Goal: Task Accomplishment & Management: Use online tool/utility

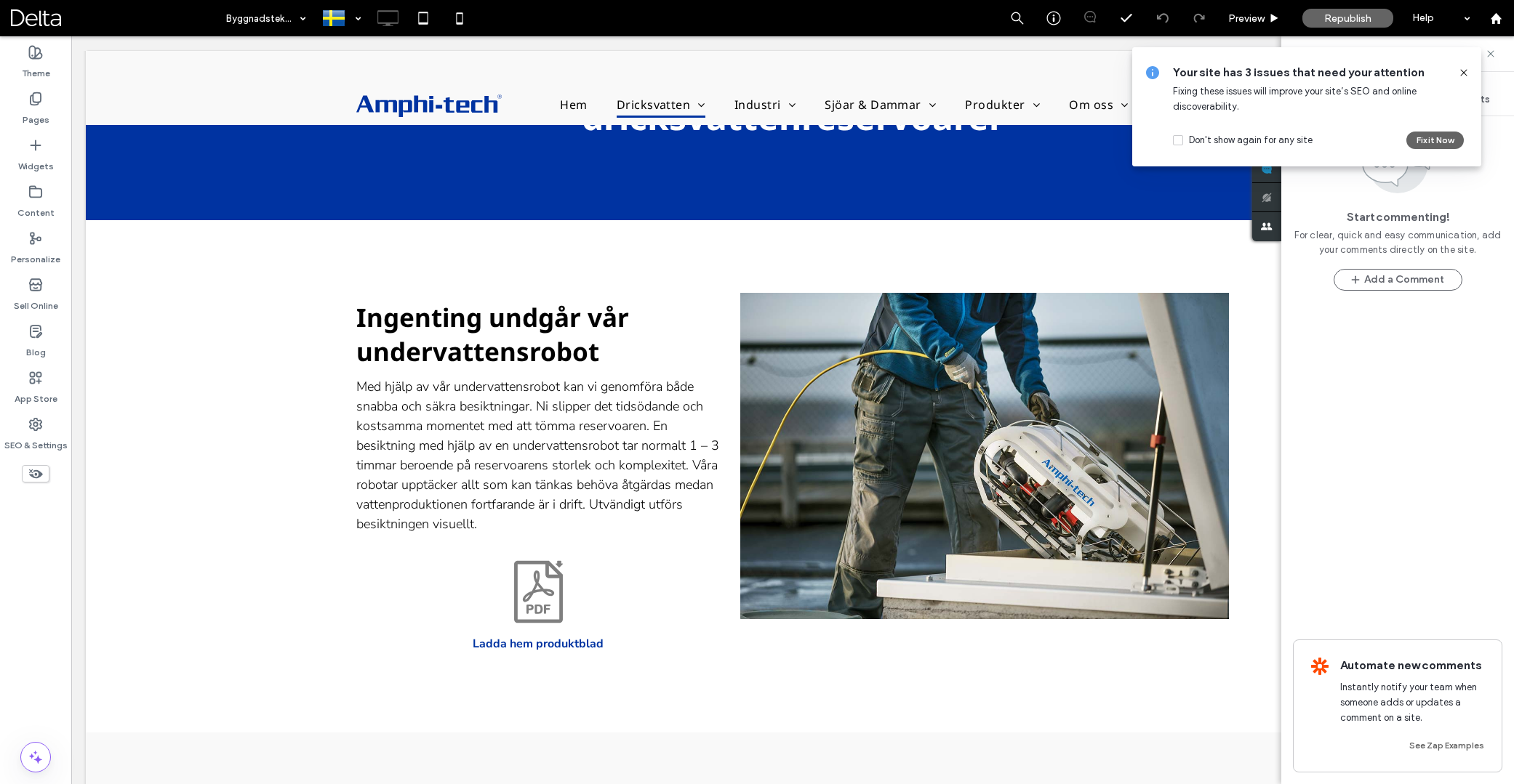
click at [1463, 70] on icon at bounding box center [1464, 73] width 12 height 12
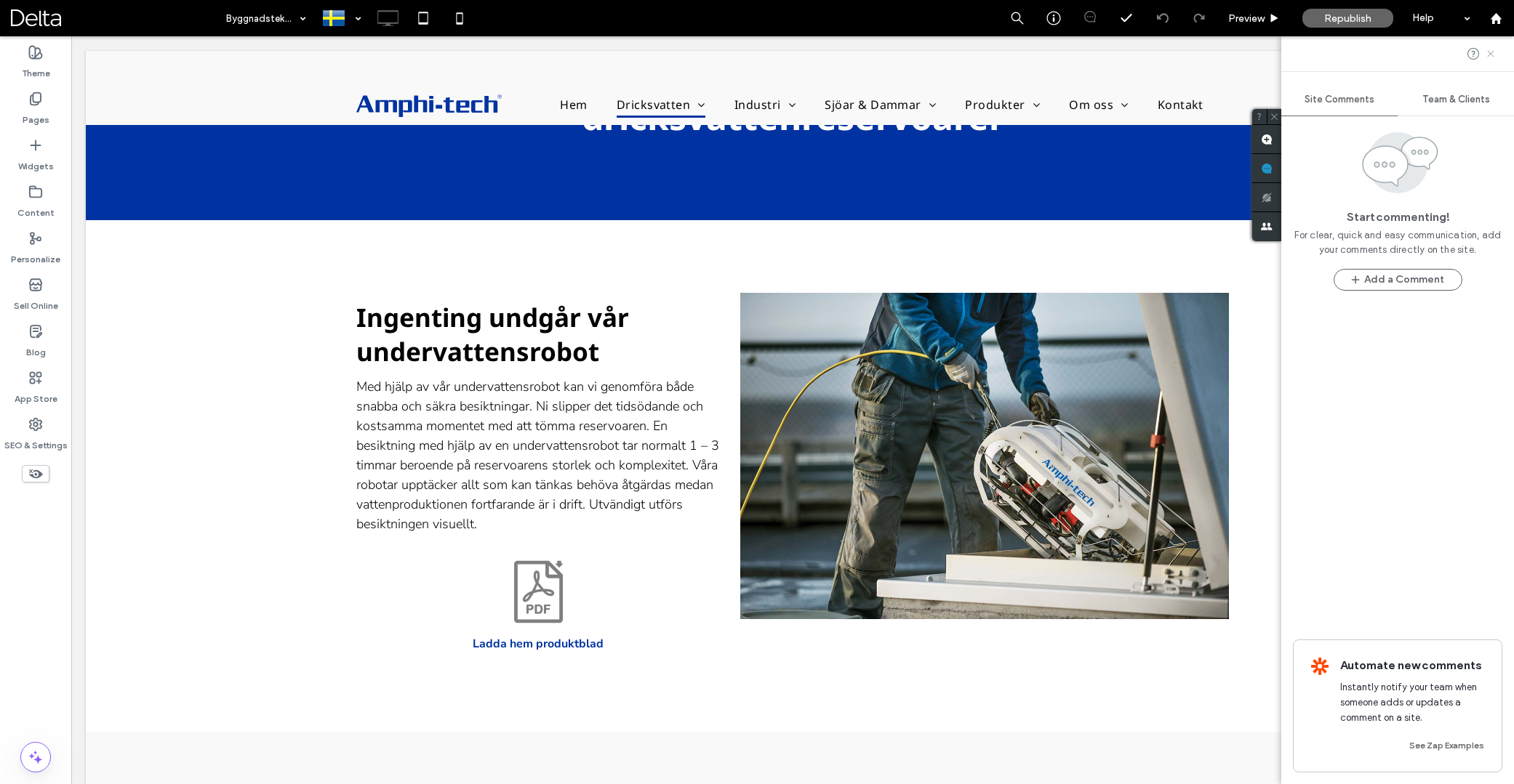
click at [1489, 55] on use at bounding box center [1491, 54] width 7 height 7
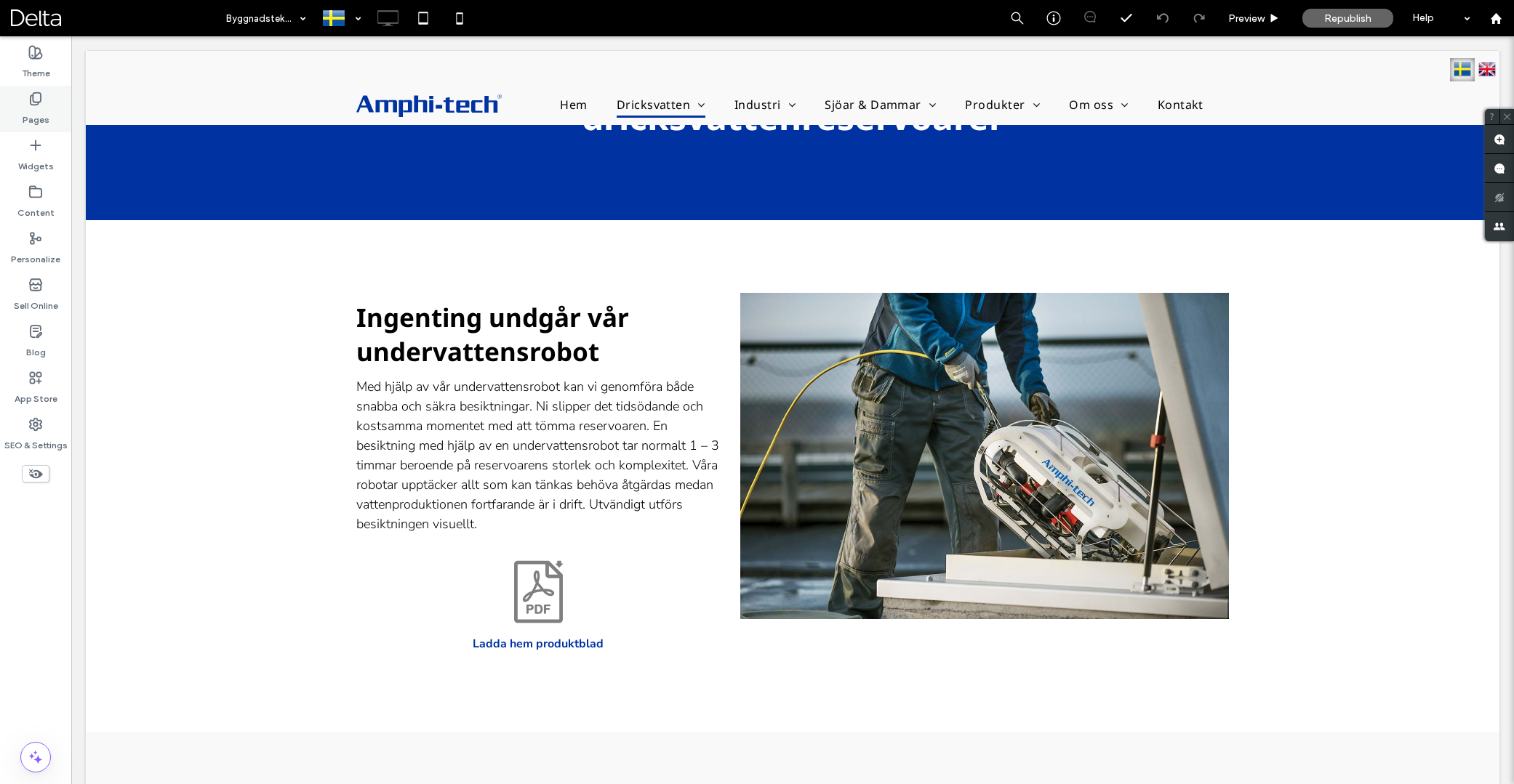
click at [43, 103] on div "Pages" at bounding box center [36, 109] width 71 height 46
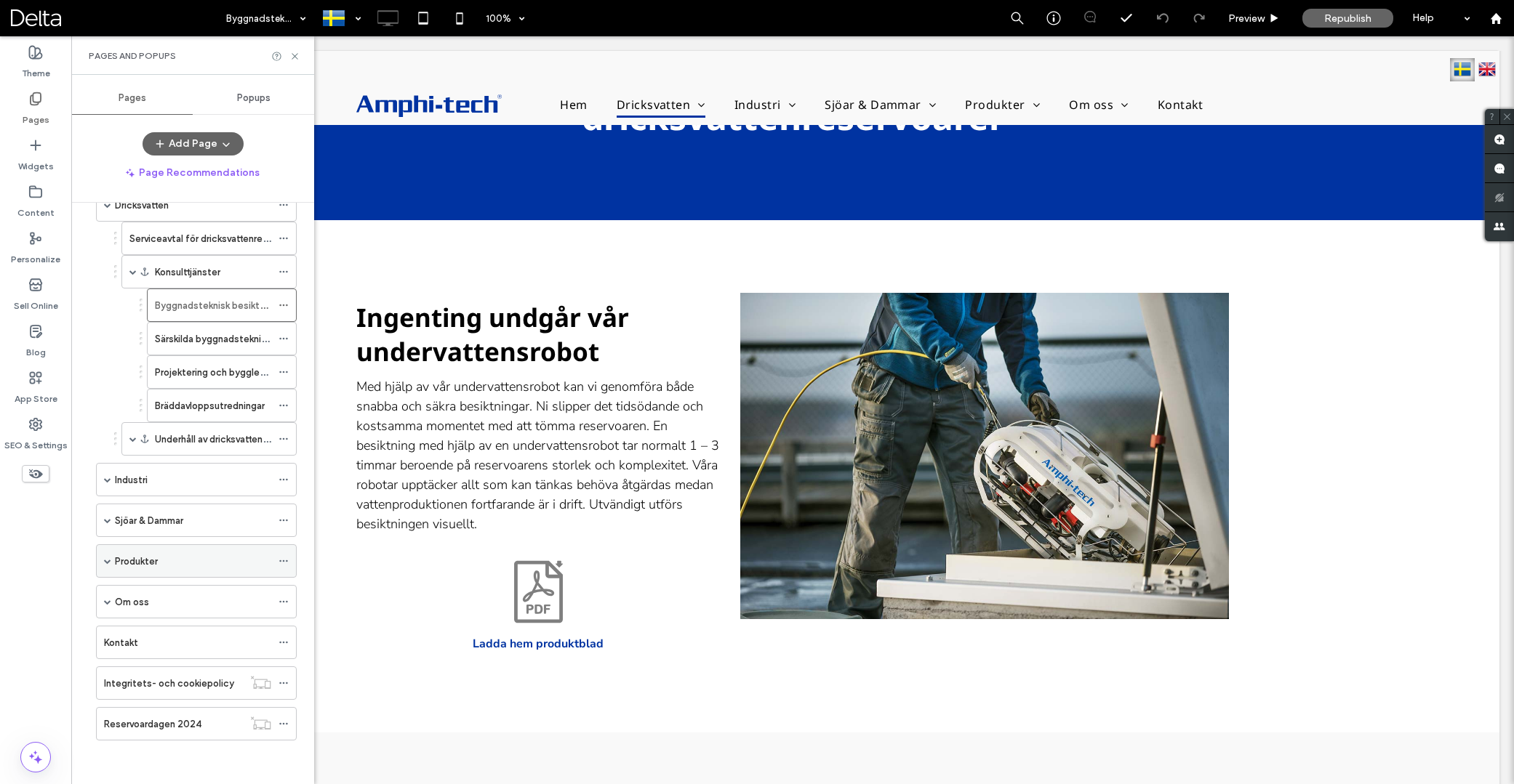
scroll to position [80, 0]
click at [106, 562] on span at bounding box center [107, 561] width 7 height 7
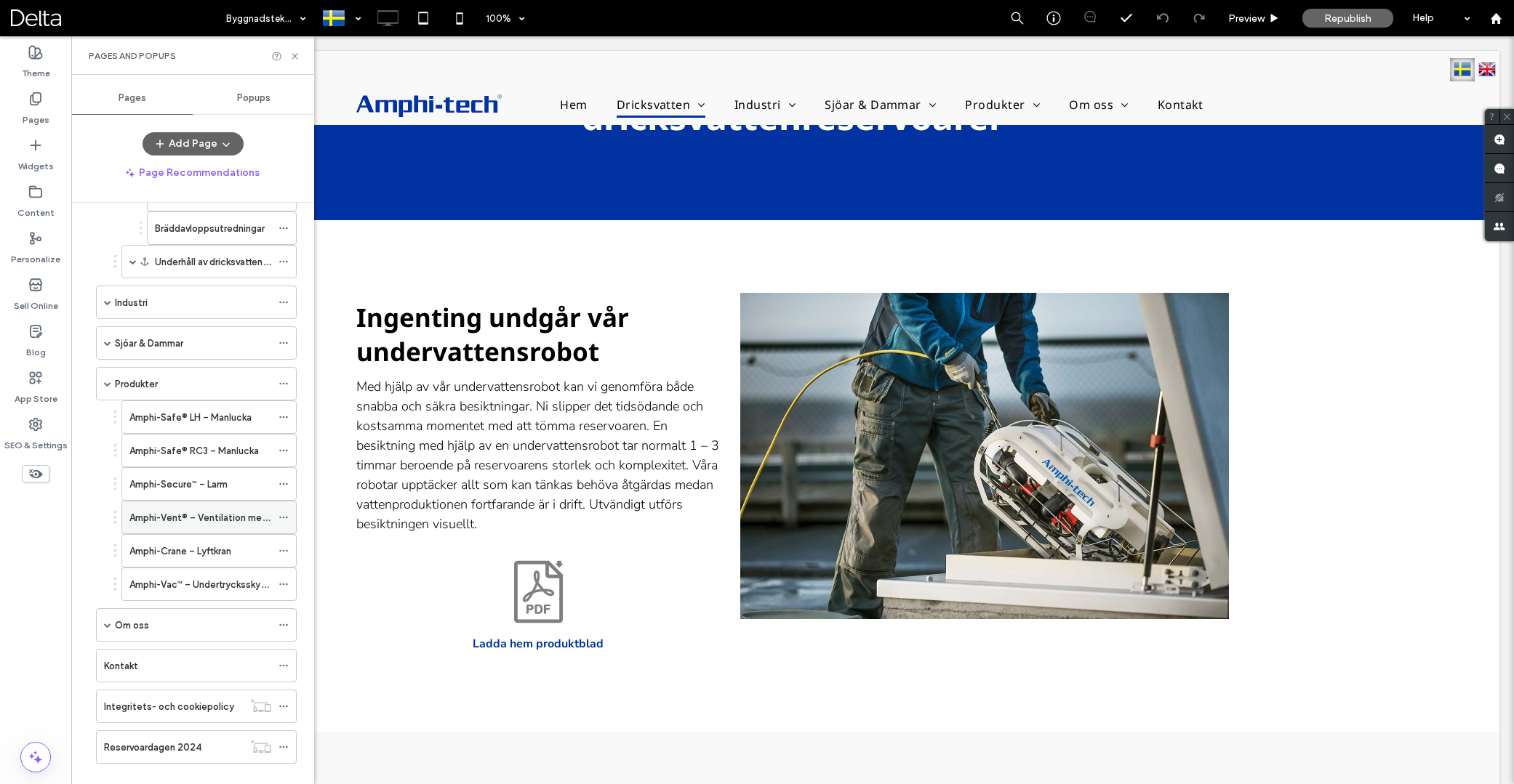
scroll to position [258, 0]
click at [154, 515] on label "Amphi-Vent® – Ventilation med filter" at bounding box center [210, 517] width 162 height 26
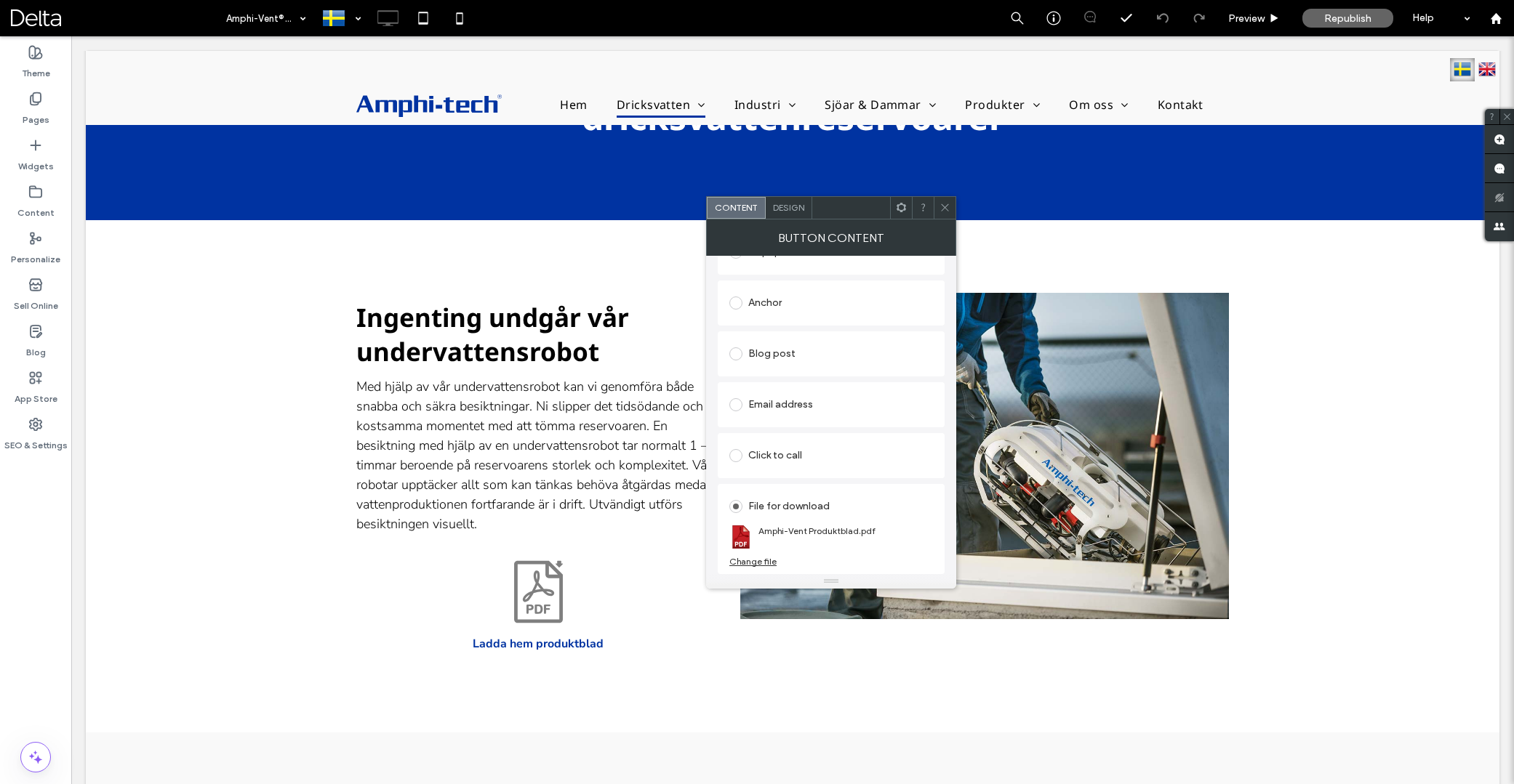
scroll to position [282, 0]
drag, startPoint x: 944, startPoint y: 206, endPoint x: 948, endPoint y: 219, distance: 13.6
click at [944, 206] on use at bounding box center [944, 207] width 7 height 7
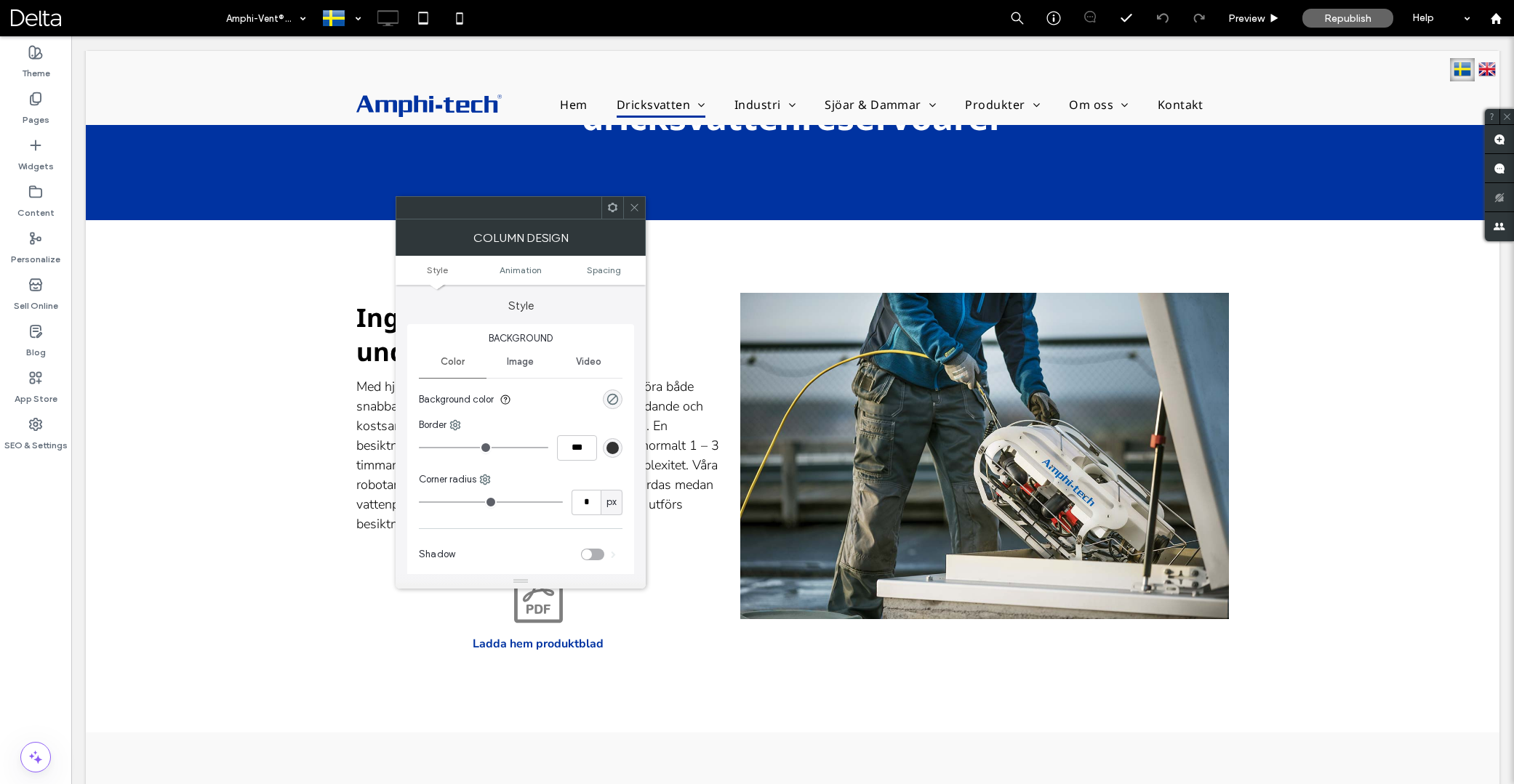
click at [613, 203] on icon at bounding box center [612, 207] width 11 height 11
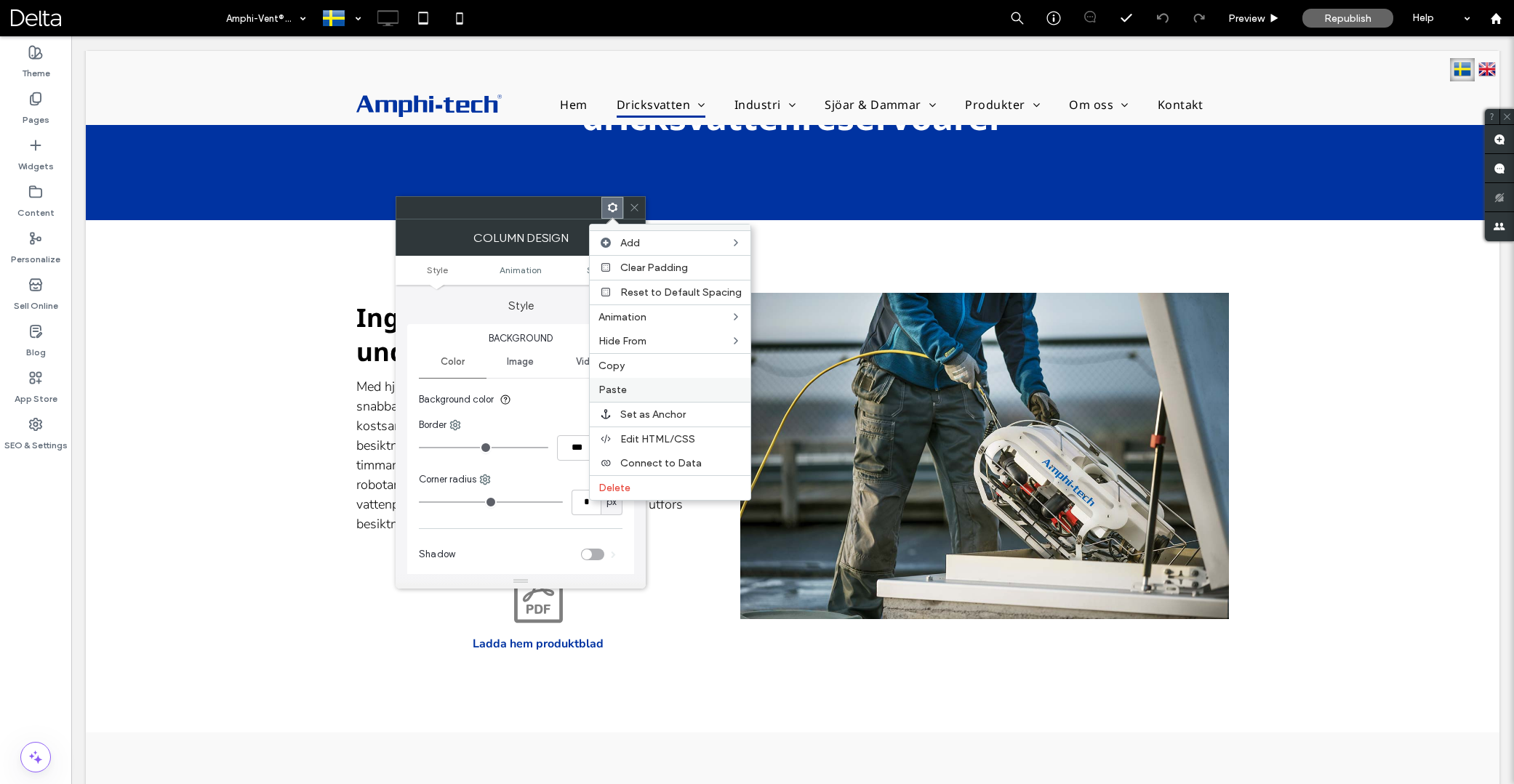
click at [635, 389] on label "Paste" at bounding box center [670, 390] width 143 height 12
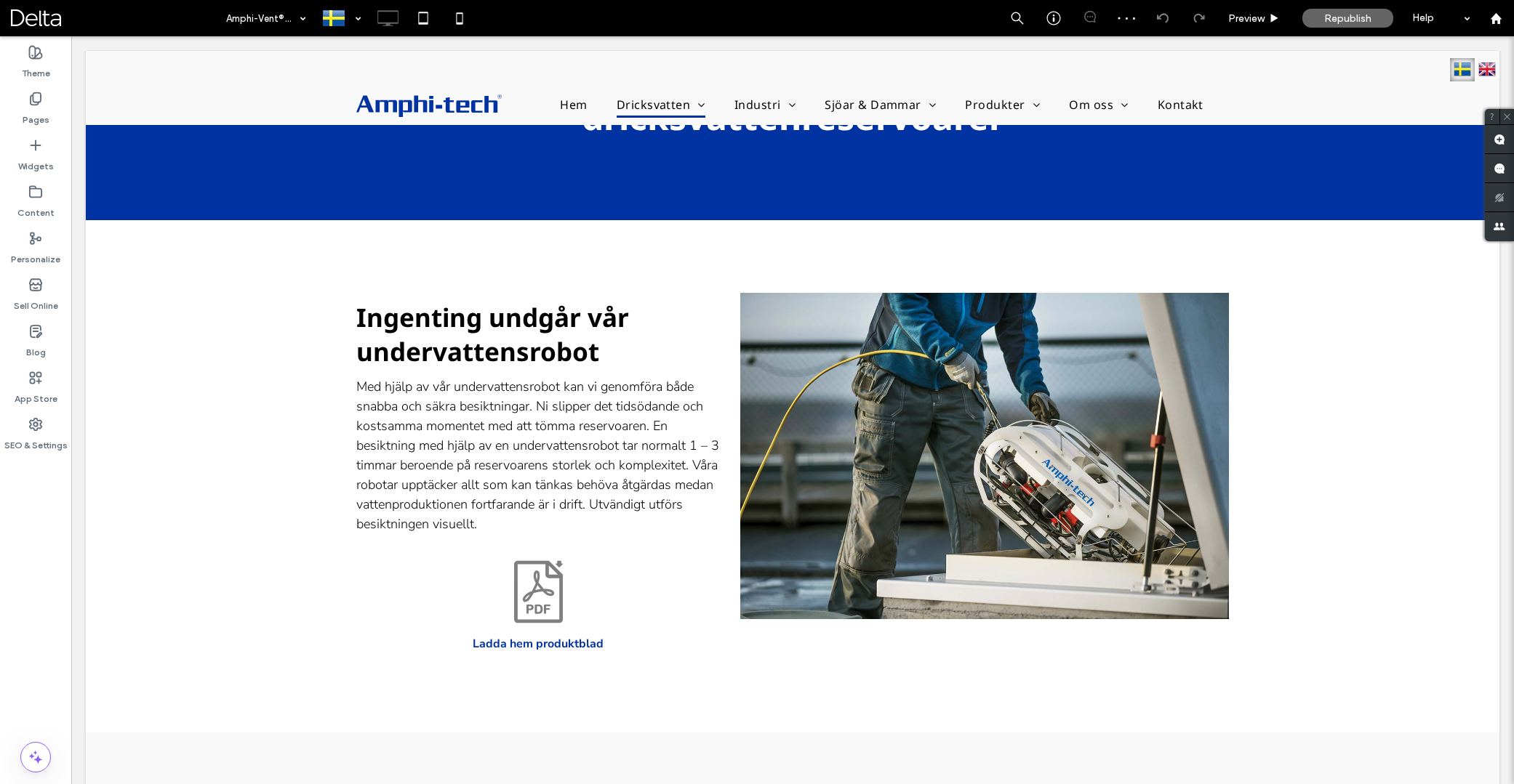
type input "**********"
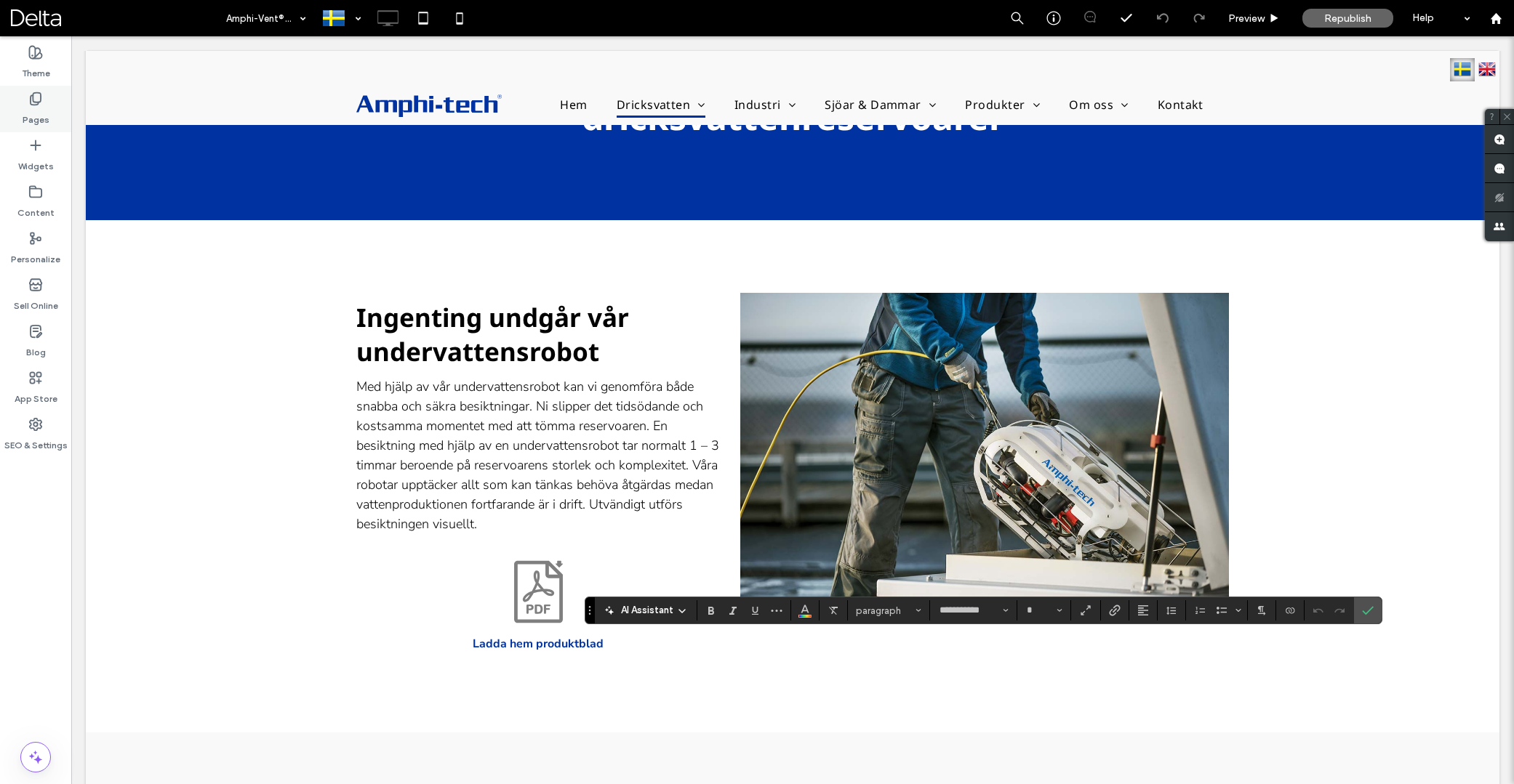
click at [37, 109] on label "Pages" at bounding box center [36, 116] width 27 height 21
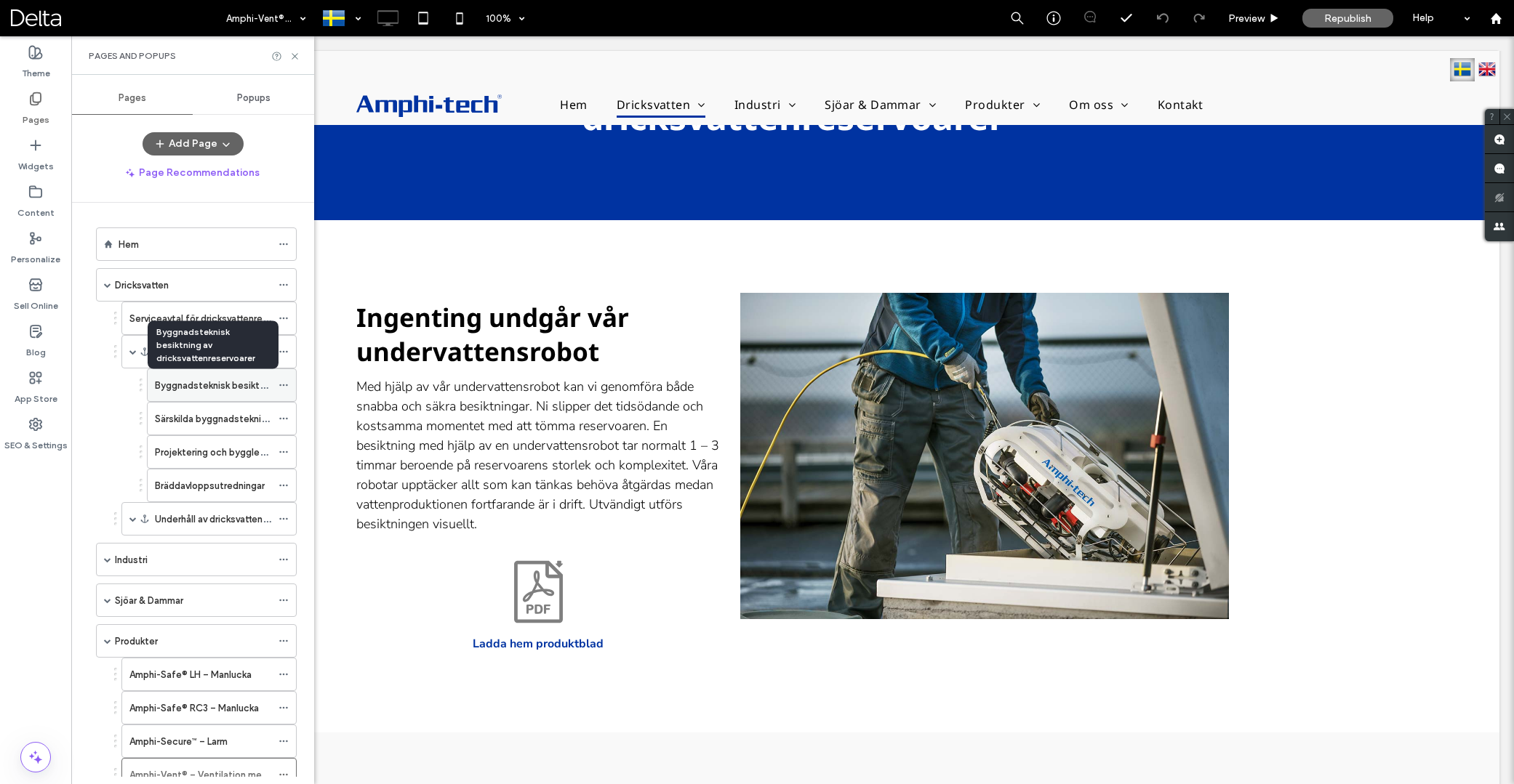
click at [216, 387] on label "Byggnadsteknisk besiktning av dricksvattenreservoarer" at bounding box center [274, 385] width 240 height 26
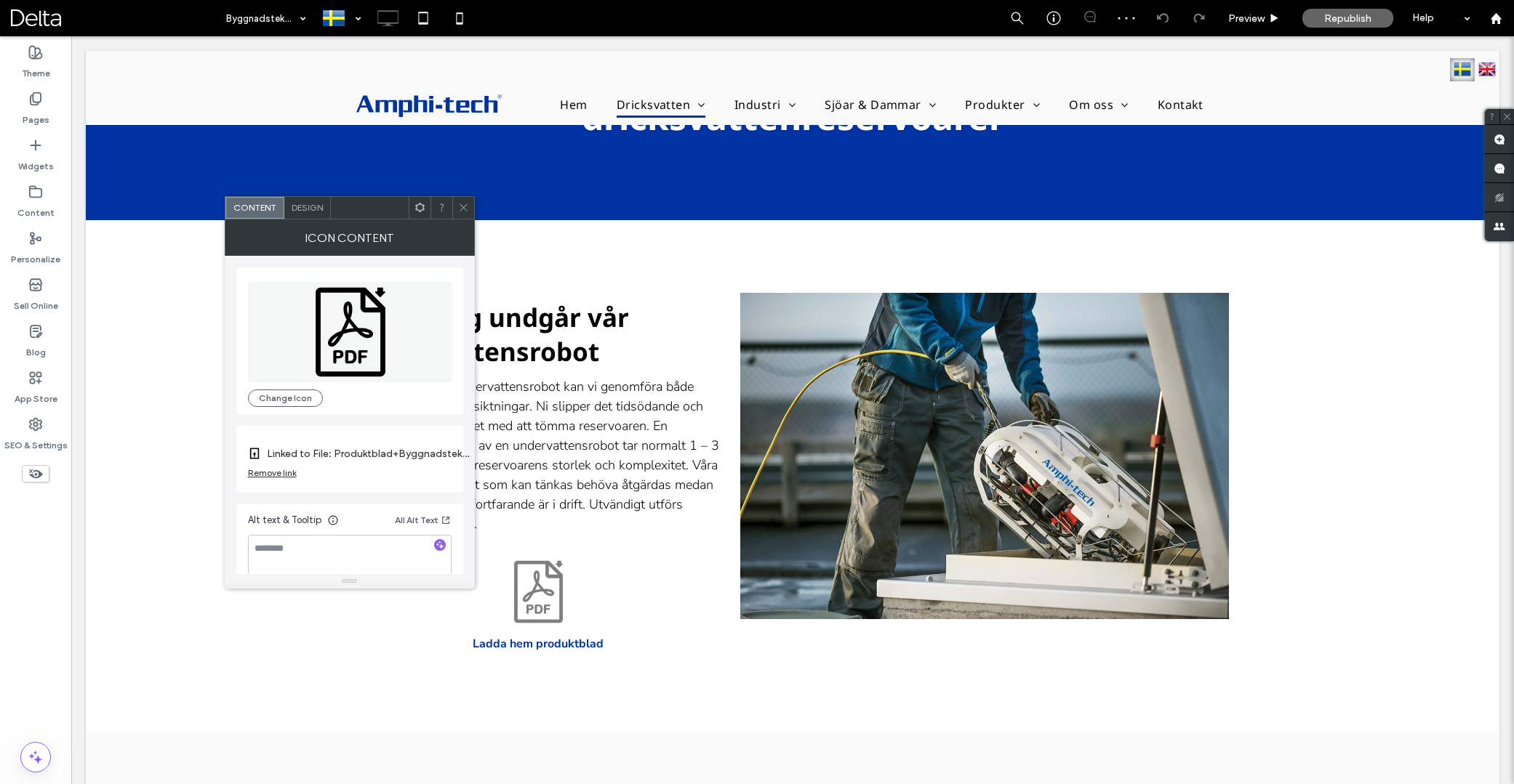
click at [422, 209] on icon at bounding box center [420, 207] width 11 height 11
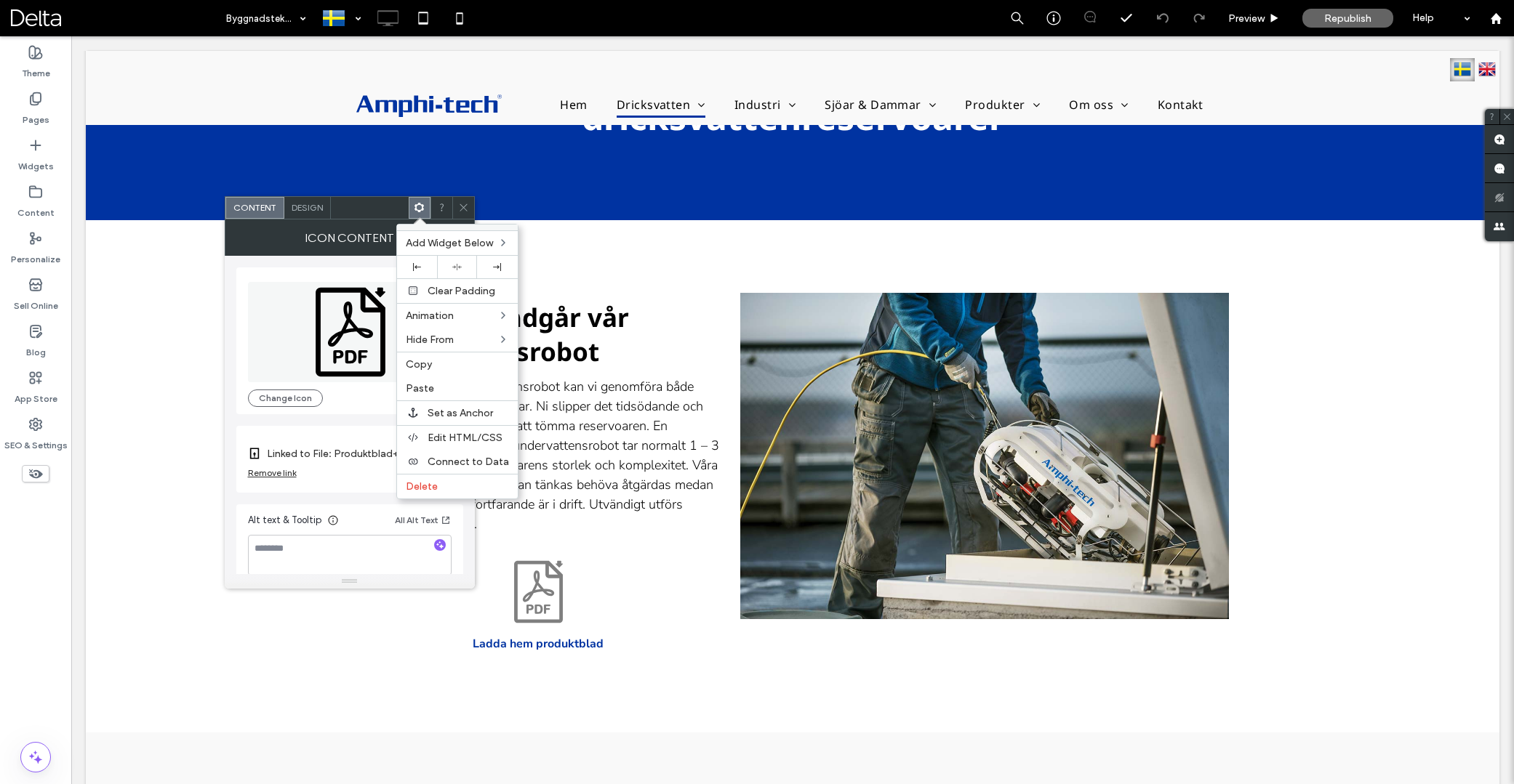
click at [434, 364] on label "Copy" at bounding box center [457, 364] width 104 height 12
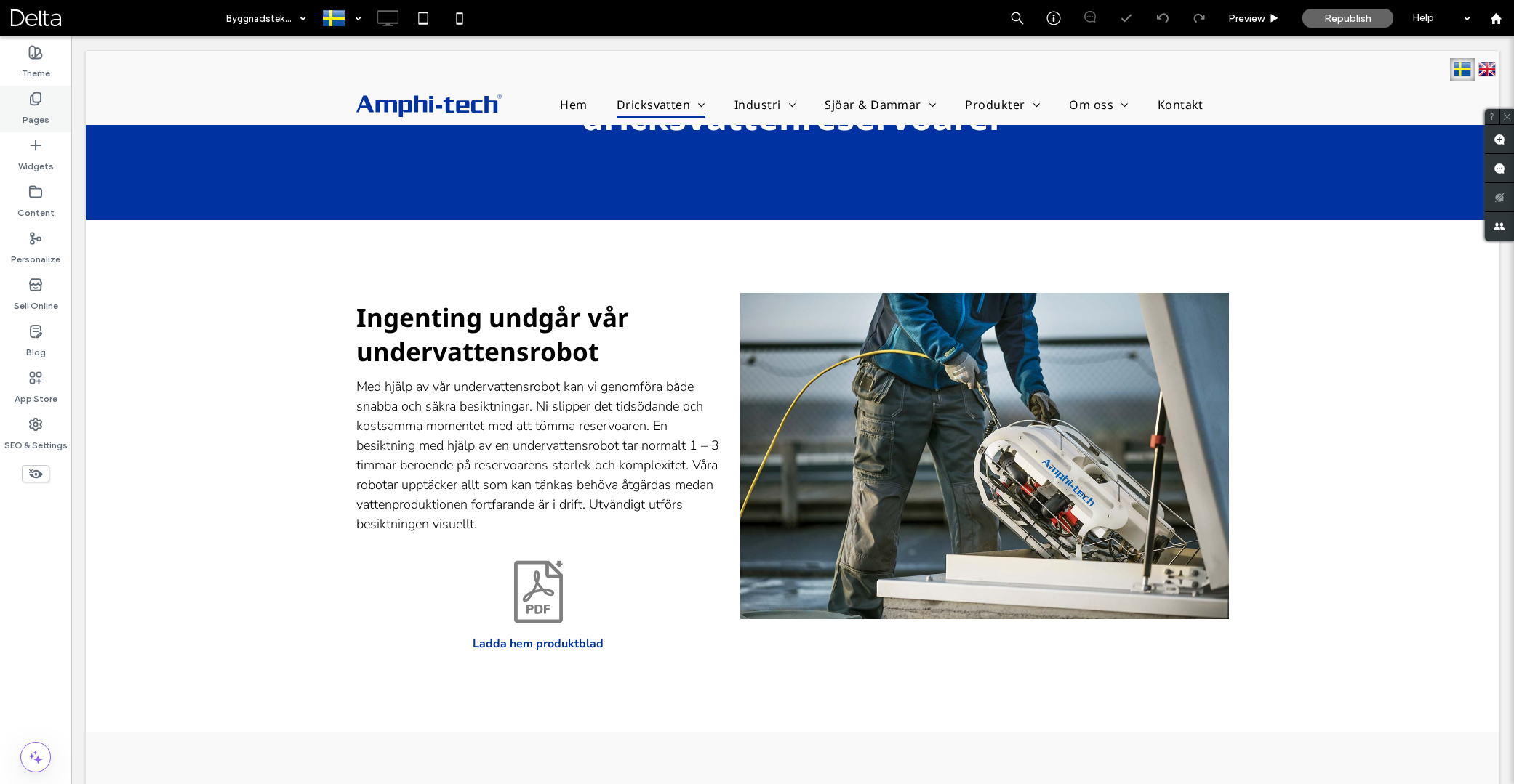
click at [36, 106] on label "Pages" at bounding box center [36, 116] width 27 height 21
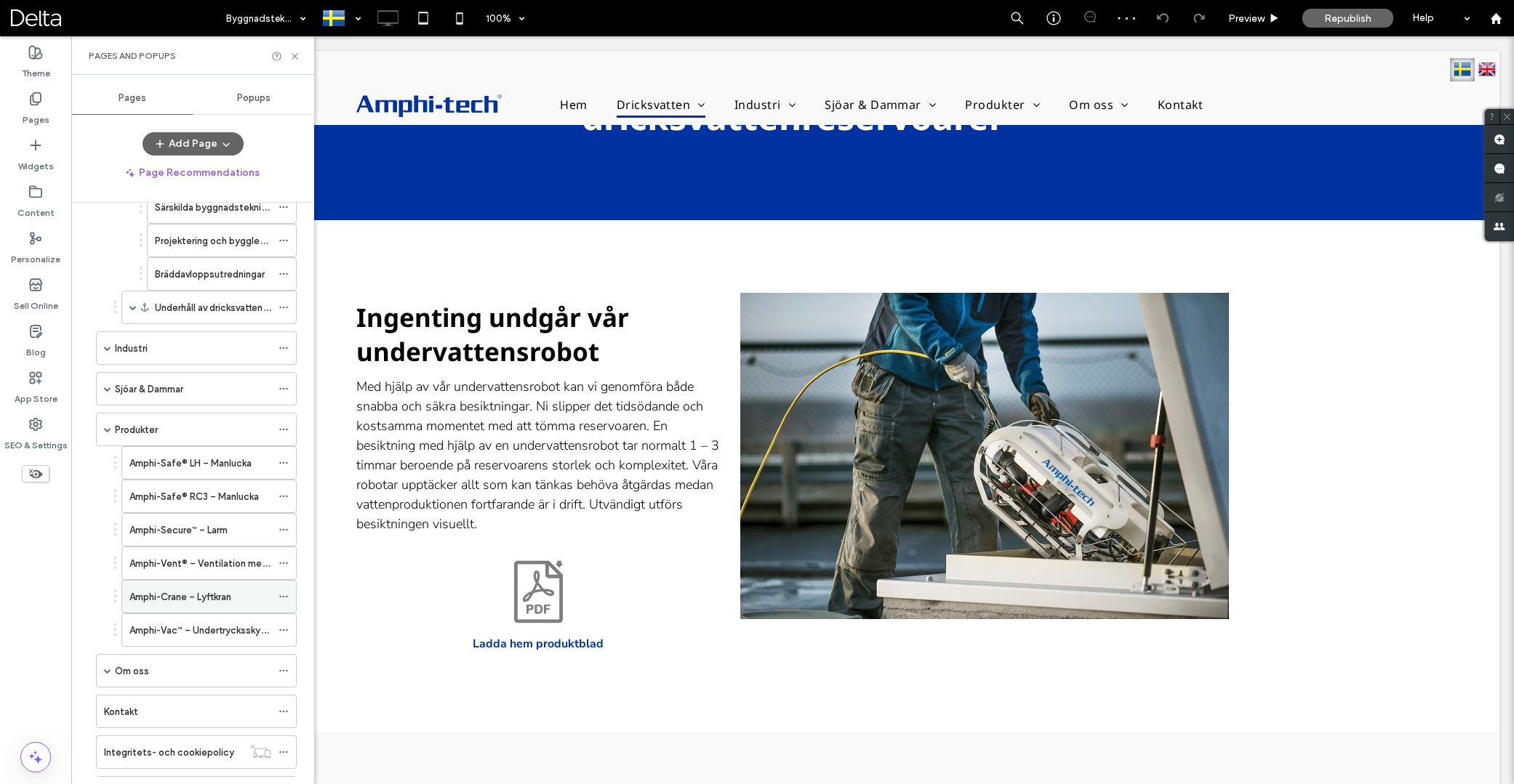
scroll to position [214, 0]
click at [197, 565] on label "Amphi-Vent® – Ventilation med filter" at bounding box center [210, 561] width 162 height 26
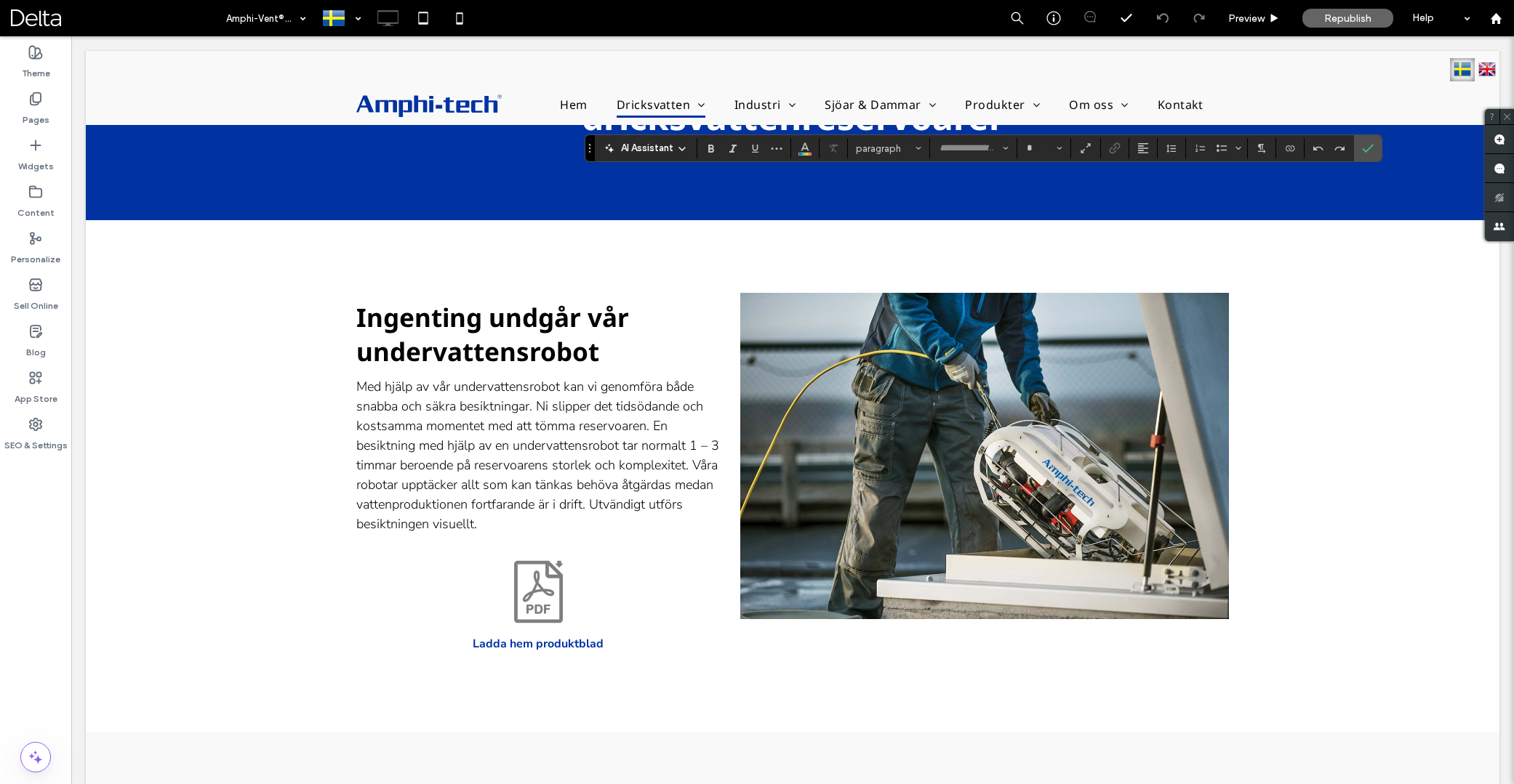
type input "**********"
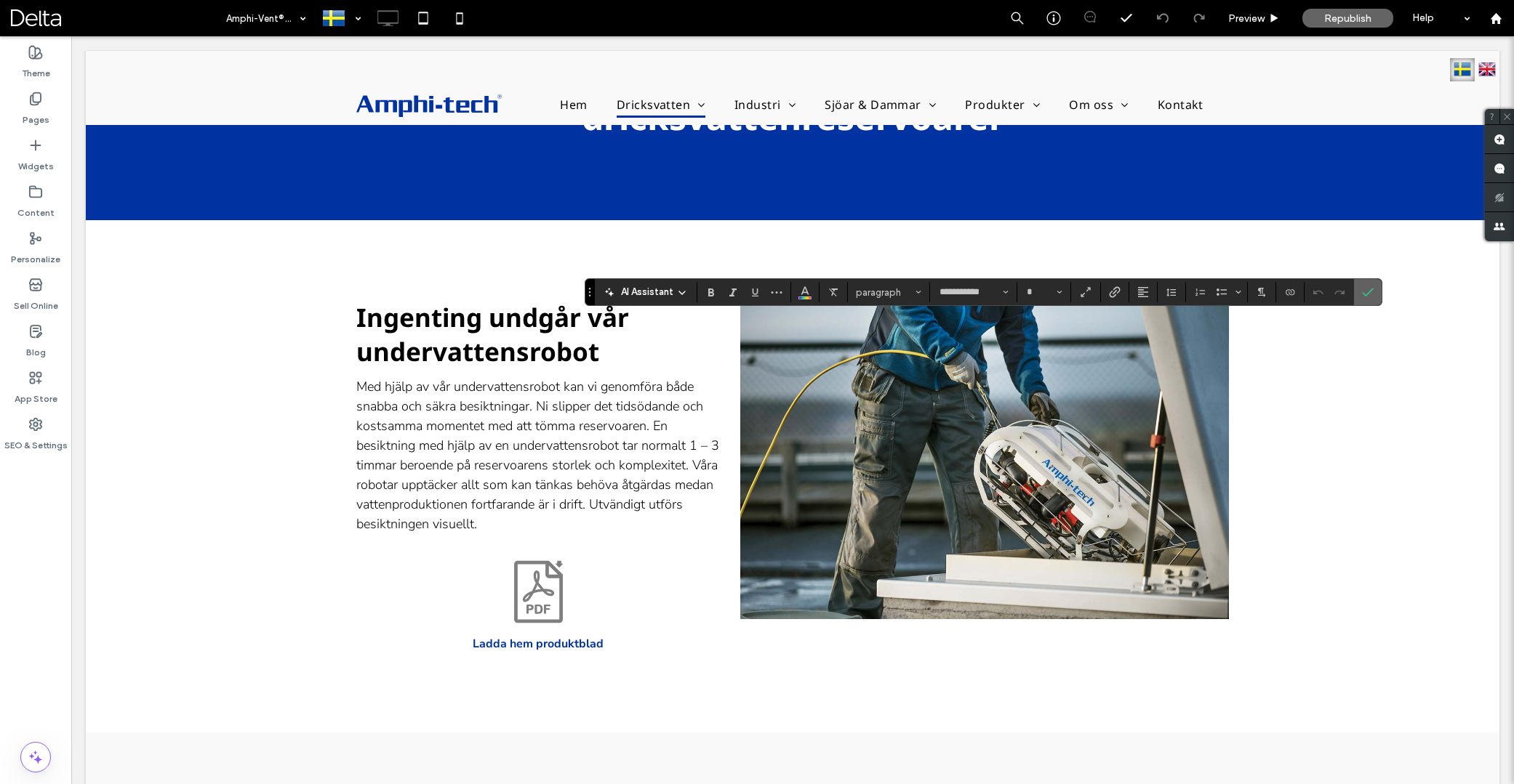
click at [1369, 290] on icon "Confirm" at bounding box center [1368, 293] width 12 height 12
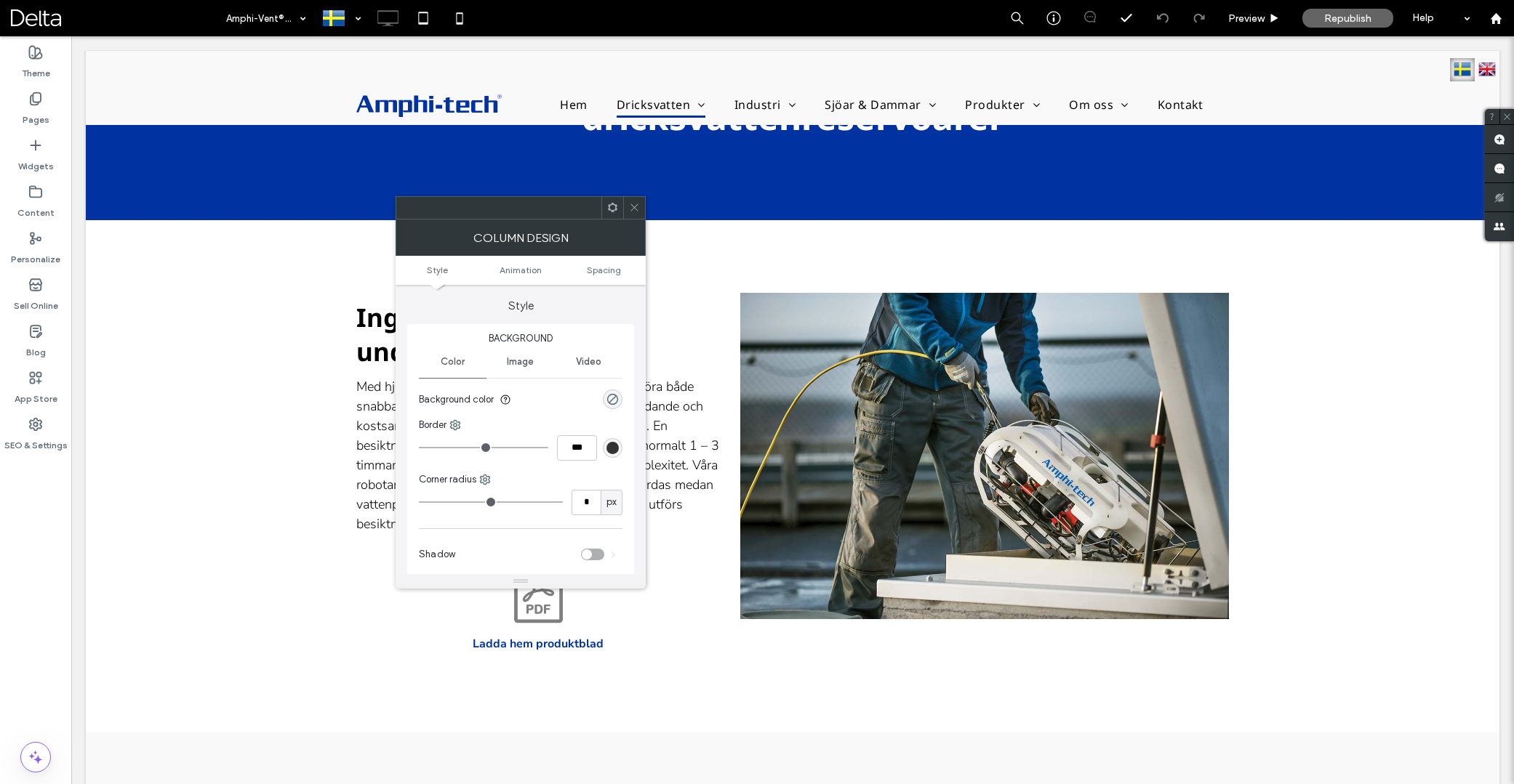
click at [616, 214] on span at bounding box center [612, 208] width 11 height 22
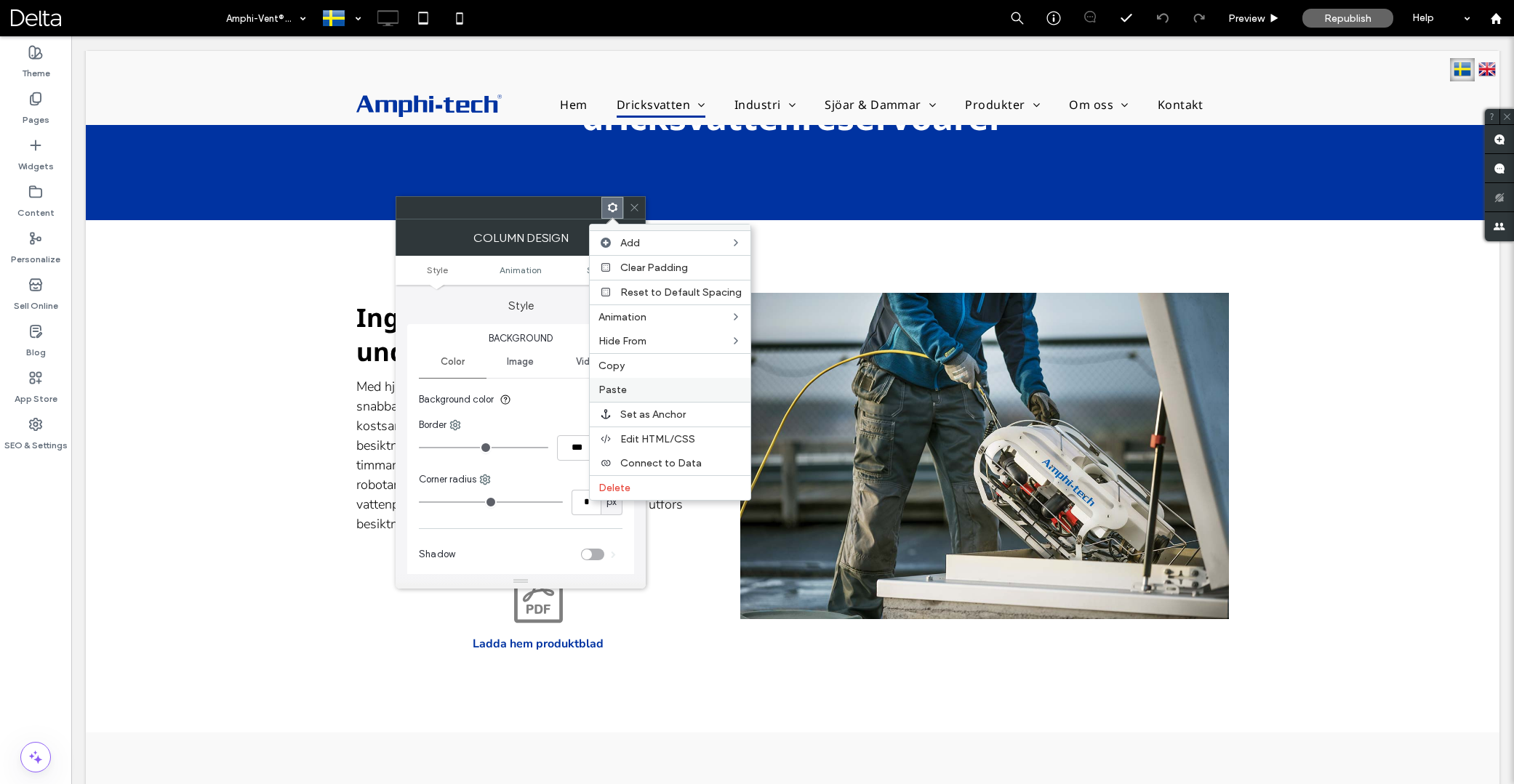
click at [616, 387] on span "Paste" at bounding box center [613, 390] width 28 height 12
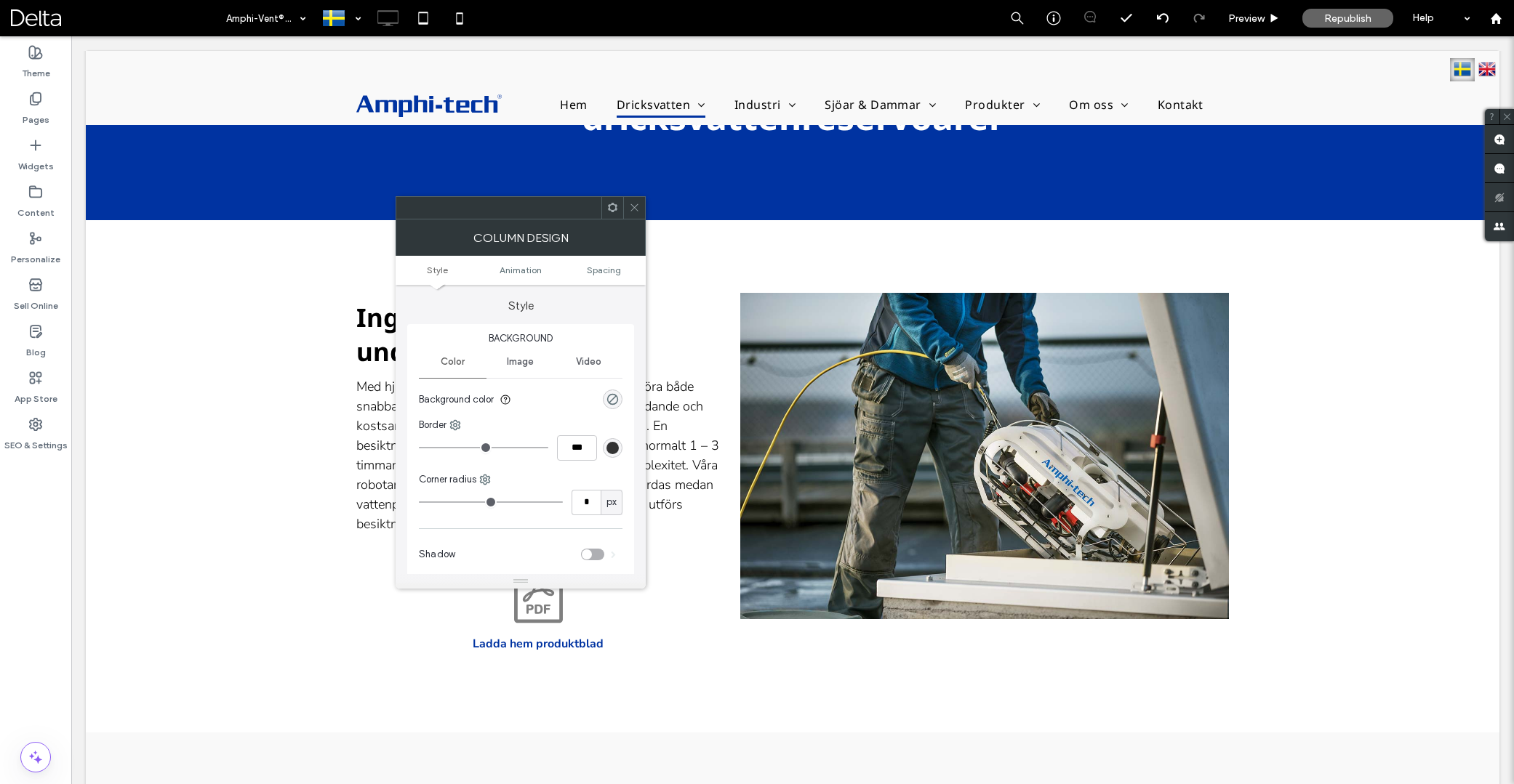
click at [613, 210] on icon at bounding box center [612, 207] width 11 height 11
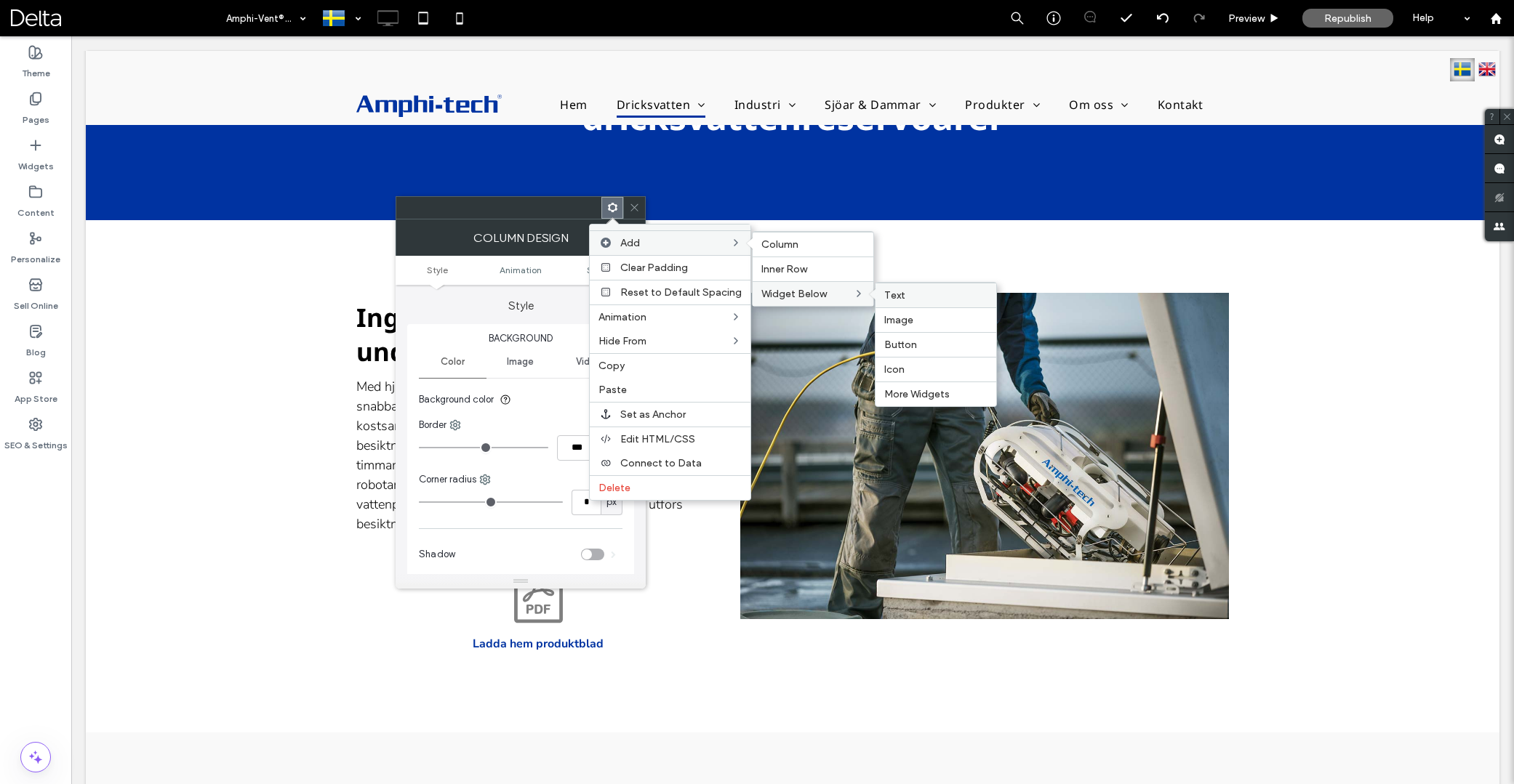
click at [893, 293] on span "Text" at bounding box center [895, 295] width 21 height 12
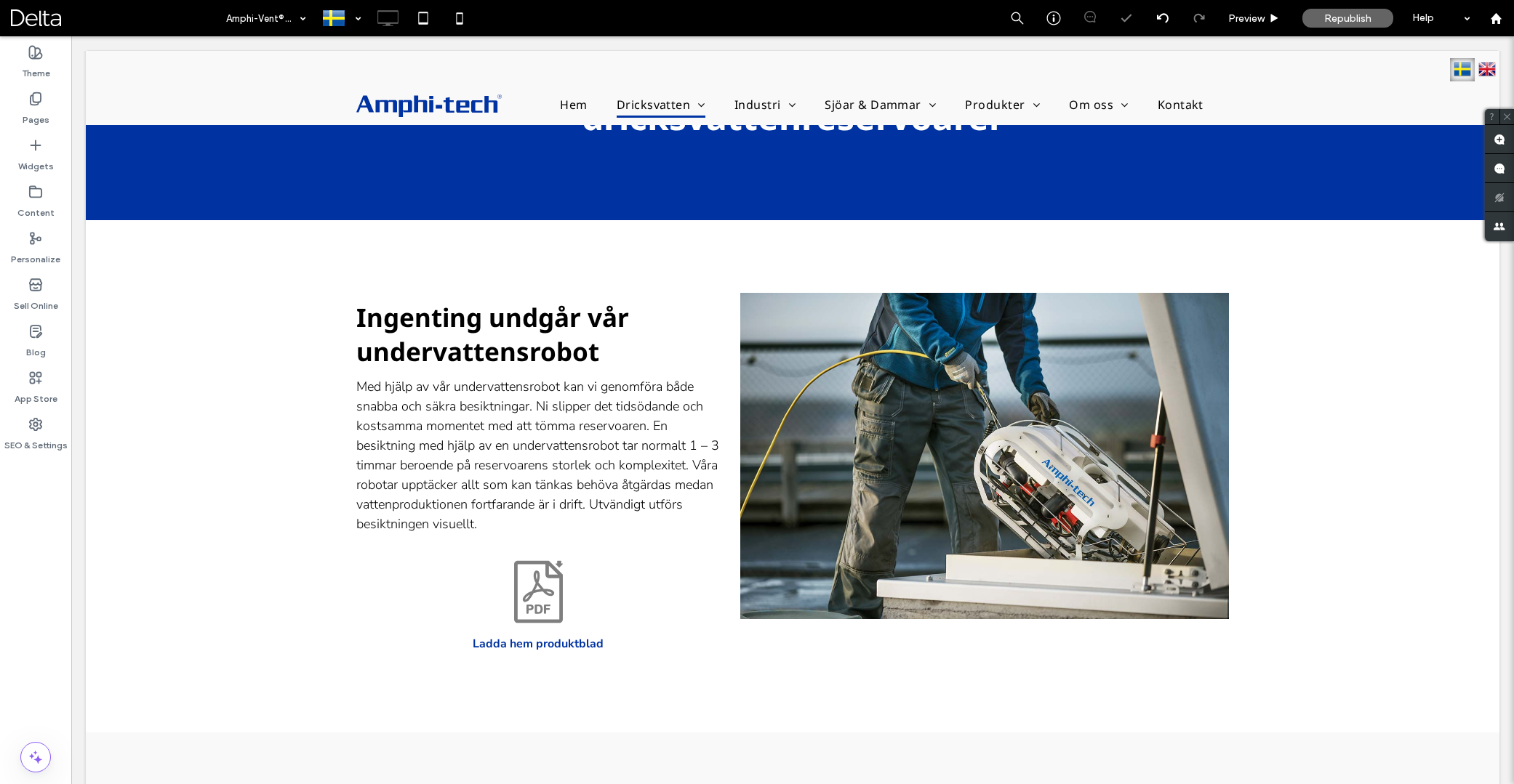
type input "**********"
type input "**"
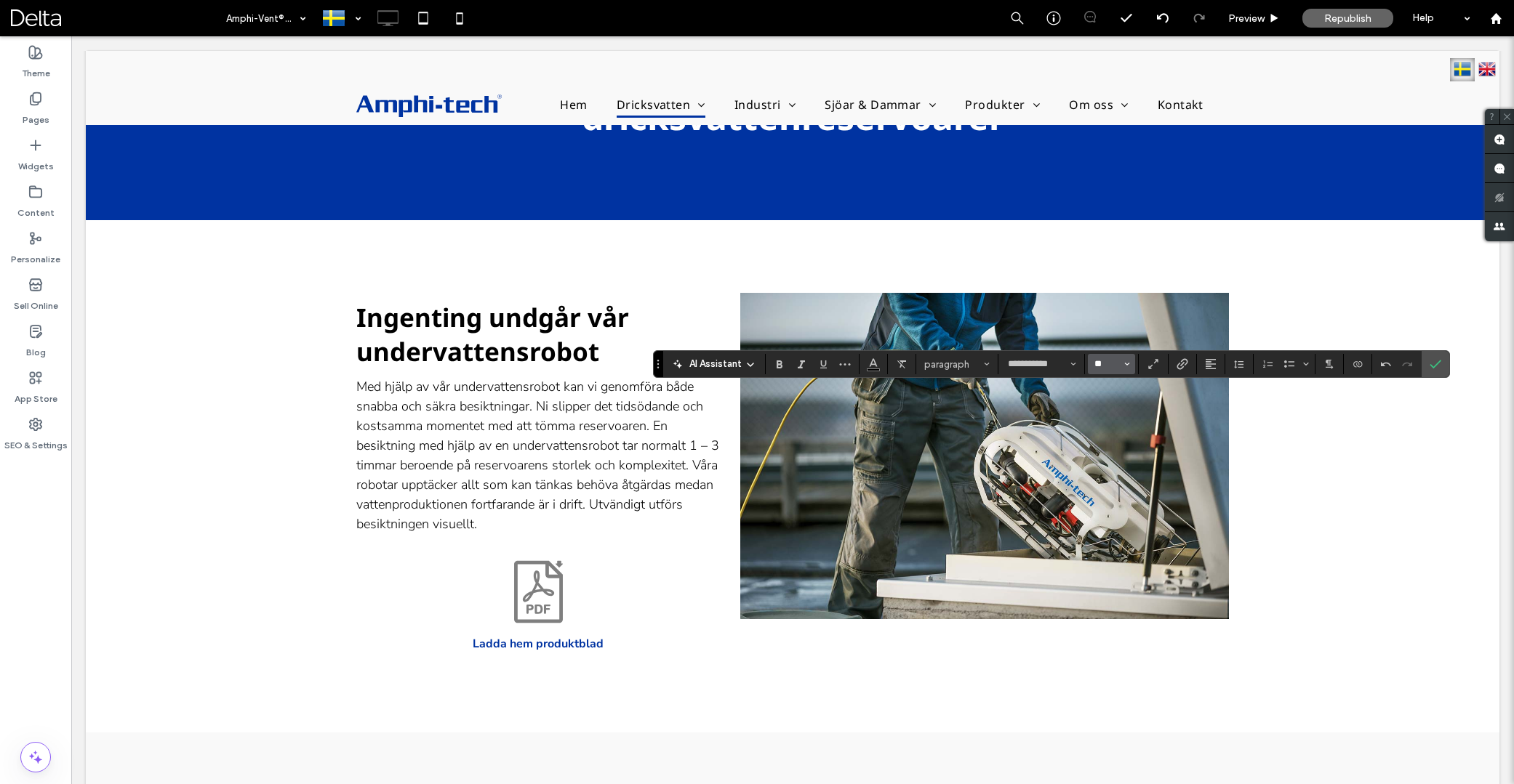
click at [1121, 365] on input "**" at bounding box center [1107, 364] width 28 height 12
click at [1110, 506] on label "16" at bounding box center [1111, 510] width 46 height 21
type input "**"
click at [781, 365] on use "Bold" at bounding box center [779, 365] width 6 height 8
click at [1215, 365] on icon "Alignment" at bounding box center [1211, 364] width 12 height 12
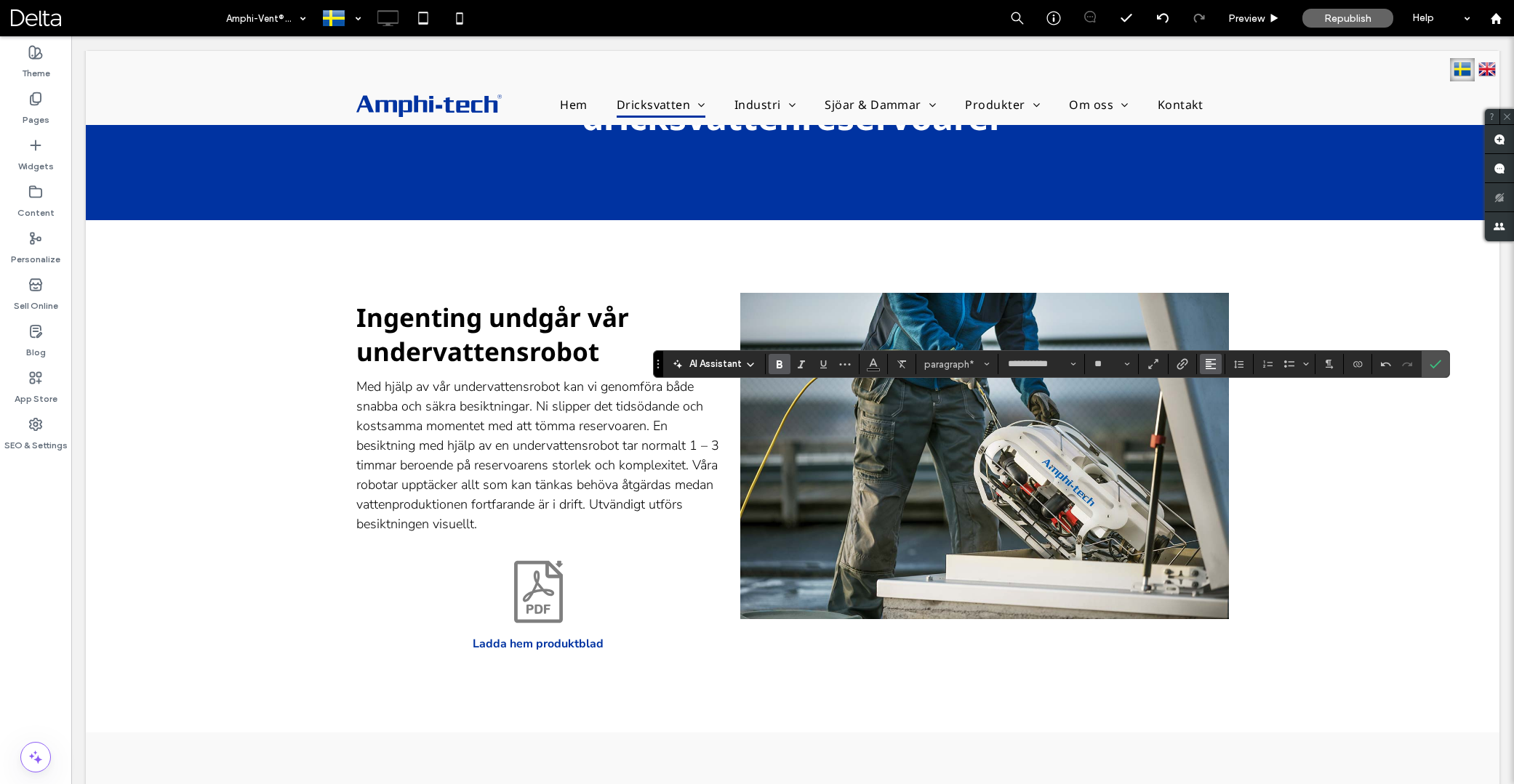
click at [1211, 363] on icon "Alignment" at bounding box center [1211, 364] width 12 height 12
click at [1211, 363] on use "Alignment" at bounding box center [1211, 364] width 10 height 10
click at [1222, 408] on icon "ui.textEditor.alignment.center" at bounding box center [1222, 409] width 12 height 12
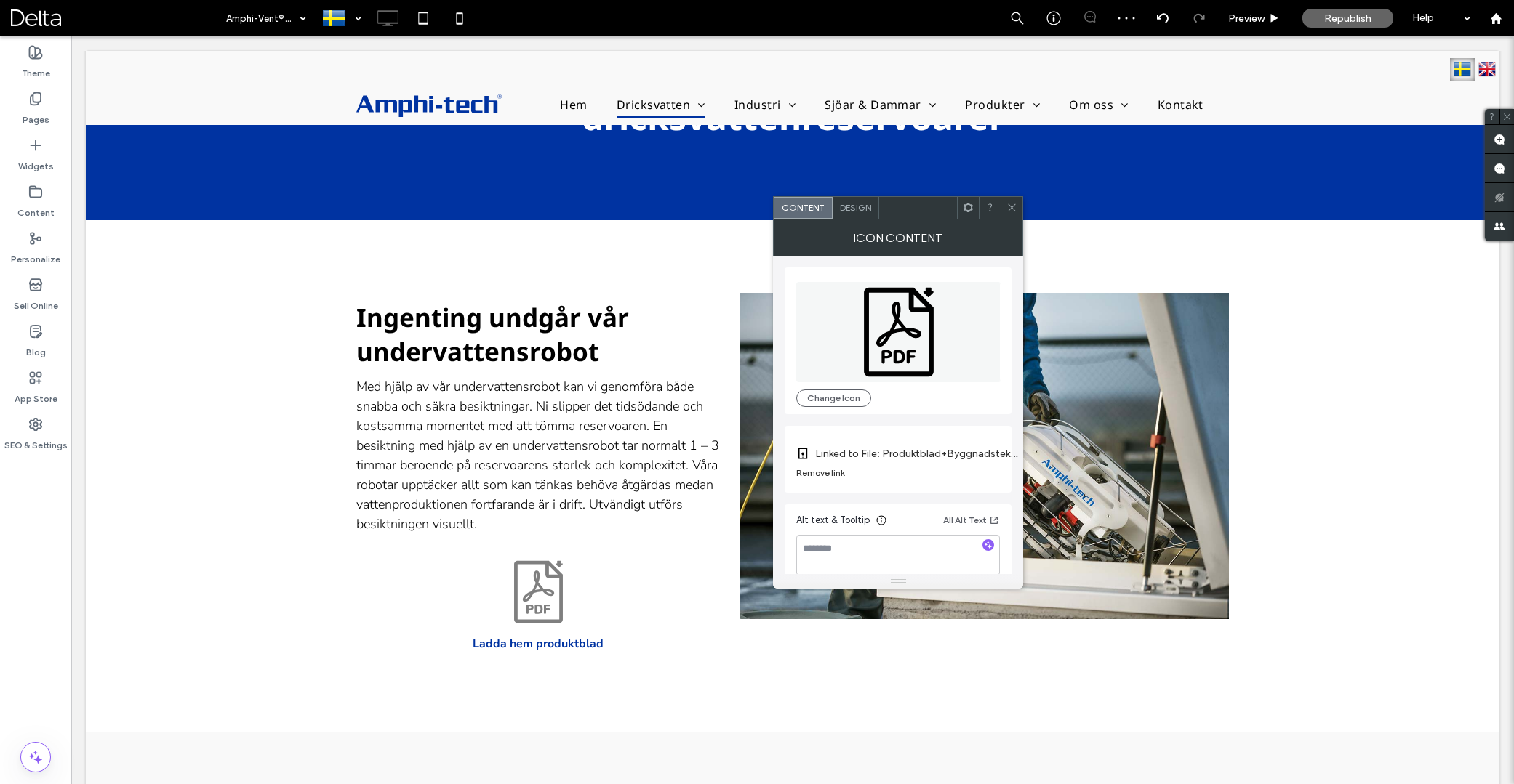
click at [847, 205] on span "Design" at bounding box center [856, 207] width 32 height 11
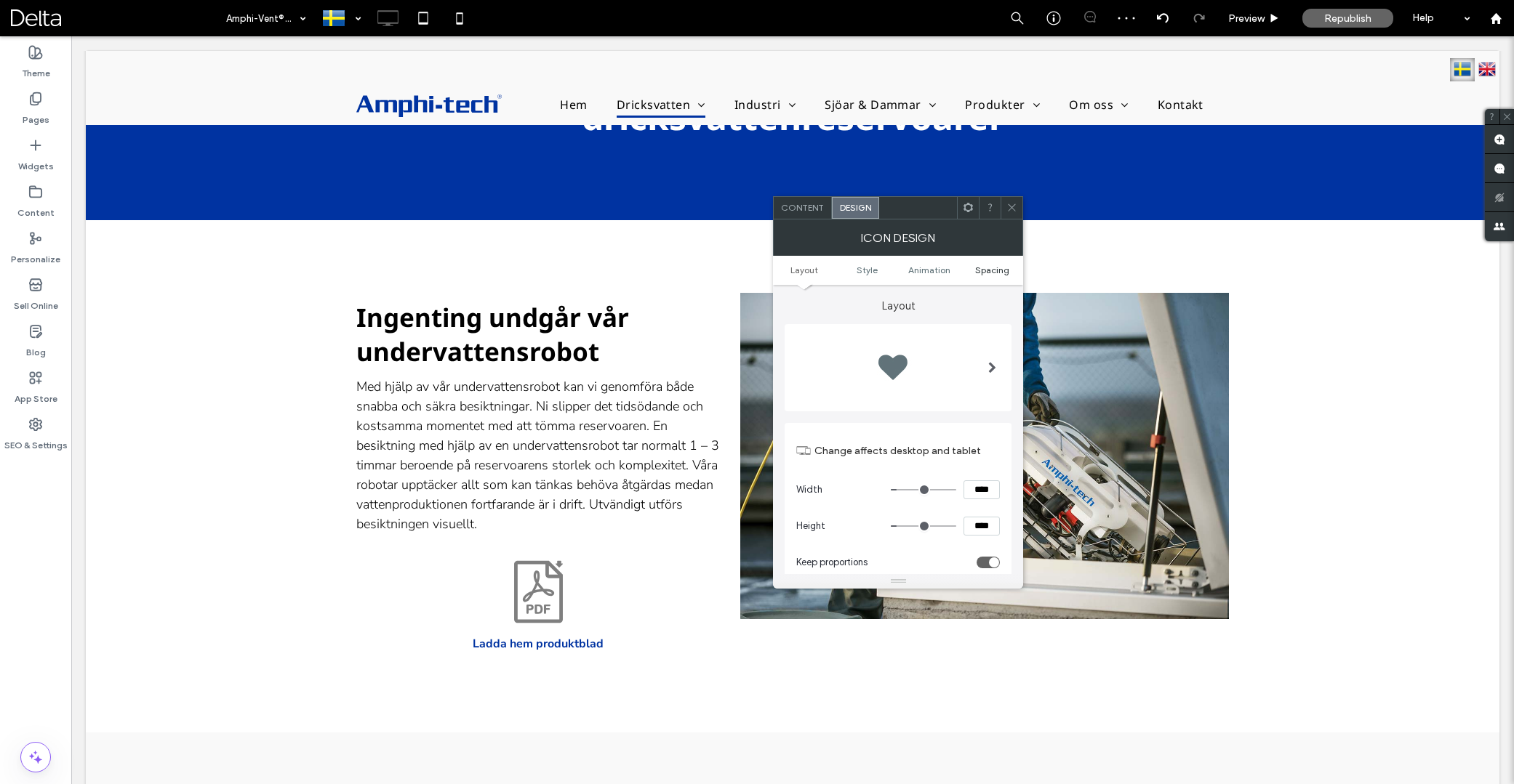
click at [992, 272] on span "Spacing" at bounding box center [992, 269] width 34 height 11
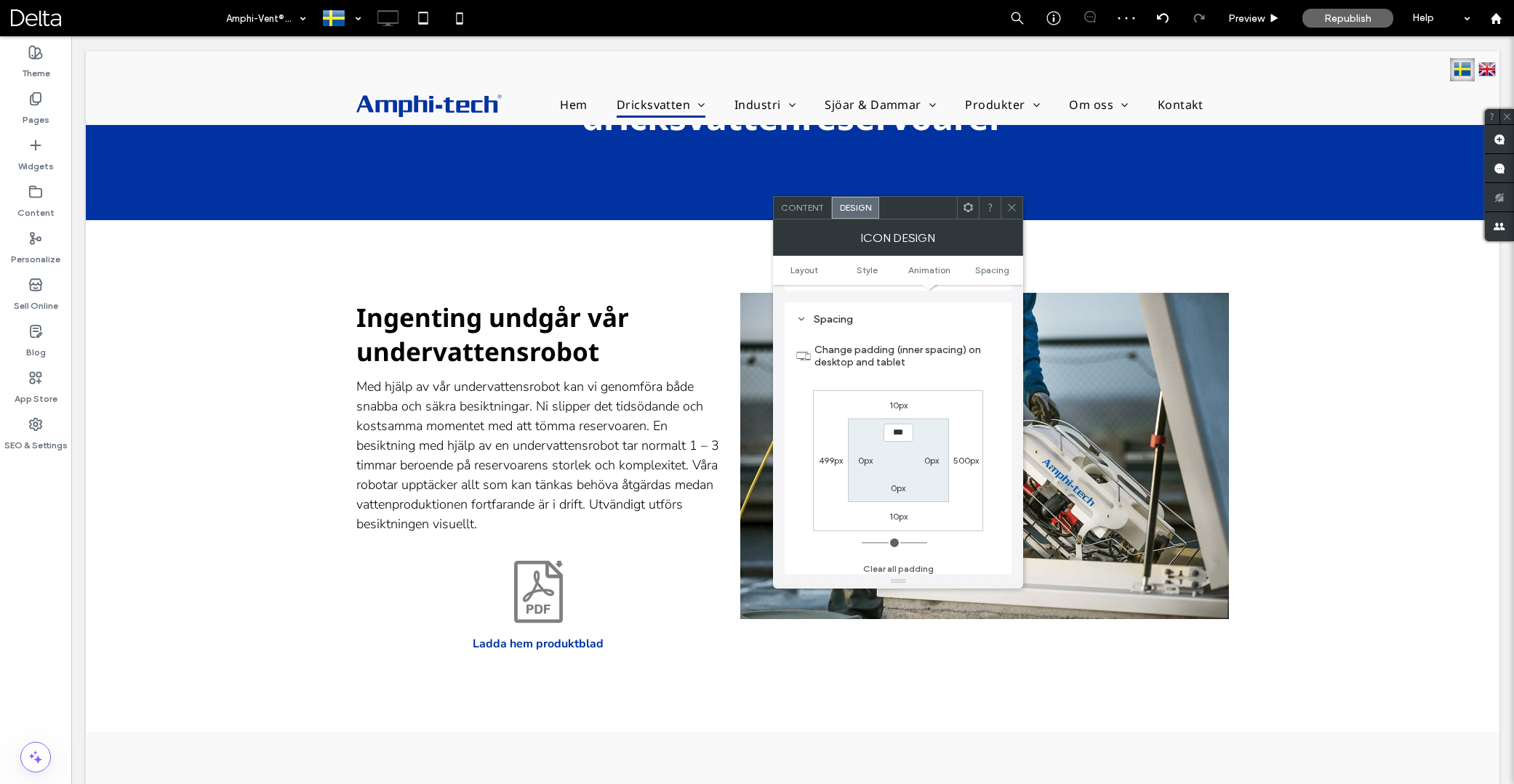
scroll to position [820, 0]
click at [900, 399] on label "10px" at bounding box center [899, 399] width 18 height 11
type input "**"
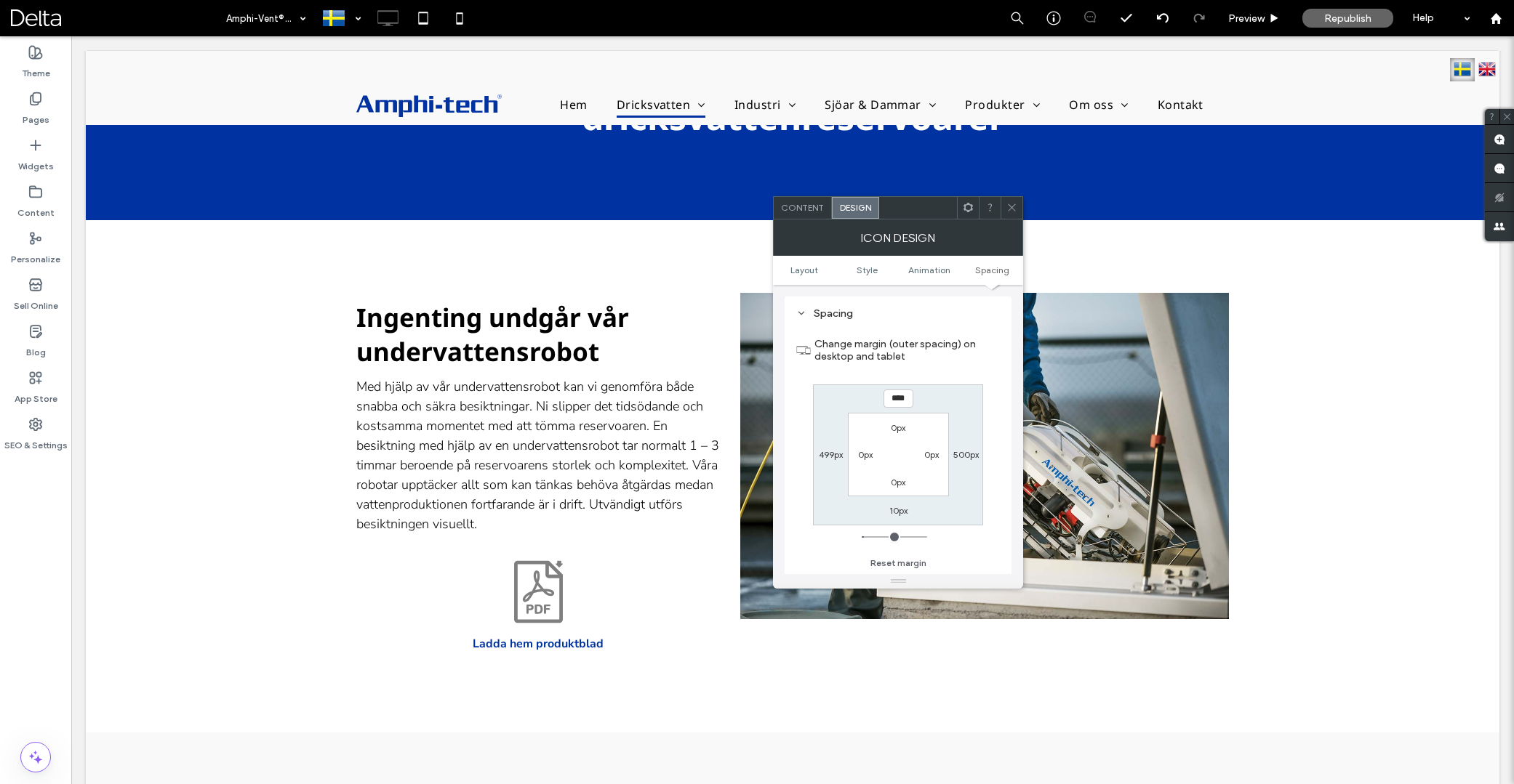
click at [899, 400] on input "****" at bounding box center [899, 399] width 30 height 18
type input "**"
type input "****"
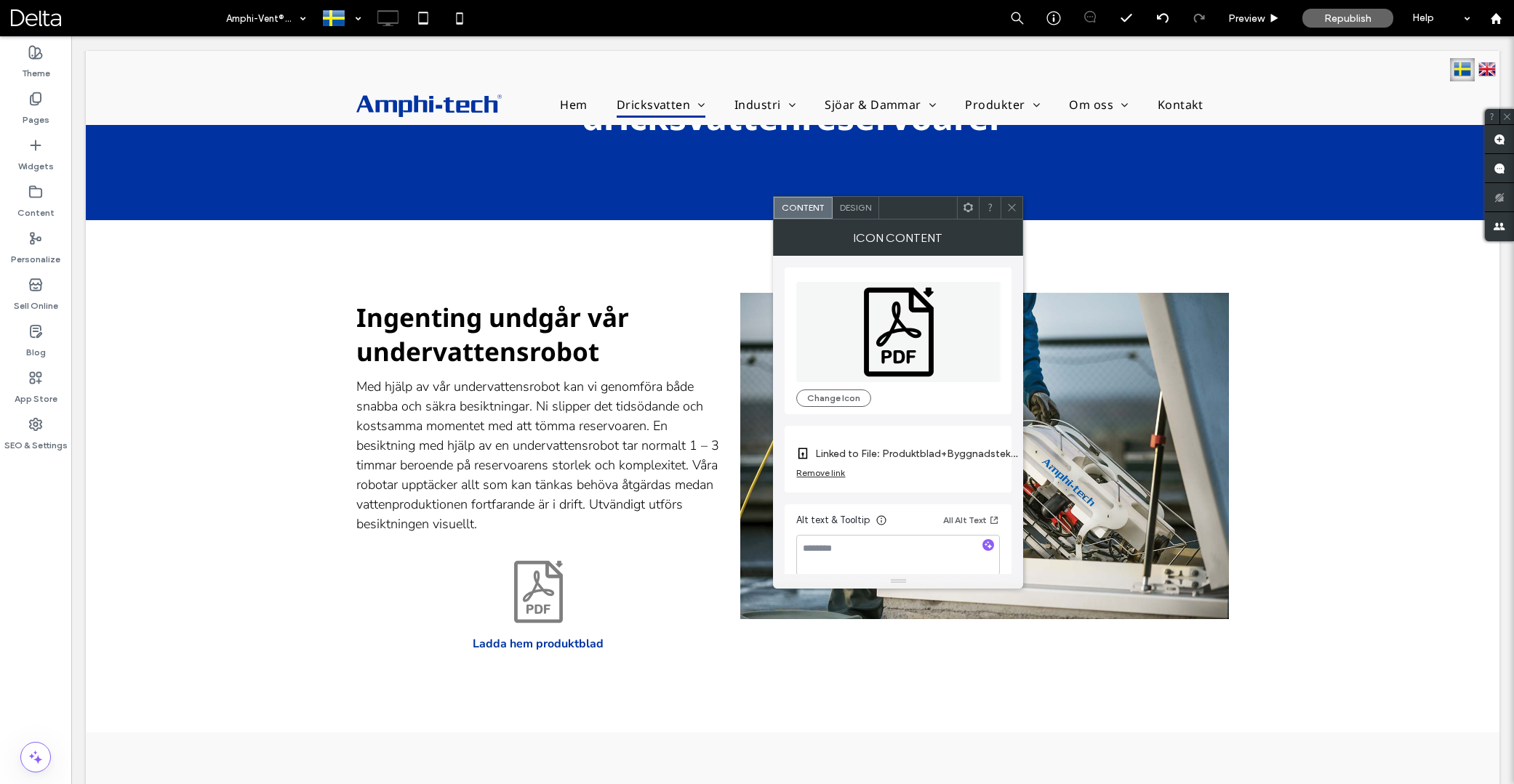
click at [819, 471] on div "Remove link" at bounding box center [820, 472] width 49 height 11
click at [997, 460] on section "Link Icon" at bounding box center [898, 454] width 204 height 41
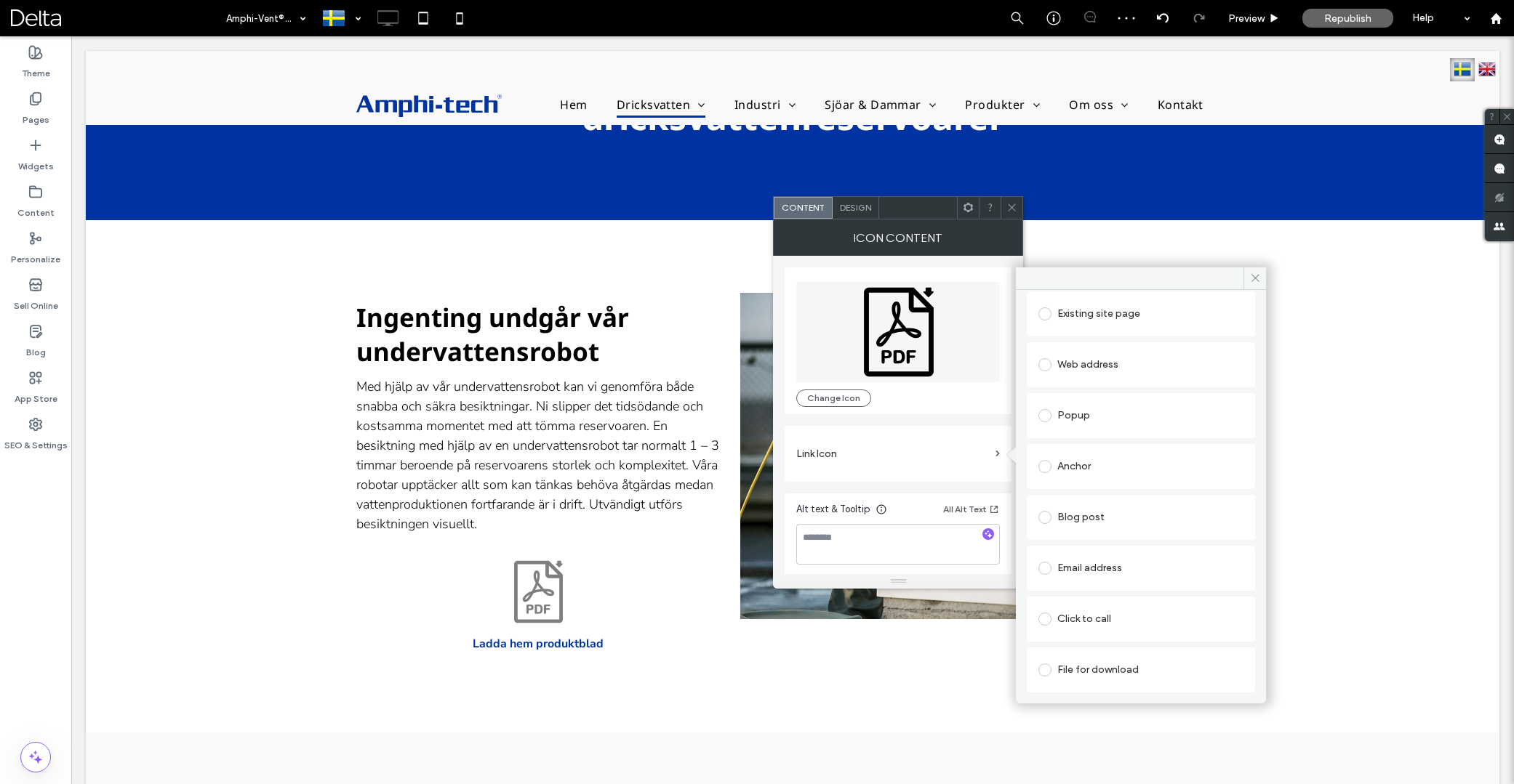
scroll to position [74, 0]
click at [1100, 663] on div "File for download" at bounding box center [1141, 670] width 205 height 23
click at [1080, 661] on figure "File" at bounding box center [1141, 669] width 205 height 17
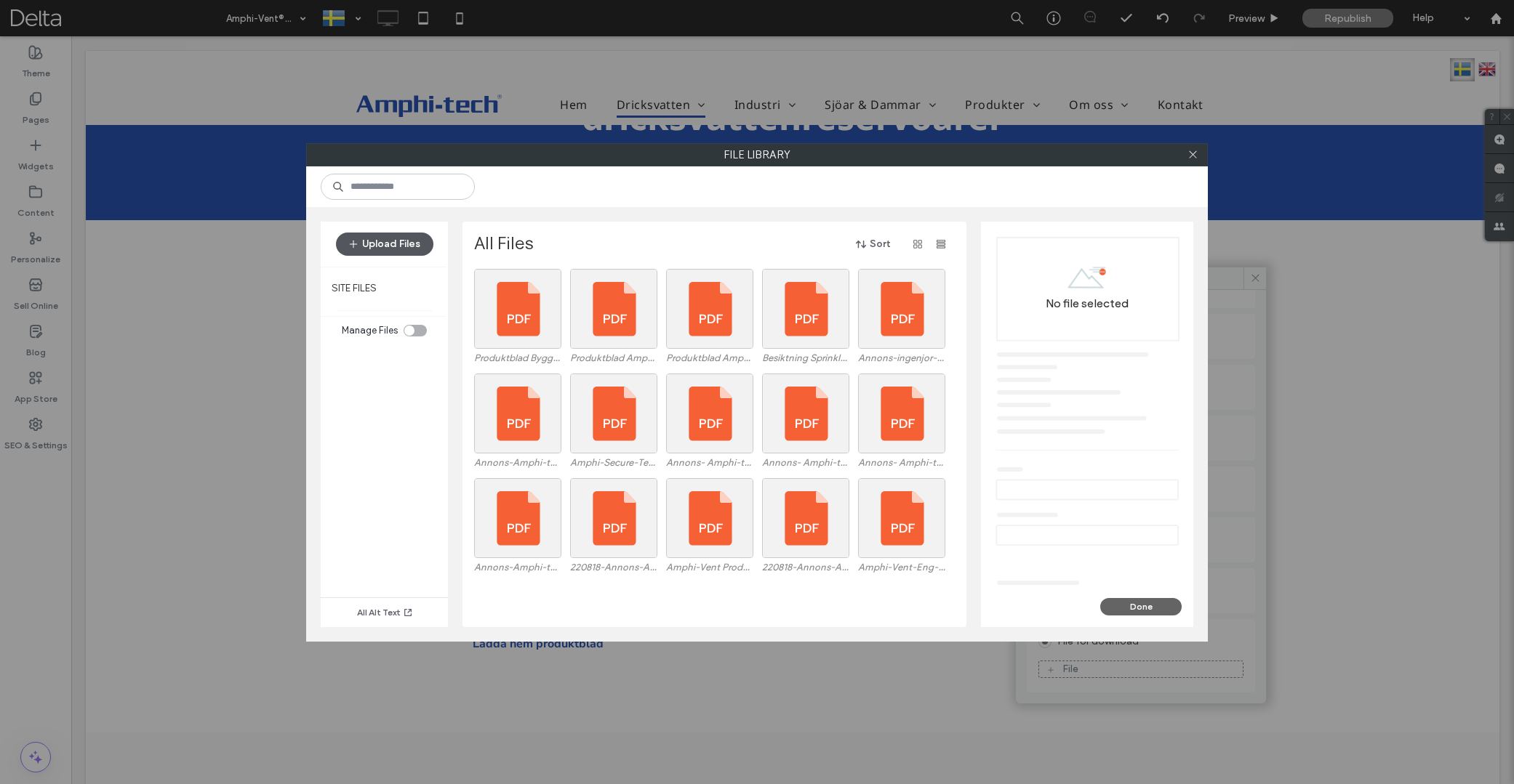
click at [386, 242] on button "Upload Files" at bounding box center [385, 244] width 98 height 23
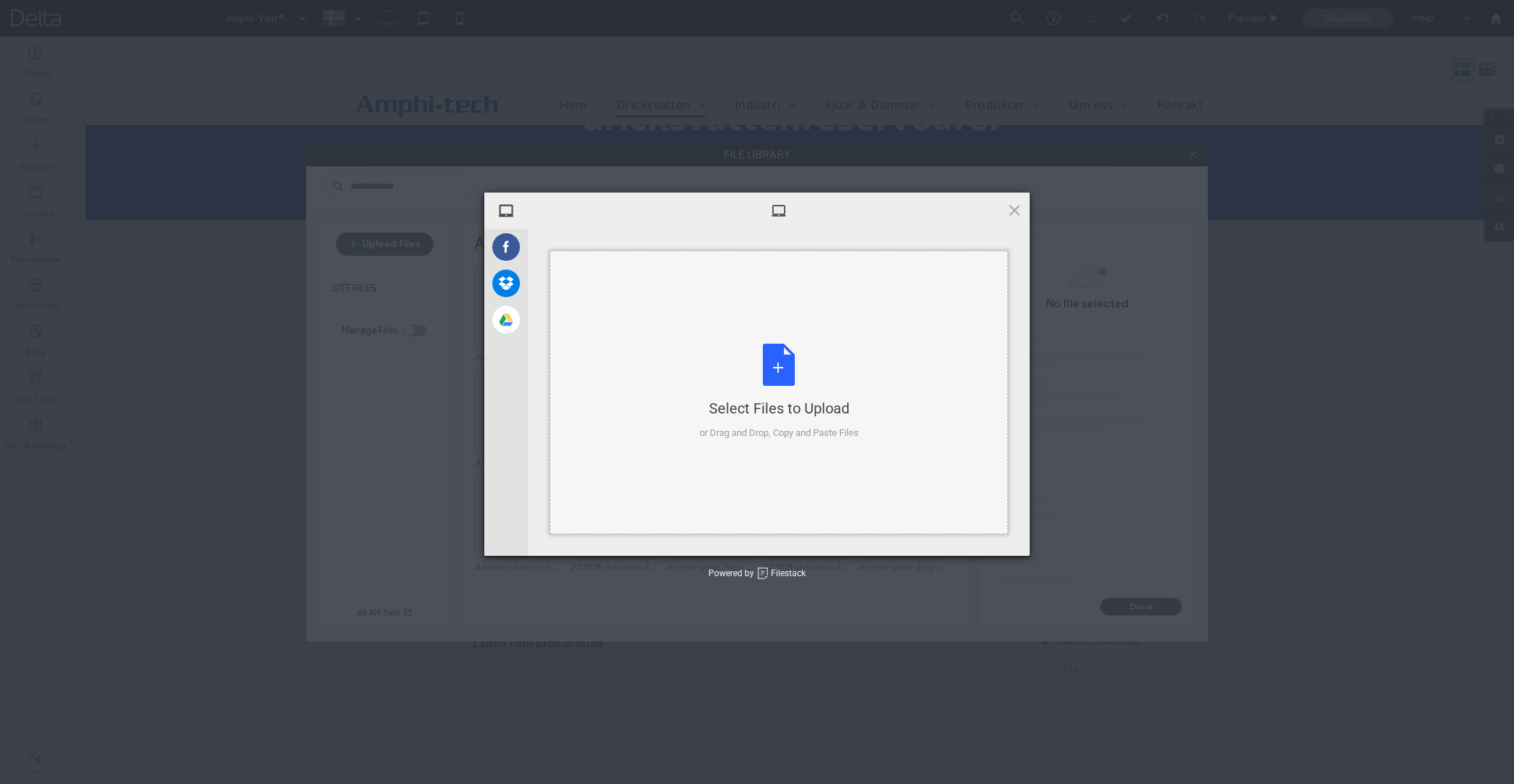
click at [767, 353] on div "Select Files to Upload or Drag and Drop, Copy and Paste Files" at bounding box center [779, 392] width 159 height 97
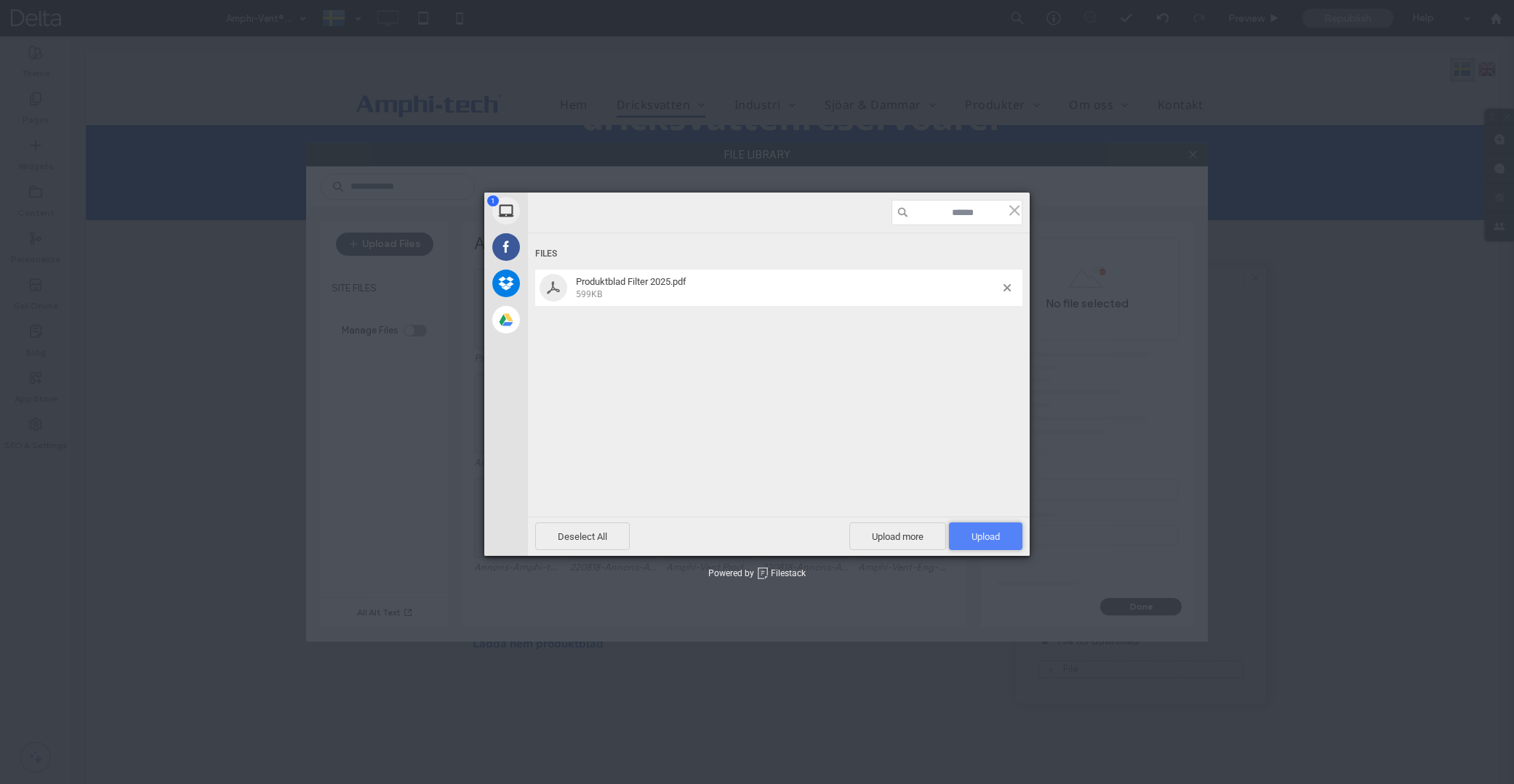
click at [993, 541] on span "Upload 1" at bounding box center [986, 536] width 28 height 11
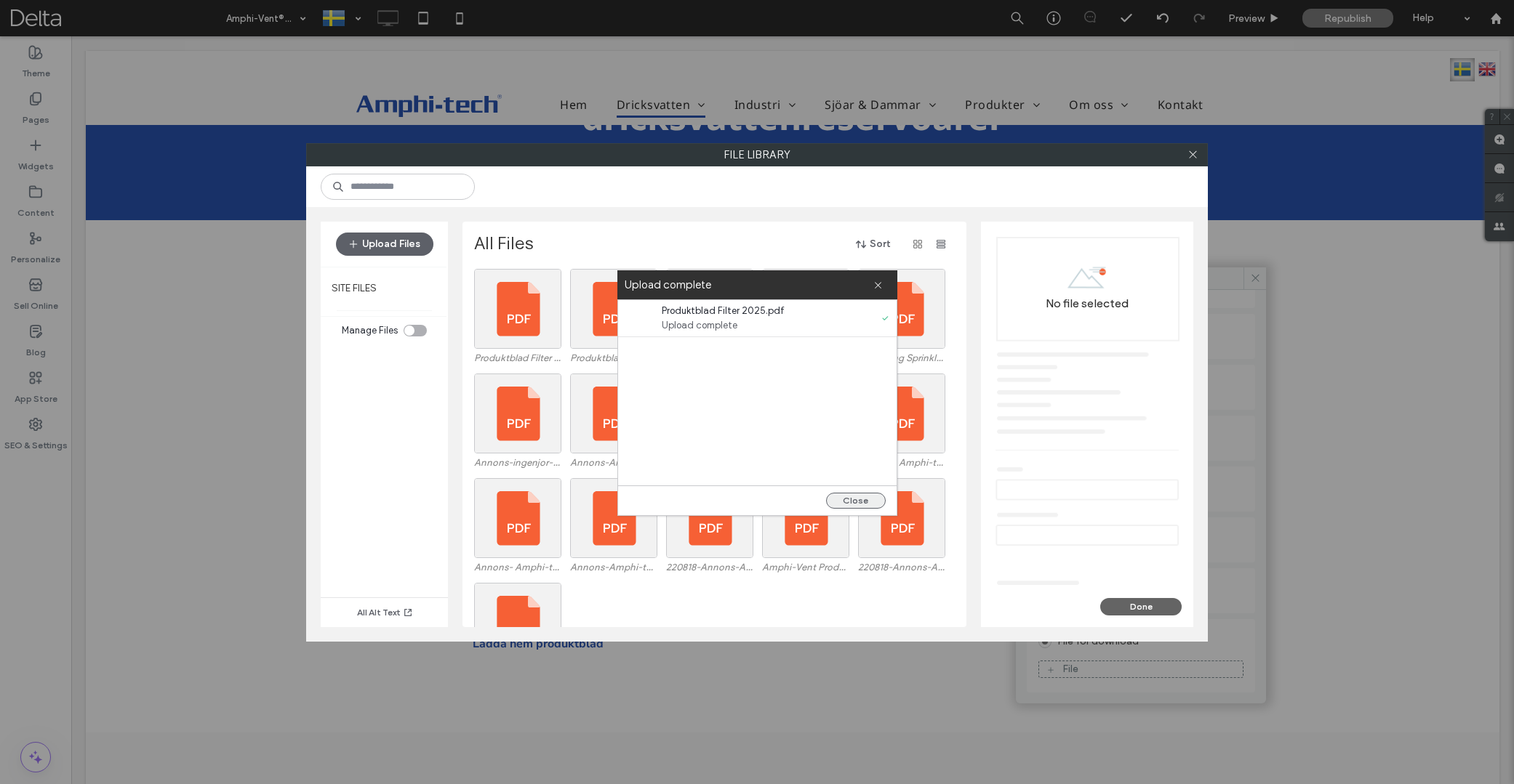
click at [861, 500] on button "Close" at bounding box center [856, 501] width 60 height 16
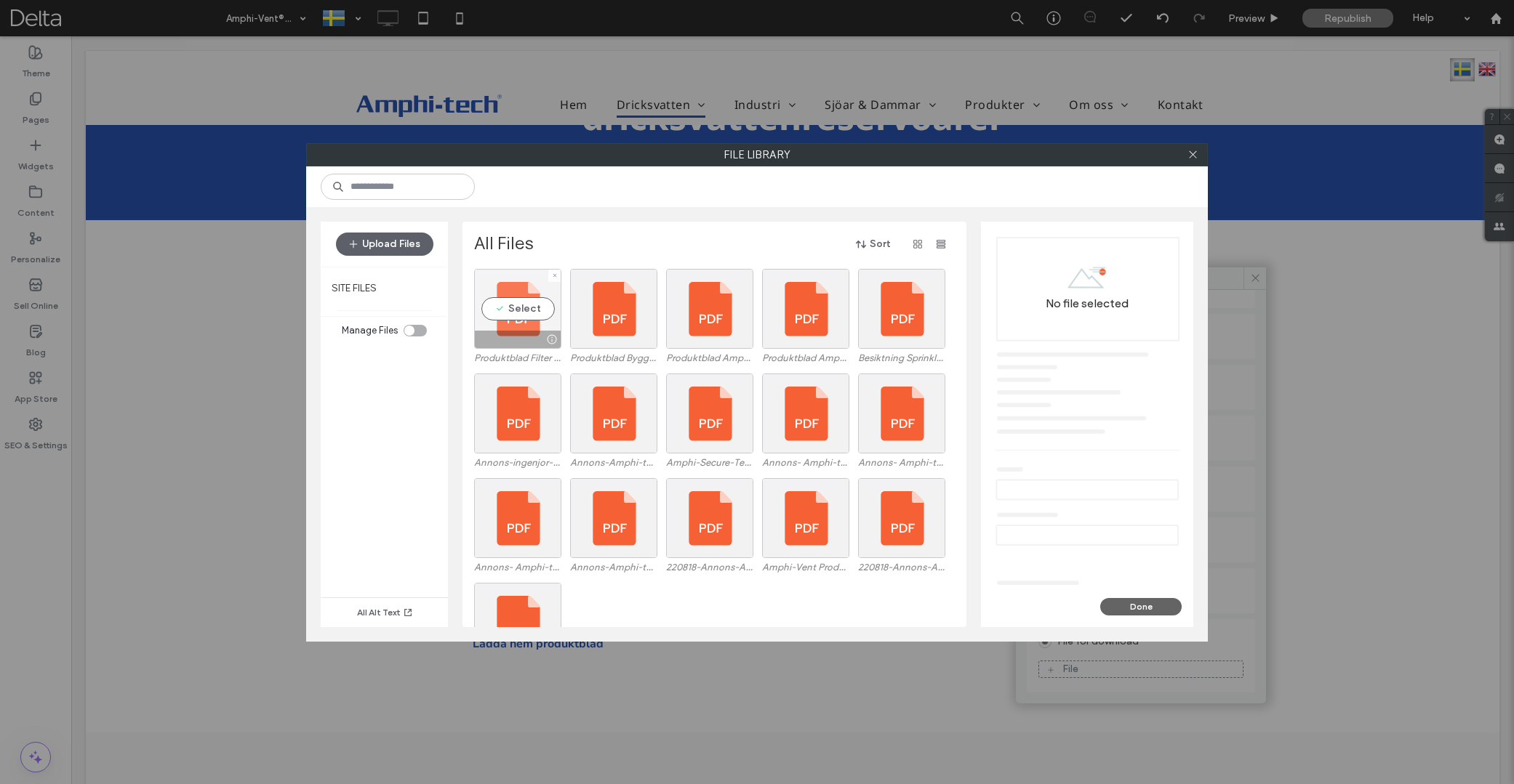
click at [517, 309] on div "Select" at bounding box center [517, 309] width 87 height 80
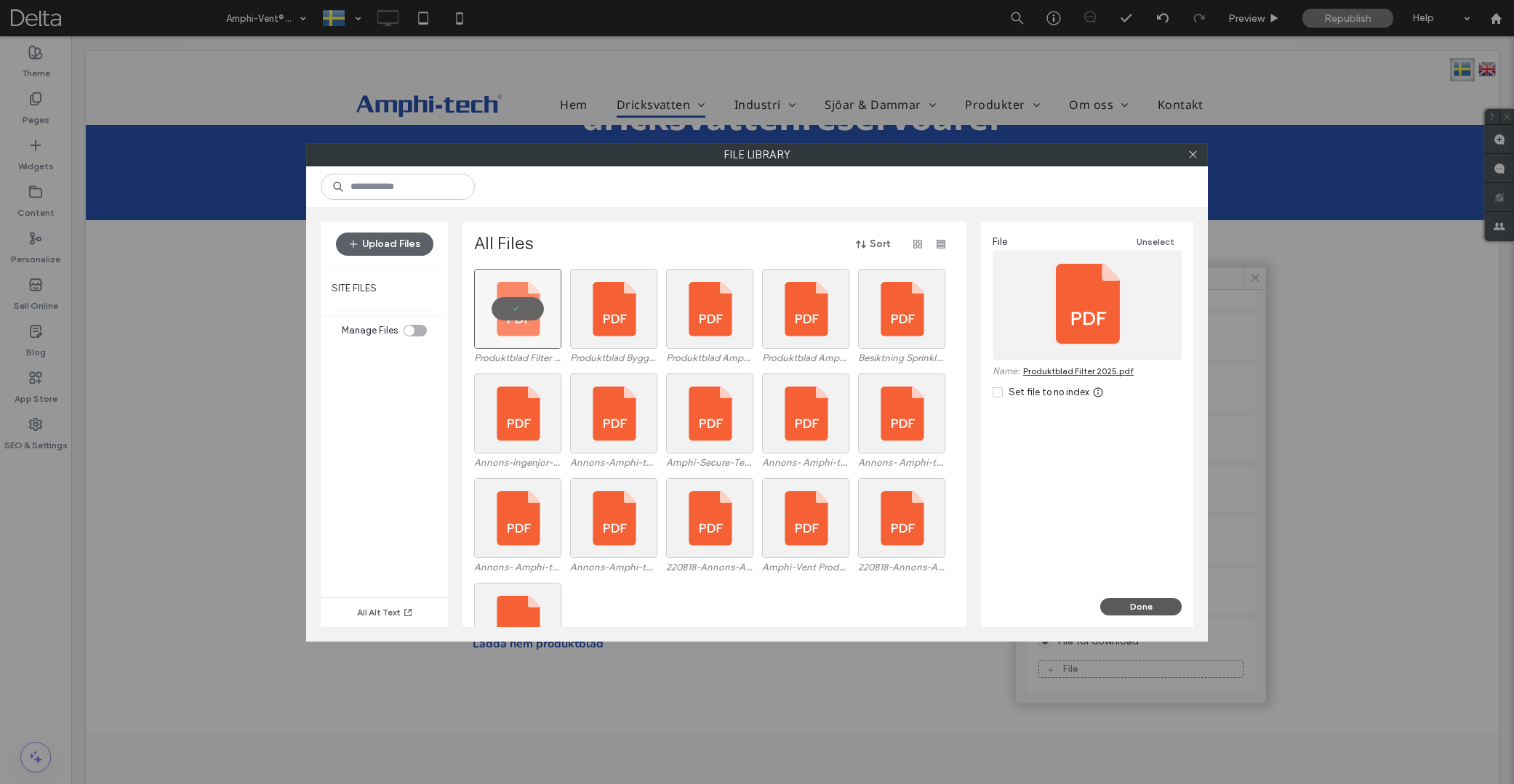
click at [1148, 605] on button "Done" at bounding box center [1141, 607] width 81 height 17
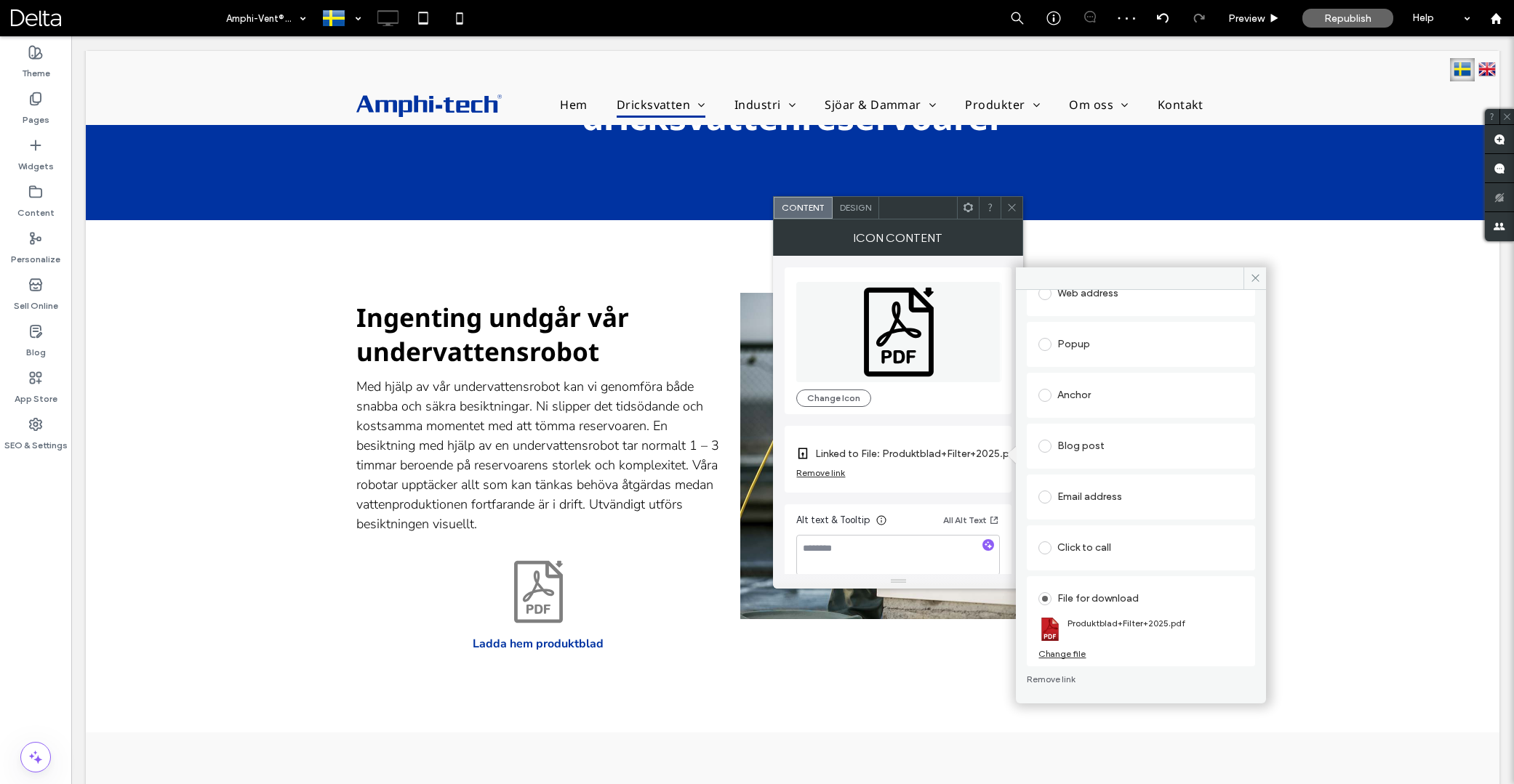
scroll to position [145, 0]
click at [1254, 276] on use at bounding box center [1255, 278] width 7 height 7
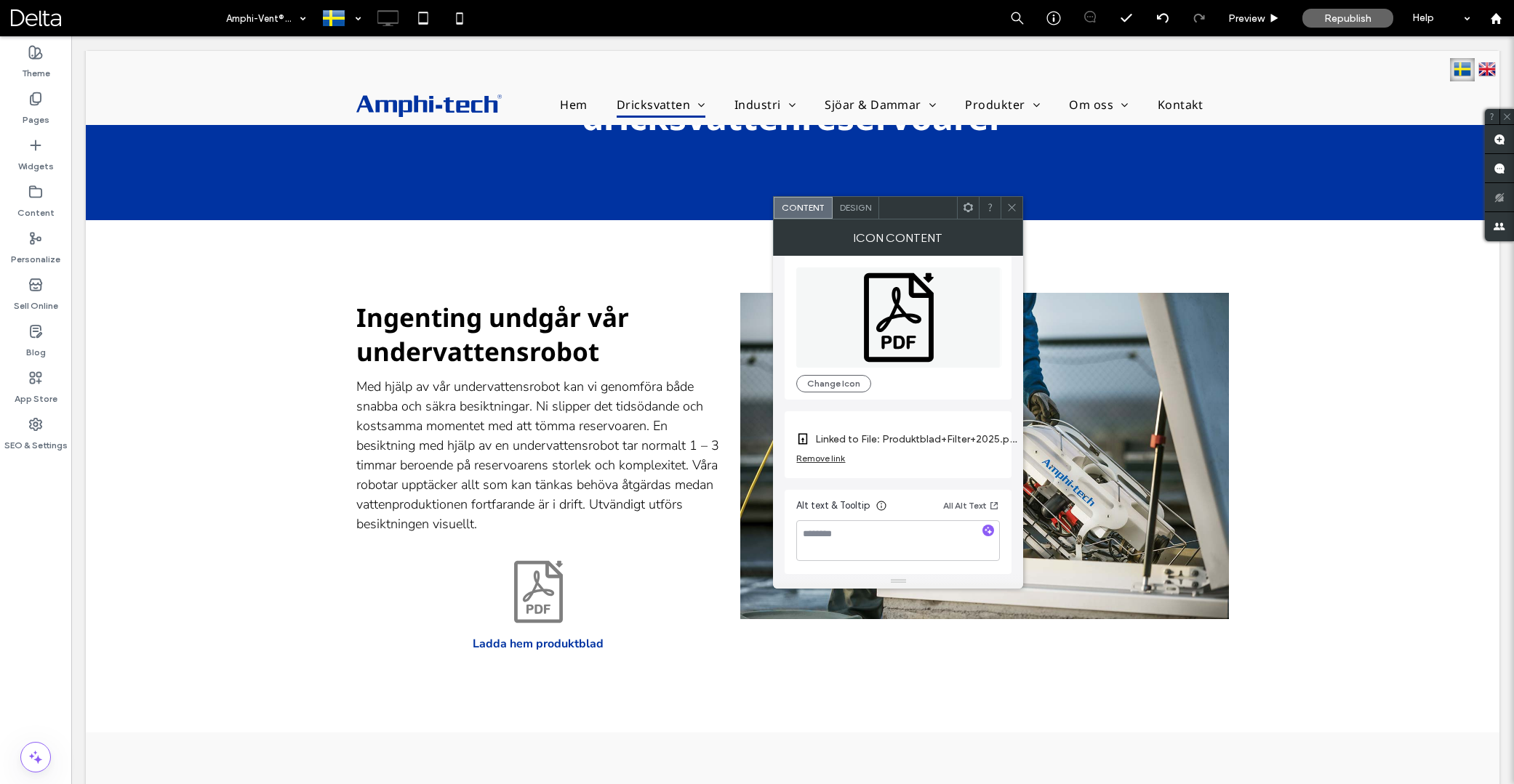
scroll to position [15, 0]
click at [1012, 210] on icon at bounding box center [1012, 207] width 11 height 11
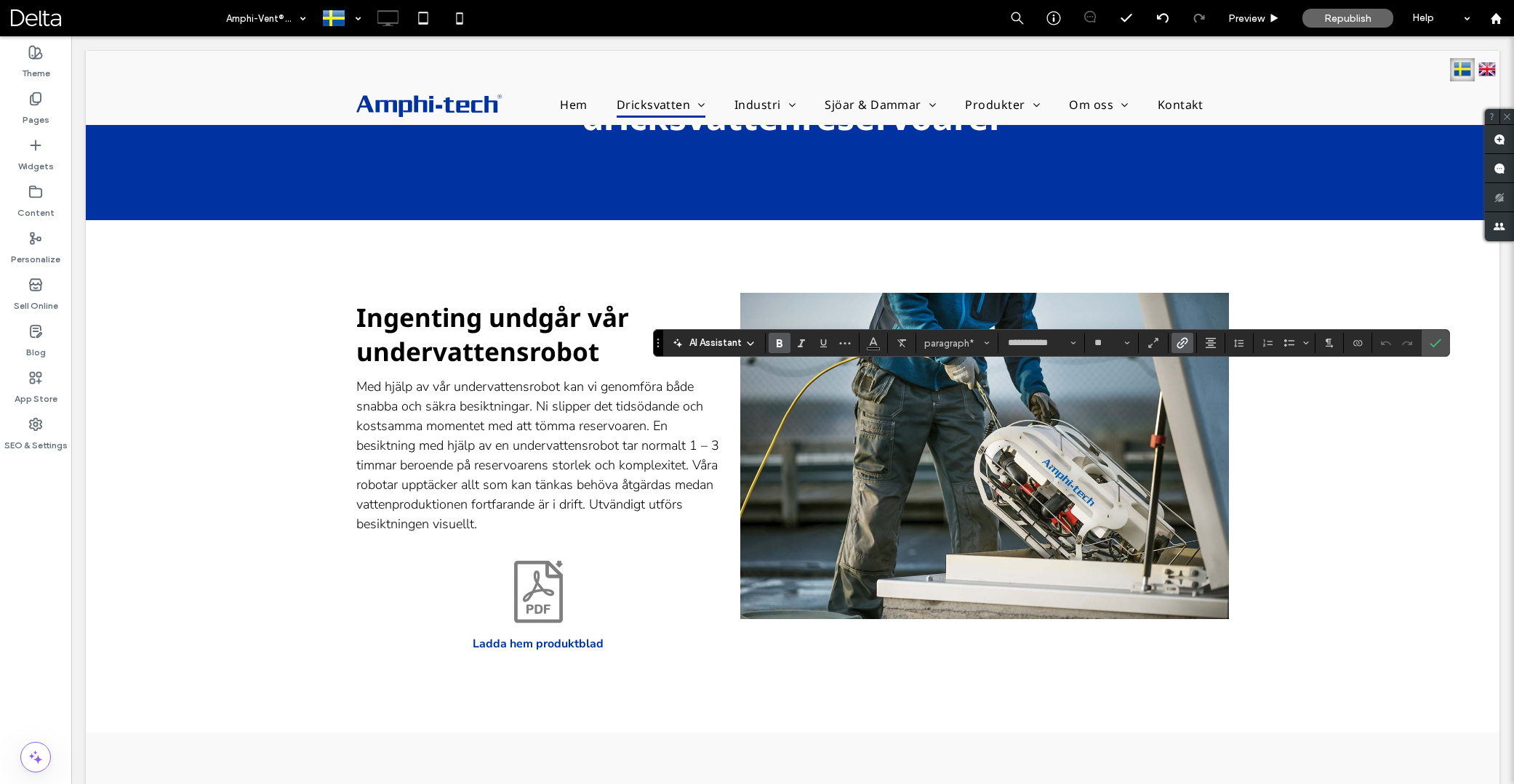
click at [1186, 346] on icon "Link" at bounding box center [1182, 343] width 12 height 12
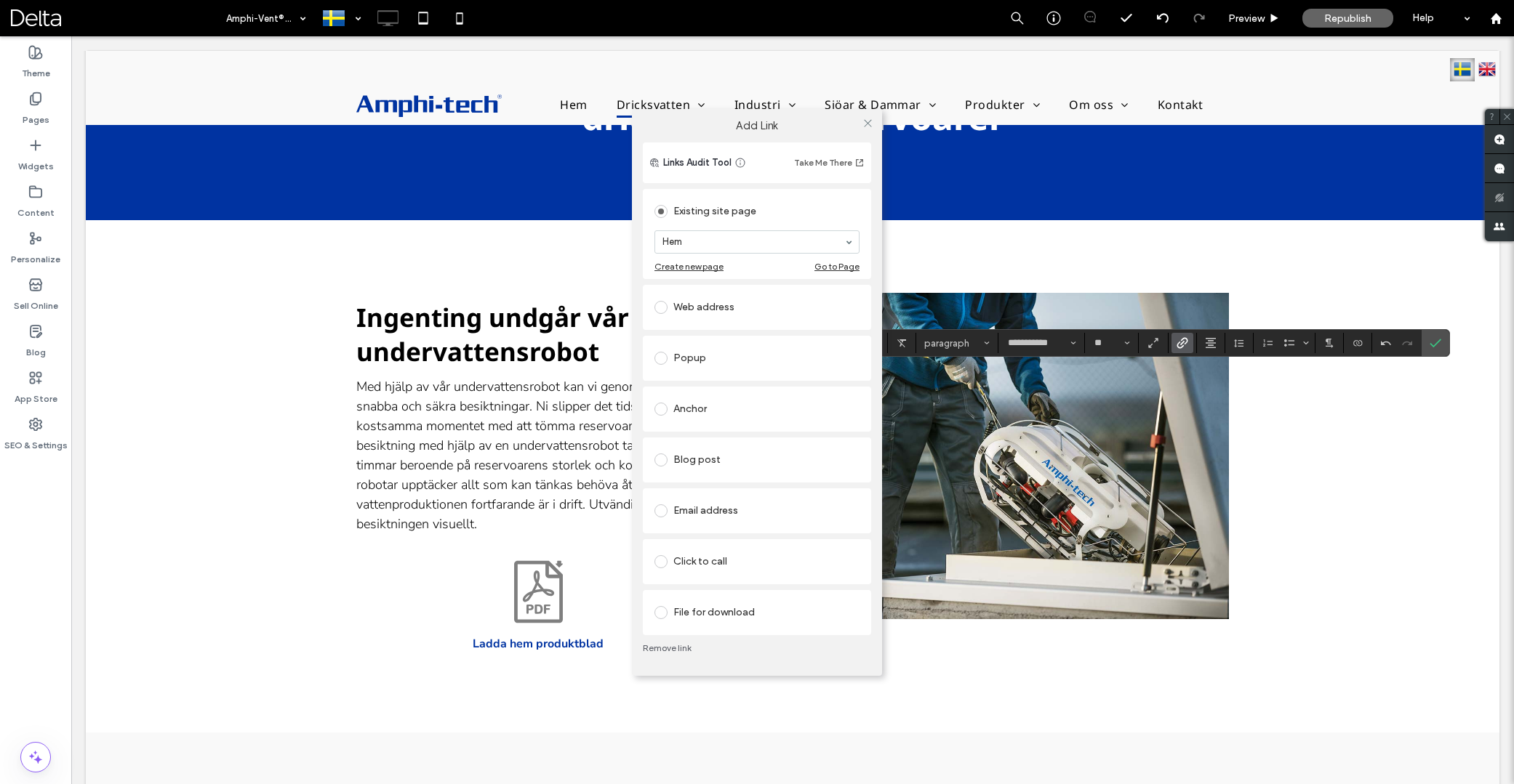
click at [743, 610] on div "File for download" at bounding box center [756, 612] width 205 height 23
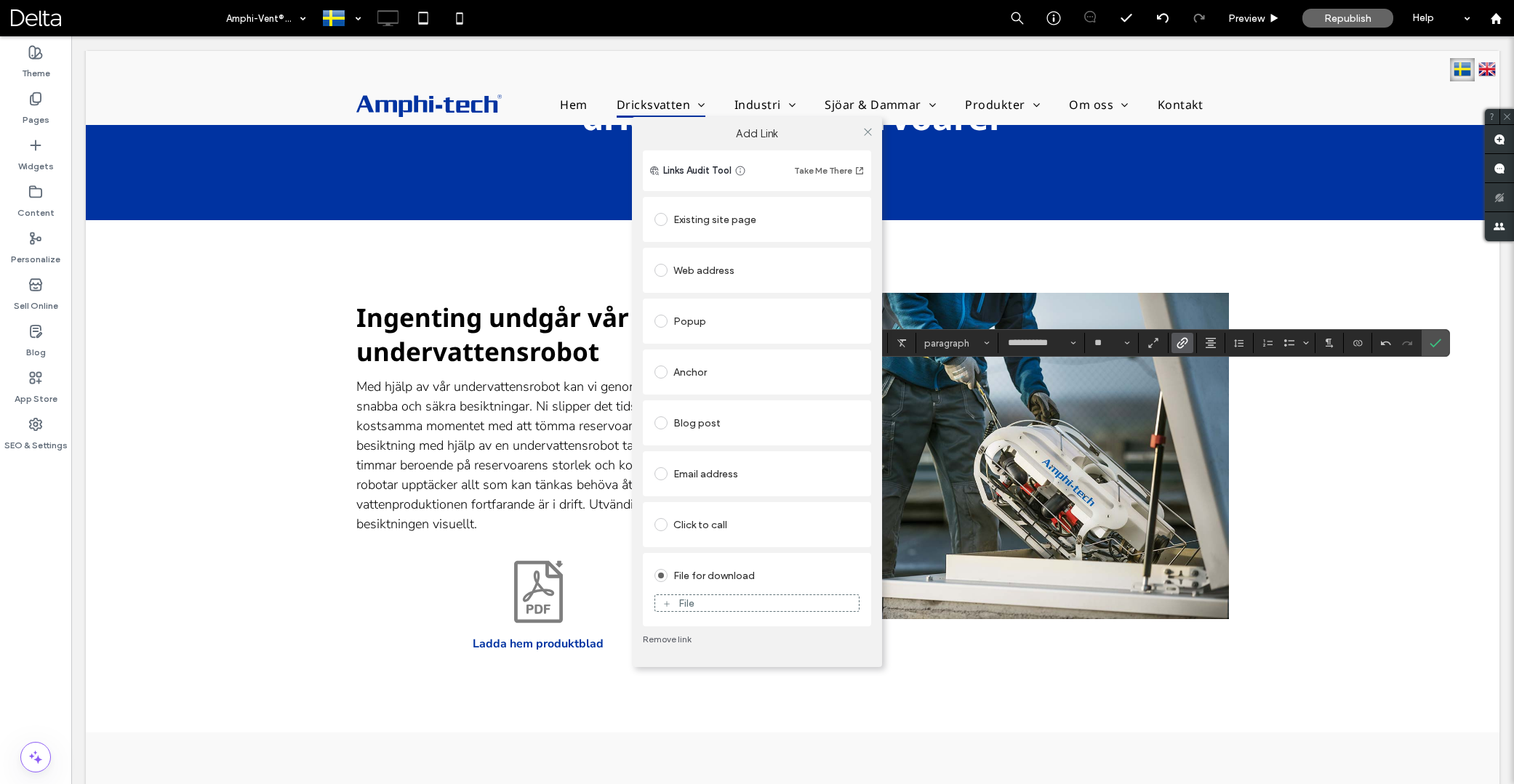
click at [784, 601] on div "File" at bounding box center [757, 603] width 204 height 13
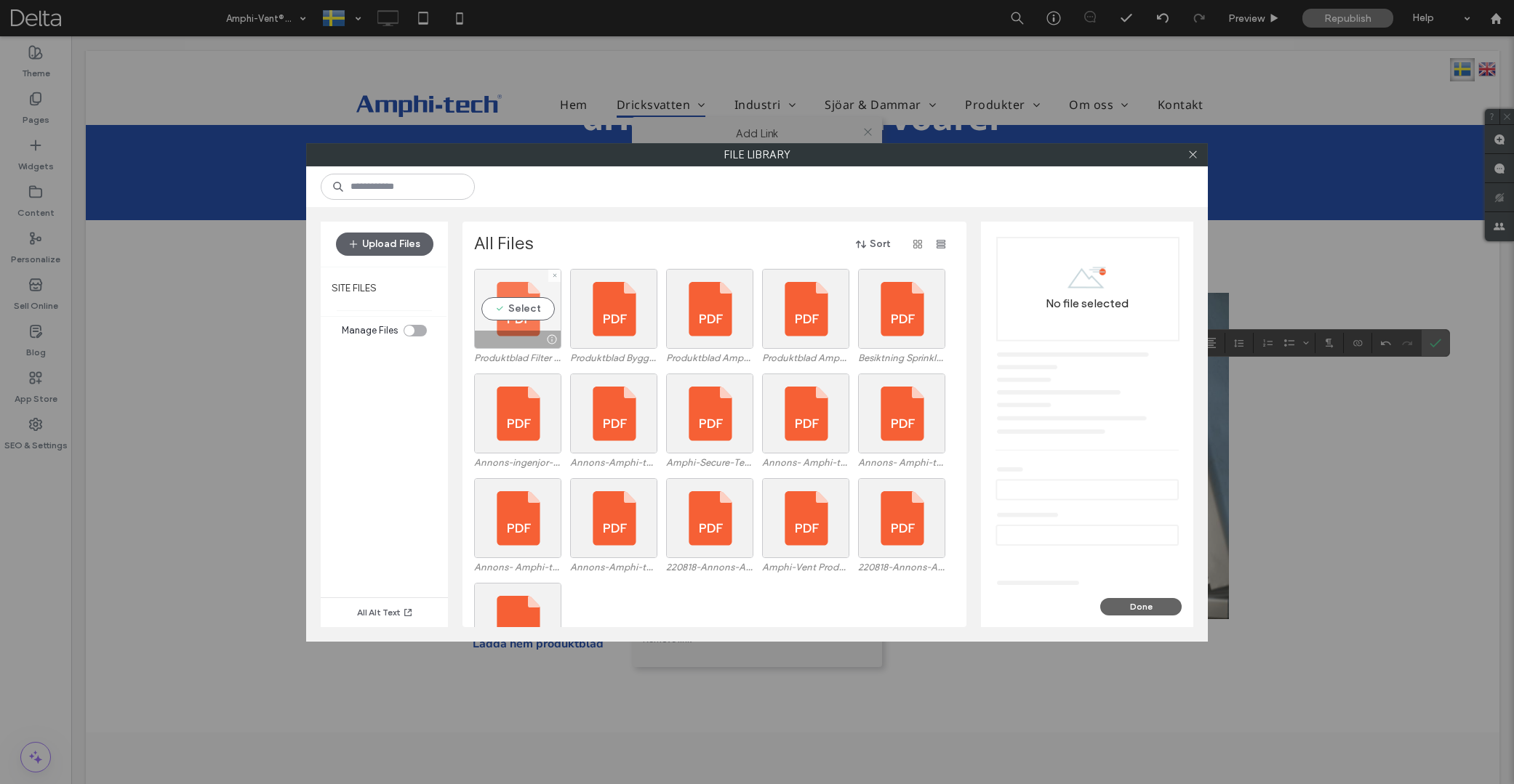
click at [518, 311] on div "Select" at bounding box center [517, 309] width 87 height 80
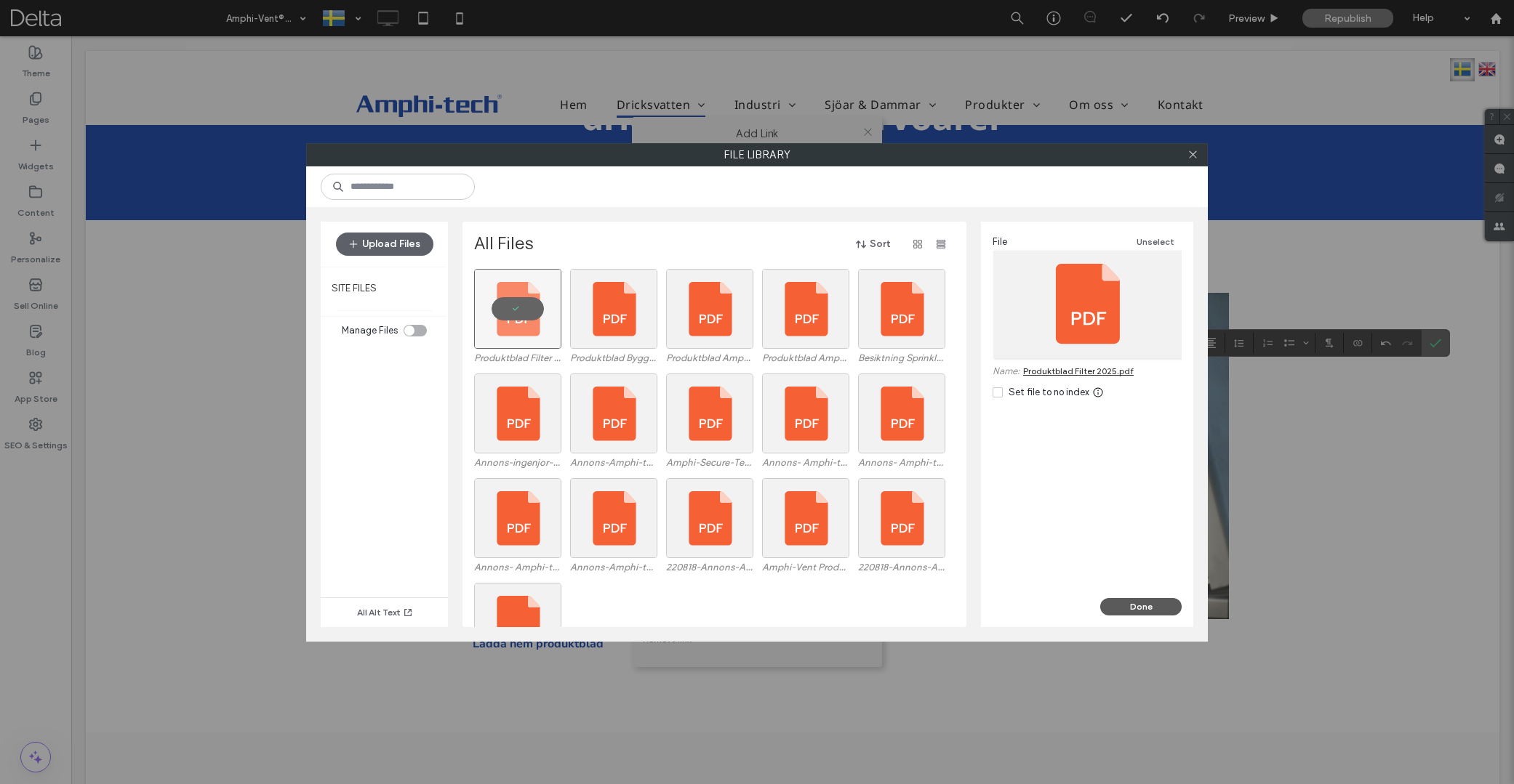
click at [1142, 605] on button "Done" at bounding box center [1141, 607] width 81 height 17
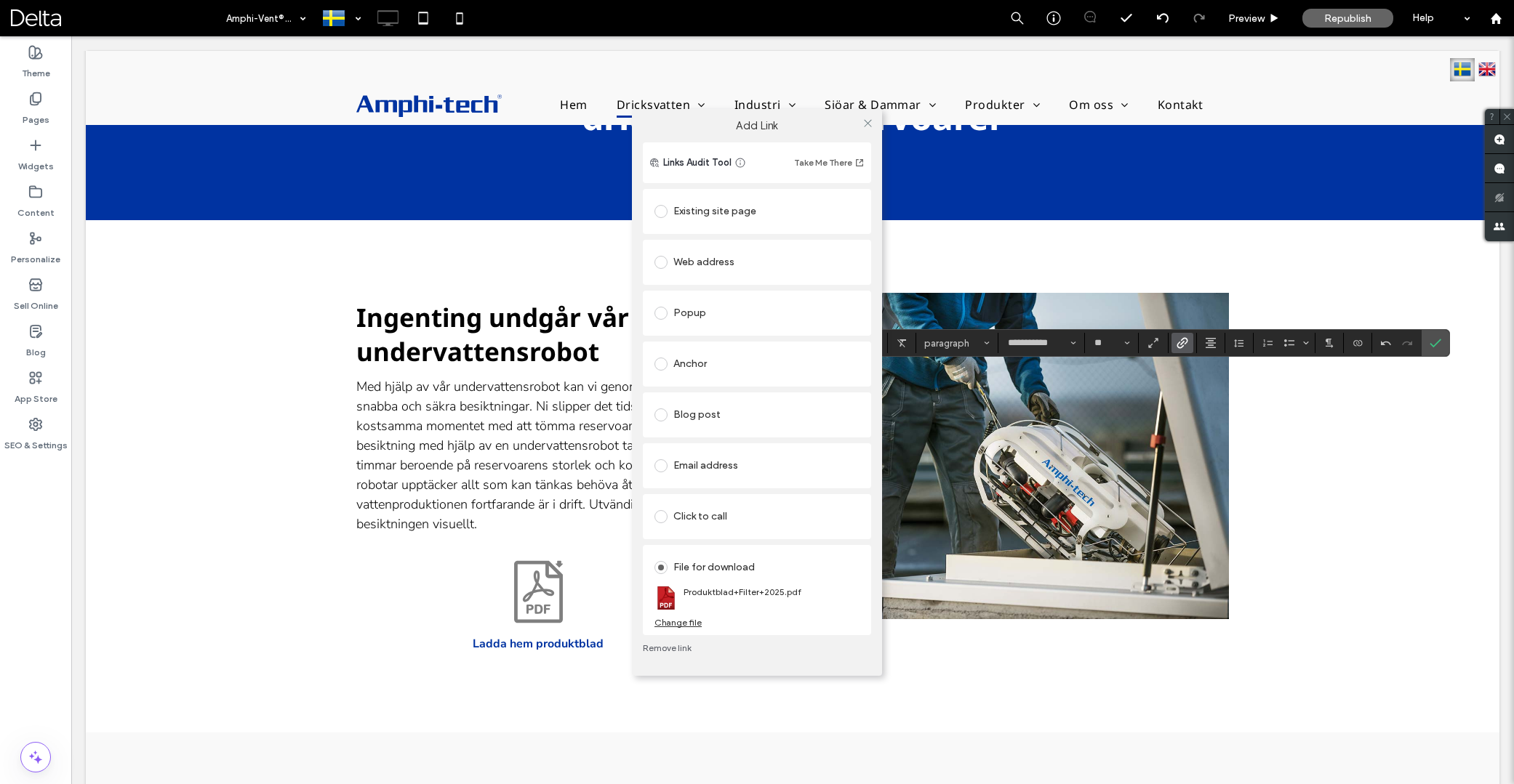
drag, startPoint x: 866, startPoint y: 121, endPoint x: 886, endPoint y: 131, distance: 22.4
click at [866, 121] on icon at bounding box center [867, 123] width 11 height 11
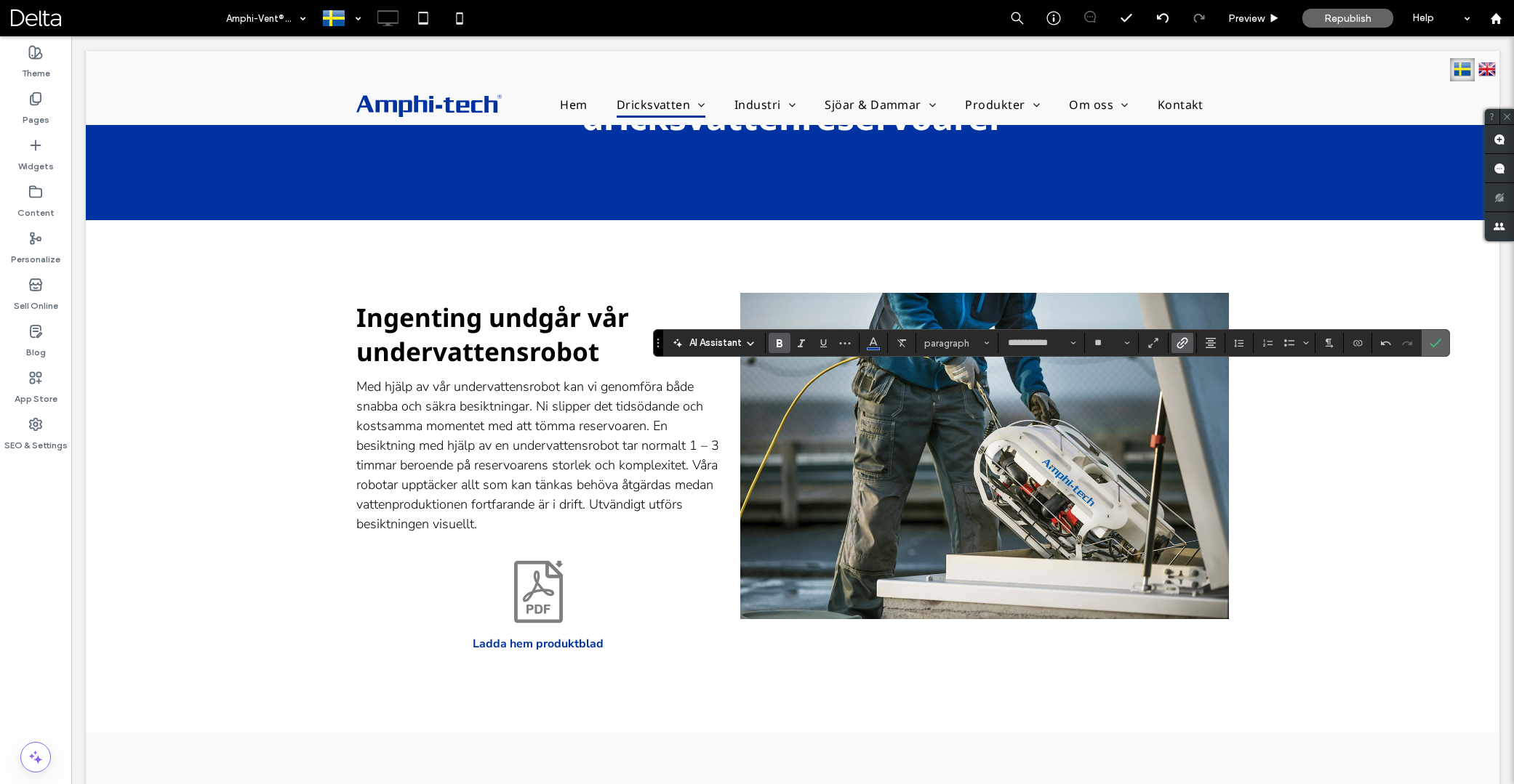
click at [1435, 343] on icon "Confirm" at bounding box center [1435, 343] width 12 height 12
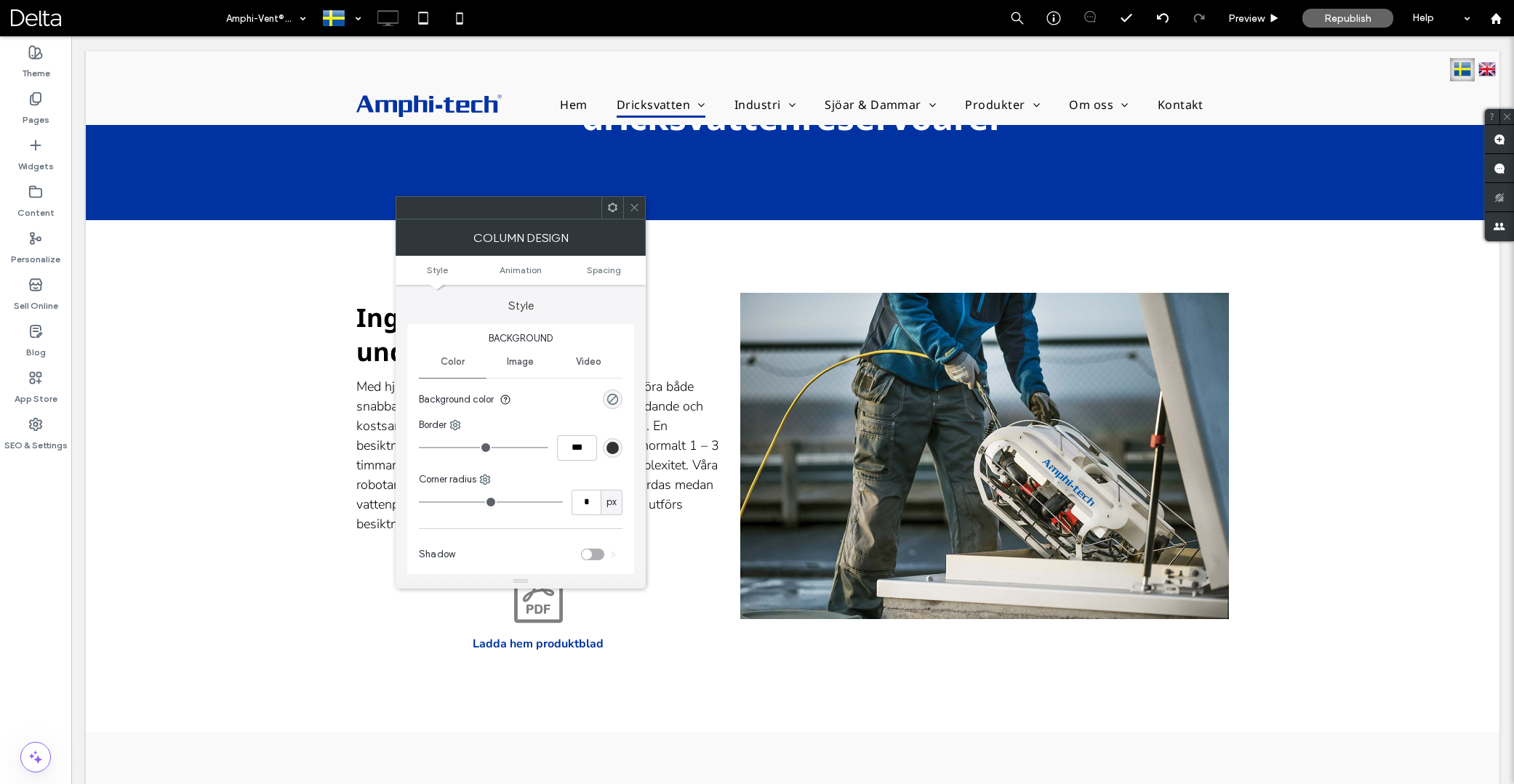
click at [636, 213] on span at bounding box center [634, 208] width 11 height 22
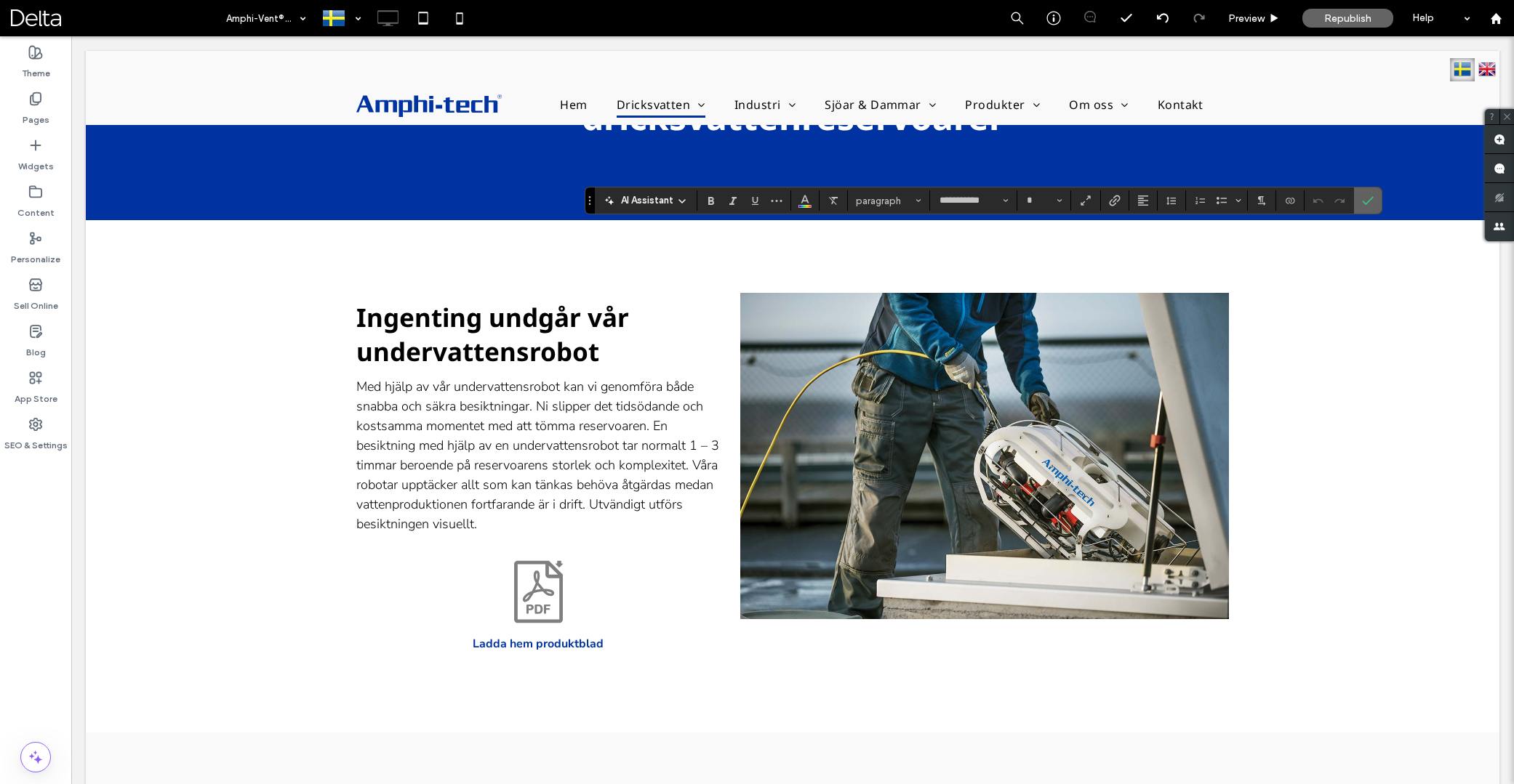
click at [1374, 200] on label "Confirm" at bounding box center [1368, 201] width 22 height 27
click at [1371, 201] on icon "Confirm" at bounding box center [1368, 201] width 12 height 12
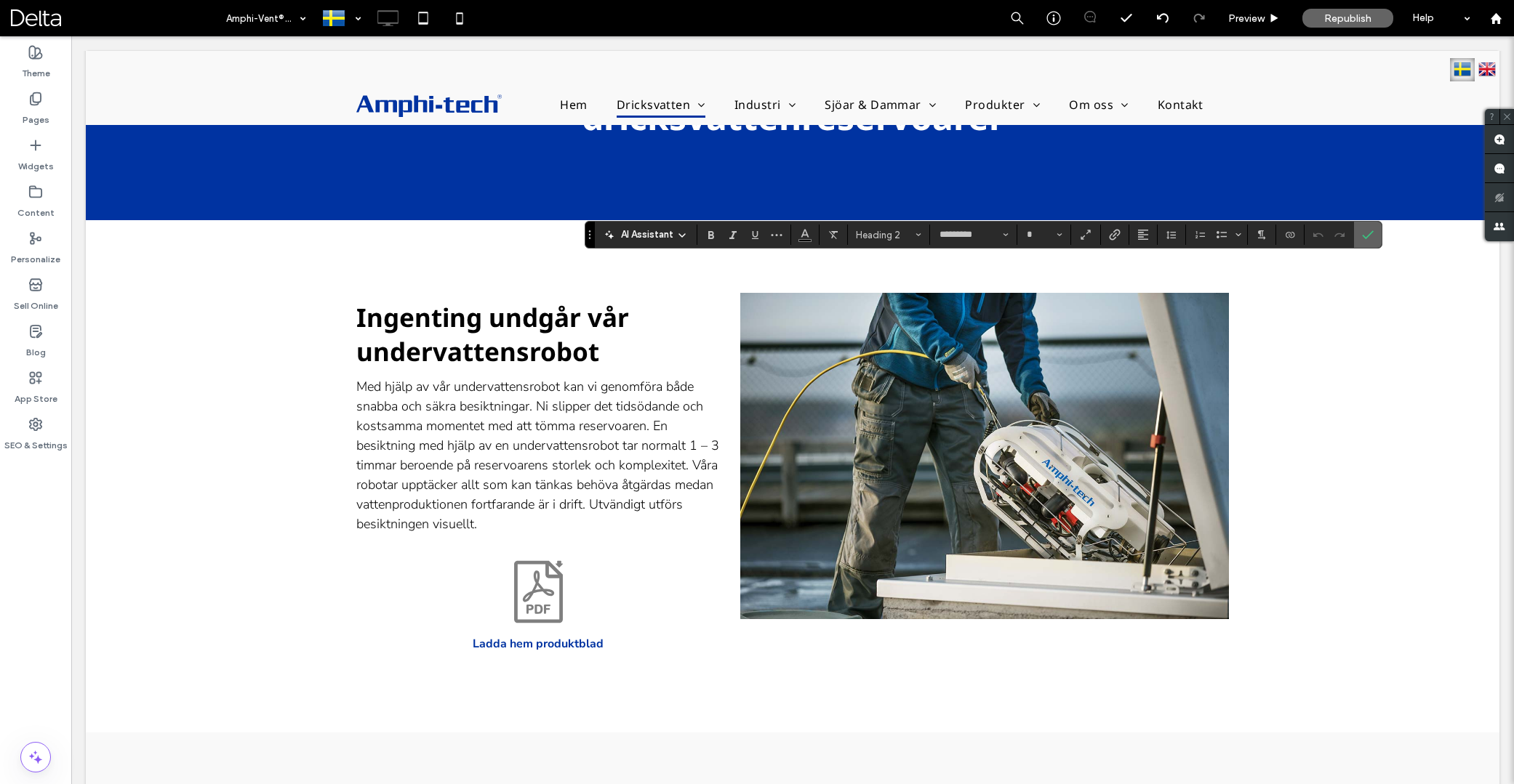
click at [1365, 234] on icon "Confirm" at bounding box center [1368, 235] width 12 height 12
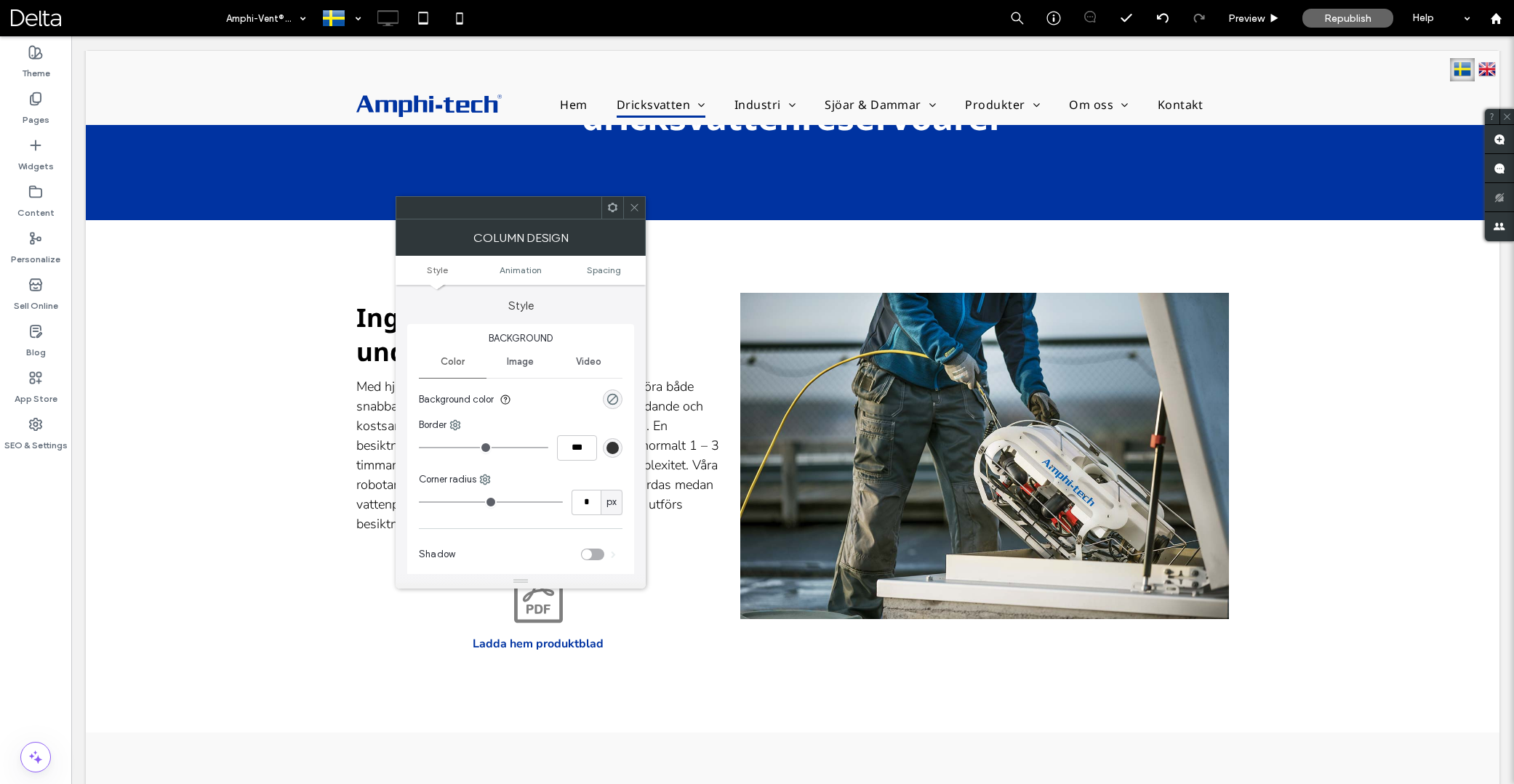
drag, startPoint x: 633, startPoint y: 208, endPoint x: 638, endPoint y: 215, distance: 8.6
click at [633, 208] on icon at bounding box center [634, 207] width 11 height 11
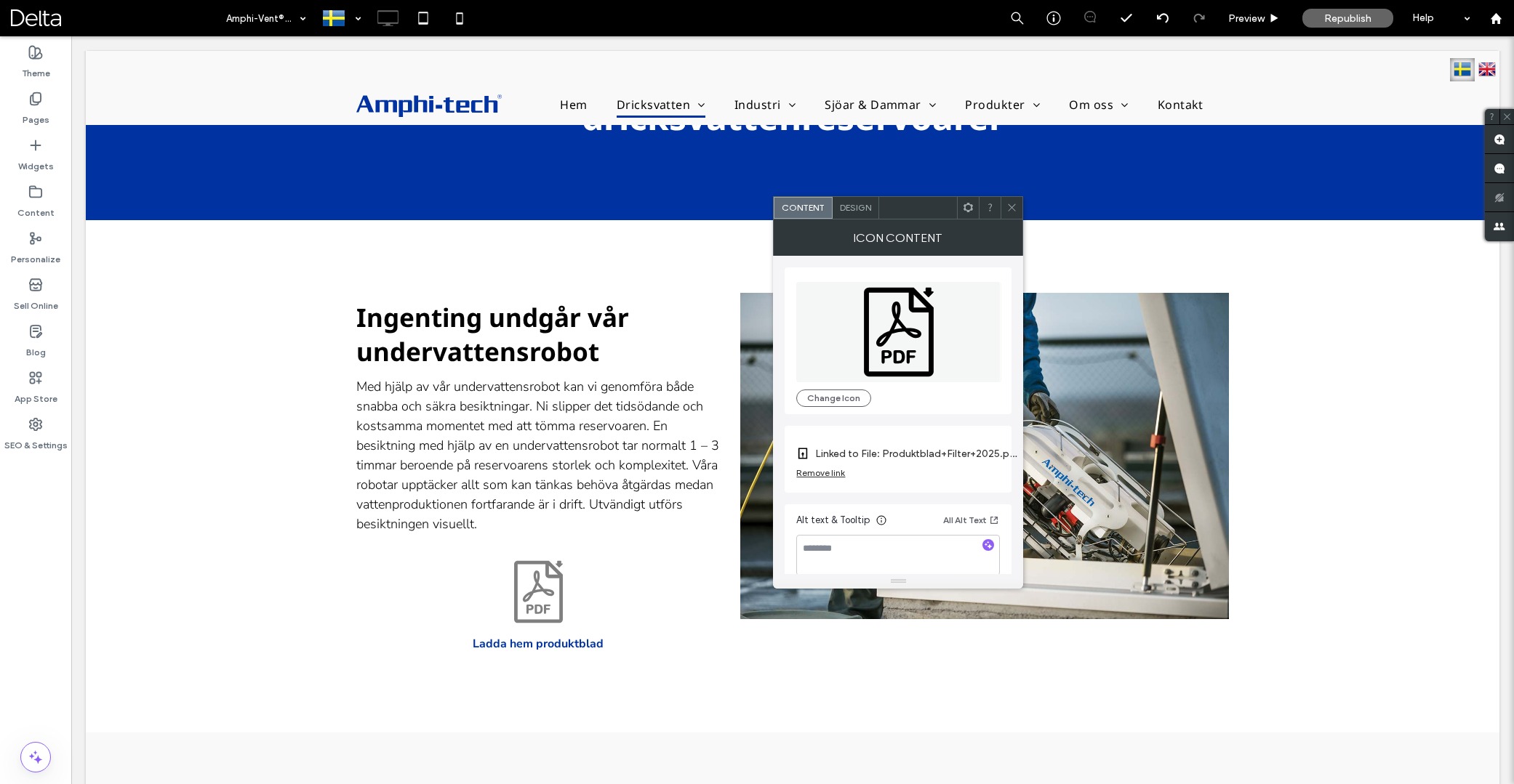
click at [858, 204] on span "Design" at bounding box center [856, 207] width 32 height 11
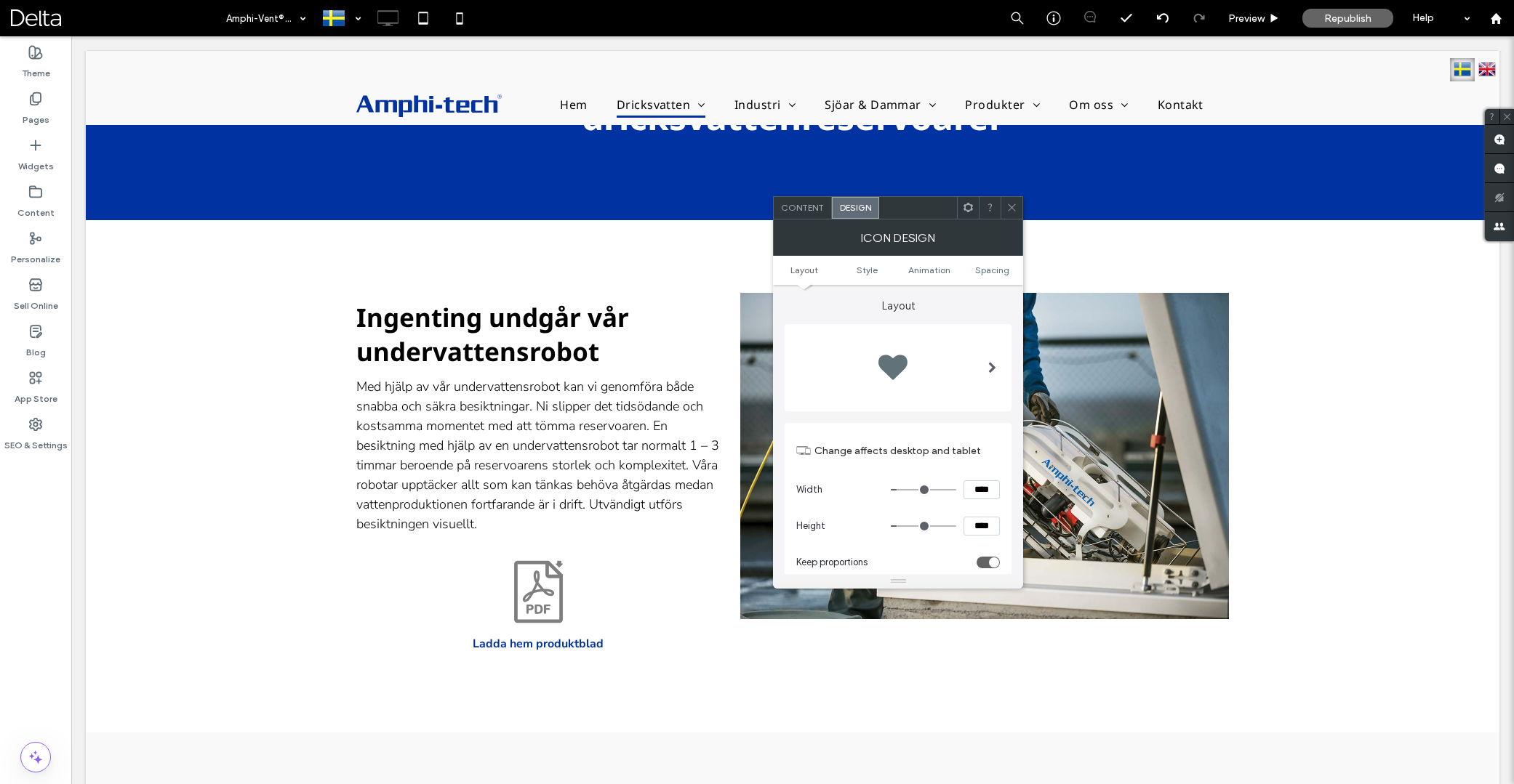
click at [970, 207] on icon at bounding box center [968, 207] width 11 height 11
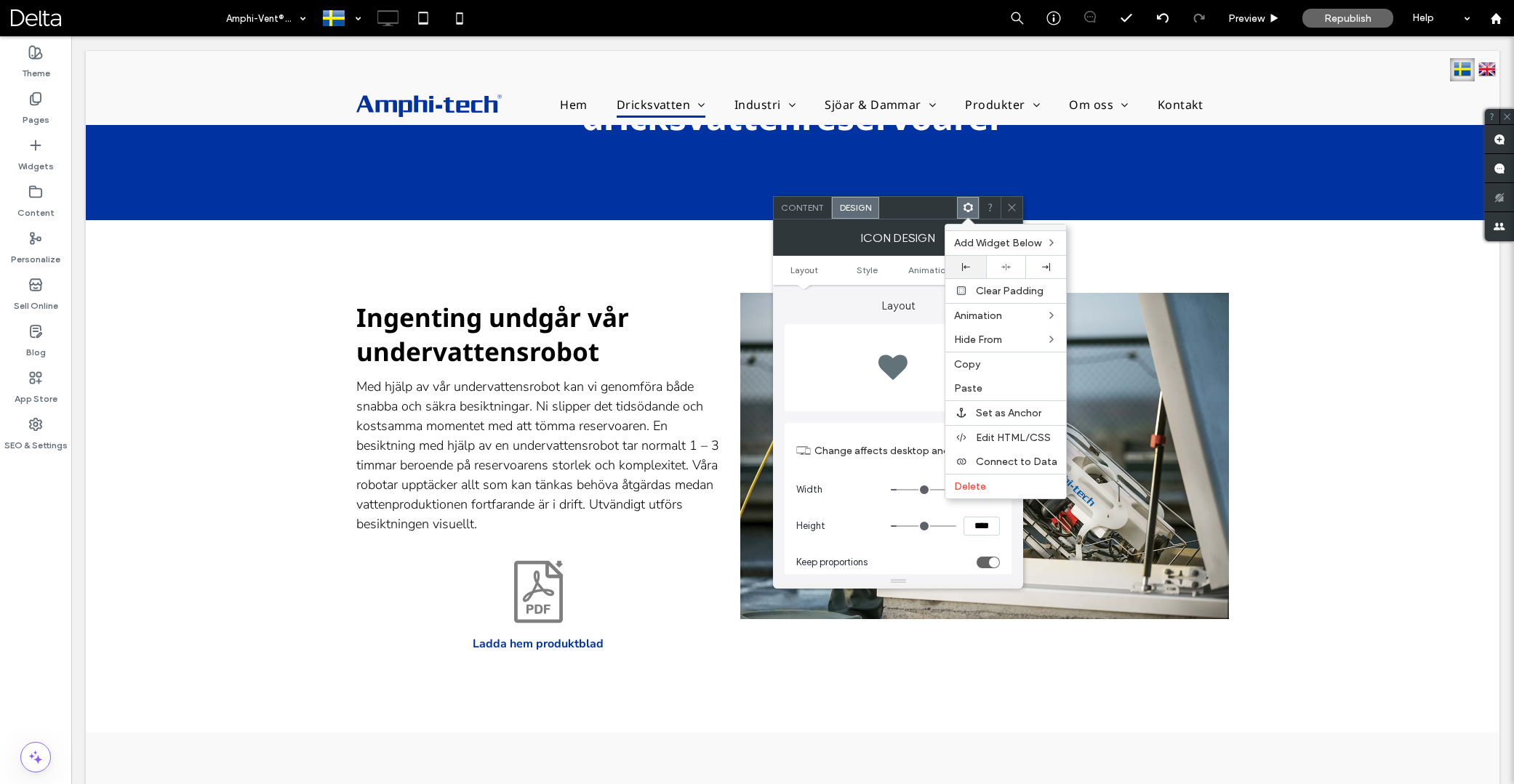
click at [973, 269] on div at bounding box center [965, 268] width 26 height 8
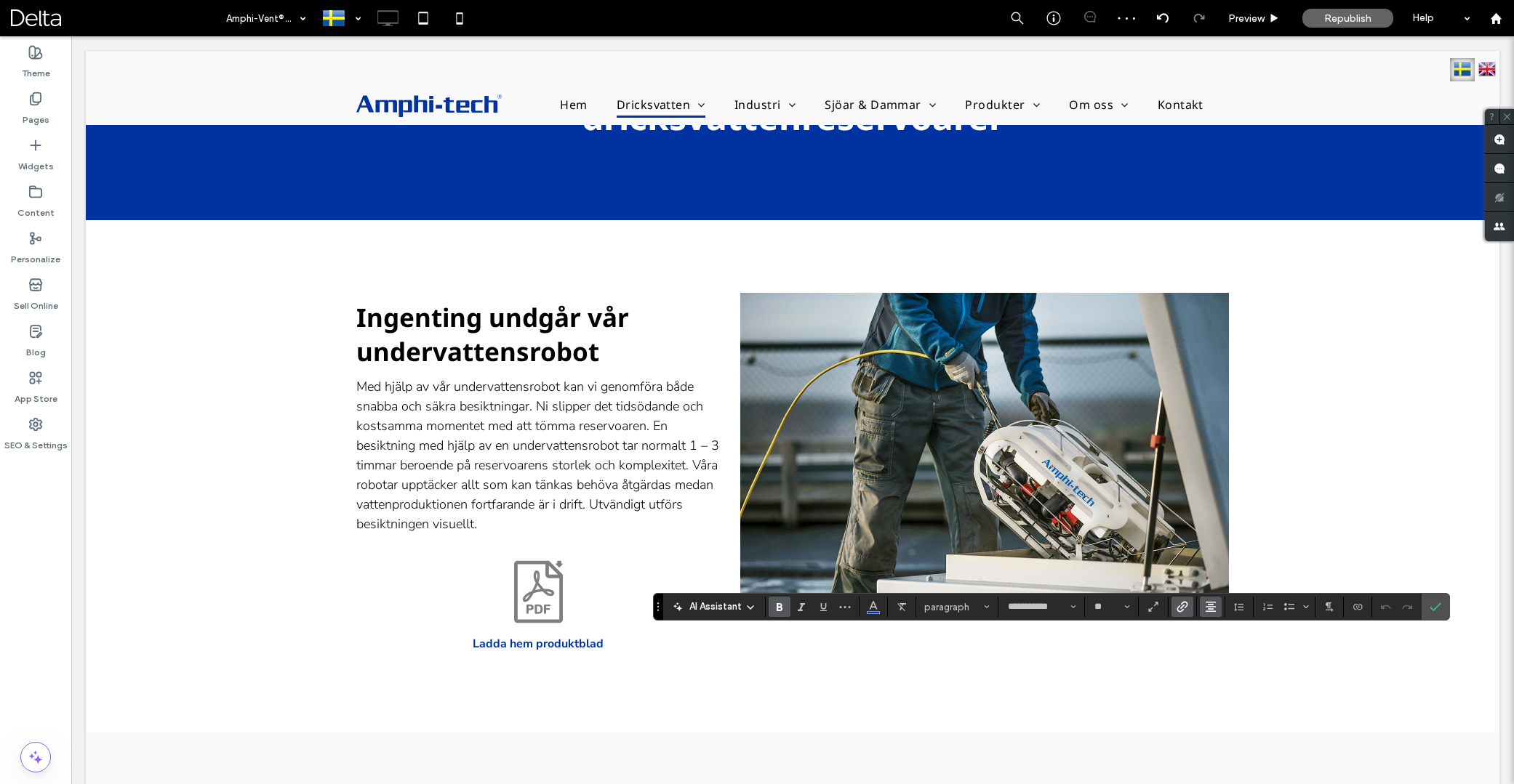
click at [1213, 601] on span "Alignment" at bounding box center [1211, 607] width 12 height 19
click at [1221, 522] on icon "ui.textEditor.alignment.left" at bounding box center [1222, 520] width 12 height 12
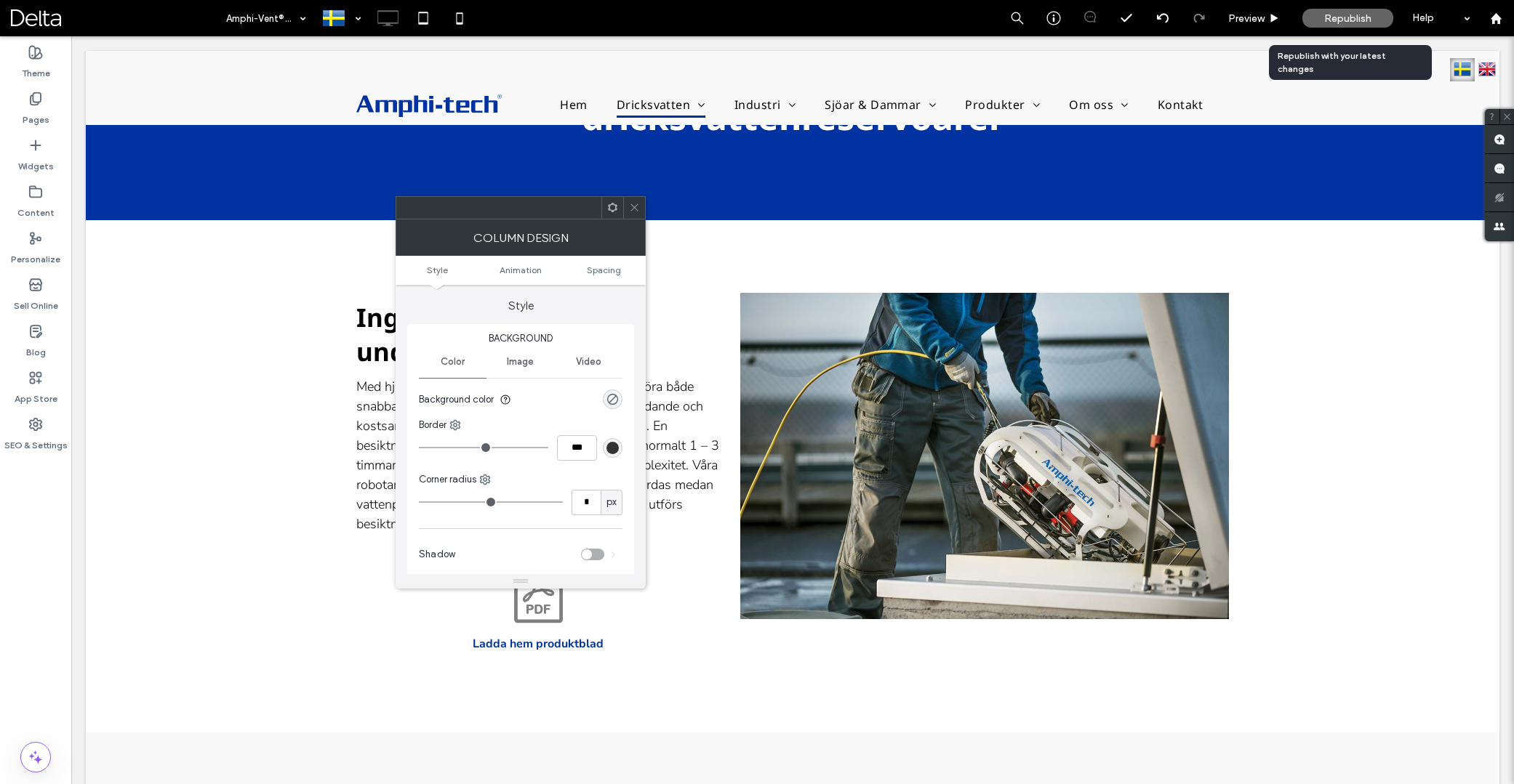
click at [1342, 17] on span "Republish" at bounding box center [1347, 18] width 47 height 12
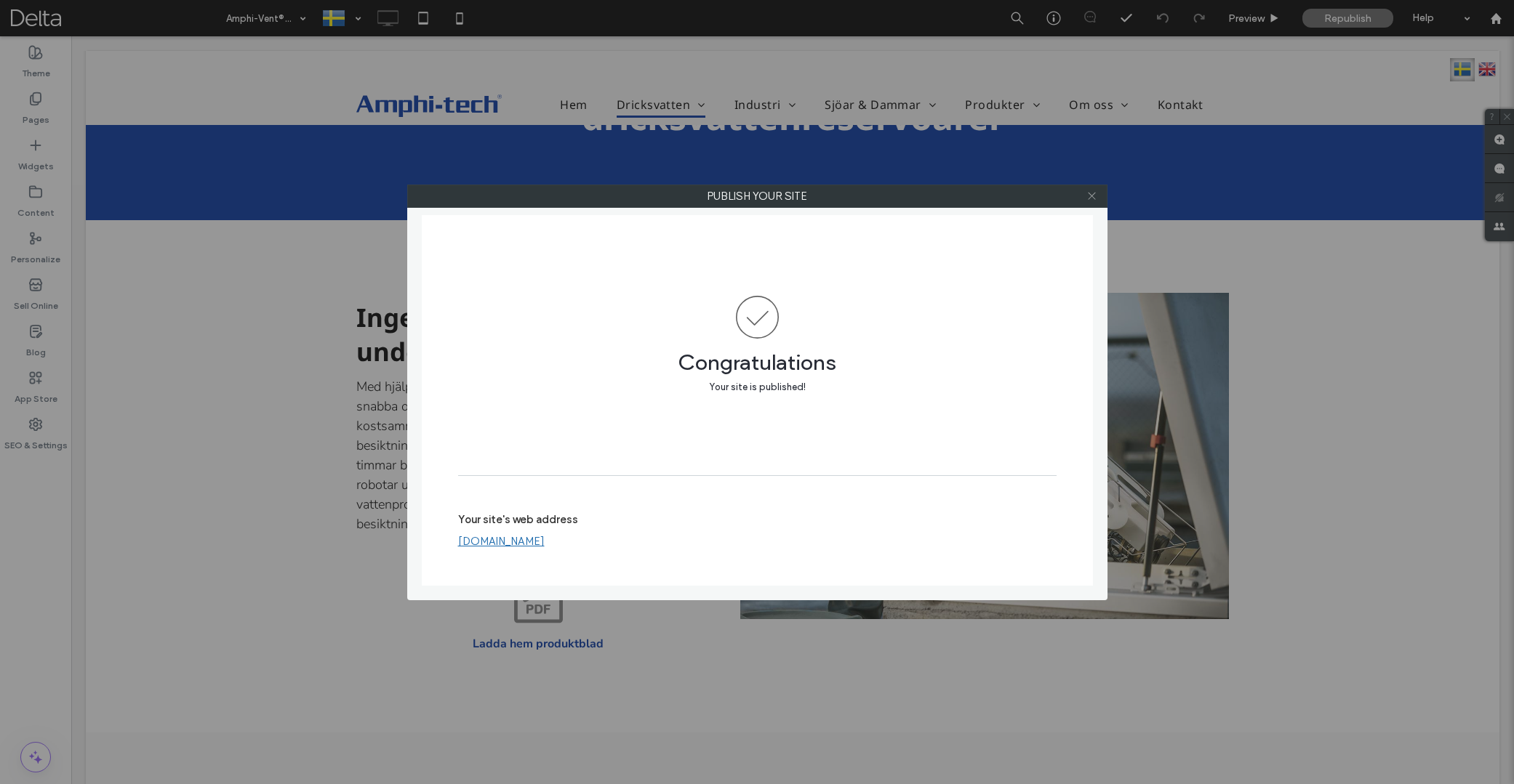
click at [1086, 197] on icon at bounding box center [1091, 196] width 11 height 11
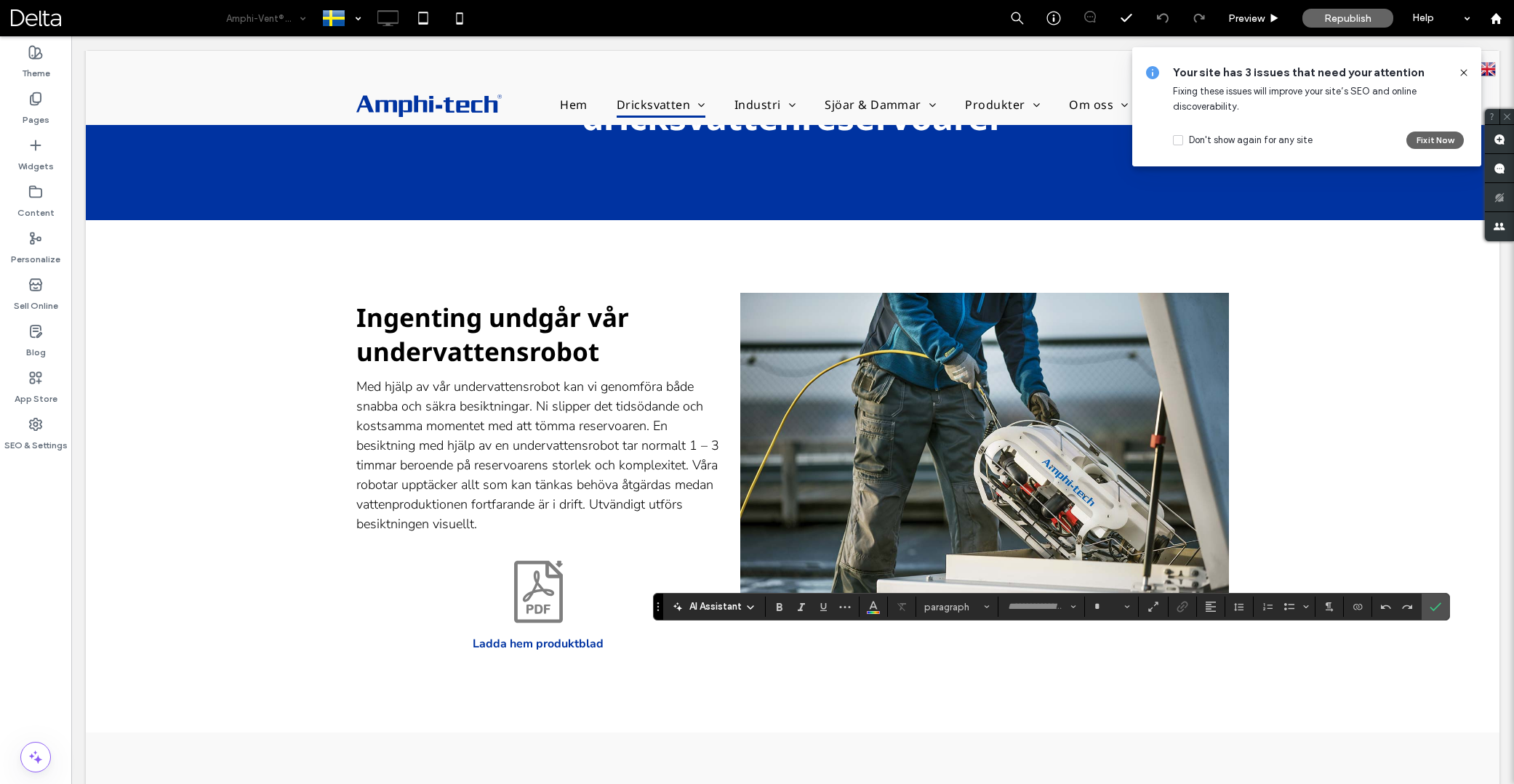
type input "**********"
type input "*"
click at [1125, 606] on icon "Size" at bounding box center [1127, 607] width 6 height 6
click at [1114, 559] on label "16" at bounding box center [1111, 557] width 46 height 21
type input "**"
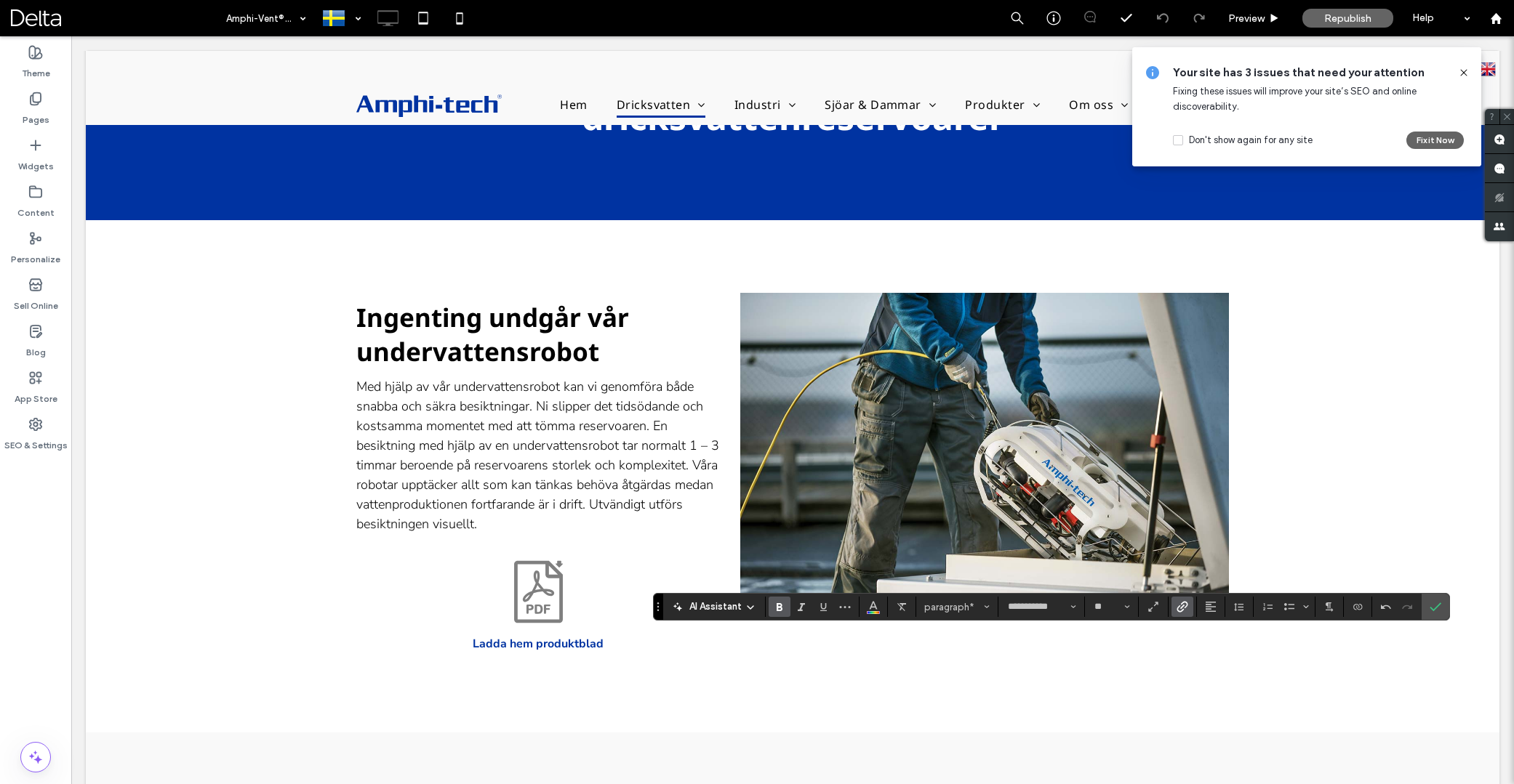
click at [1175, 607] on label "Link" at bounding box center [1182, 607] width 22 height 21
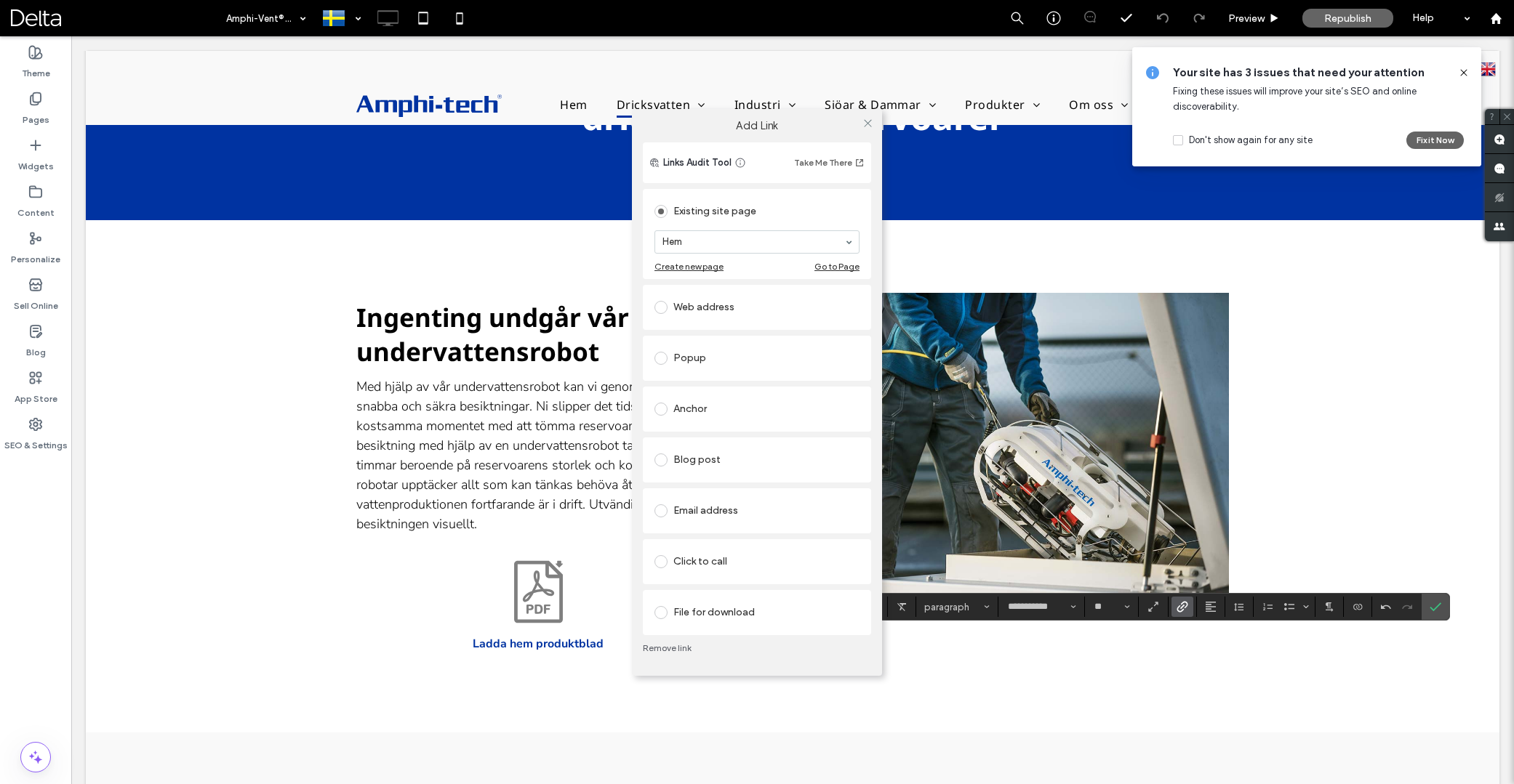
click at [694, 606] on div "File for download" at bounding box center [756, 612] width 205 height 23
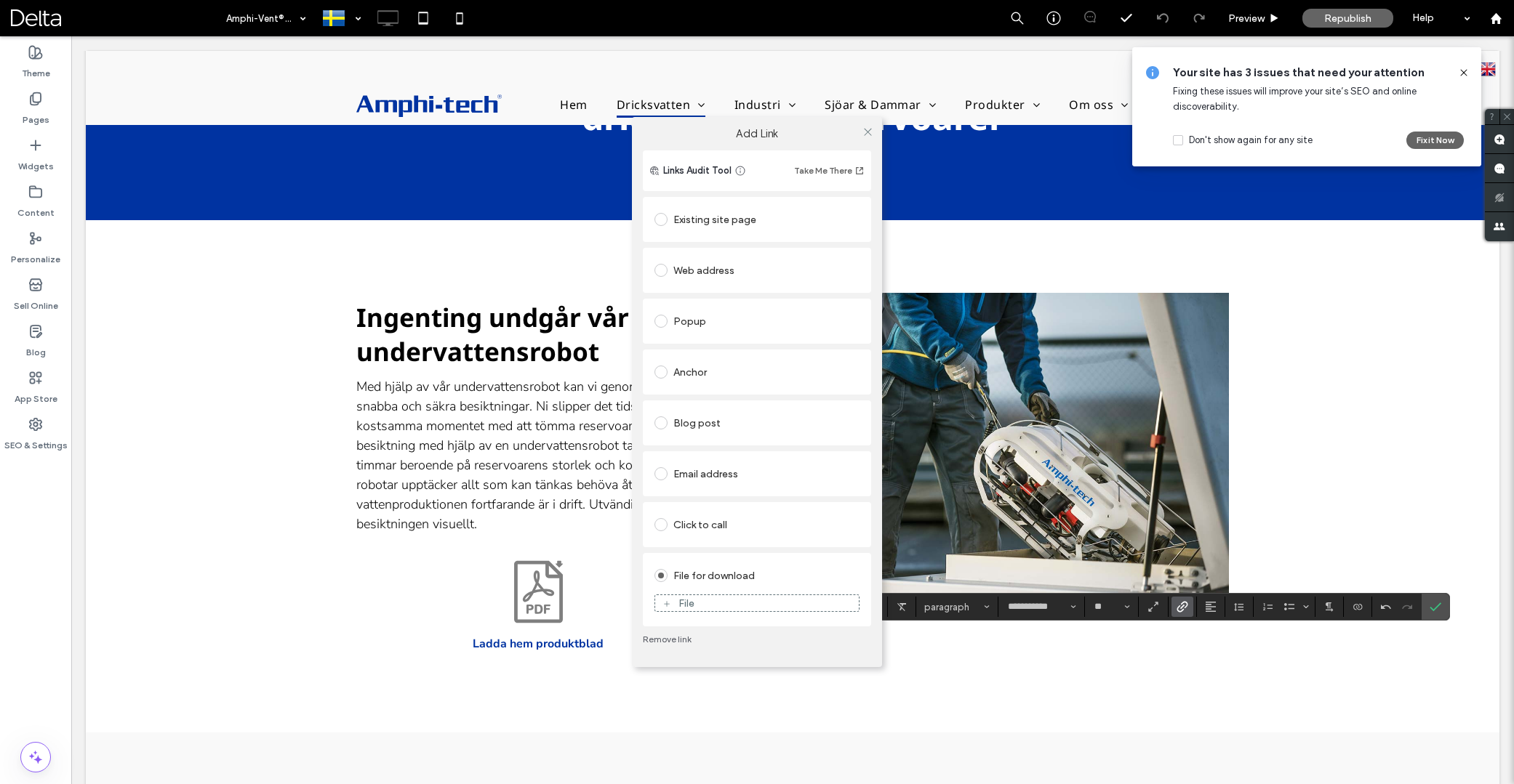
click at [711, 608] on div "File" at bounding box center [757, 603] width 204 height 13
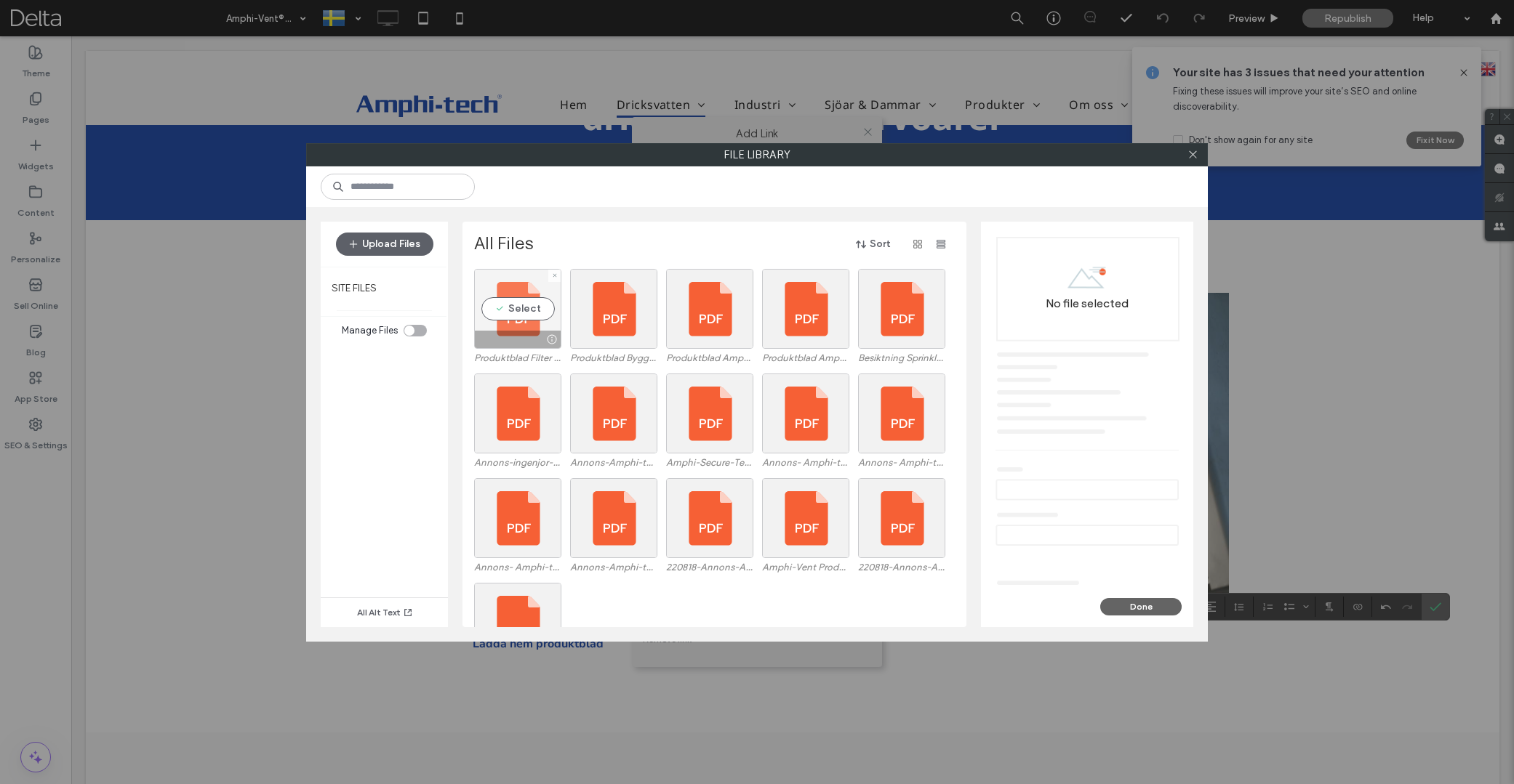
click at [522, 309] on div "Select" at bounding box center [517, 309] width 87 height 80
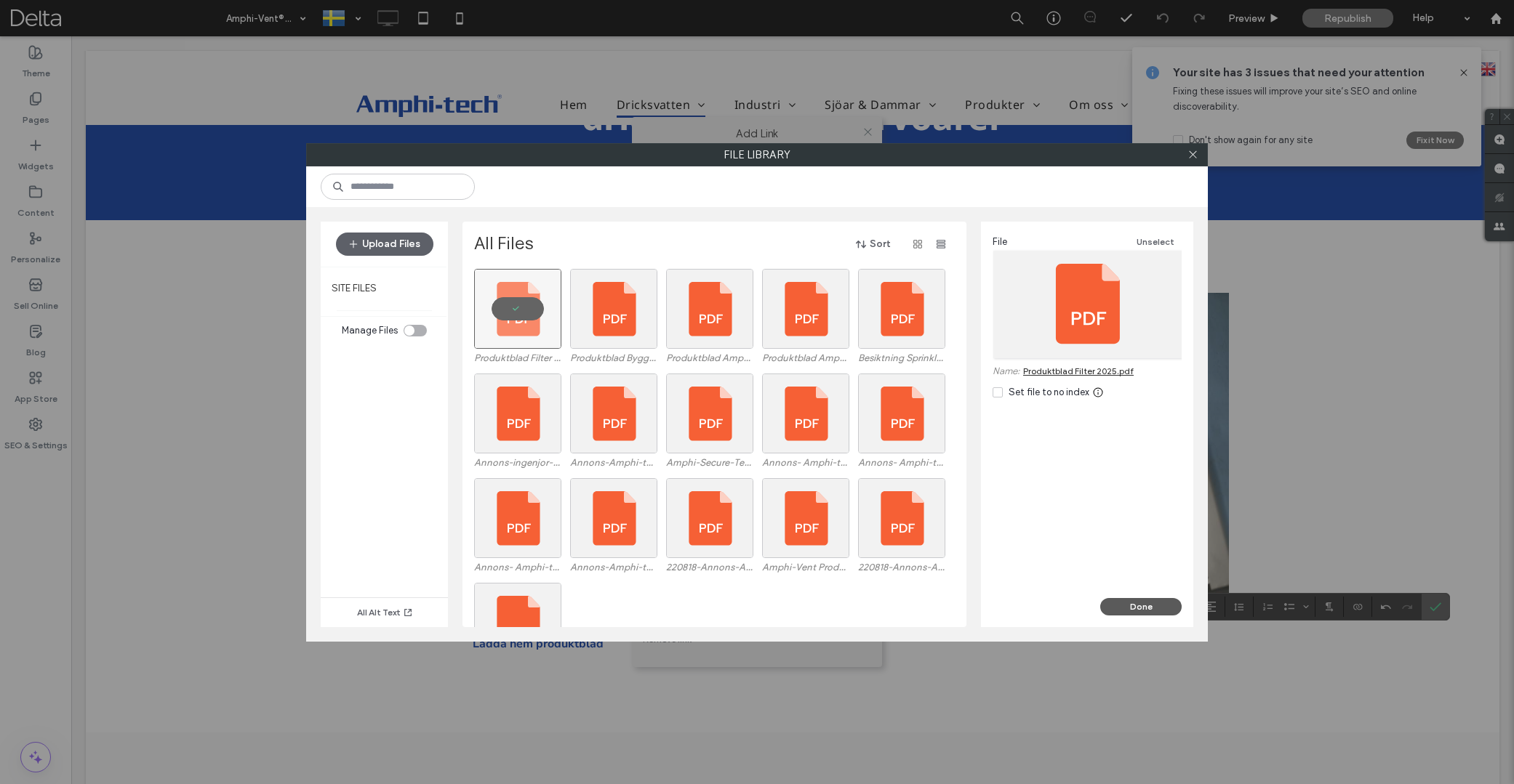
click at [1157, 603] on button "Done" at bounding box center [1141, 607] width 81 height 17
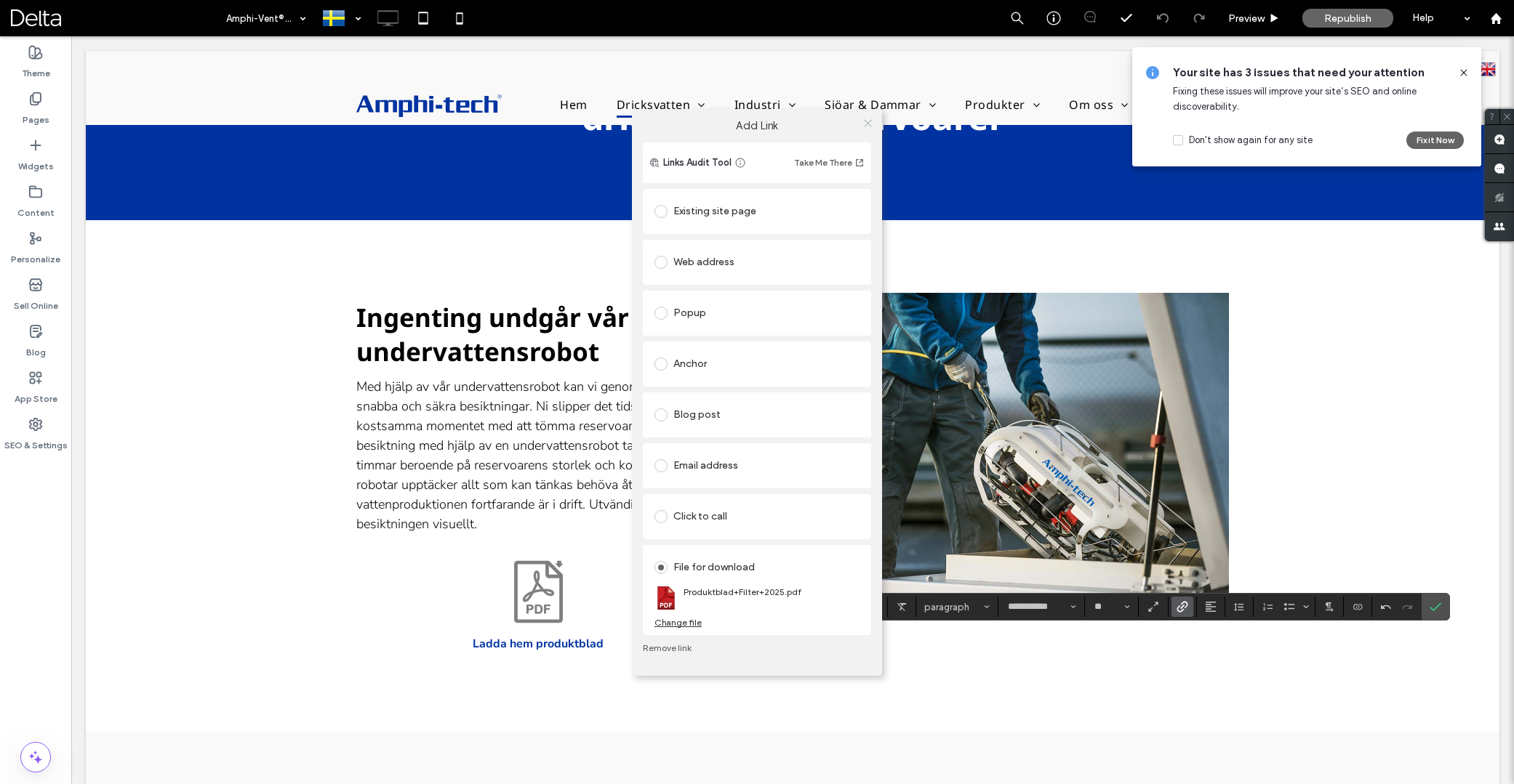
click at [866, 119] on icon at bounding box center [867, 123] width 11 height 11
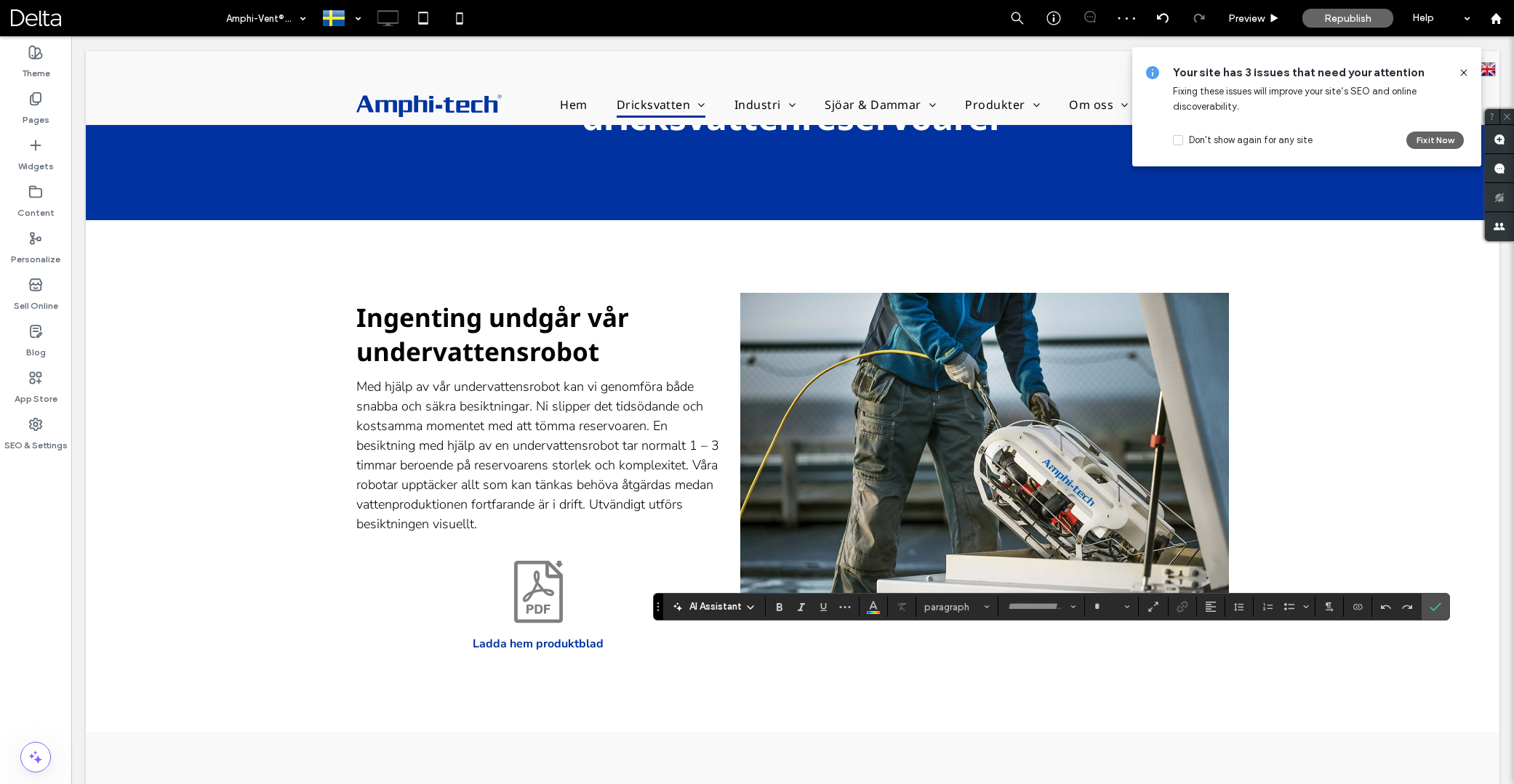
type input "**********"
type input "**"
drag, startPoint x: 1448, startPoint y: 610, endPoint x: 1388, endPoint y: 601, distance: 60.7
click at [1448, 610] on section at bounding box center [1435, 607] width 27 height 27
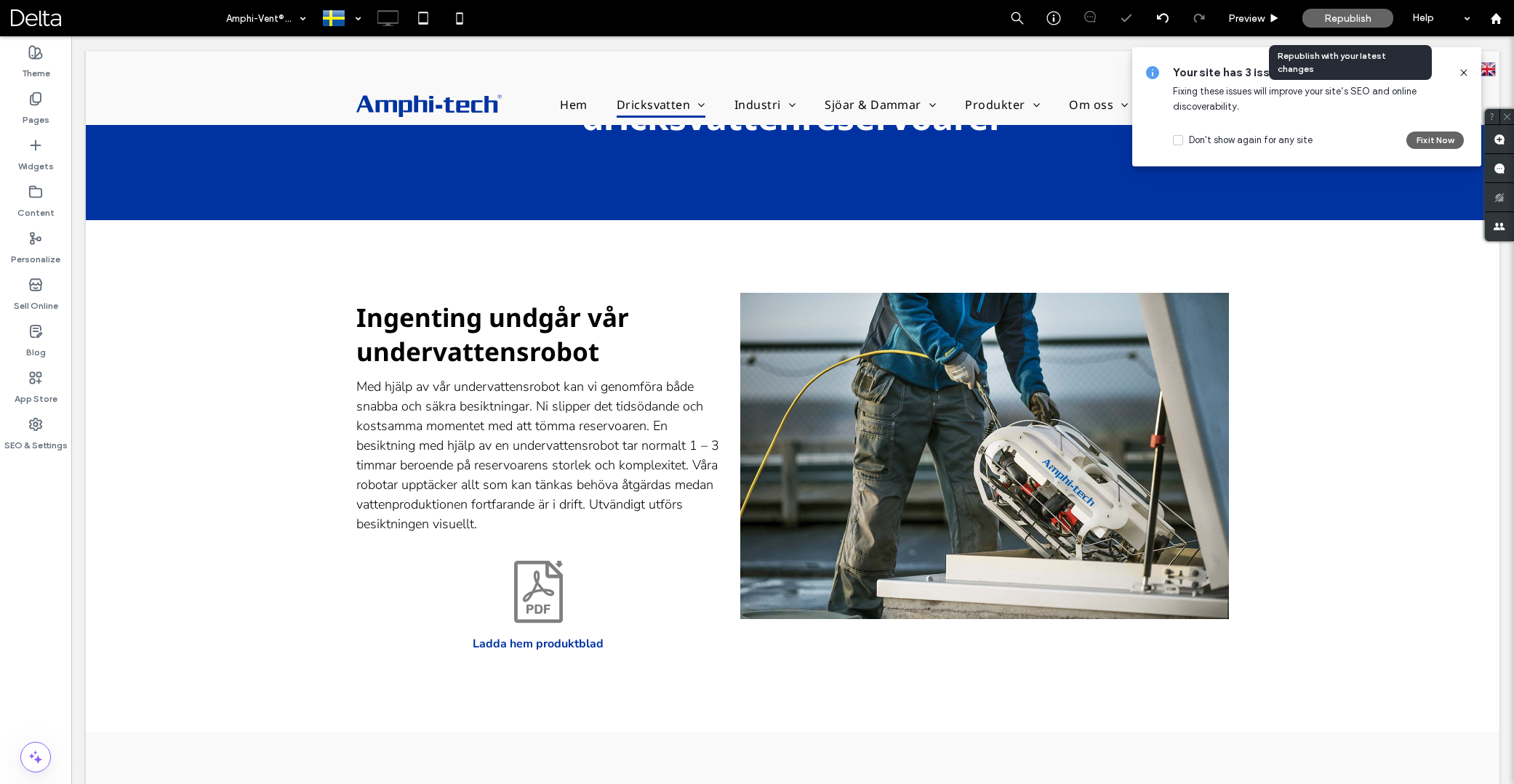
click at [1338, 20] on span "Republish" at bounding box center [1347, 18] width 47 height 12
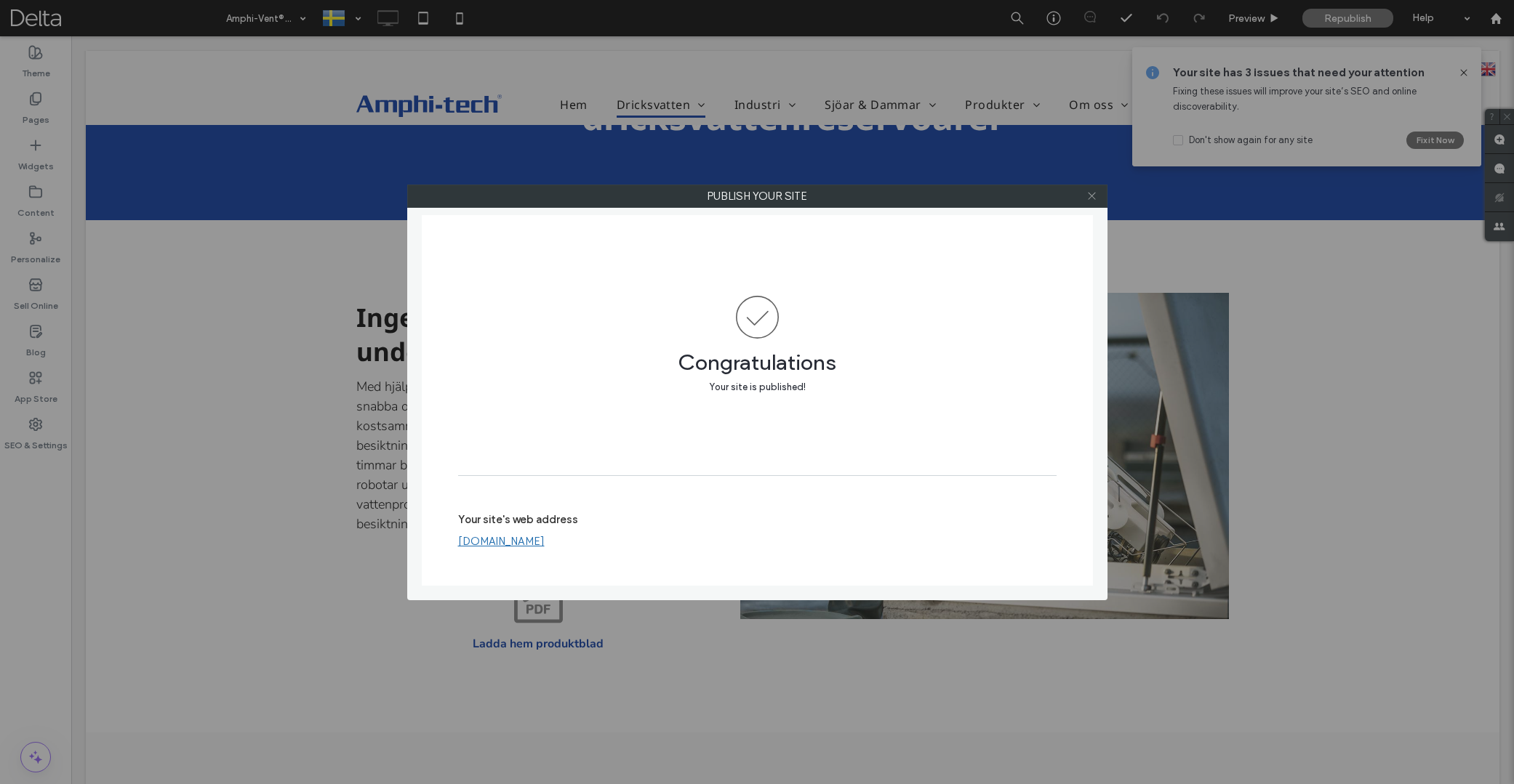
click at [1092, 193] on icon at bounding box center [1091, 196] width 11 height 11
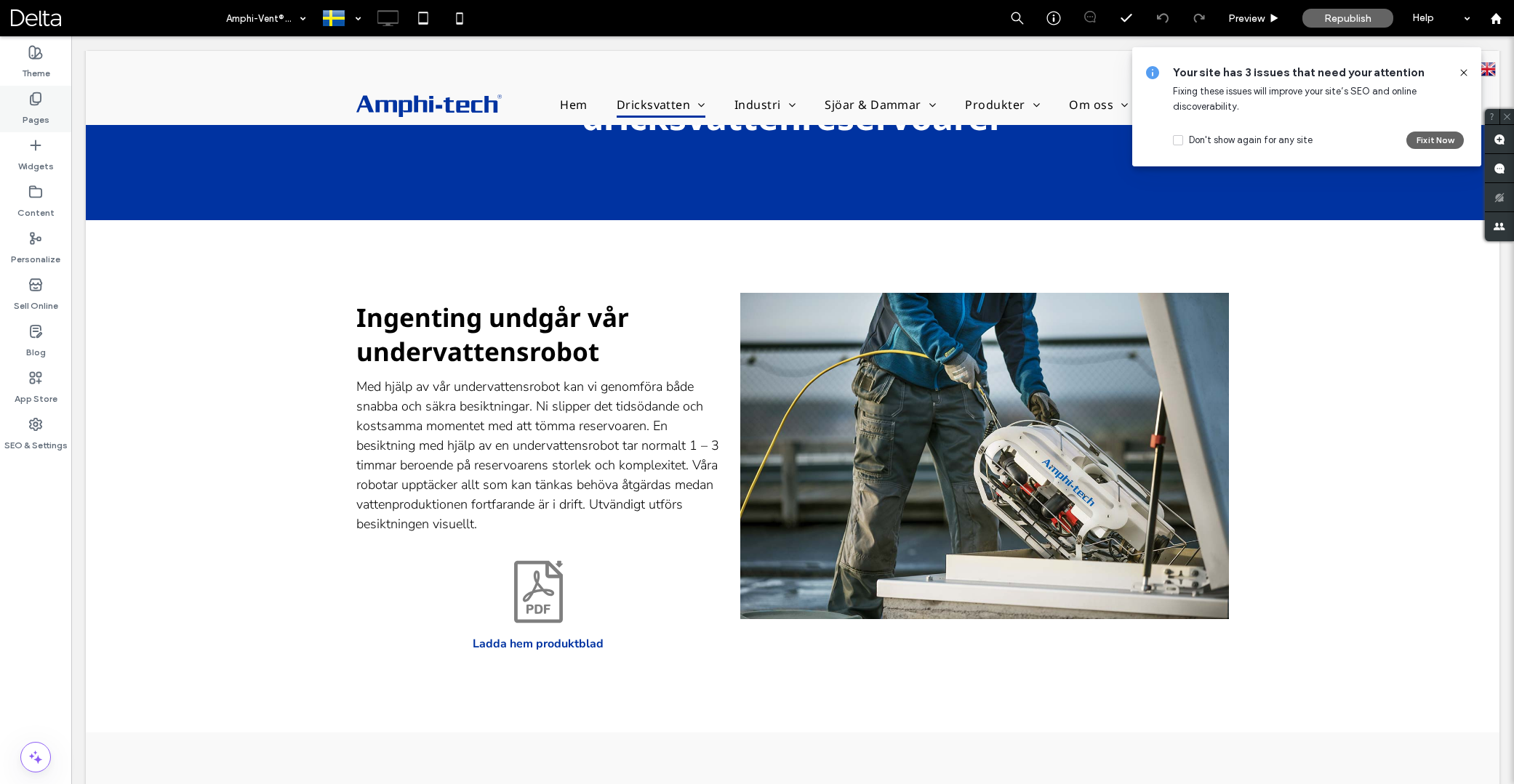
click at [29, 107] on label "Pages" at bounding box center [36, 116] width 27 height 21
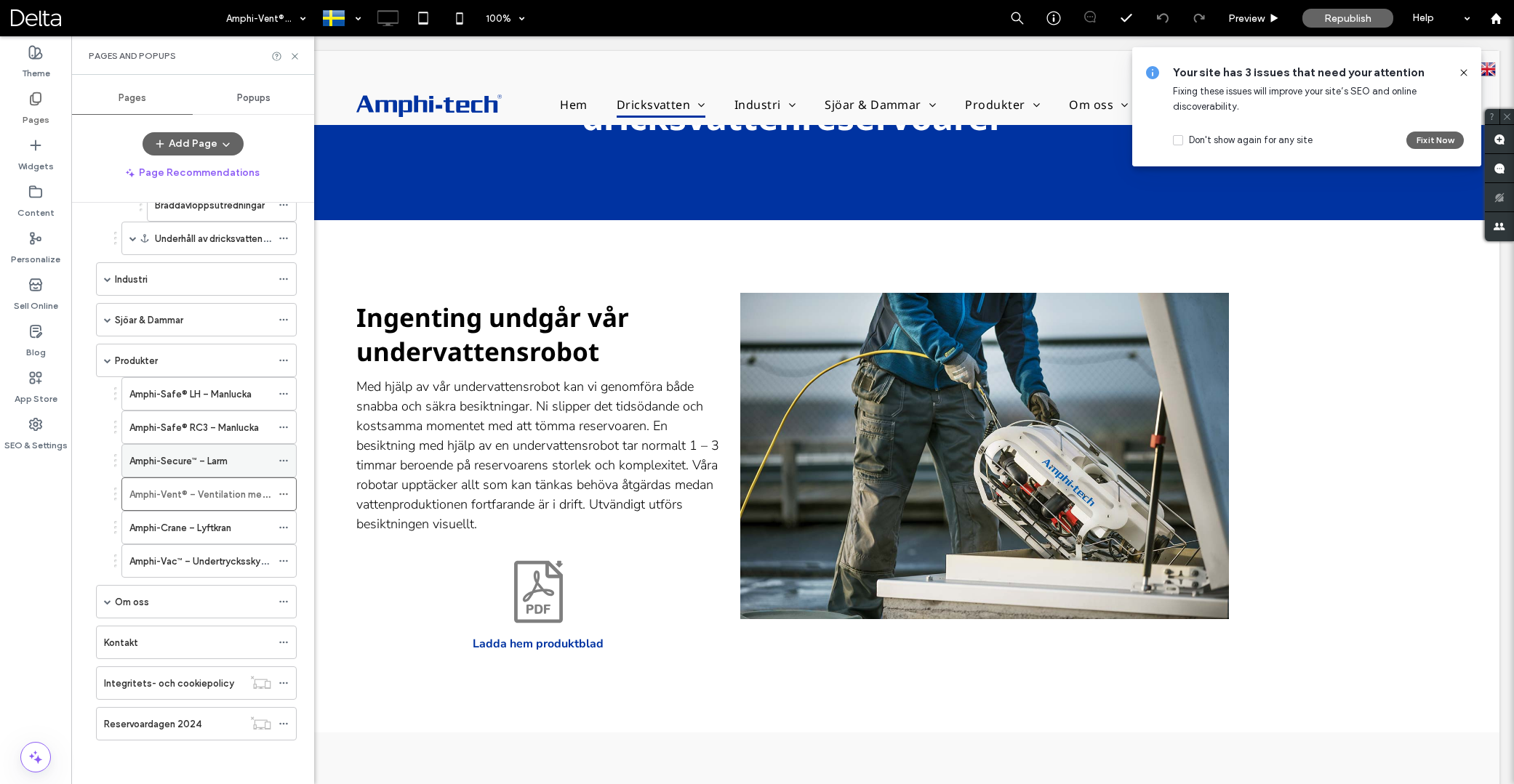
scroll to position [281, 0]
click at [197, 528] on label "Amphi-Crane – Lyftkran" at bounding box center [180, 528] width 102 height 26
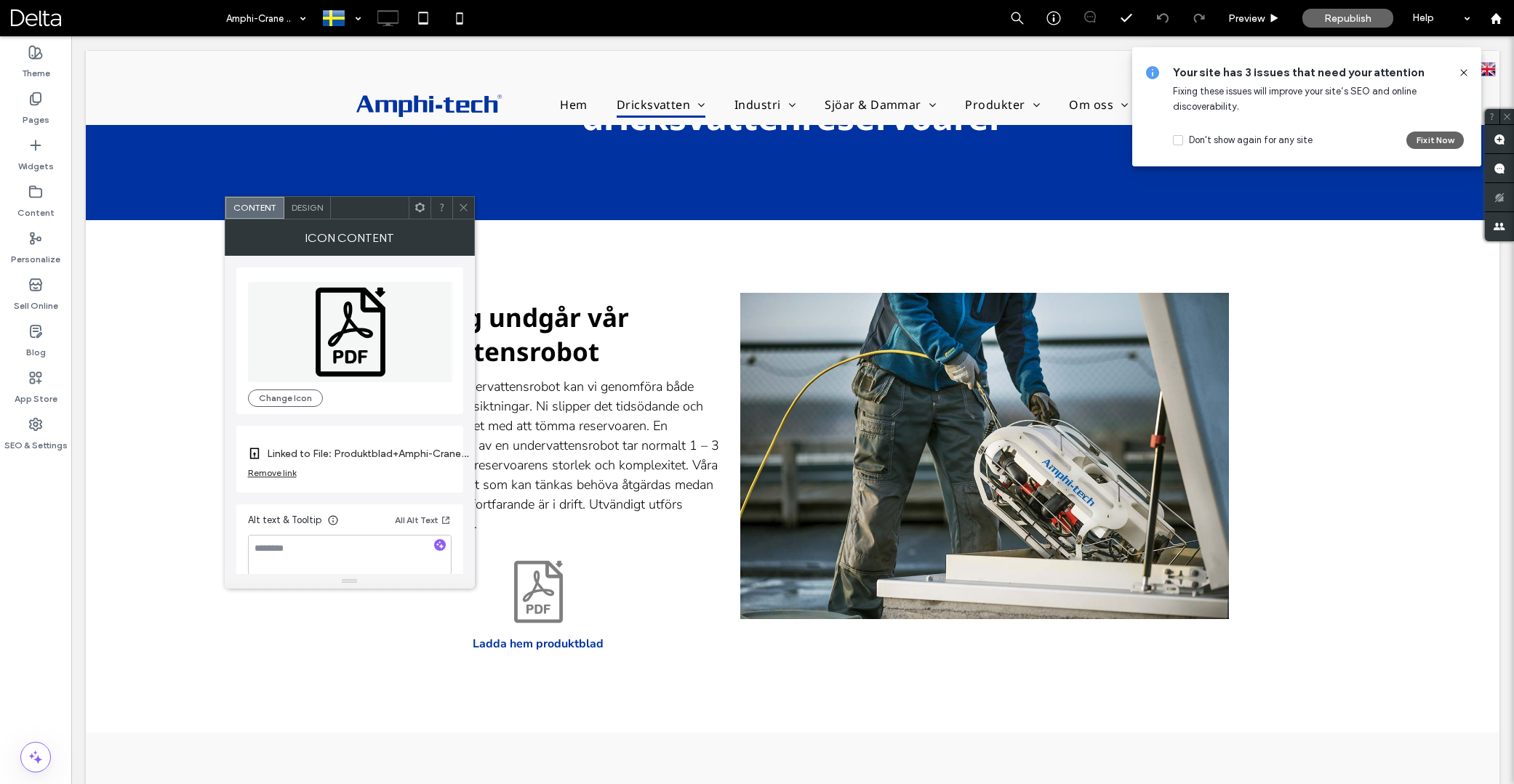
click at [415, 215] on span at bounding box center [420, 208] width 11 height 22
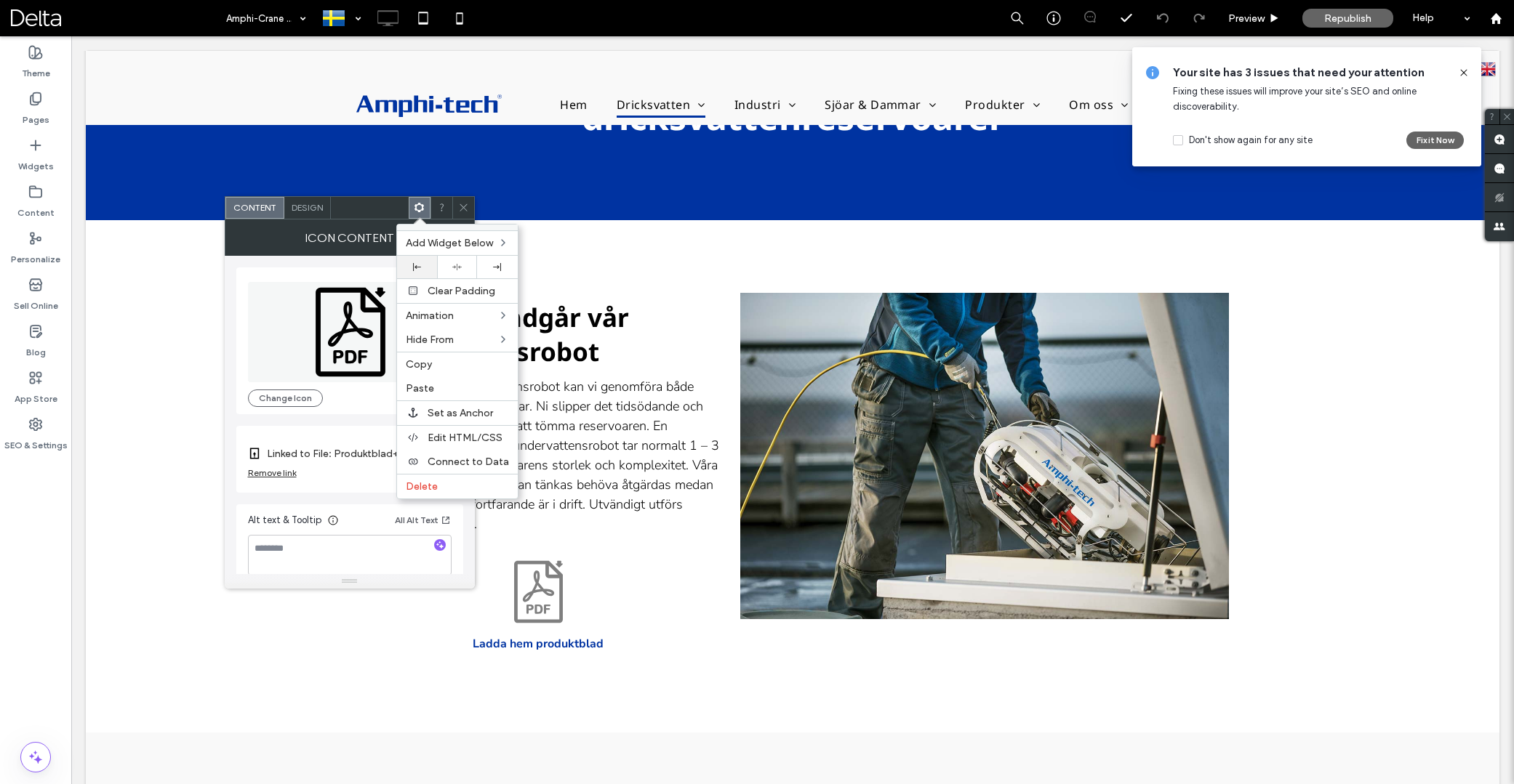
click at [417, 265] on use at bounding box center [417, 268] width 8 height 8
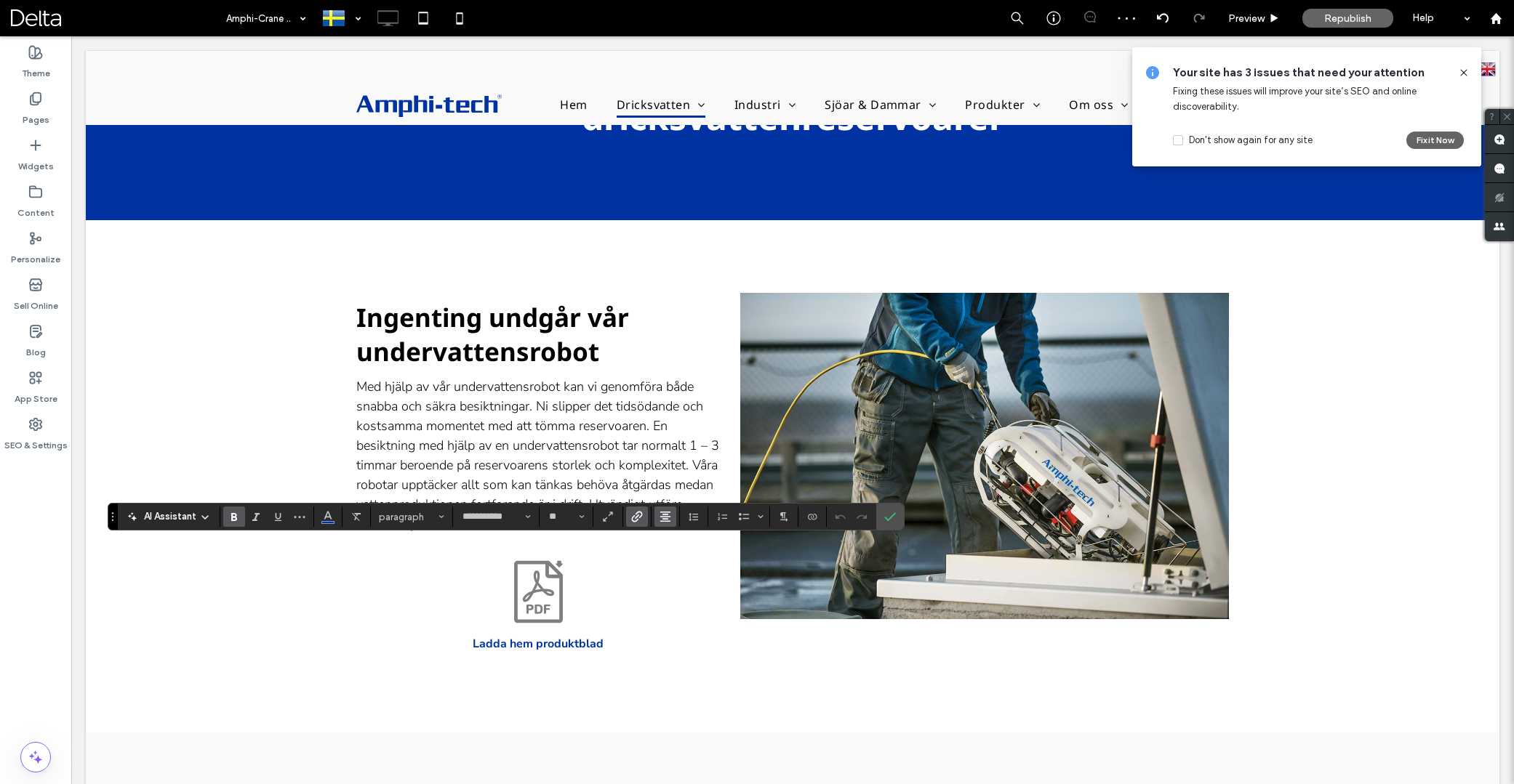
click at [661, 517] on use "Alignment" at bounding box center [665, 517] width 10 height 10
click at [672, 430] on use "ui.textEditor.alignment.left" at bounding box center [677, 430] width 10 height 10
click at [586, 520] on button "*" at bounding box center [565, 516] width 47 height 21
click at [566, 471] on label "16" at bounding box center [565, 467] width 46 height 21
type input "**"
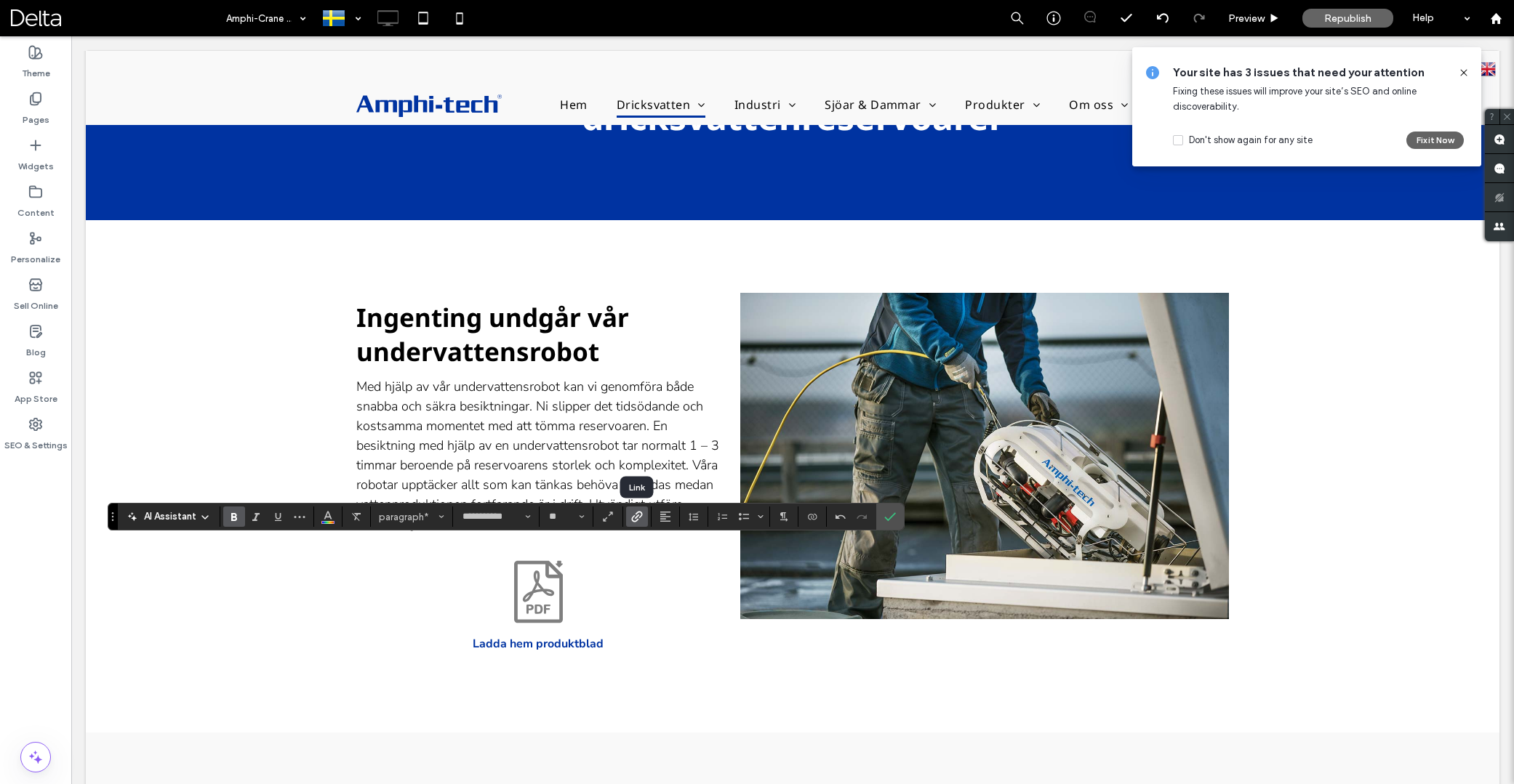
click at [641, 515] on icon "Link" at bounding box center [637, 517] width 12 height 12
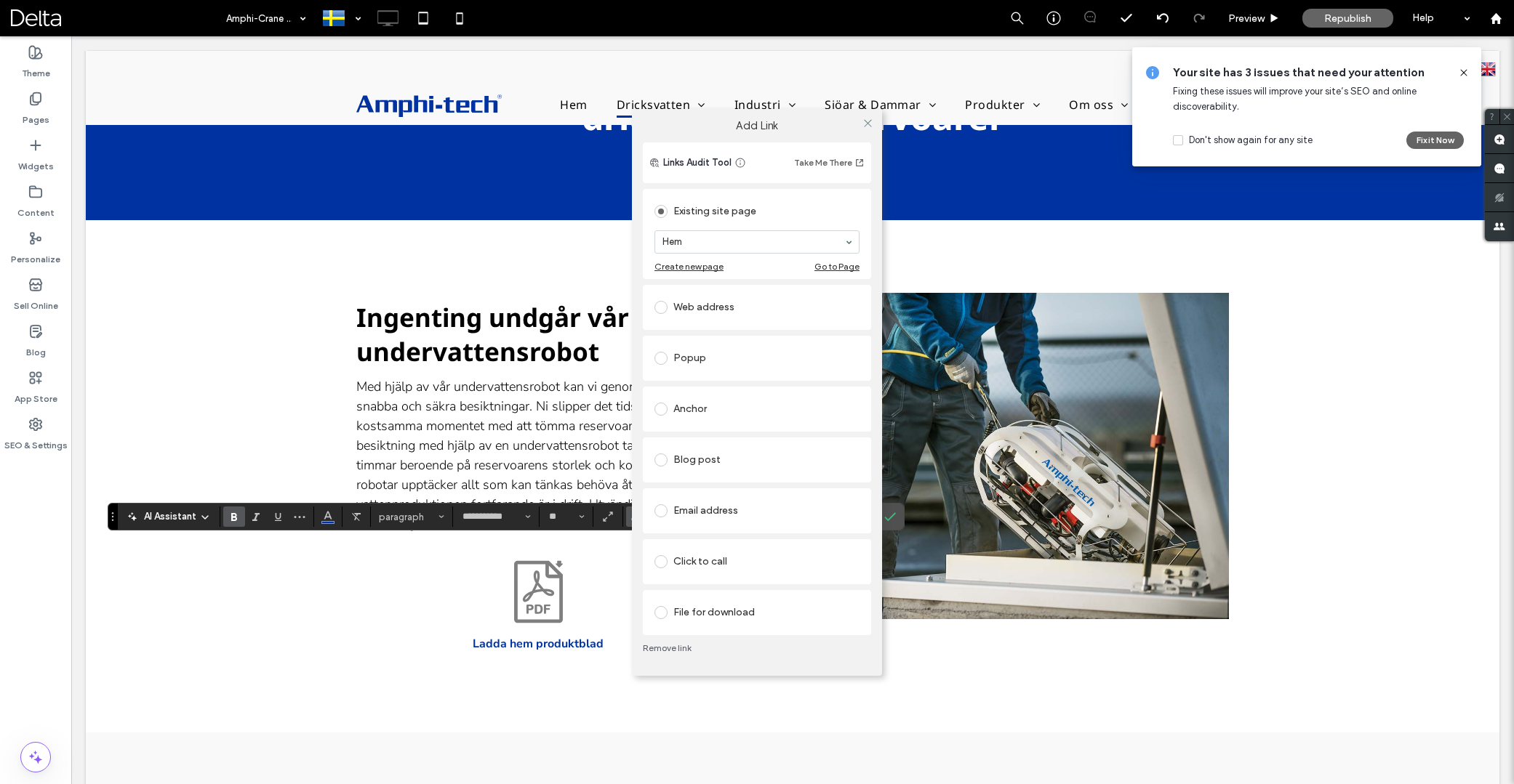
click at [699, 616] on div "File for download" at bounding box center [756, 612] width 205 height 23
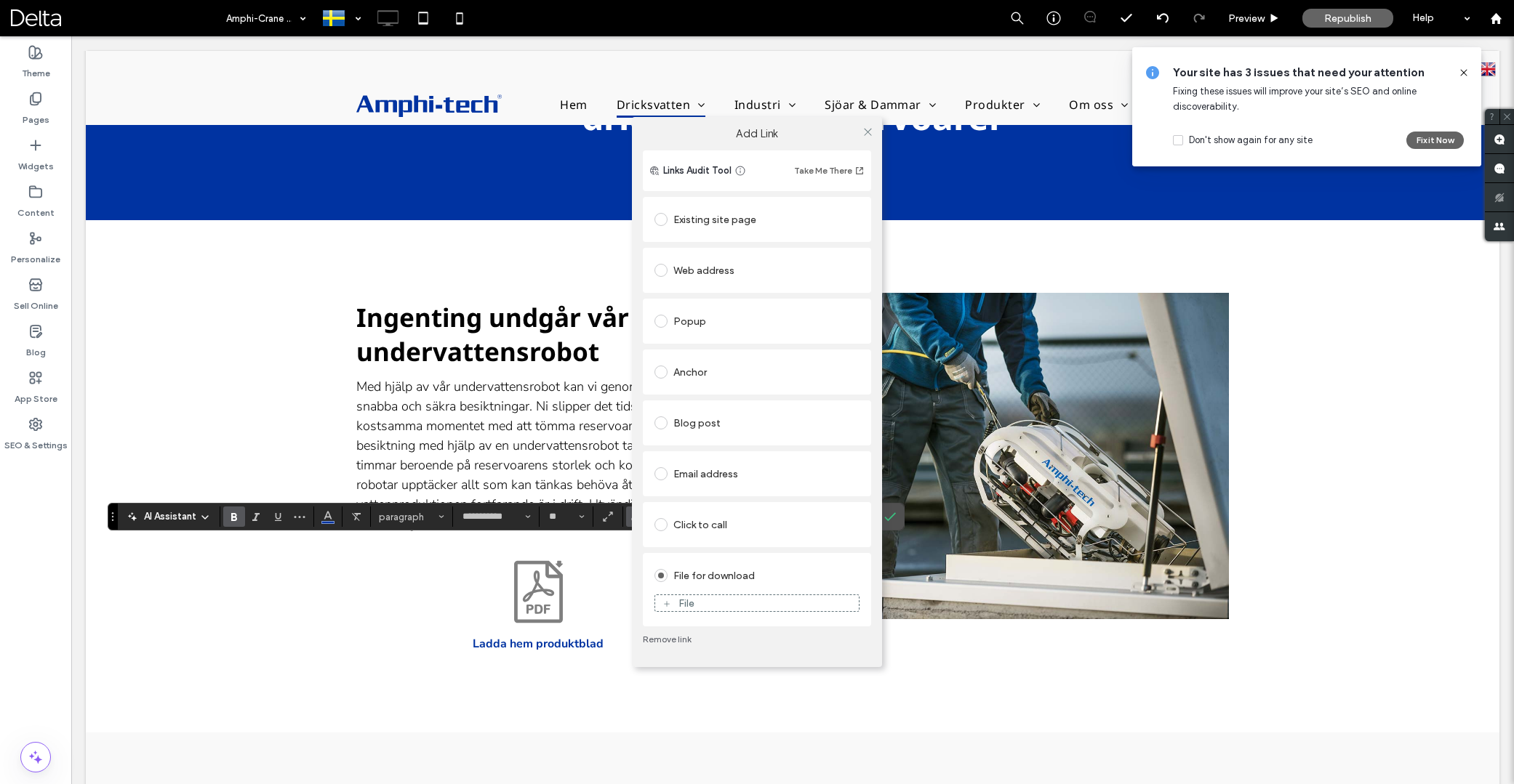
click at [684, 603] on div "File" at bounding box center [686, 603] width 16 height 12
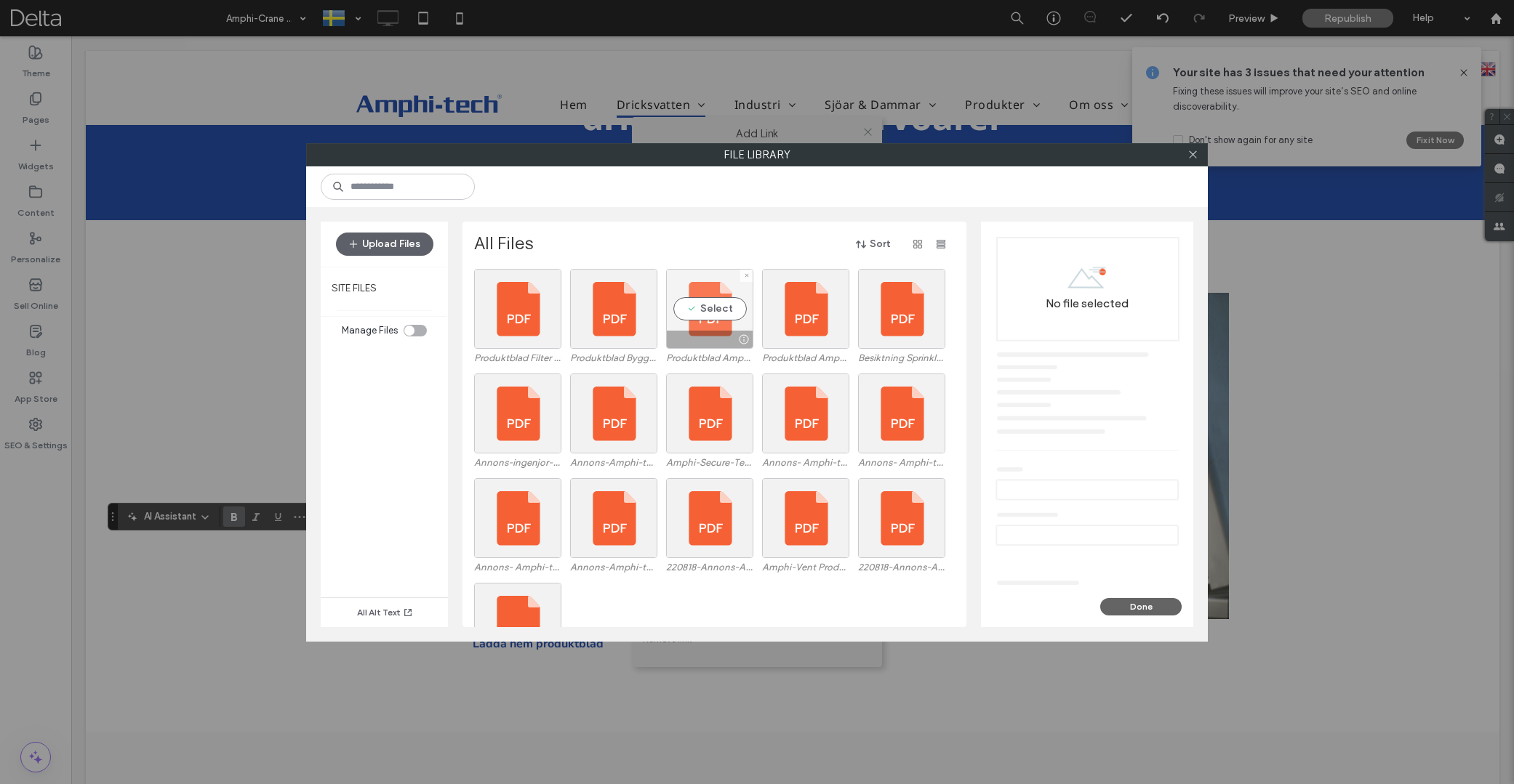
drag, startPoint x: 716, startPoint y: 311, endPoint x: 723, endPoint y: 307, distance: 8.1
click at [716, 311] on div "Select" at bounding box center [709, 309] width 87 height 80
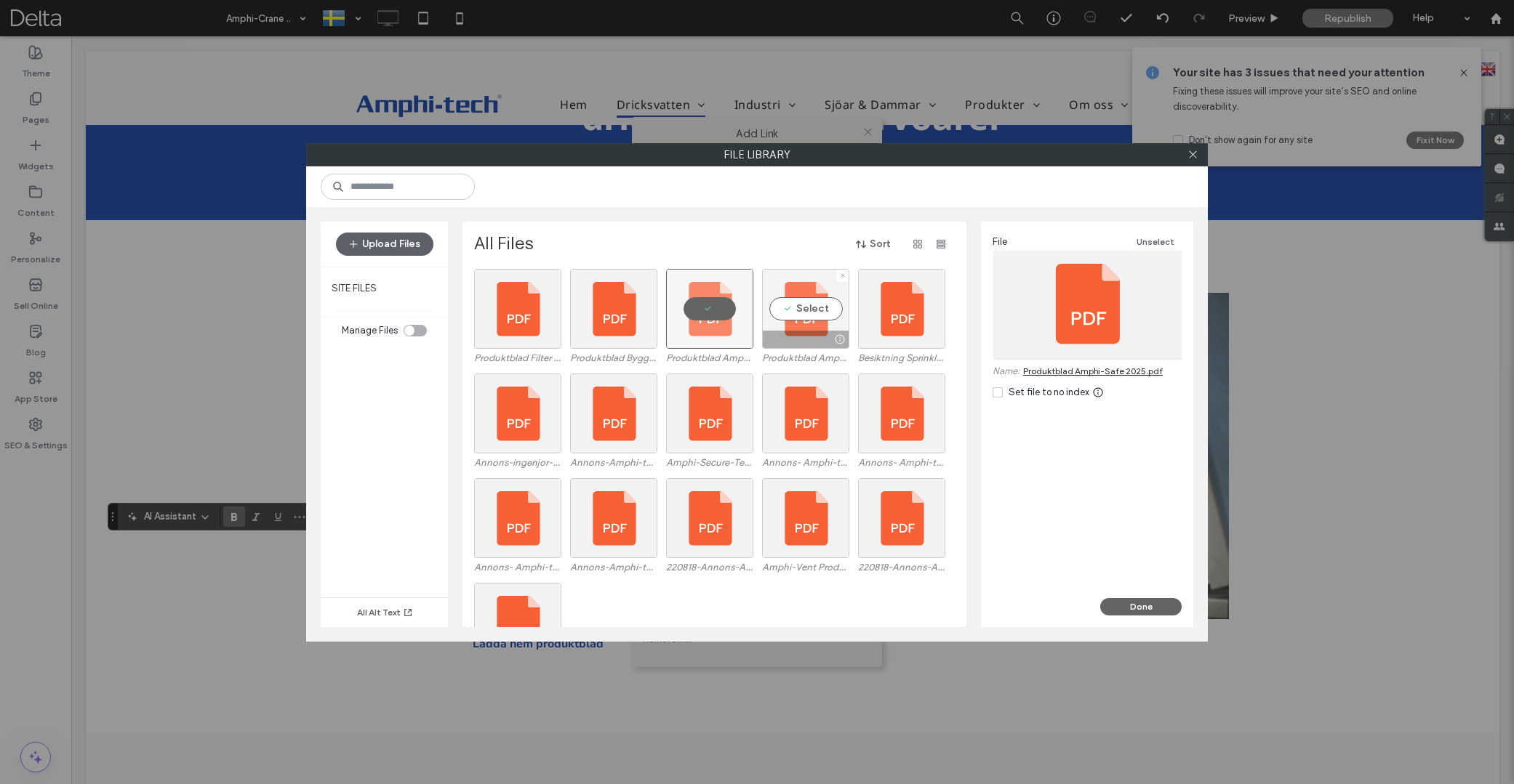
click at [810, 299] on div "Select" at bounding box center [805, 309] width 87 height 80
click at [1146, 611] on button "Done" at bounding box center [1141, 607] width 81 height 17
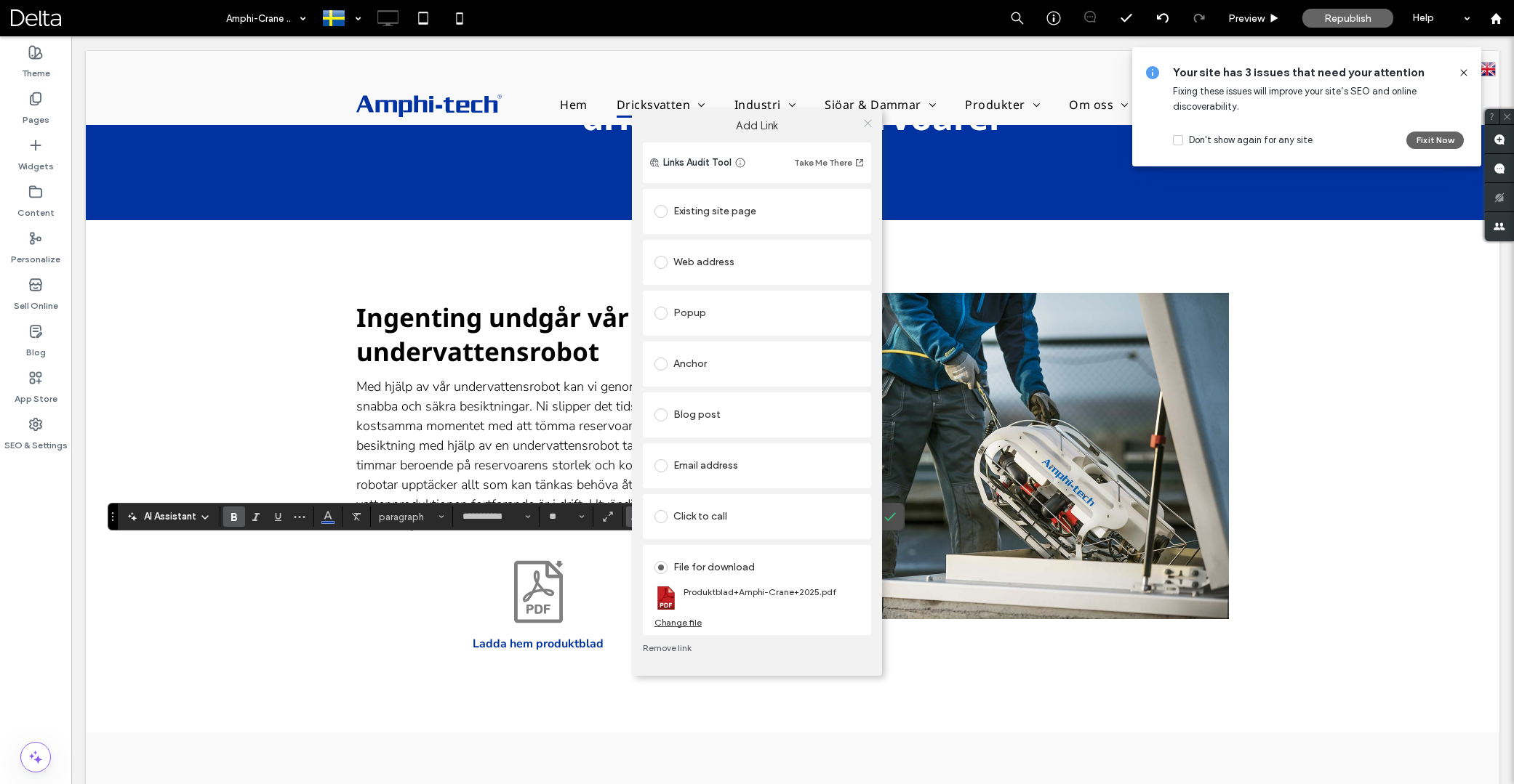
click at [865, 123] on icon at bounding box center [867, 123] width 11 height 11
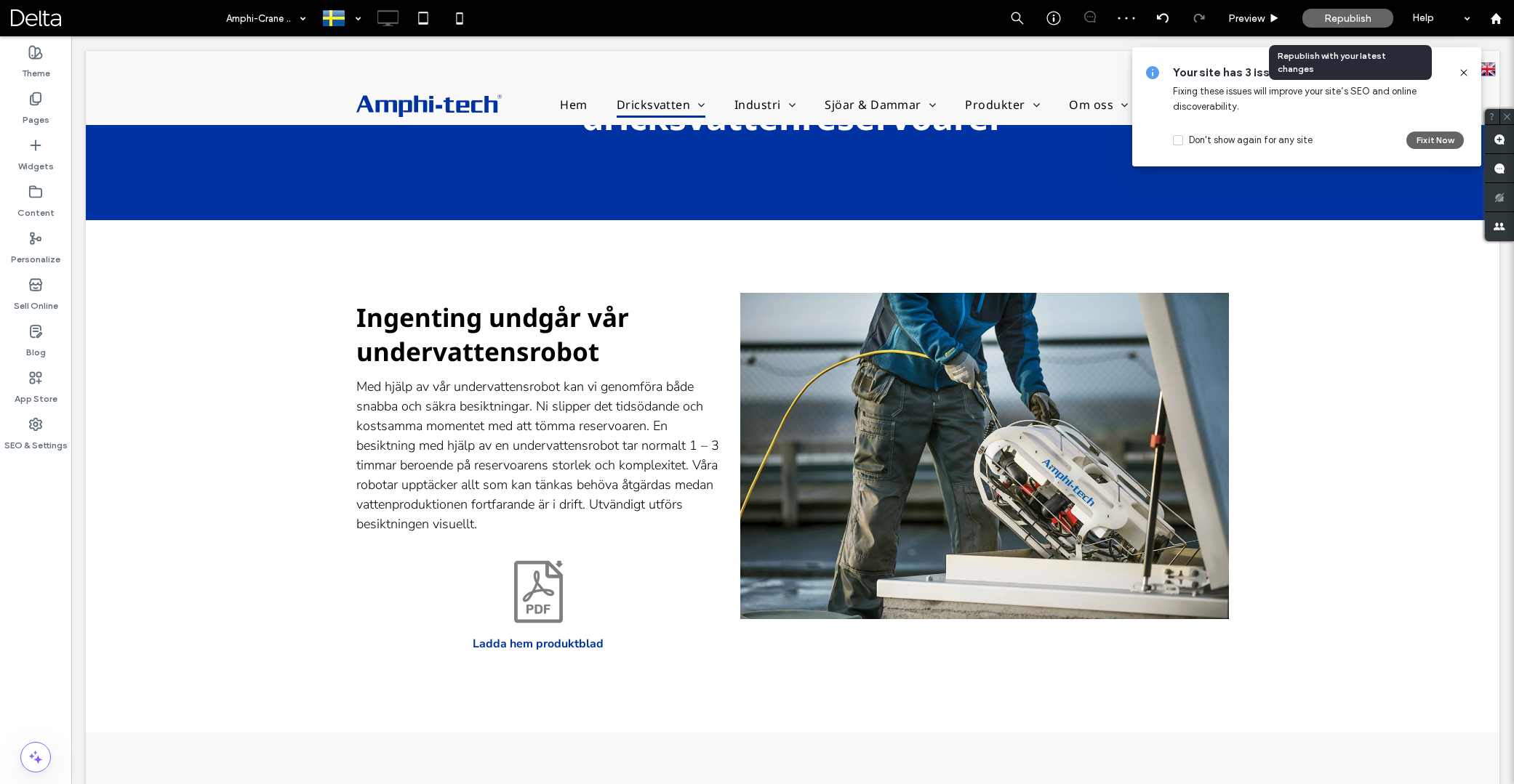
click at [1347, 22] on span "Republish" at bounding box center [1347, 18] width 47 height 12
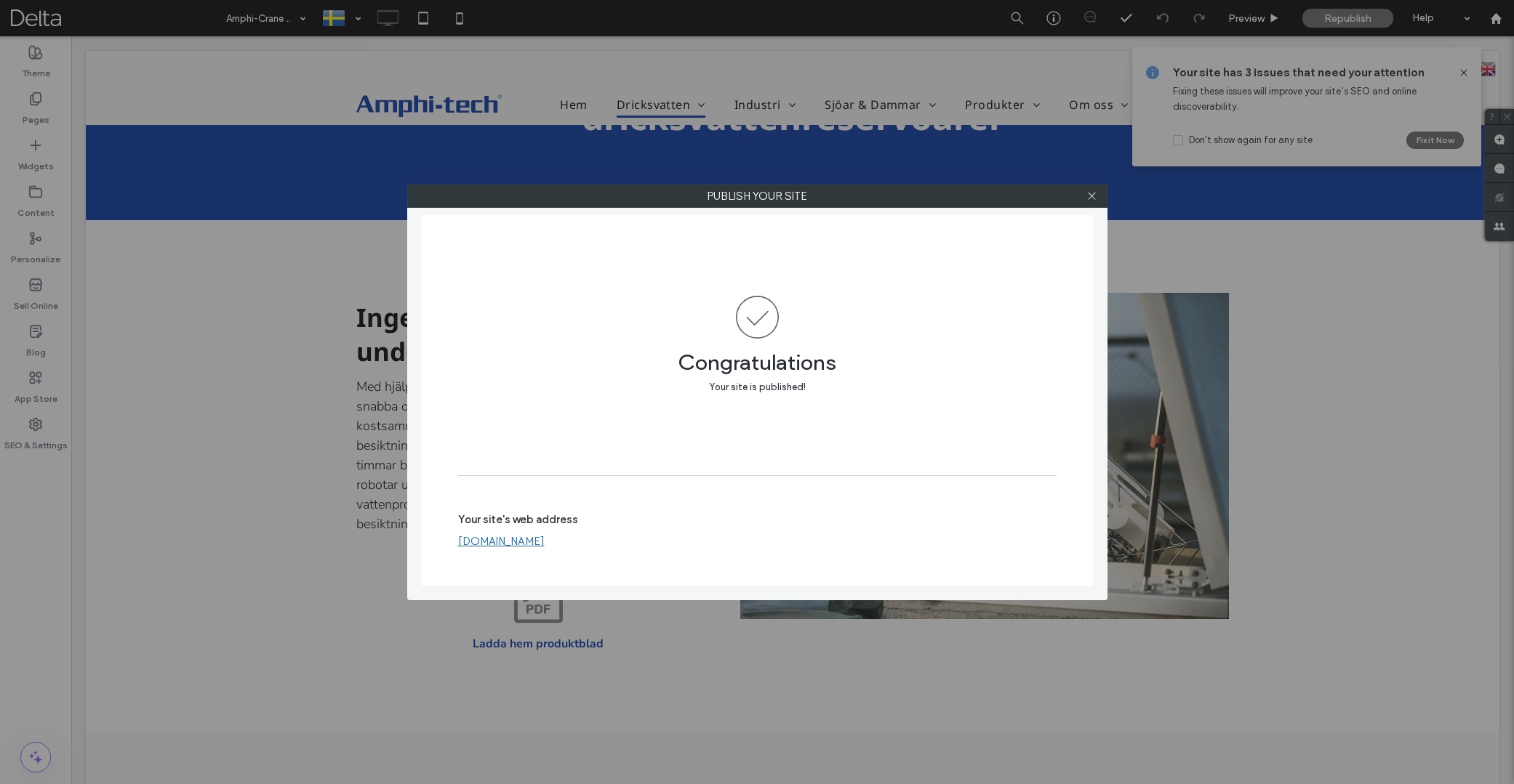
drag, startPoint x: 1091, startPoint y: 197, endPoint x: 252, endPoint y: 204, distance: 839.0
click at [1089, 198] on icon at bounding box center [1091, 196] width 11 height 11
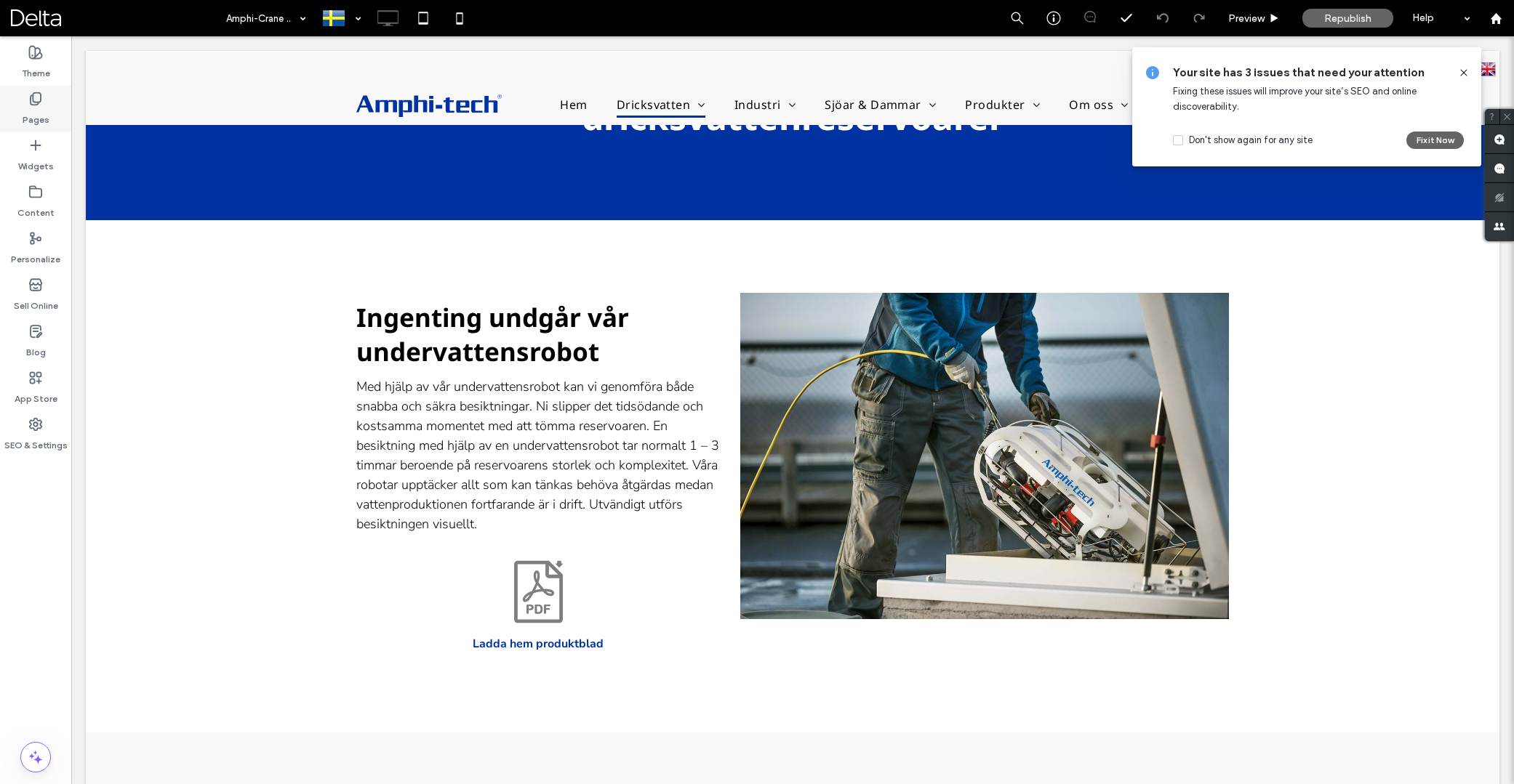
click at [38, 113] on label "Pages" at bounding box center [36, 116] width 27 height 21
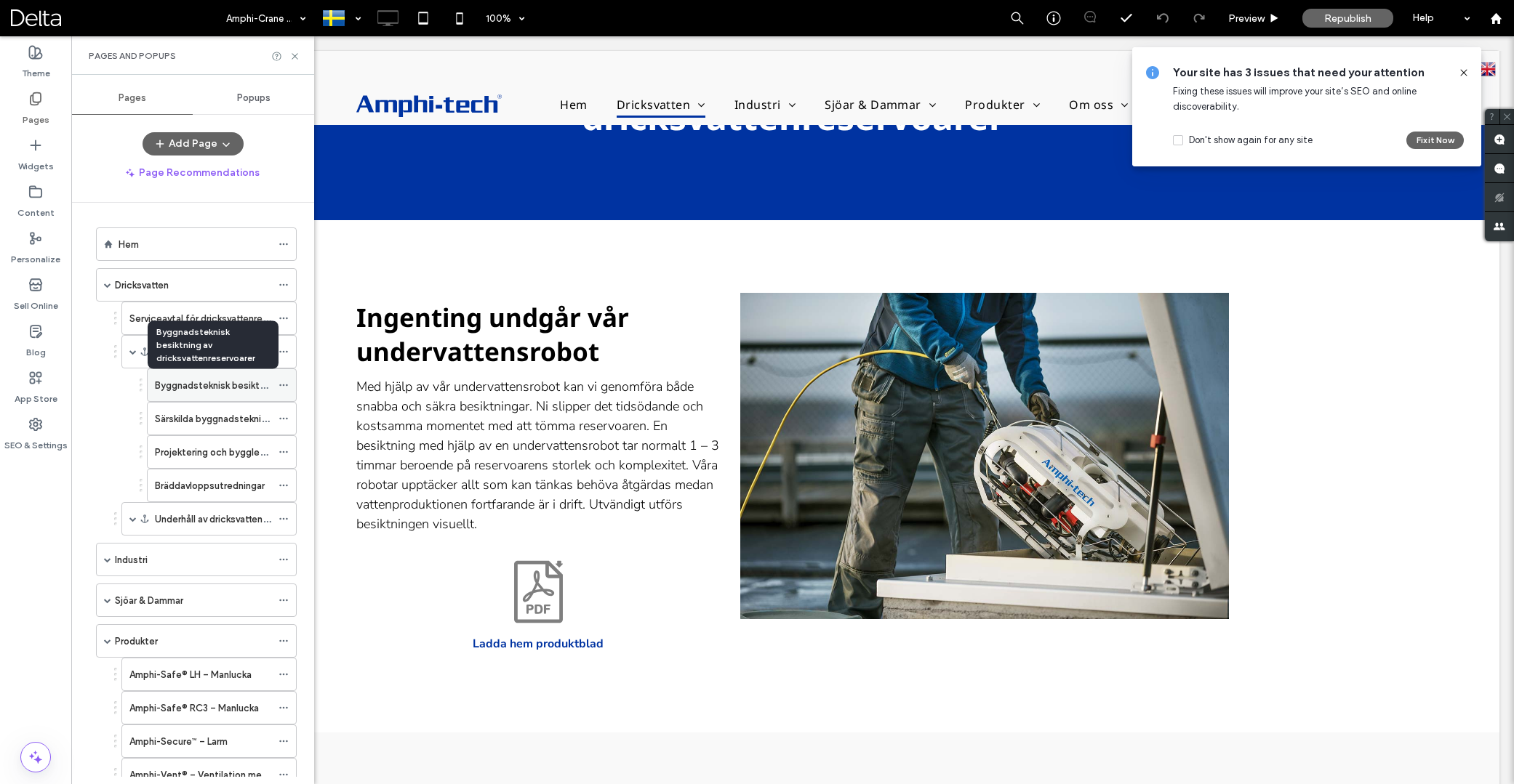
click at [202, 385] on label "Byggnadsteknisk besiktning av dricksvattenreservoarer" at bounding box center [274, 385] width 240 height 26
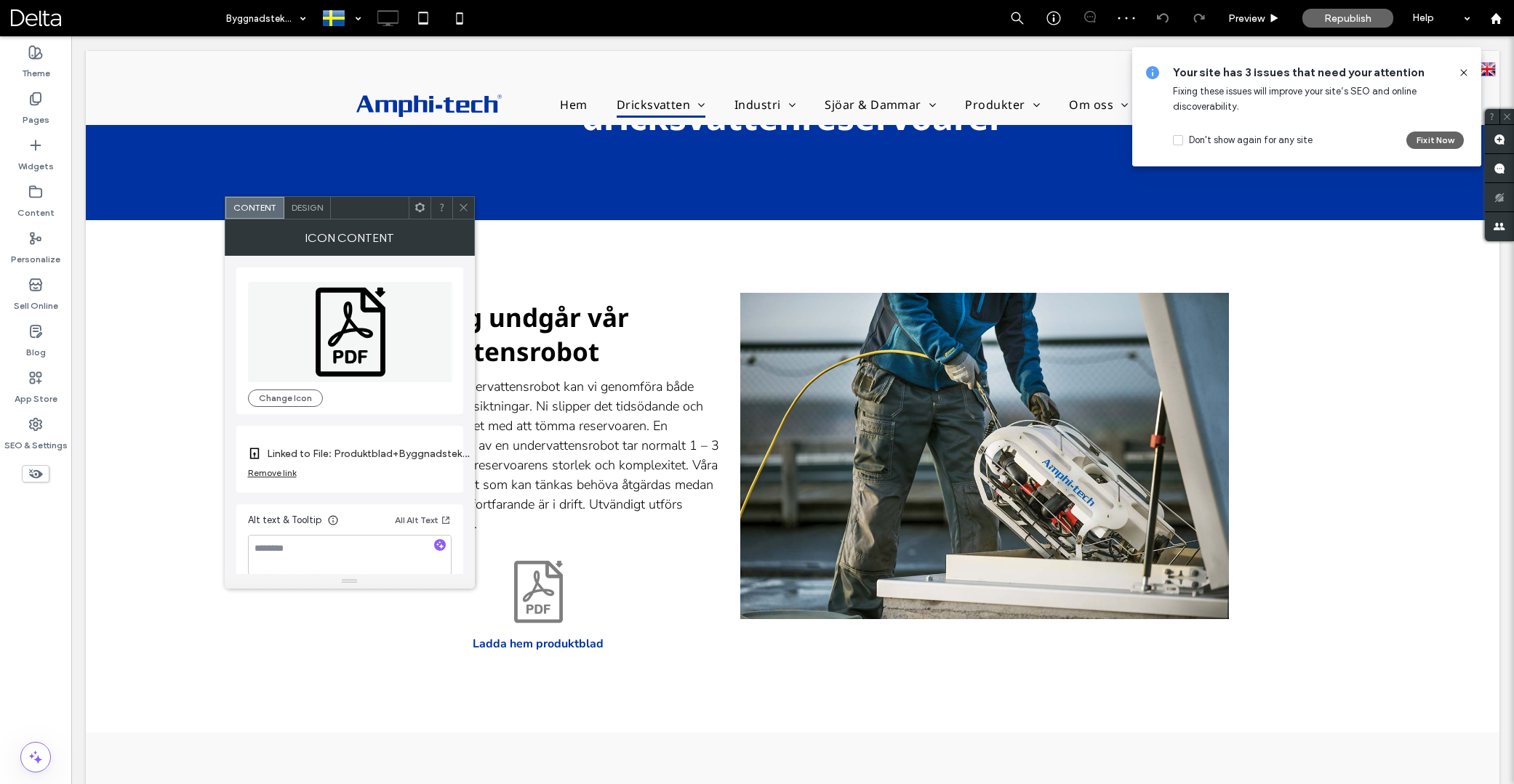
click at [416, 216] on span at bounding box center [420, 208] width 11 height 22
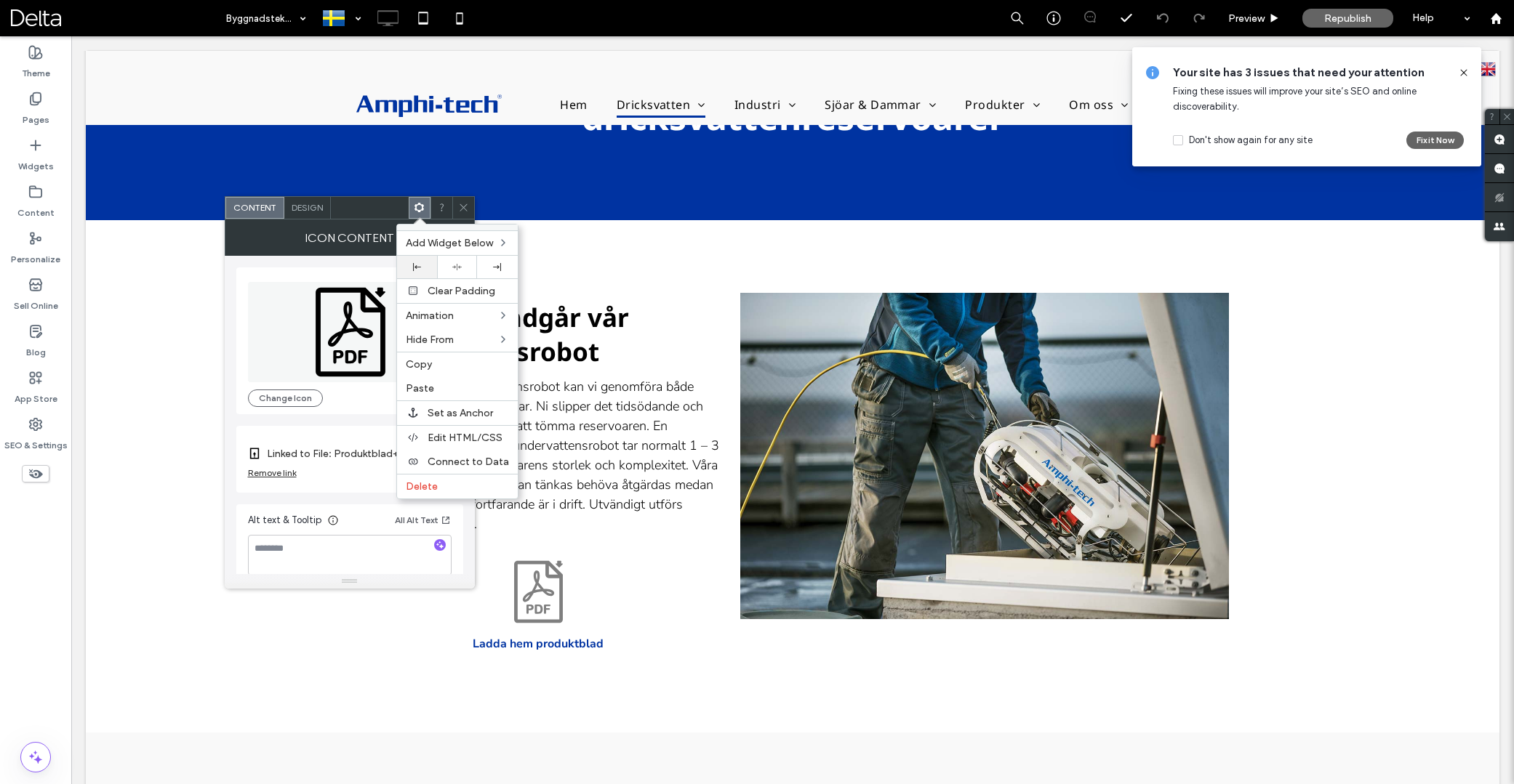
click at [419, 266] on icon at bounding box center [417, 268] width 8 height 8
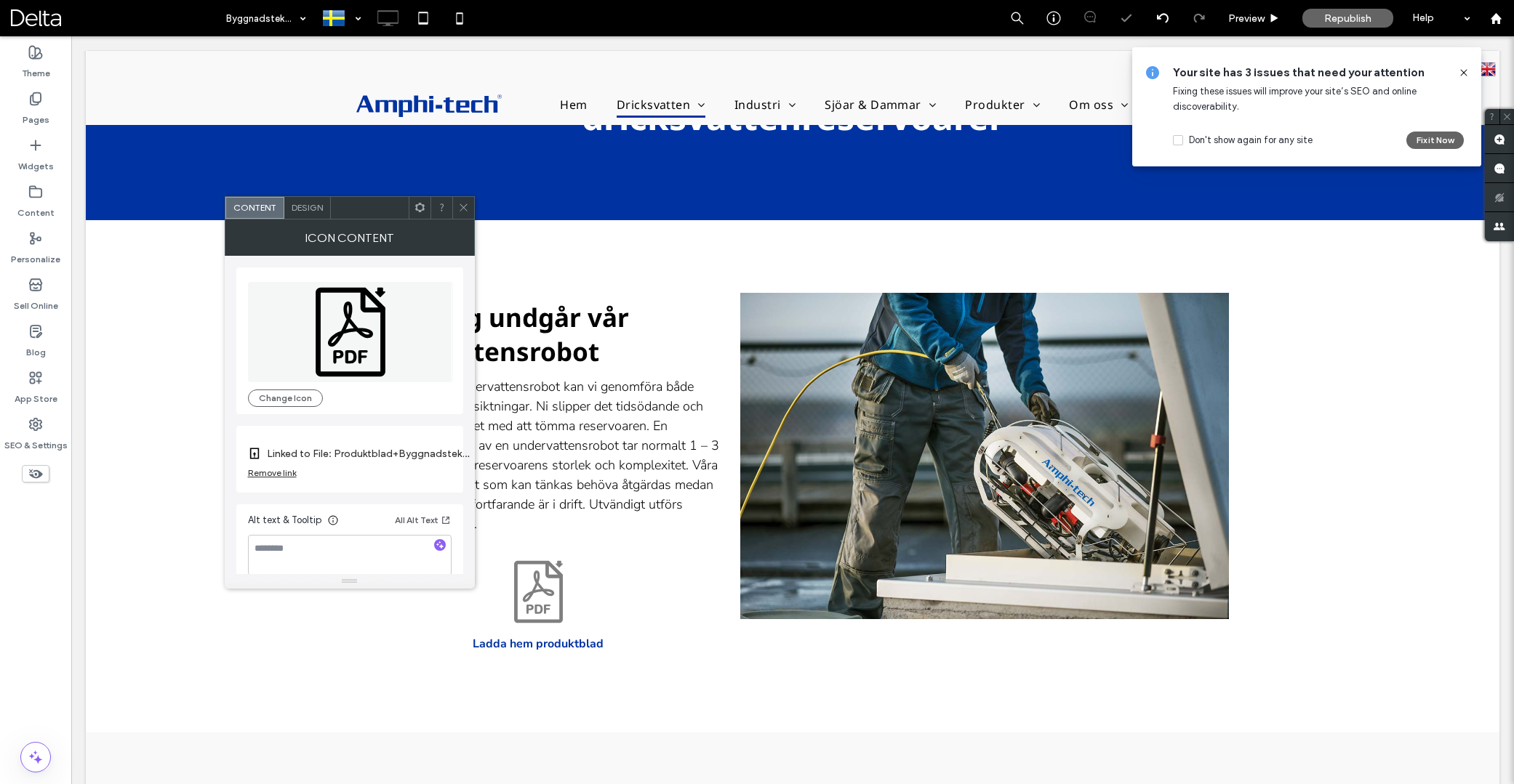
click at [466, 210] on icon at bounding box center [463, 207] width 11 height 11
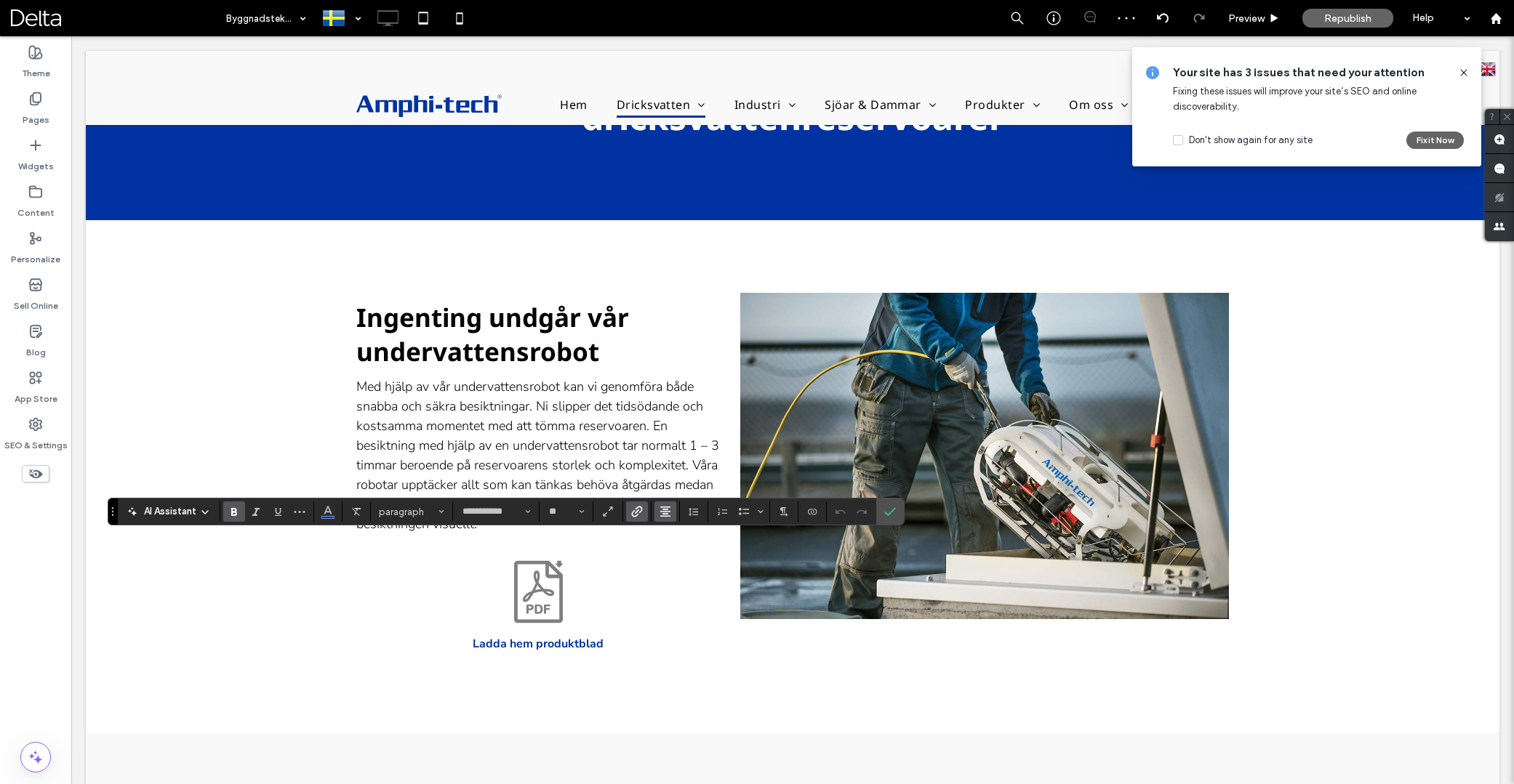
click at [660, 511] on icon "Alignment" at bounding box center [666, 511] width 12 height 12
click at [677, 416] on label "ui.textEditor.alignment.left" at bounding box center [679, 424] width 51 height 21
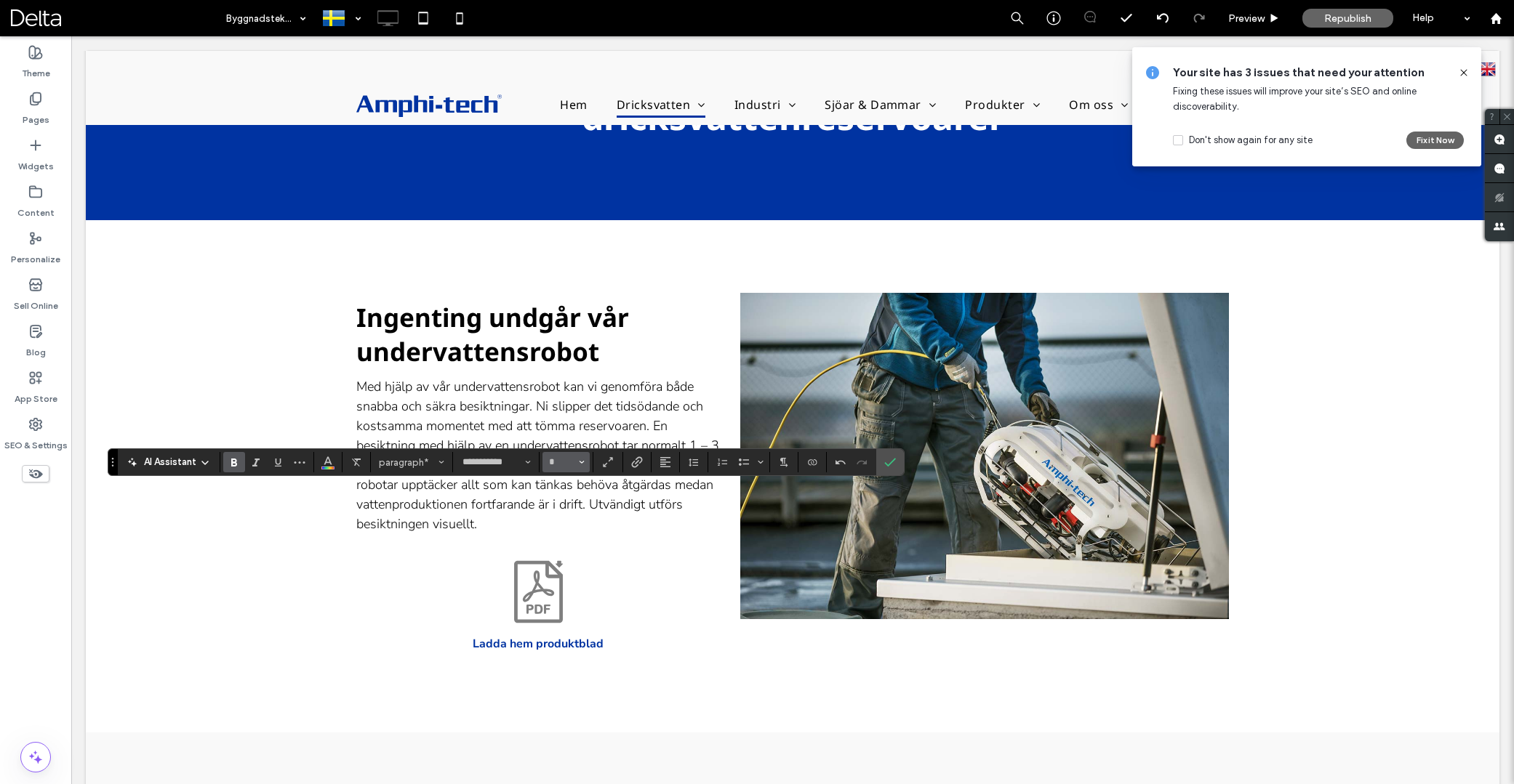
click at [577, 462] on button "*" at bounding box center [565, 462] width 47 height 21
click at [565, 611] on label "16" at bounding box center [565, 607] width 46 height 21
type input "**"
click at [636, 462] on icon "Link" at bounding box center [637, 462] width 12 height 12
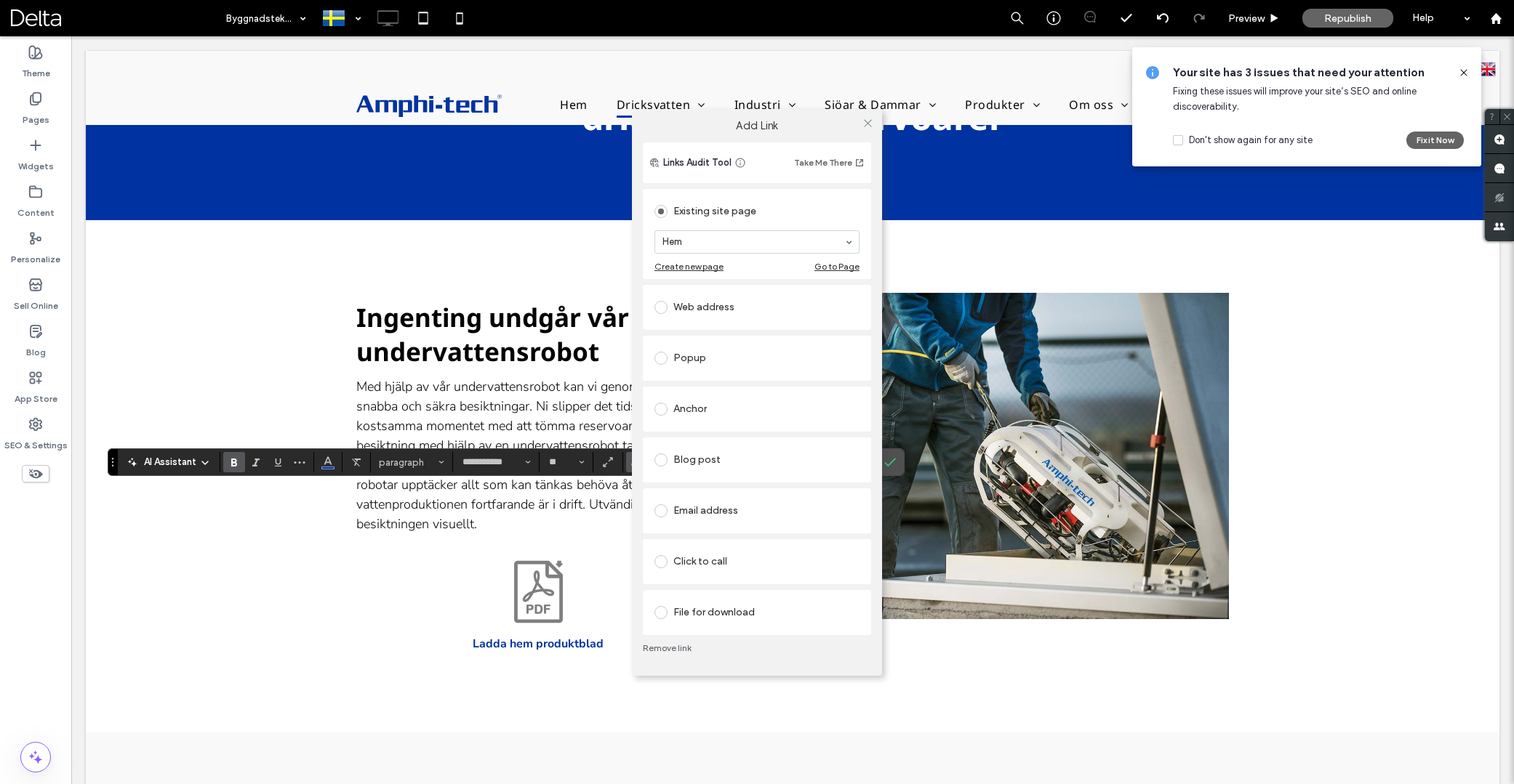
click at [716, 612] on div "File for download" at bounding box center [756, 612] width 205 height 23
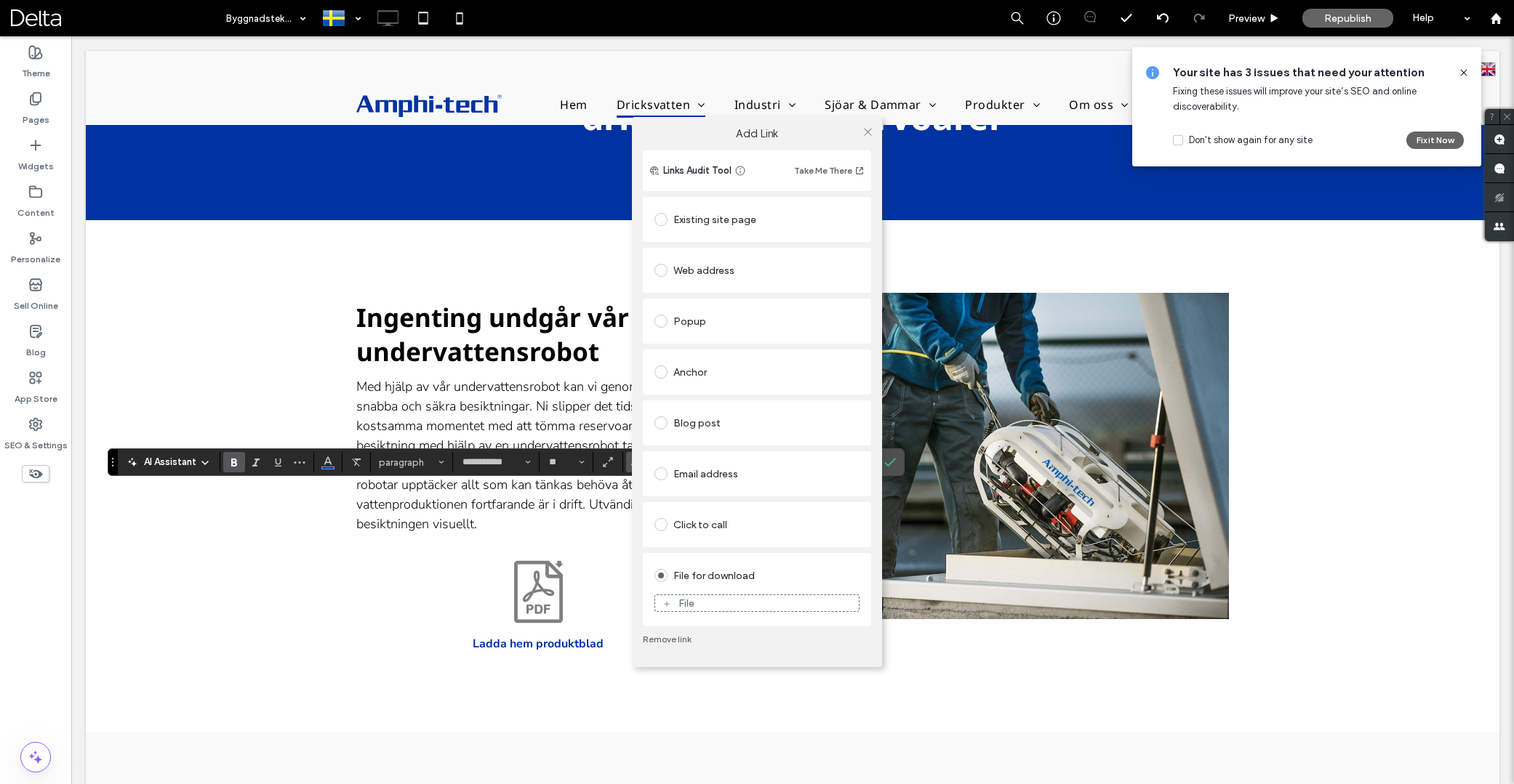
click at [716, 606] on div "File" at bounding box center [757, 603] width 204 height 13
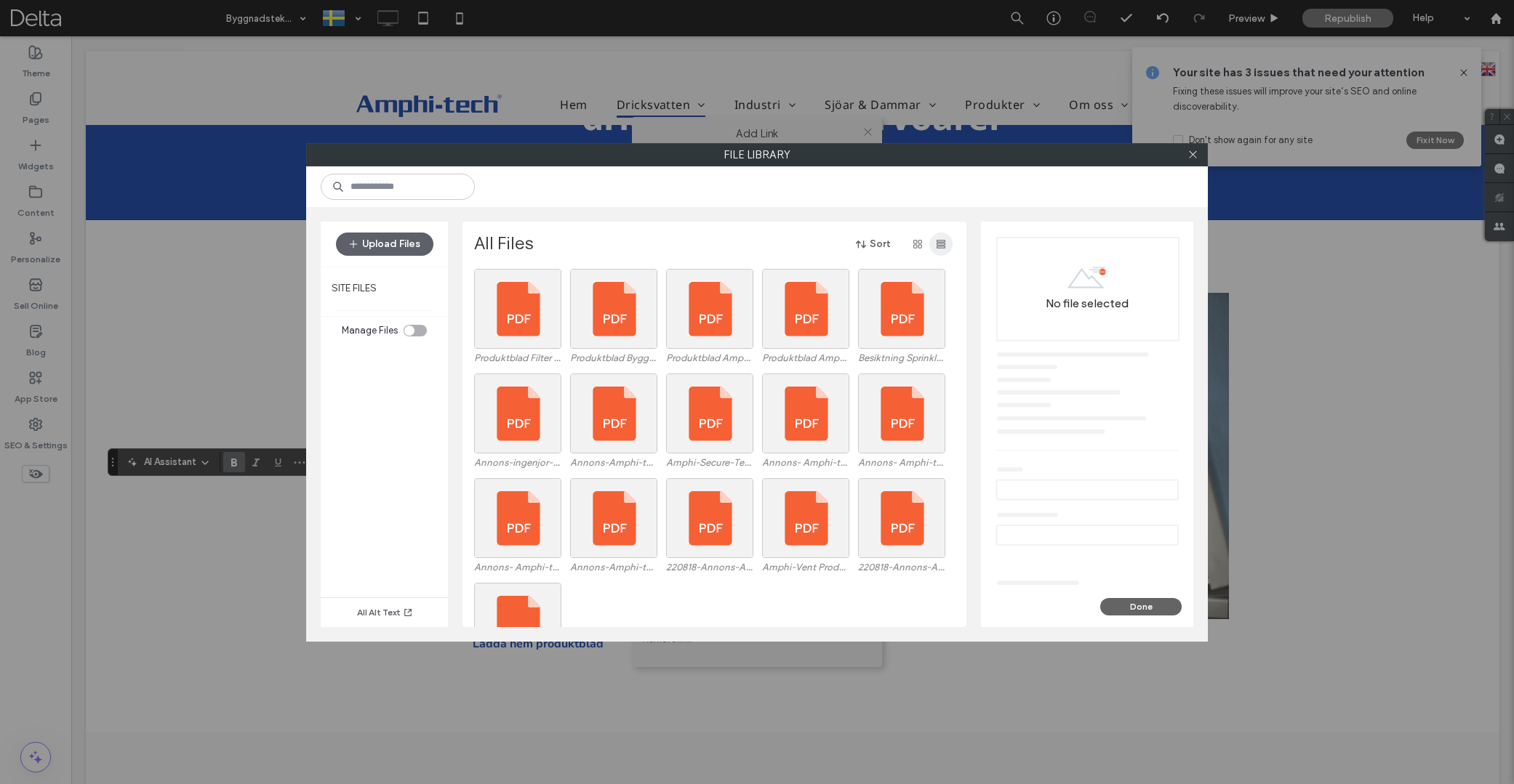
click at [939, 243] on use "button" at bounding box center [941, 244] width 9 height 9
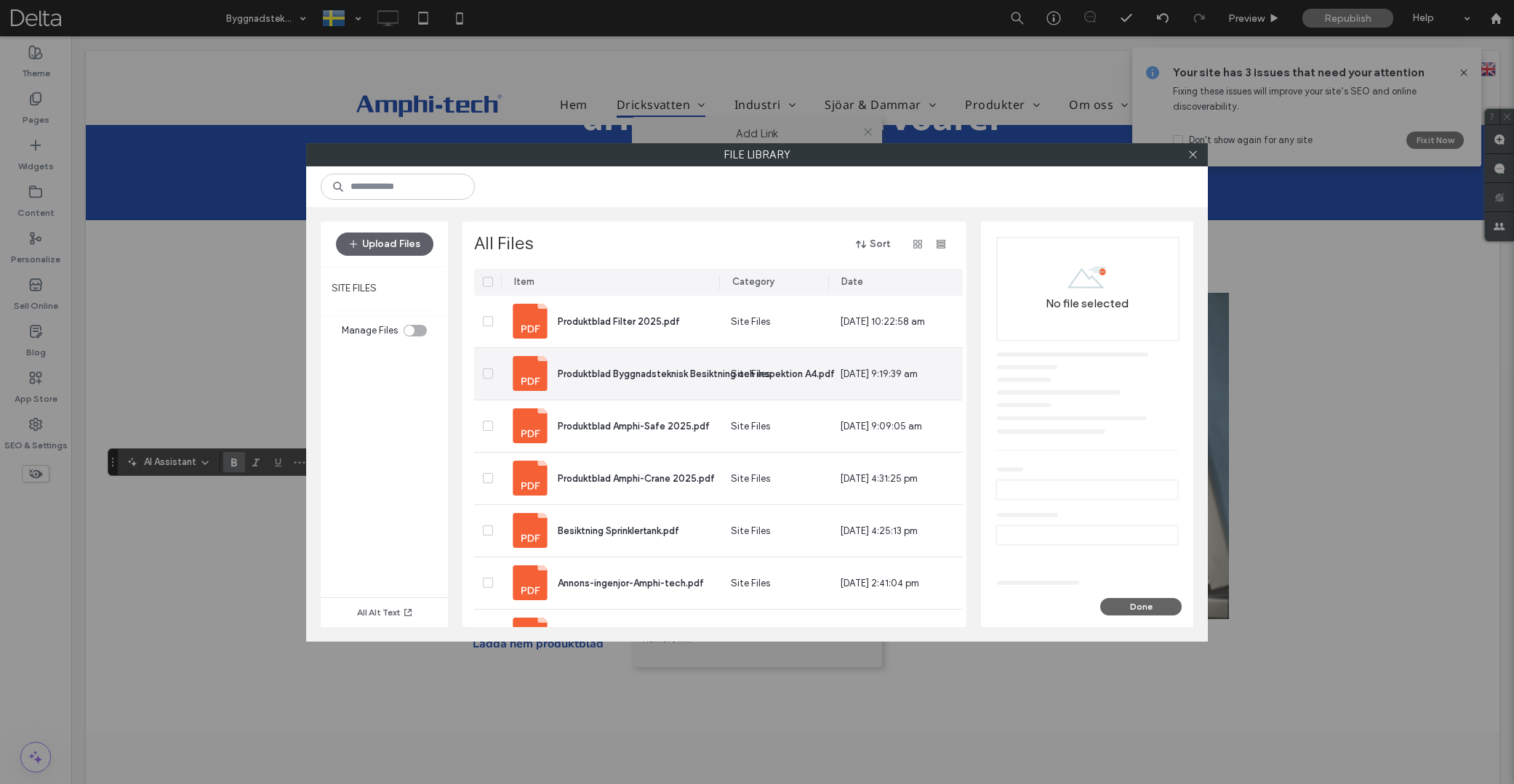
click at [530, 372] on img at bounding box center [530, 374] width 35 height 35
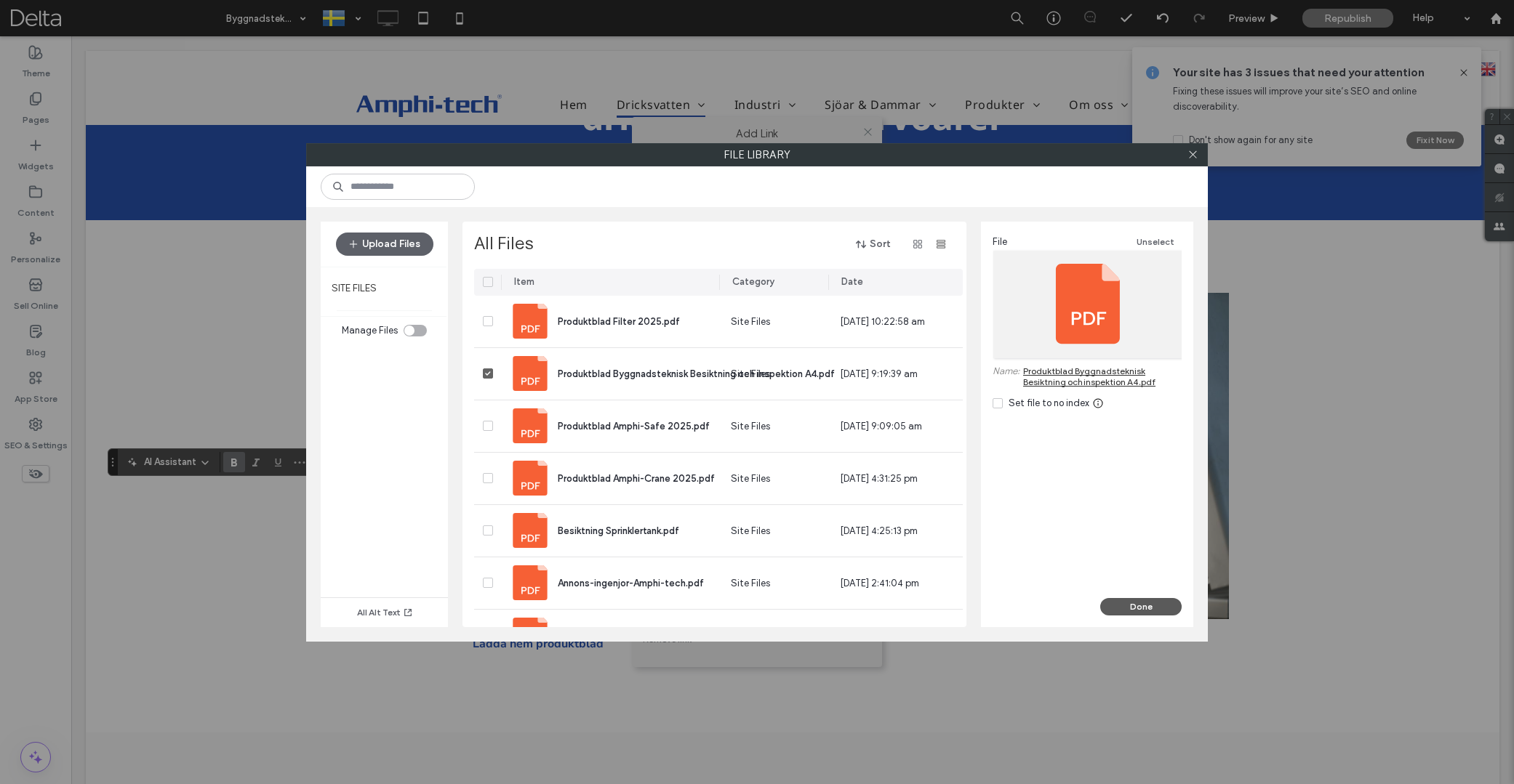
click at [1139, 611] on button "Done" at bounding box center [1141, 607] width 81 height 17
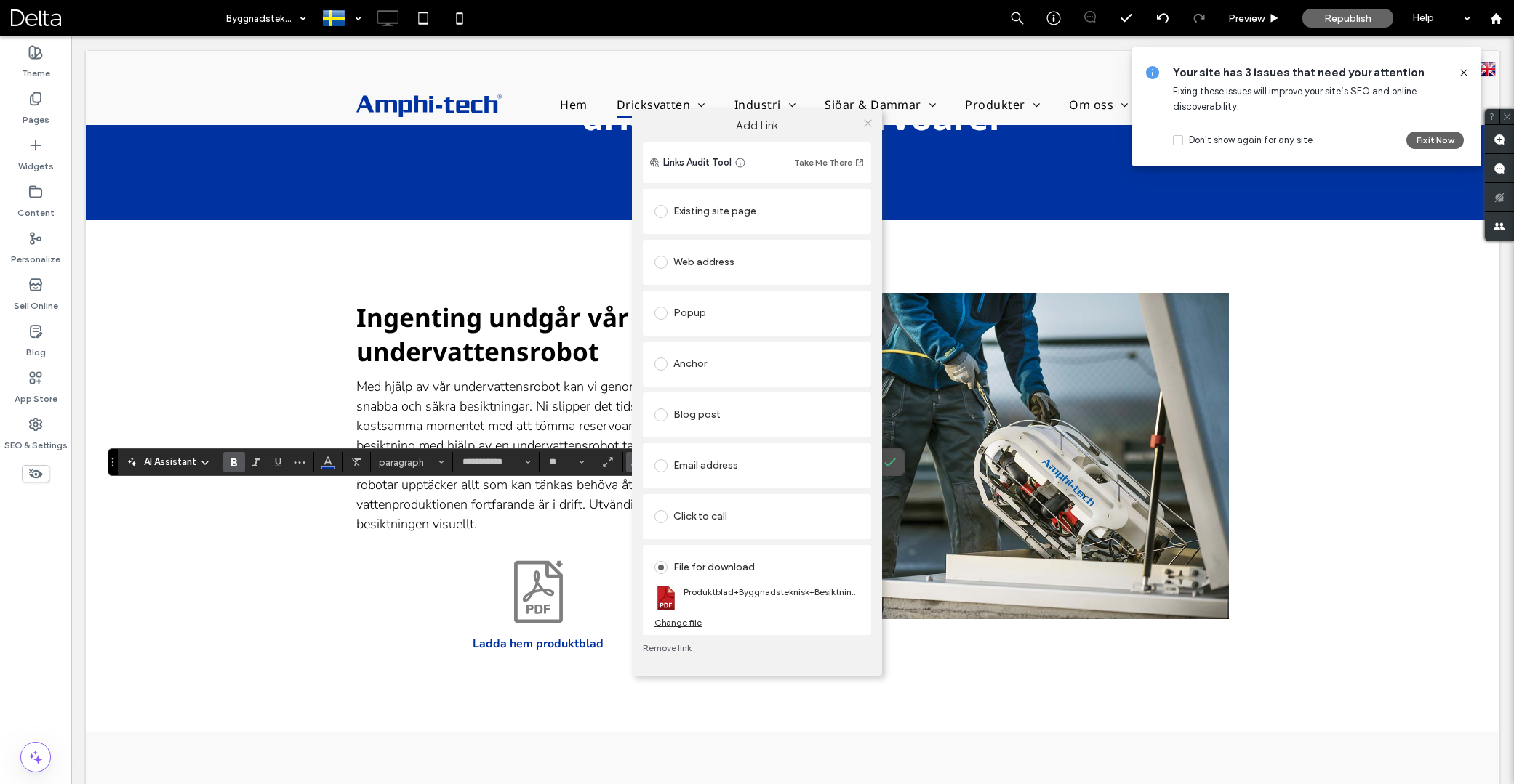
click at [866, 123] on icon at bounding box center [867, 123] width 11 height 11
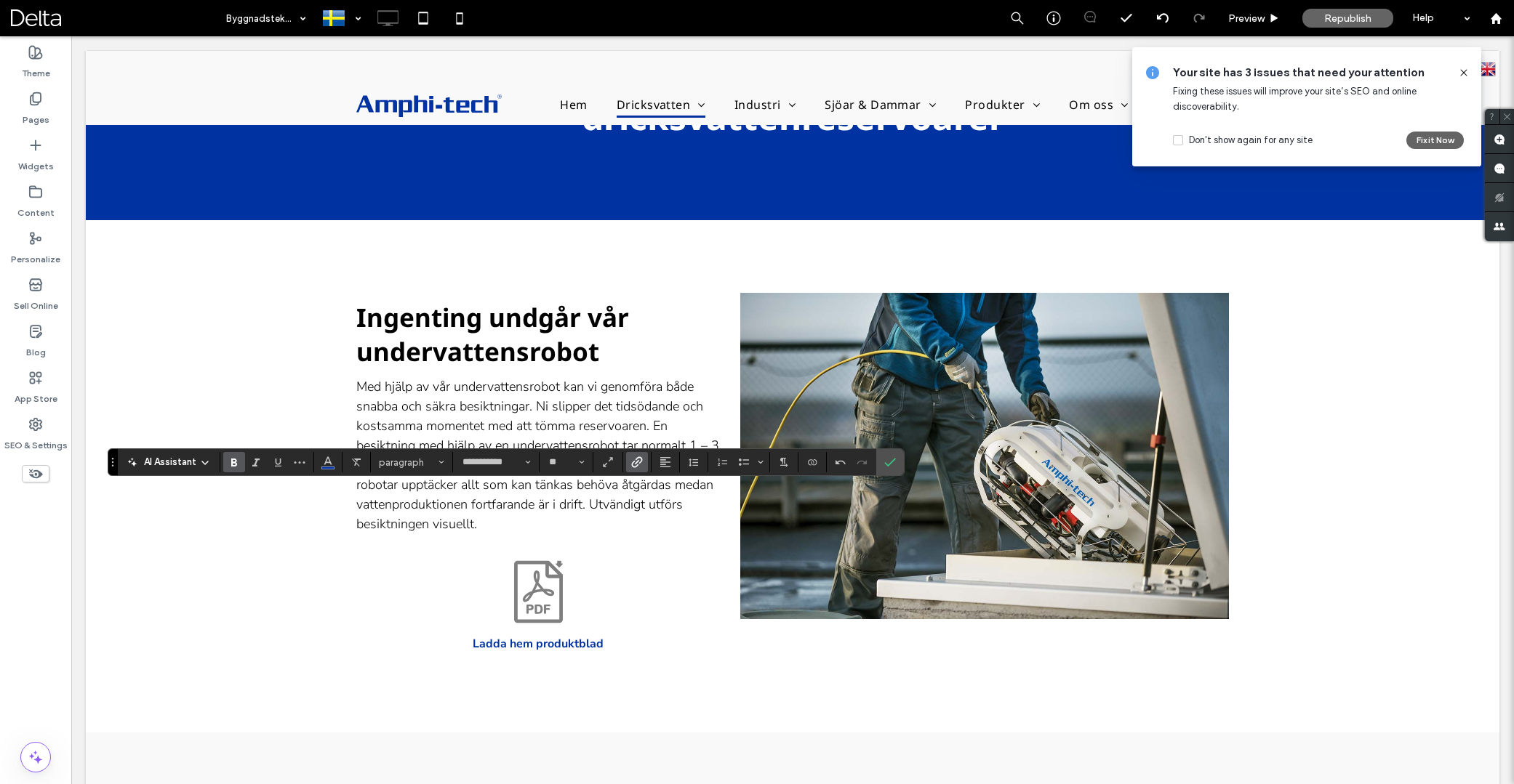
click at [1459, 69] on icon at bounding box center [1464, 73] width 12 height 12
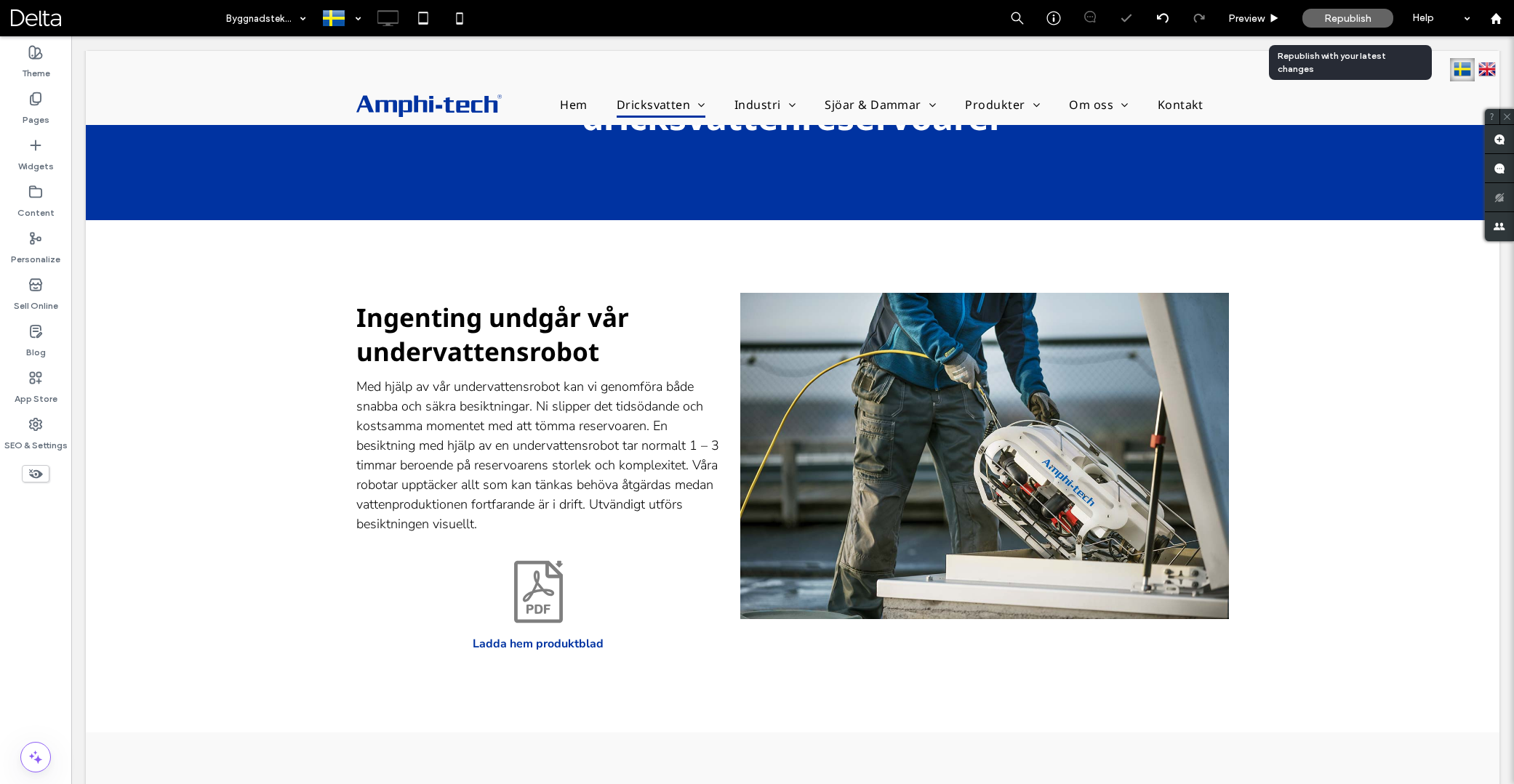
click at [1365, 16] on span "Republish" at bounding box center [1347, 18] width 47 height 12
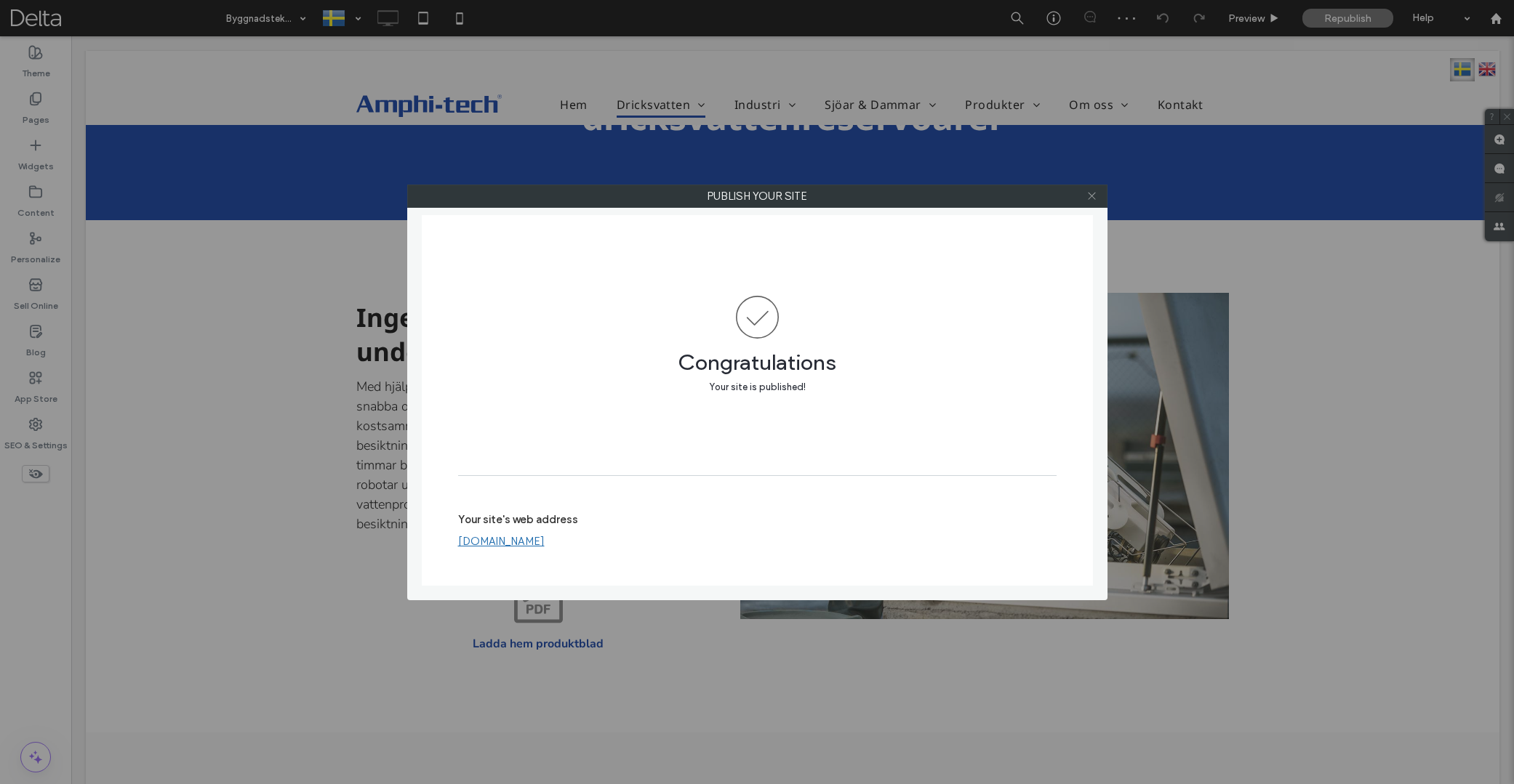
click at [1094, 194] on icon at bounding box center [1091, 196] width 11 height 11
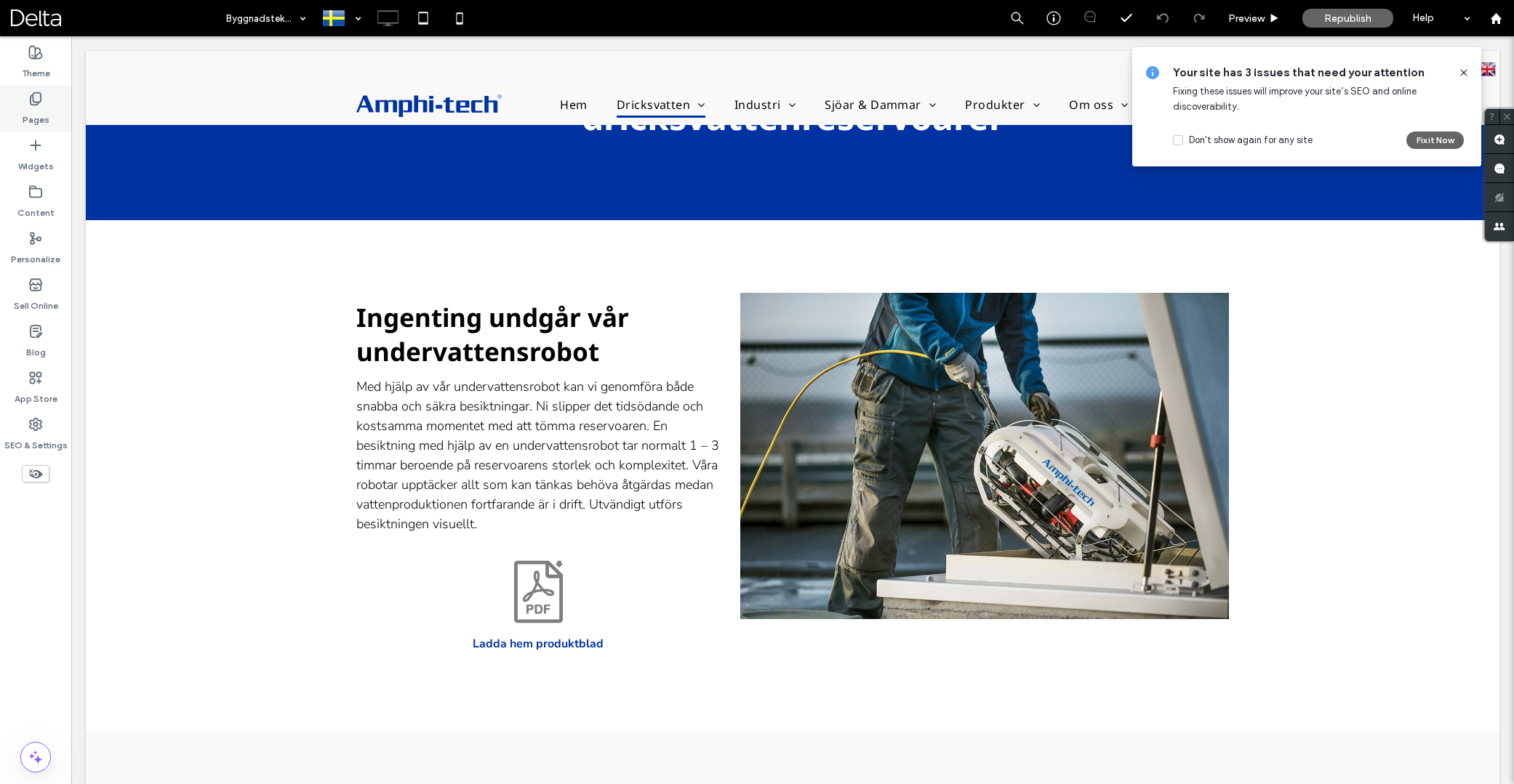
click at [54, 107] on div "Pages" at bounding box center [36, 109] width 71 height 46
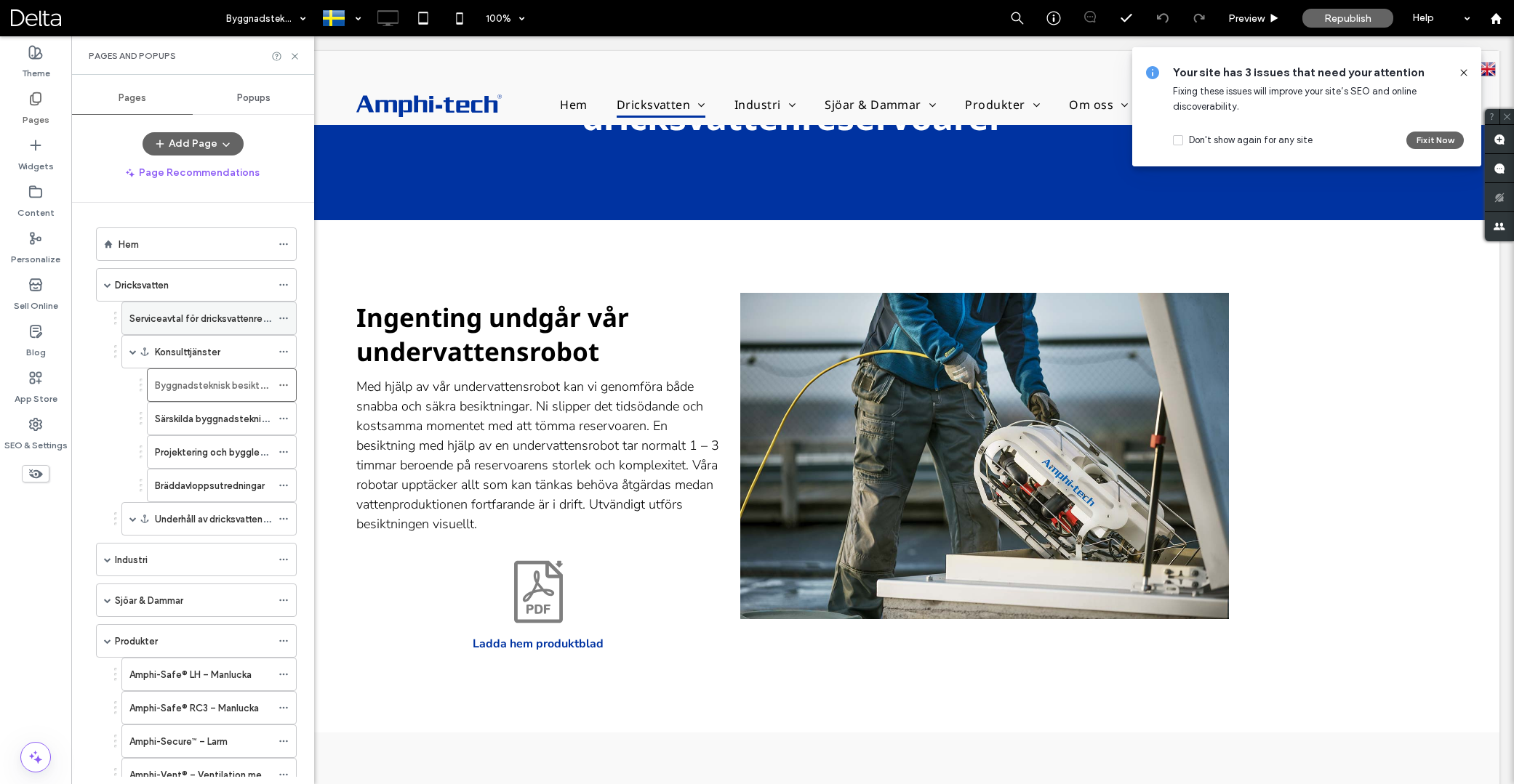
click at [200, 322] on label "Serviceavtal för dricksvattenreservoarer" at bounding box center [216, 318] width 174 height 26
click at [149, 558] on div "Industri" at bounding box center [193, 560] width 157 height 15
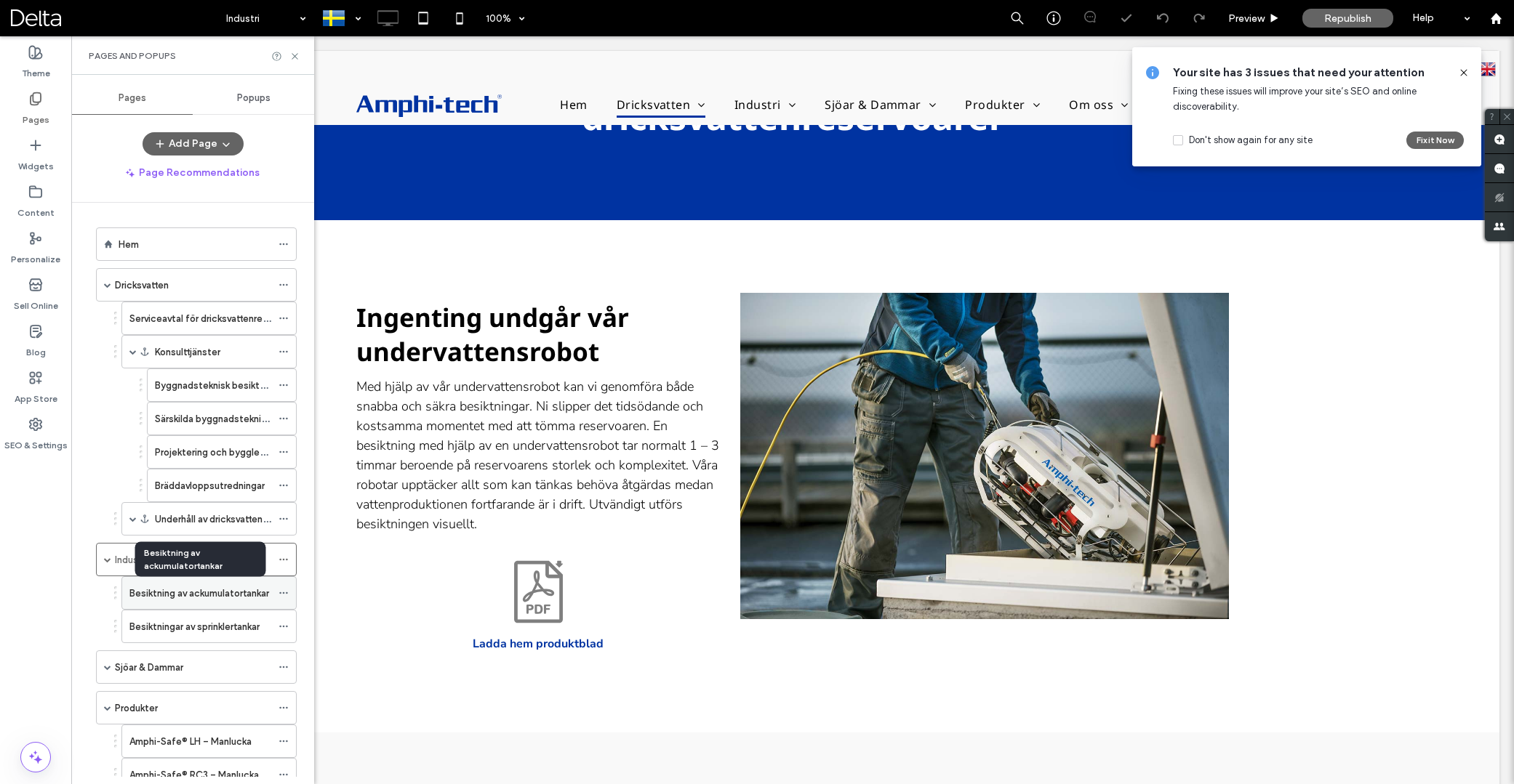
click at [197, 596] on label "Besiktning av ackumulatortankar" at bounding box center [199, 593] width 139 height 26
click at [216, 623] on label "Besiktningar av sprinklertankar" at bounding box center [194, 627] width 130 height 26
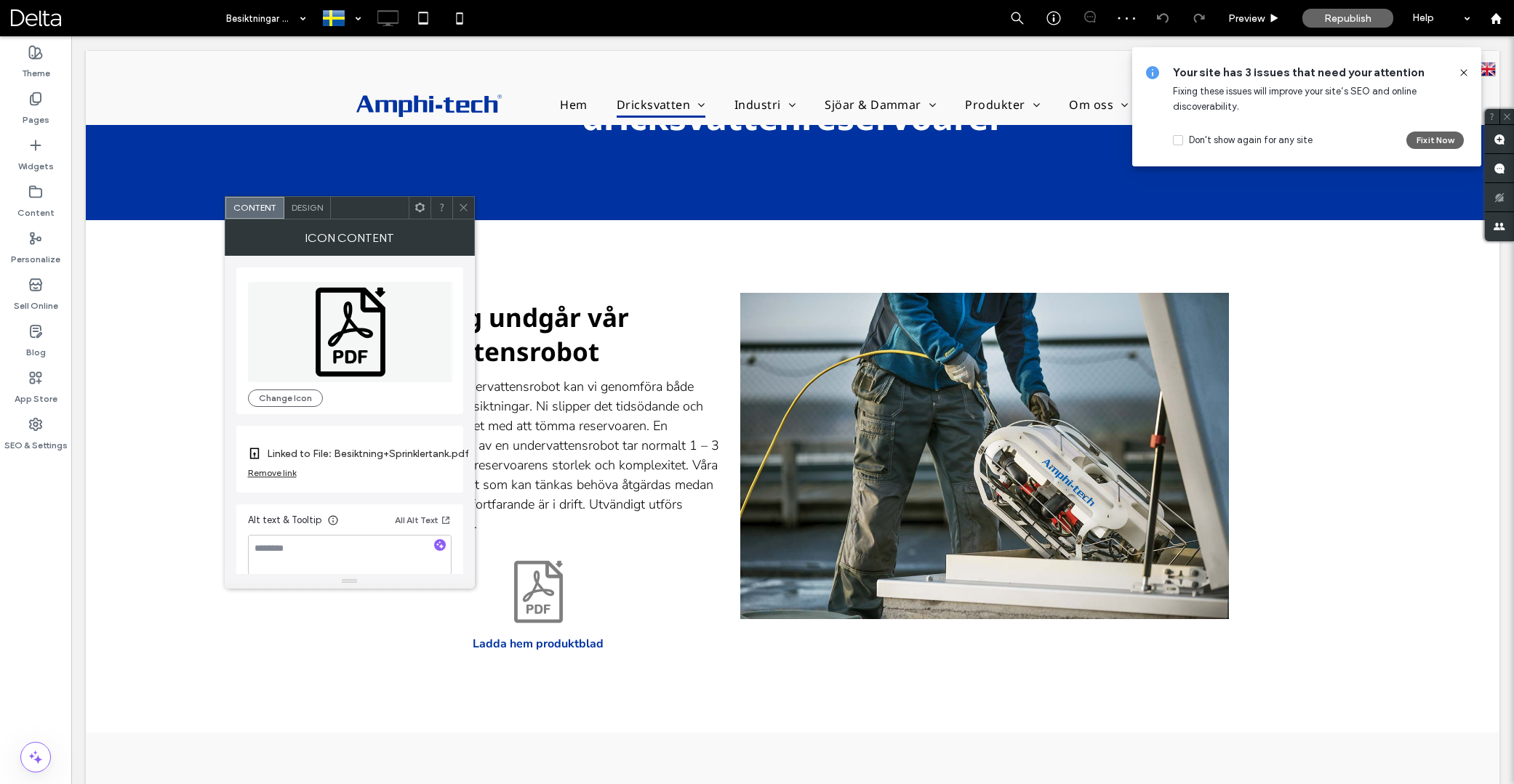
click at [425, 215] on div at bounding box center [420, 208] width 22 height 22
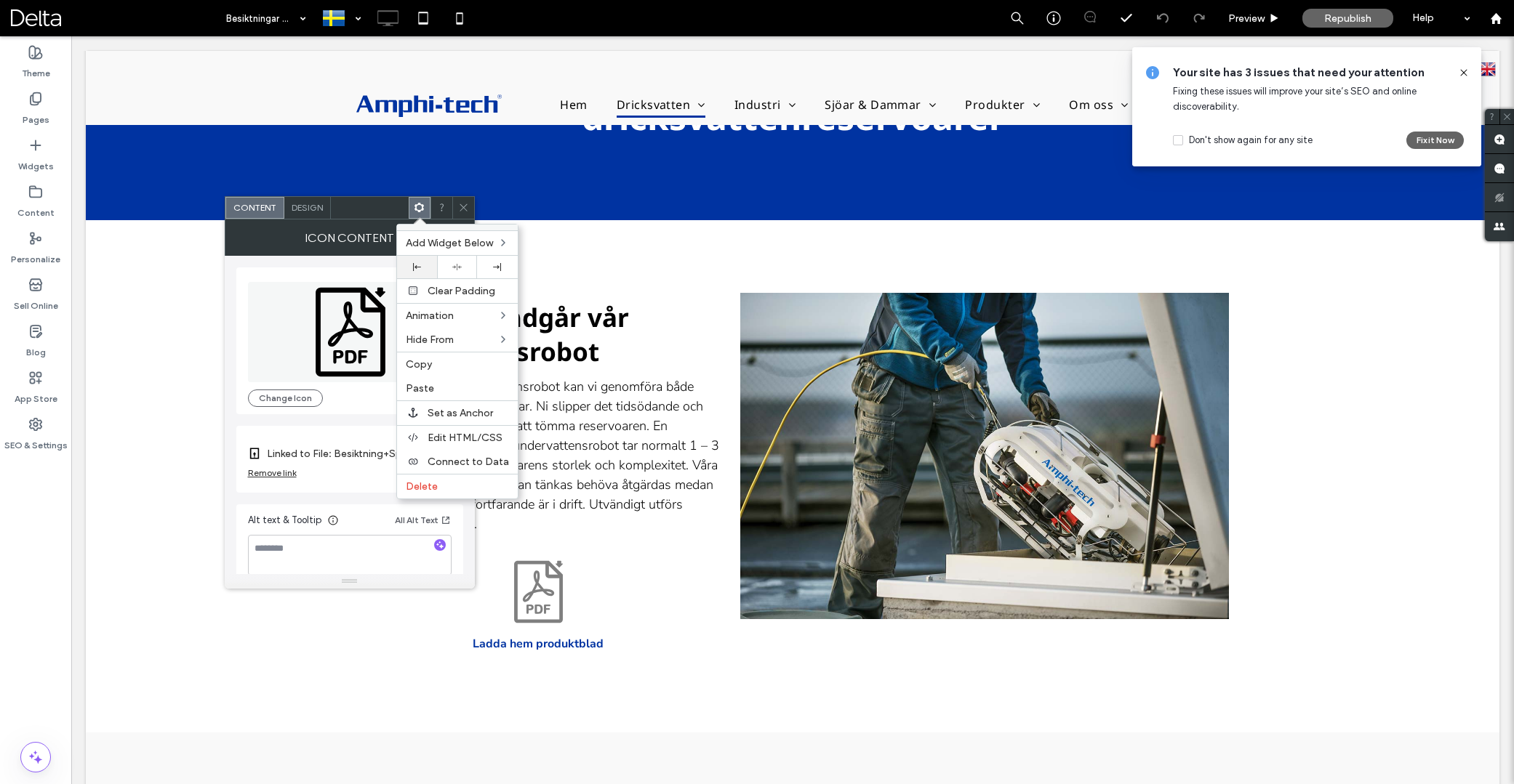
click at [431, 269] on div at bounding box center [417, 267] width 40 height 22
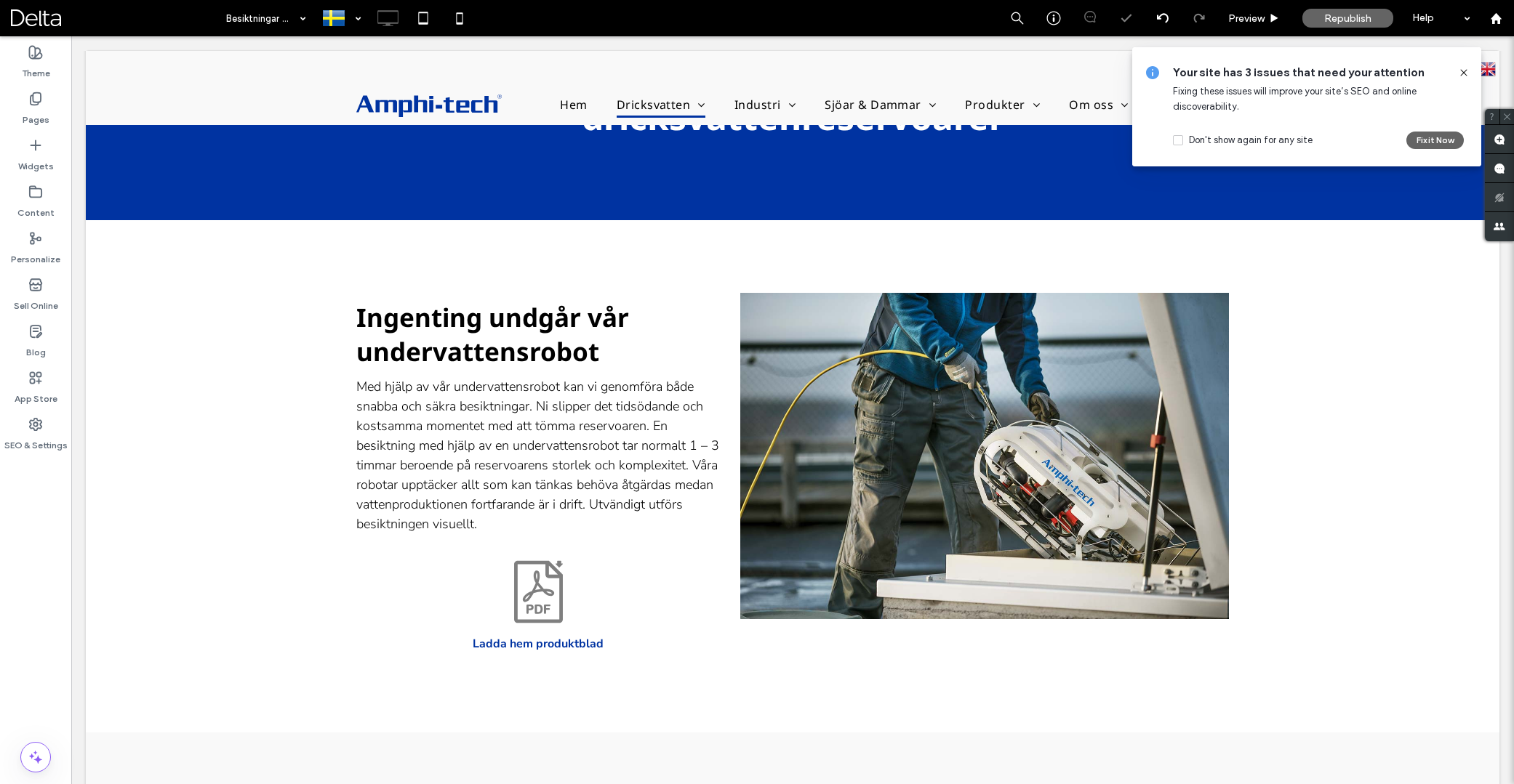
type input "**********"
type input "**"
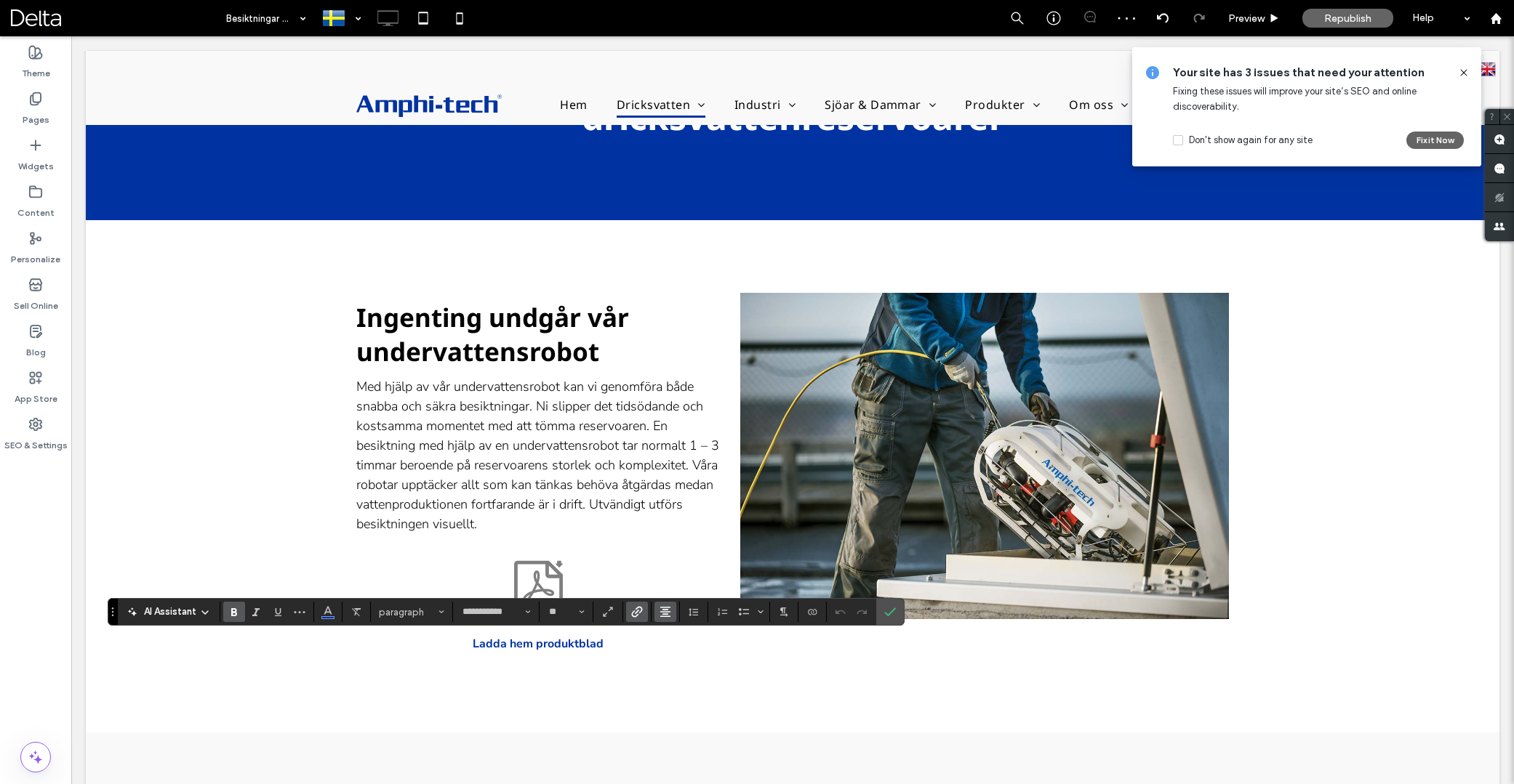
click at [671, 612] on icon "Alignment" at bounding box center [666, 612] width 12 height 12
click at [672, 524] on icon "ui.textEditor.alignment.left" at bounding box center [677, 525] width 12 height 12
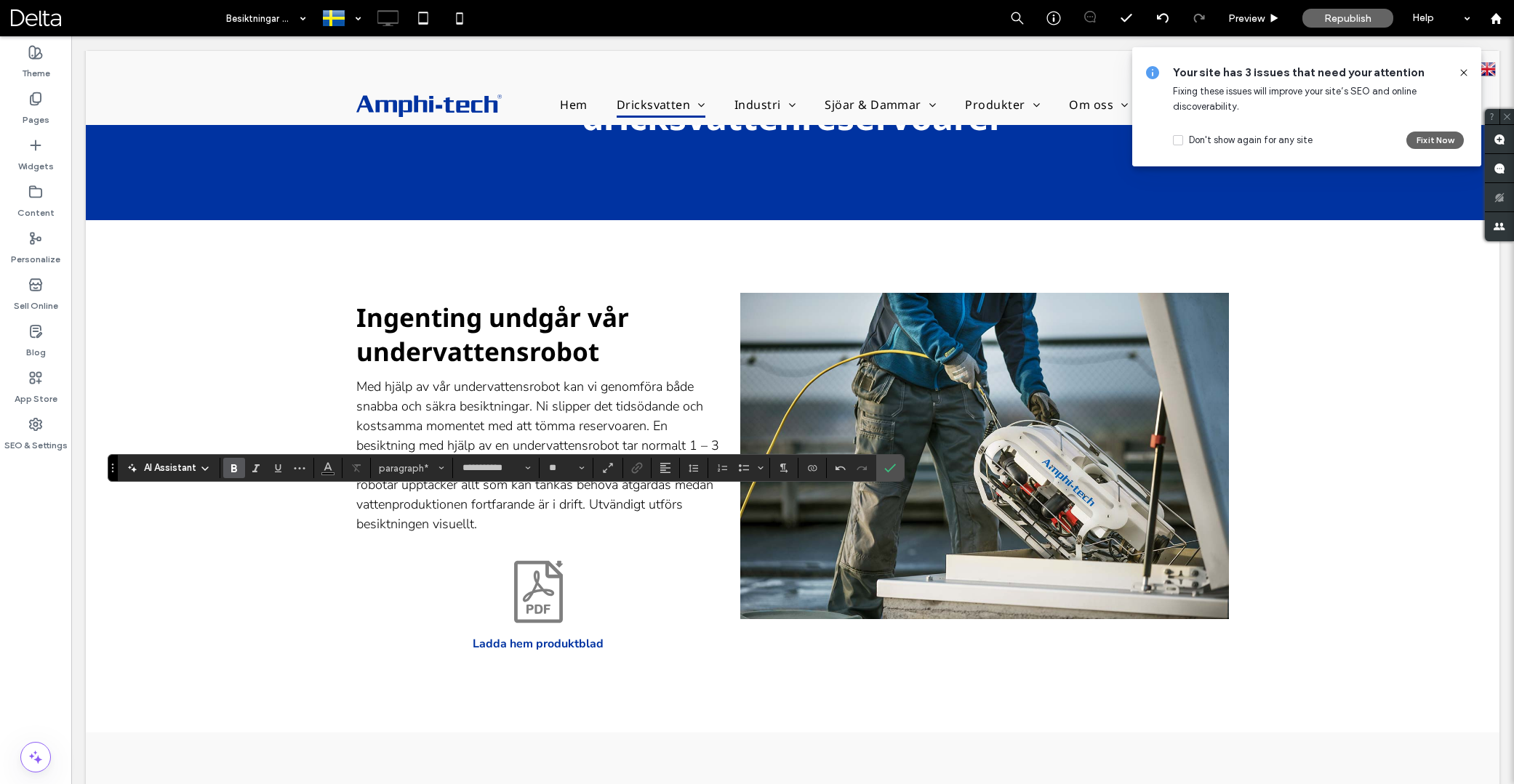
type input "*"
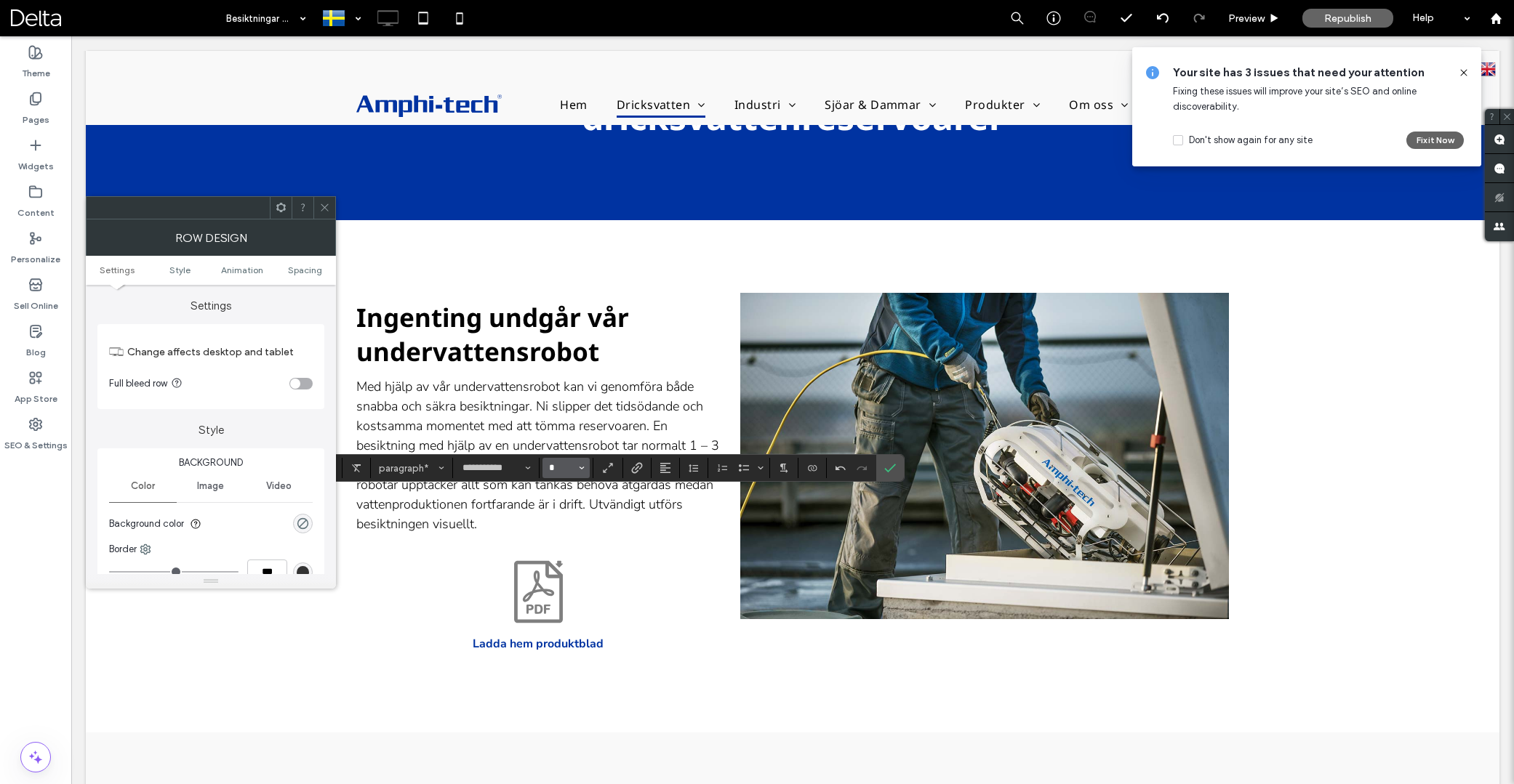
click at [565, 467] on input "*" at bounding box center [561, 468] width 28 height 12
click at [583, 467] on use "Size" at bounding box center [582, 469] width 5 height 3
type input "*"
click at [583, 469] on icon "Size" at bounding box center [581, 467] width 6 height 6
click at [565, 607] on label "16" at bounding box center [565, 613] width 46 height 21
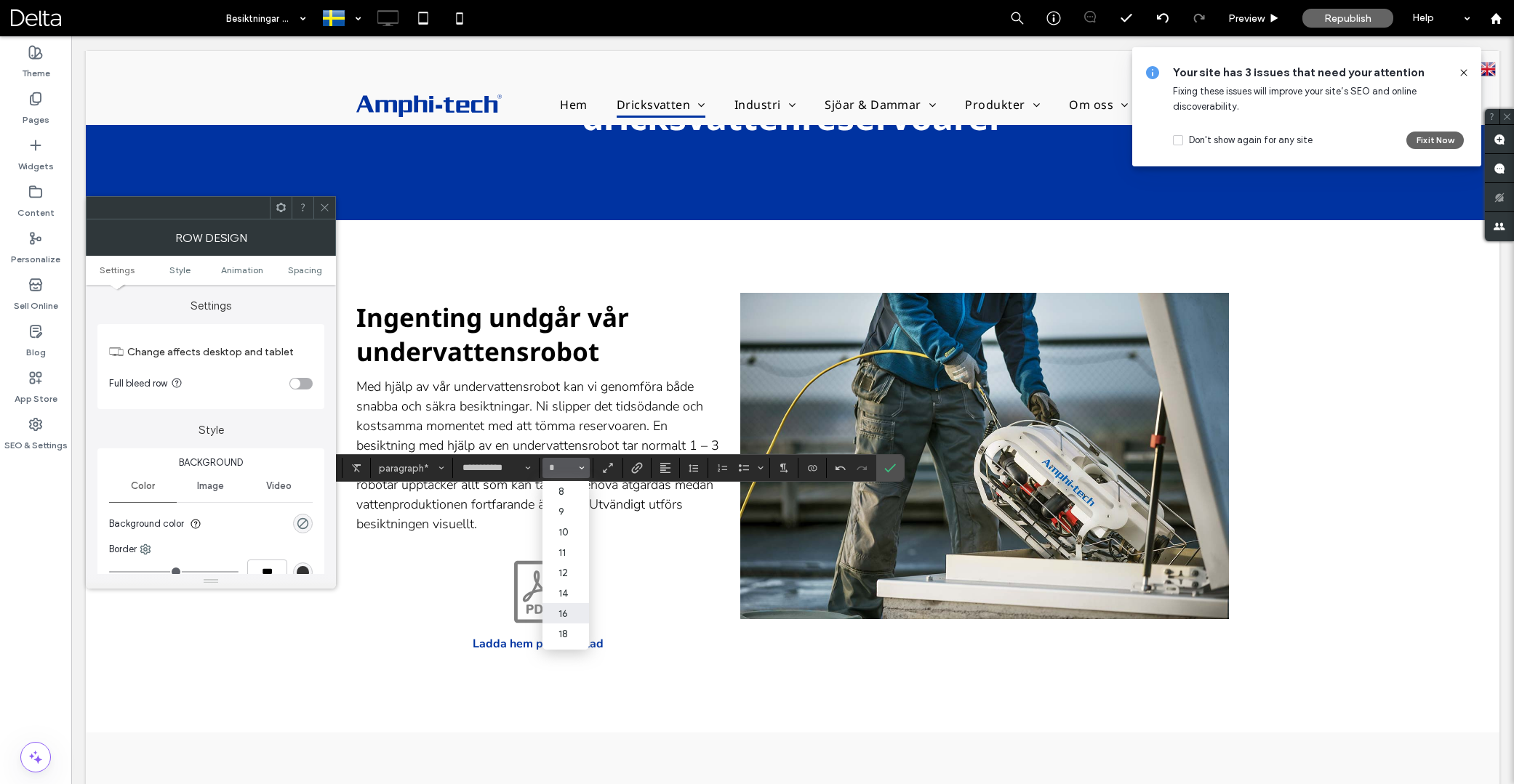
type input "**"
click at [639, 470] on icon "Link" at bounding box center [637, 468] width 12 height 12
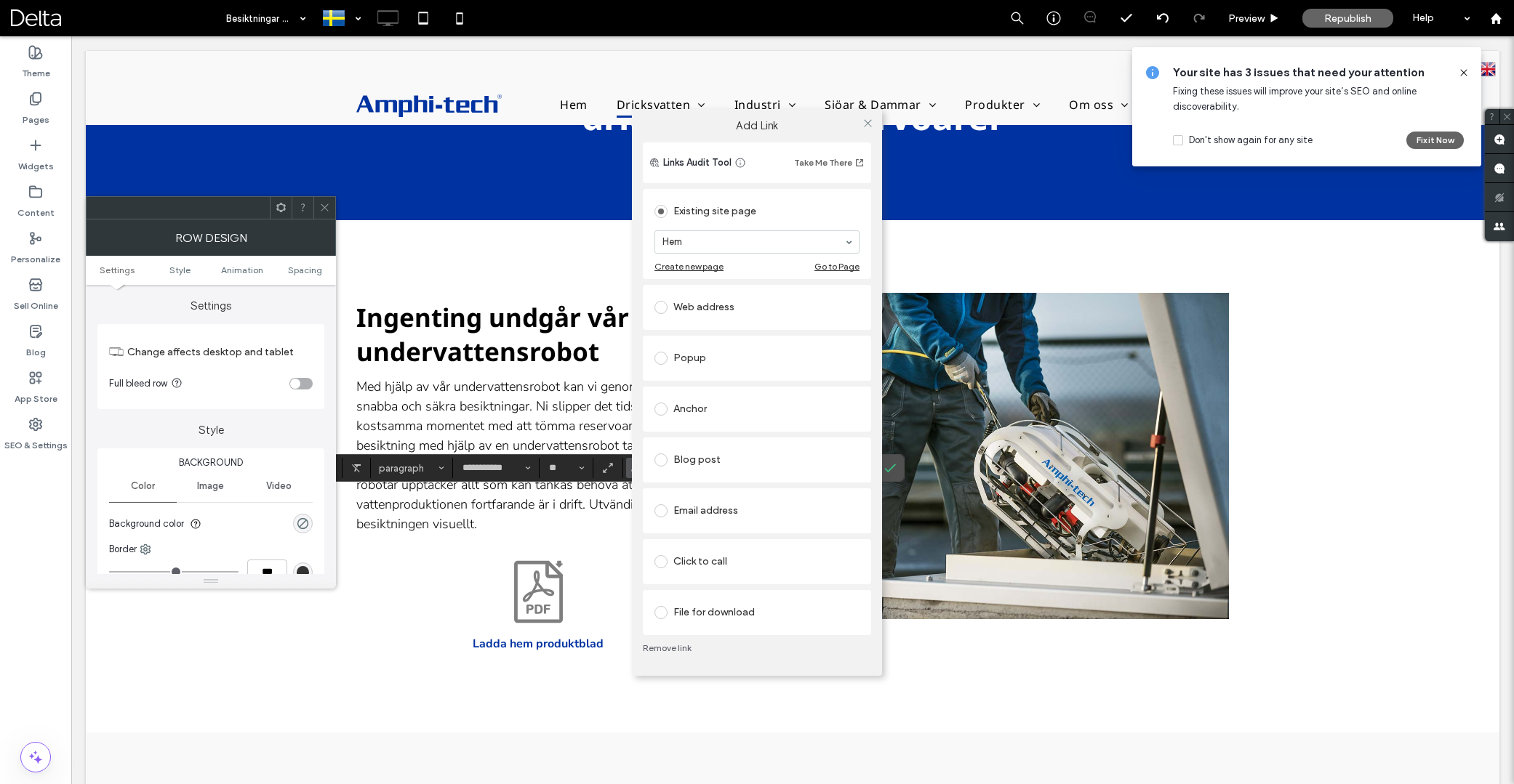
click at [711, 617] on div "File for download" at bounding box center [756, 612] width 205 height 23
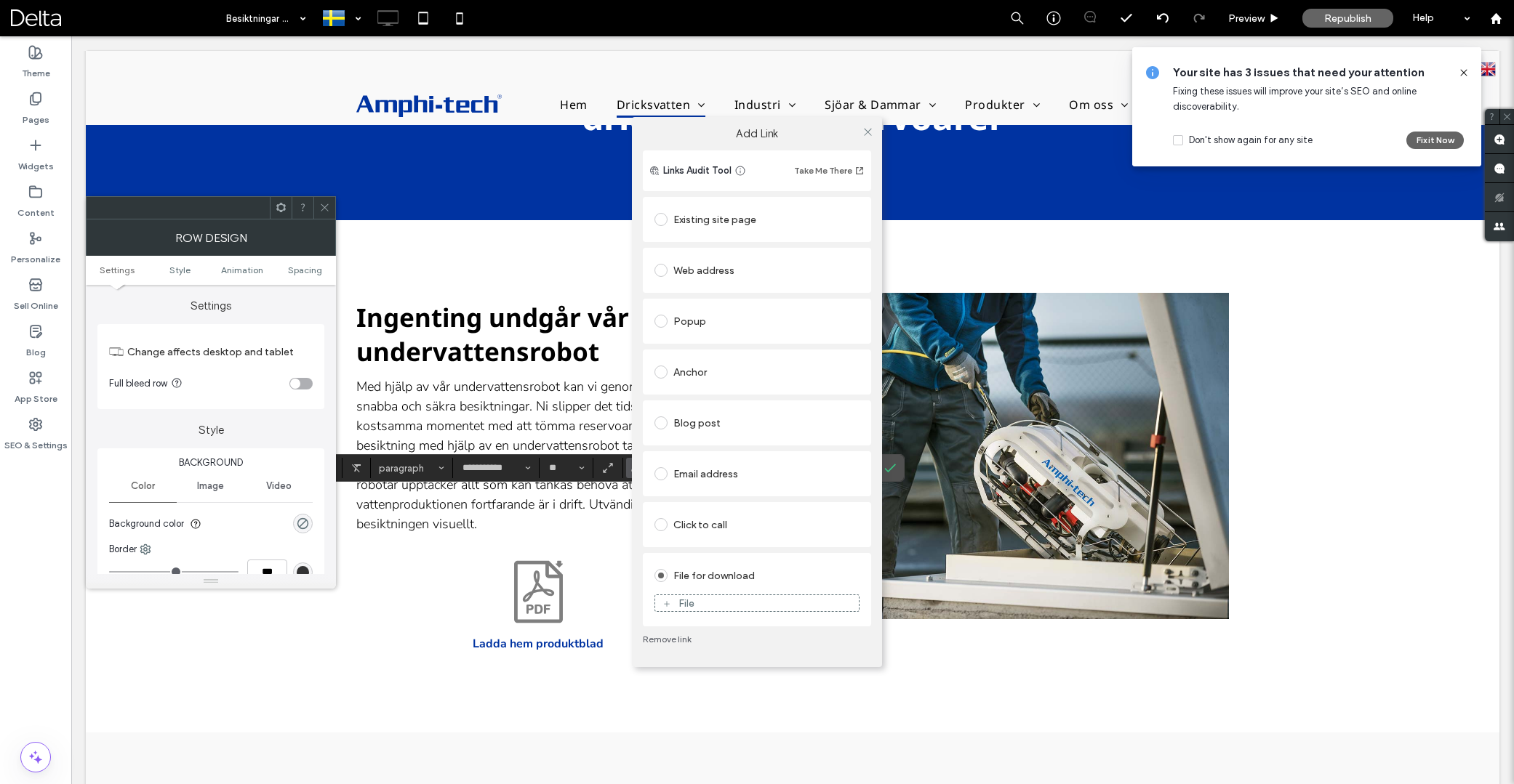
click at [713, 607] on div "File" at bounding box center [757, 603] width 204 height 13
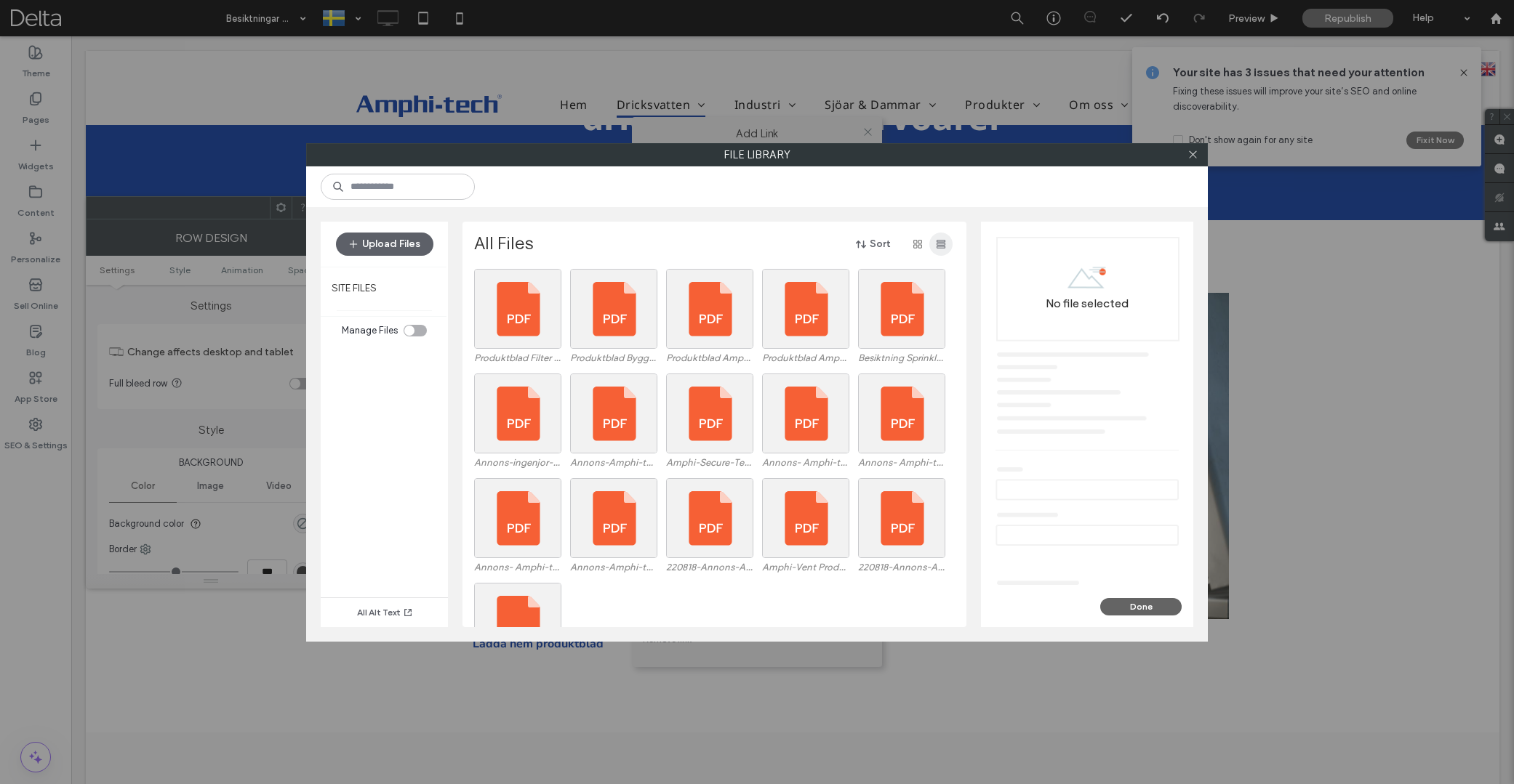
click at [944, 242] on use "button" at bounding box center [941, 244] width 9 height 9
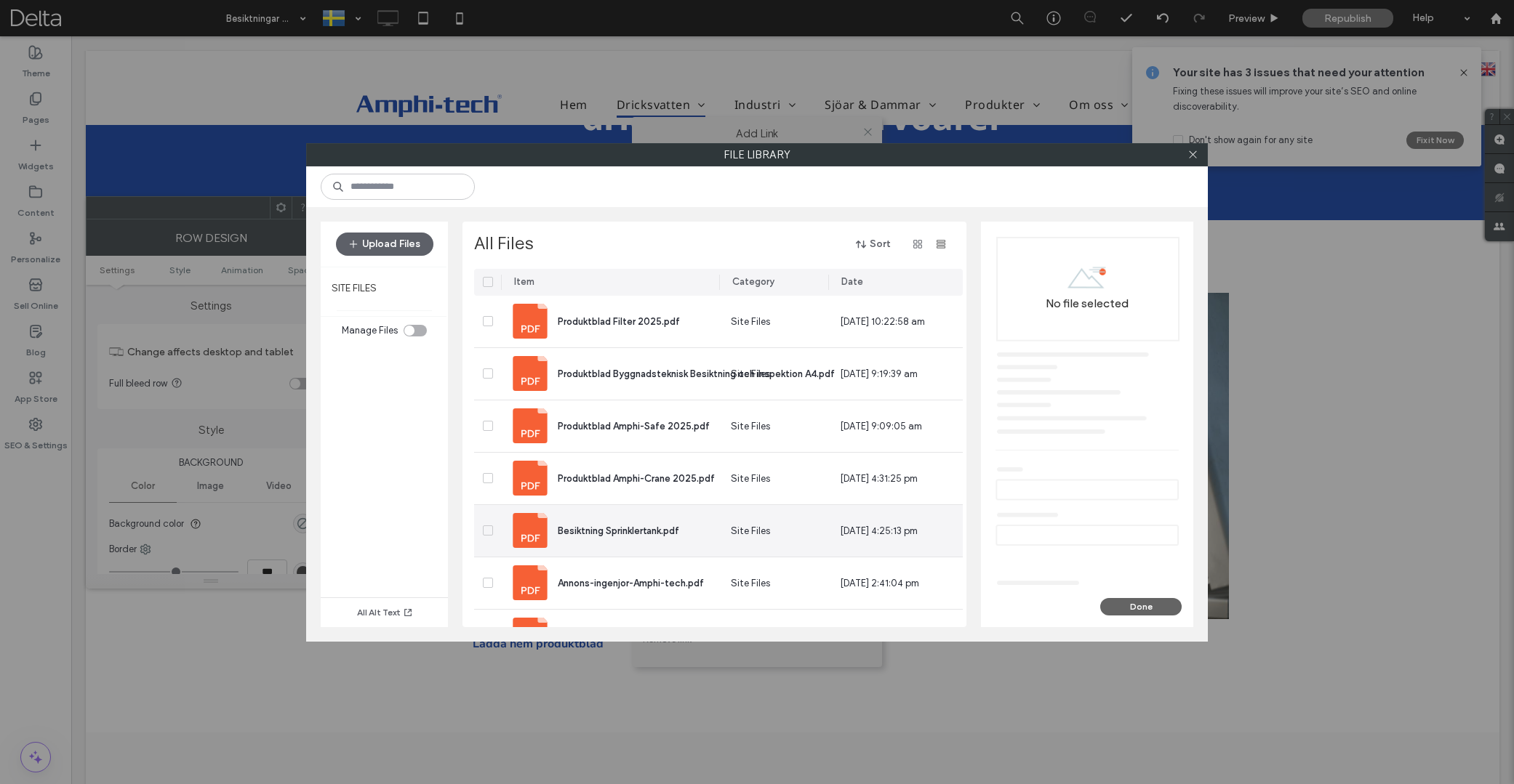
click at [625, 524] on div "Besiktning Sprinklertank.pdf" at bounding box center [619, 531] width 121 height 15
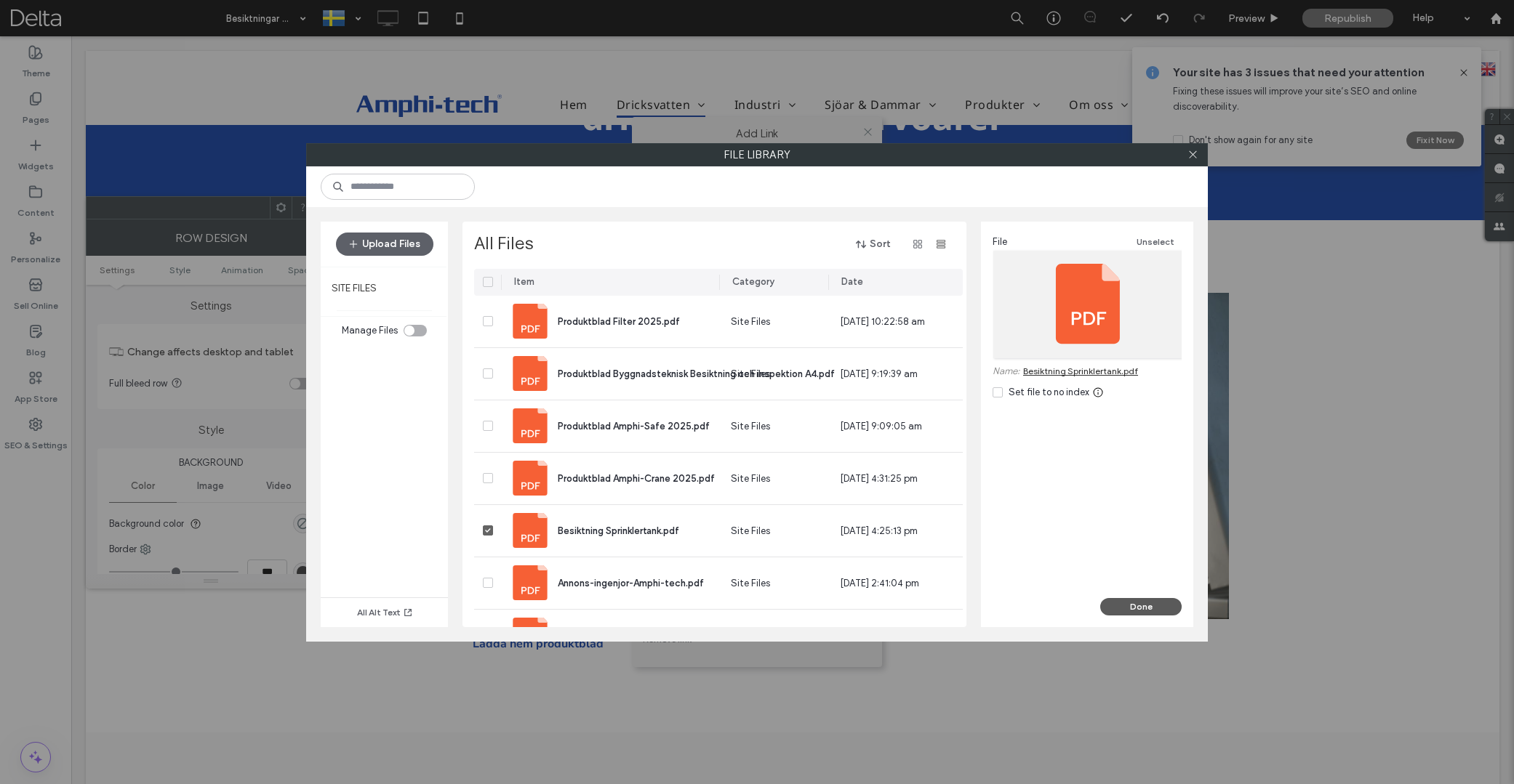
click at [1133, 611] on button "Done" at bounding box center [1141, 607] width 81 height 17
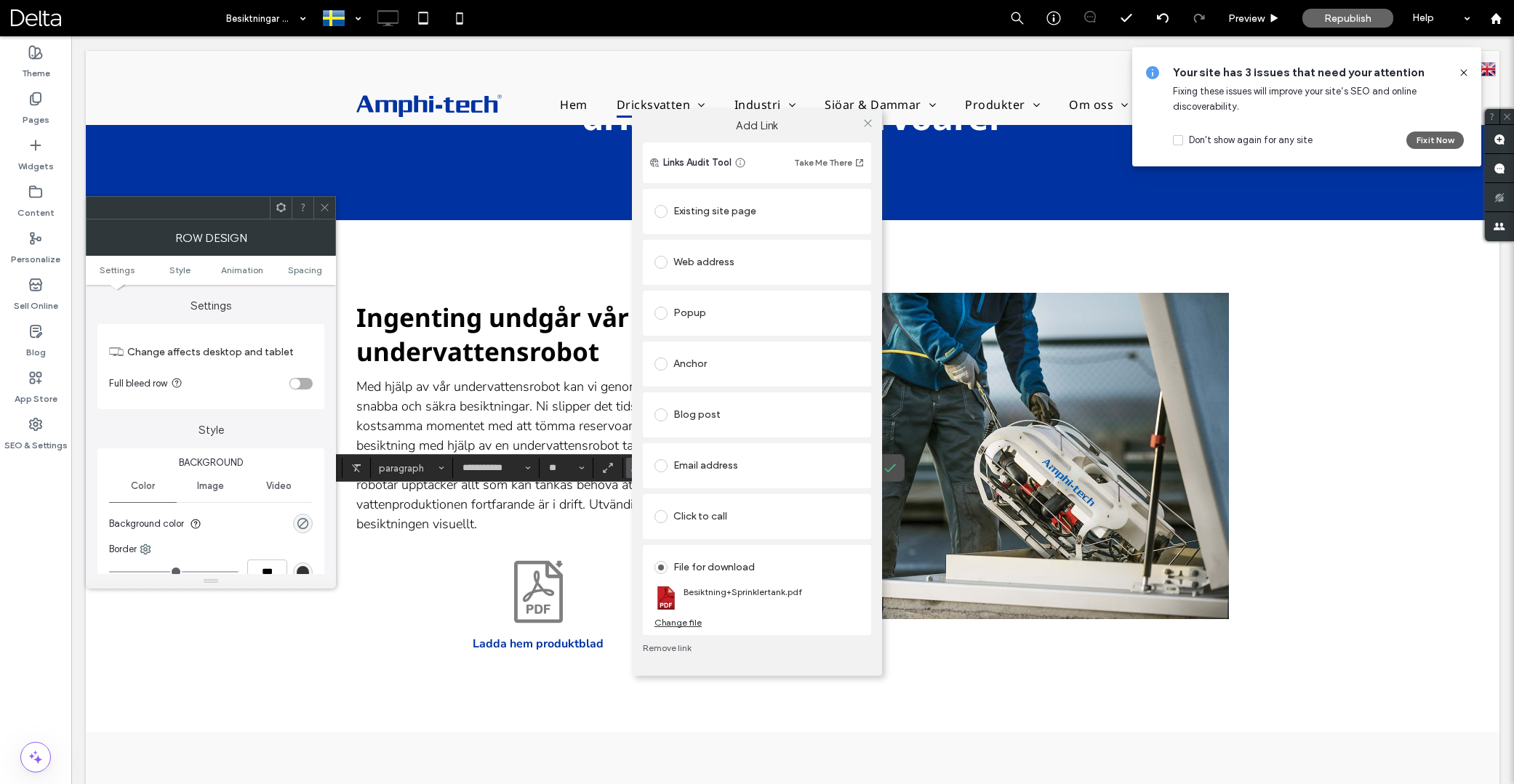
click at [328, 206] on icon at bounding box center [324, 207] width 11 height 11
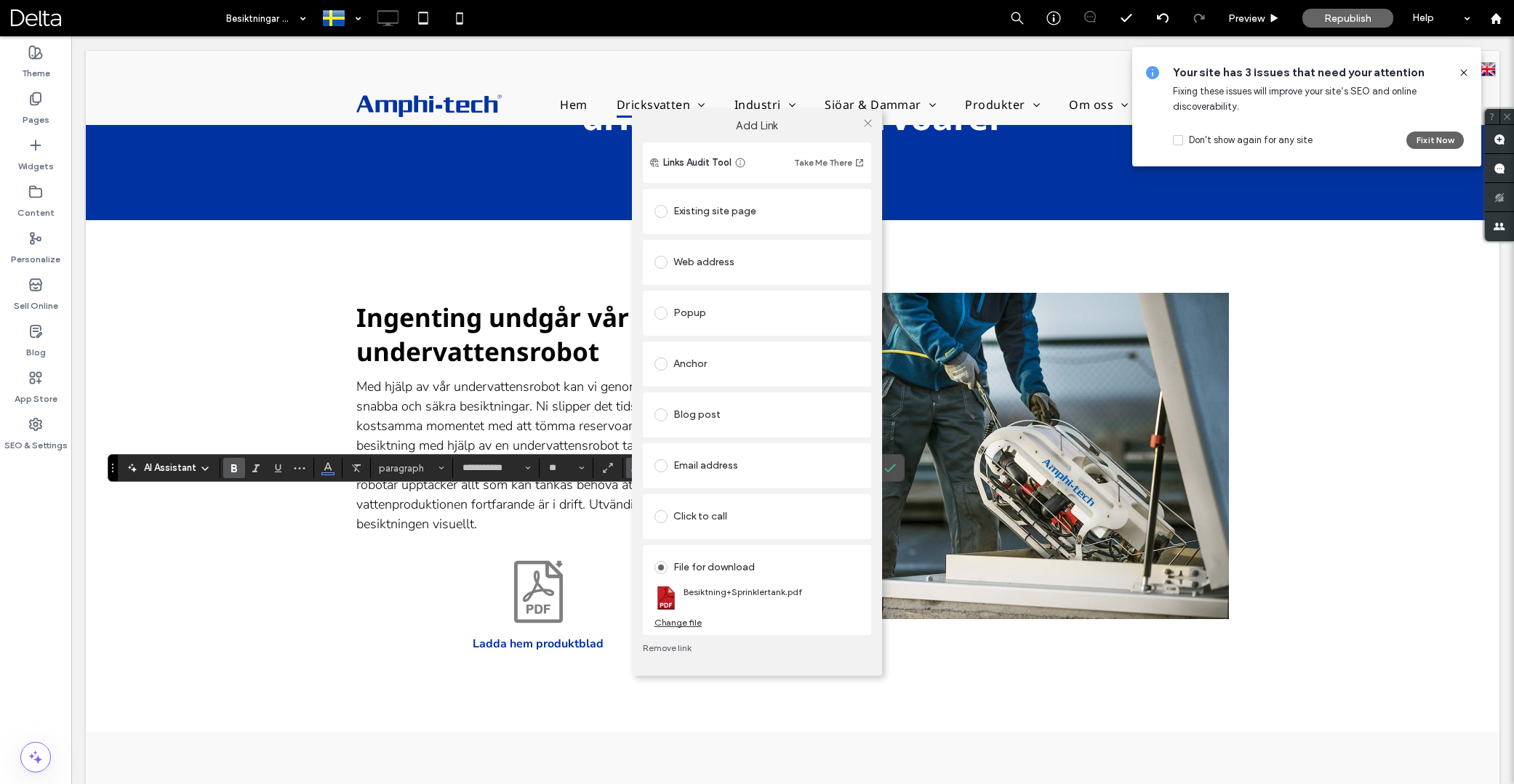
drag, startPoint x: 868, startPoint y: 119, endPoint x: 859, endPoint y: 126, distance: 11.4
click at [868, 119] on icon at bounding box center [867, 123] width 11 height 11
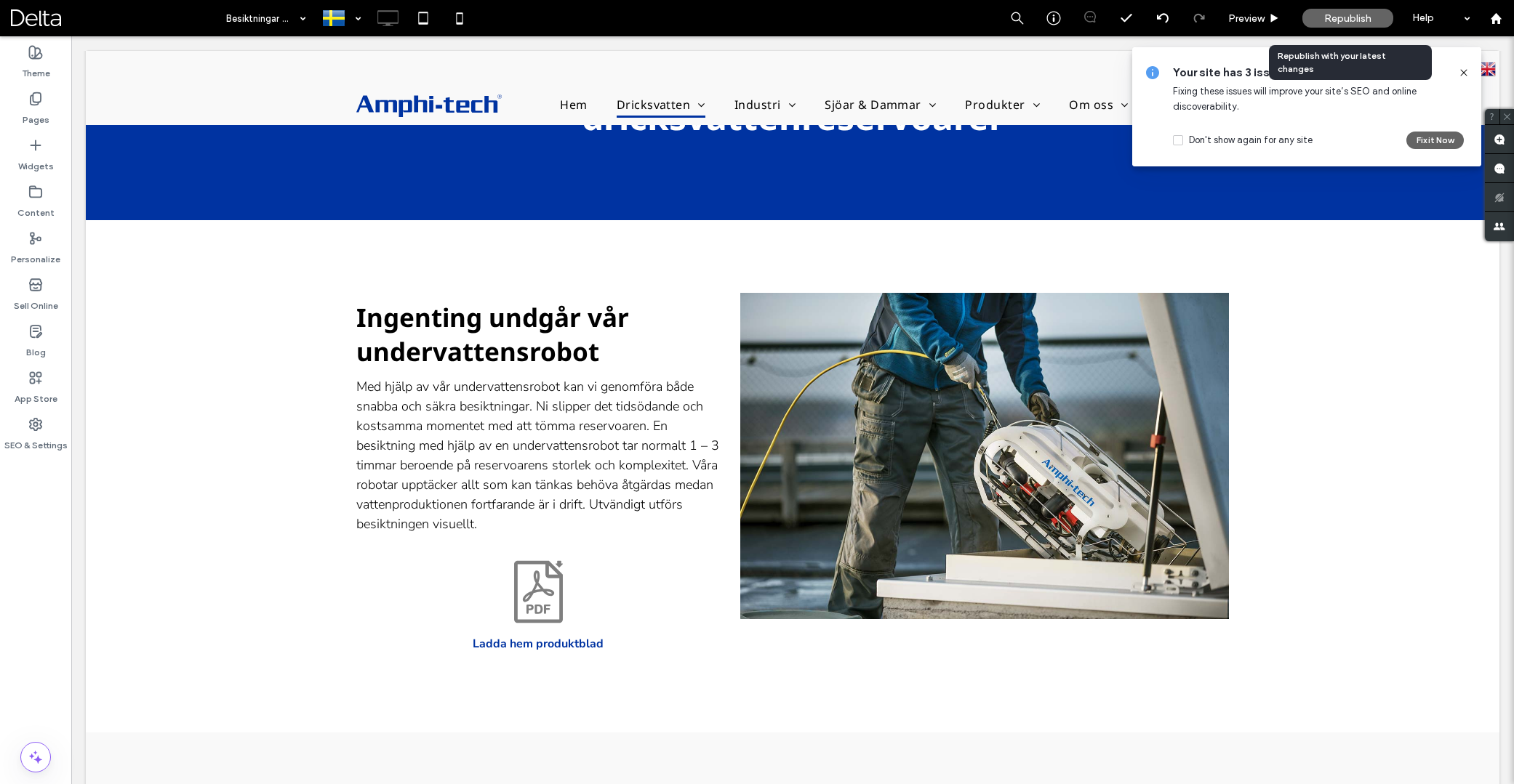
click at [1341, 21] on span "Republish" at bounding box center [1347, 18] width 47 height 12
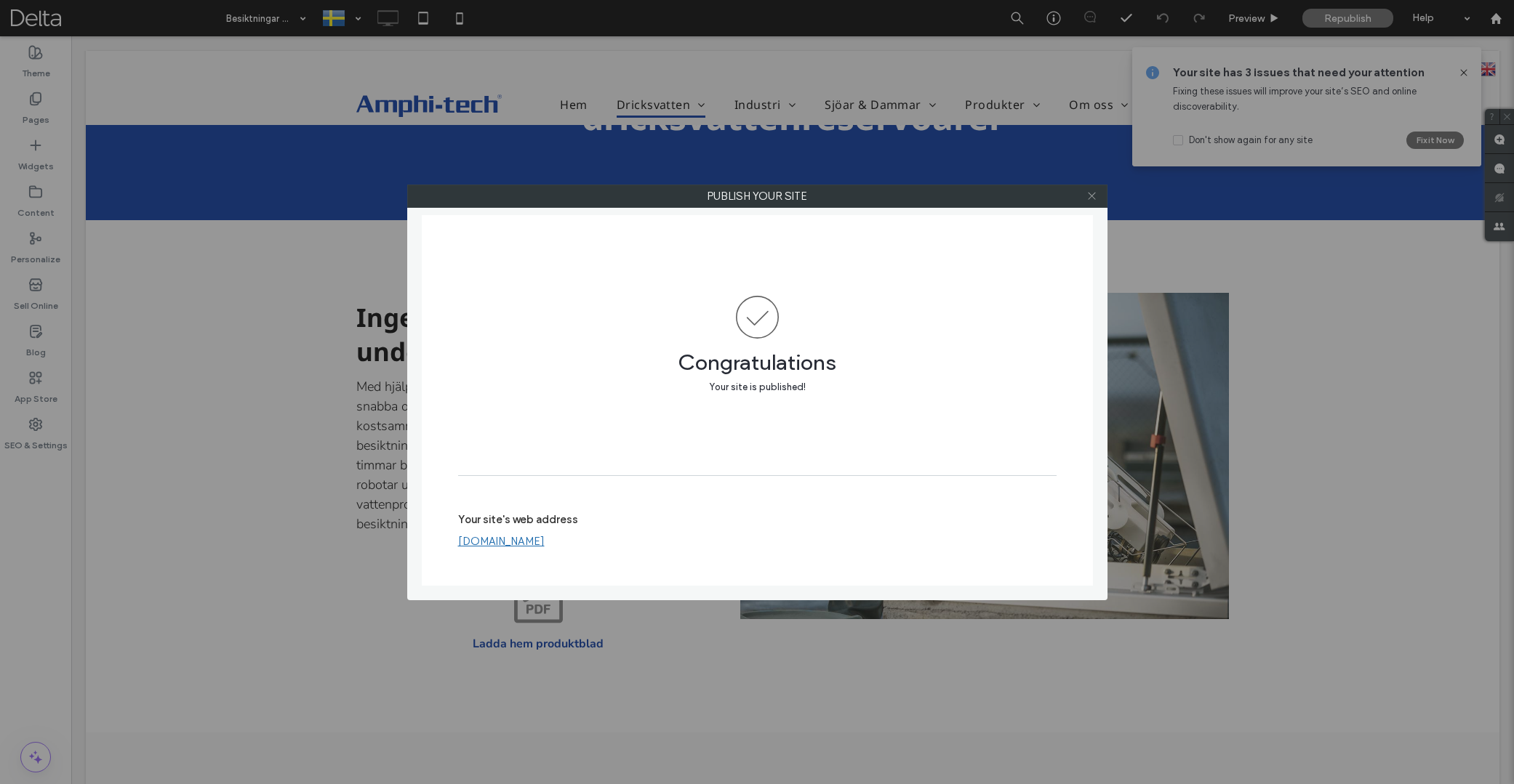
click at [1093, 198] on icon at bounding box center [1091, 196] width 11 height 11
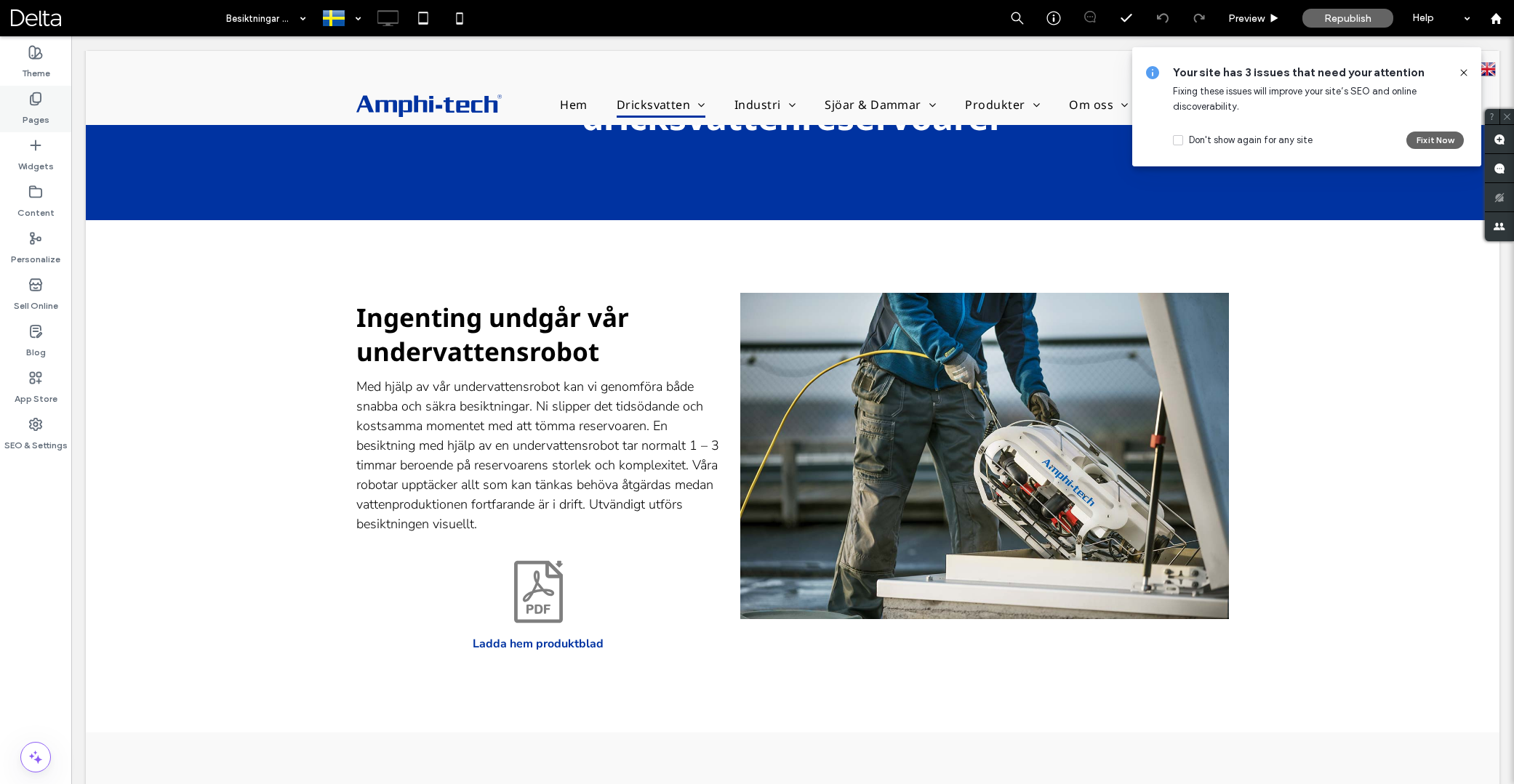
click at [43, 105] on div "Pages" at bounding box center [36, 109] width 71 height 46
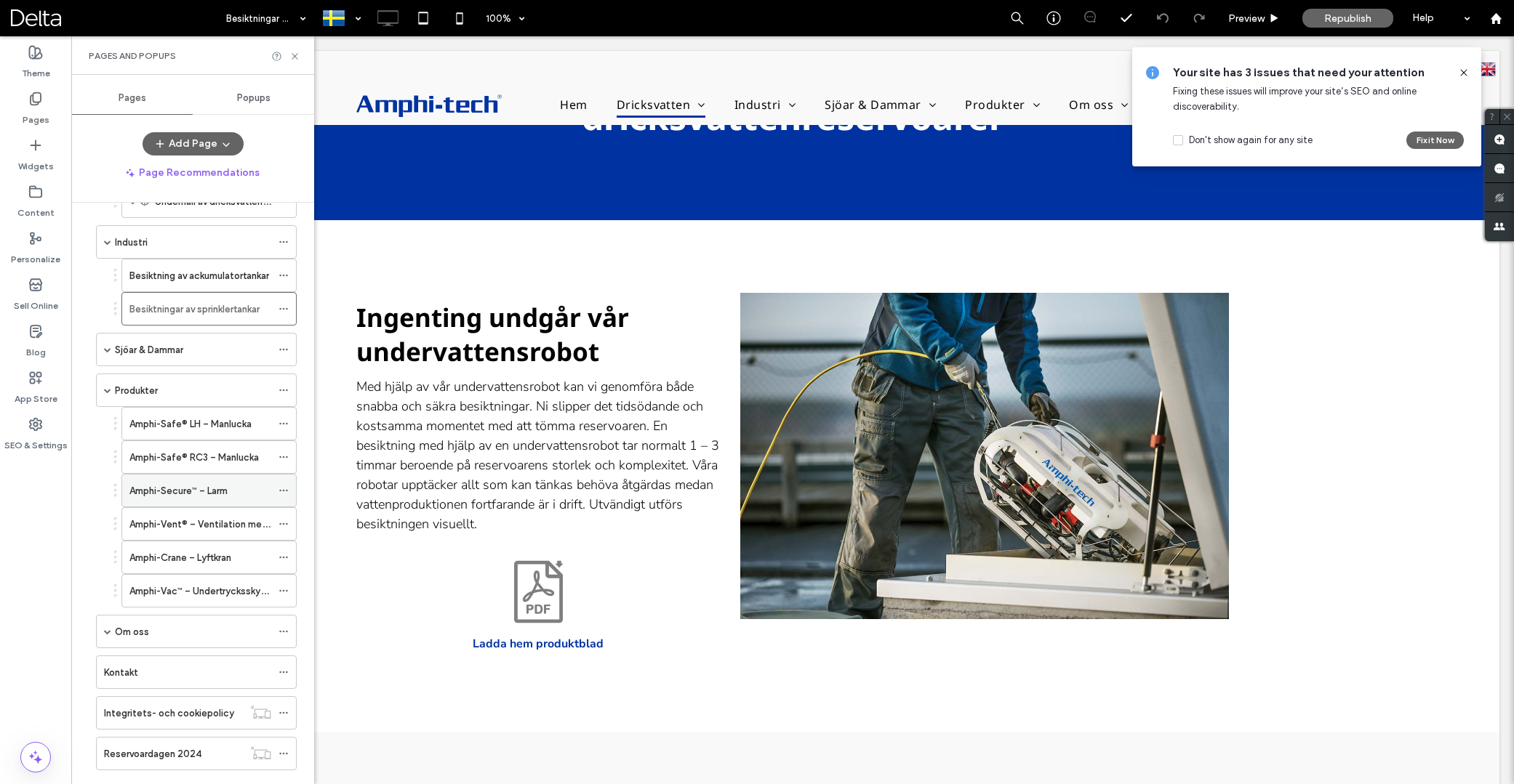
scroll to position [318, 0]
click at [222, 424] on label "Amphi-Safe® LH – Manlucka" at bounding box center [190, 423] width 122 height 26
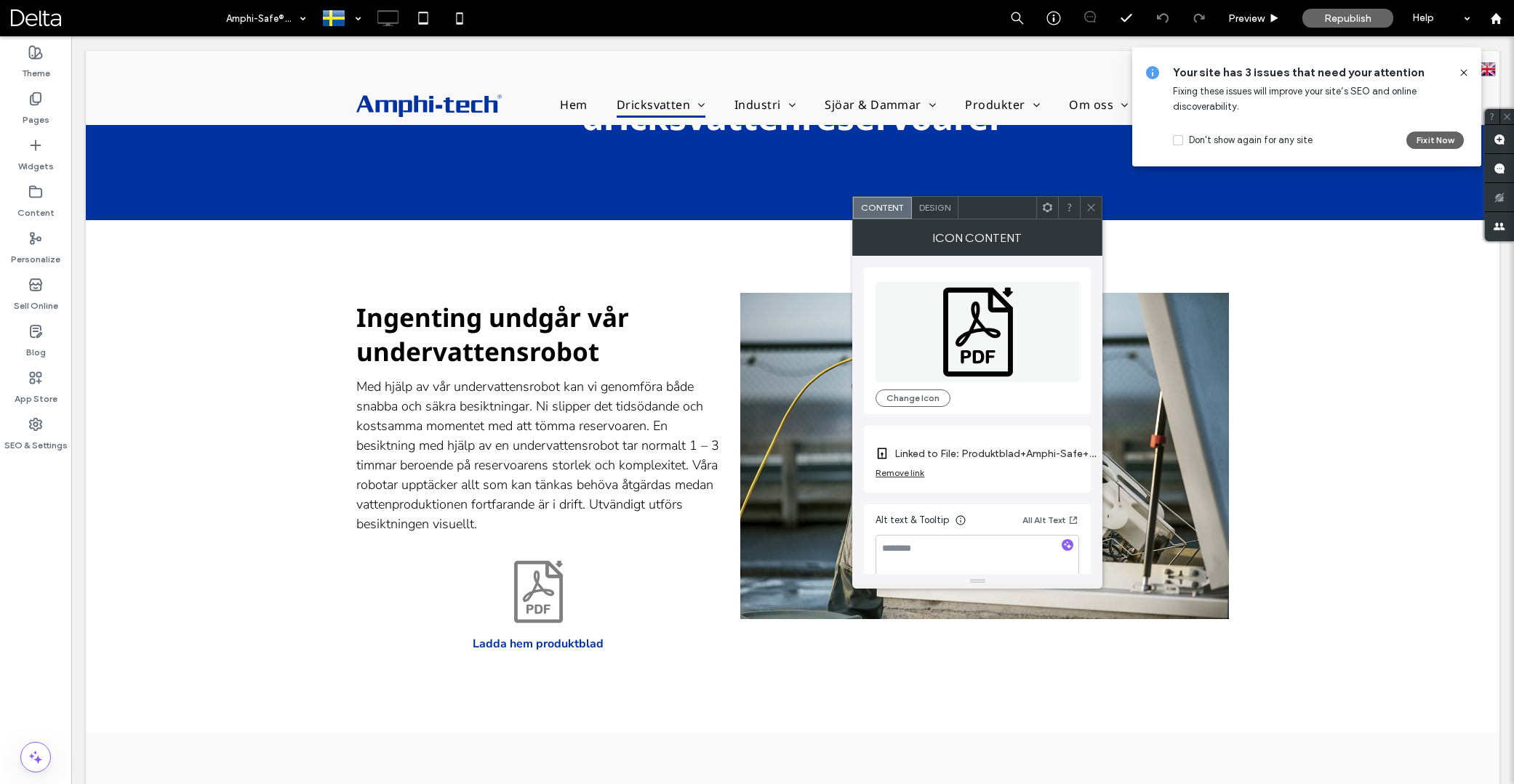
click at [1051, 211] on icon at bounding box center [1047, 207] width 11 height 11
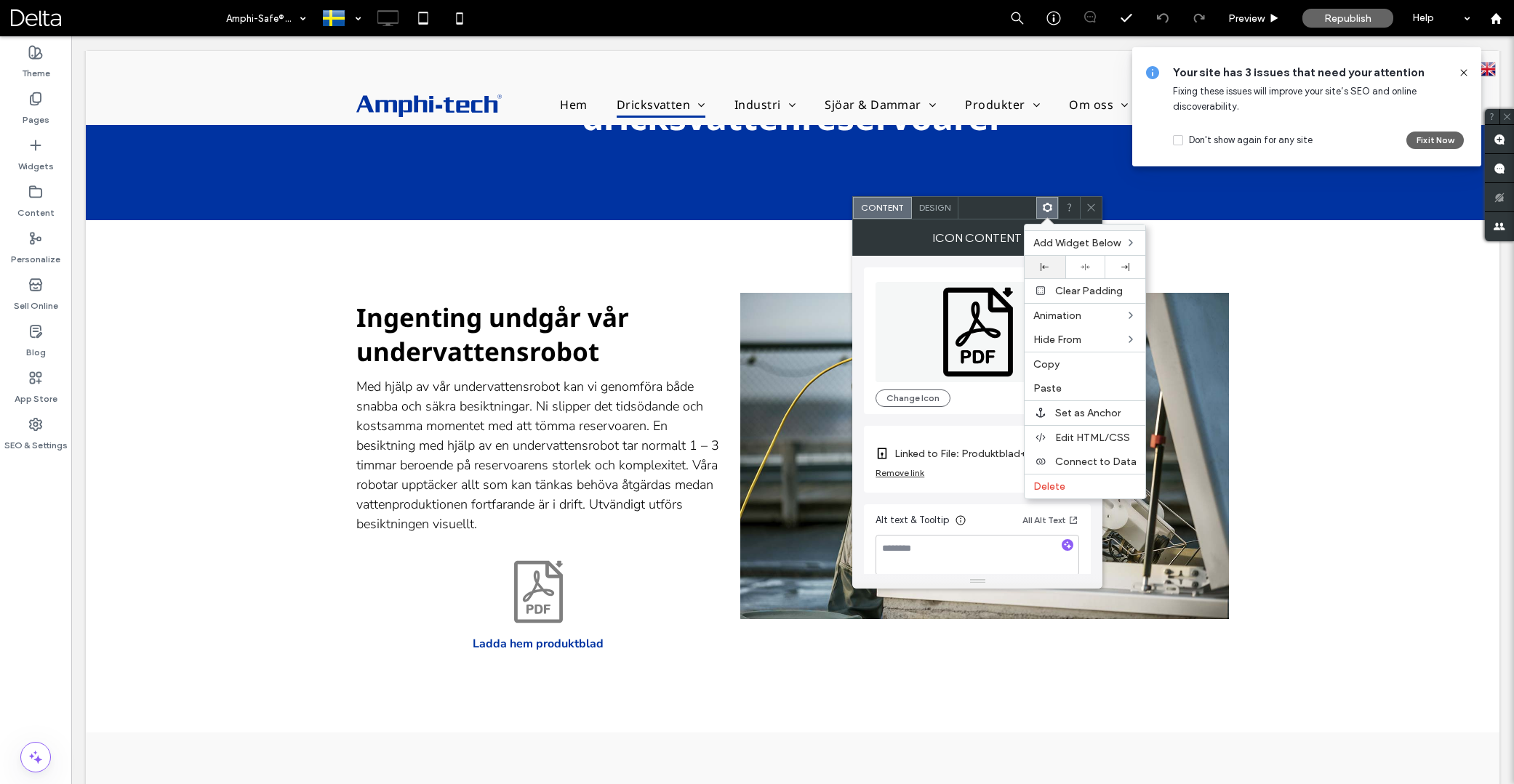
click at [1054, 273] on div at bounding box center [1045, 267] width 40 height 22
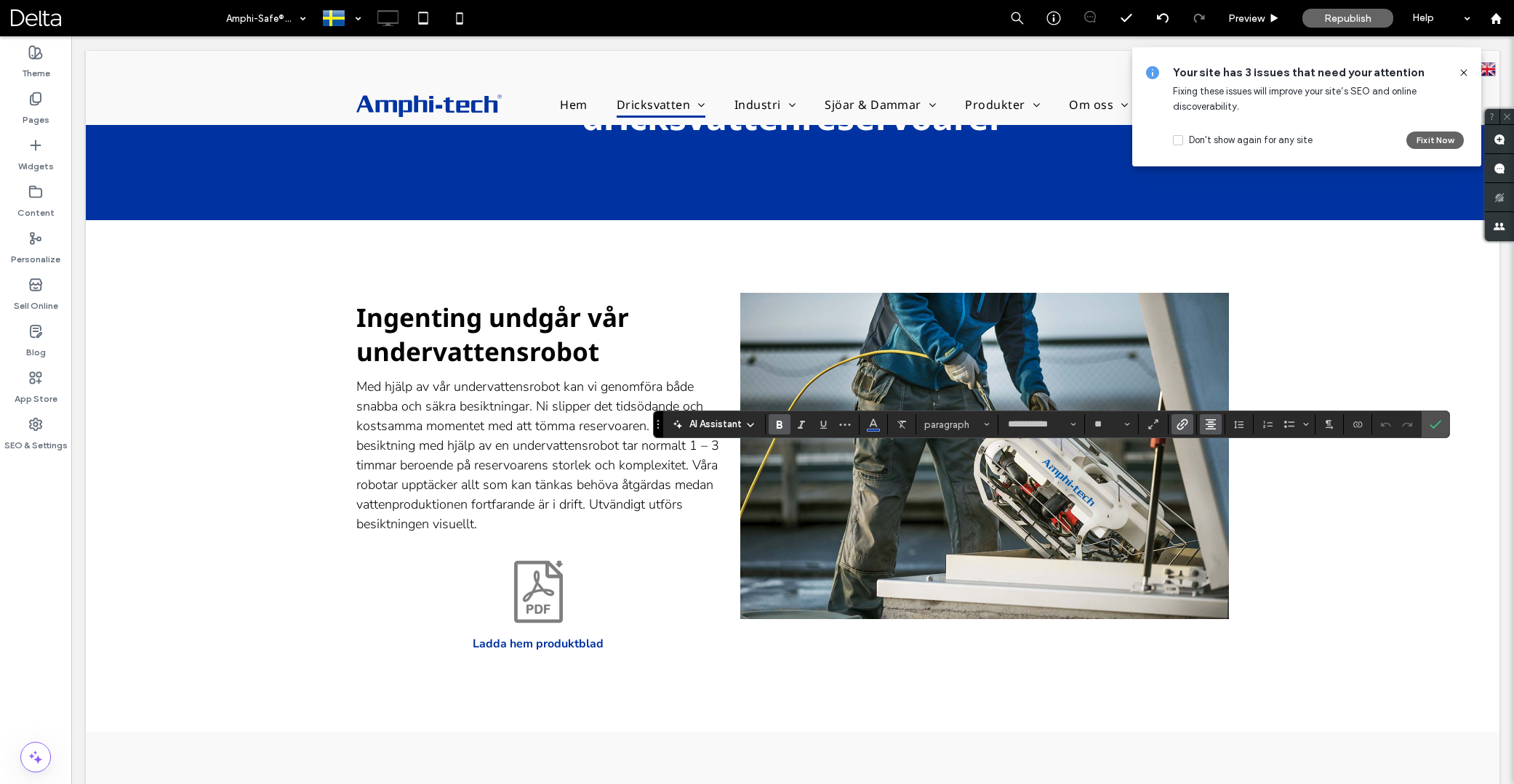
click at [1211, 428] on use "Alignment" at bounding box center [1211, 424] width 10 height 10
click at [1216, 448] on icon "ui.textEditor.alignment.left" at bounding box center [1222, 448] width 12 height 12
type input "*"
click at [1128, 420] on span "Size" at bounding box center [1127, 424] width 6 height 19
click at [1111, 566] on label "16" at bounding box center [1111, 569] width 46 height 21
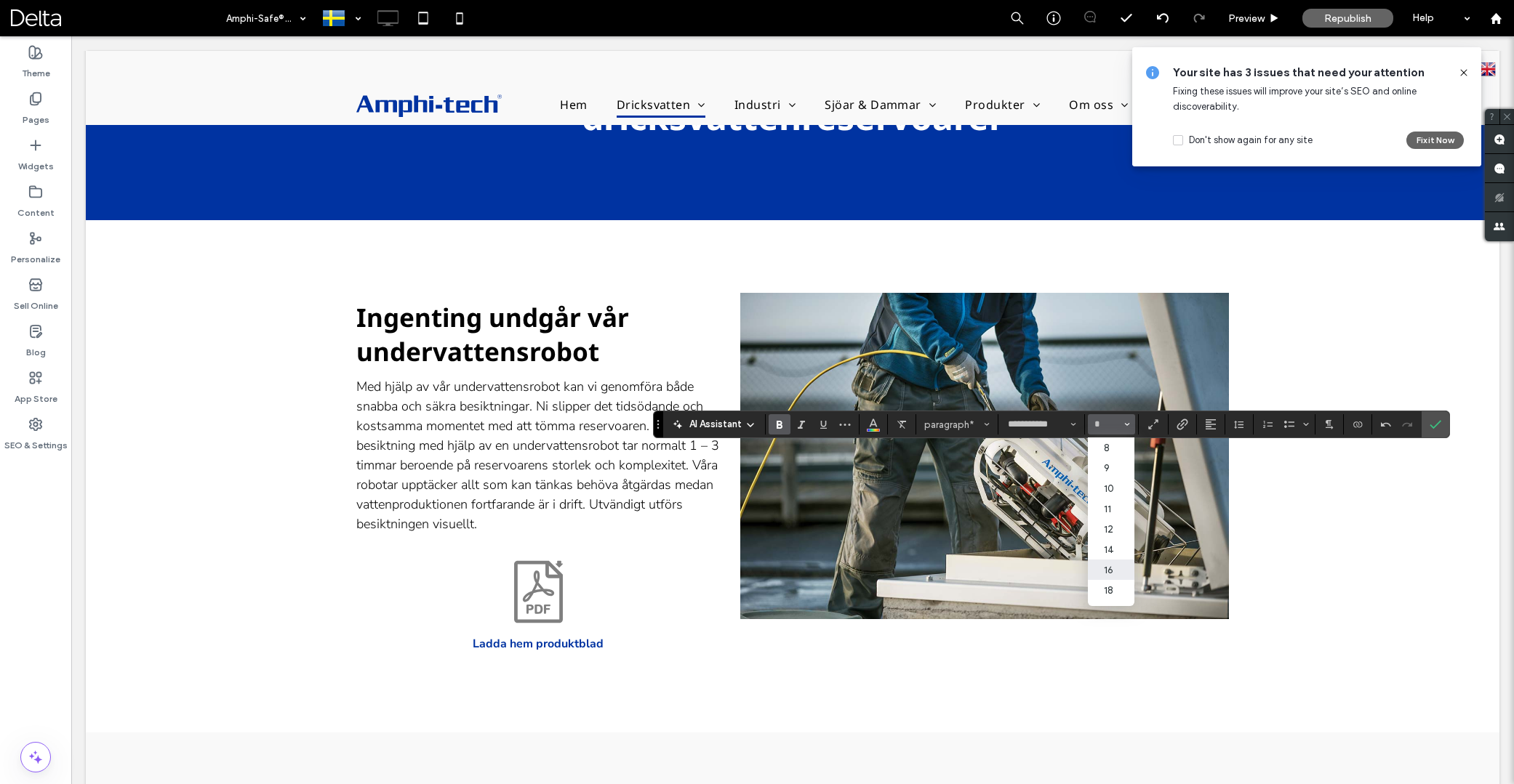
type input "**"
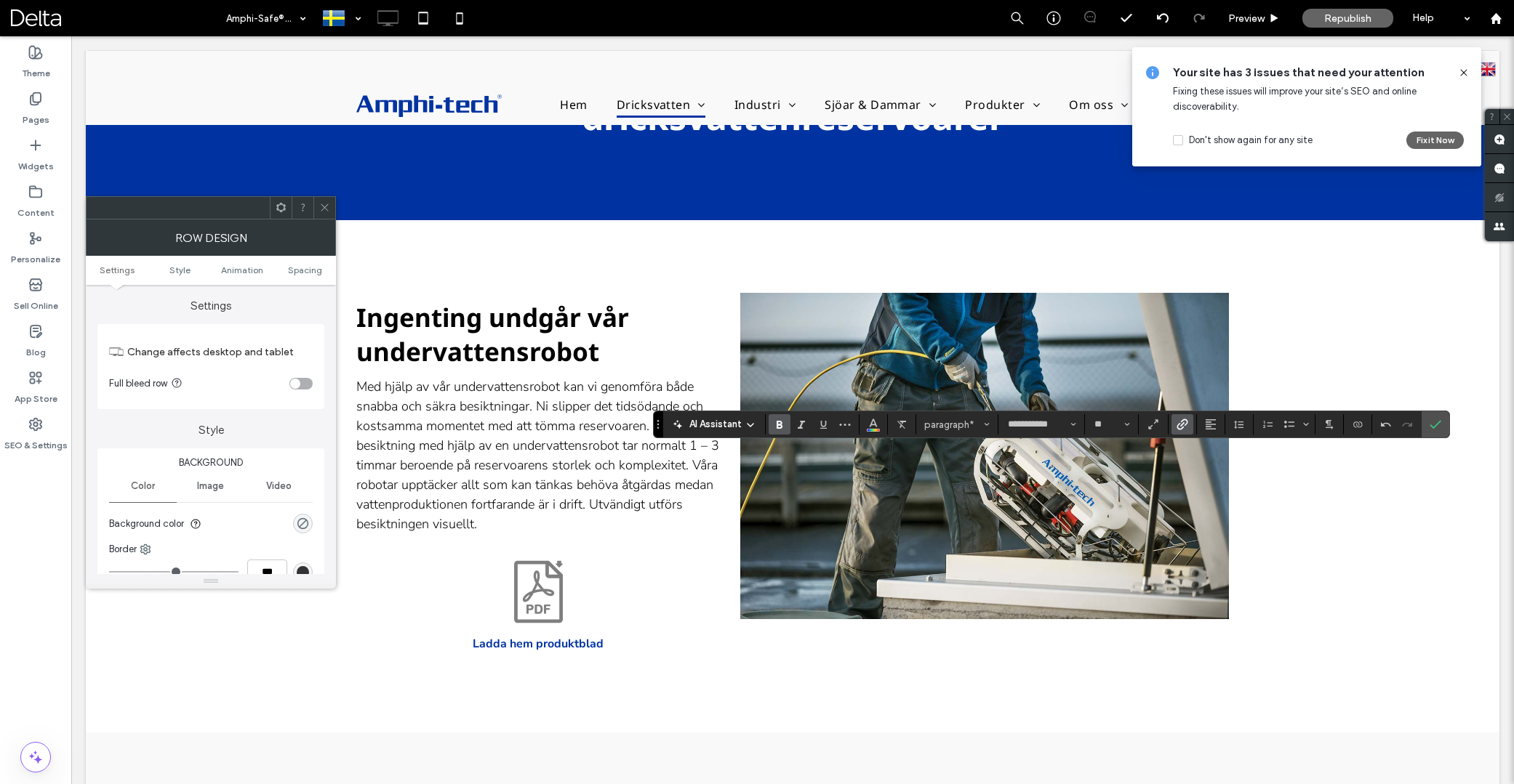
click at [1178, 419] on span "Link" at bounding box center [1180, 424] width 7 height 21
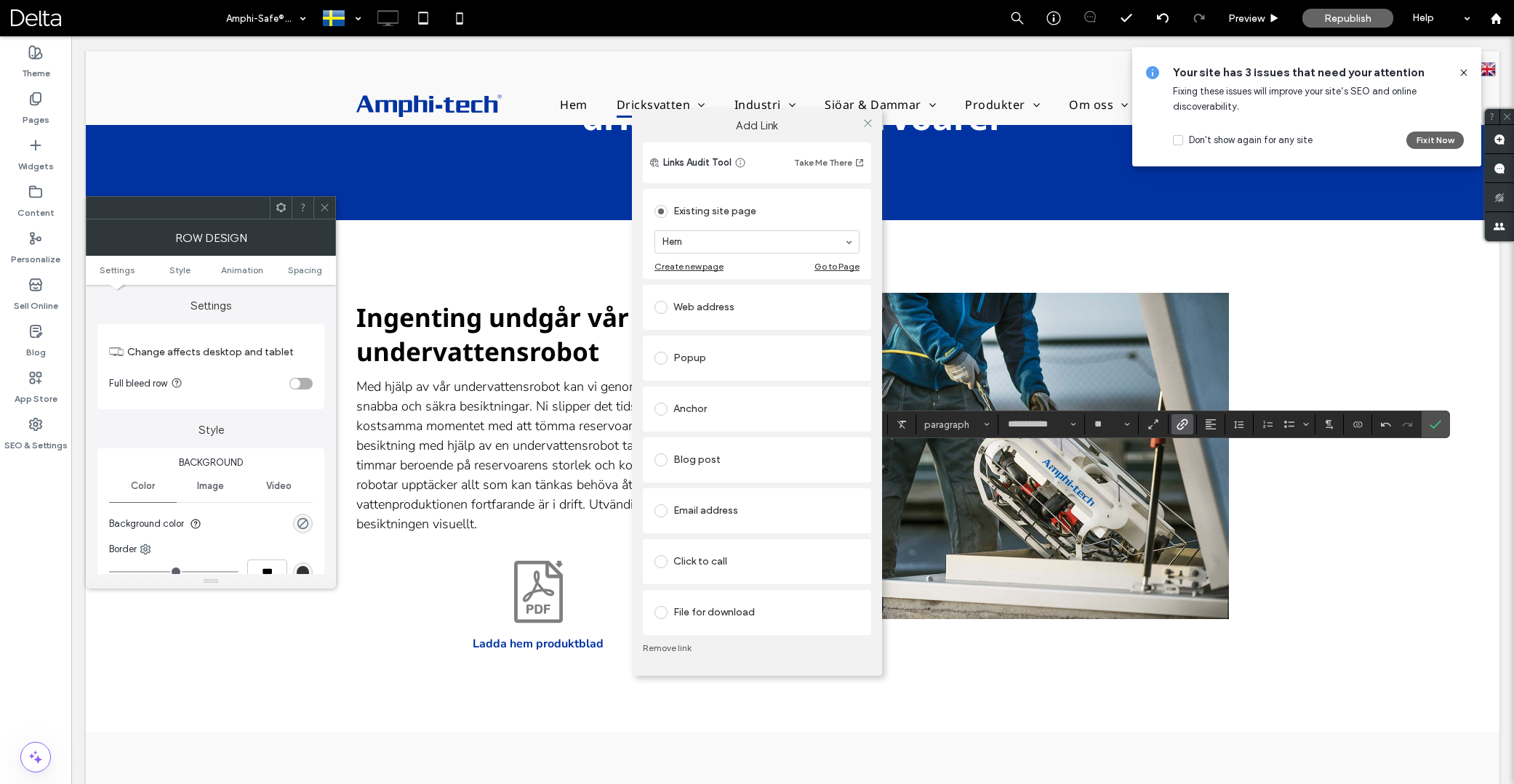
click at [721, 603] on div "File for download" at bounding box center [756, 612] width 205 height 23
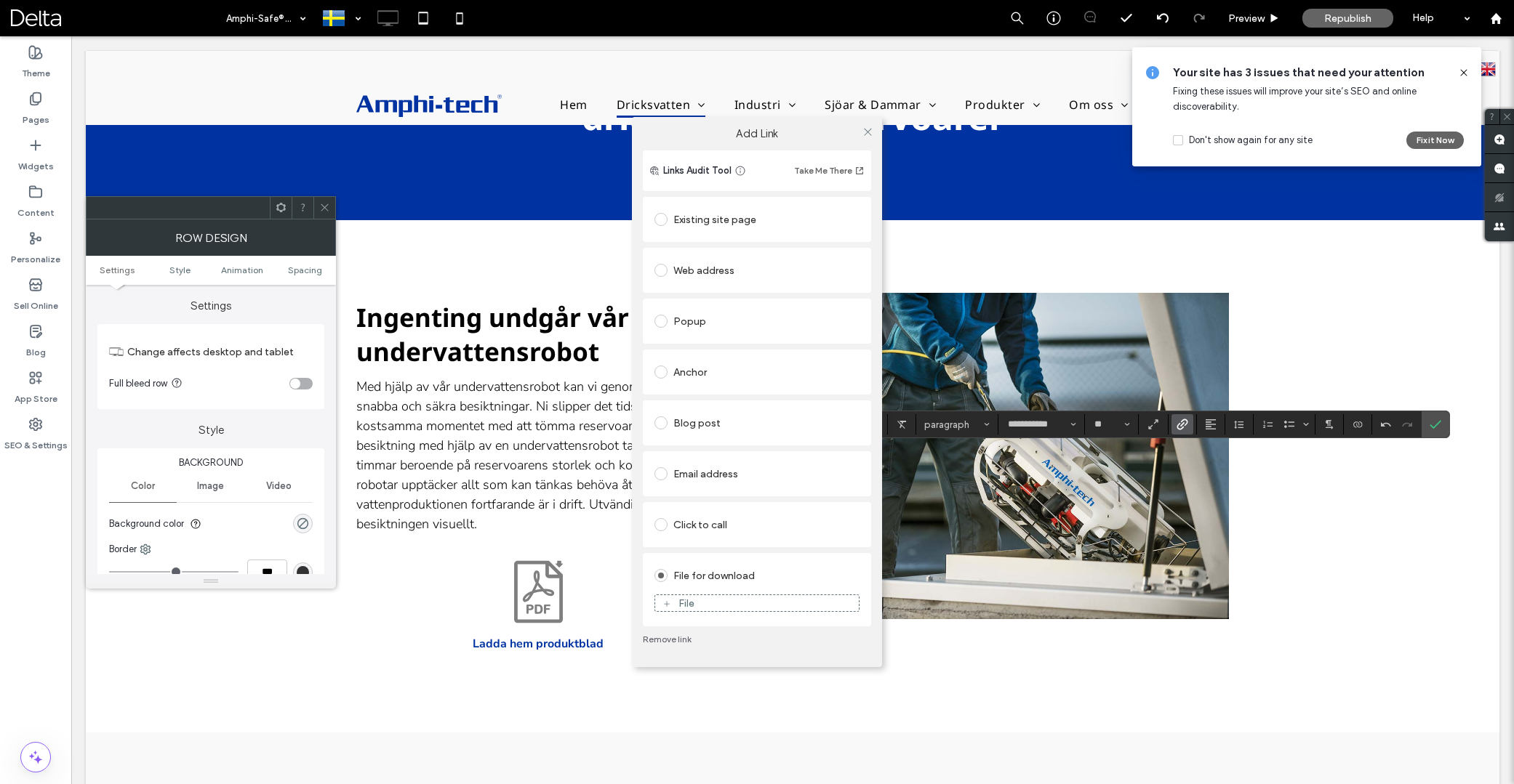
click at [724, 603] on div "File" at bounding box center [757, 603] width 204 height 13
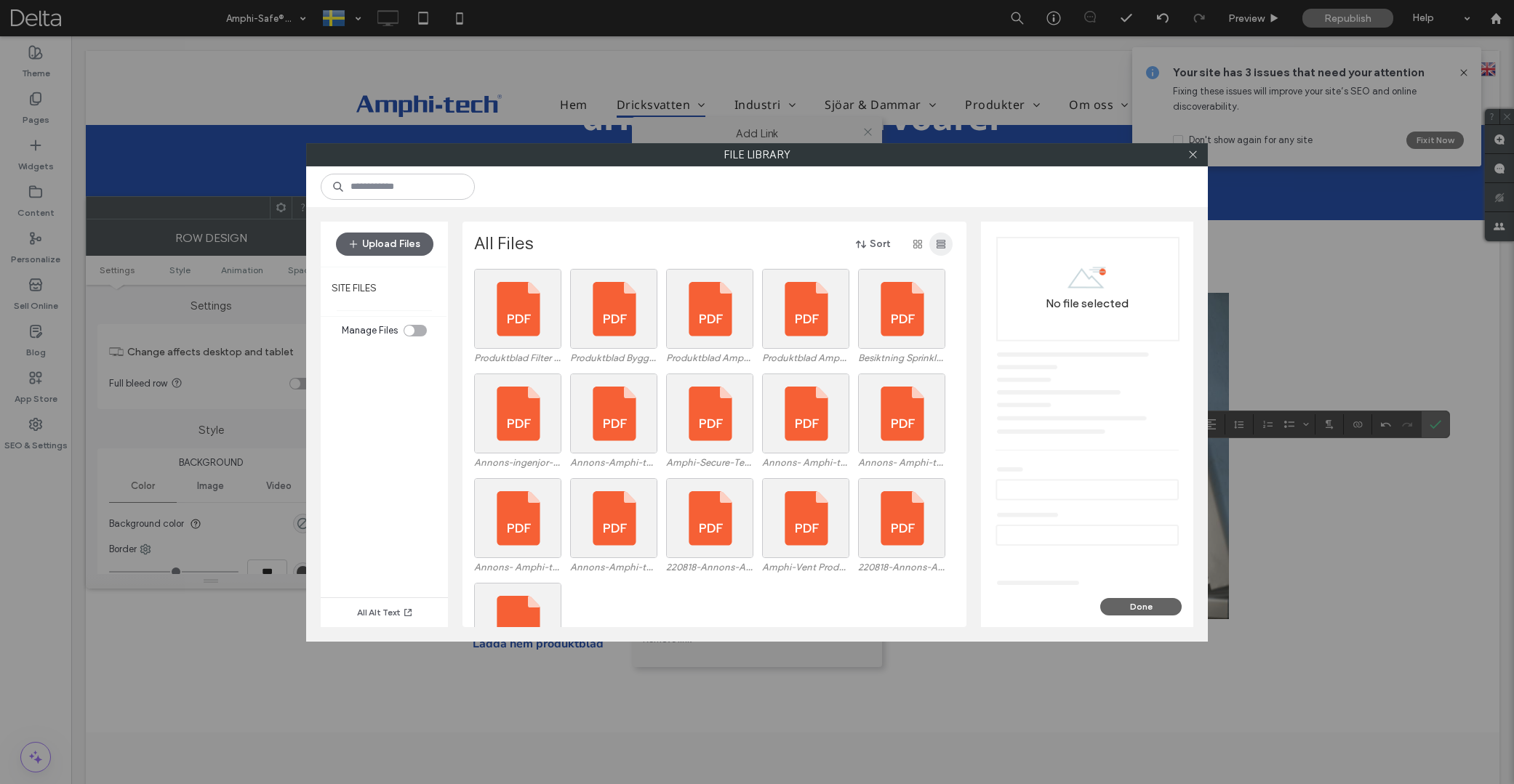
click at [939, 247] on icon "button" at bounding box center [941, 244] width 12 height 12
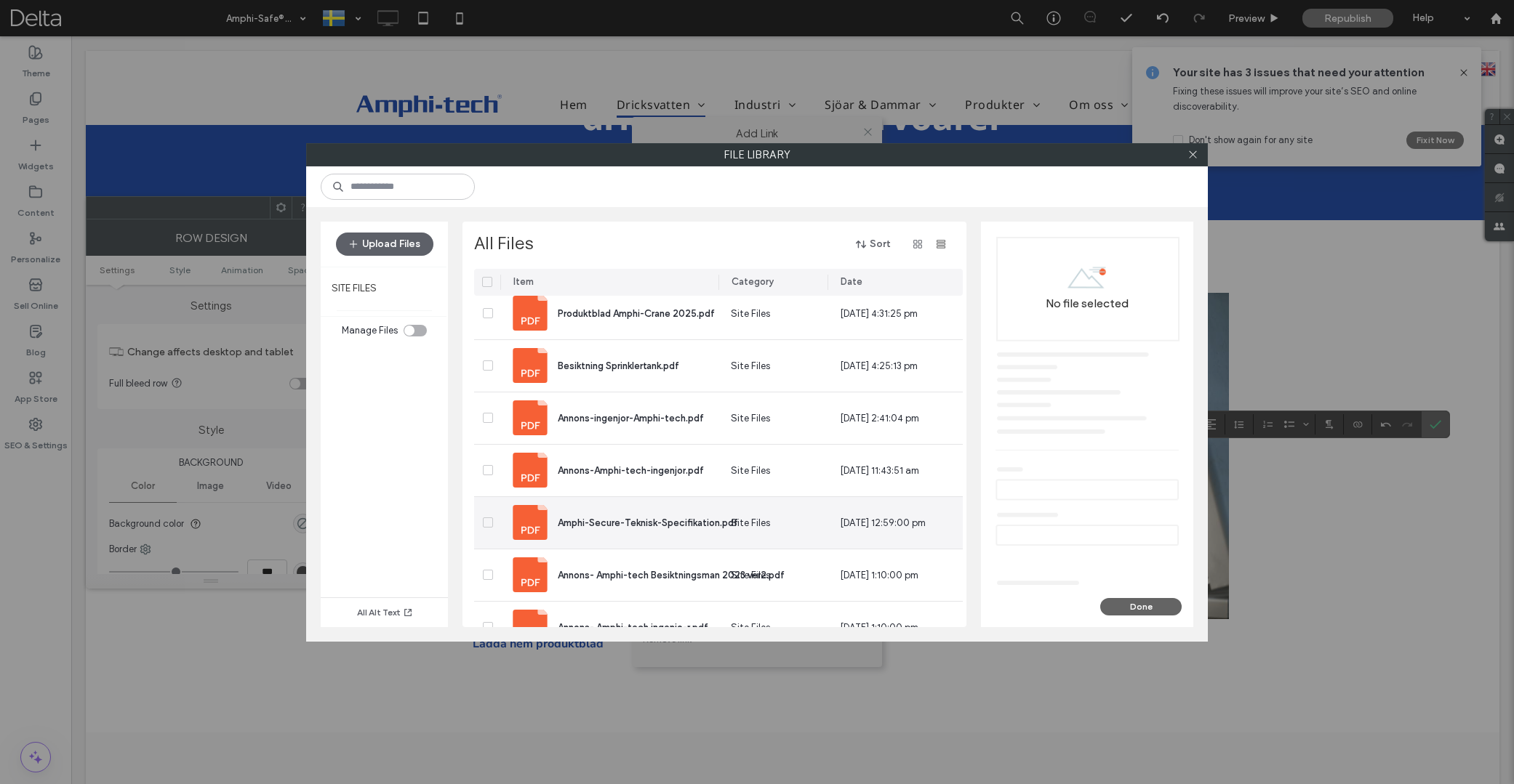
scroll to position [0, 1]
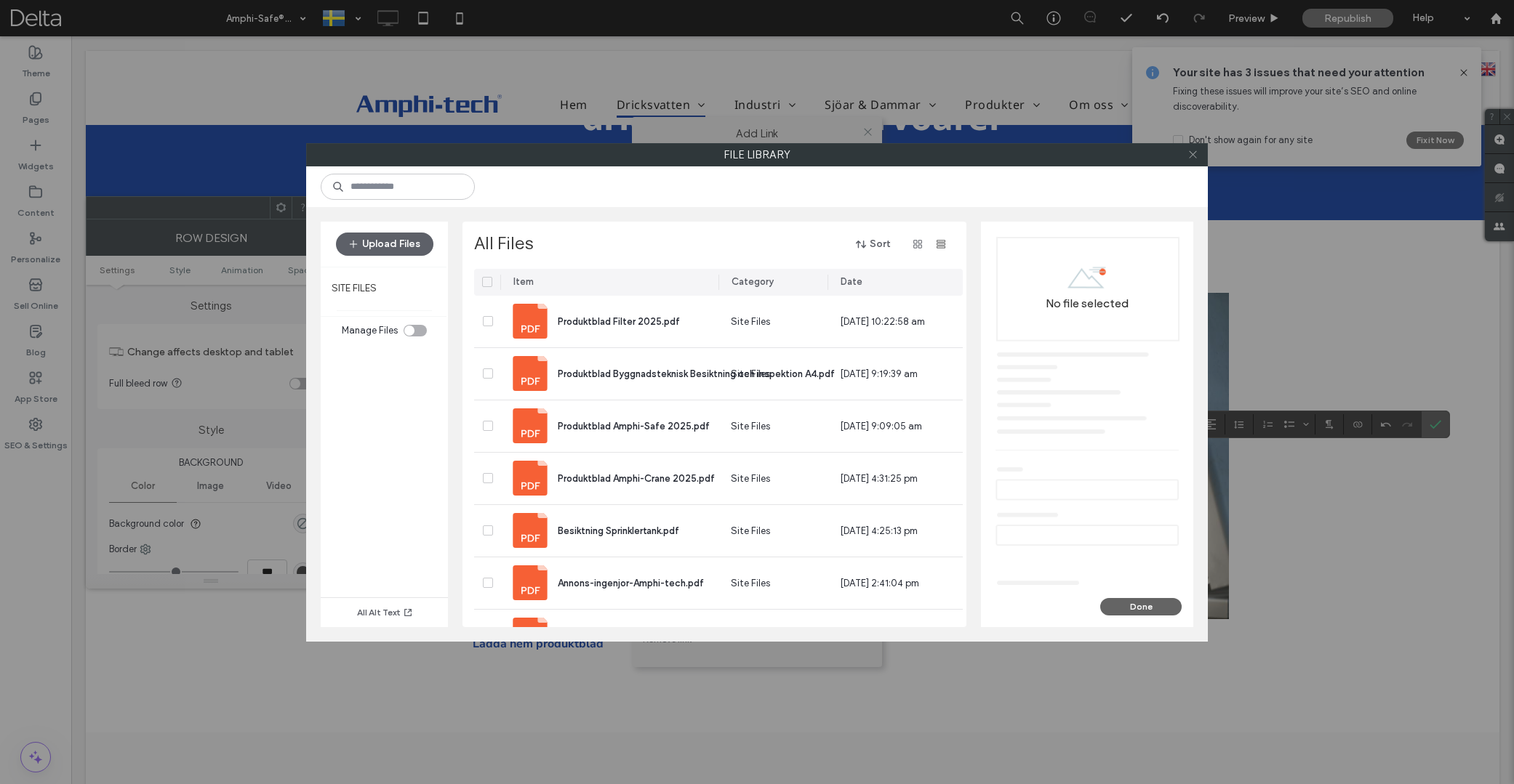
click at [1193, 158] on icon at bounding box center [1192, 154] width 11 height 11
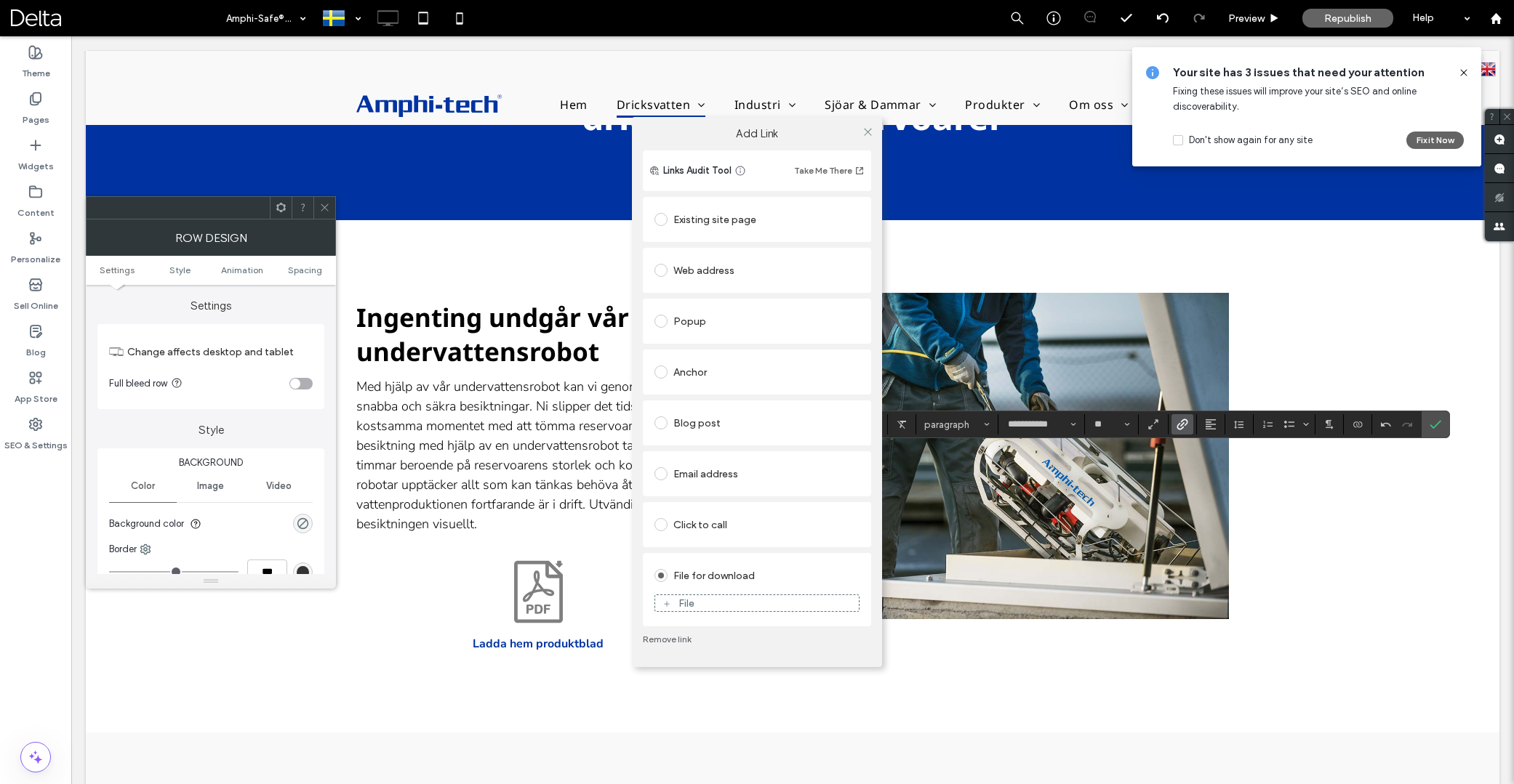
click at [1181, 427] on div "Add Link Links Audit Tool Take Me There Existing site page Hem Create new page …" at bounding box center [757, 392] width 1514 height 784
drag, startPoint x: 714, startPoint y: 593, endPoint x: 715, endPoint y: 600, distance: 7.1
click at [715, 594] on div "File" at bounding box center [756, 603] width 205 height 32
click at [715, 601] on div "File" at bounding box center [757, 603] width 204 height 13
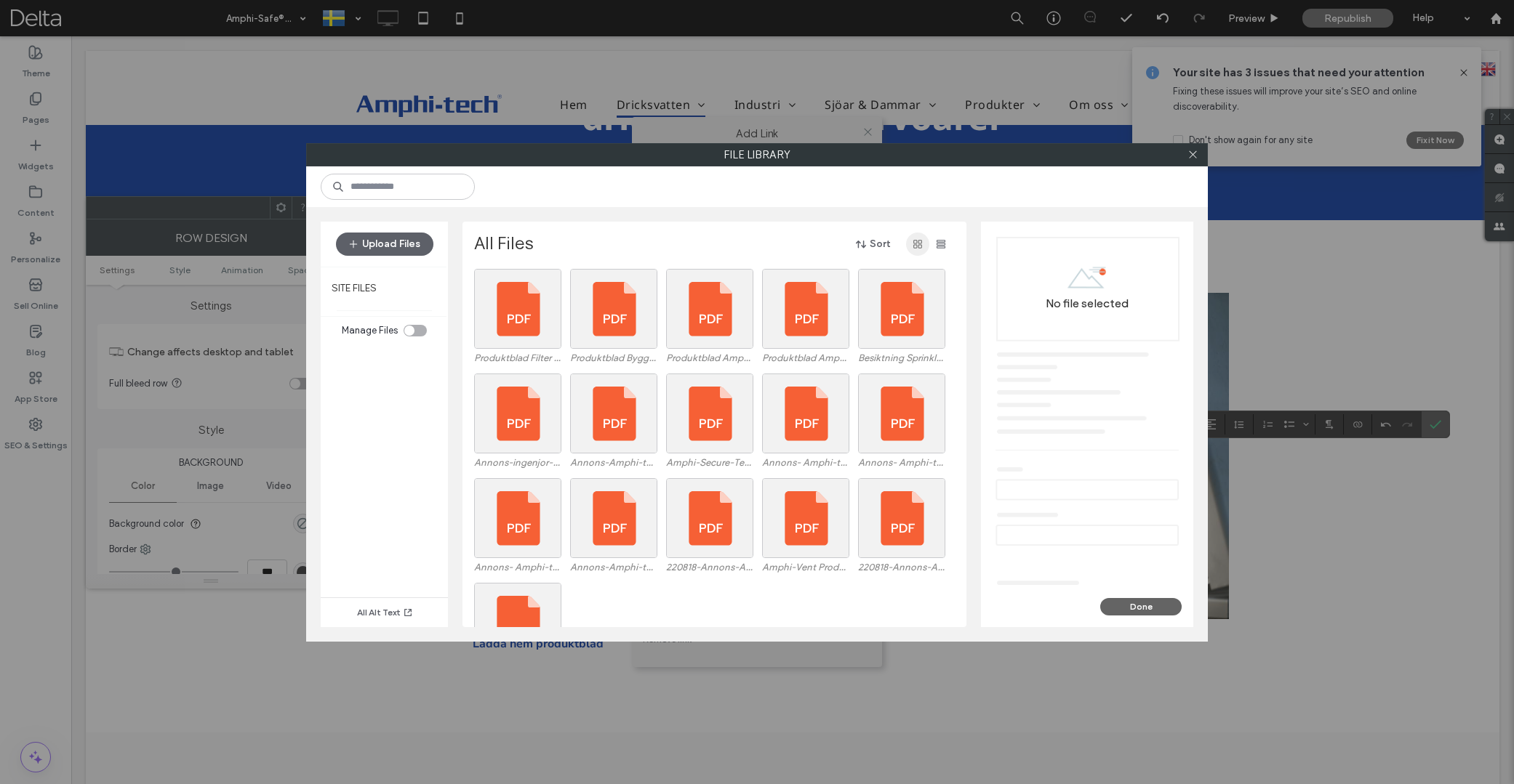
drag, startPoint x: 941, startPoint y: 244, endPoint x: 926, endPoint y: 249, distance: 15.8
click at [940, 244] on icon "button" at bounding box center [941, 244] width 12 height 12
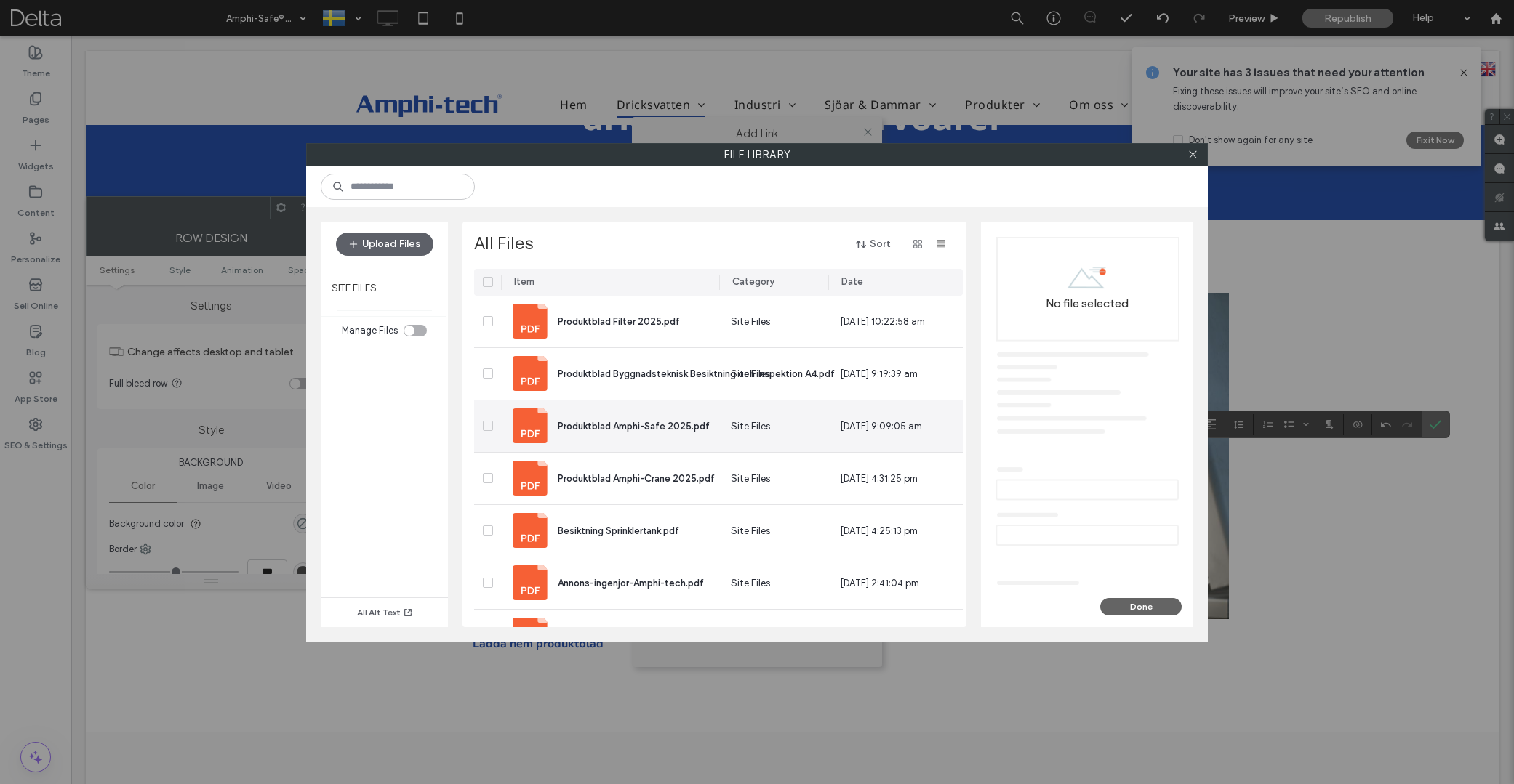
click at [648, 428] on span "Produktblad Amphi-Safe 2025.pdf" at bounding box center [633, 426] width 152 height 11
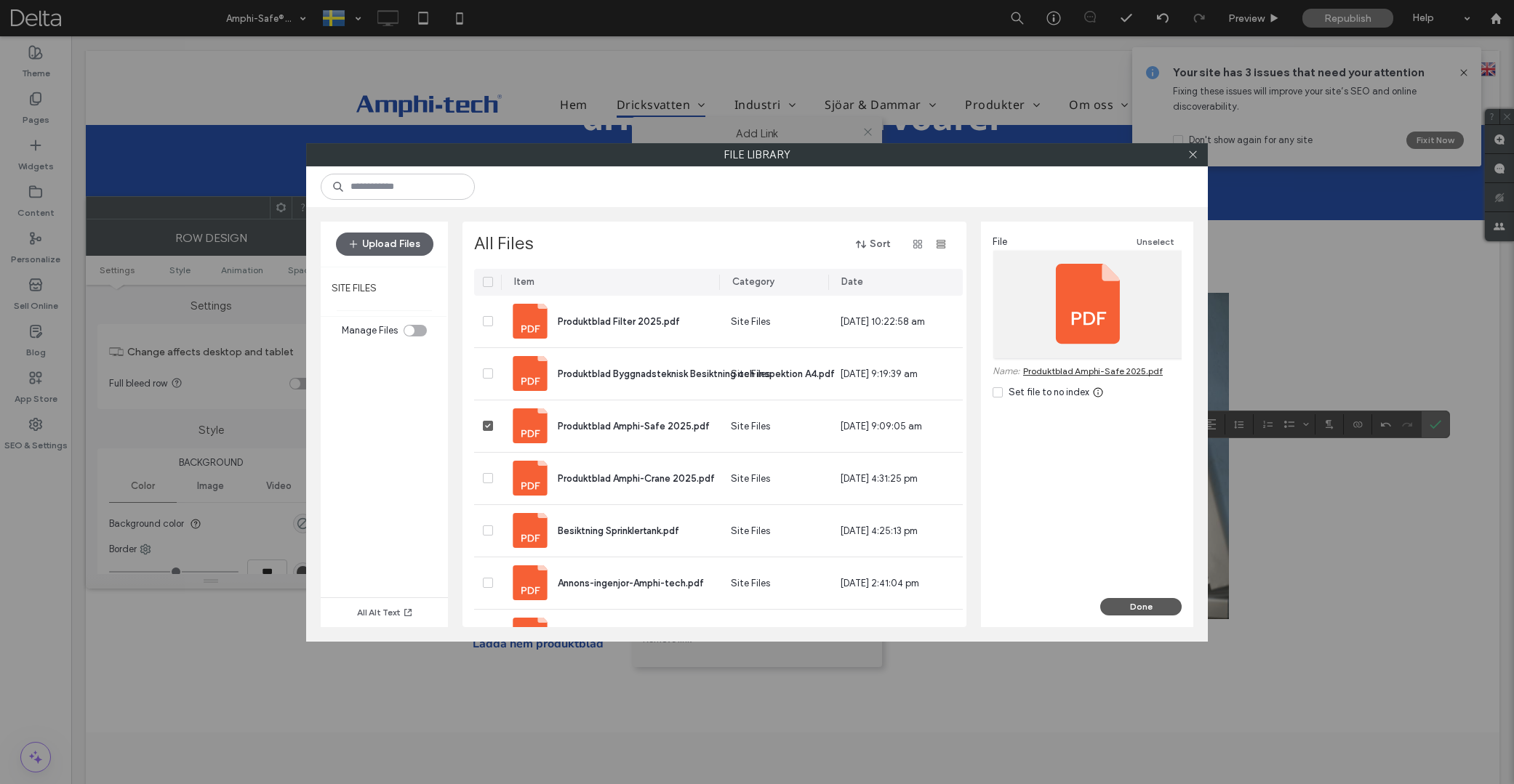
click at [1148, 607] on button "Done" at bounding box center [1141, 607] width 81 height 17
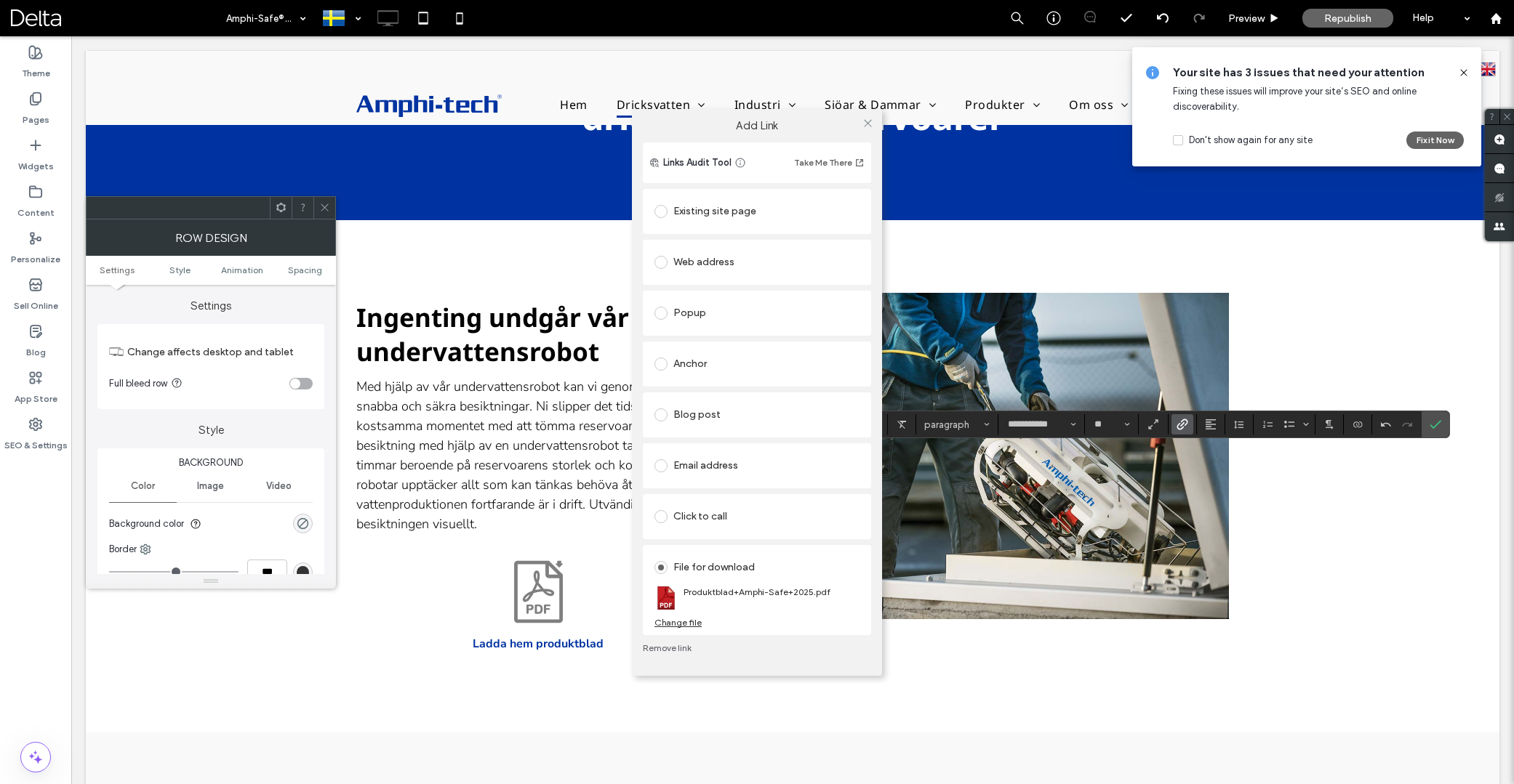
click at [1432, 426] on div "Add Link Links Audit Tool Take Me There Existing site page Hem Create new page …" at bounding box center [757, 392] width 1514 height 784
click at [869, 125] on use at bounding box center [867, 123] width 7 height 7
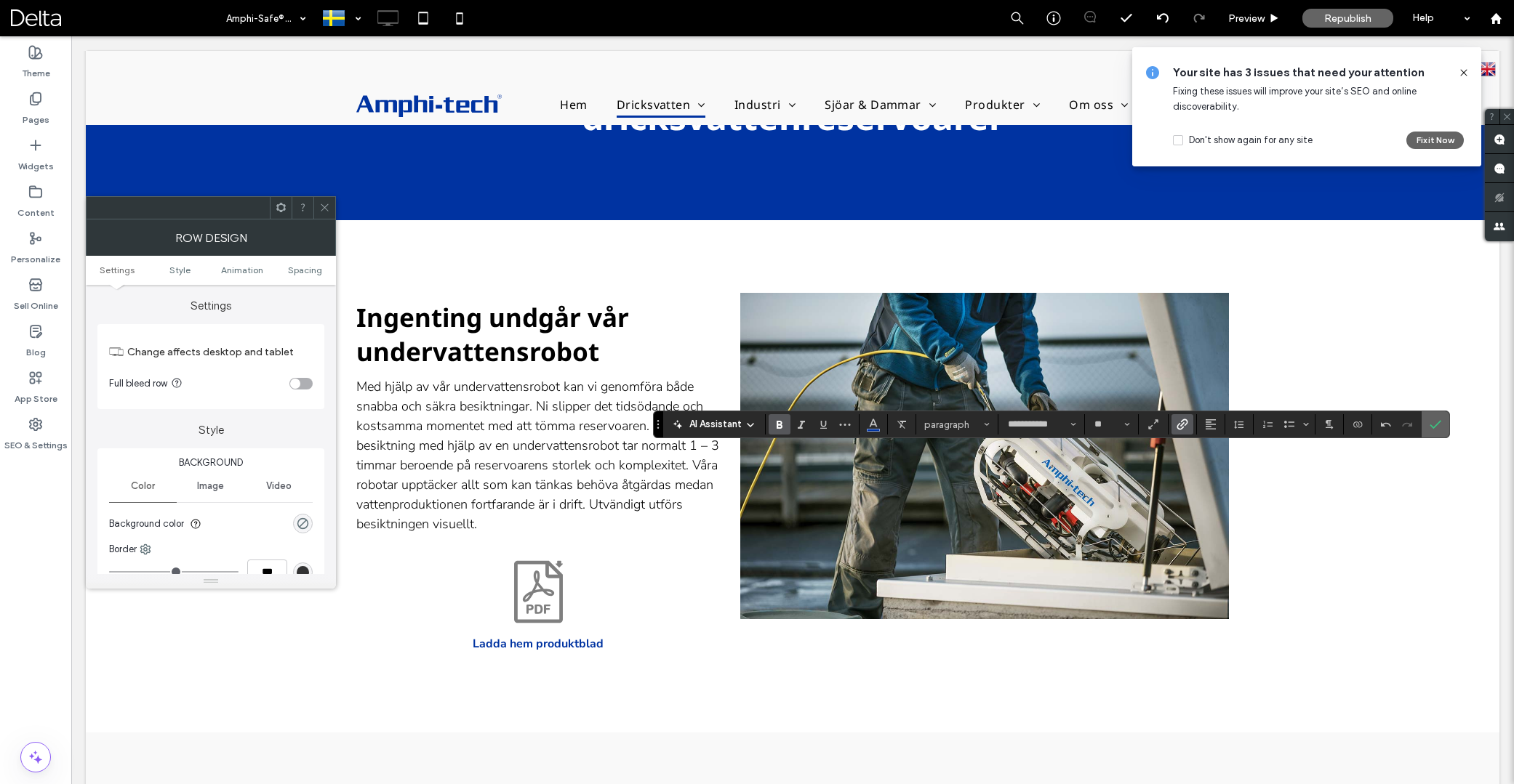
click at [1438, 419] on span "Confirm" at bounding box center [1435, 424] width 12 height 25
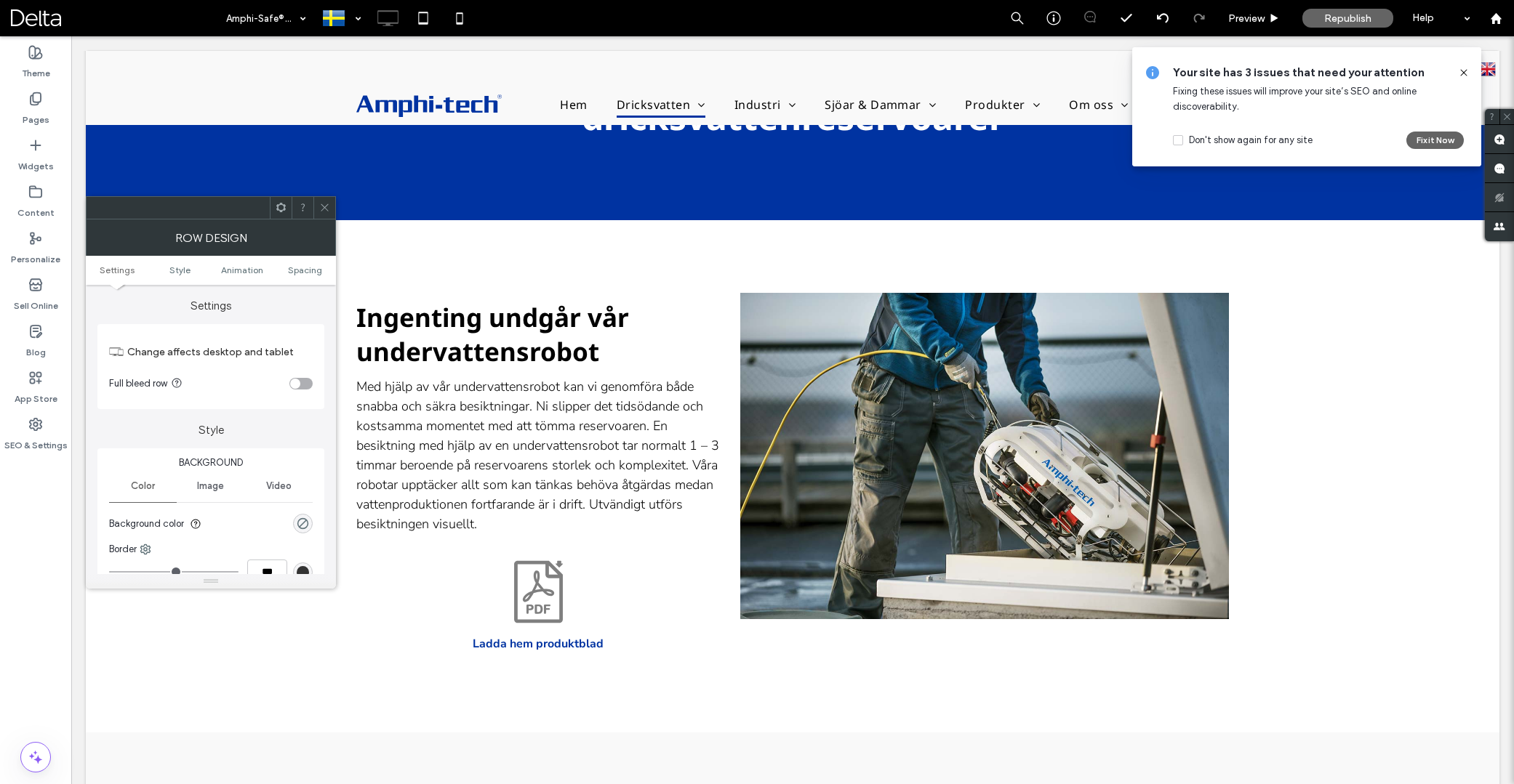
click at [325, 215] on span at bounding box center [324, 208] width 11 height 22
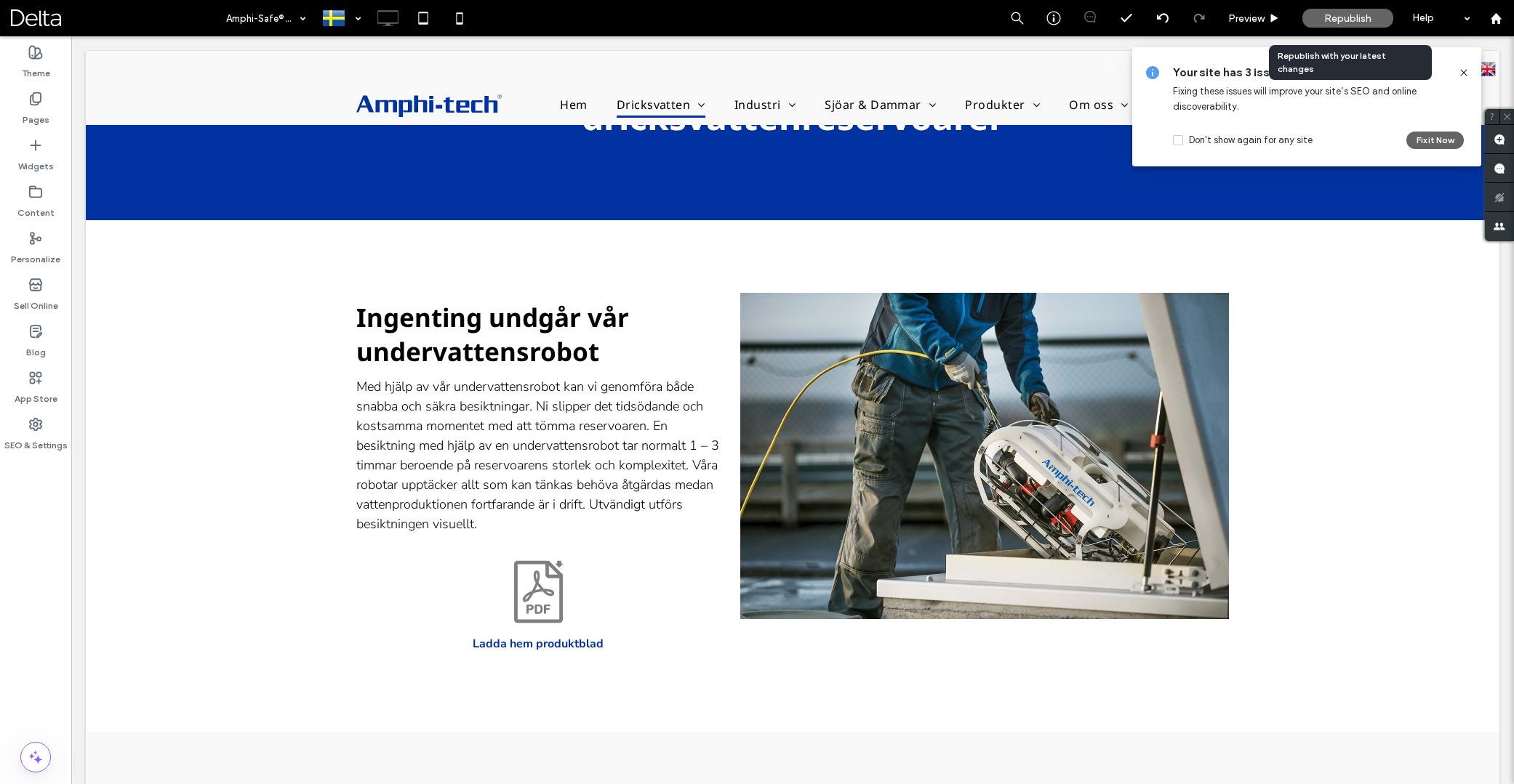
click at [1336, 15] on span "Republish" at bounding box center [1347, 18] width 47 height 12
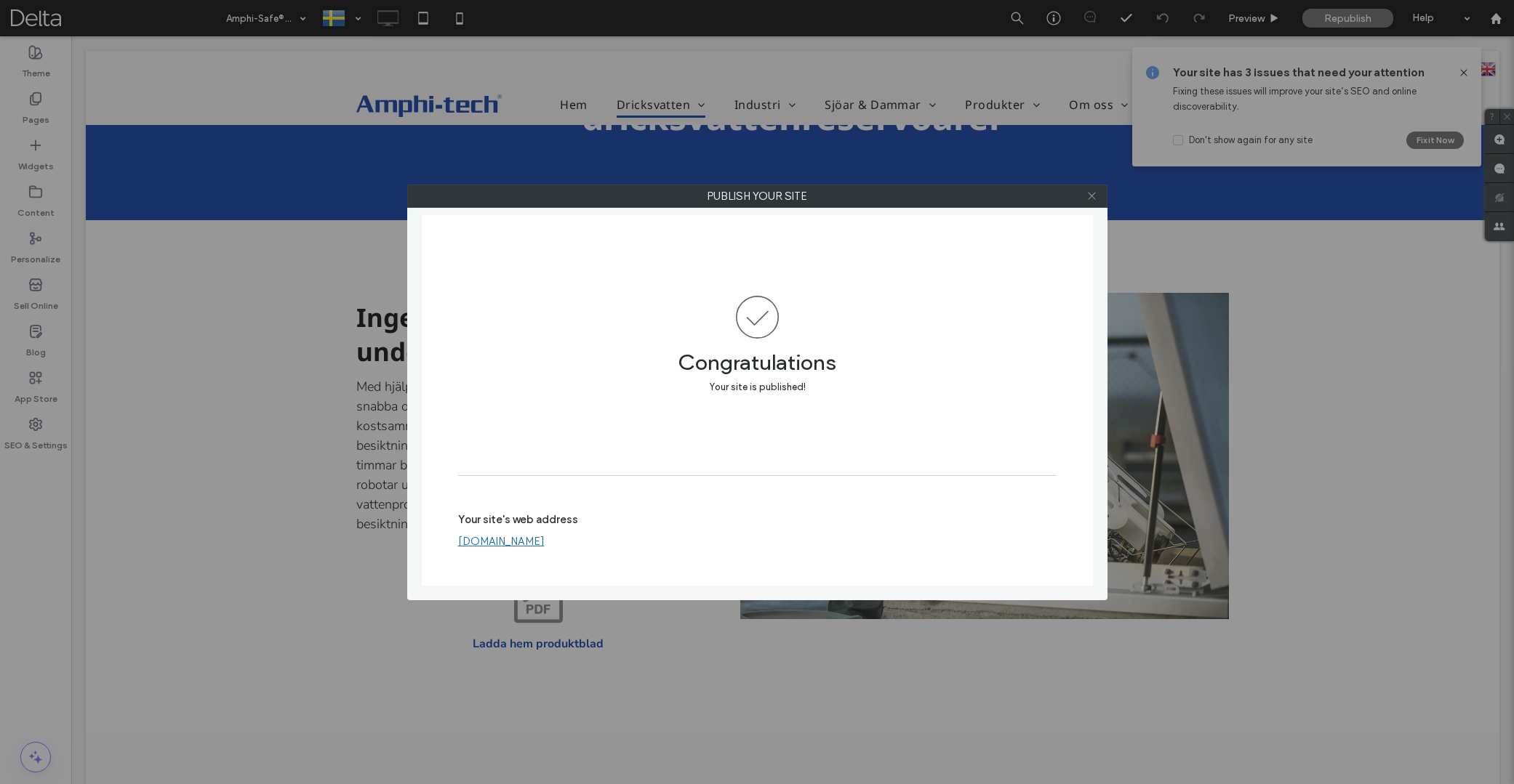
click at [1091, 196] on icon at bounding box center [1091, 196] width 11 height 11
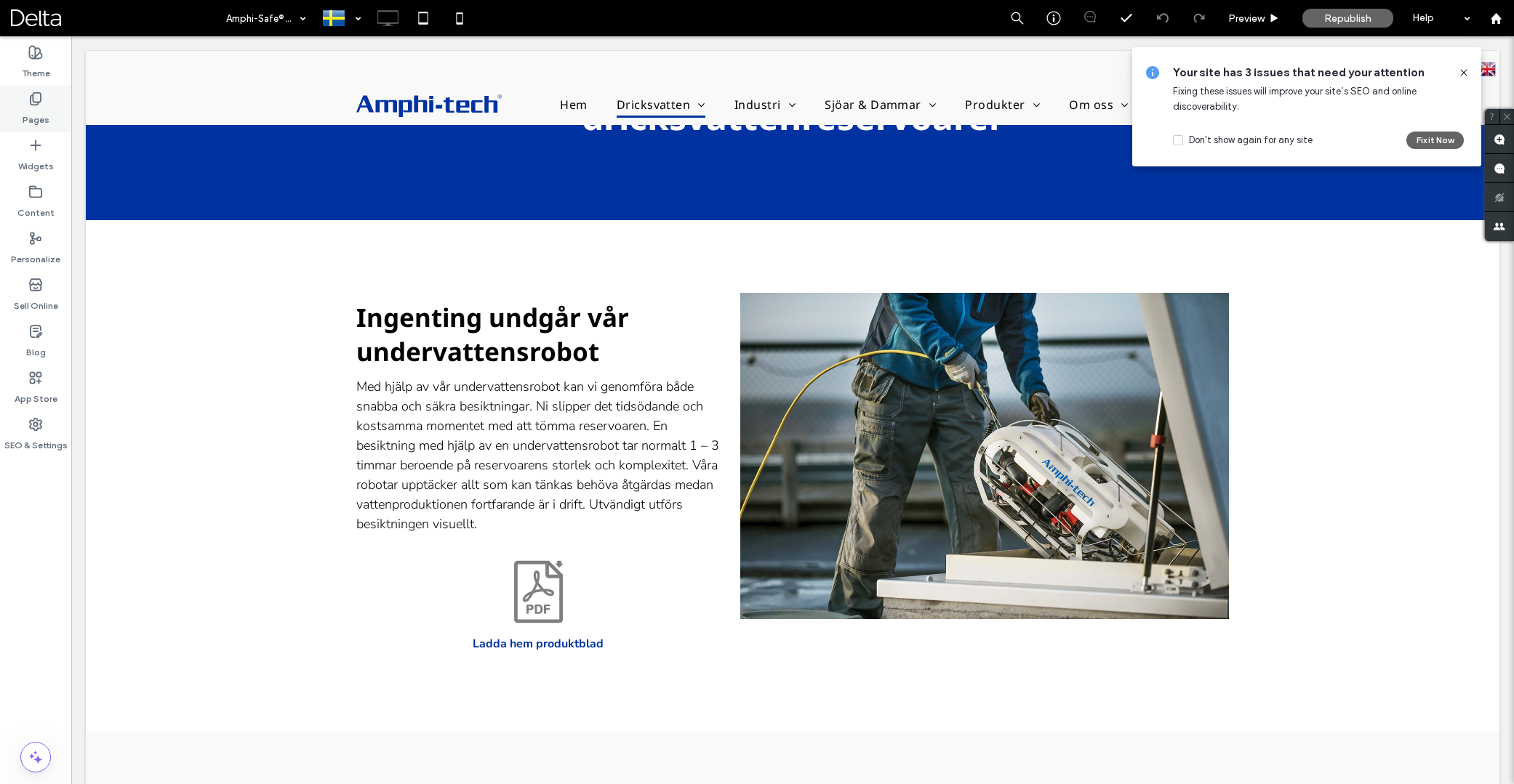
click at [36, 108] on label "Pages" at bounding box center [36, 116] width 27 height 21
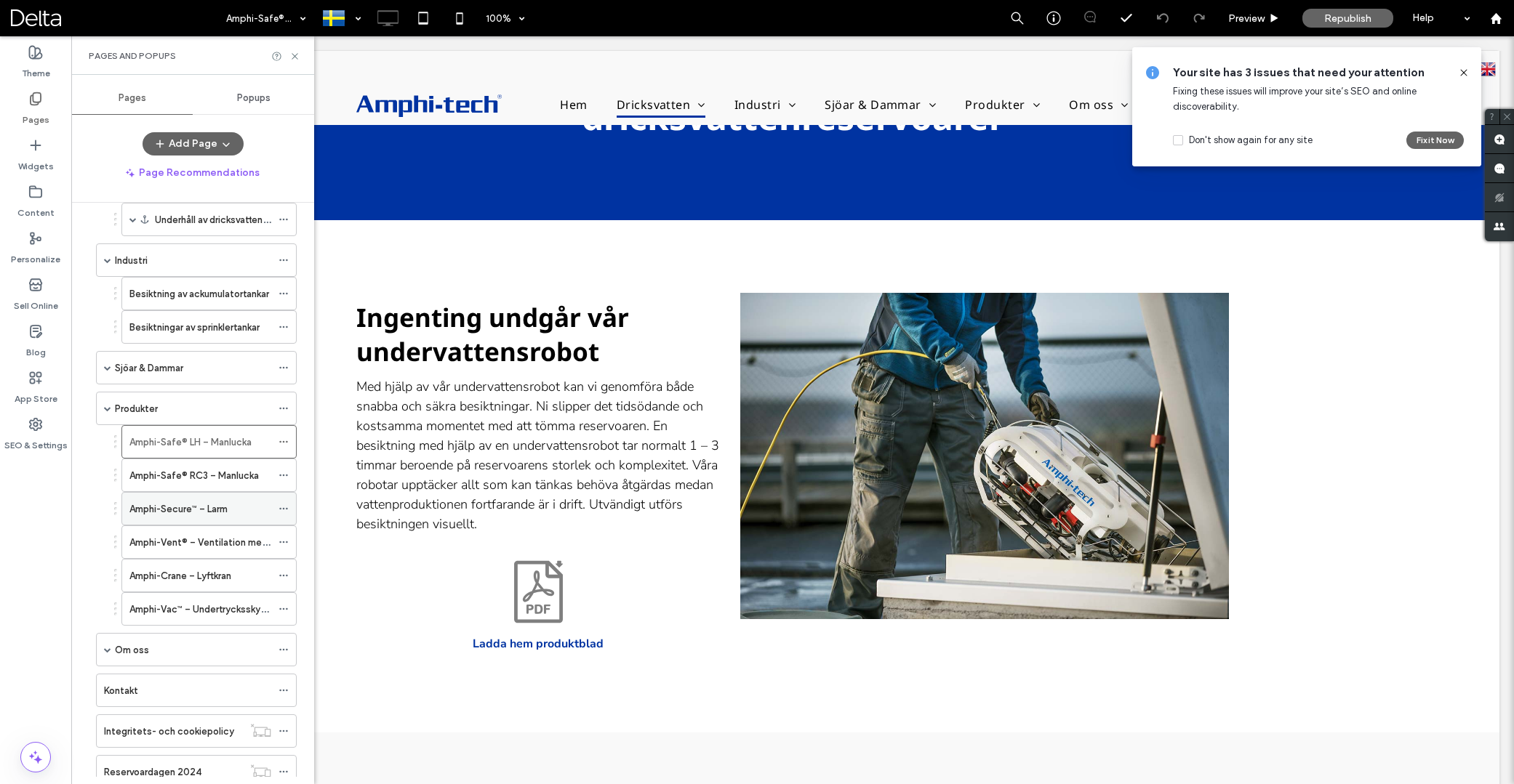
scroll to position [302, 0]
click at [187, 477] on label "Amphi-Safe® RC3 – Manlucka" at bounding box center [194, 473] width 129 height 26
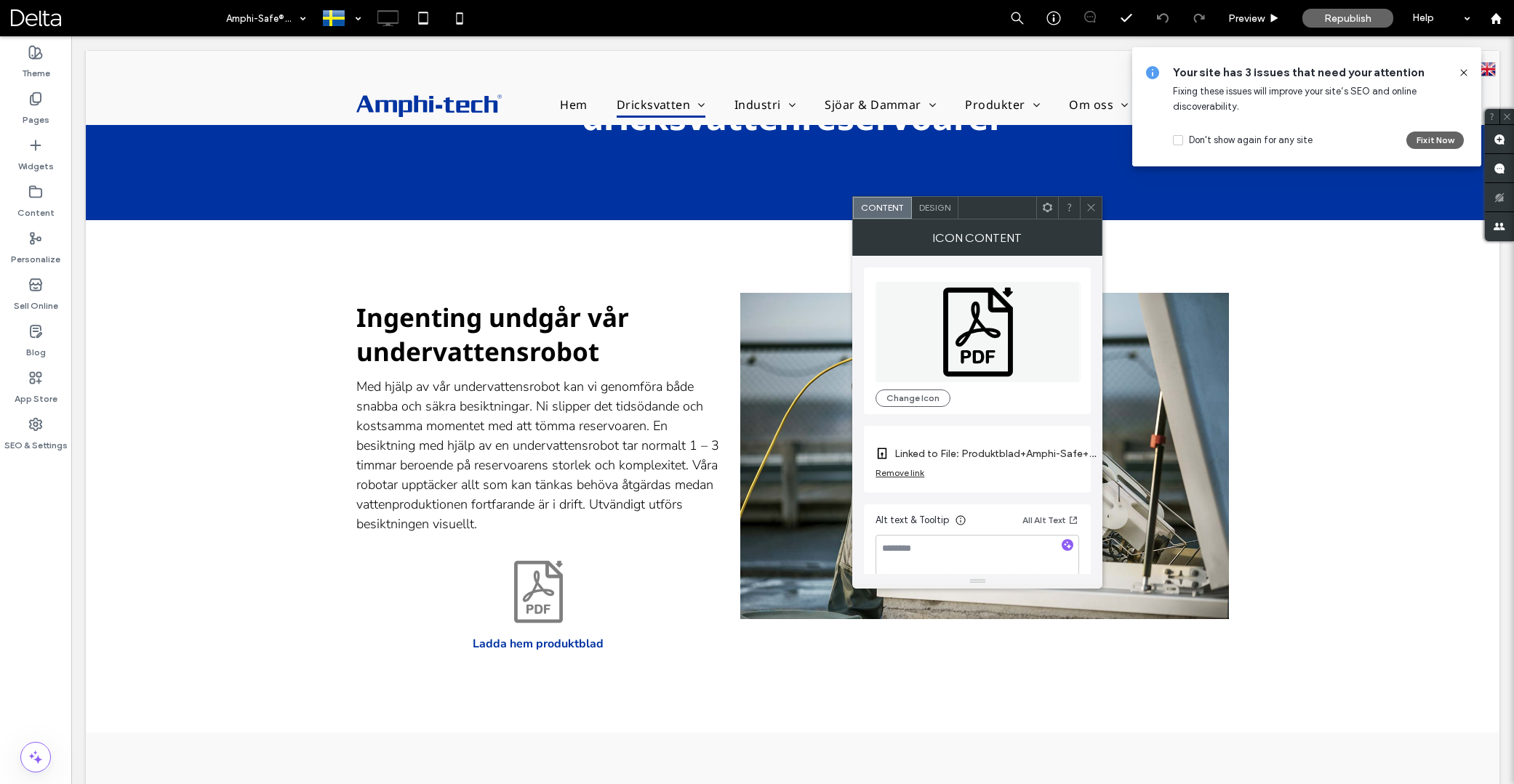
click at [912, 473] on div "Remove link" at bounding box center [900, 472] width 49 height 11
click at [939, 452] on label "Link Icon" at bounding box center [972, 454] width 193 height 27
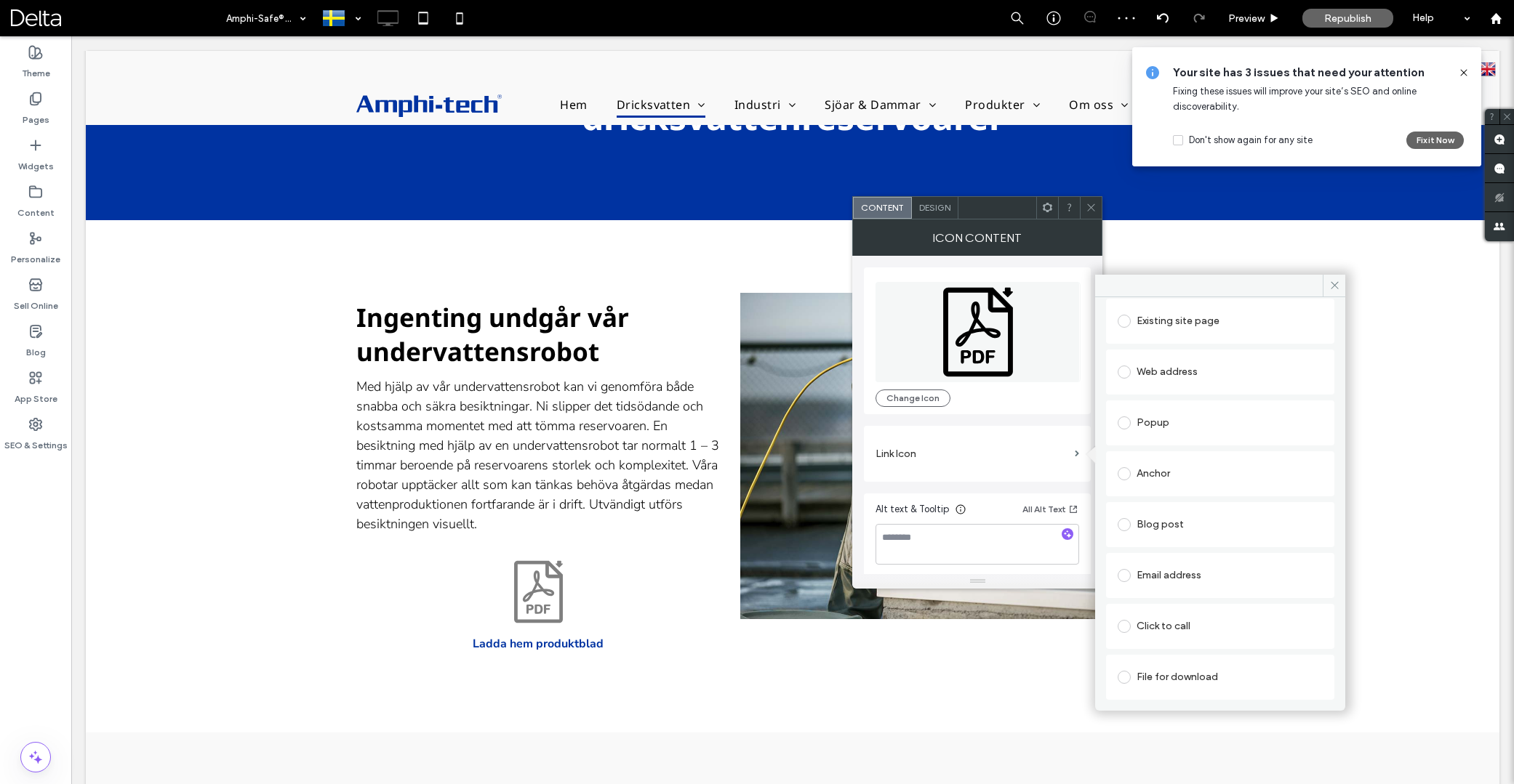
click at [1171, 673] on div "File for download" at bounding box center [1220, 677] width 205 height 23
click at [1180, 672] on div "File" at bounding box center [1220, 677] width 204 height 13
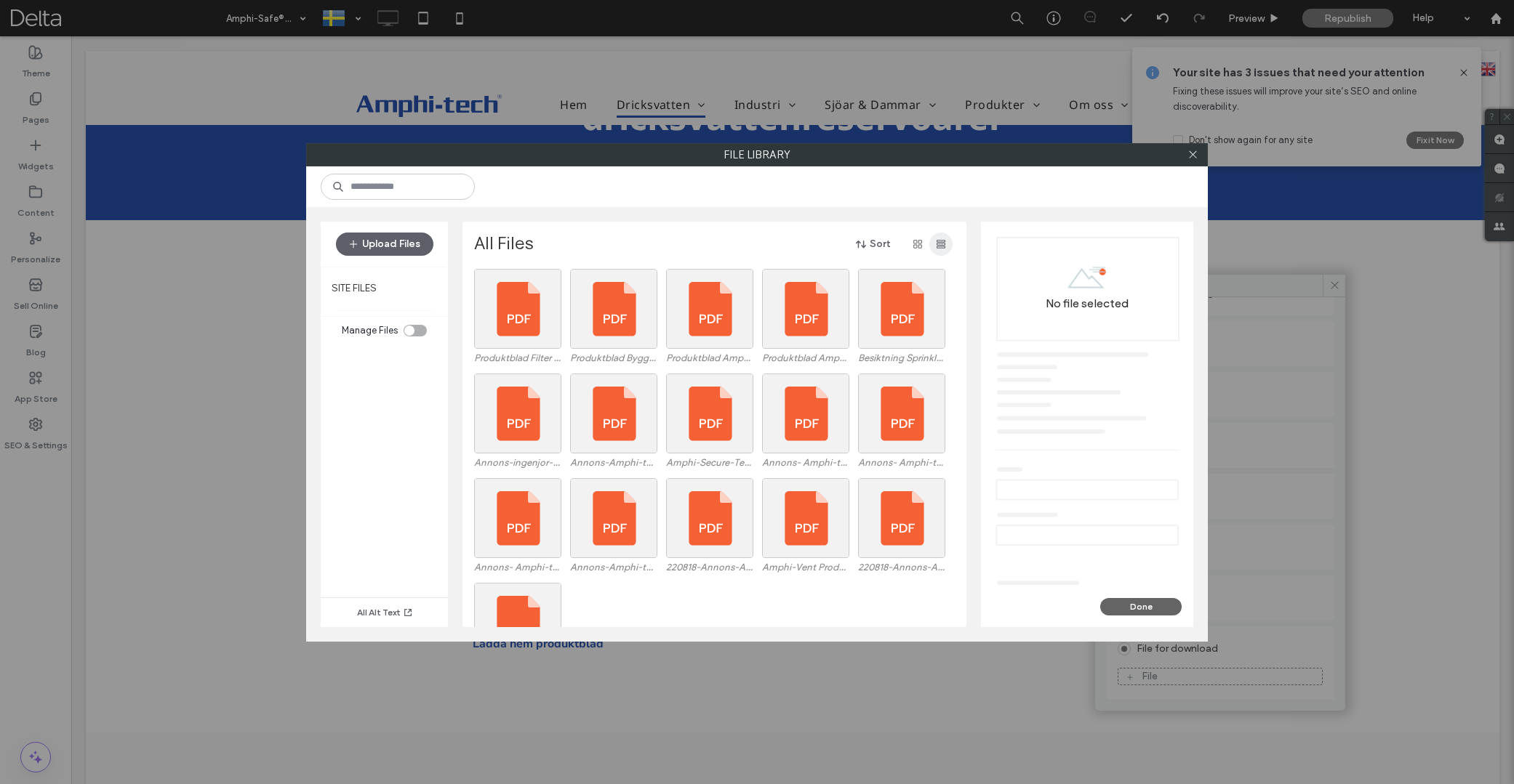
click at [941, 245] on use "button" at bounding box center [941, 244] width 9 height 9
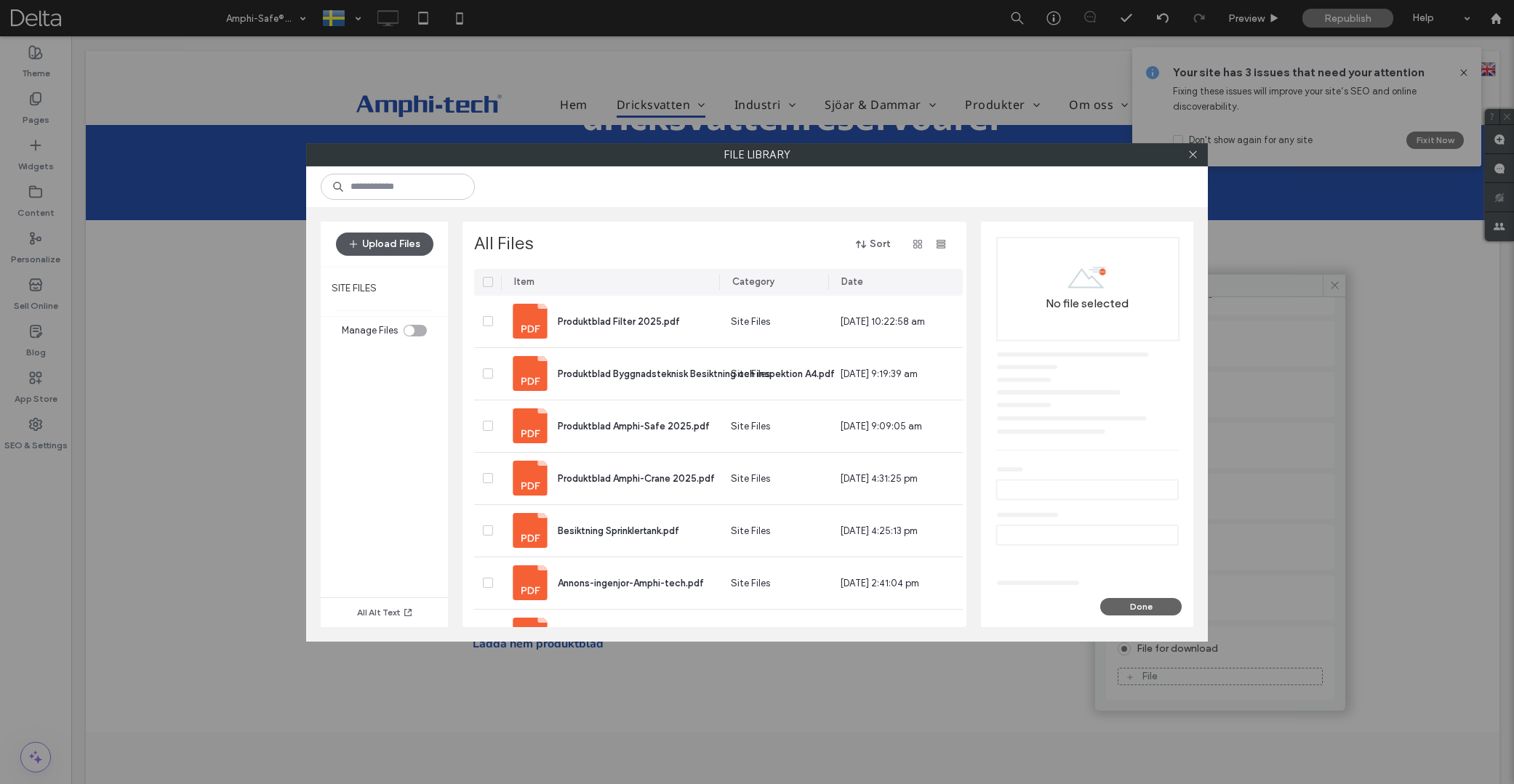
click at [388, 251] on button "Upload Files" at bounding box center [385, 244] width 98 height 23
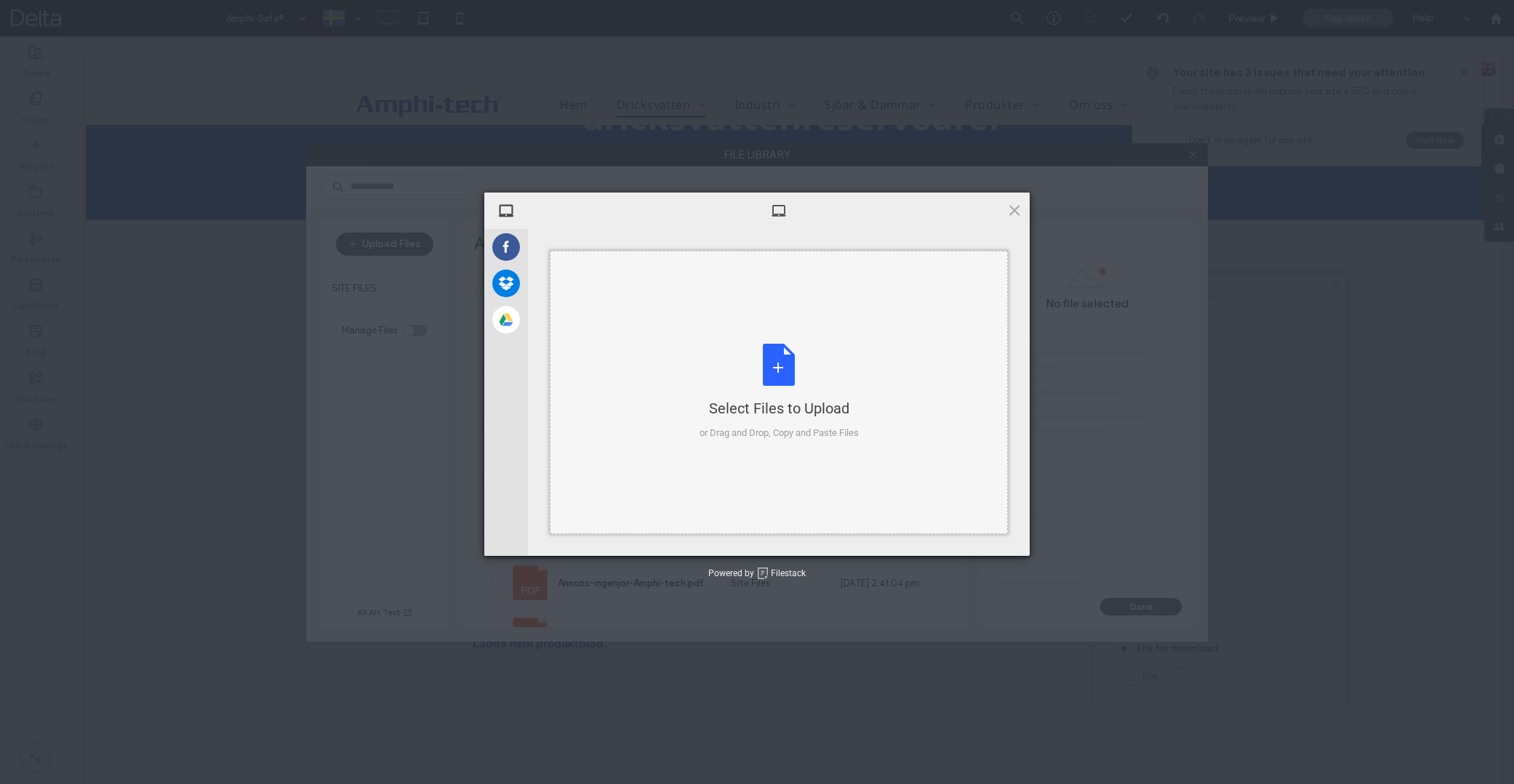
click at [755, 416] on div "Select Files to Upload" at bounding box center [779, 409] width 159 height 21
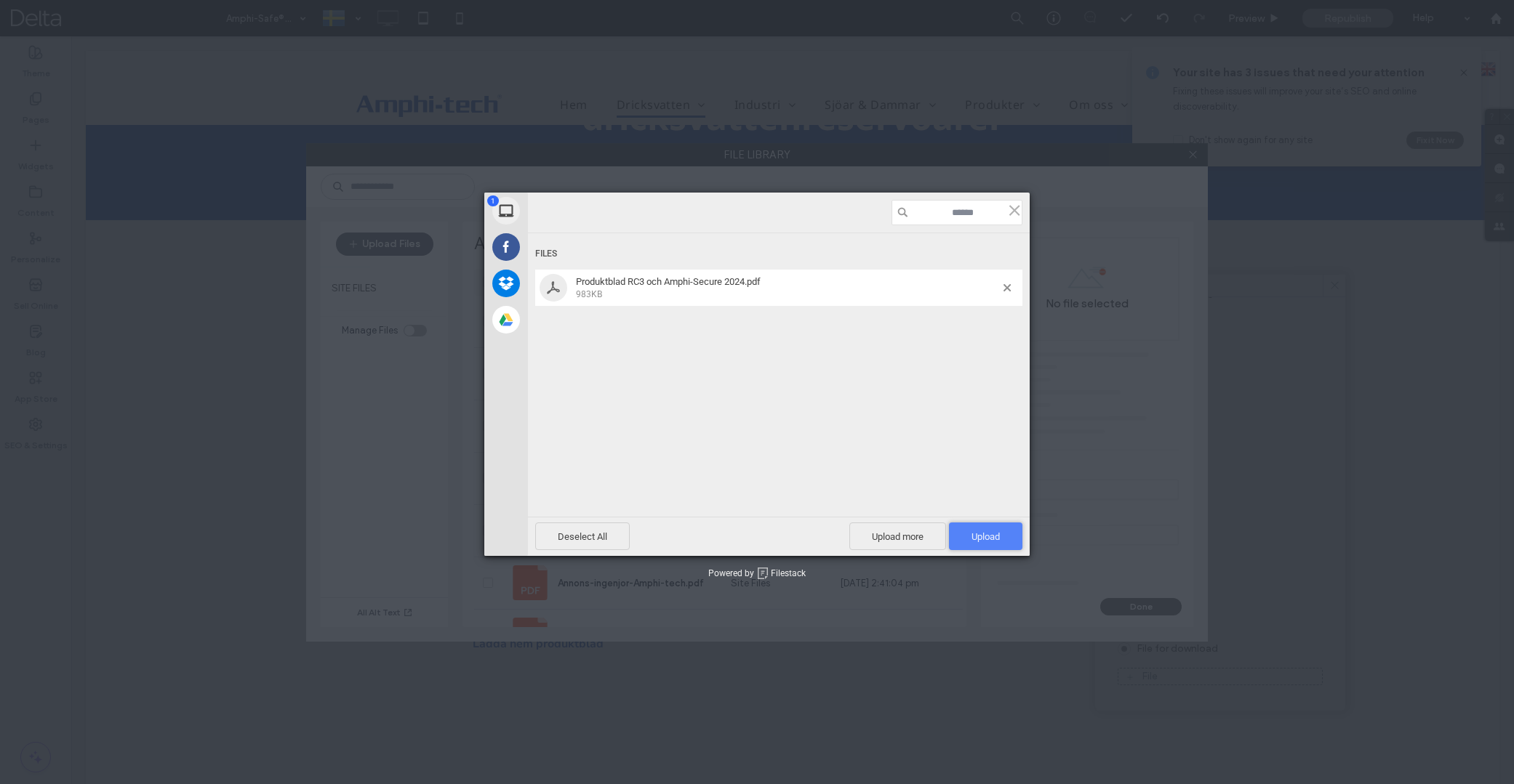
click at [990, 541] on span "Upload 1" at bounding box center [986, 536] width 28 height 11
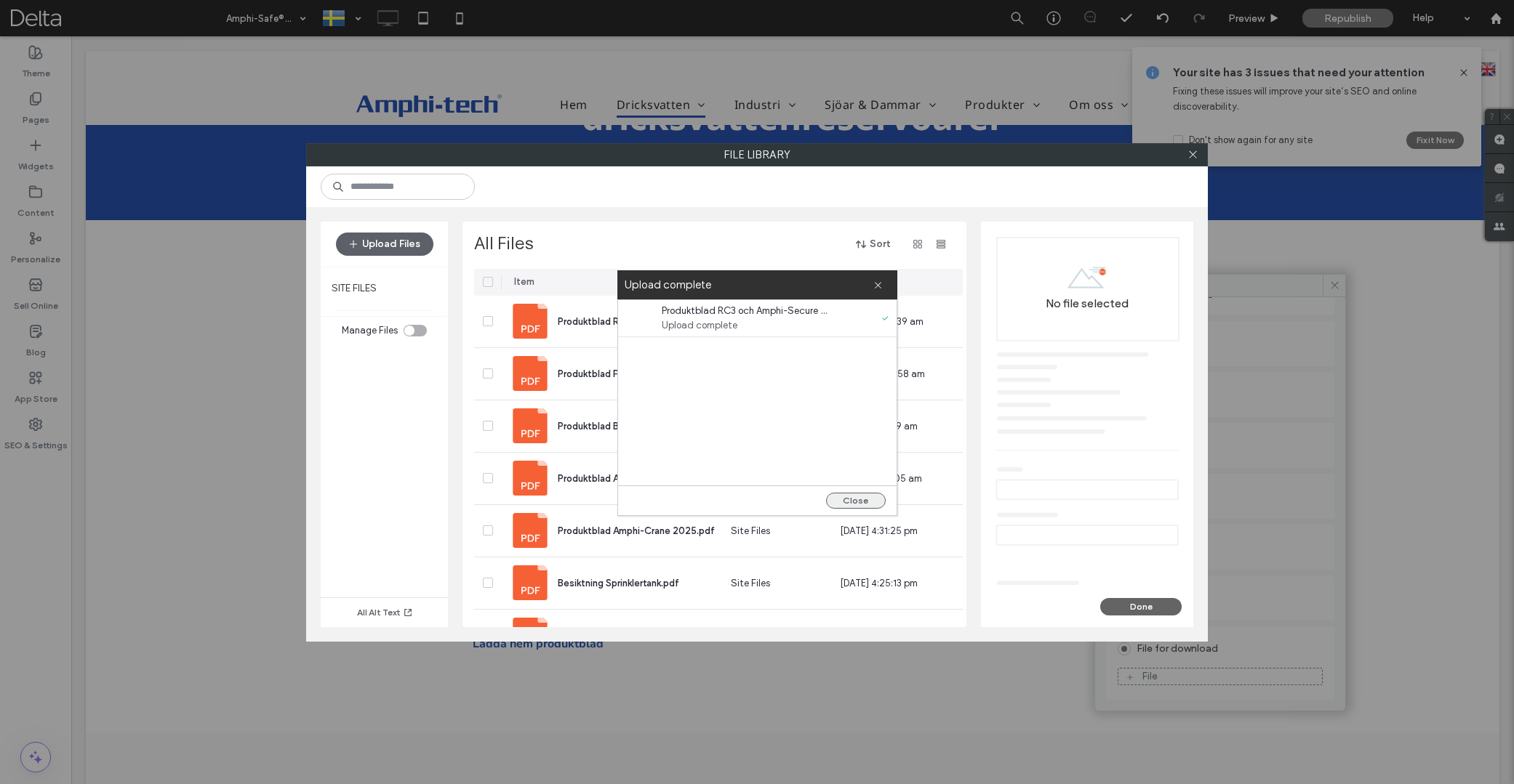
click at [860, 501] on button "Close" at bounding box center [856, 501] width 60 height 16
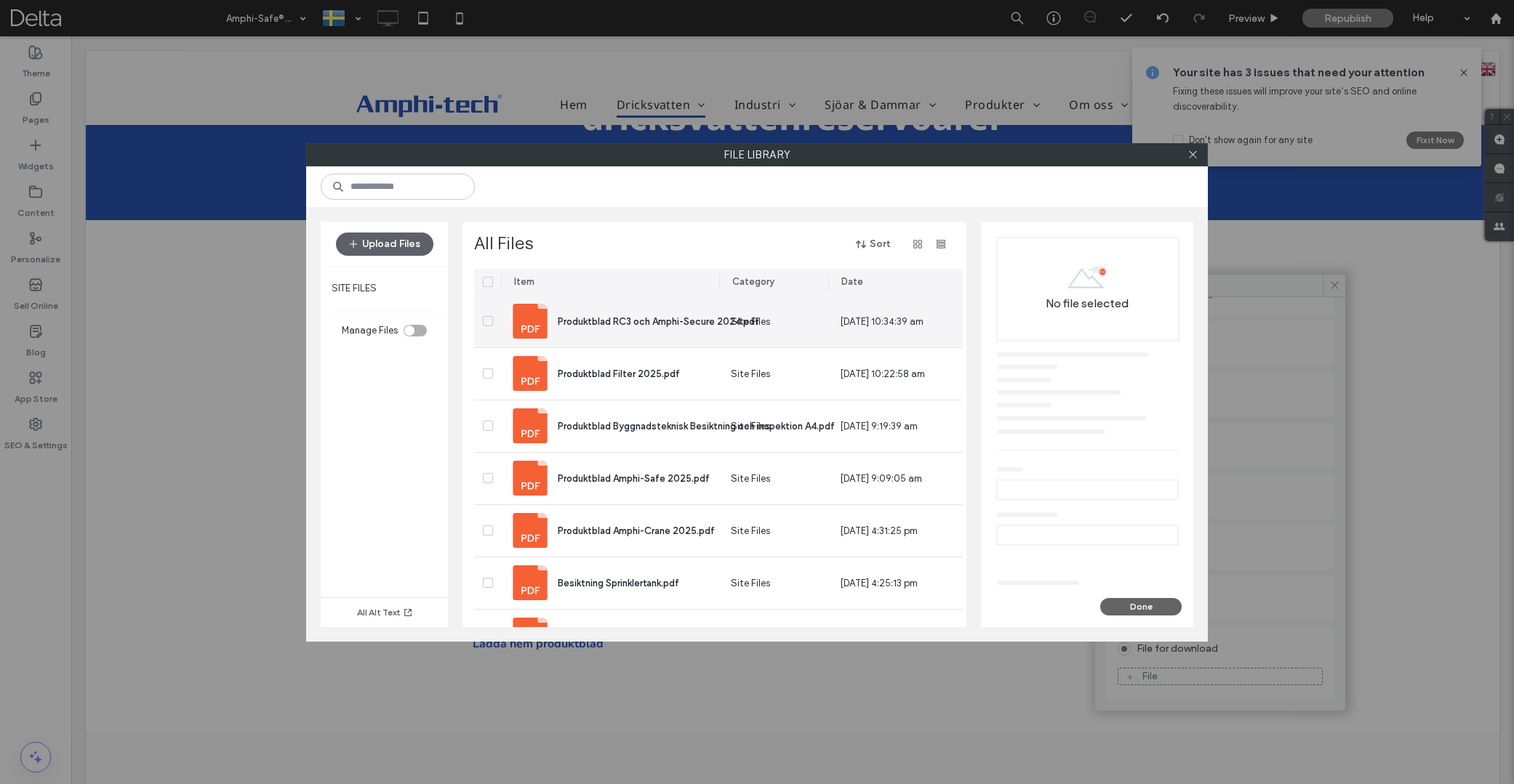
click at [633, 329] on div "Produktblad RC3 och Amphi-Secure 2024.pdf" at bounding box center [641, 322] width 258 height 35
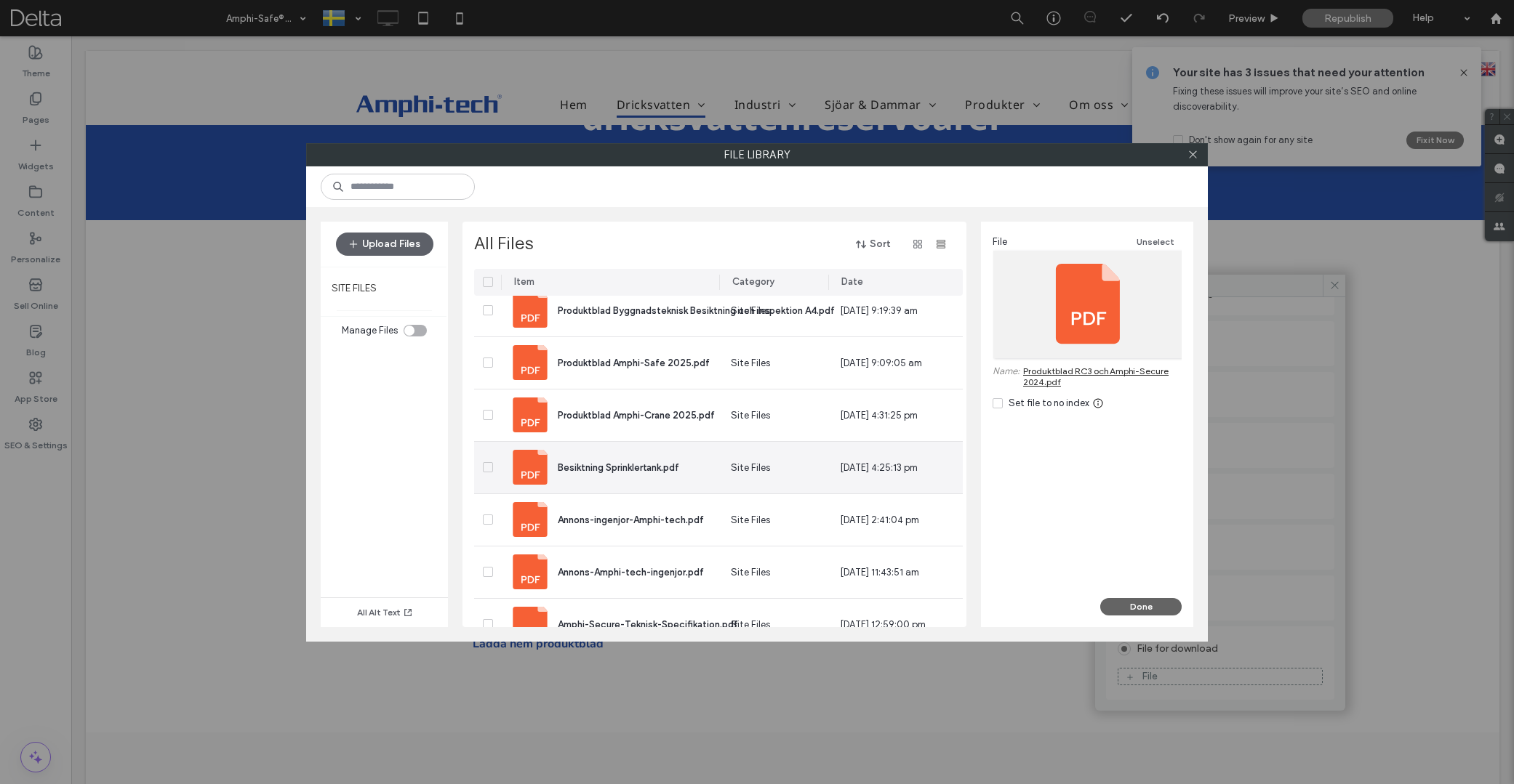
scroll to position [119, 0]
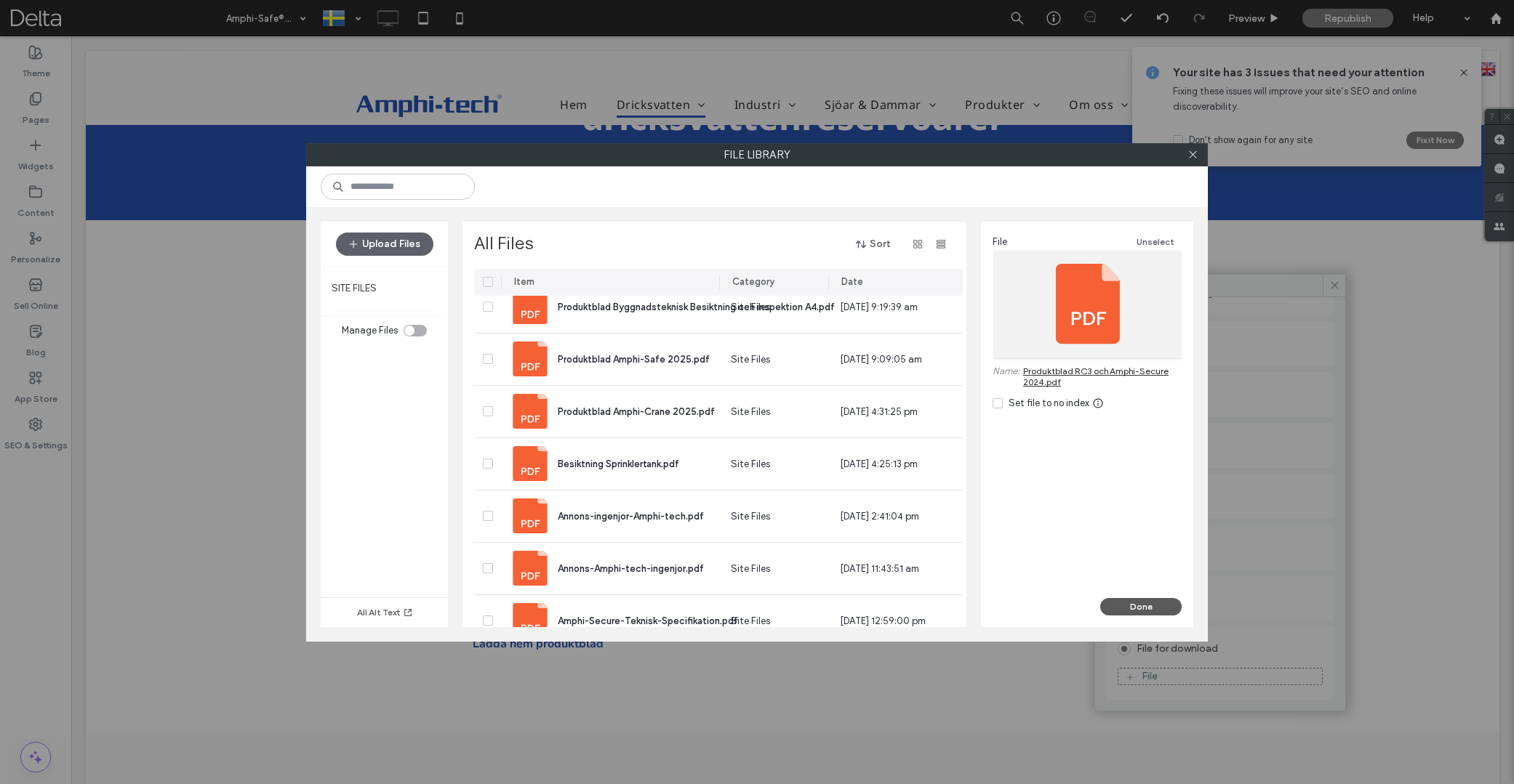
click at [1145, 607] on button "Done" at bounding box center [1141, 607] width 81 height 17
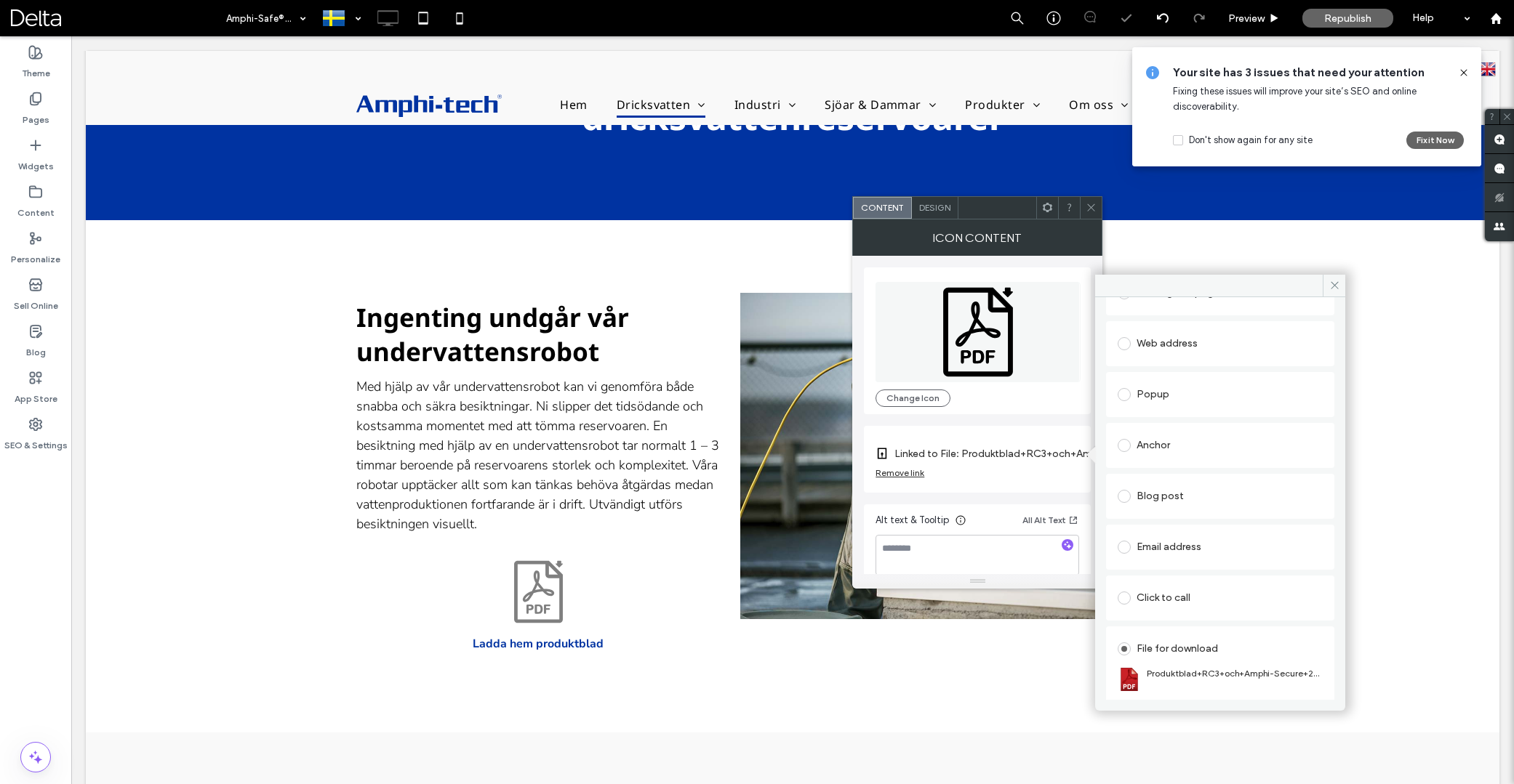
scroll to position [105, 0]
click at [1332, 284] on icon at bounding box center [1334, 285] width 11 height 11
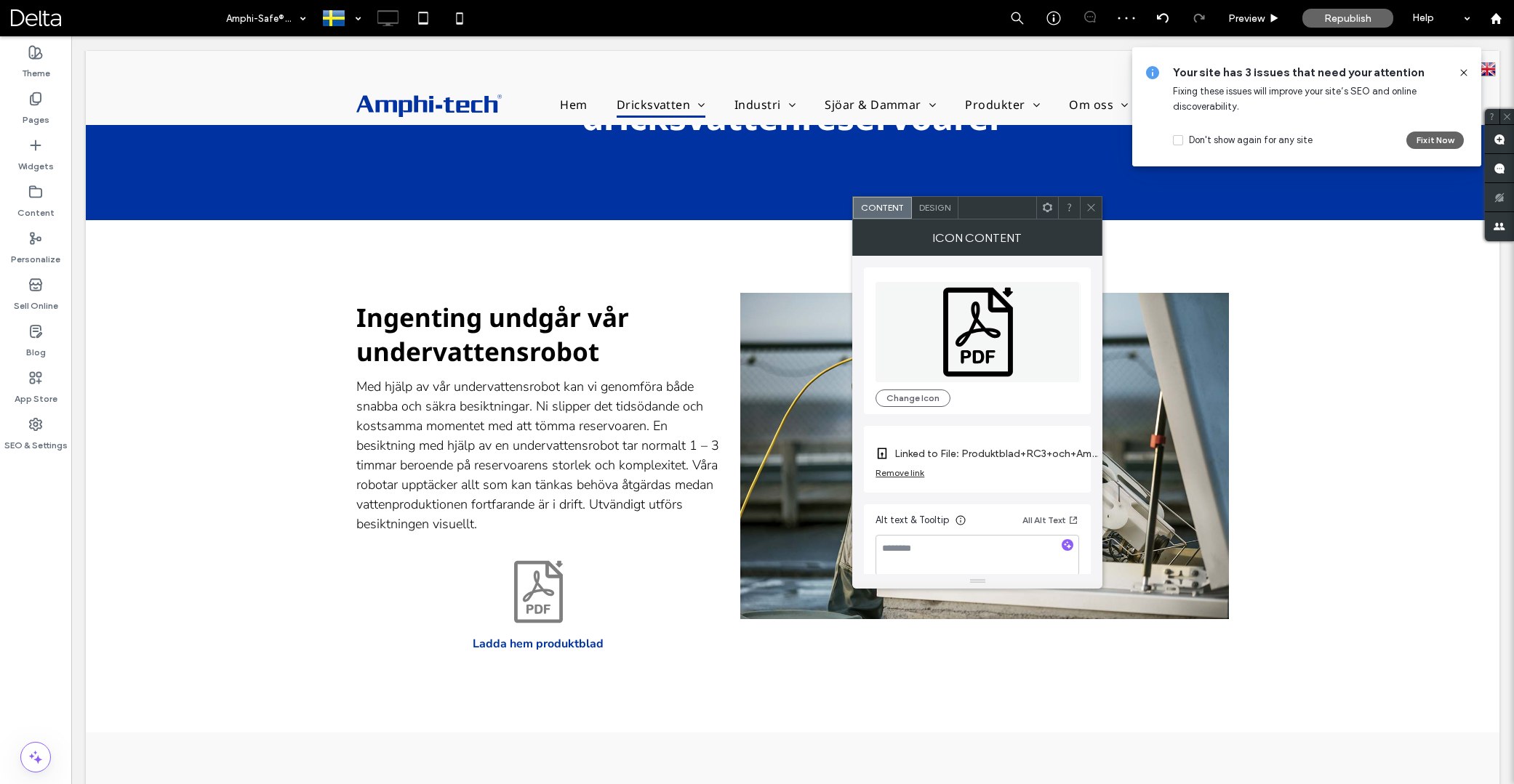
click at [1089, 215] on span at bounding box center [1091, 208] width 11 height 22
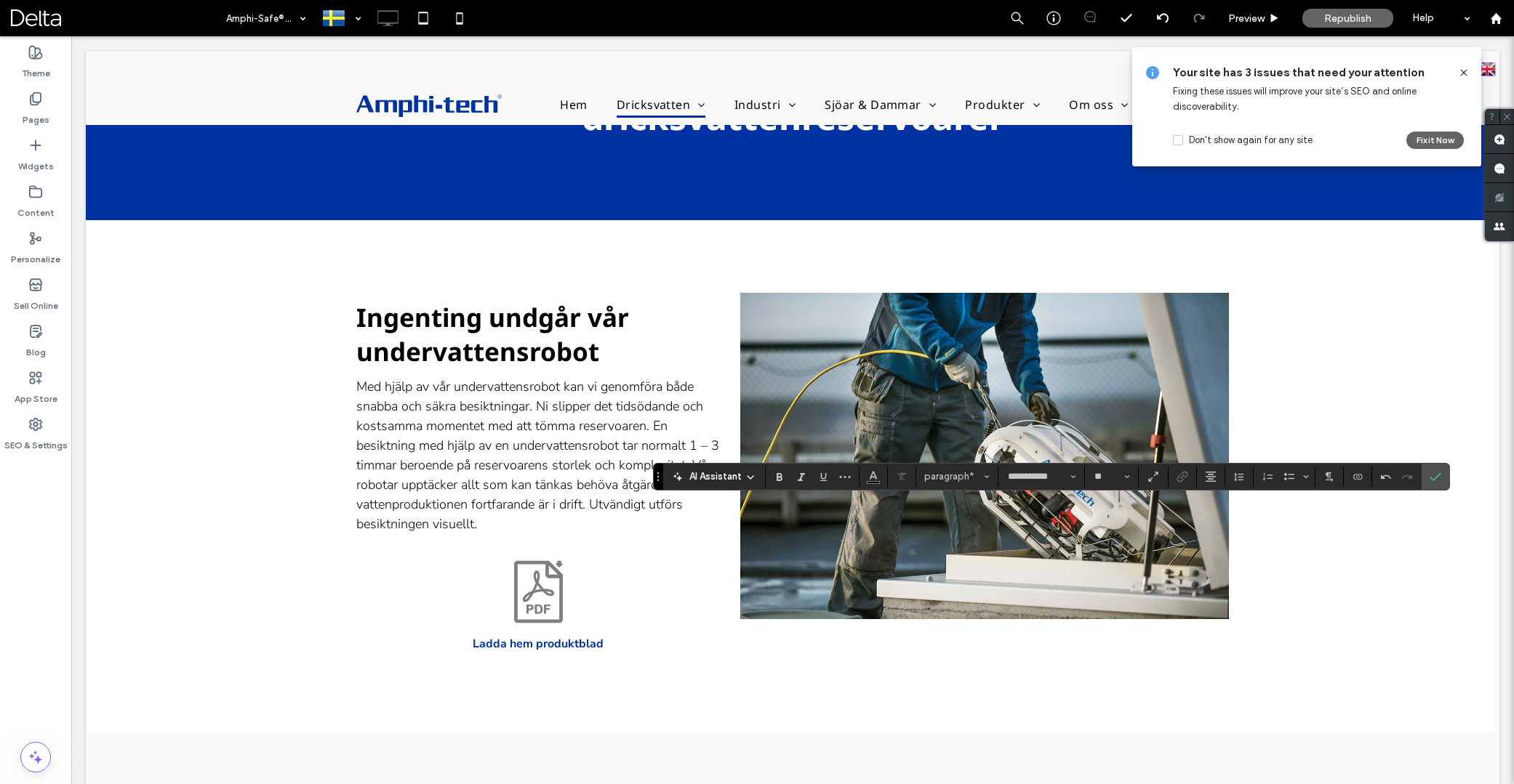
type input "**"
click at [1181, 478] on icon "Link" at bounding box center [1182, 477] width 12 height 12
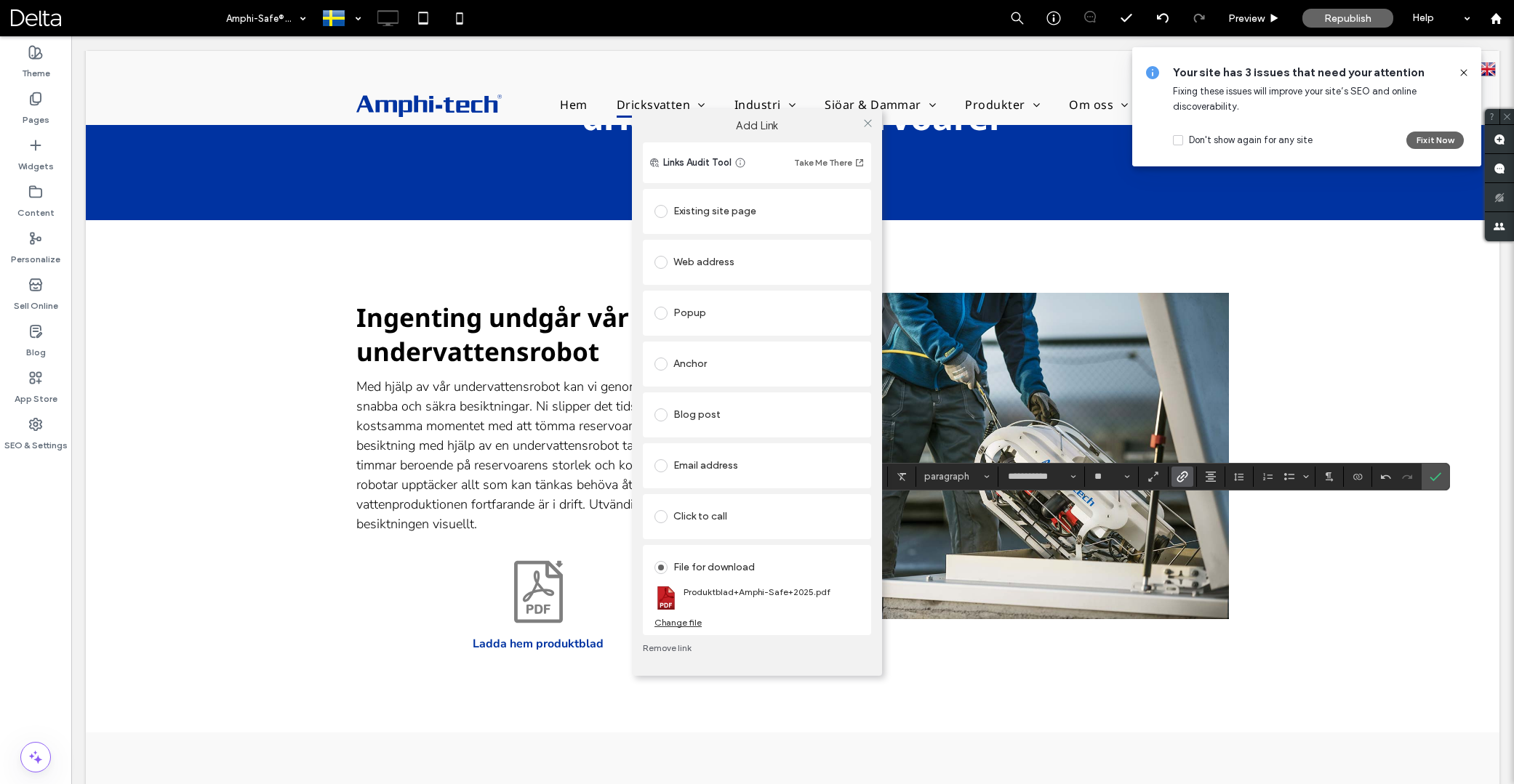
click at [690, 624] on div "Change file" at bounding box center [677, 622] width 47 height 11
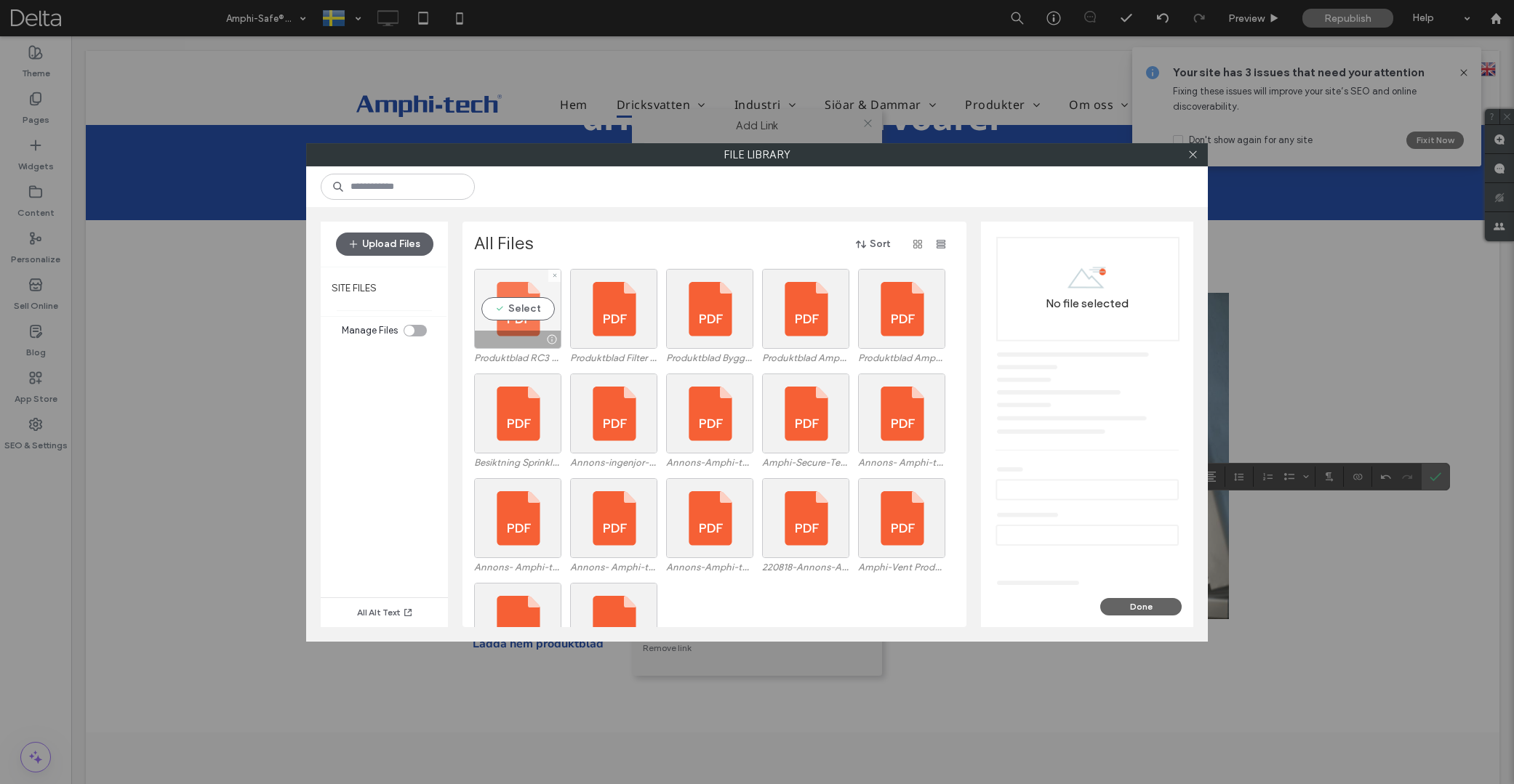
click at [527, 307] on div "Select" at bounding box center [517, 309] width 87 height 80
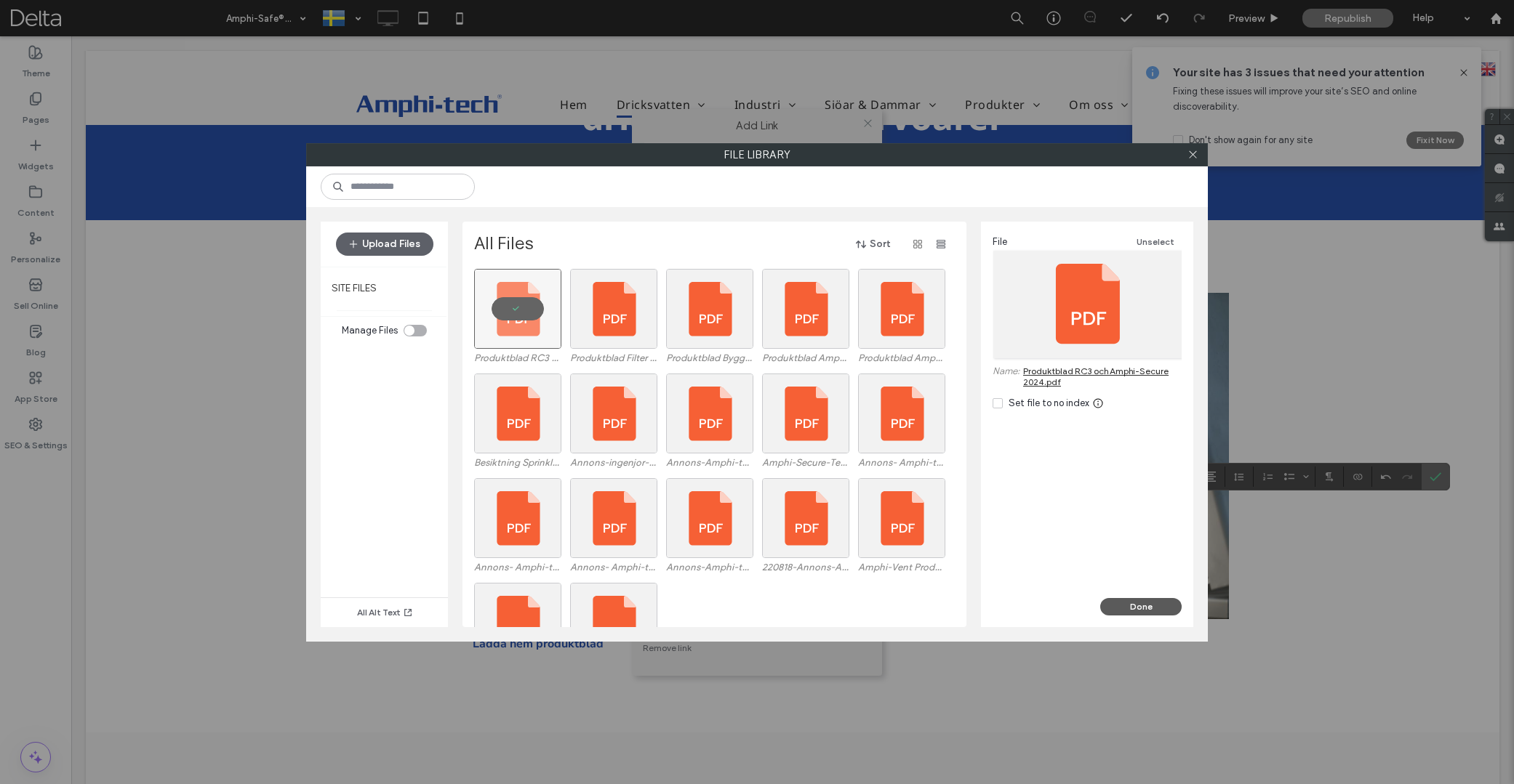
click at [1133, 609] on button "Done" at bounding box center [1141, 607] width 81 height 17
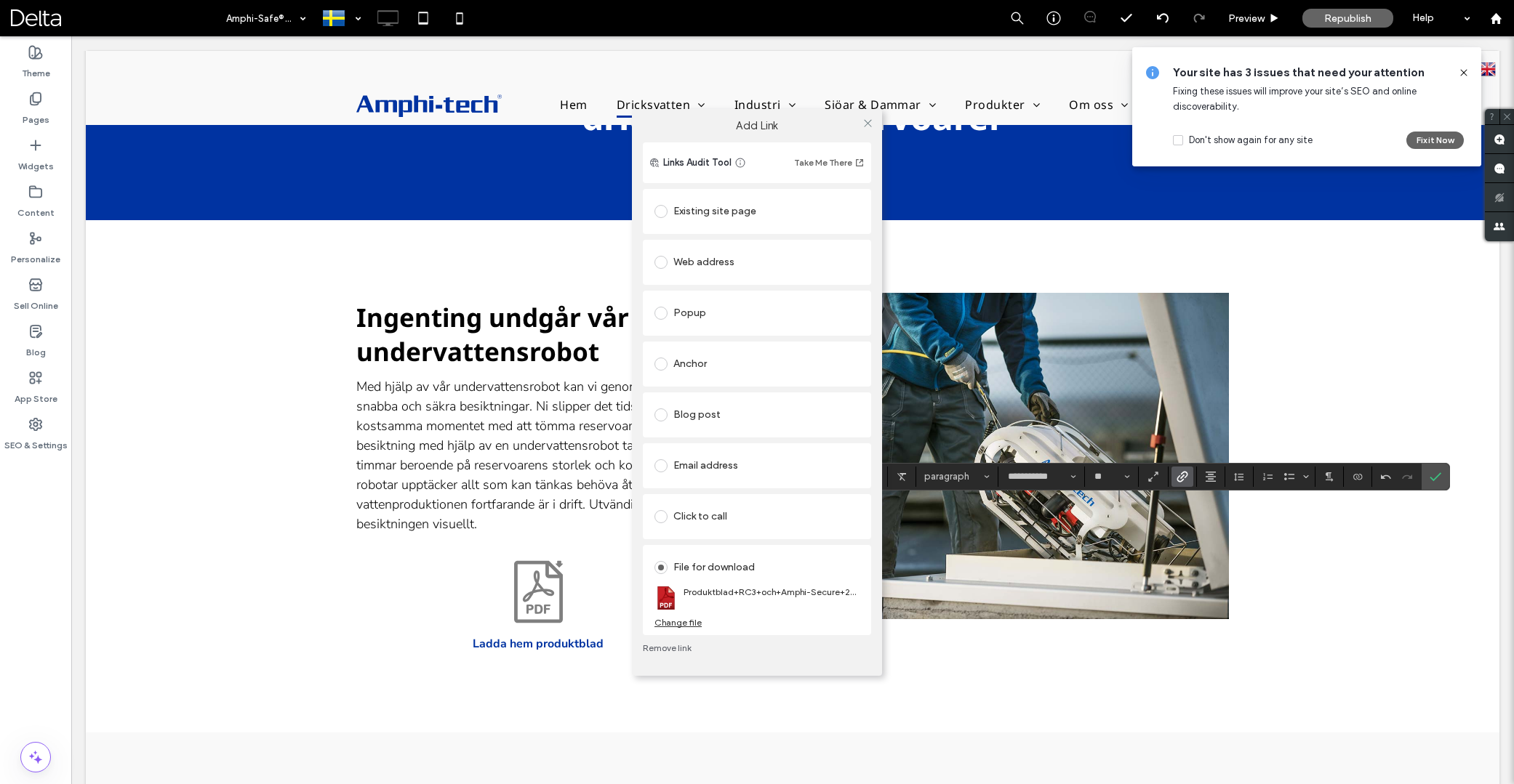
click at [1434, 483] on div "Add Link Links Audit Tool Take Me There Existing site page Web address Popup An…" at bounding box center [757, 392] width 1514 height 784
drag, startPoint x: 868, startPoint y: 125, endPoint x: 1012, endPoint y: 179, distance: 153.8
click at [868, 125] on icon at bounding box center [867, 123] width 11 height 11
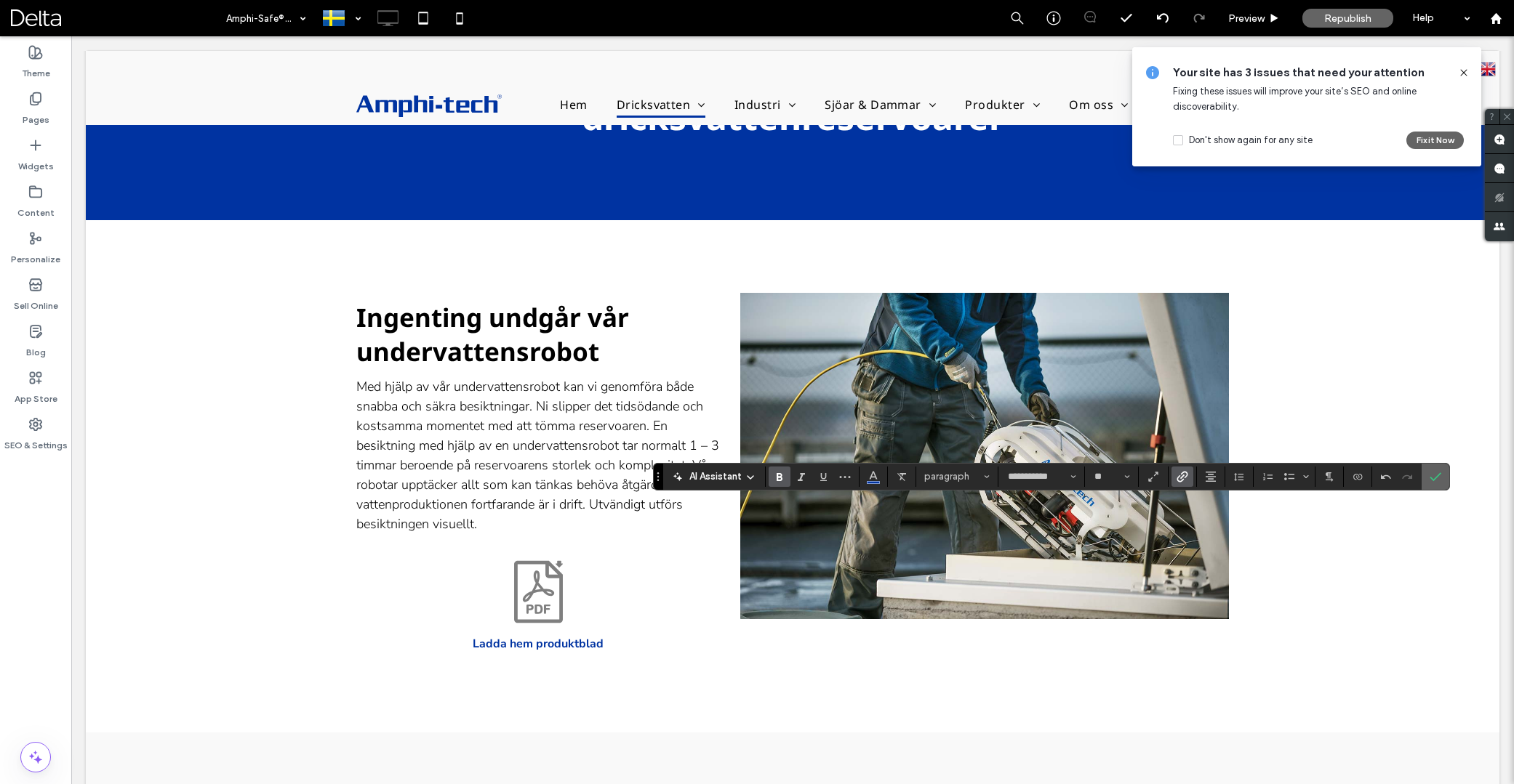
click at [1436, 482] on icon "Confirm" at bounding box center [1435, 477] width 12 height 12
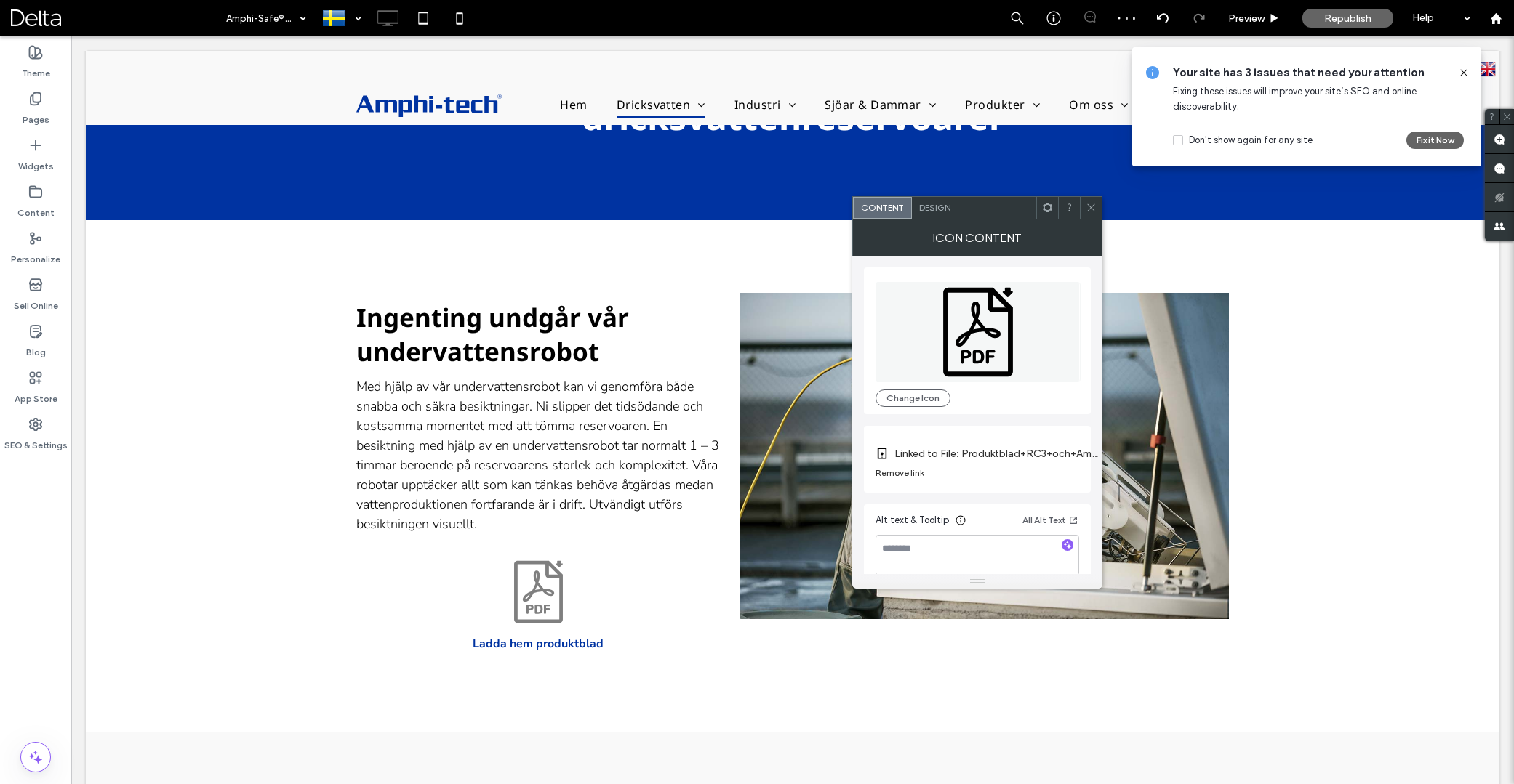
click at [1049, 208] on icon at bounding box center [1047, 207] width 11 height 11
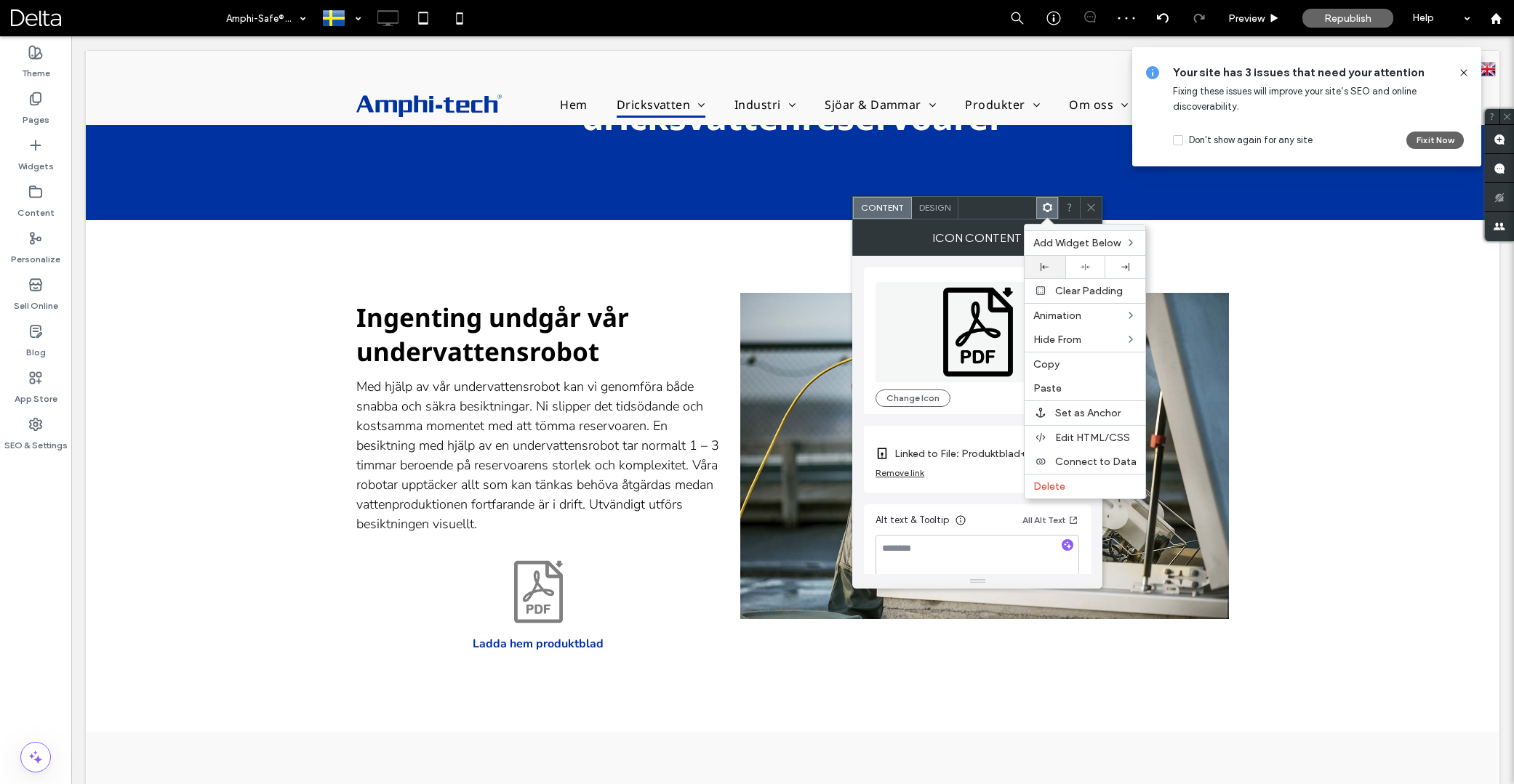
click at [1042, 268] on icon at bounding box center [1045, 268] width 8 height 8
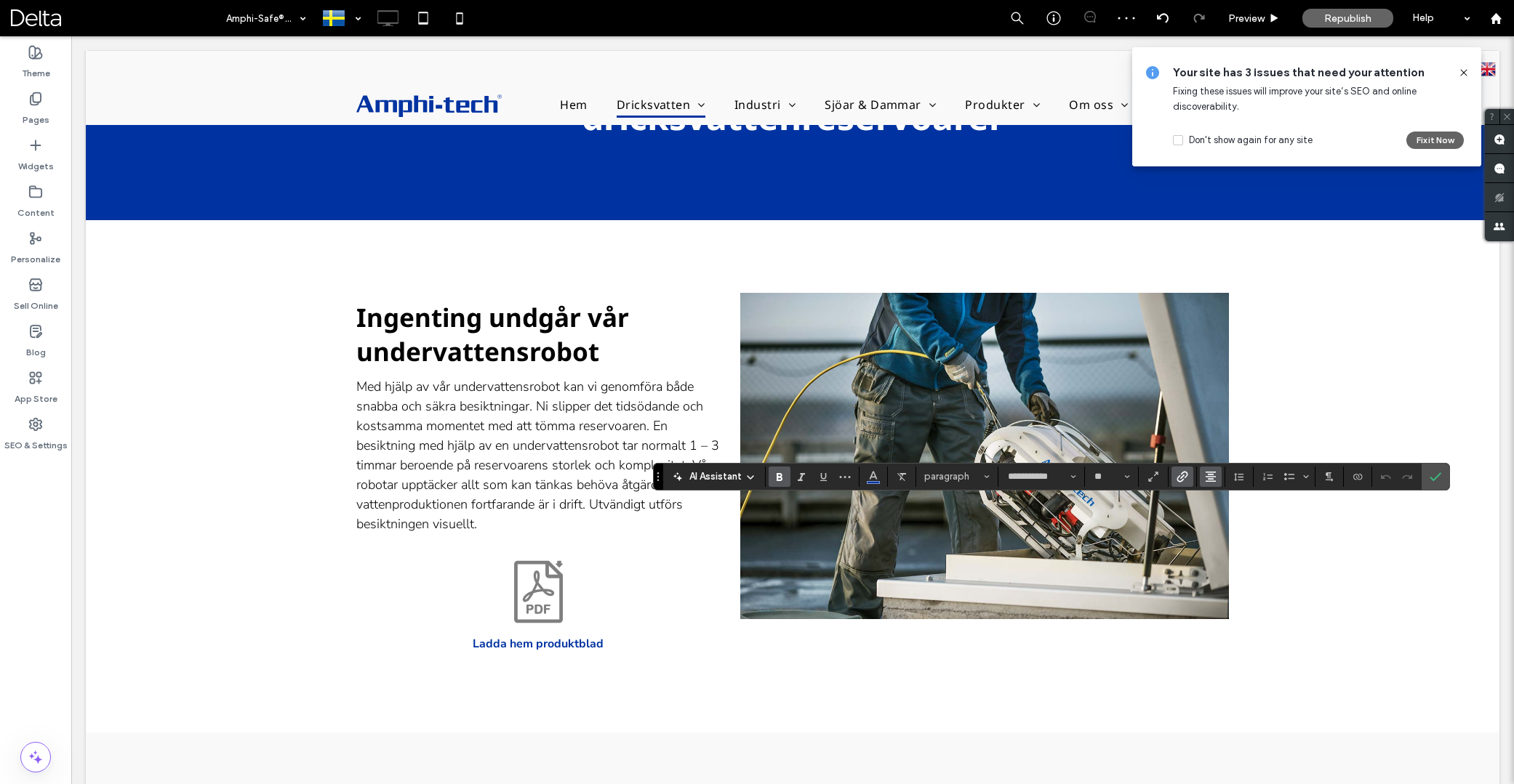
click at [1211, 479] on use "Alignment" at bounding box center [1211, 477] width 10 height 10
click at [1208, 497] on span "ui.textEditor.alignment.left" at bounding box center [1208, 500] width 7 height 21
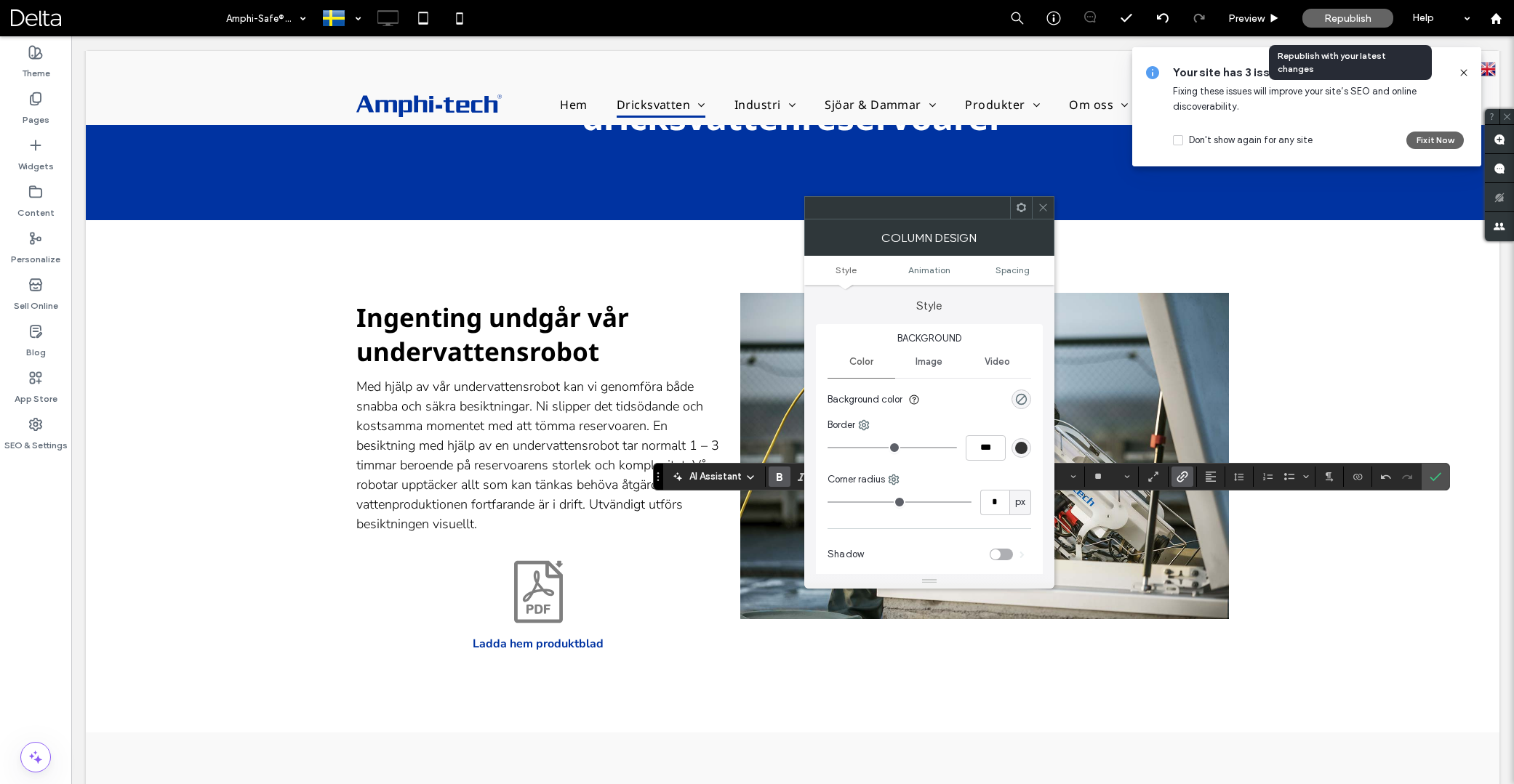
click at [1347, 18] on span "Republish" at bounding box center [1347, 18] width 47 height 12
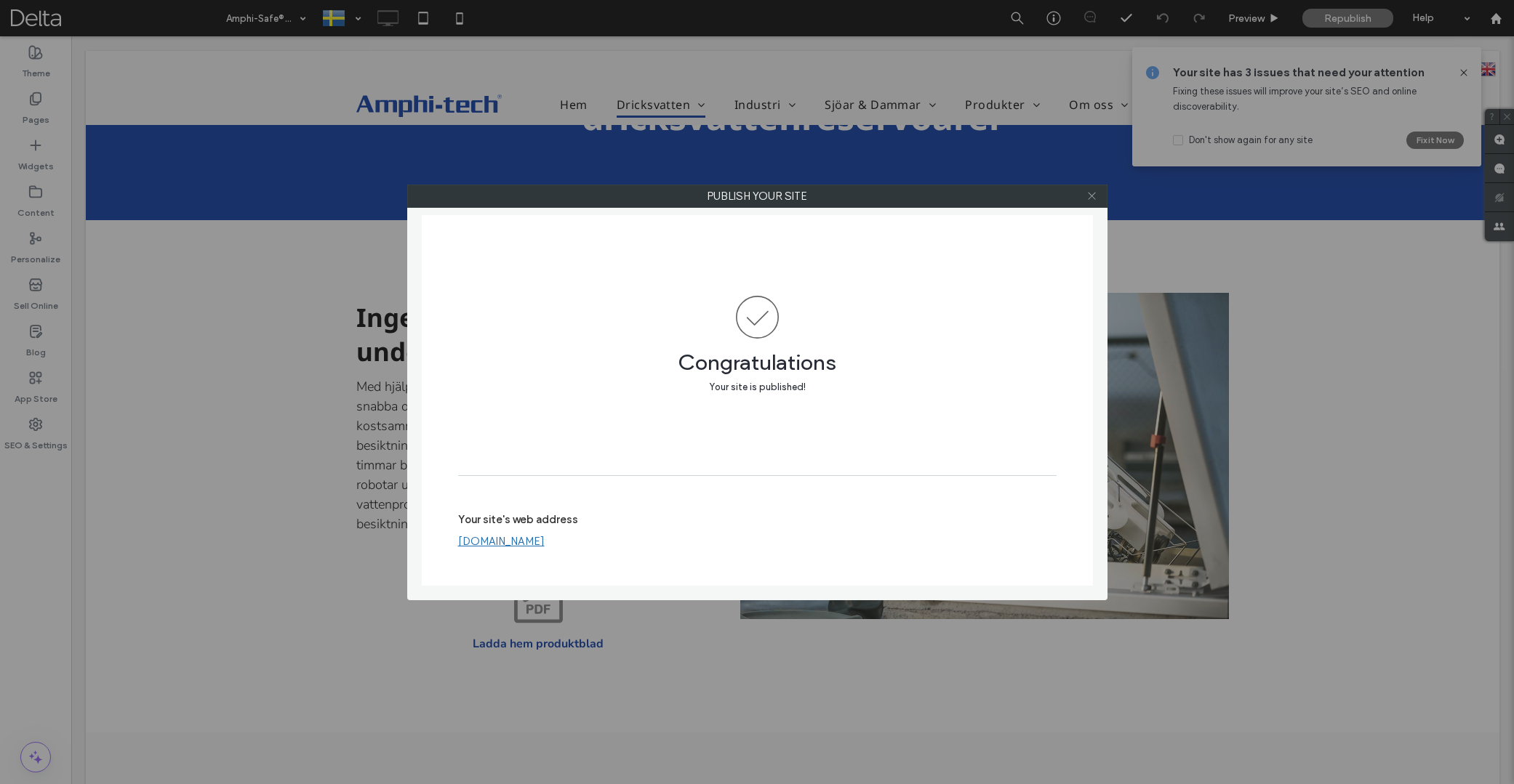
click at [1089, 201] on icon at bounding box center [1091, 196] width 11 height 11
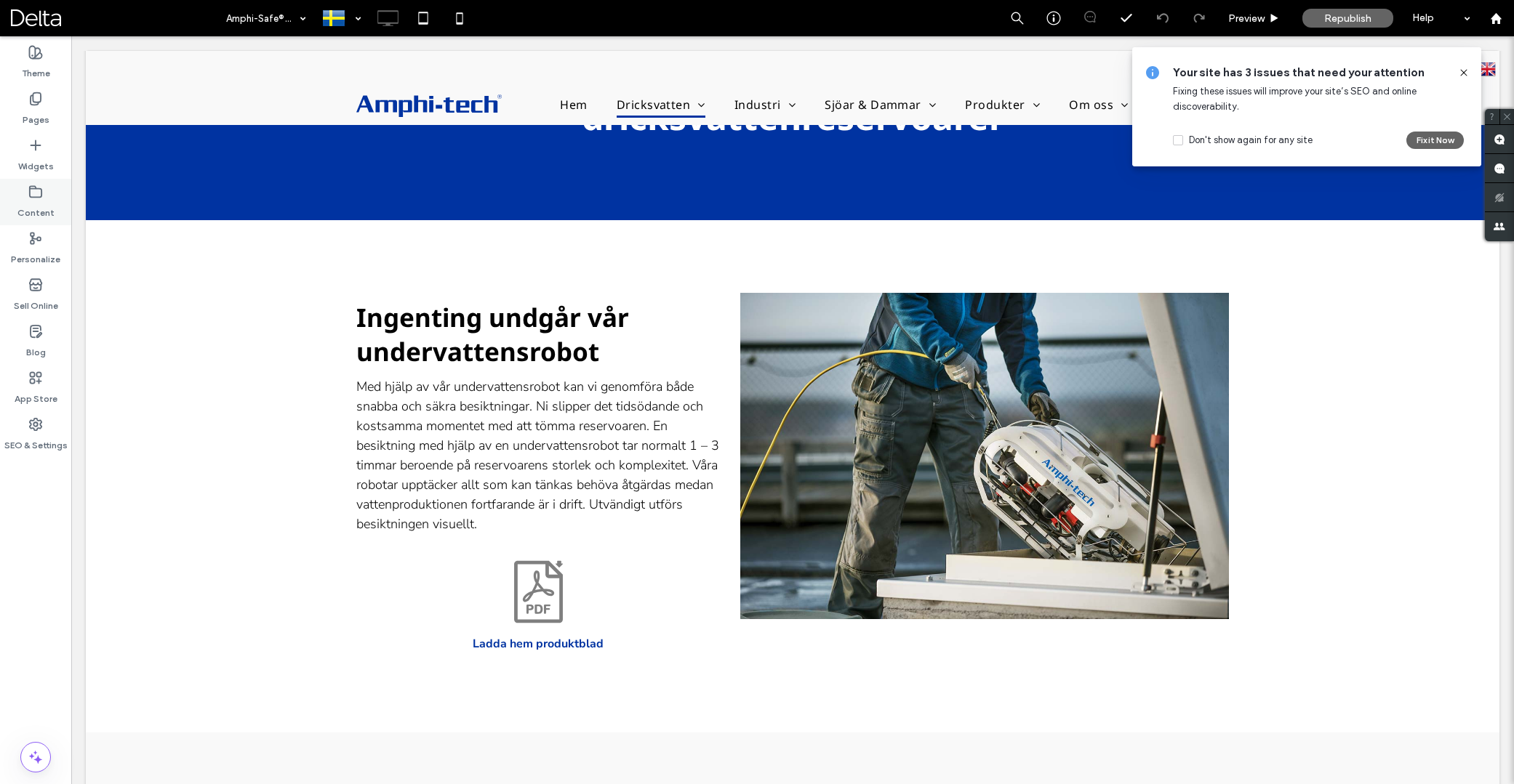
click at [43, 195] on div "Content" at bounding box center [36, 202] width 71 height 46
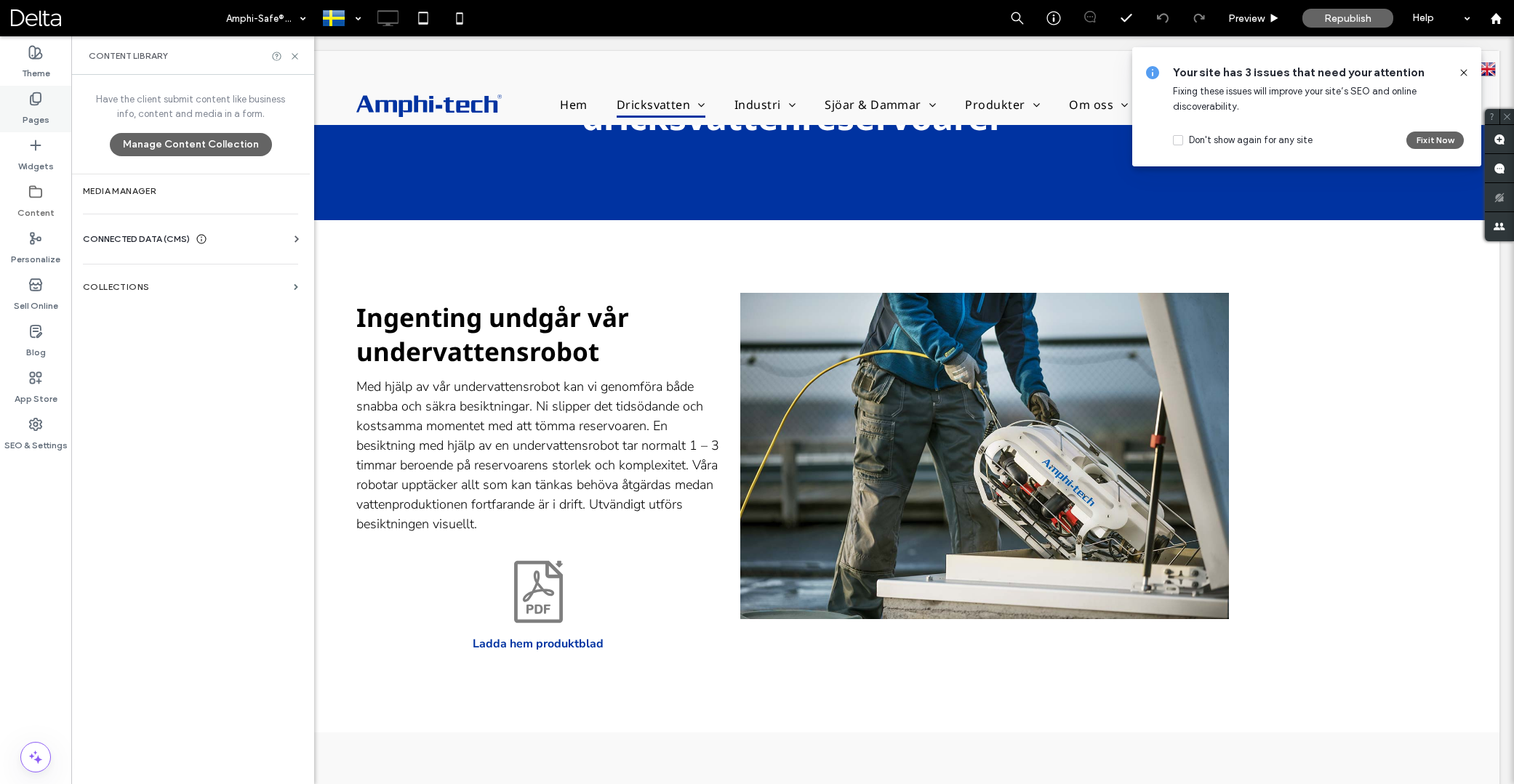
click at [32, 106] on label "Pages" at bounding box center [36, 116] width 27 height 21
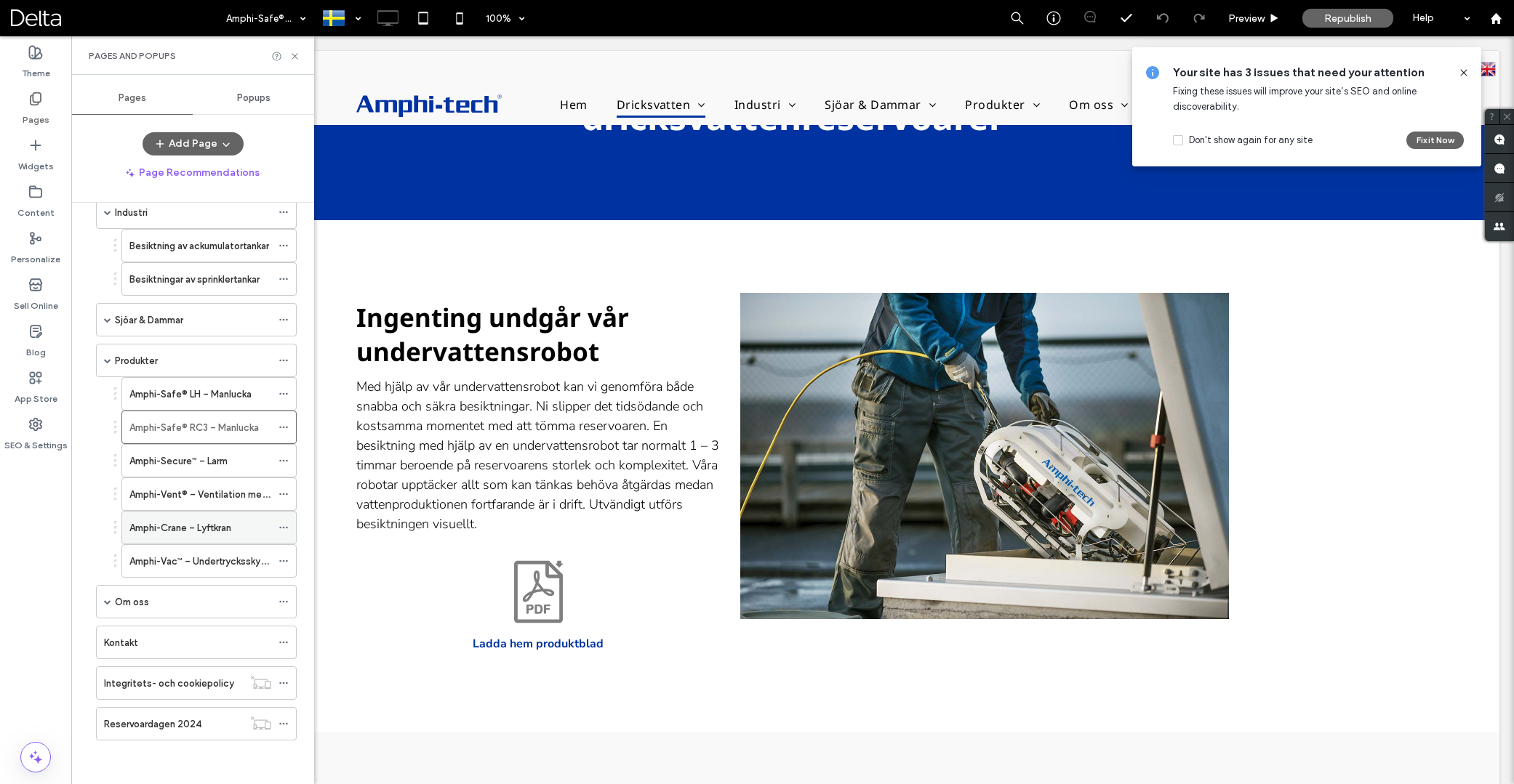
scroll to position [347, 0]
click at [224, 459] on label "Amphi-Secure™ – Larm" at bounding box center [178, 461] width 98 height 26
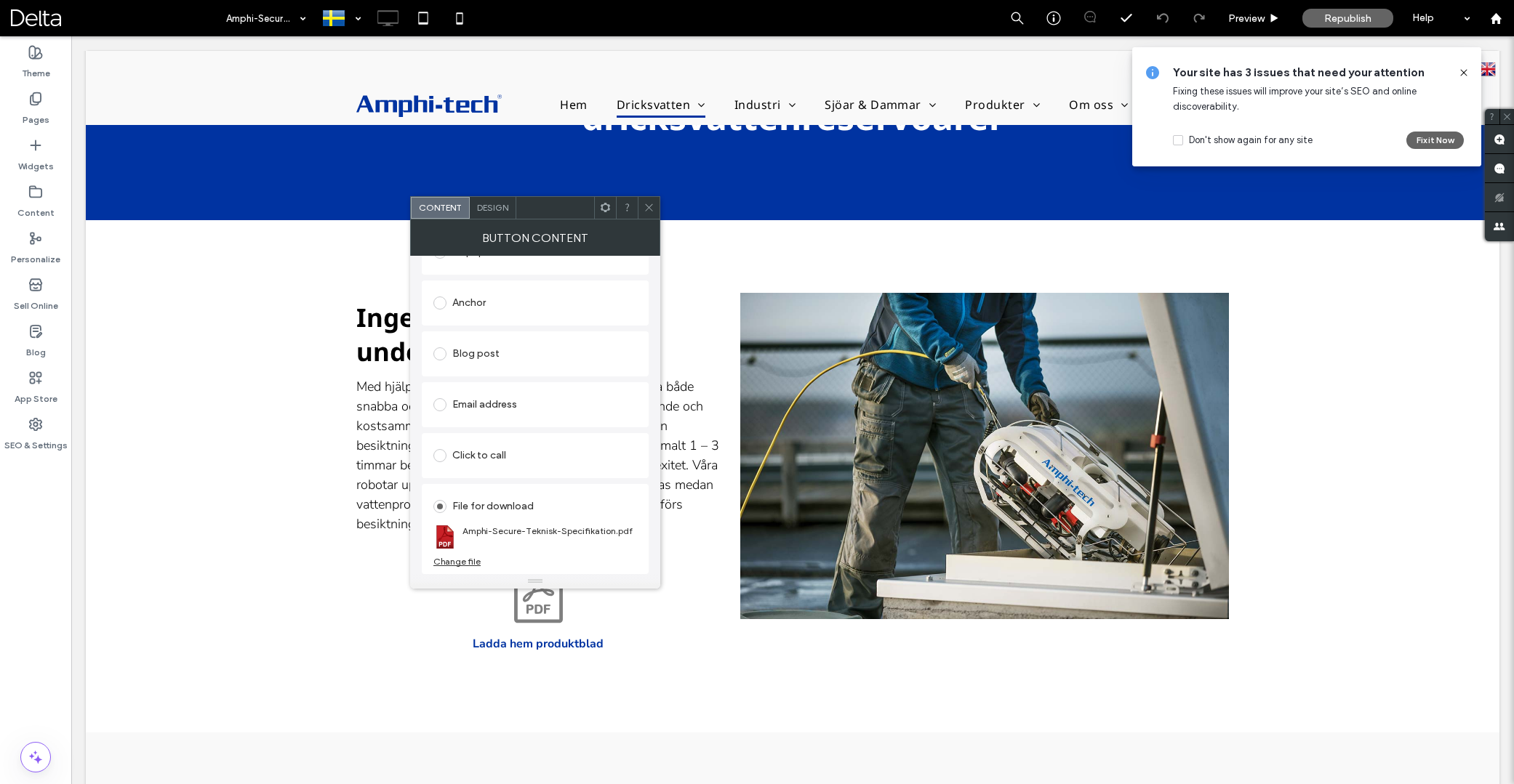
scroll to position [282, 0]
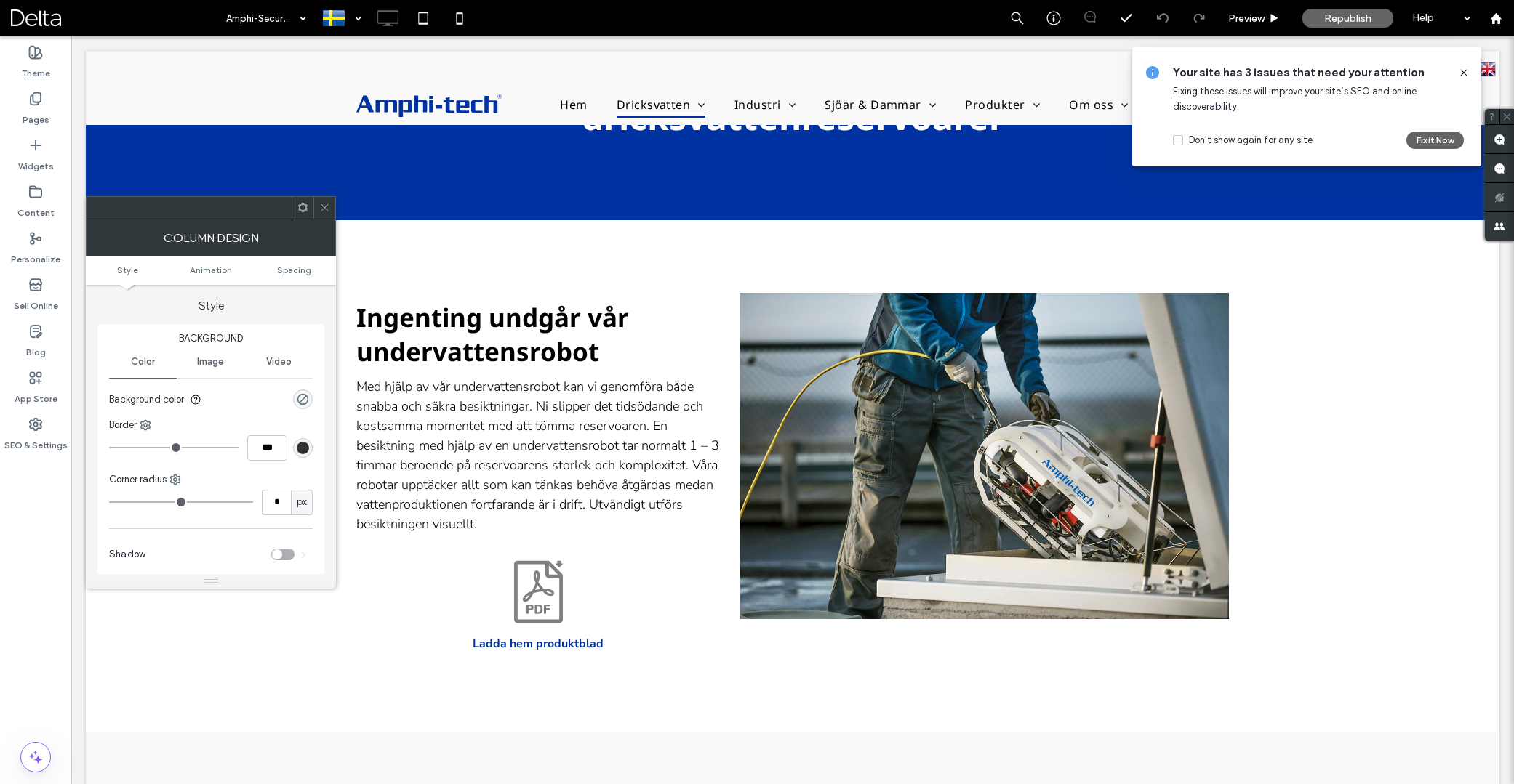
click at [296, 214] on div at bounding box center [303, 208] width 22 height 22
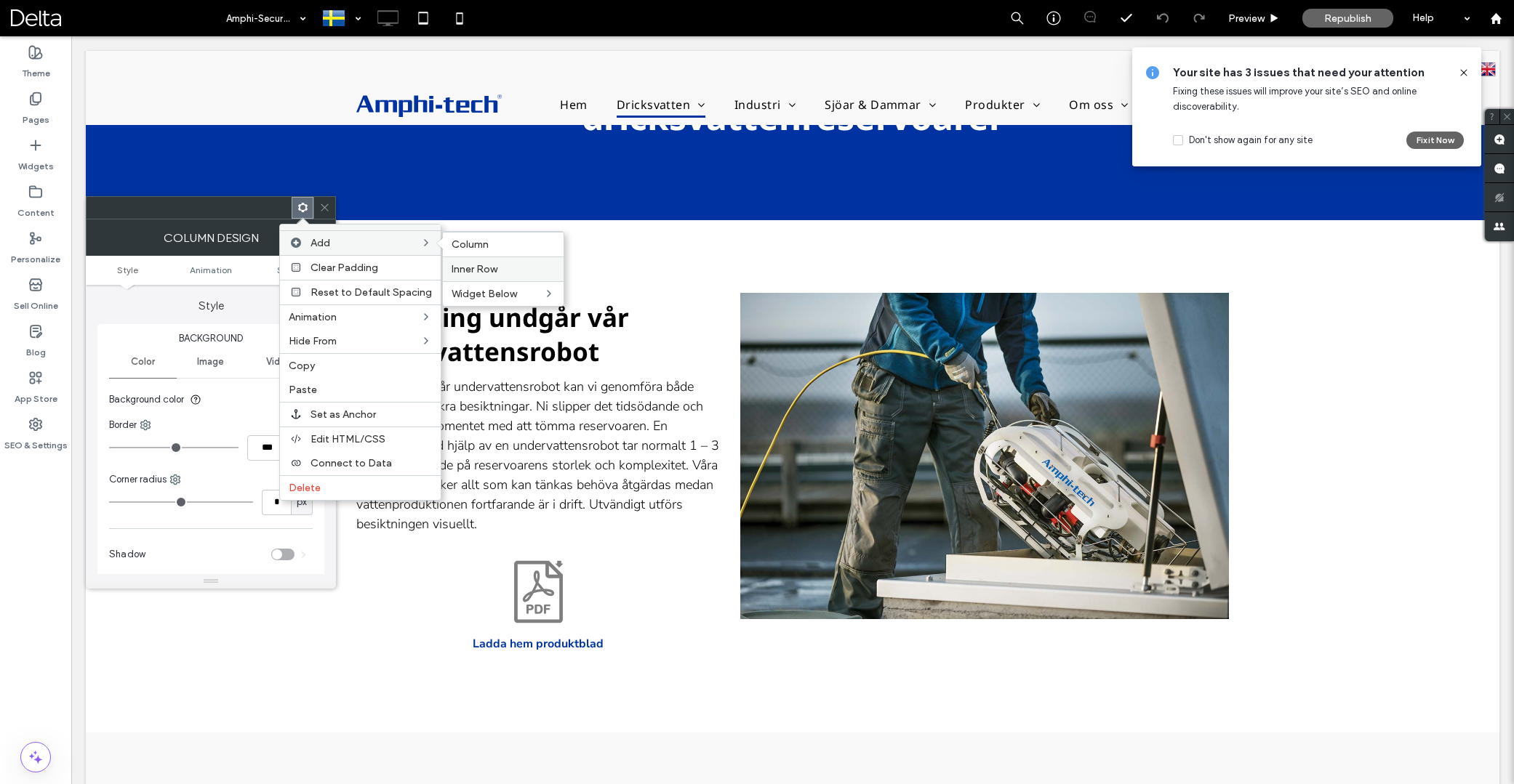
click at [500, 269] on label "Inner Row" at bounding box center [503, 269] width 104 height 12
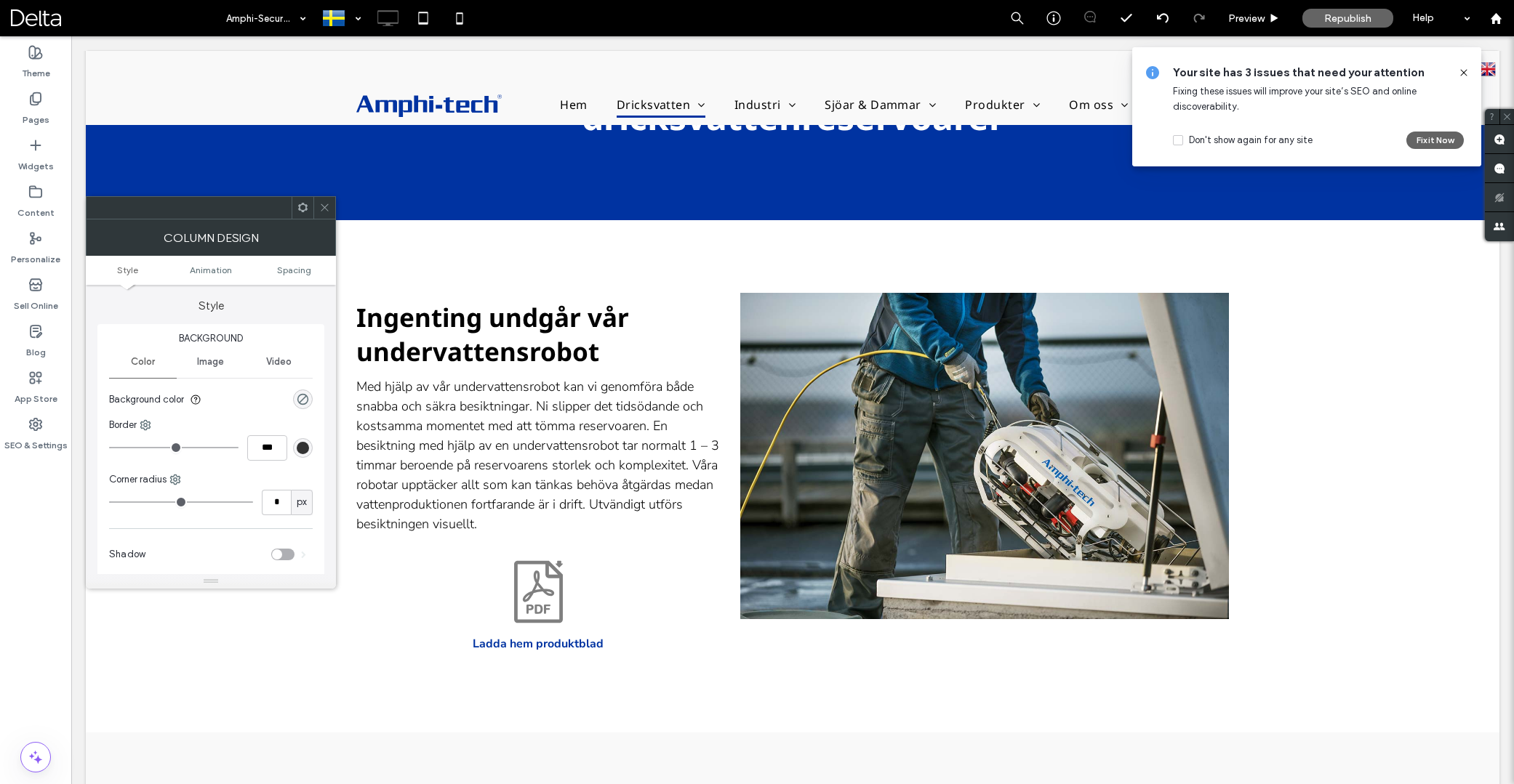
click at [326, 210] on icon at bounding box center [324, 207] width 11 height 11
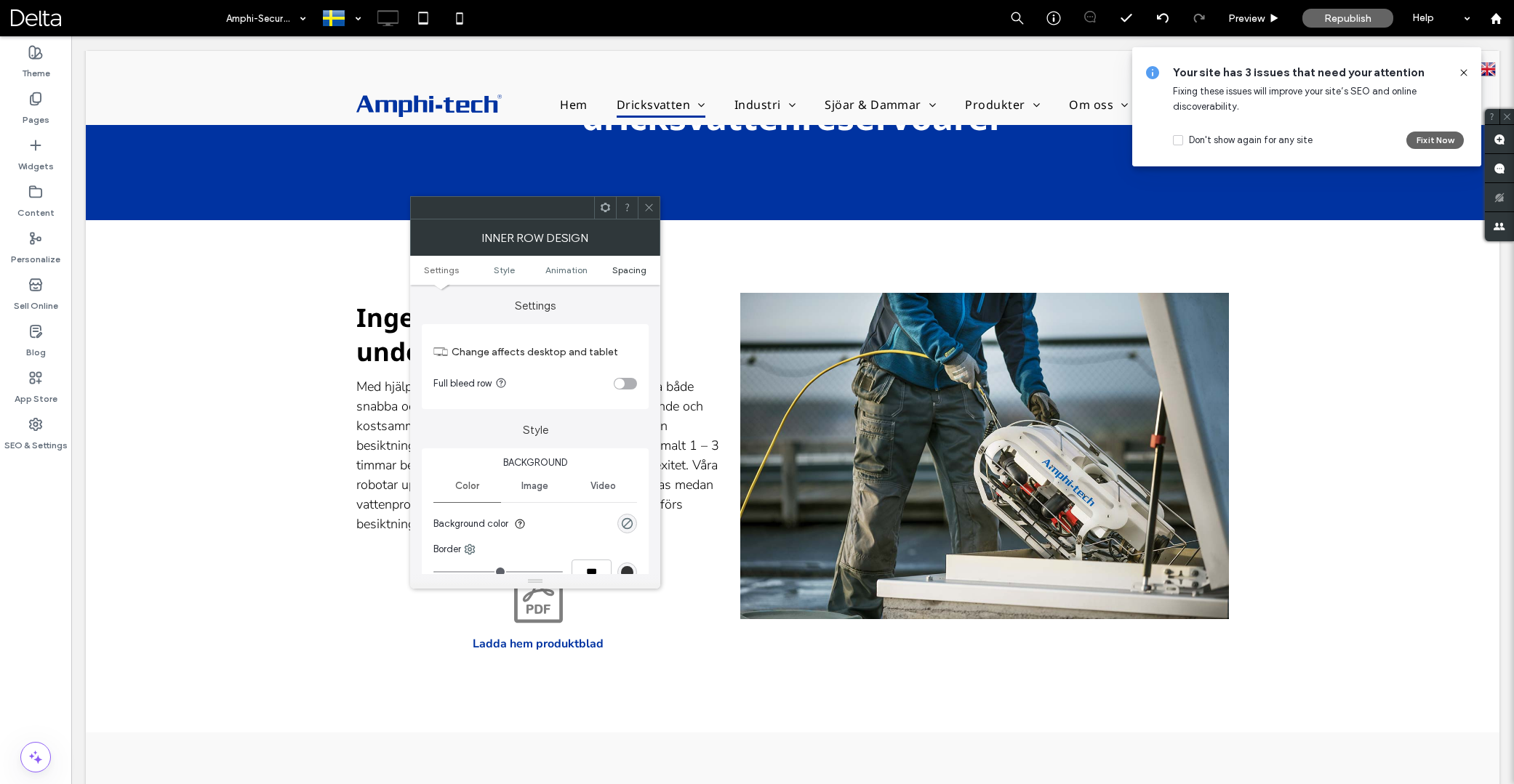
click at [630, 269] on span "Spacing" at bounding box center [629, 269] width 34 height 11
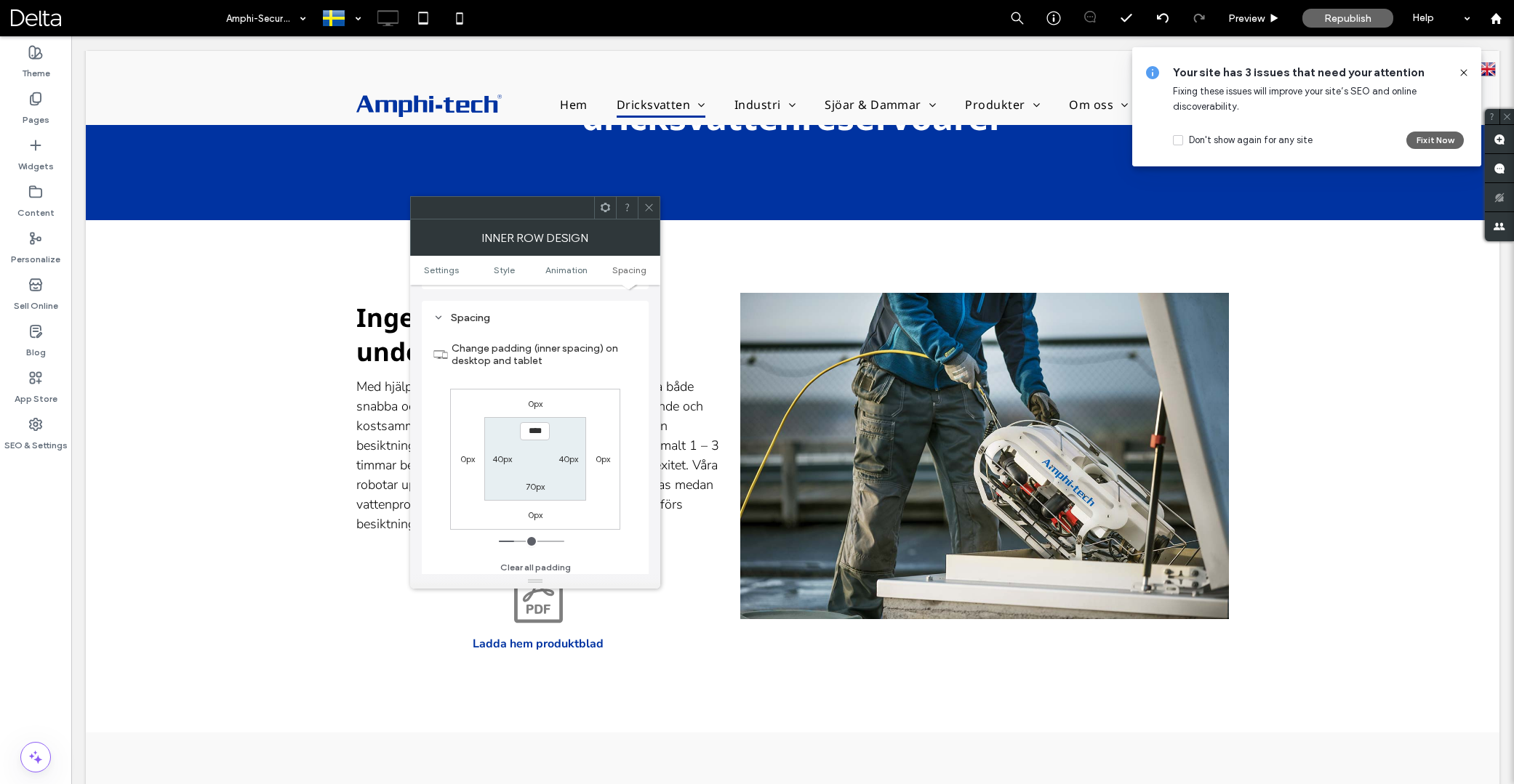
scroll to position [462, 0]
click at [501, 454] on label "40px" at bounding box center [502, 457] width 20 height 11
type input "**"
click at [501, 454] on input "****" at bounding box center [502, 457] width 30 height 18
type input "*"
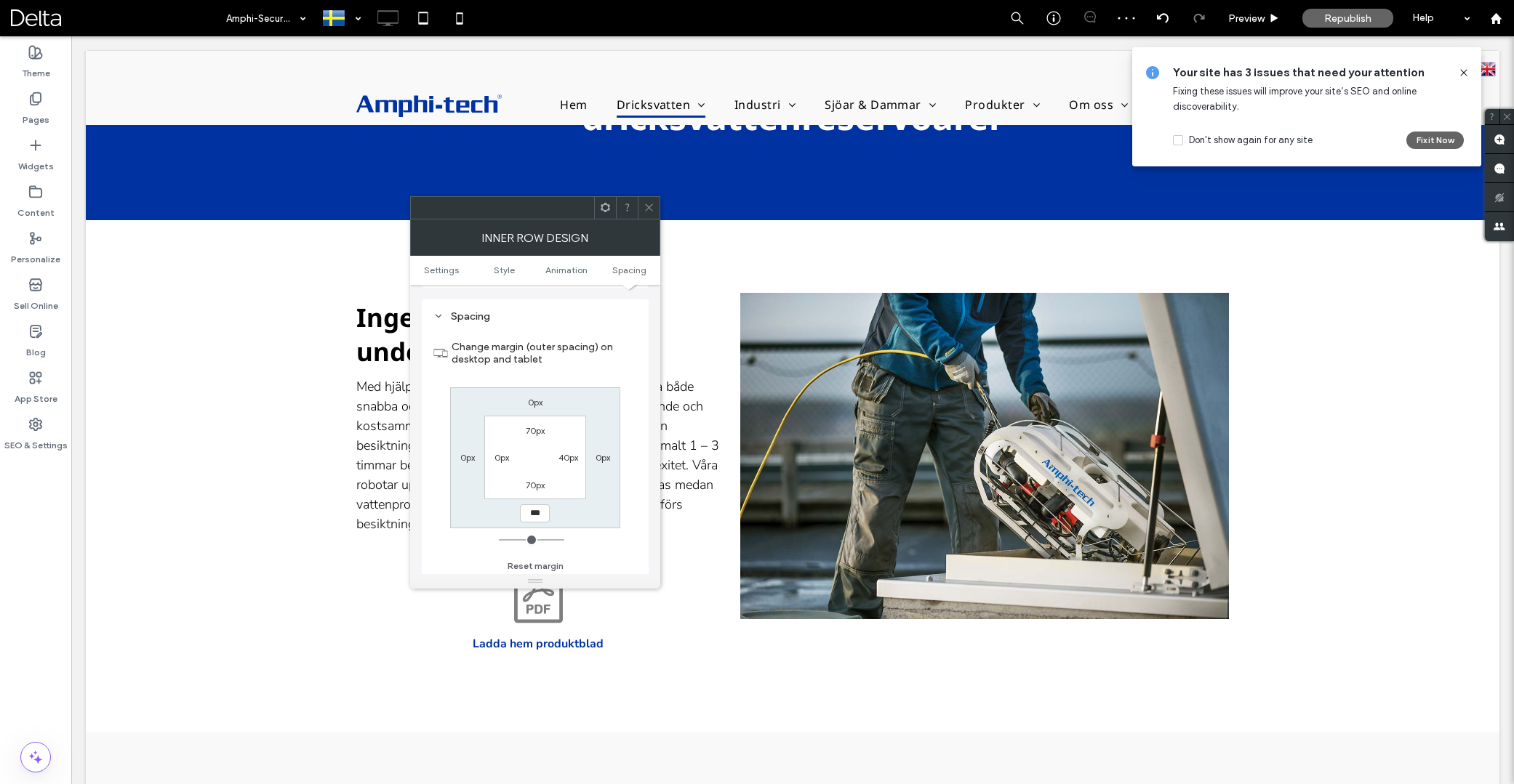
click at [572, 458] on label "40px" at bounding box center [569, 457] width 20 height 11
type input "**"
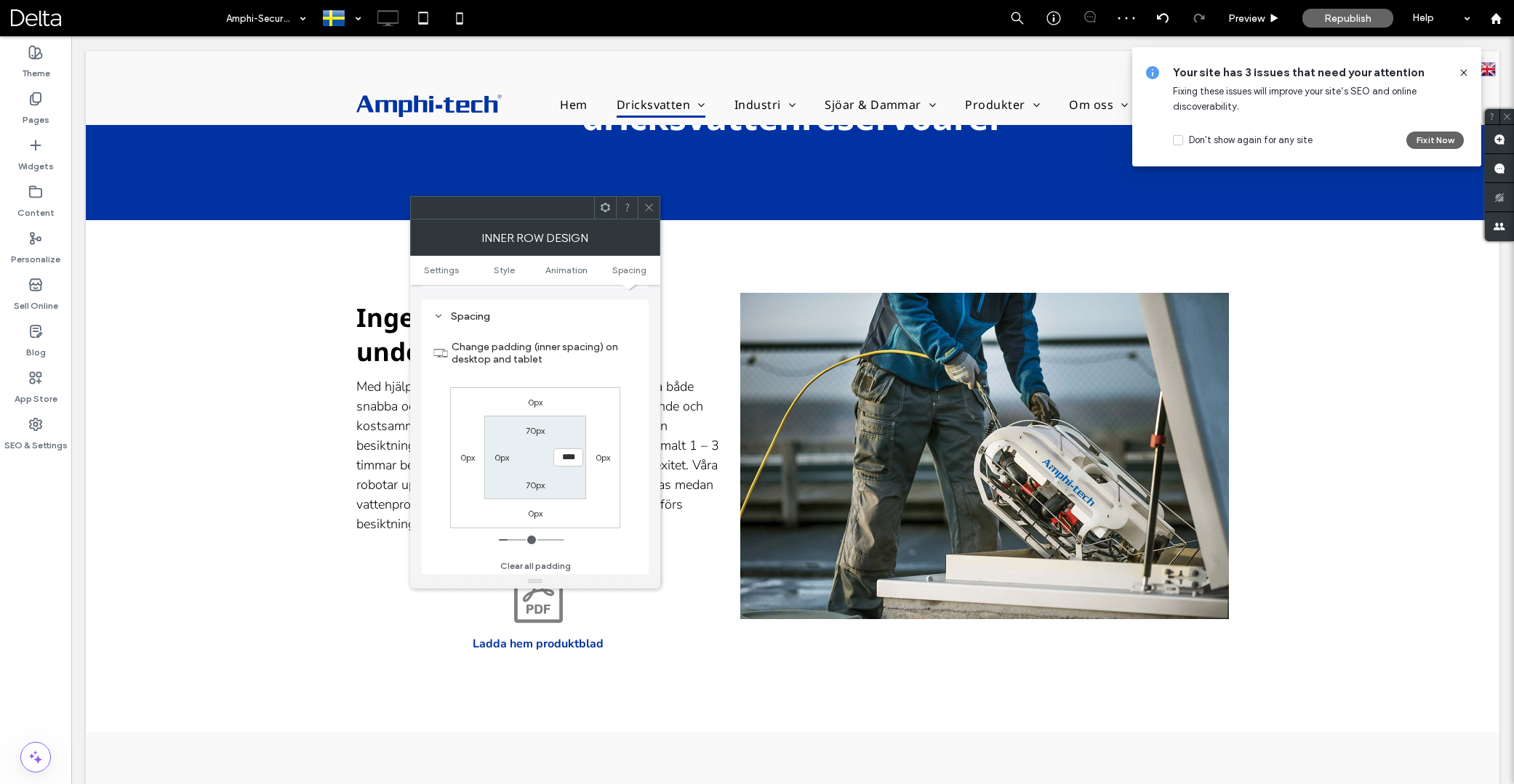
click at [572, 458] on input "****" at bounding box center [569, 457] width 30 height 18
type input "*"
type input "**"
drag, startPoint x: 651, startPoint y: 210, endPoint x: 653, endPoint y: 232, distance: 22.1
click at [651, 210] on use at bounding box center [648, 207] width 7 height 7
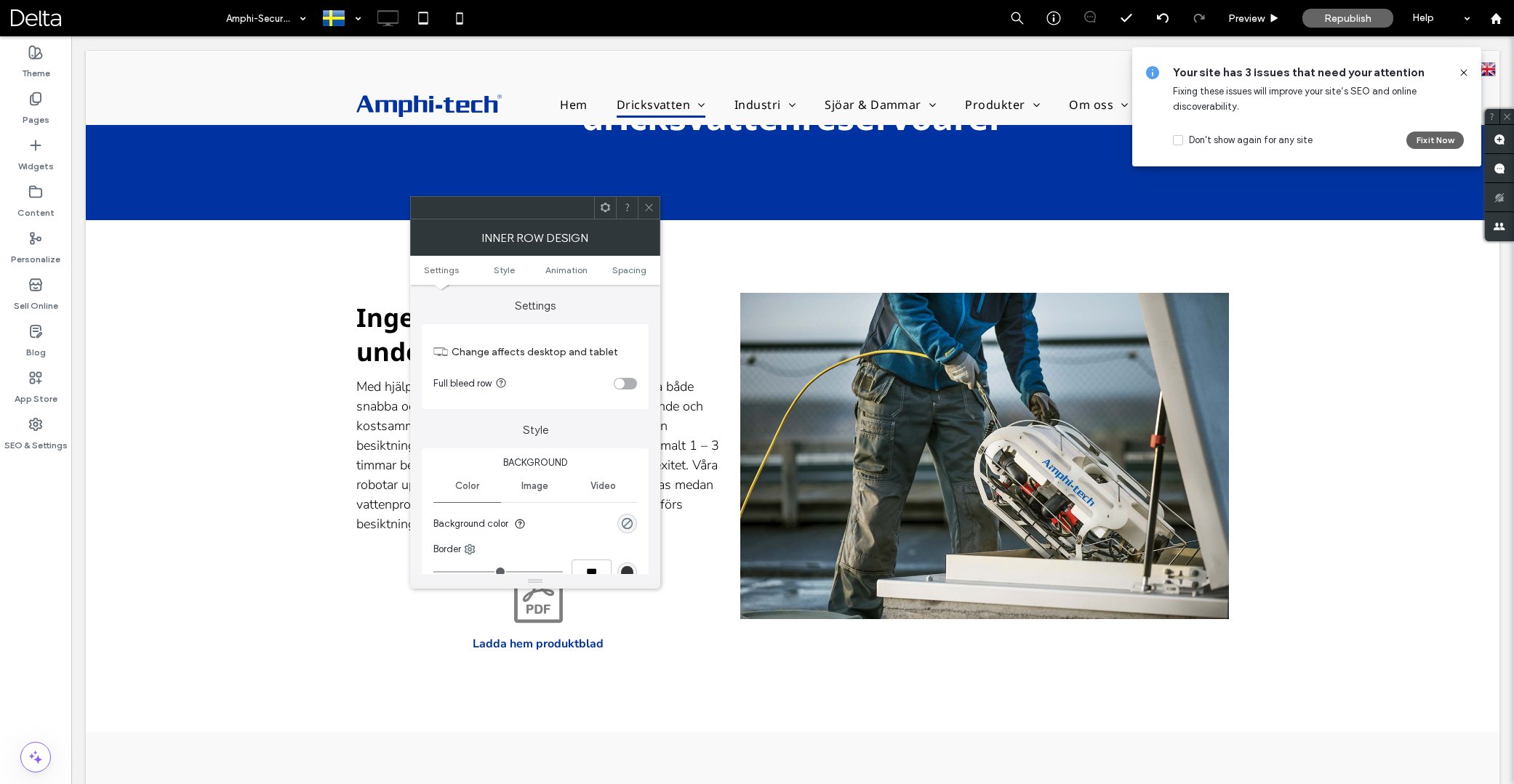
drag, startPoint x: 648, startPoint y: 202, endPoint x: 653, endPoint y: 221, distance: 19.6
click at [648, 204] on icon at bounding box center [648, 207] width 11 height 11
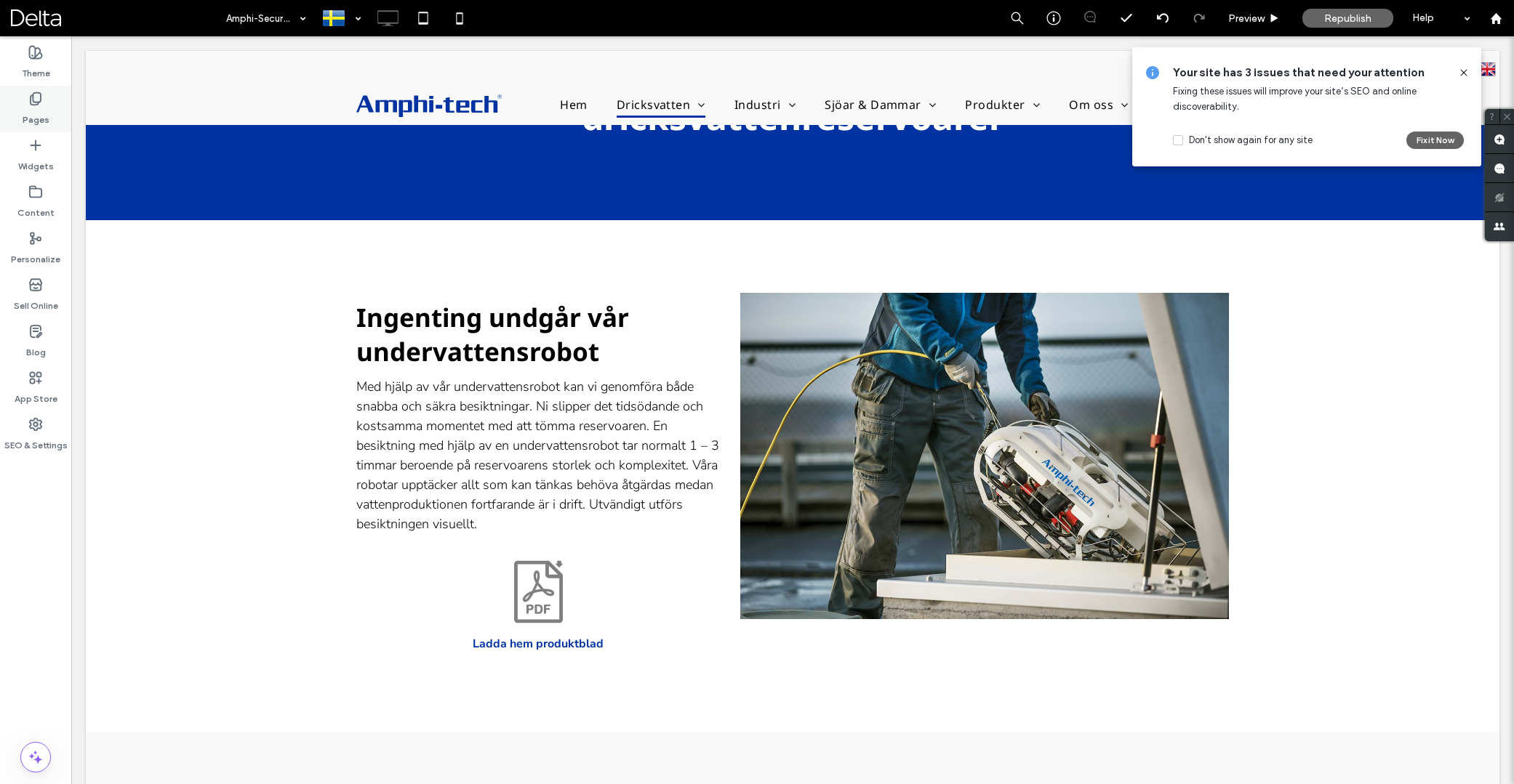
click at [45, 113] on label "Pages" at bounding box center [36, 116] width 27 height 21
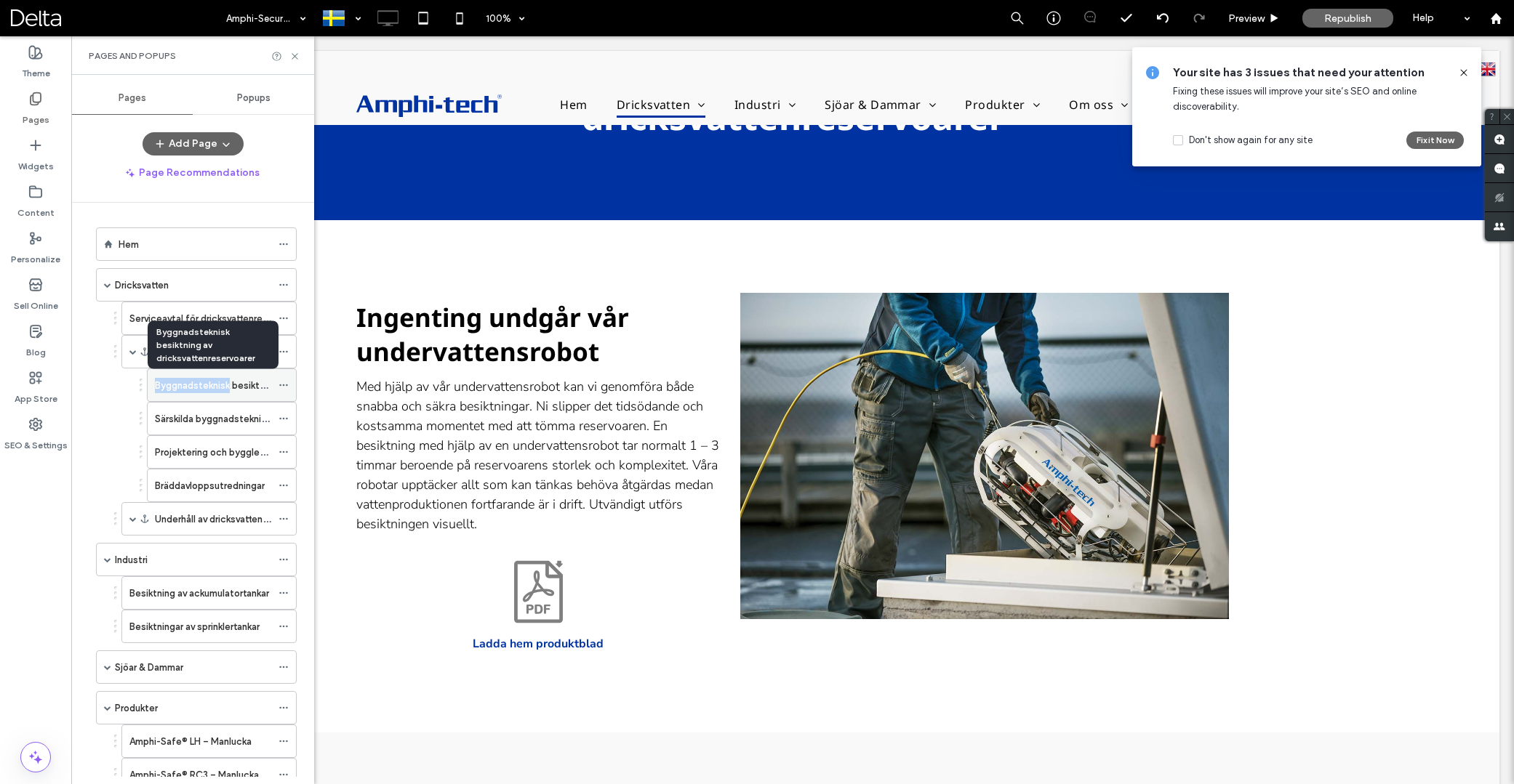
click at [203, 388] on label "Byggnadsteknisk besiktning av dricksvattenreservoarer" at bounding box center [274, 385] width 240 height 26
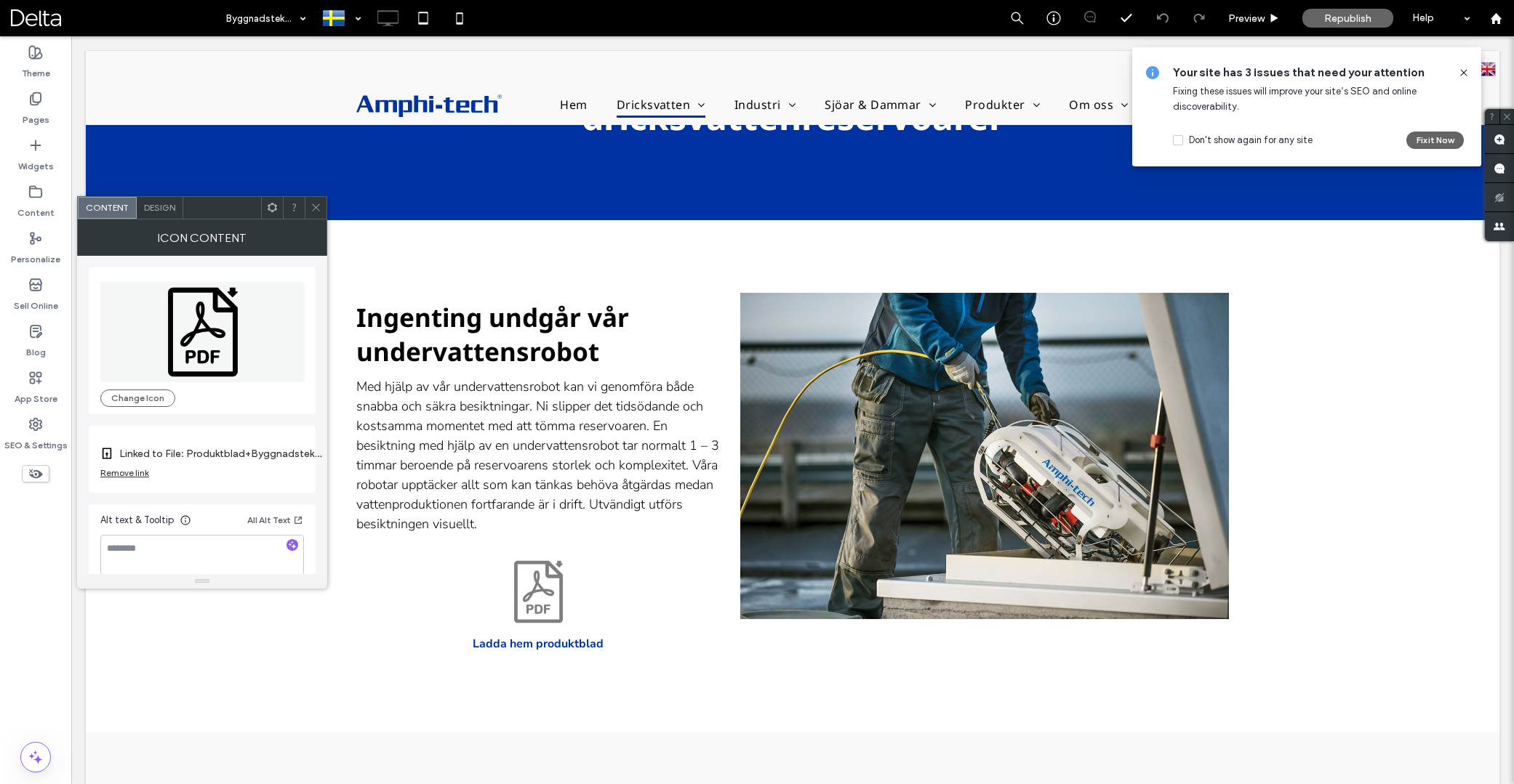
click at [268, 208] on icon at bounding box center [272, 207] width 11 height 11
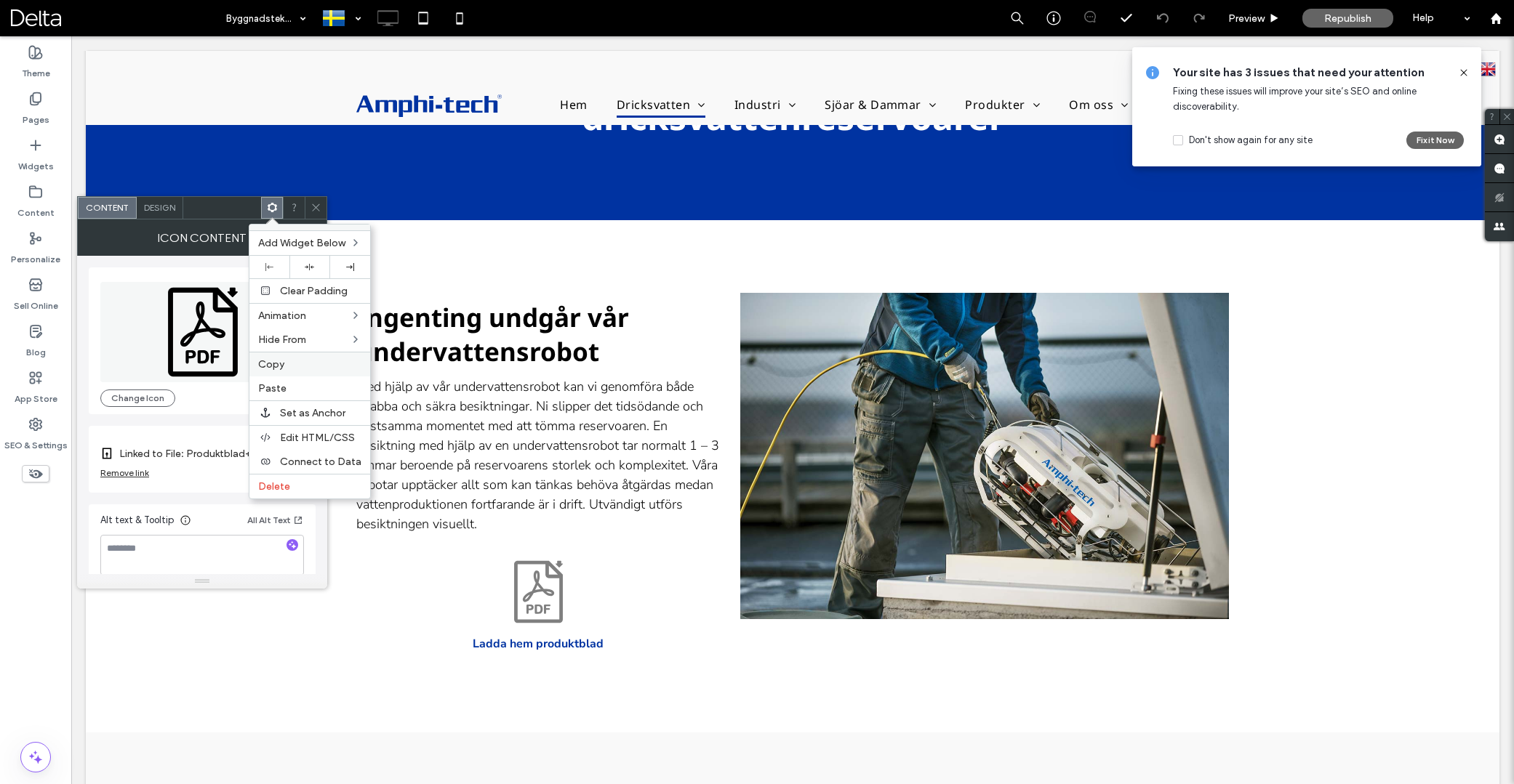
click at [275, 366] on span "Copy" at bounding box center [271, 364] width 27 height 12
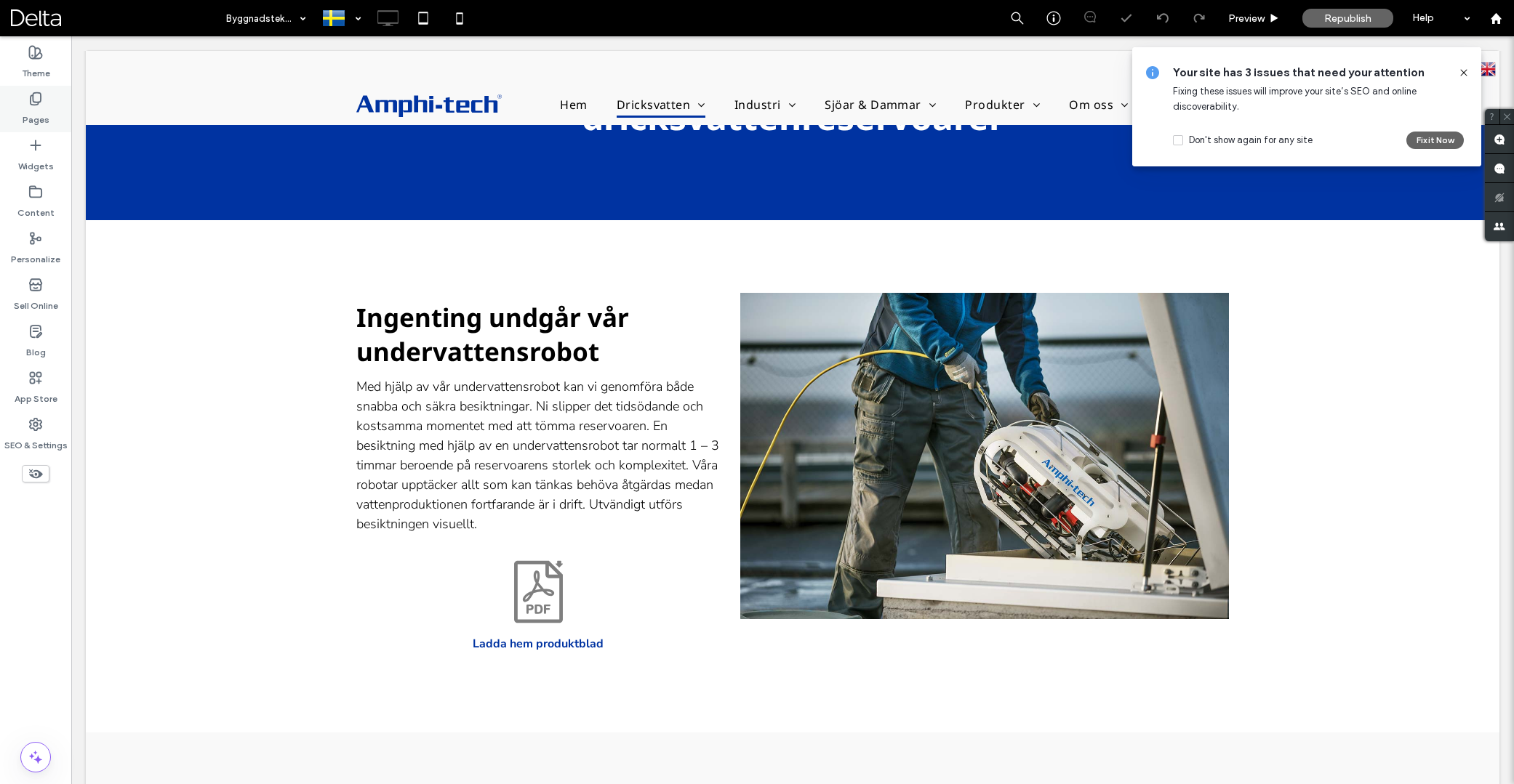
click at [49, 106] on div "Pages" at bounding box center [36, 109] width 71 height 46
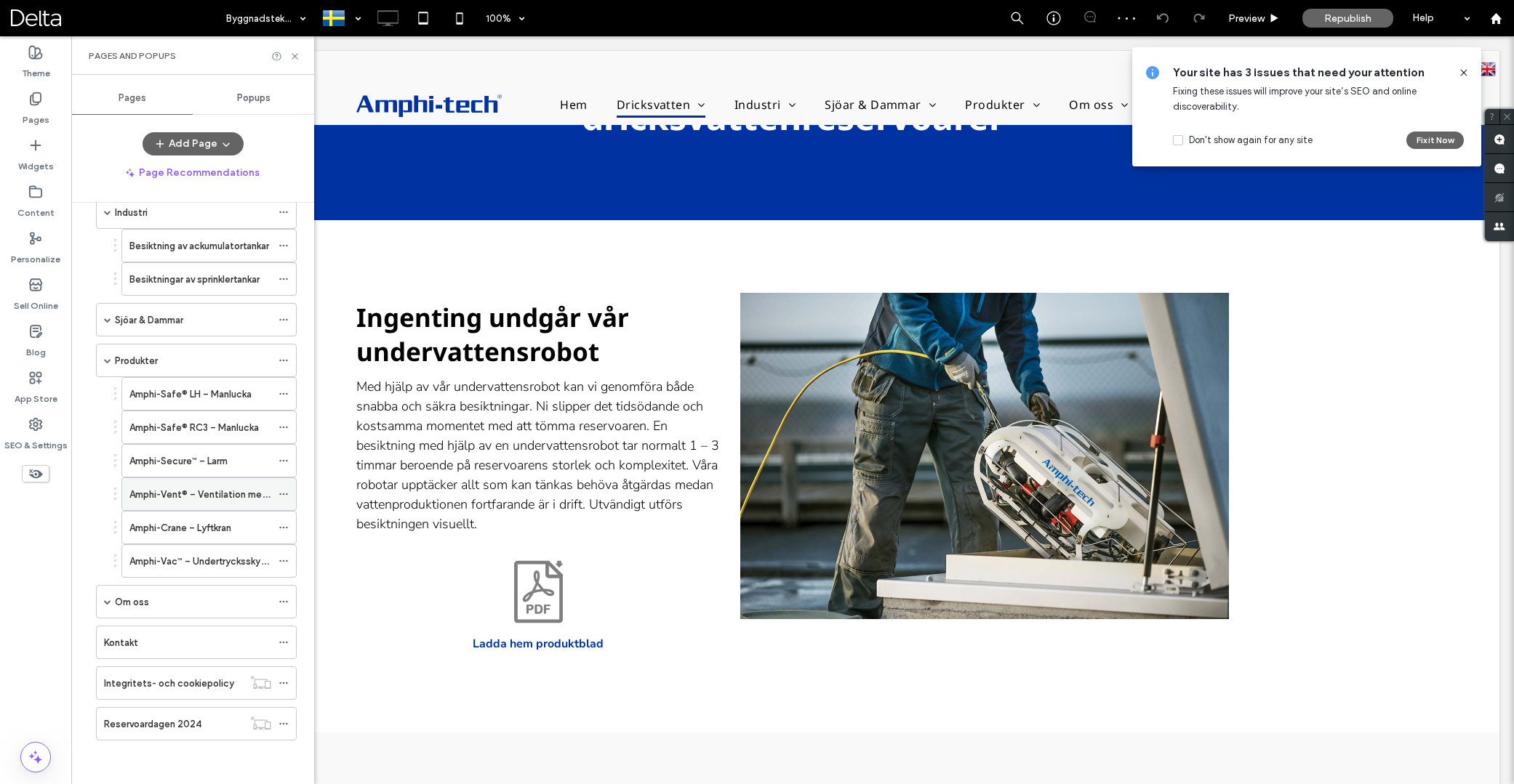
scroll to position [347, 0]
click at [199, 466] on label "Amphi-Secure™ – Larm" at bounding box center [178, 461] width 98 height 26
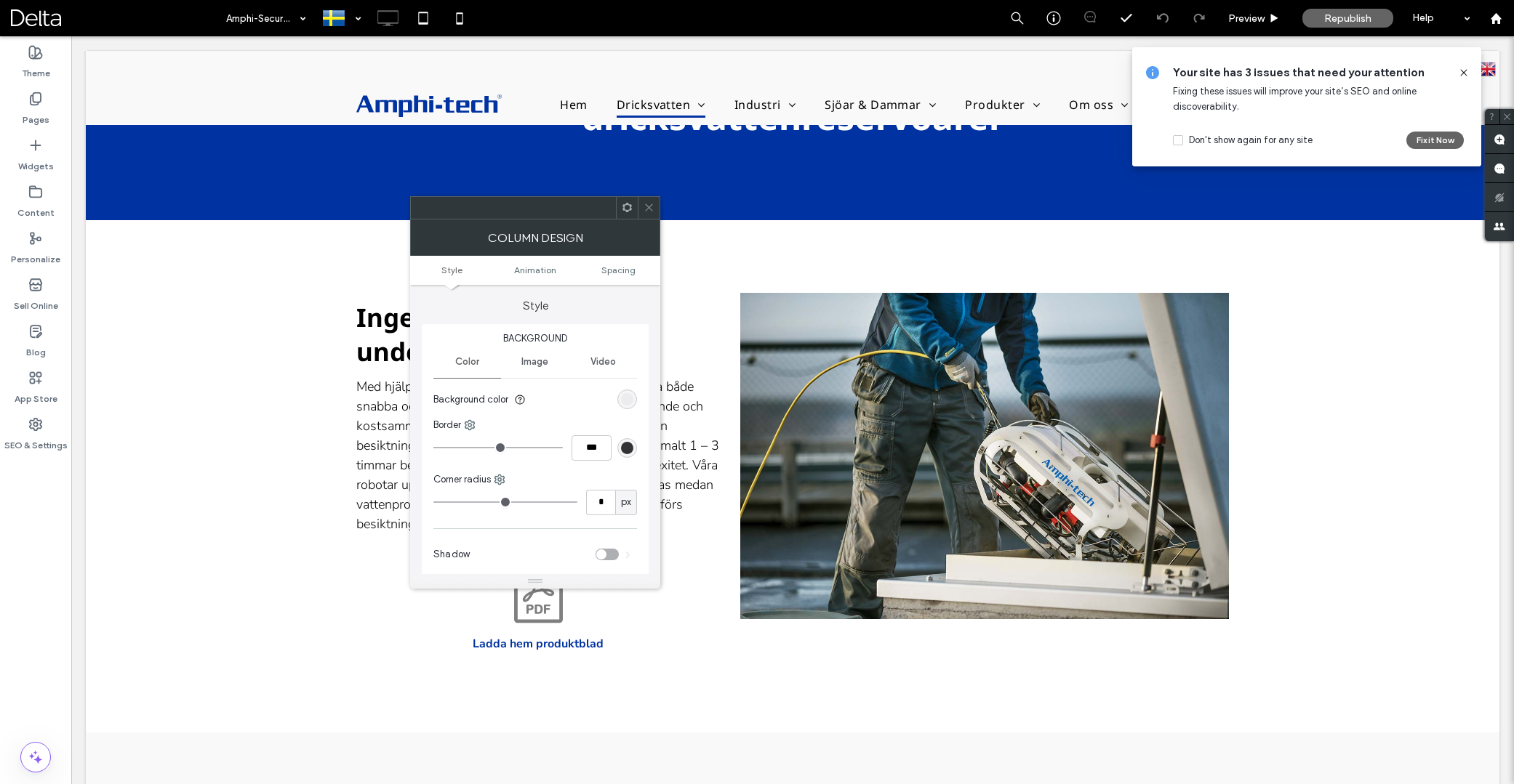
click at [625, 206] on use at bounding box center [627, 207] width 9 height 9
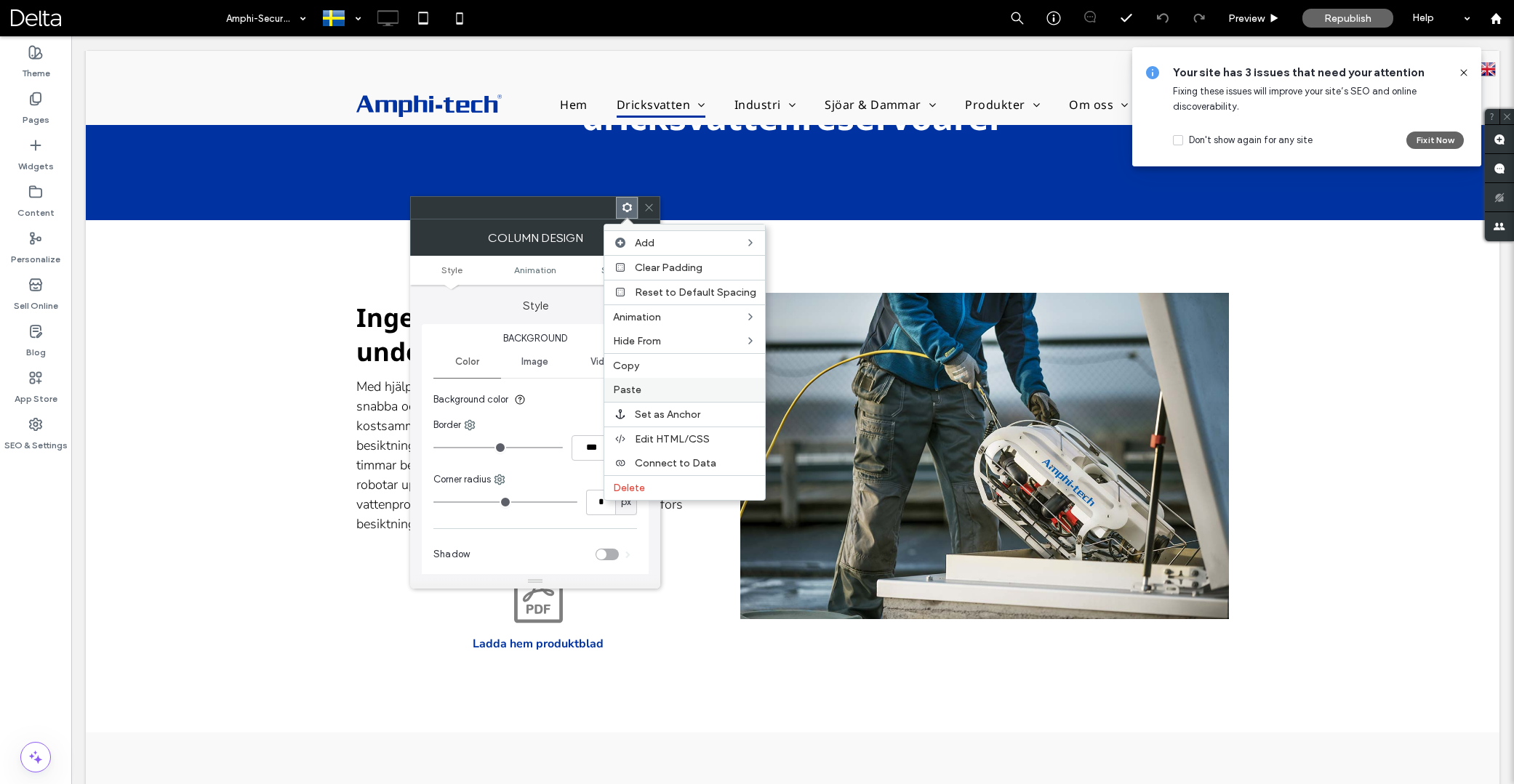
click at [648, 387] on label "Paste" at bounding box center [684, 390] width 143 height 12
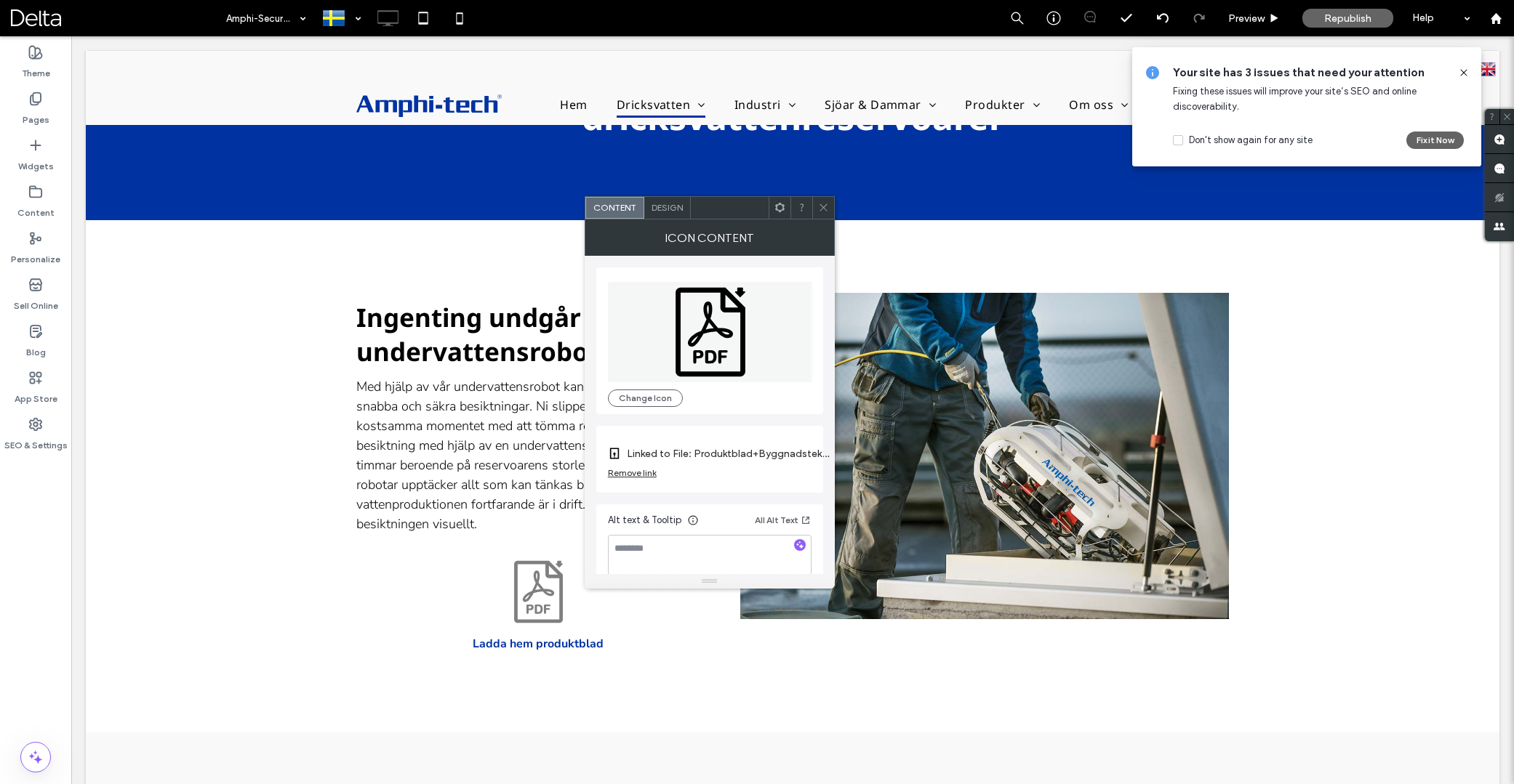
drag, startPoint x: 827, startPoint y: 210, endPoint x: 832, endPoint y: 283, distance: 73.2
click at [827, 210] on icon at bounding box center [823, 207] width 11 height 11
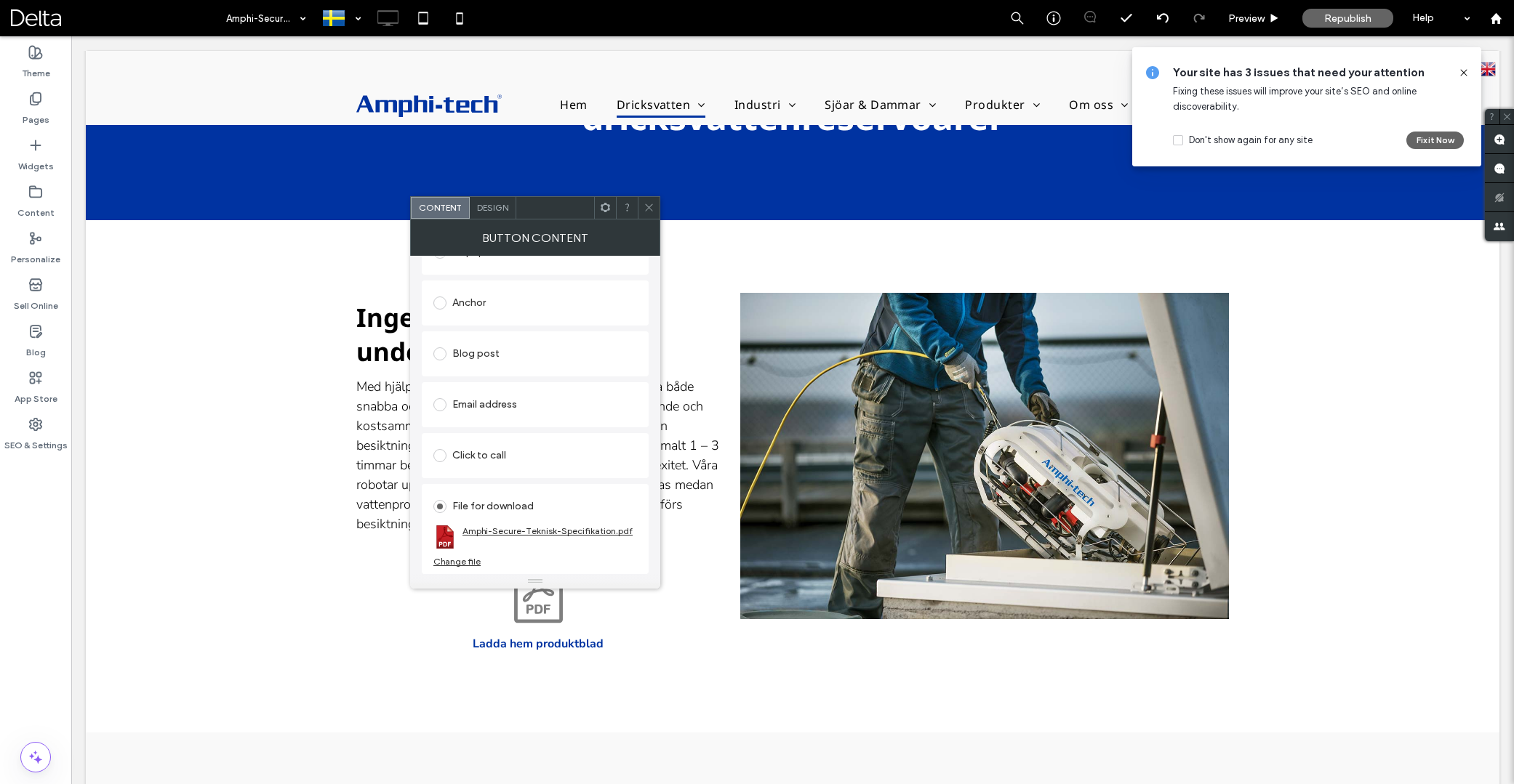
scroll to position [282, 0]
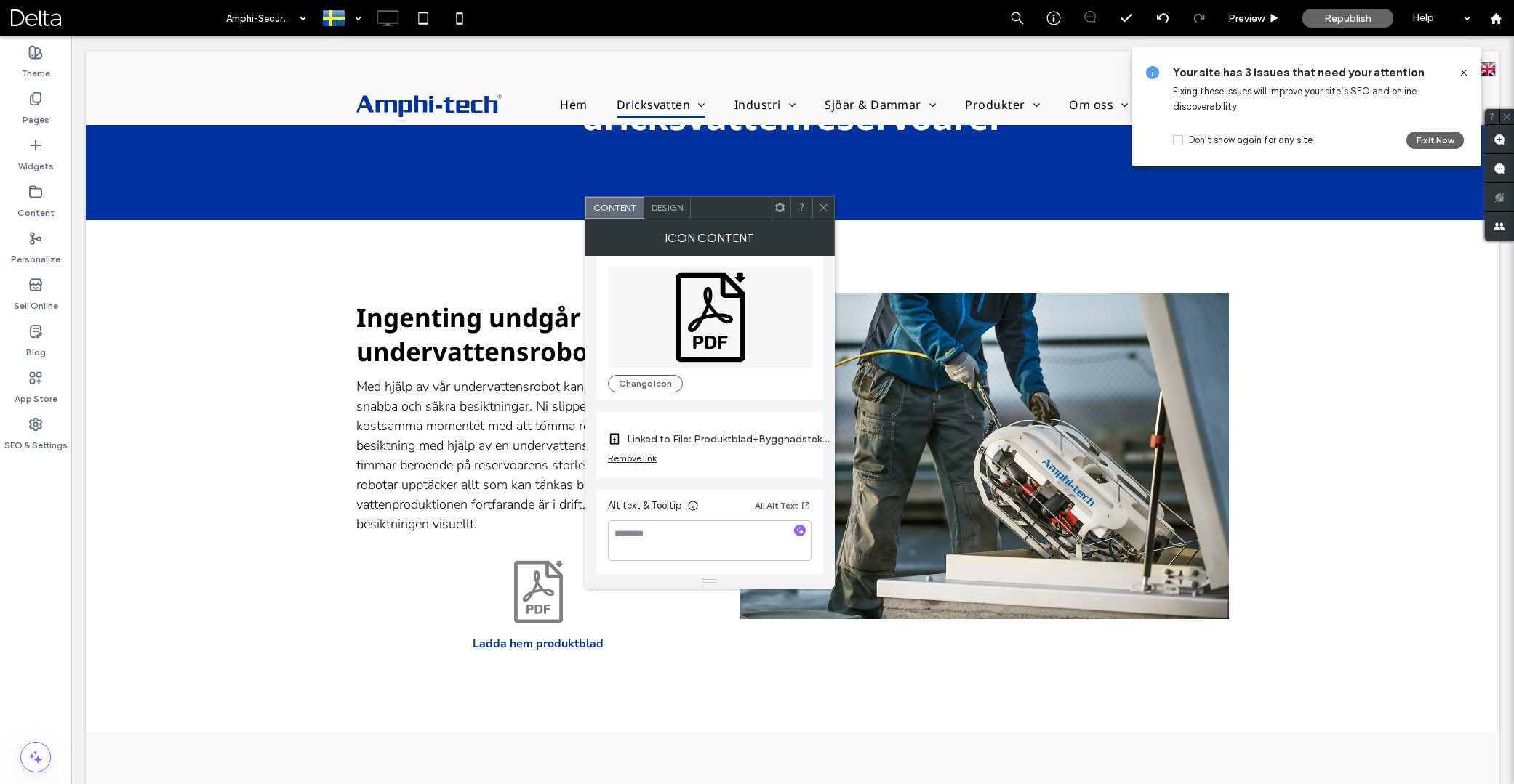
click at [646, 452] on div "Remove link" at bounding box center [632, 457] width 49 height 11
click at [669, 447] on label "Link Icon" at bounding box center [704, 450] width 193 height 27
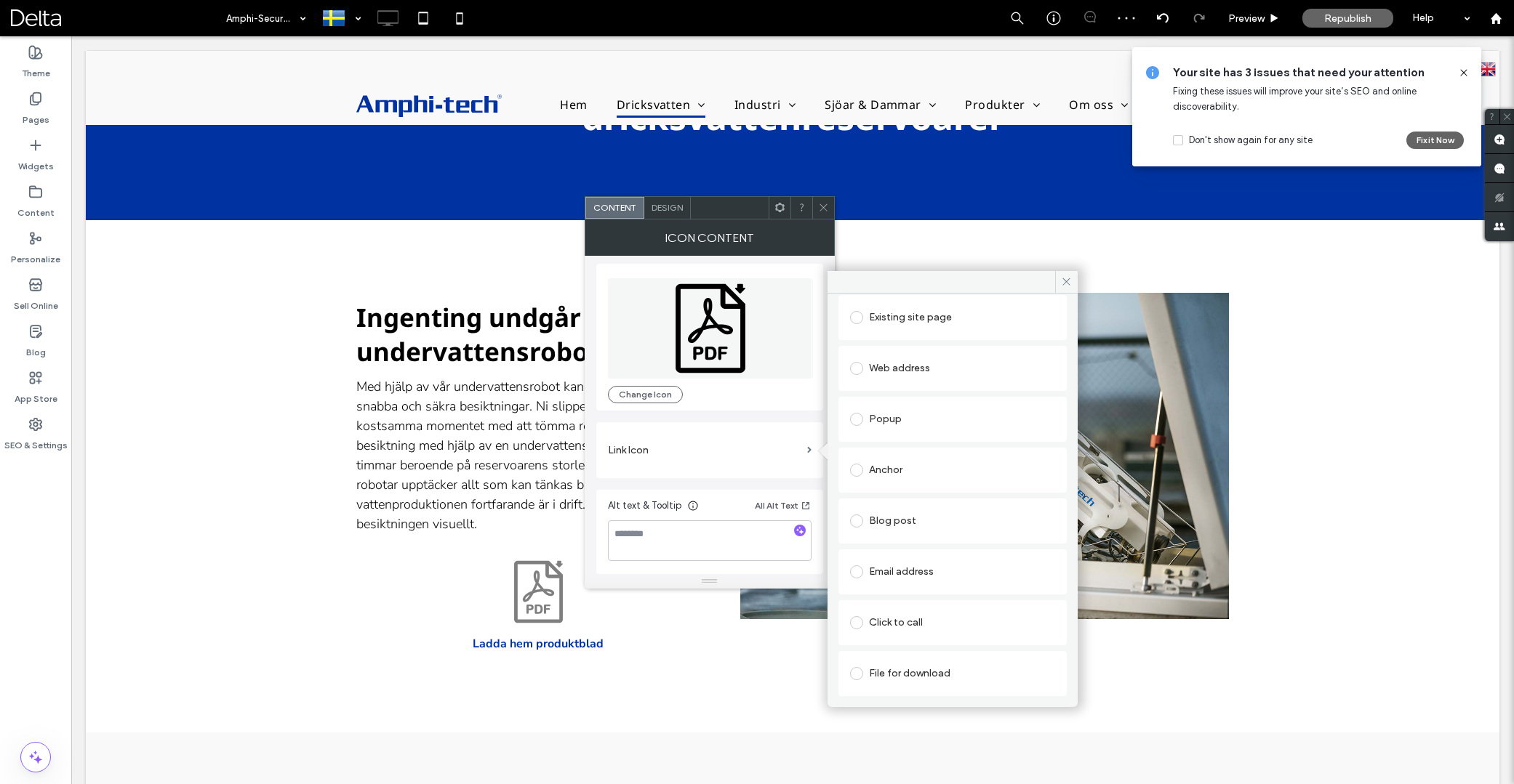
click at [900, 668] on div "File for download" at bounding box center [952, 674] width 205 height 23
click at [921, 666] on div "File" at bounding box center [953, 673] width 204 height 13
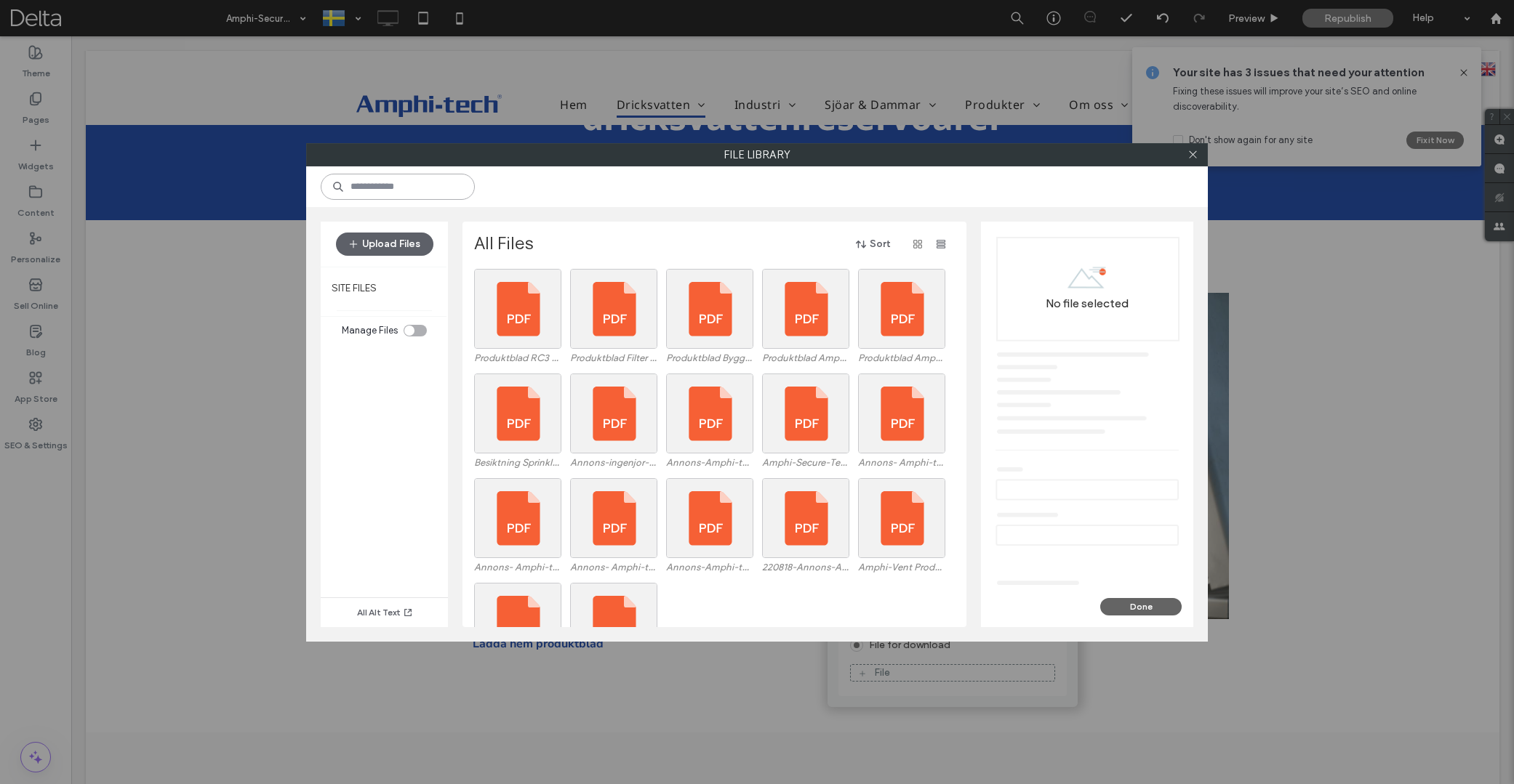
click at [429, 190] on input at bounding box center [398, 187] width 154 height 27
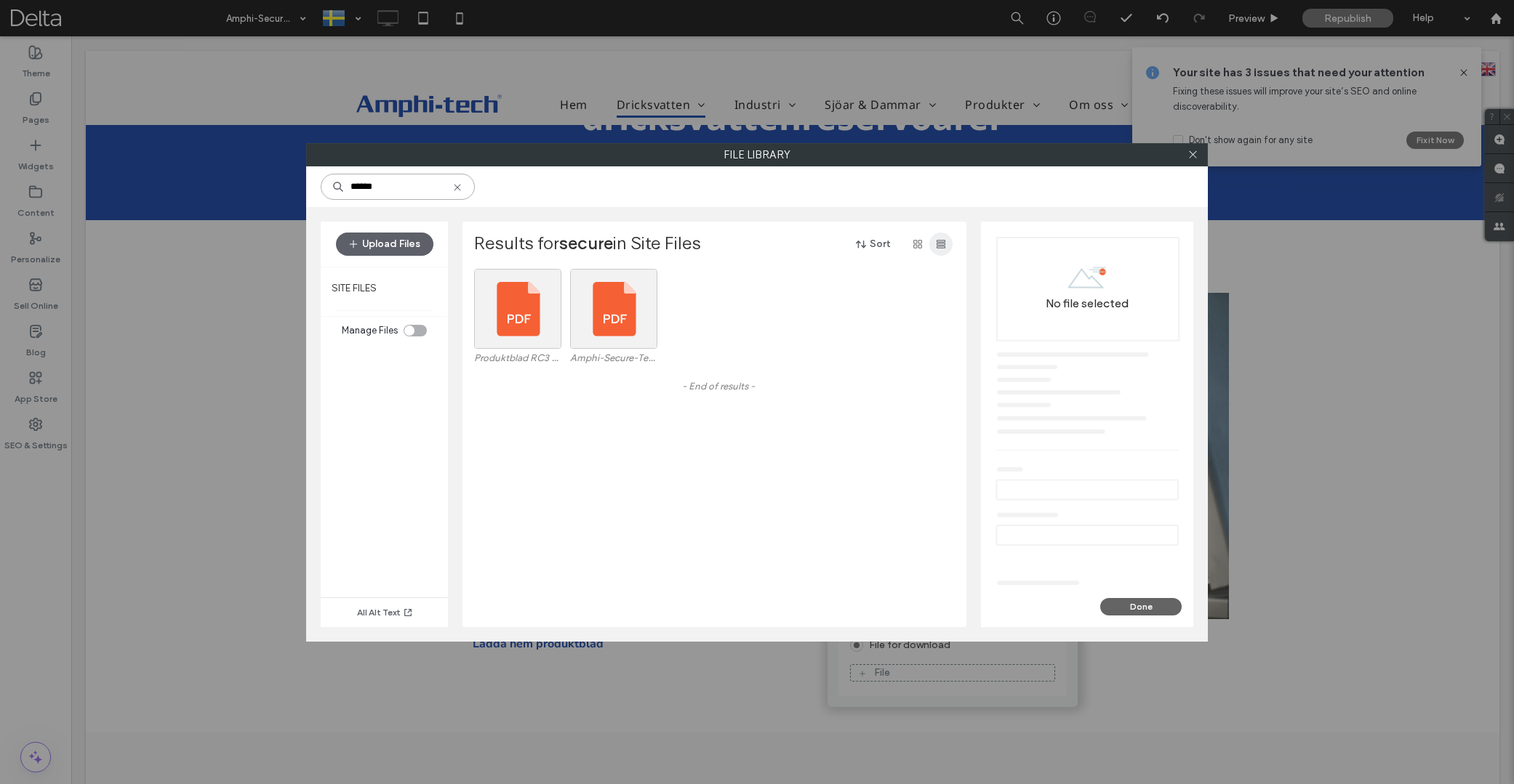
type input "******"
click at [934, 243] on span "button" at bounding box center [941, 244] width 23 height 23
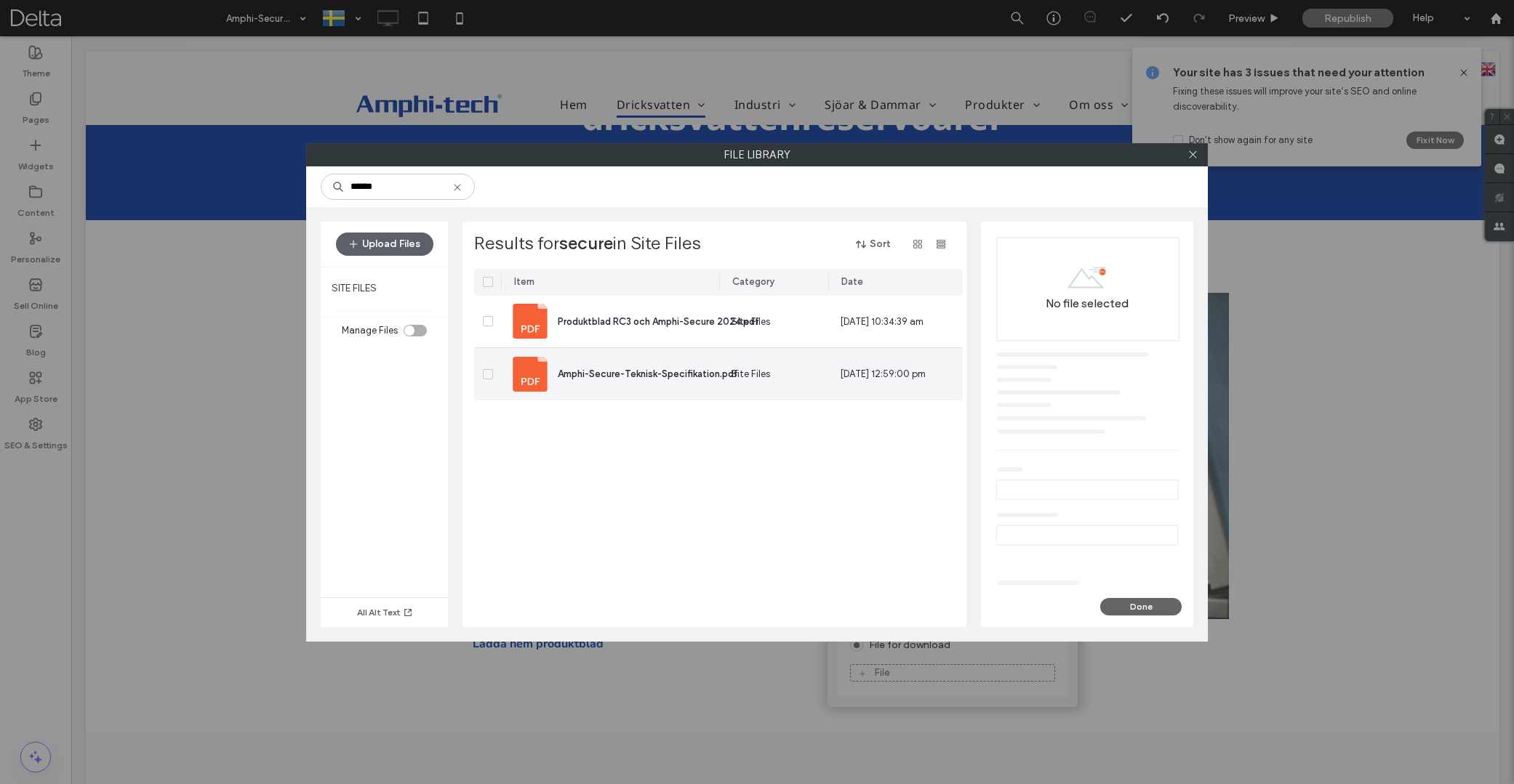
click at [642, 378] on span "Amphi-Secure-Teknisk-Specifikation.pdf" at bounding box center [648, 374] width 181 height 11
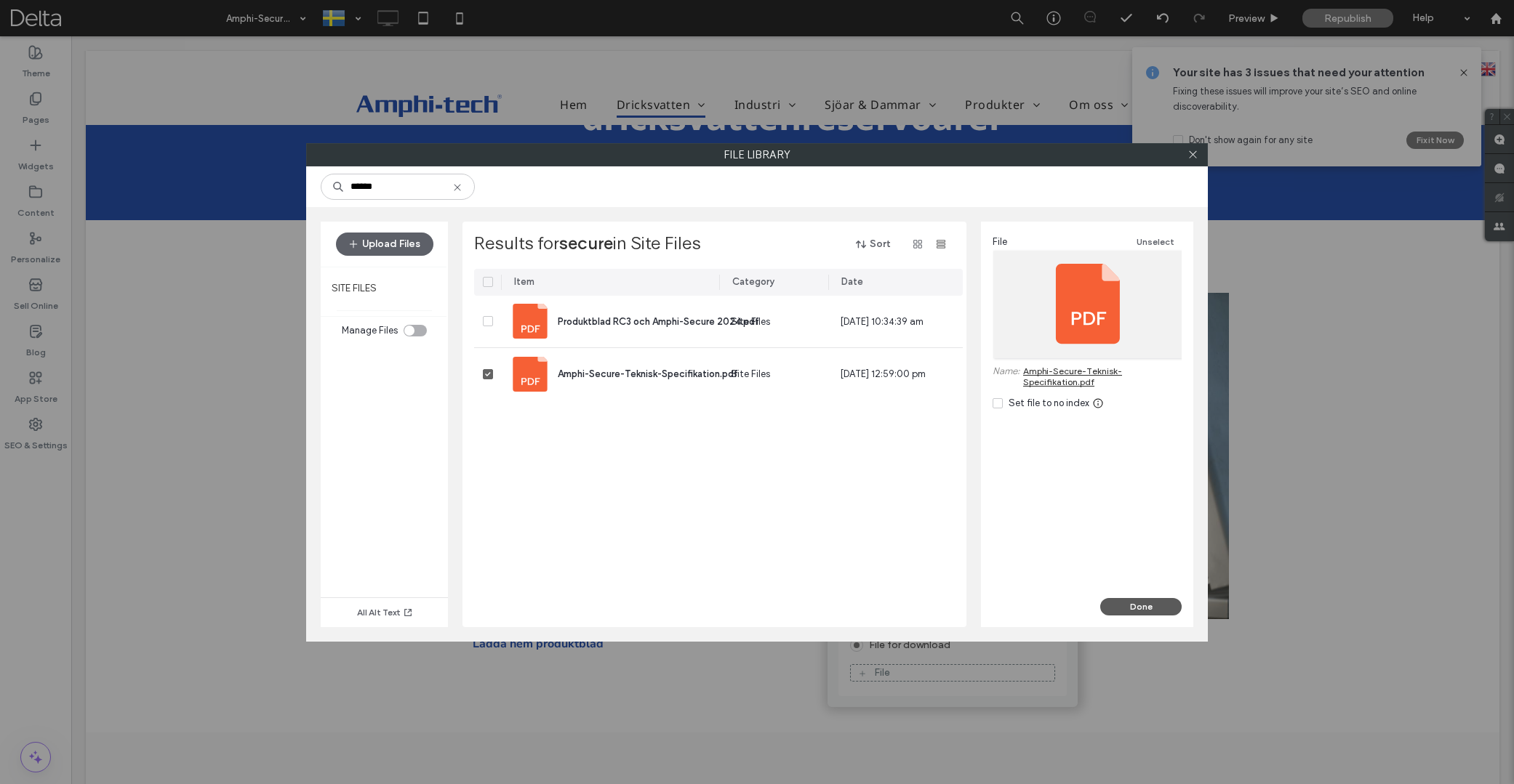
click at [1146, 606] on button "Done" at bounding box center [1141, 607] width 81 height 17
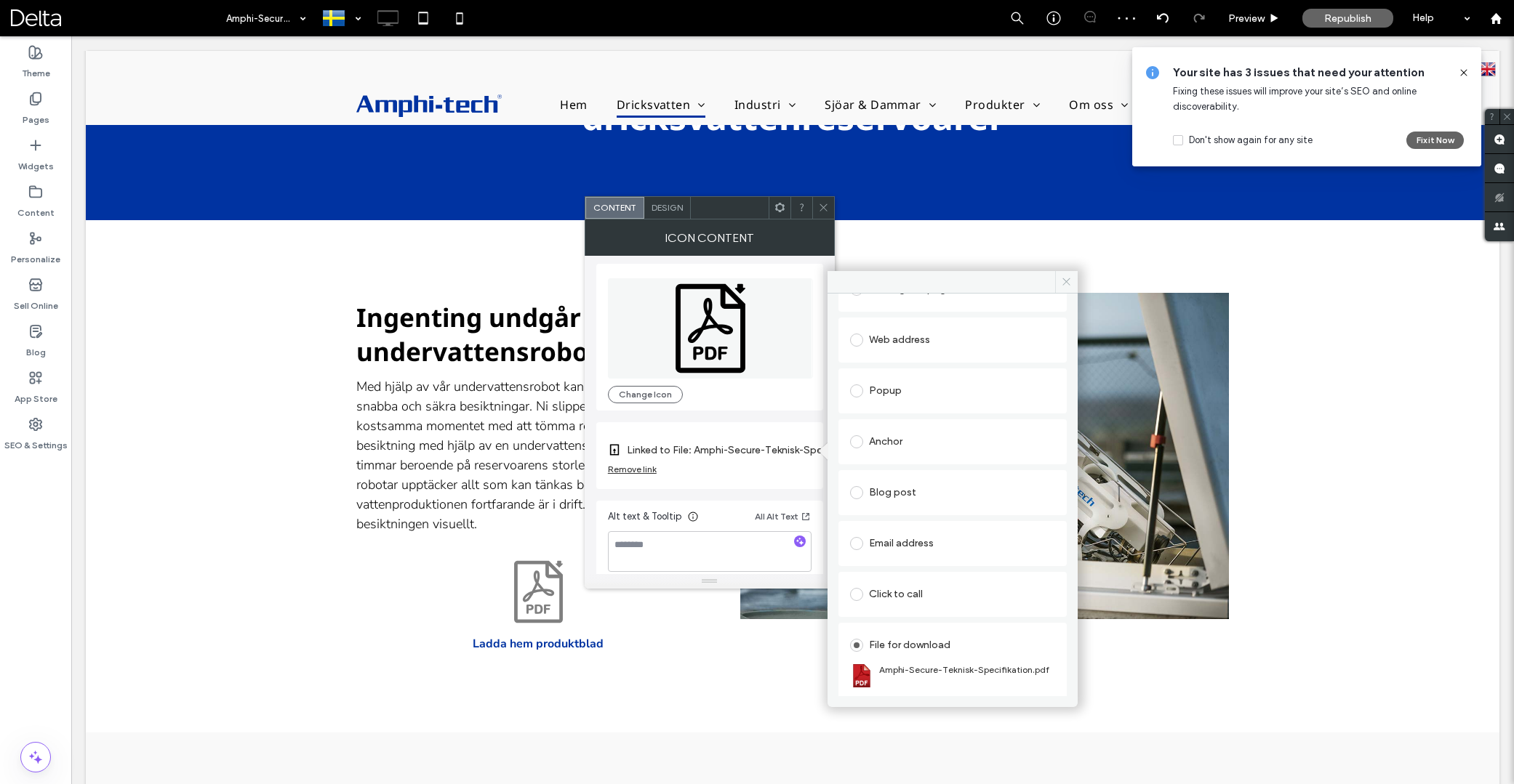
click at [1065, 281] on icon at bounding box center [1066, 281] width 11 height 11
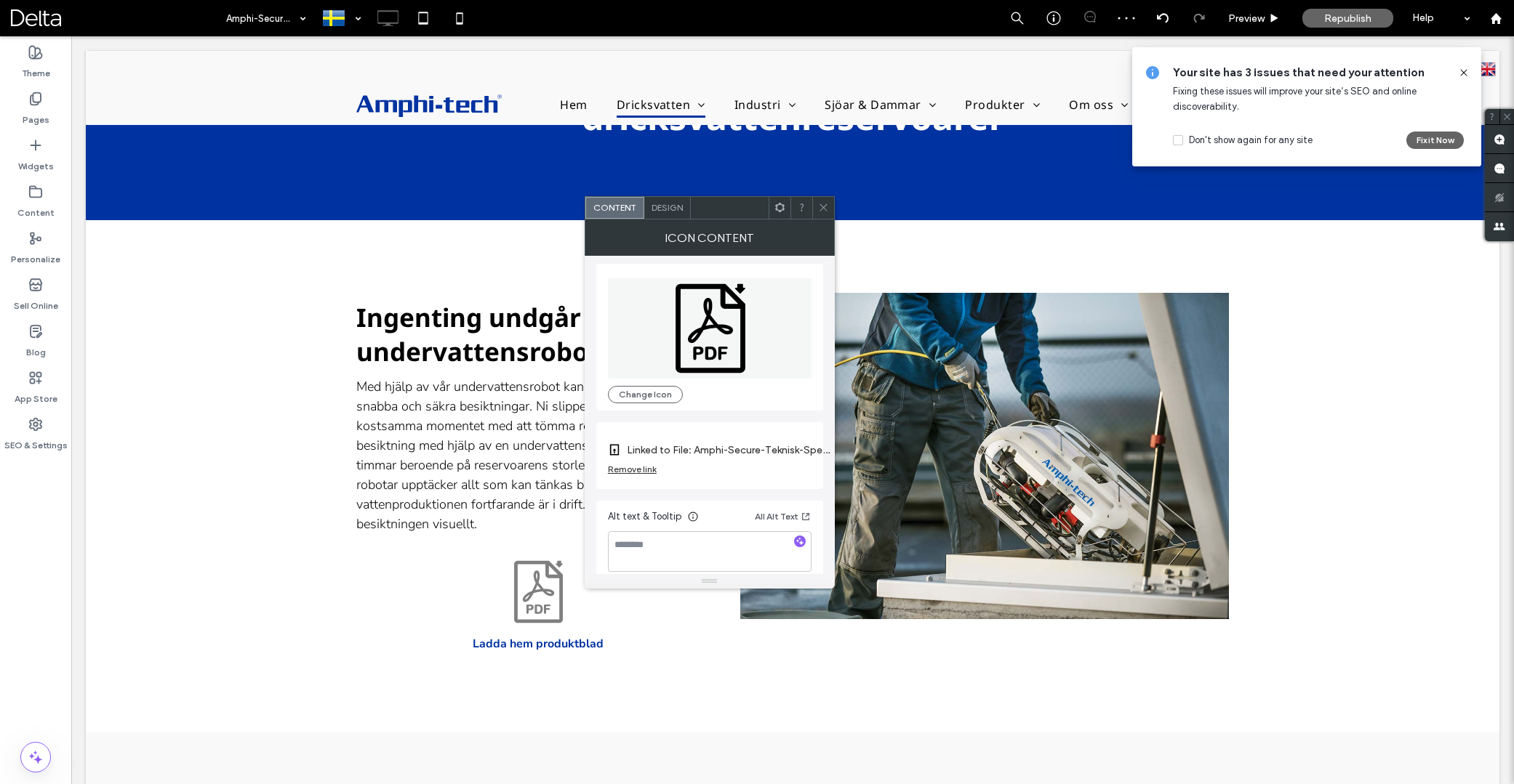
click at [830, 210] on div at bounding box center [823, 208] width 22 height 22
click at [779, 210] on icon at bounding box center [779, 207] width 11 height 11
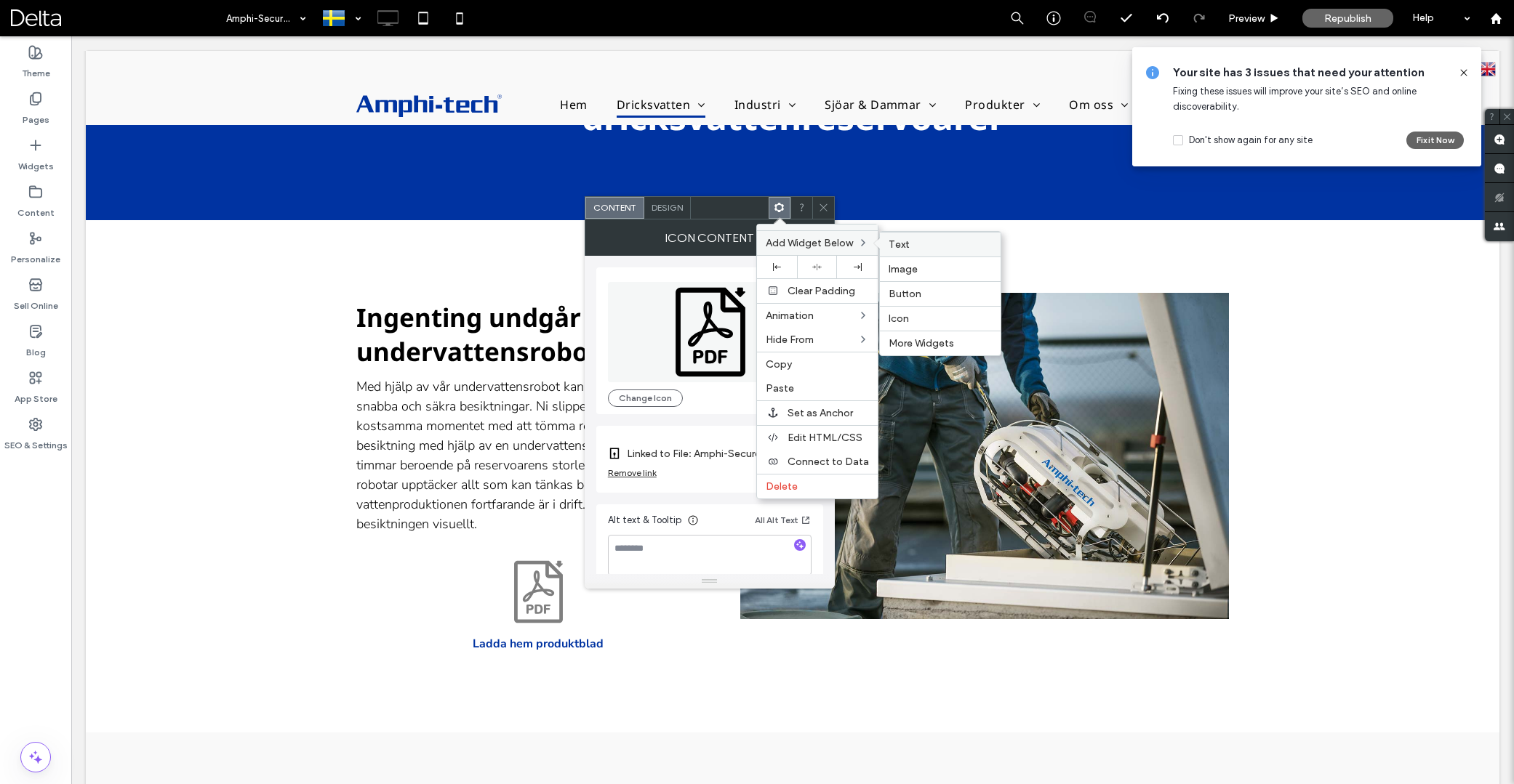
click at [913, 242] on label "Text" at bounding box center [940, 244] width 104 height 12
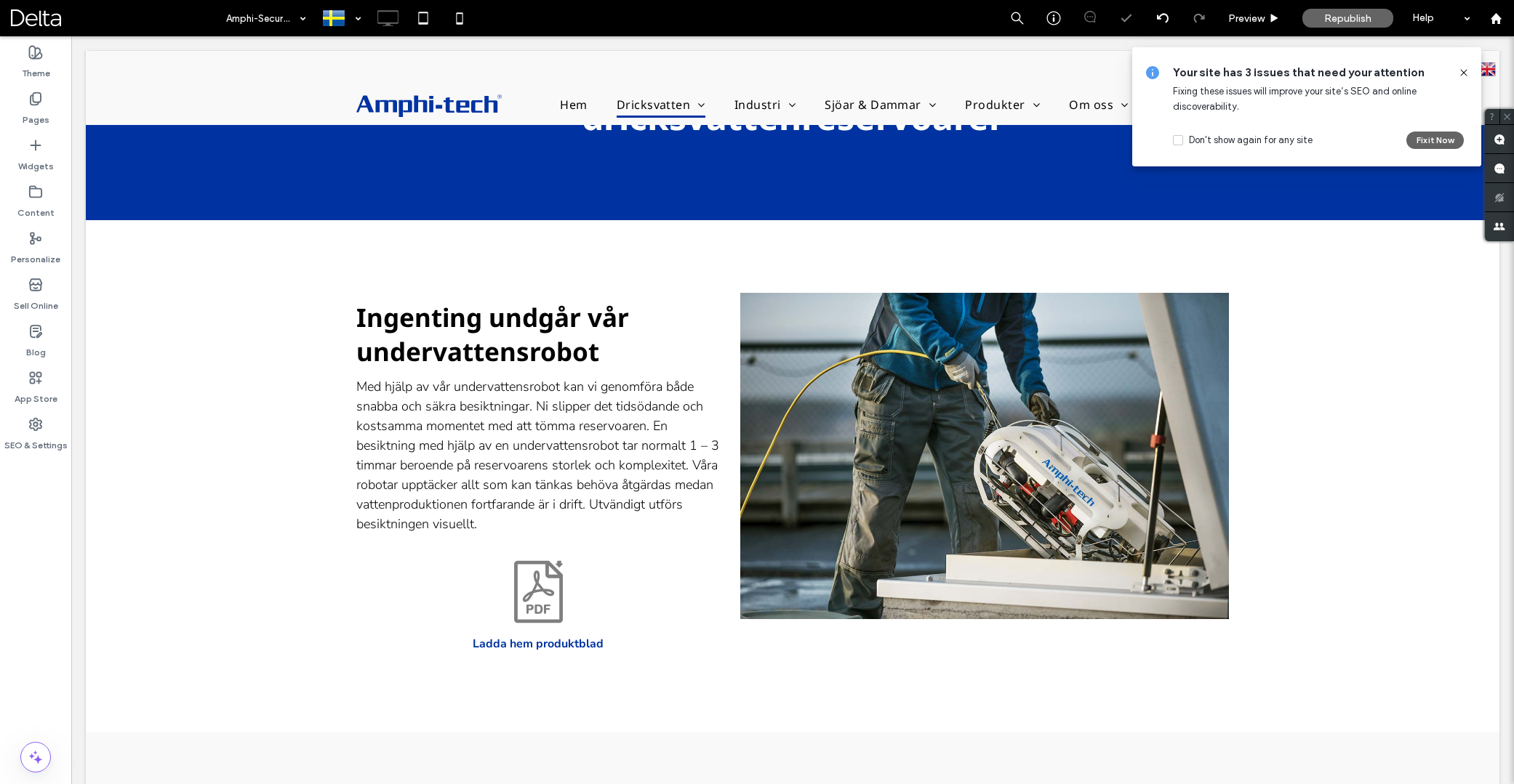
type input "**********"
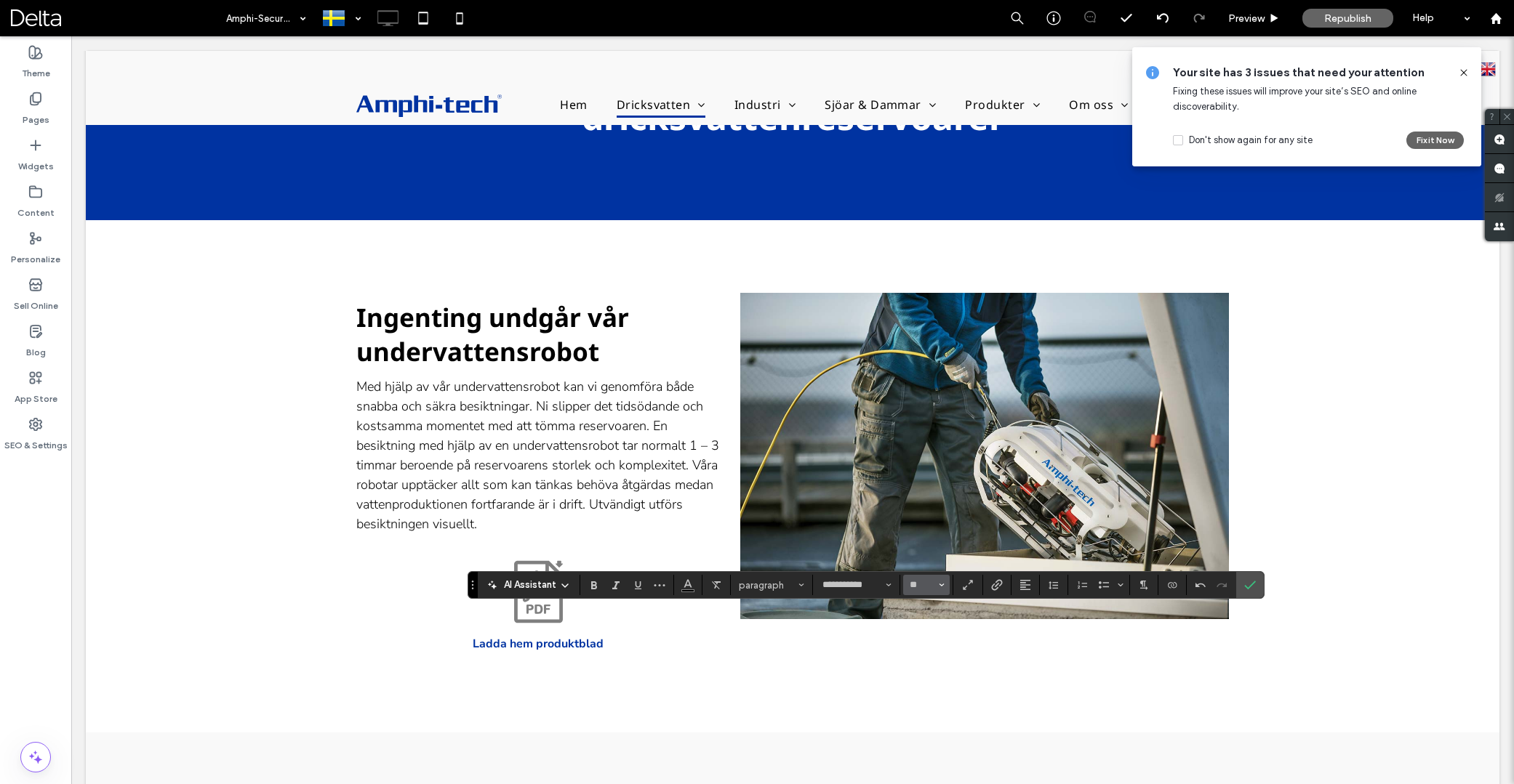
click at [947, 585] on button "**" at bounding box center [926, 585] width 47 height 21
click at [924, 534] on label "16" at bounding box center [926, 535] width 46 height 21
type input "**"
click at [593, 584] on use "Bold" at bounding box center [594, 586] width 6 height 8
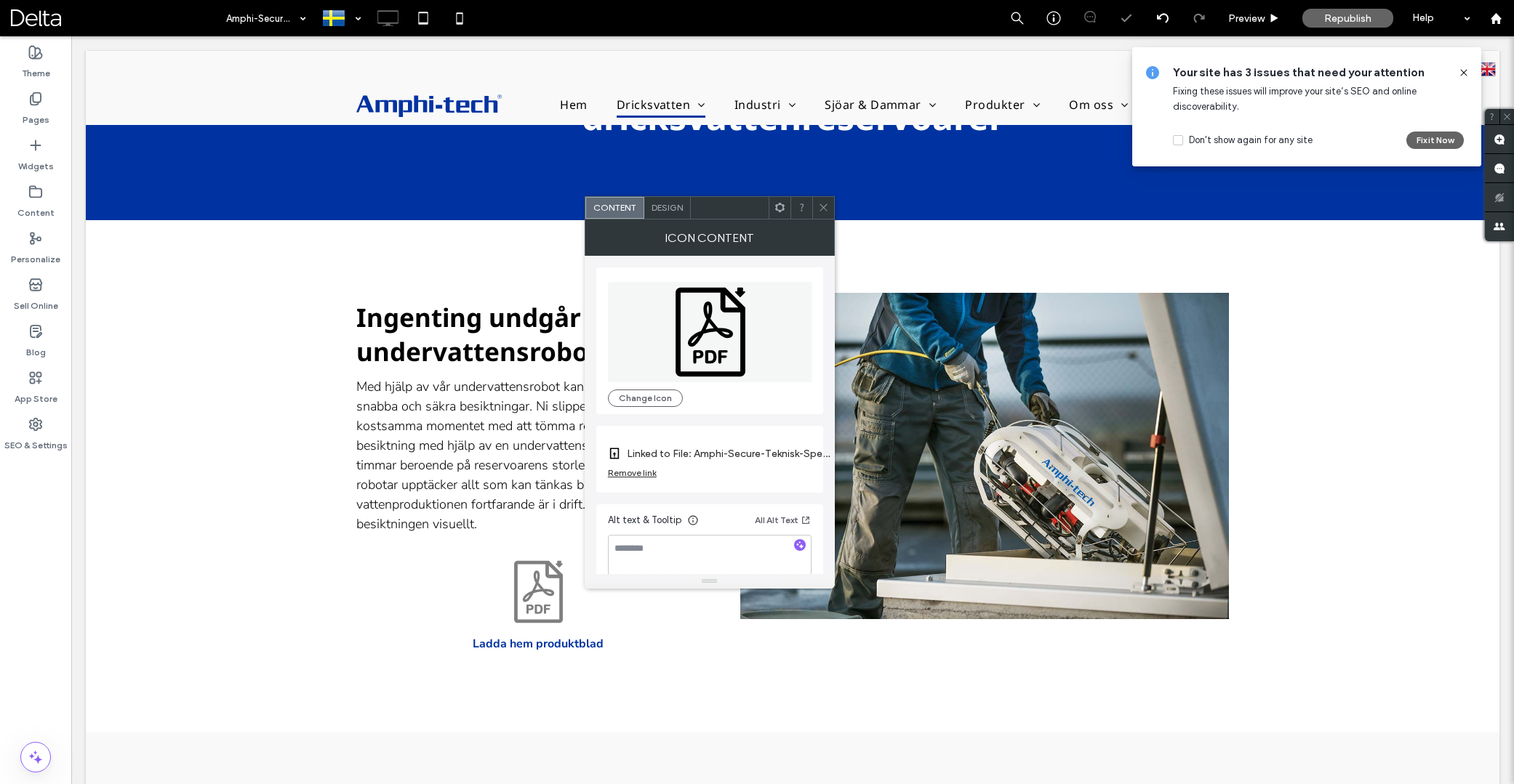
click at [775, 211] on icon at bounding box center [779, 207] width 11 height 11
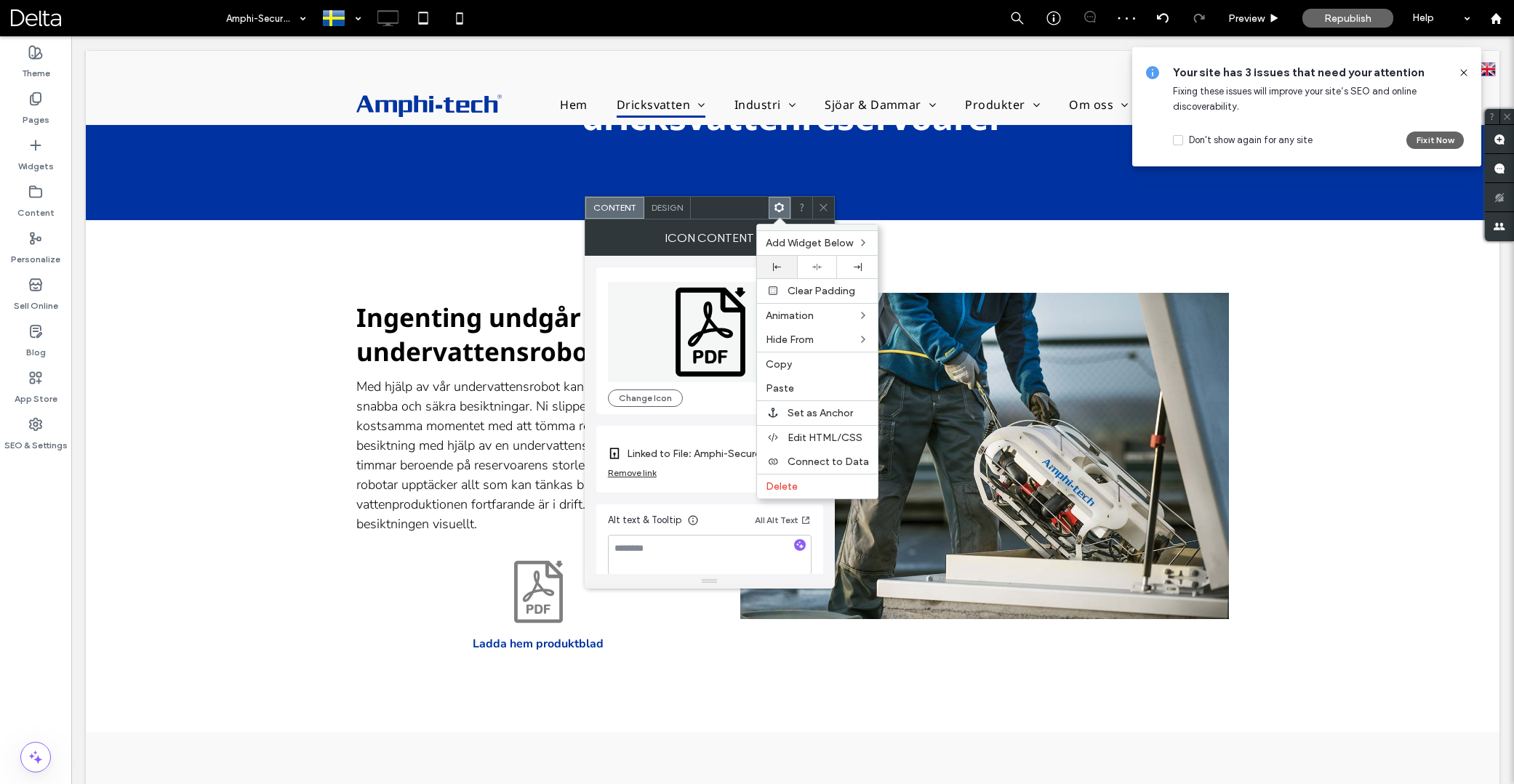
click at [784, 259] on div at bounding box center [777, 267] width 40 height 22
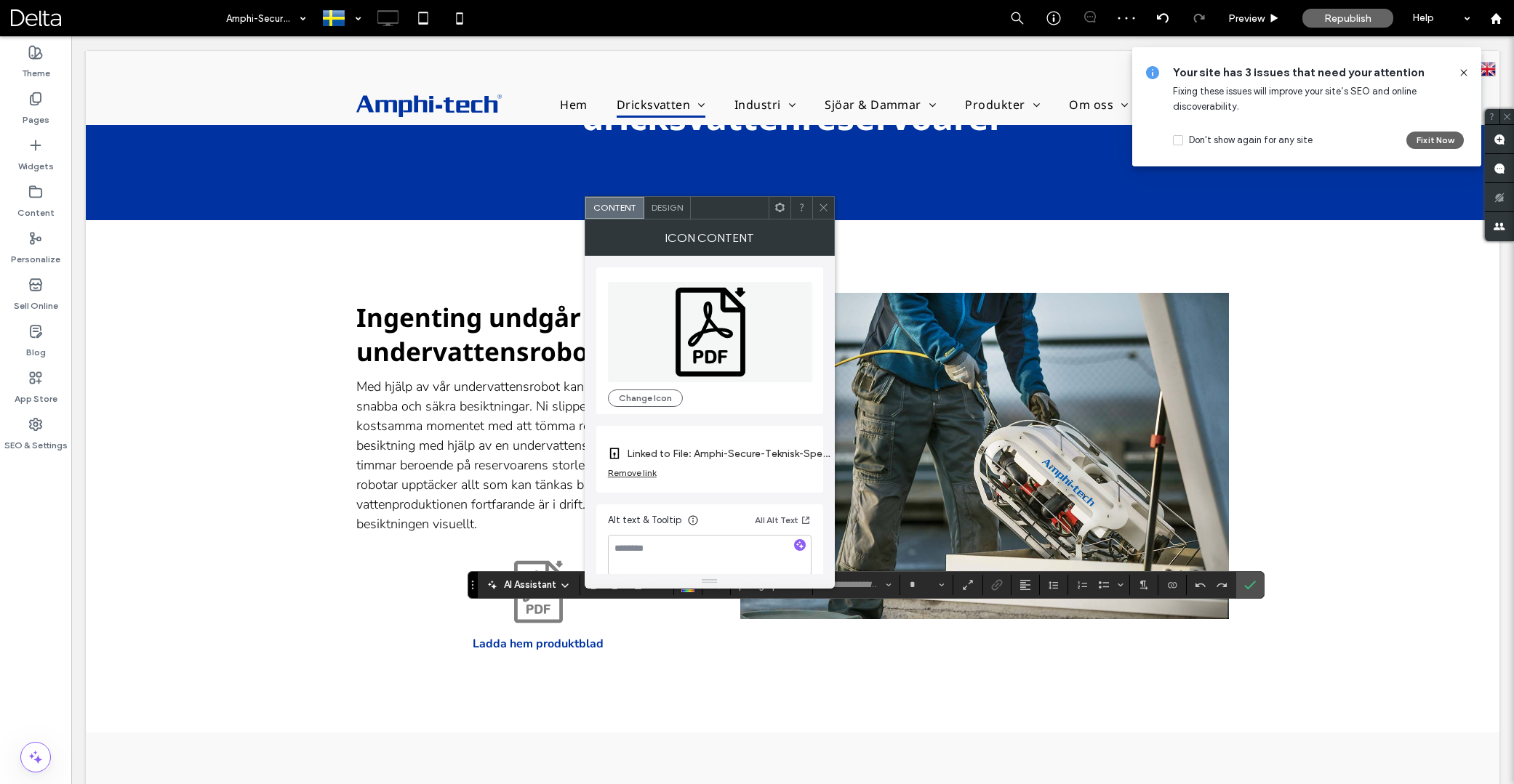
type input "**********"
type input "**"
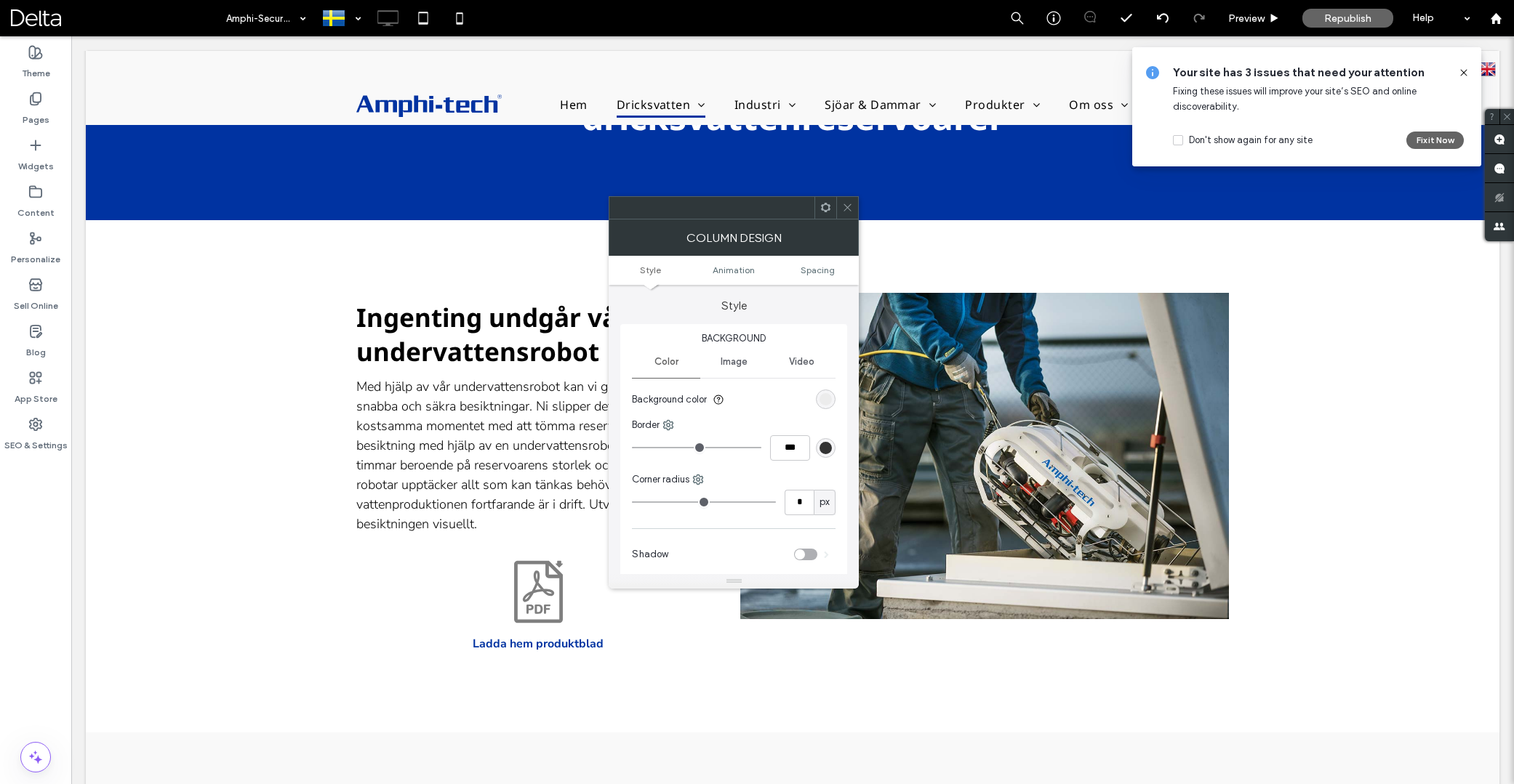
click at [823, 211] on use at bounding box center [825, 207] width 9 height 9
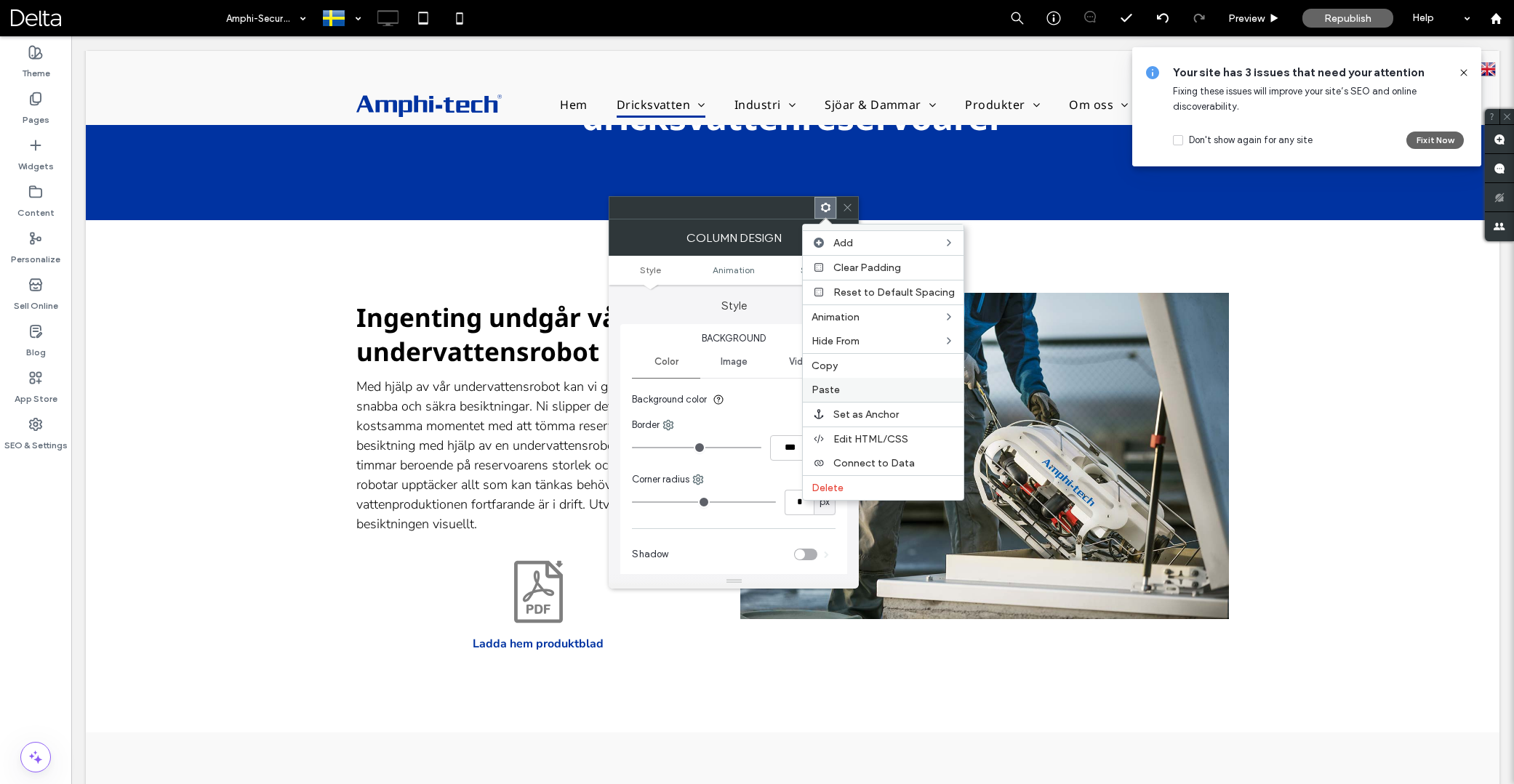
click at [842, 387] on label "Paste" at bounding box center [883, 390] width 143 height 12
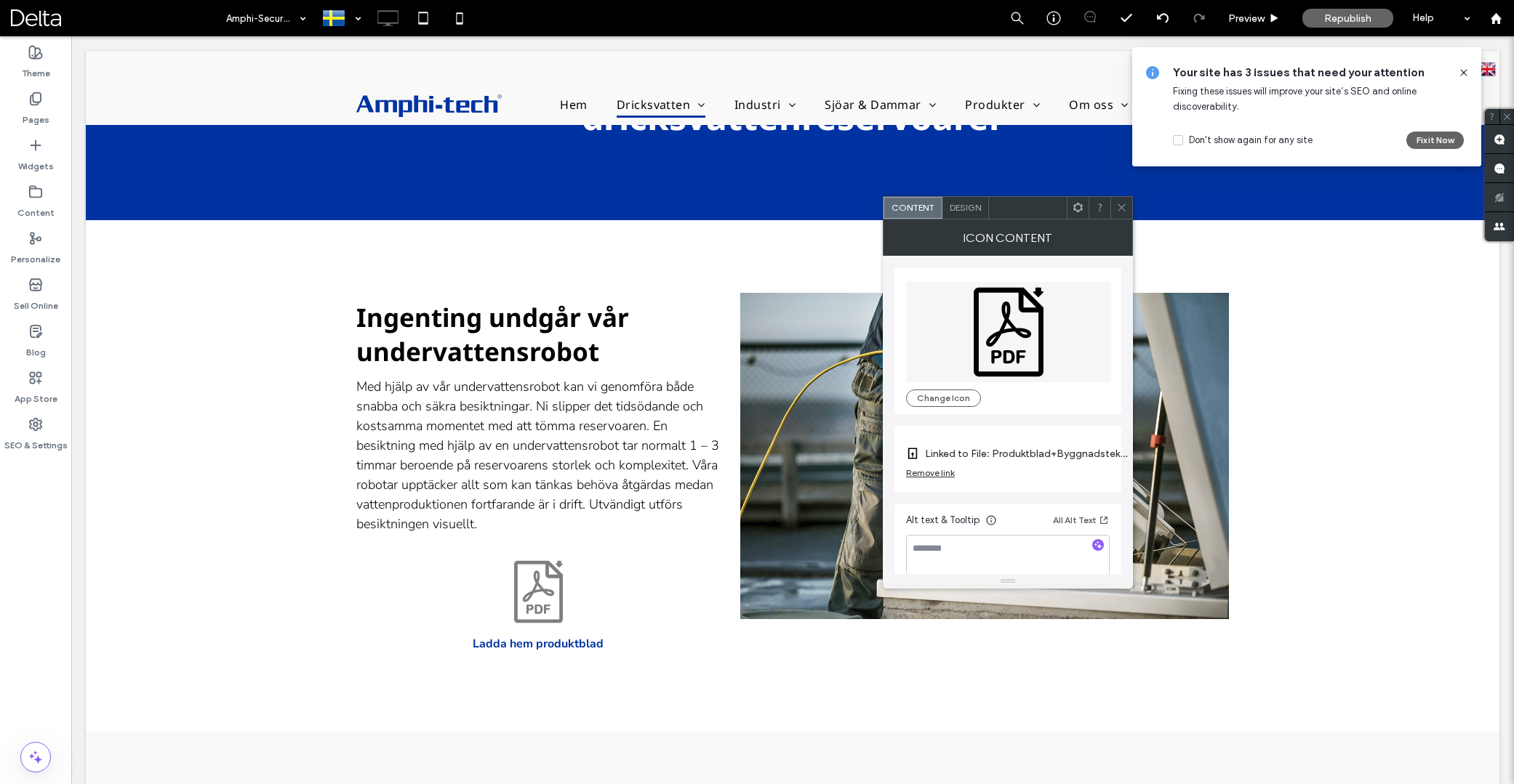
click at [939, 472] on div "Remove link" at bounding box center [930, 472] width 49 height 11
click at [948, 467] on label "Link Icon" at bounding box center [1002, 454] width 193 height 27
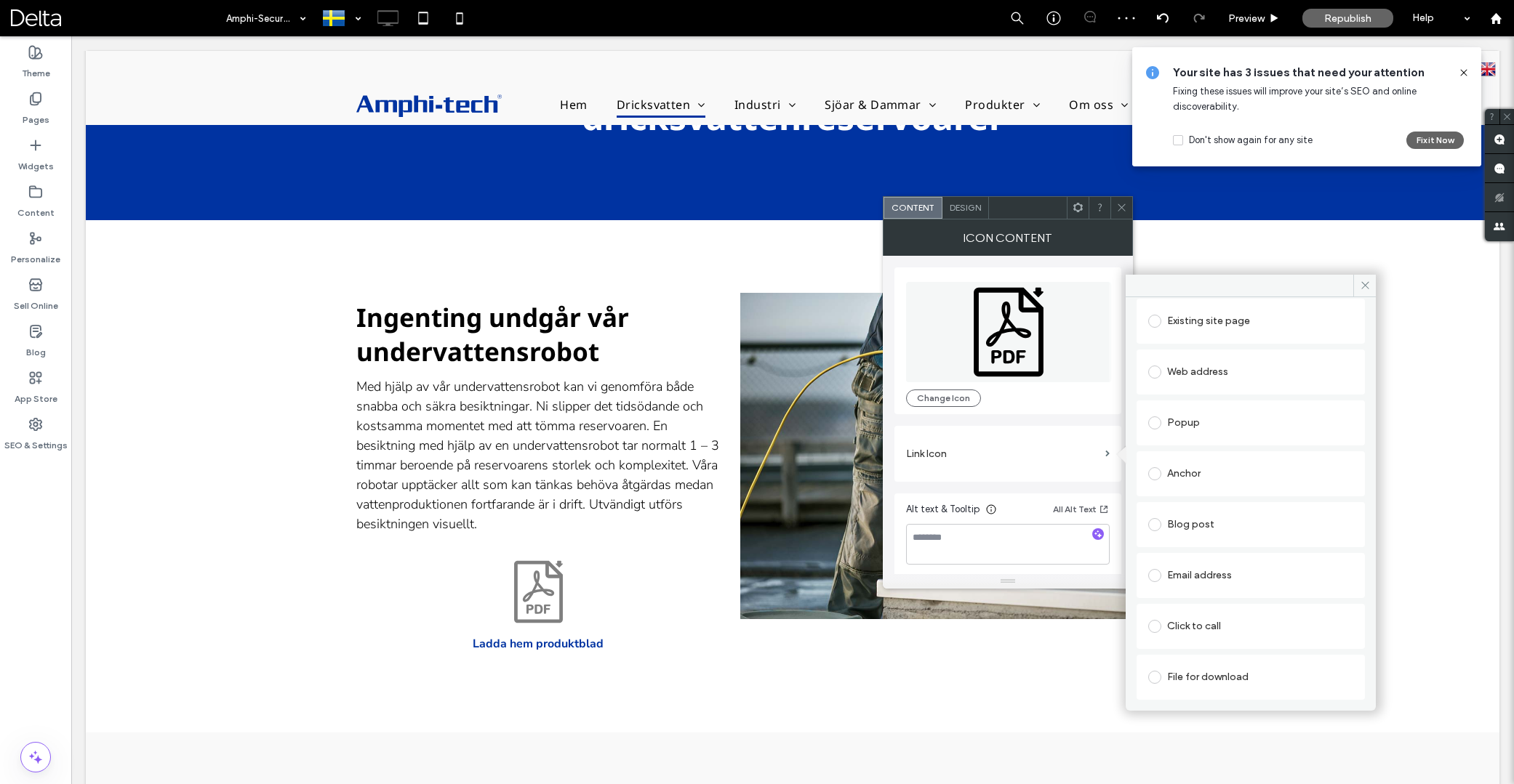
click at [1216, 653] on div "Existing site page Web address Popup Anchor Blog post Email address Click to ca…" at bounding box center [1250, 498] width 228 height 404
click at [1222, 670] on div "File for download" at bounding box center [1250, 677] width 205 height 23
click at [1205, 663] on div "File" at bounding box center [1250, 676] width 205 height 32
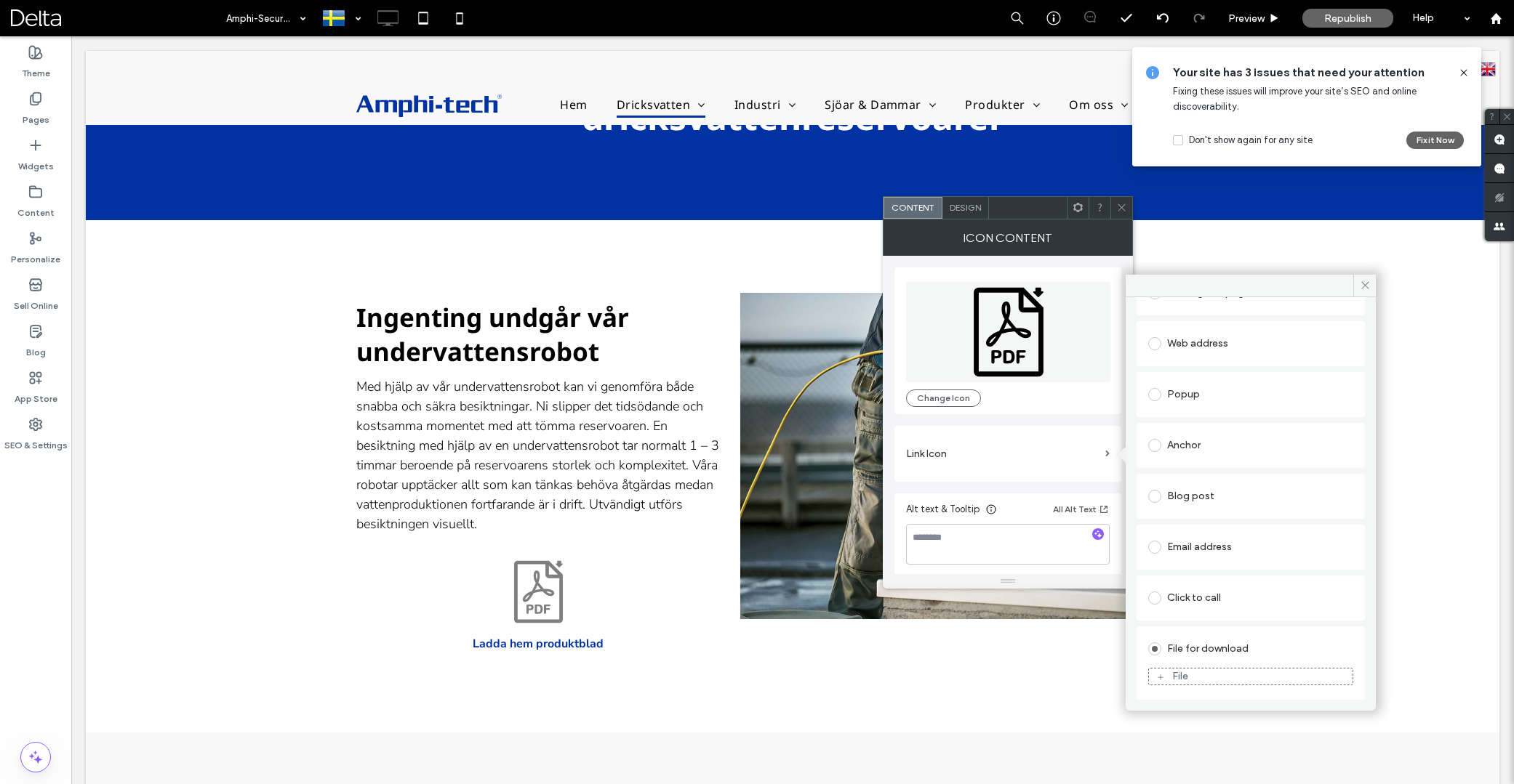
click at [1208, 672] on div "File" at bounding box center [1251, 677] width 204 height 13
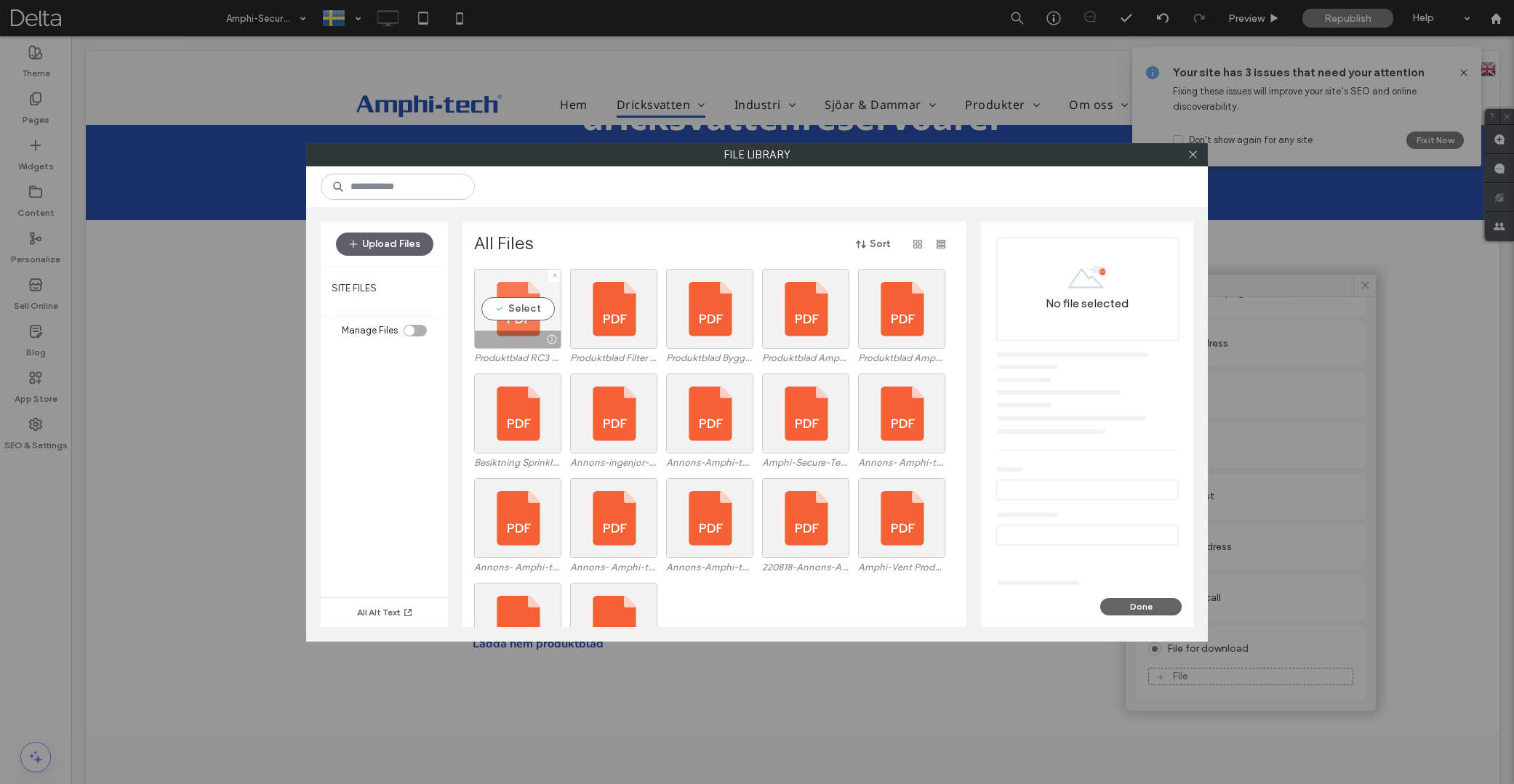
click at [530, 307] on div "Select" at bounding box center [517, 309] width 87 height 80
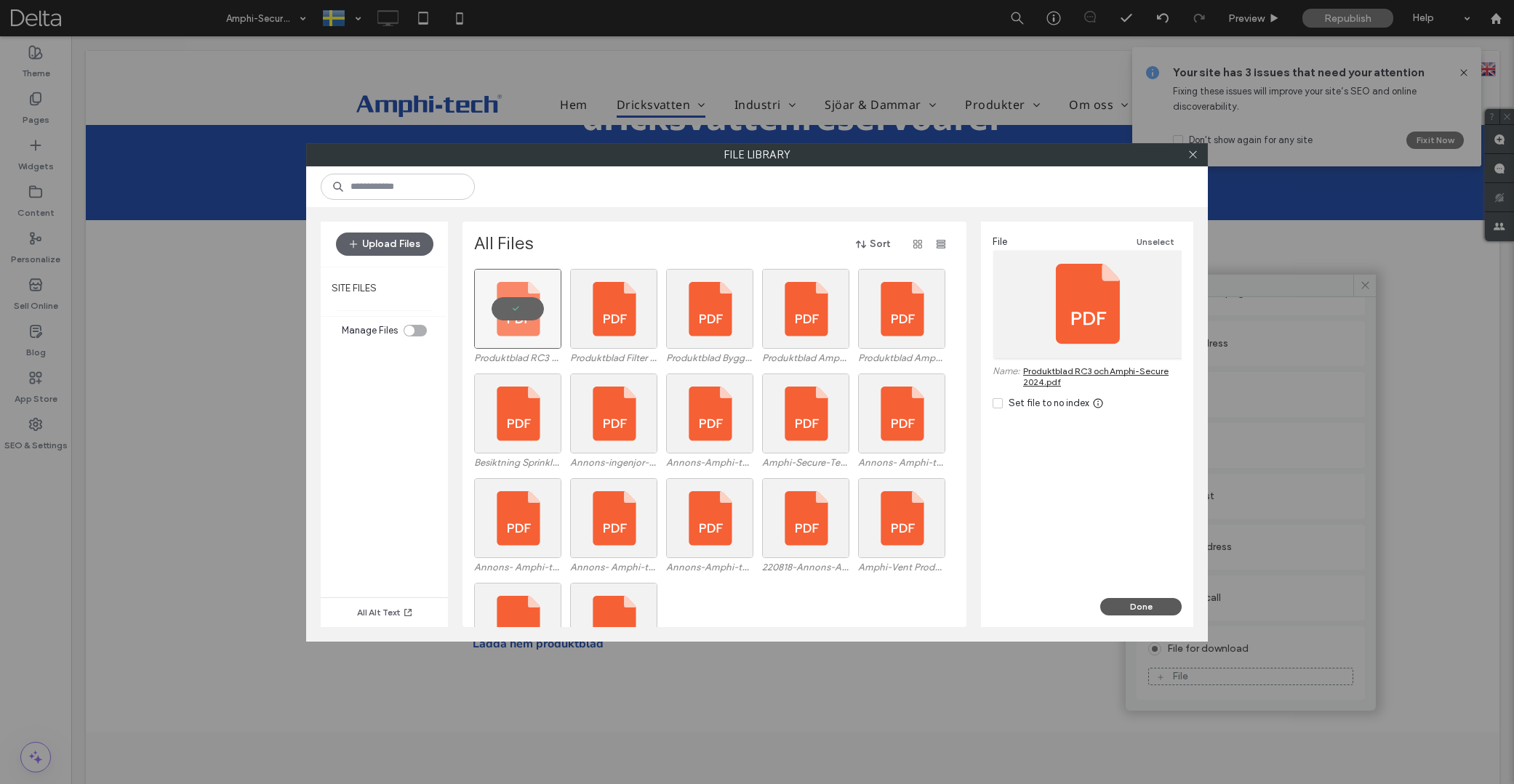
click at [1152, 607] on button "Done" at bounding box center [1141, 607] width 81 height 17
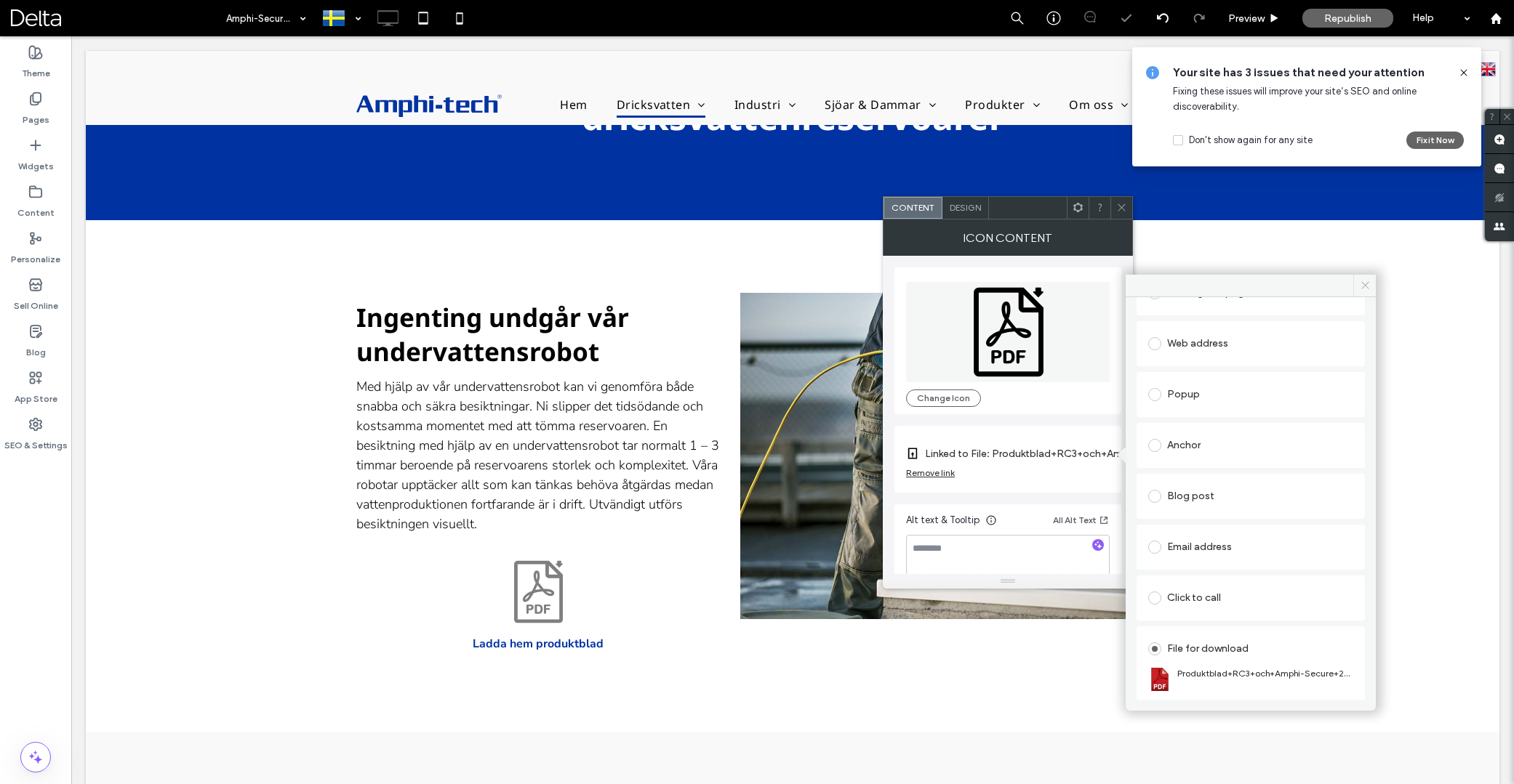
click at [1366, 287] on icon at bounding box center [1365, 285] width 11 height 11
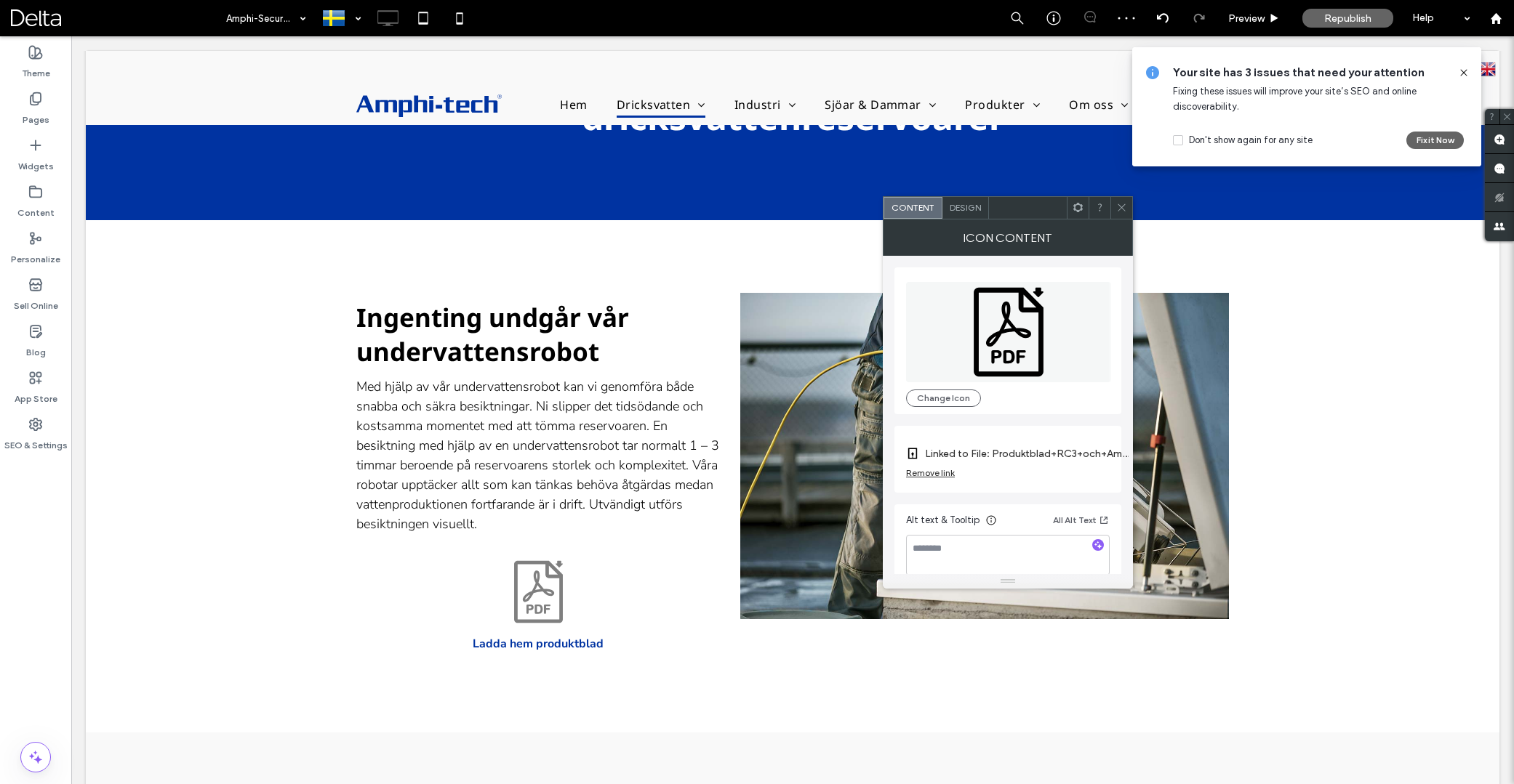
drag, startPoint x: 1123, startPoint y: 209, endPoint x: 1131, endPoint y: 225, distance: 17.9
click at [1125, 210] on icon at bounding box center [1121, 207] width 11 height 11
click at [1076, 210] on icon at bounding box center [1078, 207] width 11 height 11
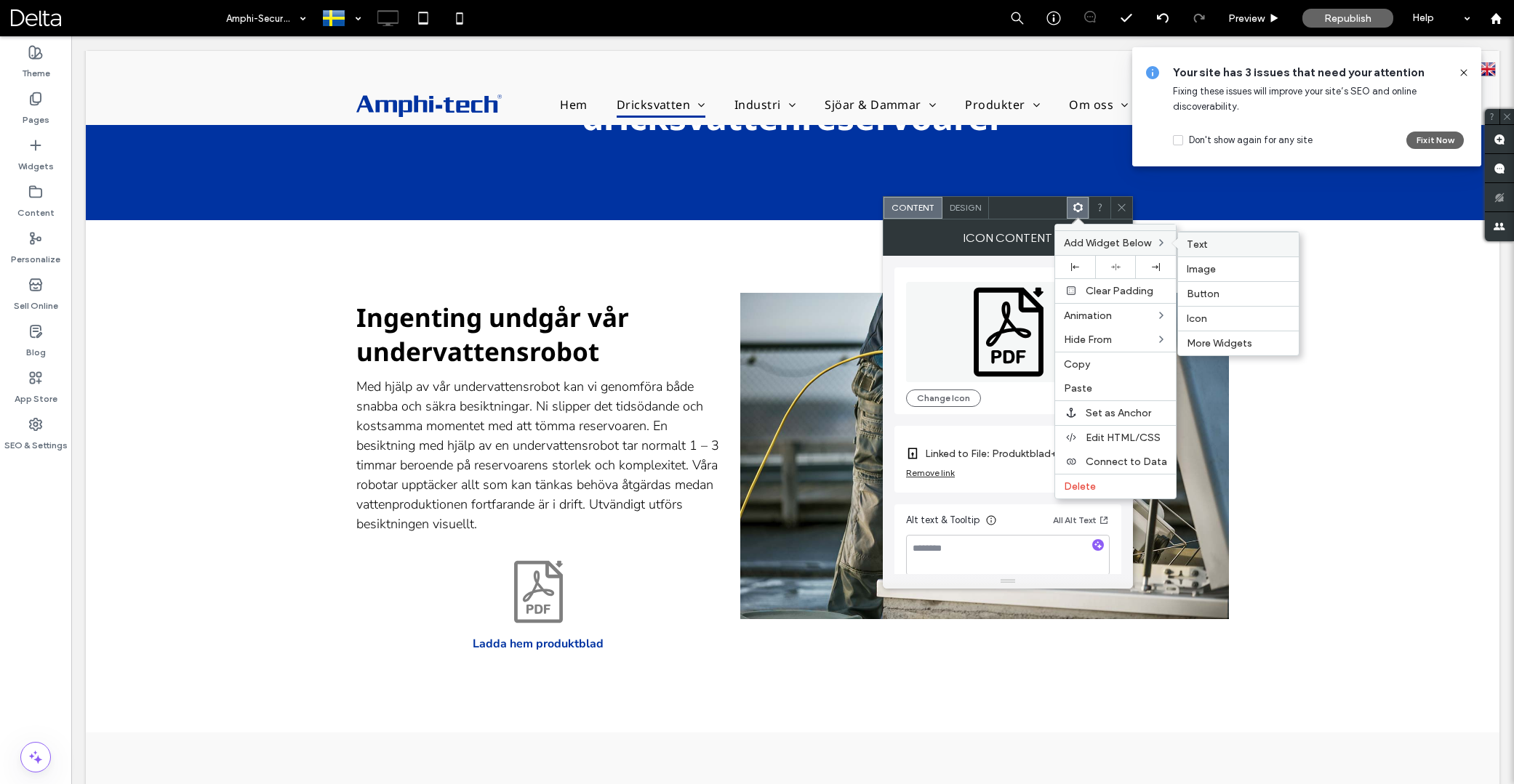
click at [1211, 246] on label "Text" at bounding box center [1238, 244] width 104 height 12
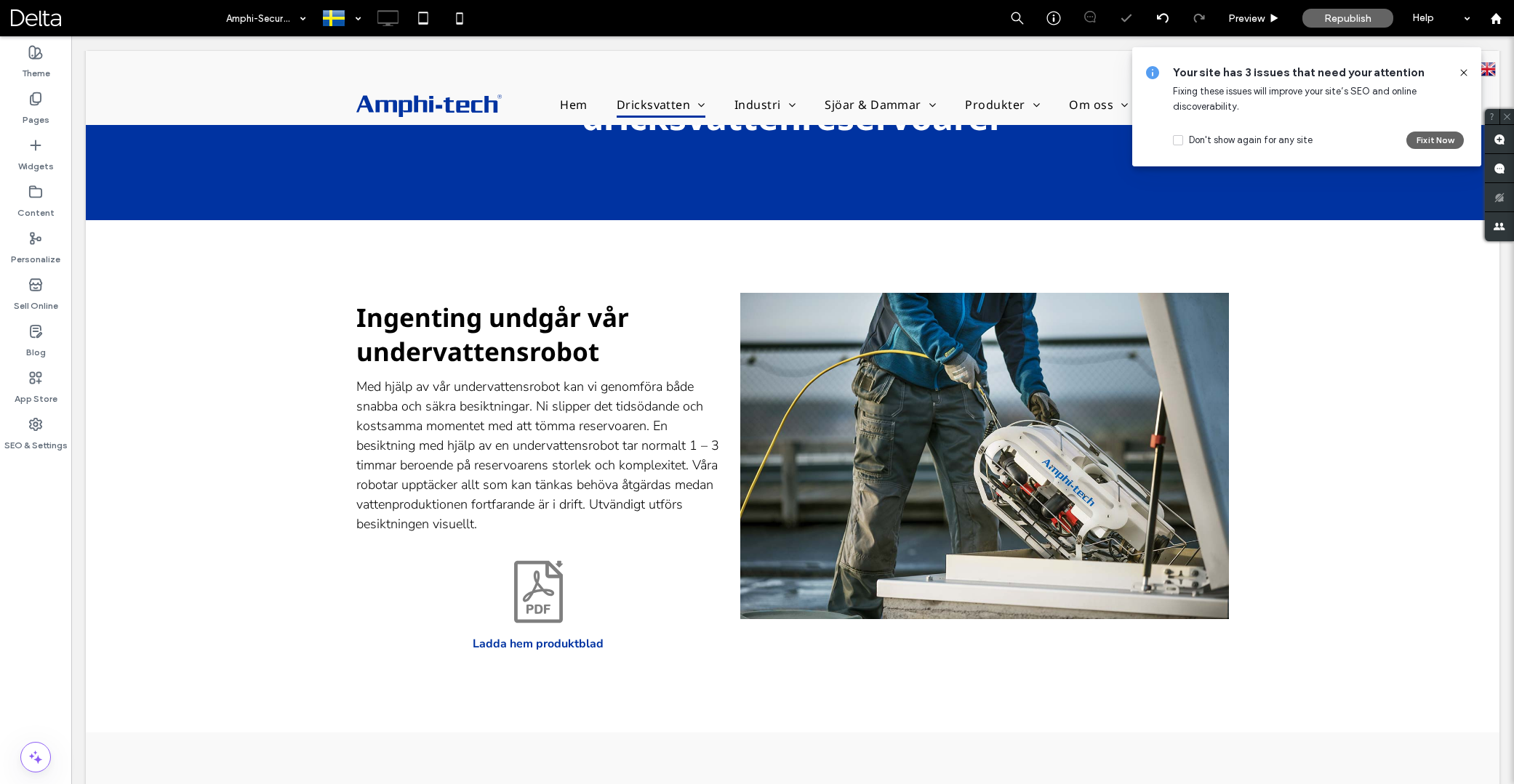
type input "**********"
type input "**"
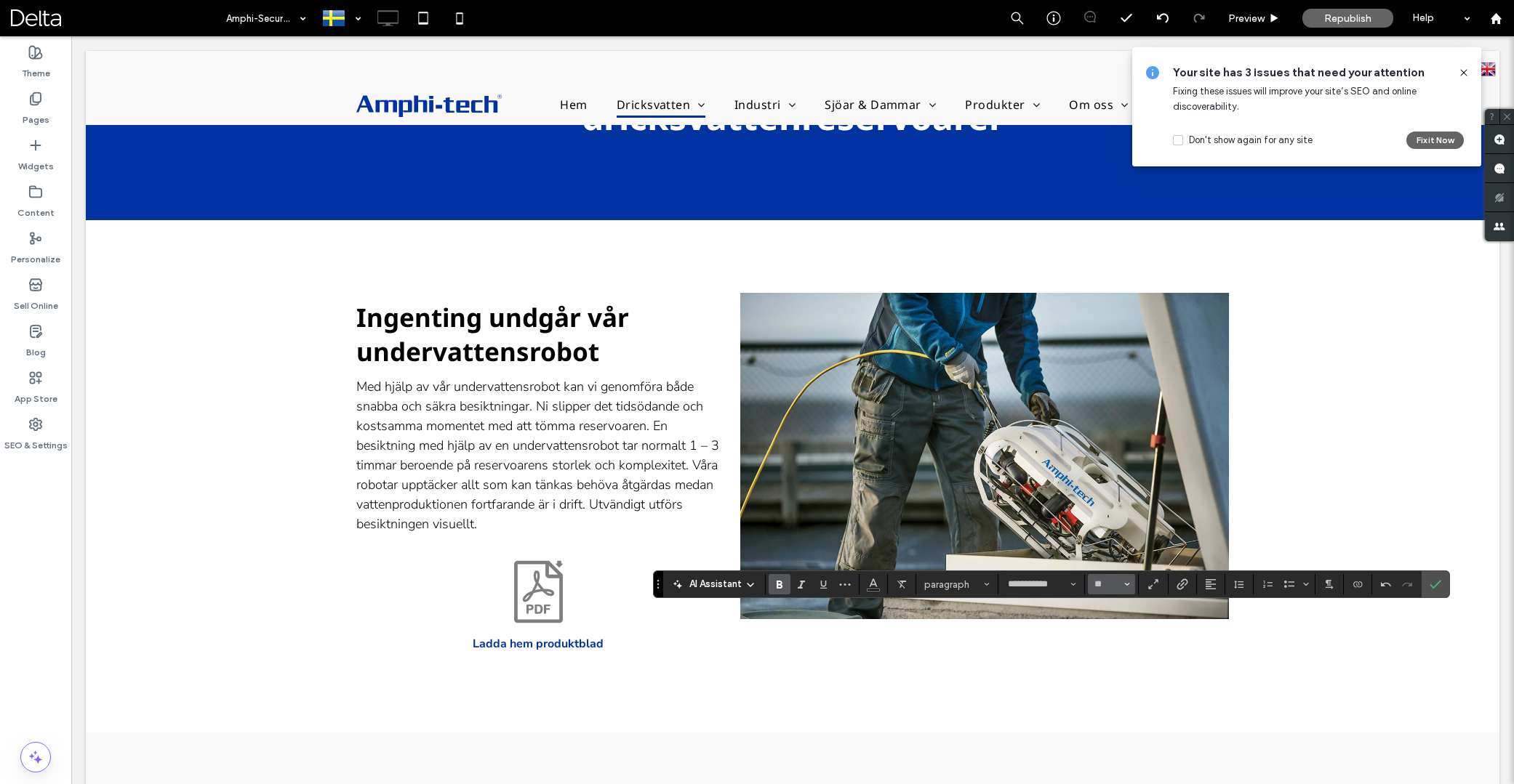
click at [1128, 587] on icon "Size" at bounding box center [1127, 584] width 6 height 6
click at [1106, 535] on label "16" at bounding box center [1111, 535] width 46 height 21
type input "**"
click at [1185, 585] on use "Link" at bounding box center [1182, 584] width 11 height 11
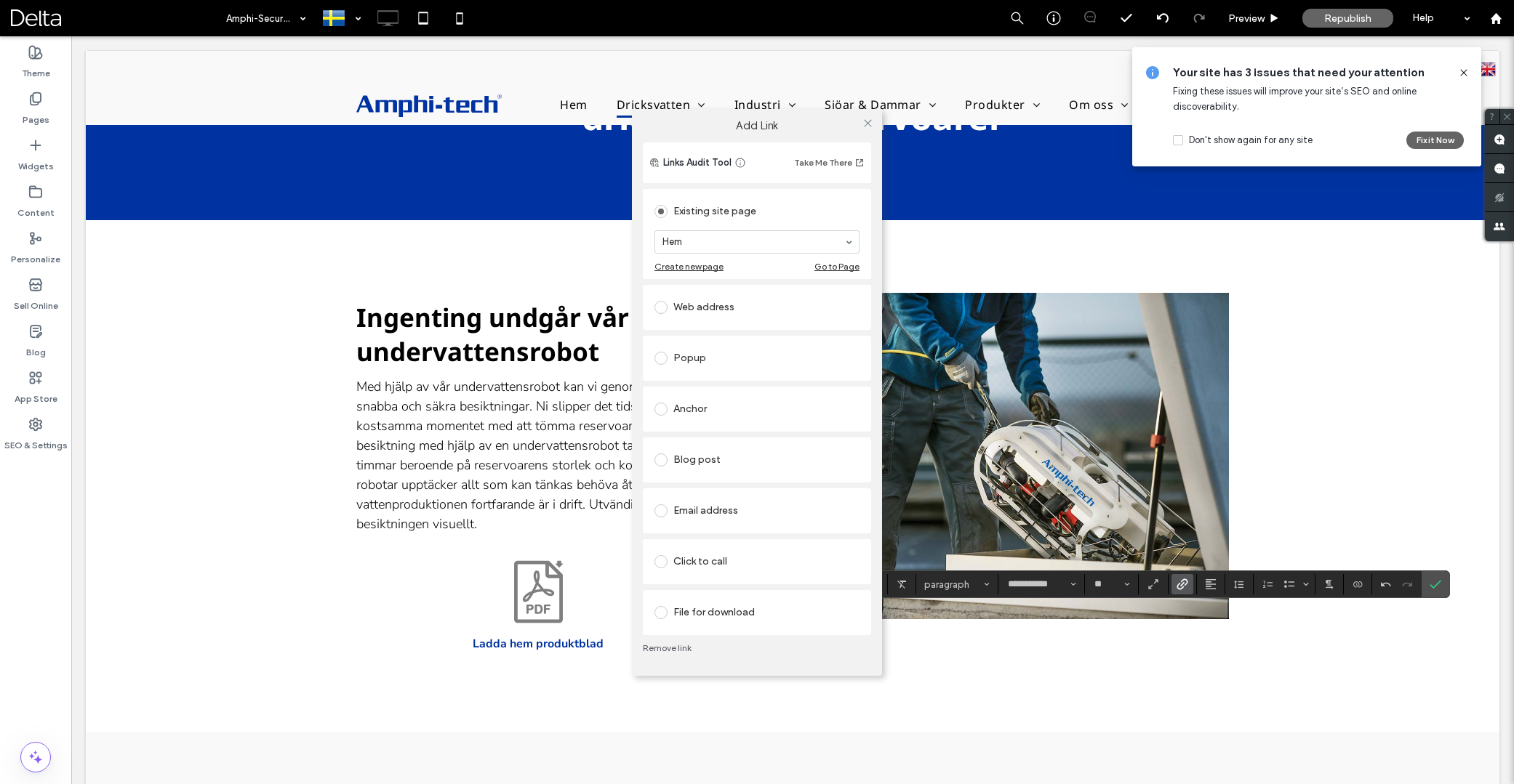
click at [730, 607] on div "File for download" at bounding box center [756, 612] width 205 height 23
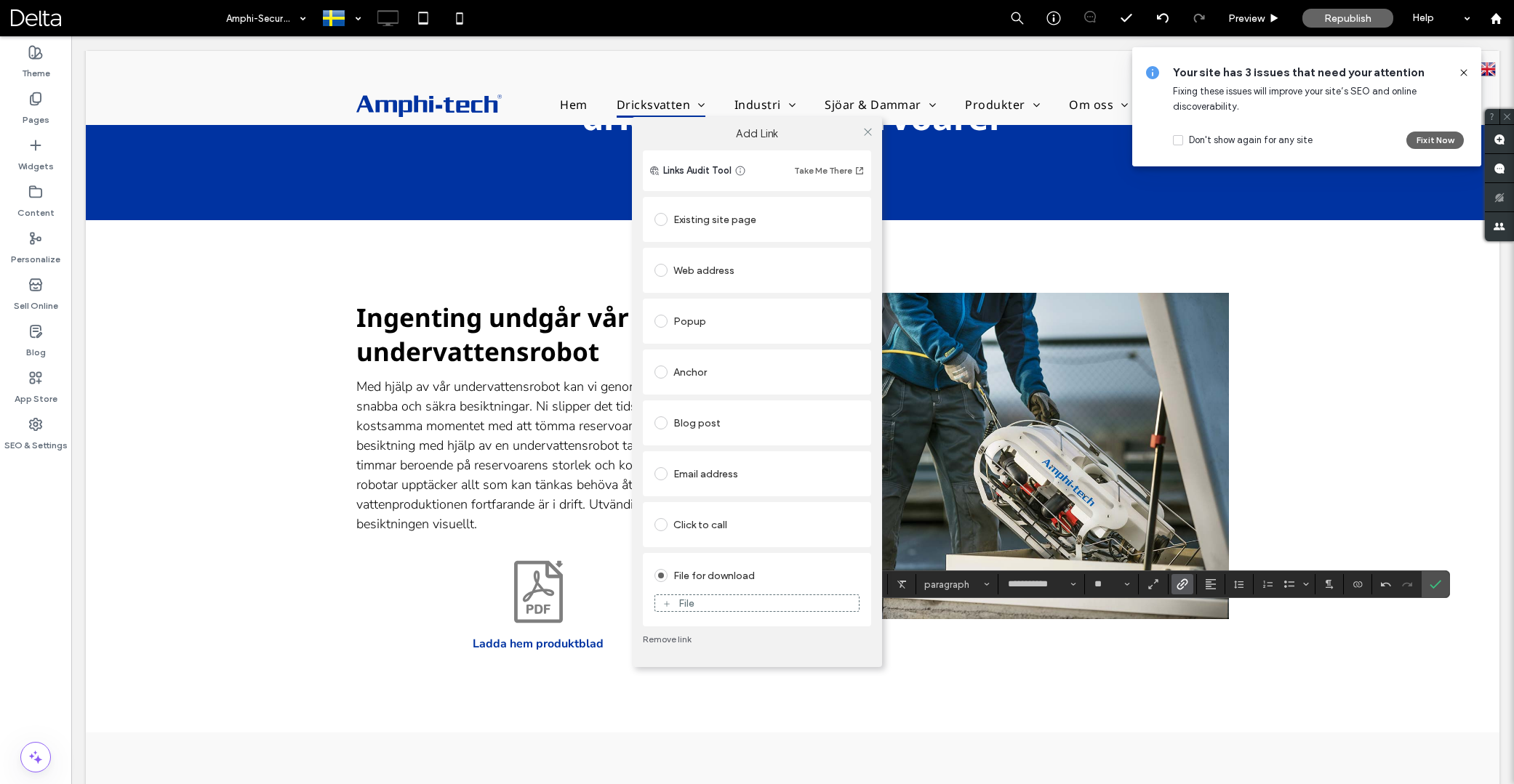
click at [731, 607] on div "File" at bounding box center [757, 603] width 204 height 13
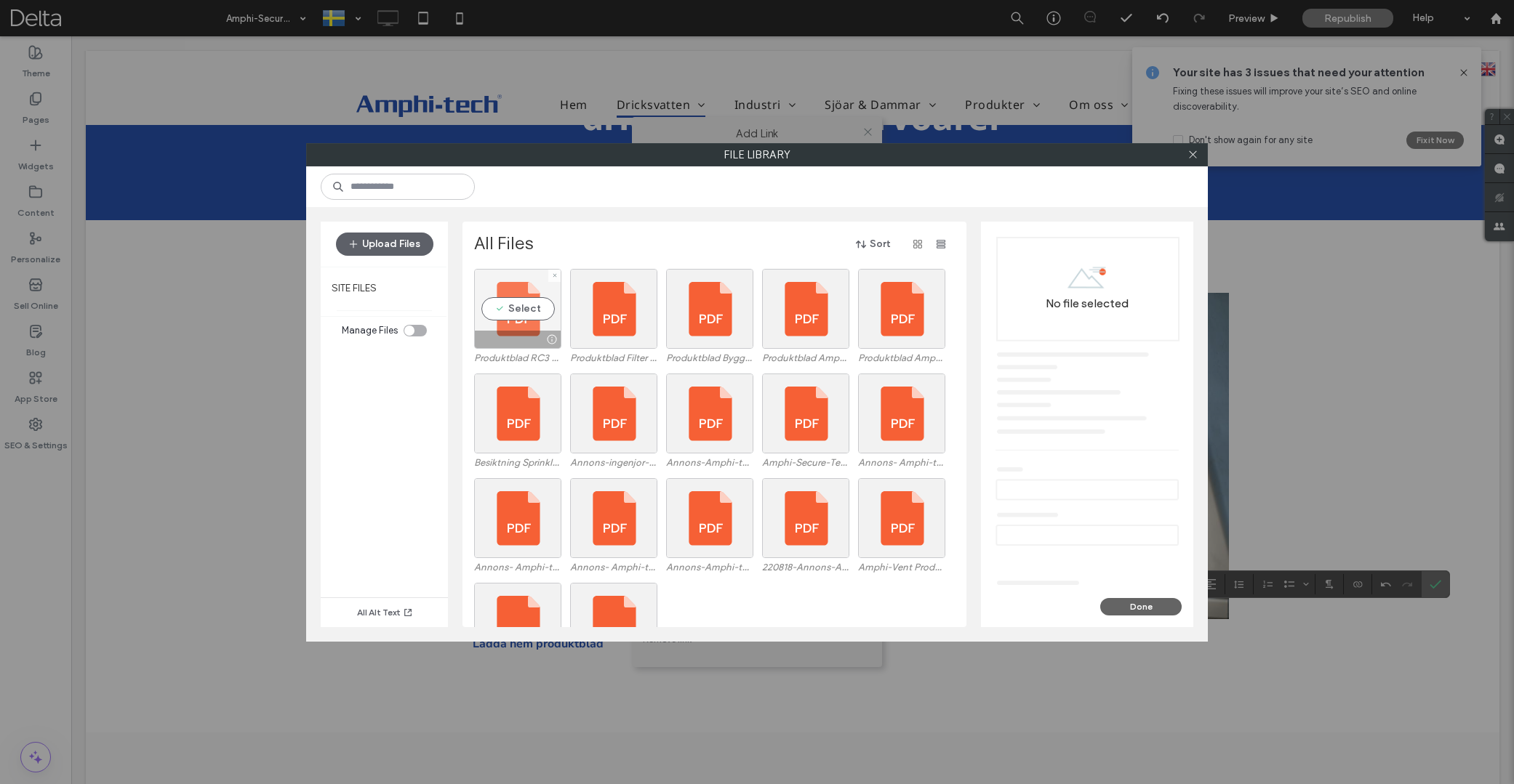
click at [530, 312] on div "Select" at bounding box center [517, 309] width 87 height 80
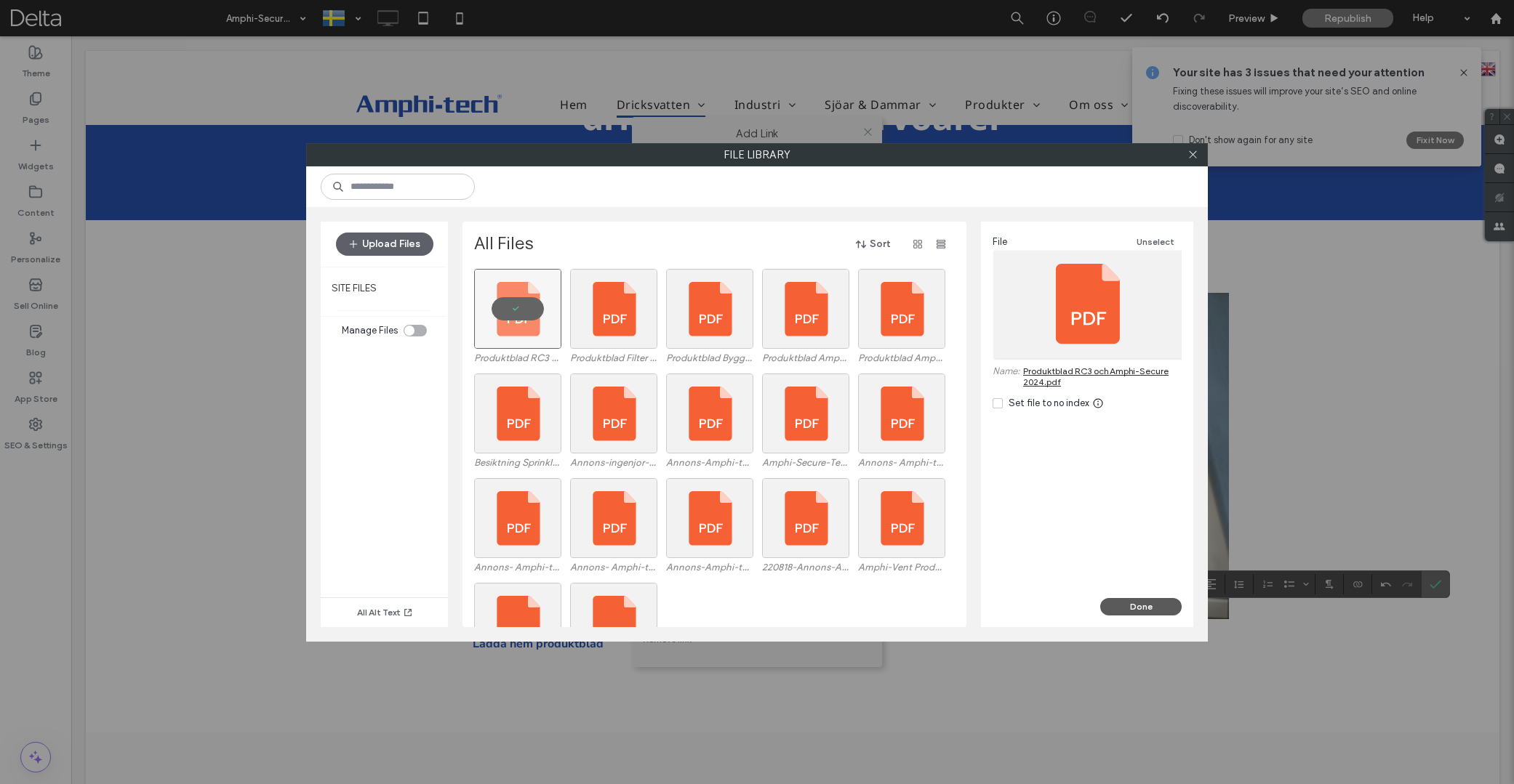
click at [1141, 607] on button "Done" at bounding box center [1141, 607] width 81 height 17
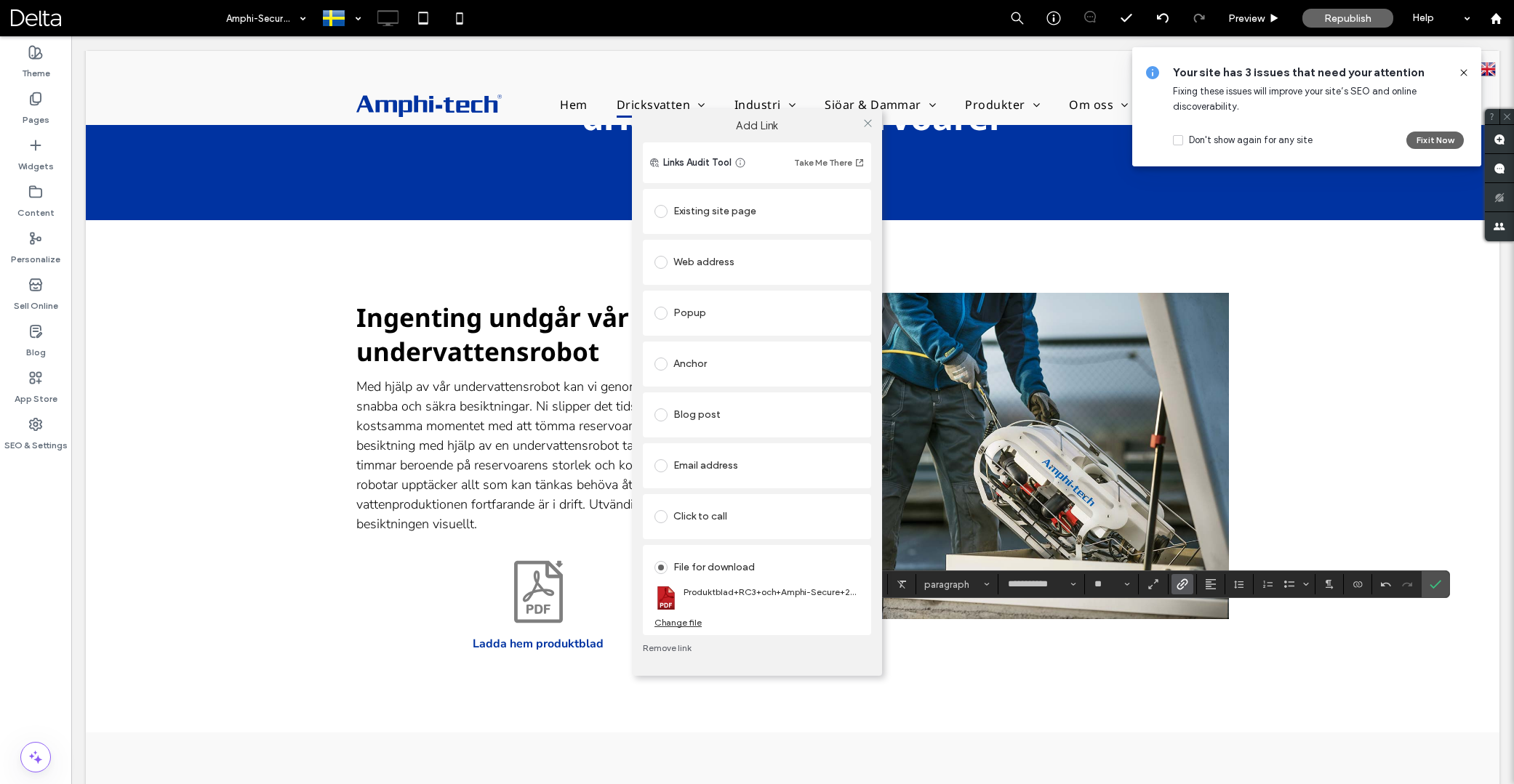
drag, startPoint x: 861, startPoint y: 123, endPoint x: 874, endPoint y: 133, distance: 16.4
click at [862, 123] on div at bounding box center [867, 123] width 22 height 22
drag, startPoint x: 868, startPoint y: 126, endPoint x: 891, endPoint y: 145, distance: 29.8
click at [869, 126] on icon at bounding box center [867, 123] width 11 height 11
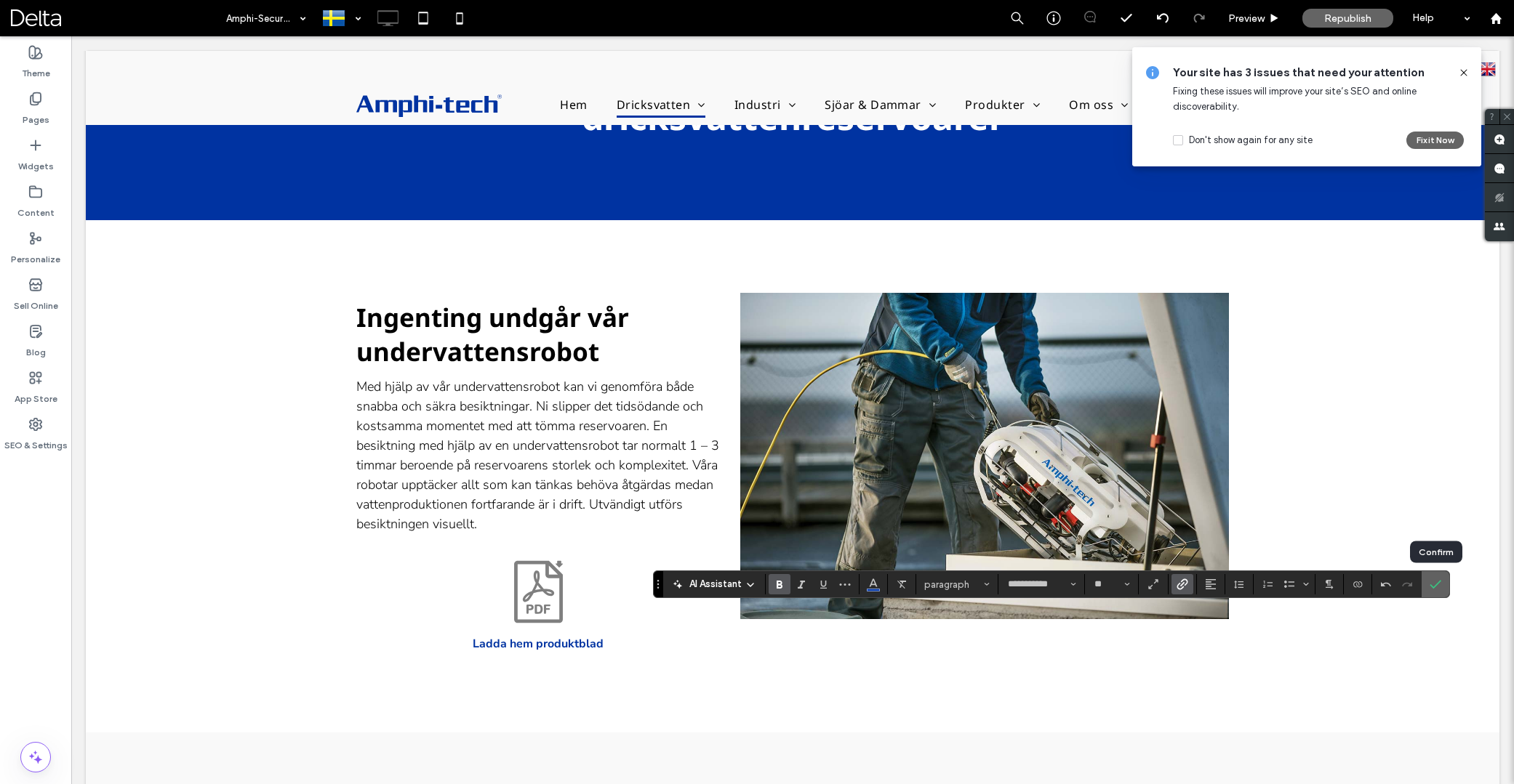
click at [1441, 588] on icon "Confirm" at bounding box center [1435, 584] width 12 height 12
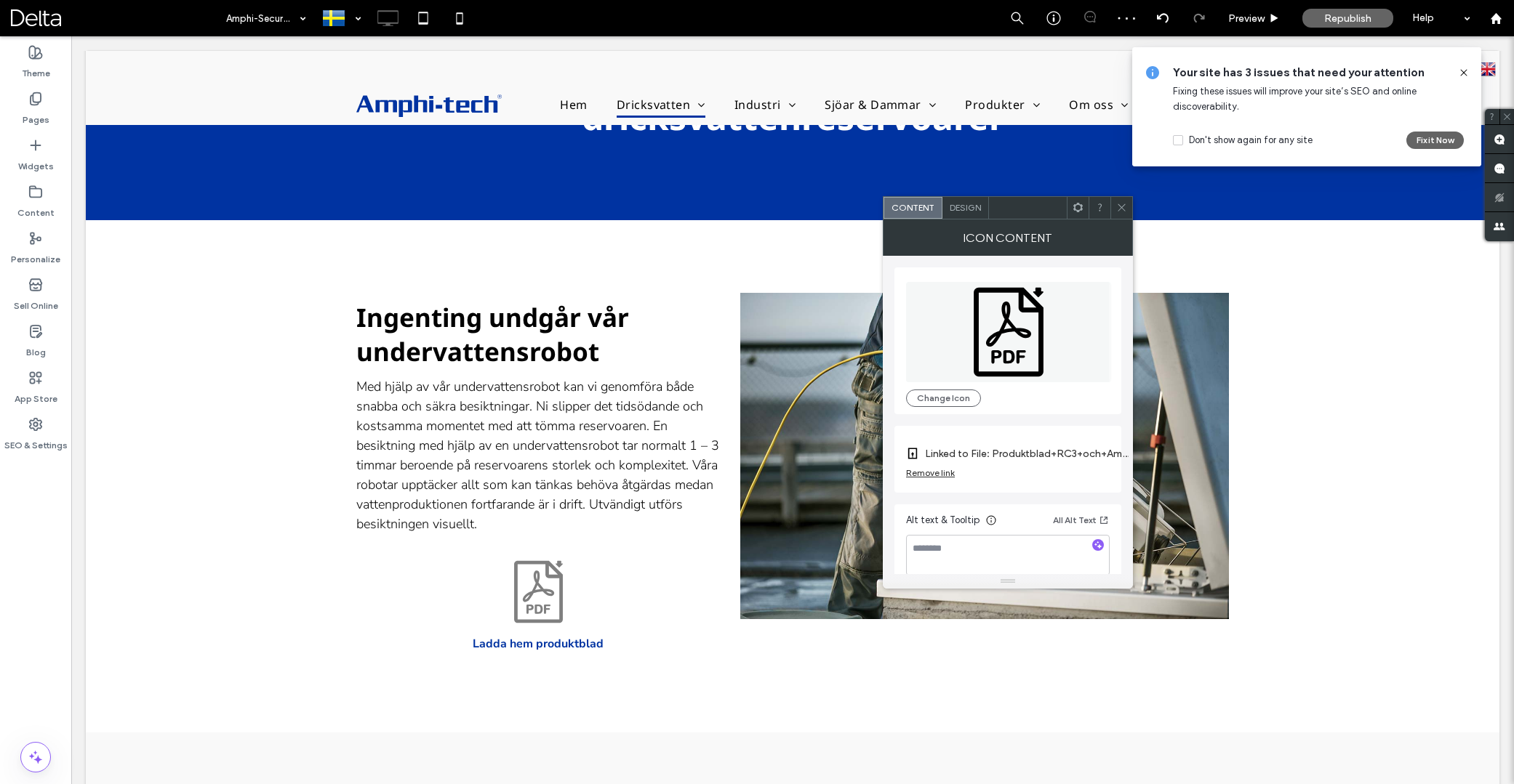
click at [1085, 210] on div at bounding box center [1078, 208] width 22 height 22
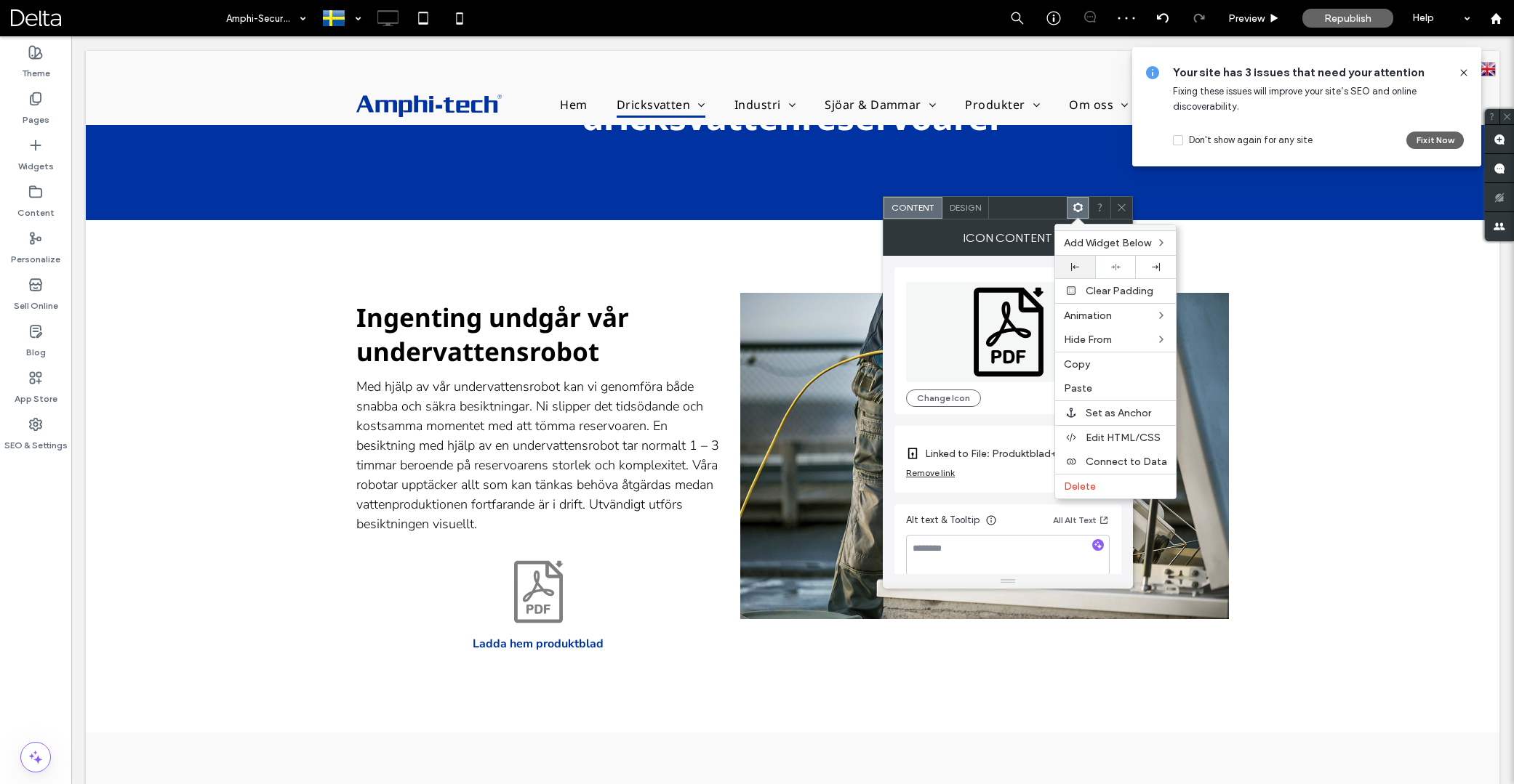
click at [1071, 264] on icon at bounding box center [1075, 268] width 8 height 8
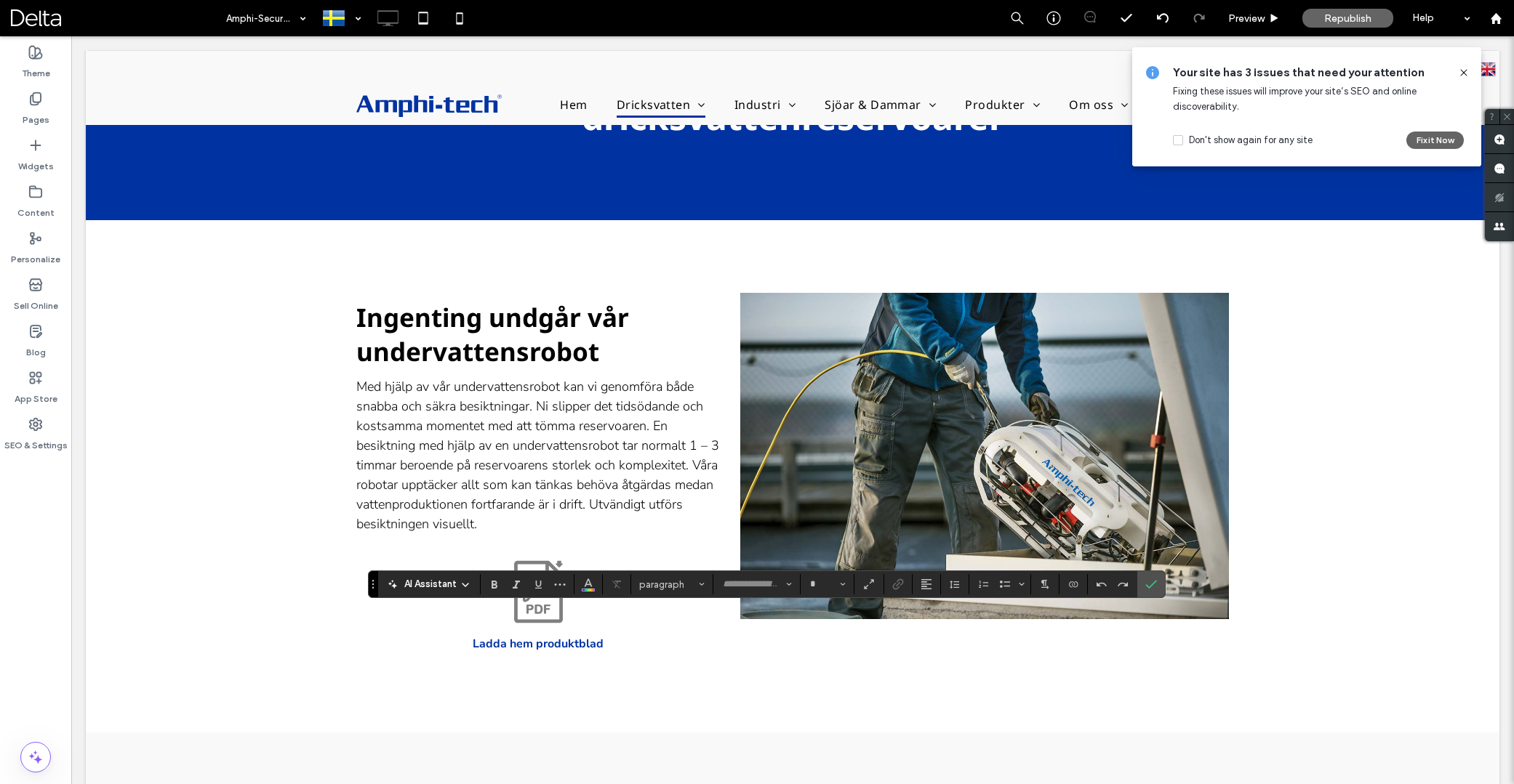
type input "**********"
type input "**"
click at [901, 581] on icon "Link" at bounding box center [898, 584] width 12 height 12
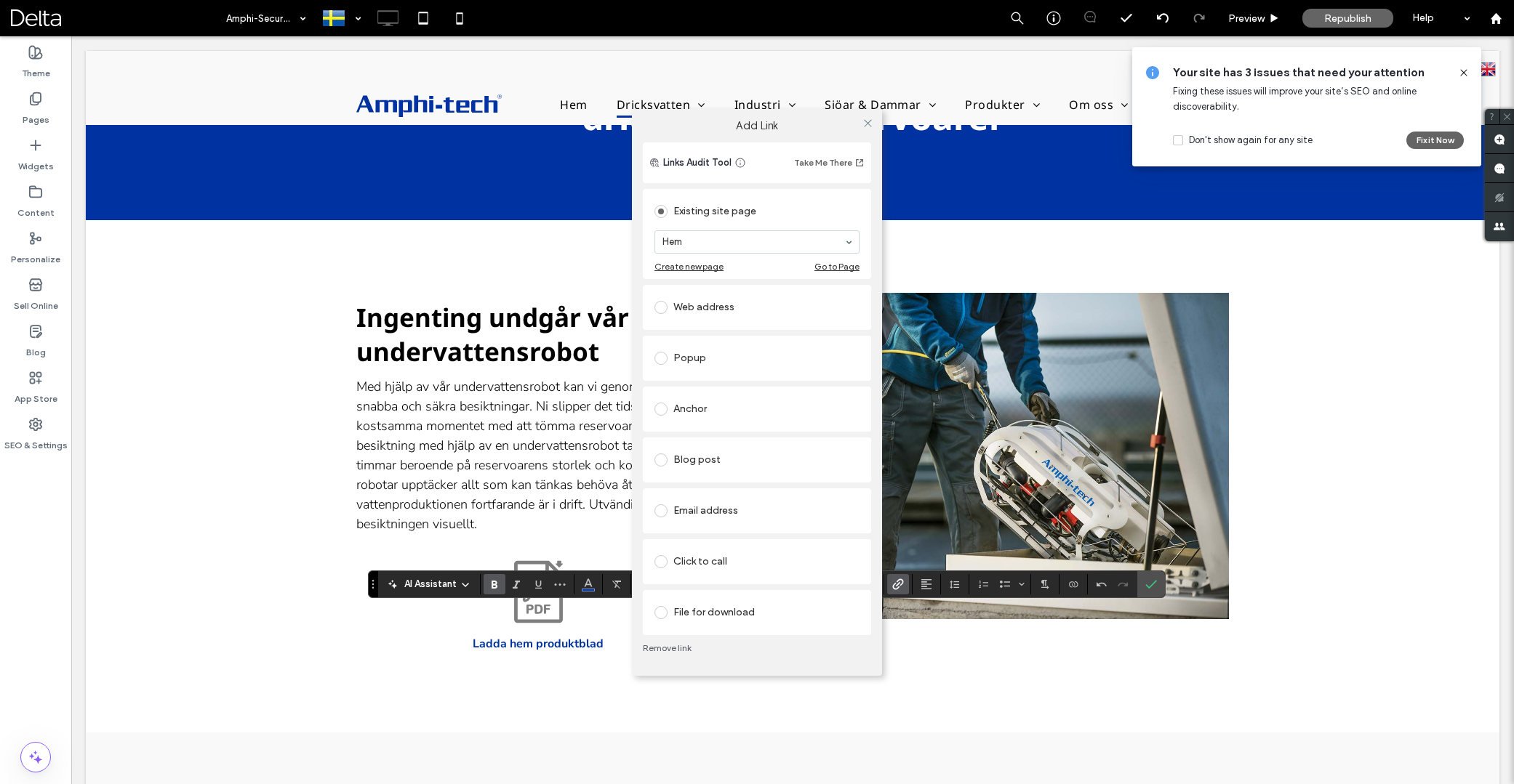
click at [737, 619] on div "File for download" at bounding box center [756, 612] width 205 height 23
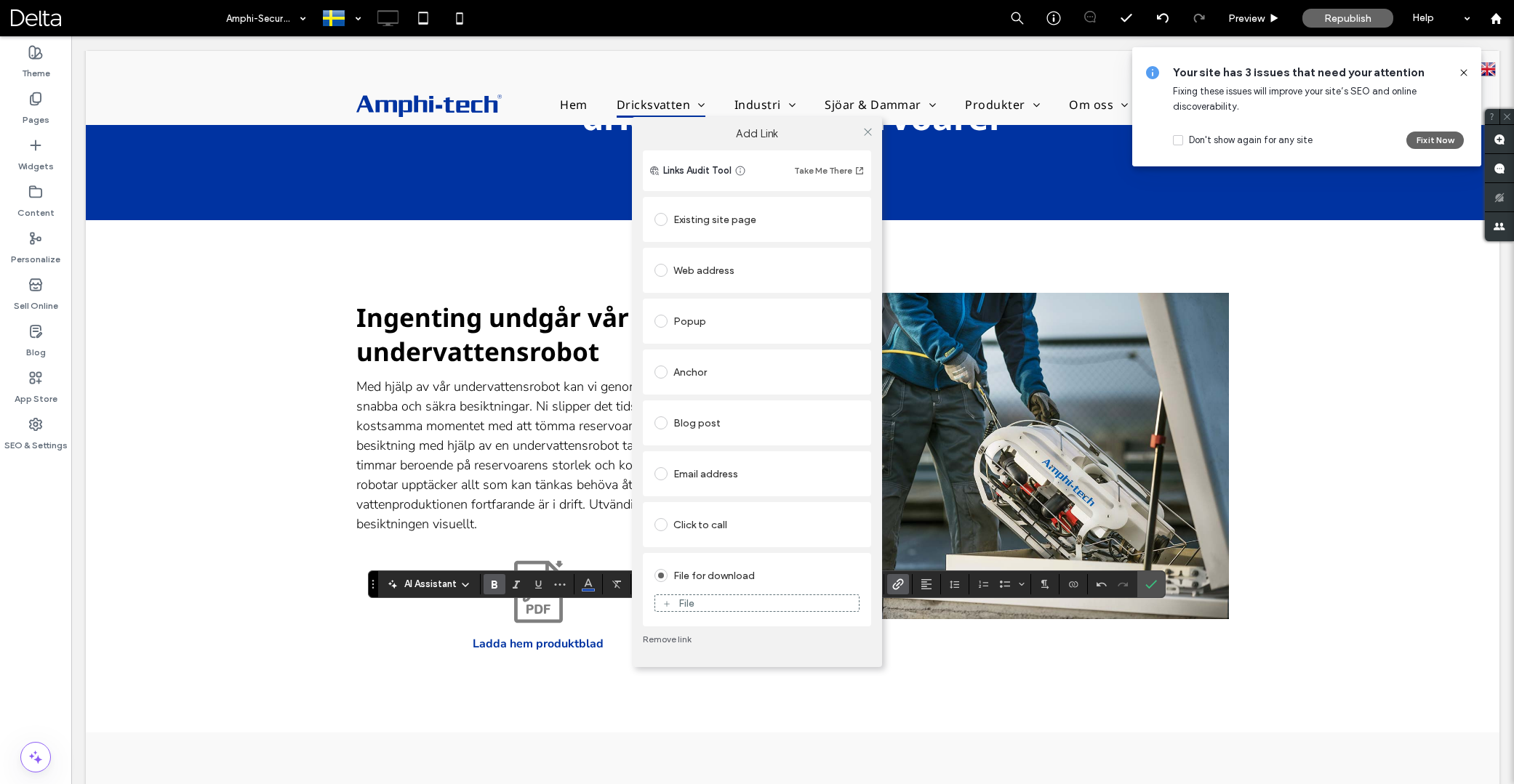
click at [743, 608] on div "File" at bounding box center [757, 603] width 204 height 13
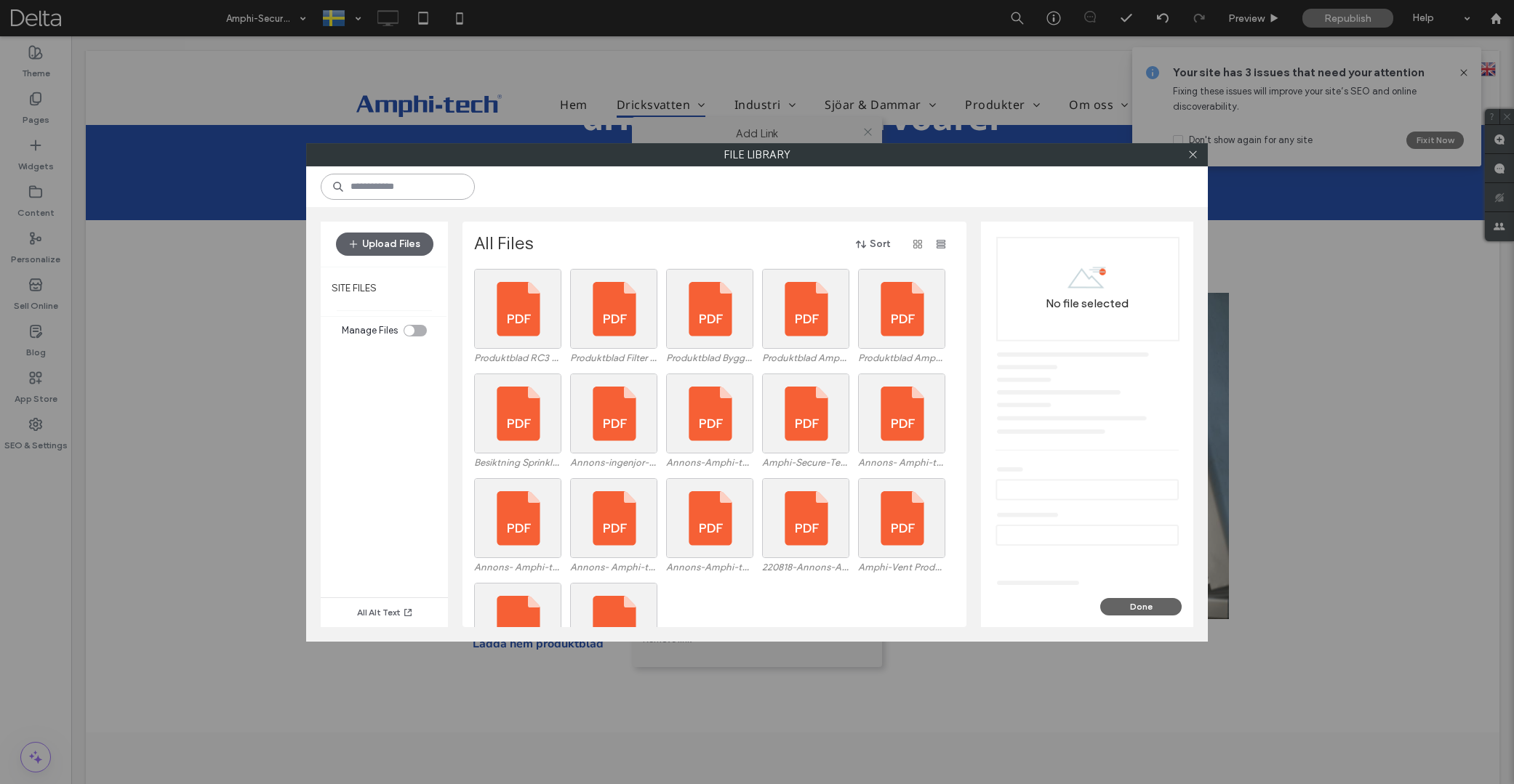
click at [434, 186] on input at bounding box center [398, 187] width 154 height 27
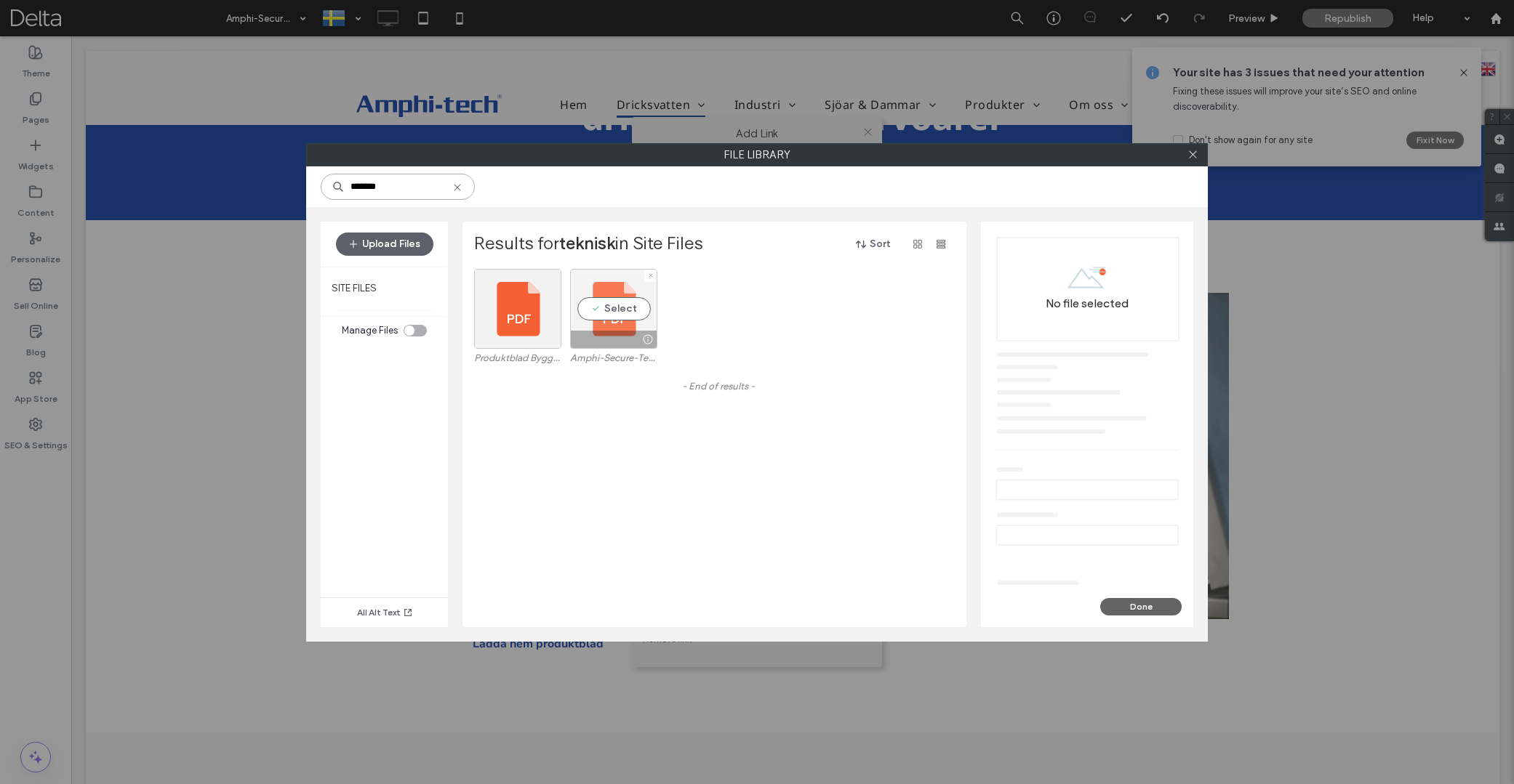
type input "*******"
click at [605, 311] on div "Select" at bounding box center [614, 309] width 87 height 80
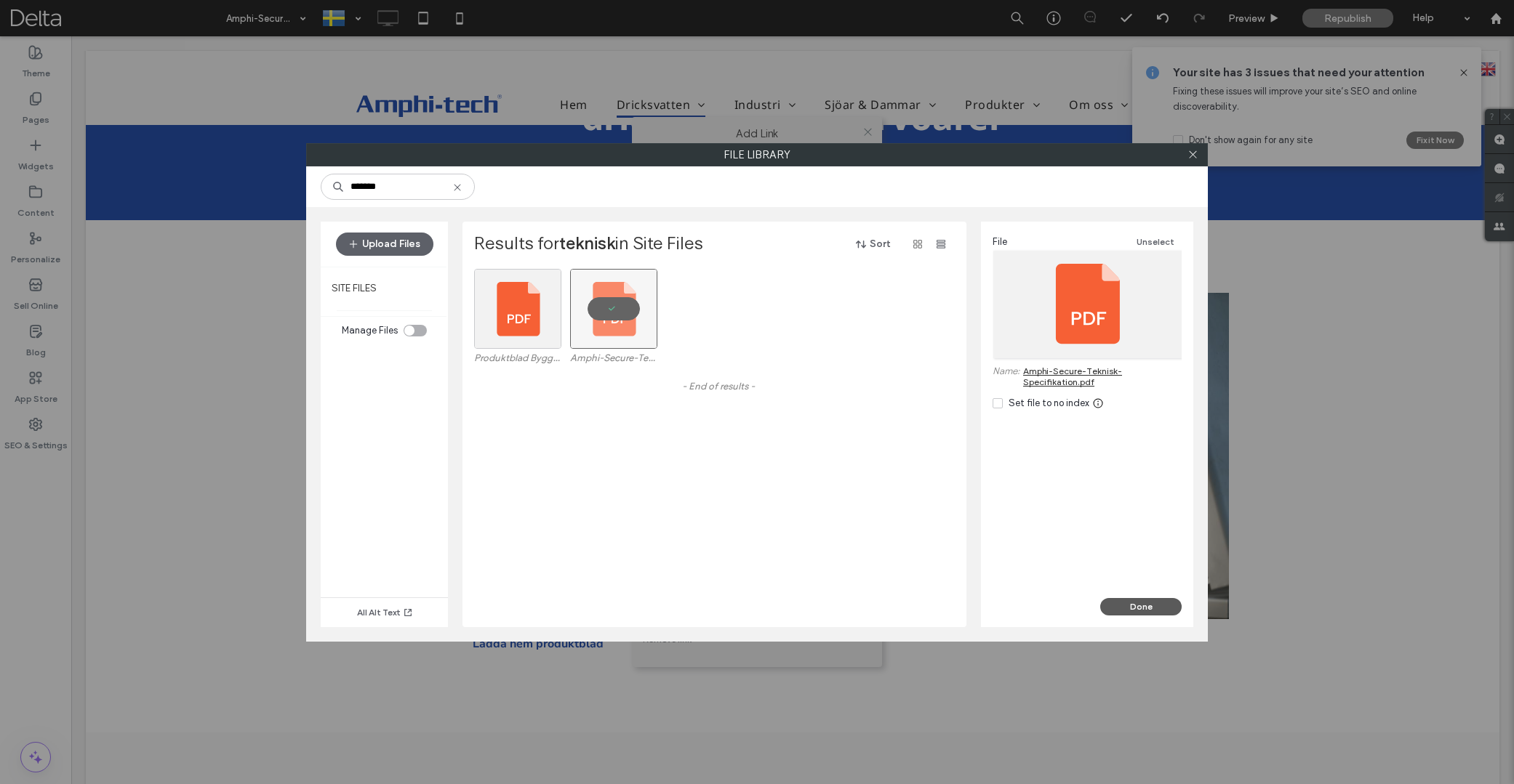
click at [1129, 601] on button "Done" at bounding box center [1141, 607] width 81 height 17
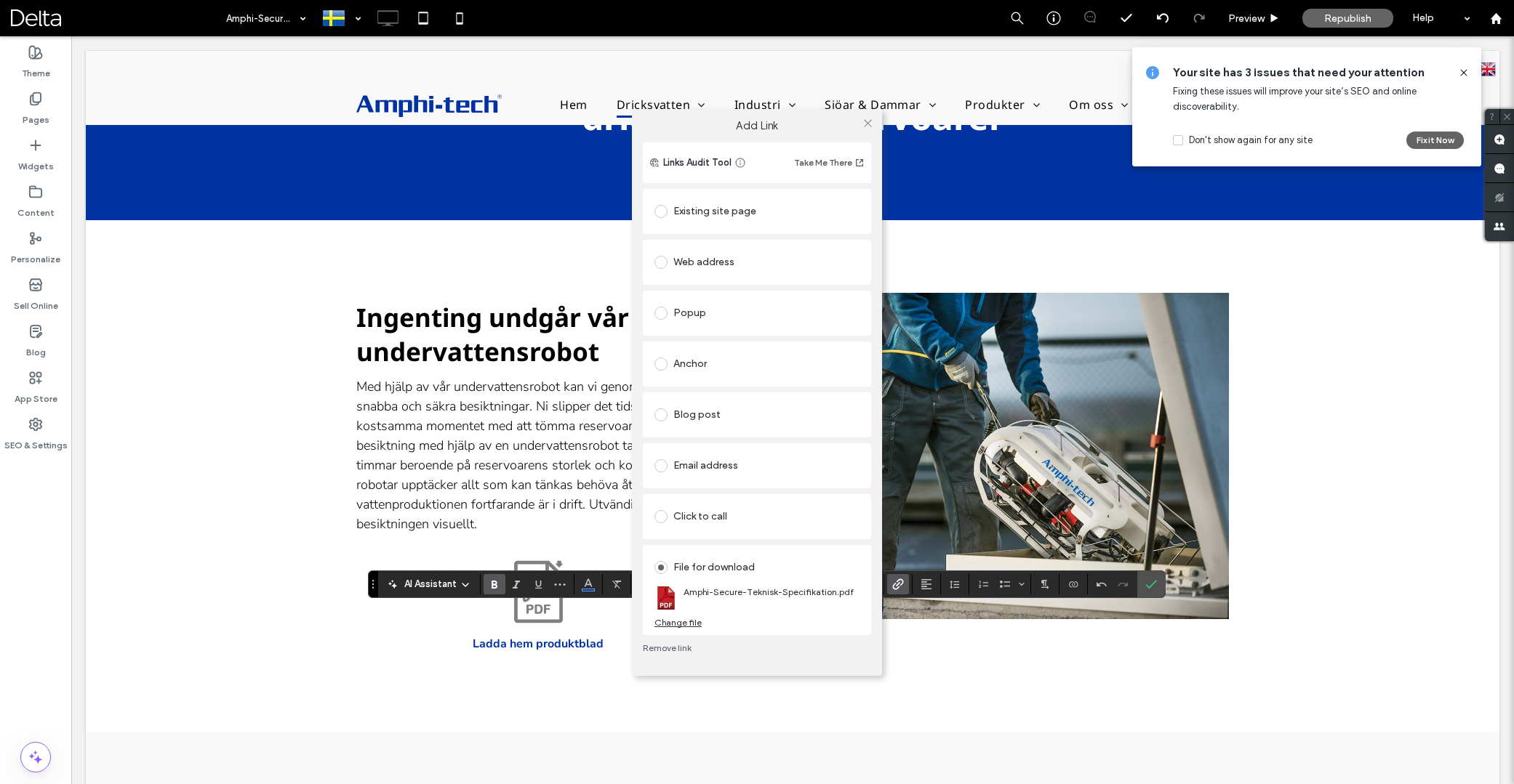
drag, startPoint x: 866, startPoint y: 121, endPoint x: 865, endPoint y: 155, distance: 34.0
click at [866, 121] on icon at bounding box center [867, 123] width 11 height 11
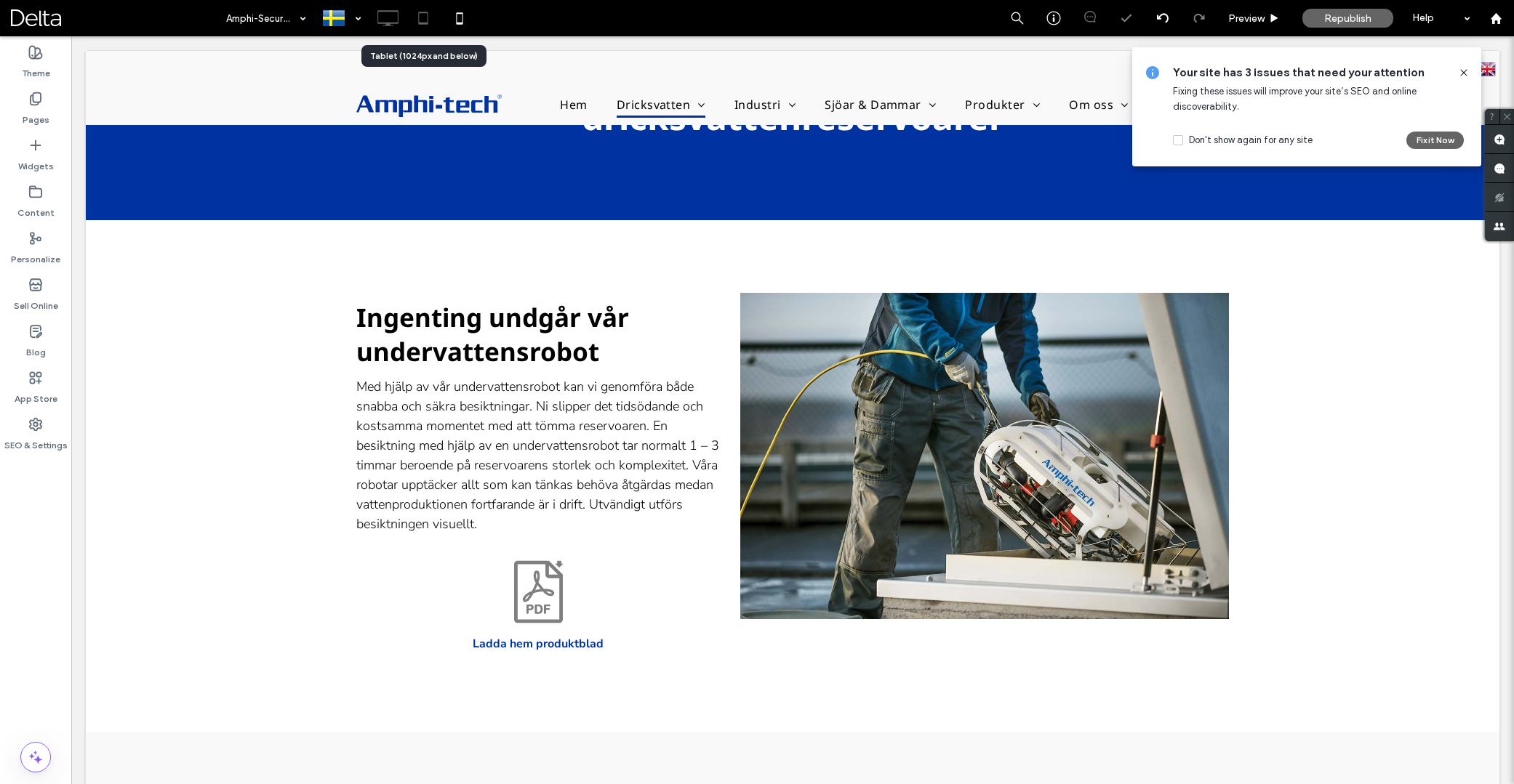
click at [429, 20] on icon at bounding box center [423, 17] width 29 height 29
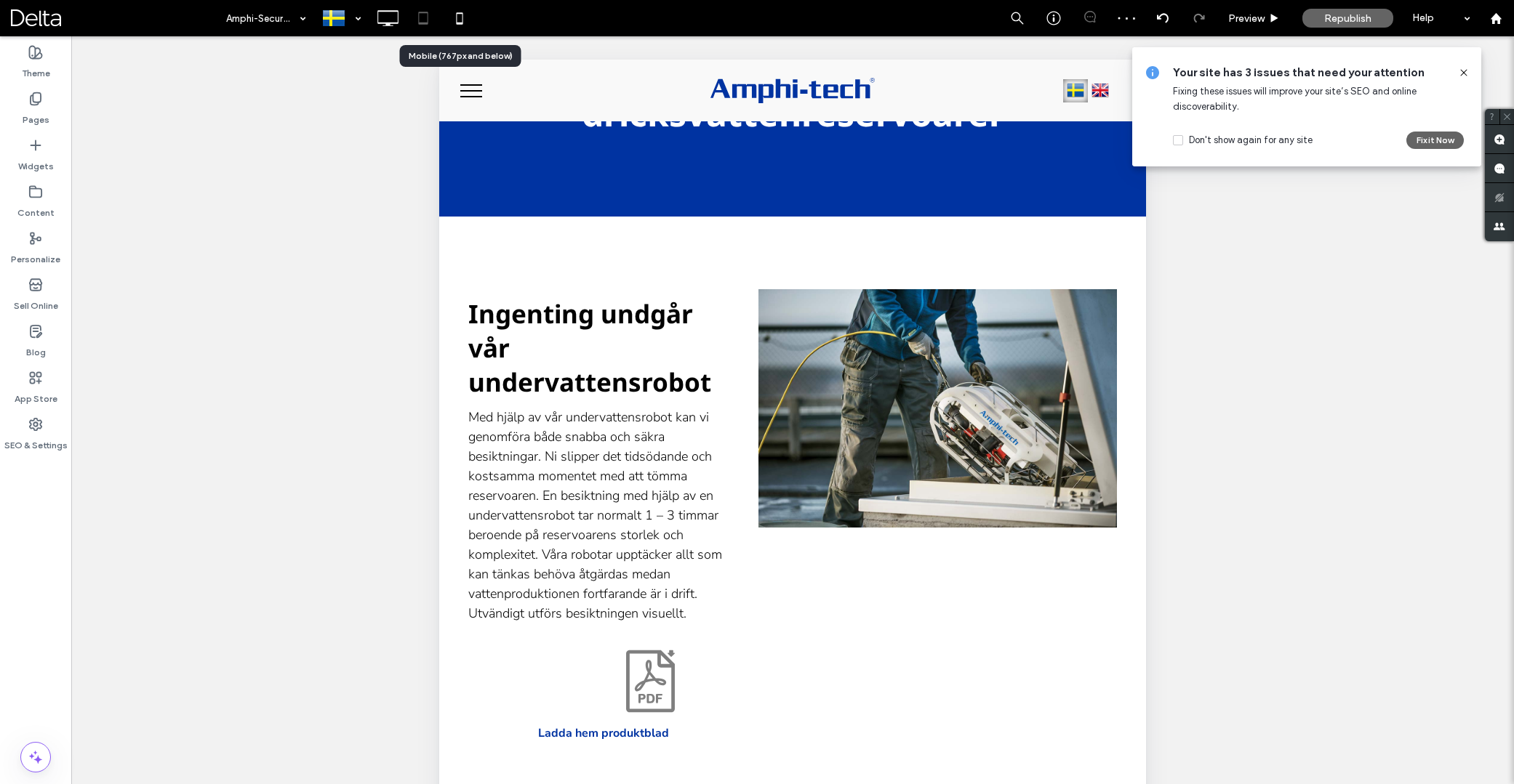
click at [455, 23] on icon at bounding box center [459, 17] width 29 height 29
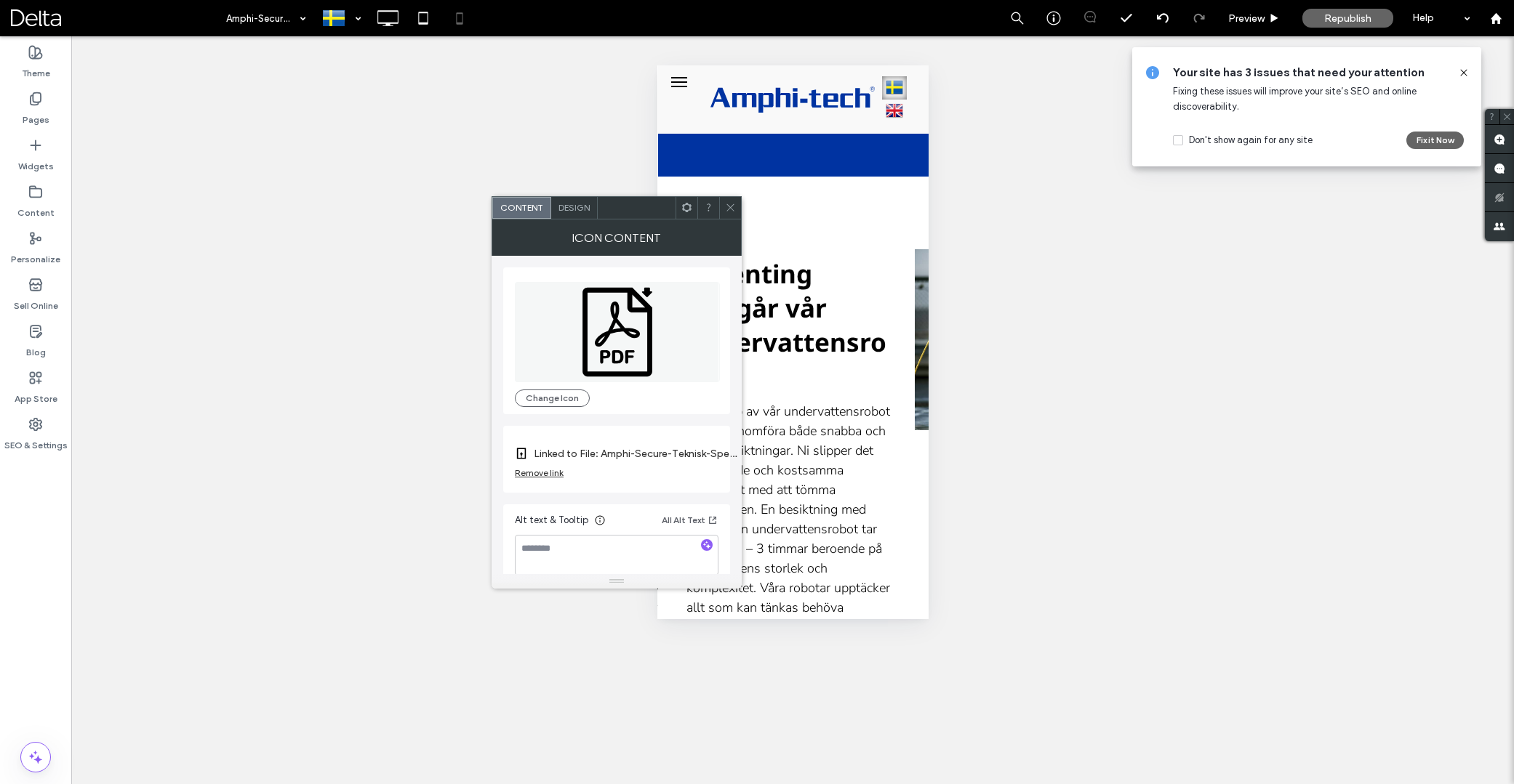
click at [684, 216] on span at bounding box center [687, 208] width 11 height 22
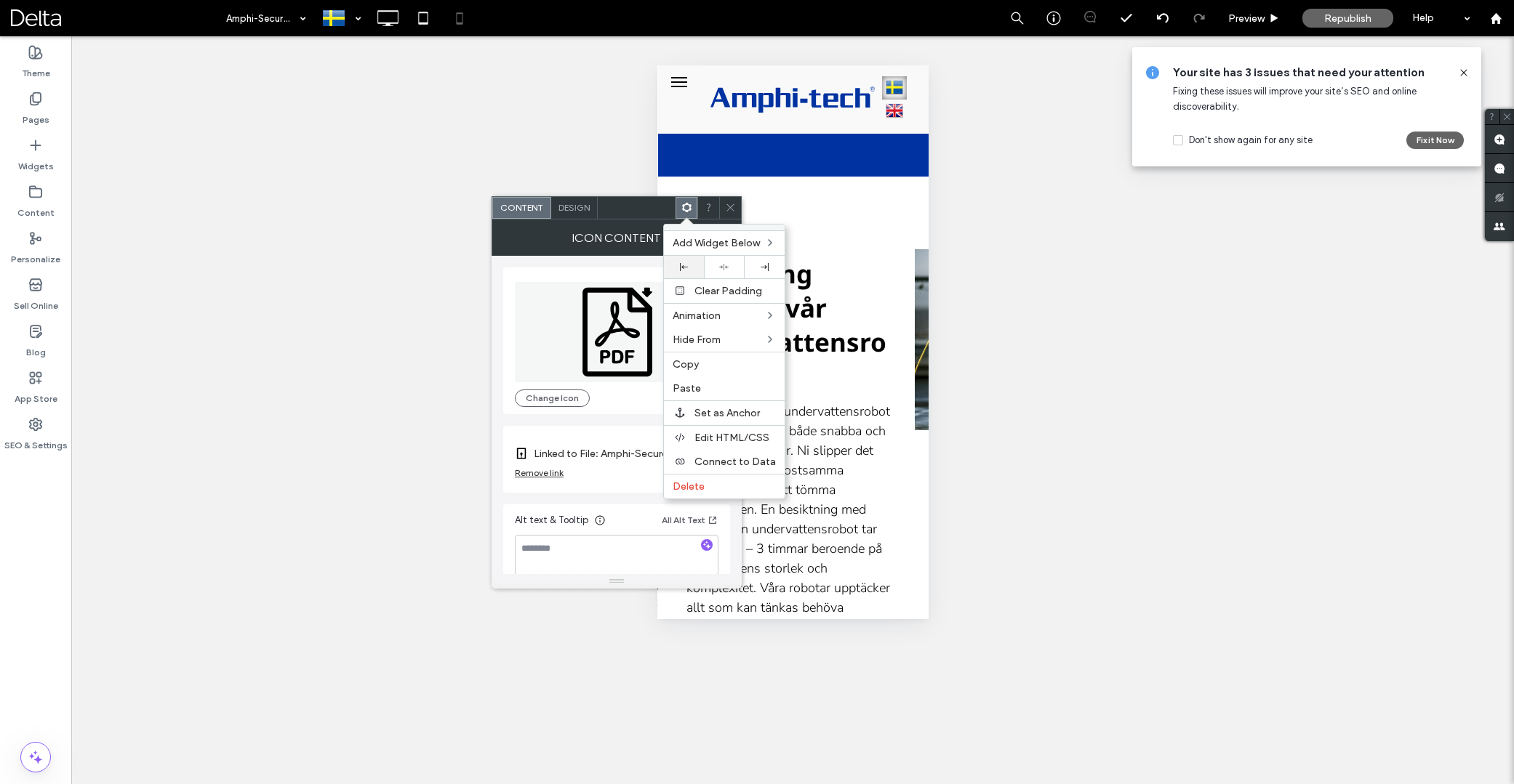
click at [696, 272] on div at bounding box center [684, 267] width 40 height 22
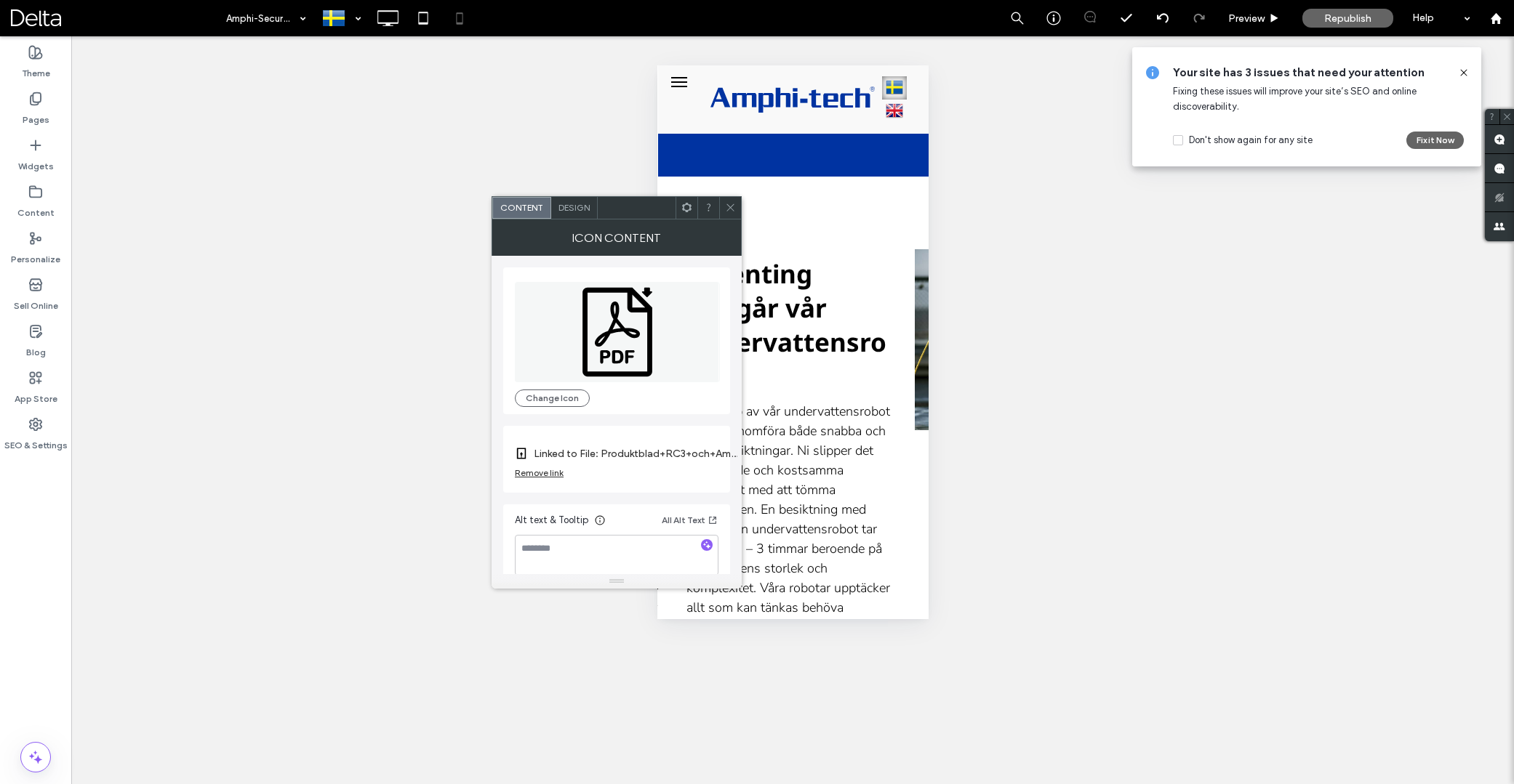
click at [685, 213] on span at bounding box center [687, 208] width 11 height 22
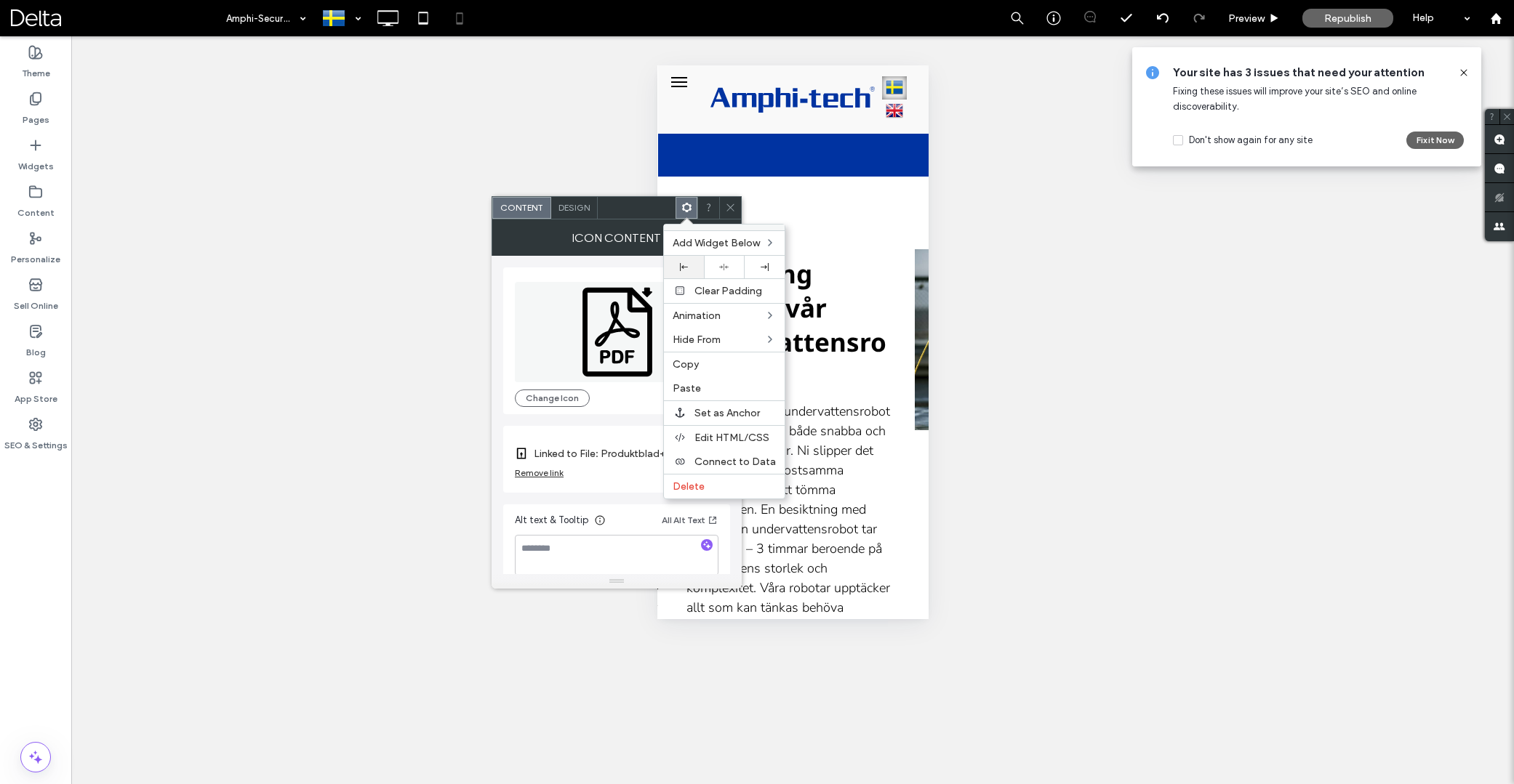
click at [687, 265] on icon at bounding box center [684, 268] width 8 height 8
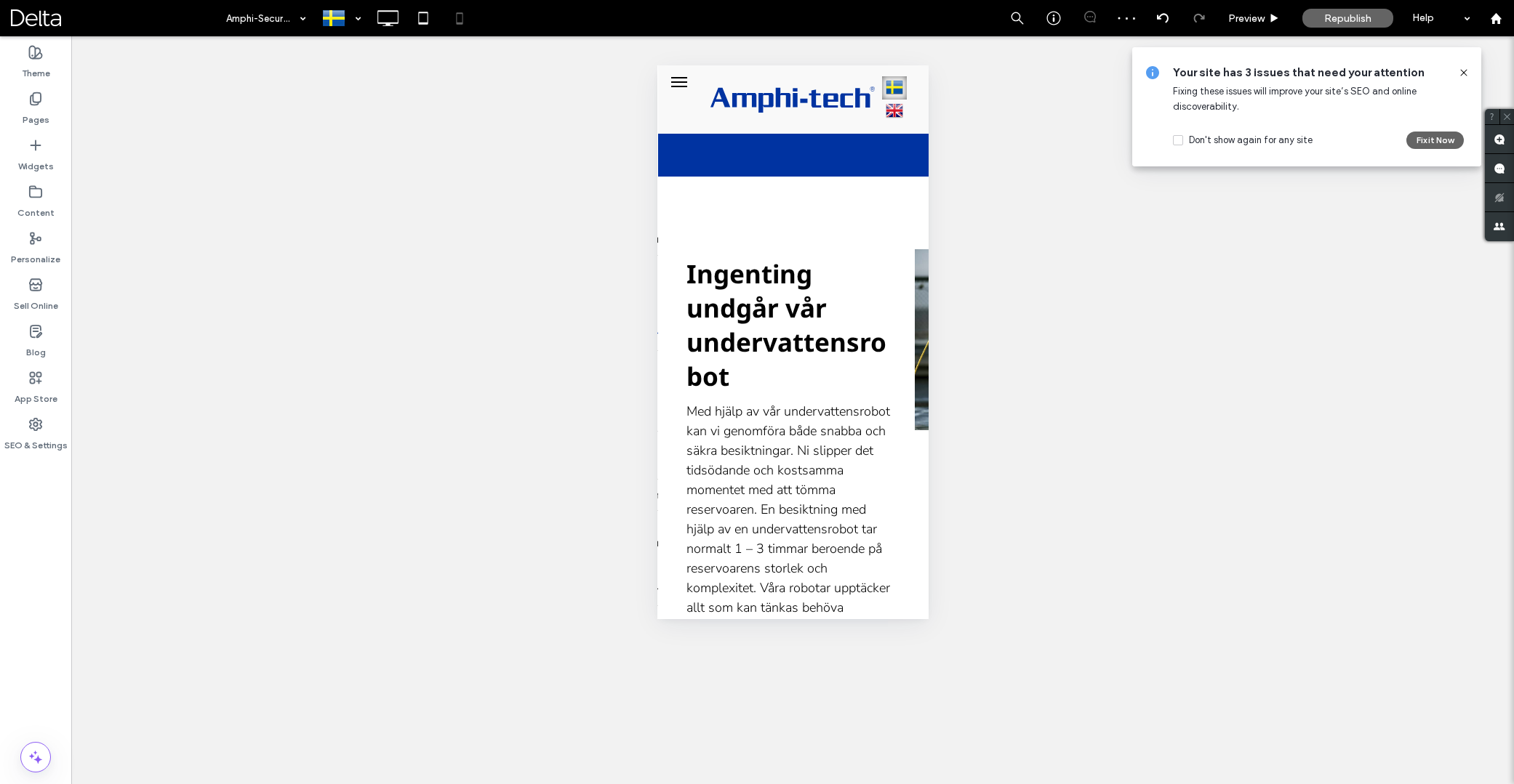
click at [1006, 316] on div "Unhide? Yes Unhide? Yes Unhide? Yes Unhide? Yes Unhide? Yes Unhide? Yes Unhide?…" at bounding box center [793, 410] width 1443 height 748
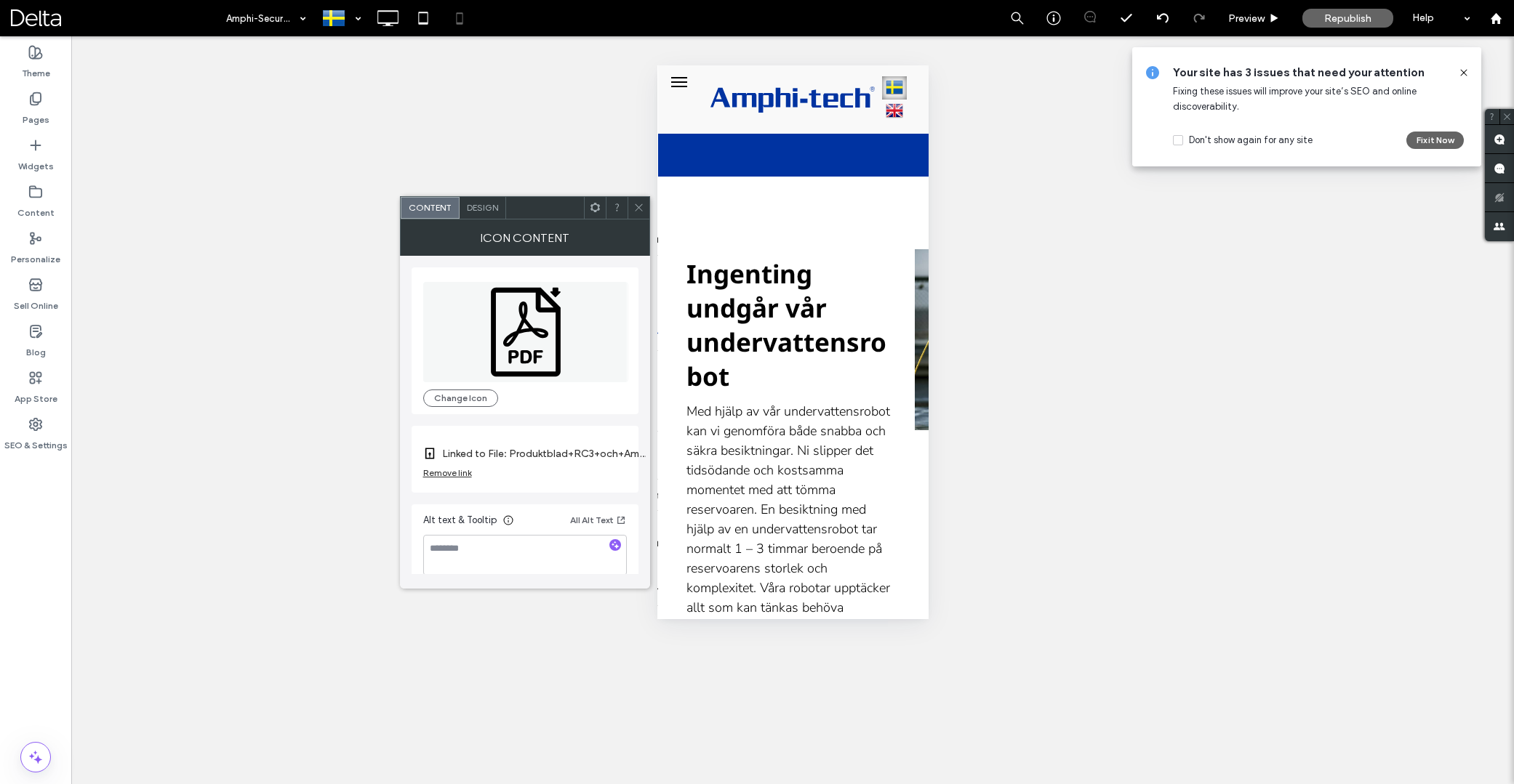
click at [599, 212] on icon at bounding box center [594, 207] width 11 height 11
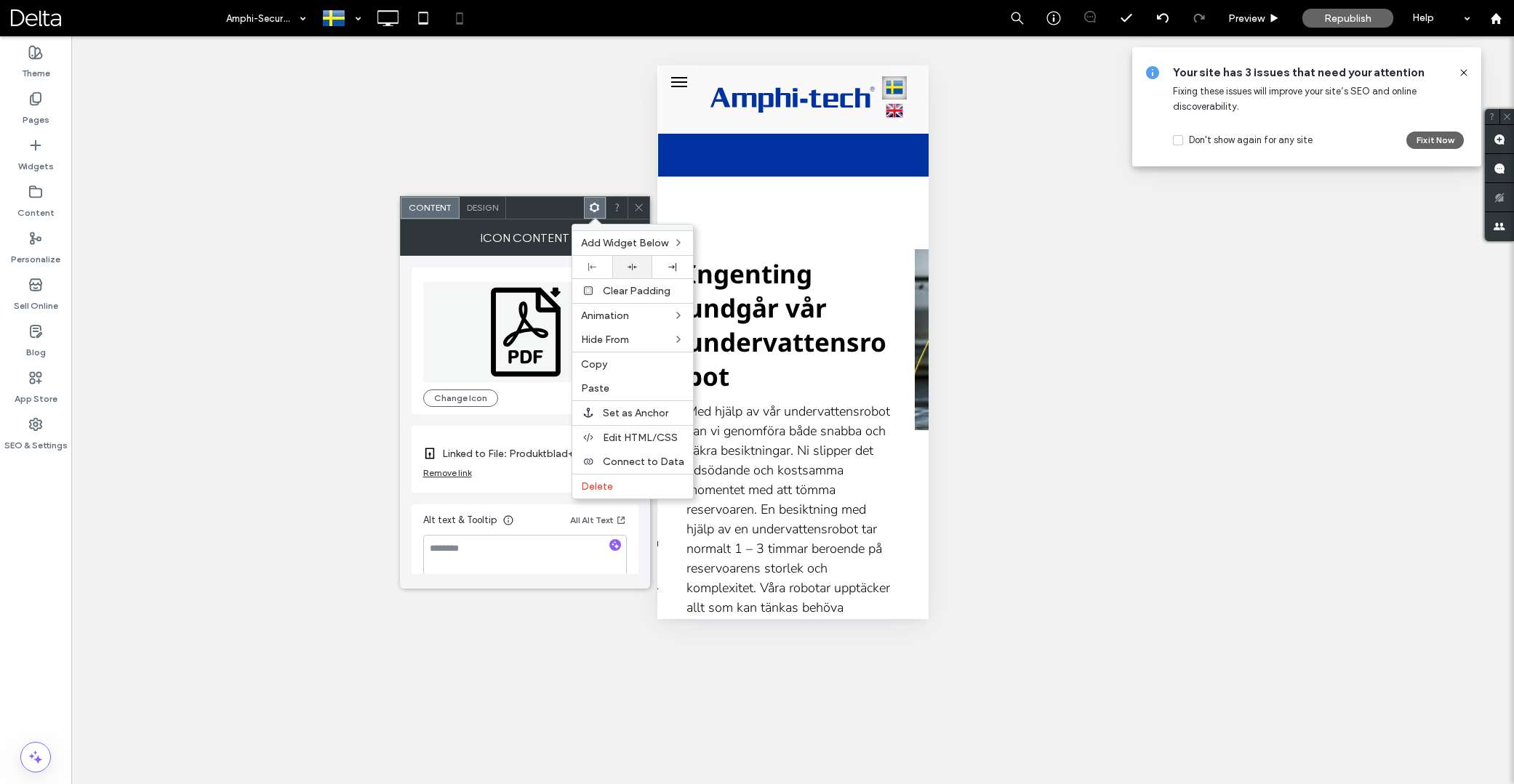
click at [626, 266] on div at bounding box center [632, 267] width 26 height 9
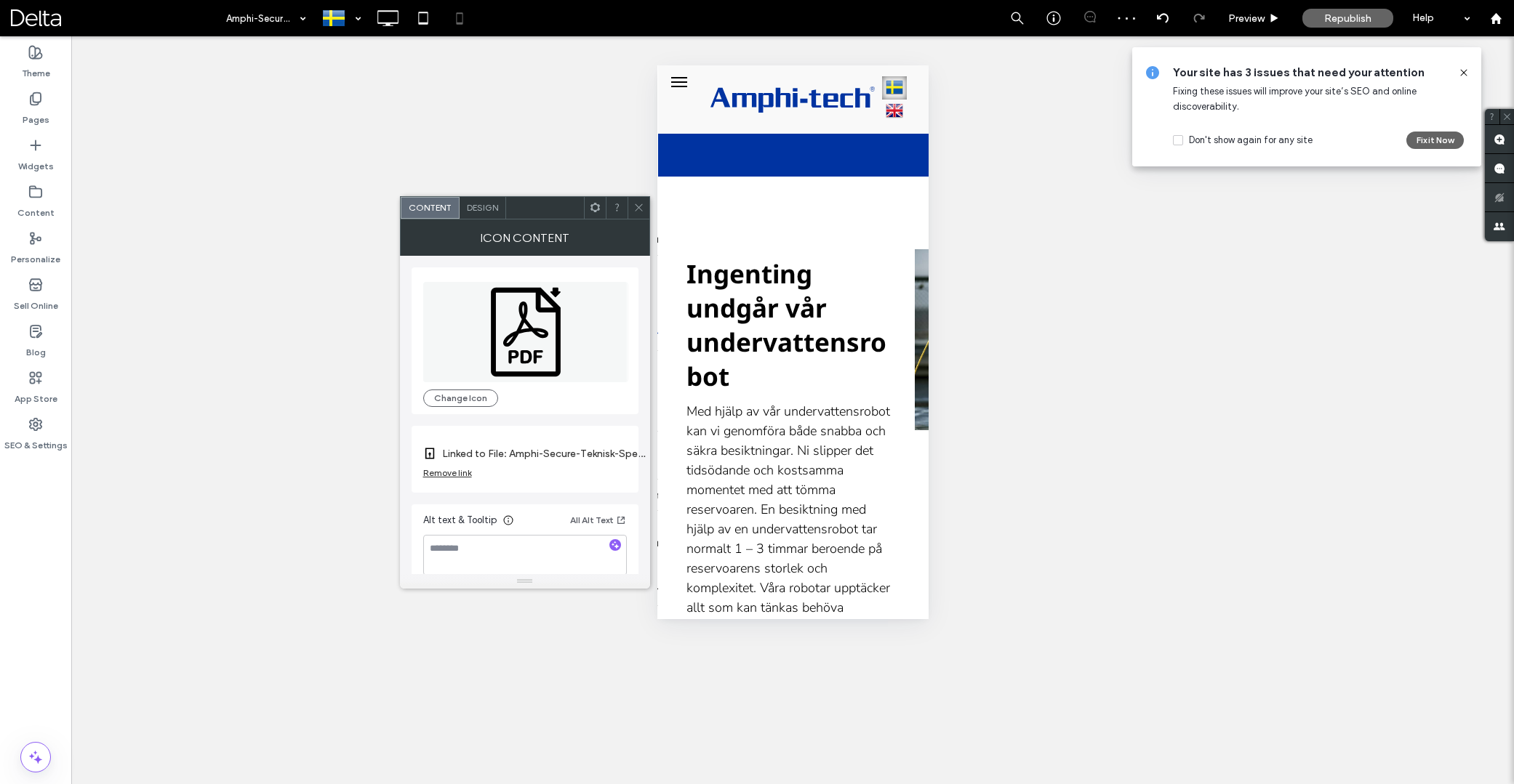
click at [602, 215] on div at bounding box center [594, 208] width 22 height 22
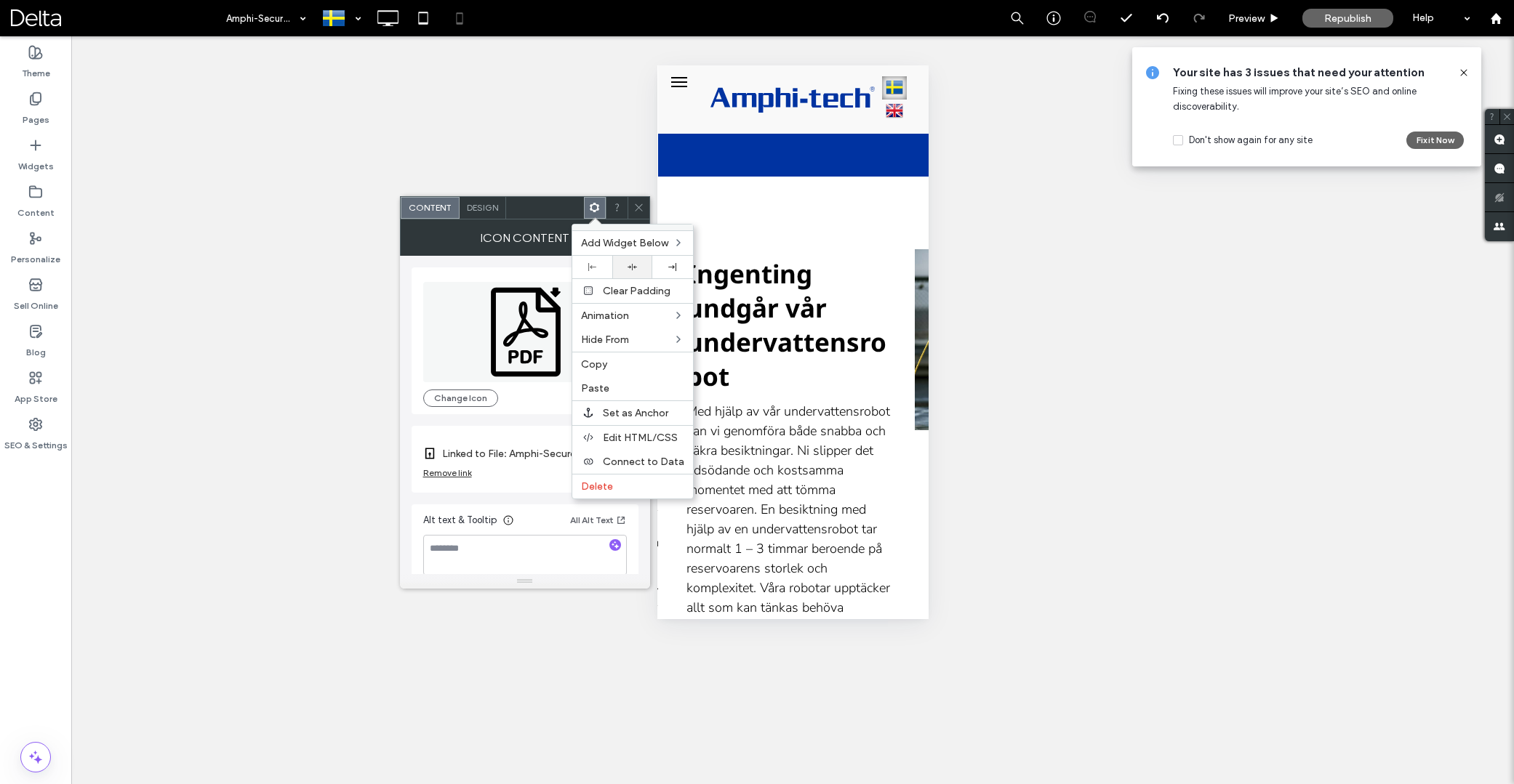
click at [627, 261] on div at bounding box center [633, 267] width 40 height 22
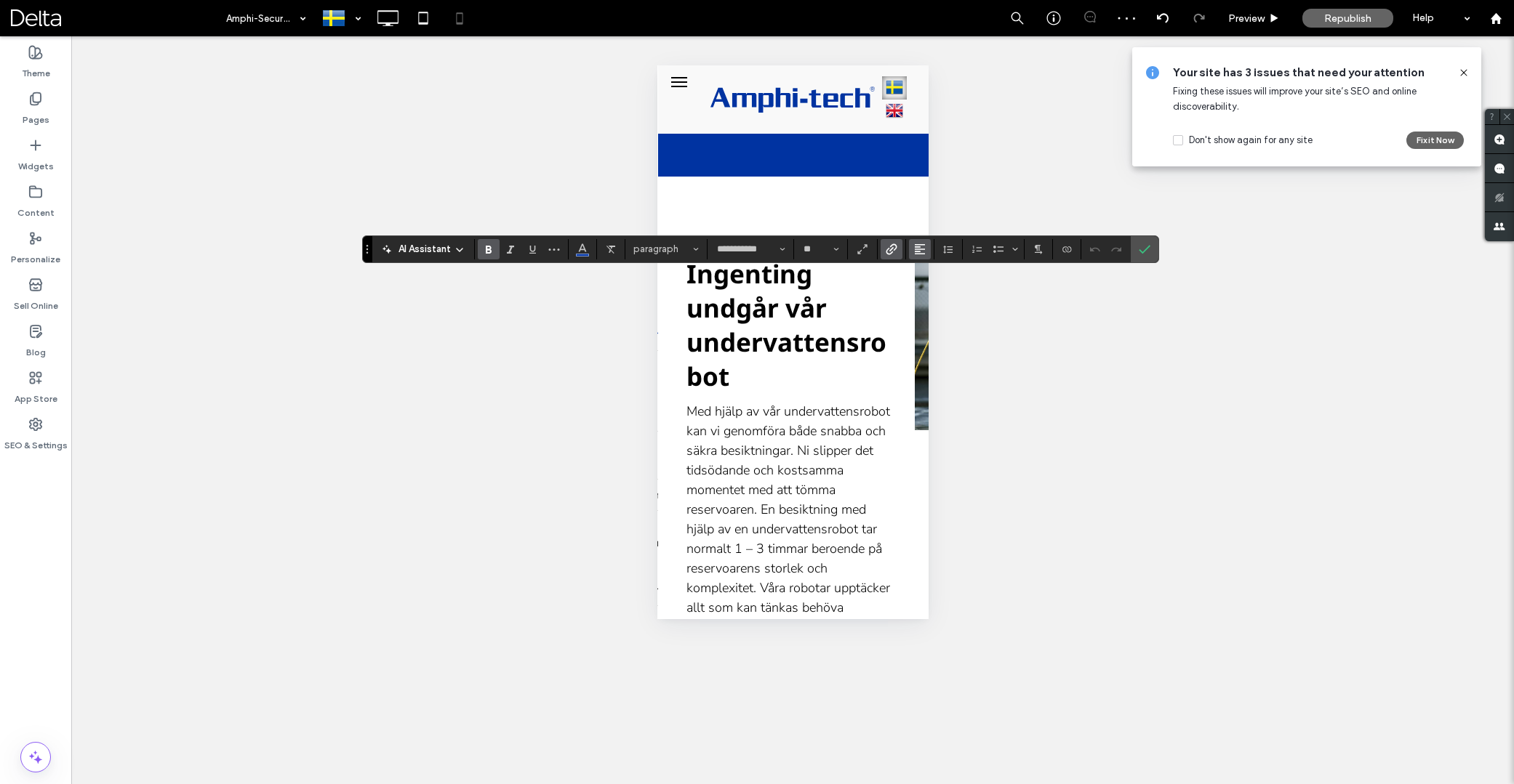
click at [920, 252] on icon "Alignment" at bounding box center [920, 249] width 12 height 12
click at [929, 291] on icon "ui.textEditor.alignment.center" at bounding box center [931, 293] width 12 height 12
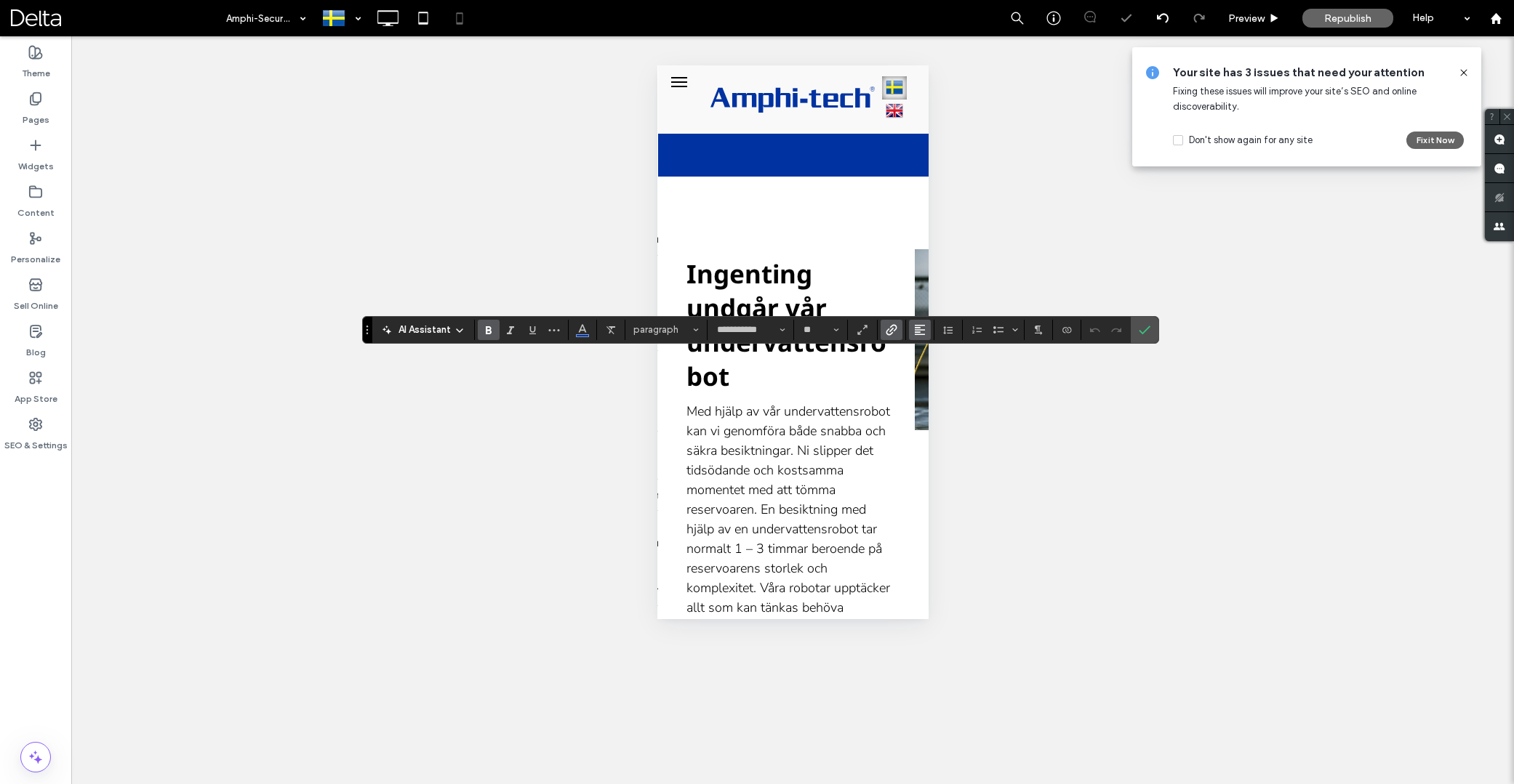
click at [920, 328] on icon "Alignment" at bounding box center [920, 330] width 12 height 12
click at [932, 370] on use "ui.textEditor.alignment.center" at bounding box center [931, 375] width 10 height 10
click at [980, 383] on div "Unhide? Yes Unhide? Yes Unhide? Yes Unhide? Yes Unhide? Yes Unhide? Yes Unhide?…" at bounding box center [793, 410] width 1443 height 748
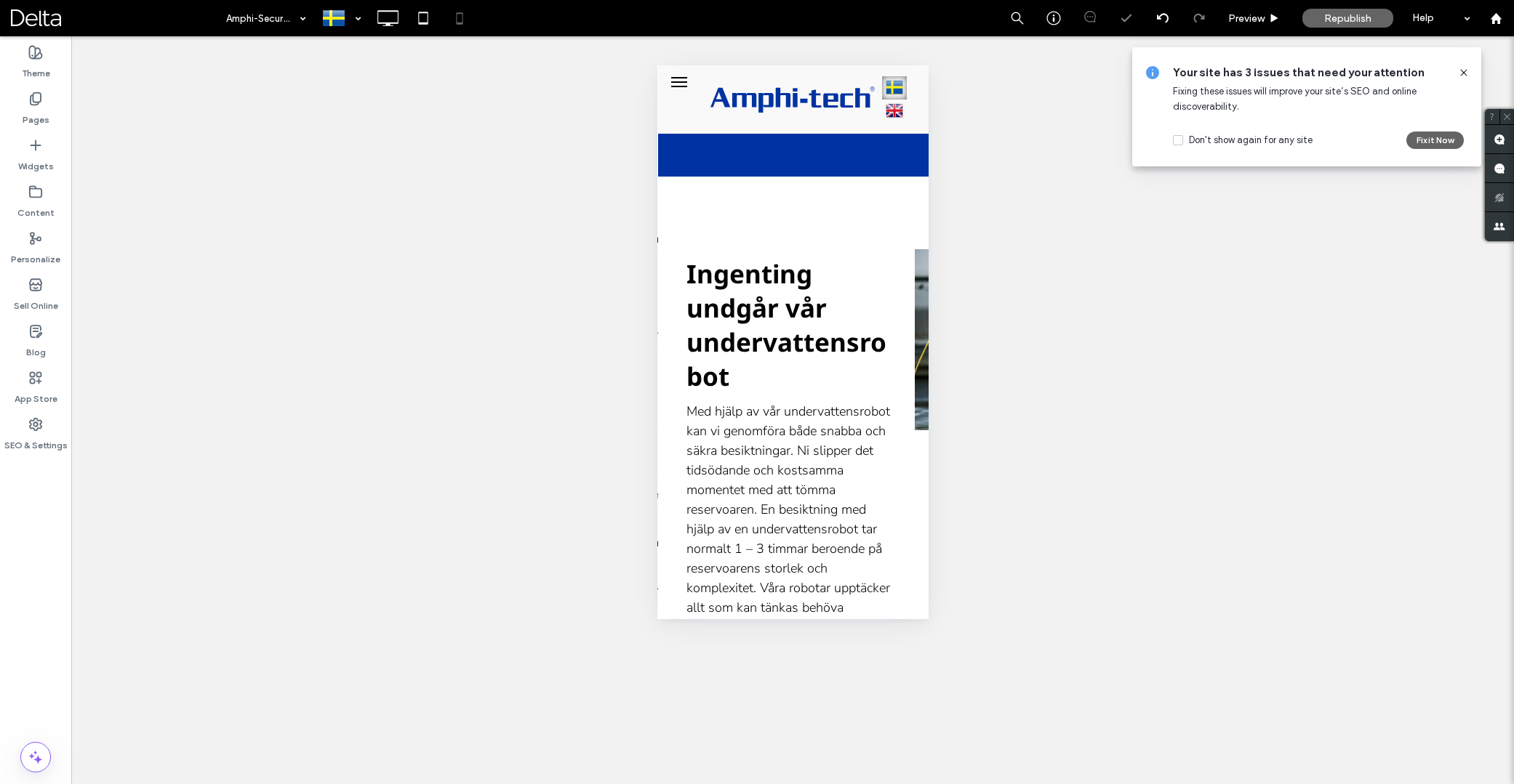
click at [972, 352] on div "Unhide? Yes Unhide? Yes Unhide? Yes Unhide? Yes Unhide? Yes Unhide? Yes Unhide?…" at bounding box center [793, 410] width 1443 height 748
click at [1347, 18] on span "Republish" at bounding box center [1347, 18] width 47 height 12
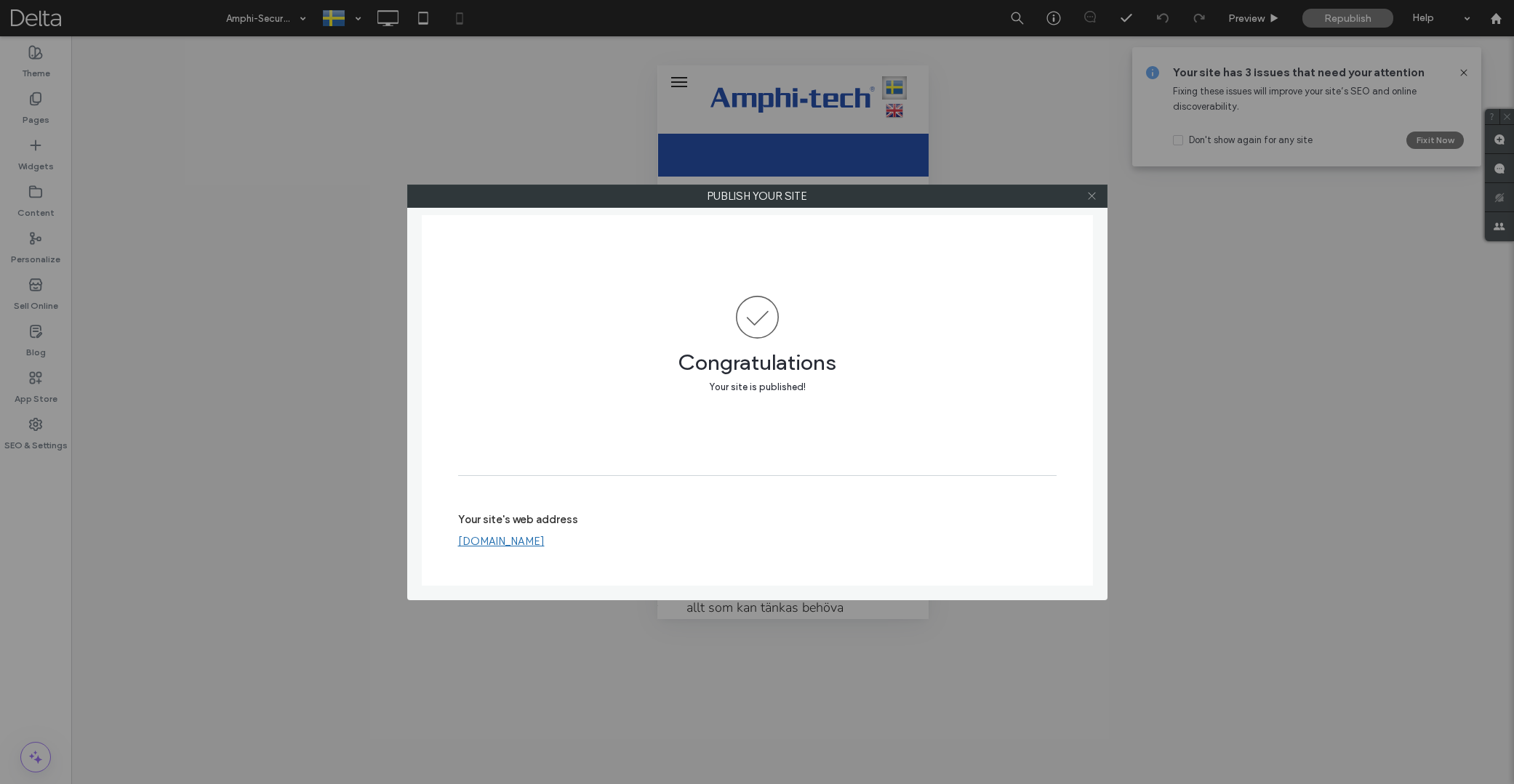
click at [1097, 198] on icon at bounding box center [1091, 196] width 11 height 11
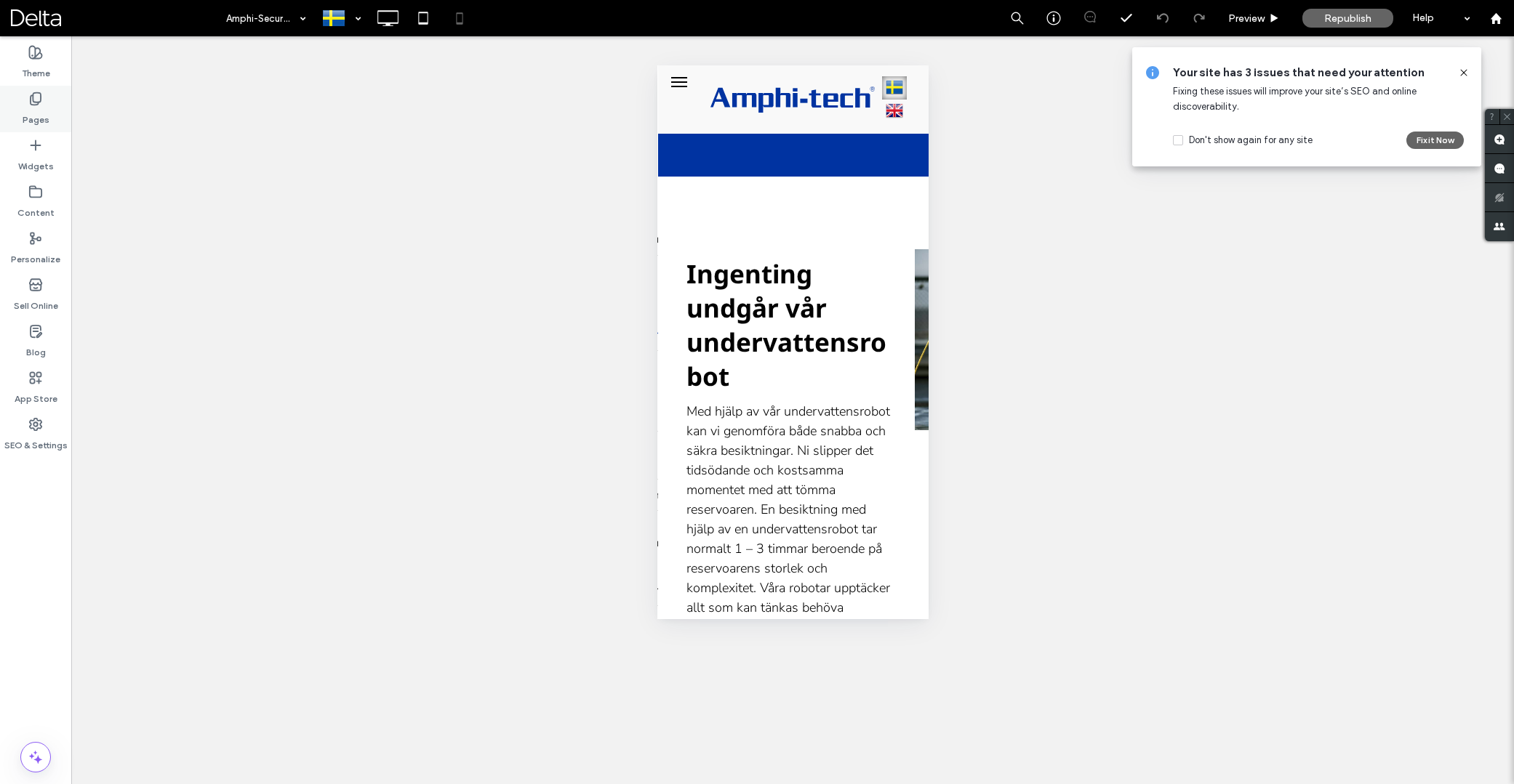
click at [41, 113] on label "Pages" at bounding box center [36, 116] width 27 height 21
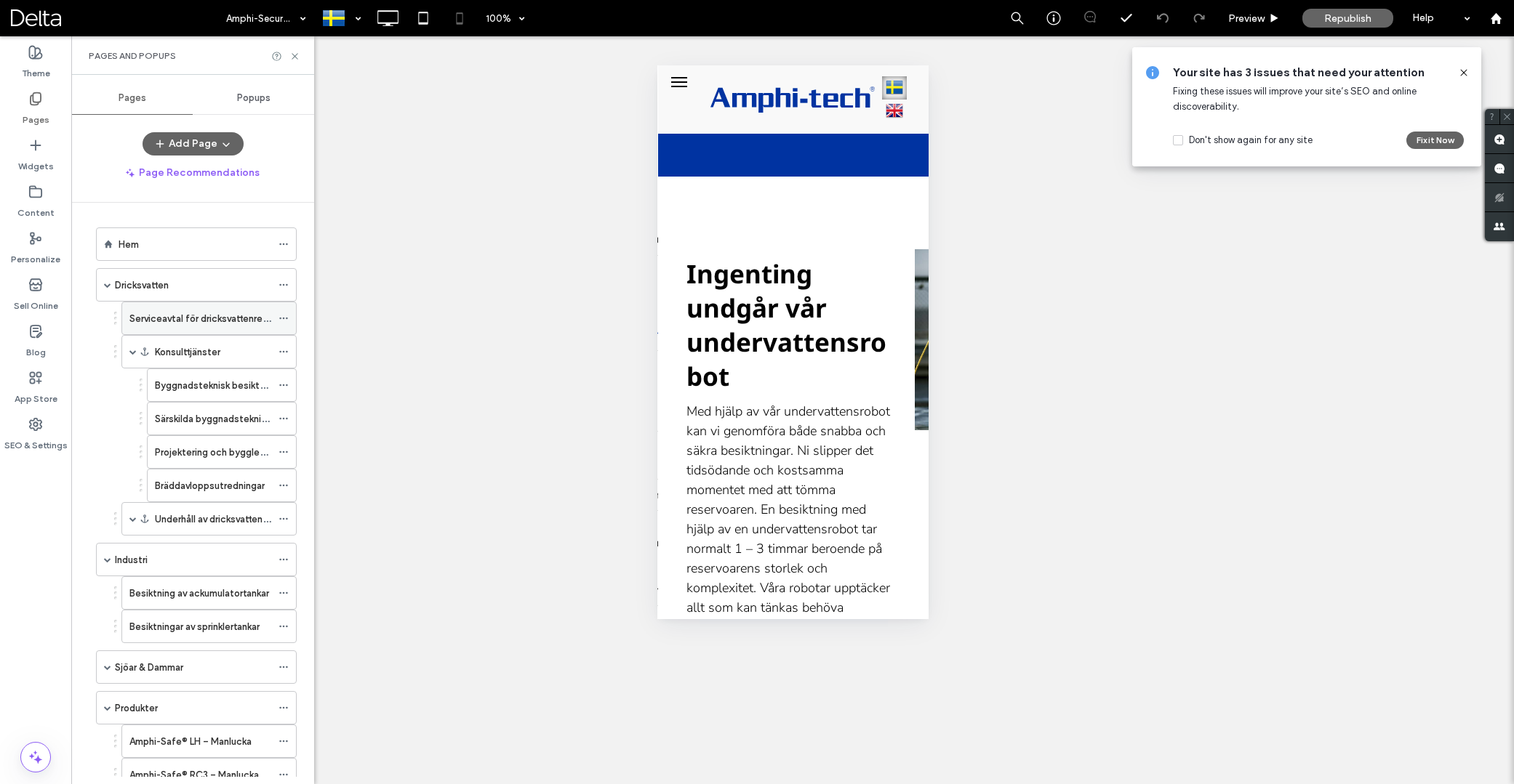
click at [209, 327] on div "Serviceavtal för dricksvattenreservoarer" at bounding box center [200, 318] width 142 height 32
click at [201, 380] on label "Byggnadsteknisk besiktning av dricksvattenreservoarer" at bounding box center [274, 385] width 240 height 26
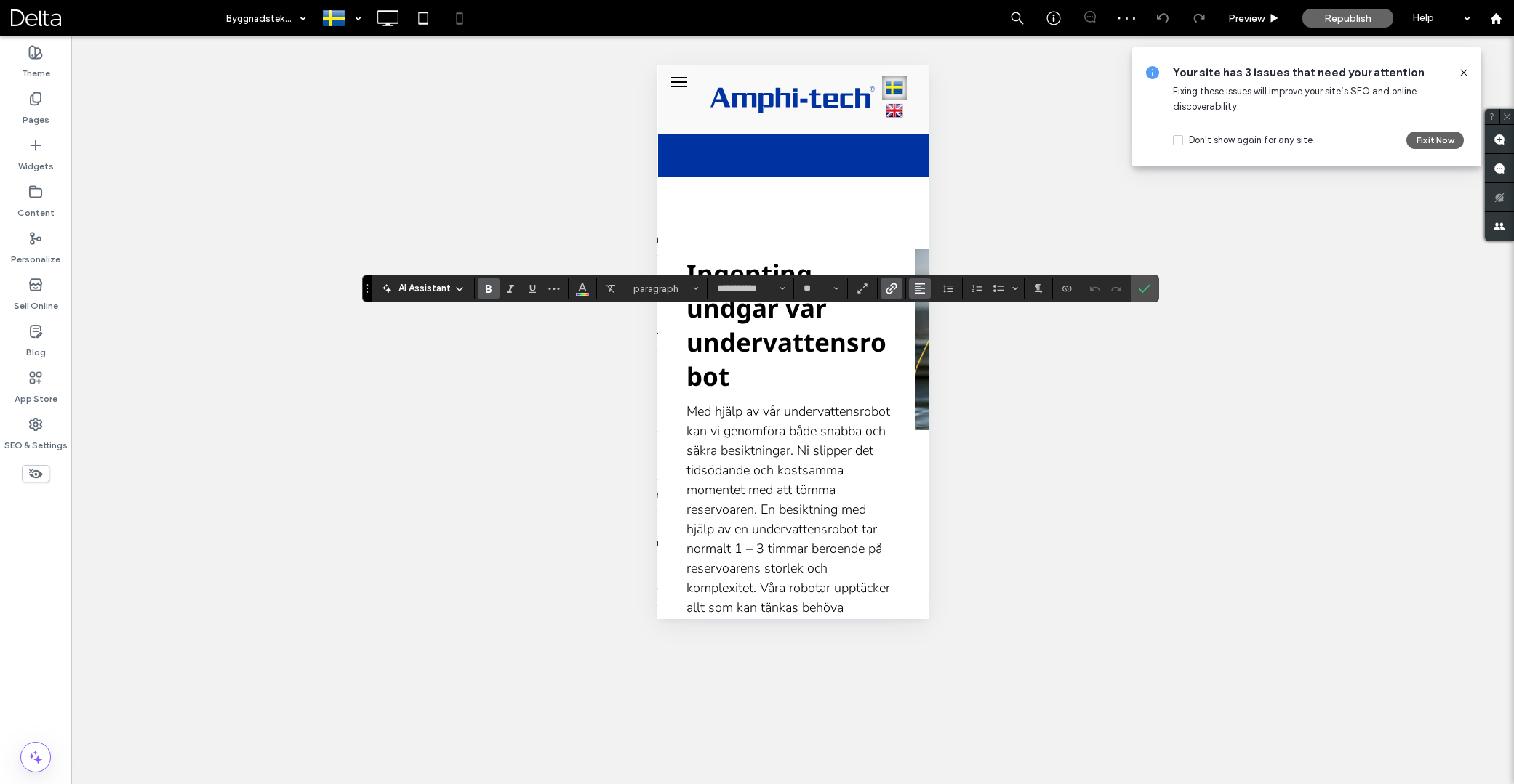
click at [929, 282] on button "Alignment" at bounding box center [920, 288] width 22 height 21
click at [921, 287] on icon "Alignment" at bounding box center [920, 288] width 12 height 12
click at [930, 337] on use "ui.textEditor.alignment.center" at bounding box center [931, 333] width 10 height 10
click at [1147, 287] on use "Confirm" at bounding box center [1145, 288] width 12 height 9
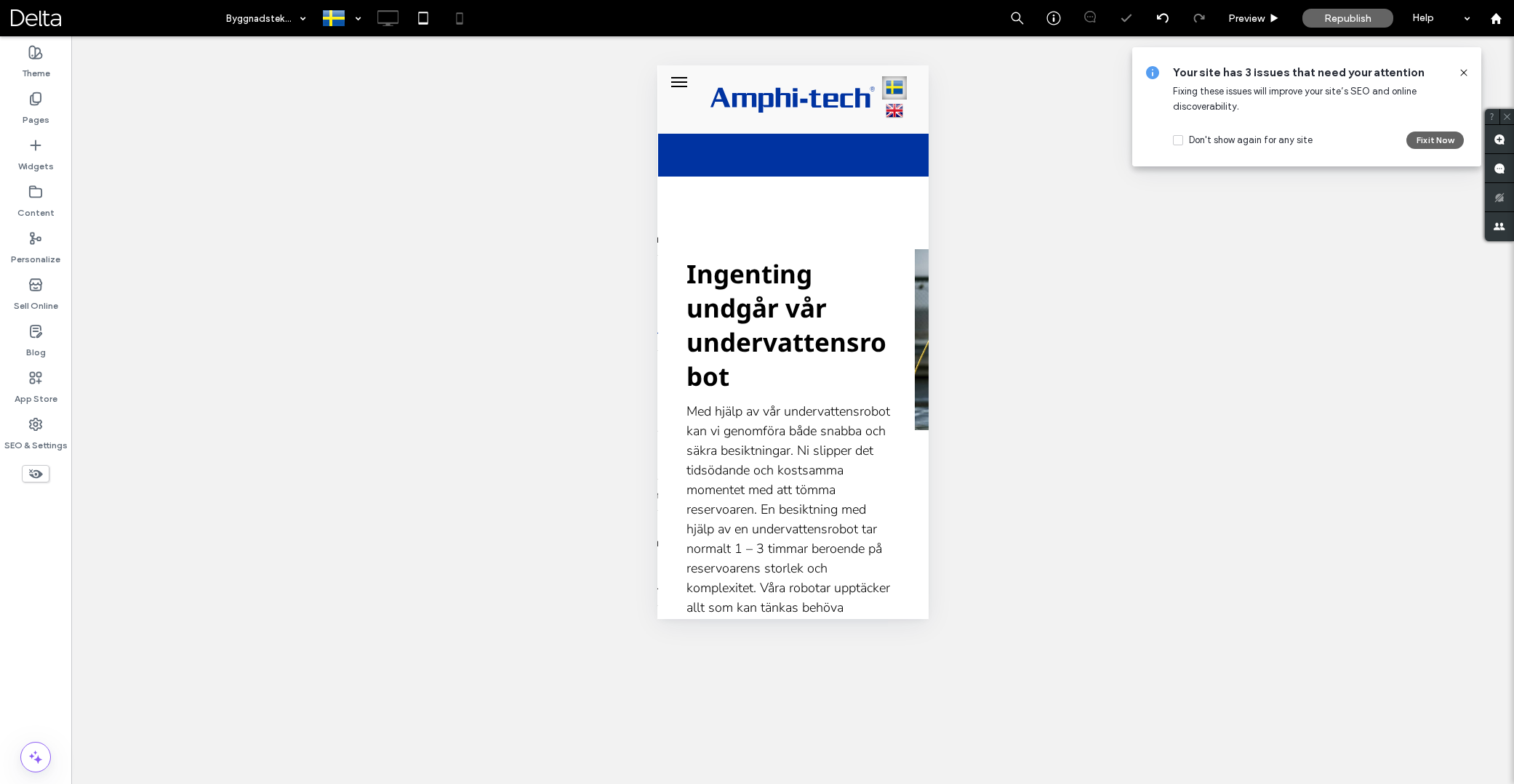
click at [391, 16] on icon at bounding box center [387, 17] width 29 height 29
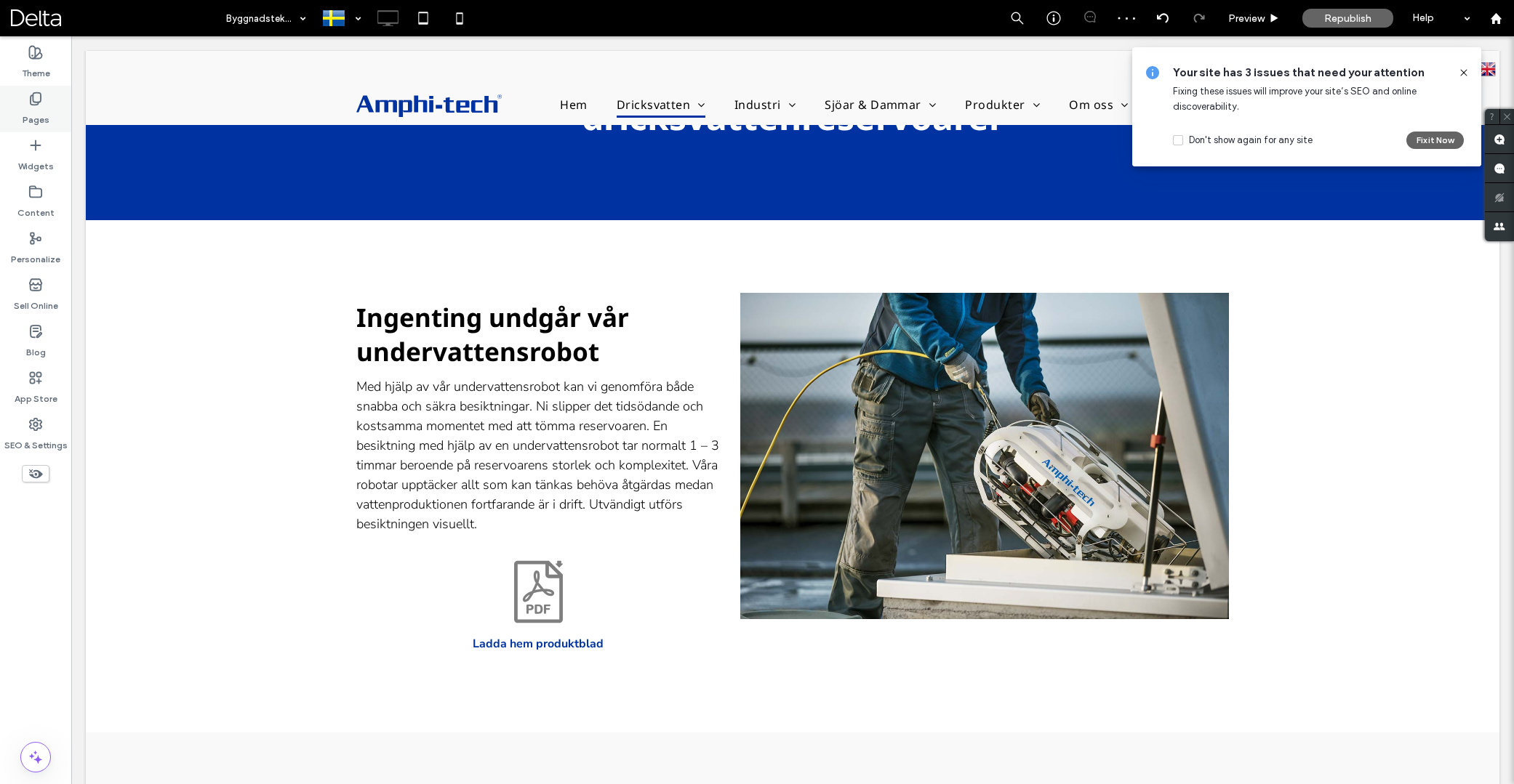
click at [38, 112] on label "Pages" at bounding box center [36, 116] width 27 height 21
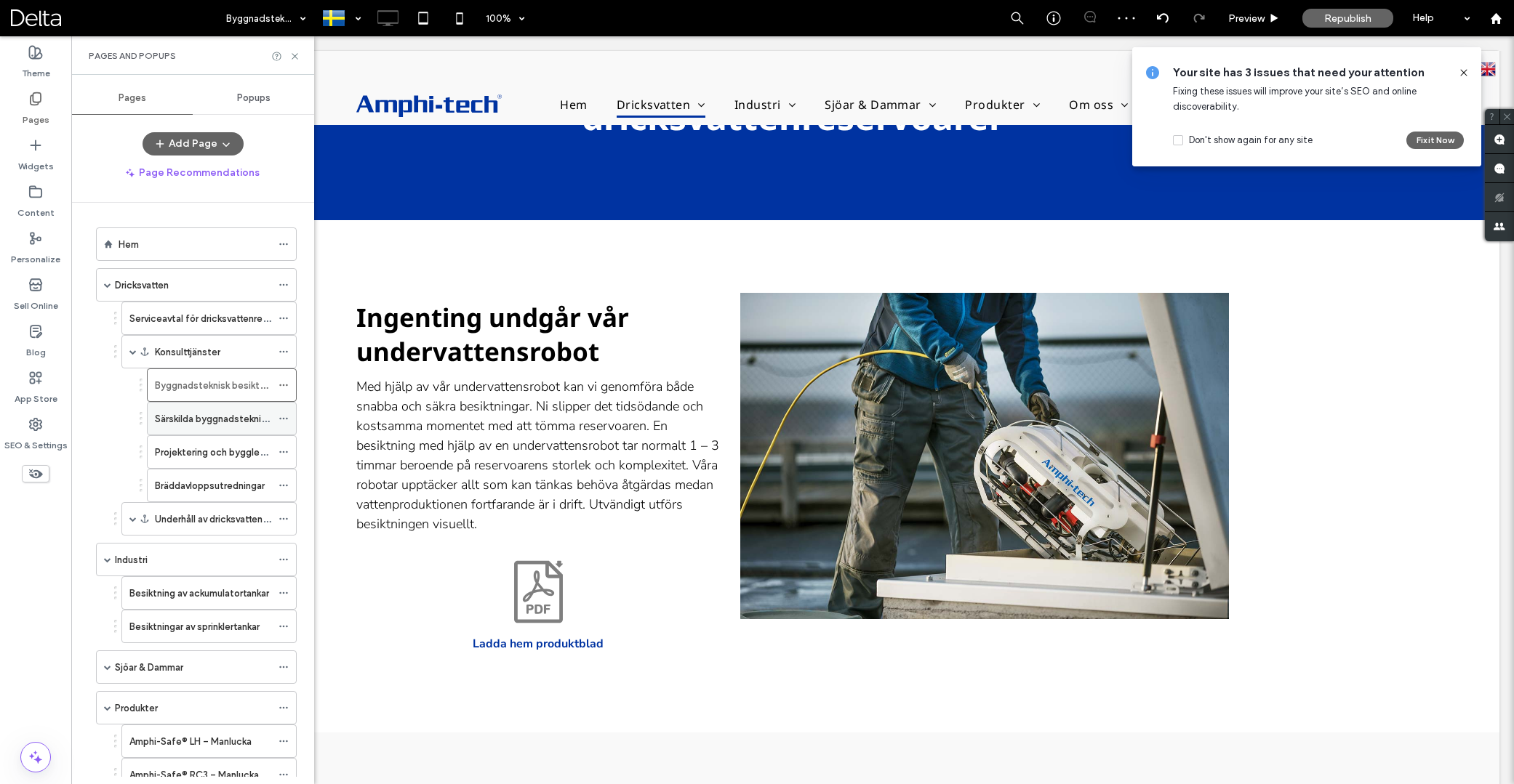
scroll to position [1, 0]
click at [1358, 18] on span "Republish" at bounding box center [1347, 18] width 47 height 12
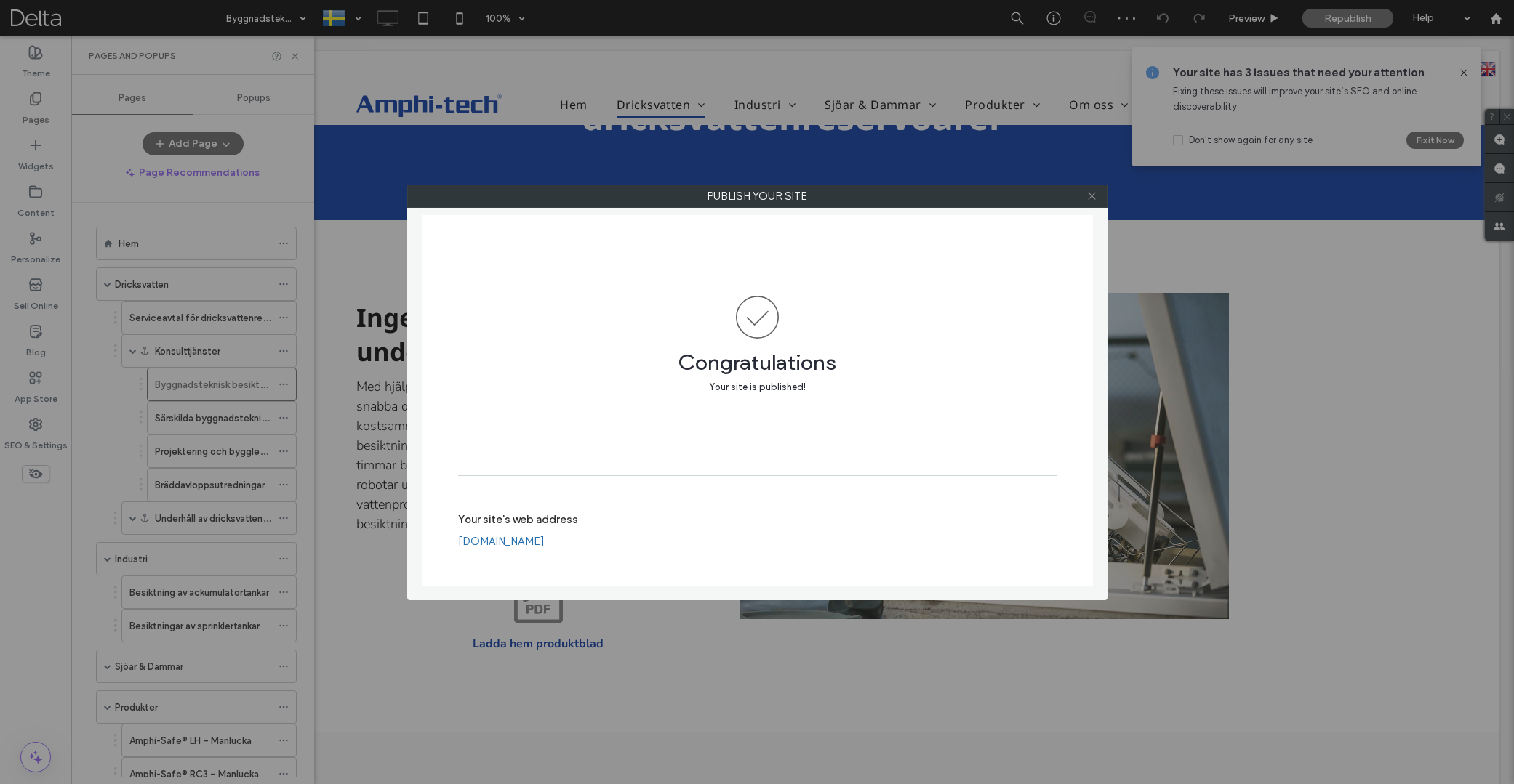
click at [1091, 196] on icon at bounding box center [1091, 196] width 11 height 11
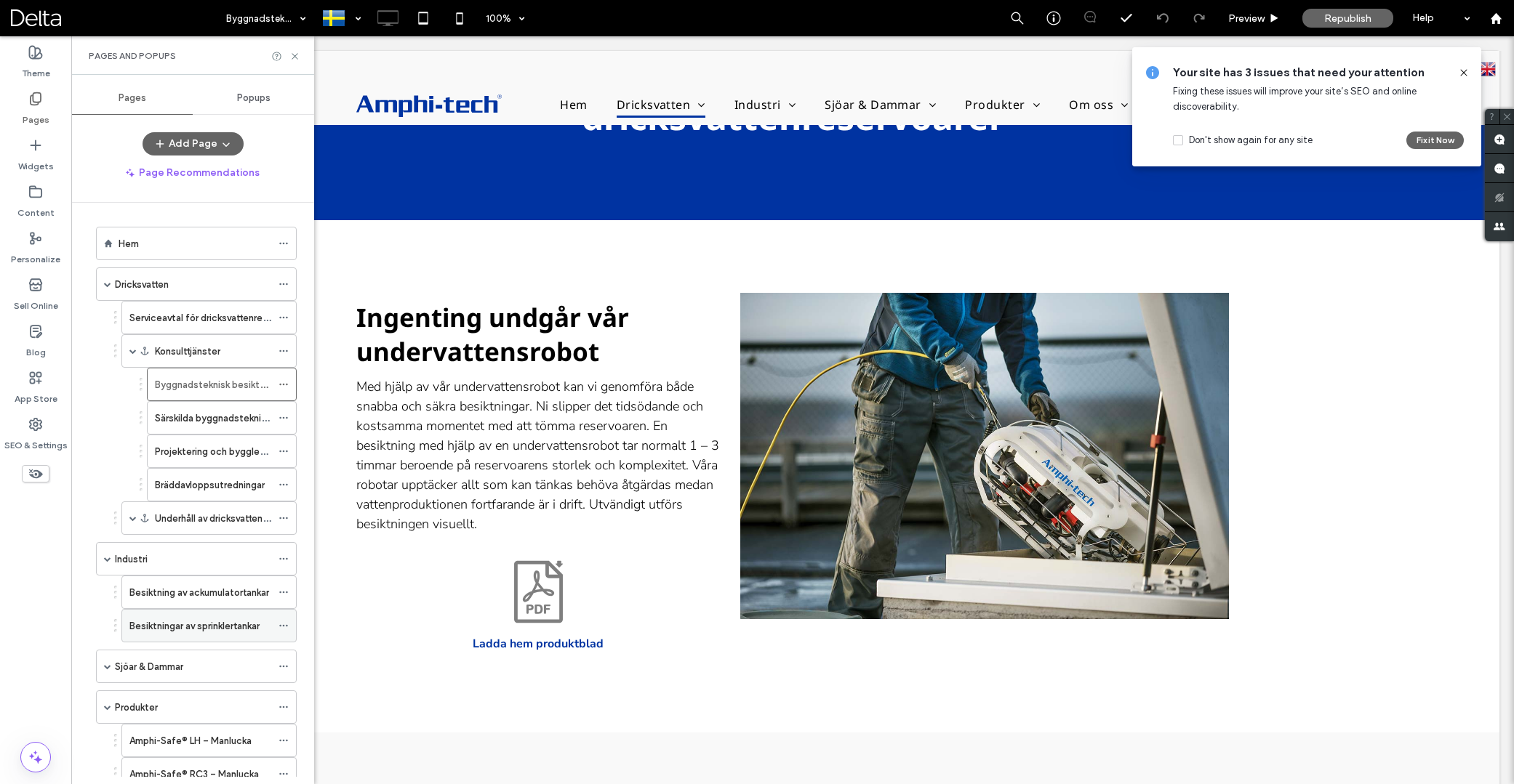
click at [239, 627] on label "Besiktningar av sprinklertankar" at bounding box center [194, 626] width 130 height 26
drag, startPoint x: 463, startPoint y: 17, endPoint x: 930, endPoint y: 361, distance: 580.0
click at [463, 17] on icon at bounding box center [459, 17] width 29 height 29
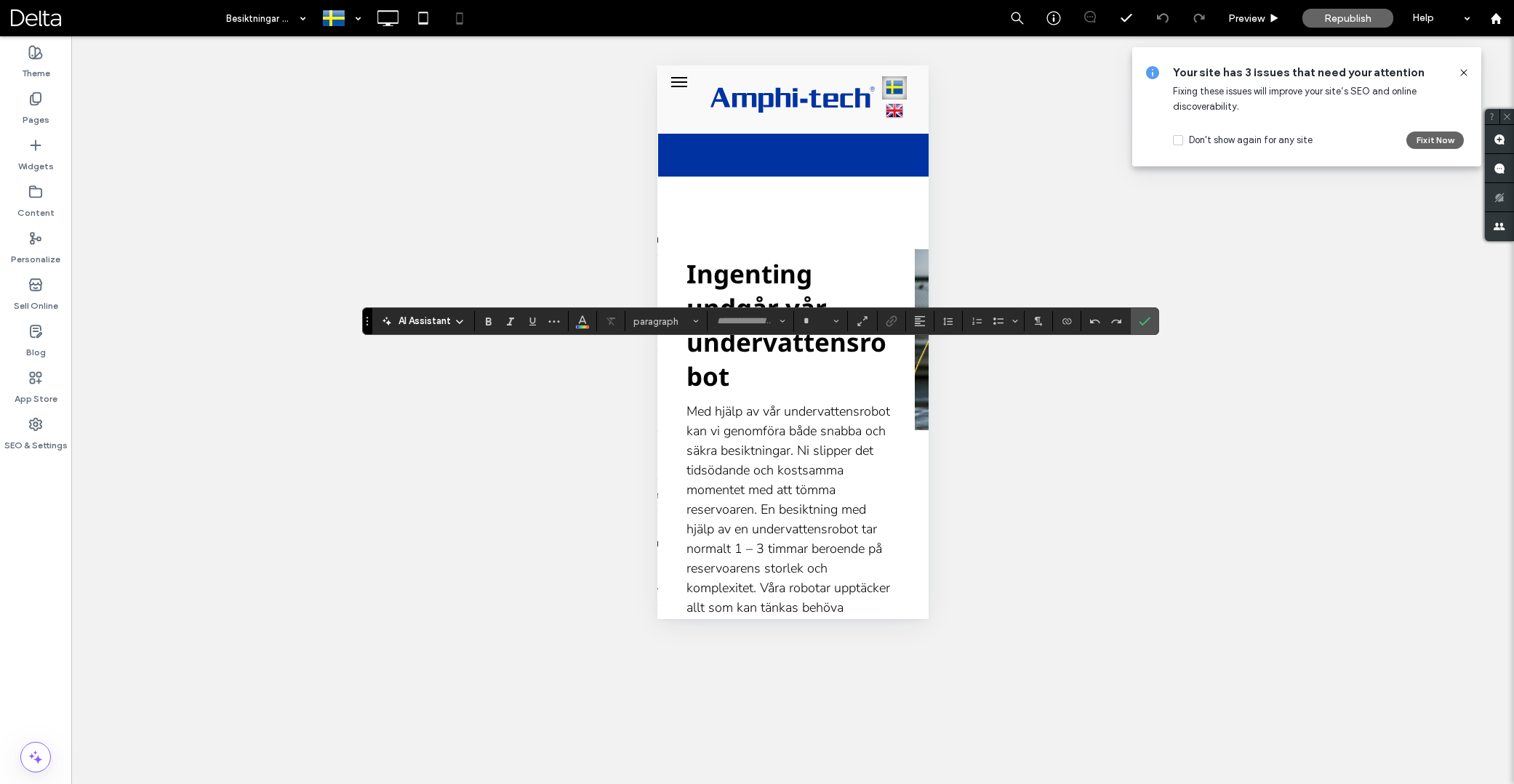
type input "**********"
type input "**"
click at [920, 326] on use "Alignment" at bounding box center [920, 322] width 10 height 10
click at [923, 364] on label "ui.textEditor.alignment.center" at bounding box center [934, 365] width 51 height 21
click at [1352, 23] on span "Republish" at bounding box center [1347, 18] width 47 height 12
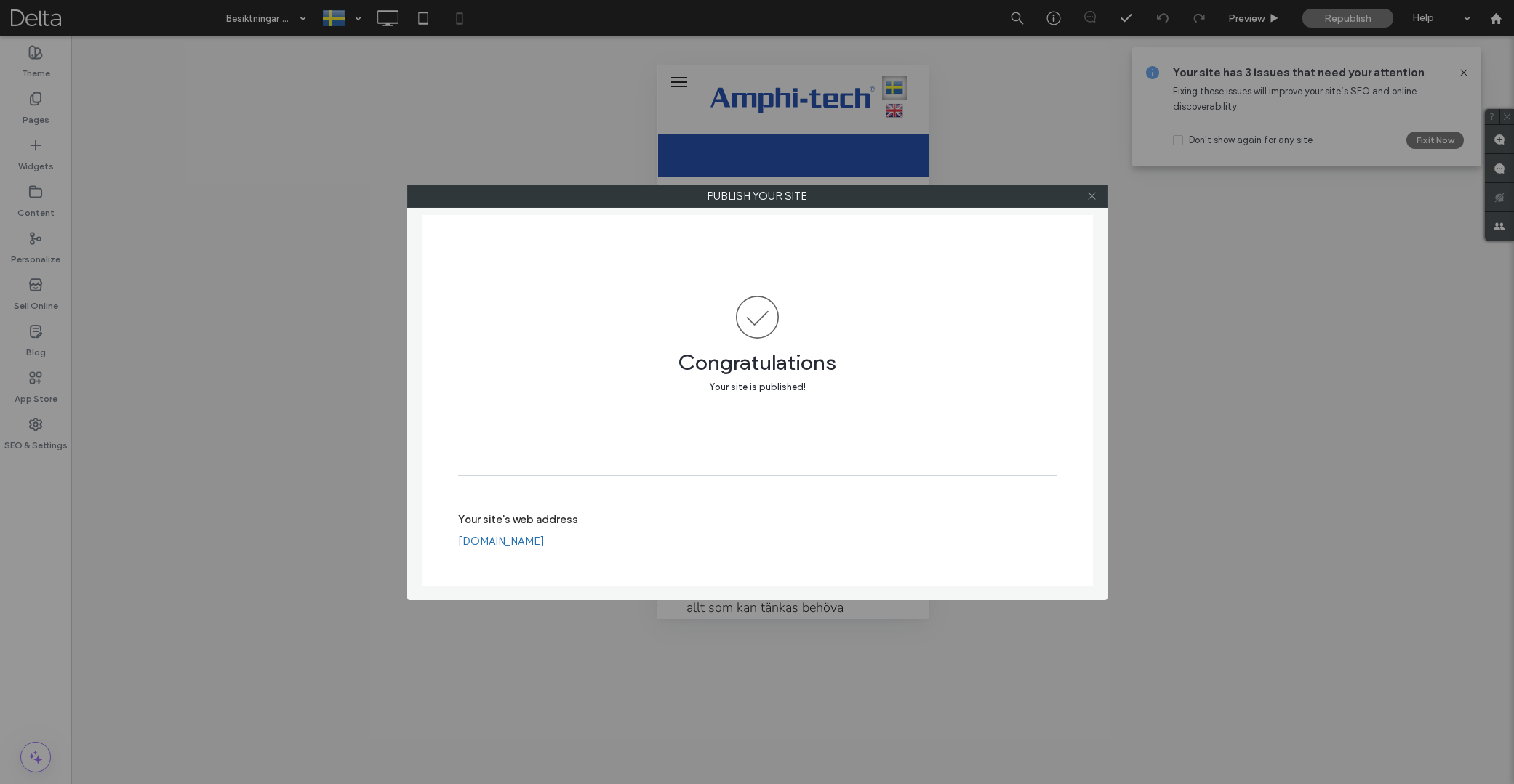
click at [1089, 198] on icon at bounding box center [1091, 196] width 11 height 11
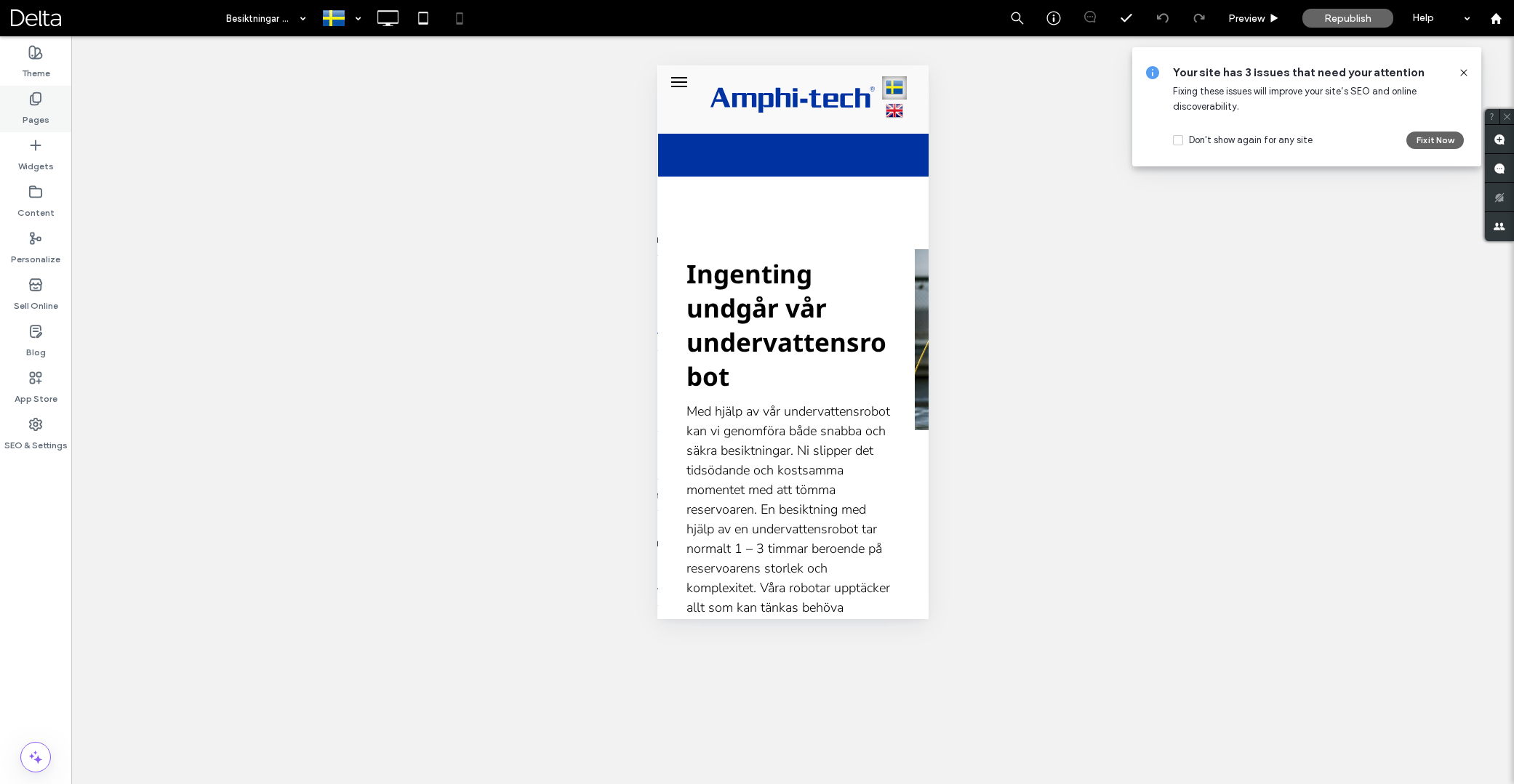
click at [33, 122] on label "Pages" at bounding box center [36, 116] width 27 height 21
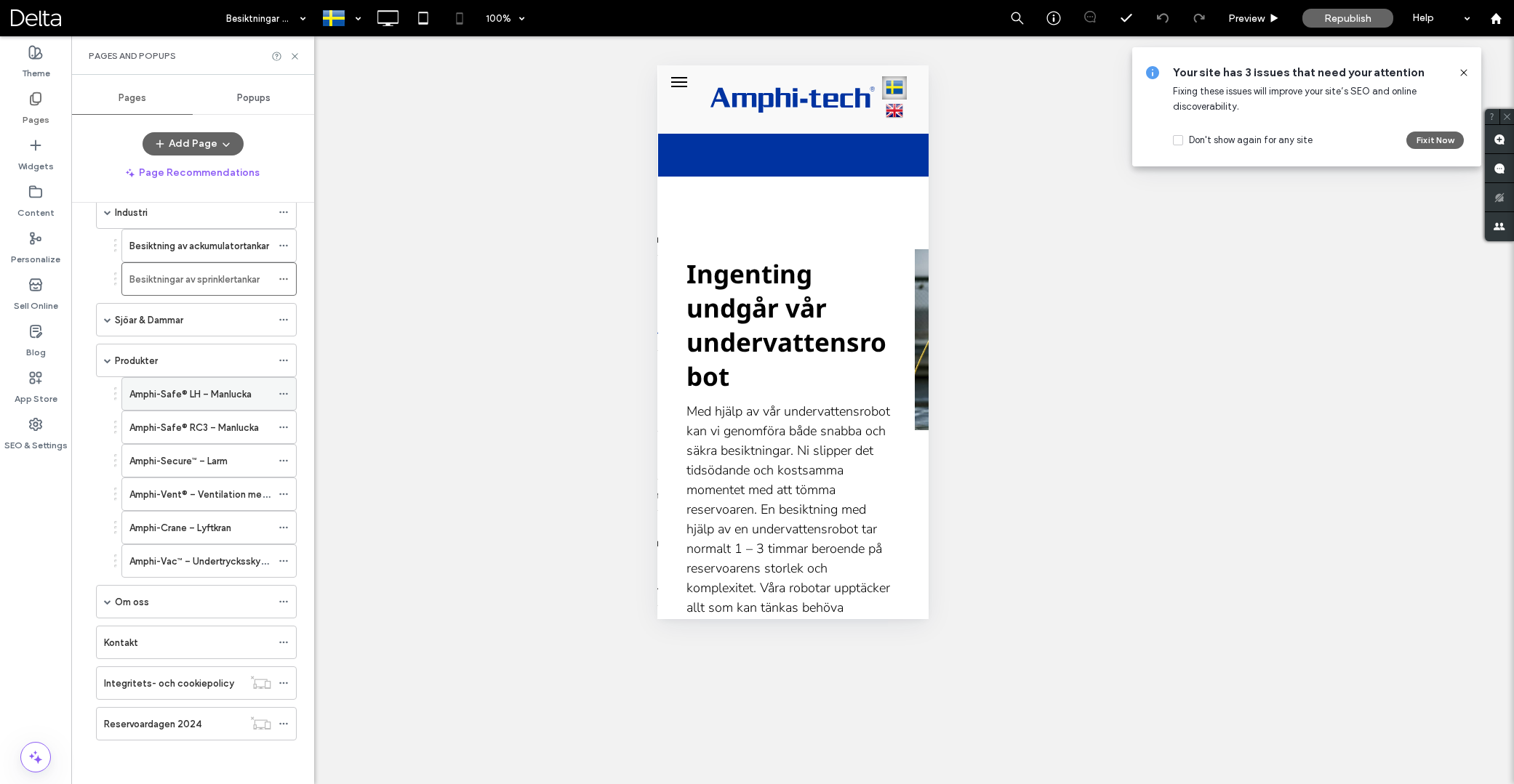
scroll to position [347, 0]
click at [213, 399] on label "Amphi-Safe® LH – Manlucka" at bounding box center [190, 394] width 122 height 26
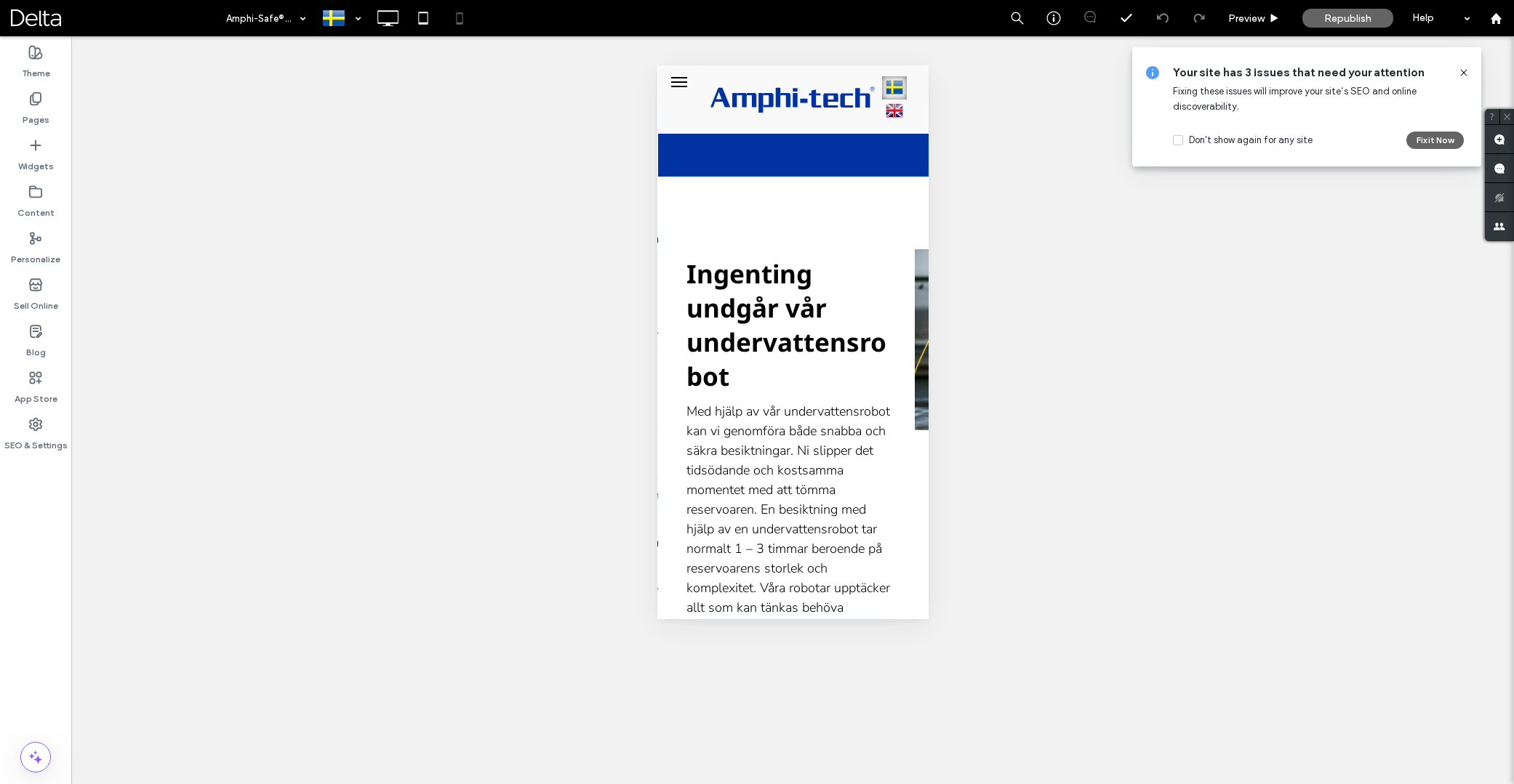
type input "**********"
type input "**"
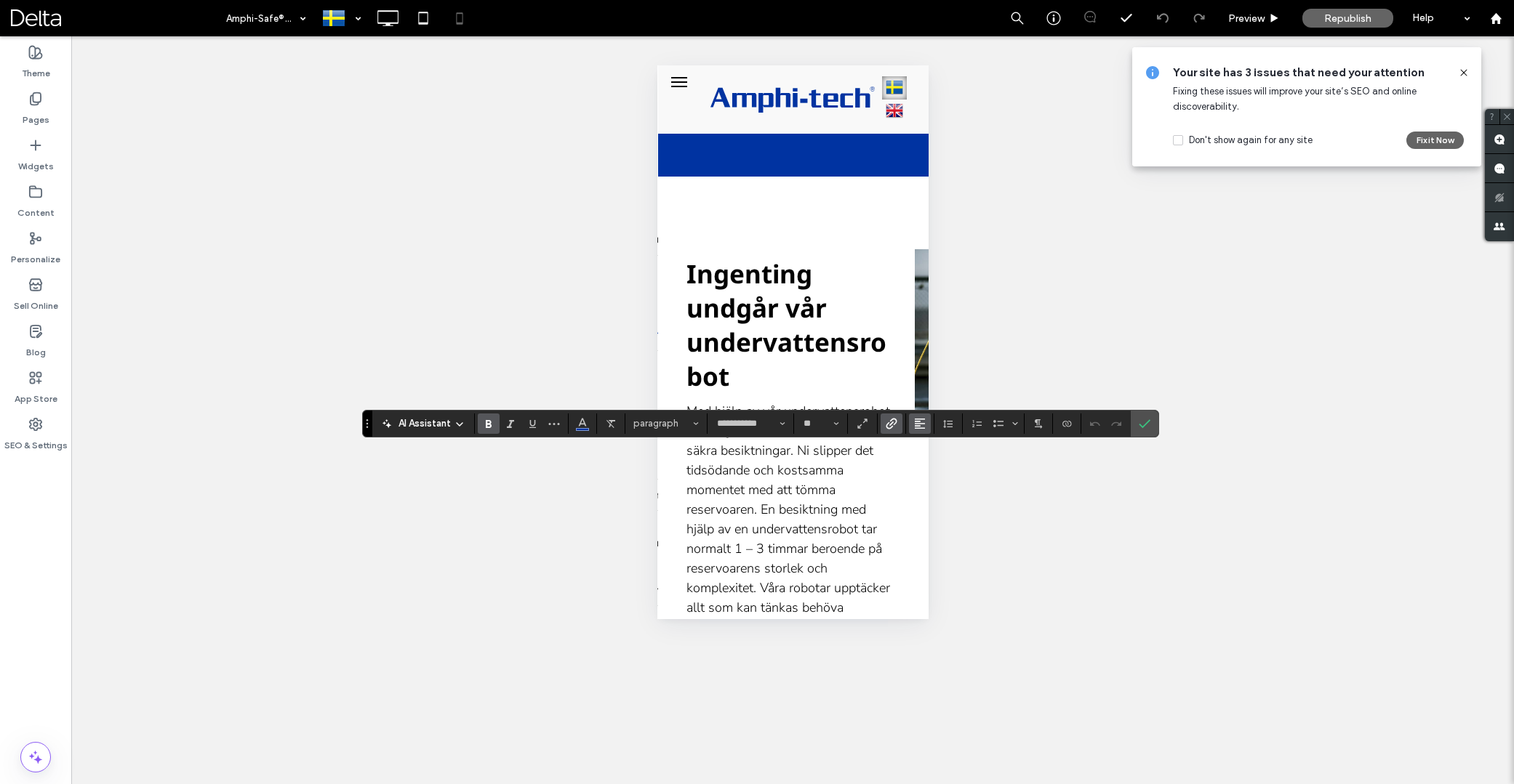
click at [915, 417] on span "Alignment" at bounding box center [920, 423] width 12 height 19
click at [929, 468] on use "ui.textEditor.alignment.center" at bounding box center [931, 468] width 10 height 10
click at [1362, 16] on span "Republish" at bounding box center [1347, 18] width 47 height 12
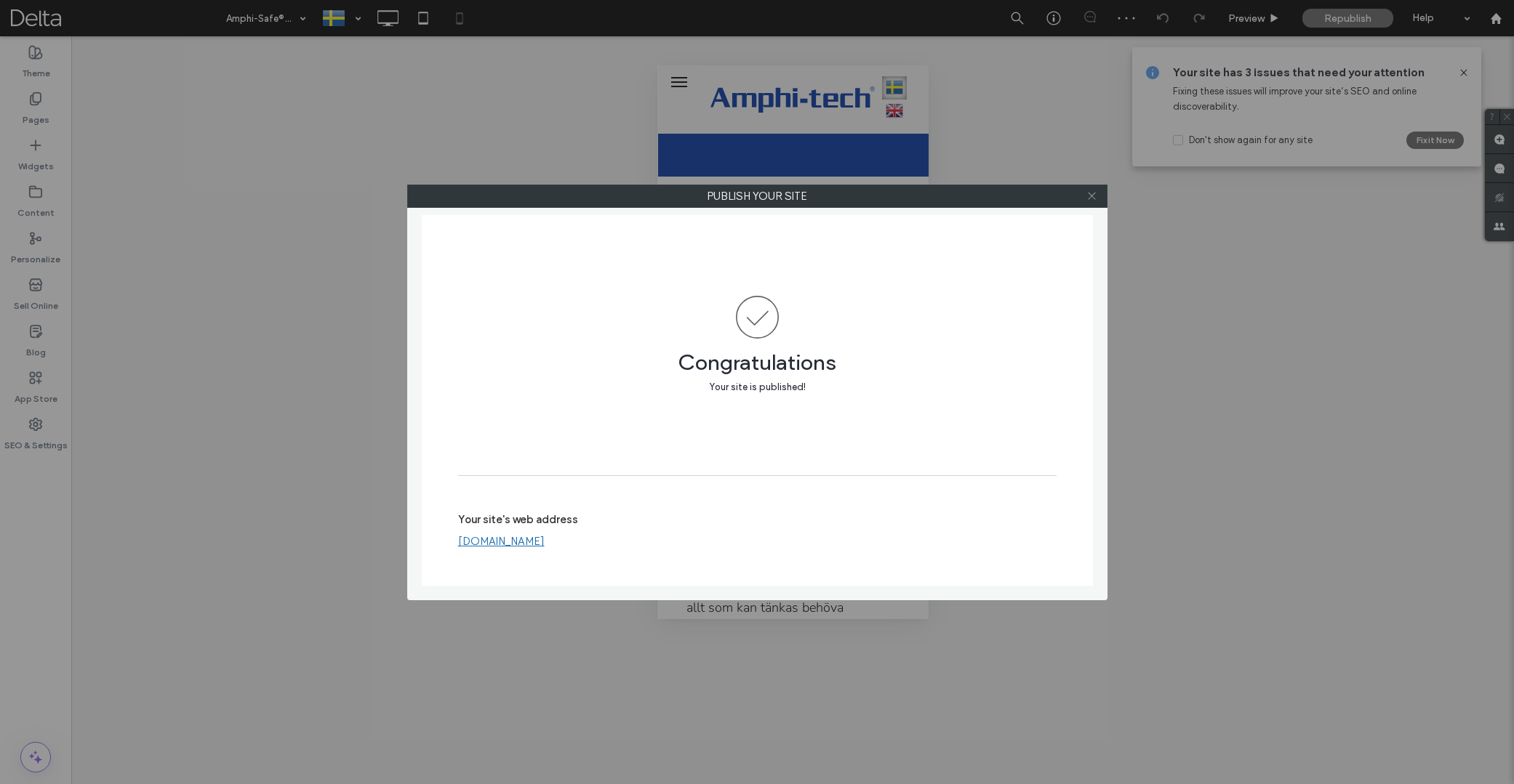
click at [1091, 194] on icon at bounding box center [1091, 196] width 11 height 11
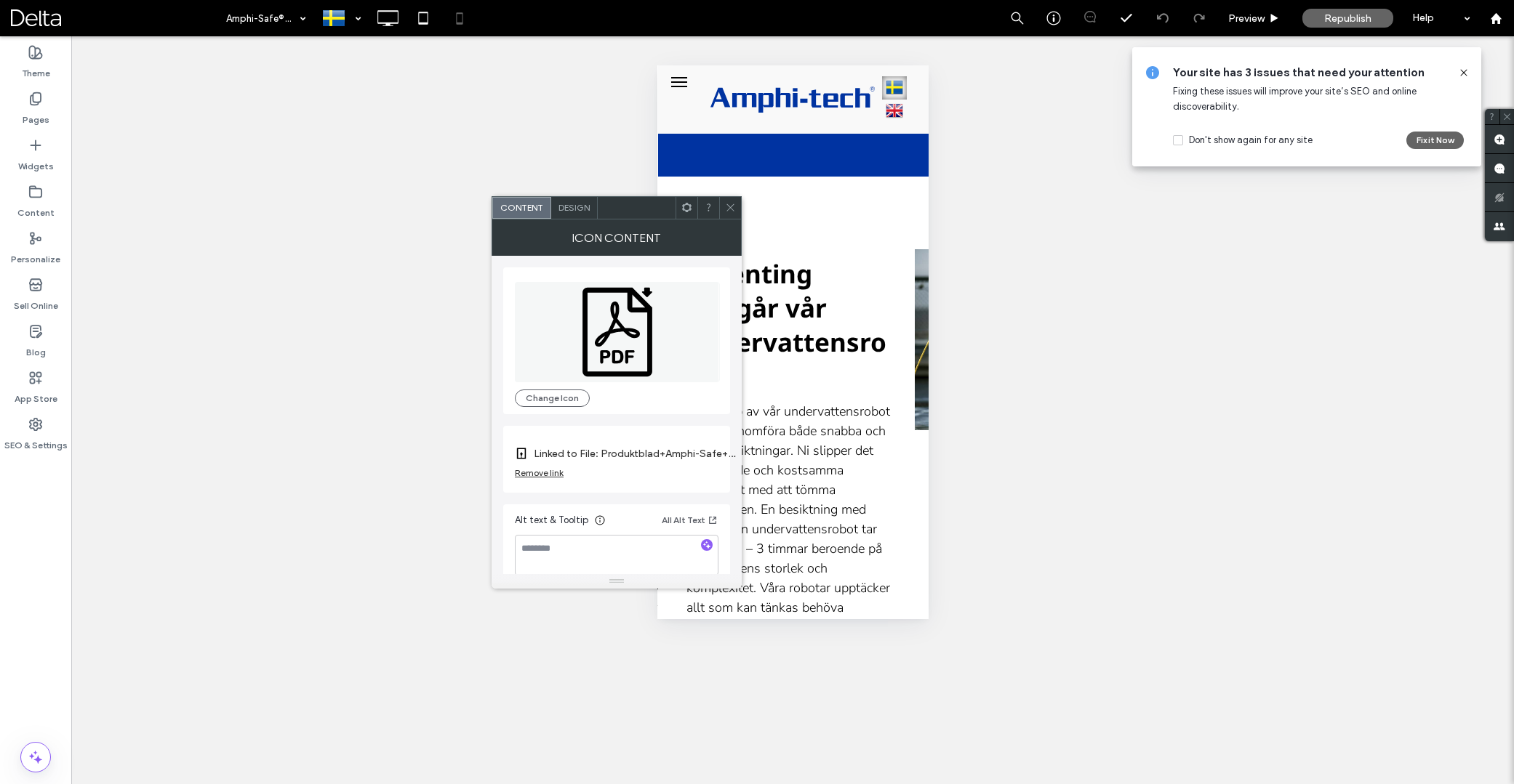
click at [570, 204] on span "Design" at bounding box center [575, 207] width 32 height 11
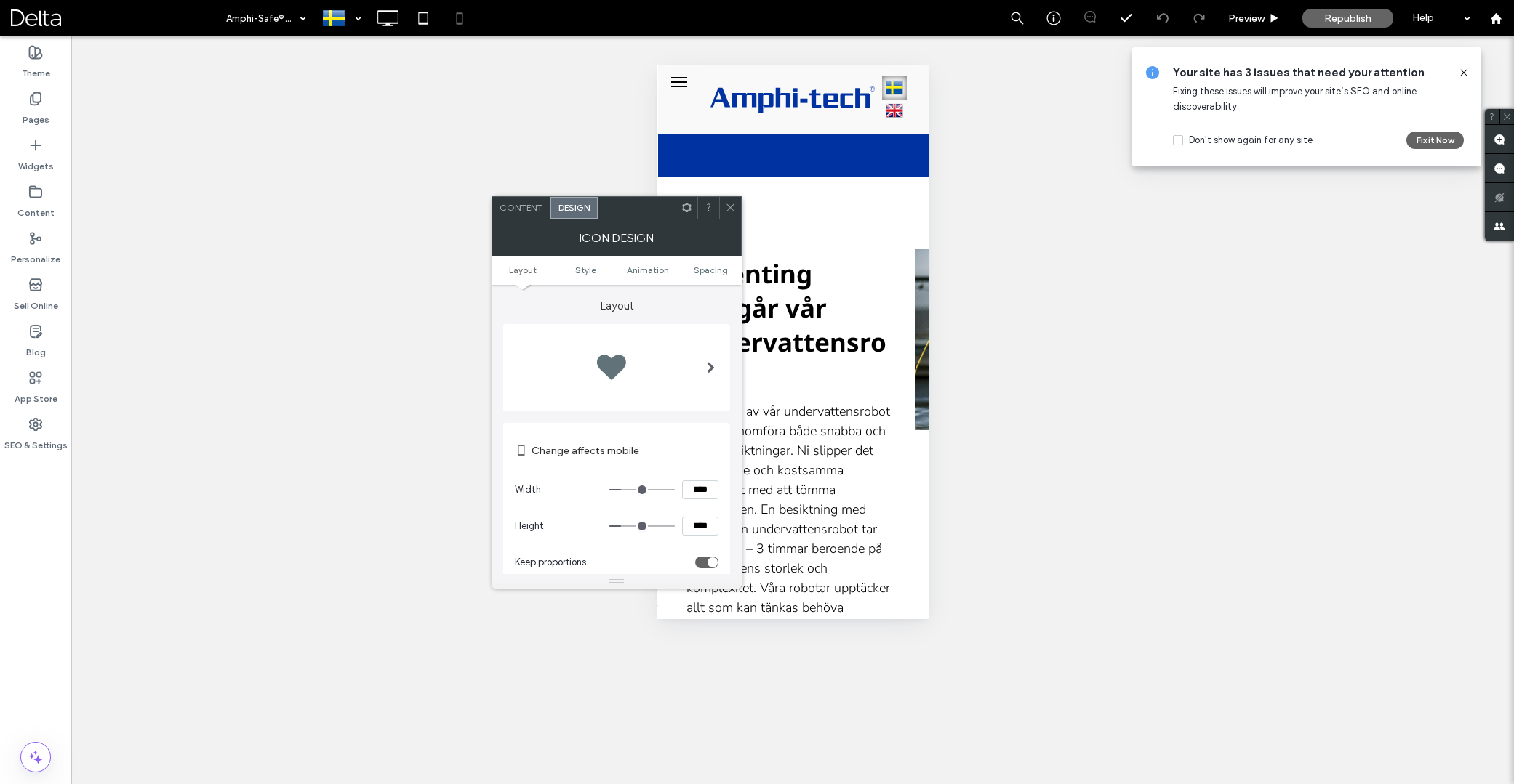
click at [692, 263] on ul "Layout Style Animation Spacing" at bounding box center [617, 270] width 250 height 29
click at [700, 267] on span "Spacing" at bounding box center [711, 269] width 34 height 11
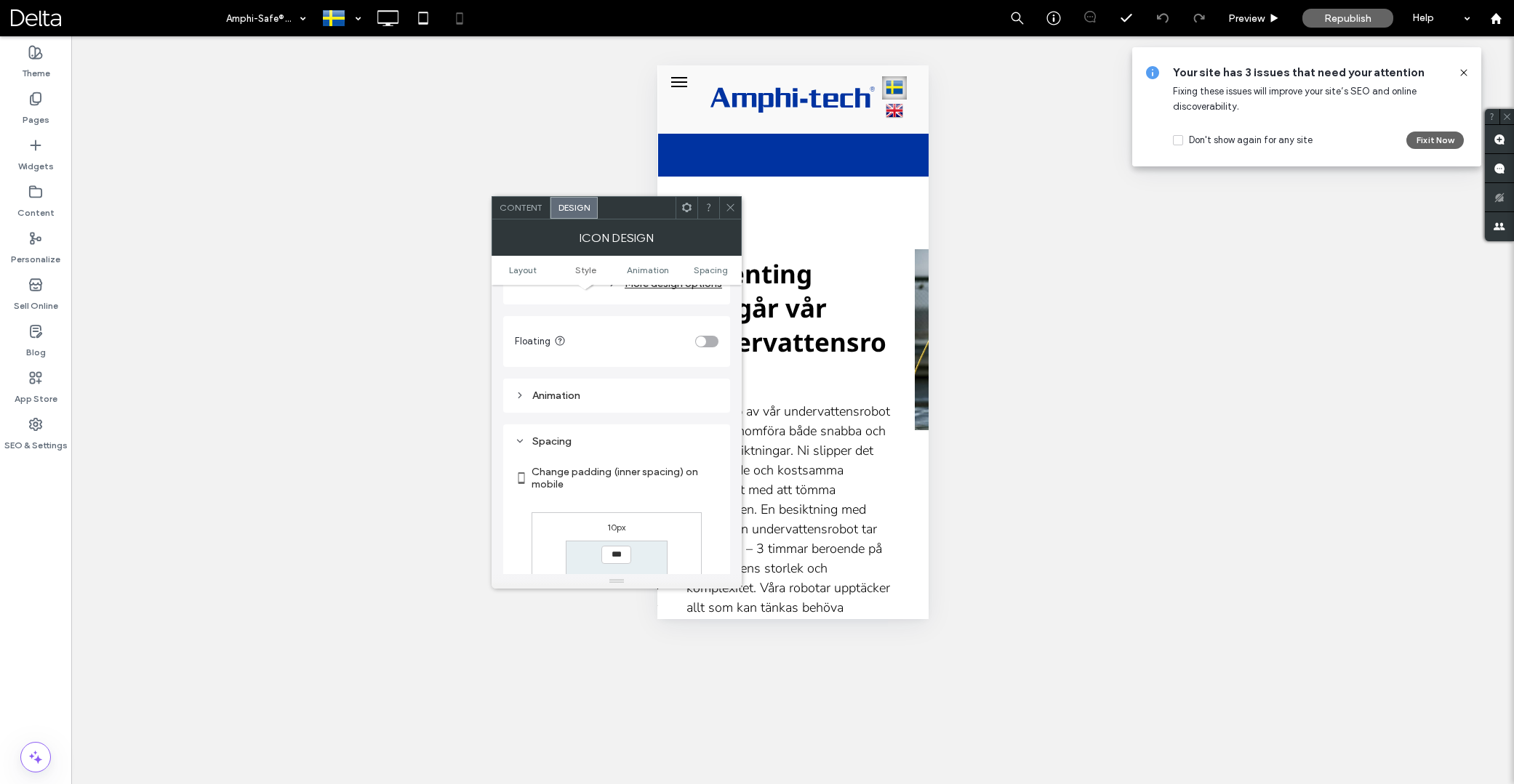
scroll to position [669, 0]
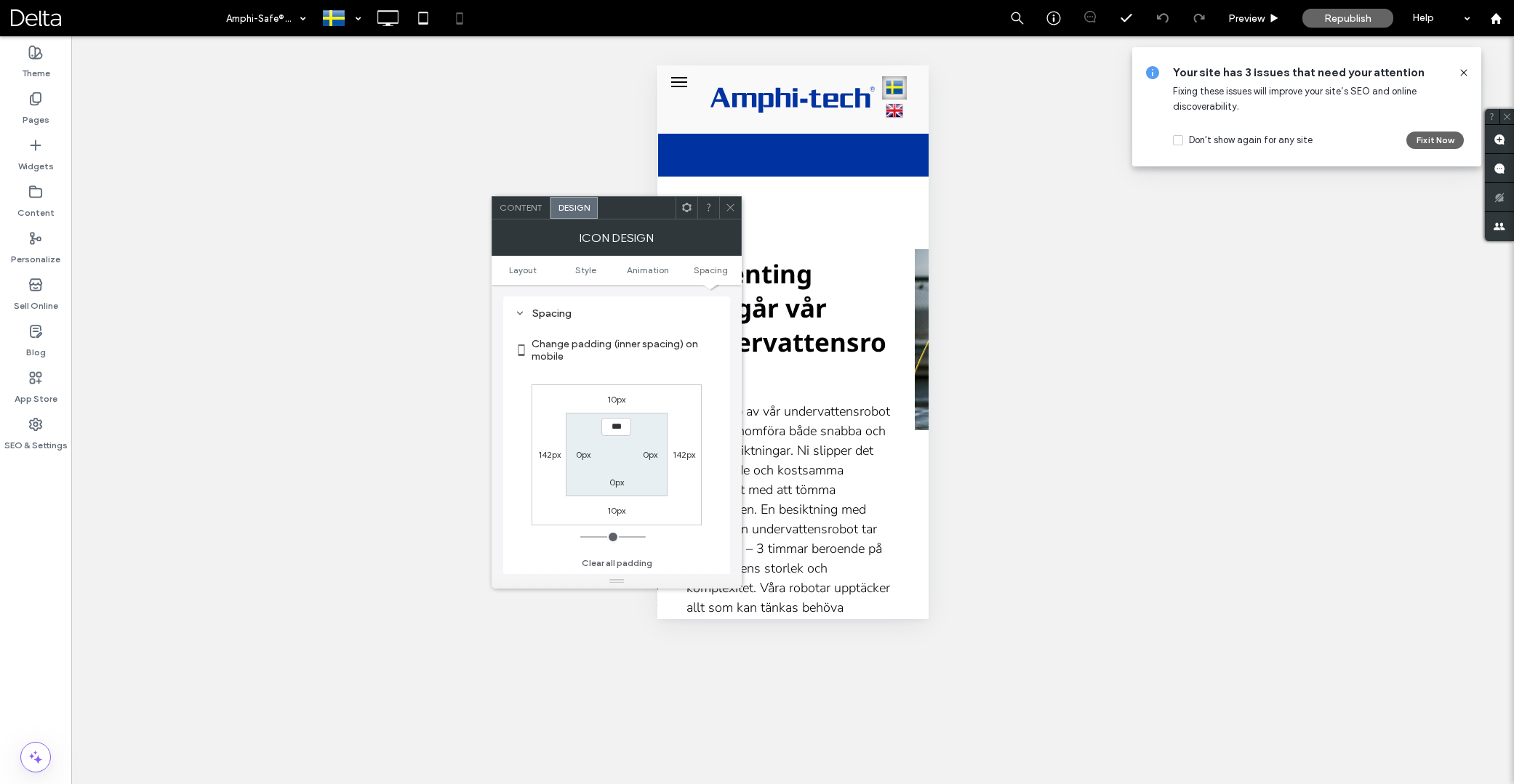
click at [614, 400] on label "10px" at bounding box center [616, 399] width 18 height 11
type input "**"
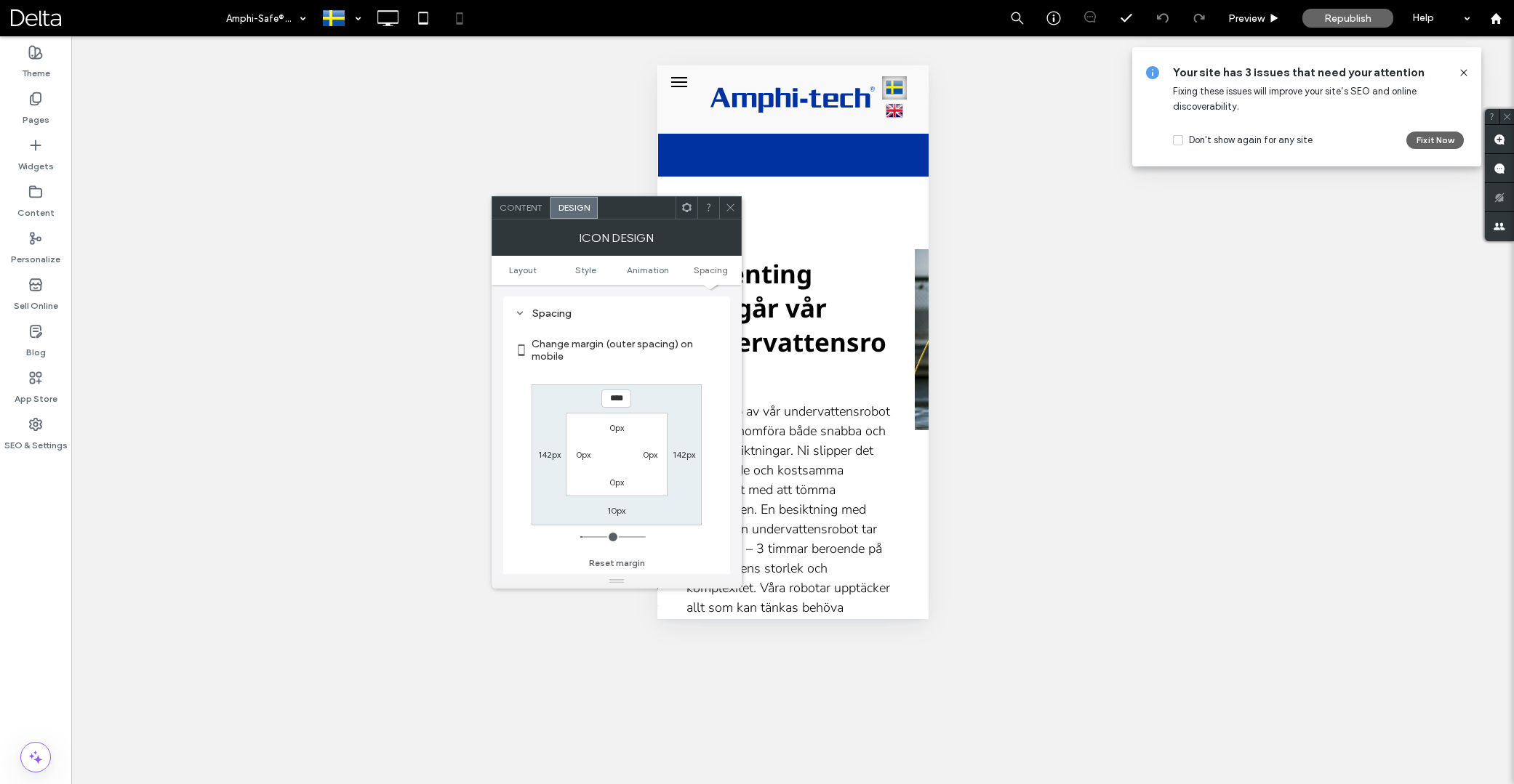
click at [614, 400] on input "****" at bounding box center [616, 399] width 30 height 18
type input "**"
type input "****"
click at [731, 213] on span at bounding box center [730, 208] width 11 height 22
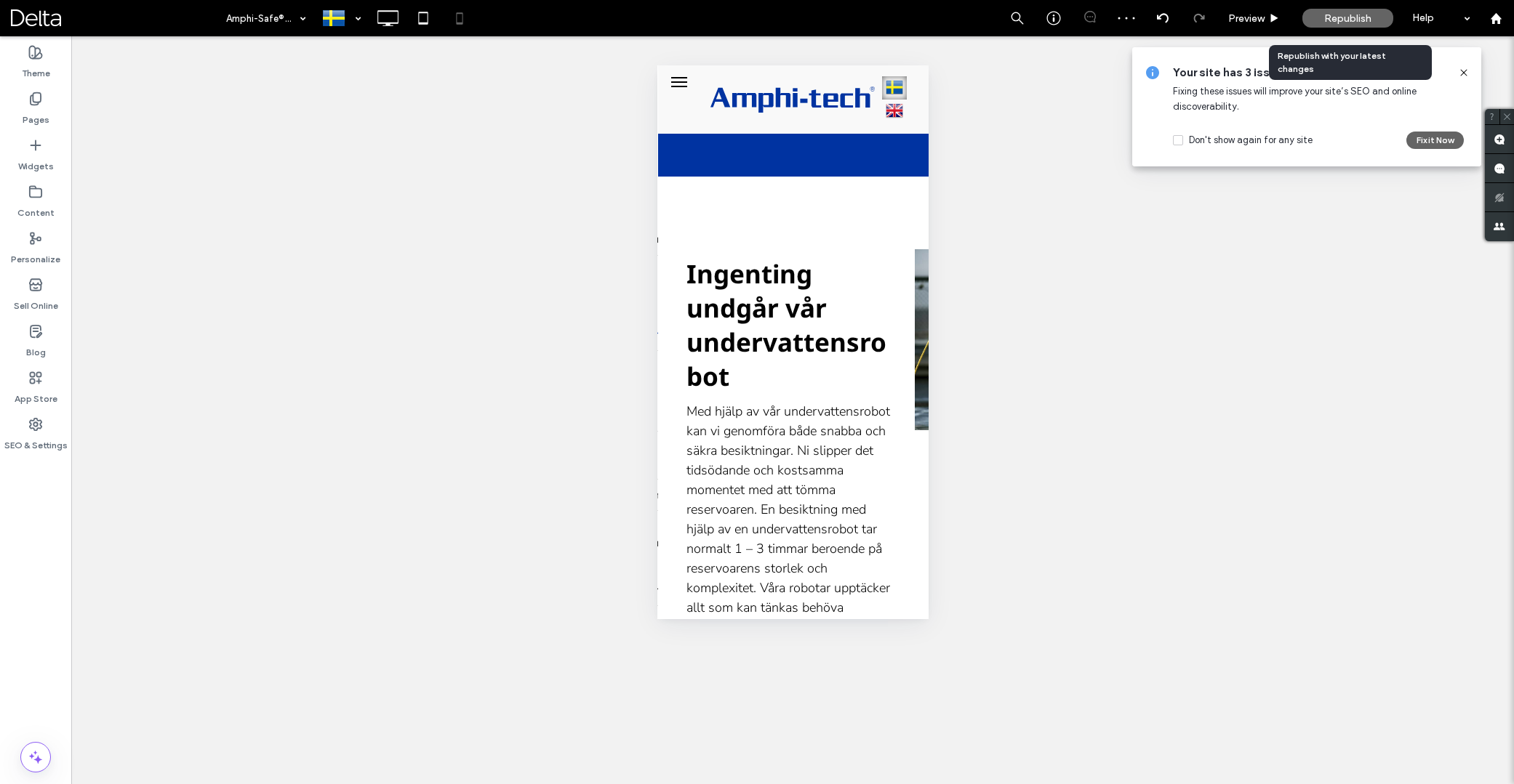
click at [1341, 23] on span "Republish" at bounding box center [1347, 18] width 47 height 12
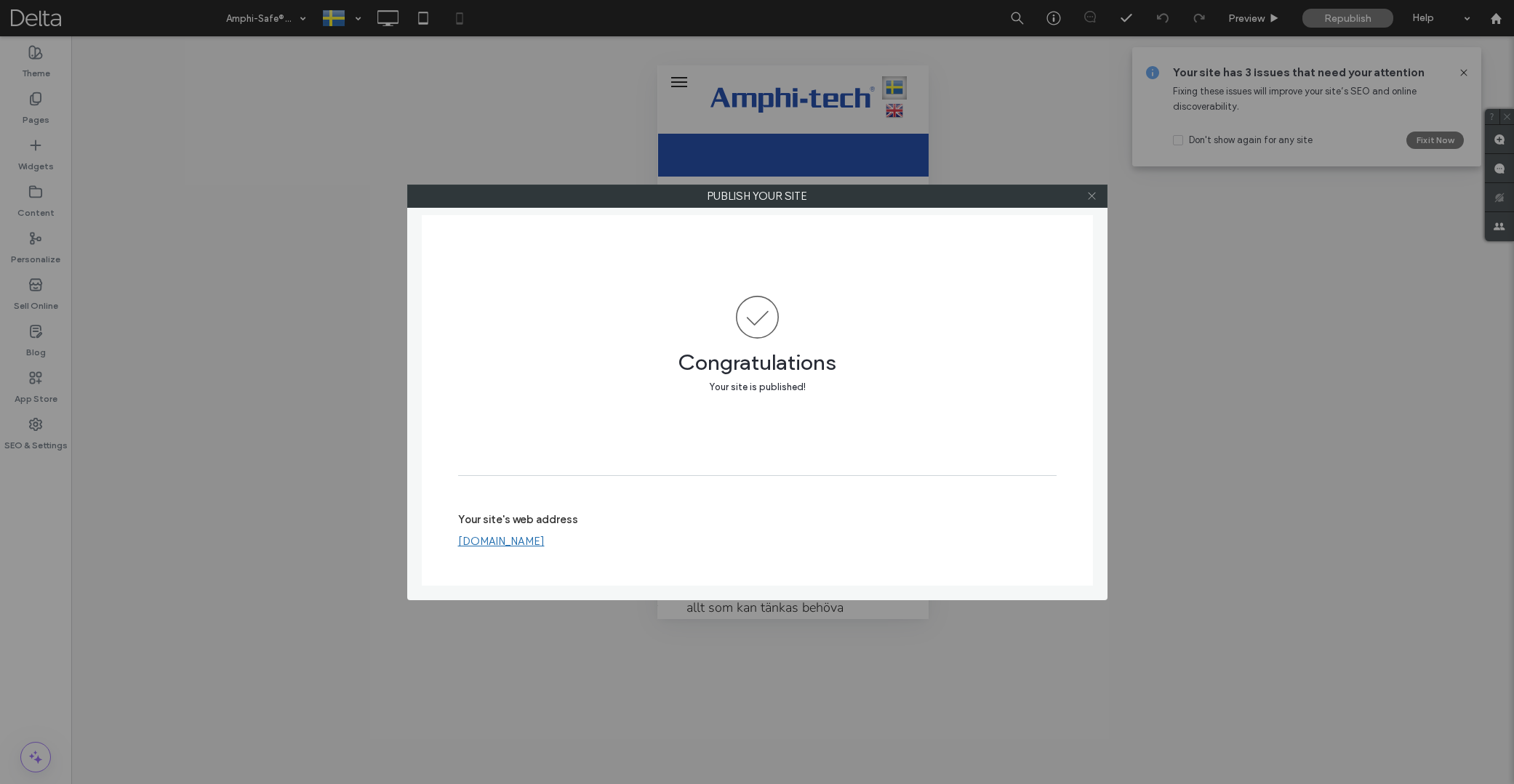
click at [1091, 200] on icon at bounding box center [1091, 196] width 11 height 11
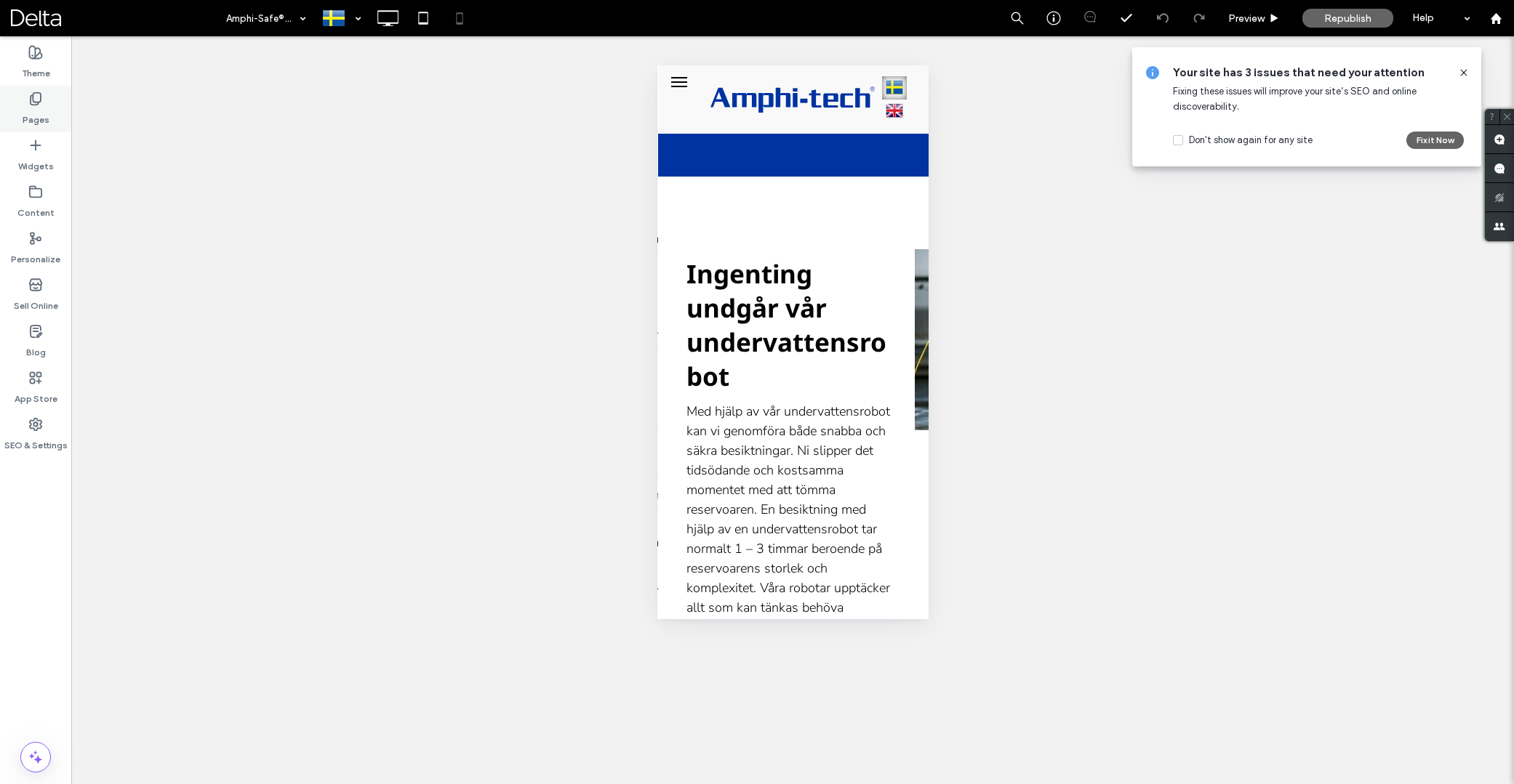
click at [32, 112] on label "Pages" at bounding box center [36, 116] width 27 height 21
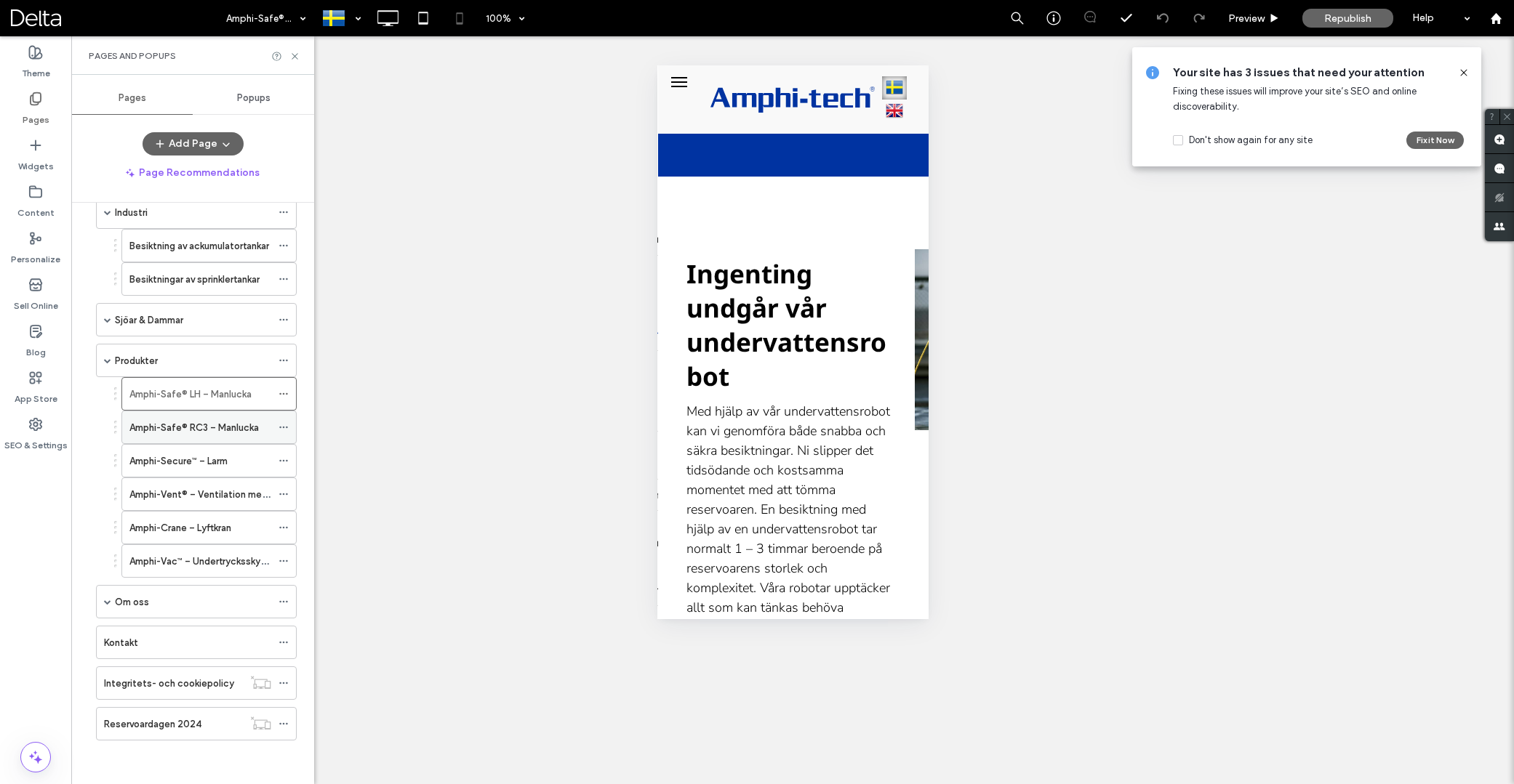
scroll to position [347, 0]
click at [210, 423] on label "Amphi-Safe® RC3 – Manlucka" at bounding box center [194, 428] width 129 height 26
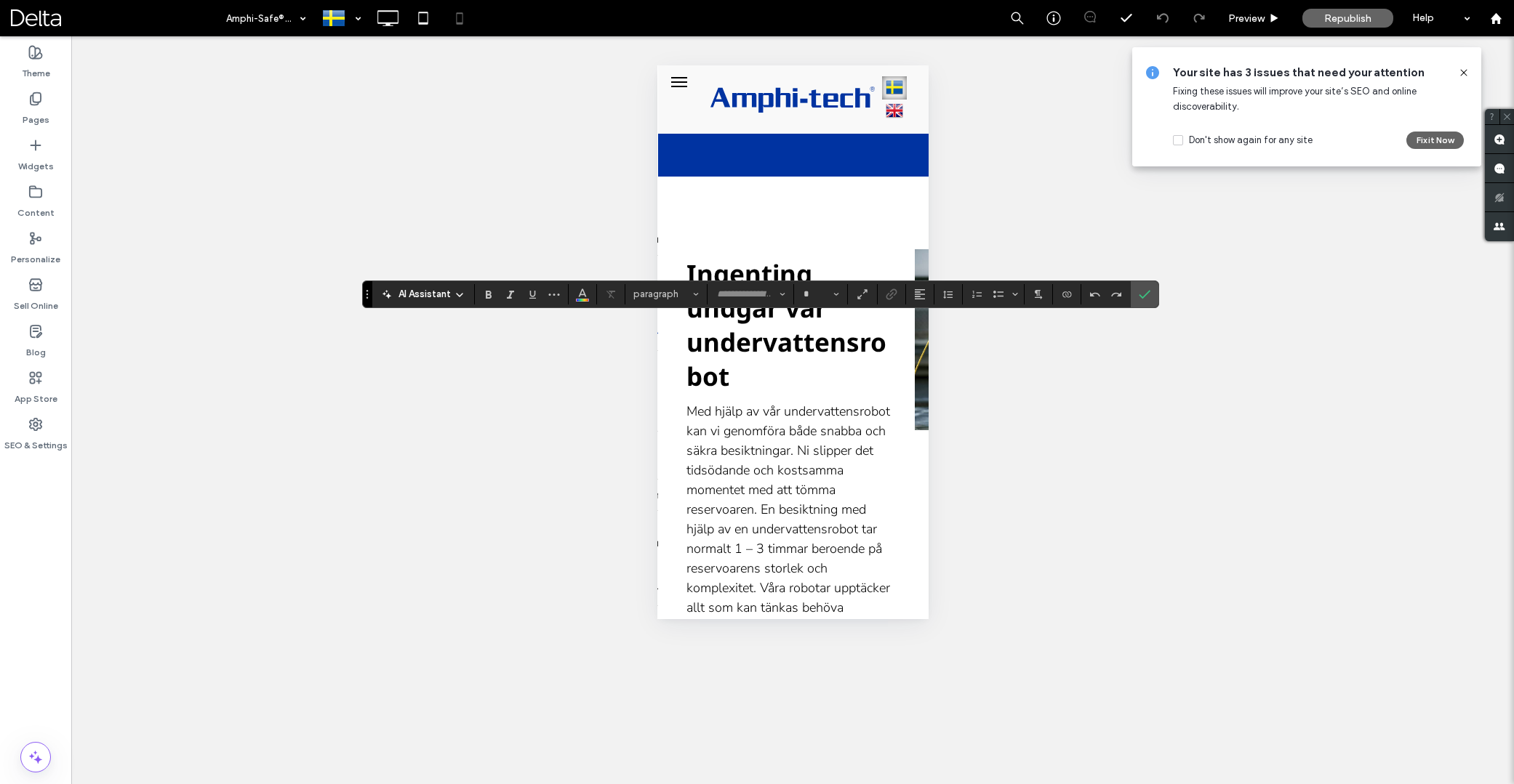
type input "**********"
type input "**"
click at [928, 292] on button "Alignment" at bounding box center [920, 294] width 22 height 21
click at [930, 337] on use "ui.textEditor.alignment.center" at bounding box center [931, 339] width 10 height 10
click at [1348, 18] on span "Republish" at bounding box center [1347, 18] width 47 height 12
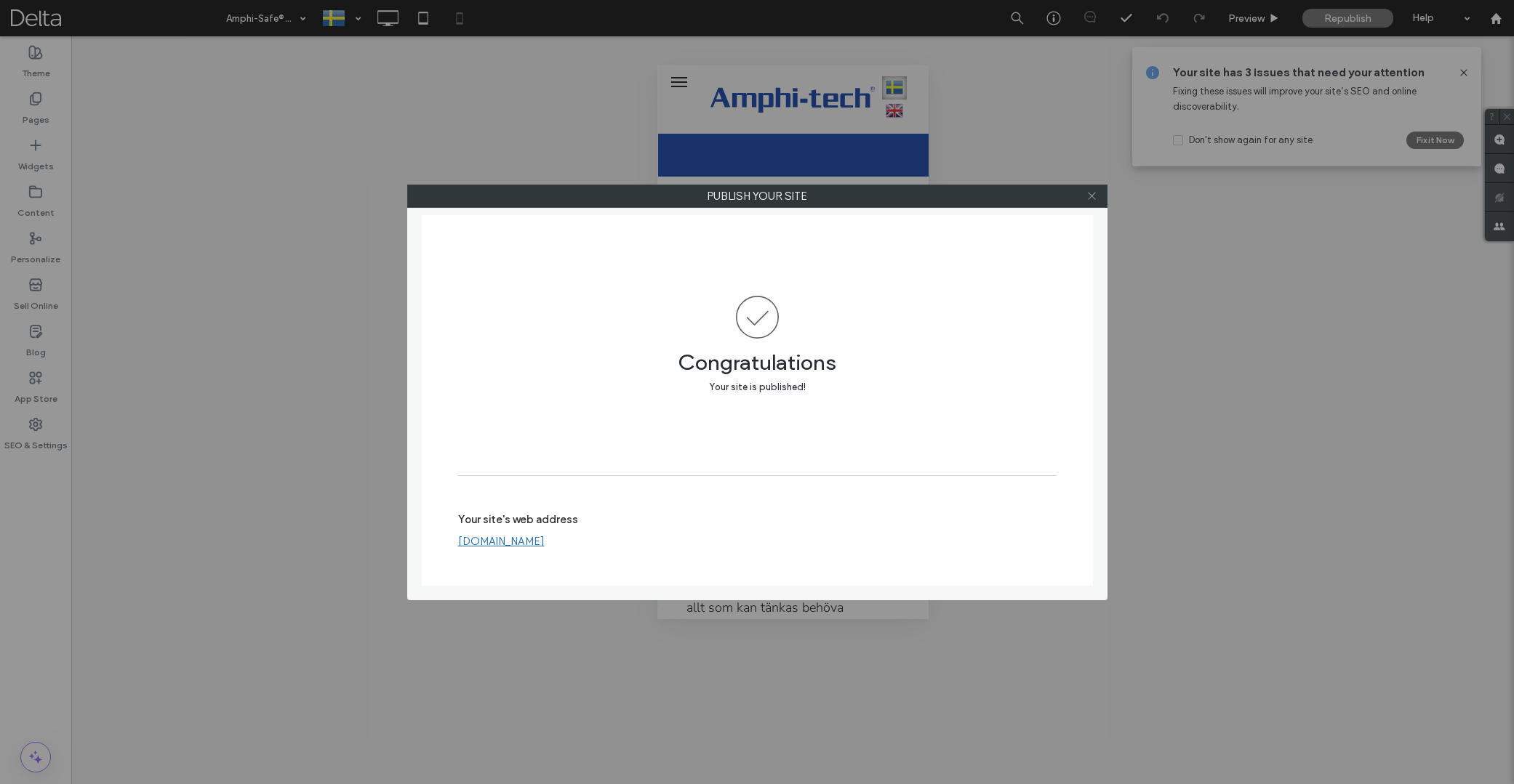
click at [1091, 199] on icon at bounding box center [1091, 196] width 11 height 11
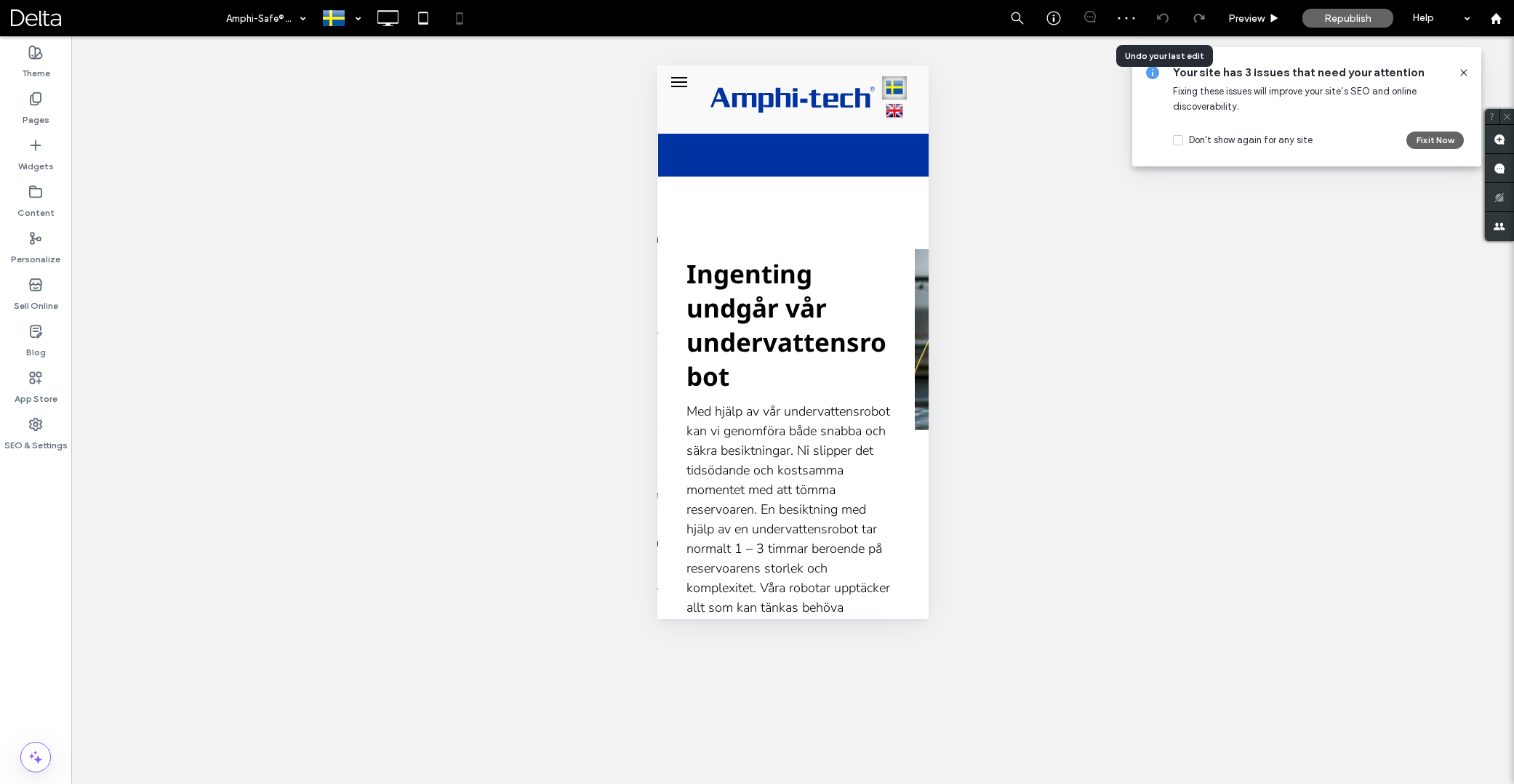
click at [1166, 23] on icon at bounding box center [1163, 18] width 12 height 12
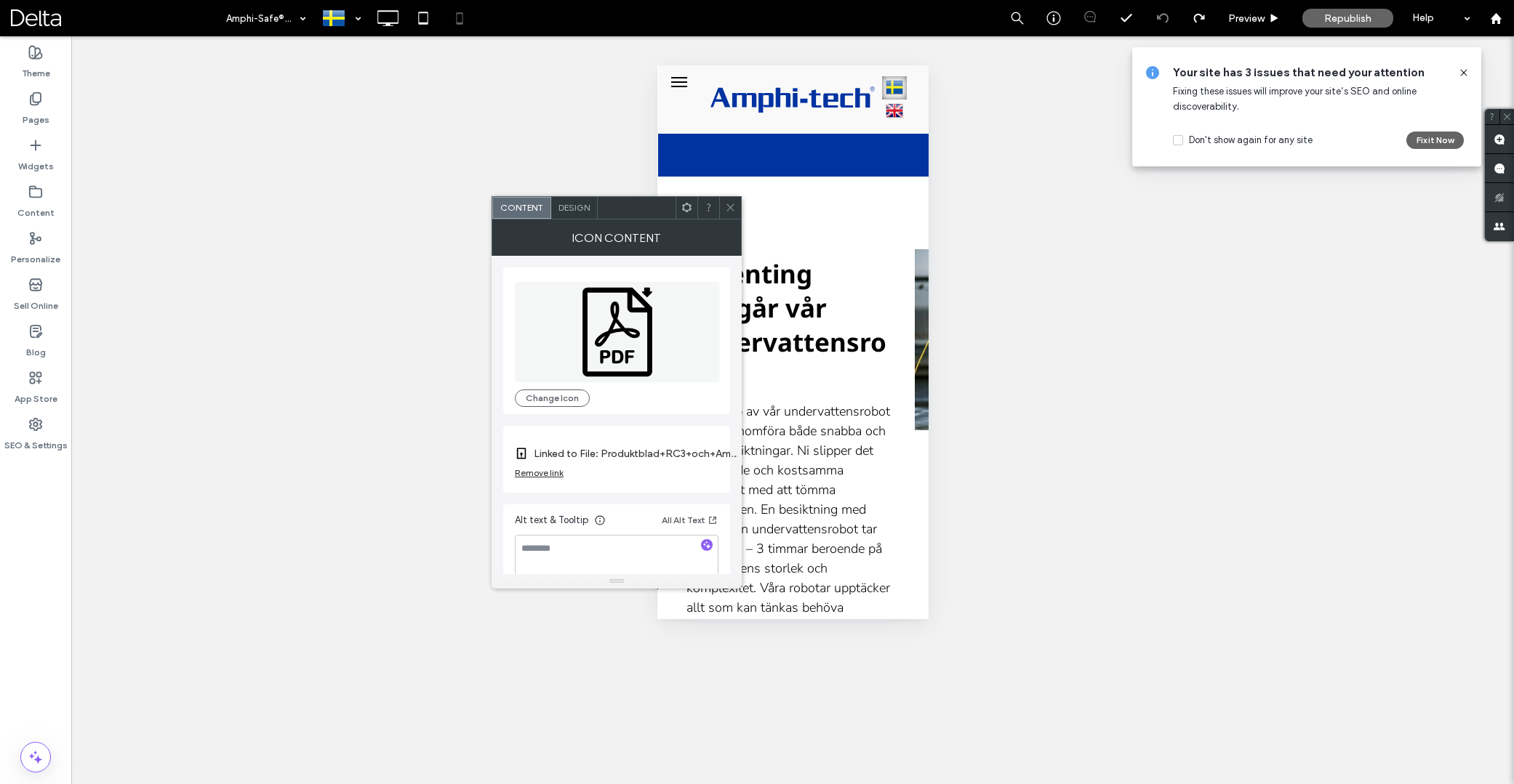
click at [571, 202] on span "Design" at bounding box center [575, 207] width 32 height 11
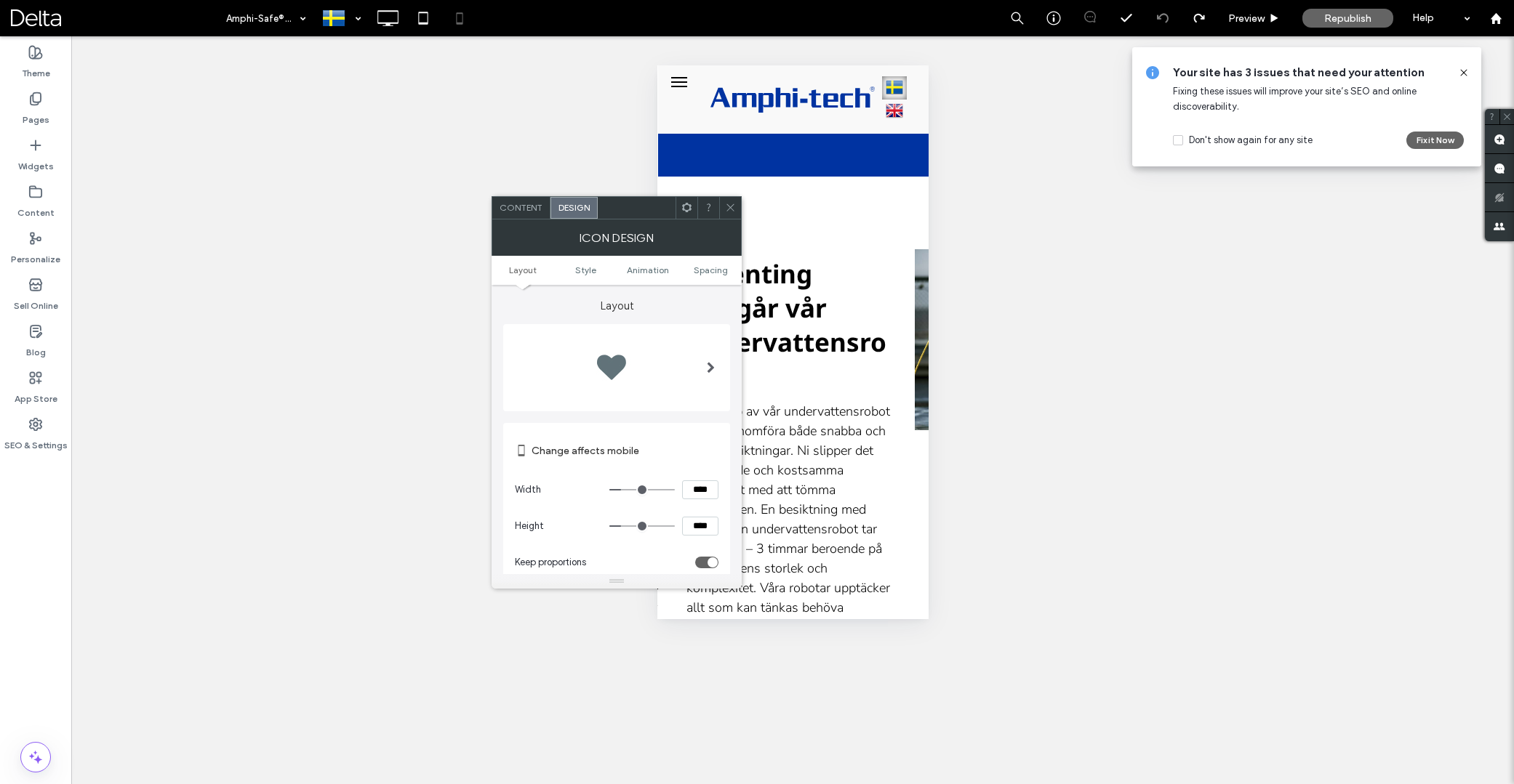
click at [701, 260] on ul "Layout Style Animation Spacing" at bounding box center [617, 270] width 250 height 29
click at [702, 265] on span "Spacing" at bounding box center [711, 269] width 34 height 11
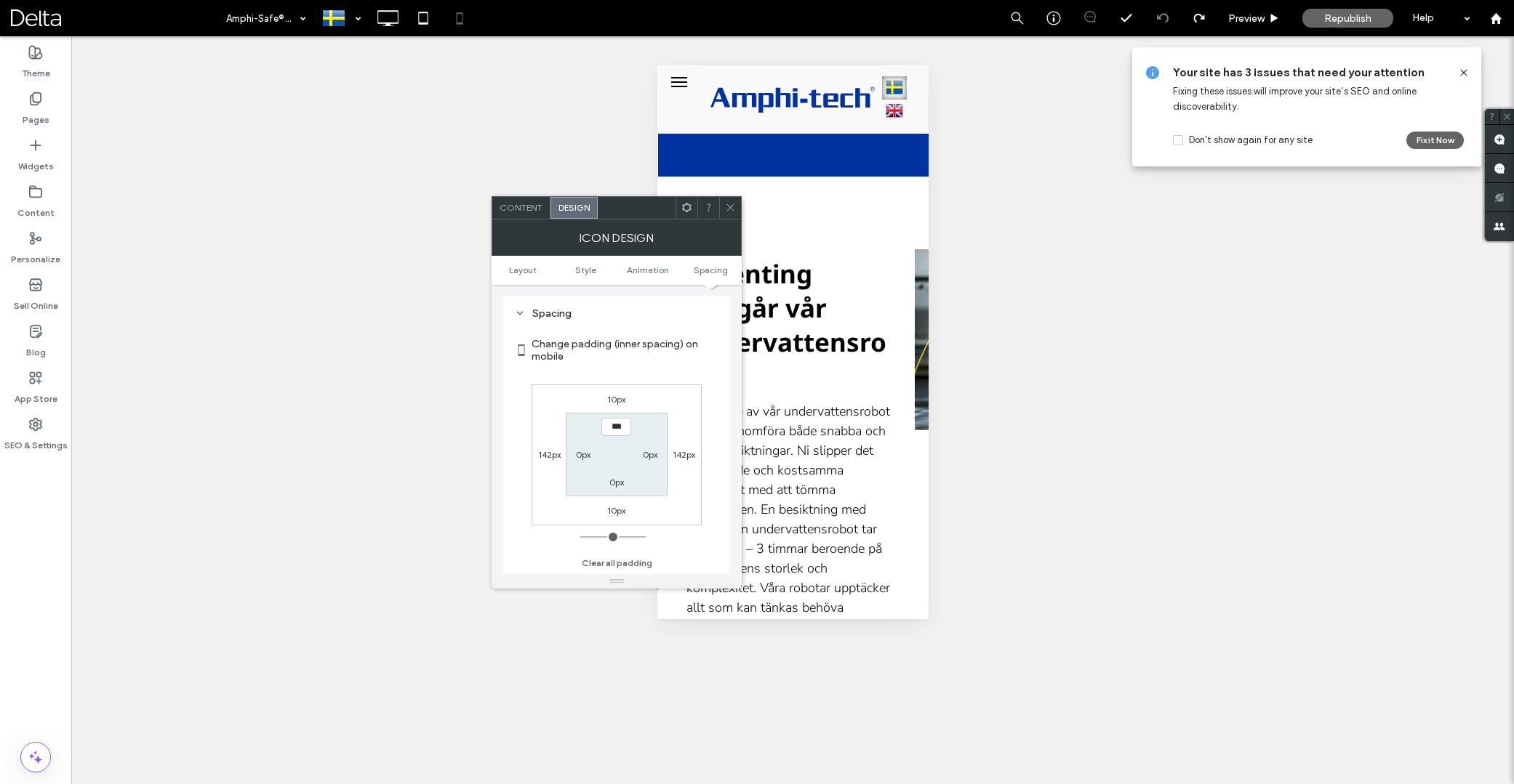
scroll to position [669, 0]
click at [615, 401] on label "10px" at bounding box center [616, 399] width 18 height 11
type input "**"
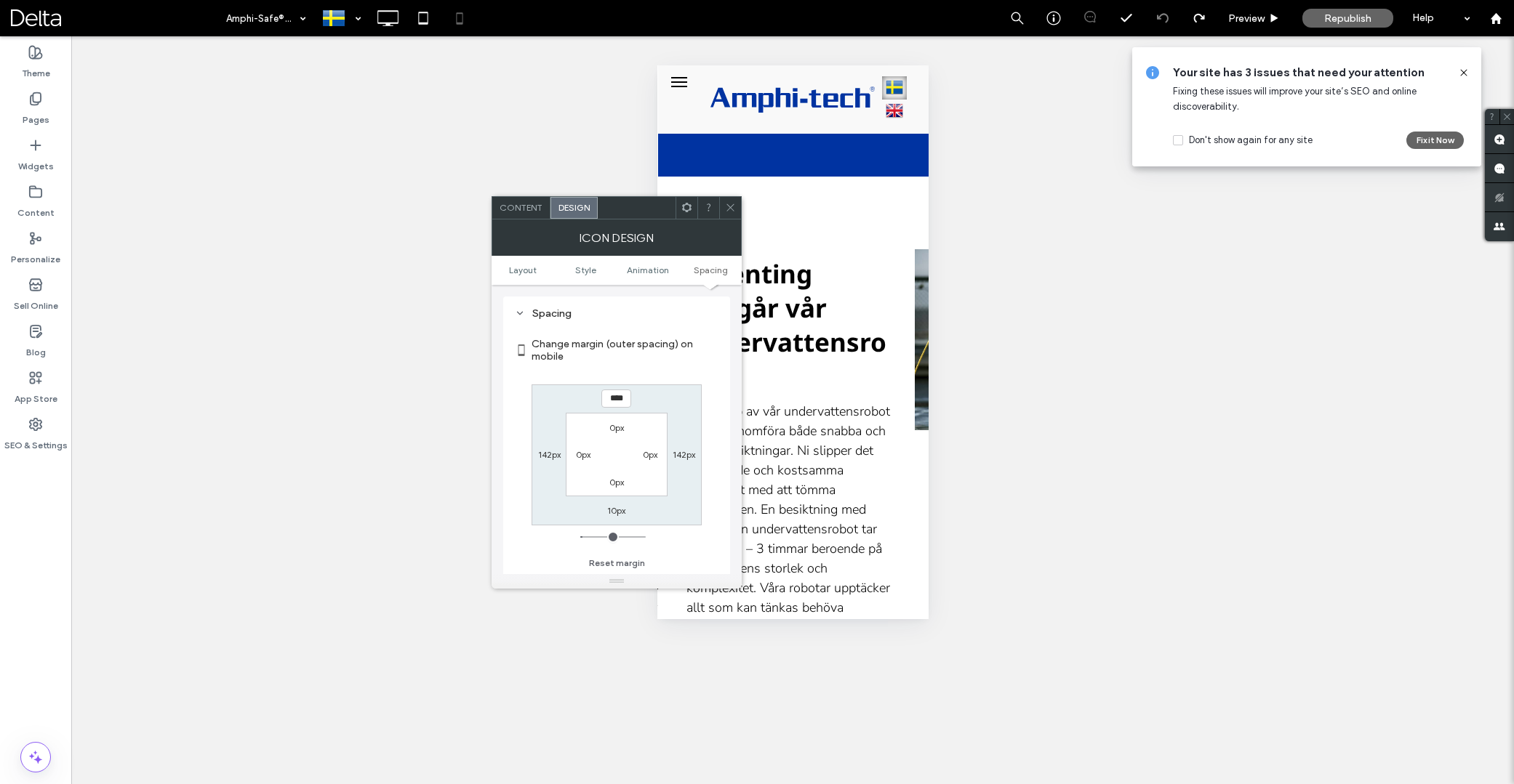
click at [615, 401] on input "****" at bounding box center [616, 399] width 30 height 18
type input "**"
type input "****"
click at [728, 215] on span at bounding box center [730, 208] width 11 height 22
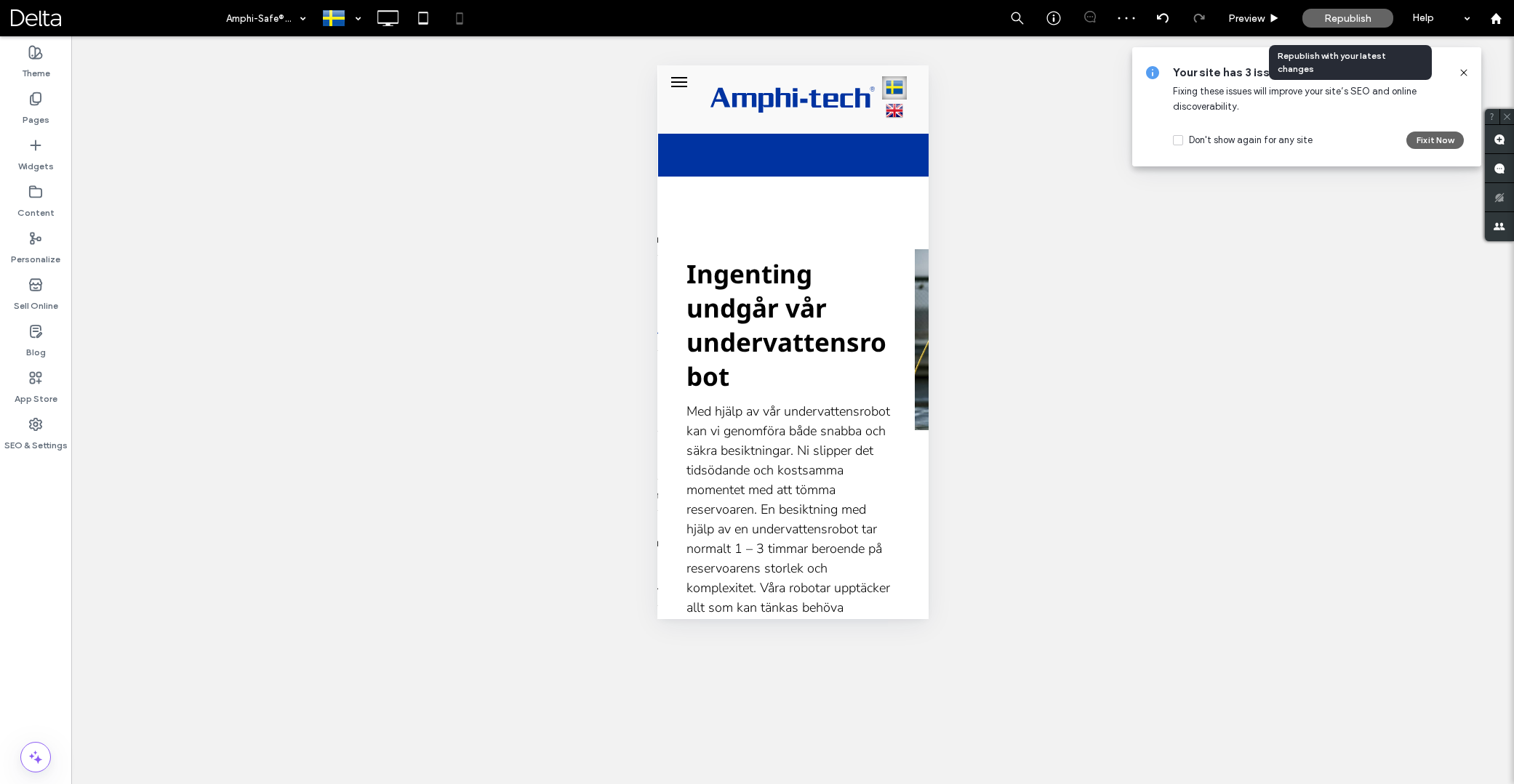
click at [1356, 21] on span "Republish" at bounding box center [1347, 18] width 47 height 12
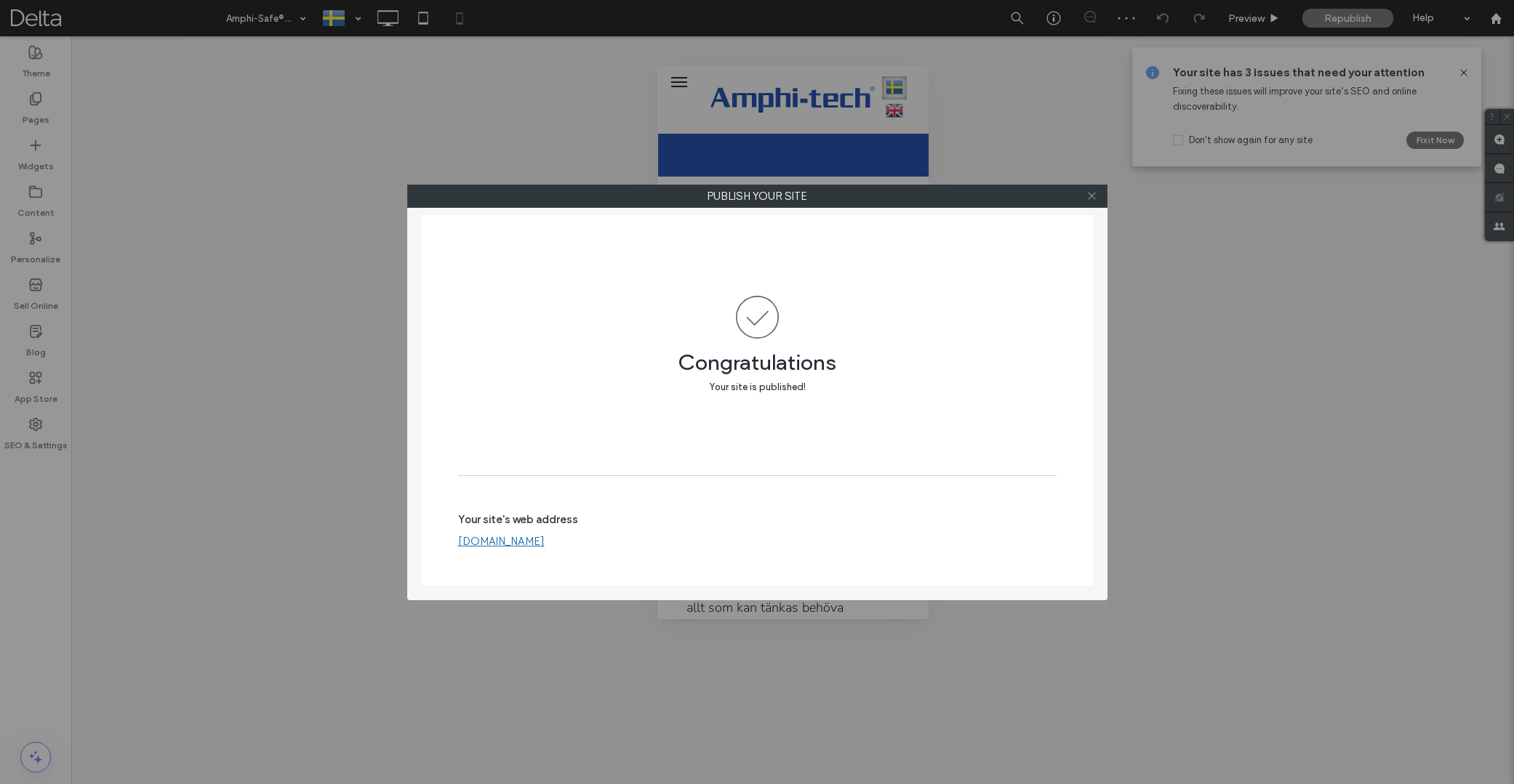
click at [1089, 193] on icon at bounding box center [1091, 196] width 11 height 11
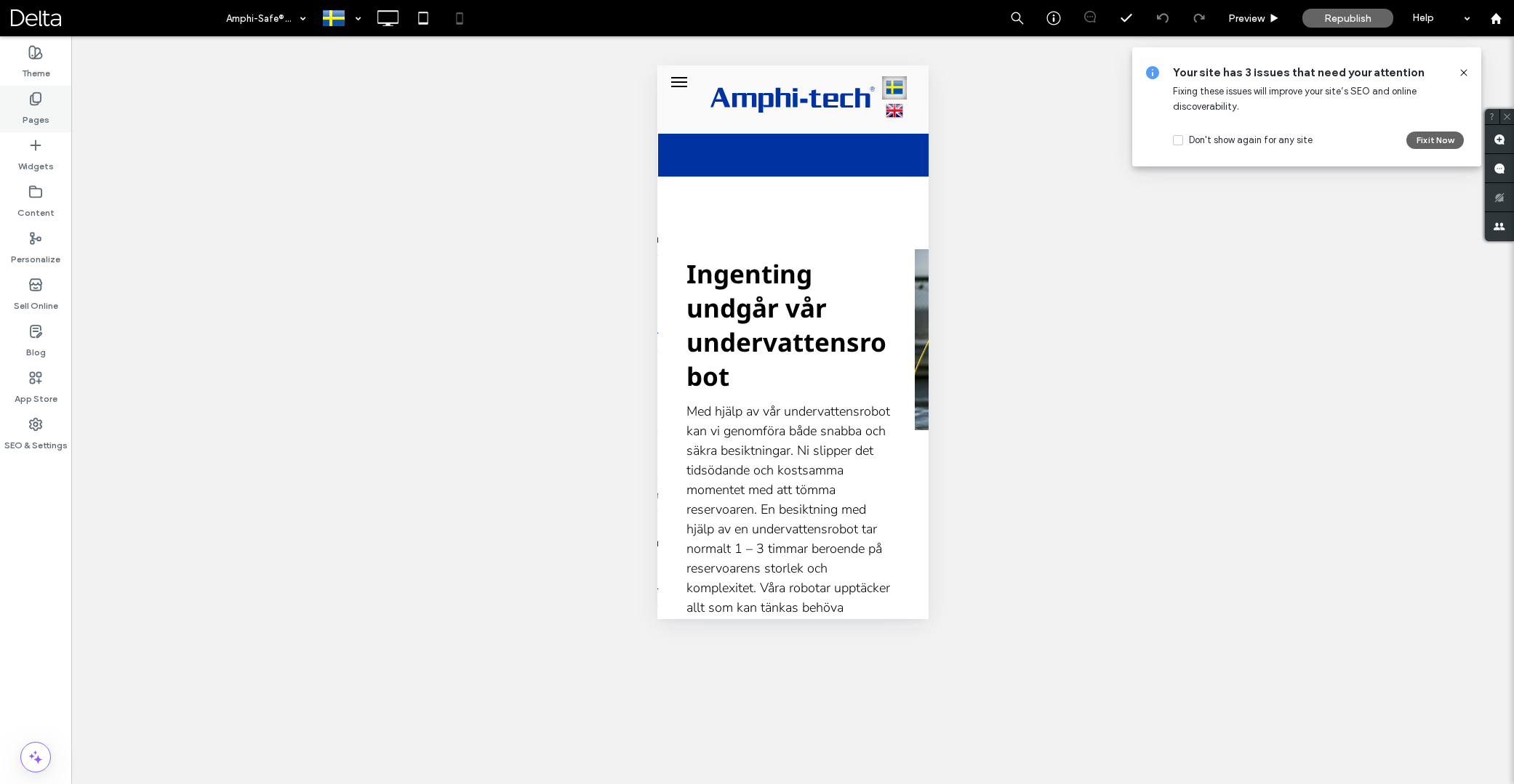
click at [41, 116] on label "Pages" at bounding box center [36, 116] width 27 height 21
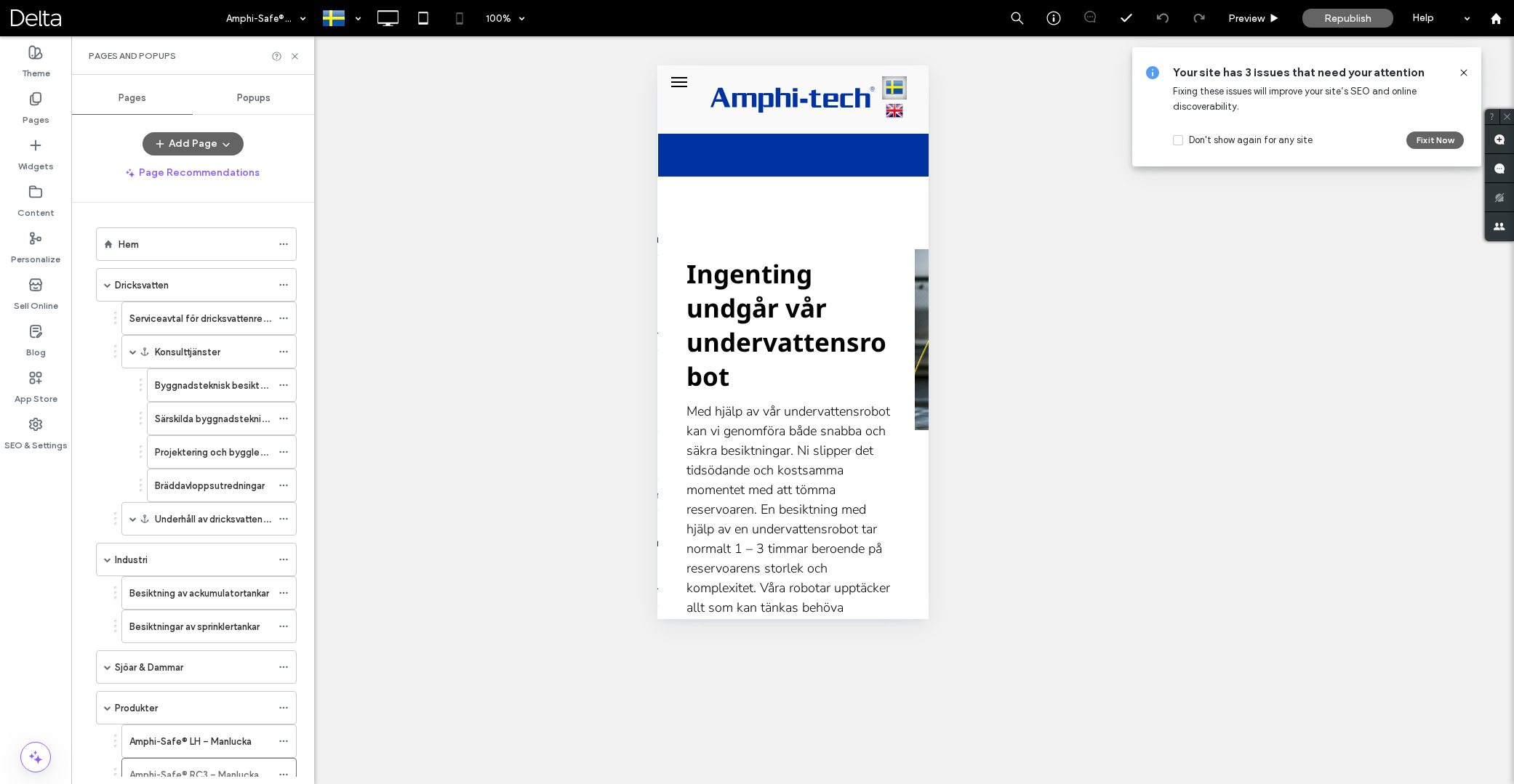
drag, startPoint x: 517, startPoint y: 345, endPoint x: 646, endPoint y: 375, distance: 132.4
click at [518, 345] on div "Unhide? Yes Unhide? Yes Unhide? Yes Unhide? Yes Unhide? Yes Unhide? Yes Unhide?…" at bounding box center [793, 410] width 1443 height 748
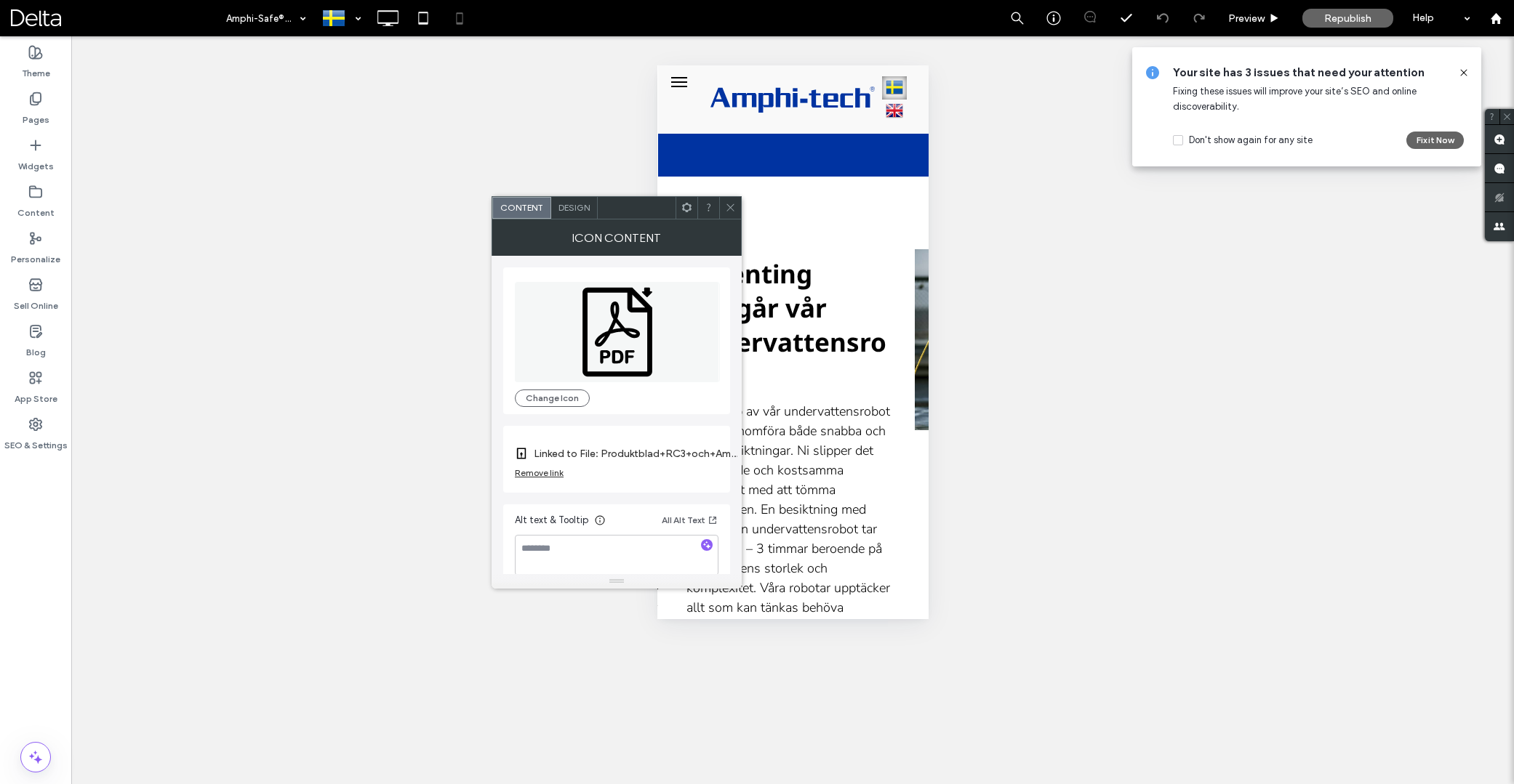
click at [690, 212] on icon at bounding box center [687, 207] width 11 height 11
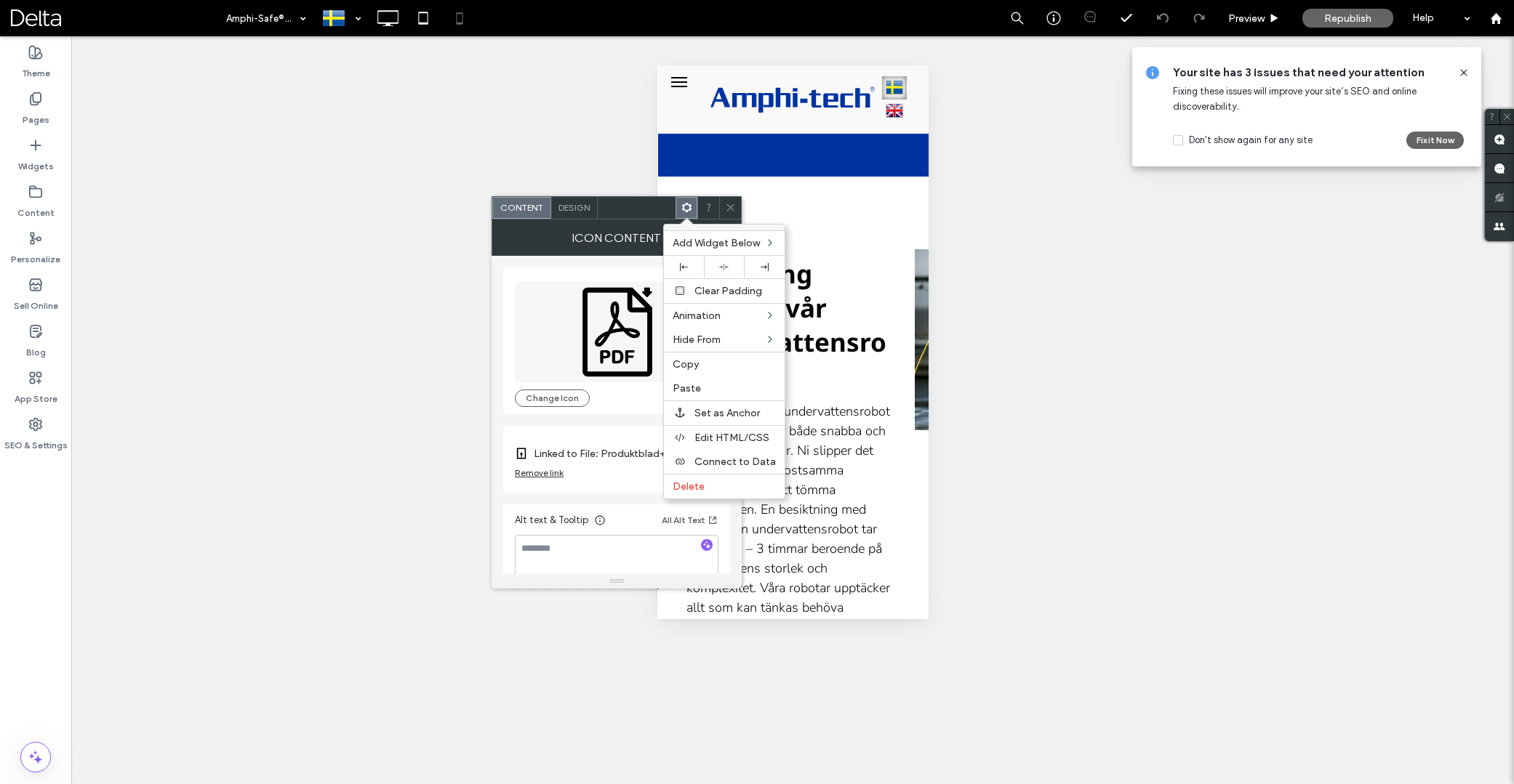
drag, startPoint x: 691, startPoint y: 359, endPoint x: 561, endPoint y: 335, distance: 132.2
click at [691, 359] on span "Copy" at bounding box center [686, 364] width 27 height 12
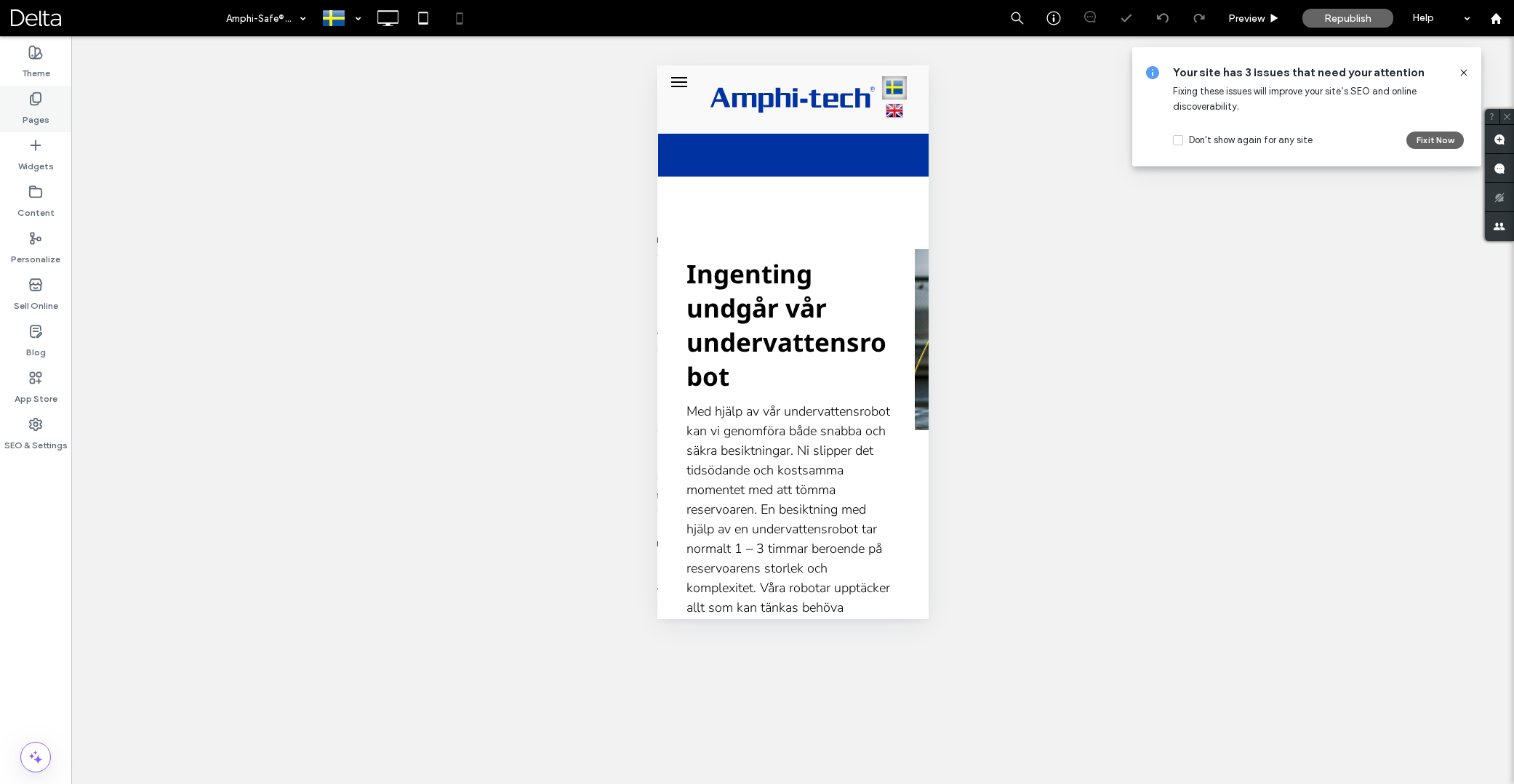
click at [8, 111] on div "Pages" at bounding box center [36, 109] width 71 height 46
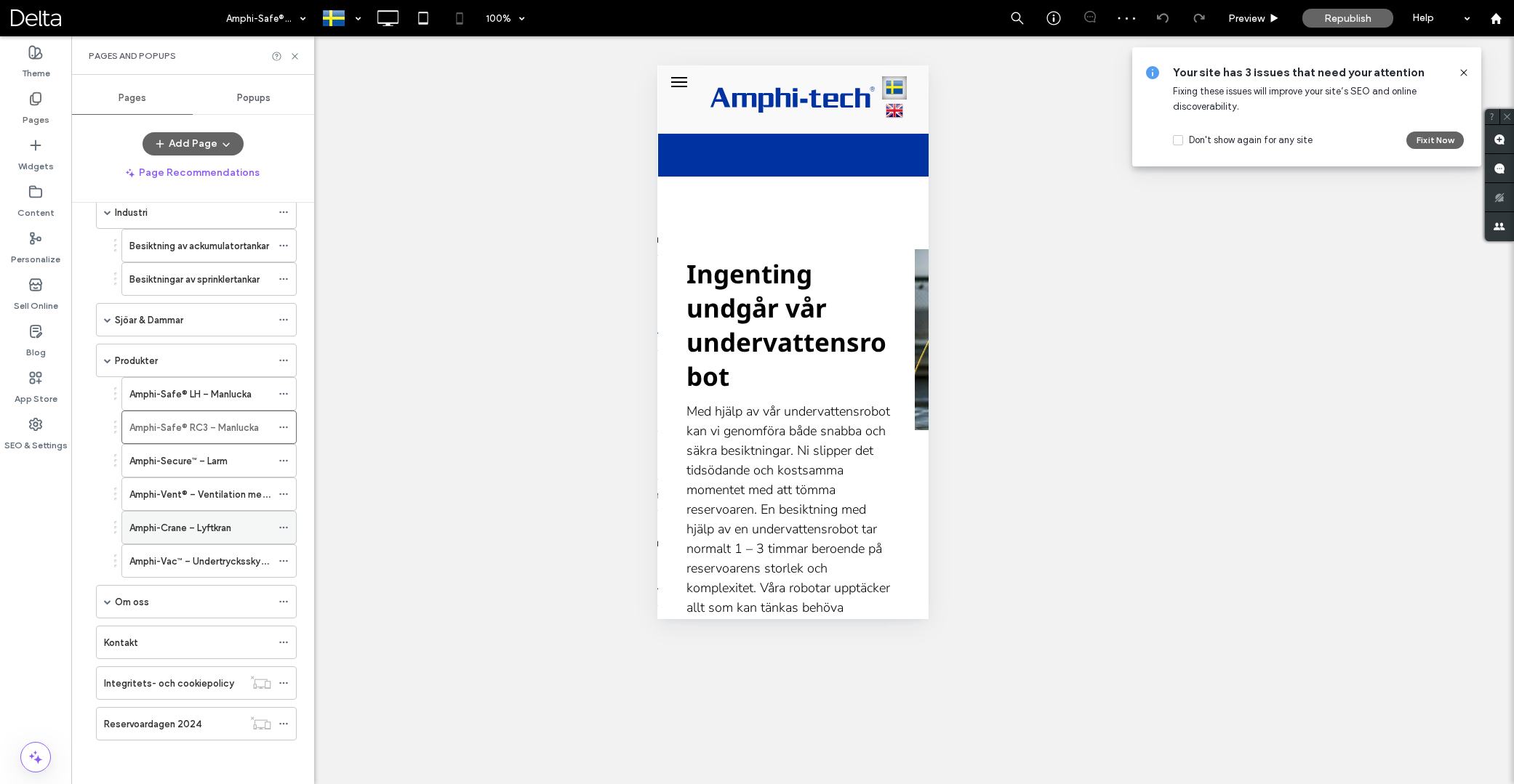
scroll to position [347, 0]
click at [210, 467] on label "Amphi-Secure™ – Larm" at bounding box center [178, 461] width 98 height 26
click at [211, 399] on label "Amphi-Safe® LH – Manlucka" at bounding box center [190, 394] width 122 height 26
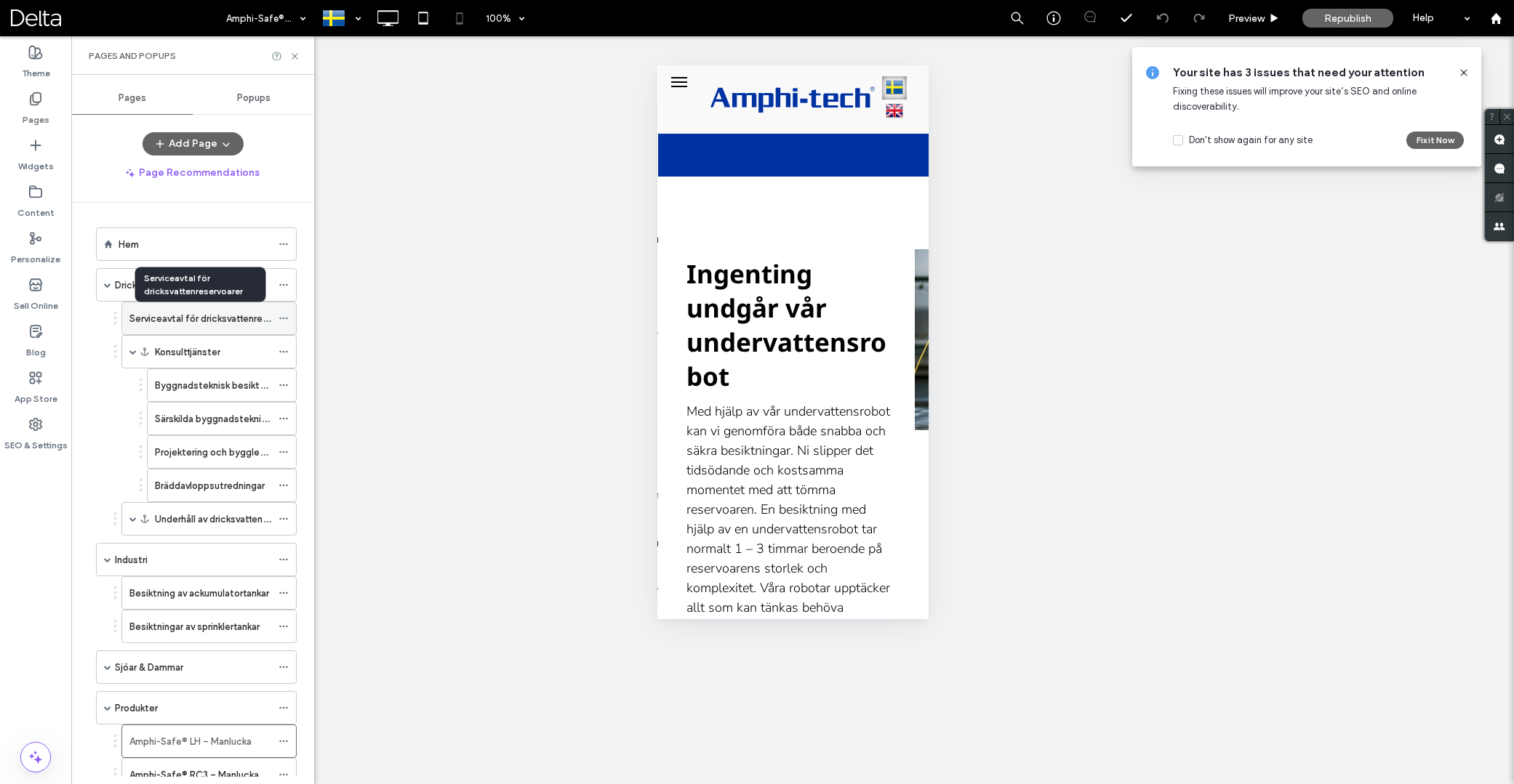
click at [201, 322] on label "Serviceavtal för dricksvattenreservoarer" at bounding box center [216, 318] width 174 height 26
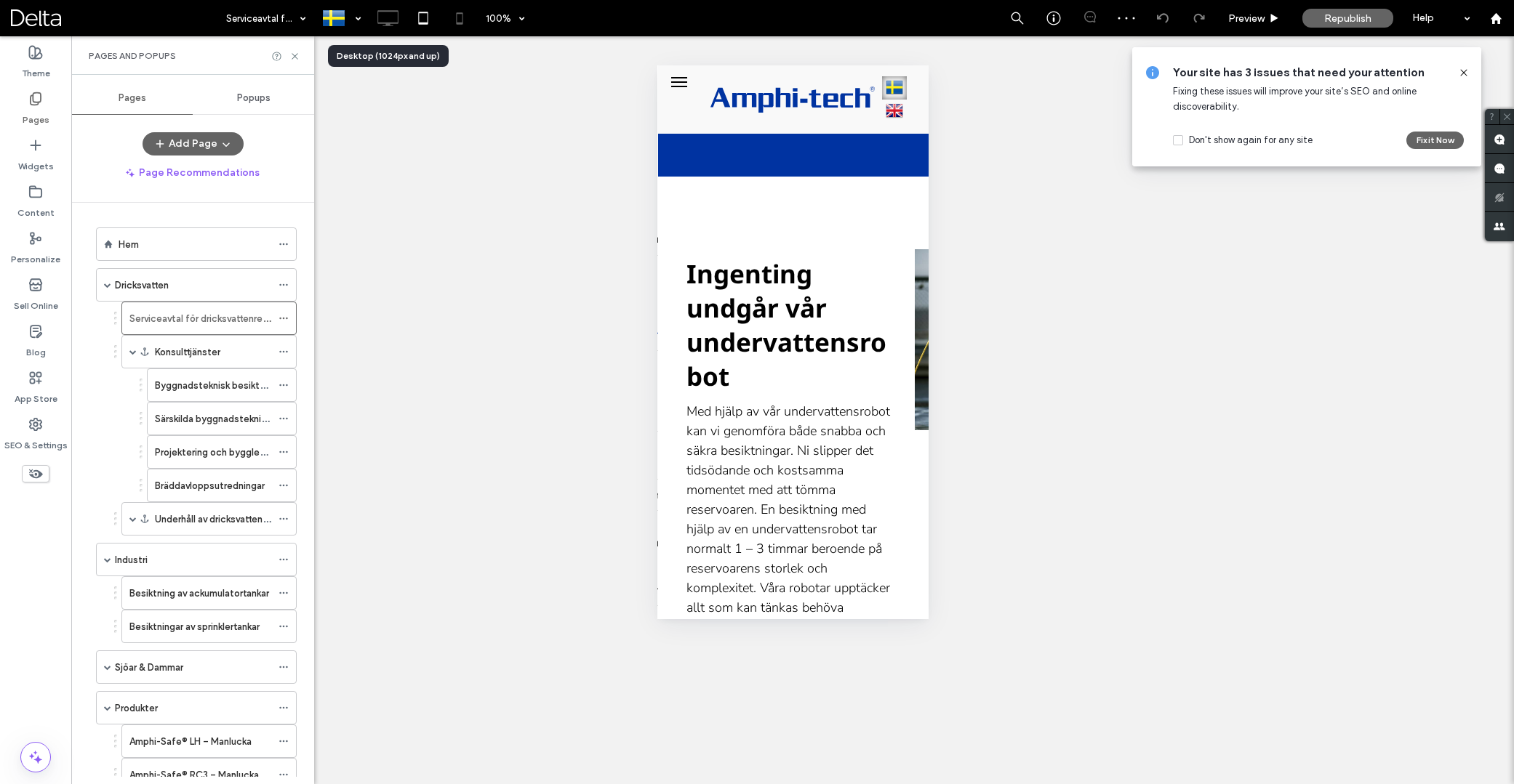
click at [380, 18] on icon at bounding box center [387, 17] width 29 height 29
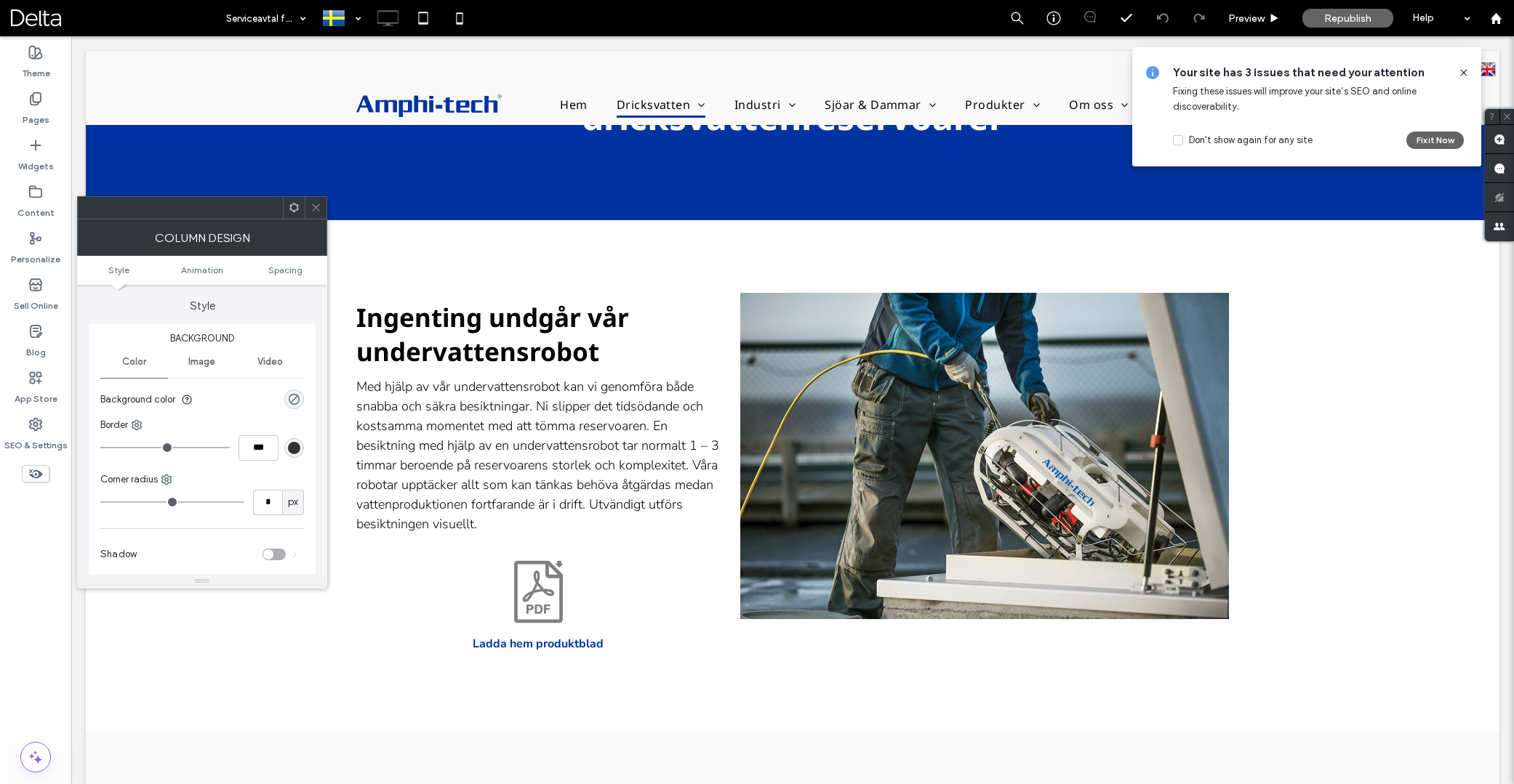
click at [294, 208] on icon at bounding box center [294, 207] width 11 height 11
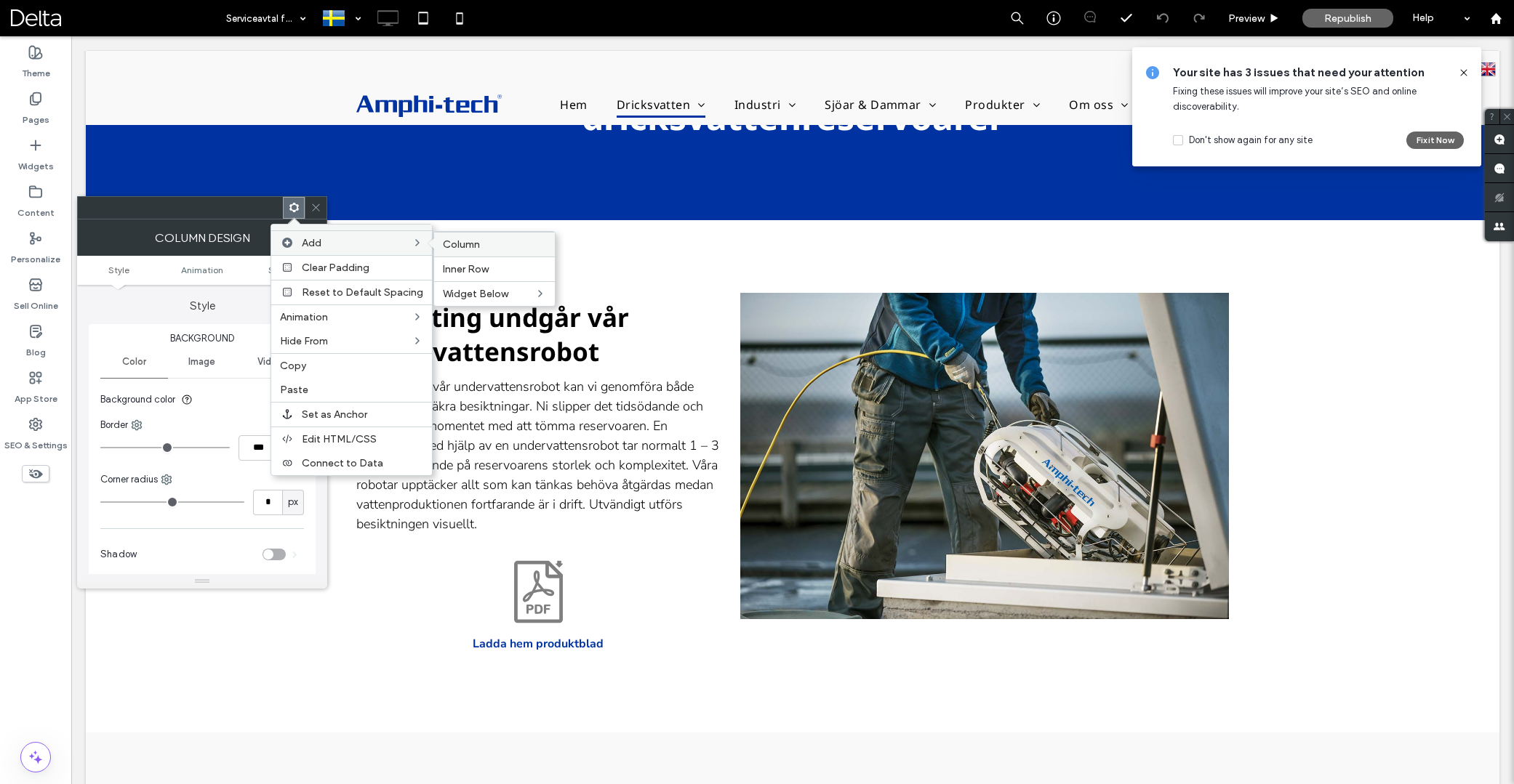
click at [480, 246] on label "Column" at bounding box center [494, 244] width 104 height 12
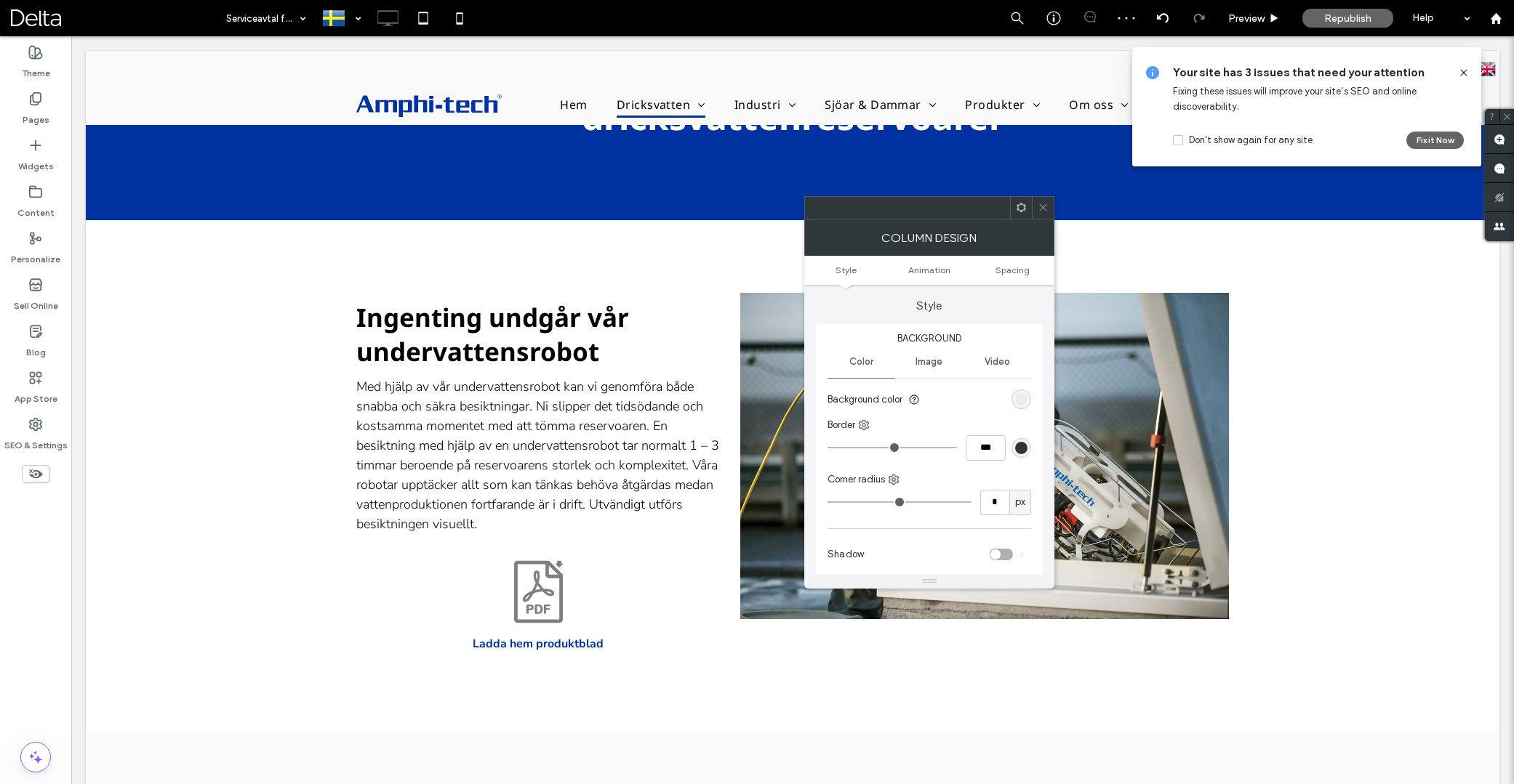
click at [1021, 212] on use at bounding box center [1021, 207] width 9 height 9
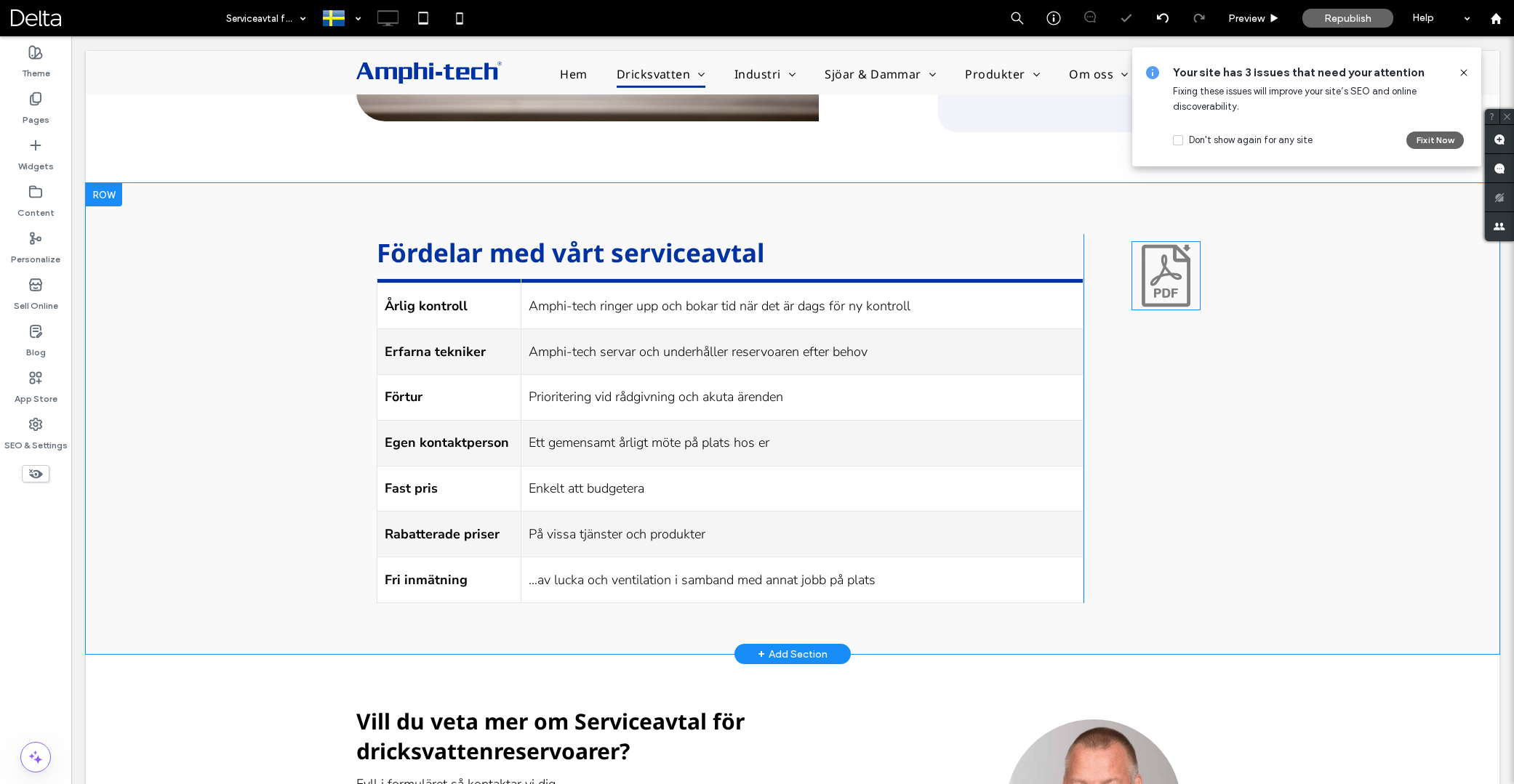
click at [1172, 299] on icon at bounding box center [1166, 275] width 69 height 69
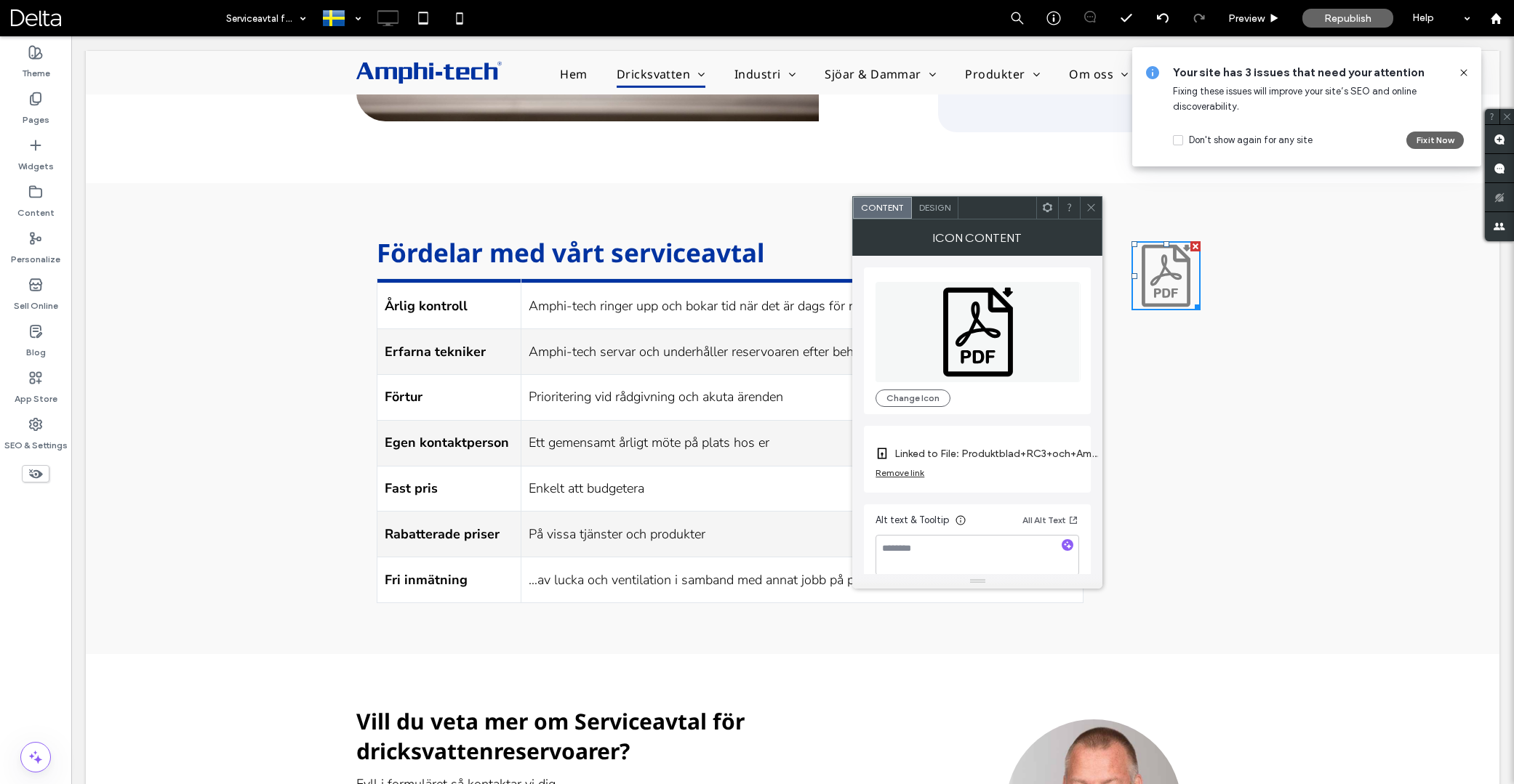
click at [915, 472] on div "Remove link" at bounding box center [900, 472] width 49 height 11
click at [935, 457] on label "Link Icon" at bounding box center [972, 454] width 193 height 27
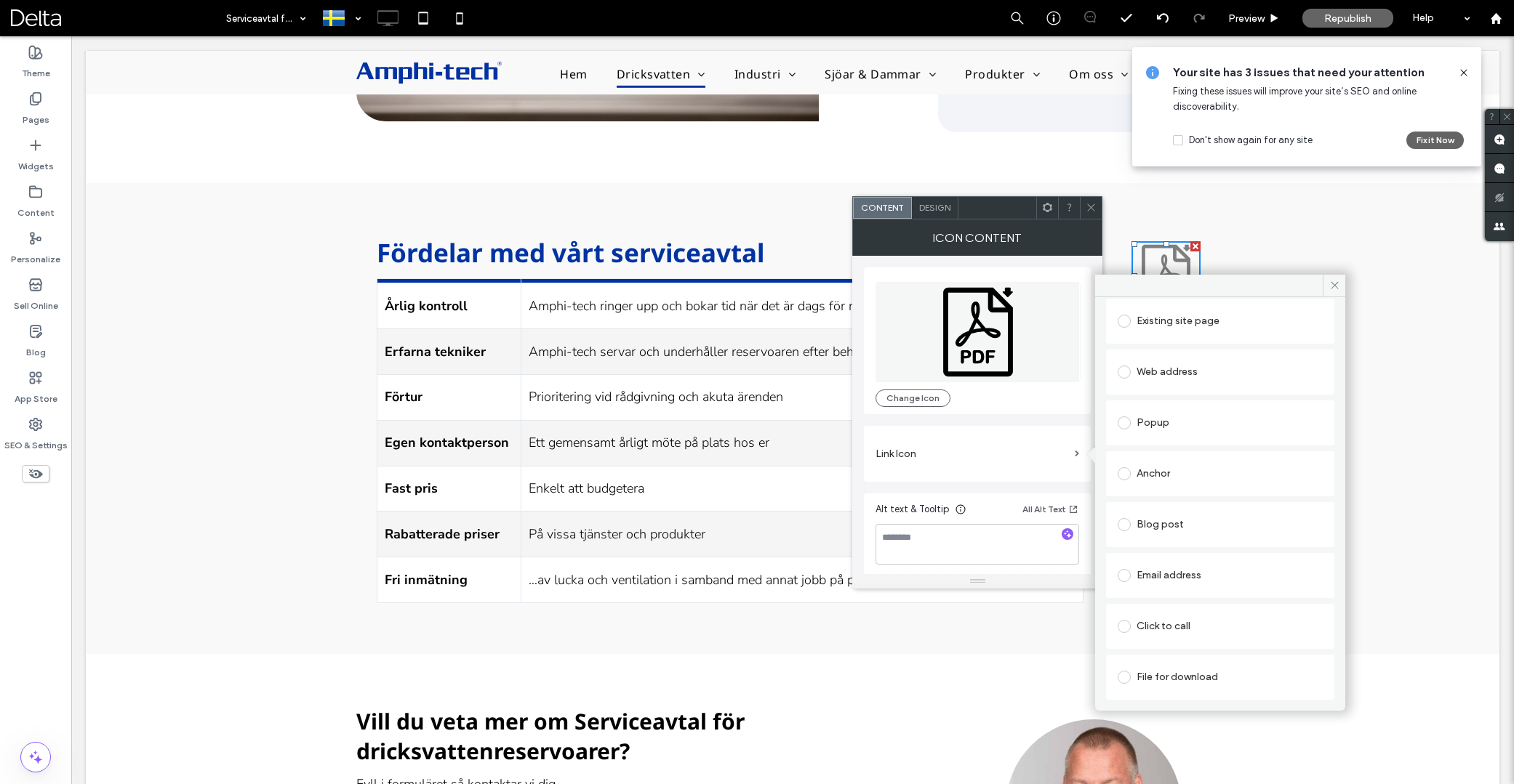
scroll to position [74, 0]
click at [1181, 674] on div "File for download" at bounding box center [1220, 677] width 205 height 23
click at [1181, 680] on div "File" at bounding box center [1220, 677] width 204 height 13
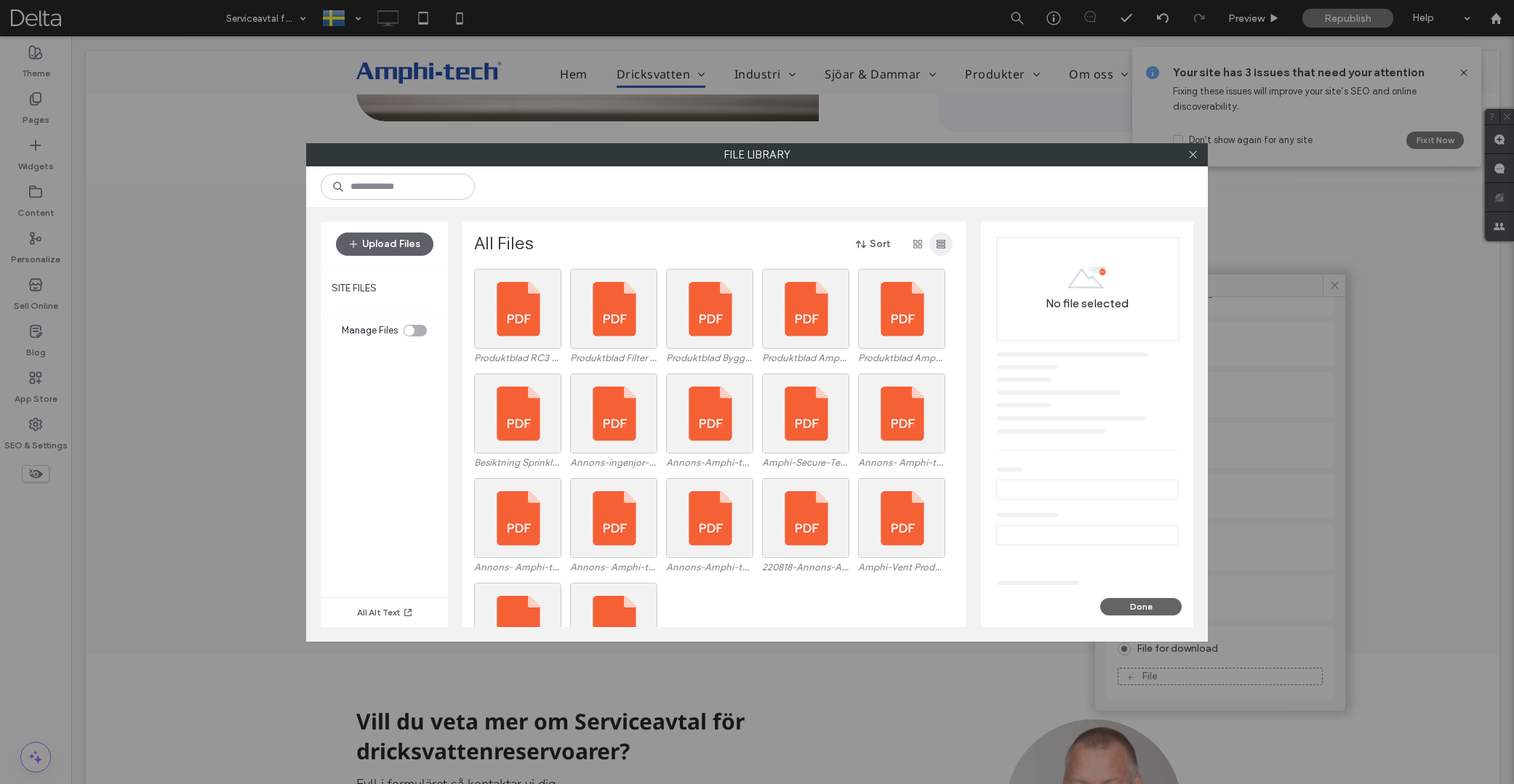
click at [936, 246] on icon "button" at bounding box center [941, 244] width 12 height 12
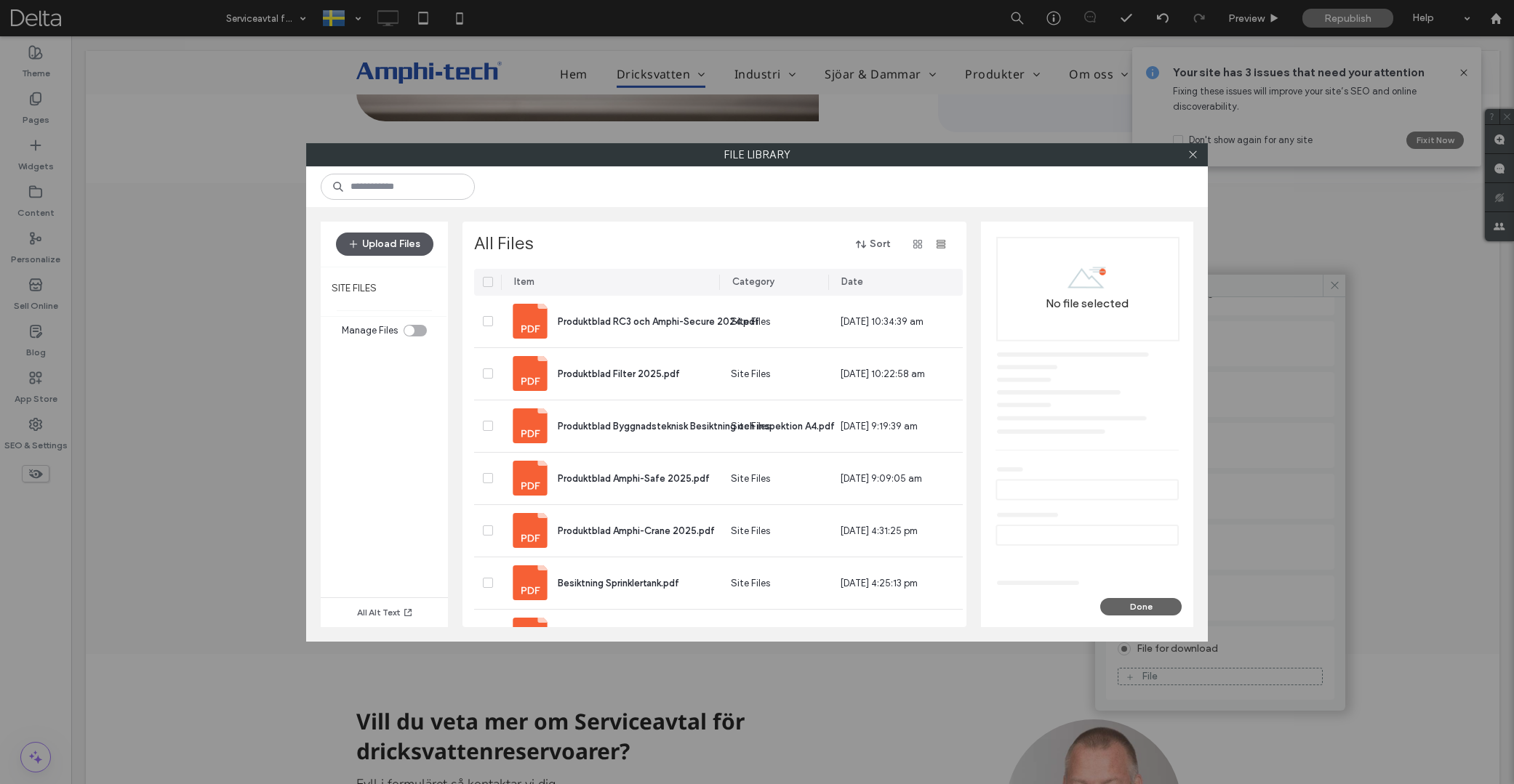
click at [376, 238] on button "Upload Files" at bounding box center [385, 244] width 98 height 23
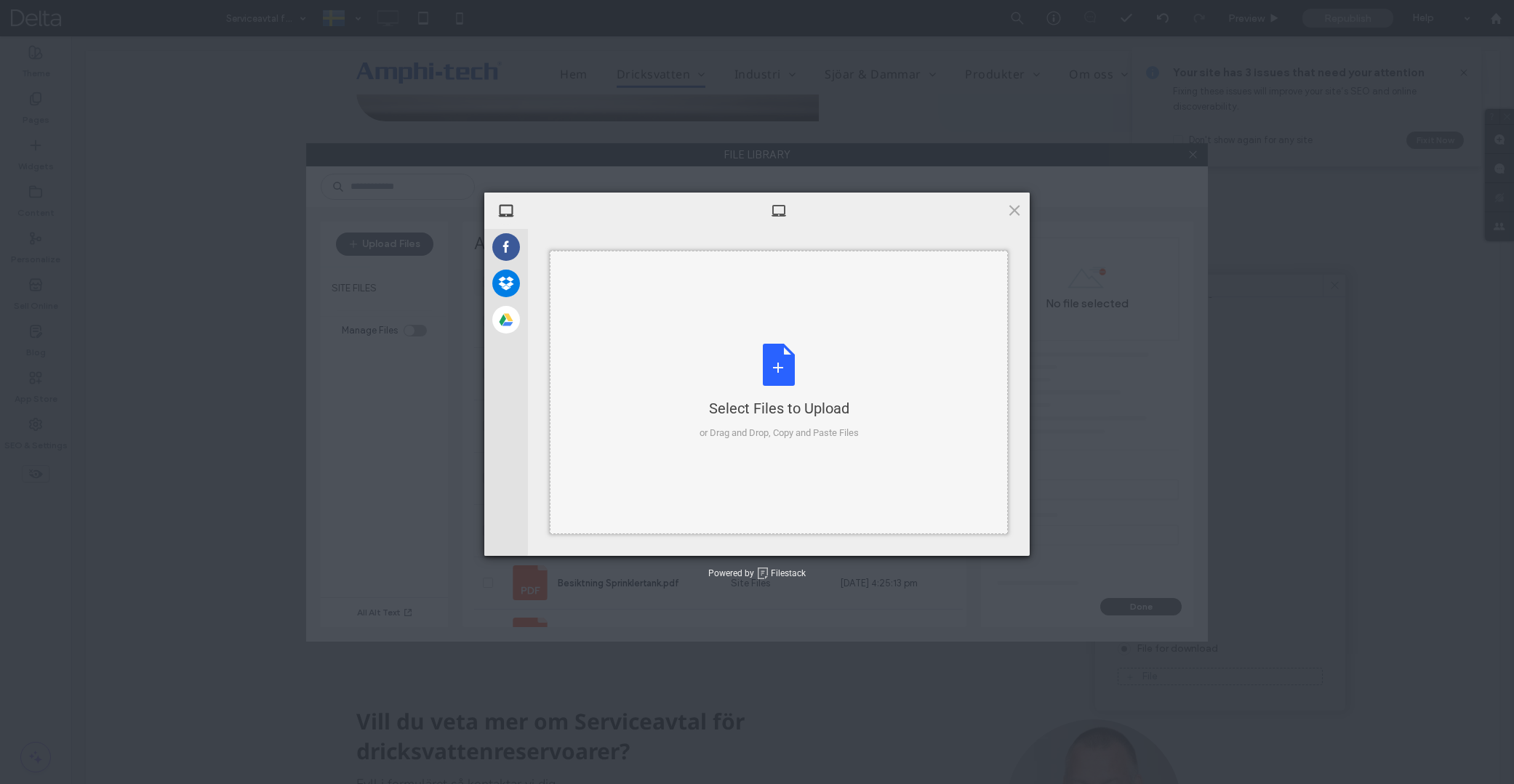
click at [726, 355] on div "Select Files to Upload or Drag and Drop, Copy and Paste Files" at bounding box center [779, 392] width 159 height 97
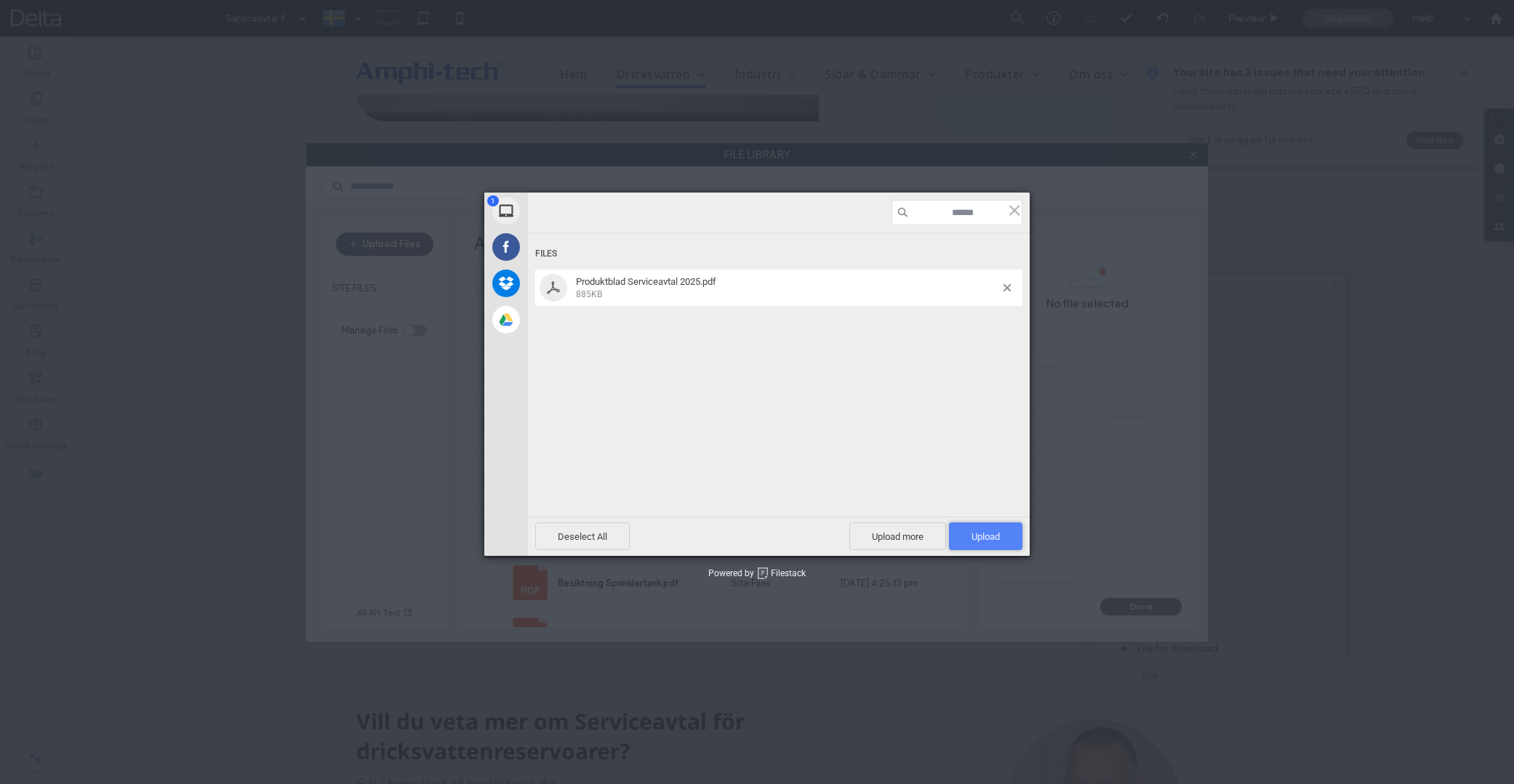
click at [968, 535] on span "Upload 1" at bounding box center [986, 536] width 74 height 27
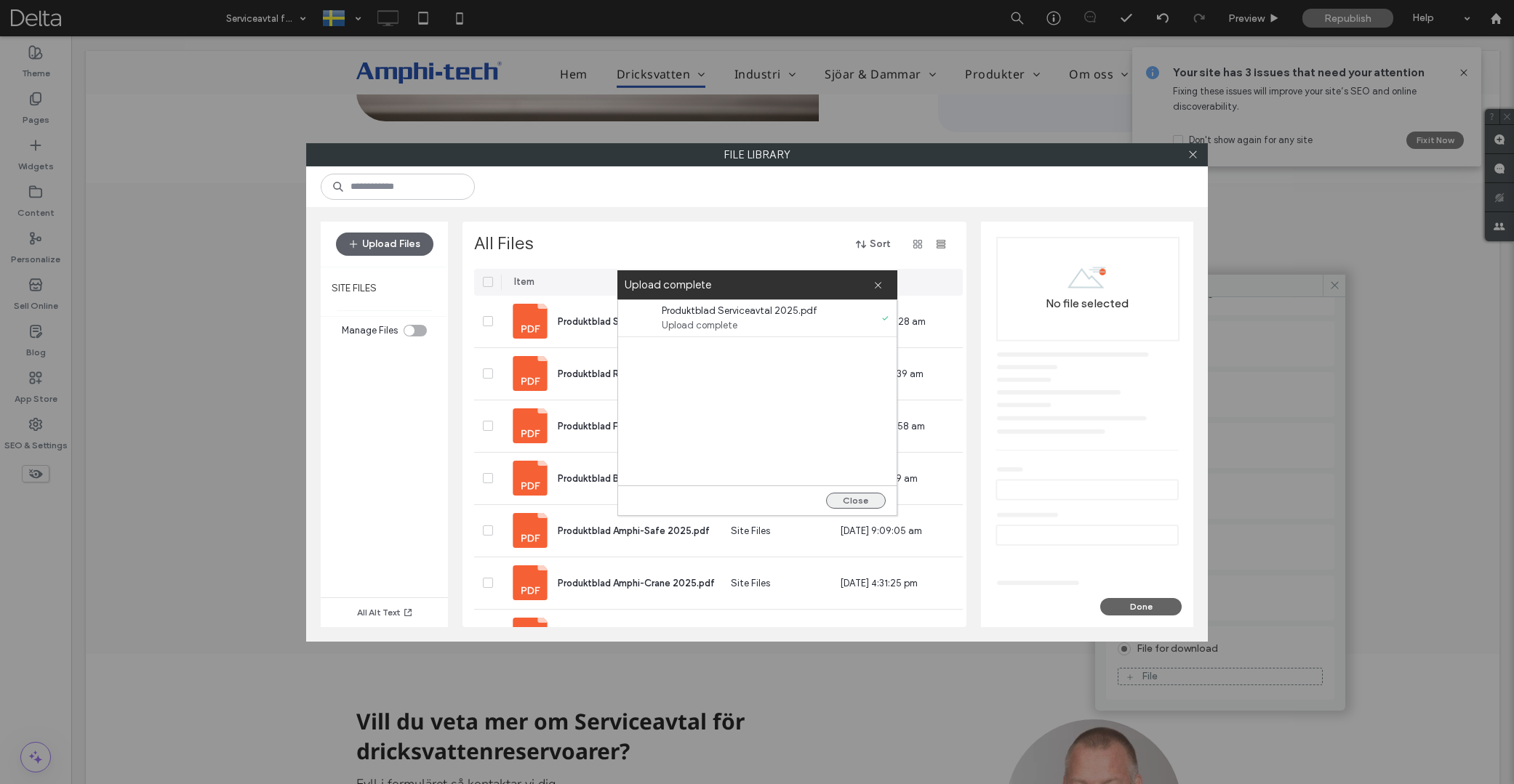
click at [854, 499] on button "Close" at bounding box center [856, 501] width 60 height 16
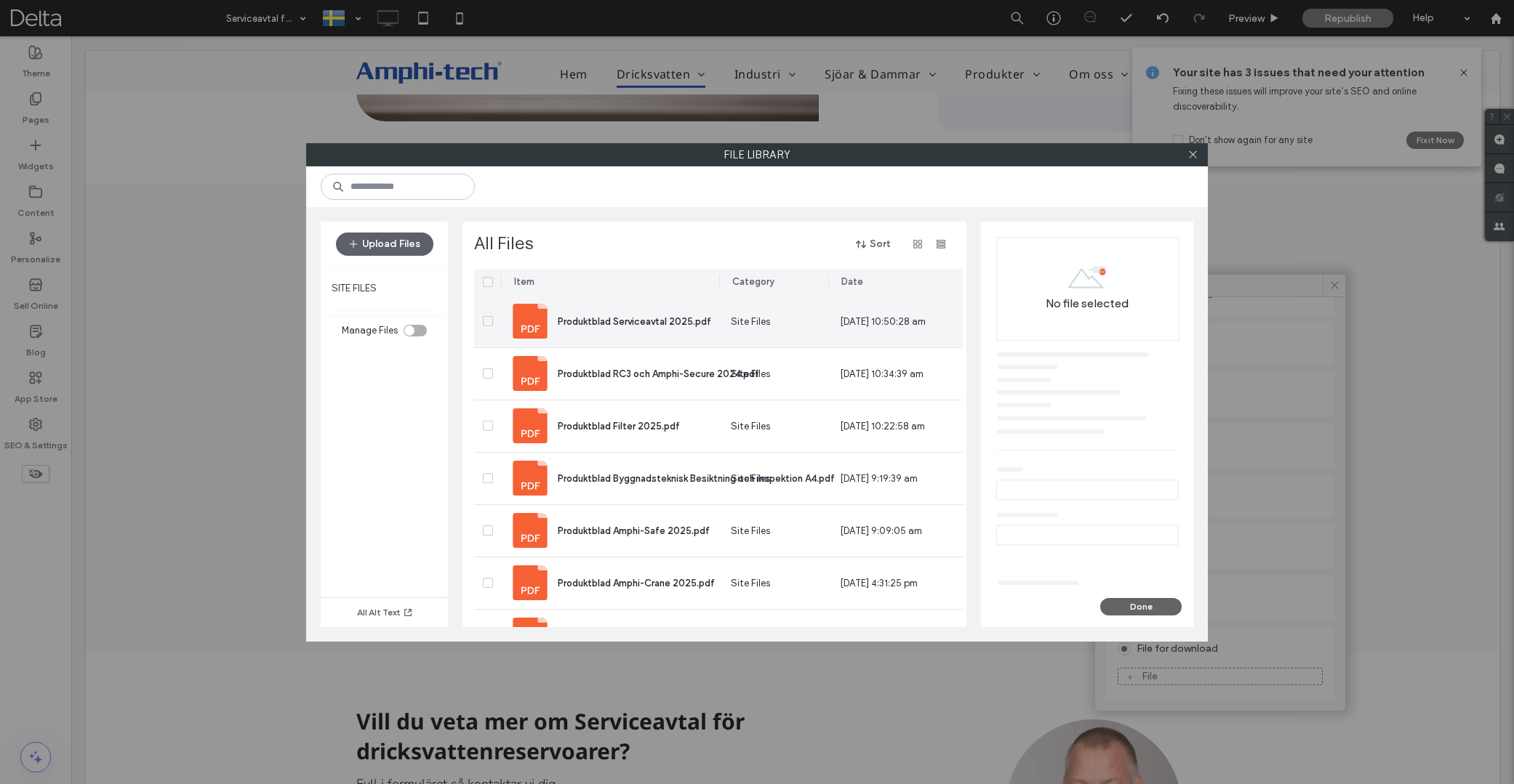
click at [616, 334] on div "Produktblad Serviceavtal 2025.pdf" at bounding box center [617, 322] width 210 height 35
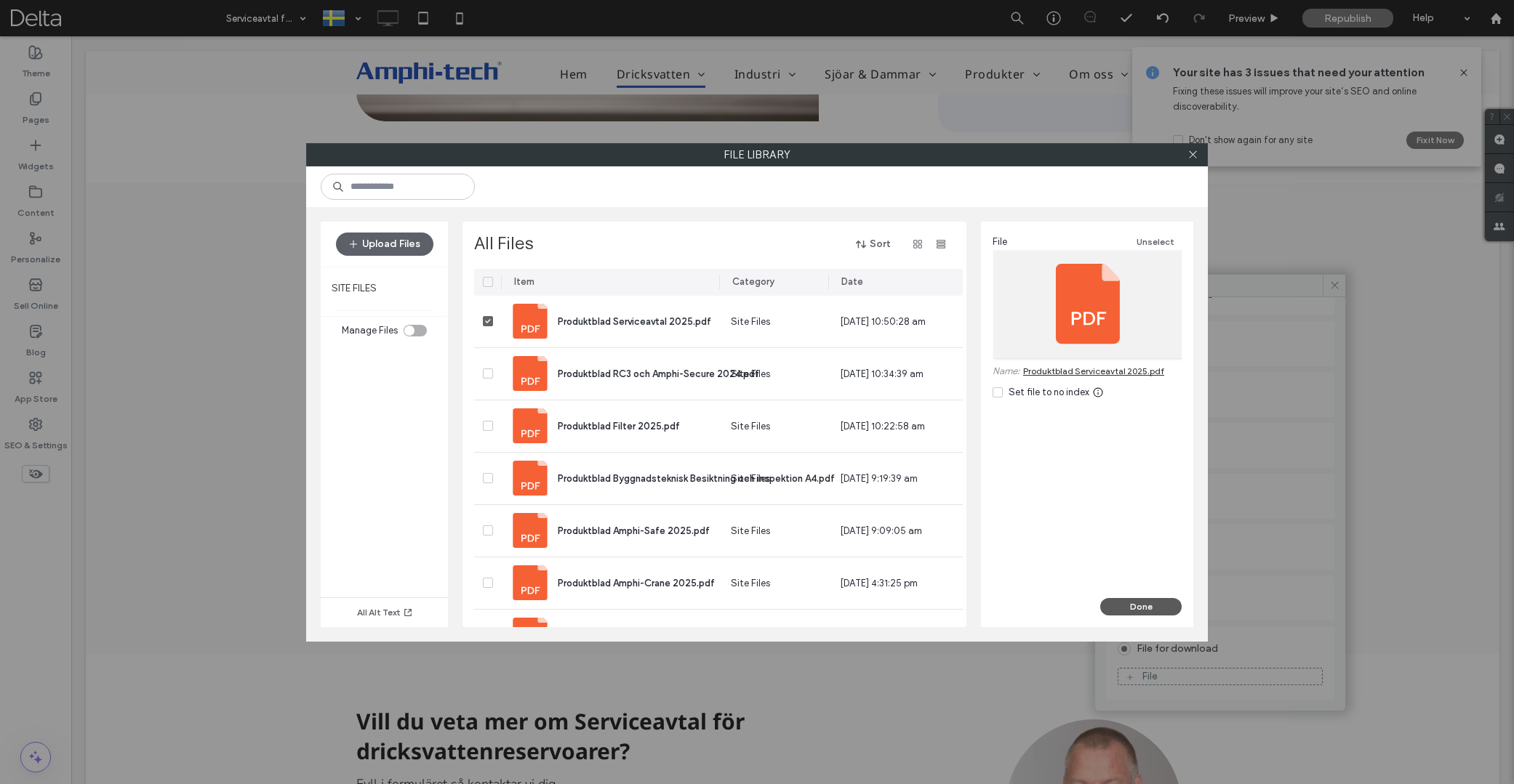
click at [1139, 604] on button "Done" at bounding box center [1141, 607] width 81 height 17
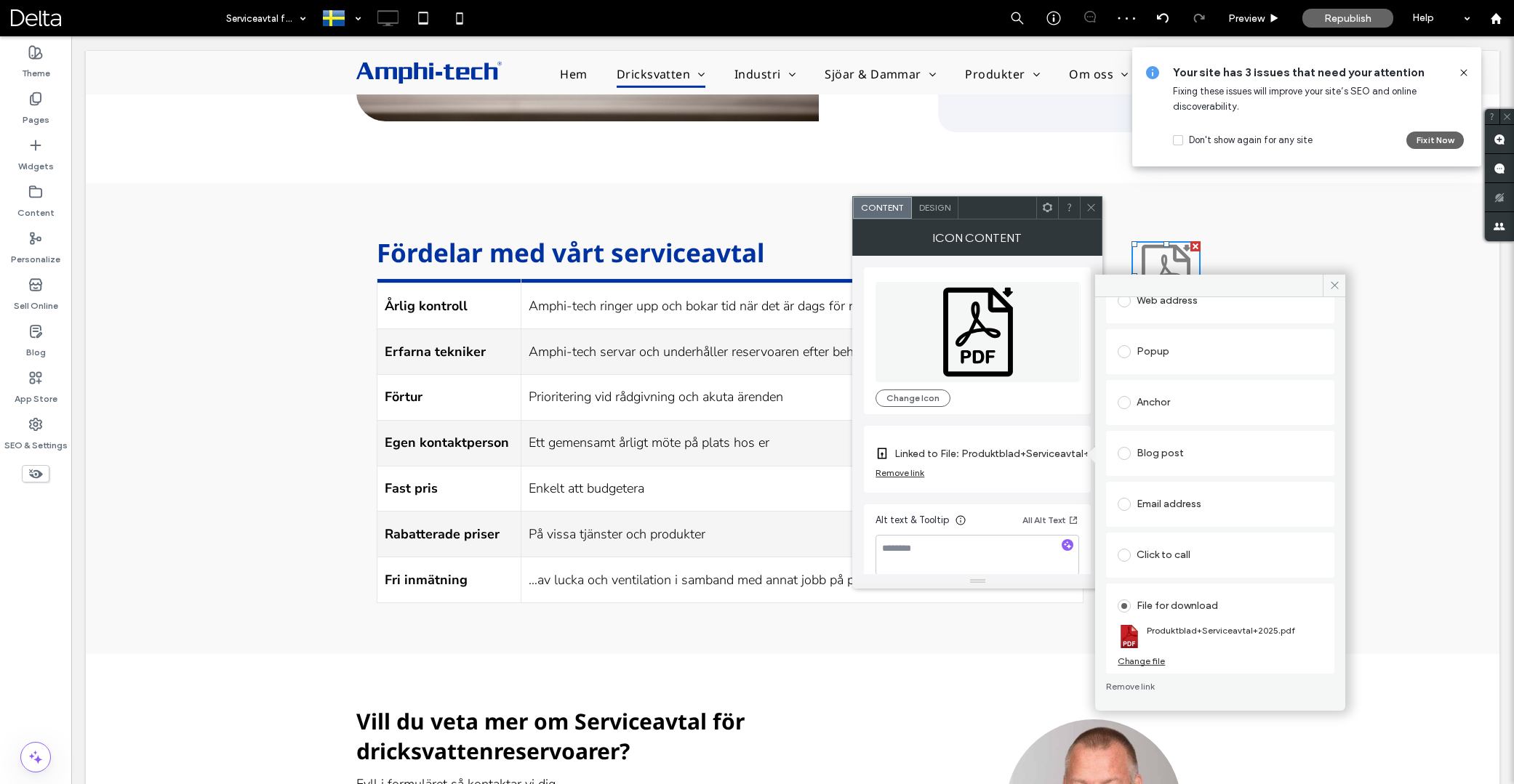
scroll to position [145, 0]
click at [1339, 286] on icon at bounding box center [1334, 285] width 11 height 11
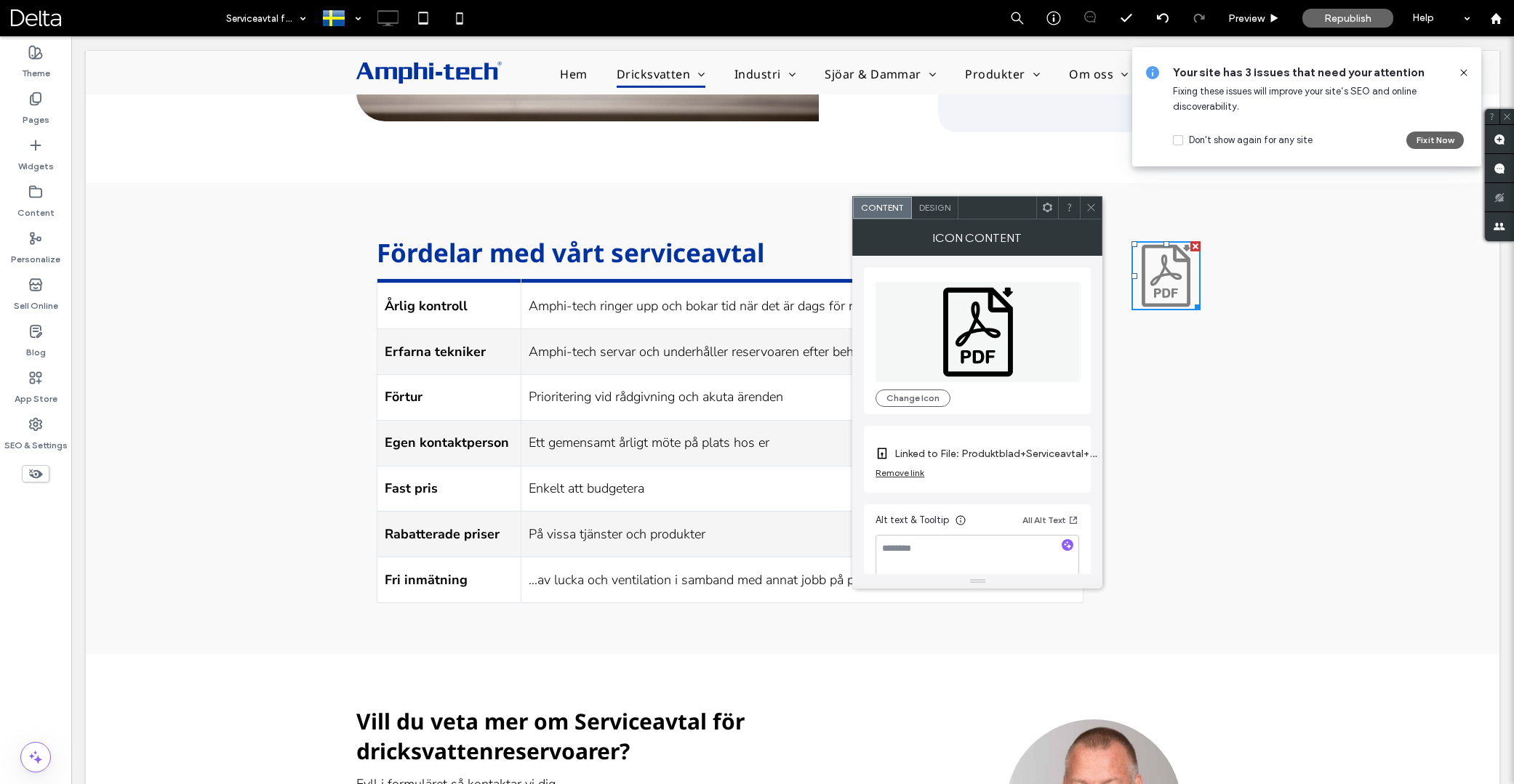
click at [1092, 210] on icon at bounding box center [1091, 207] width 11 height 11
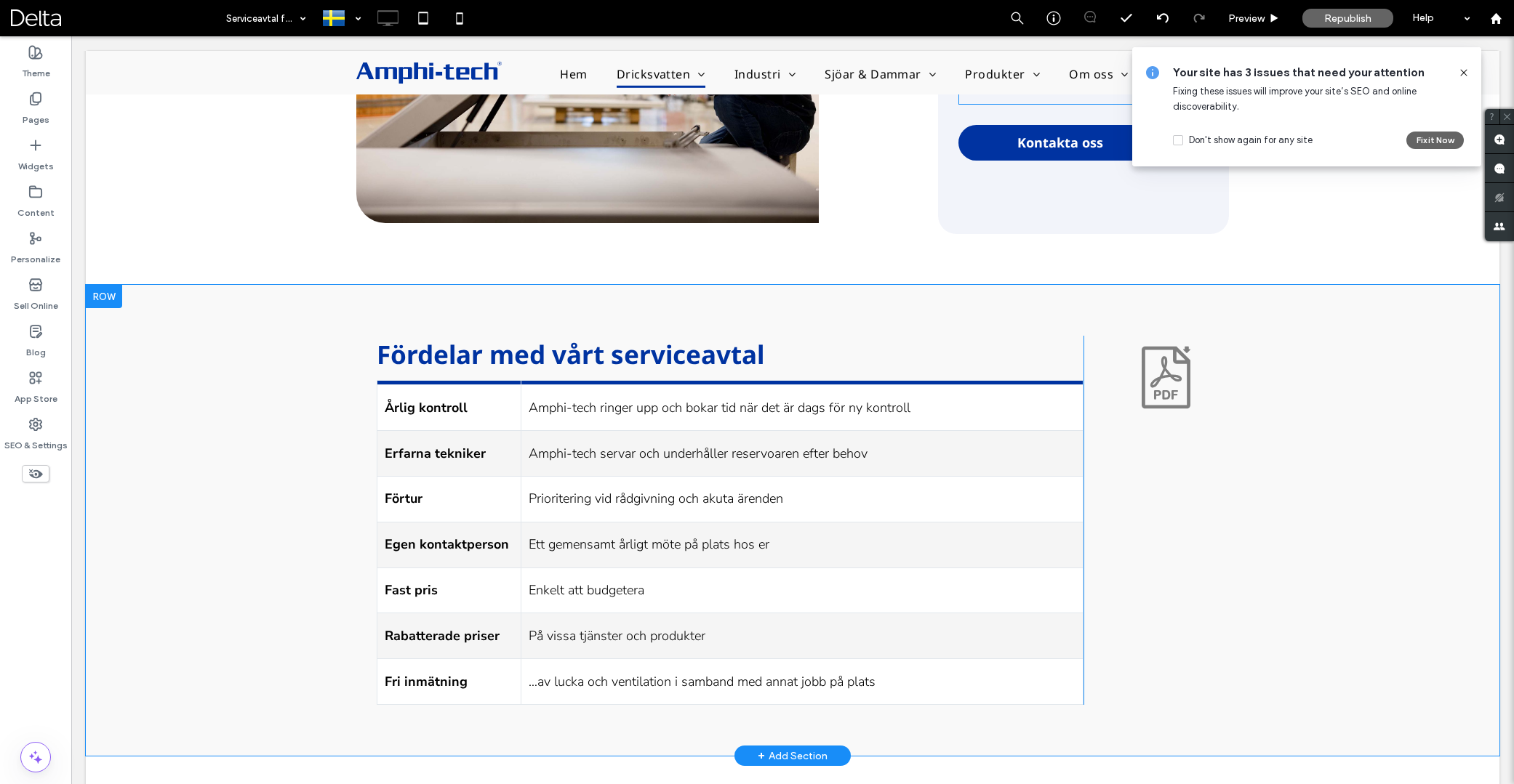
scroll to position [1421, 0]
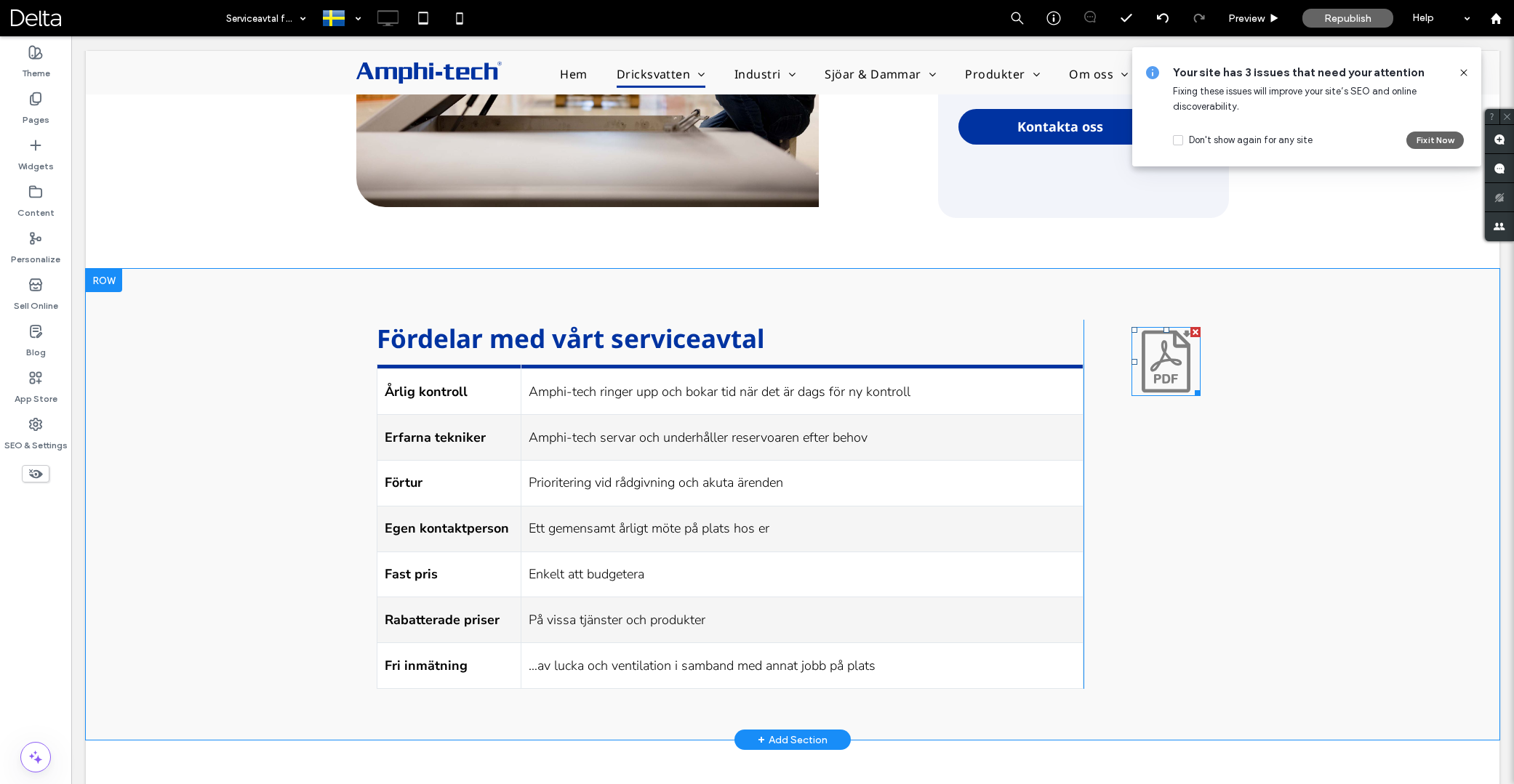
click at [1168, 385] on icon at bounding box center [1166, 361] width 69 height 69
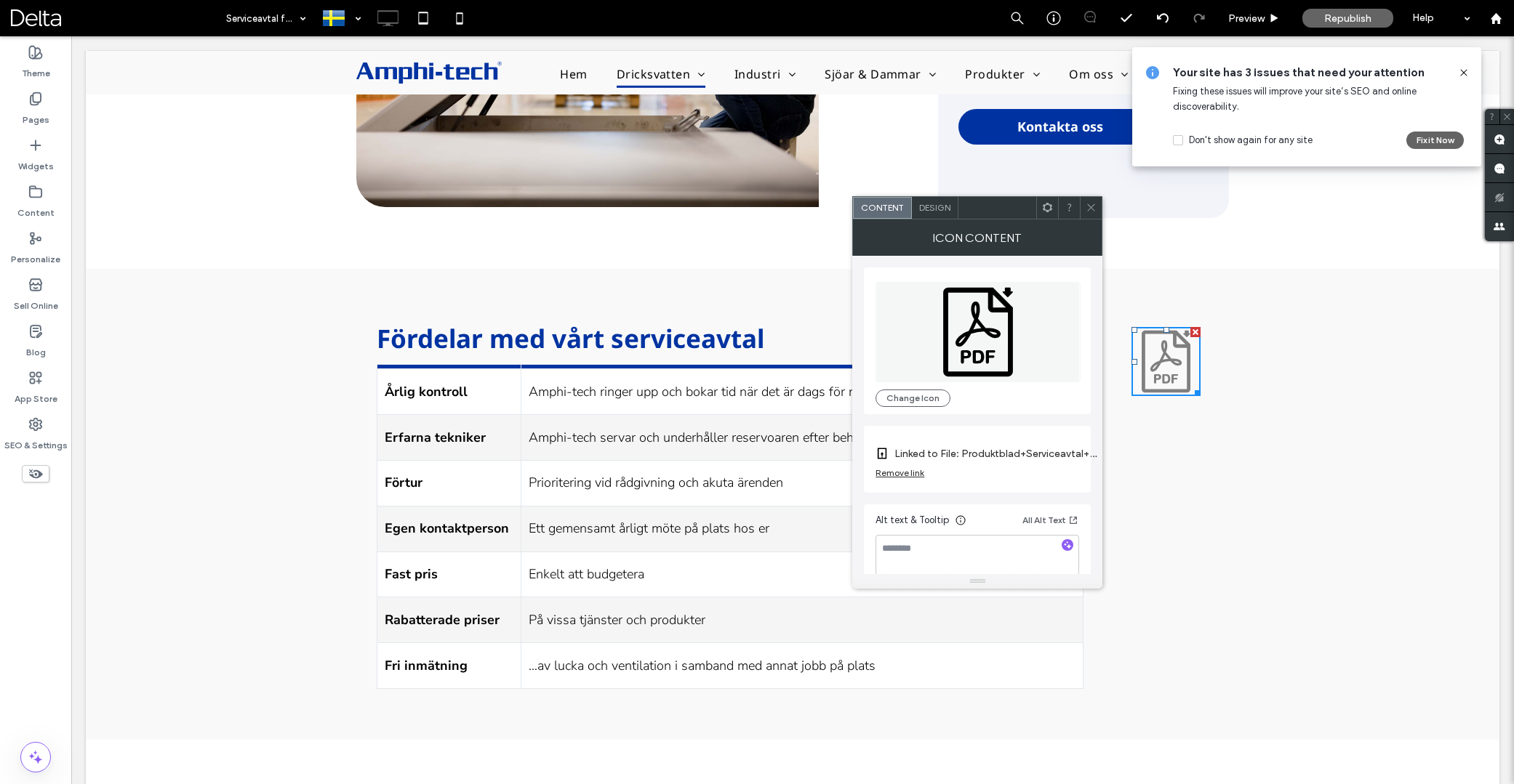
click at [1051, 210] on use at bounding box center [1047, 207] width 9 height 9
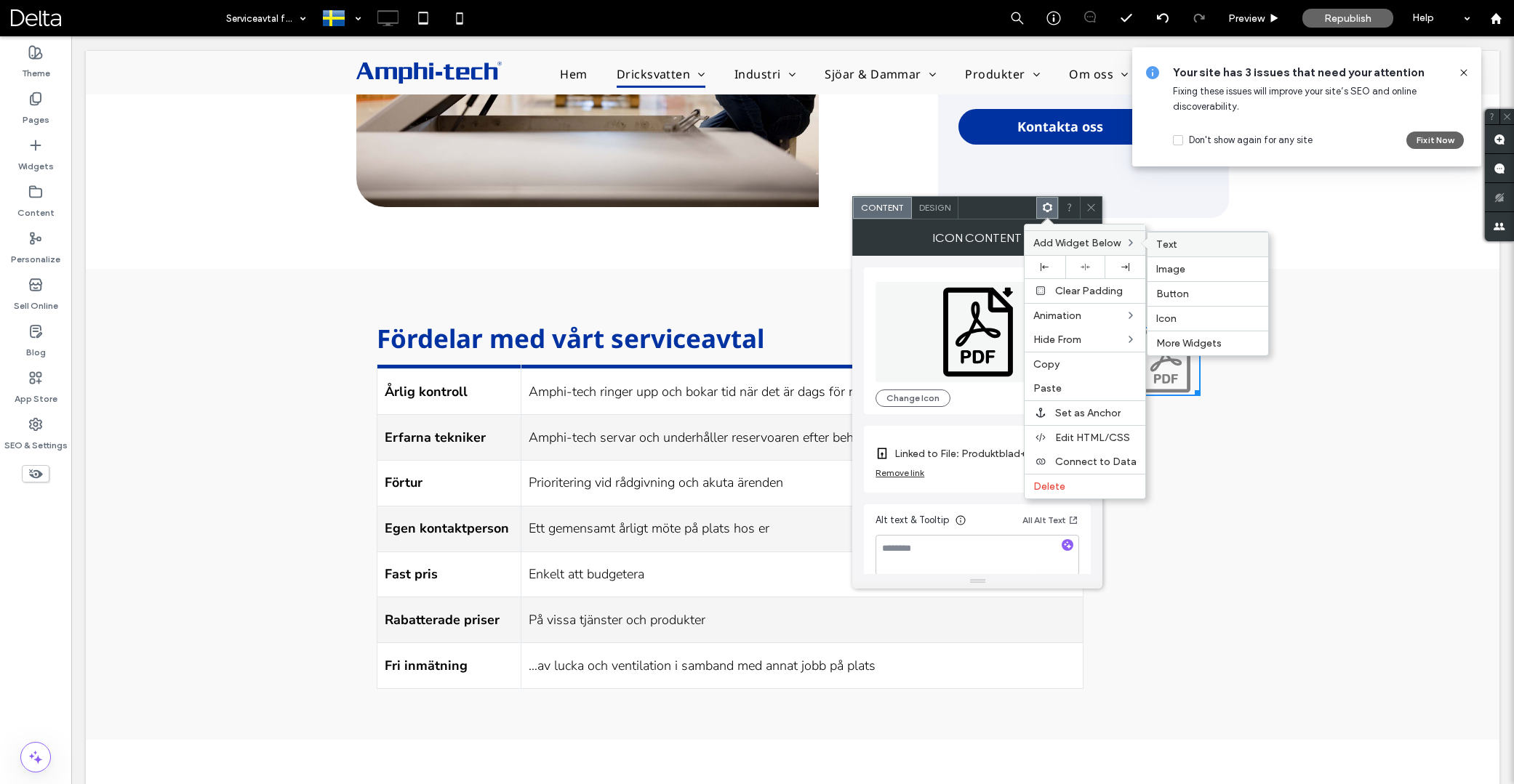
click at [1187, 246] on label "Text" at bounding box center [1208, 244] width 104 height 12
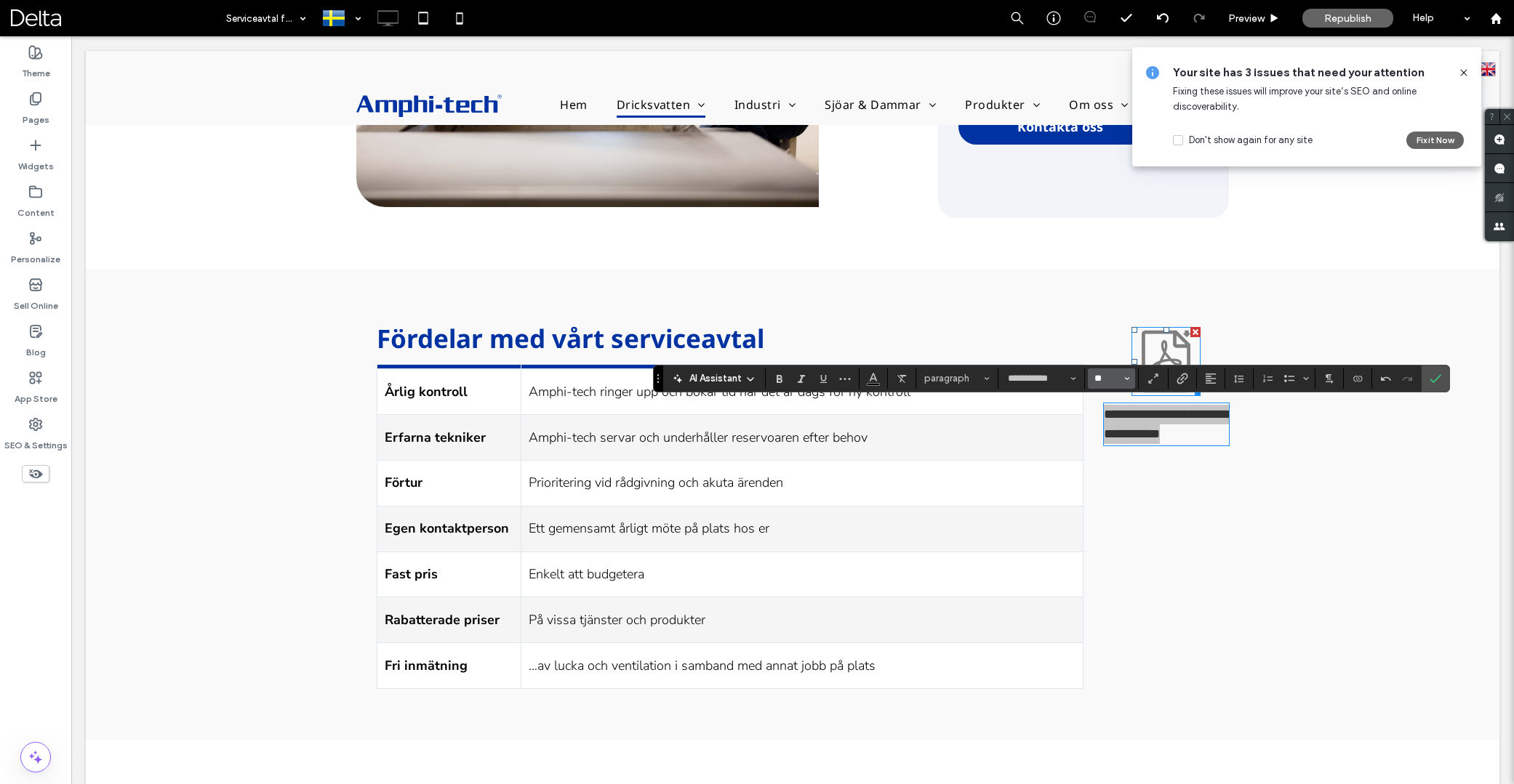
click at [1097, 377] on input "**" at bounding box center [1107, 379] width 28 height 12
click at [1112, 524] on label "16" at bounding box center [1111, 524] width 46 height 21
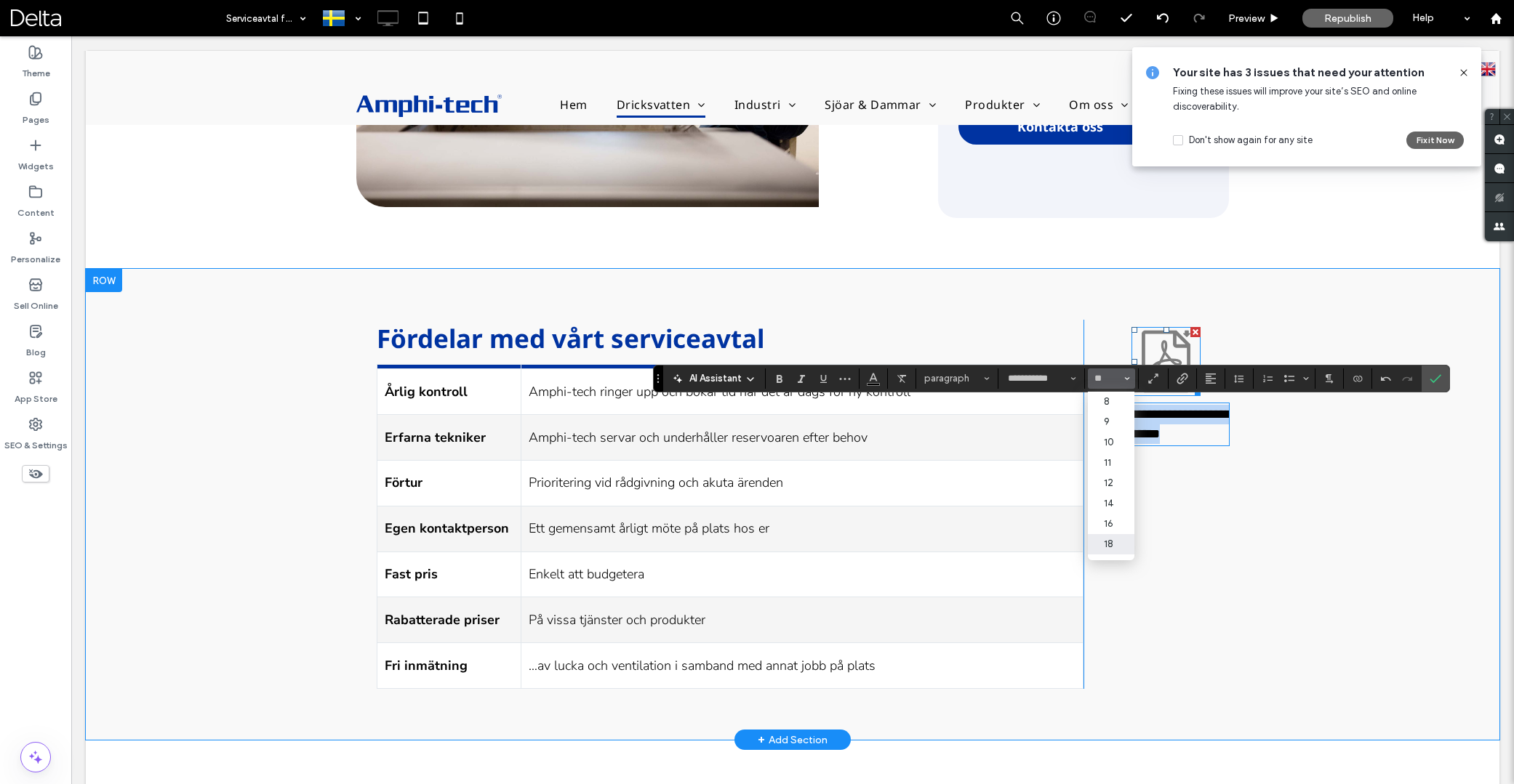
type input "**"
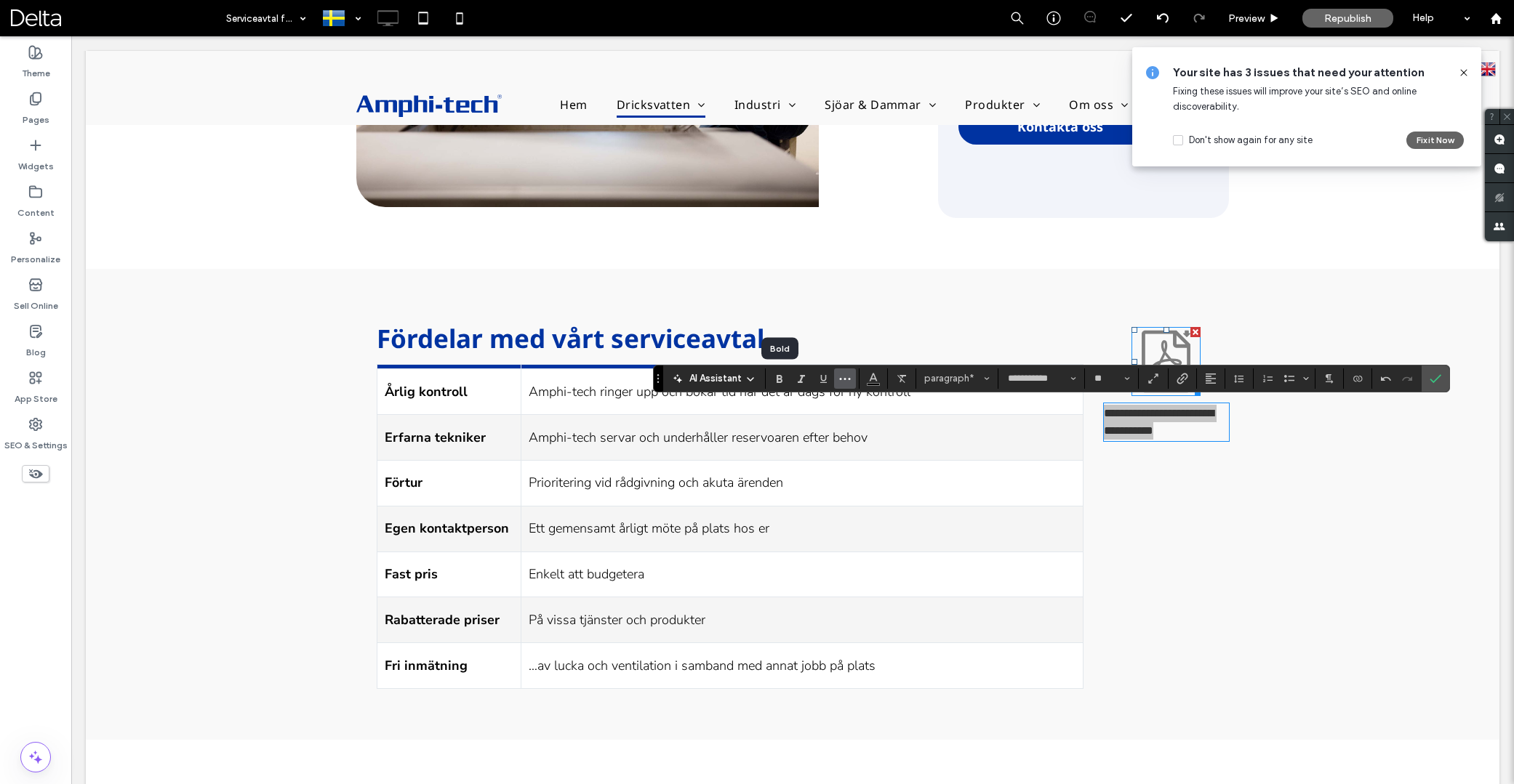
drag, startPoint x: 776, startPoint y: 378, endPoint x: 850, endPoint y: 387, distance: 74.5
click at [776, 379] on icon "Bold" at bounding box center [779, 379] width 12 height 12
click at [1184, 380] on icon "Link" at bounding box center [1182, 379] width 12 height 12
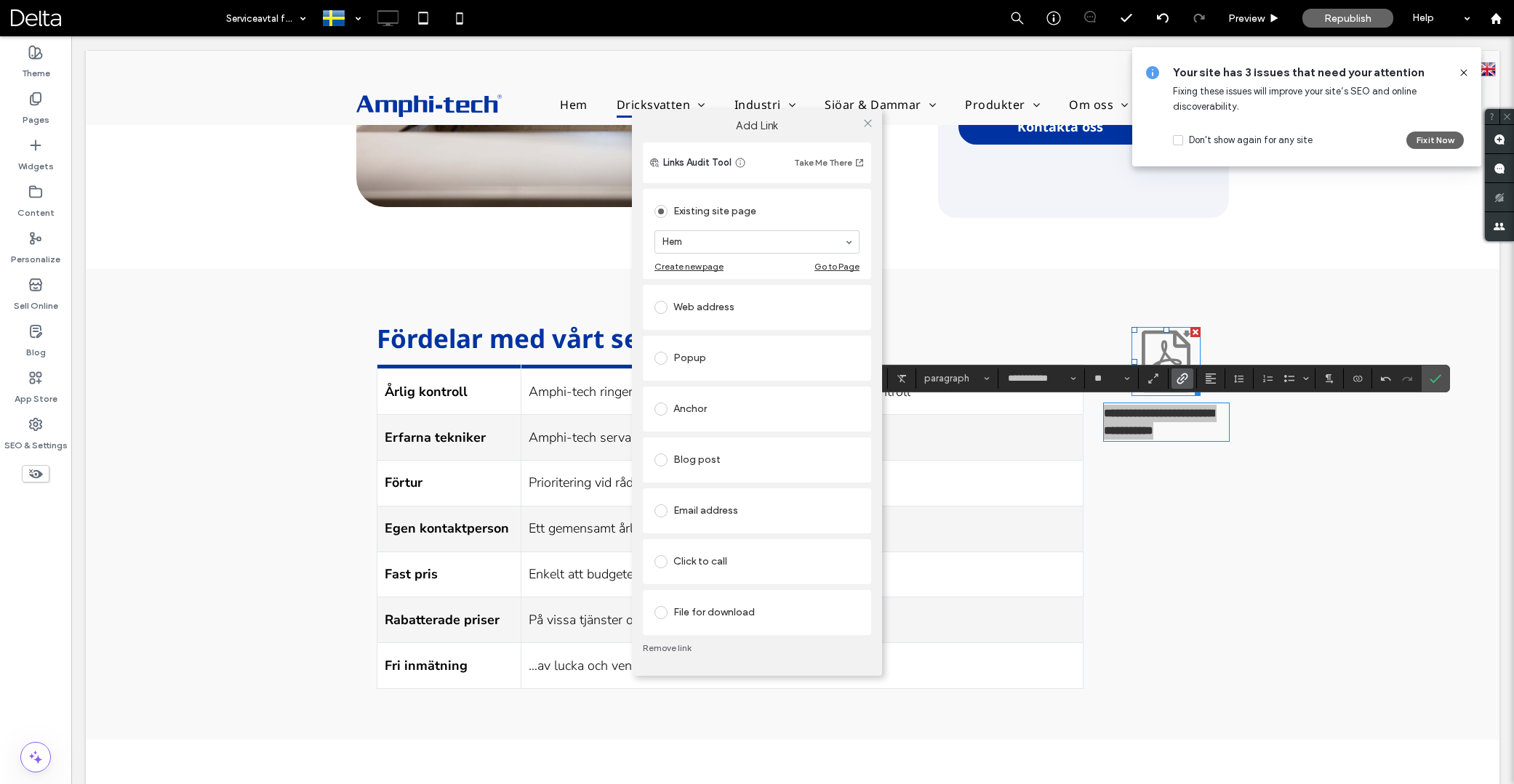
click at [715, 603] on div "File for download" at bounding box center [756, 612] width 205 height 23
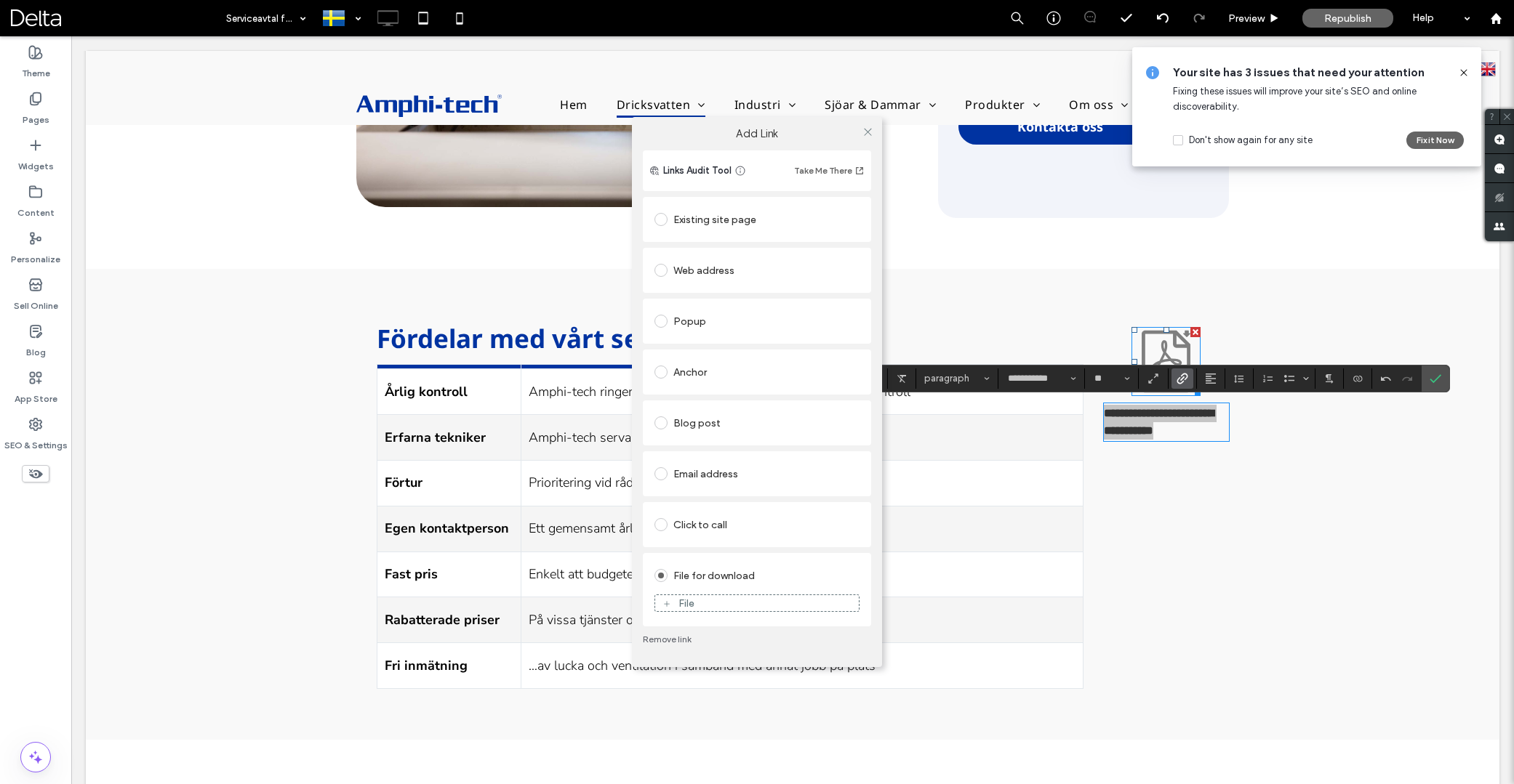
click at [736, 607] on div "File" at bounding box center [757, 603] width 204 height 13
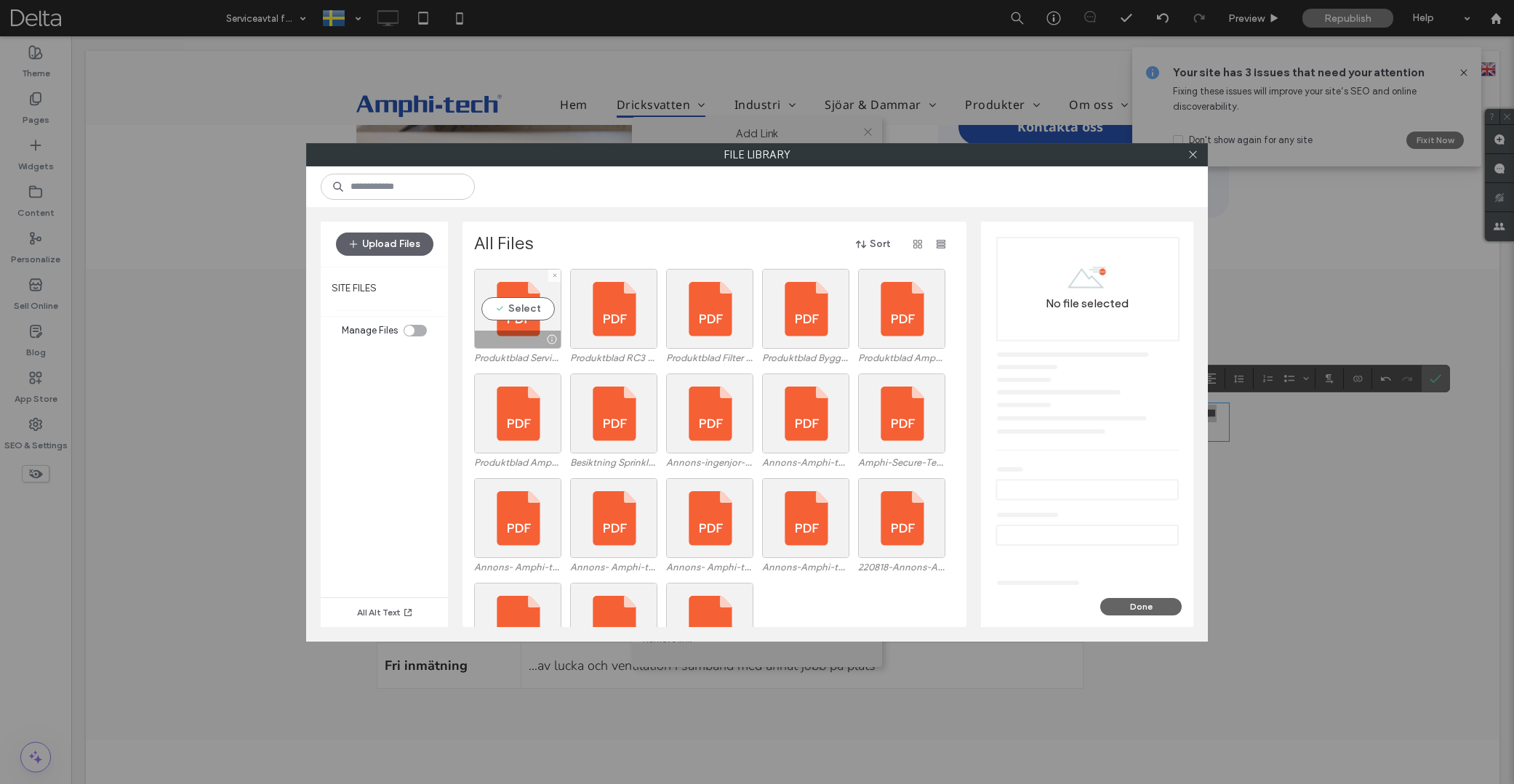
drag, startPoint x: 518, startPoint y: 309, endPoint x: 565, endPoint y: 341, distance: 56.9
click at [518, 308] on div "Select" at bounding box center [517, 309] width 87 height 80
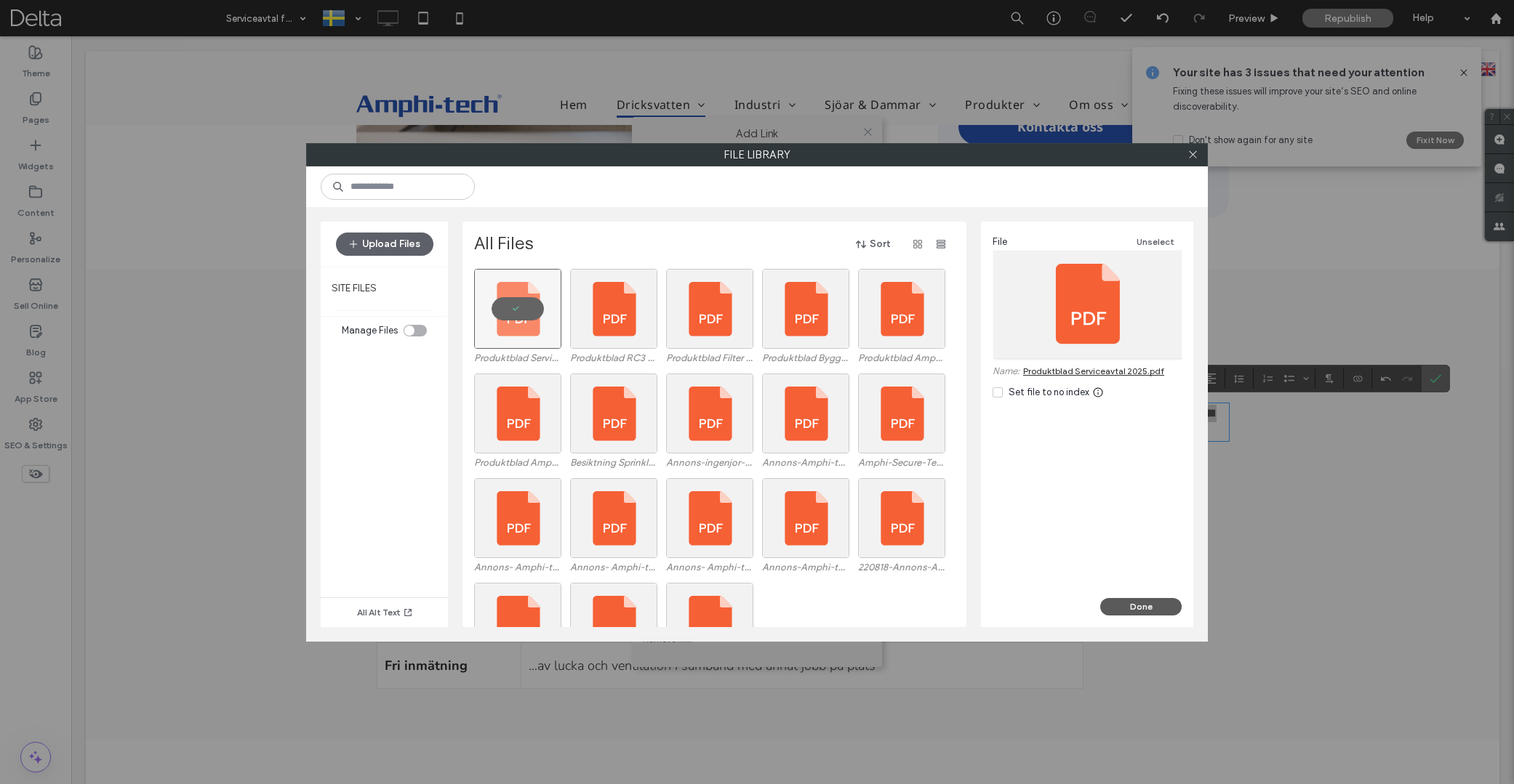
click at [1134, 598] on button "Done" at bounding box center [1141, 607] width 81 height 17
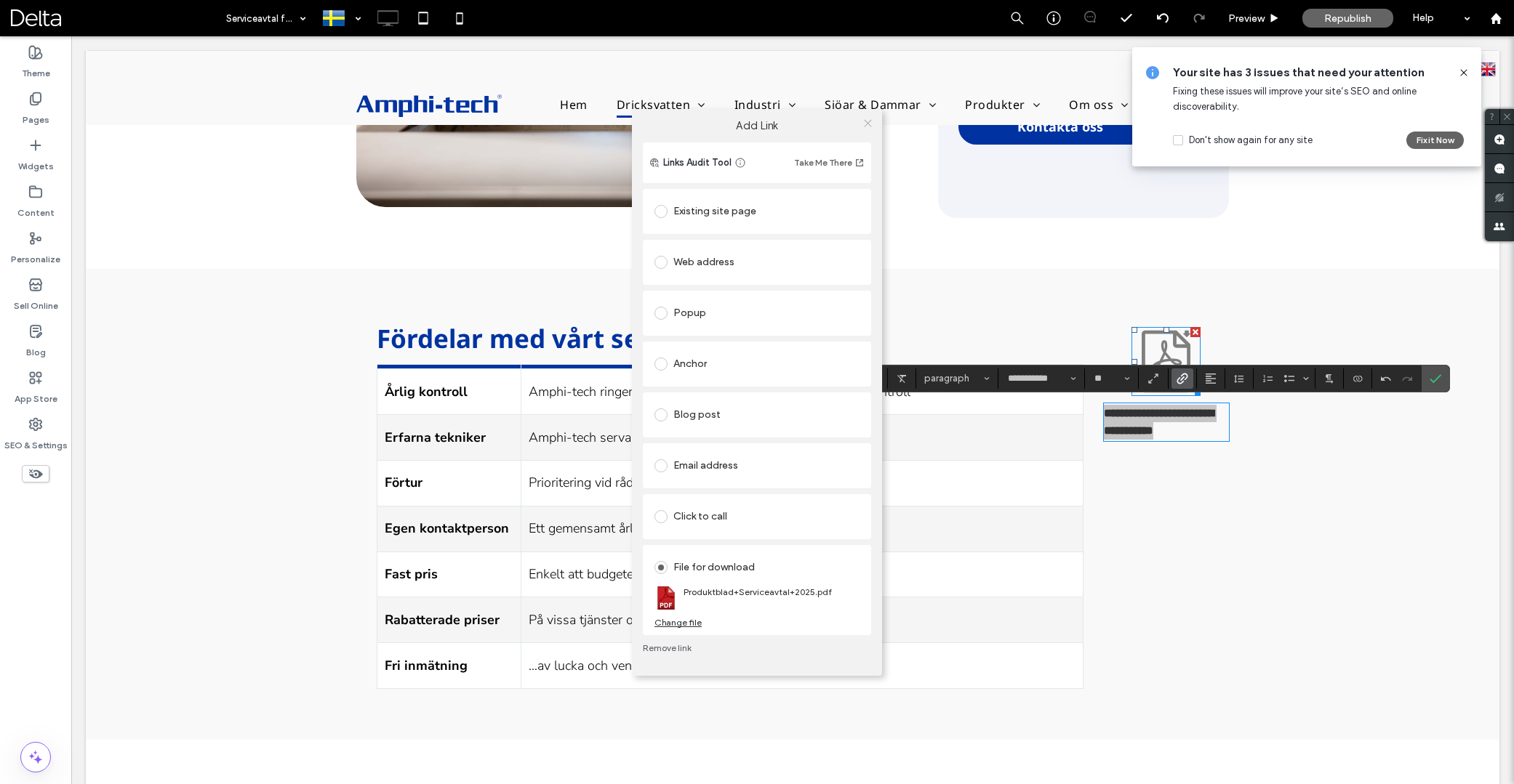
click at [865, 121] on icon at bounding box center [867, 123] width 11 height 11
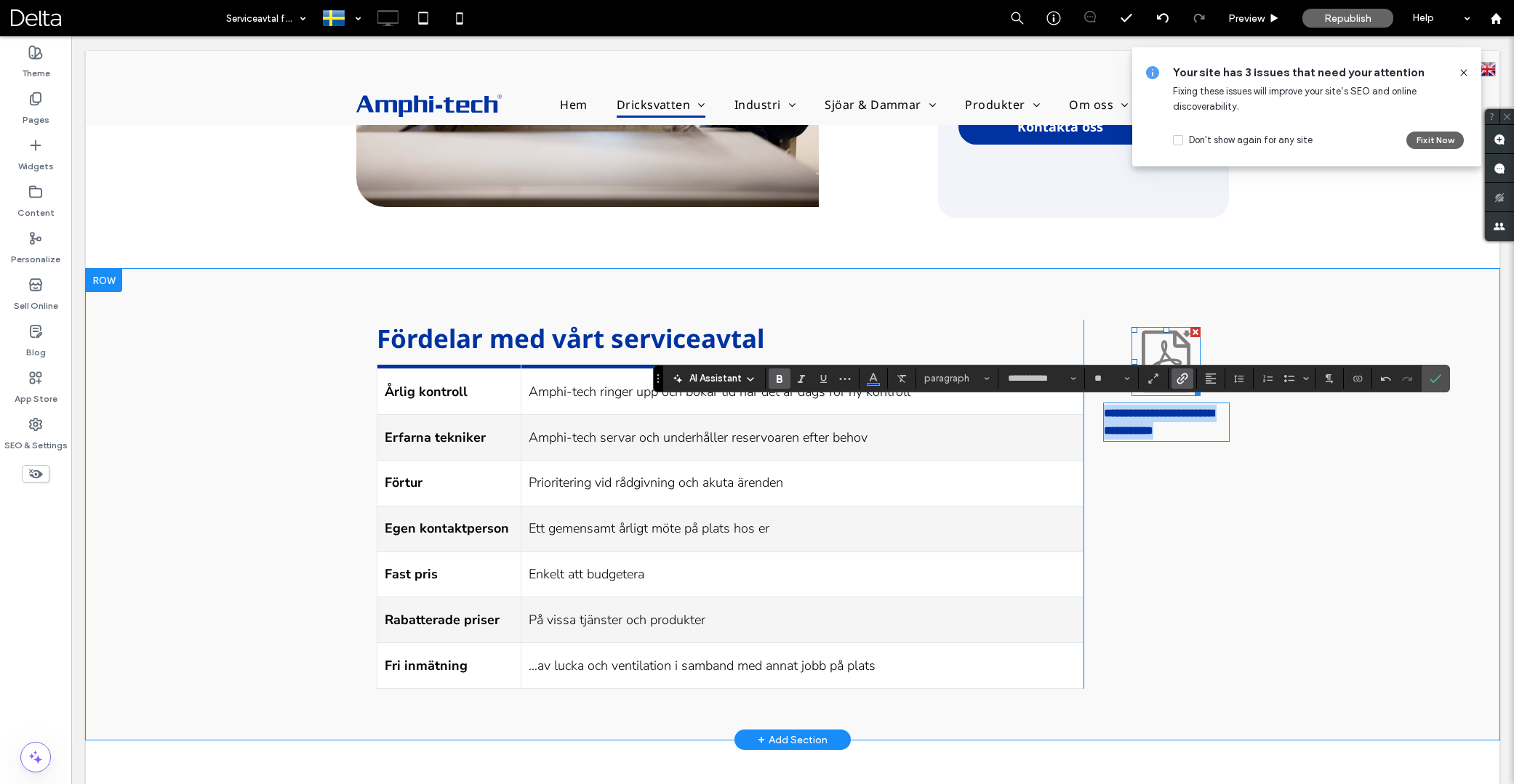
click at [1158, 343] on icon at bounding box center [1166, 361] width 69 height 69
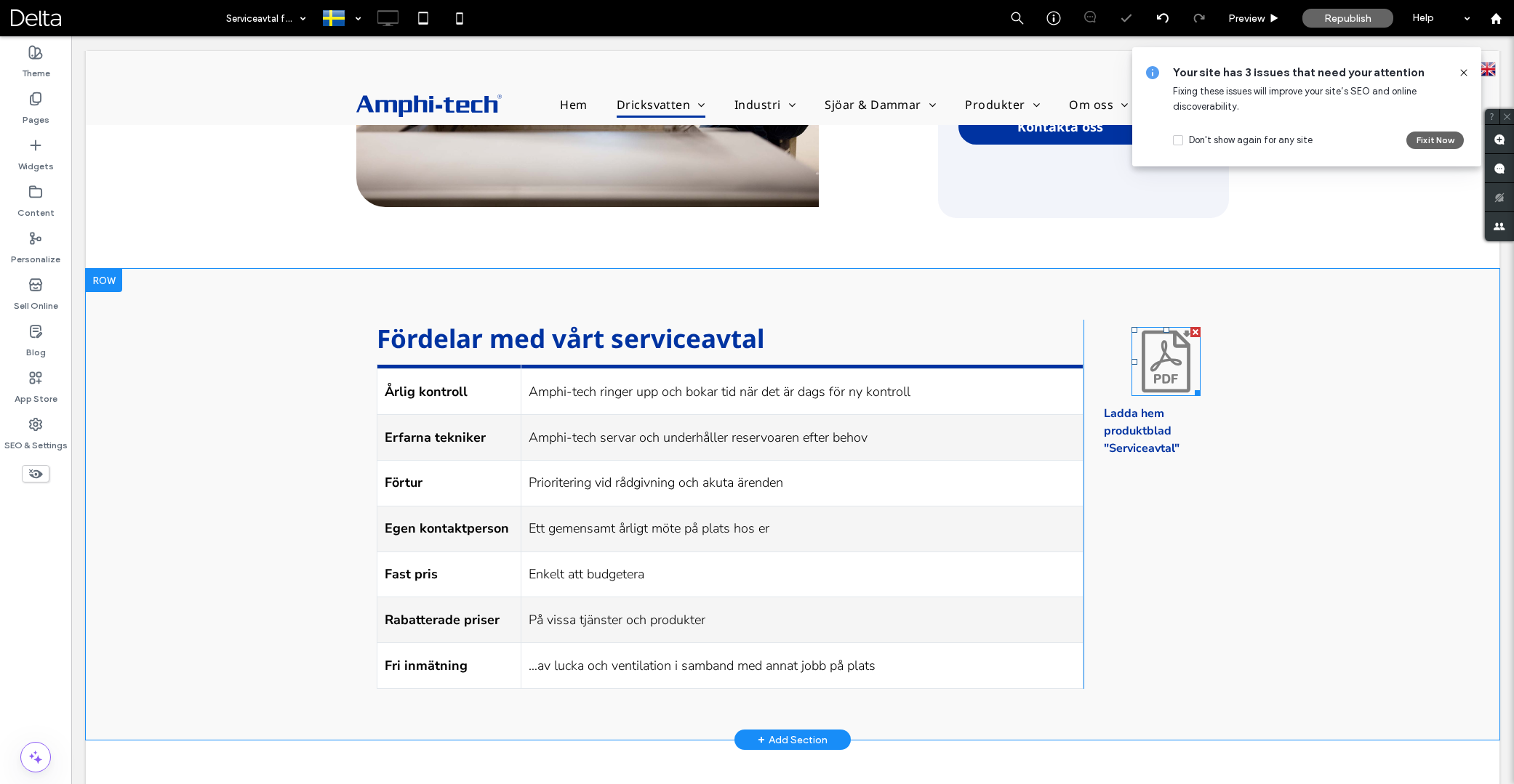
click at [1174, 367] on icon at bounding box center [1166, 361] width 69 height 69
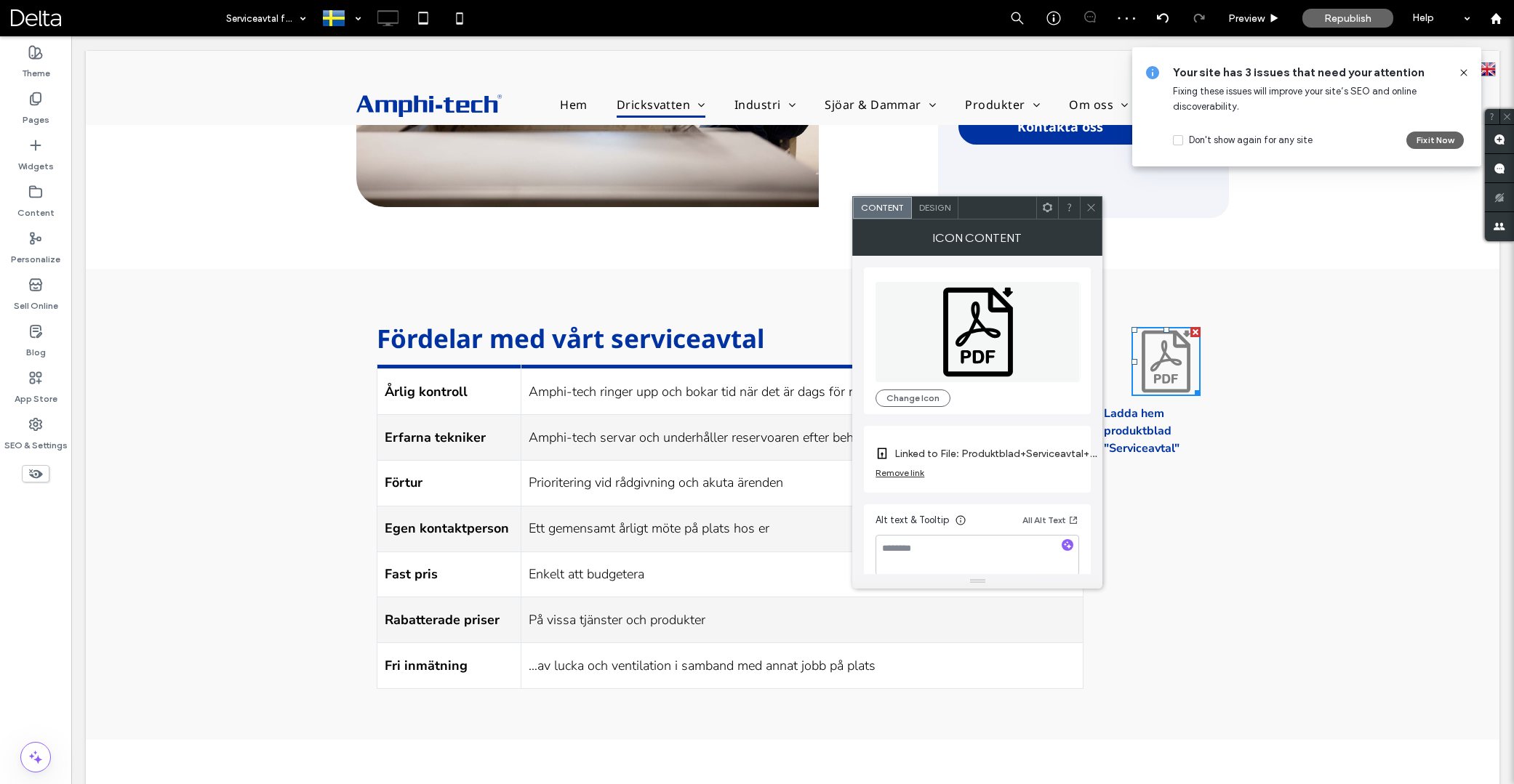
click at [1045, 209] on use at bounding box center [1047, 207] width 9 height 9
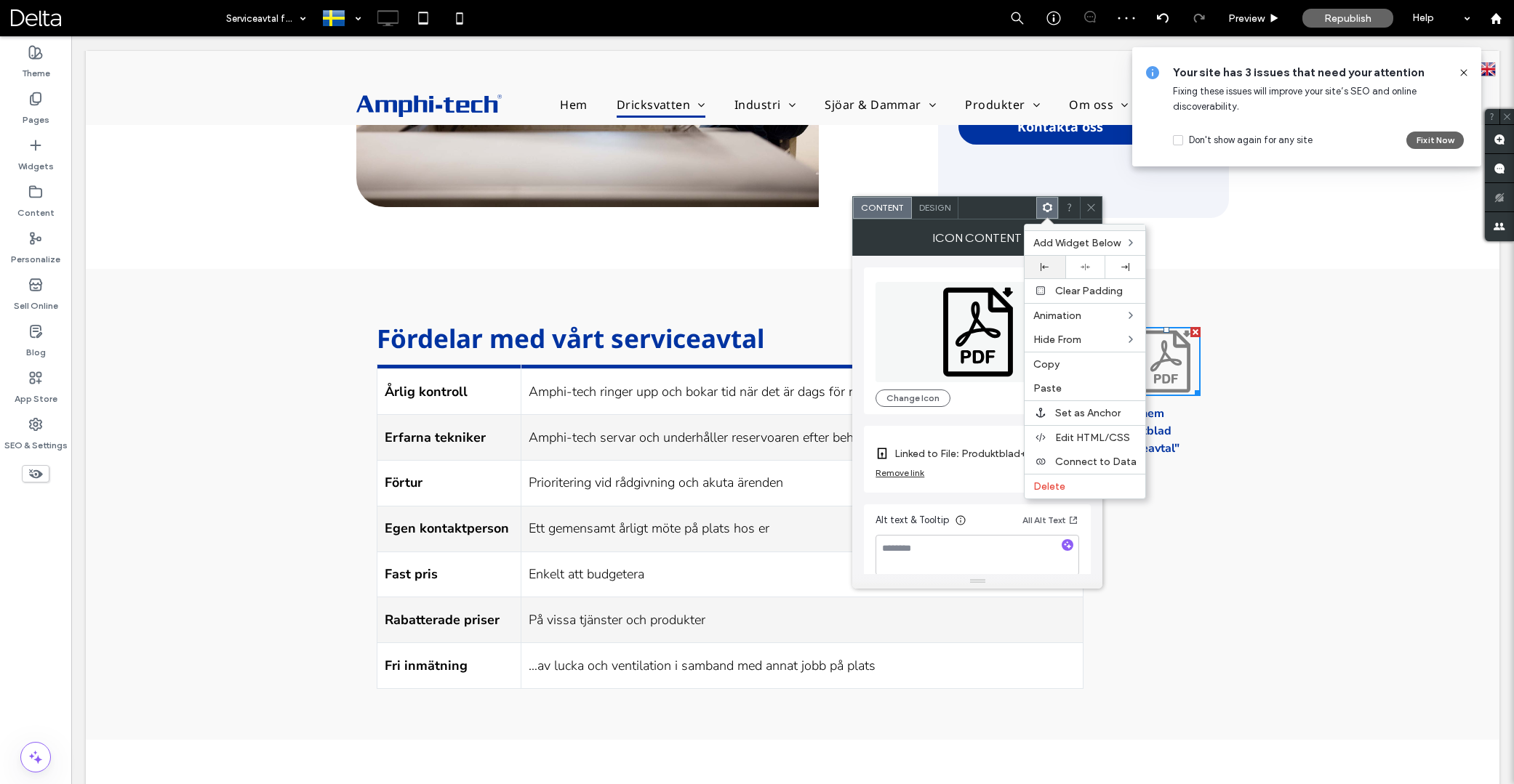
click at [1047, 264] on icon at bounding box center [1045, 268] width 8 height 8
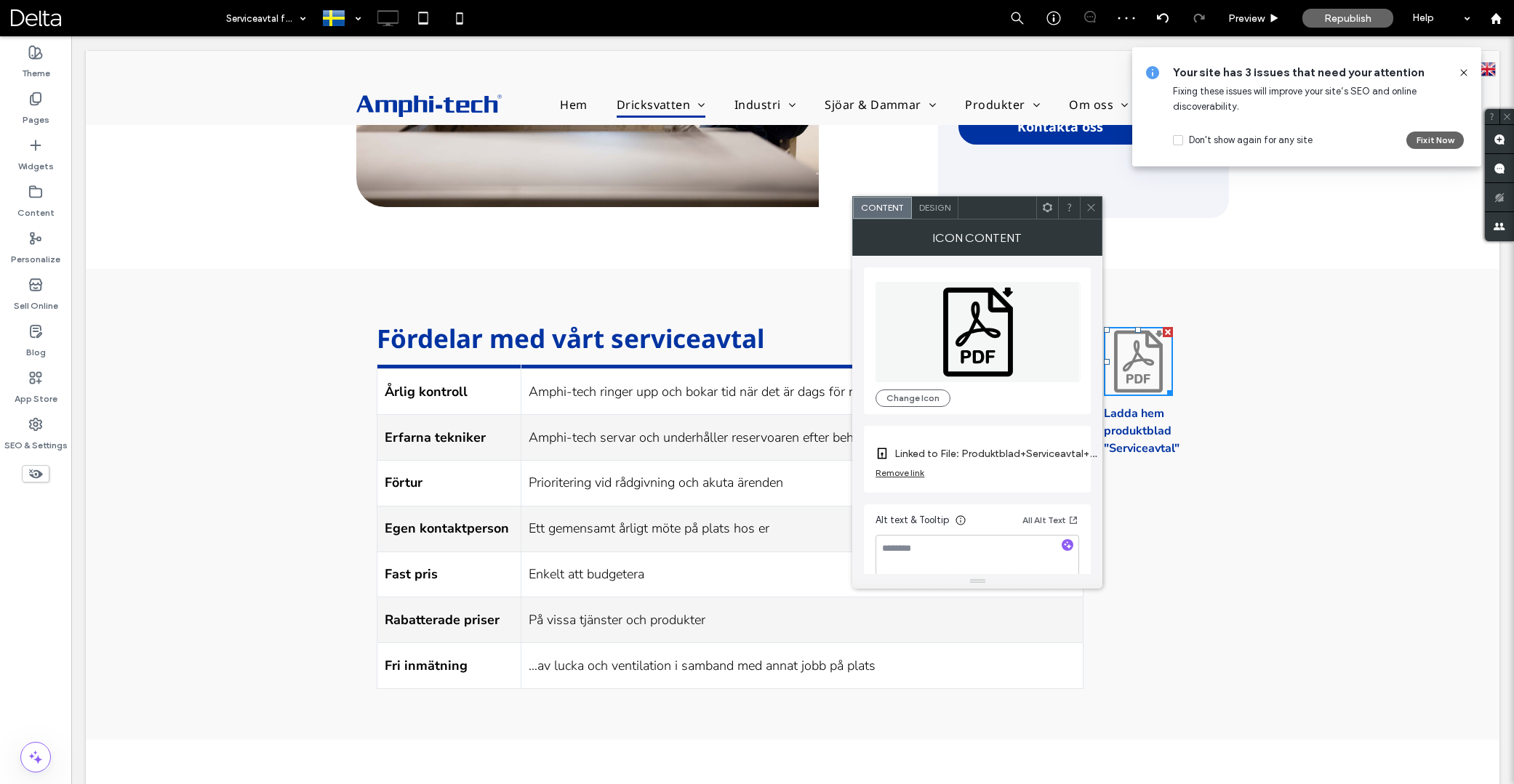
drag, startPoint x: 1295, startPoint y: 477, endPoint x: 1224, endPoint y: 440, distance: 80.1
click at [1224, 440] on p "Ladda hem produktblad "Serviceavtal"" at bounding box center [1166, 431] width 125 height 52
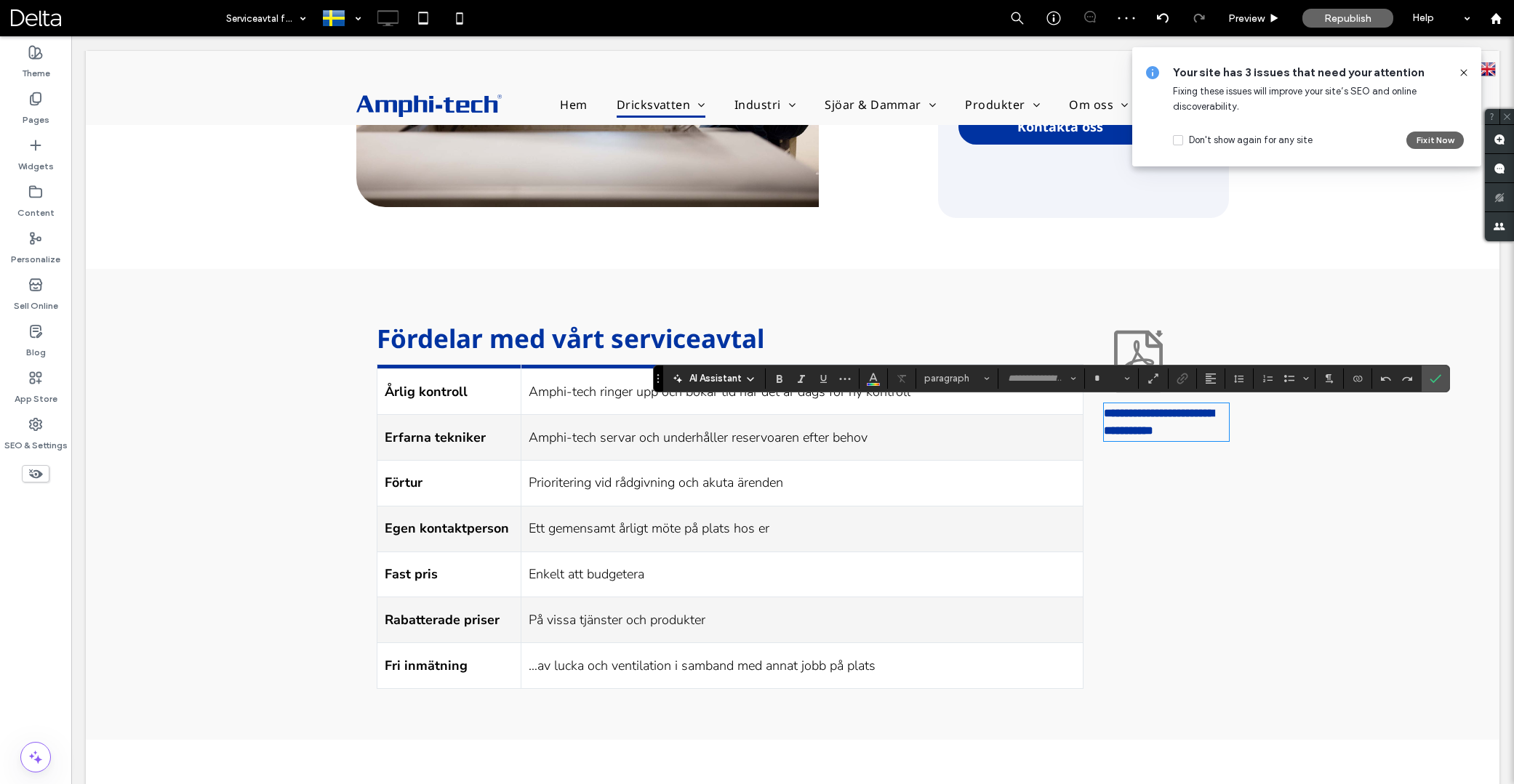
type input "**********"
type input "**"
click at [453, 16] on icon at bounding box center [459, 17] width 29 height 29
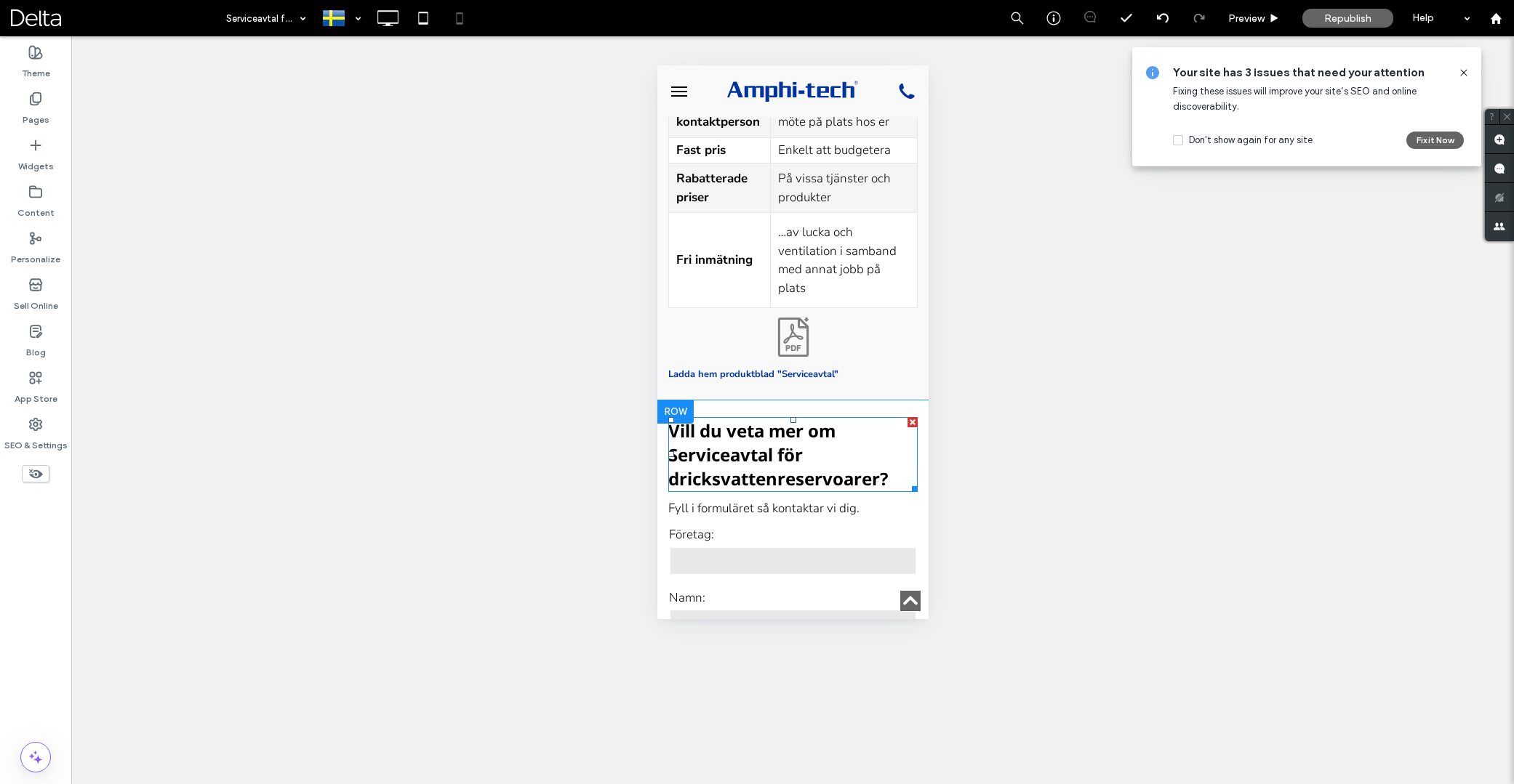
scroll to position [2500, 0]
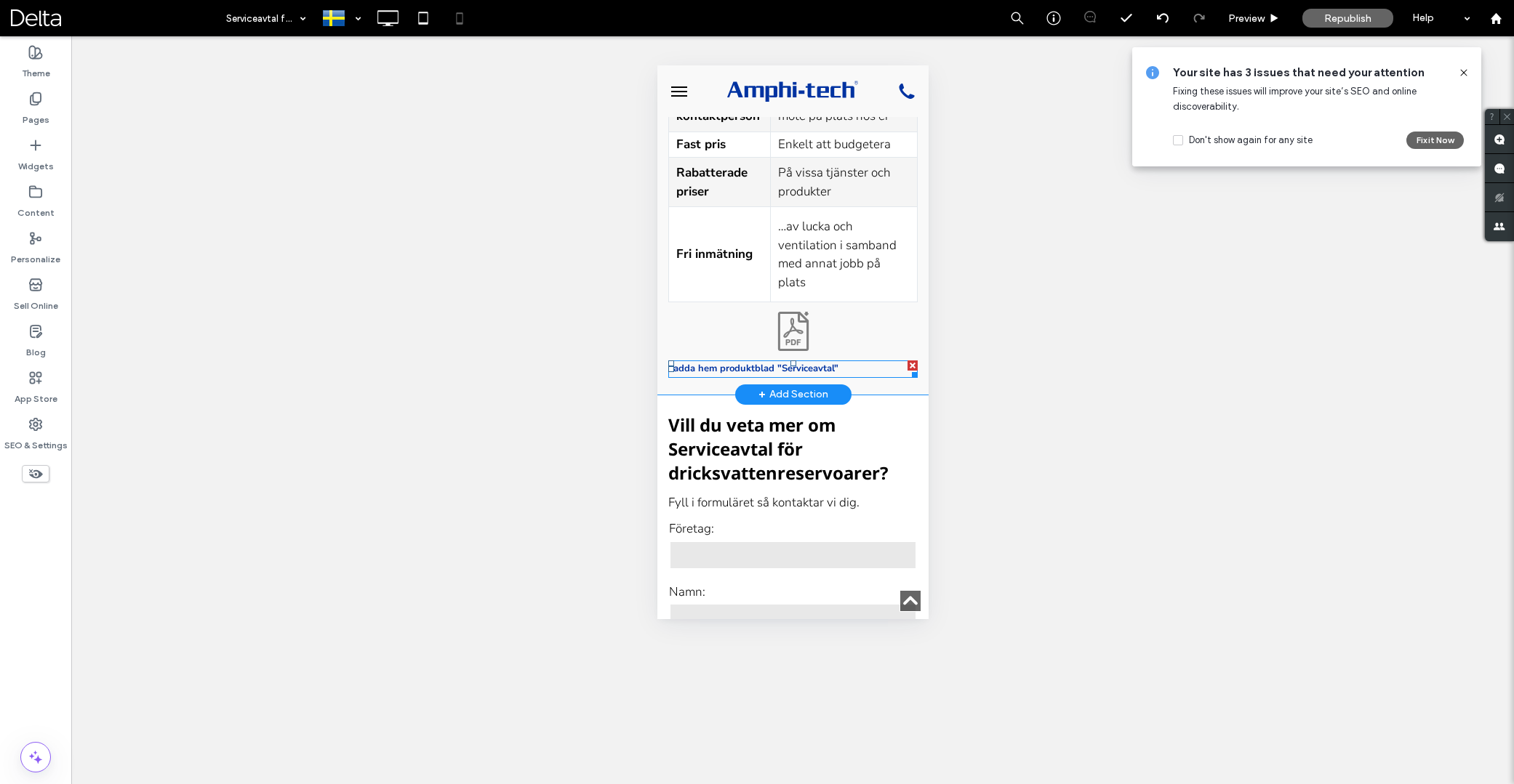
click at [799, 362] on strong "Ladda hem produktblad "Serviceavtal"" at bounding box center [752, 369] width 170 height 13
click at [798, 364] on strong "**********" at bounding box center [733, 368] width 131 height 9
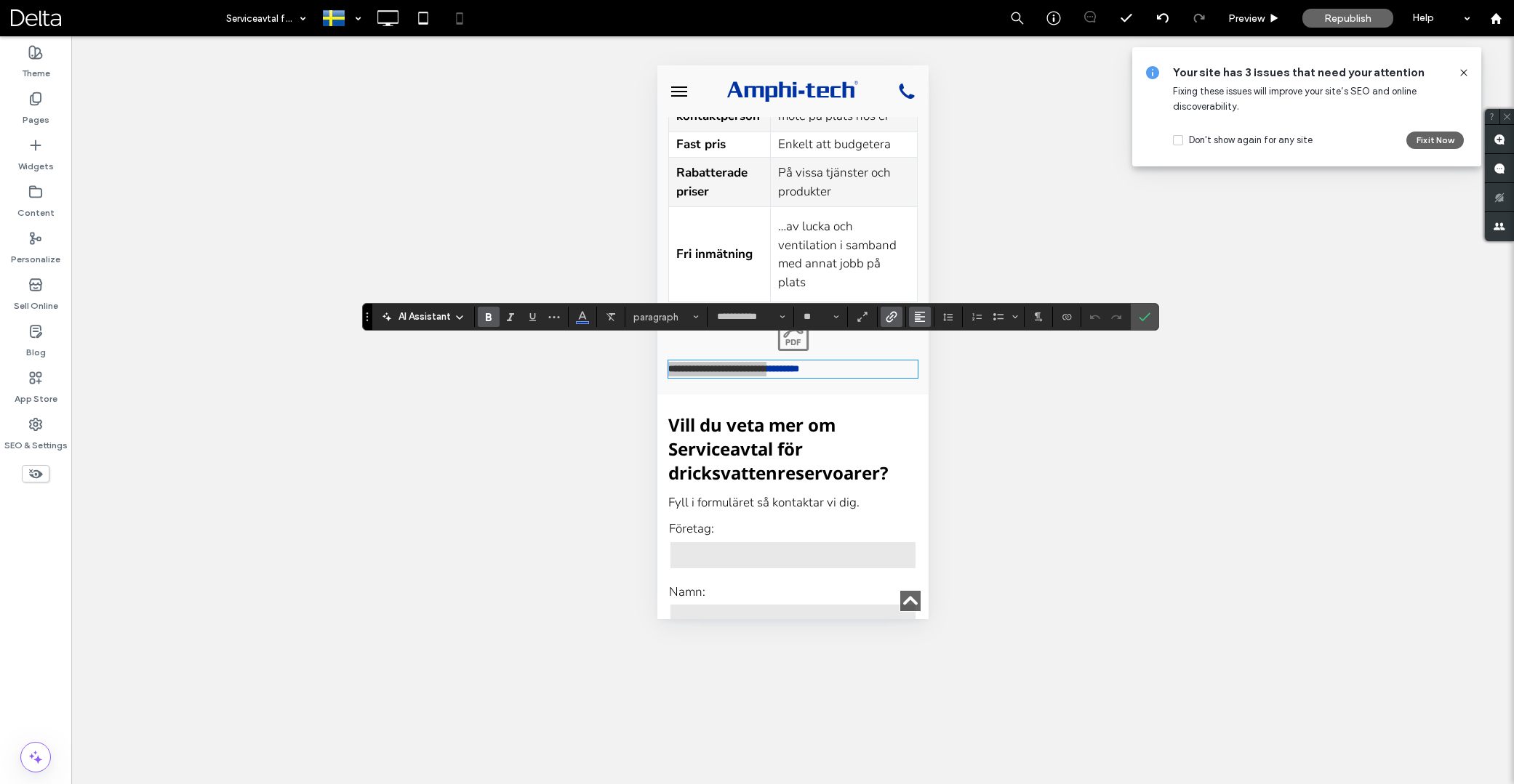
click at [920, 315] on use "Alignment" at bounding box center [920, 317] width 10 height 10
drag, startPoint x: 924, startPoint y: 361, endPoint x: 268, endPoint y: 296, distance: 659.2
click at [924, 361] on label "ui.textEditor.alignment.center" at bounding box center [934, 361] width 51 height 21
click at [1144, 317] on icon "Confirm" at bounding box center [1145, 317] width 12 height 12
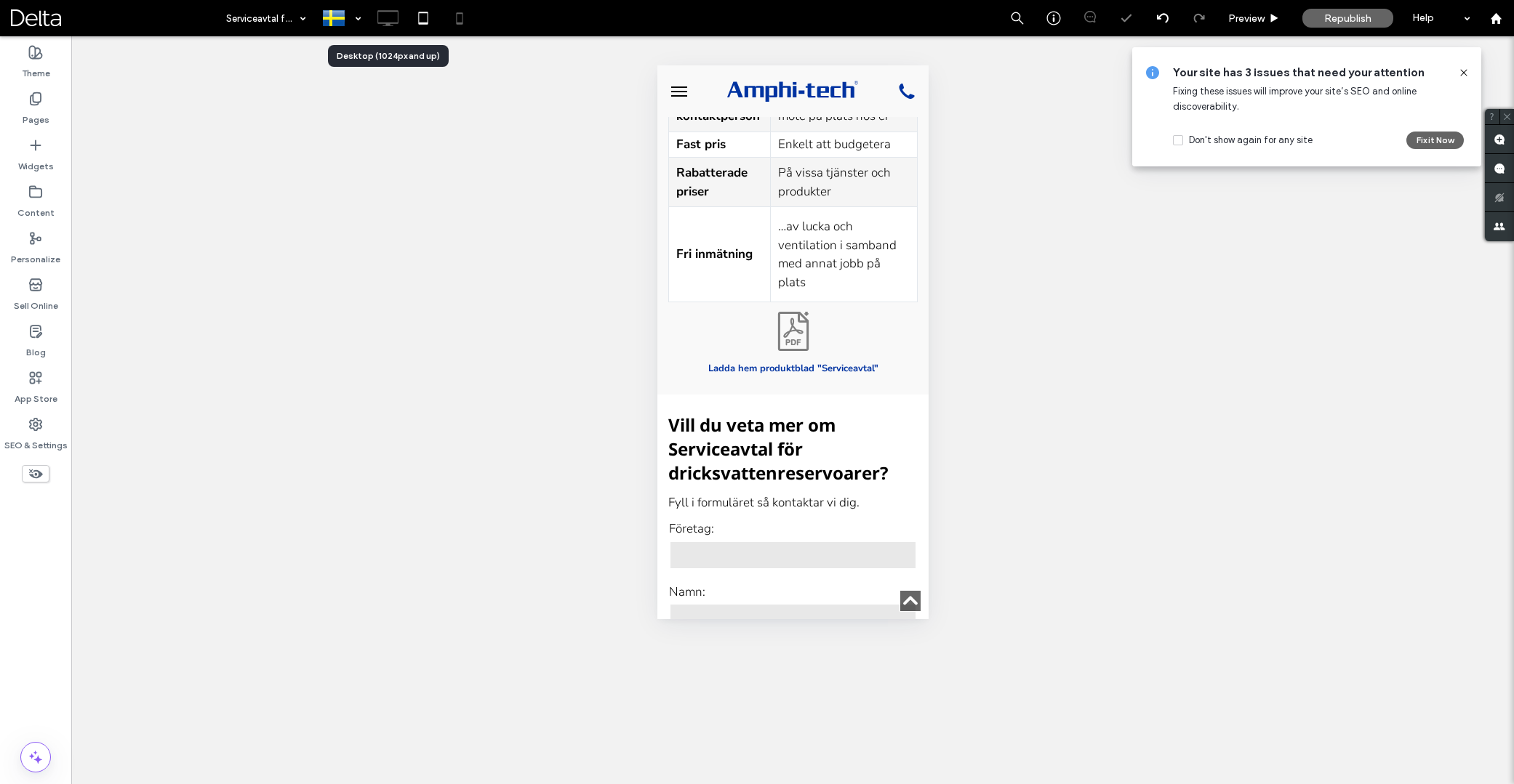
click at [381, 14] on icon at bounding box center [387, 17] width 29 height 29
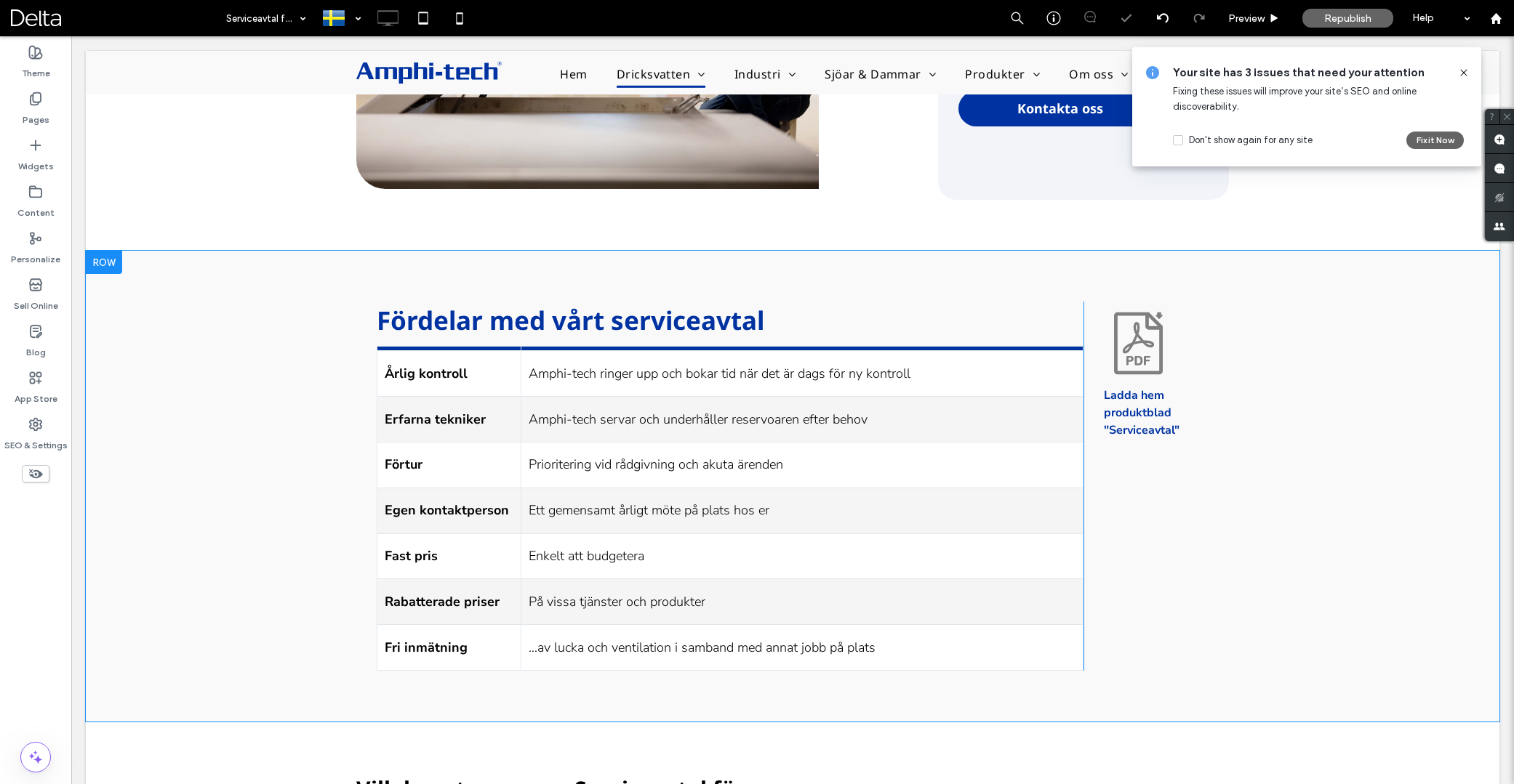
scroll to position [1442, 0]
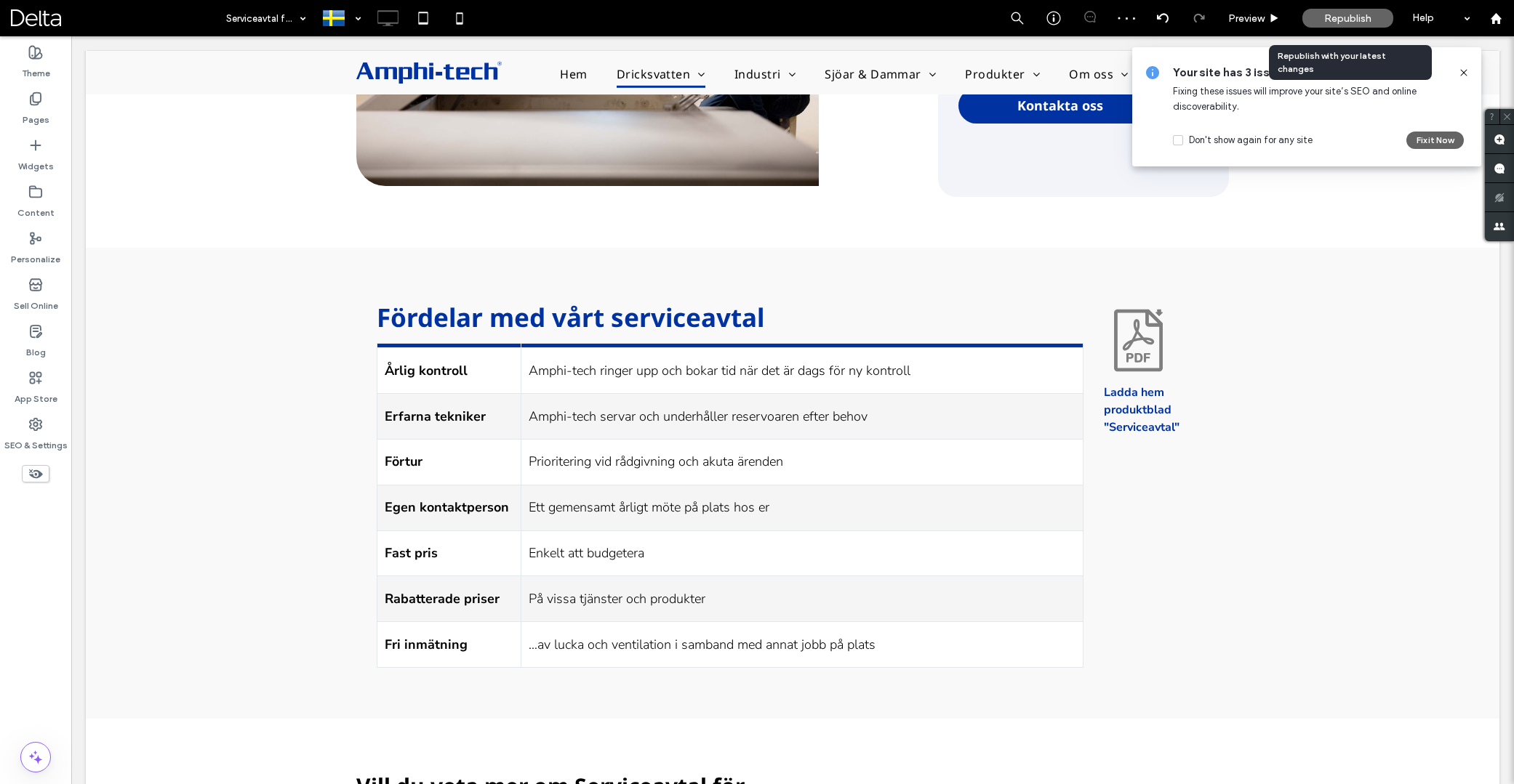
click at [1347, 17] on span "Republish" at bounding box center [1347, 18] width 47 height 12
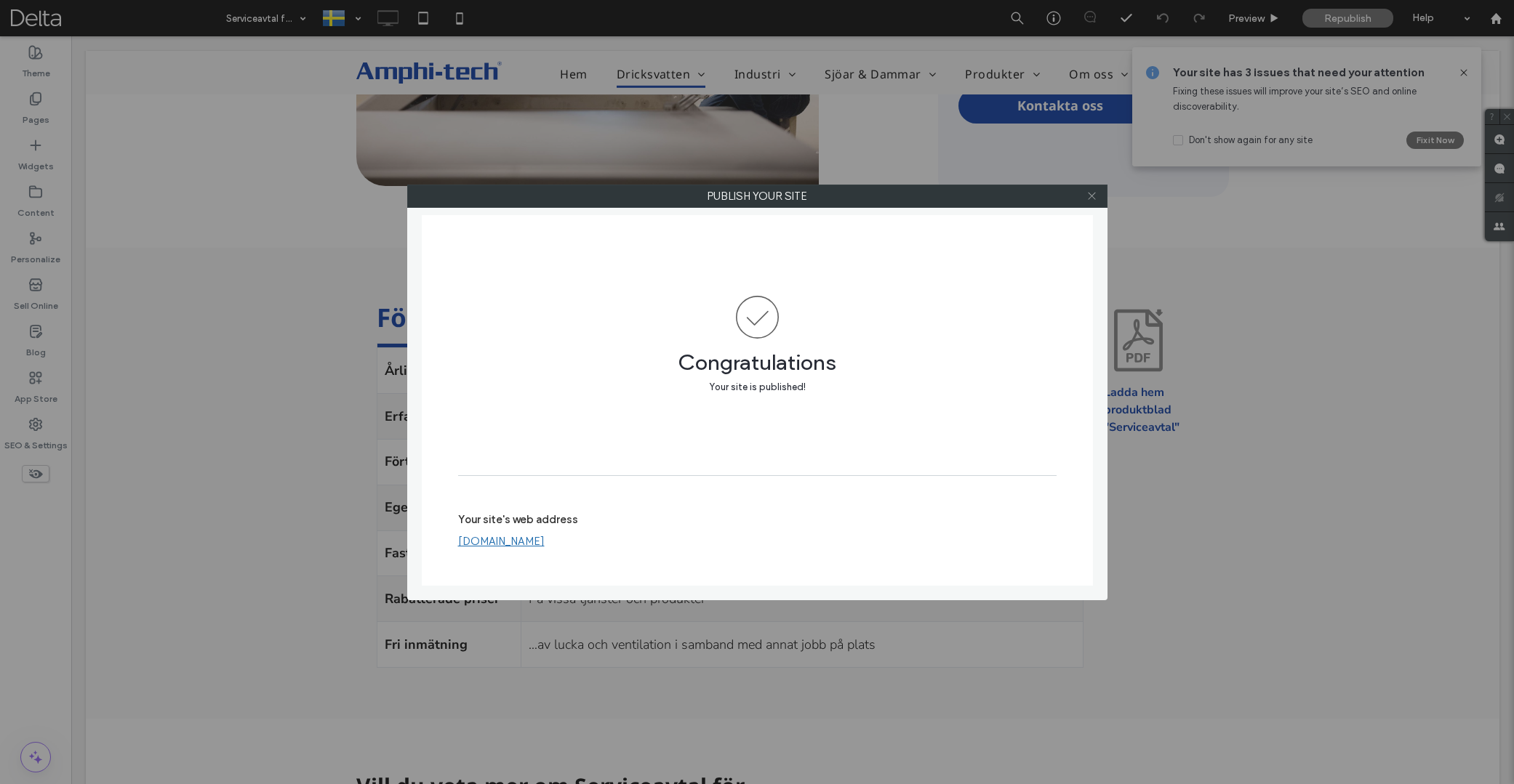
click at [1095, 197] on icon at bounding box center [1091, 196] width 11 height 11
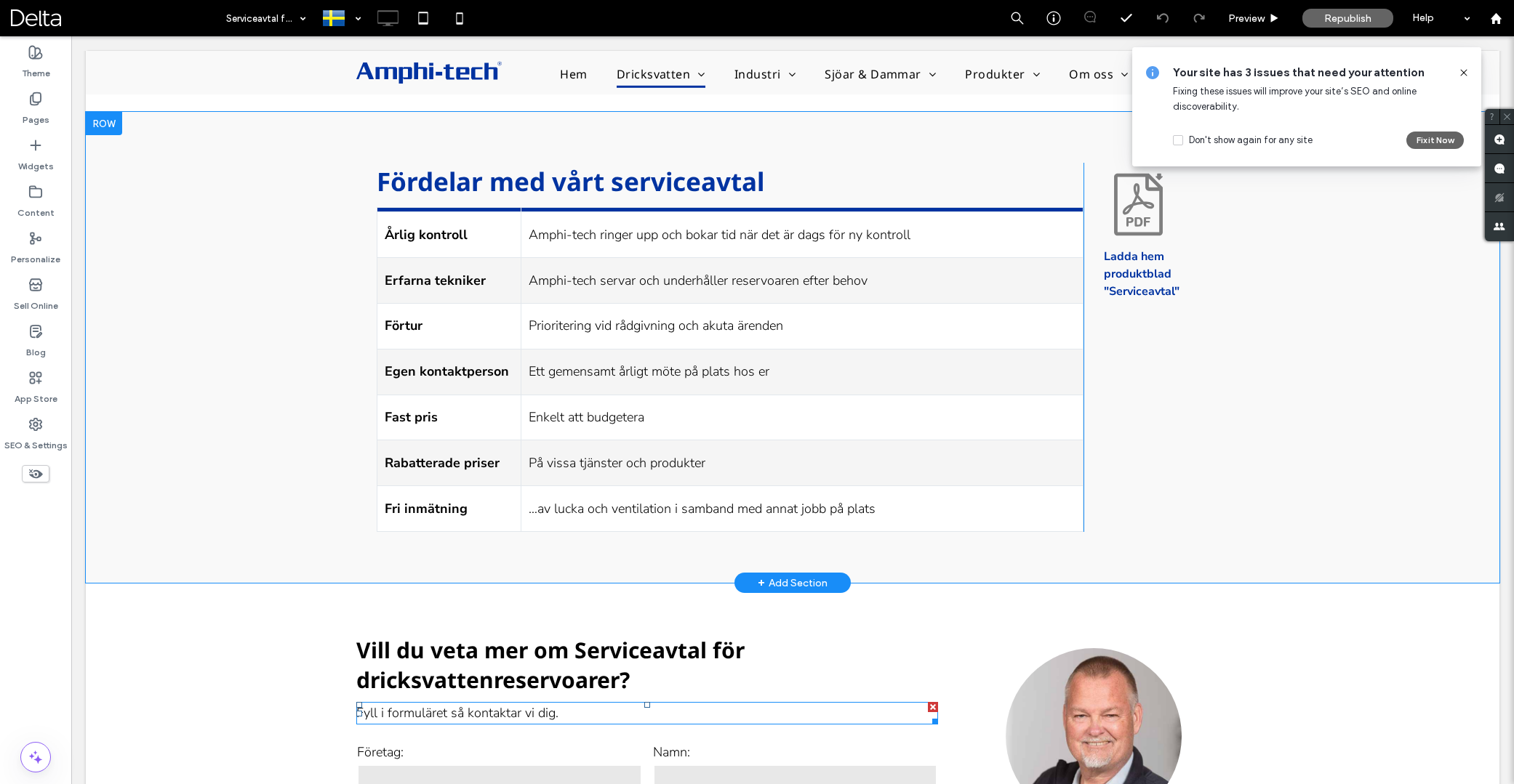
scroll to position [1515, 0]
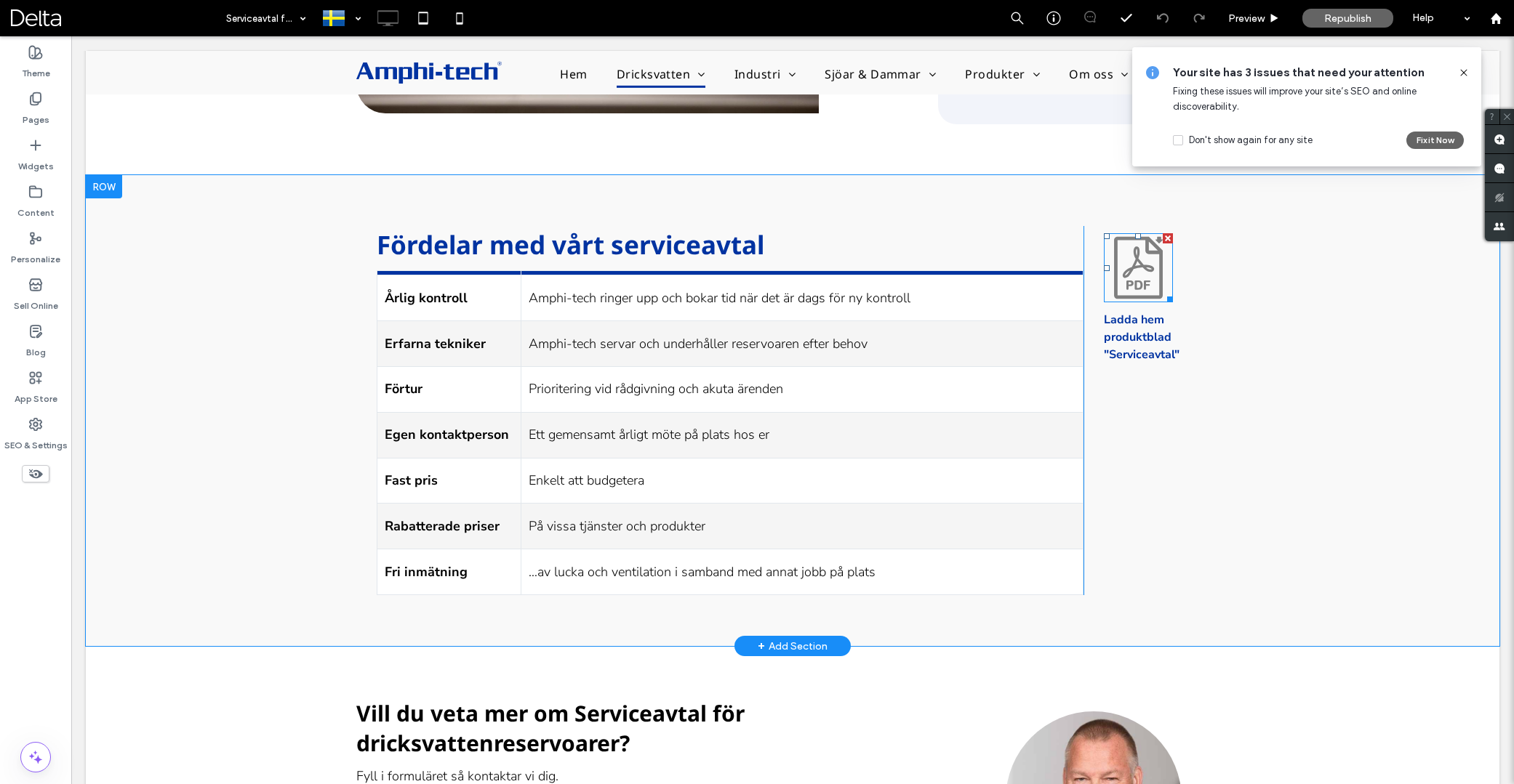
click at [1141, 274] on icon at bounding box center [1138, 268] width 69 height 69
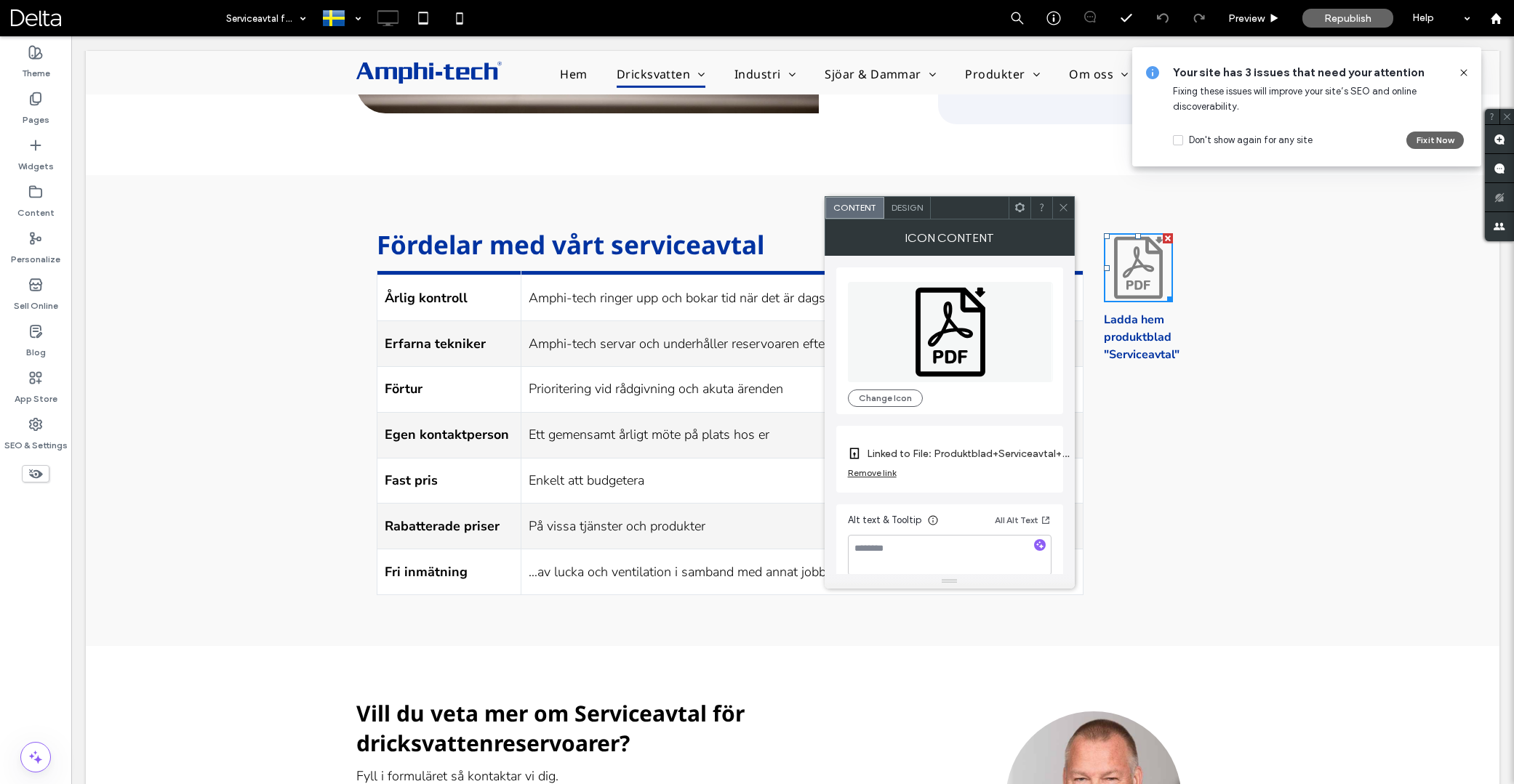
click at [915, 211] on span "Design" at bounding box center [907, 207] width 32 height 11
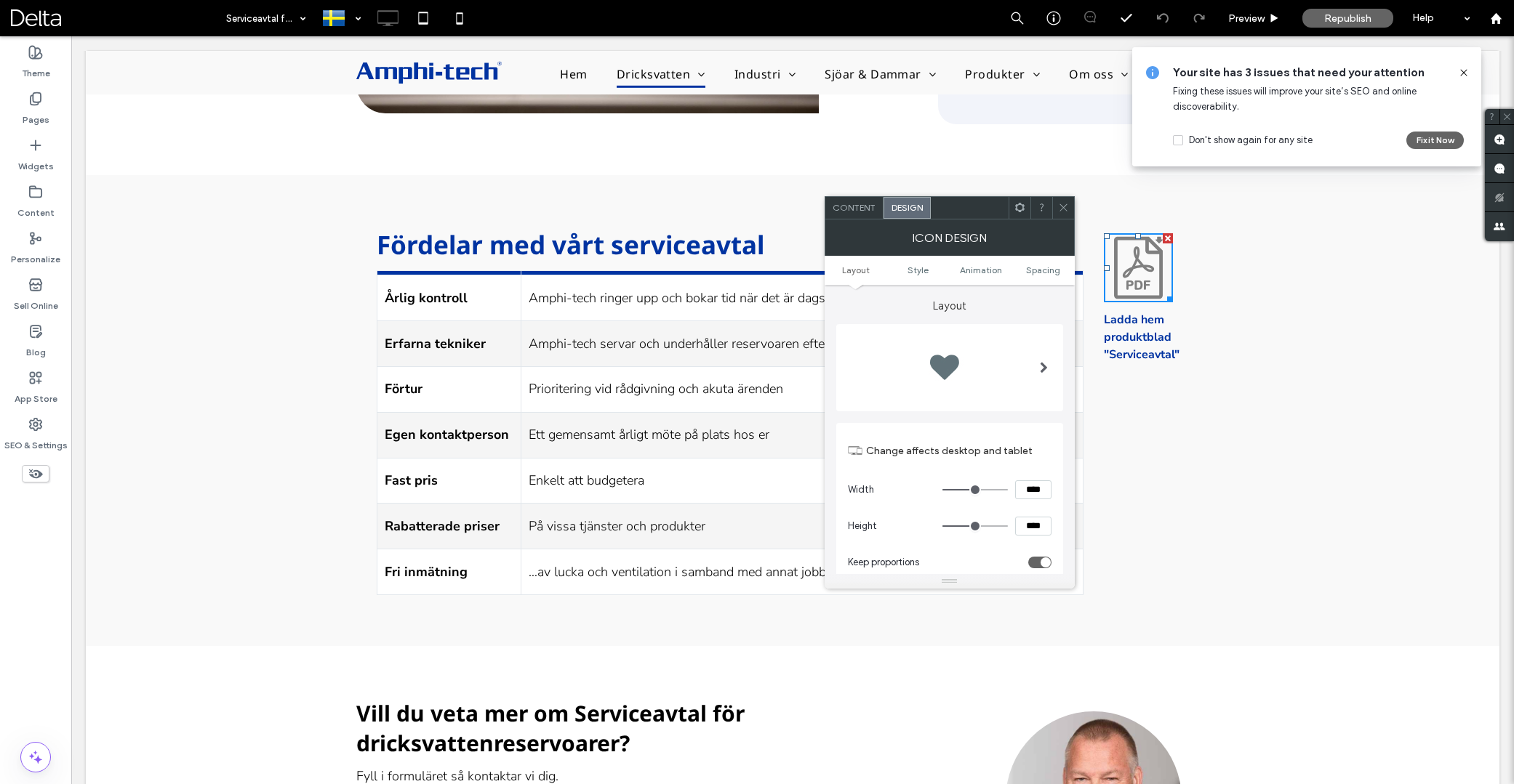
click at [1031, 275] on ul "Layout Style Animation Spacing" at bounding box center [950, 270] width 250 height 29
click at [1036, 270] on span "Spacing" at bounding box center [1043, 269] width 34 height 11
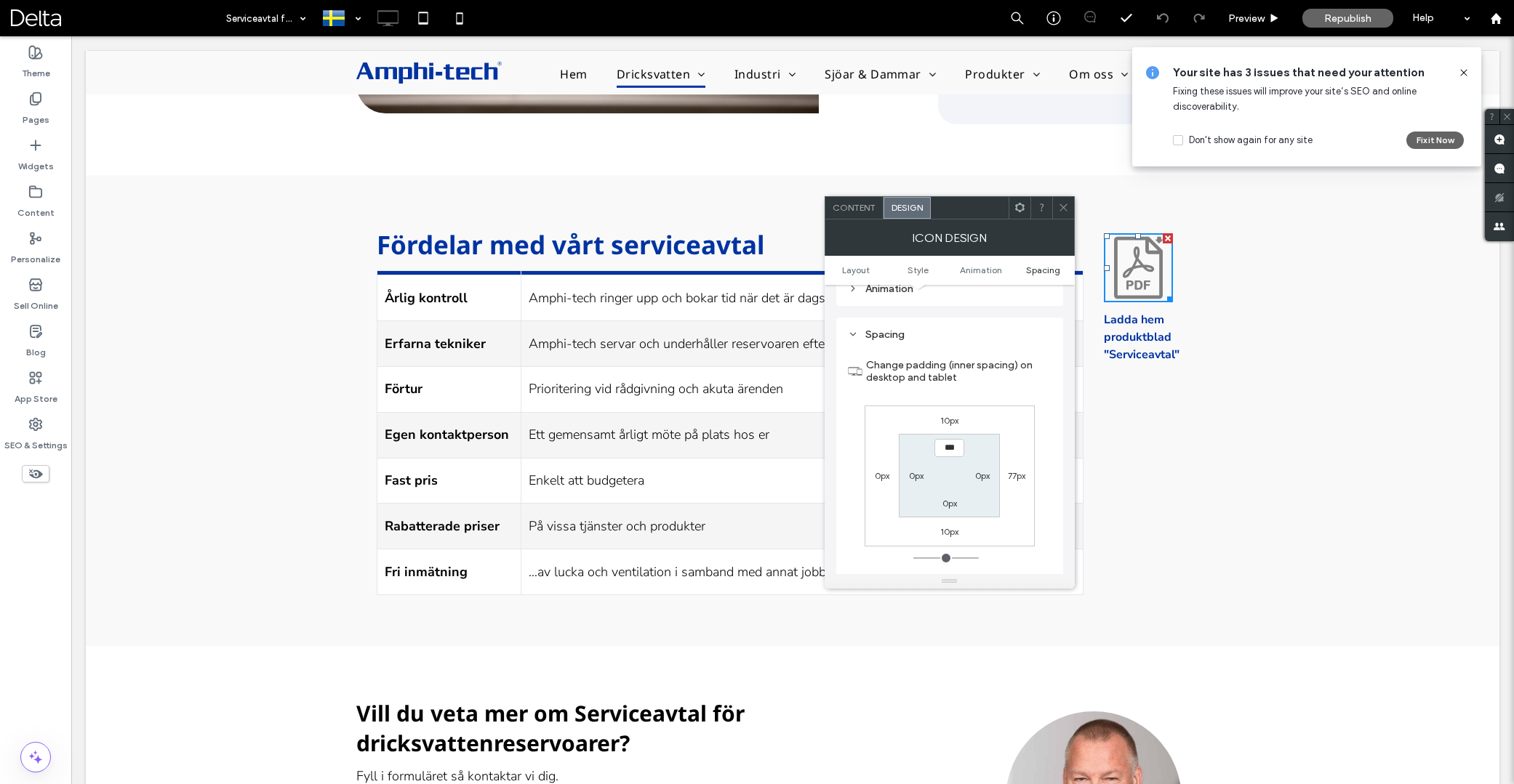
scroll to position [820, 0]
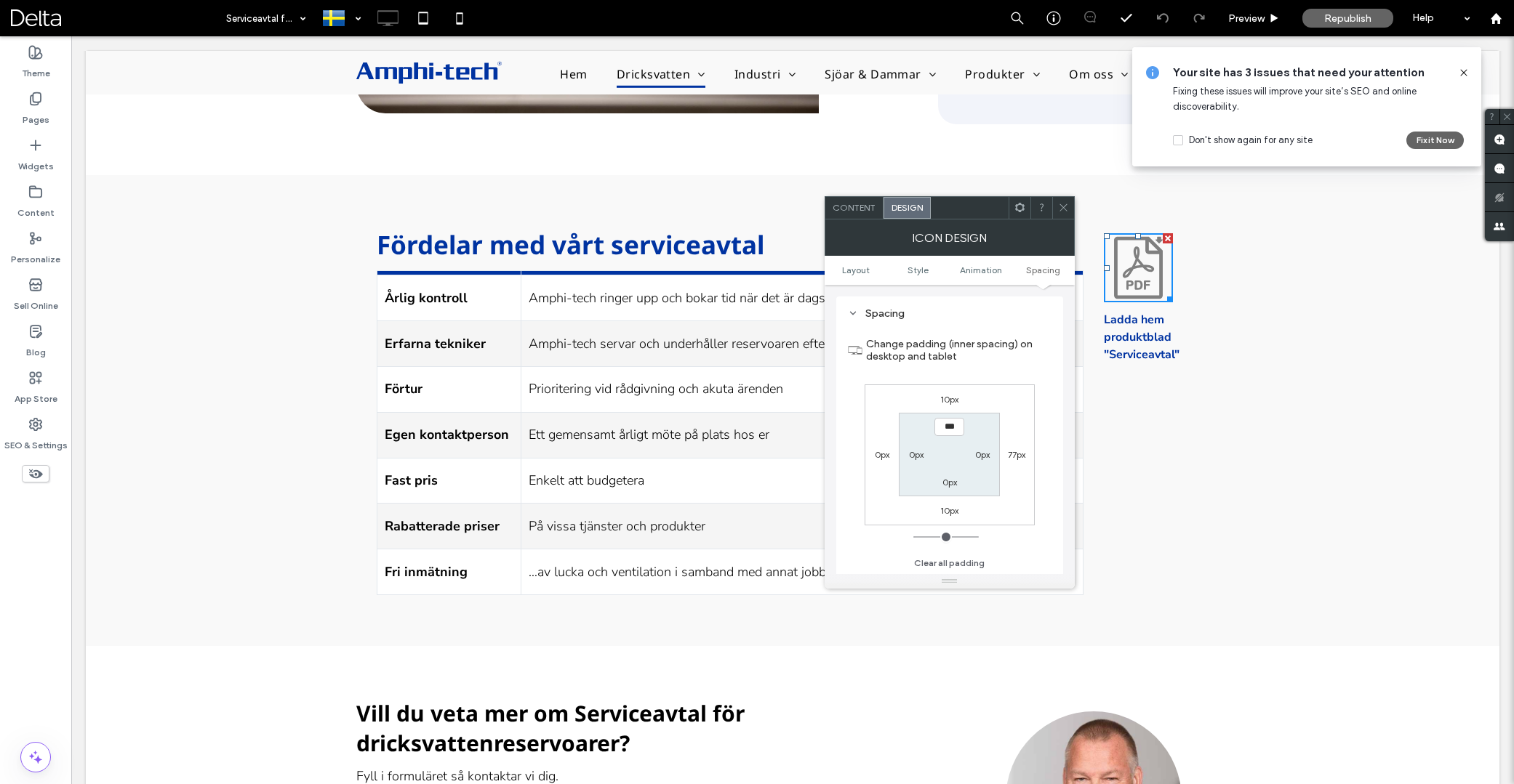
click at [1060, 206] on icon at bounding box center [1063, 207] width 11 height 11
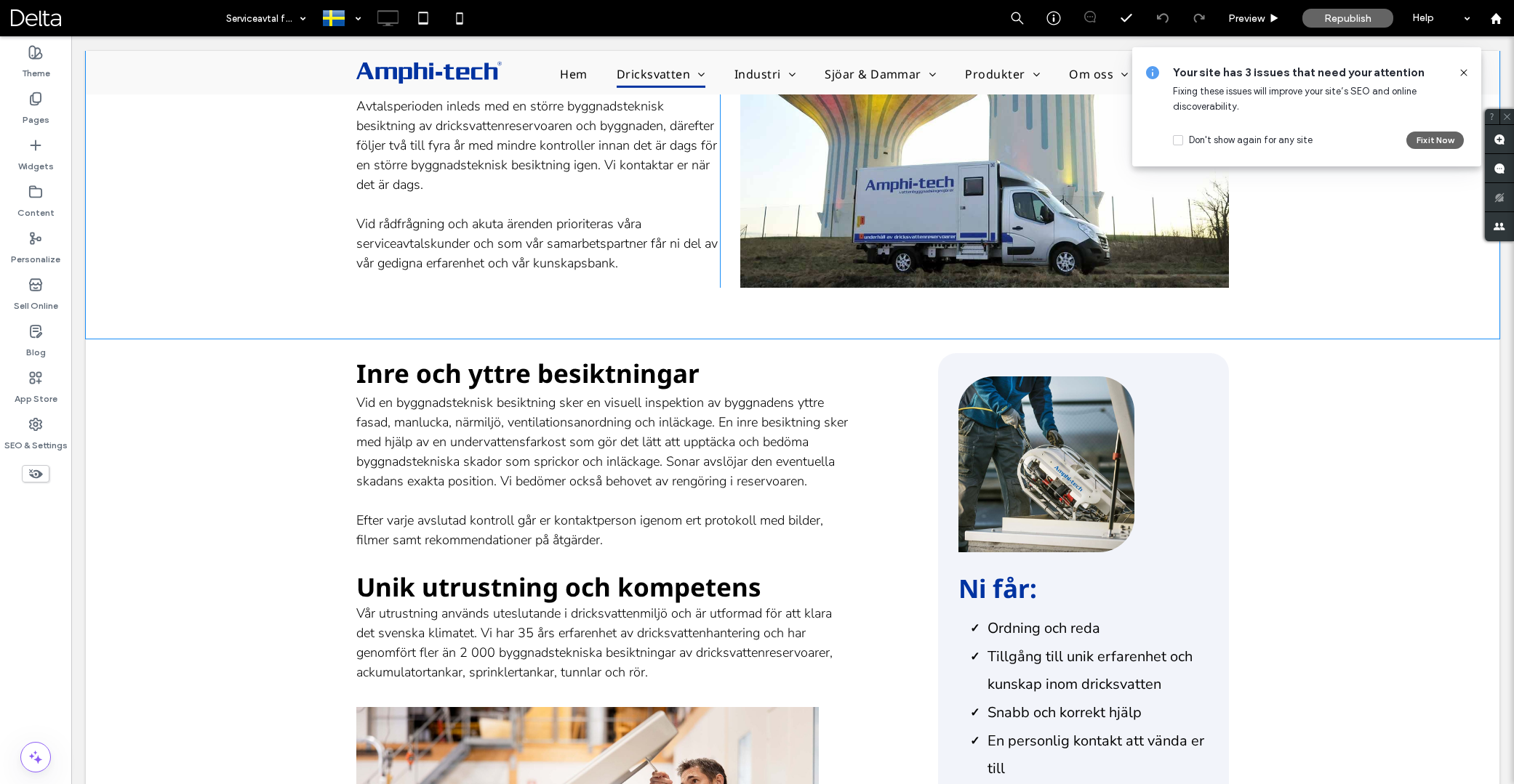
scroll to position [583, 0]
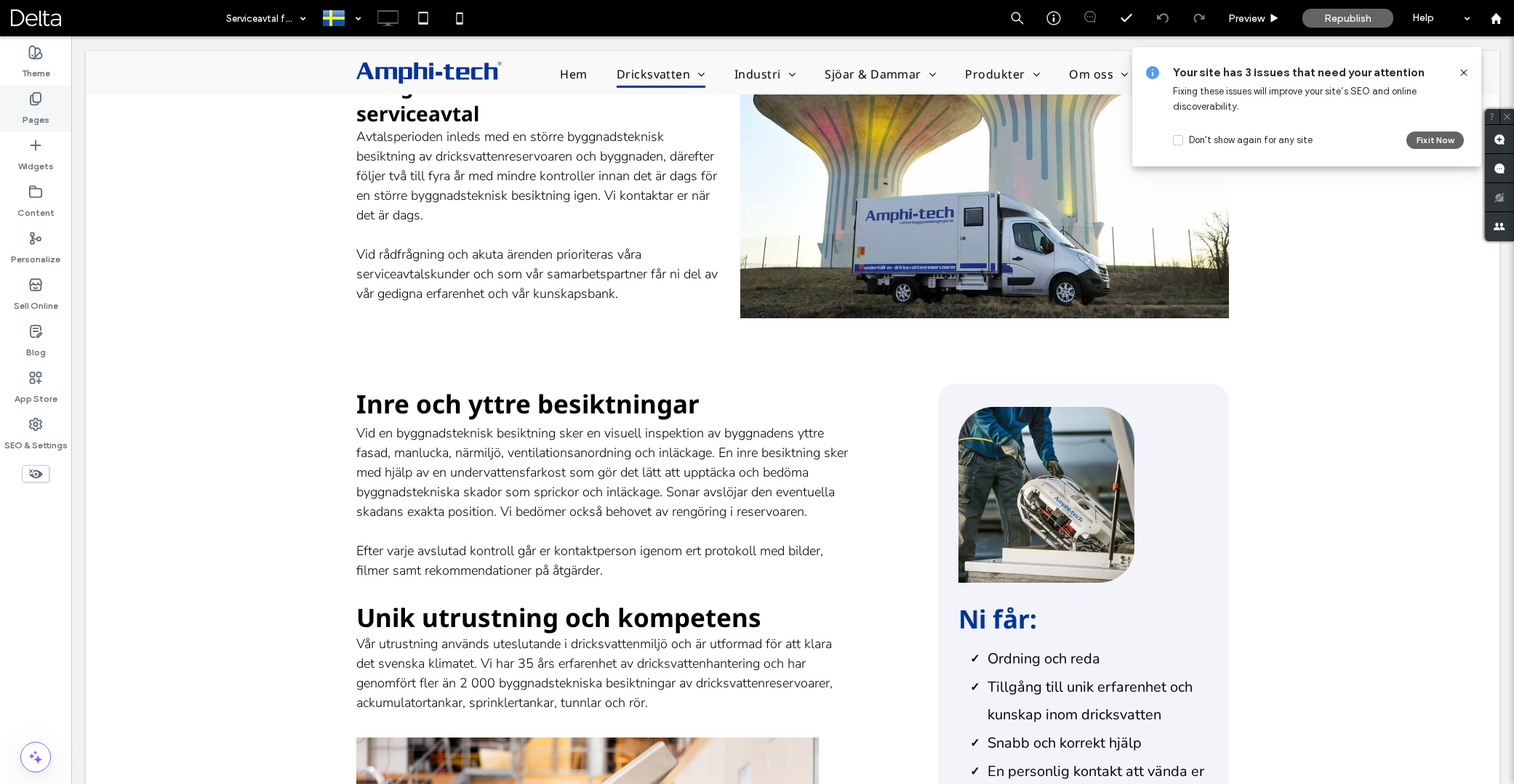
click at [49, 98] on div "Pages" at bounding box center [36, 109] width 71 height 46
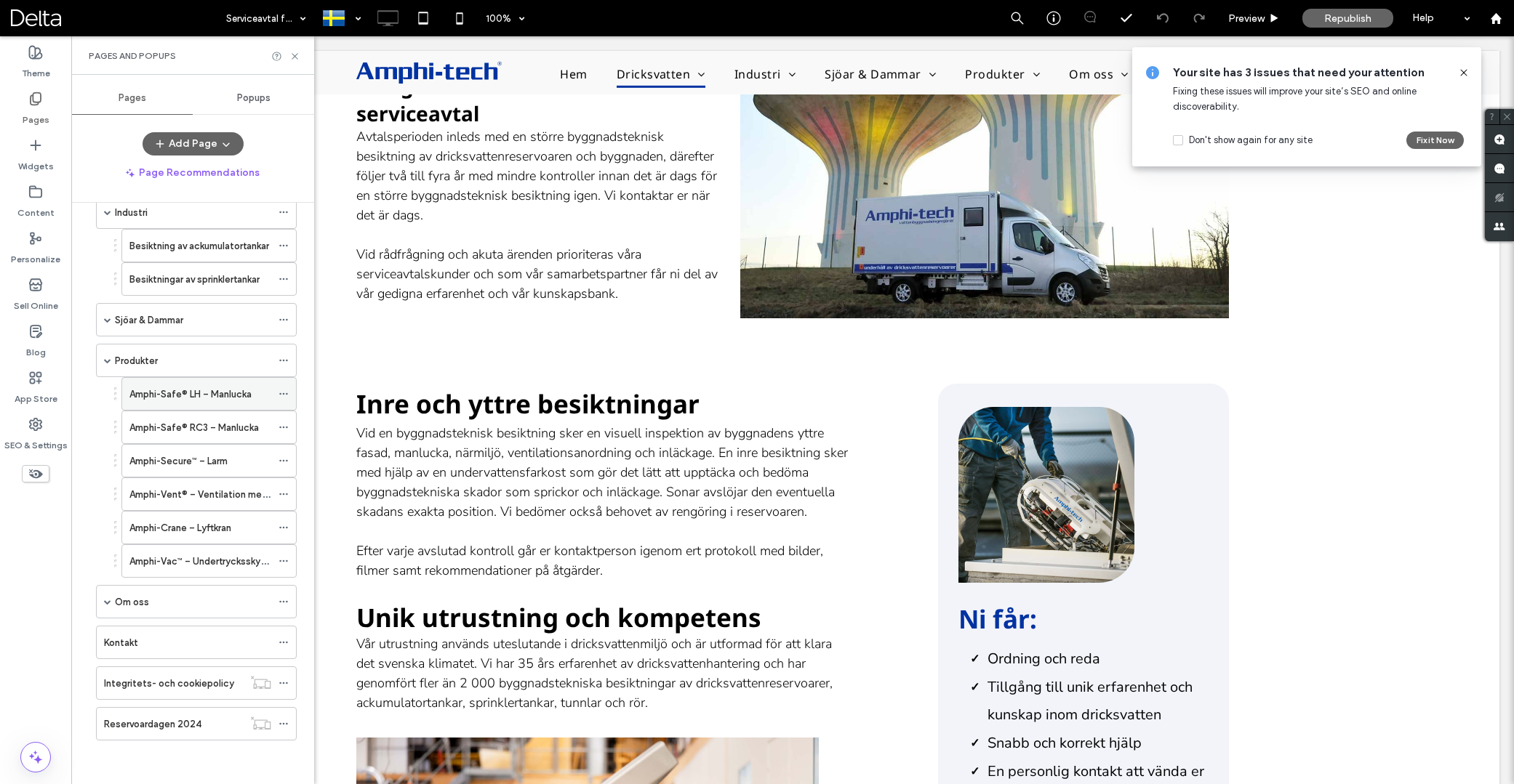
scroll to position [347, 0]
click at [192, 427] on label "Amphi-Safe® RC3 – Manlucka" at bounding box center [194, 428] width 129 height 26
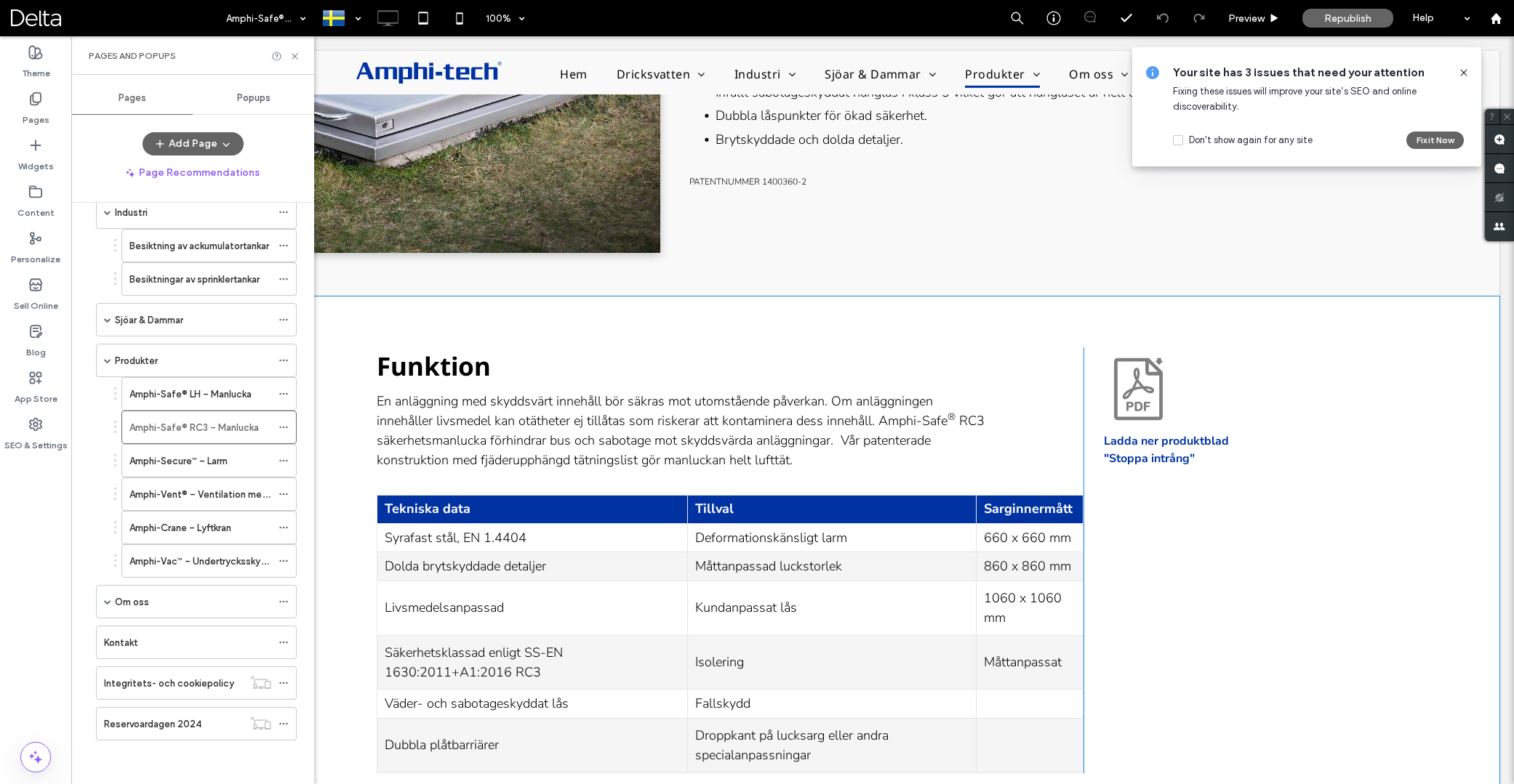
scroll to position [970, 0]
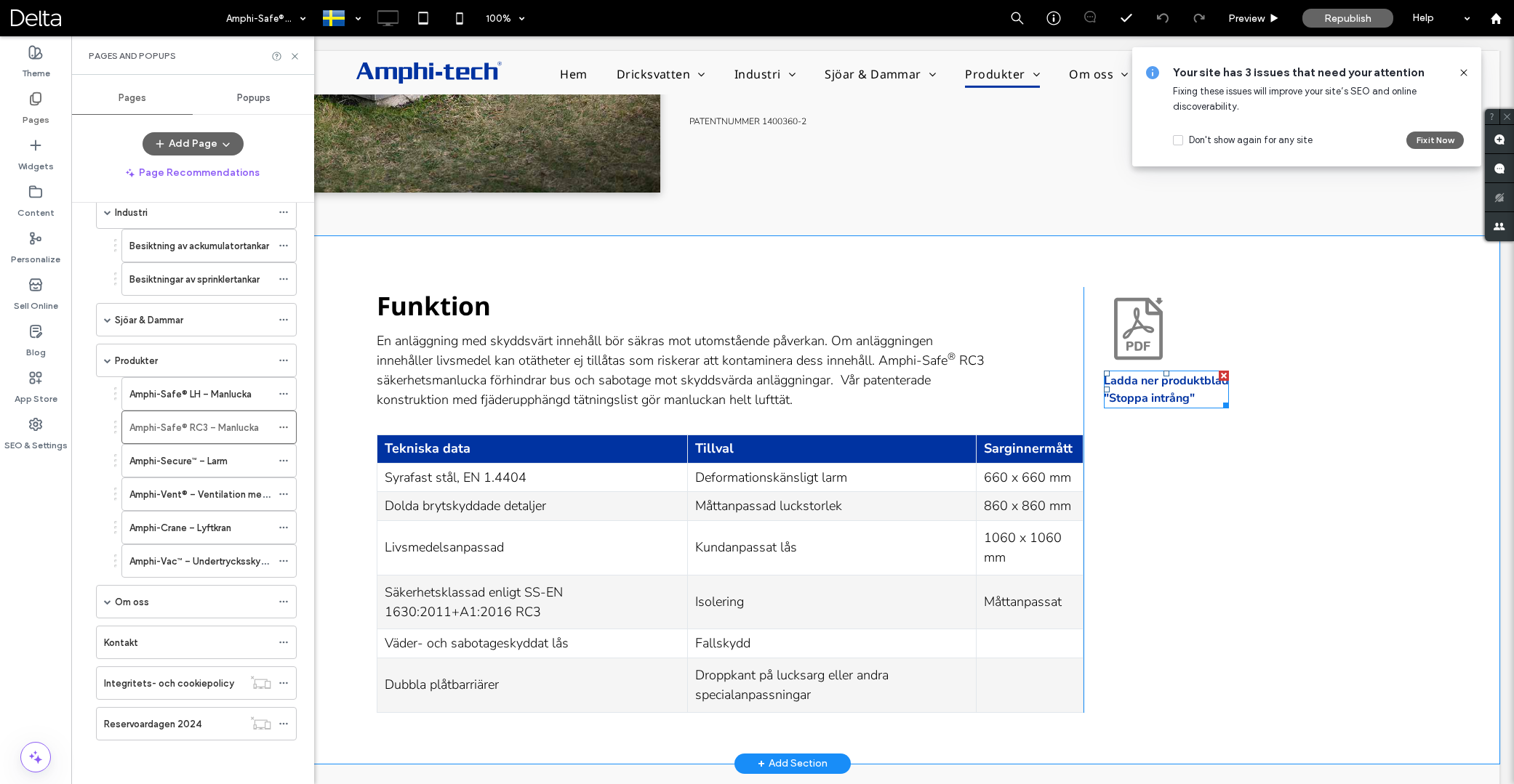
click at [1154, 394] on strong "Ladda ner produktblad "Stoppa intrång"" at bounding box center [1166, 390] width 125 height 33
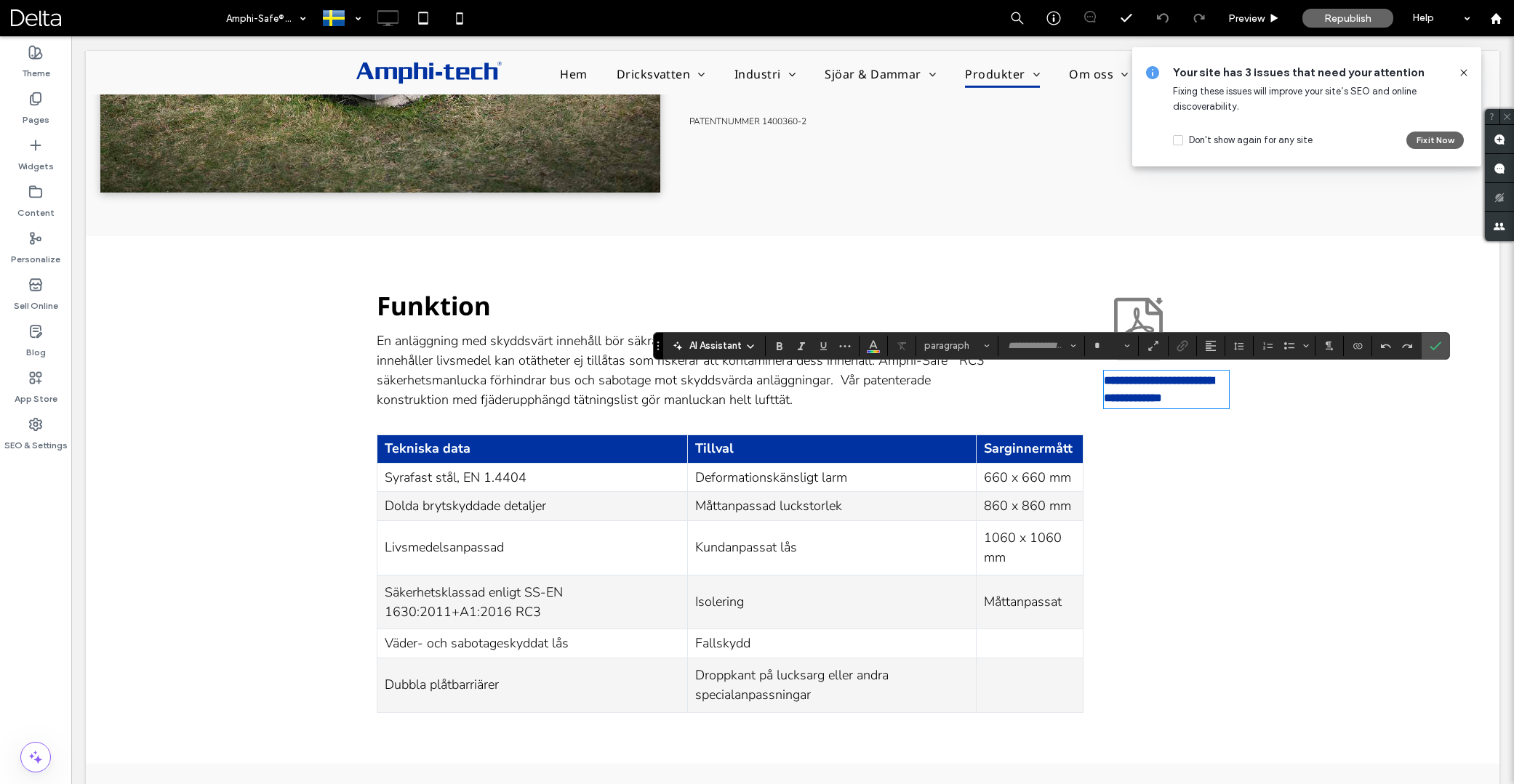
type input "**********"
type input "**"
click at [1189, 424] on div "**********" at bounding box center [1156, 500] width 145 height 426
click at [1152, 317] on icon at bounding box center [1138, 328] width 69 height 69
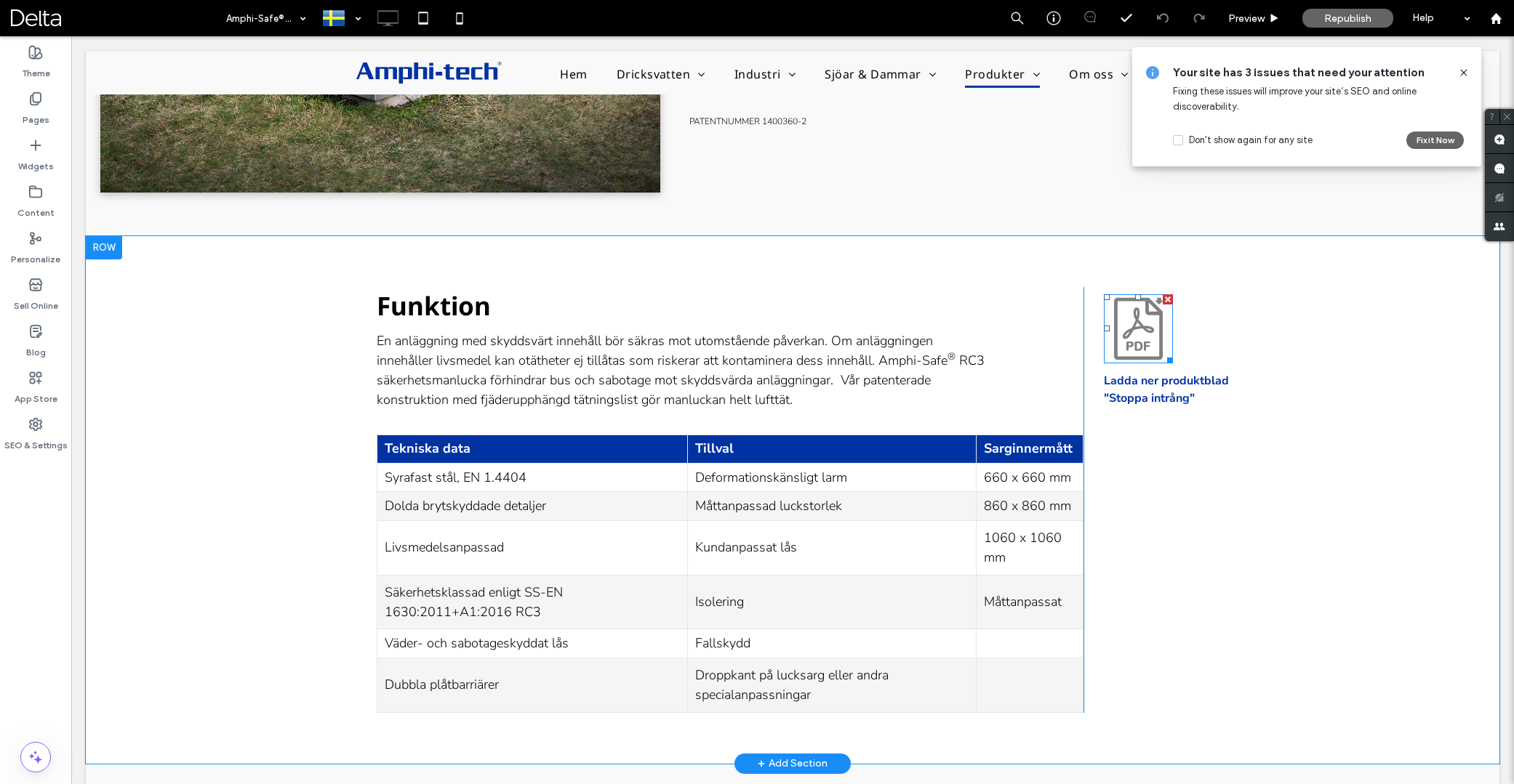
click at [1152, 317] on icon at bounding box center [1138, 328] width 69 height 69
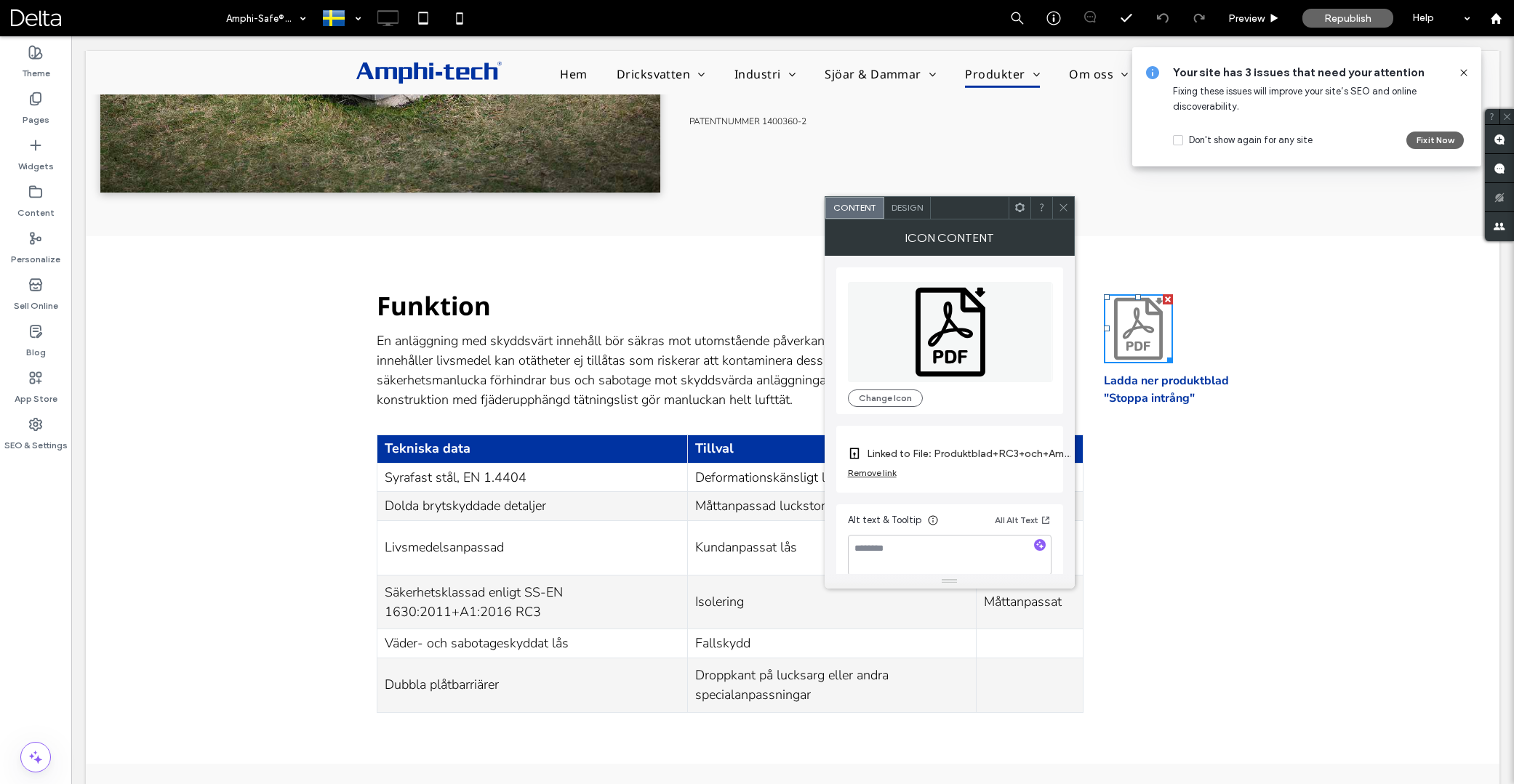
click at [1020, 208] on icon at bounding box center [1020, 207] width 11 height 11
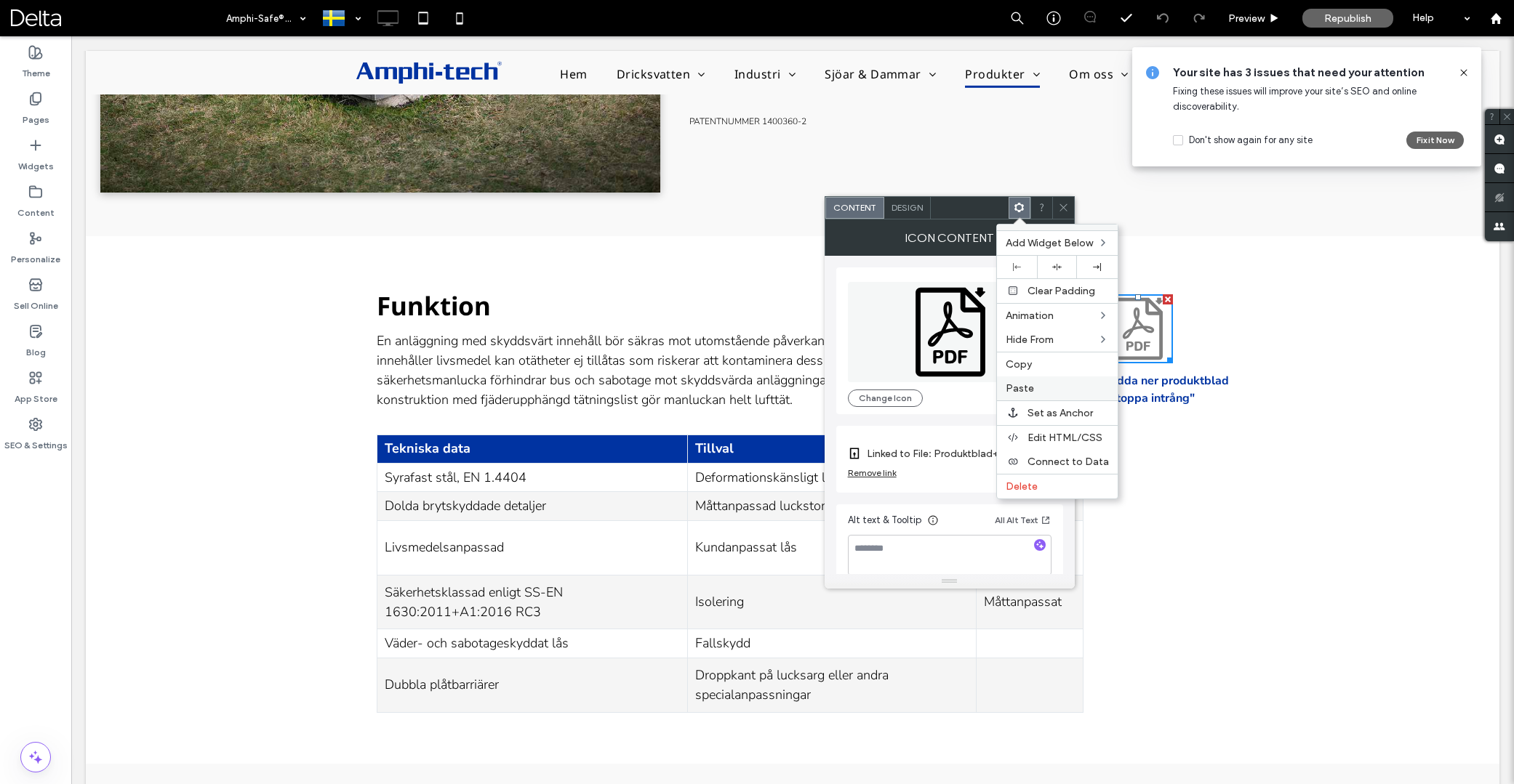
click at [1041, 385] on label "Paste" at bounding box center [1057, 388] width 104 height 12
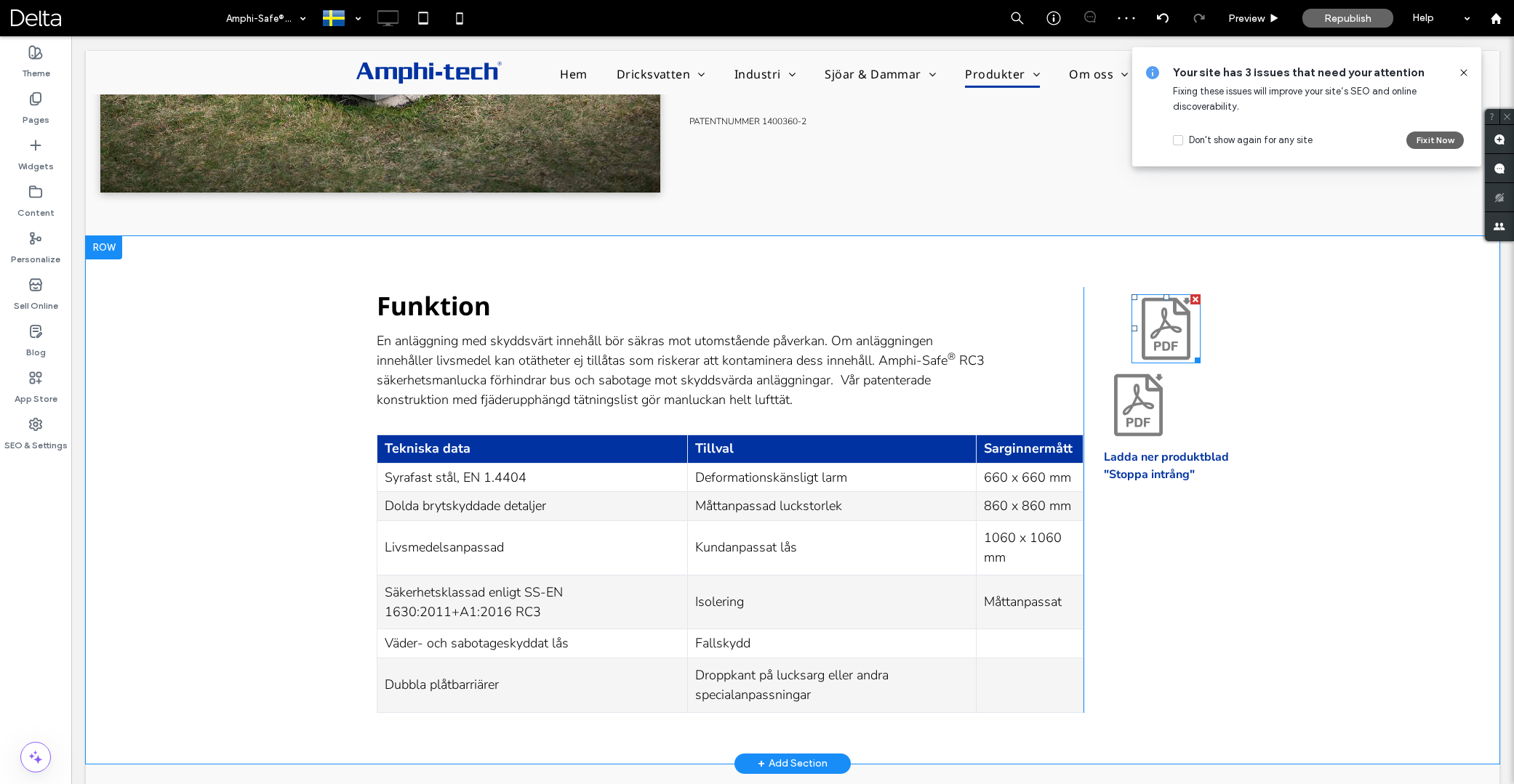
click at [1182, 330] on icon at bounding box center [1167, 323] width 32 height 31
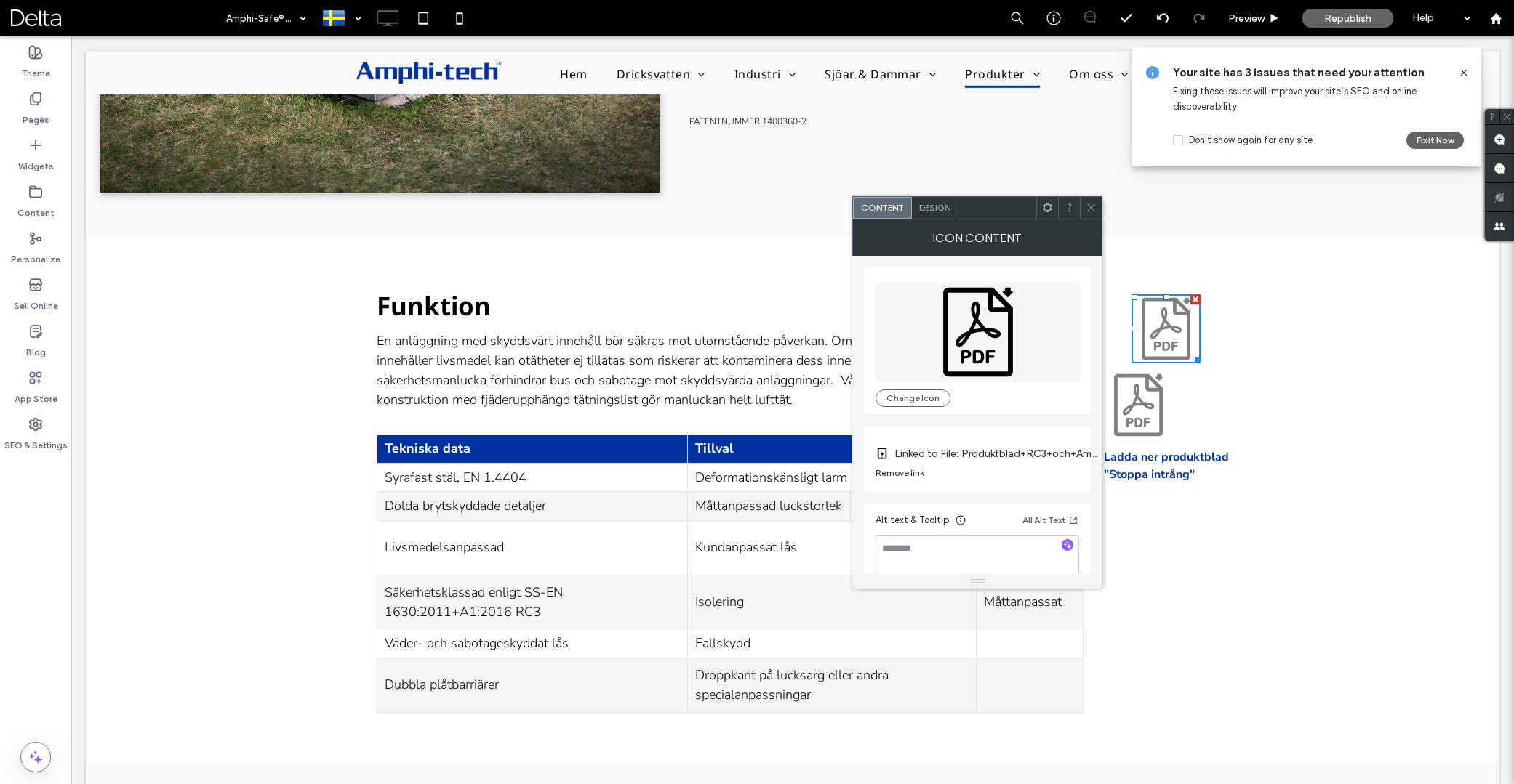
drag, startPoint x: 1091, startPoint y: 210, endPoint x: 1097, endPoint y: 216, distance: 8.5
click at [1092, 210] on icon at bounding box center [1091, 207] width 11 height 11
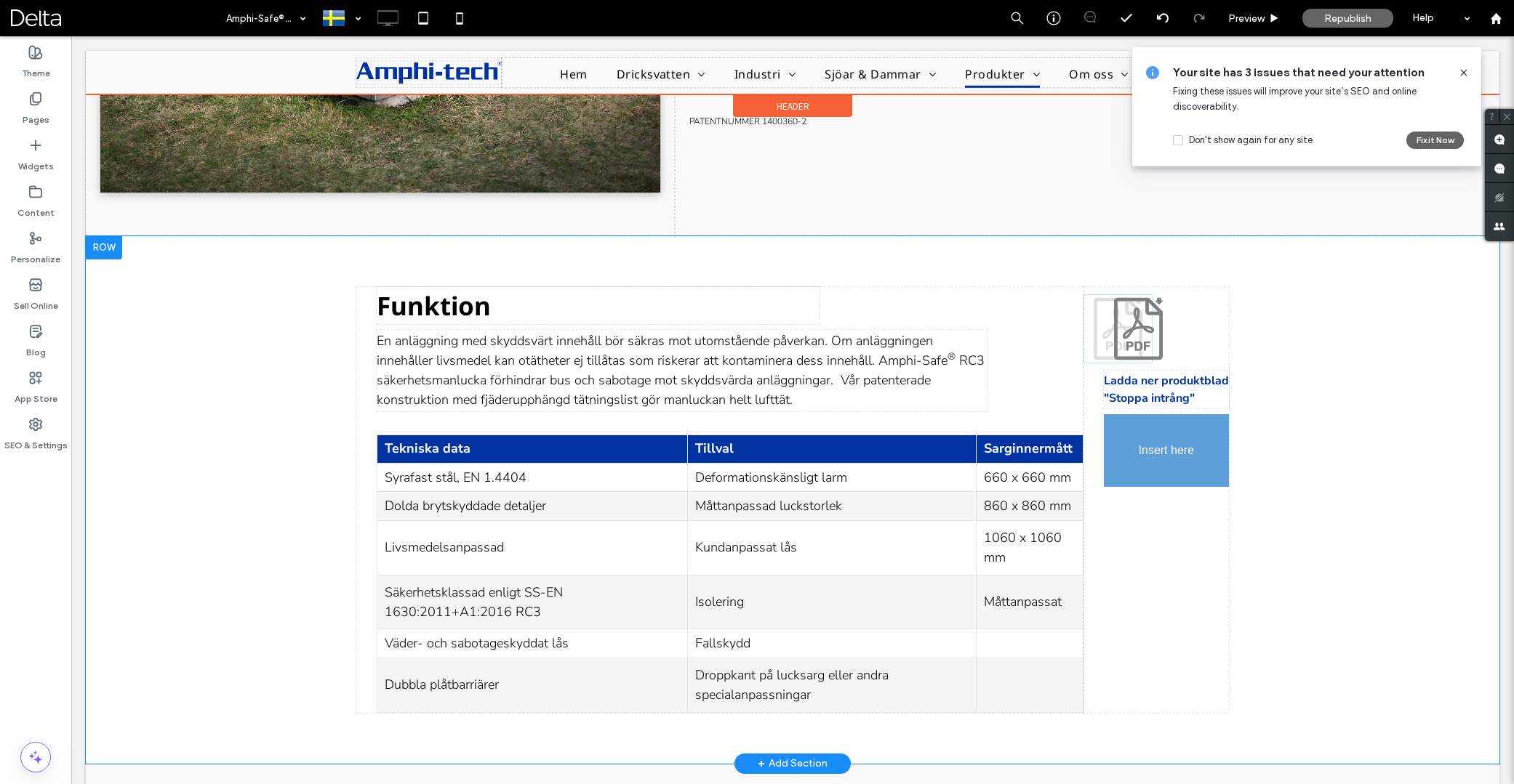
drag, startPoint x: 1163, startPoint y: 332, endPoint x: 1215, endPoint y: 518, distance: 193.1
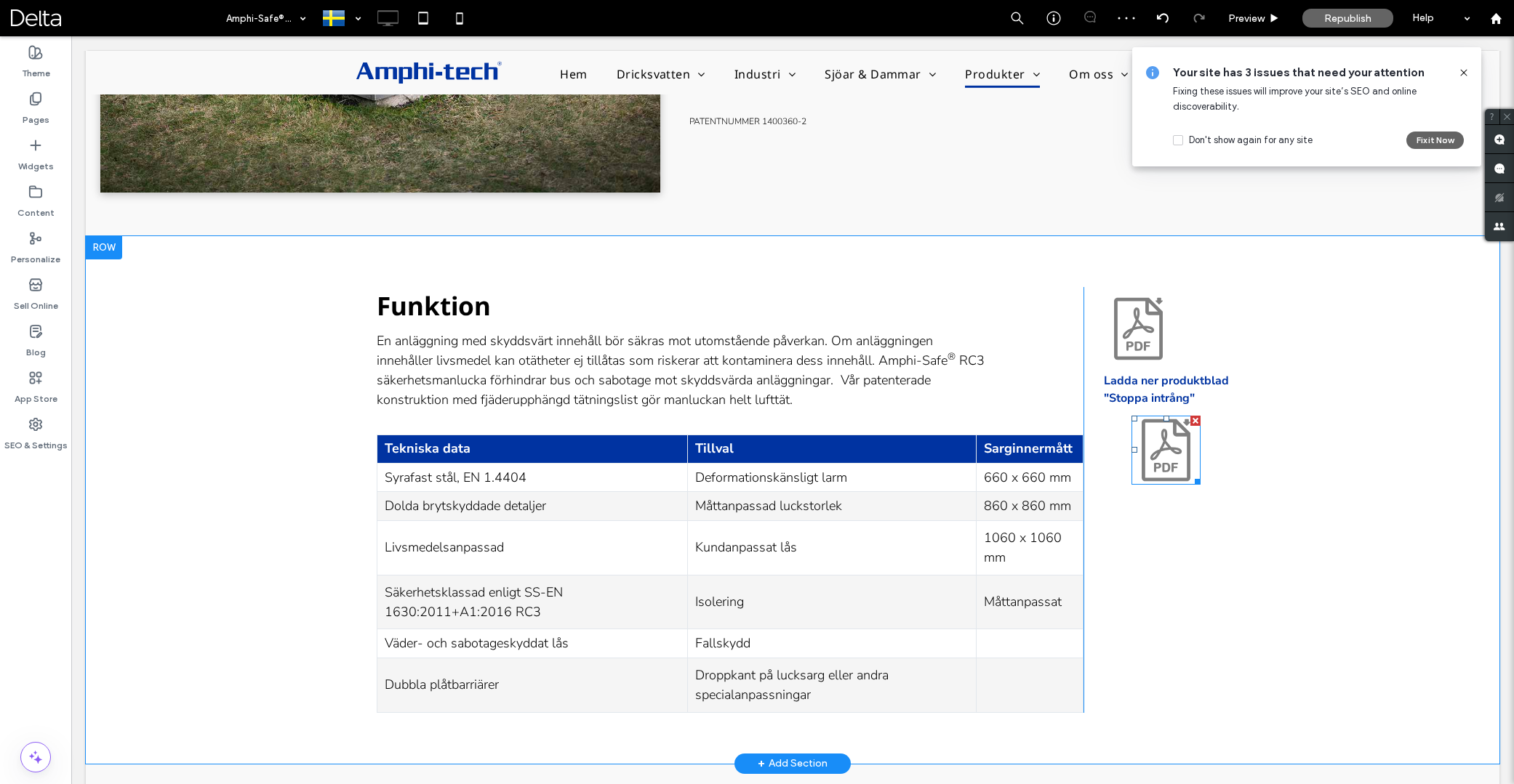
click at [1152, 423] on icon at bounding box center [1166, 450] width 69 height 69
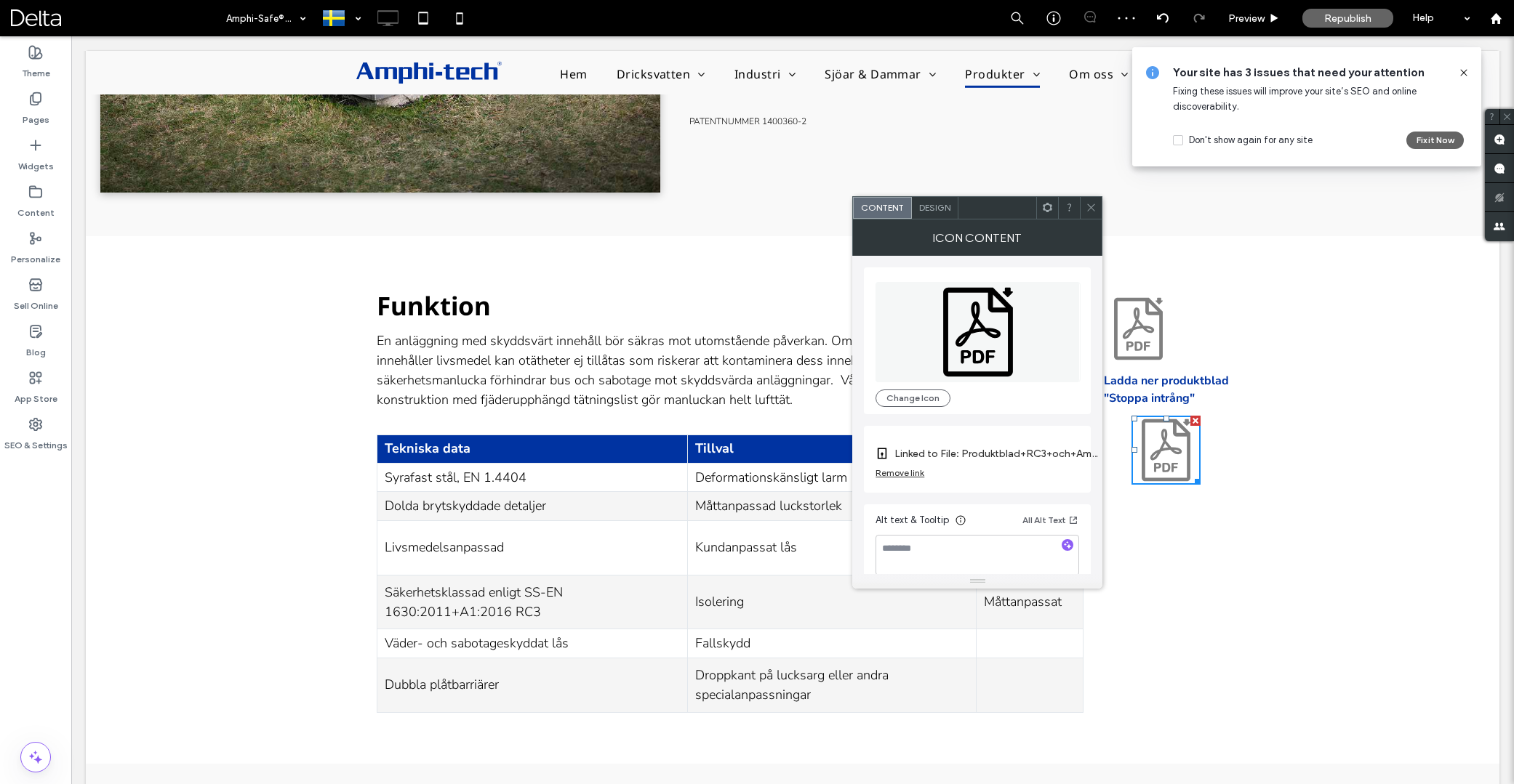
scroll to position [973, 0]
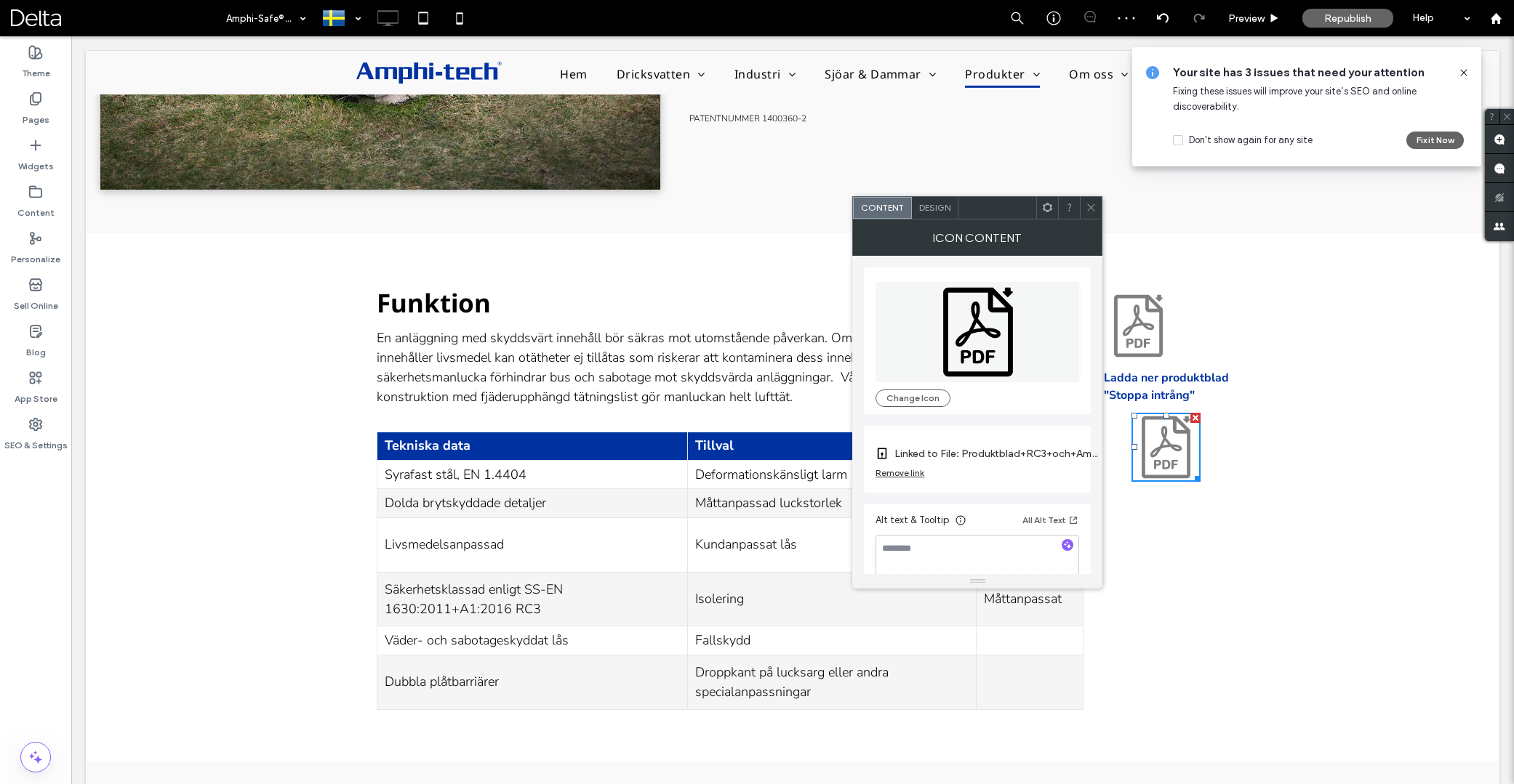
click at [1044, 208] on icon at bounding box center [1047, 207] width 11 height 11
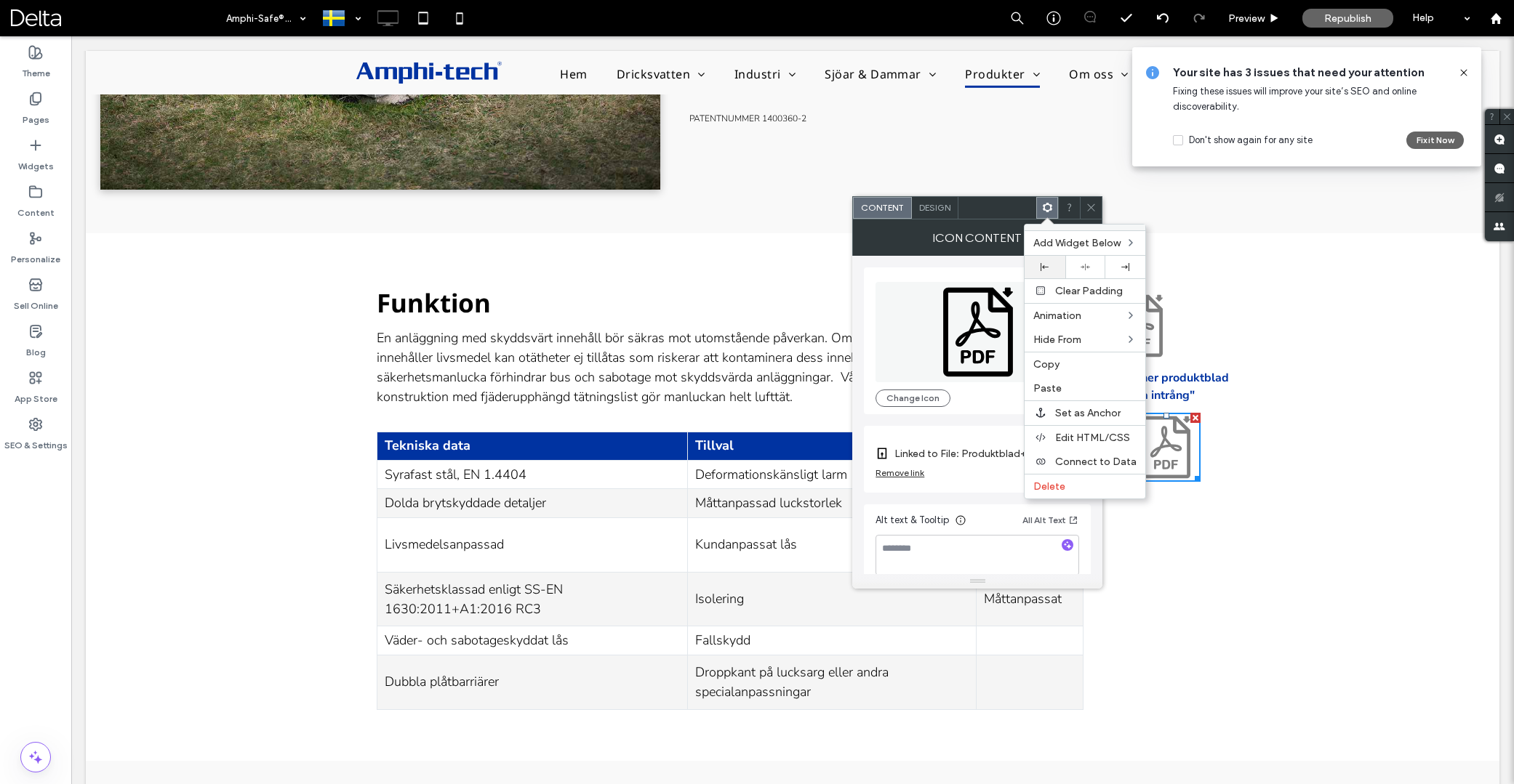
click at [1051, 269] on div at bounding box center [1045, 268] width 26 height 8
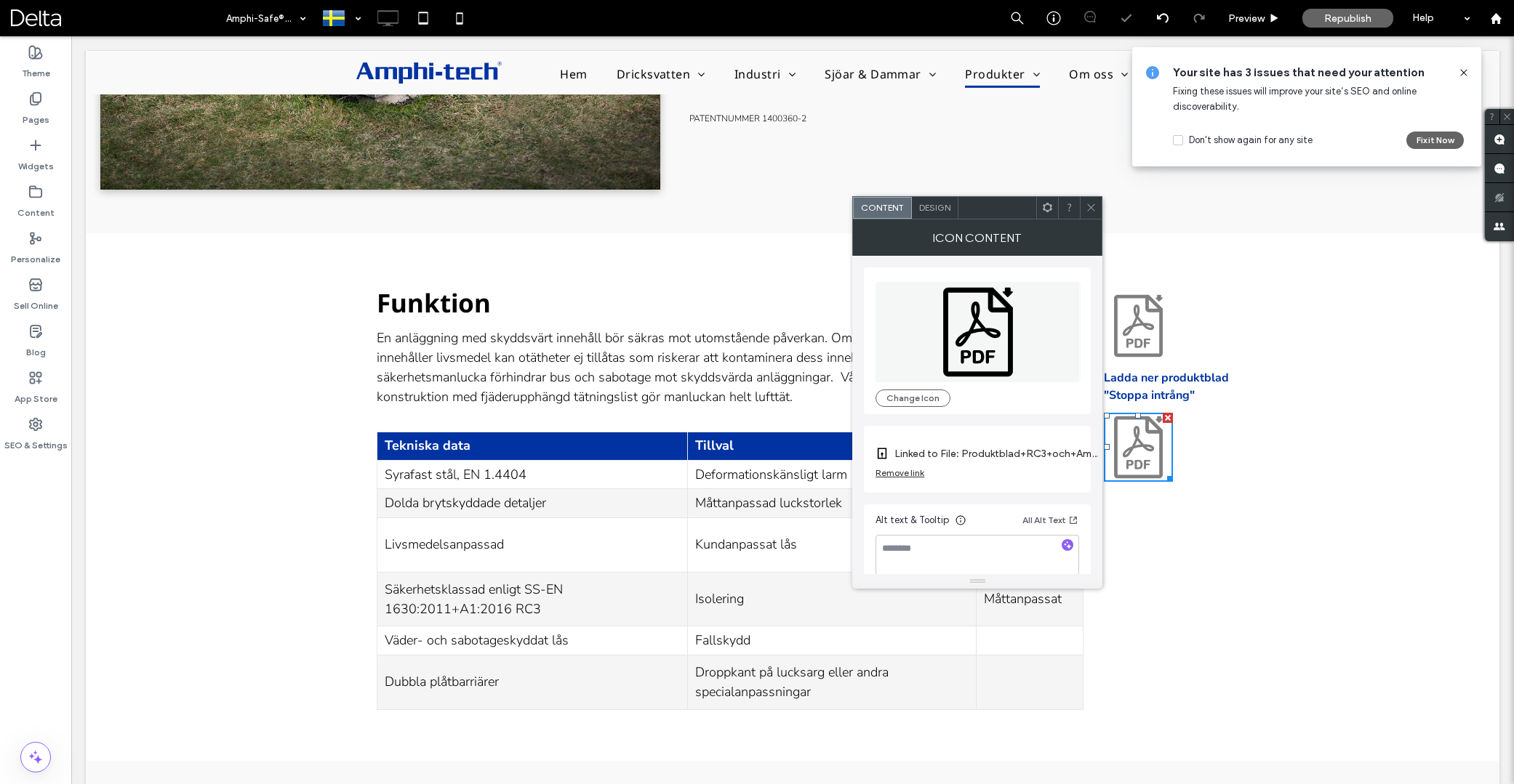
click at [973, 288] on icon at bounding box center [978, 331] width 70 height 89
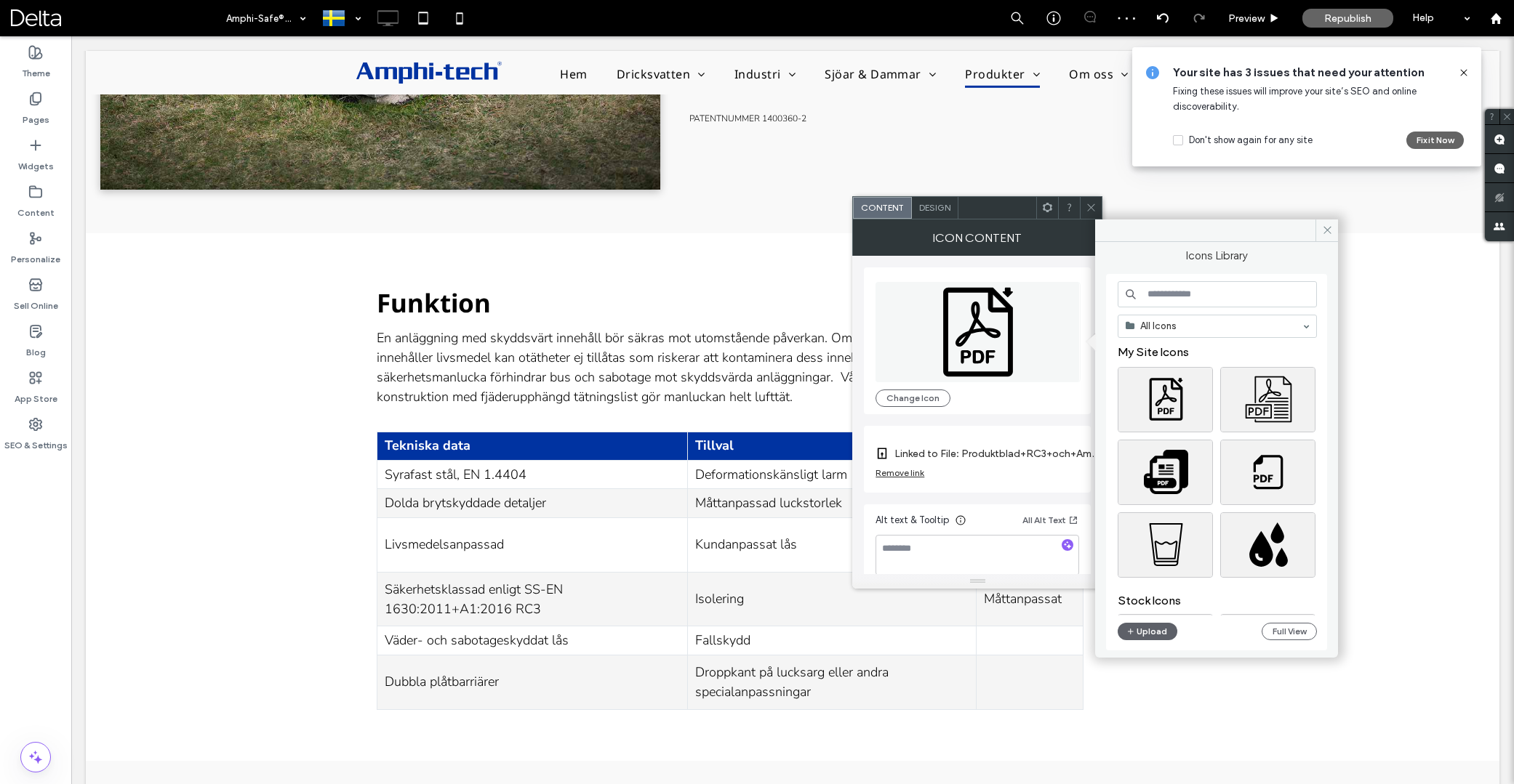
click at [938, 210] on span "Design" at bounding box center [935, 207] width 32 height 11
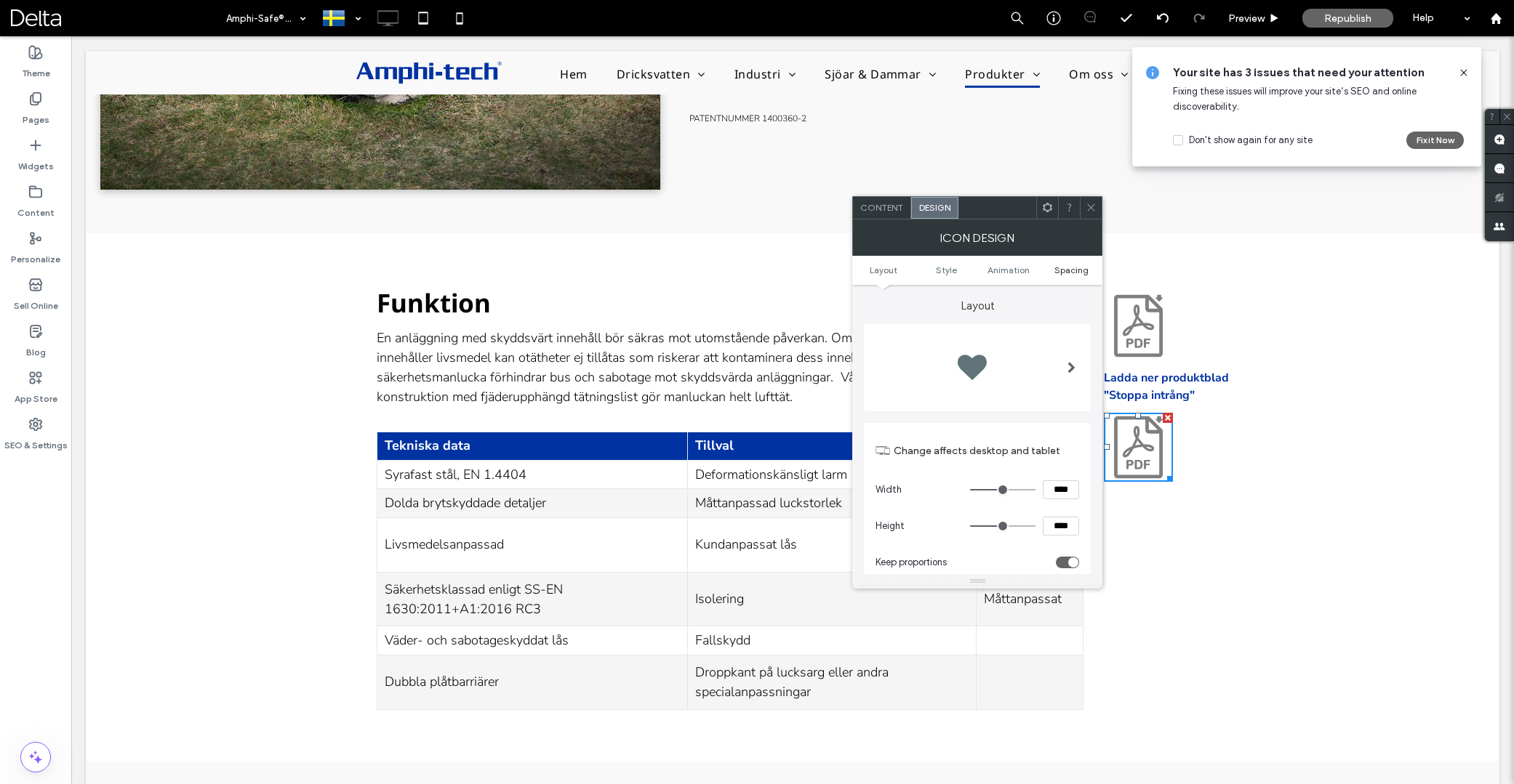
click at [1060, 269] on span "Spacing" at bounding box center [1071, 269] width 34 height 11
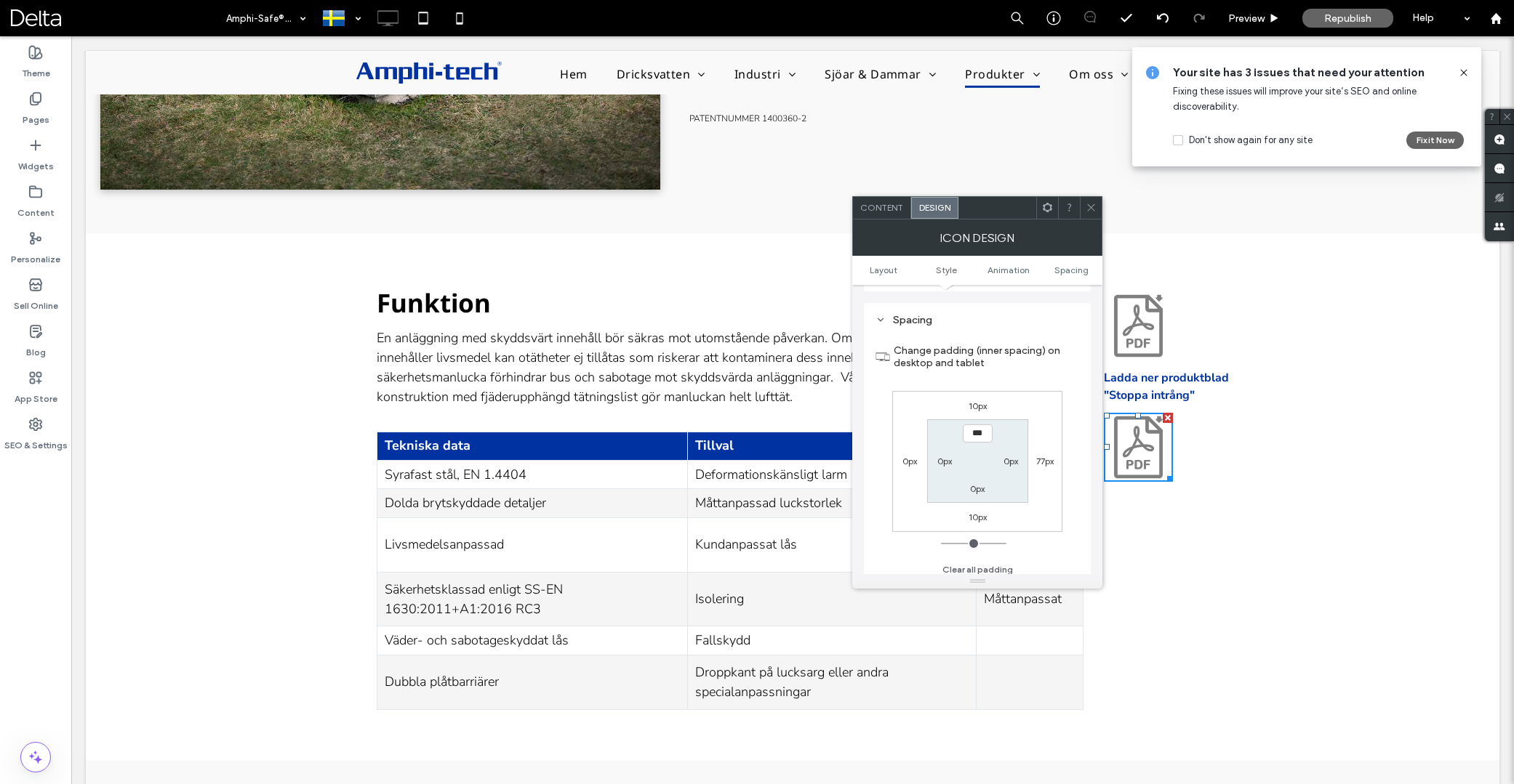
scroll to position [820, 0]
click at [983, 398] on label "10px" at bounding box center [978, 399] width 18 height 11
type input "**"
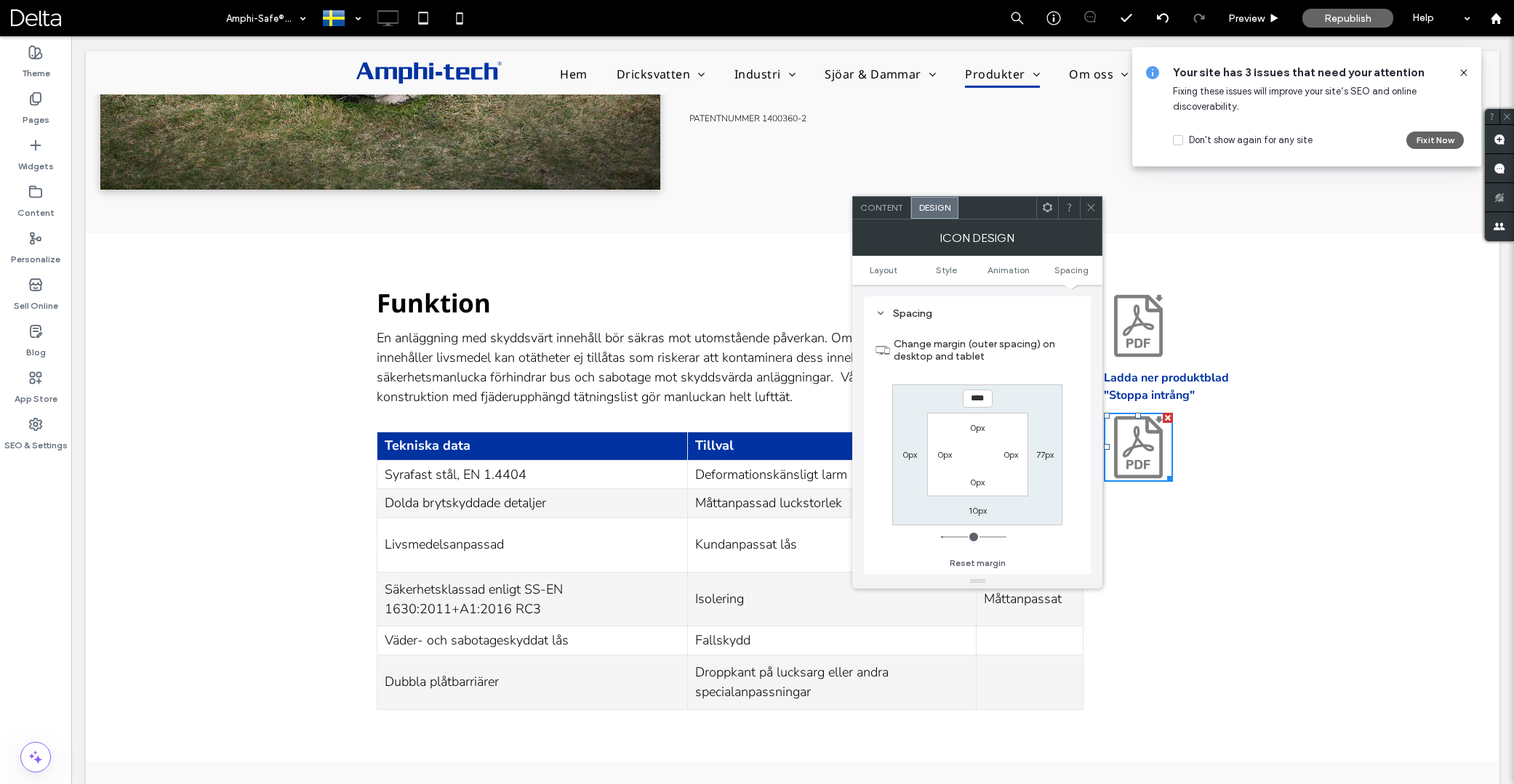
click at [983, 398] on input "****" at bounding box center [978, 399] width 30 height 18
type input "***"
type input "**"
type input "****"
click at [1158, 484] on icon at bounding box center [1138, 462] width 69 height 69
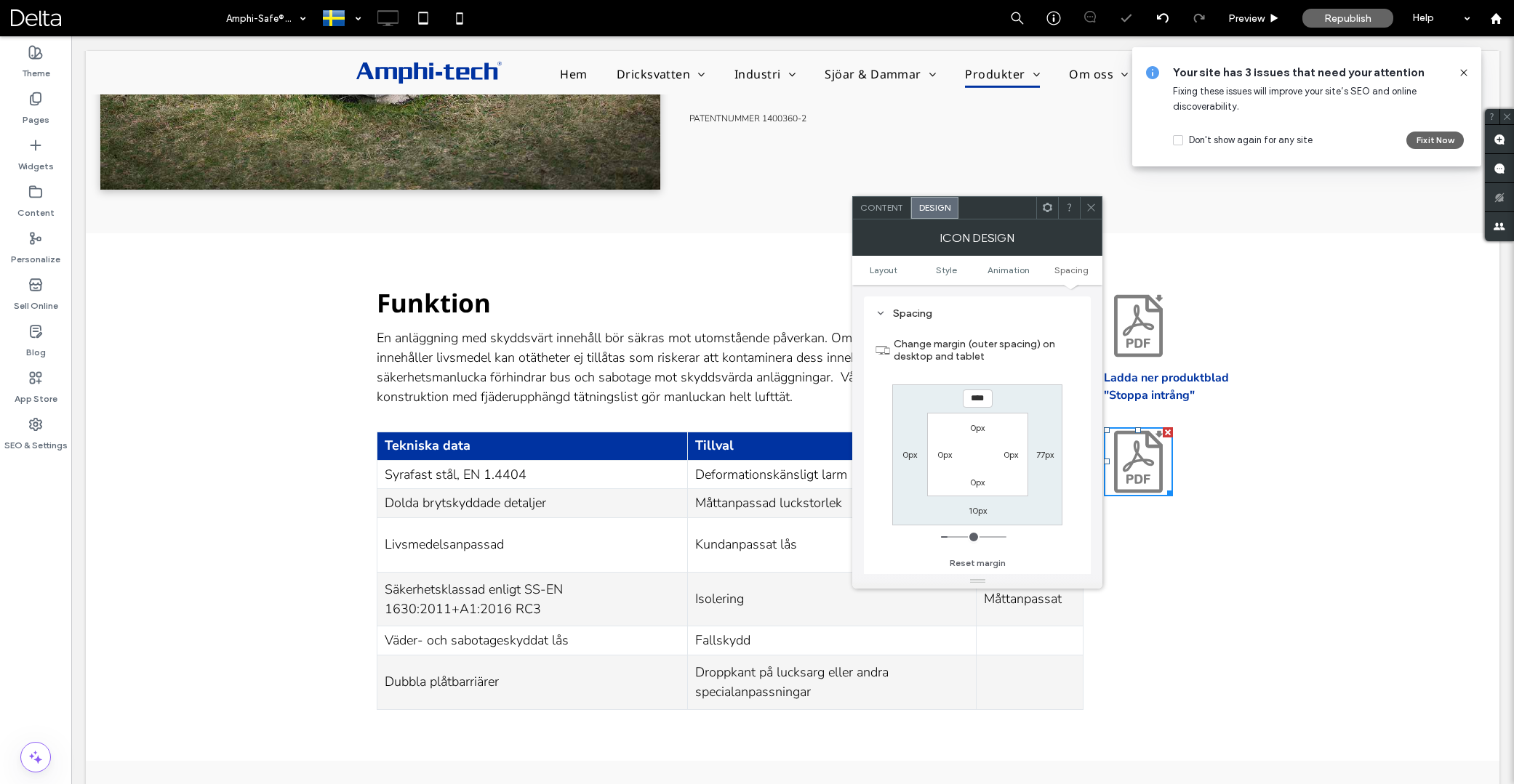
click at [1201, 466] on div "Ladda ner produktblad "Stoppa intrång" Click To Paste" at bounding box center [1156, 497] width 145 height 426
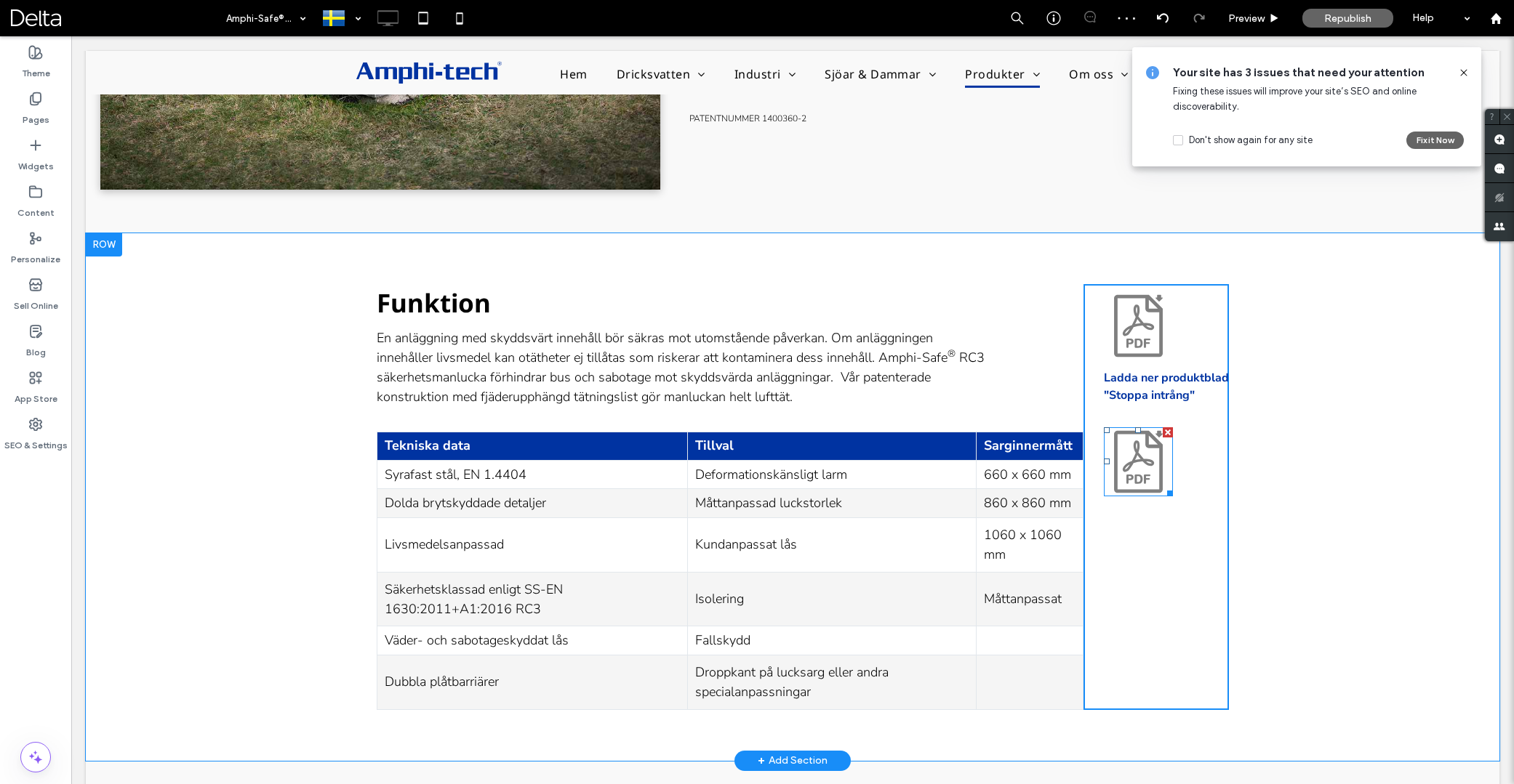
click at [1156, 471] on icon at bounding box center [1138, 462] width 69 height 69
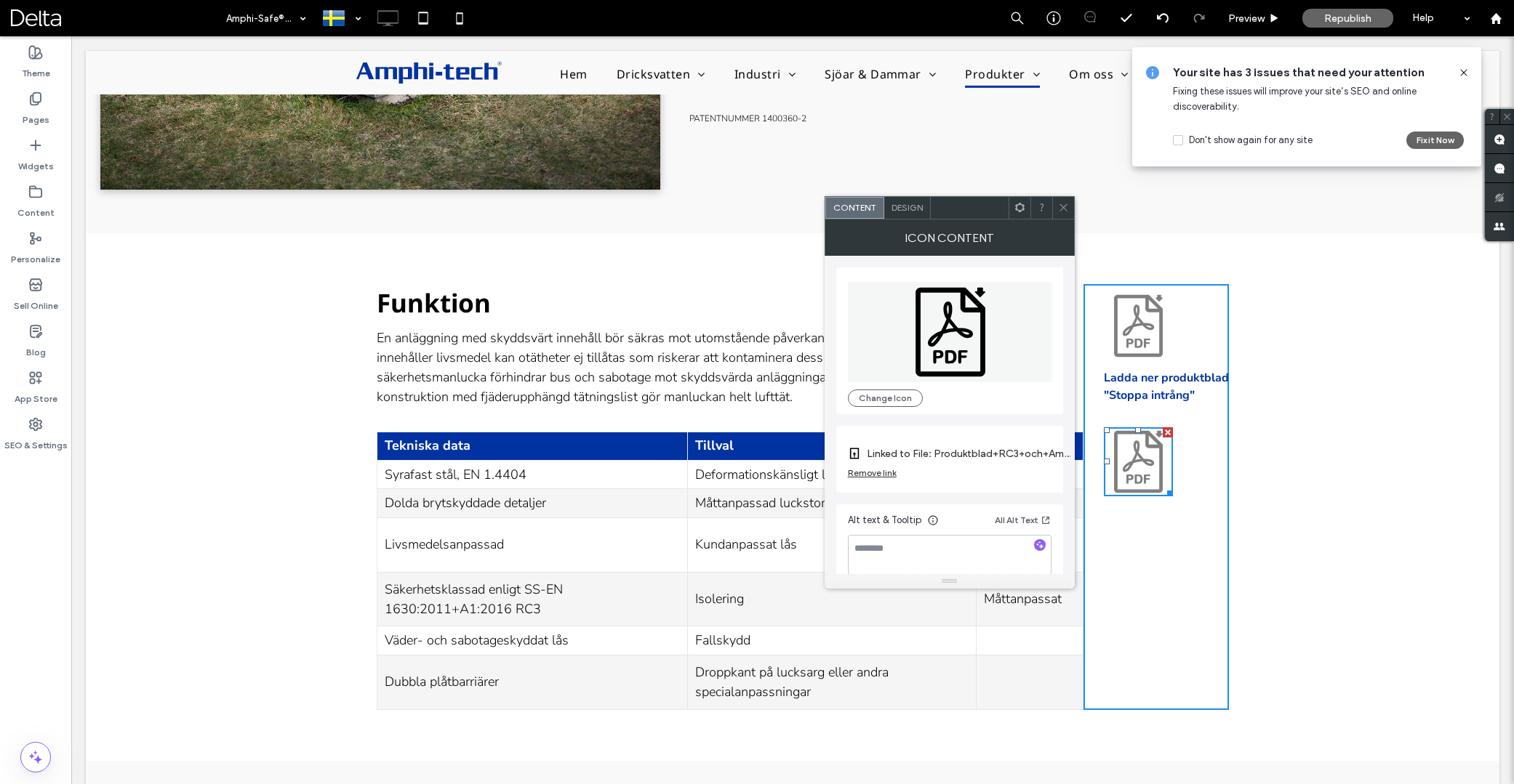
click at [1017, 212] on icon at bounding box center [1020, 207] width 11 height 11
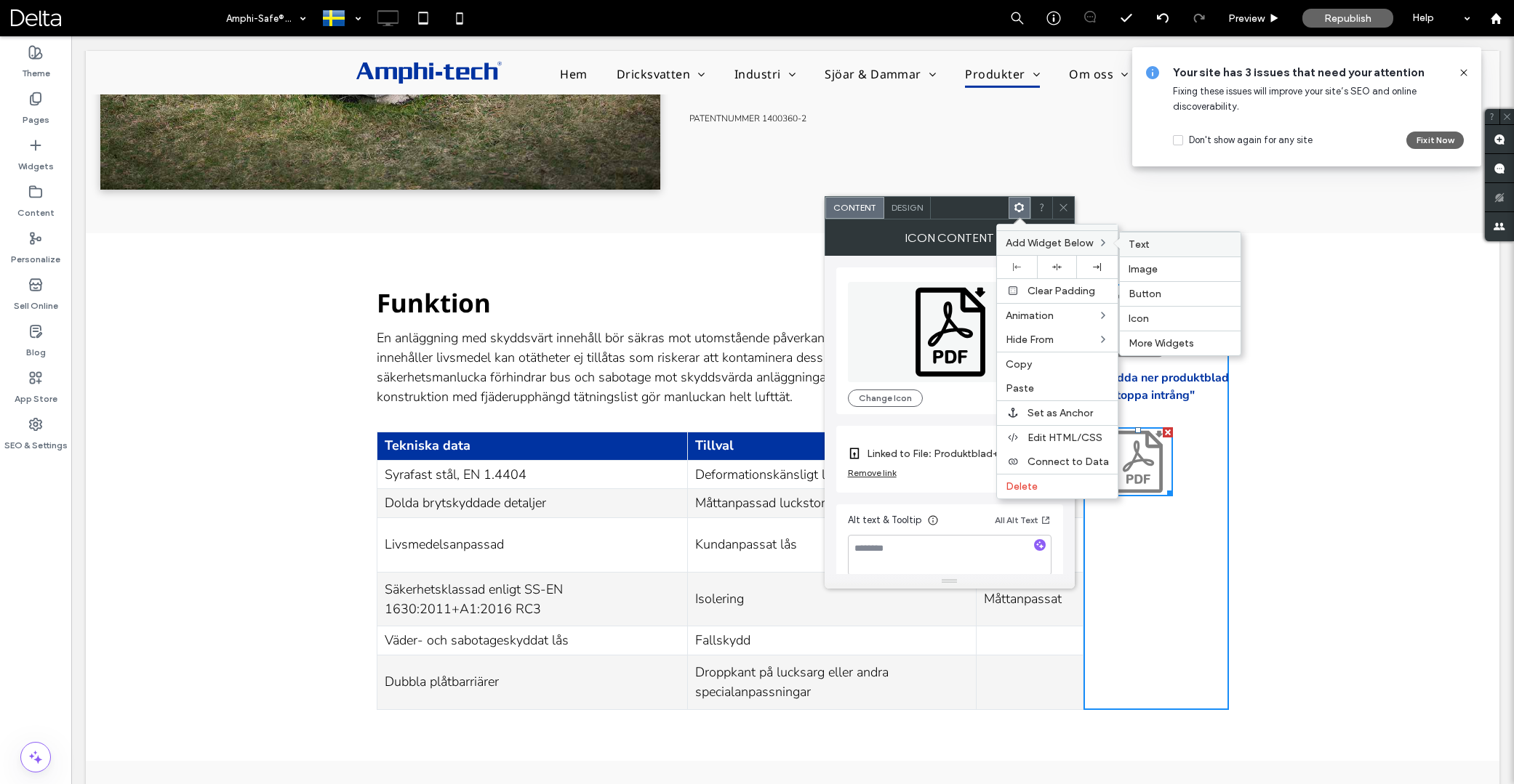
click at [1137, 244] on span "Text" at bounding box center [1138, 244] width 21 height 12
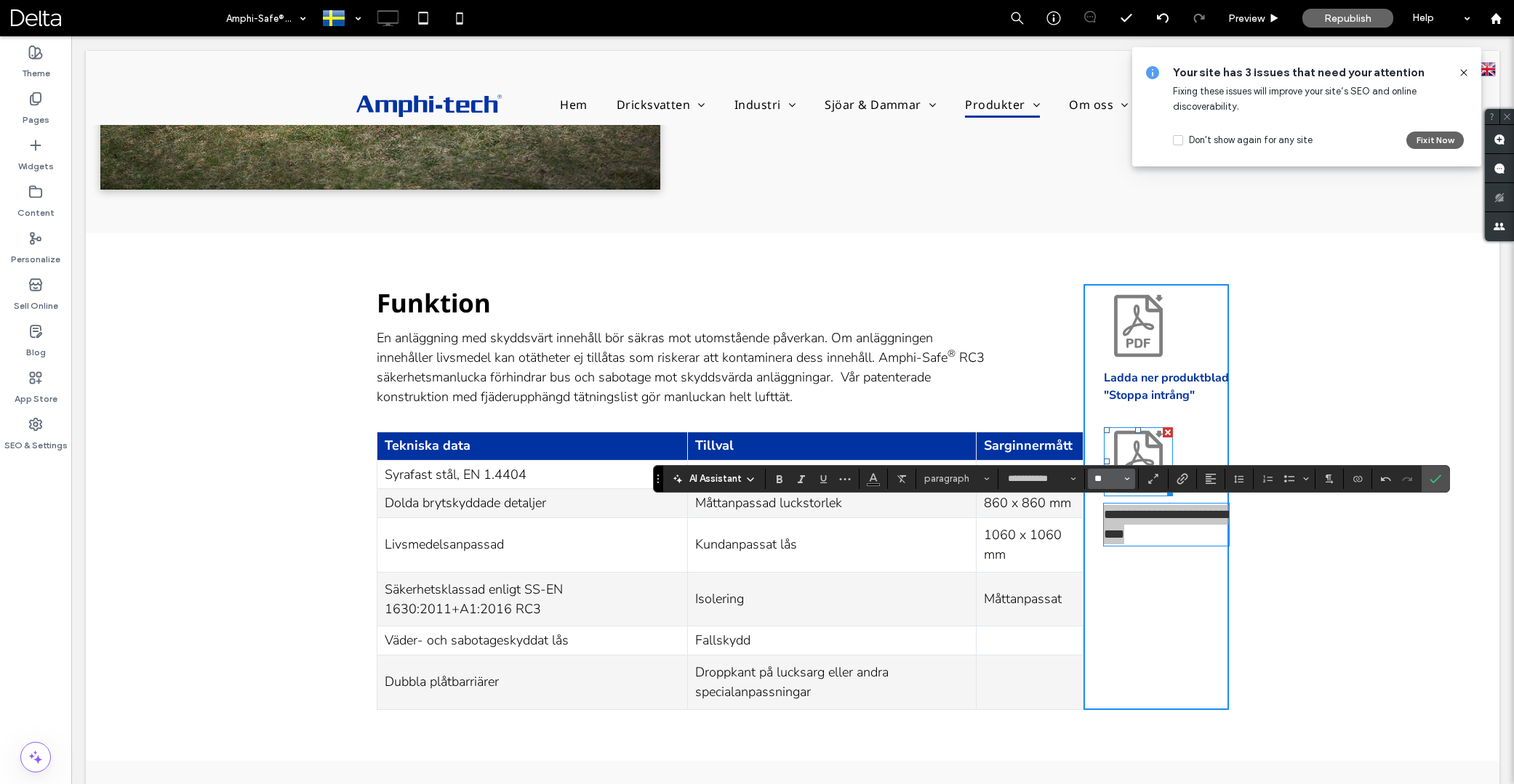
click at [1115, 484] on input "**" at bounding box center [1107, 479] width 28 height 12
click at [1114, 627] on label "16" at bounding box center [1111, 624] width 46 height 21
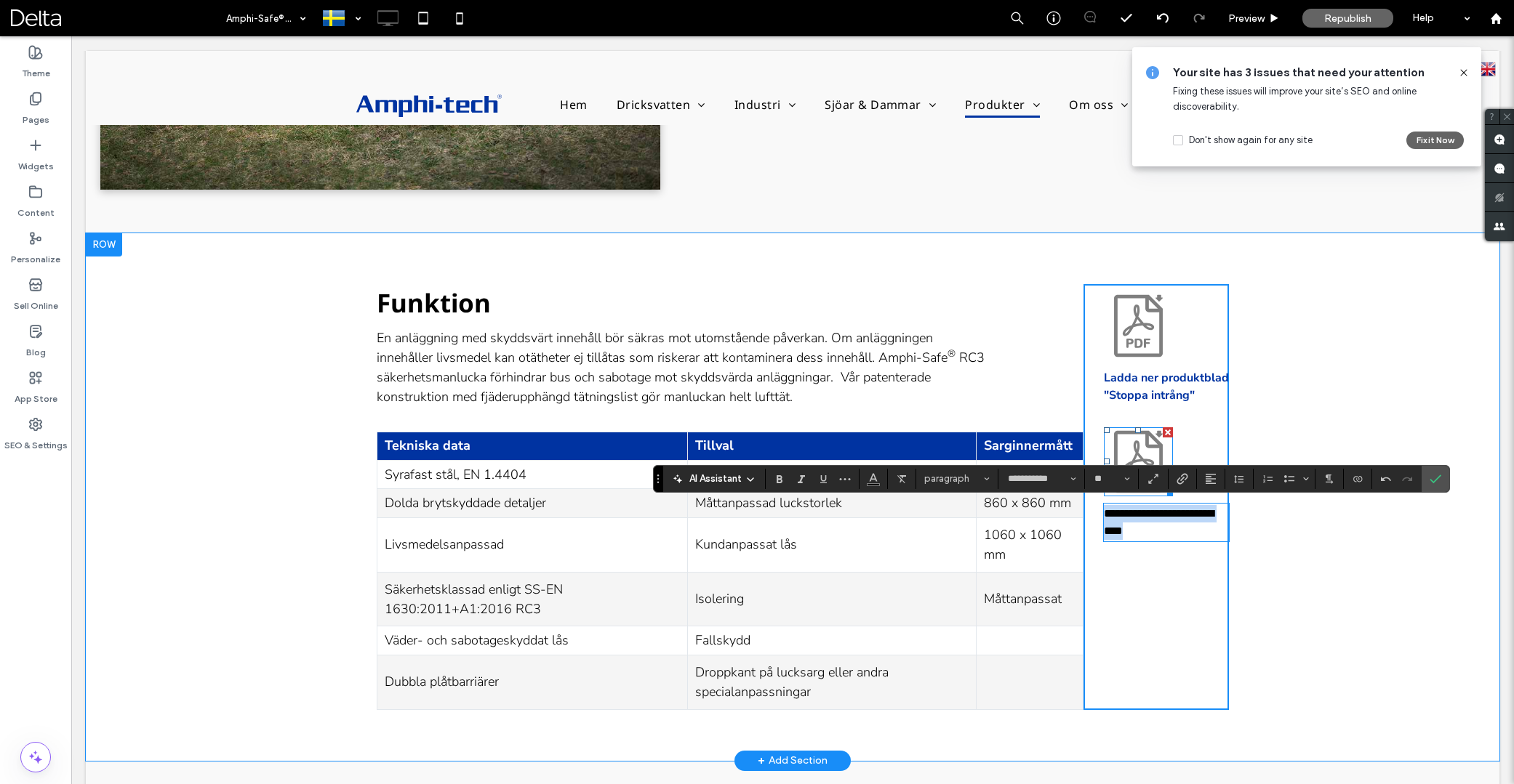
type input "**"
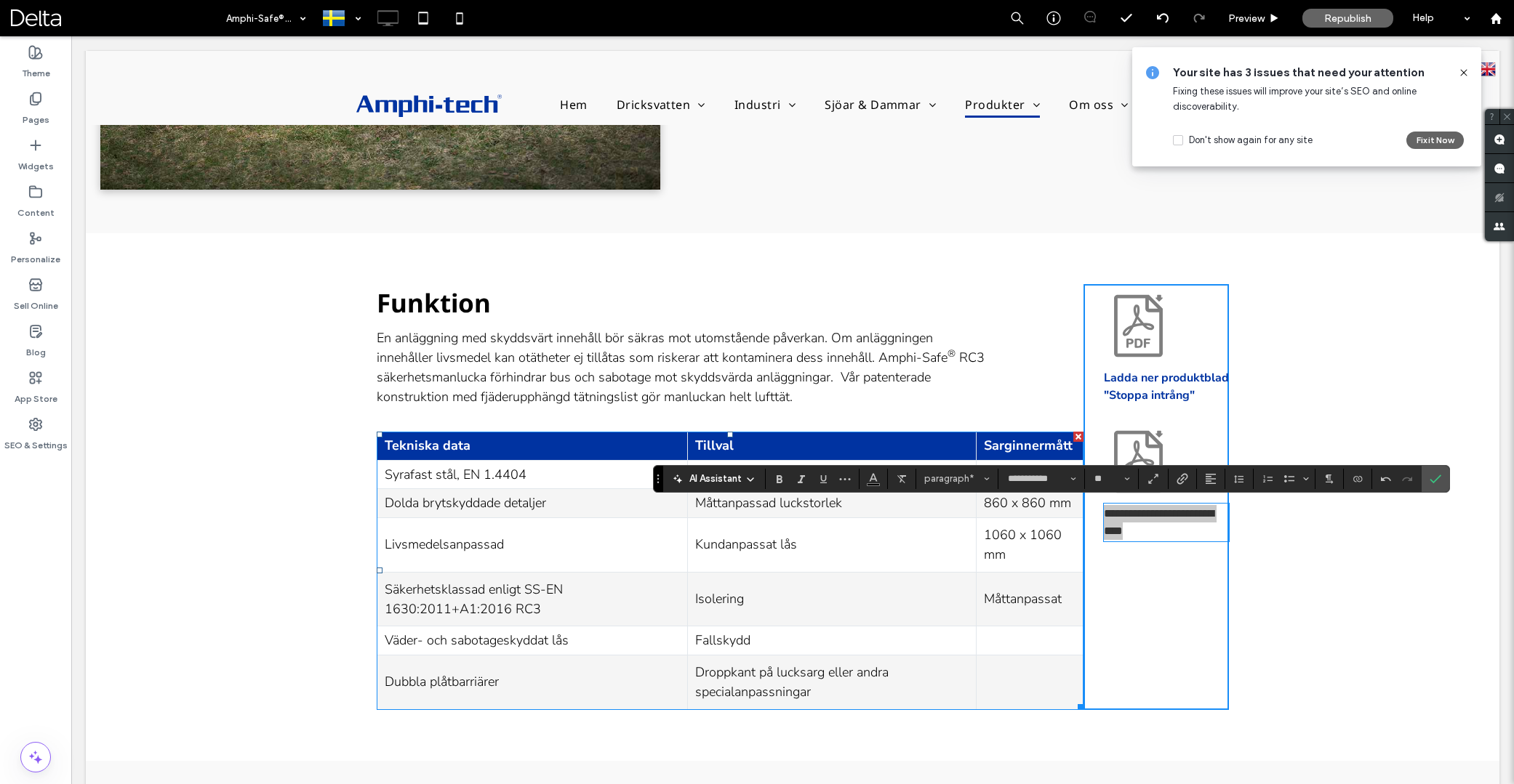
drag, startPoint x: 773, startPoint y: 479, endPoint x: 810, endPoint y: 491, distance: 38.9
click at [773, 479] on label "Bold" at bounding box center [779, 479] width 22 height 21
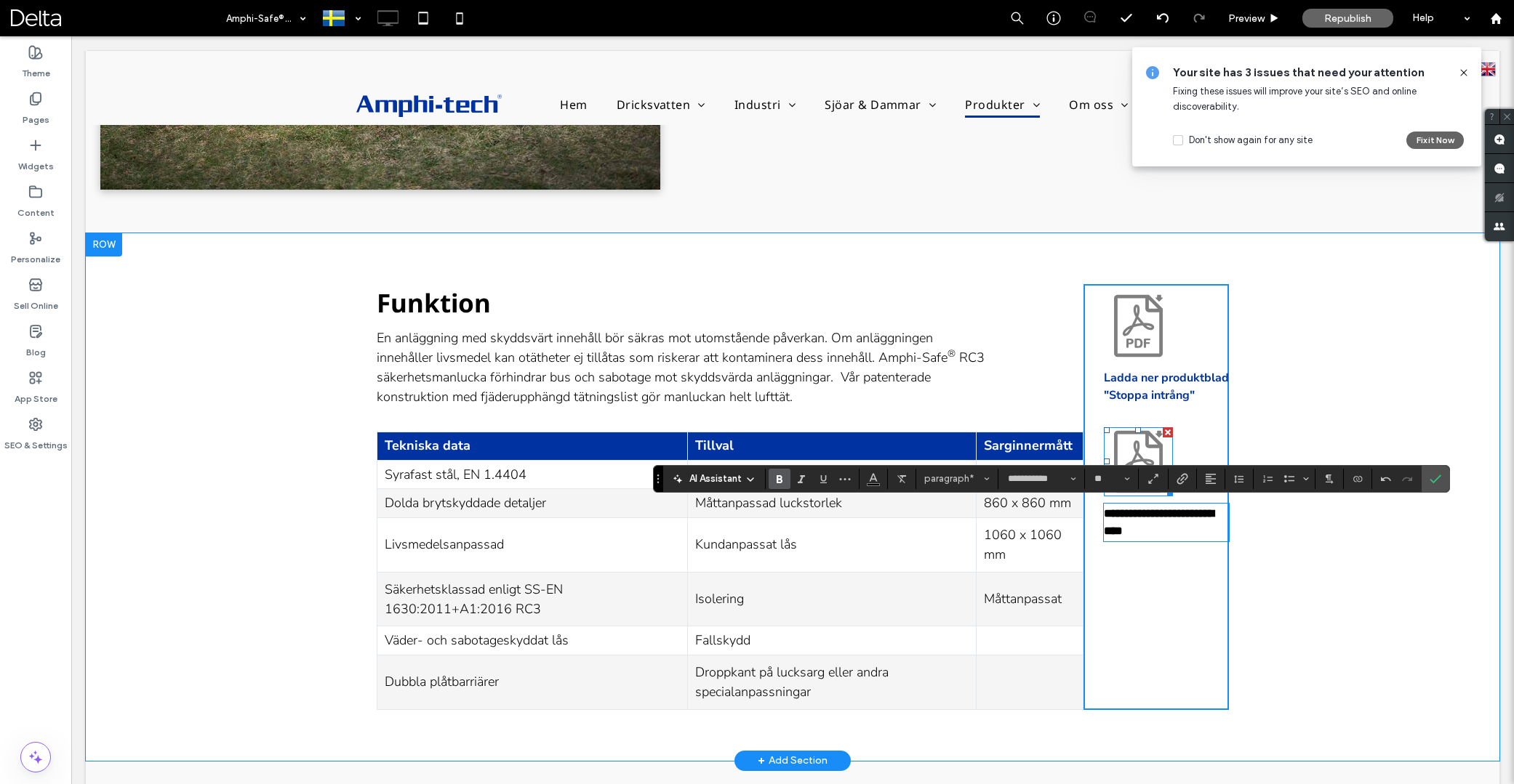
click at [1157, 452] on icon at bounding box center [1138, 462] width 69 height 69
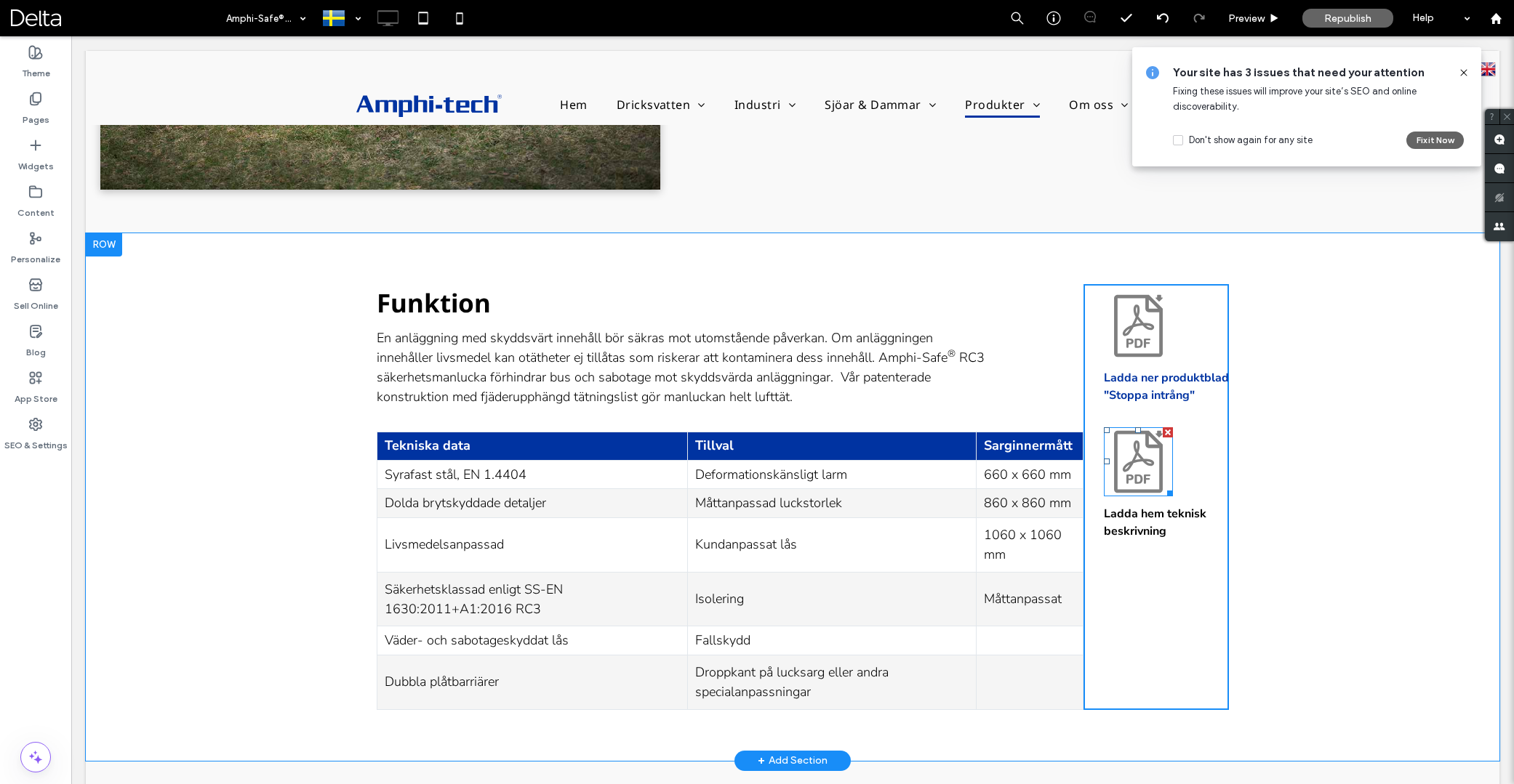
click at [1146, 482] on icon at bounding box center [1138, 462] width 69 height 69
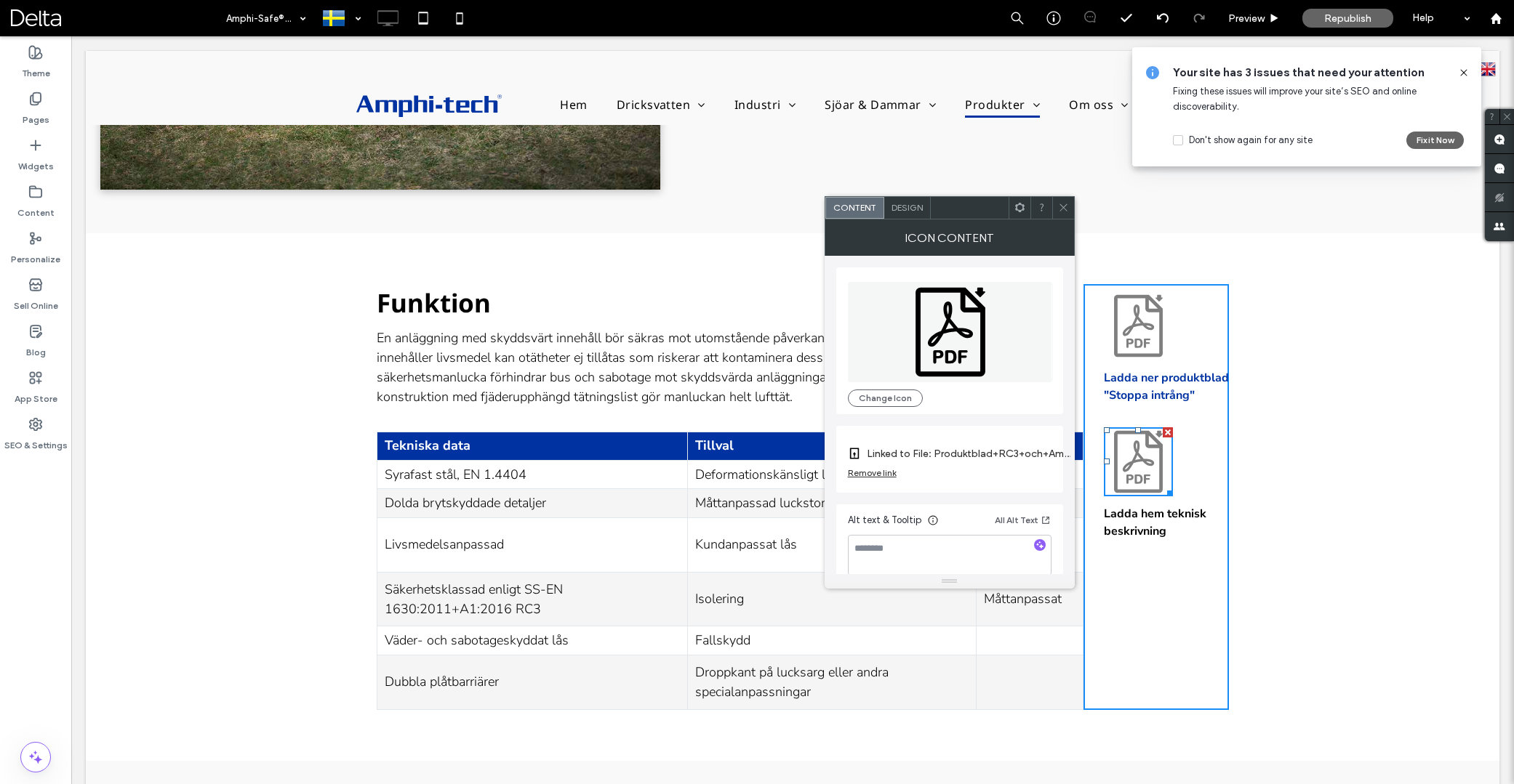
click at [882, 471] on div "Remove link" at bounding box center [872, 472] width 49 height 11
click at [905, 459] on label "Link Icon" at bounding box center [944, 450] width 193 height 27
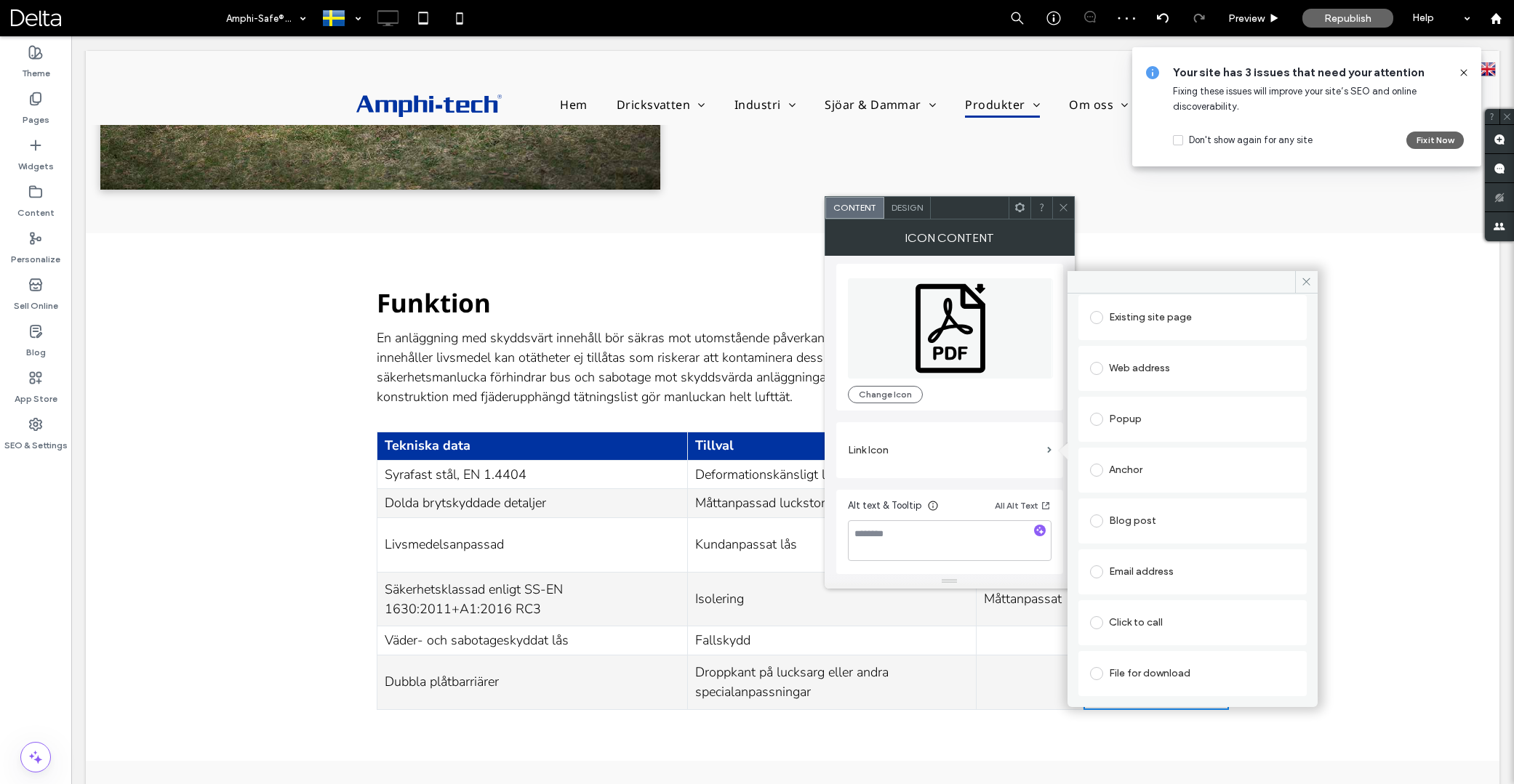
scroll to position [74, 0]
click at [1128, 669] on div "File for download" at bounding box center [1192, 674] width 205 height 23
click at [1138, 675] on div "File" at bounding box center [1193, 673] width 204 height 13
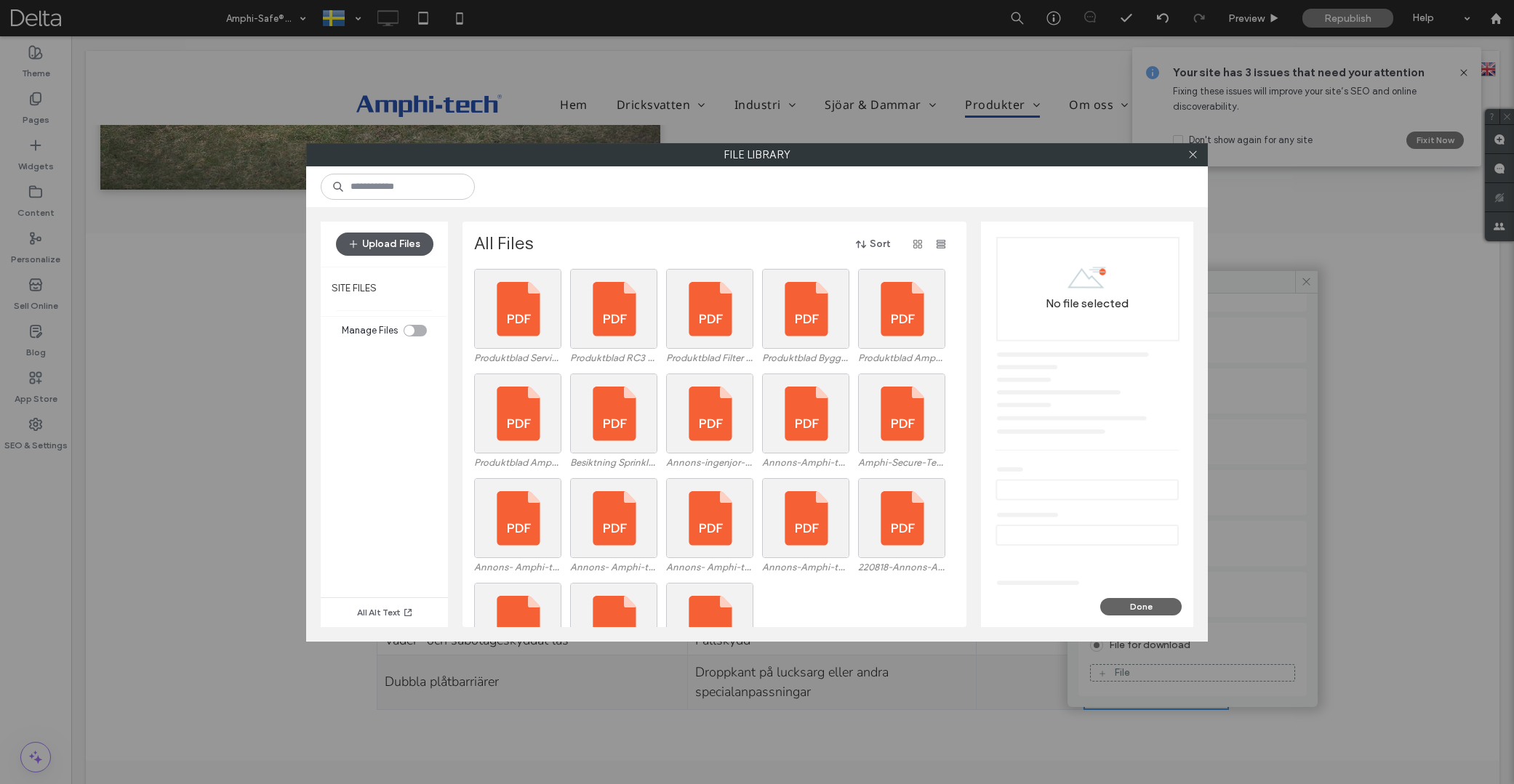
click at [393, 244] on button "Upload Files" at bounding box center [385, 244] width 98 height 23
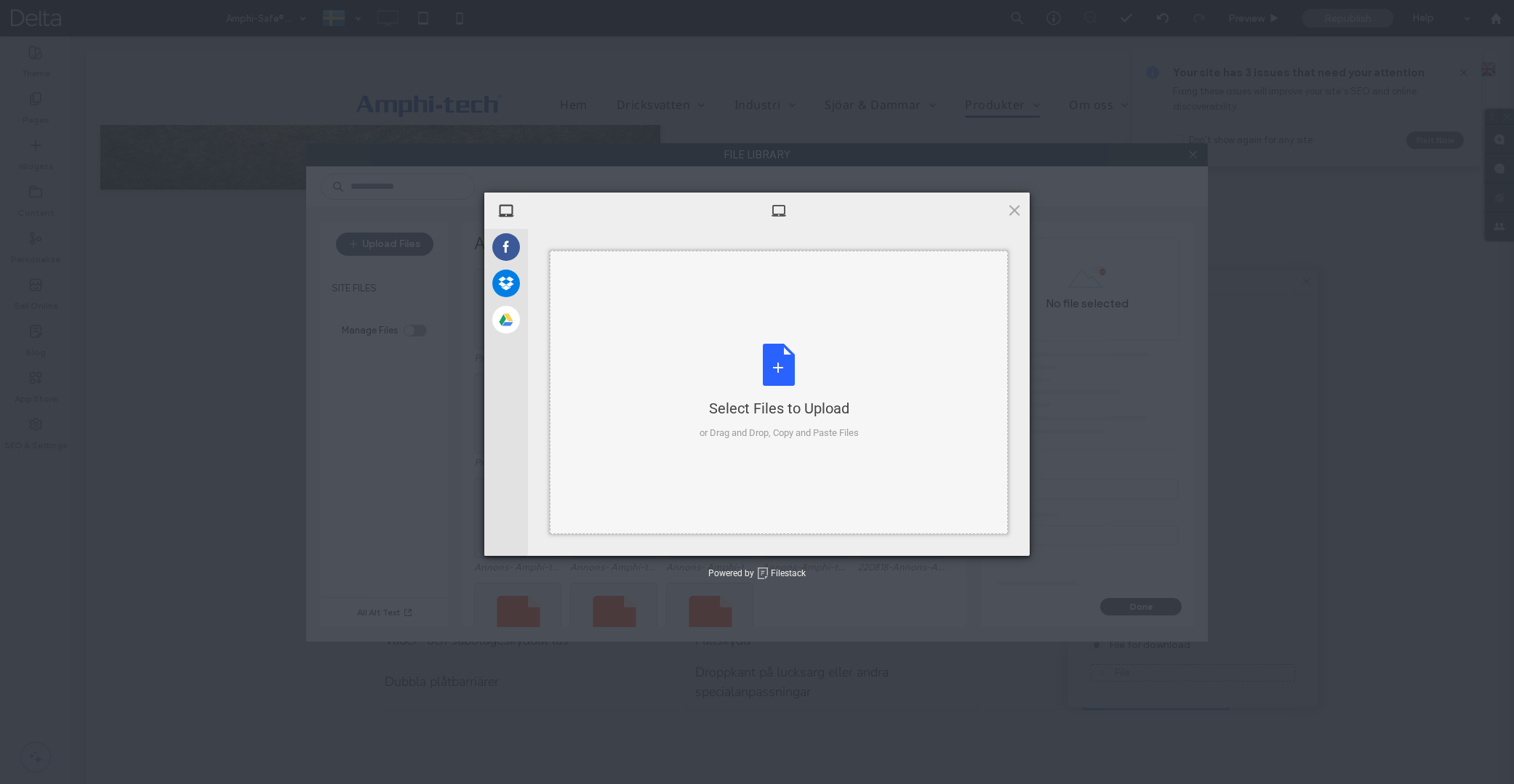
click at [662, 309] on div "Select Files to Upload or Drag and Drop, Copy and Paste Files" at bounding box center [779, 393] width 459 height 283
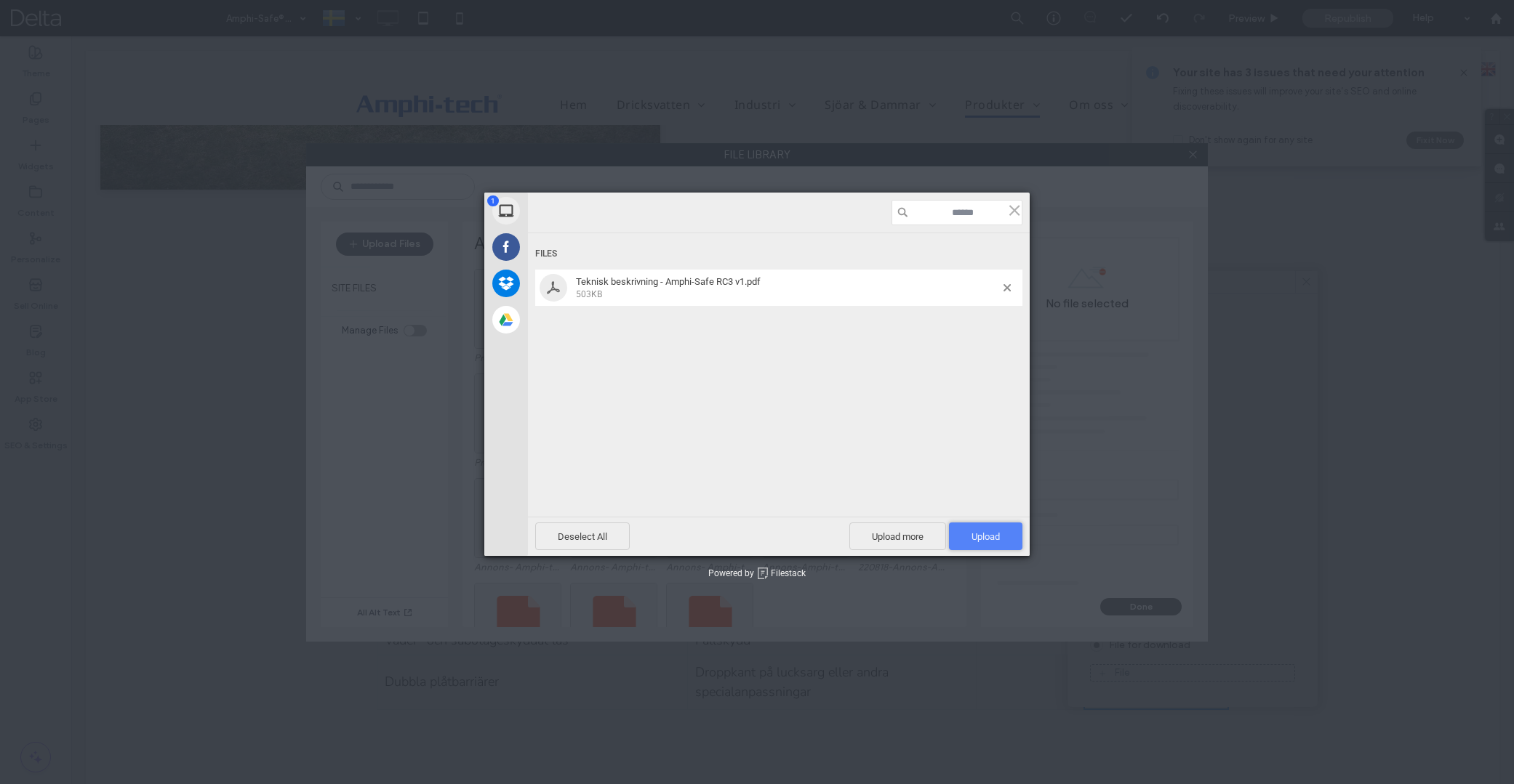
click at [986, 534] on span "Upload 1" at bounding box center [986, 536] width 28 height 11
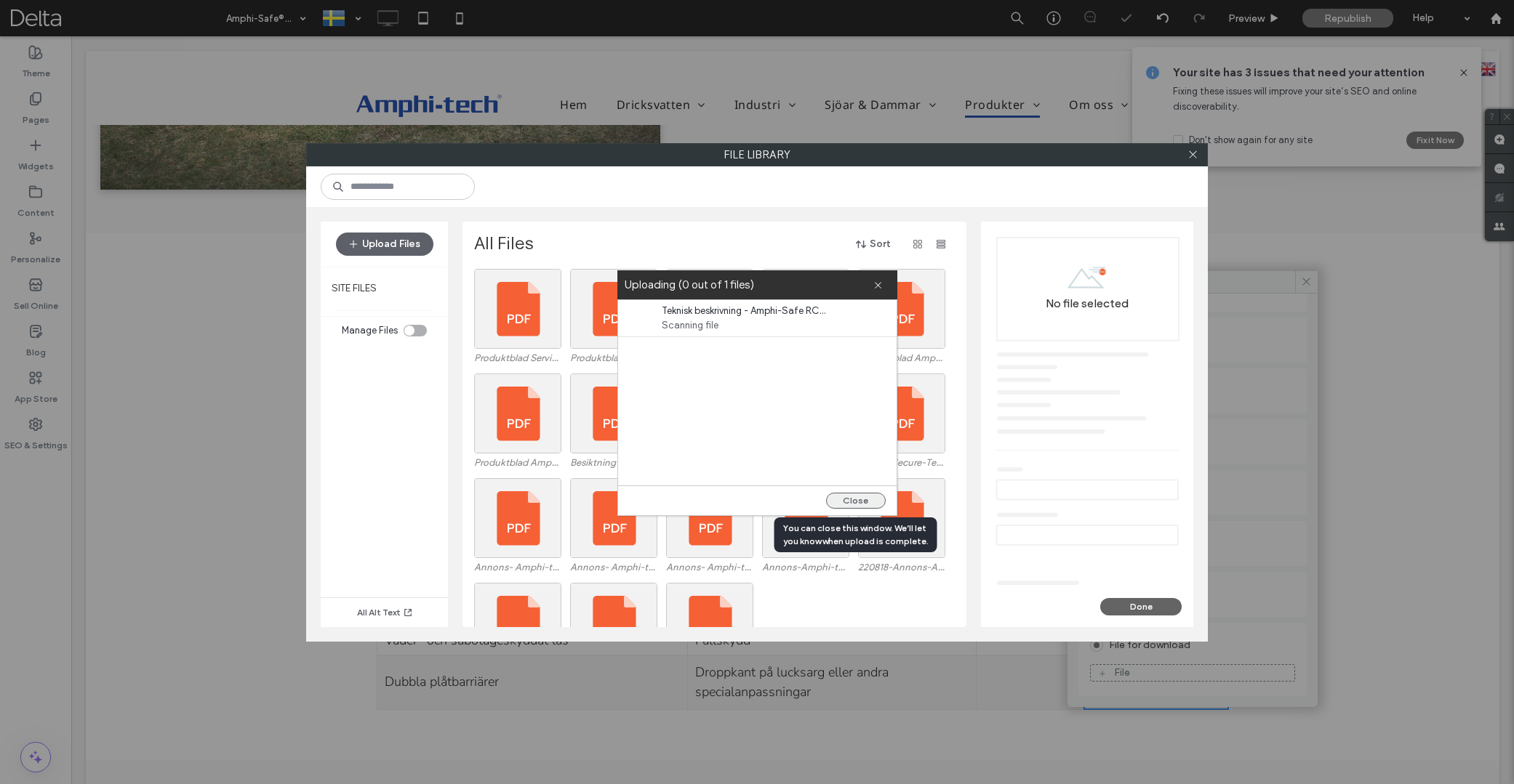
click at [871, 500] on button "Close" at bounding box center [856, 501] width 60 height 16
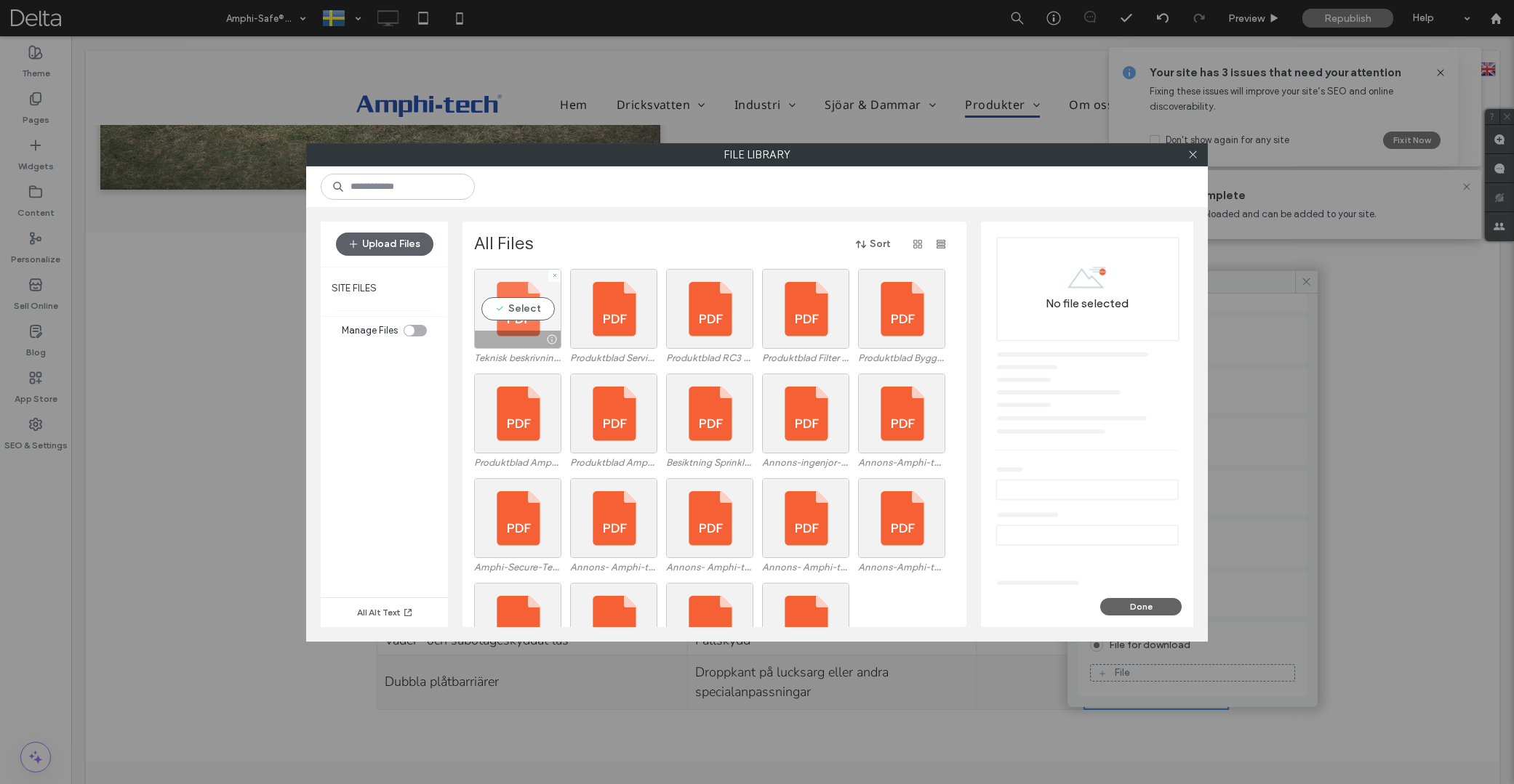
click at [516, 307] on div "Select" at bounding box center [517, 309] width 87 height 80
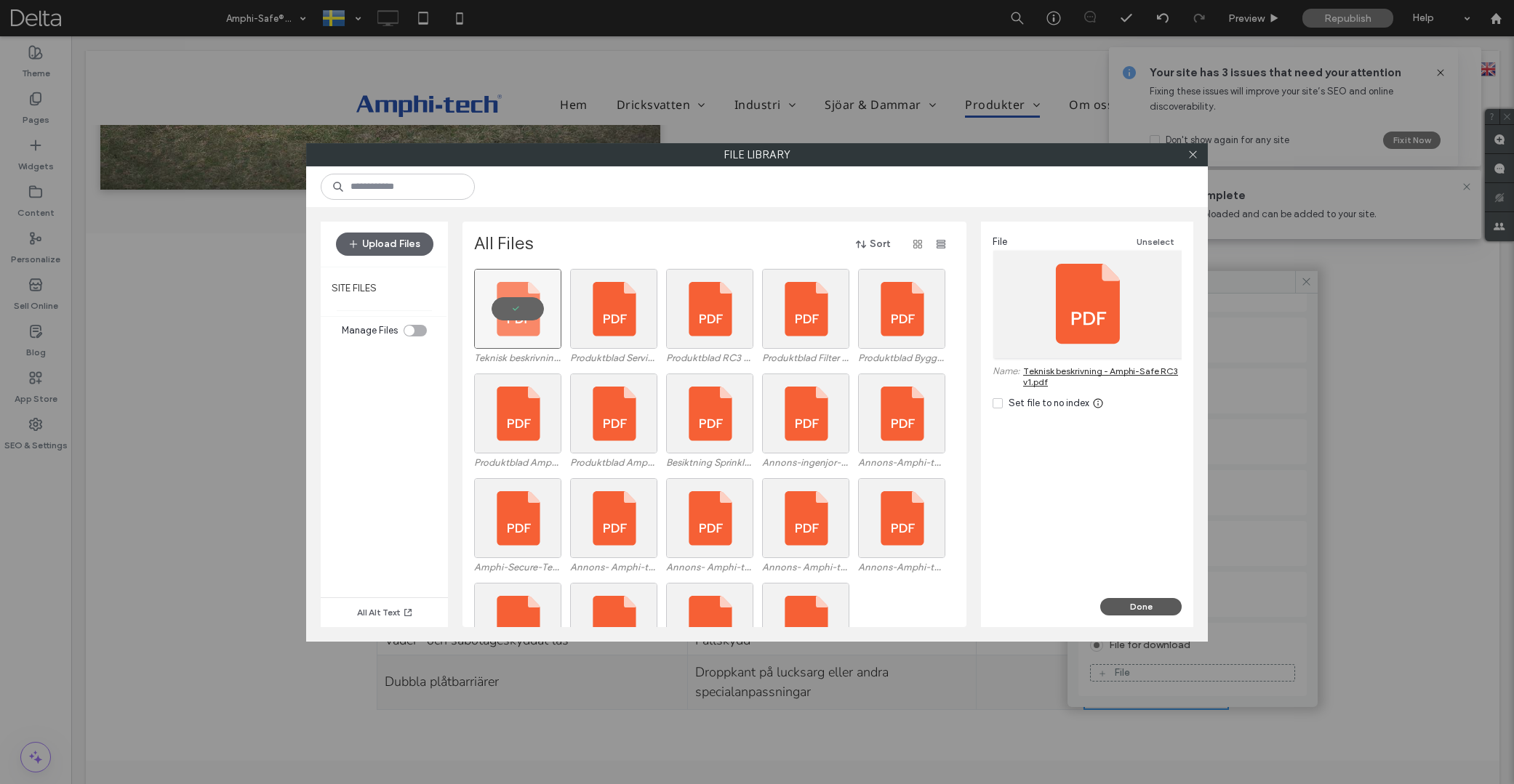
click at [1149, 607] on button "Done" at bounding box center [1141, 607] width 81 height 17
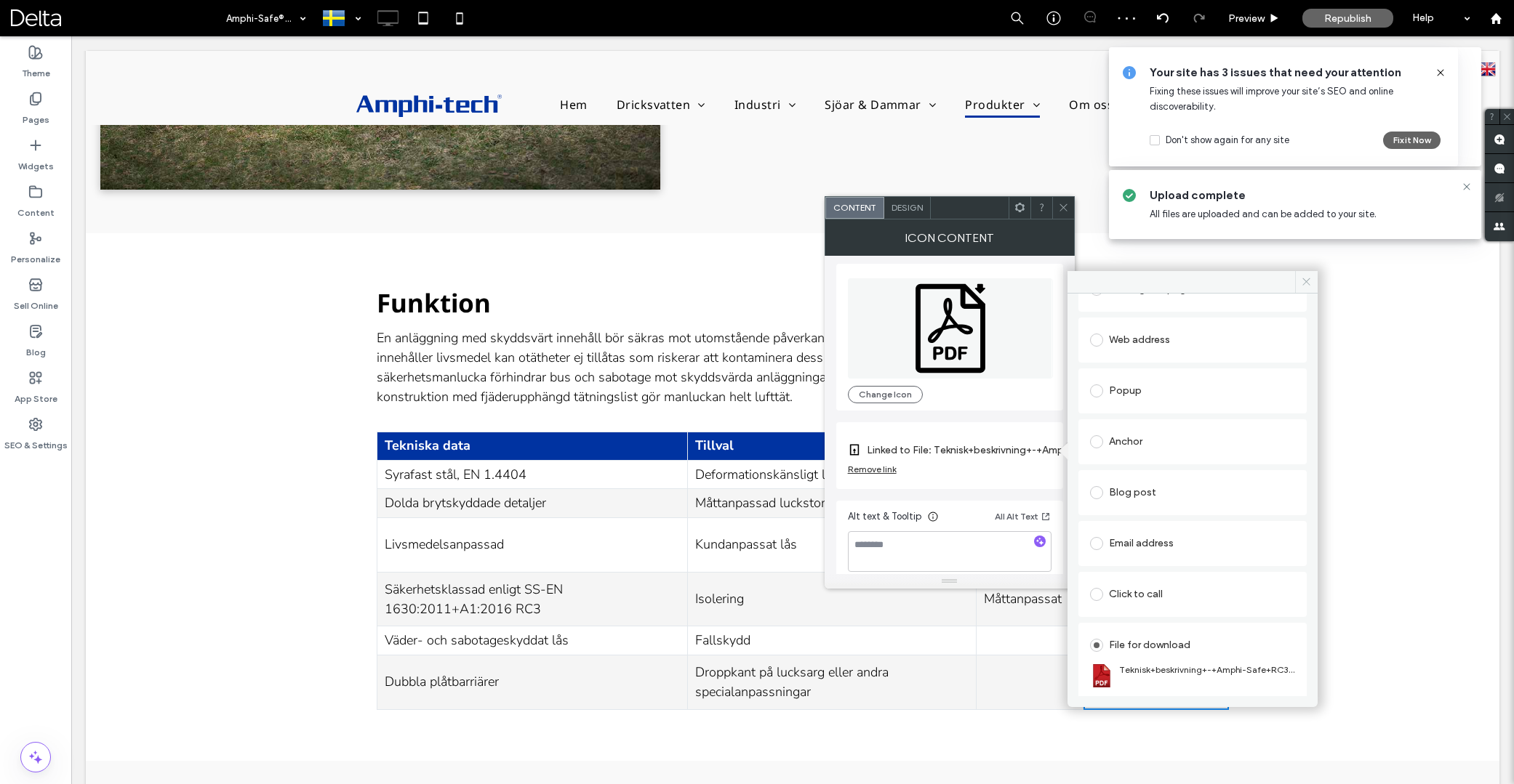
click at [1306, 283] on use at bounding box center [1306, 282] width 7 height 7
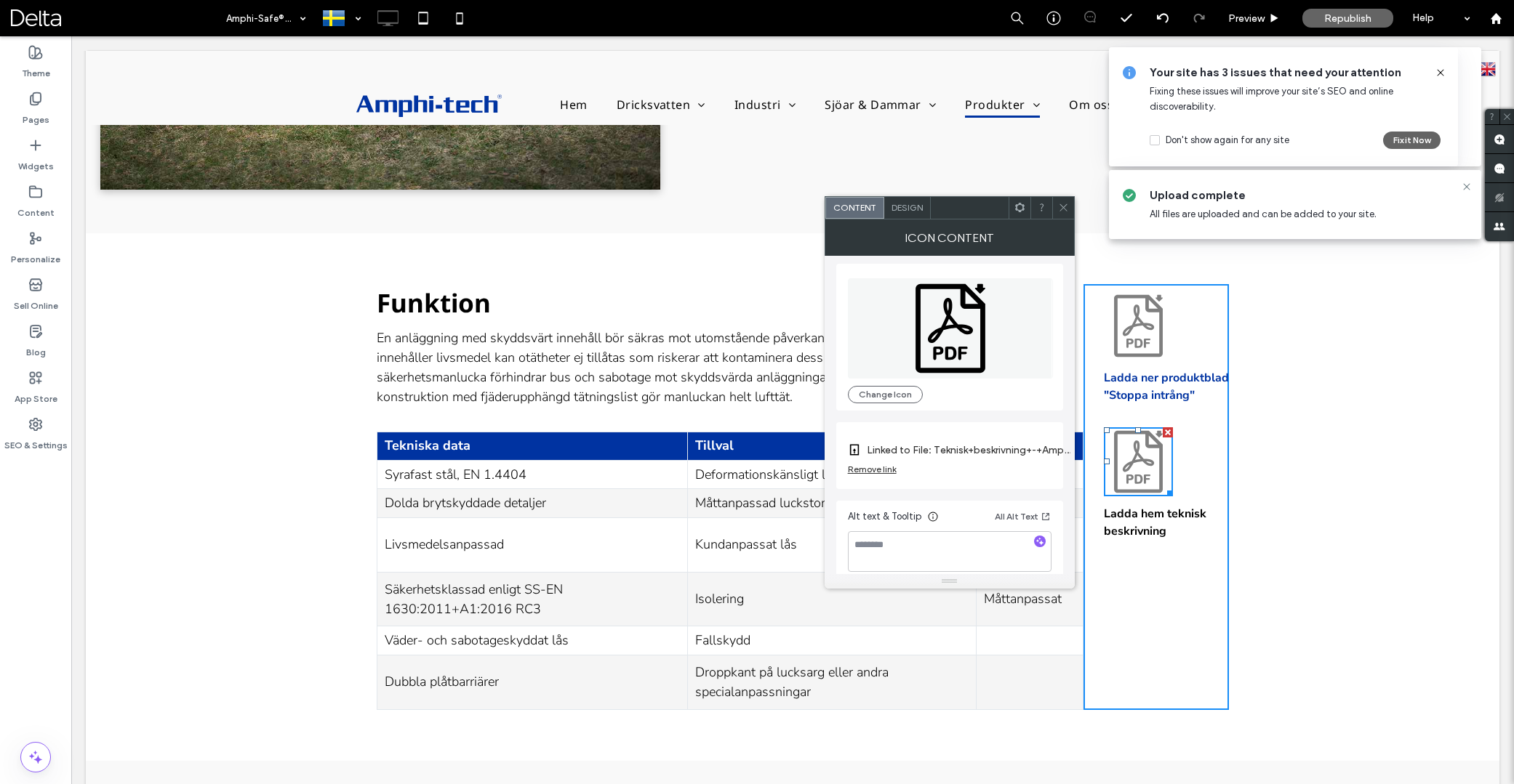
click at [1133, 530] on strong "Ladda hem teknisk beskrivning" at bounding box center [1155, 522] width 103 height 33
click at [1174, 530] on p "Ladda hem teknisk beskrivning" at bounding box center [1166, 523] width 125 height 35
click at [1157, 531] on strong "Ladda hem teknisk beskrivning" at bounding box center [1155, 522] width 103 height 33
drag, startPoint x: 1059, startPoint y: 205, endPoint x: 1063, endPoint y: 222, distance: 17.5
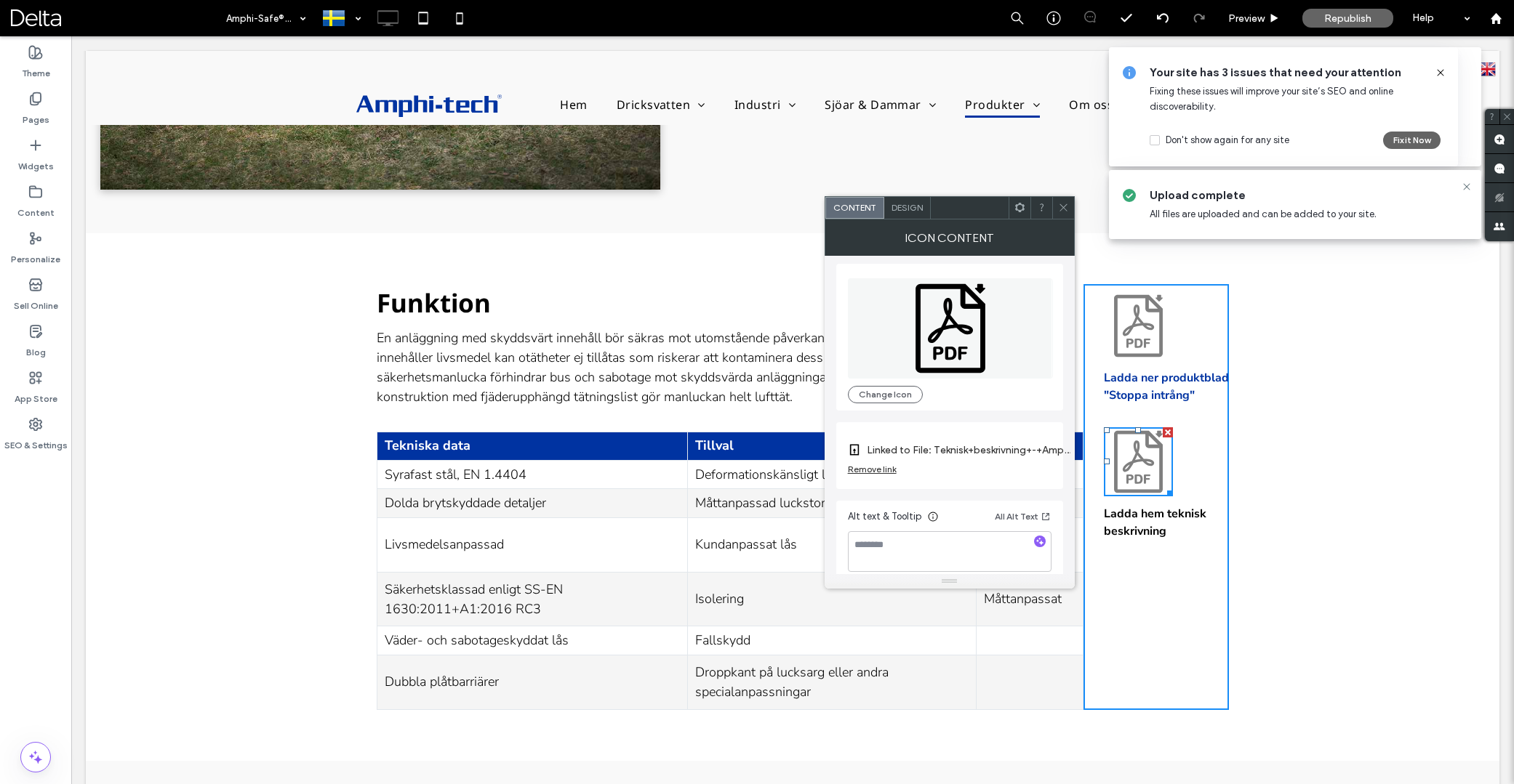
click at [1060, 205] on icon at bounding box center [1063, 207] width 11 height 11
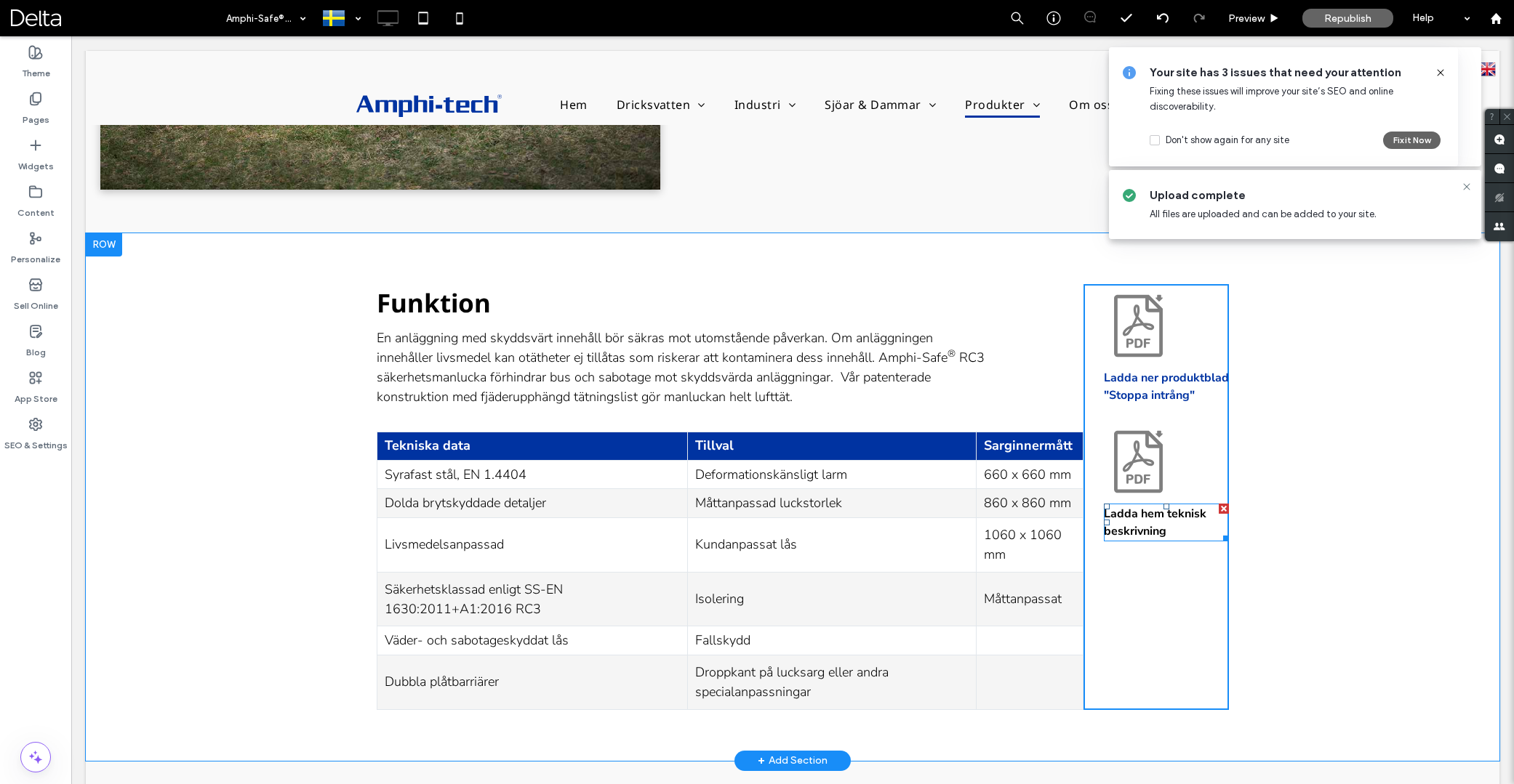
click at [1152, 519] on strong "Ladda hem teknisk beskrivning" at bounding box center [1155, 522] width 103 height 33
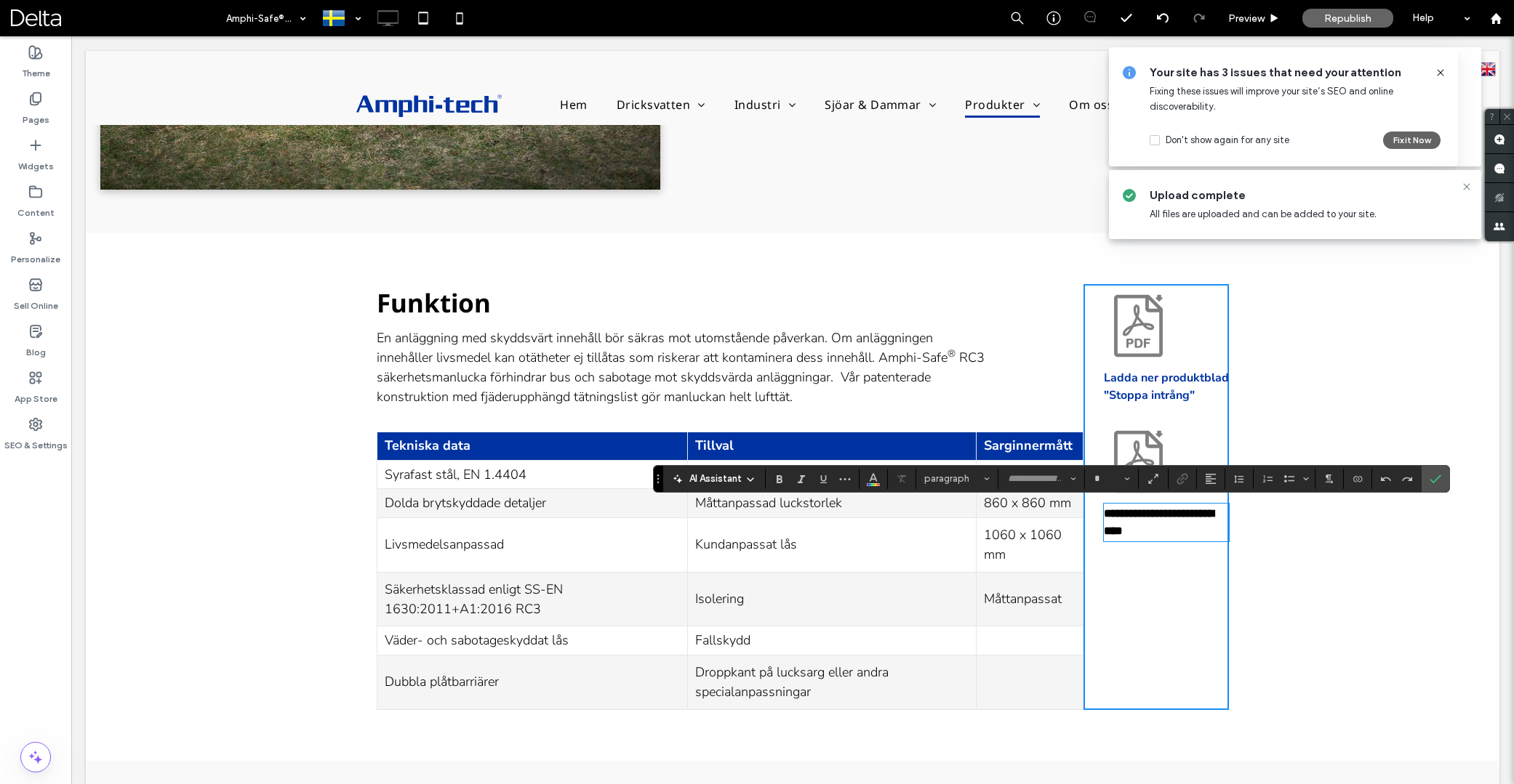
type input "**********"
type input "**"
click at [1152, 519] on strong "**********" at bounding box center [1158, 522] width 109 height 28
click at [1181, 530] on p "**********" at bounding box center [1166, 523] width 125 height 35
click at [1184, 535] on strong "**********" at bounding box center [1158, 522] width 109 height 28
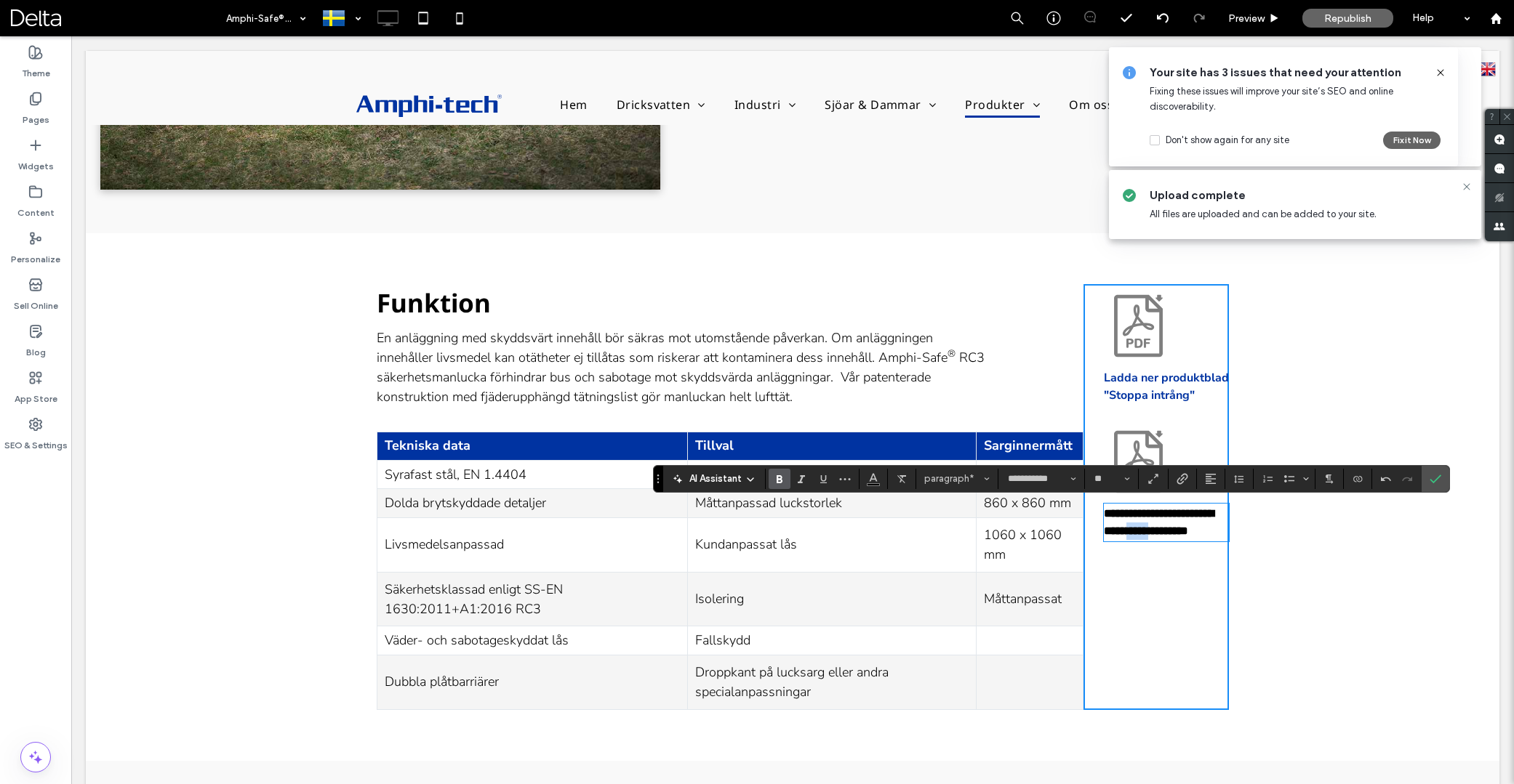
click at [1184, 535] on strong "**********" at bounding box center [1158, 522] width 109 height 28
click at [1186, 477] on icon "Link" at bounding box center [1182, 479] width 12 height 12
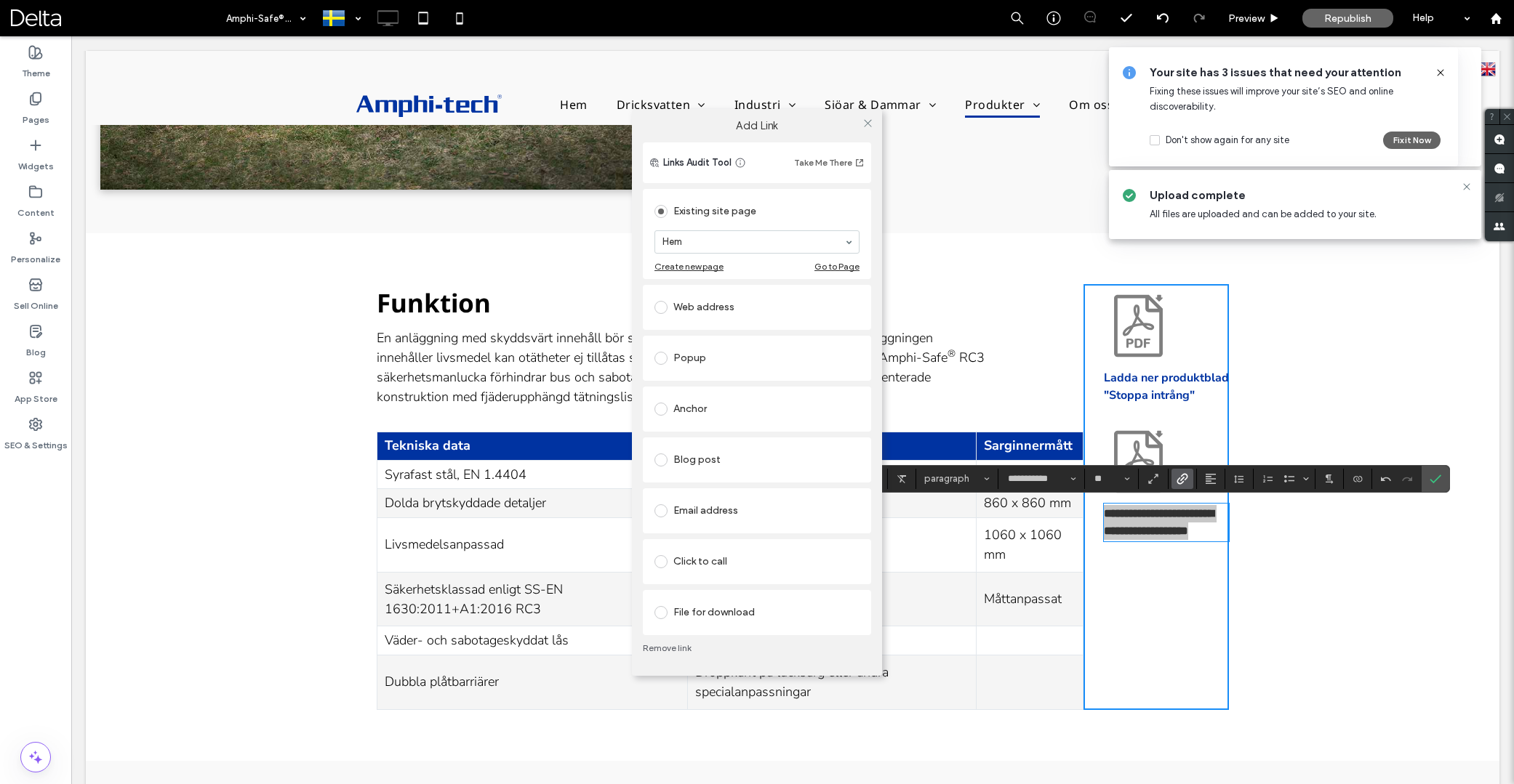
click at [740, 617] on div "File for download" at bounding box center [756, 612] width 205 height 23
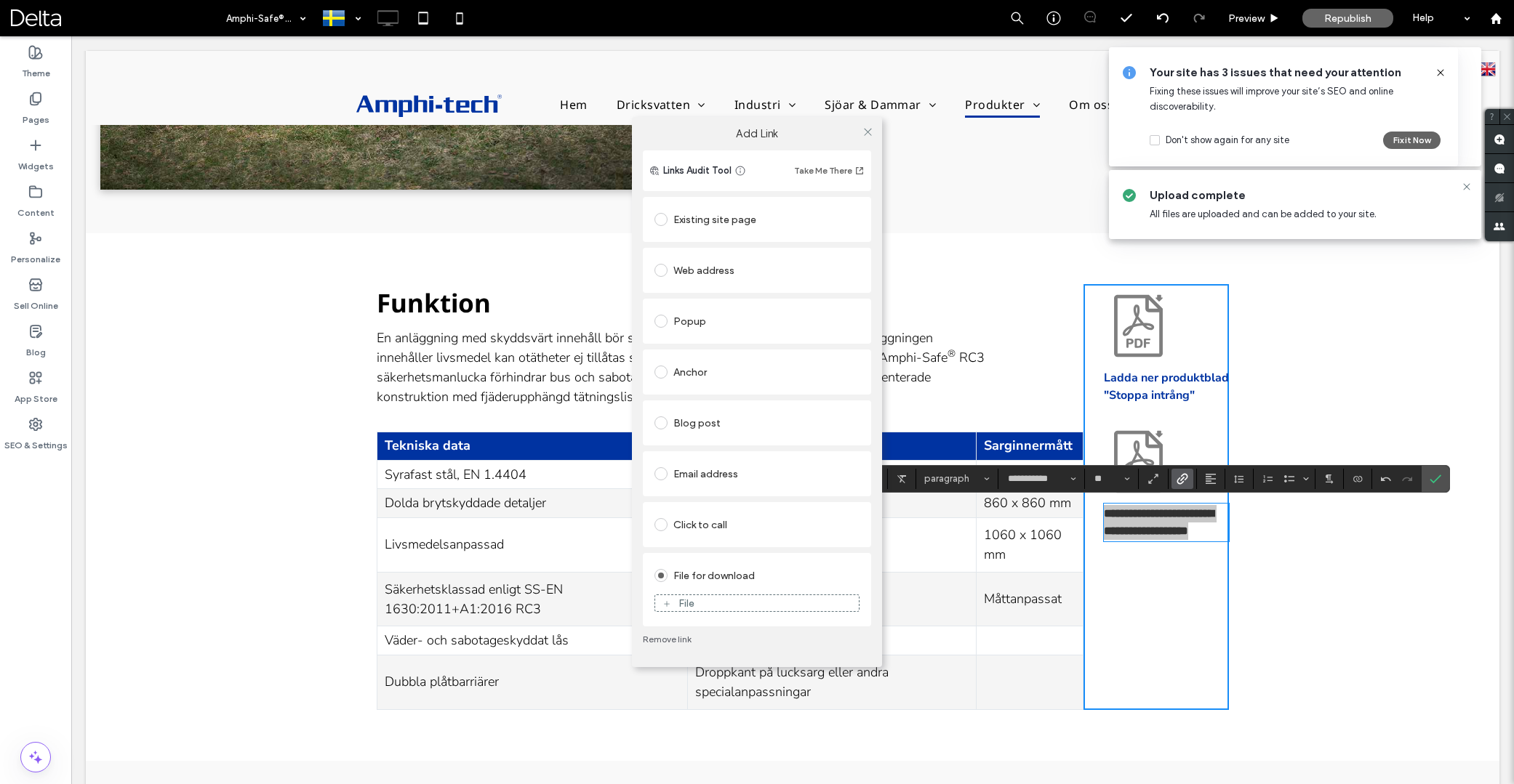
click at [731, 601] on div "File" at bounding box center [757, 603] width 204 height 13
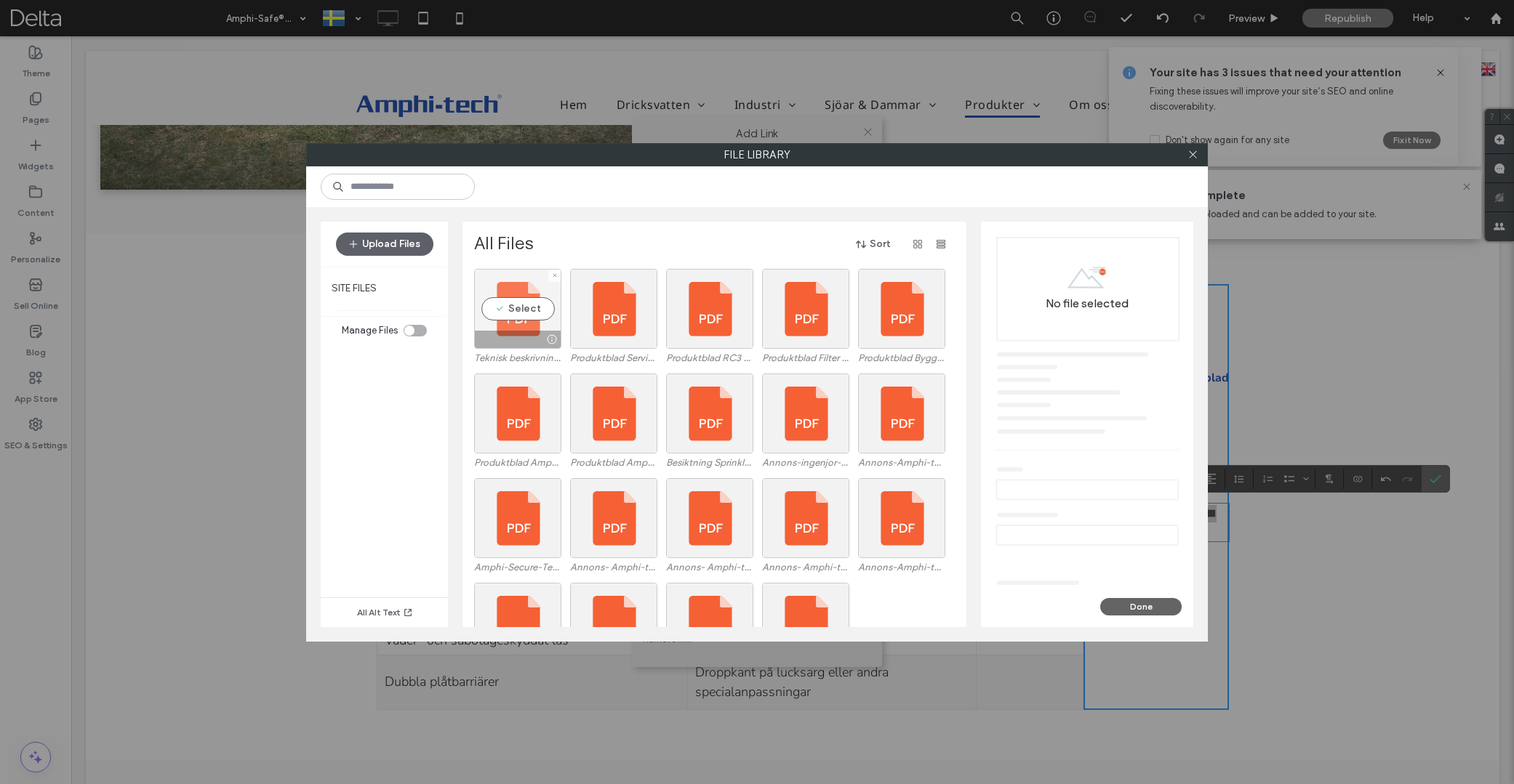
click at [527, 299] on div "Select" at bounding box center [517, 309] width 87 height 80
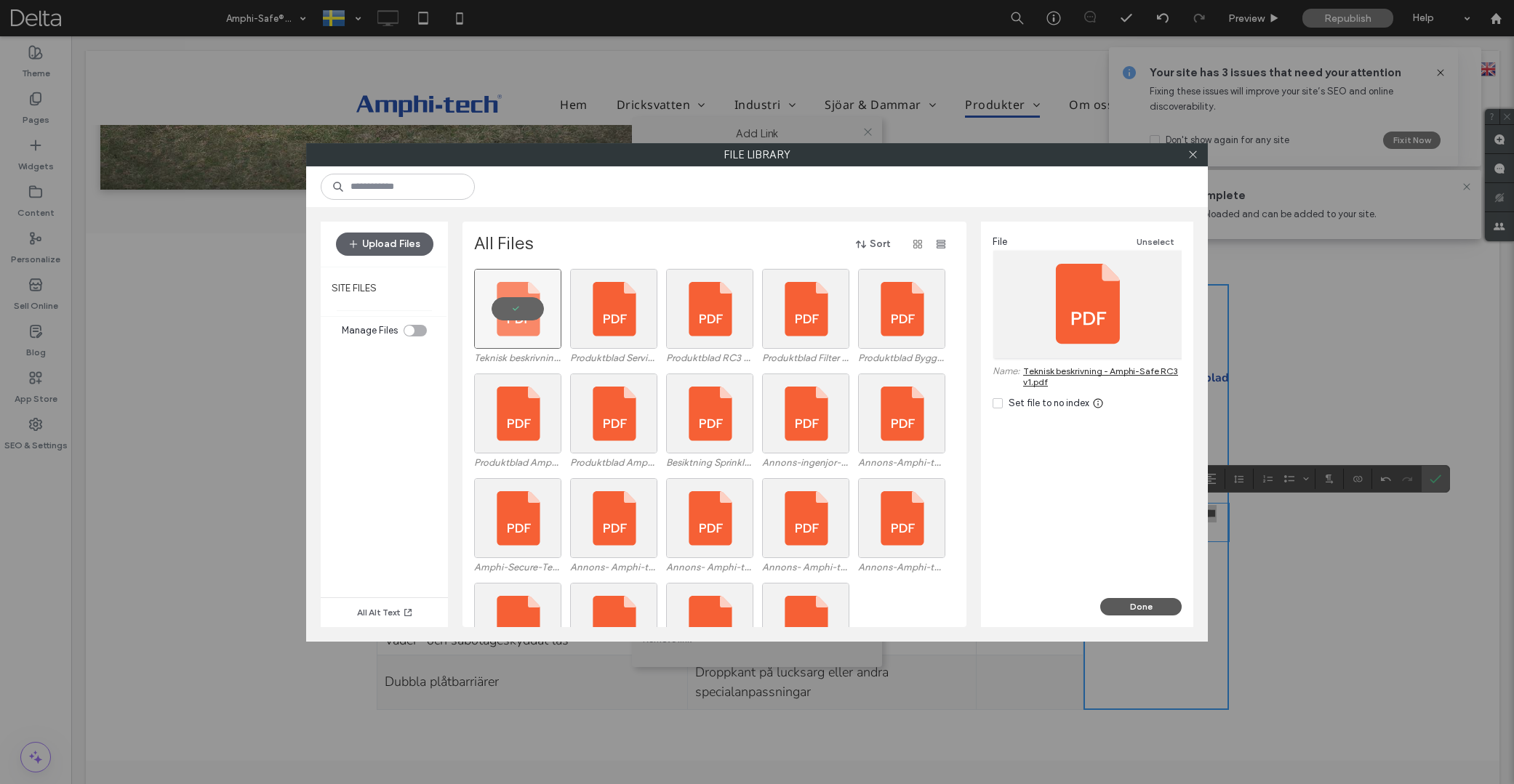
click at [1144, 605] on button "Done" at bounding box center [1141, 607] width 81 height 17
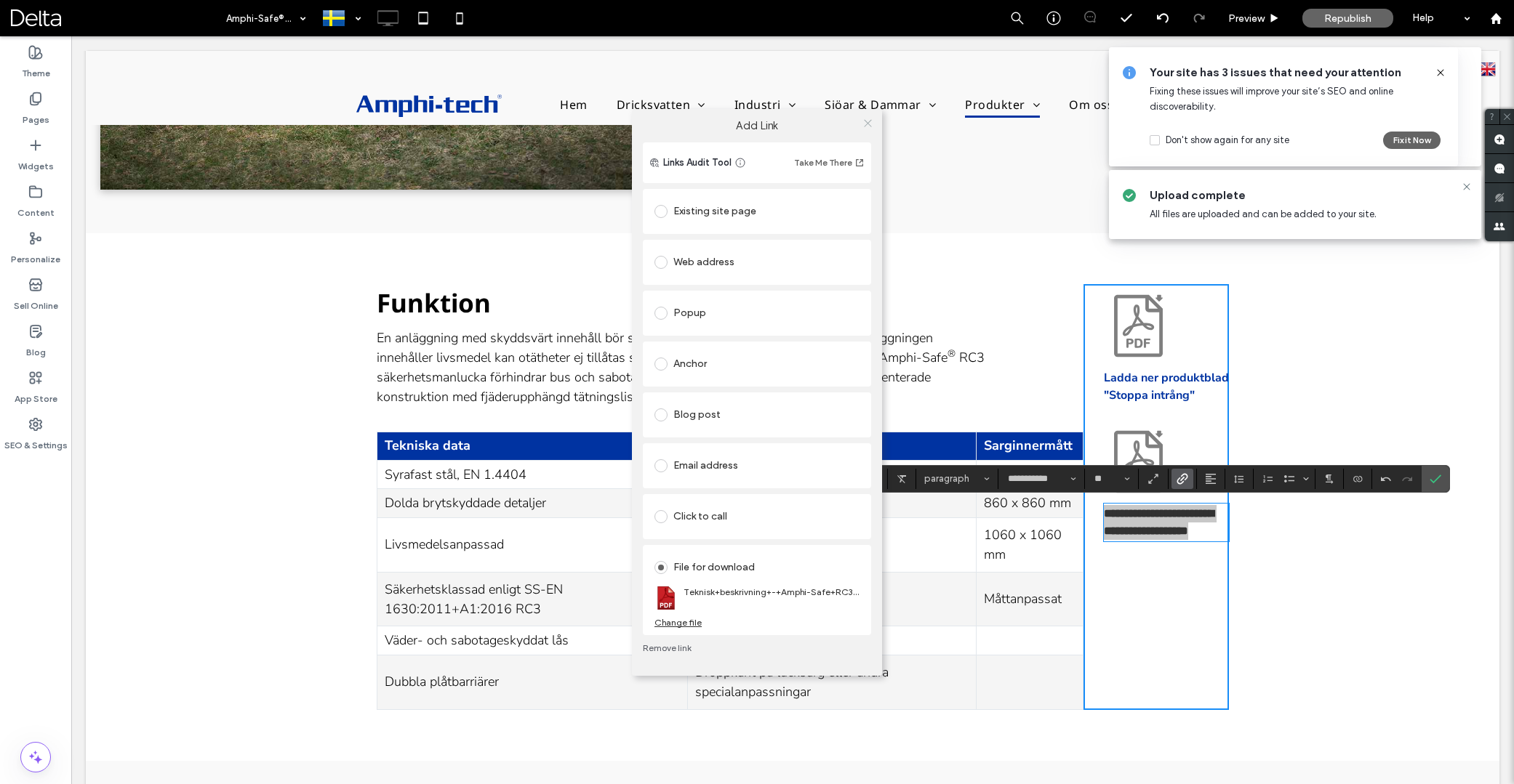
click at [866, 125] on use at bounding box center [867, 123] width 7 height 7
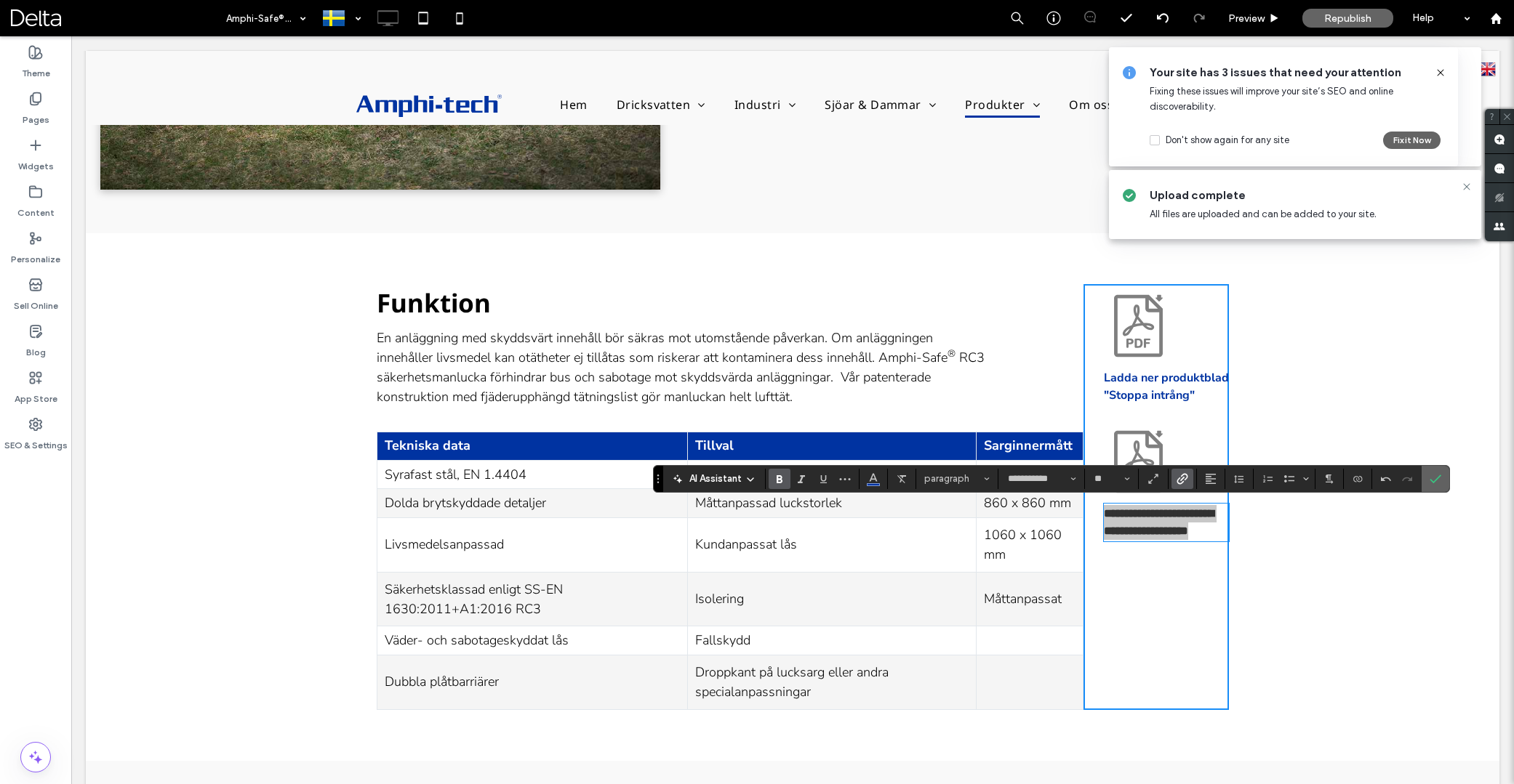
drag, startPoint x: 1439, startPoint y: 485, endPoint x: 1365, endPoint y: 449, distance: 82.3
click at [1439, 485] on span "Confirm" at bounding box center [1435, 479] width 12 height 25
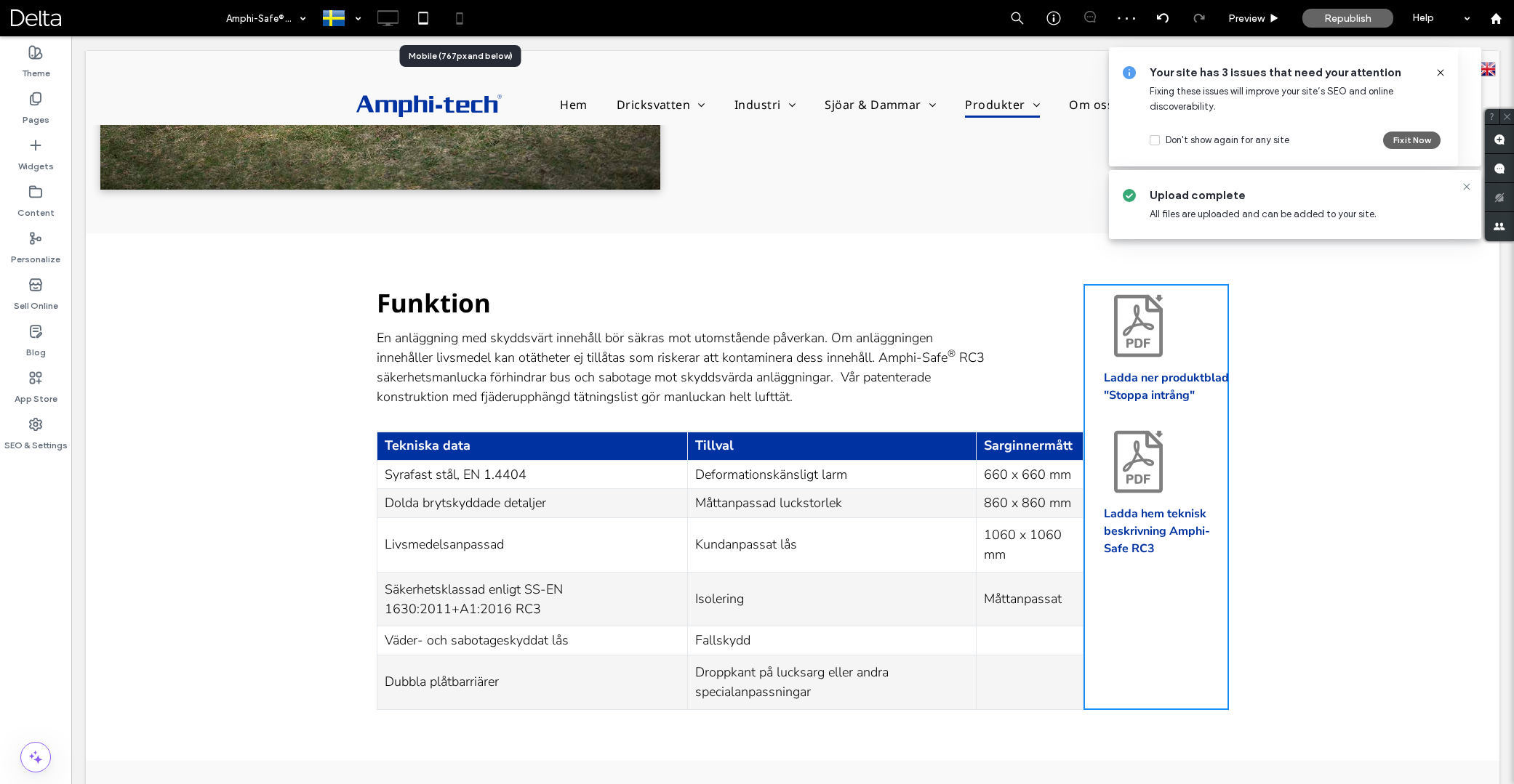
click at [461, 19] on icon at bounding box center [459, 17] width 29 height 29
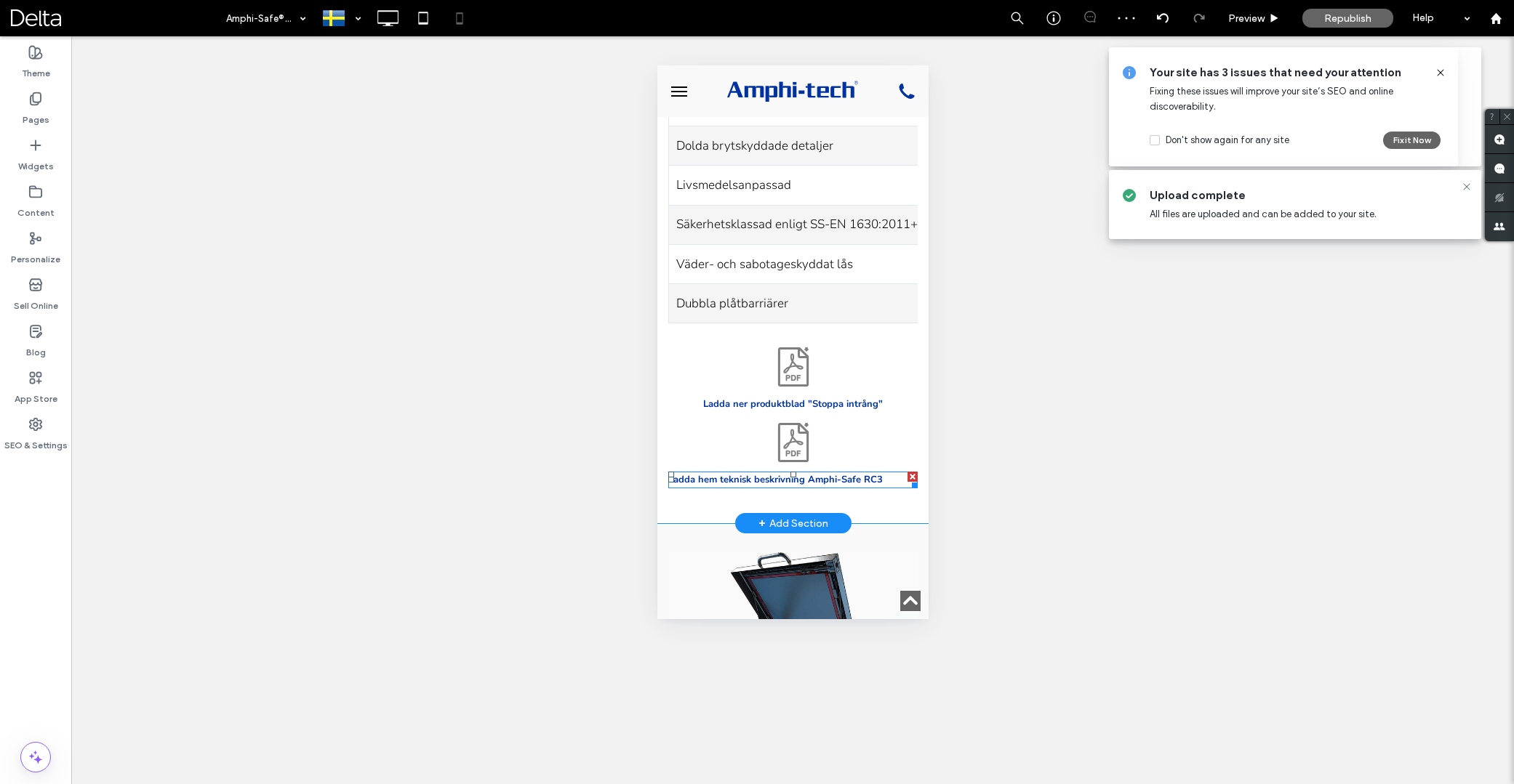
scroll to position [1887, 0]
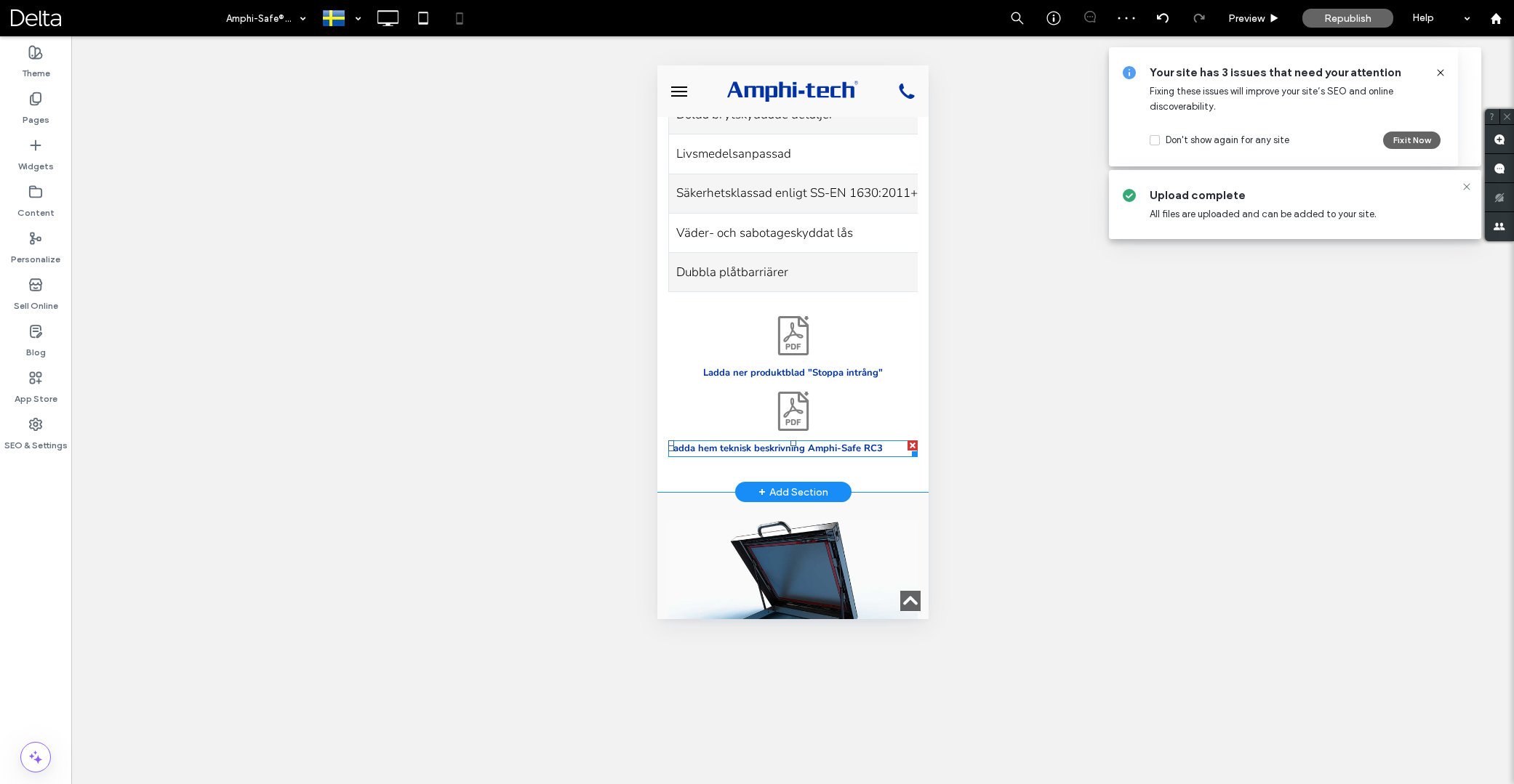
click at [831, 442] on strong "Ladda hem teknisk beskrivning Amphi-Safe RC3" at bounding box center [774, 448] width 215 height 13
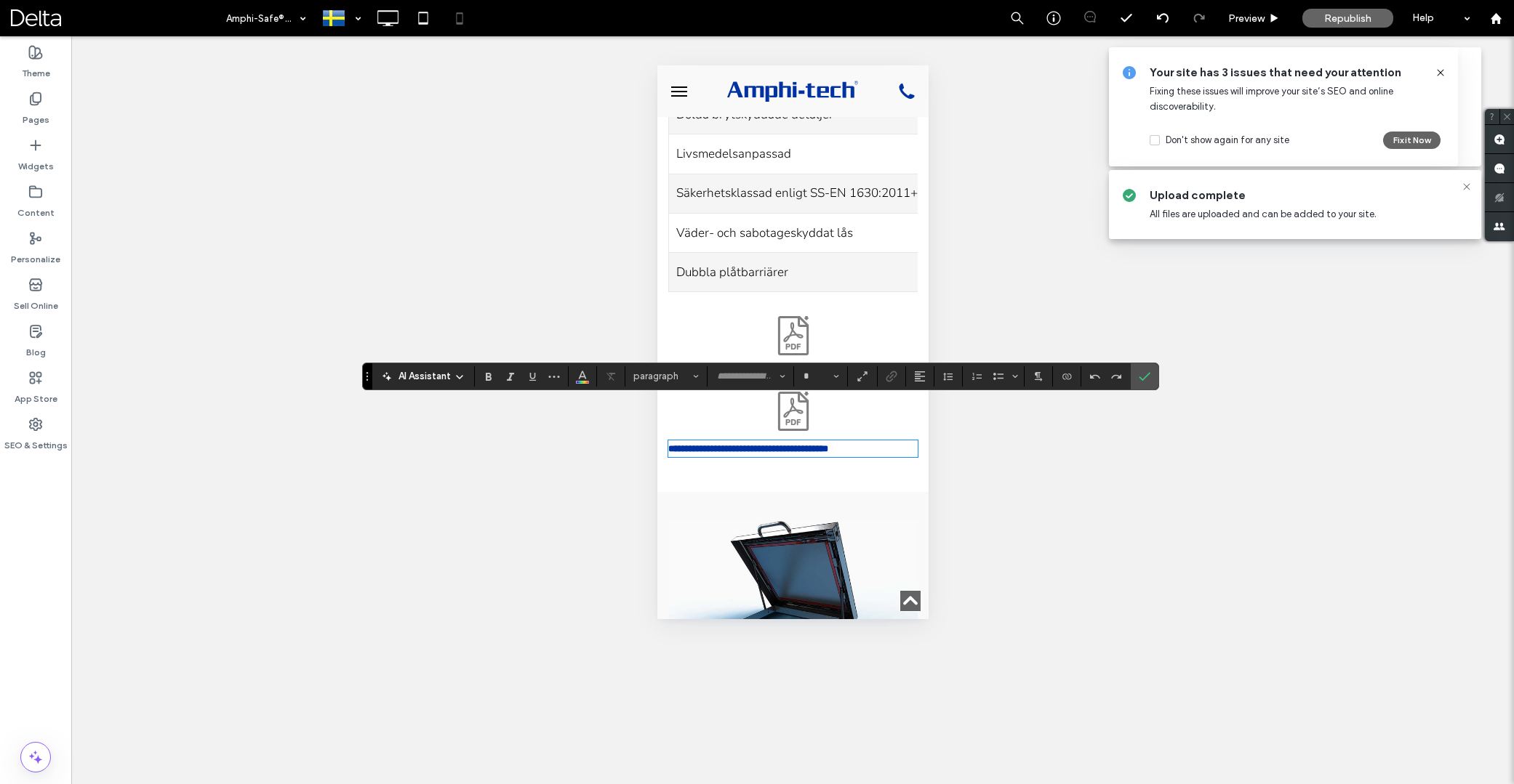
type input "**********"
type input "**"
click at [827, 444] on strong "**********" at bounding box center [747, 448] width 160 height 9
click at [926, 375] on button "Alignment" at bounding box center [920, 376] width 22 height 21
click at [933, 425] on use "ui.textEditor.alignment.center" at bounding box center [931, 421] width 10 height 10
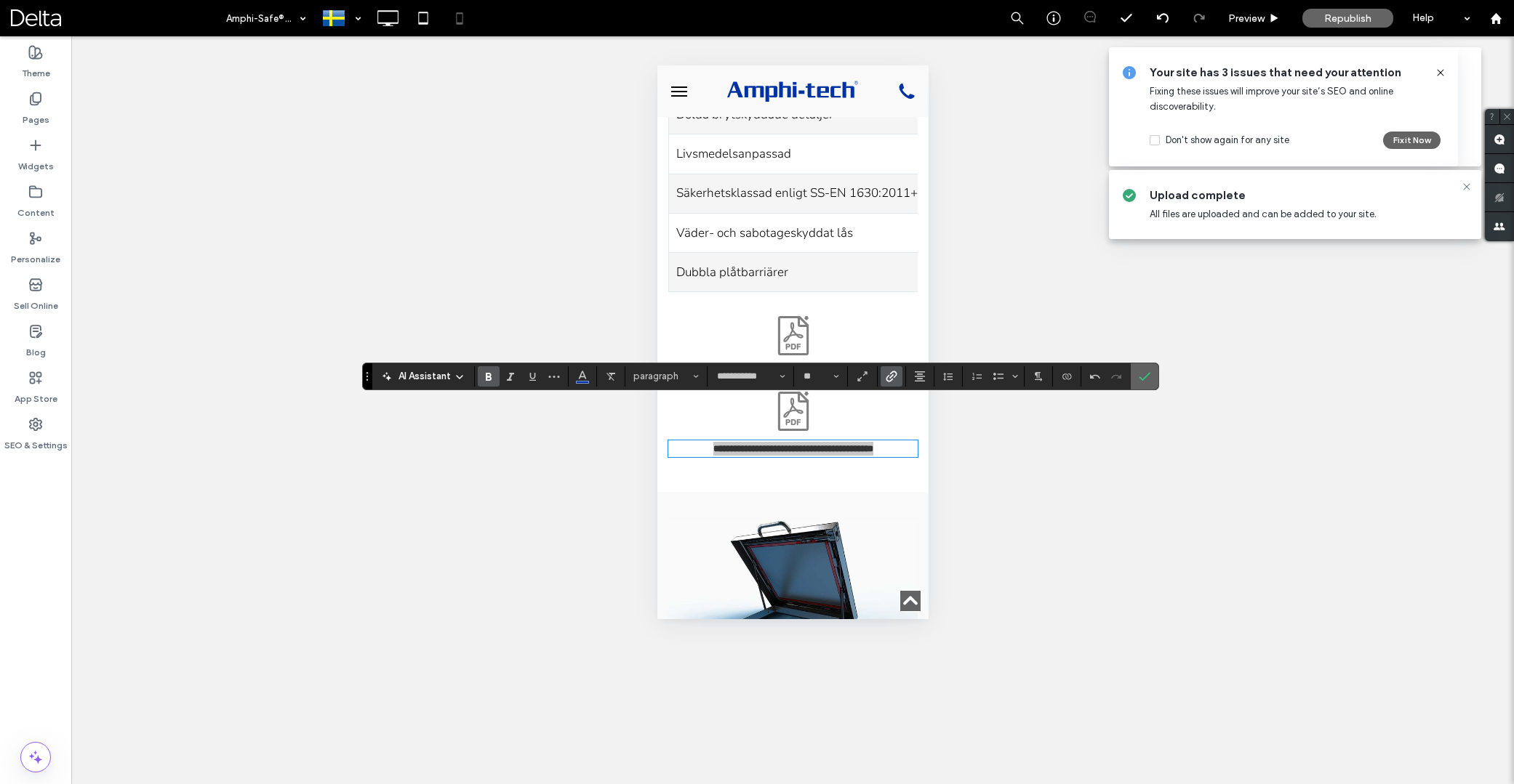
click at [1139, 373] on icon "Confirm" at bounding box center [1145, 376] width 12 height 12
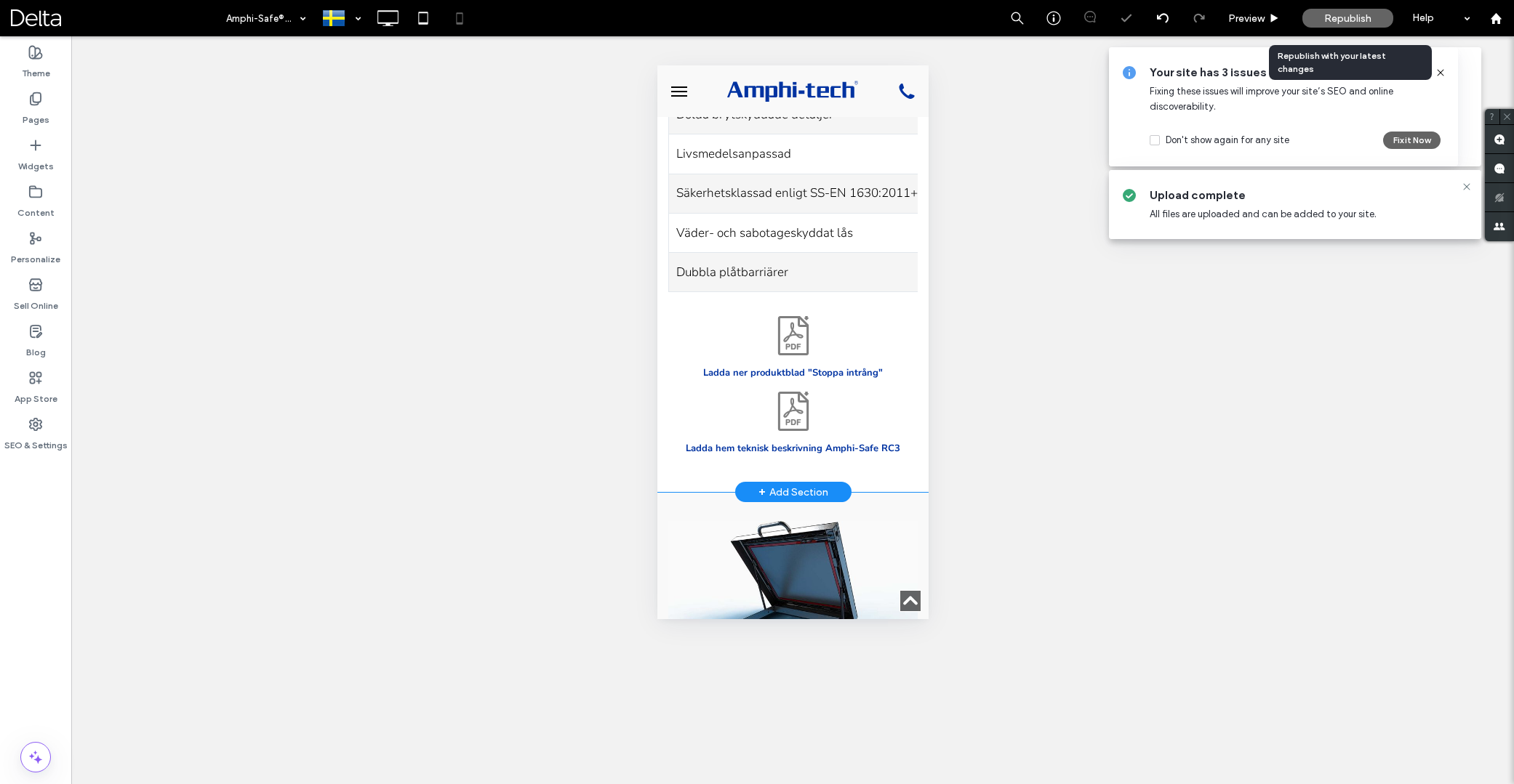
click at [1326, 19] on span "Republish" at bounding box center [1347, 18] width 47 height 12
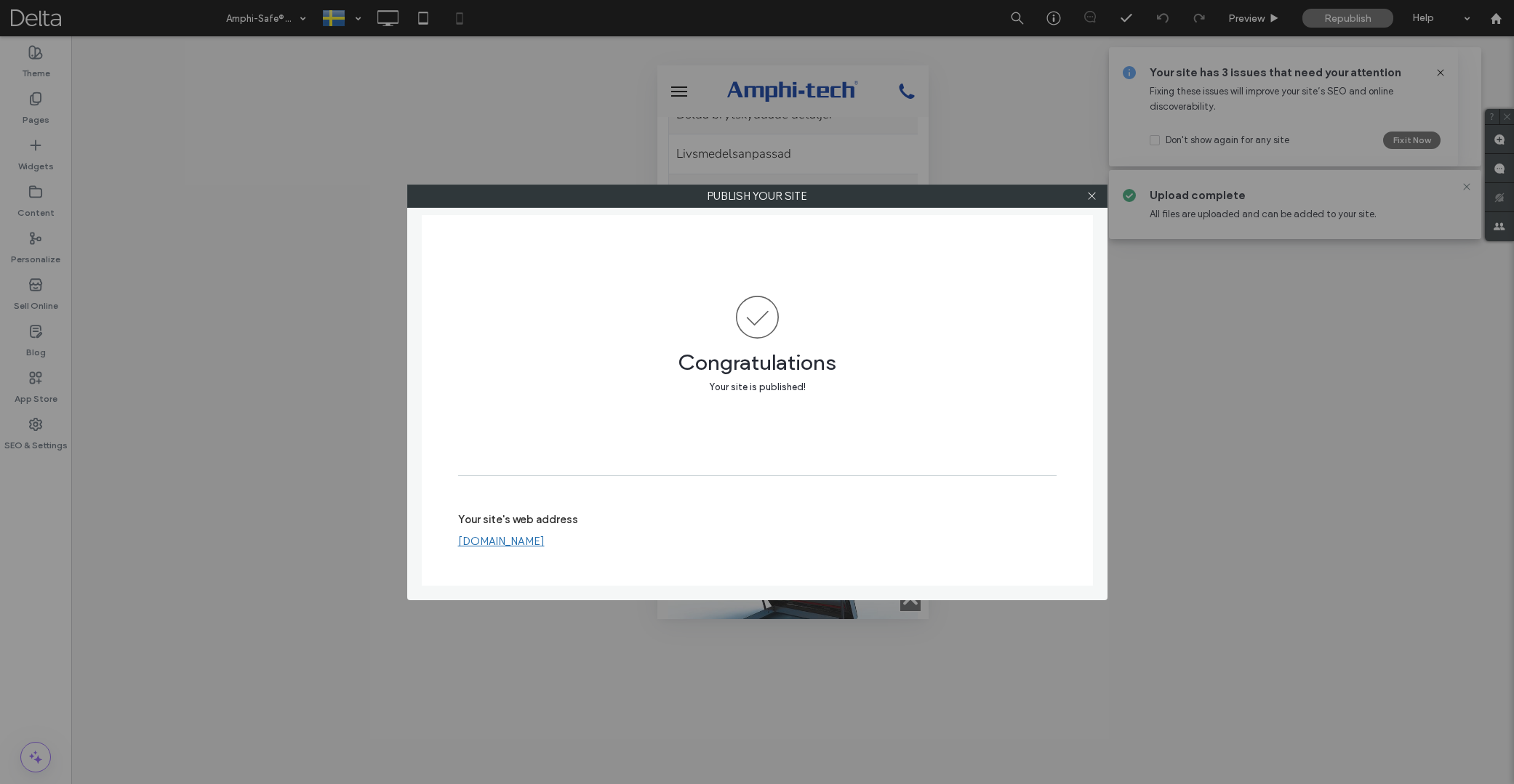
drag, startPoint x: 1091, startPoint y: 199, endPoint x: 1000, endPoint y: 293, distance: 130.8
click at [1091, 199] on icon at bounding box center [1091, 196] width 11 height 11
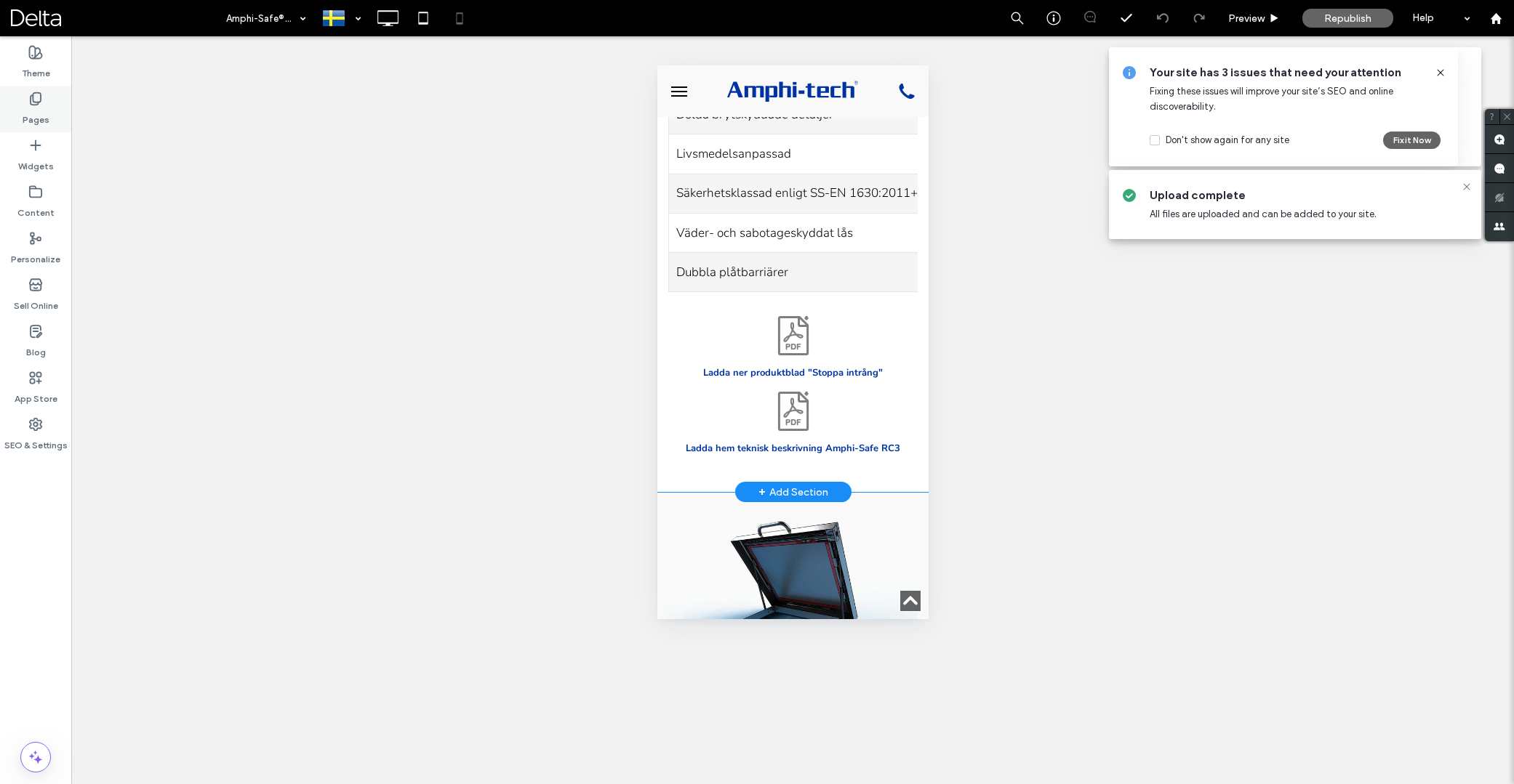
click at [28, 99] on div "Pages" at bounding box center [36, 109] width 71 height 46
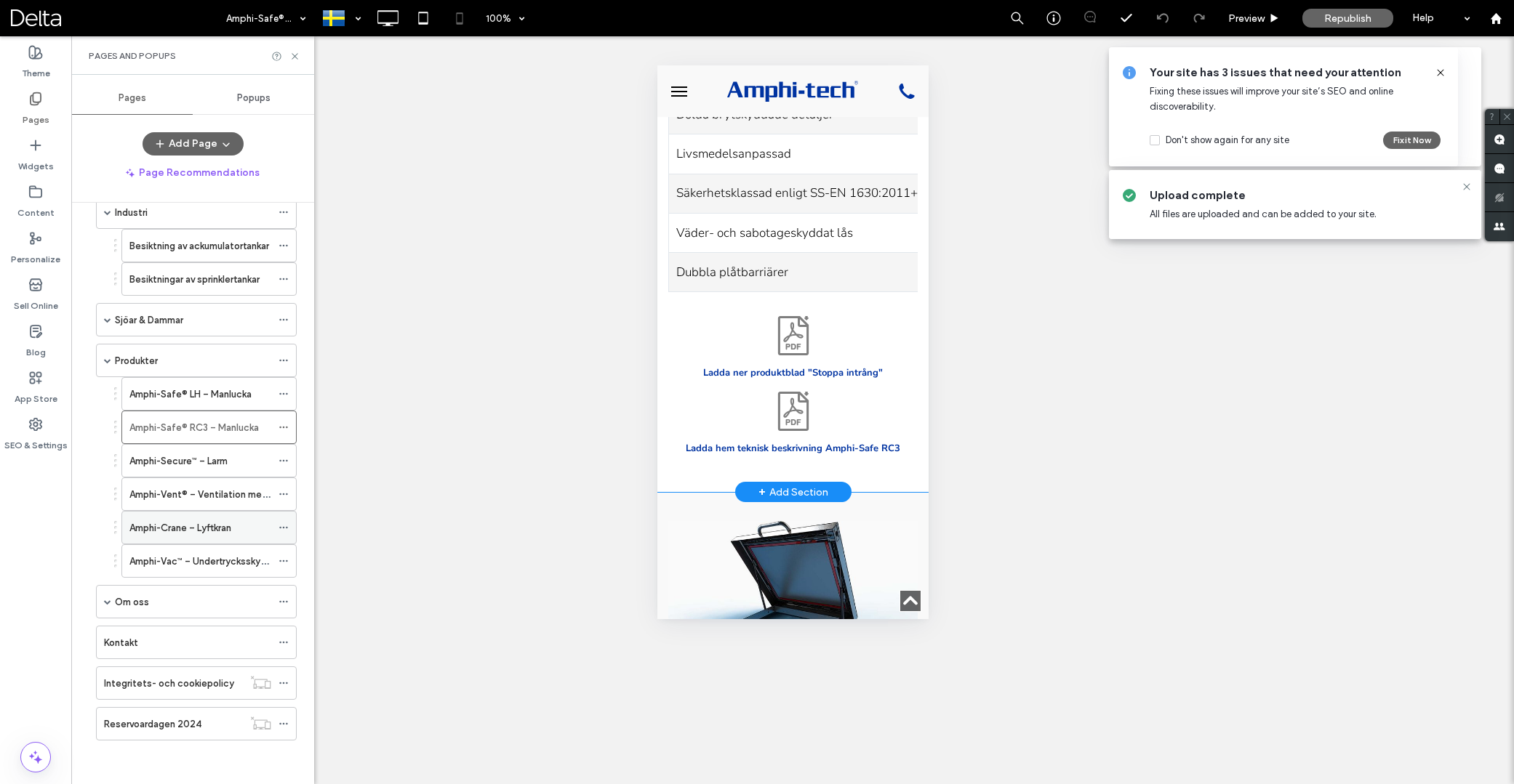
scroll to position [347, 0]
click at [209, 397] on label "Amphi-Safe® LH – Manlucka" at bounding box center [190, 394] width 122 height 26
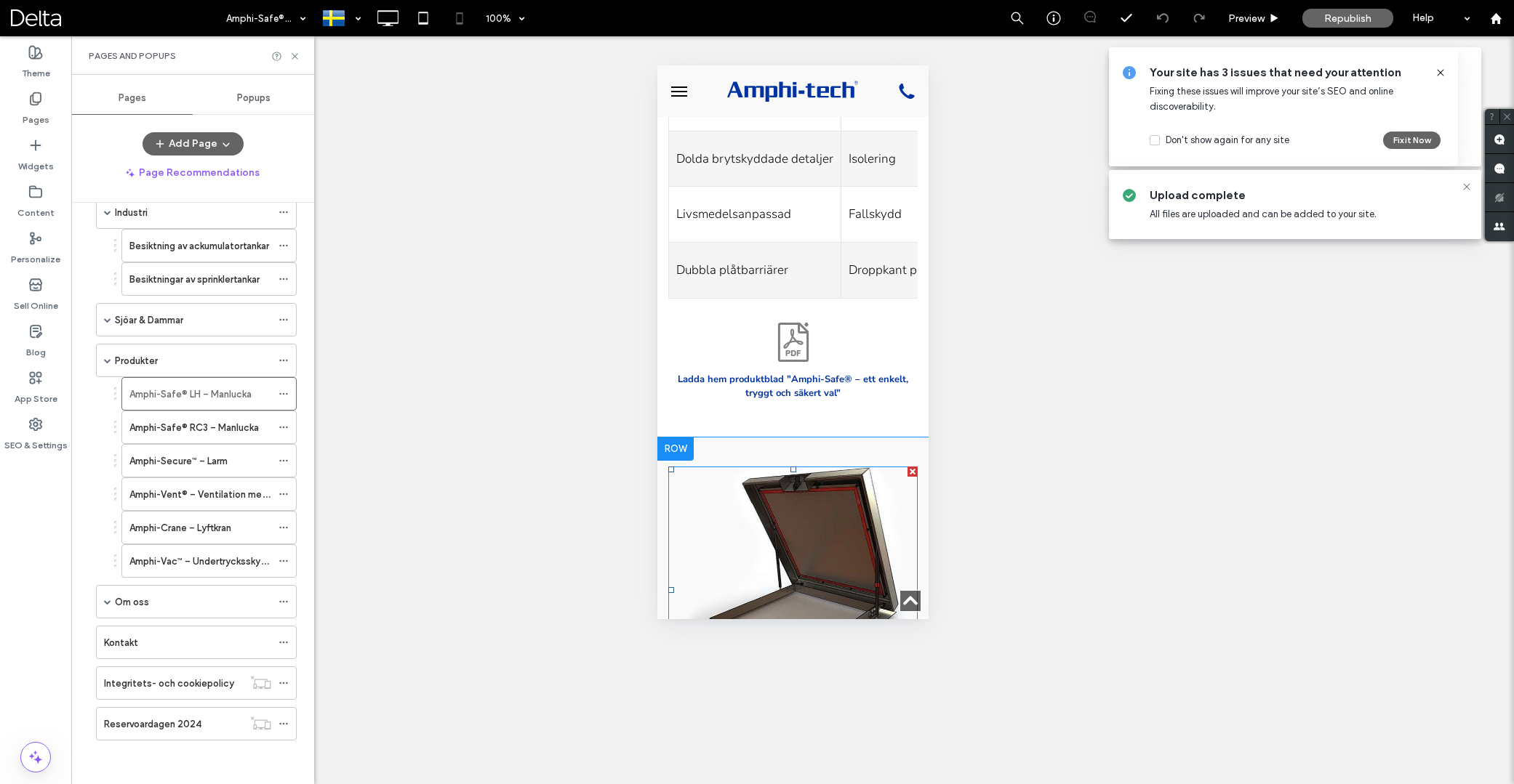
scroll to position [1942, 0]
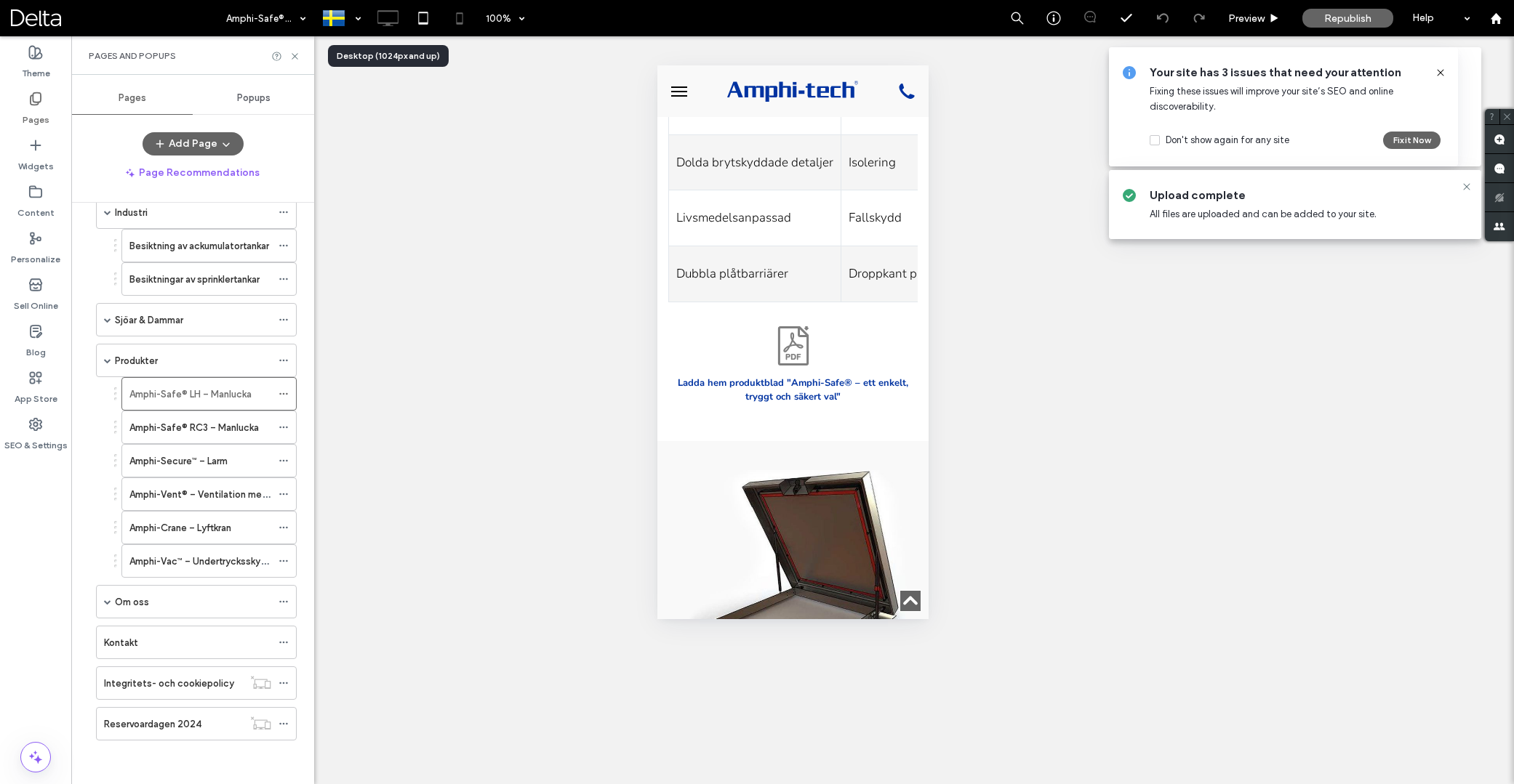
click at [396, 21] on icon at bounding box center [387, 17] width 29 height 29
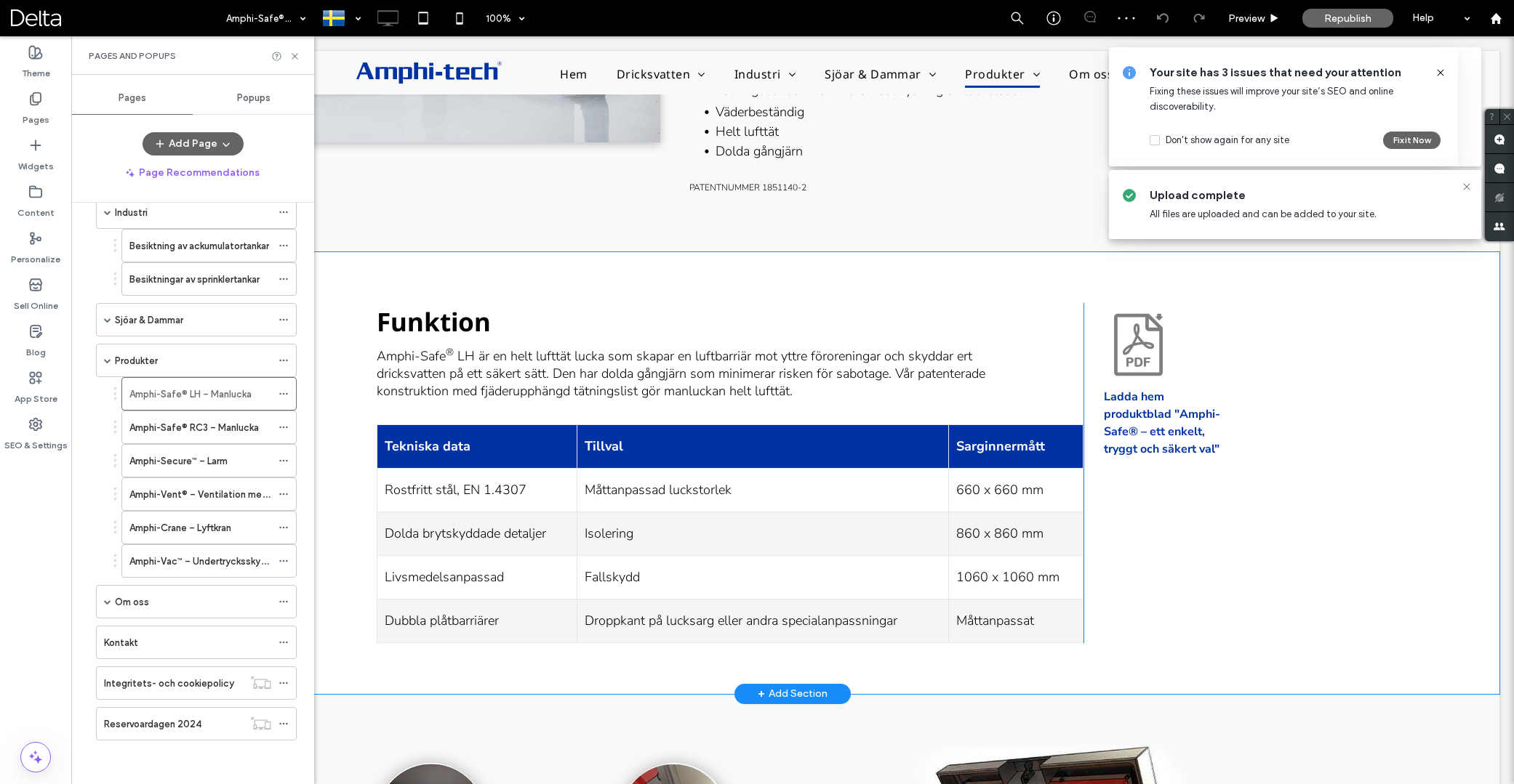
scroll to position [990, 0]
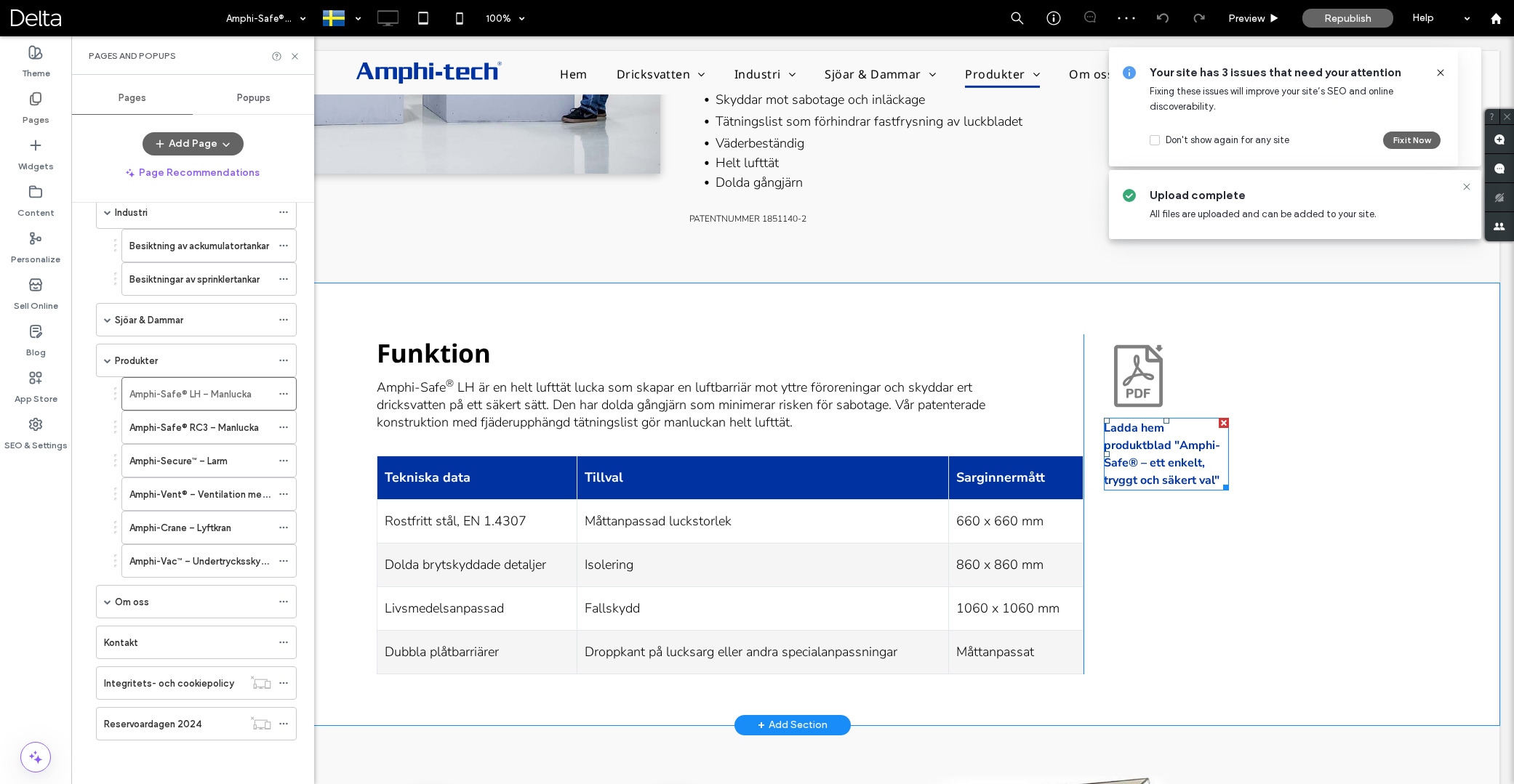
click at [1191, 435] on p "Ladda hem produktblad "Amphi-Safe® – ett enkelt," at bounding box center [1166, 445] width 125 height 52
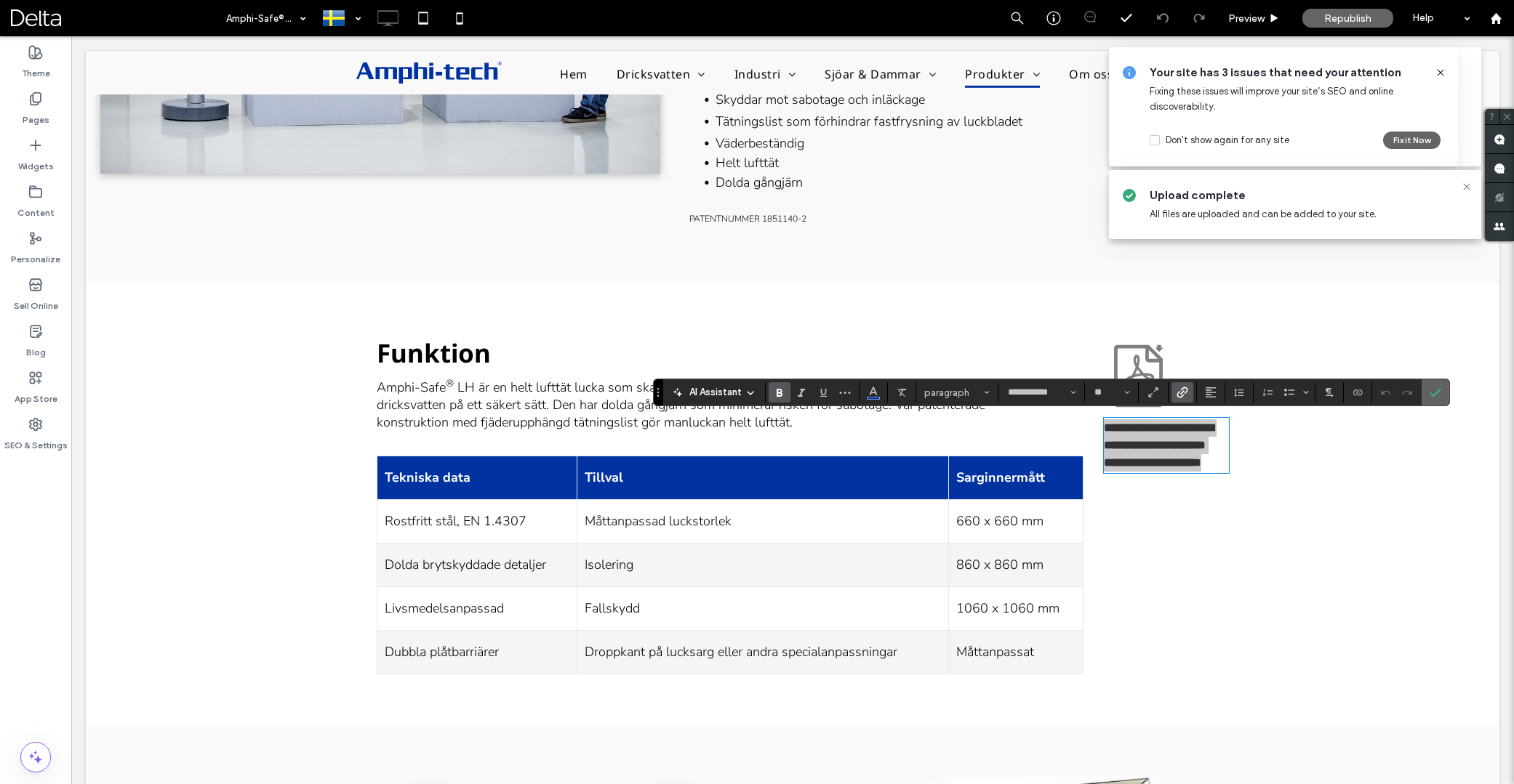
click at [1424, 394] on label "Confirm" at bounding box center [1435, 393] width 22 height 27
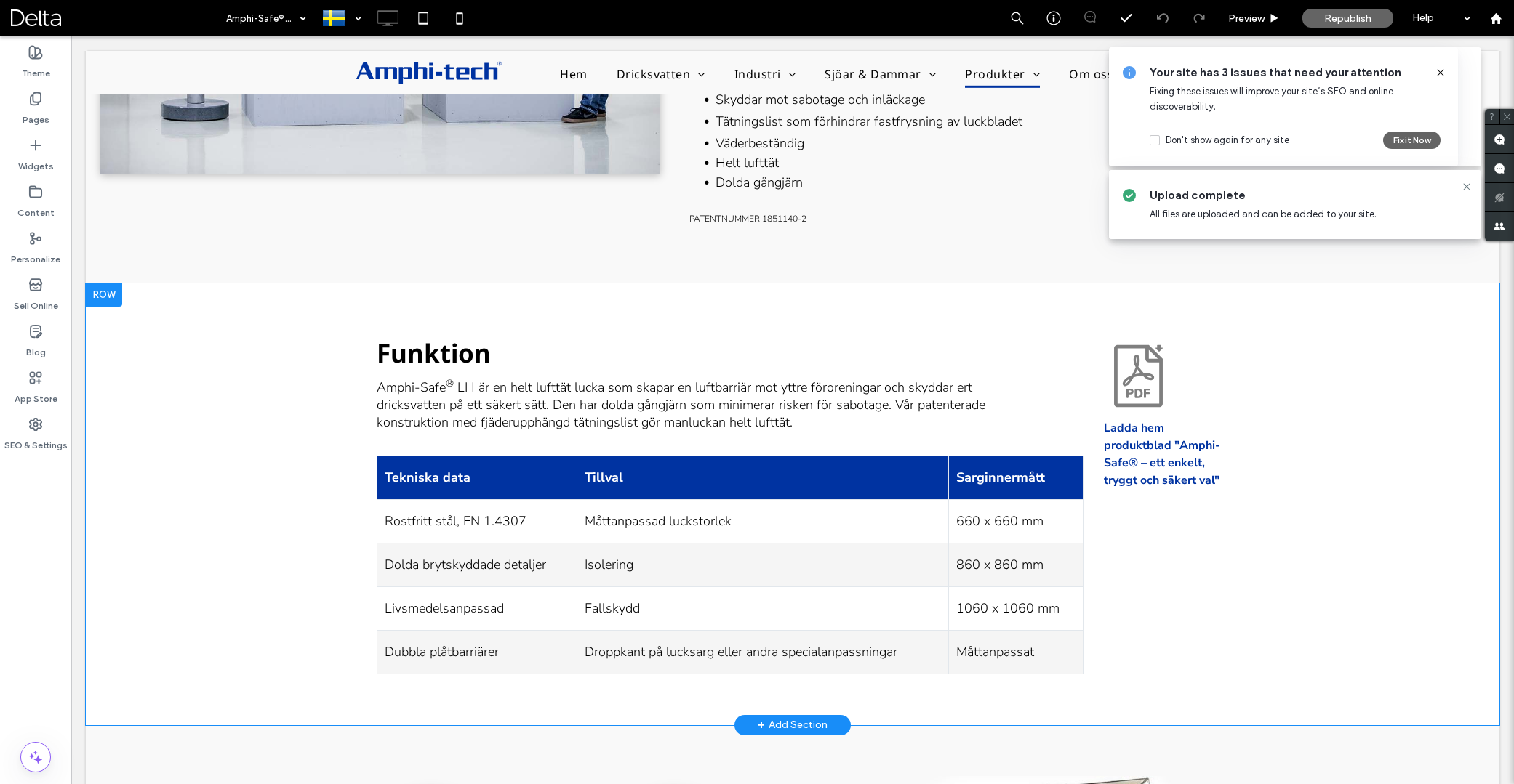
click at [1181, 389] on div "Ladda hem produktblad "Amphi-Safe® – ett enkelt, tryggt och säkert val" Click T…" at bounding box center [1156, 504] width 145 height 340
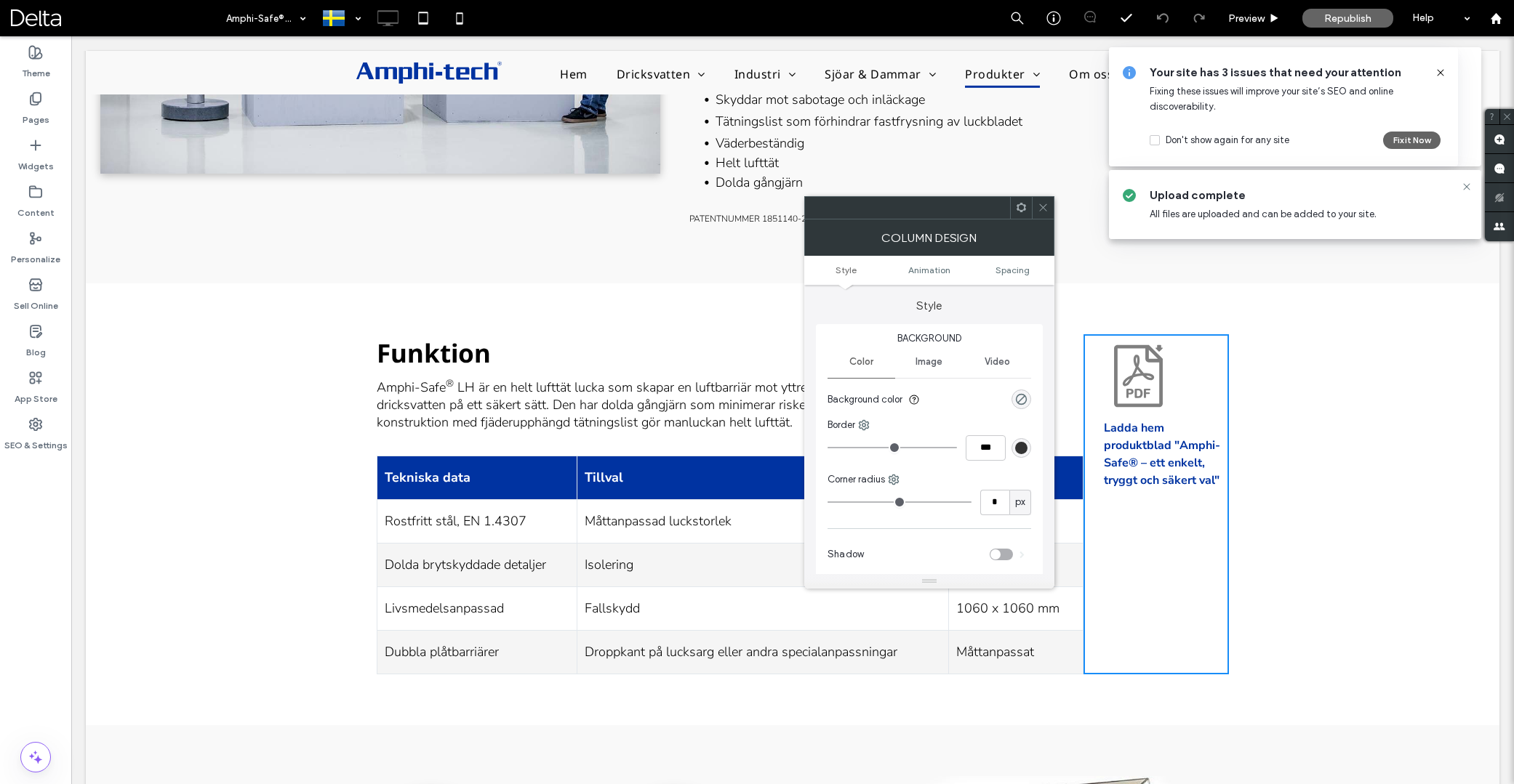
click at [1021, 212] on use at bounding box center [1021, 207] width 9 height 9
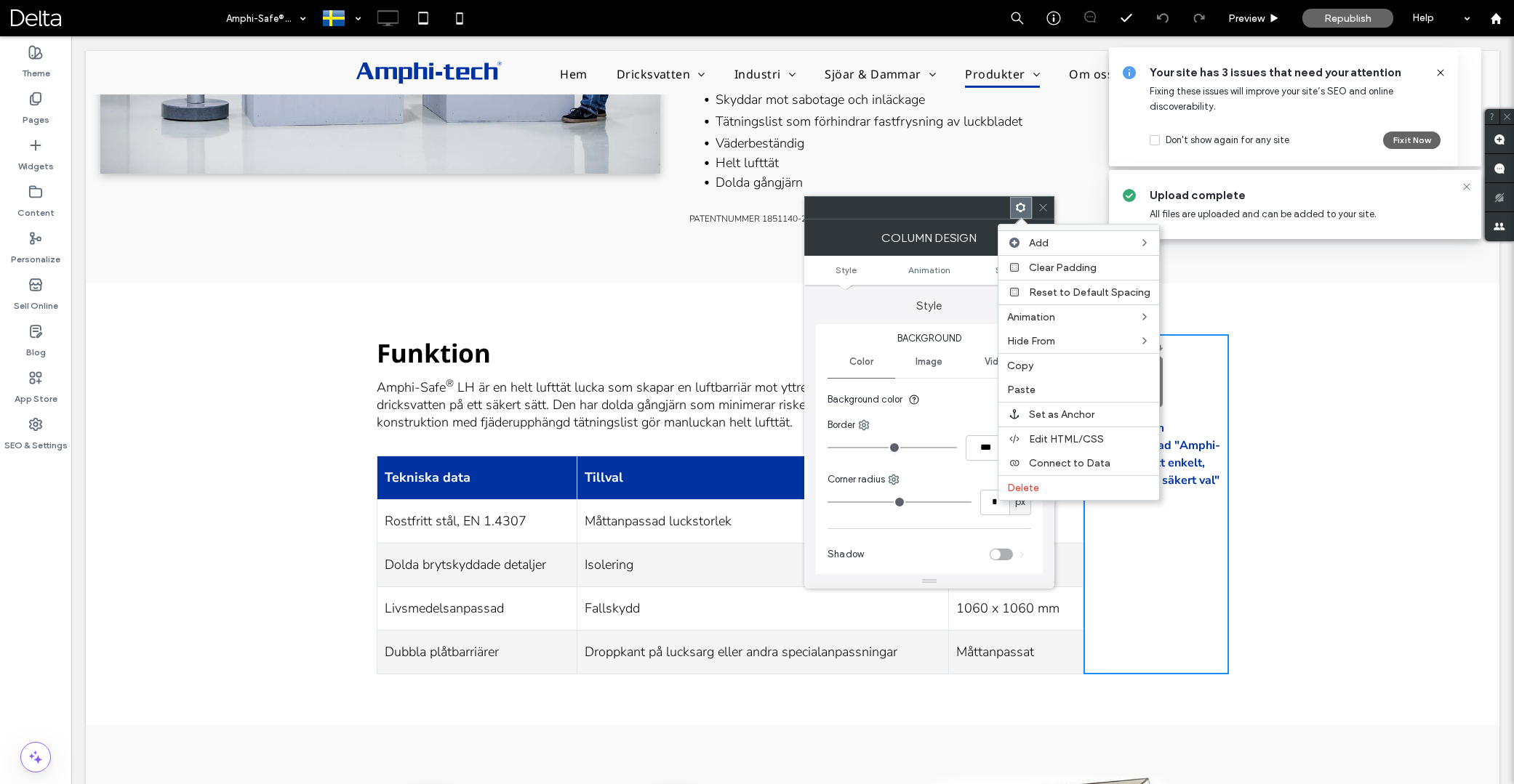
click at [1028, 384] on span "Paste" at bounding box center [1021, 390] width 28 height 12
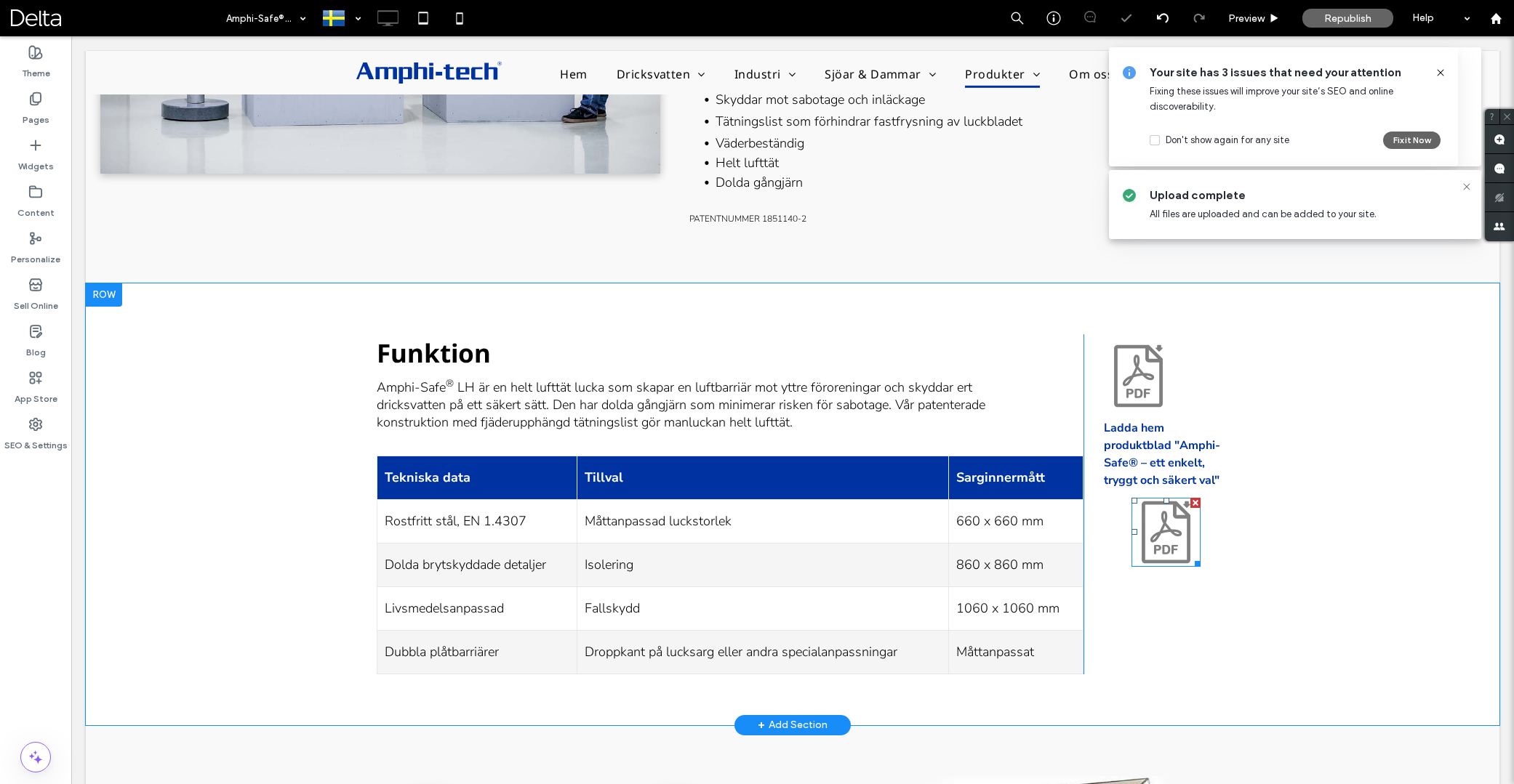
click at [1157, 554] on icon at bounding box center [1157, 549] width 7 height 9
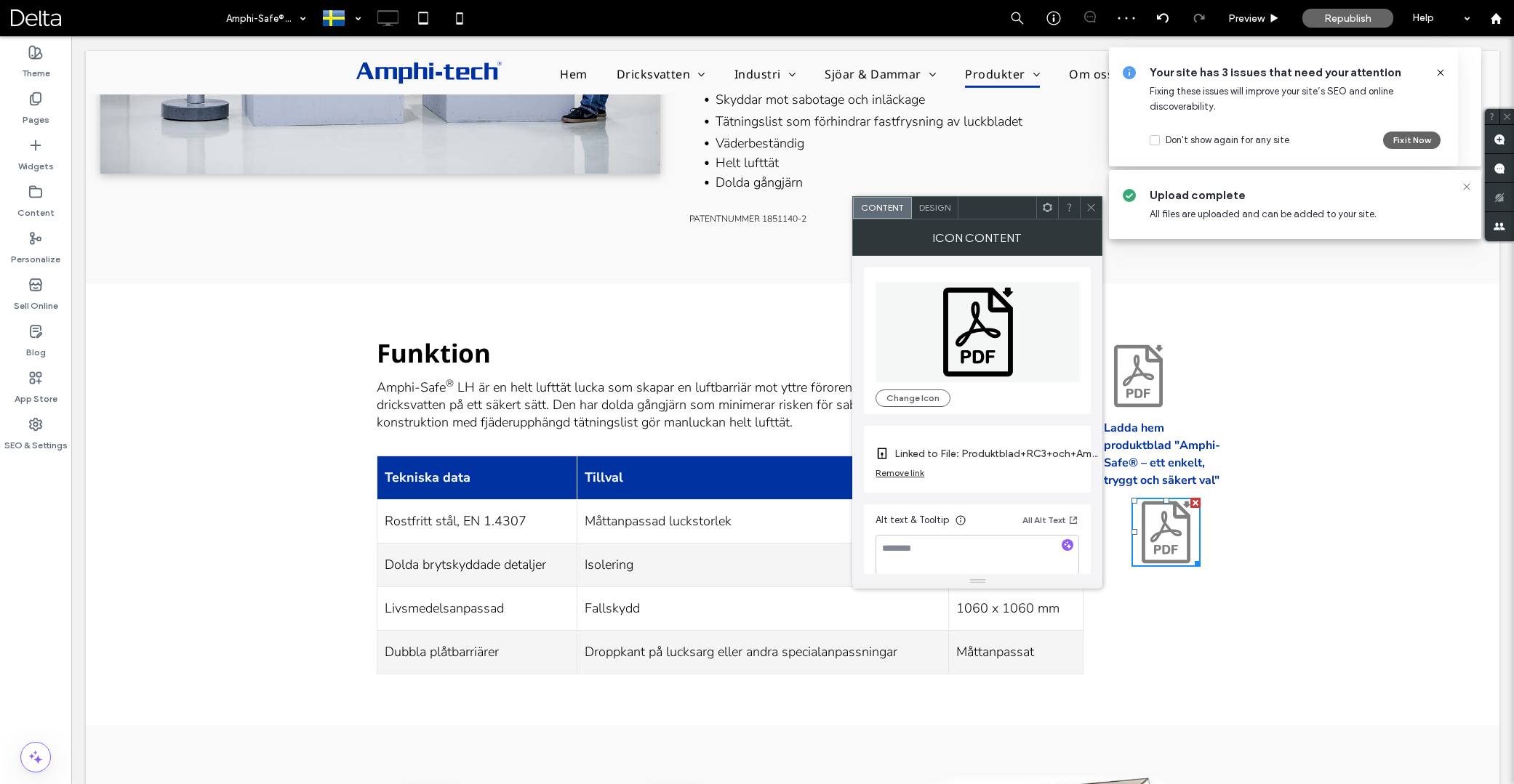
click at [939, 210] on span "Design" at bounding box center [935, 207] width 32 height 11
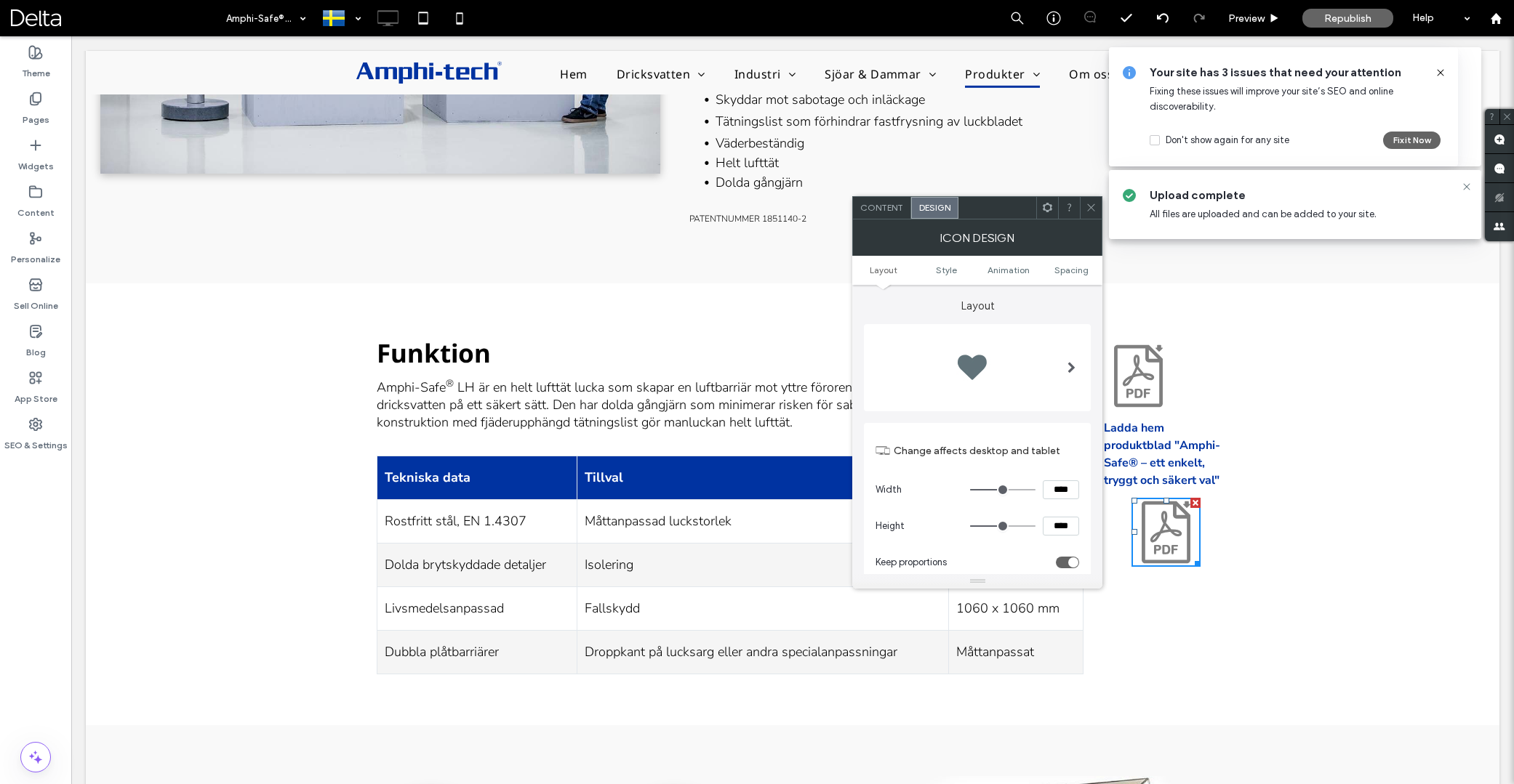
drag, startPoint x: 1074, startPoint y: 269, endPoint x: 1058, endPoint y: 317, distance: 50.6
click at [1074, 269] on span "Spacing" at bounding box center [1071, 269] width 34 height 11
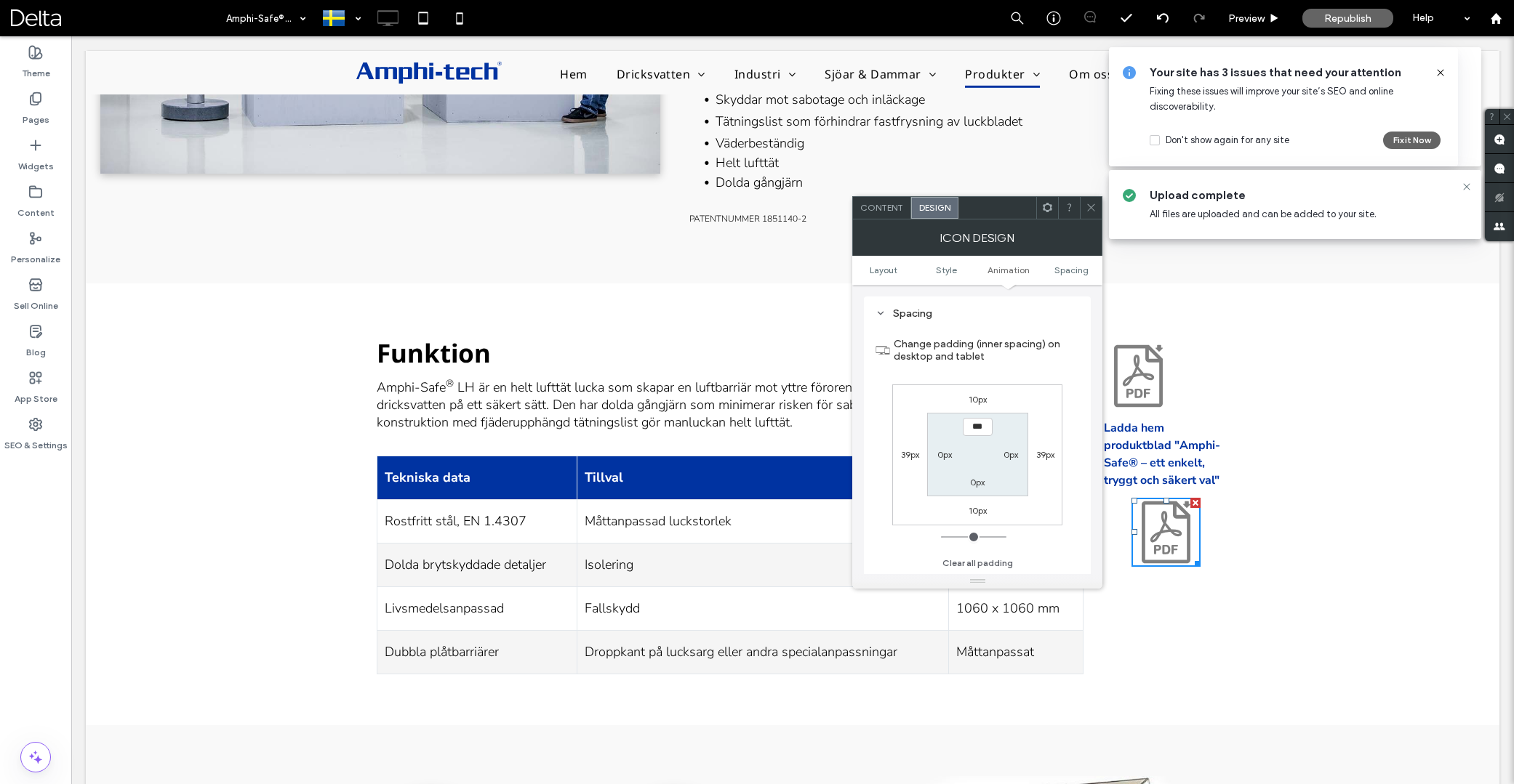
scroll to position [820, 0]
click at [975, 396] on label "10px" at bounding box center [978, 399] width 18 height 11
type input "**"
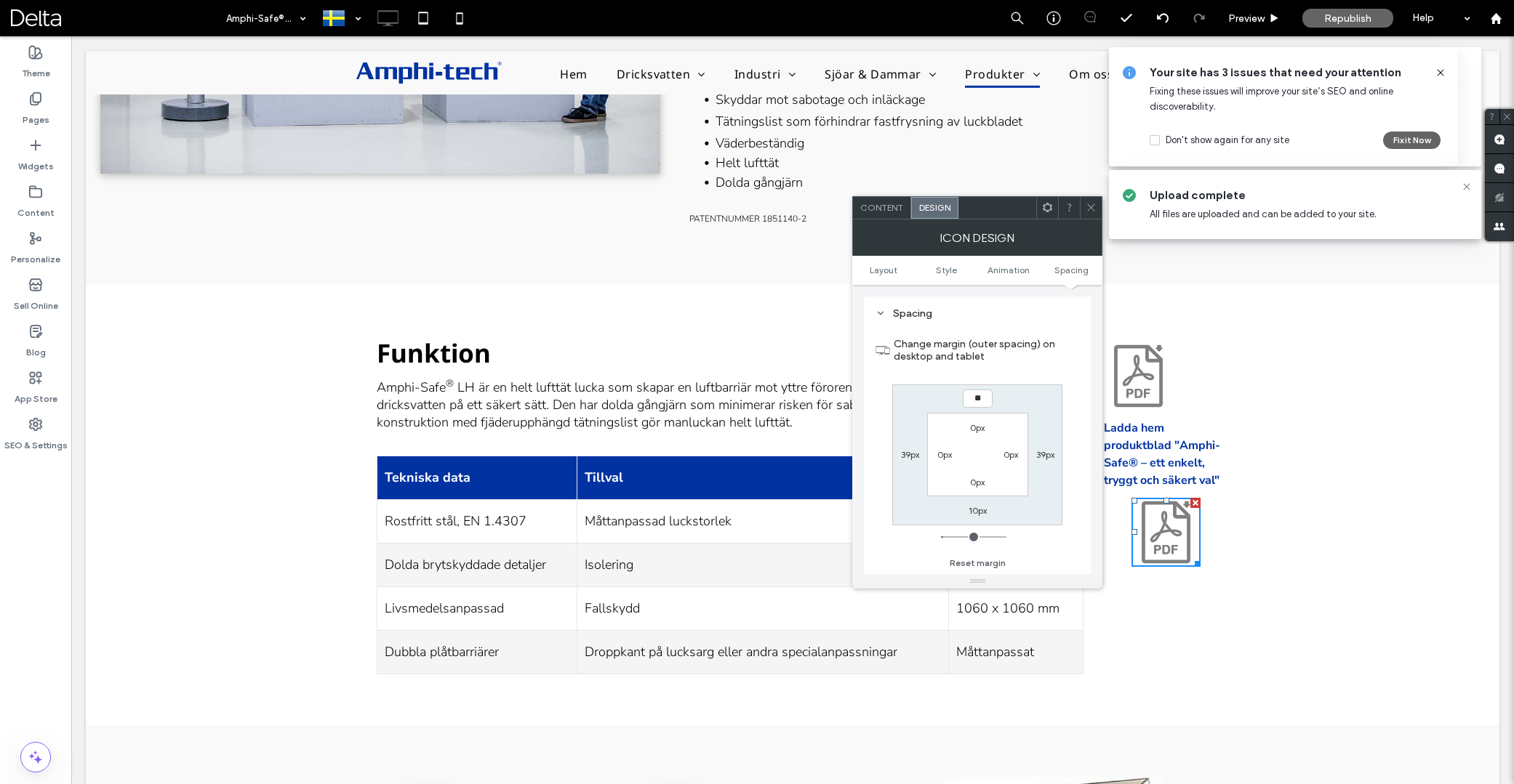
type input "**"
type input "****"
click at [1046, 210] on icon at bounding box center [1047, 207] width 11 height 11
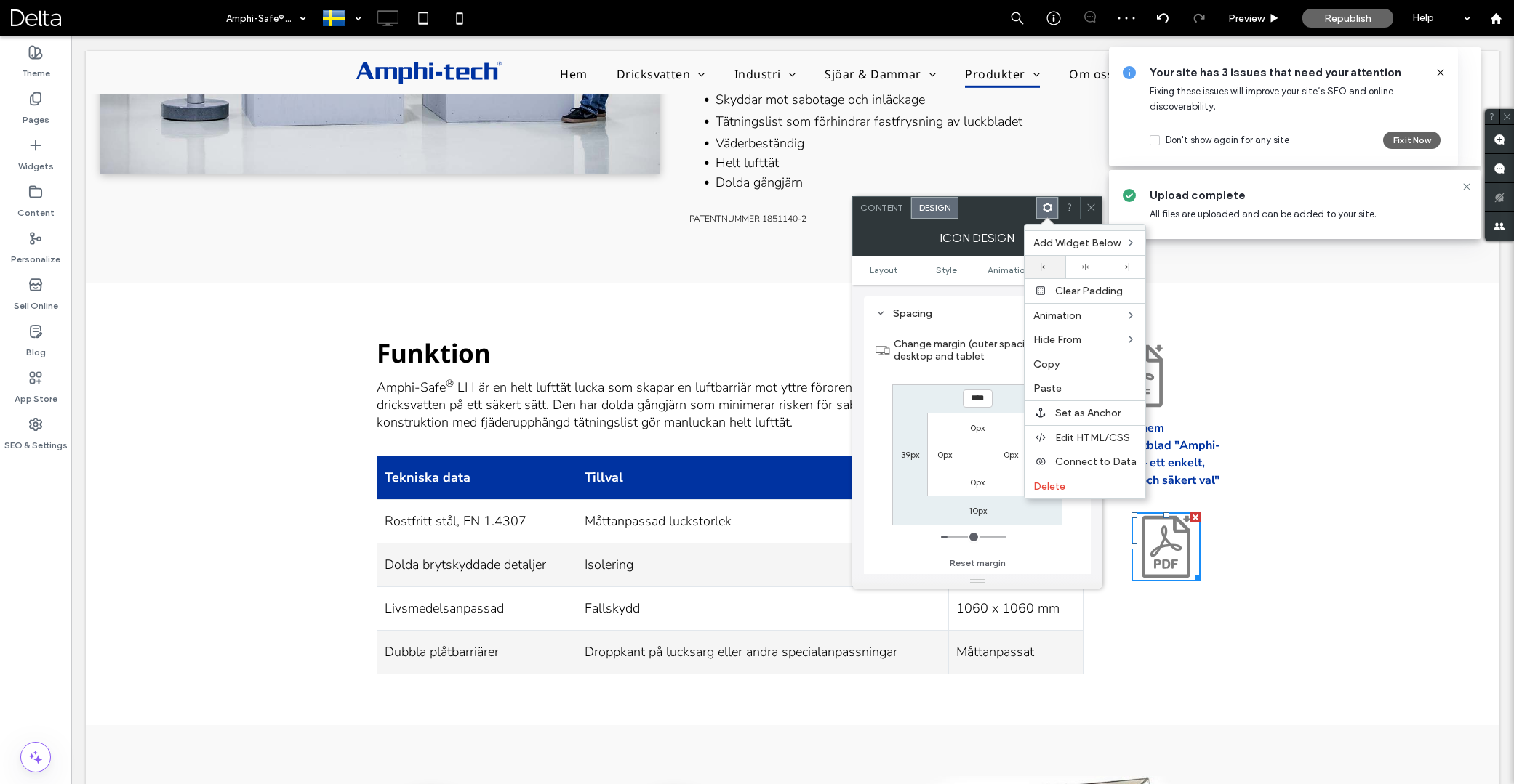
click at [1046, 258] on div at bounding box center [1045, 267] width 40 height 22
drag, startPoint x: 1305, startPoint y: 601, endPoint x: 1228, endPoint y: 564, distance: 85.4
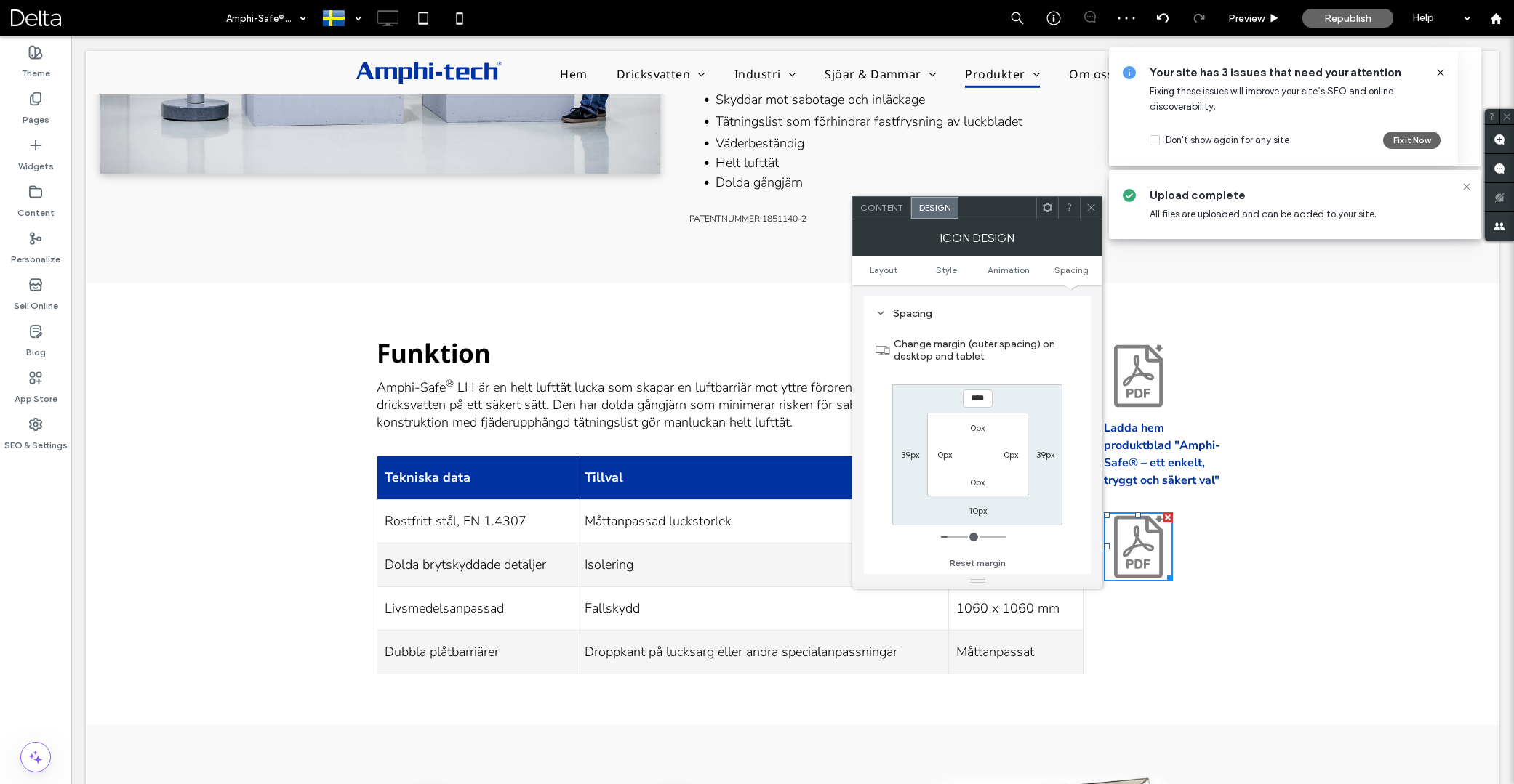
click at [1094, 212] on icon at bounding box center [1091, 207] width 11 height 11
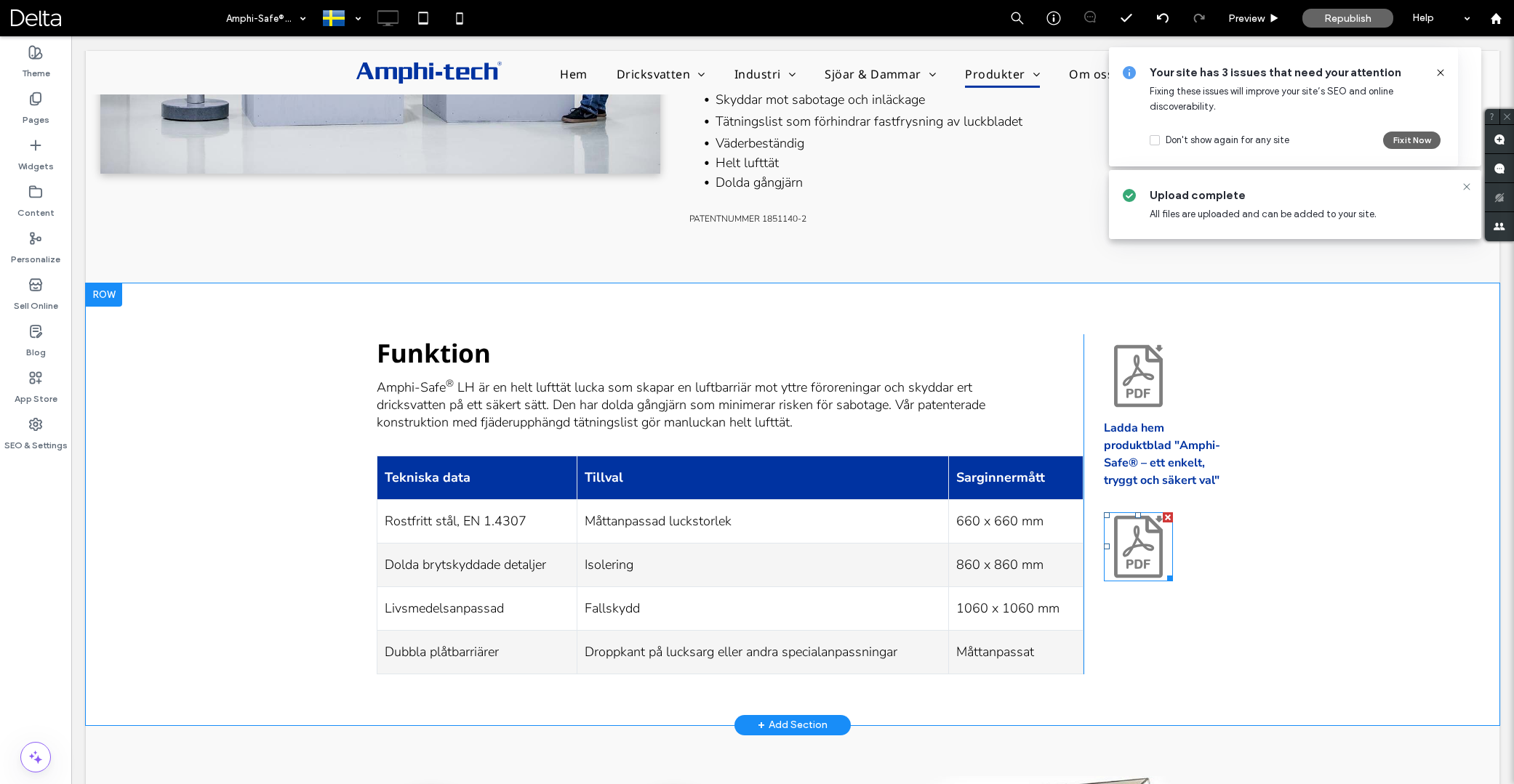
click at [1160, 553] on icon at bounding box center [1138, 547] width 49 height 62
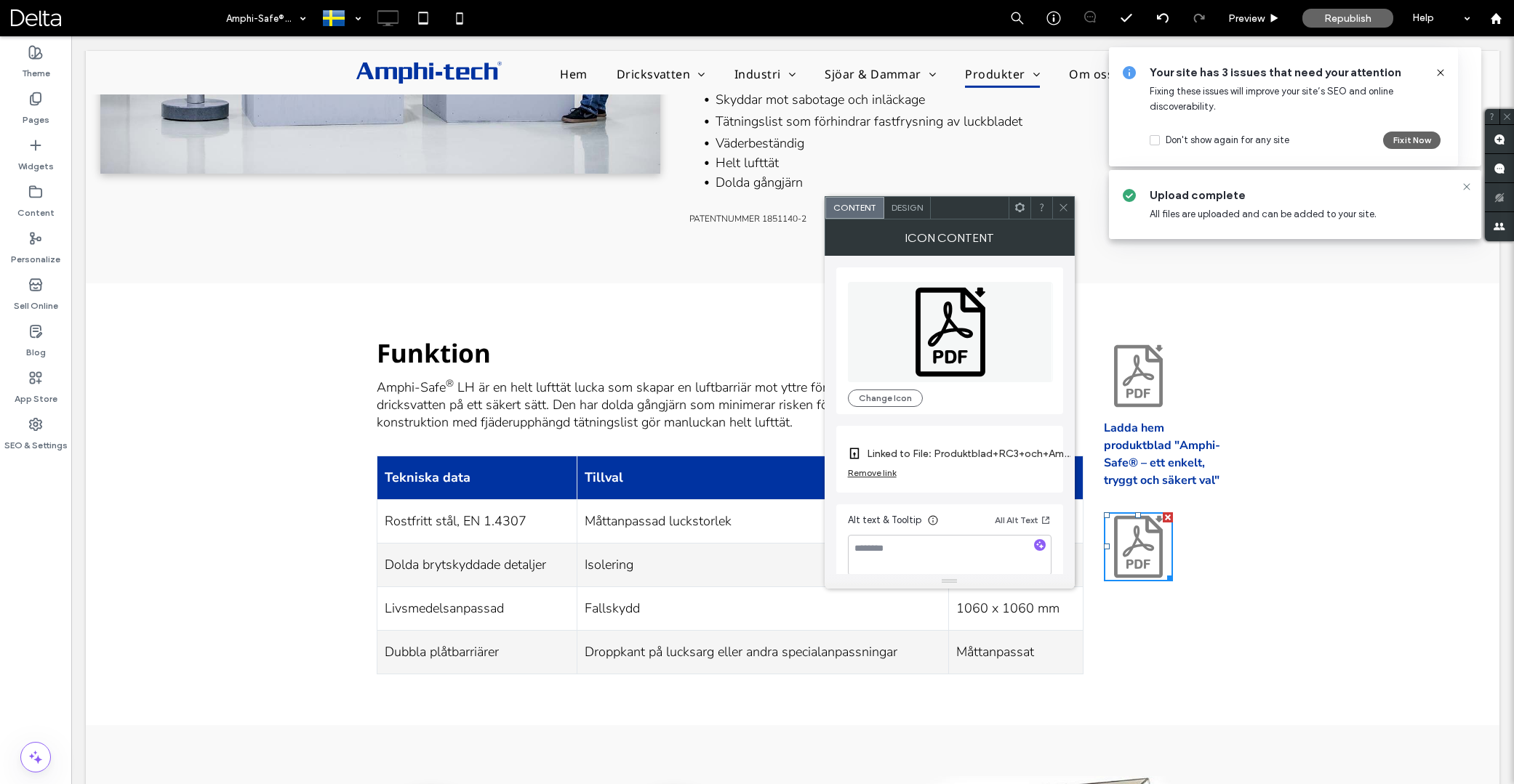
click at [1017, 210] on use at bounding box center [1019, 207] width 9 height 9
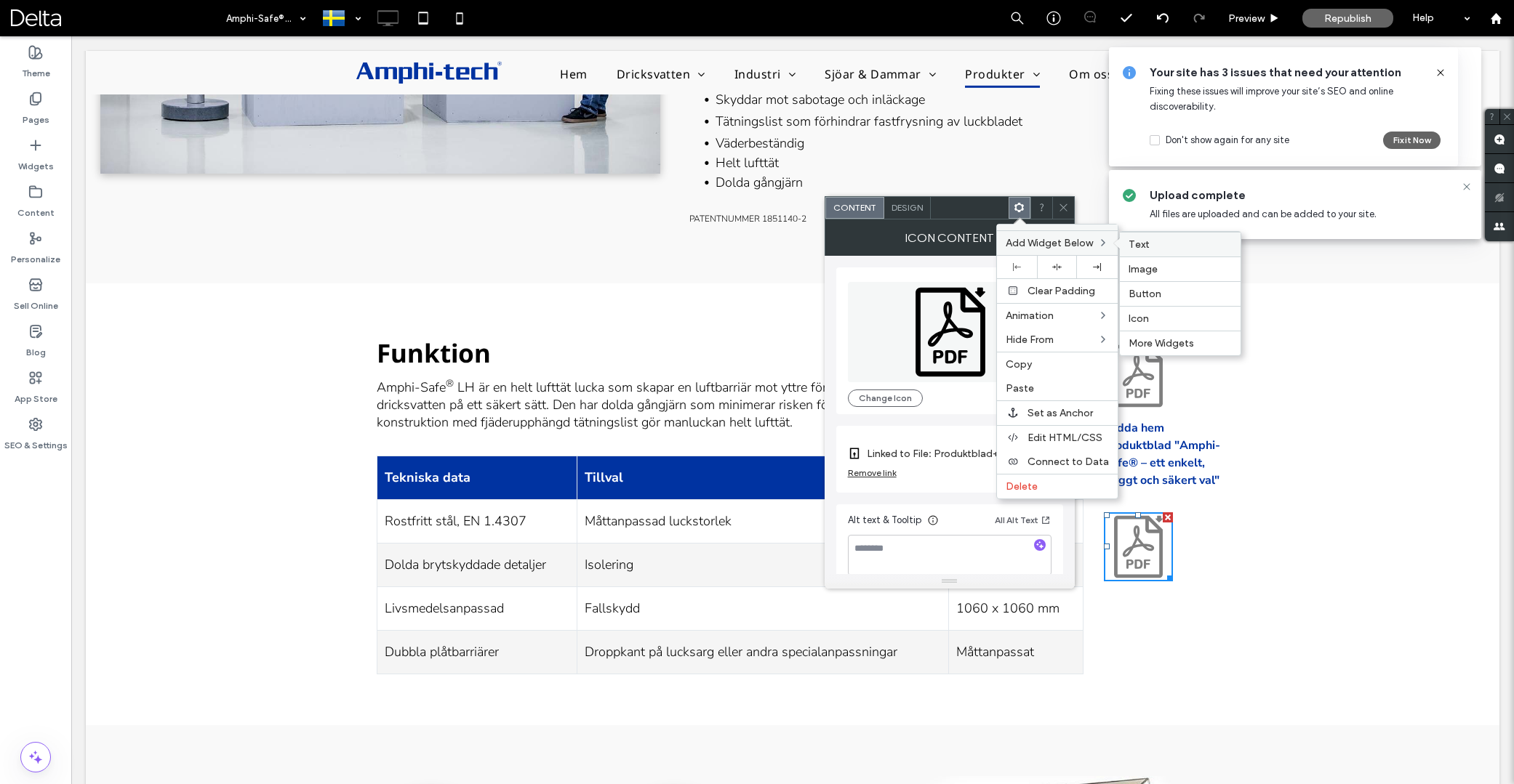
click at [1145, 242] on span "Text" at bounding box center [1138, 244] width 21 height 12
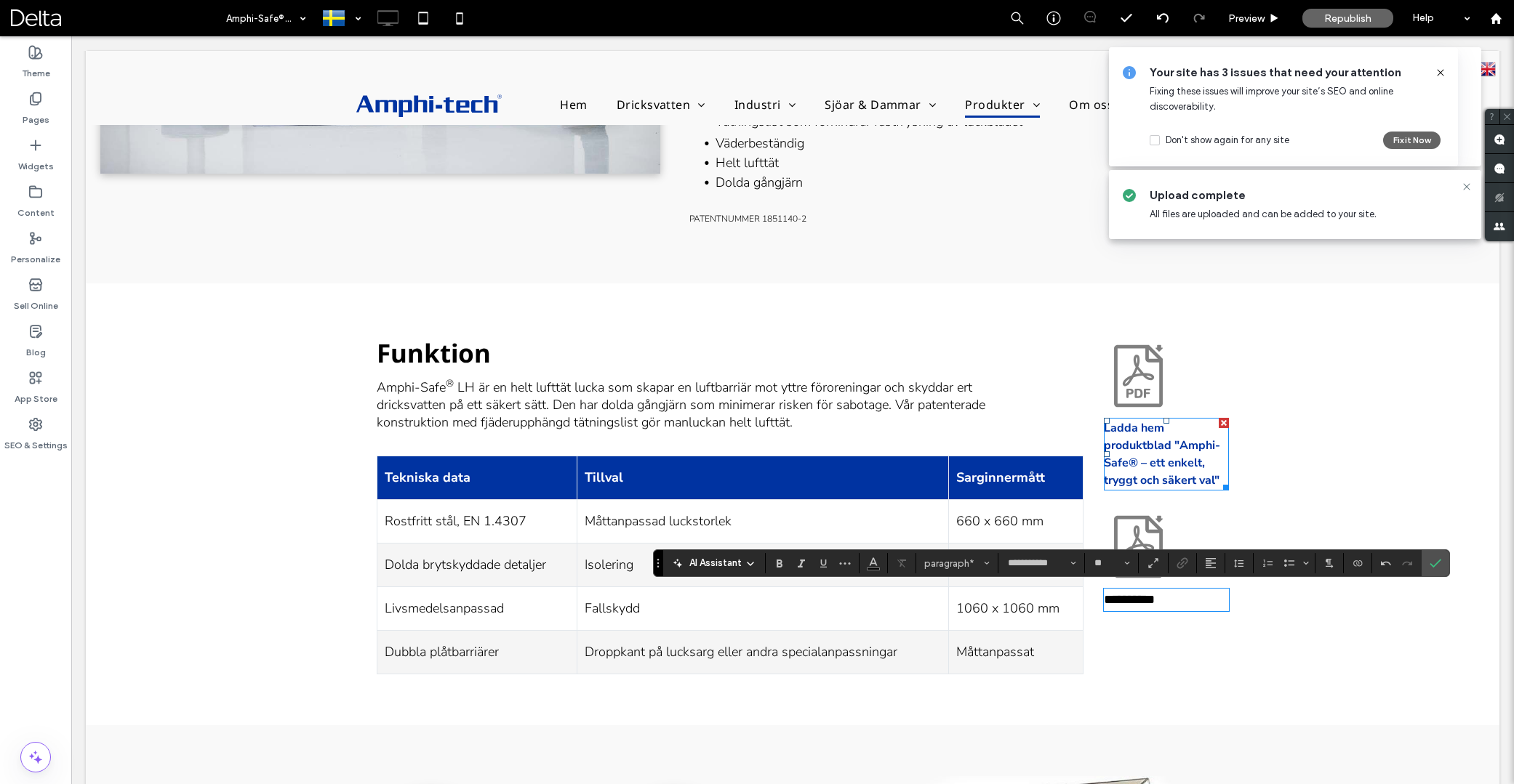
click at [1141, 465] on strong "Ladda hem produktblad "Amphi-Safe® – ett enkelt," at bounding box center [1162, 445] width 116 height 51
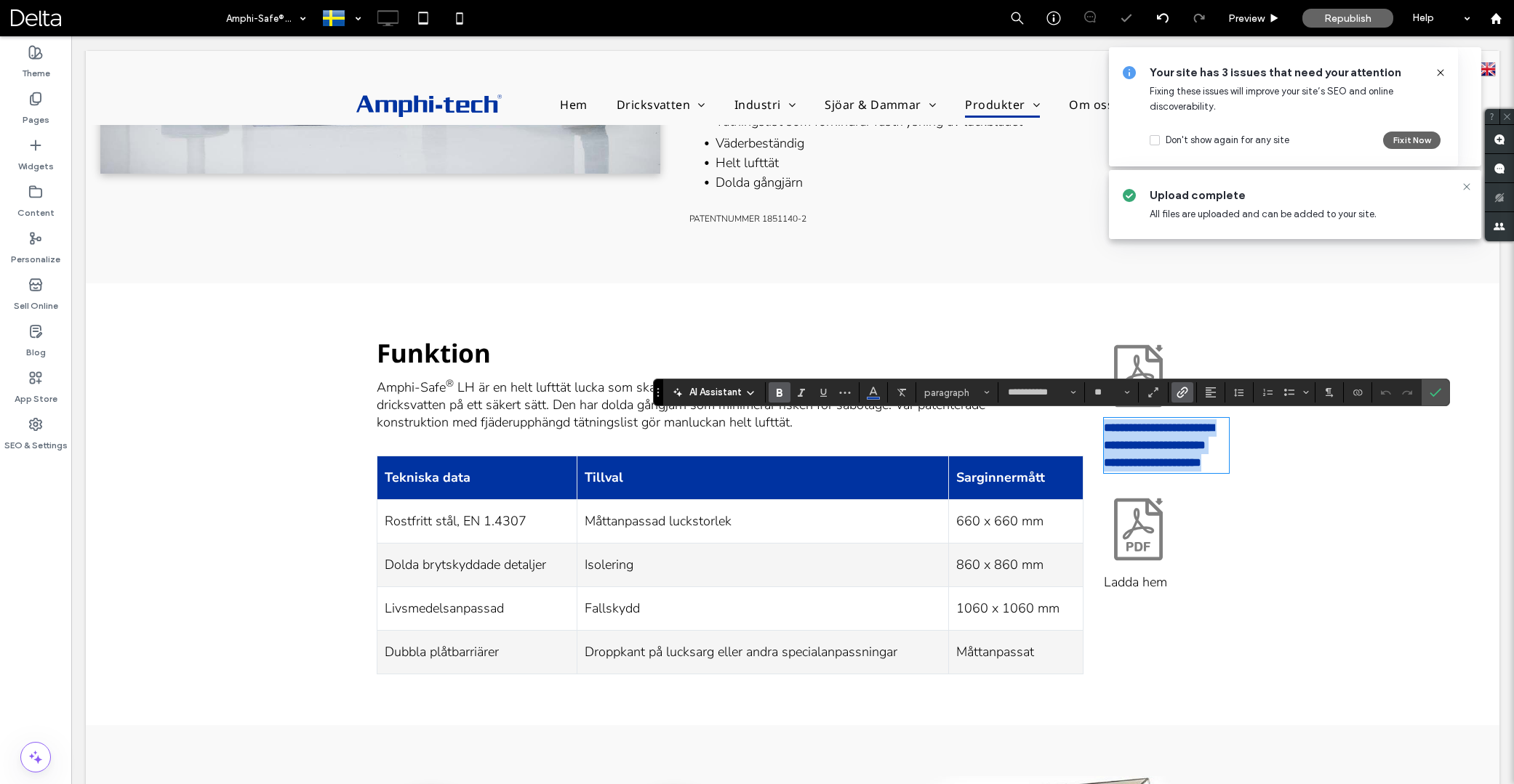
copy div "**********"
click at [1152, 591] on span "Ladda hem" at bounding box center [1135, 582] width 63 height 17
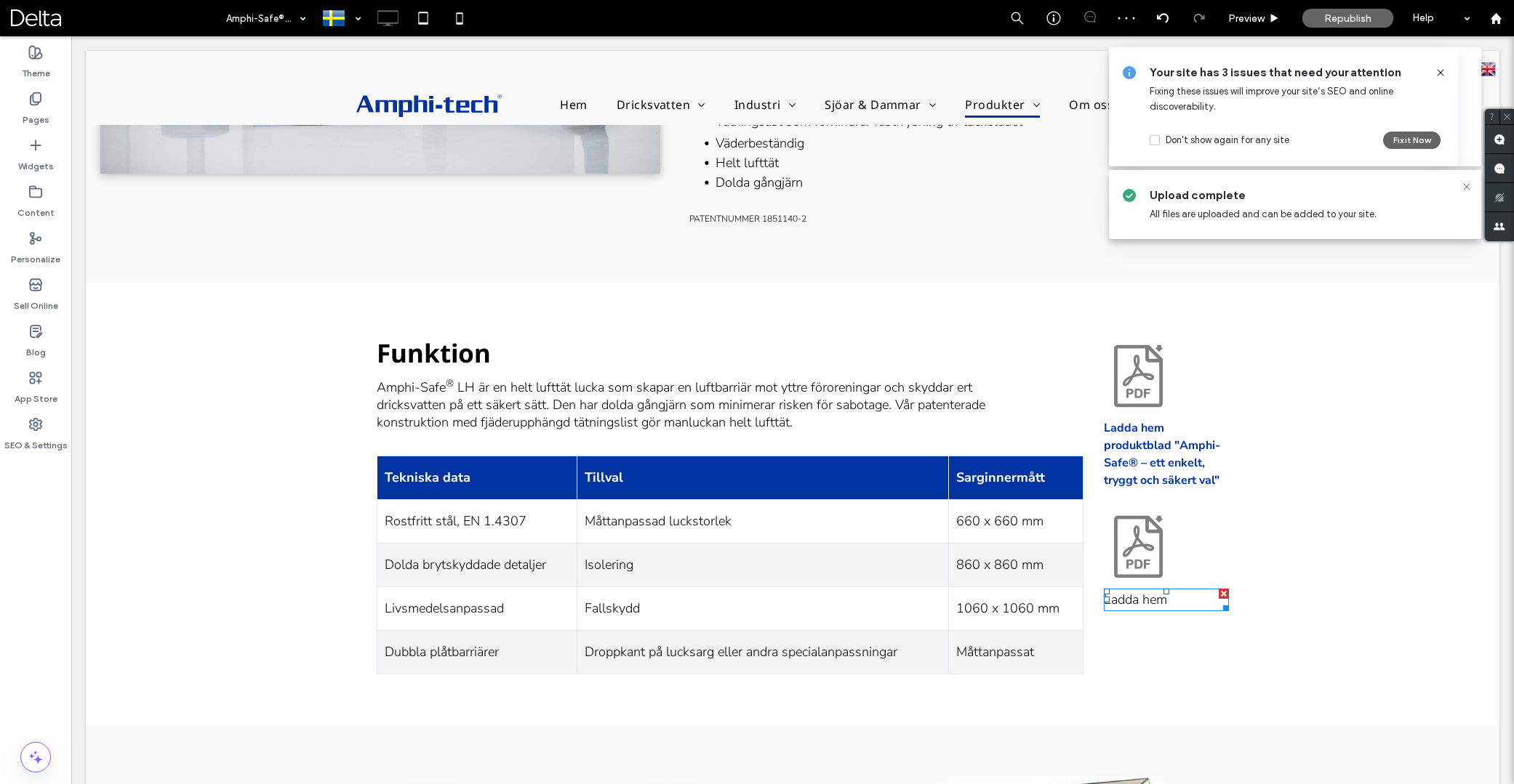
click at [1152, 597] on span "Ladda hem" at bounding box center [1135, 599] width 63 height 17
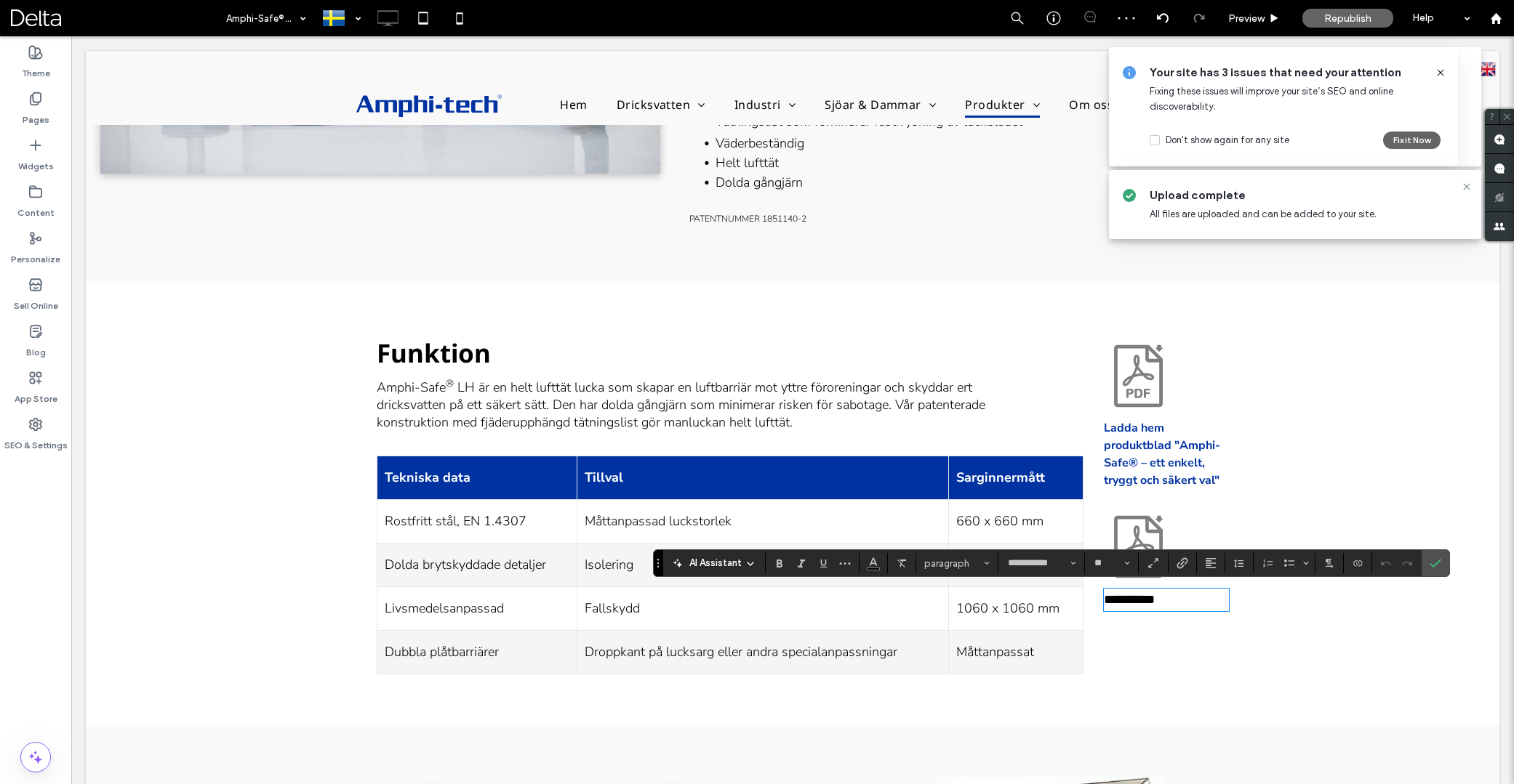
click at [1152, 596] on span "*********" at bounding box center [1128, 600] width 51 height 13
click at [1128, 565] on icon "Size" at bounding box center [1127, 563] width 6 height 6
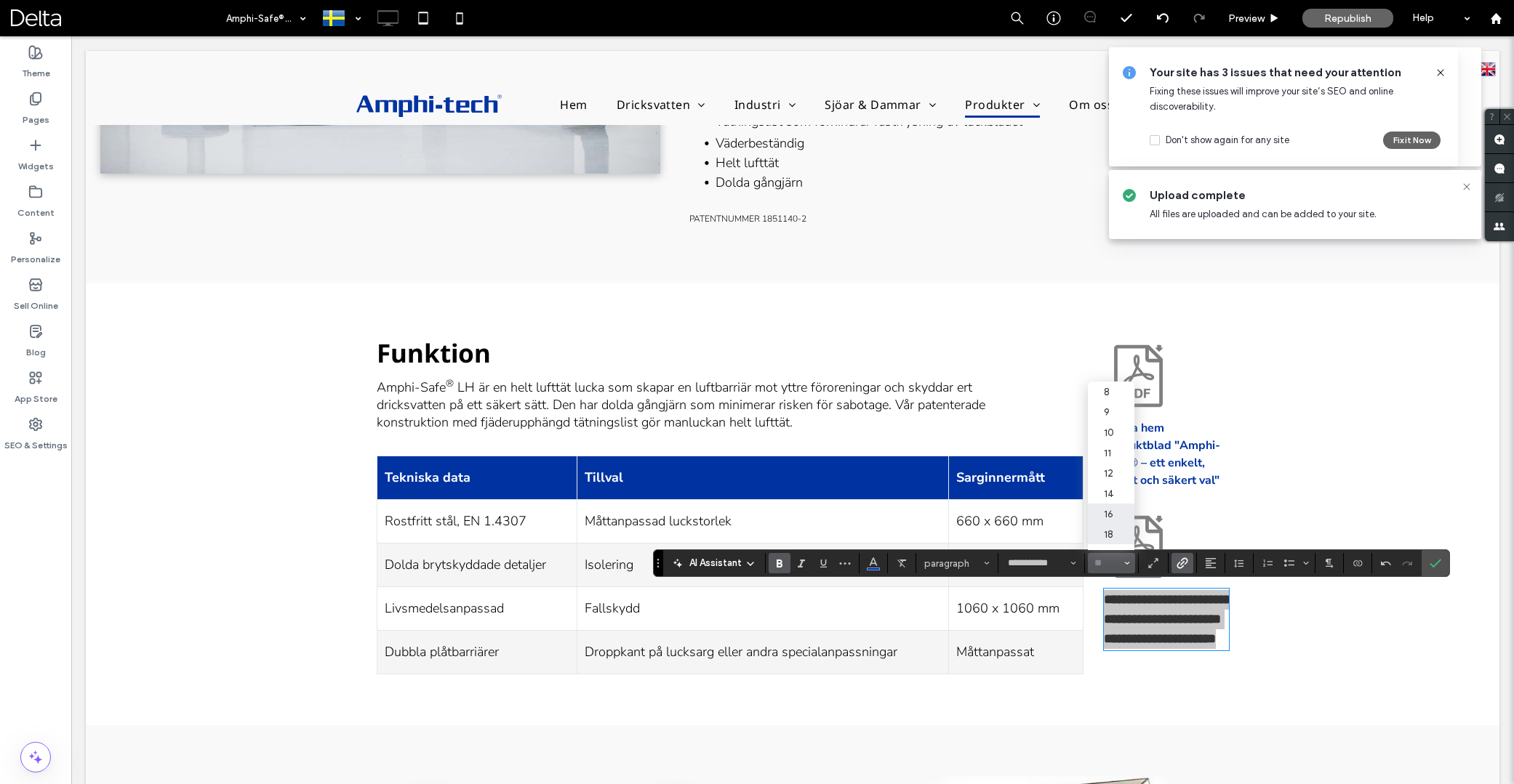
click at [1114, 509] on label "16" at bounding box center [1111, 514] width 46 height 21
click at [1158, 614] on strong "**********" at bounding box center [1158, 607] width 109 height 28
drag, startPoint x: 1142, startPoint y: 633, endPoint x: 1232, endPoint y: 659, distance: 93.7
click at [1232, 659] on div "**********" at bounding box center [793, 504] width 1414 height 442
type input "**"
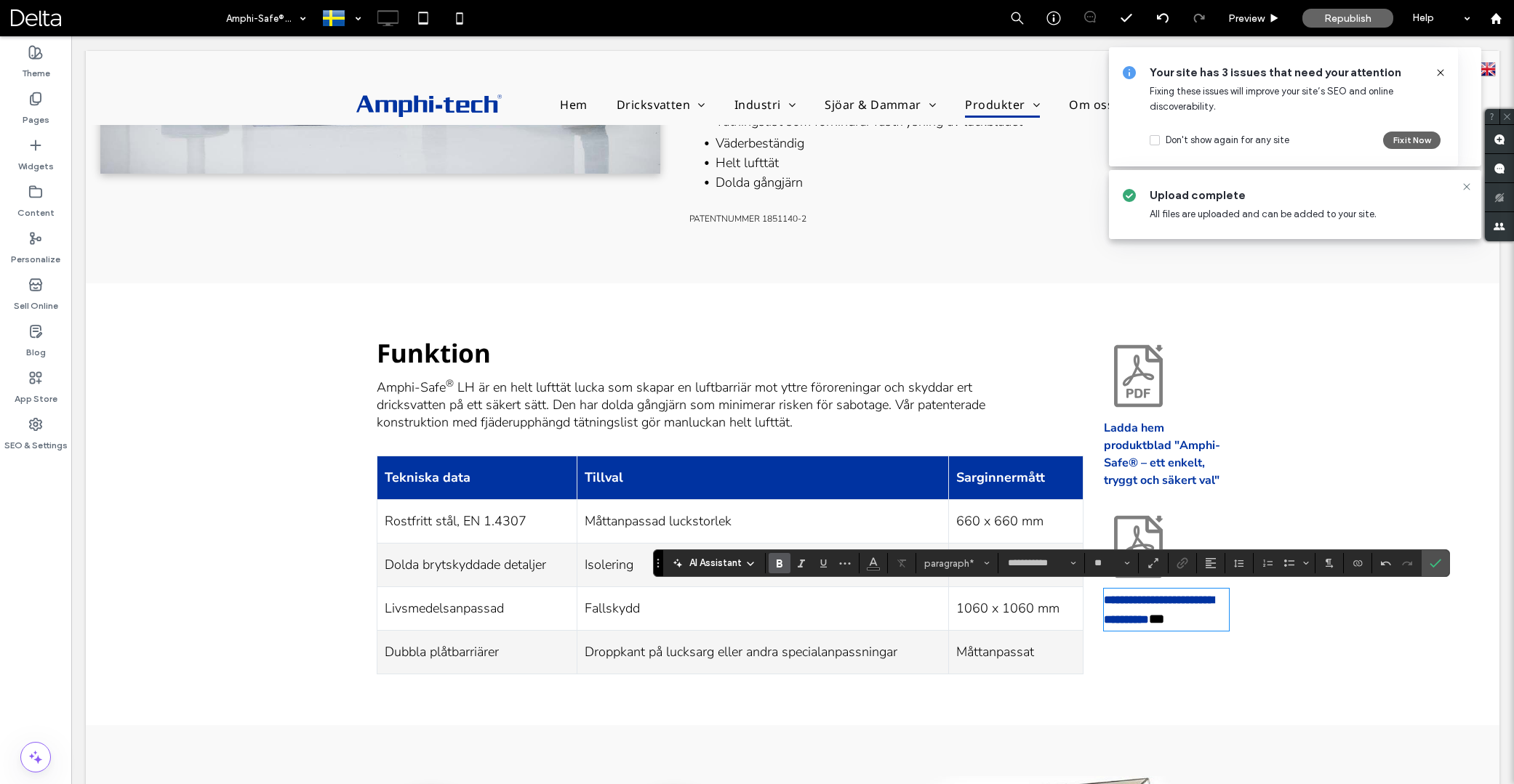
type input "*"
click at [1126, 564] on icon "Size" at bounding box center [1127, 563] width 6 height 6
click at [1108, 512] on label "16" at bounding box center [1111, 514] width 46 height 21
type input "**"
click at [1179, 558] on span "Link" at bounding box center [1180, 564] width 7 height 21
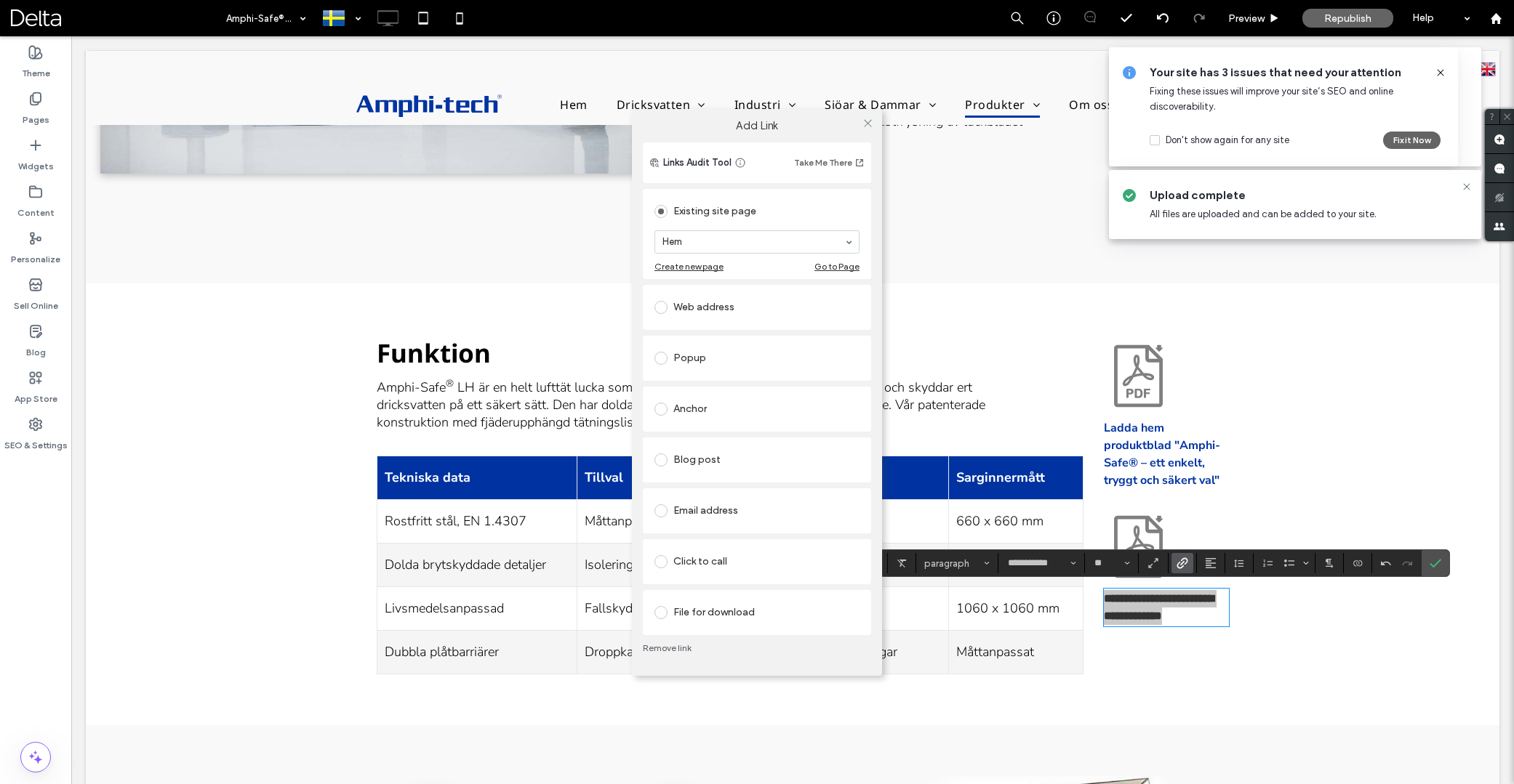
click at [730, 611] on div "File for download" at bounding box center [756, 612] width 205 height 23
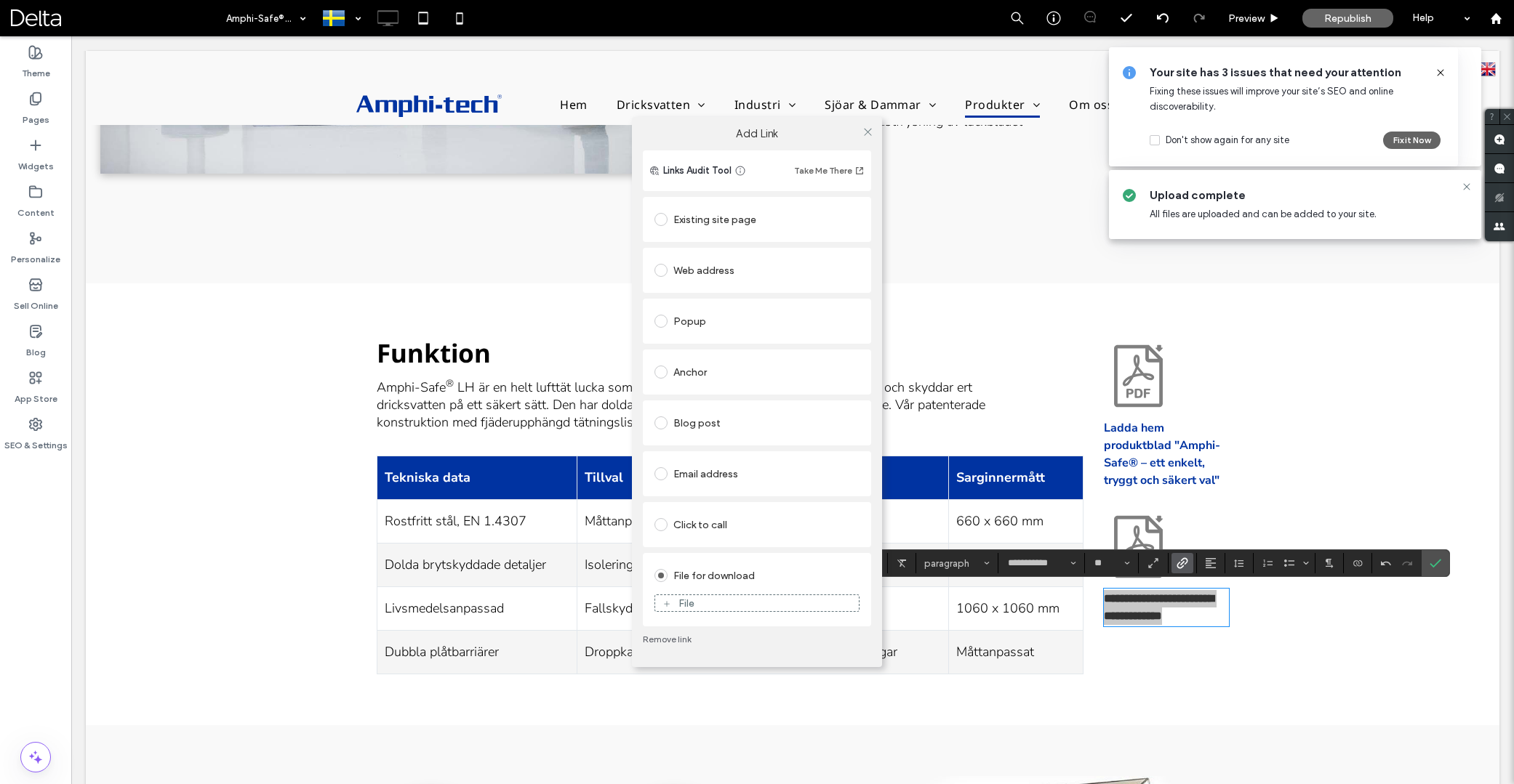
click at [749, 601] on div "File" at bounding box center [757, 603] width 204 height 13
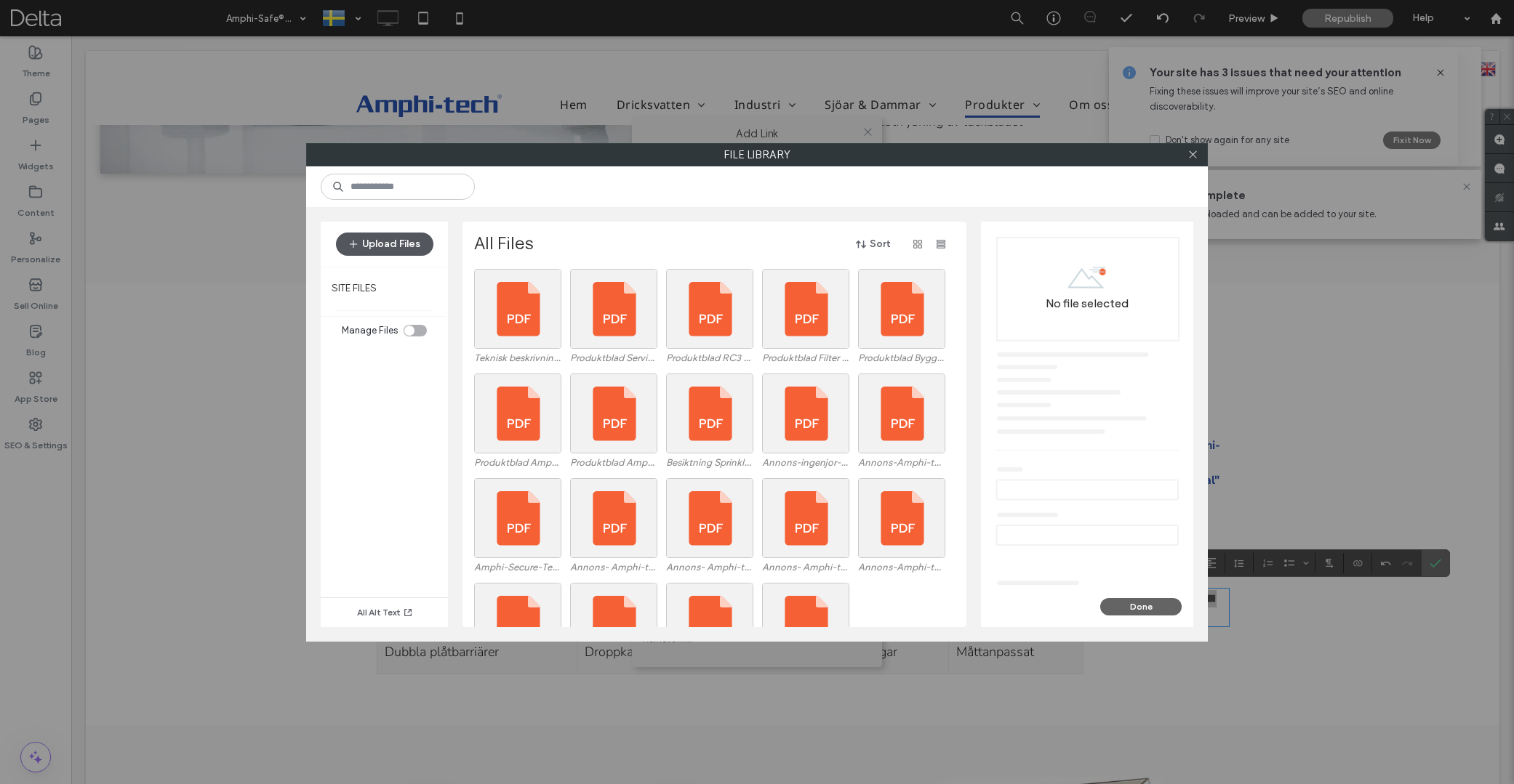
click at [403, 250] on button "Upload Files" at bounding box center [385, 244] width 98 height 23
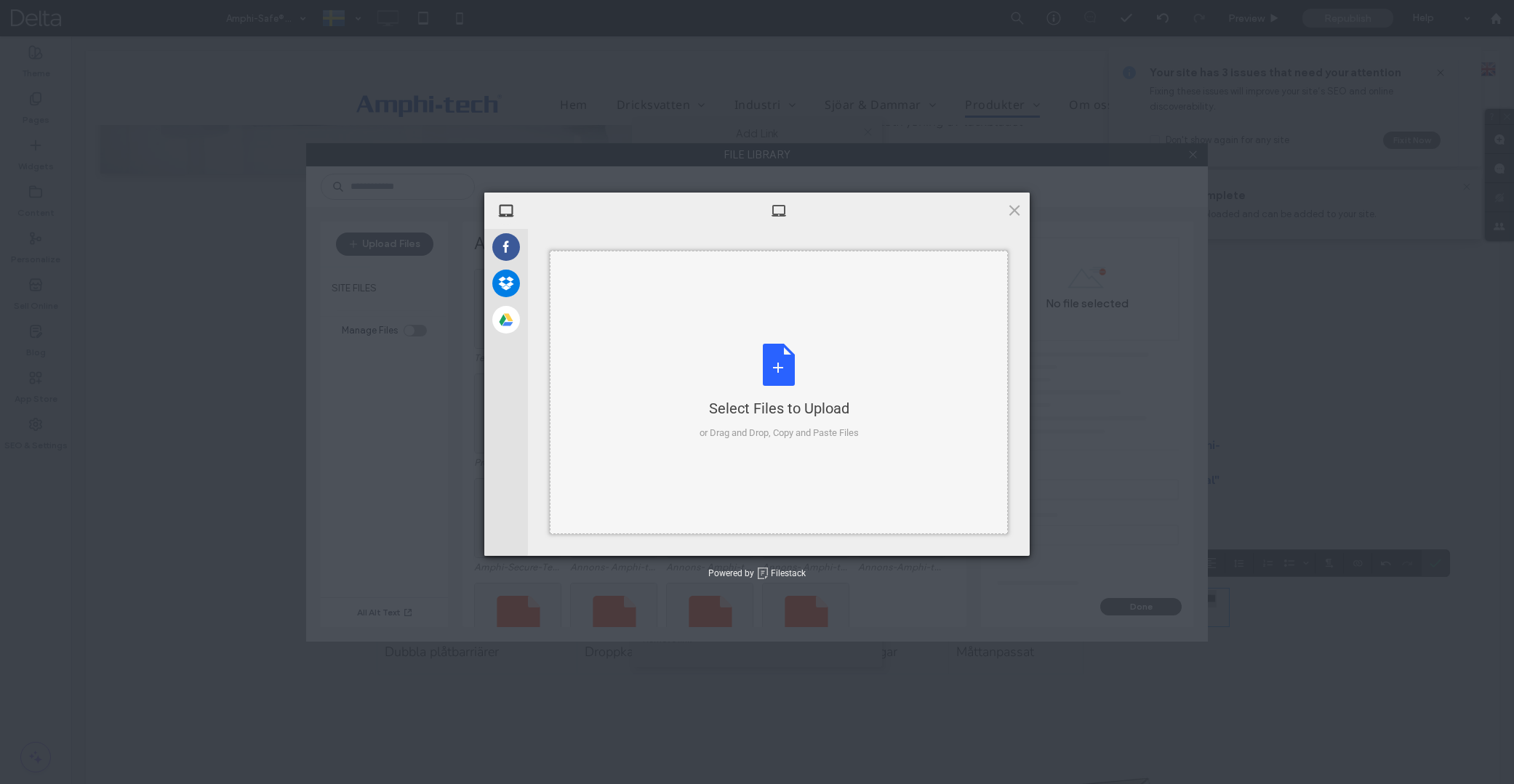
click at [771, 375] on div "Select Files to Upload or Drag and Drop, Copy and Paste Files" at bounding box center [779, 392] width 159 height 97
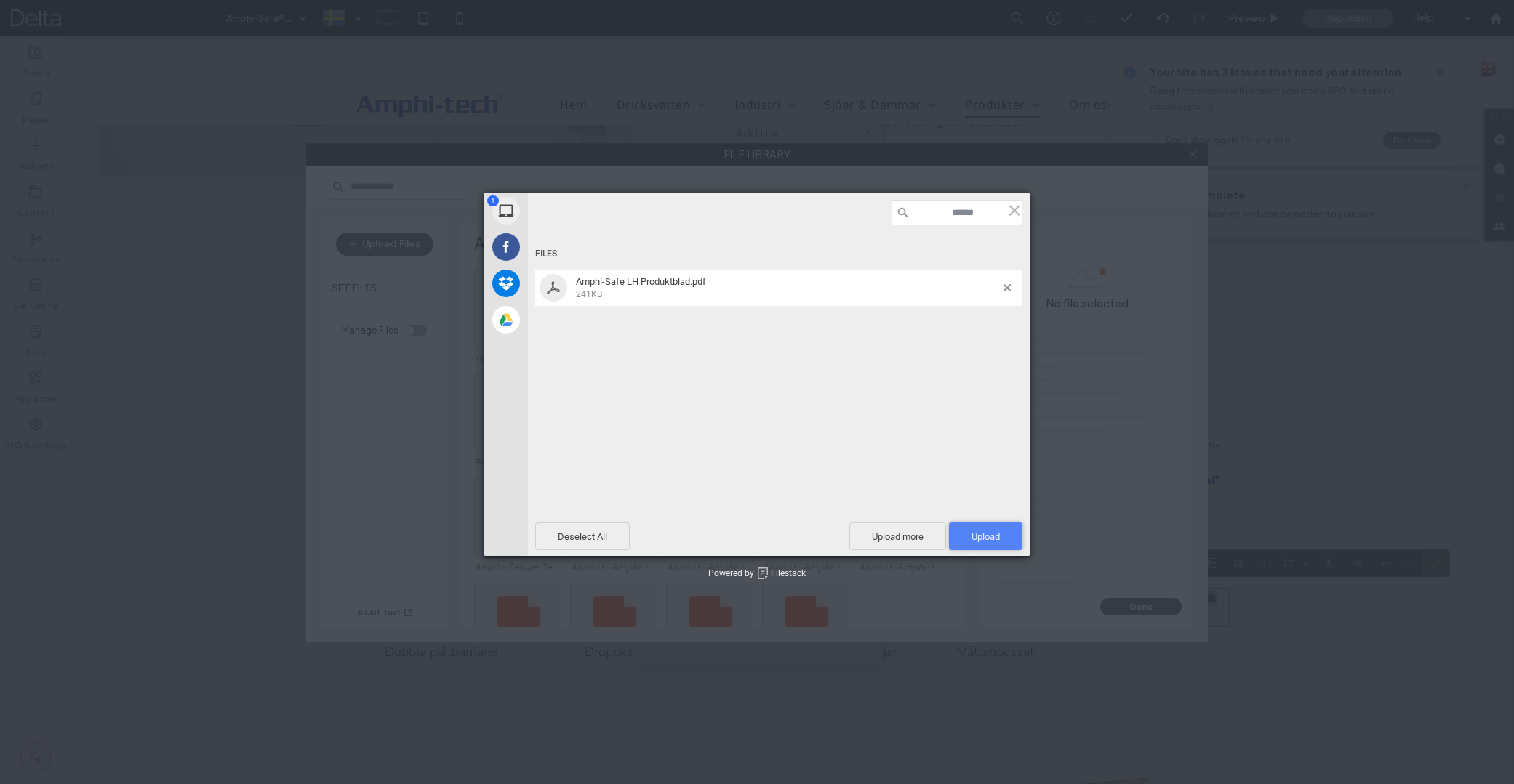
click at [985, 542] on span "Upload 1" at bounding box center [986, 536] width 28 height 11
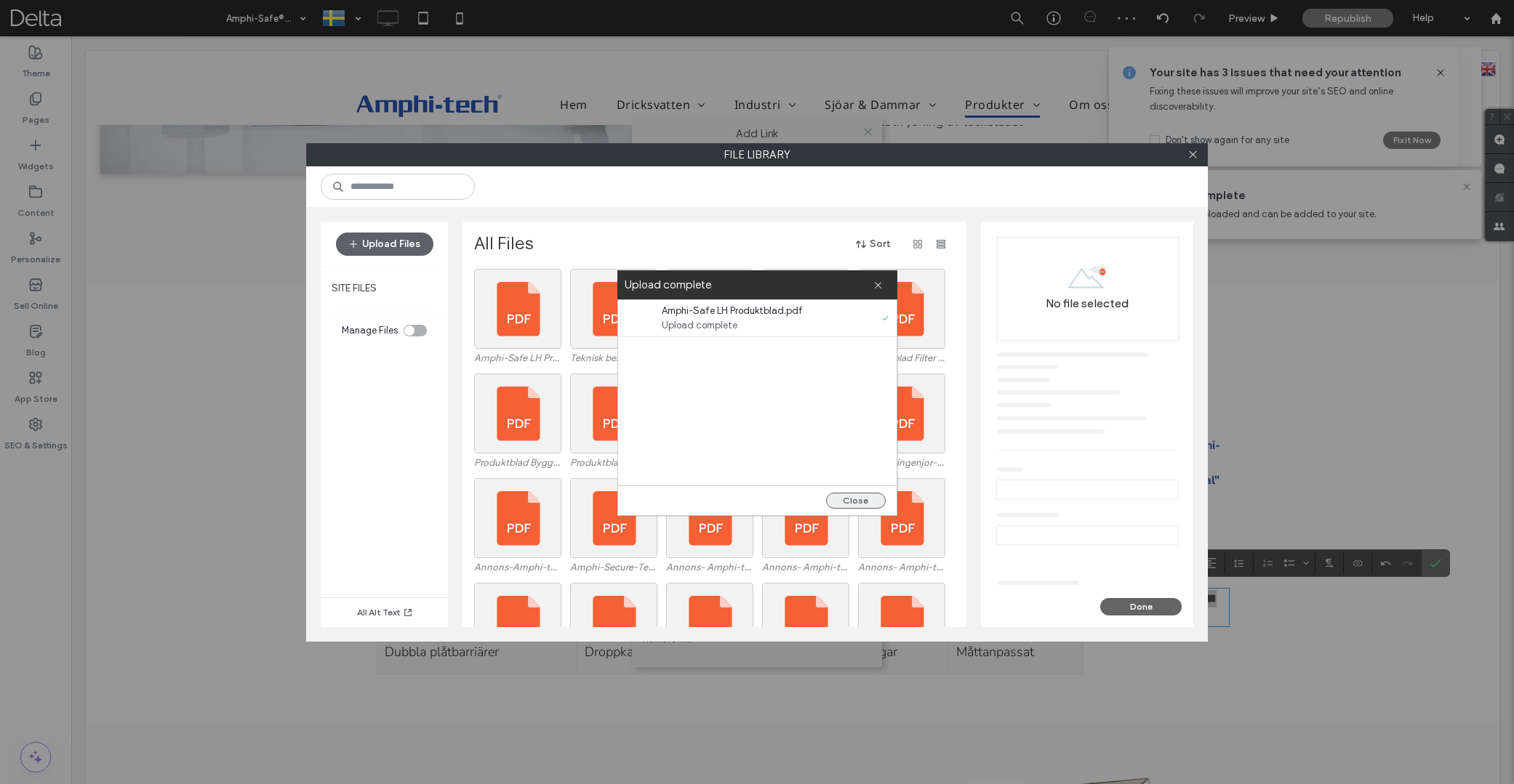
click at [856, 500] on button "Close" at bounding box center [856, 501] width 60 height 16
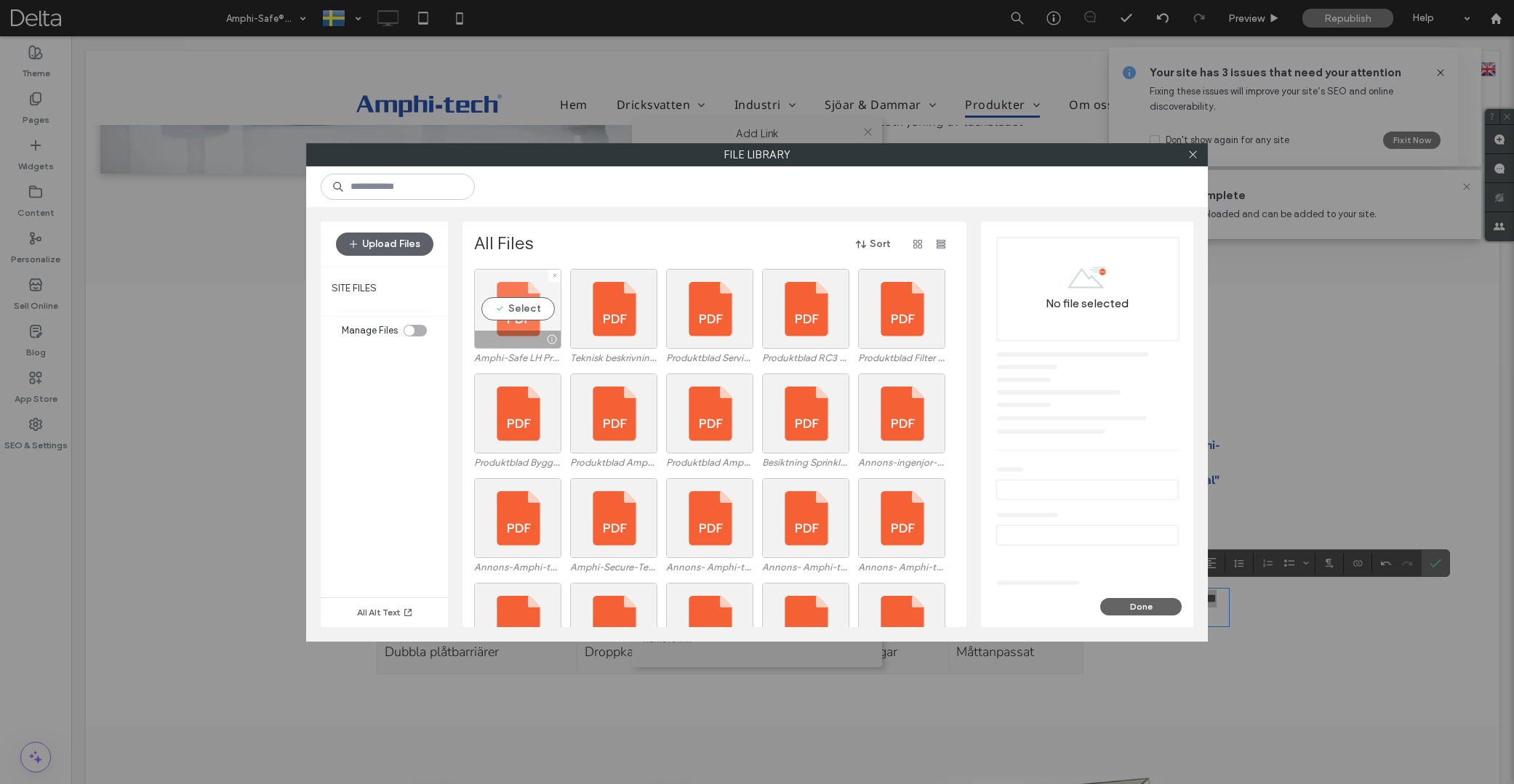
click at [523, 301] on div "Select" at bounding box center [517, 309] width 87 height 80
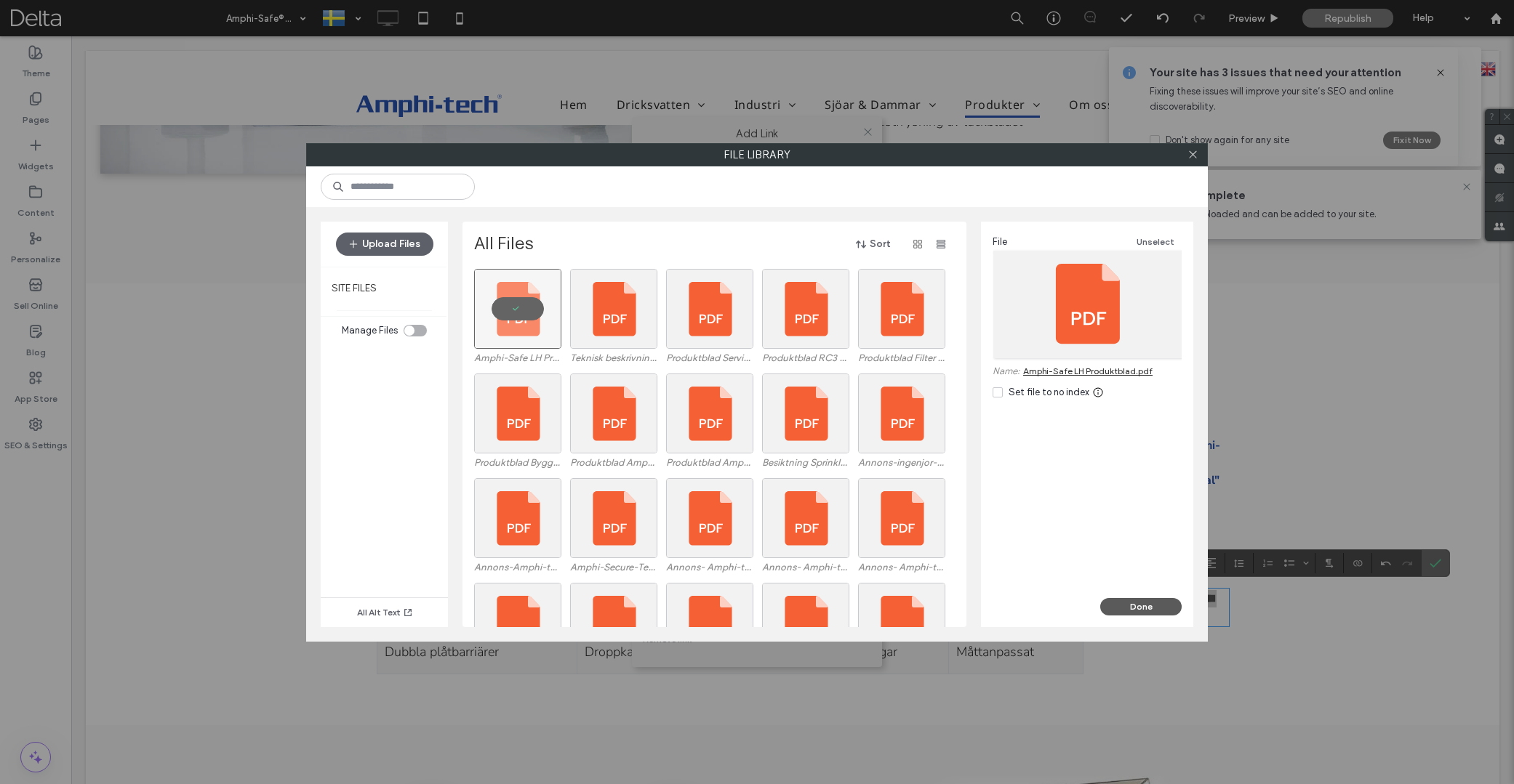
click at [1141, 605] on button "Done" at bounding box center [1141, 607] width 81 height 17
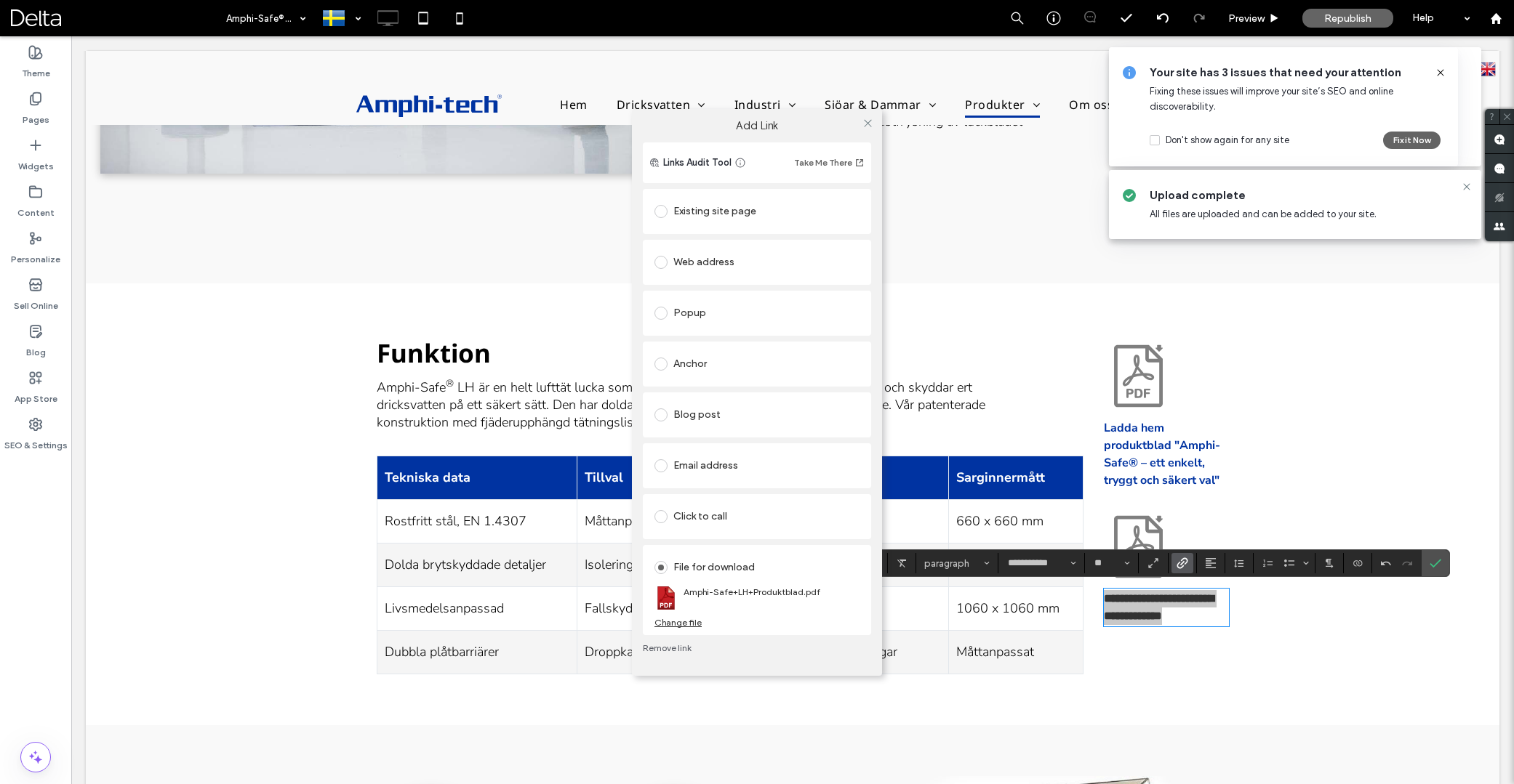
drag, startPoint x: 868, startPoint y: 122, endPoint x: 871, endPoint y: 180, distance: 58.1
click at [868, 122] on icon at bounding box center [867, 123] width 11 height 11
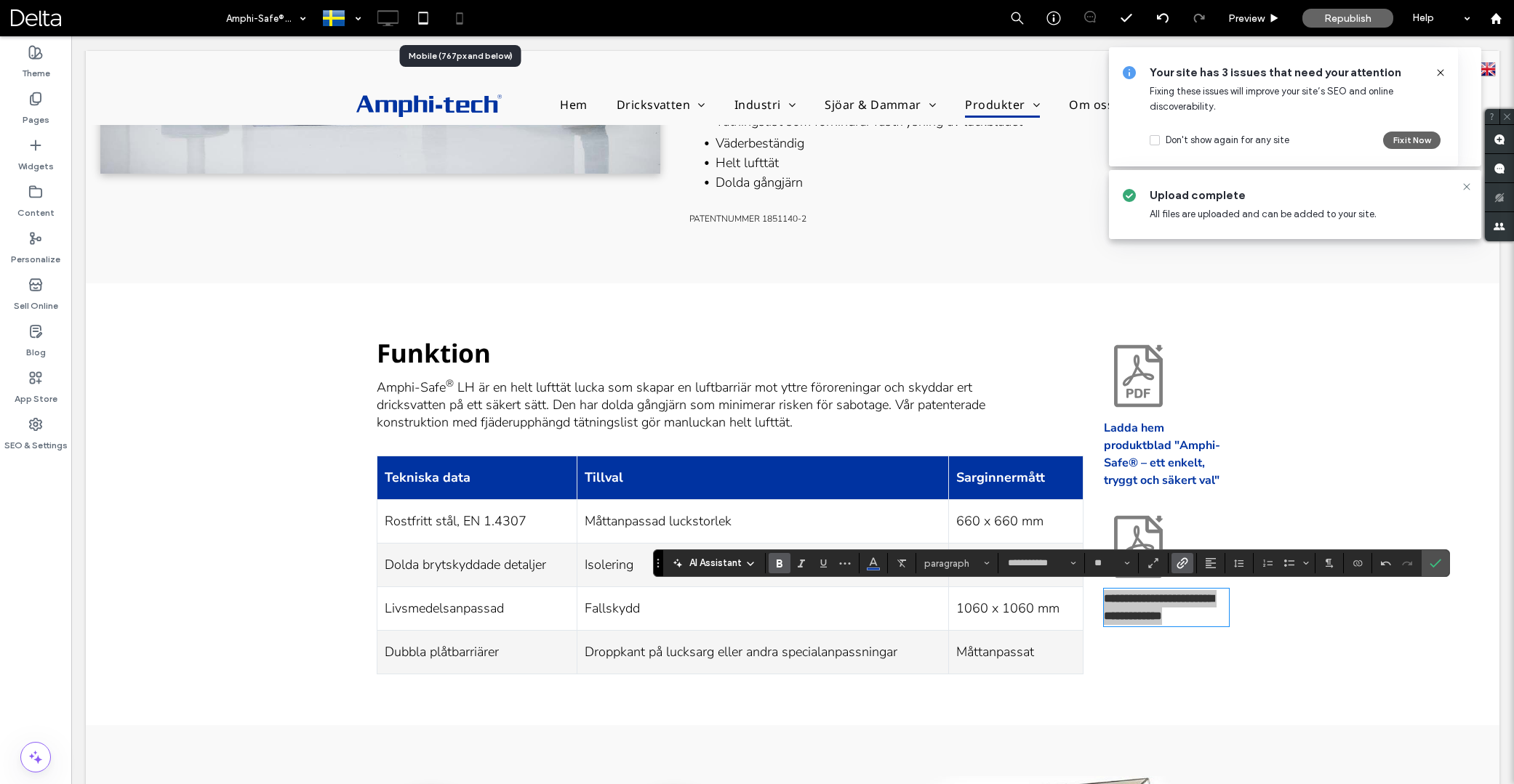
click at [461, 24] on use at bounding box center [459, 18] width 7 height 12
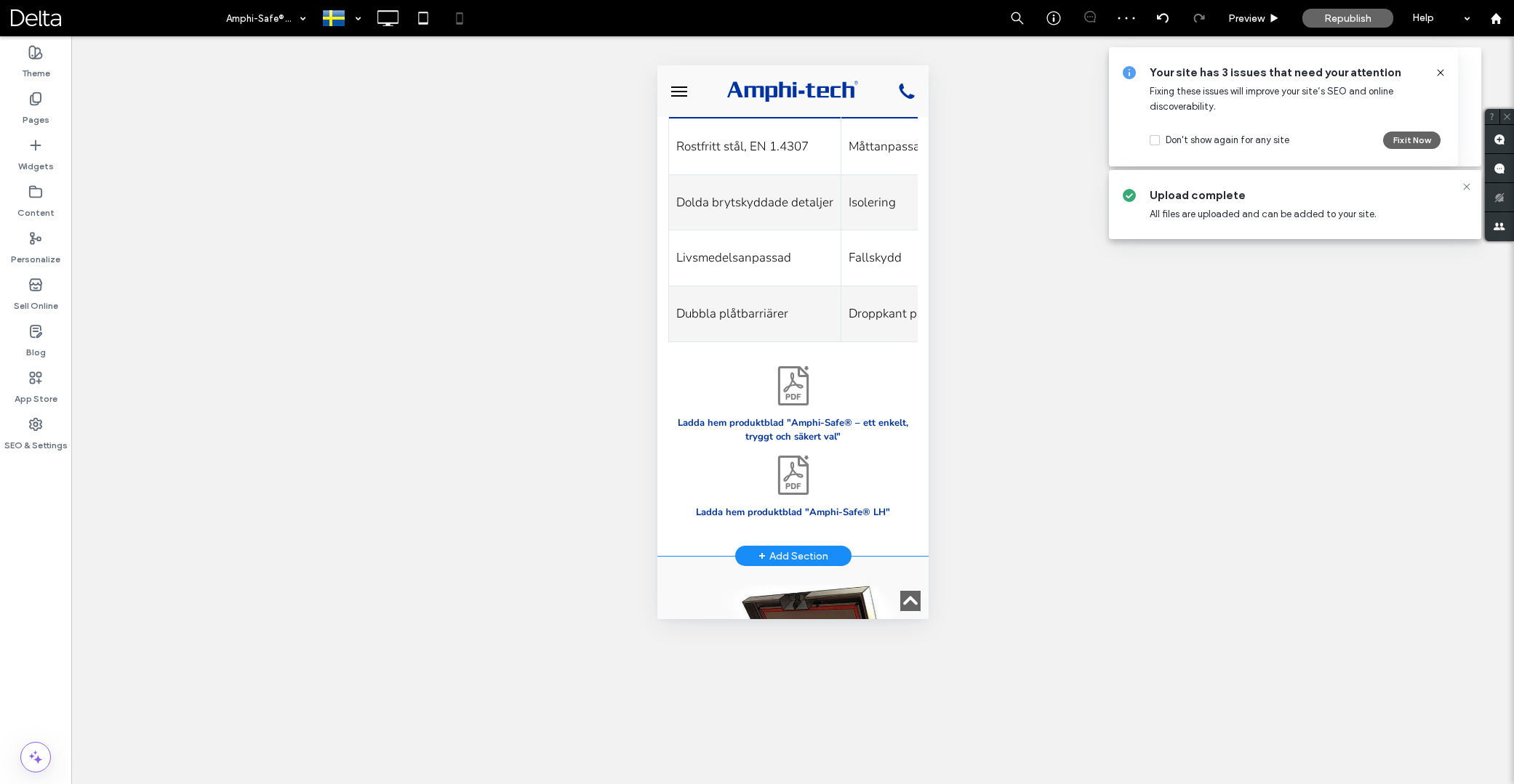
scroll to position [1953, 0]
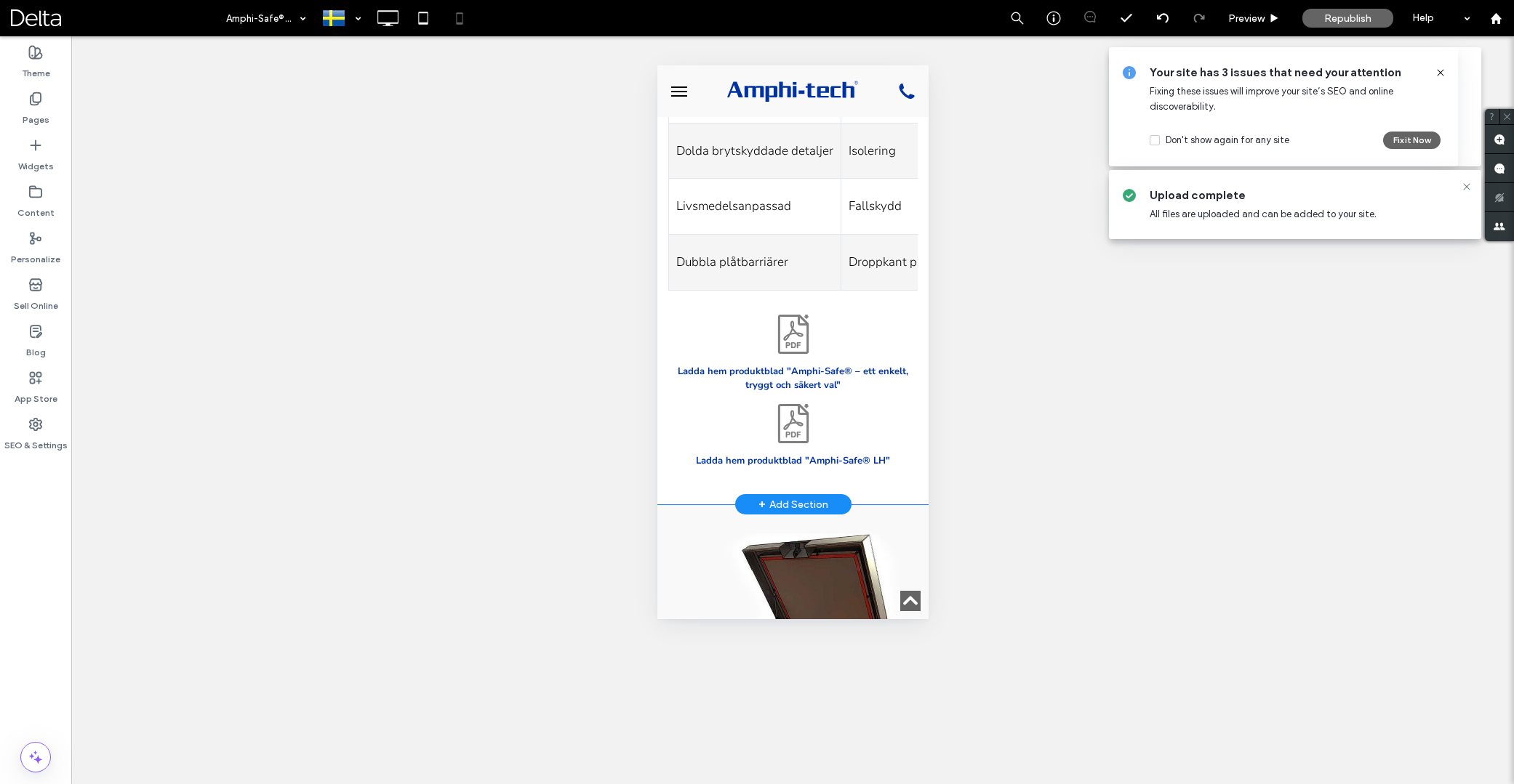
click at [822, 396] on div "Ladda hem produktblad "Amphi-Safe® – ett enkelt, tryggt och säkert val" Ladda h…" at bounding box center [792, 384] width 271 height 186
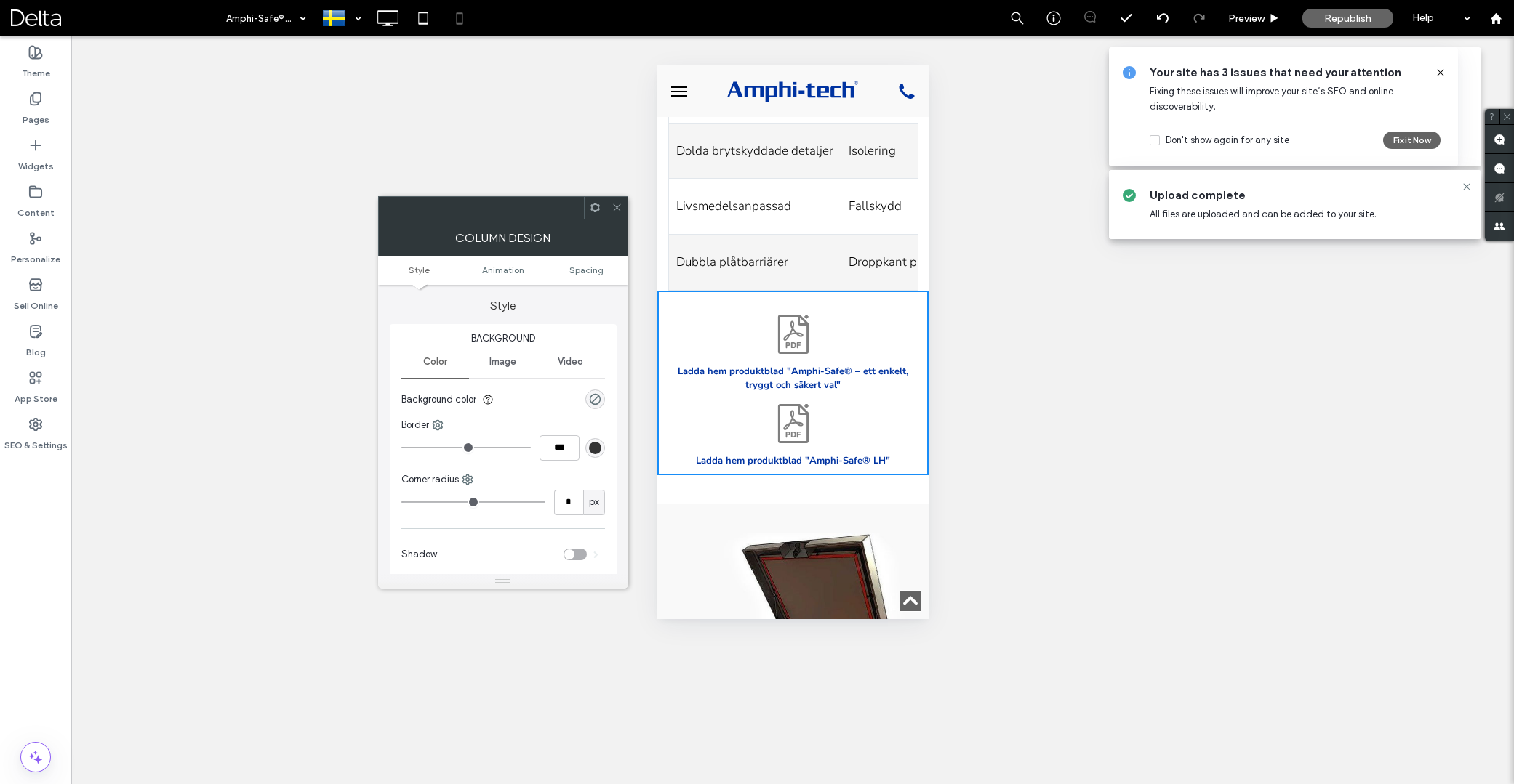
click at [791, 432] on icon at bounding box center [793, 434] width 5 height 6
click at [796, 402] on icon at bounding box center [793, 423] width 44 height 44
drag, startPoint x: 618, startPoint y: 211, endPoint x: 640, endPoint y: 234, distance: 31.8
click at [619, 211] on icon at bounding box center [617, 207] width 11 height 11
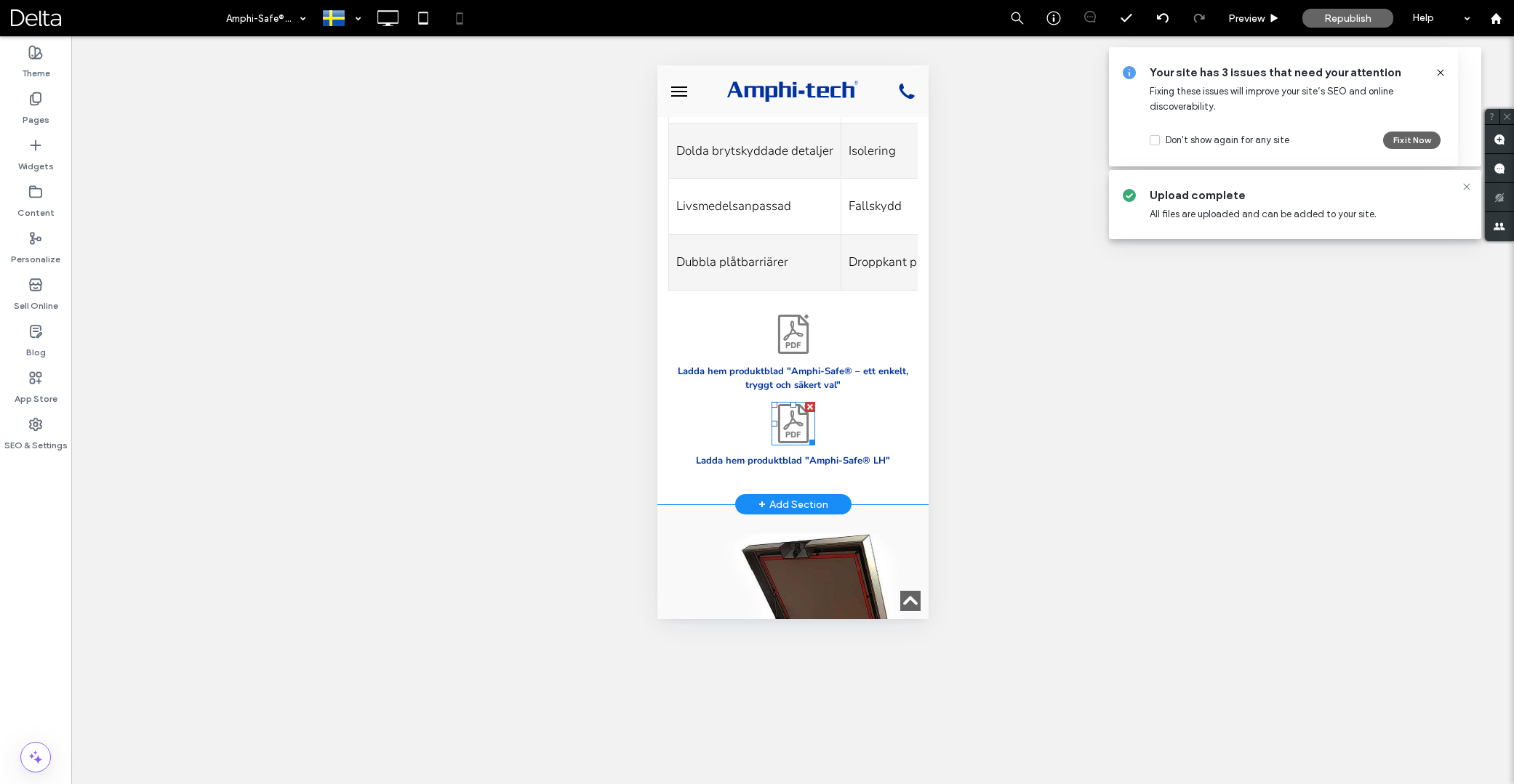
click at [790, 402] on icon at bounding box center [793, 423] width 44 height 44
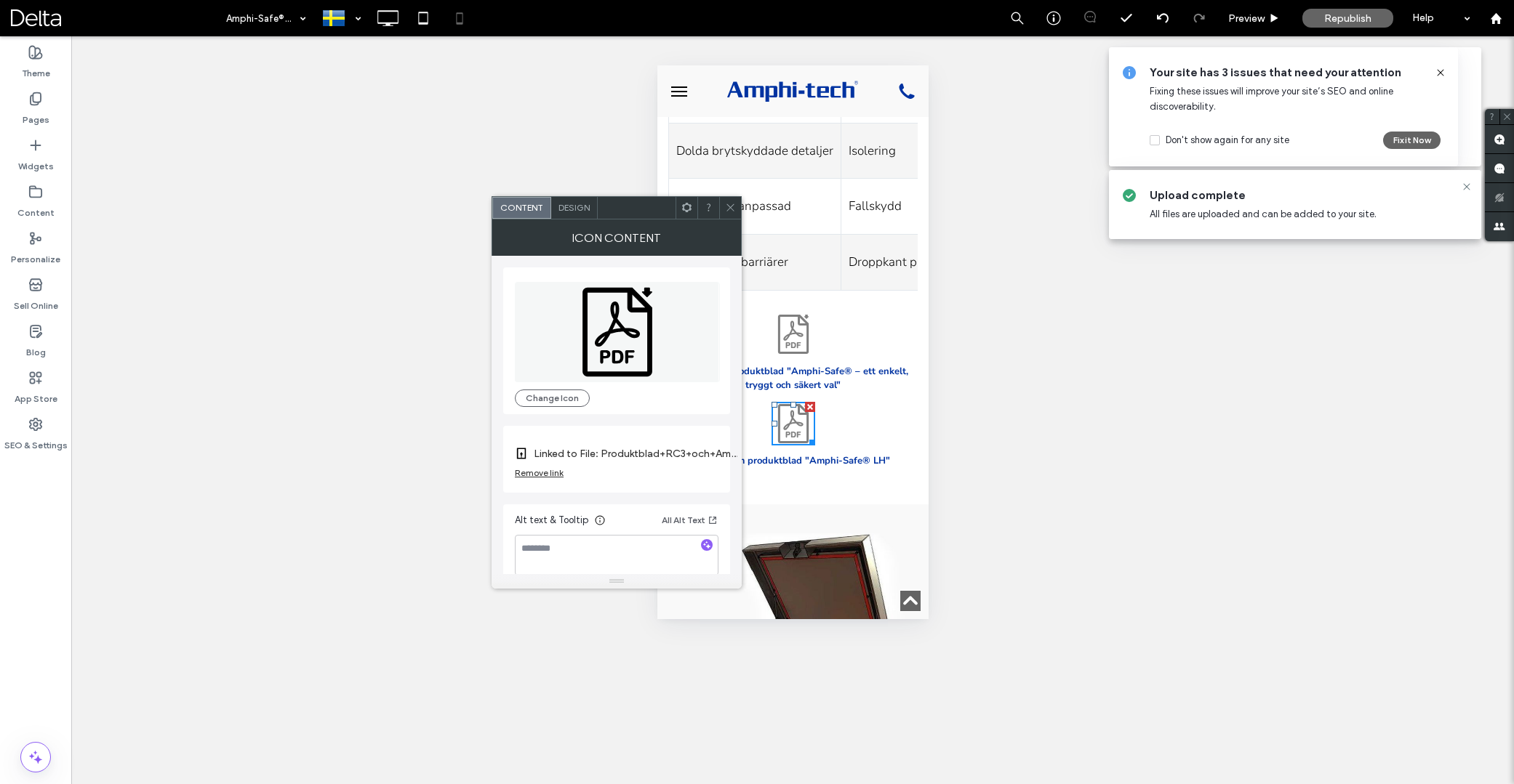
click at [583, 215] on div "Design" at bounding box center [575, 208] width 46 height 22
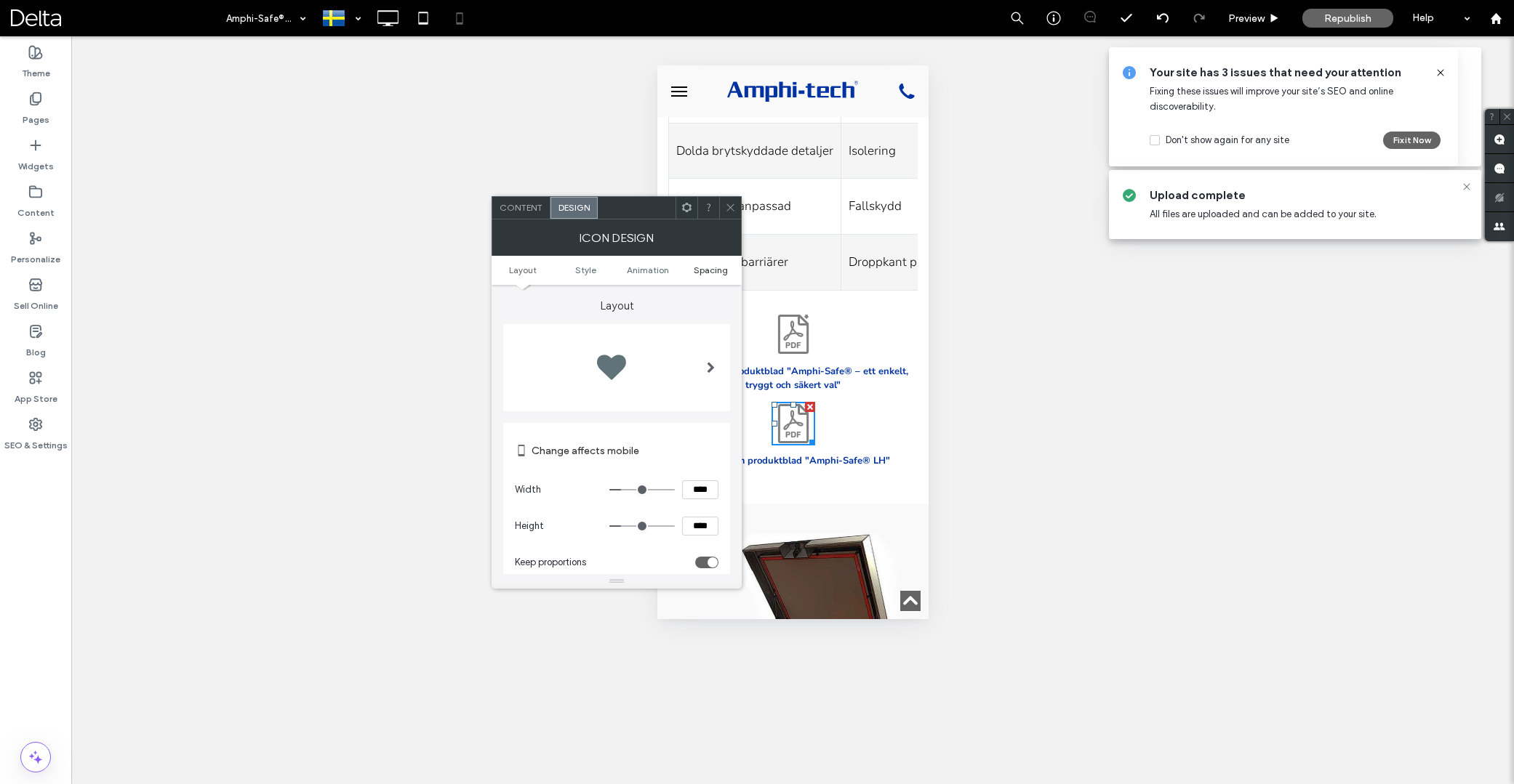
click at [701, 274] on span "Spacing" at bounding box center [711, 269] width 34 height 11
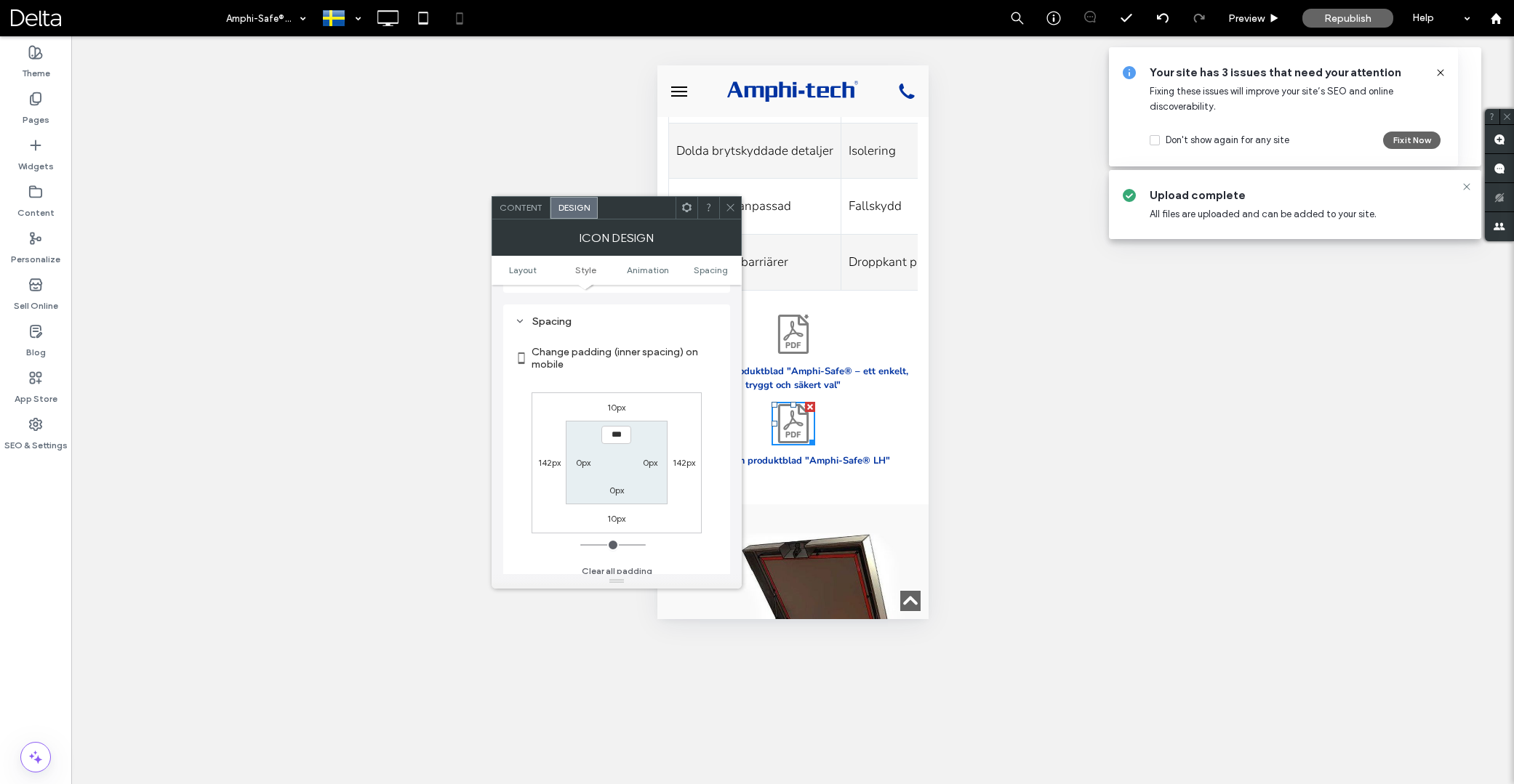
scroll to position [669, 0]
click at [617, 399] on label "10px" at bounding box center [616, 399] width 18 height 11
type input "**"
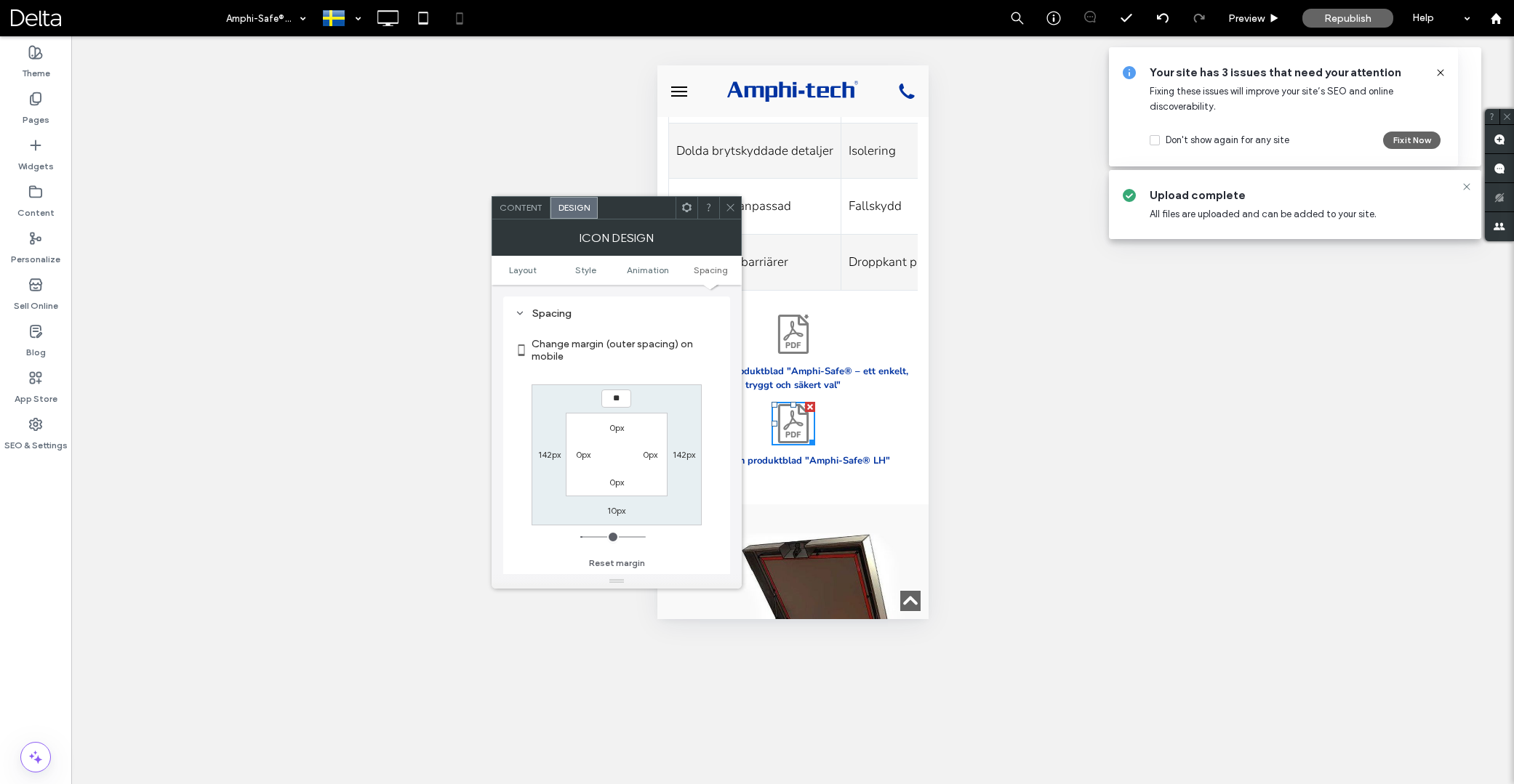
type input "**"
type input "****"
click at [732, 211] on icon at bounding box center [730, 207] width 11 height 11
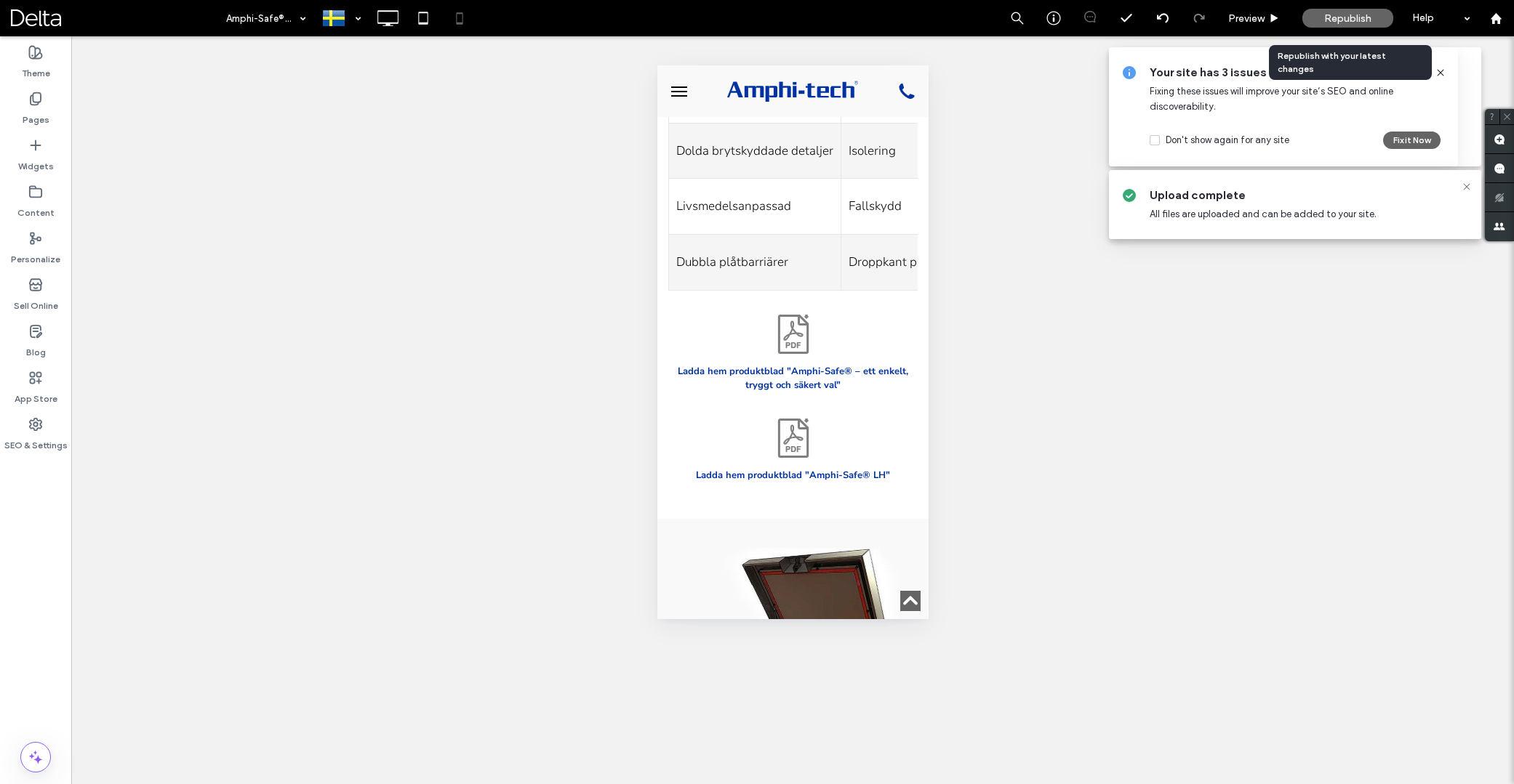
click at [1347, 17] on span "Republish" at bounding box center [1347, 18] width 47 height 12
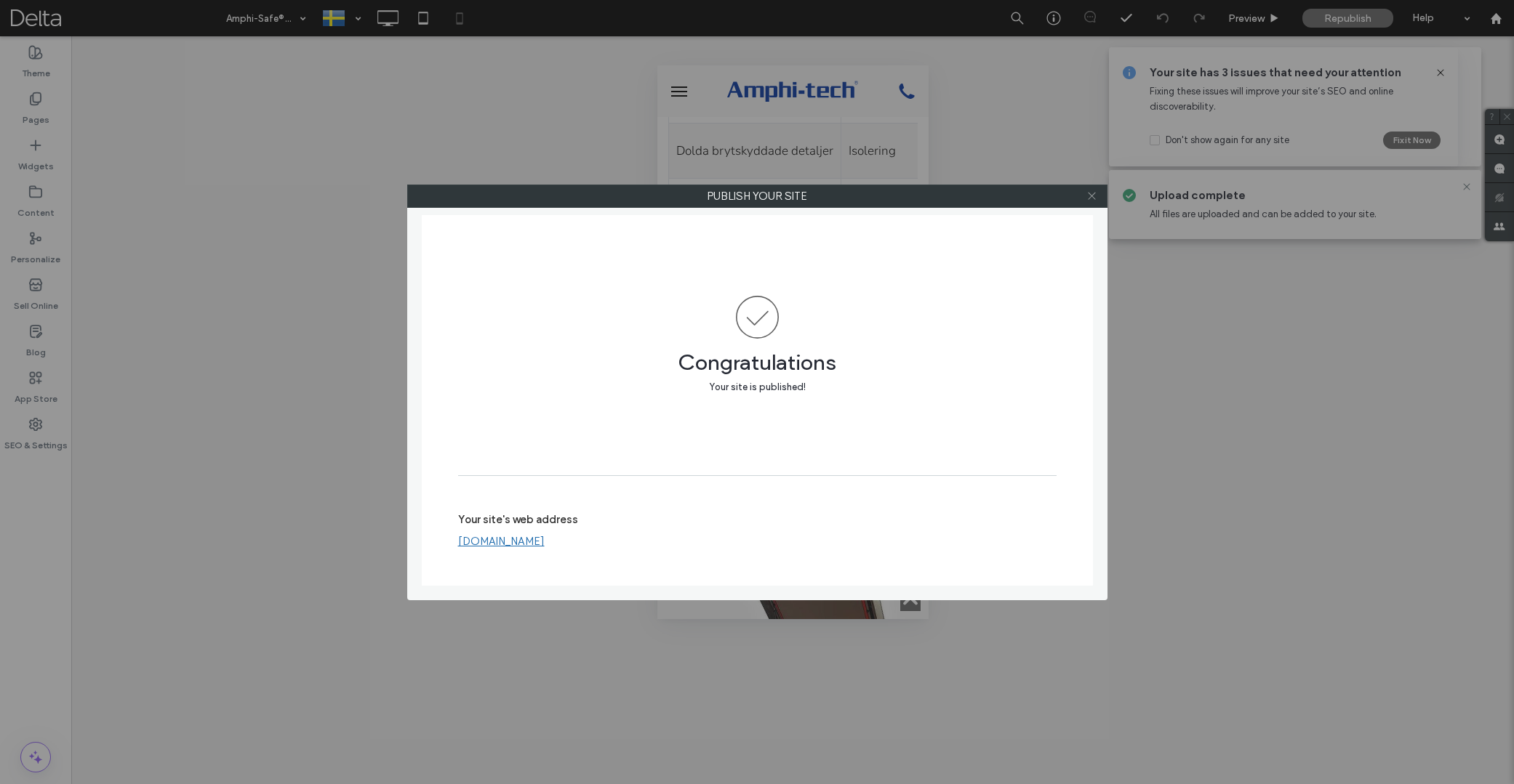
click at [1089, 201] on icon at bounding box center [1091, 196] width 11 height 11
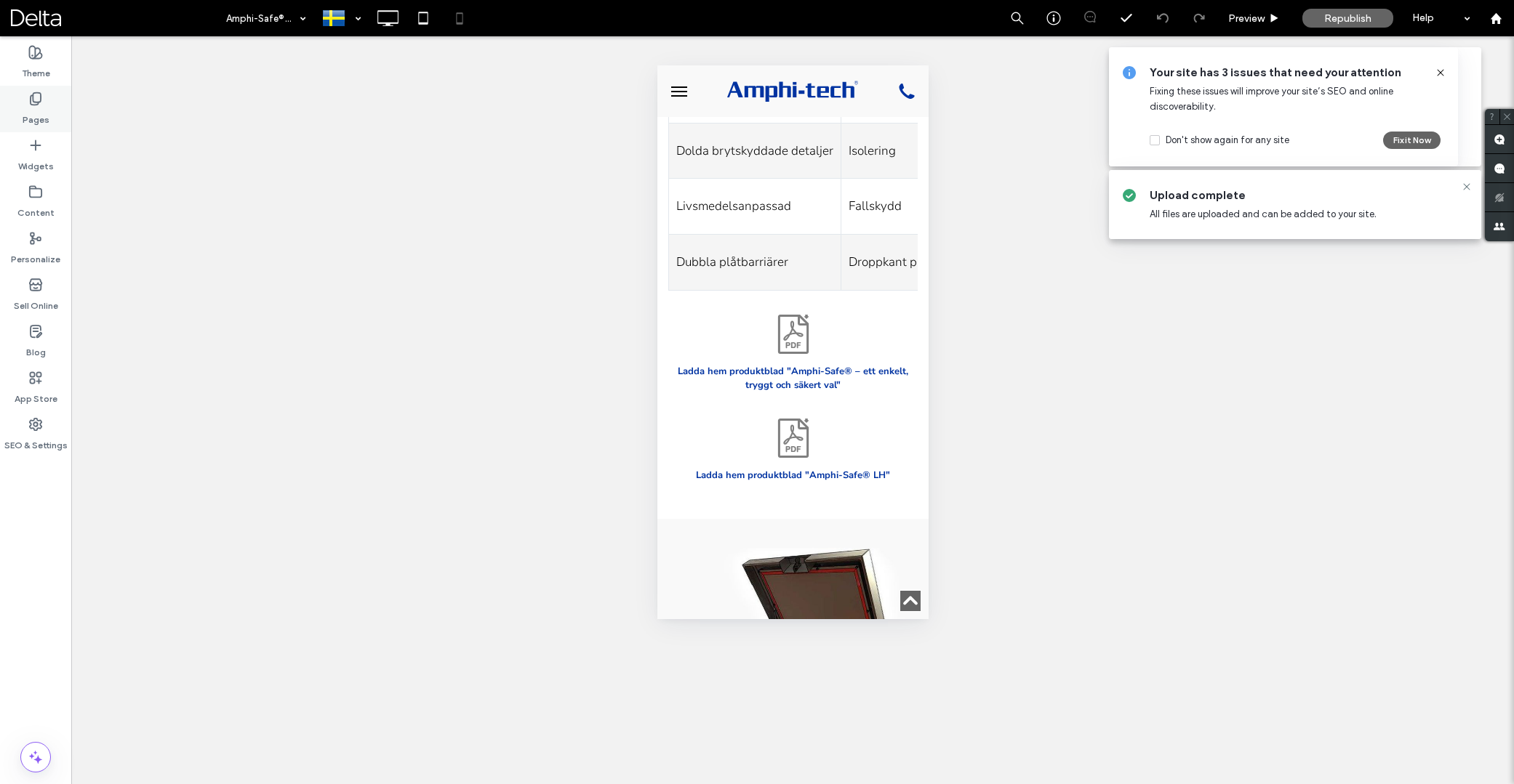
click at [36, 104] on icon at bounding box center [36, 99] width 15 height 15
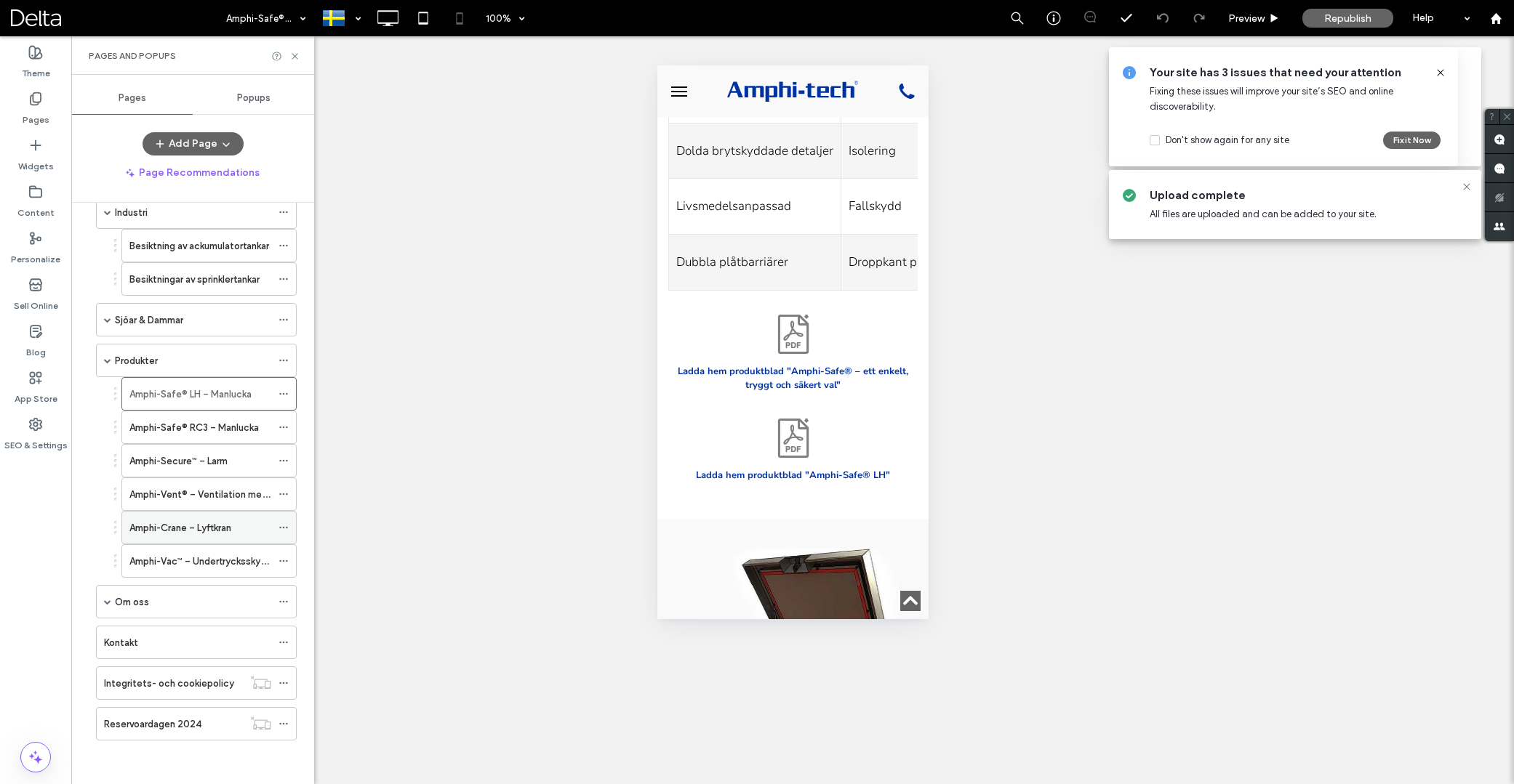
scroll to position [347, 0]
click at [210, 423] on label "Amphi-Safe® RC3 – Manlucka" at bounding box center [194, 428] width 129 height 26
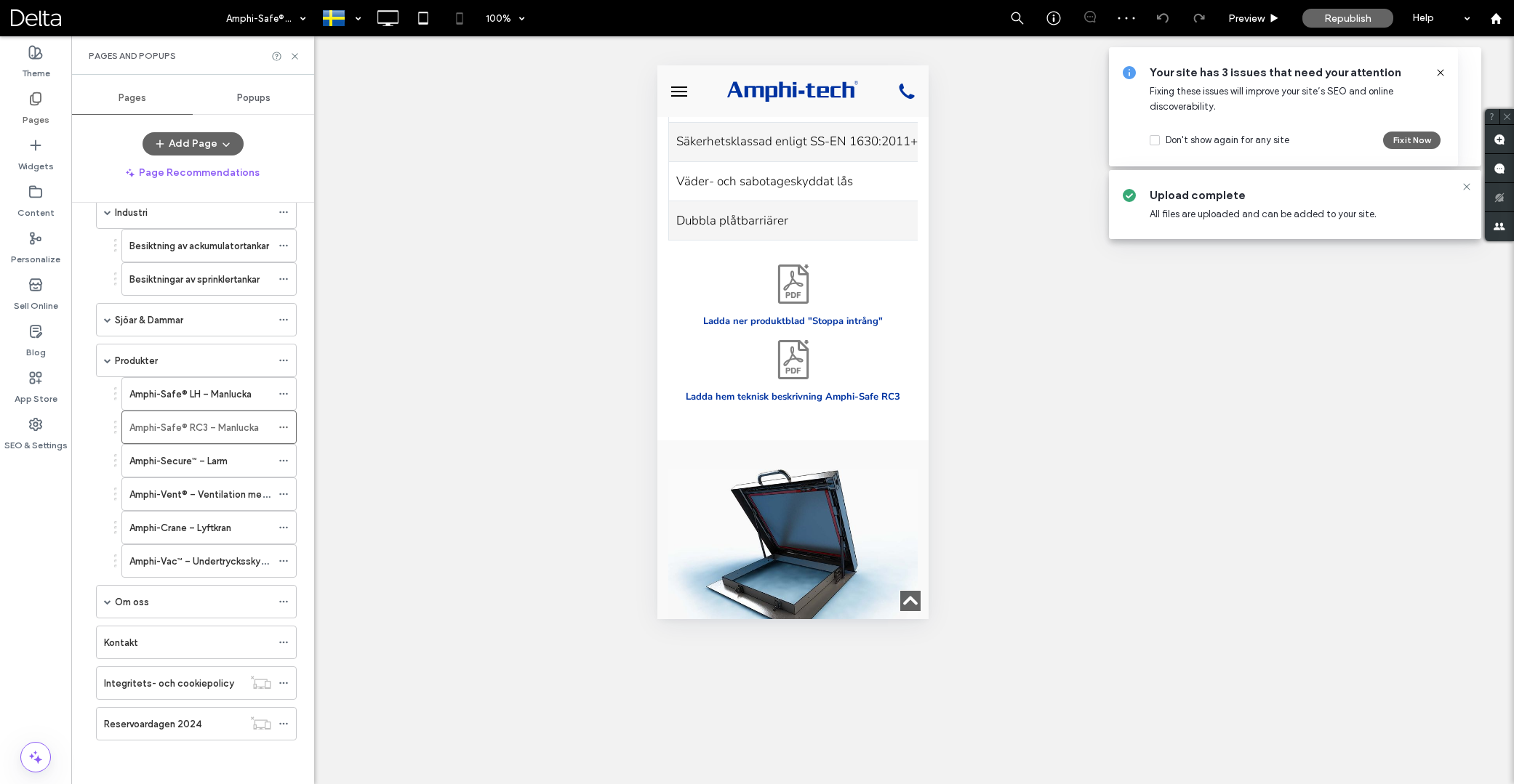
scroll to position [1961, 0]
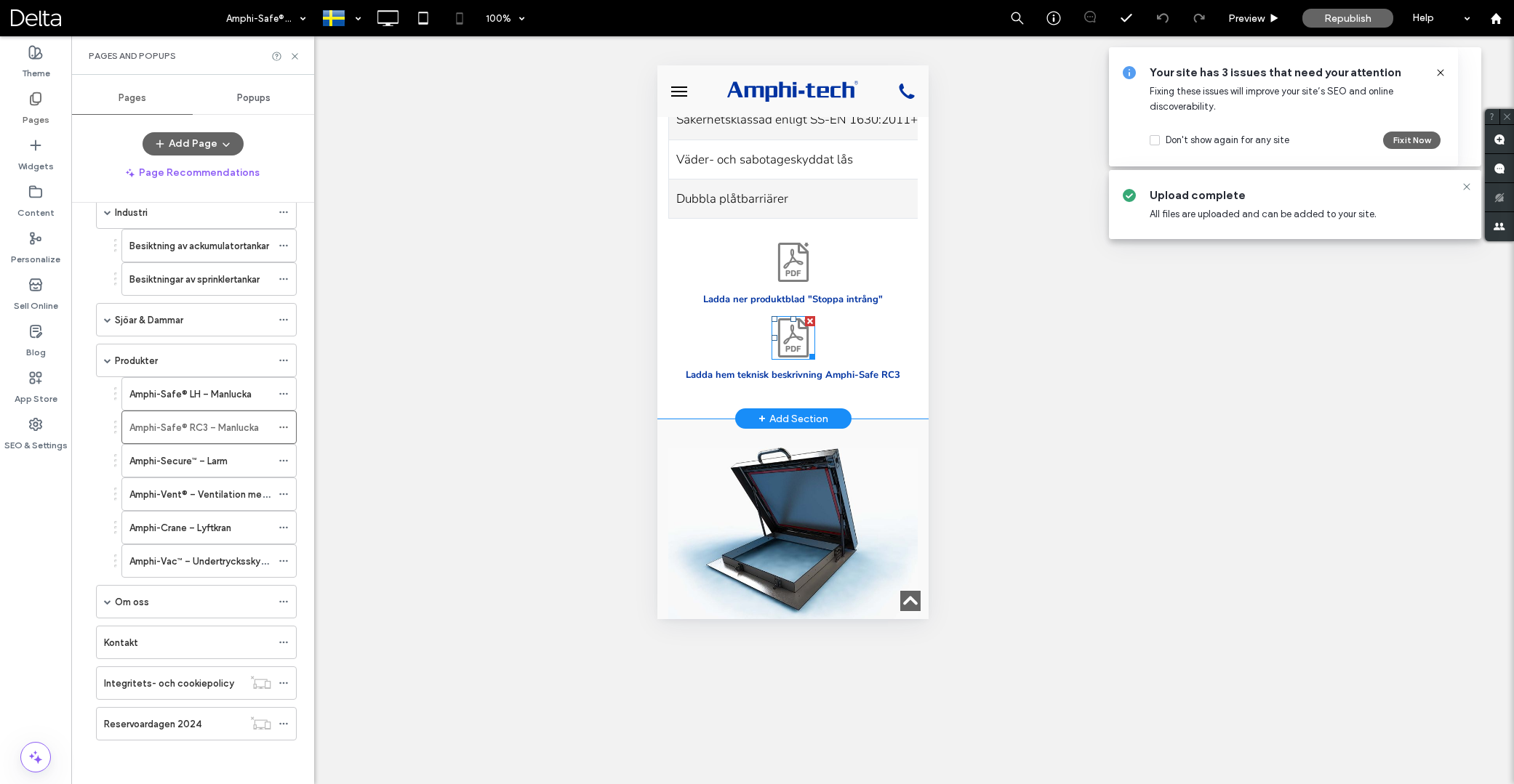
click at [801, 324] on icon at bounding box center [793, 334] width 20 height 20
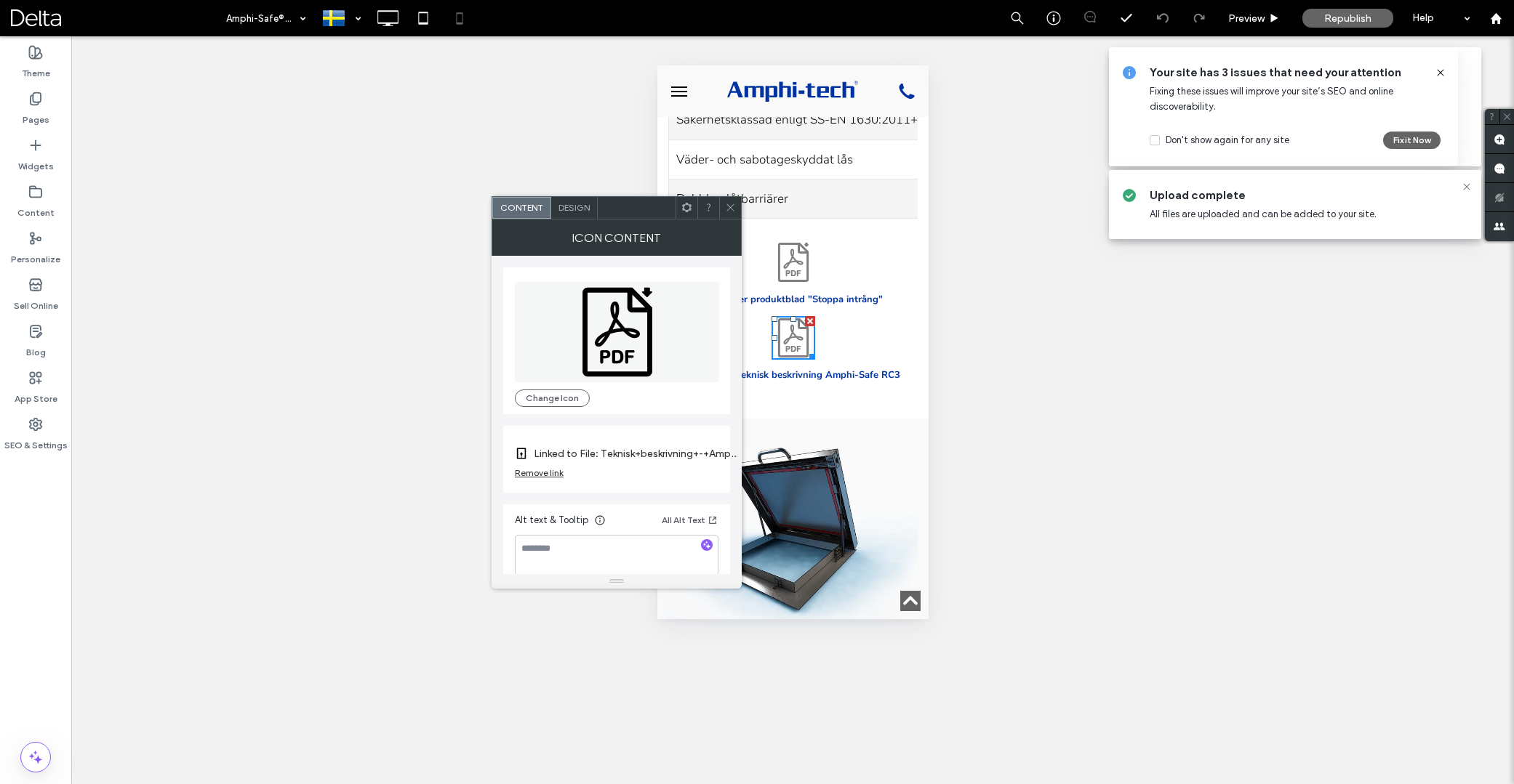
click at [685, 211] on icon at bounding box center [687, 207] width 11 height 11
click at [657, 211] on div at bounding box center [637, 208] width 78 height 22
click at [580, 210] on span "Design" at bounding box center [575, 207] width 32 height 11
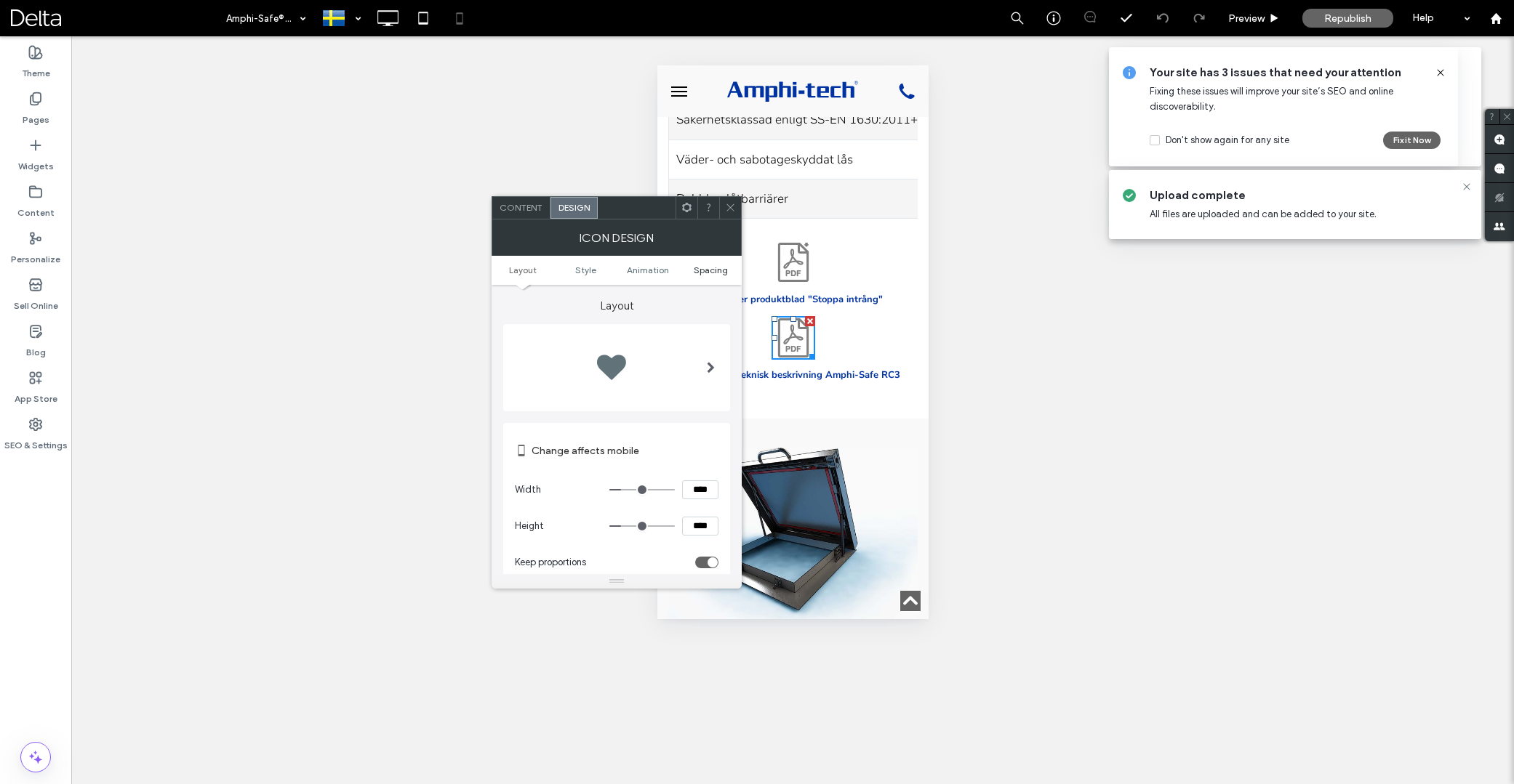
click at [699, 269] on span "Spacing" at bounding box center [711, 269] width 34 height 11
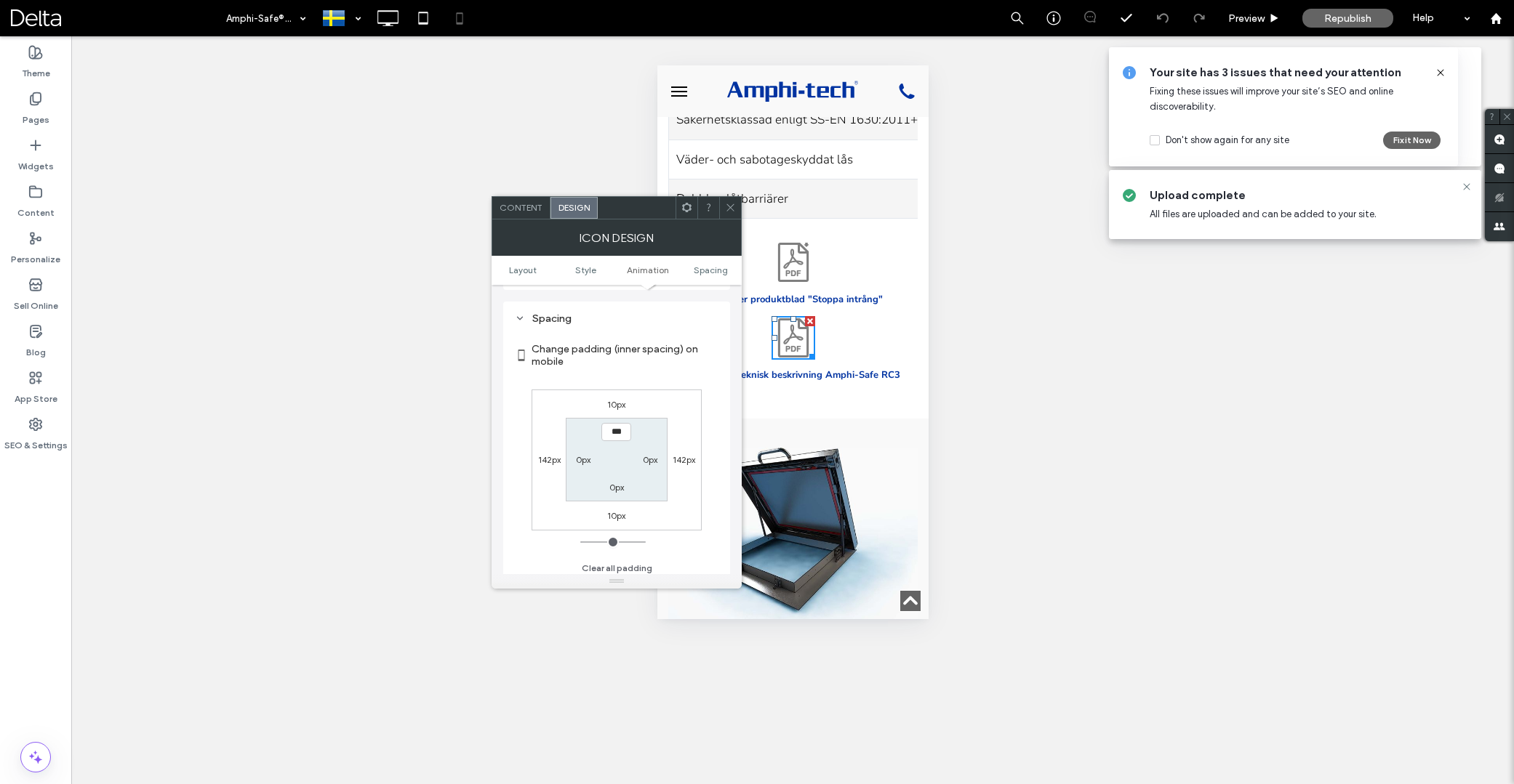
scroll to position [669, 0]
click at [611, 399] on label "10px" at bounding box center [616, 399] width 18 height 11
type input "**"
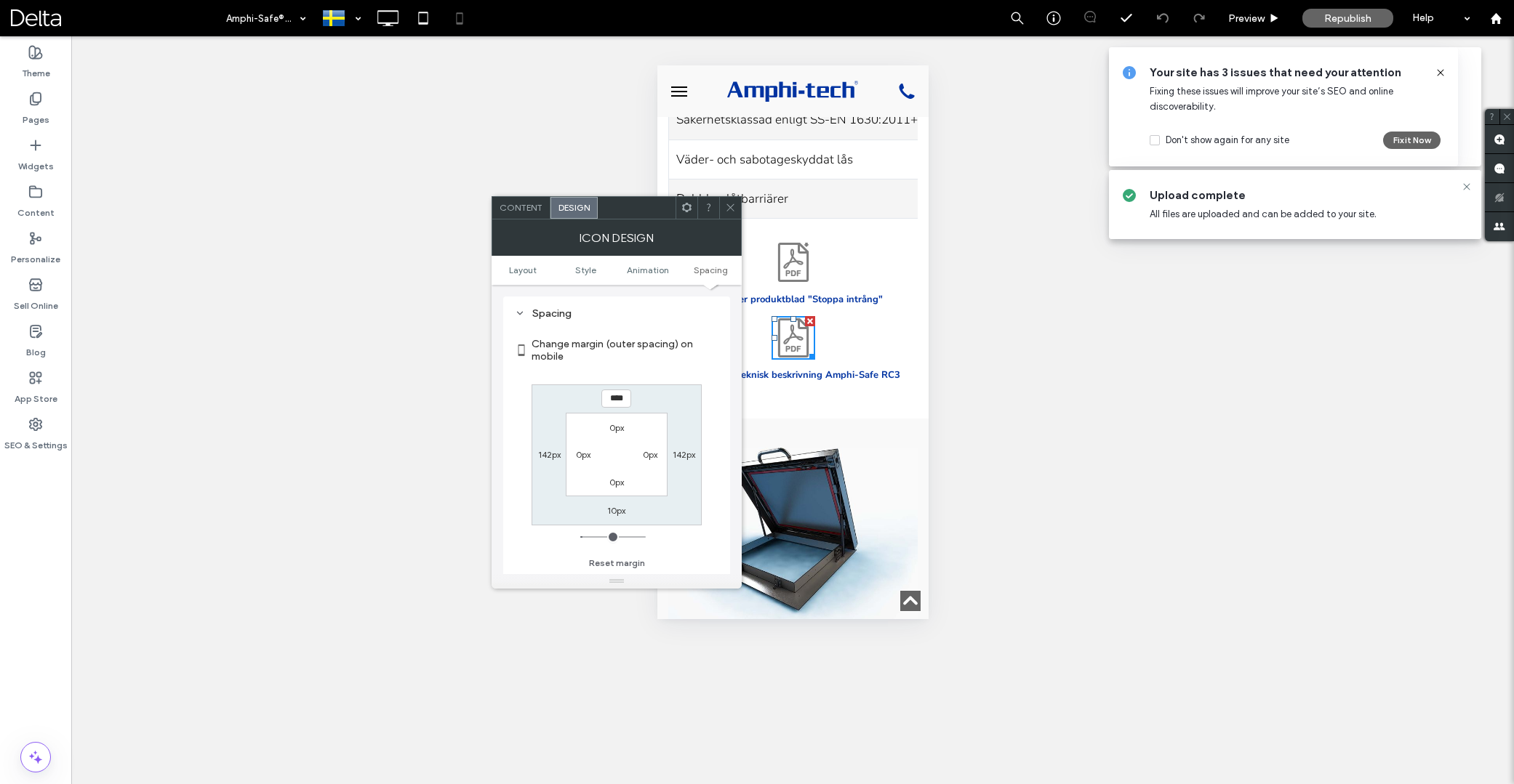
click at [614, 399] on input "****" at bounding box center [616, 399] width 30 height 18
type input "**"
type input "****"
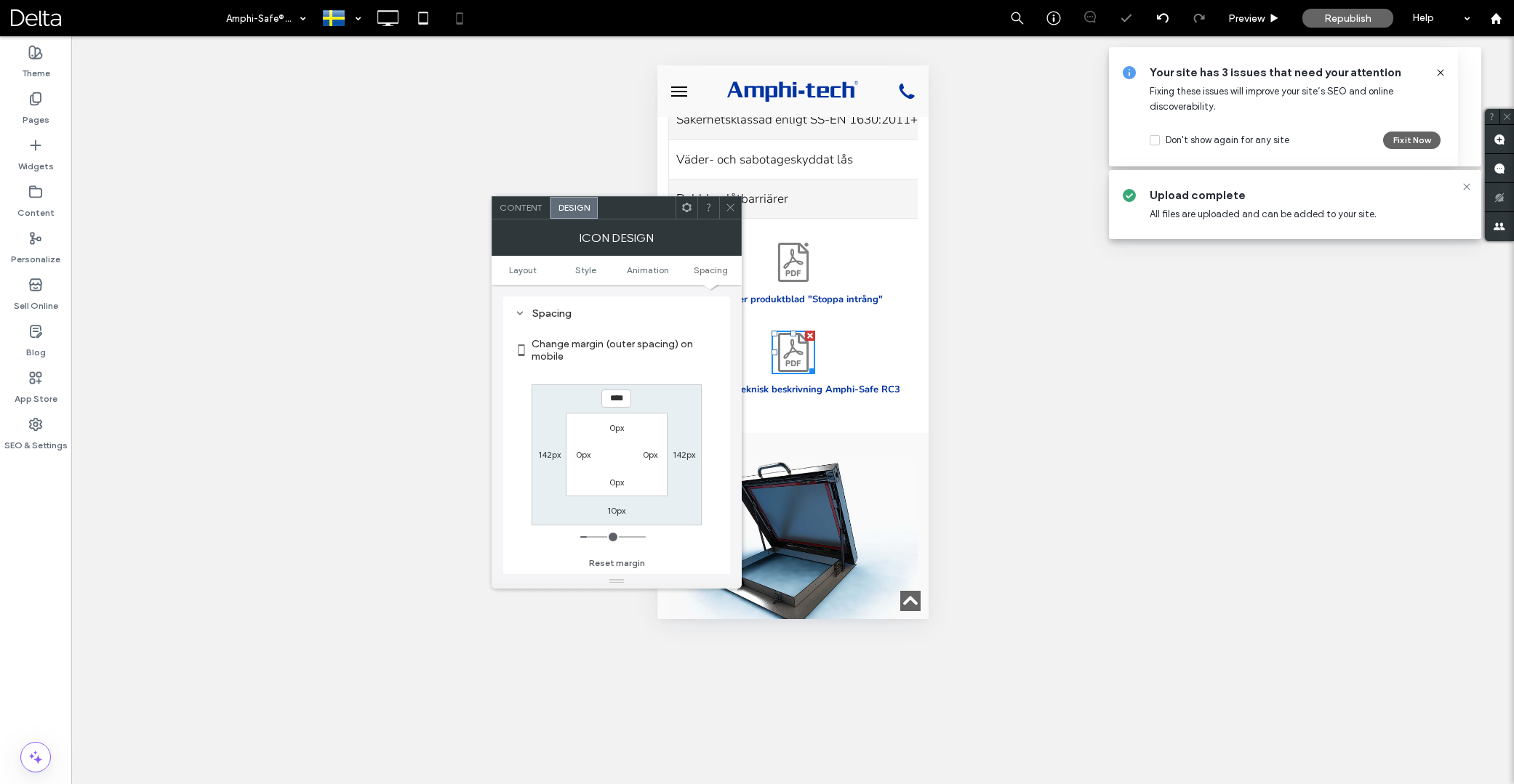
click at [732, 210] on icon at bounding box center [730, 207] width 11 height 11
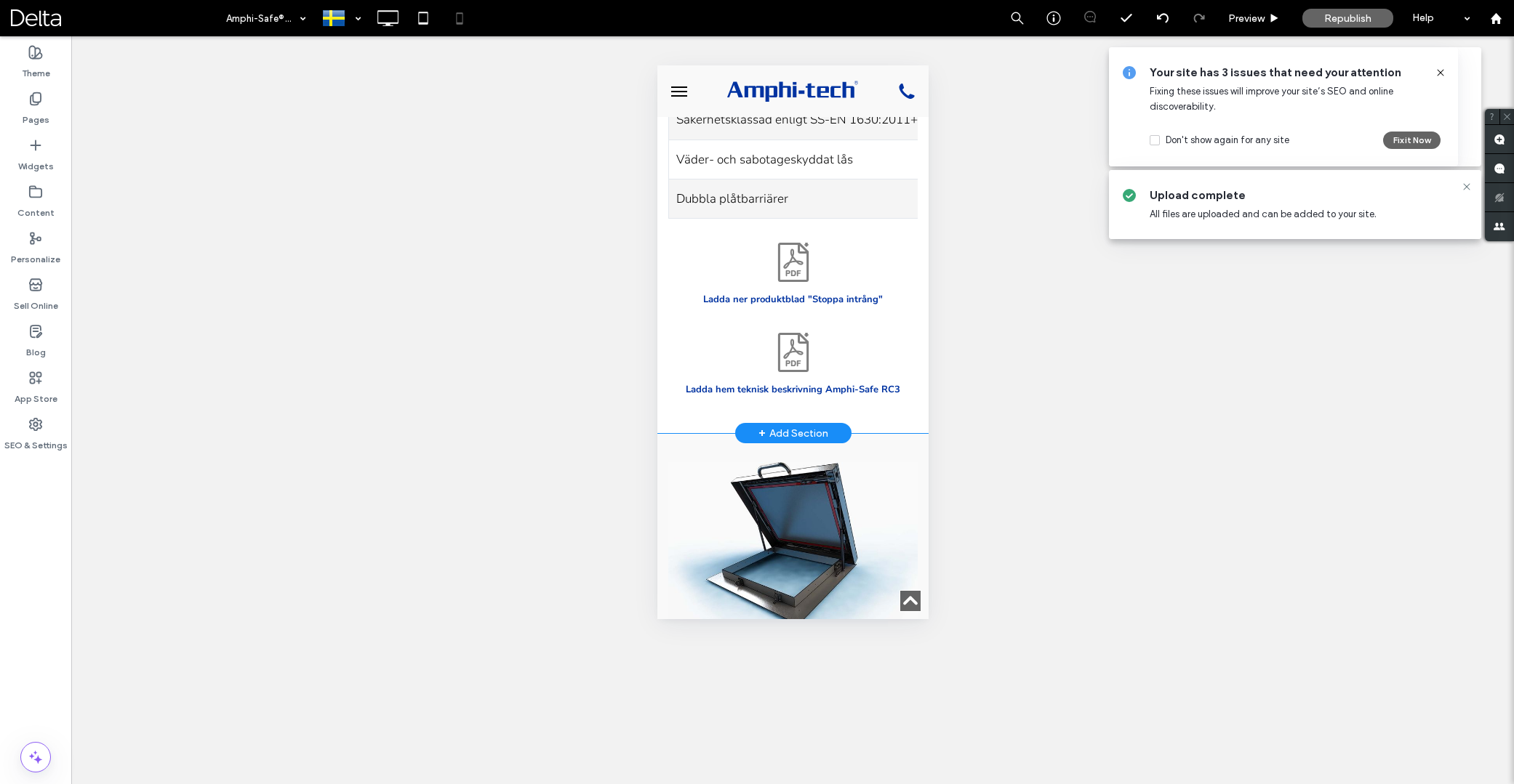
click at [890, 312] on div "Ladda ner produktblad "Stoppa intrång" Ladda hem teknisk beskrivning Amphi-Safe…" at bounding box center [792, 312] width 271 height 186
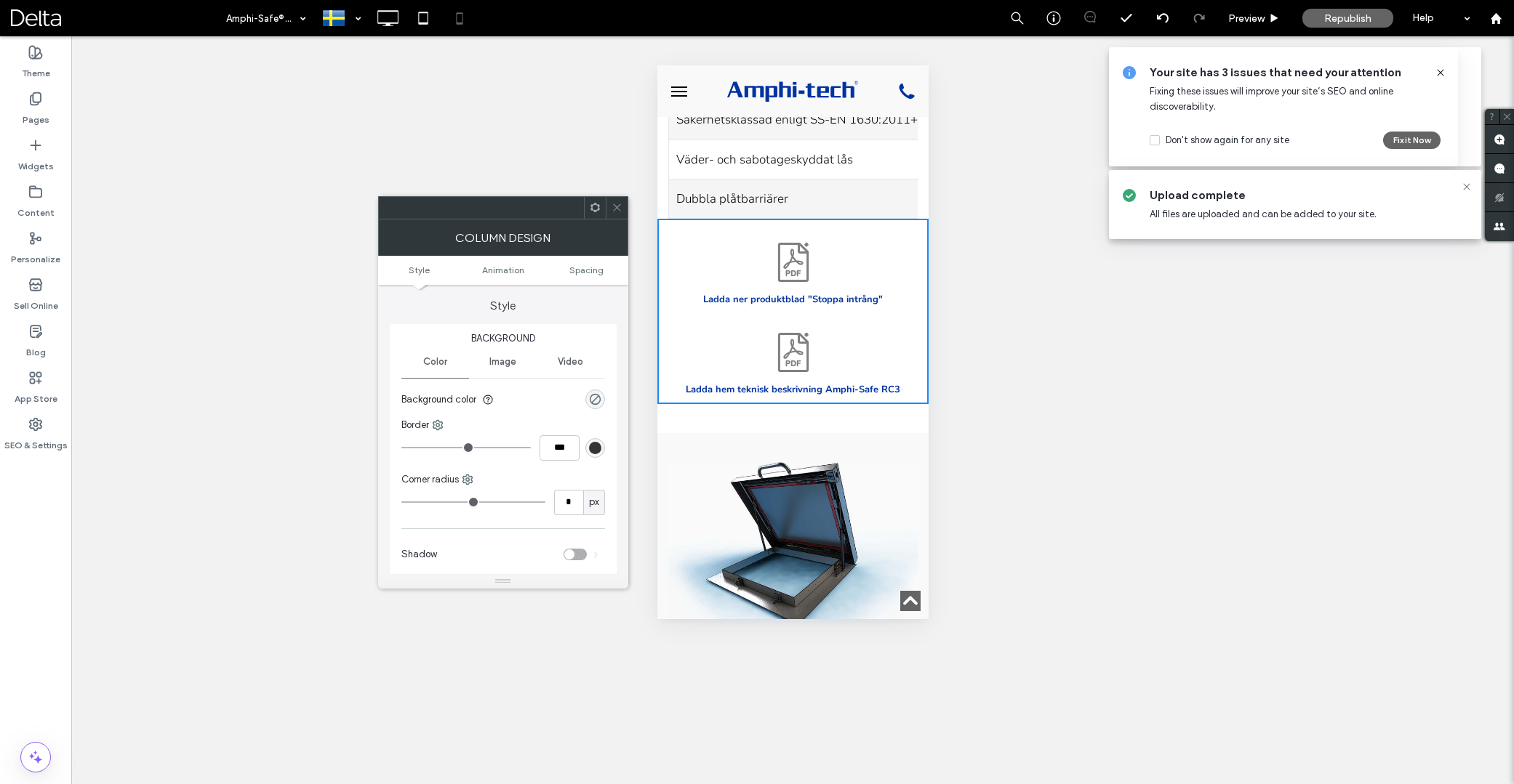
click at [596, 212] on icon at bounding box center [594, 207] width 11 height 11
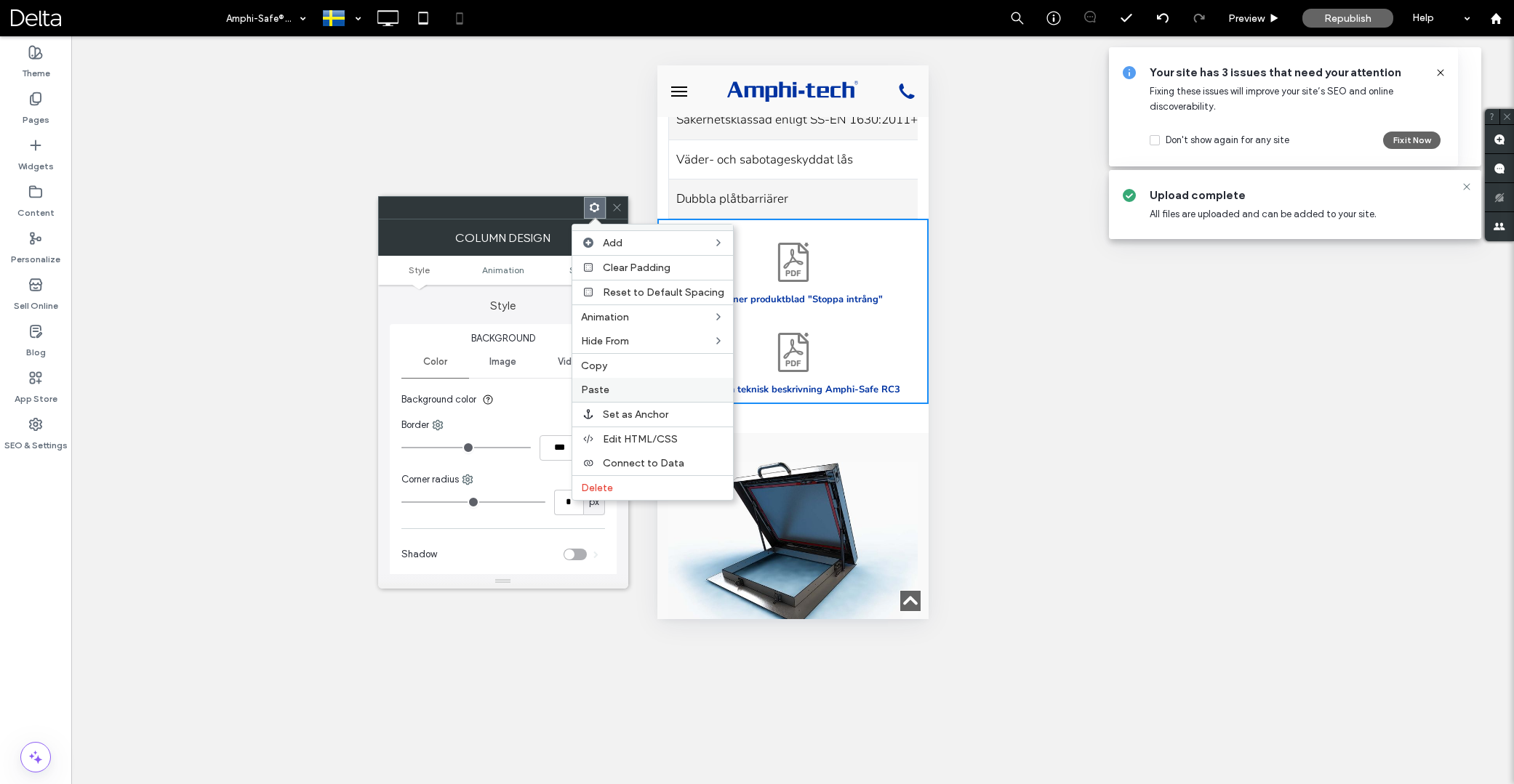
click at [603, 385] on span "Paste" at bounding box center [595, 390] width 28 height 12
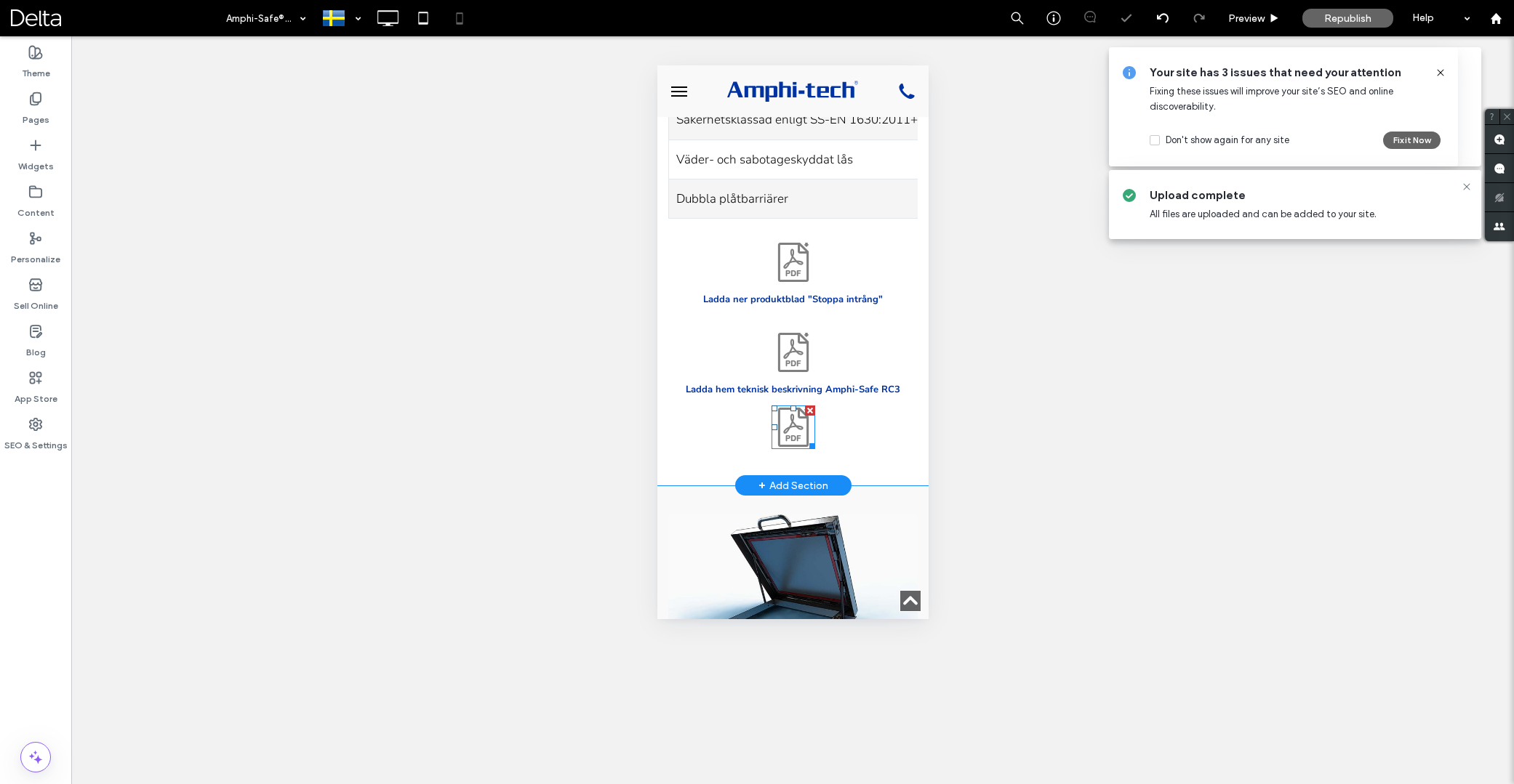
click at [794, 405] on icon at bounding box center [793, 427] width 44 height 44
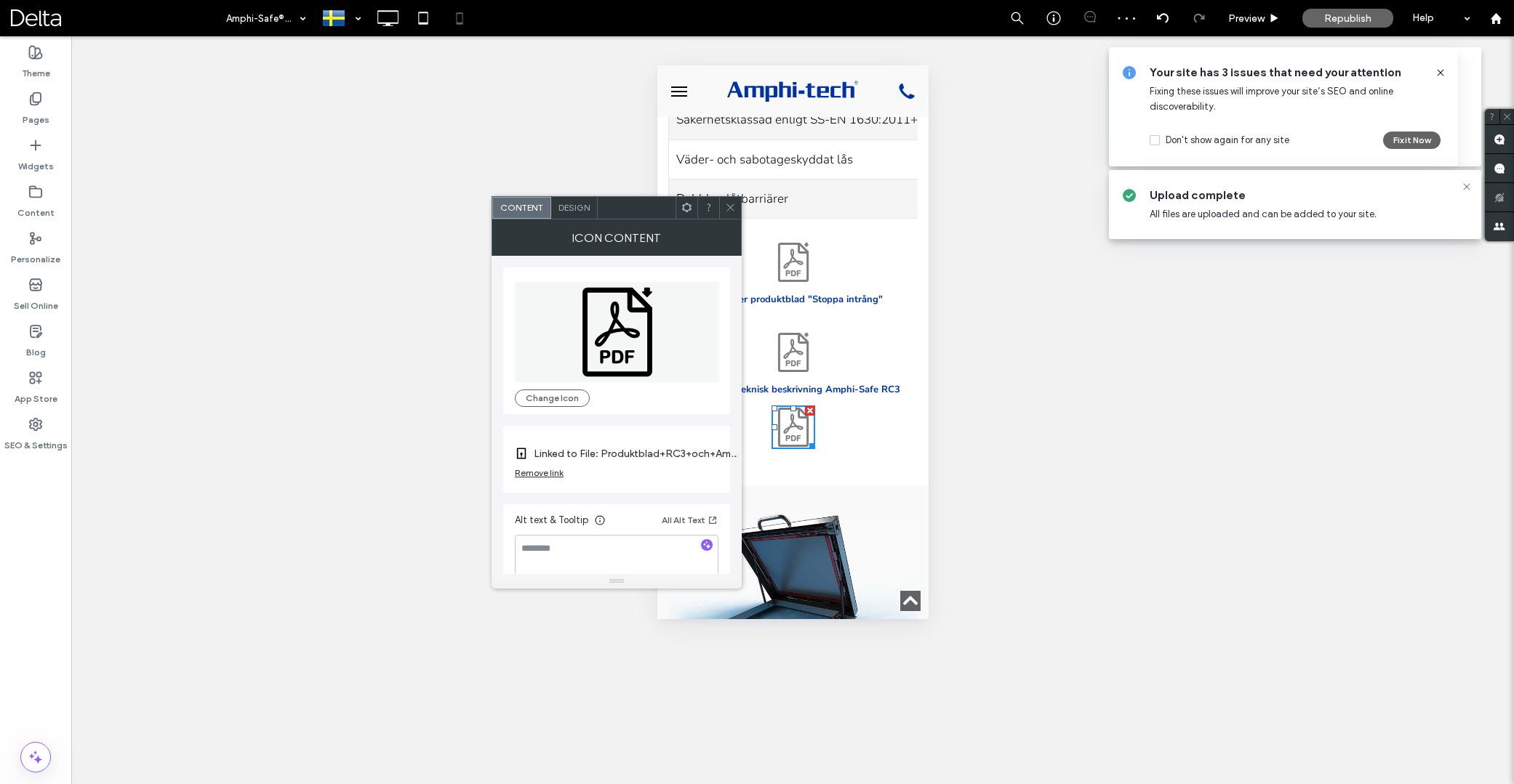
click at [578, 210] on span "Design" at bounding box center [575, 207] width 32 height 11
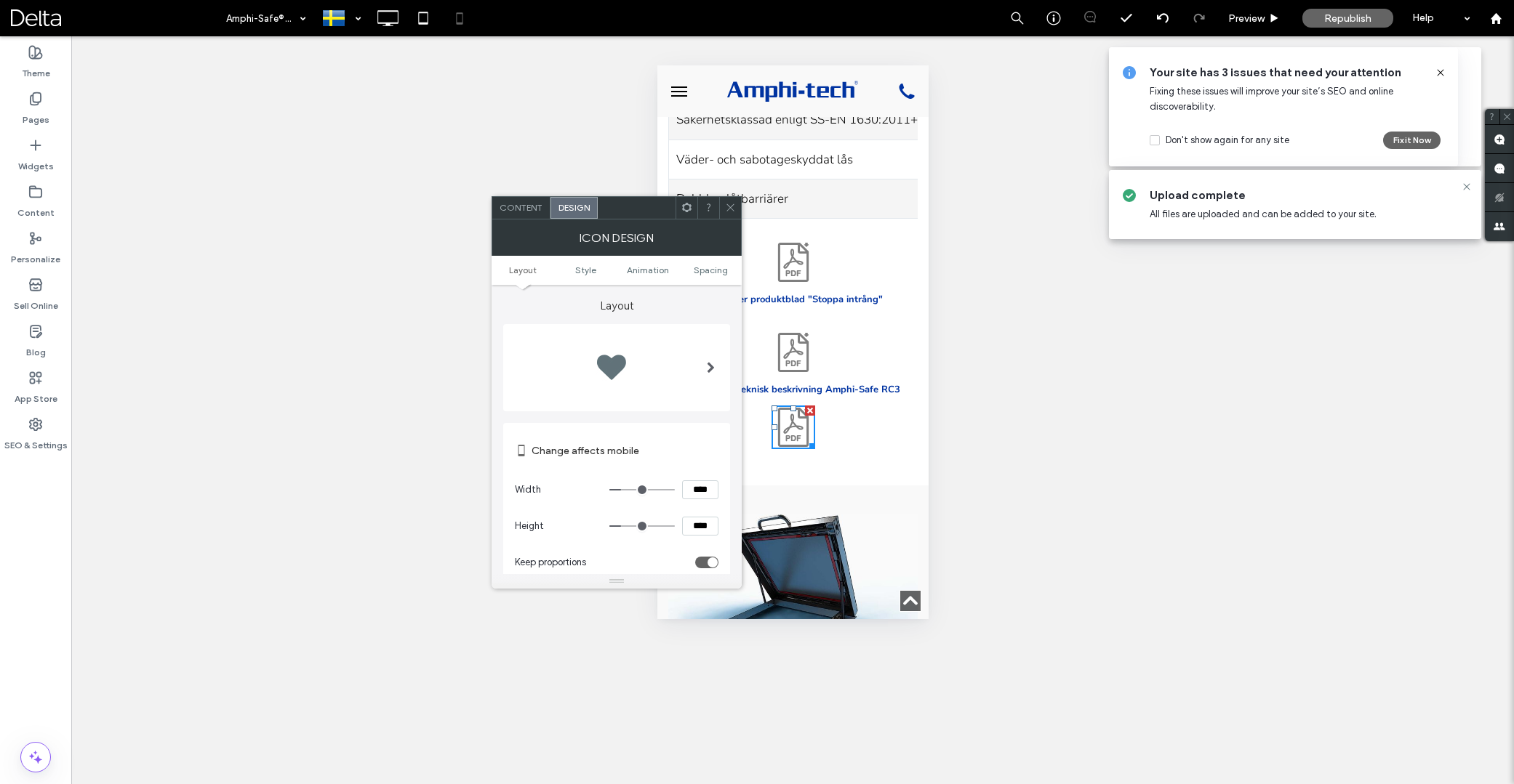
click at [698, 276] on ul "Layout Style Animation Spacing" at bounding box center [617, 270] width 250 height 29
click at [703, 273] on span "Spacing" at bounding box center [711, 269] width 34 height 11
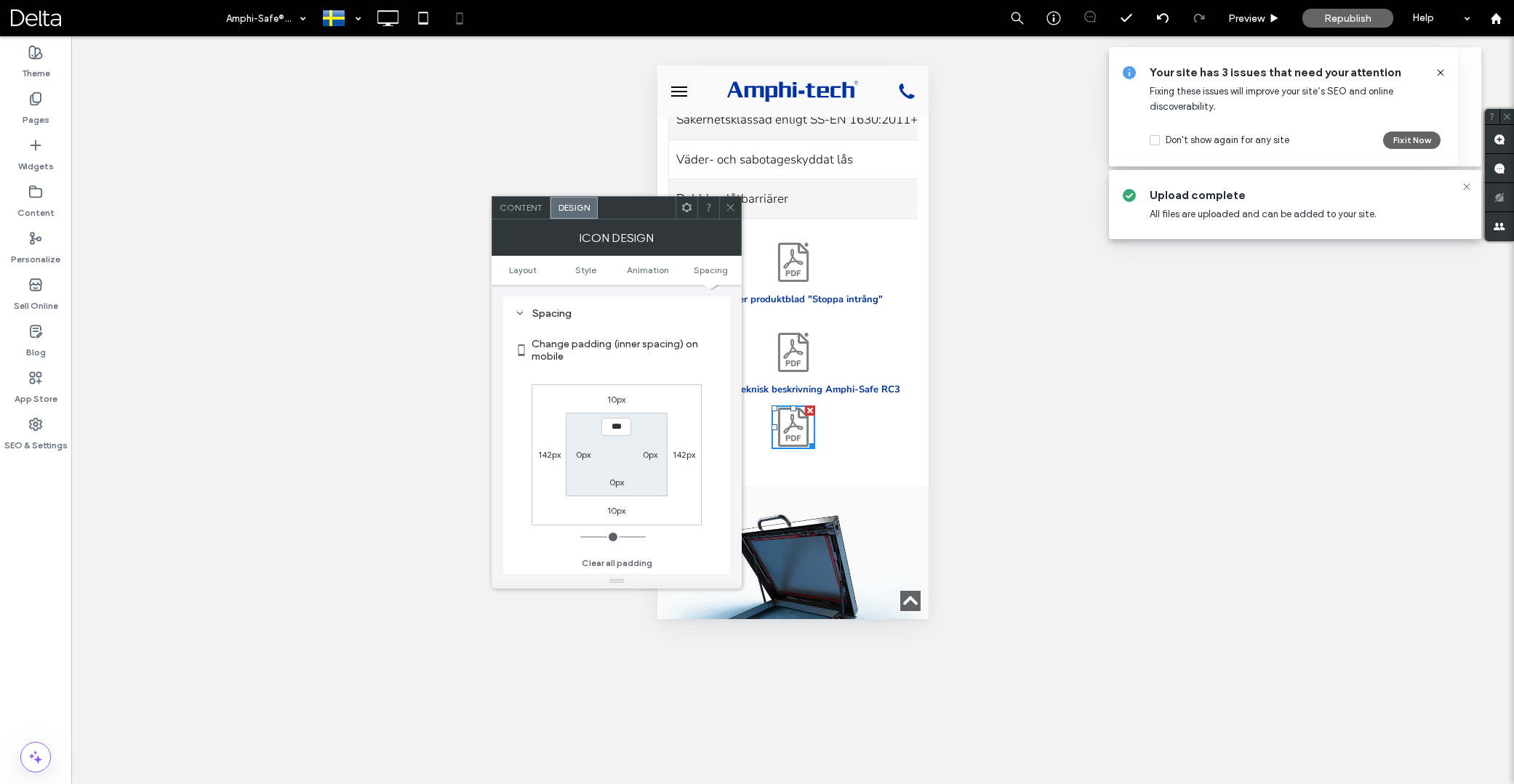
click at [614, 396] on label "10px" at bounding box center [616, 399] width 18 height 11
type input "**"
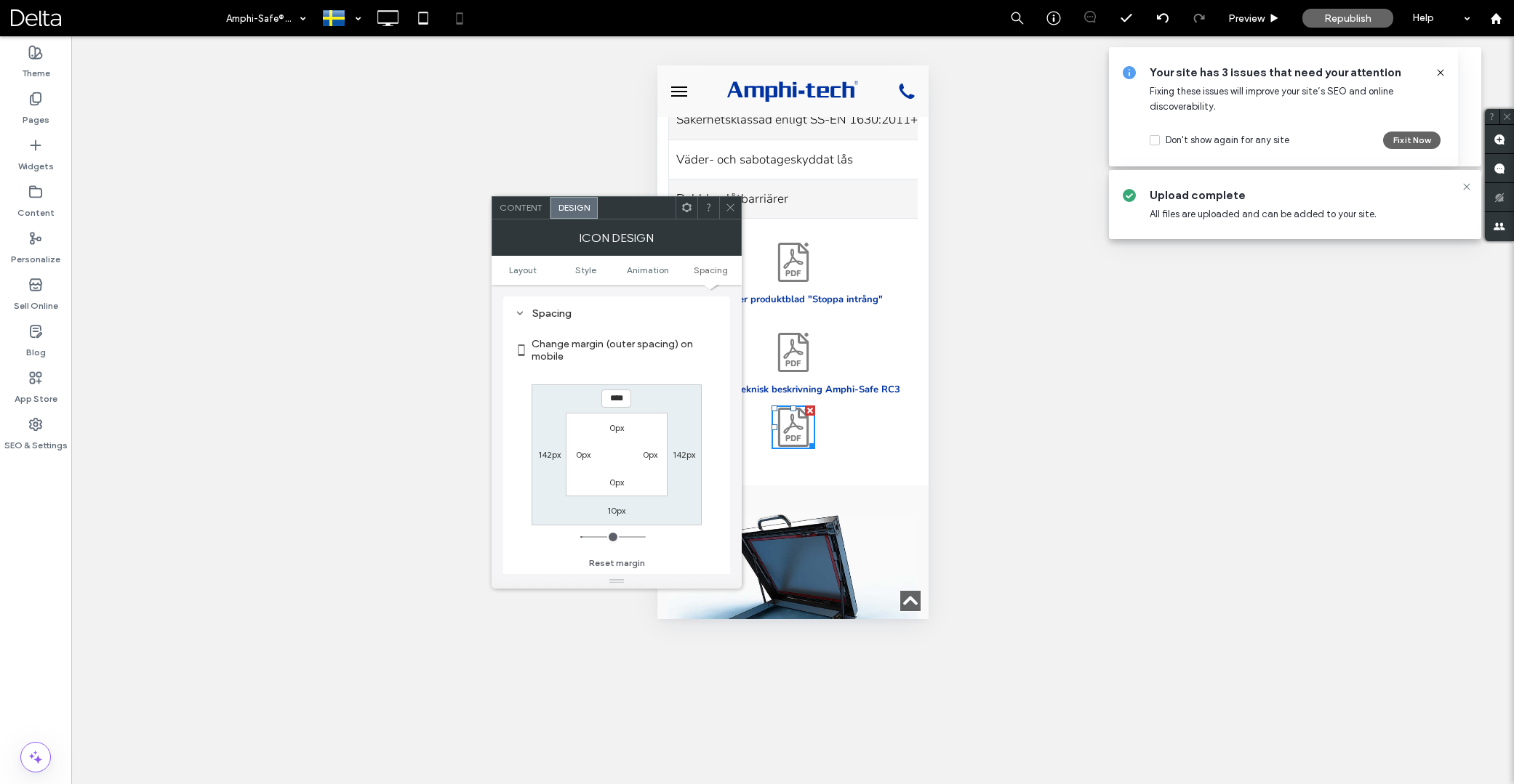
click at [614, 396] on input "****" at bounding box center [616, 399] width 30 height 18
type input "**"
type input "****"
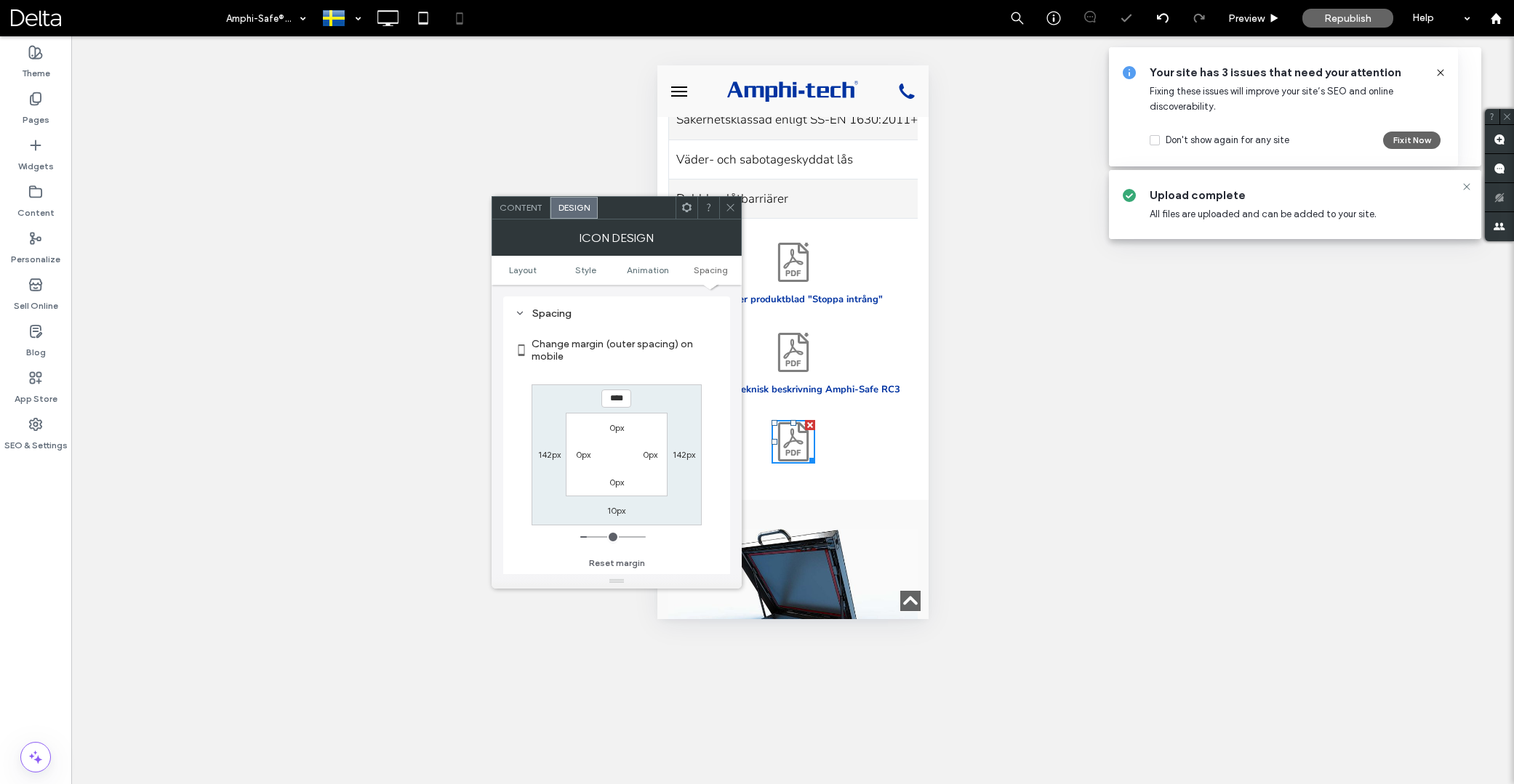
click at [826, 408] on div "Ladda ner produktblad "Stoppa intrång" Ladda hem teknisk beskrivning Amphi-Safe…" at bounding box center [792, 345] width 271 height 252
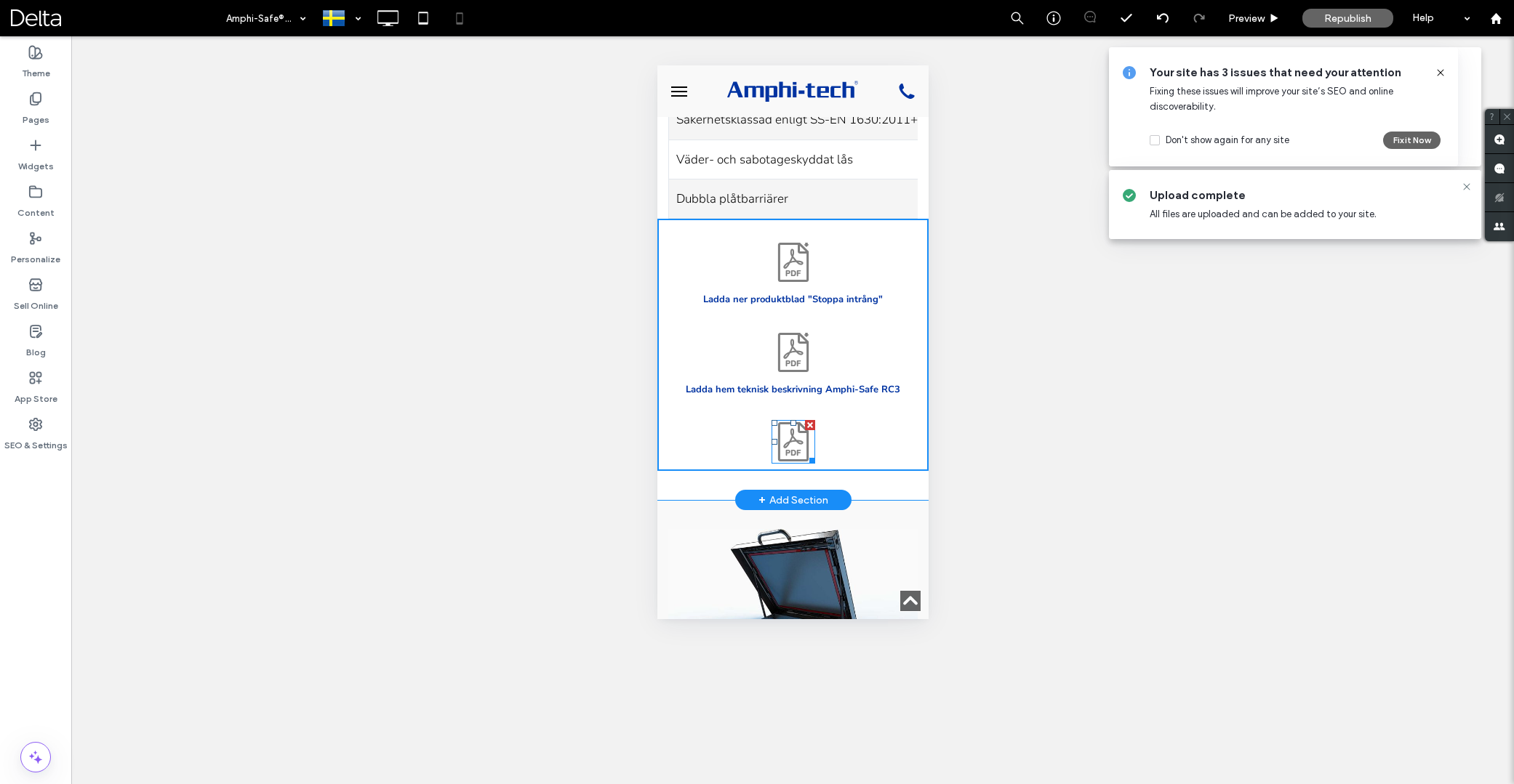
click at [804, 420] on icon at bounding box center [793, 442] width 44 height 44
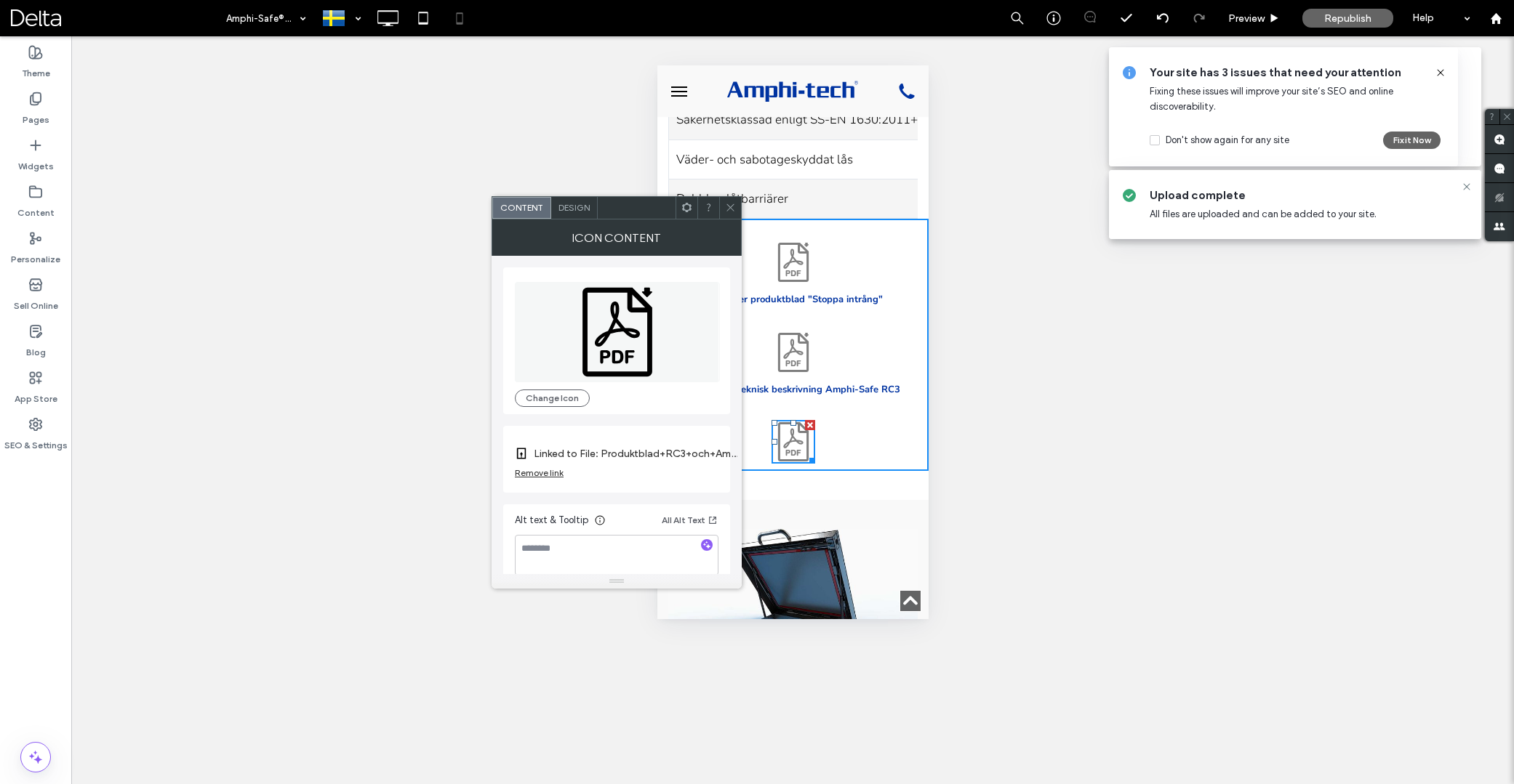
click at [691, 214] on span at bounding box center [687, 208] width 11 height 22
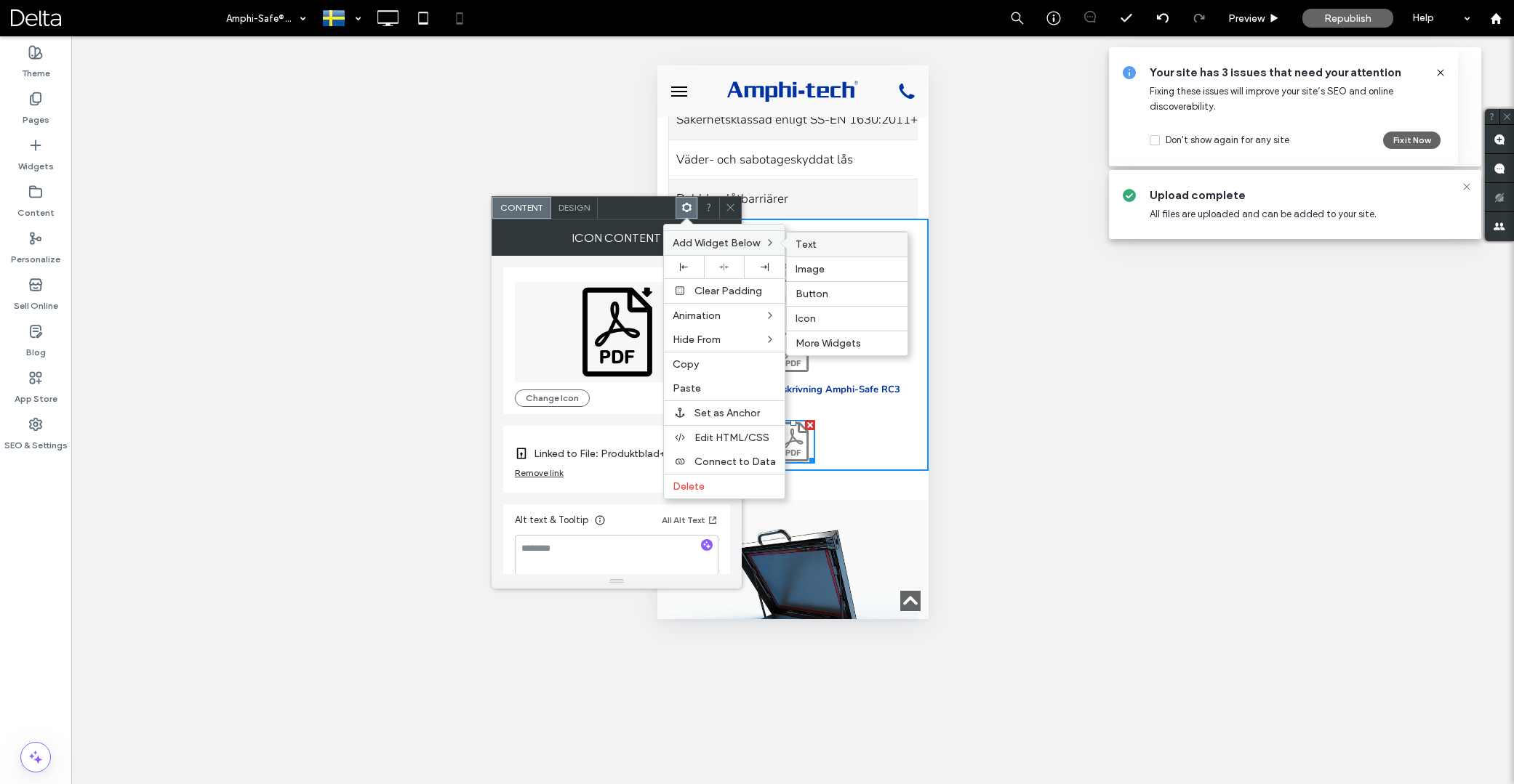
click at [830, 249] on label "Text" at bounding box center [847, 244] width 104 height 12
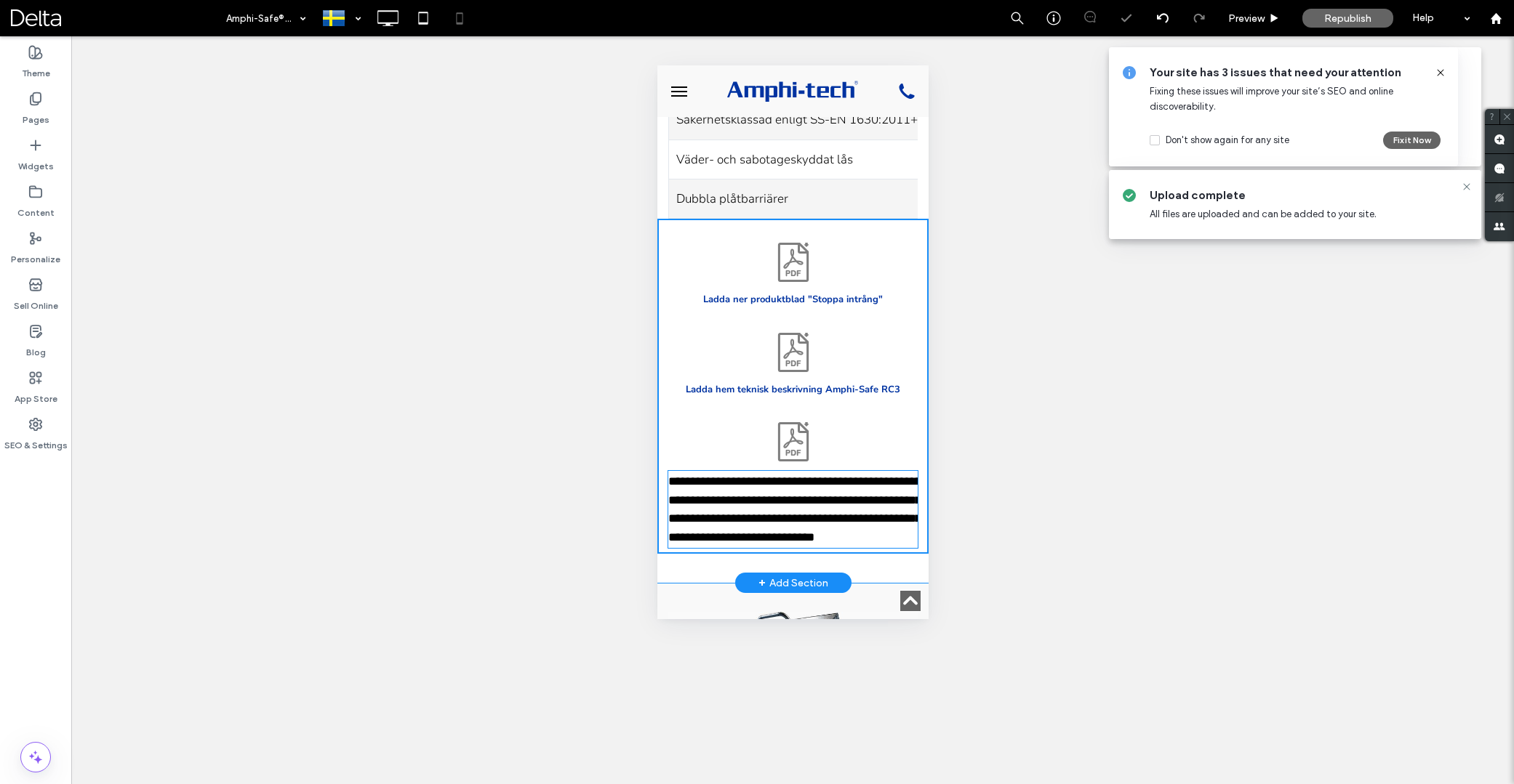
type input "**********"
type input "**"
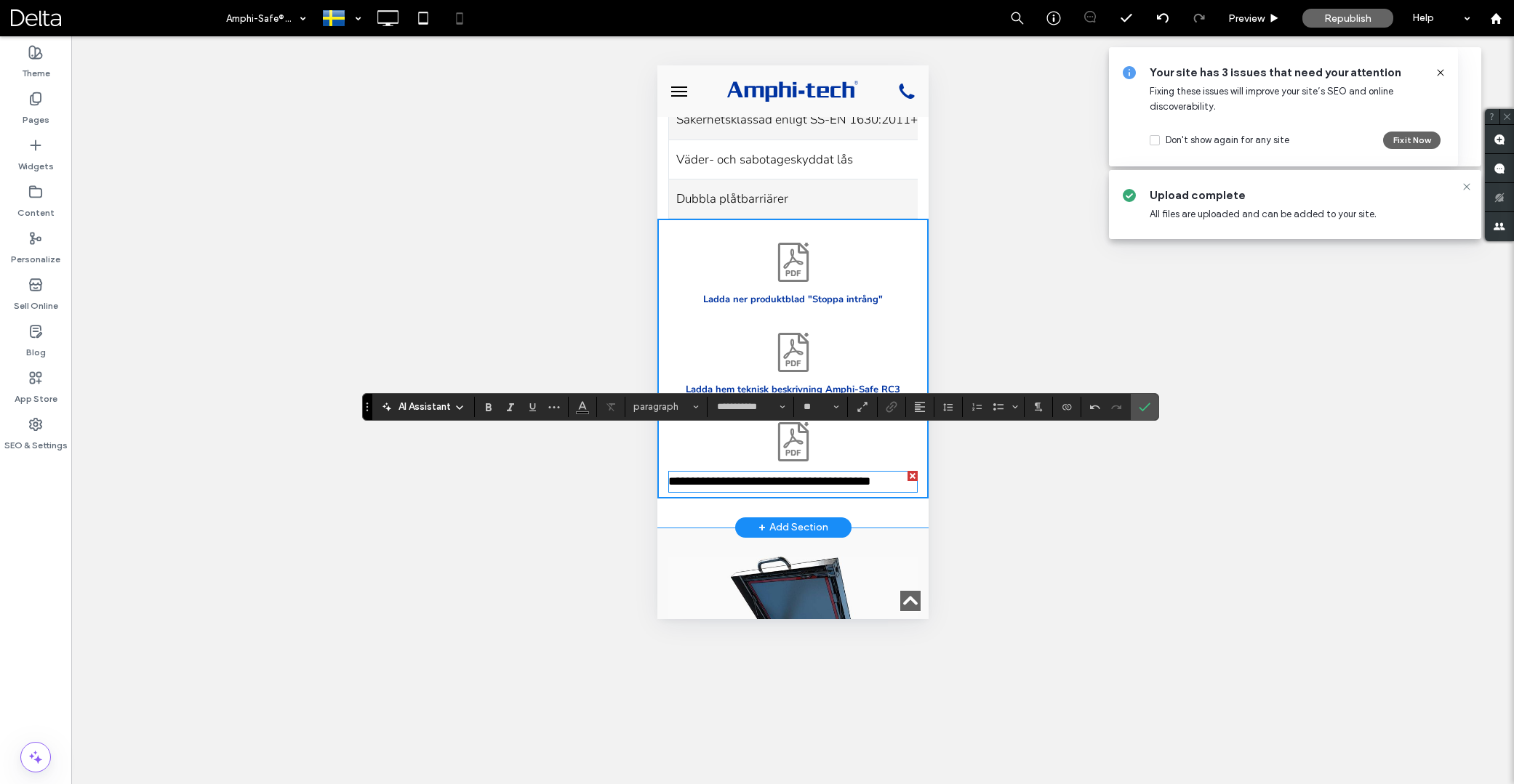
scroll to position [1, 1]
click at [875, 476] on span "**********" at bounding box center [771, 482] width 207 height 12
click at [870, 476] on span "**********" at bounding box center [769, 482] width 202 height 12
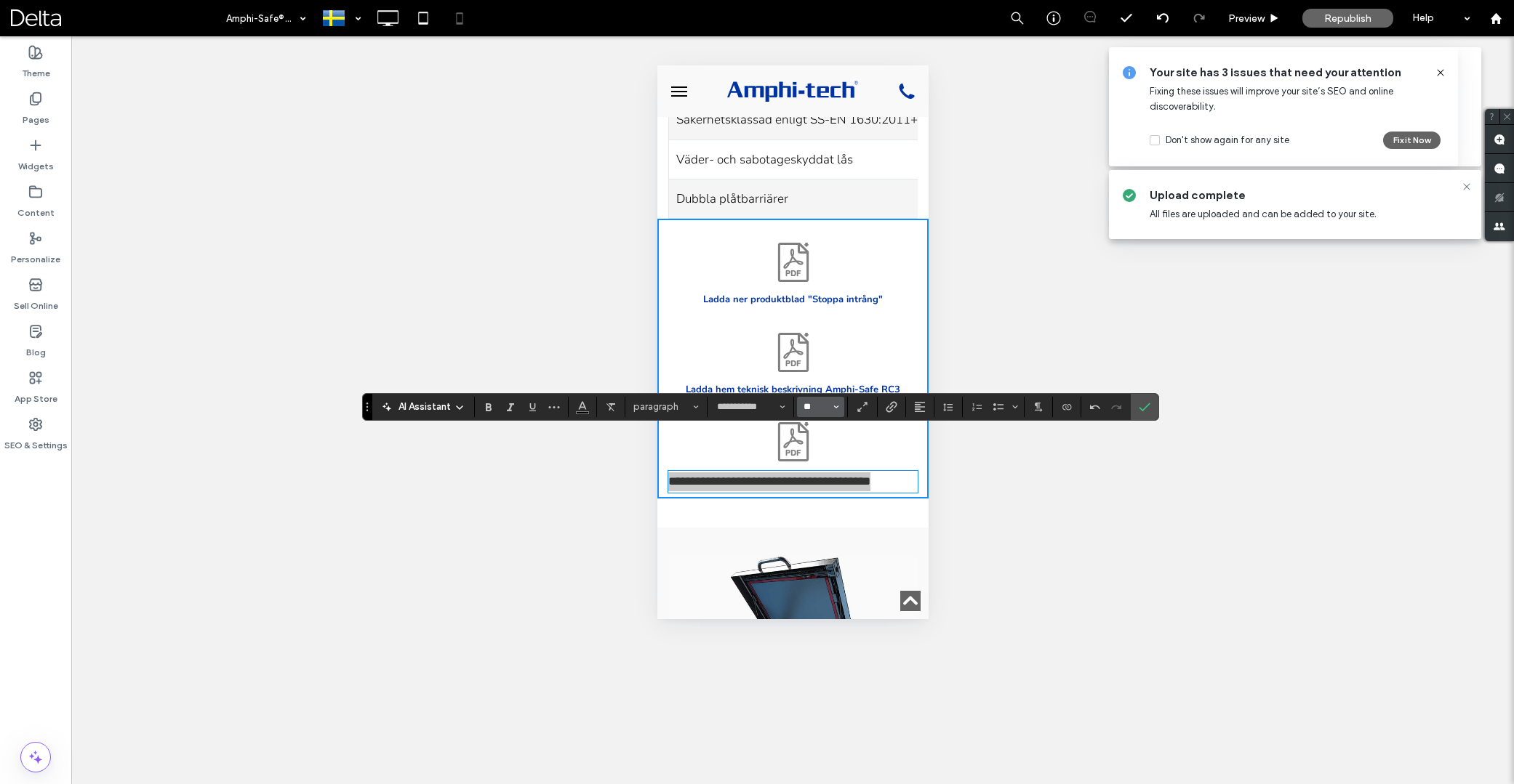
click at [815, 404] on input "**" at bounding box center [816, 407] width 28 height 12
click at [820, 551] on label "16" at bounding box center [820, 552] width 46 height 21
type input "**"
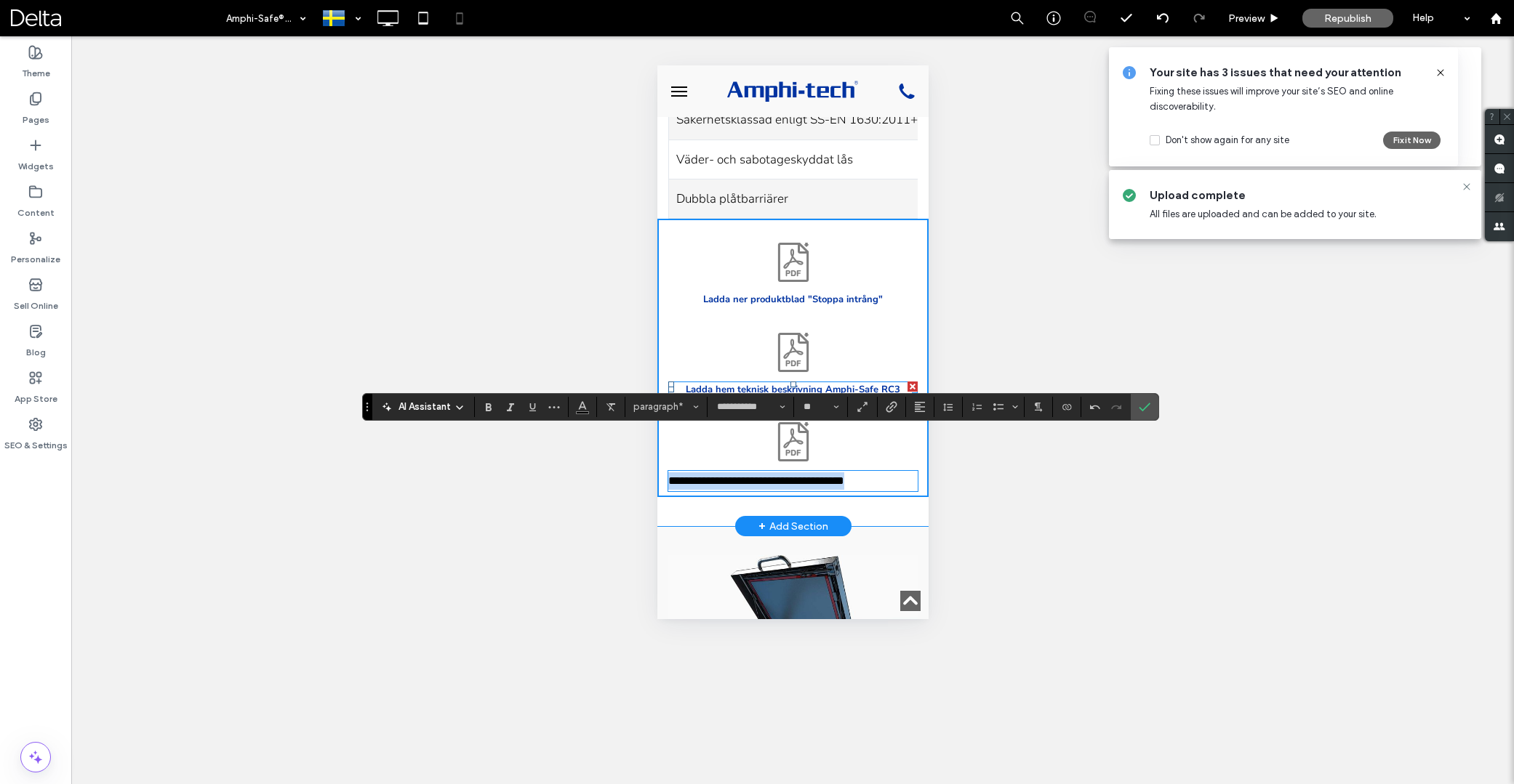
click at [843, 383] on strong "Ladda hem teknisk beskrivning Amphi-Safe RC3" at bounding box center [792, 390] width 215 height 13
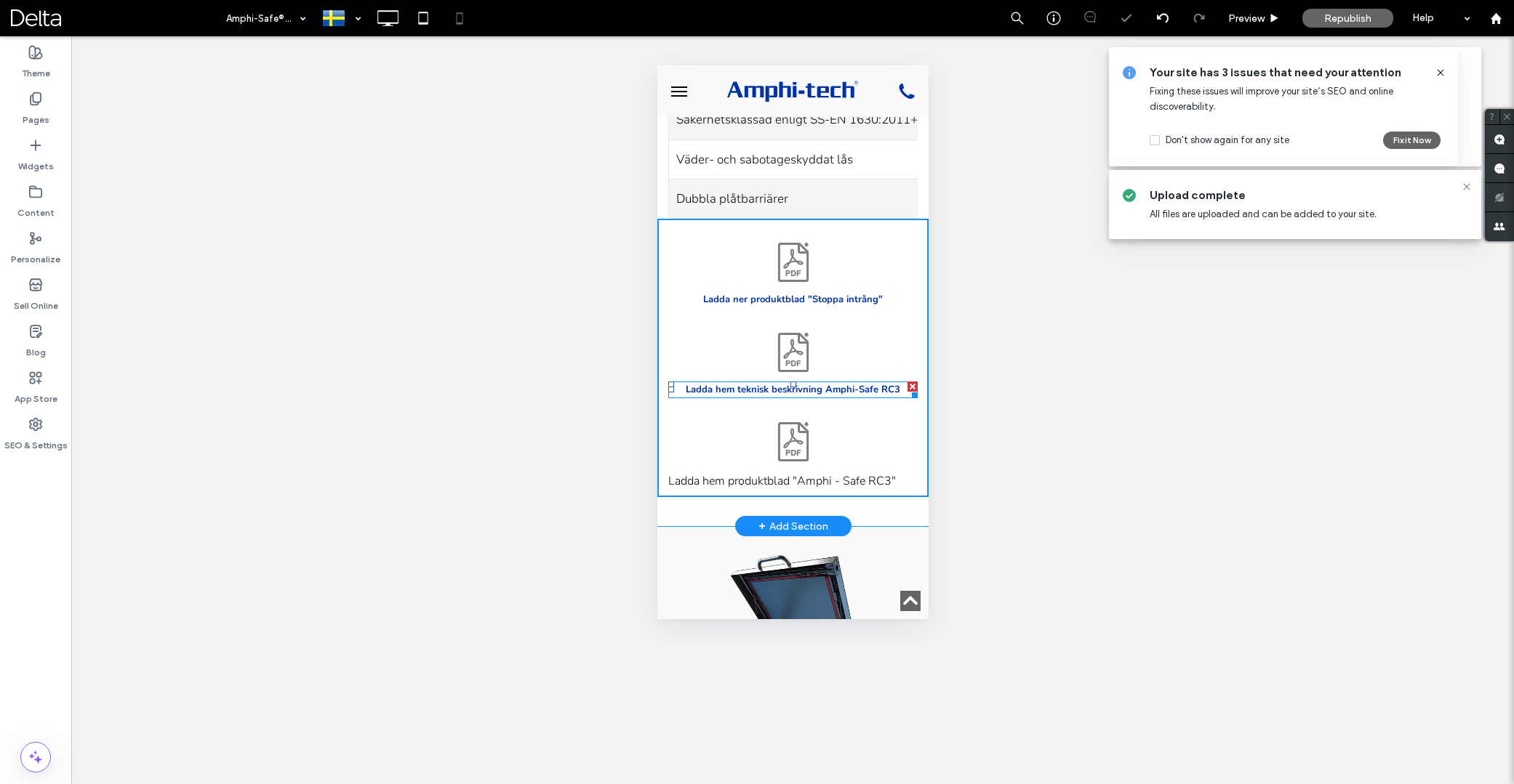
click at [843, 383] on strong "Ladda hem teknisk beskrivning Amphi-Safe RC3" at bounding box center [792, 390] width 215 height 13
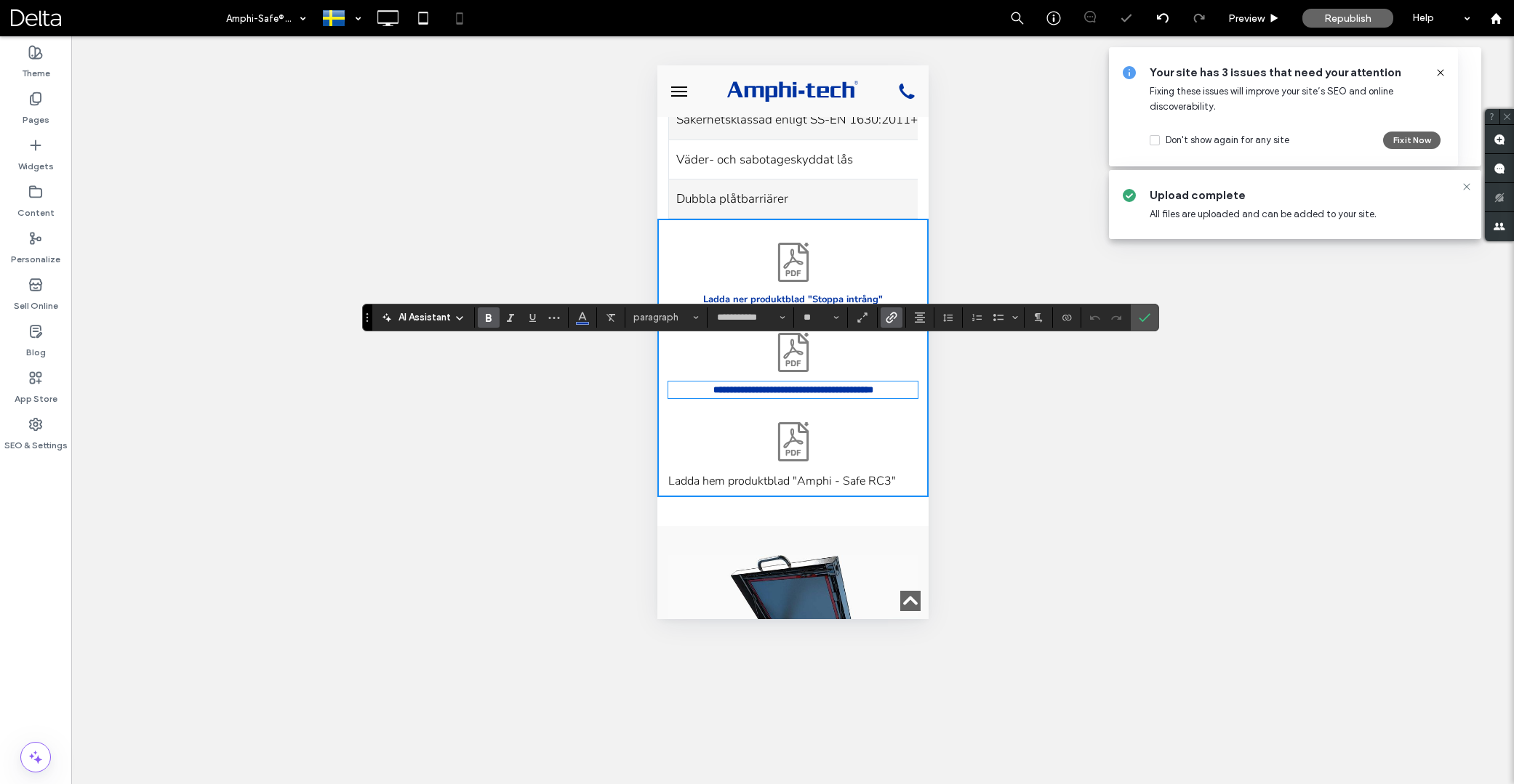
click at [840, 473] on span "Ladda hem produktblad "Amphi - Safe RC3"" at bounding box center [781, 481] width 228 height 16
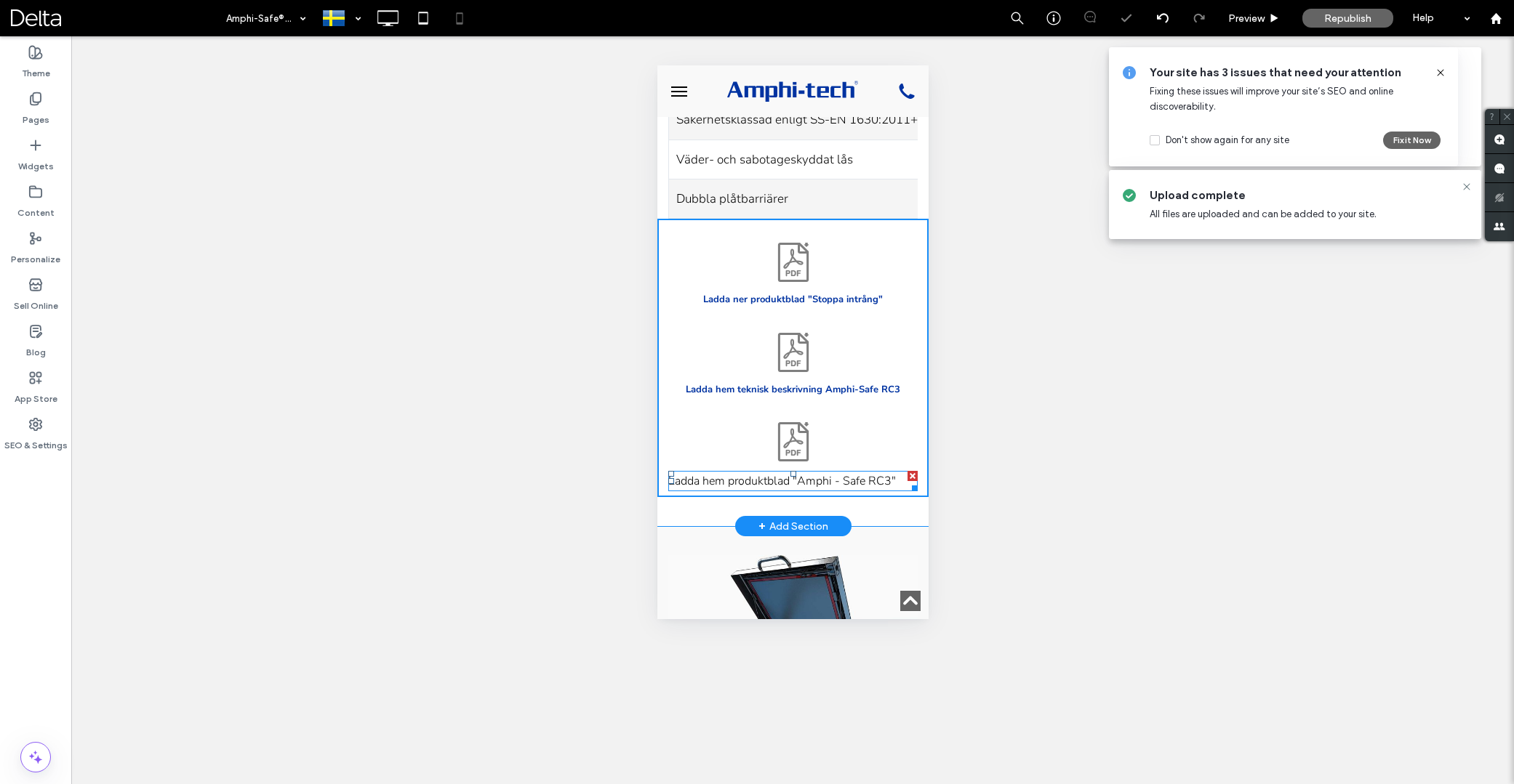
click at [840, 473] on span "Ladda hem produktblad "Amphi - Safe RC3"" at bounding box center [781, 481] width 228 height 16
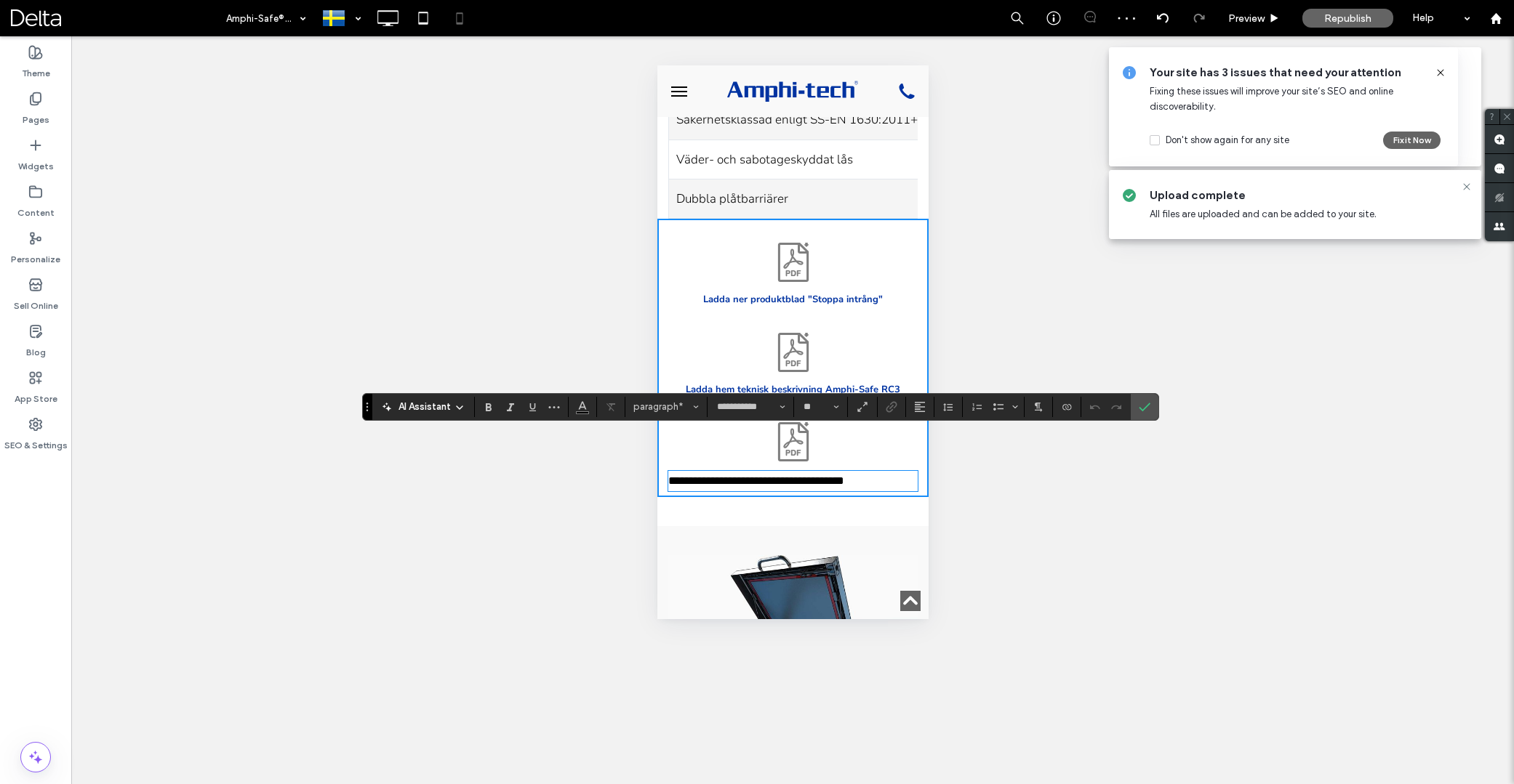
click at [843, 476] on span "**********" at bounding box center [755, 481] width 176 height 11
click at [836, 405] on icon "Size" at bounding box center [836, 407] width 6 height 6
click at [813, 399] on button "Size" at bounding box center [820, 407] width 47 height 21
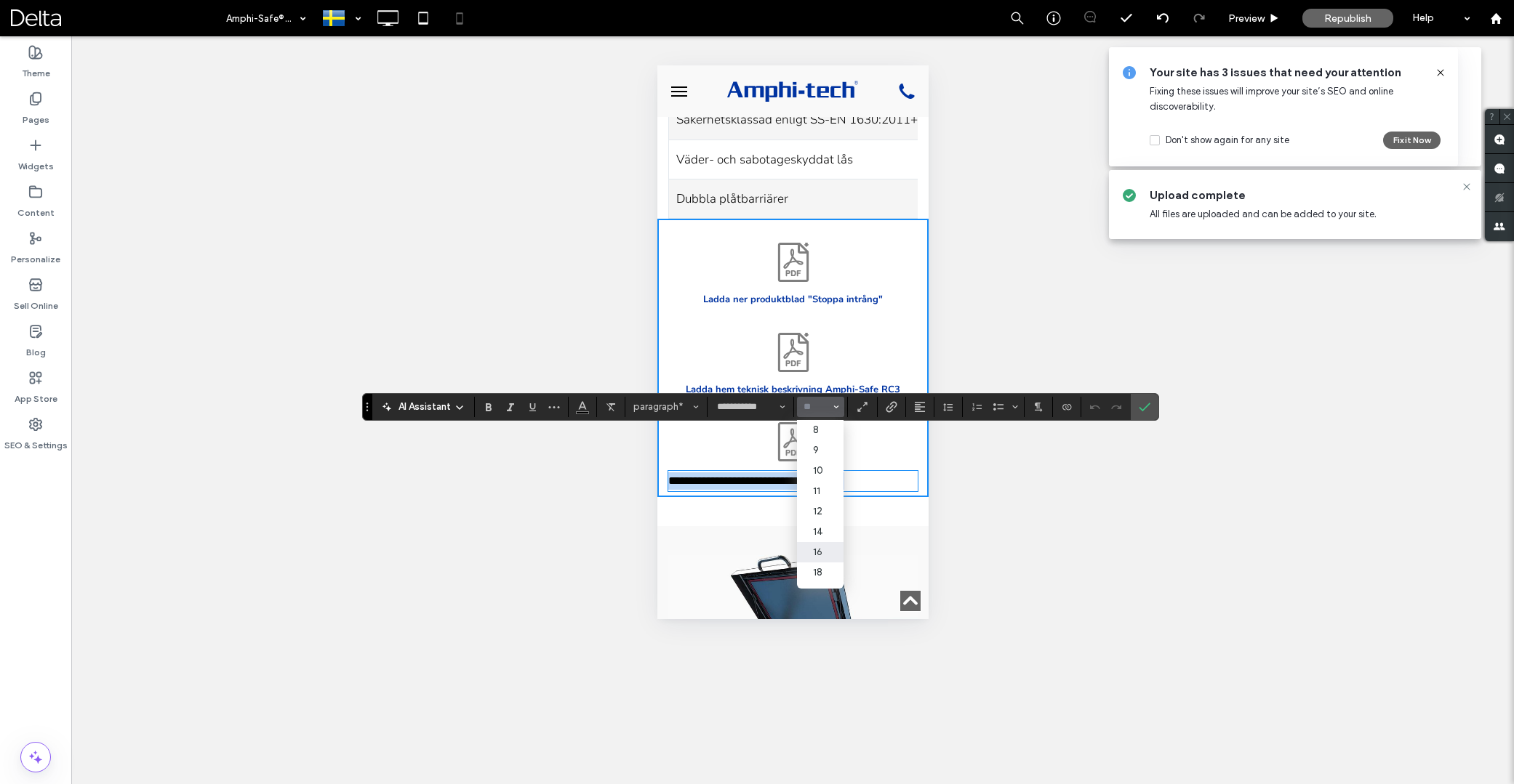
type input "**"
click at [816, 404] on input "**" at bounding box center [816, 407] width 28 height 12
type input "**"
drag, startPoint x: 490, startPoint y: 408, endPoint x: 620, endPoint y: 411, distance: 130.0
click at [490, 408] on use "Bold" at bounding box center [488, 408] width 6 height 8
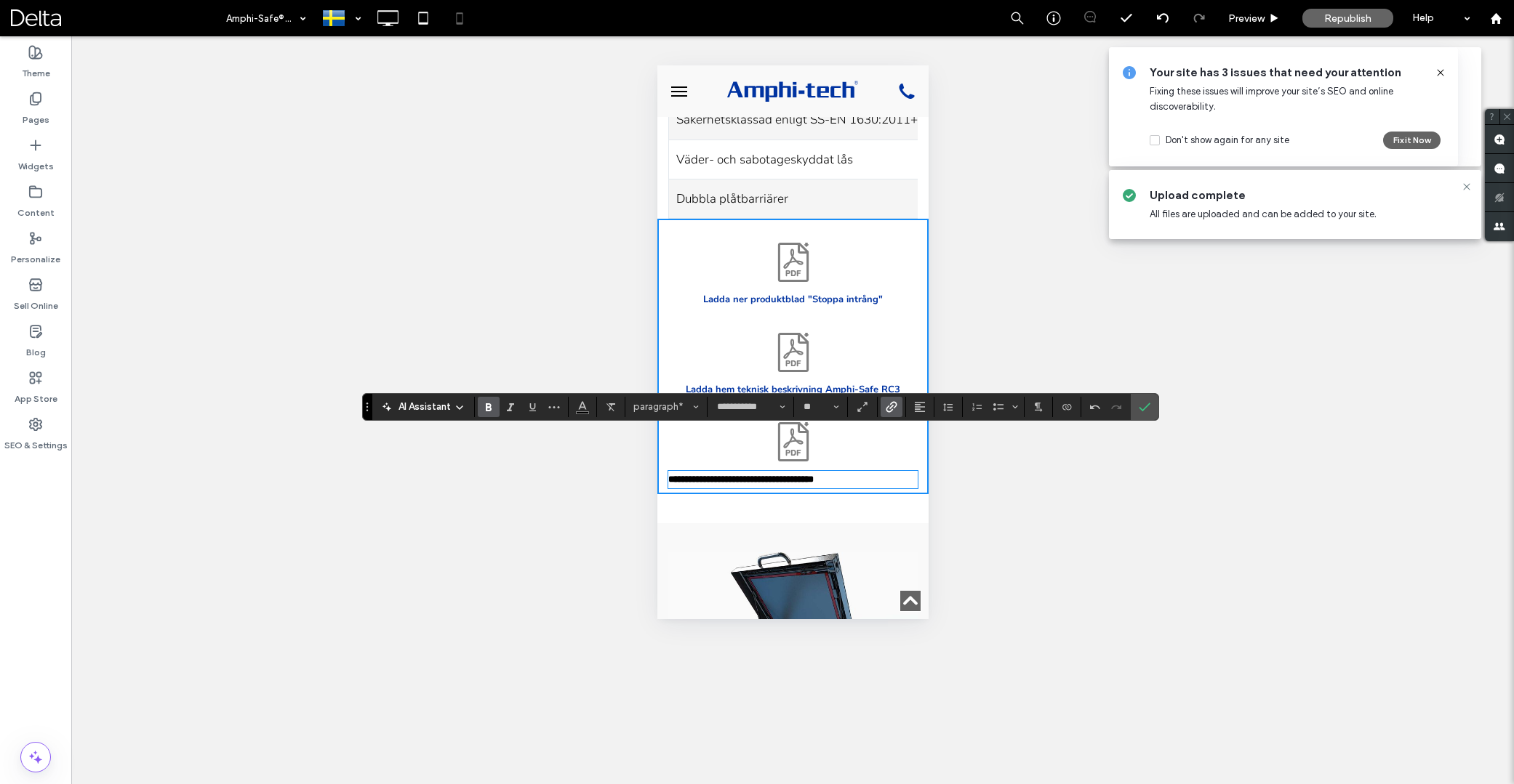
click at [886, 410] on icon "Link" at bounding box center [891, 407] width 12 height 12
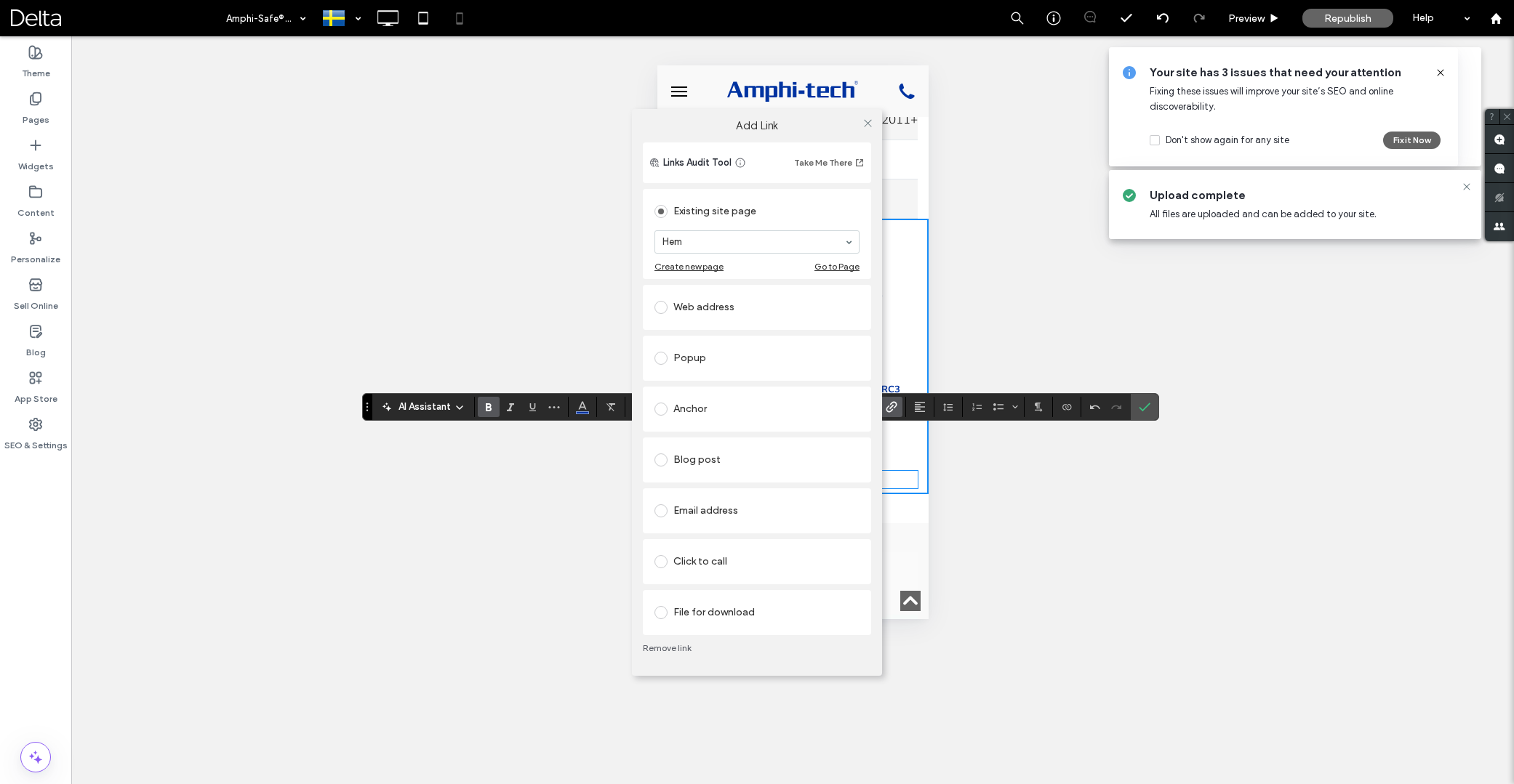
click at [725, 611] on div "File for download" at bounding box center [756, 612] width 205 height 23
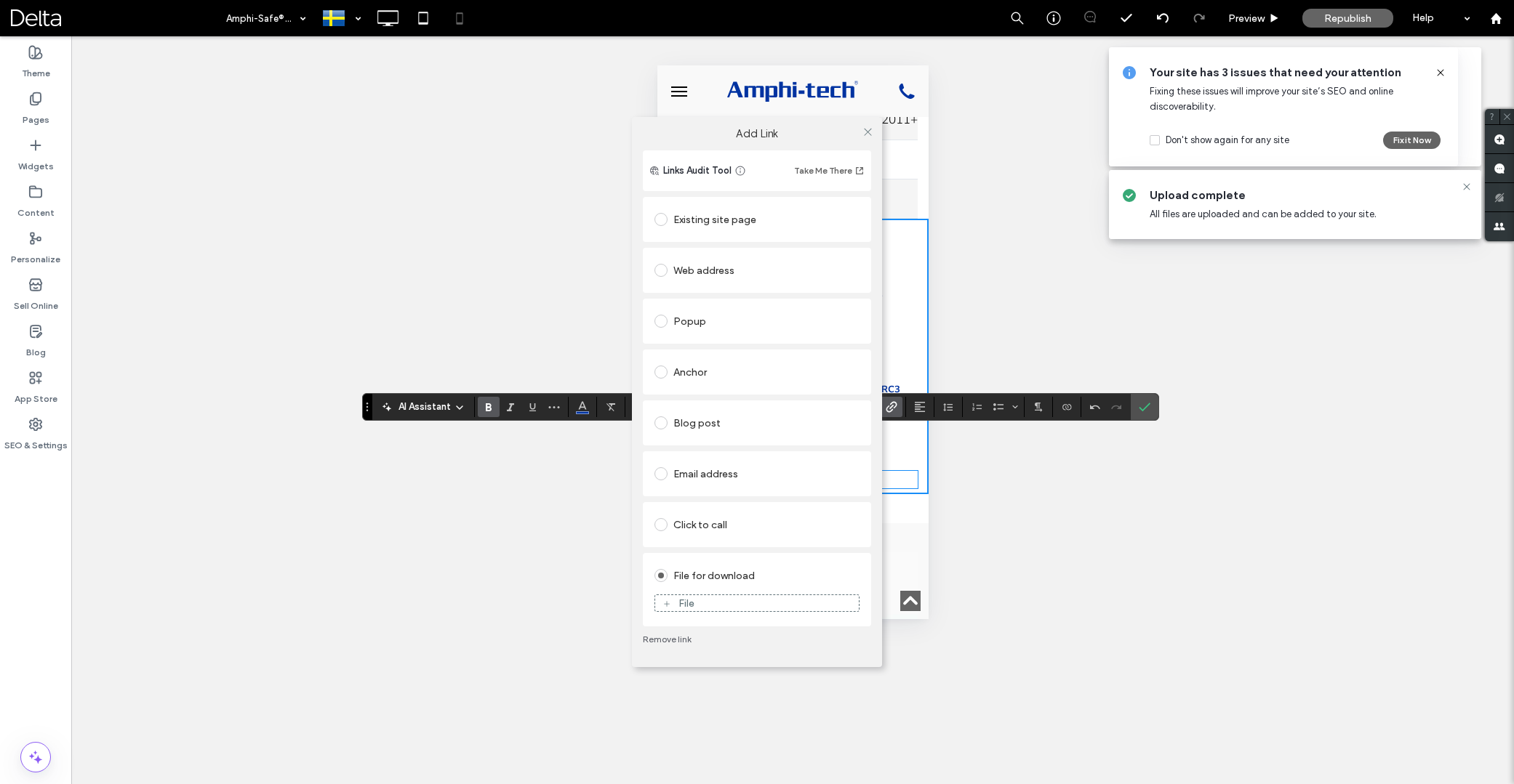
click at [738, 608] on div "File" at bounding box center [757, 603] width 204 height 13
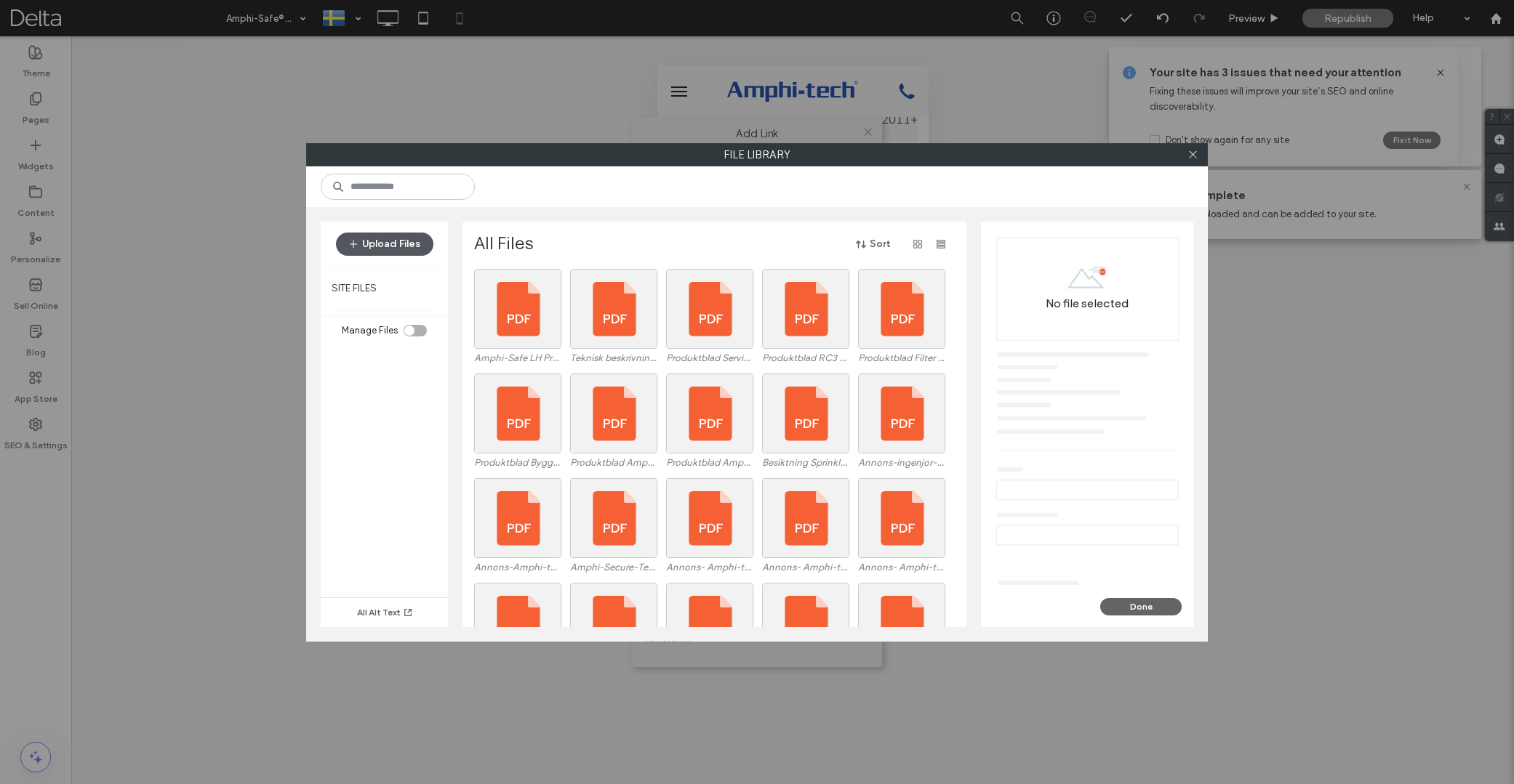
click at [394, 254] on button "Upload Files" at bounding box center [385, 244] width 98 height 23
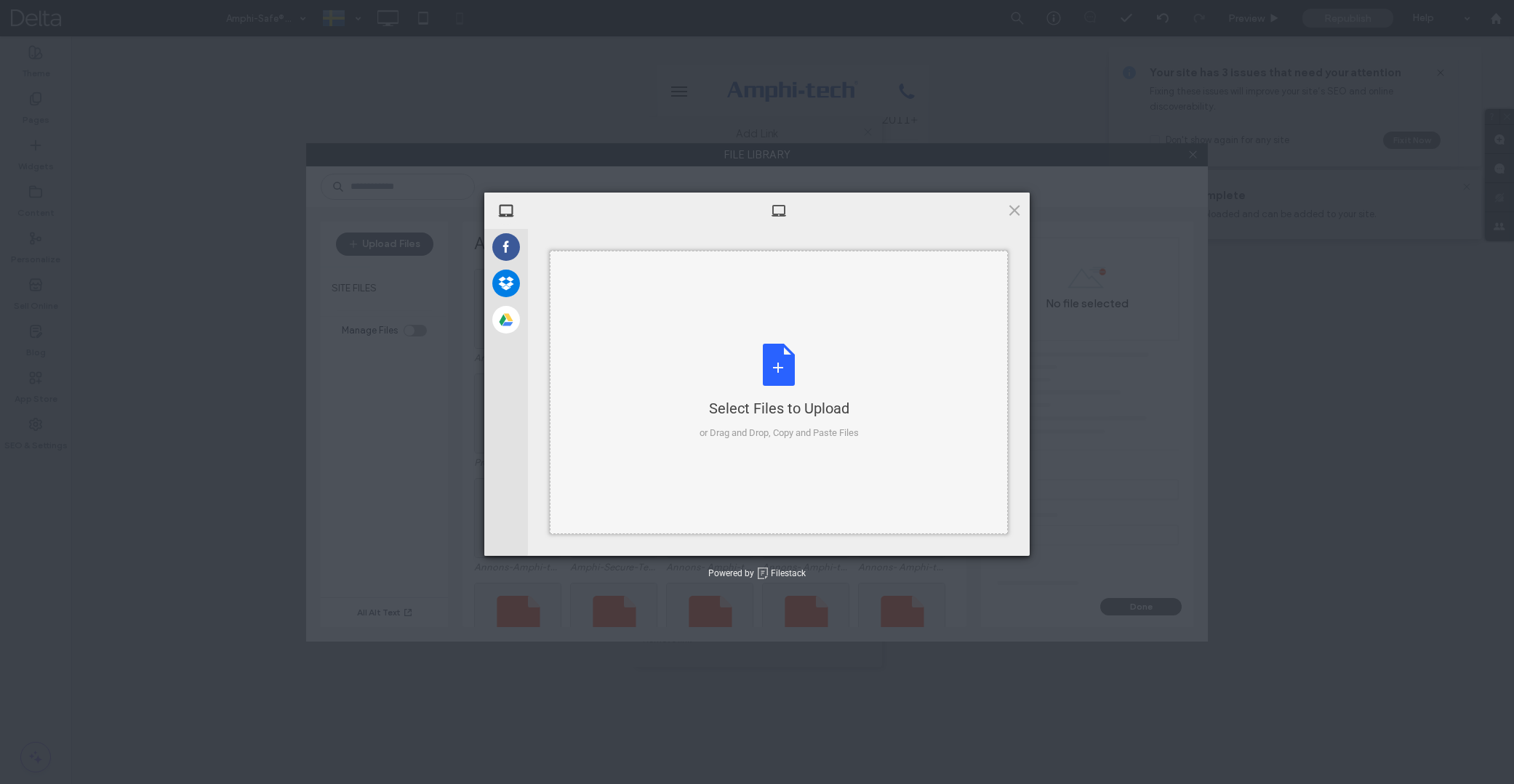
click at [700, 382] on div "Select Files to Upload or Drag and Drop, Copy and Paste Files" at bounding box center [779, 392] width 159 height 97
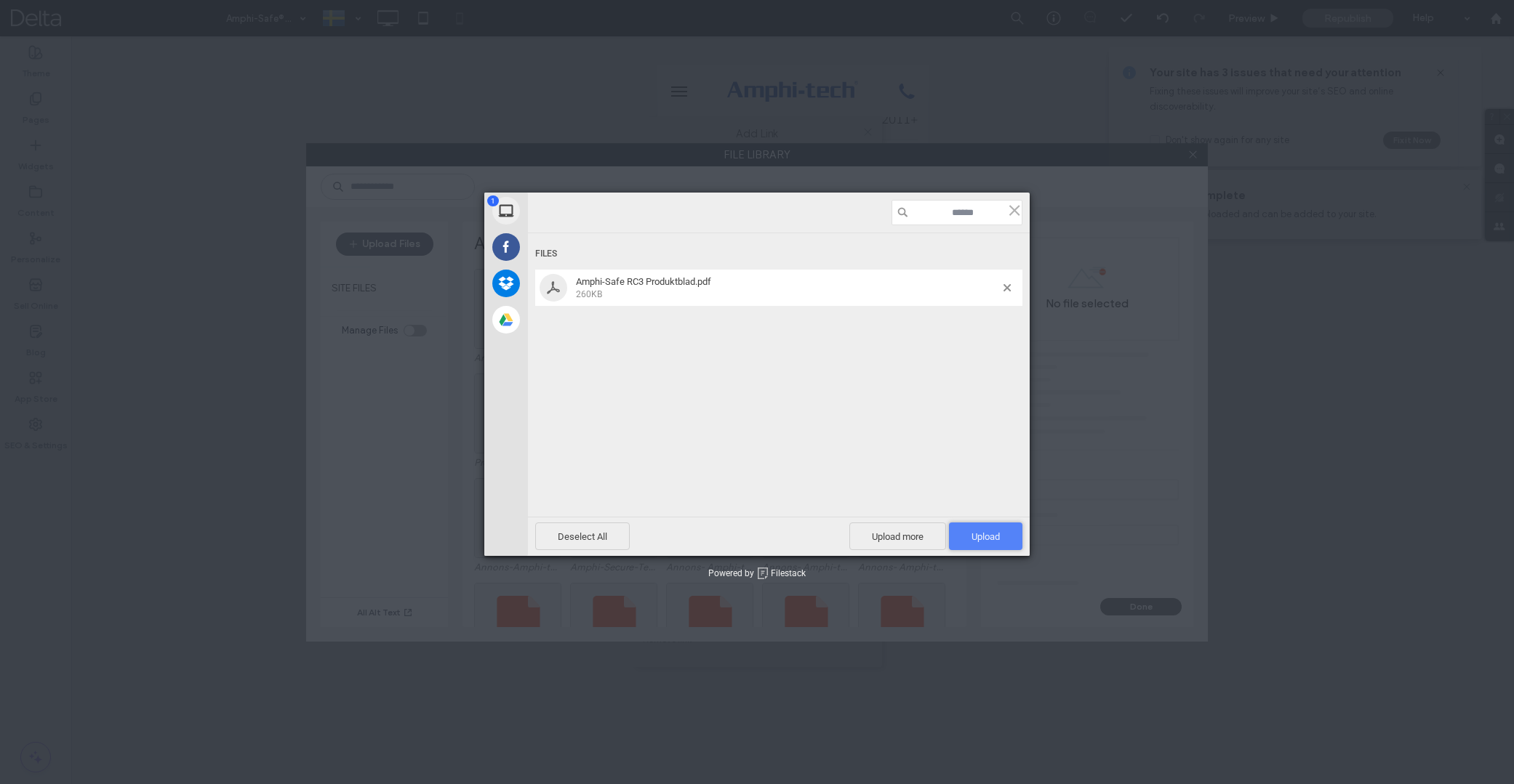
click at [985, 536] on span "Upload 1" at bounding box center [986, 536] width 28 height 11
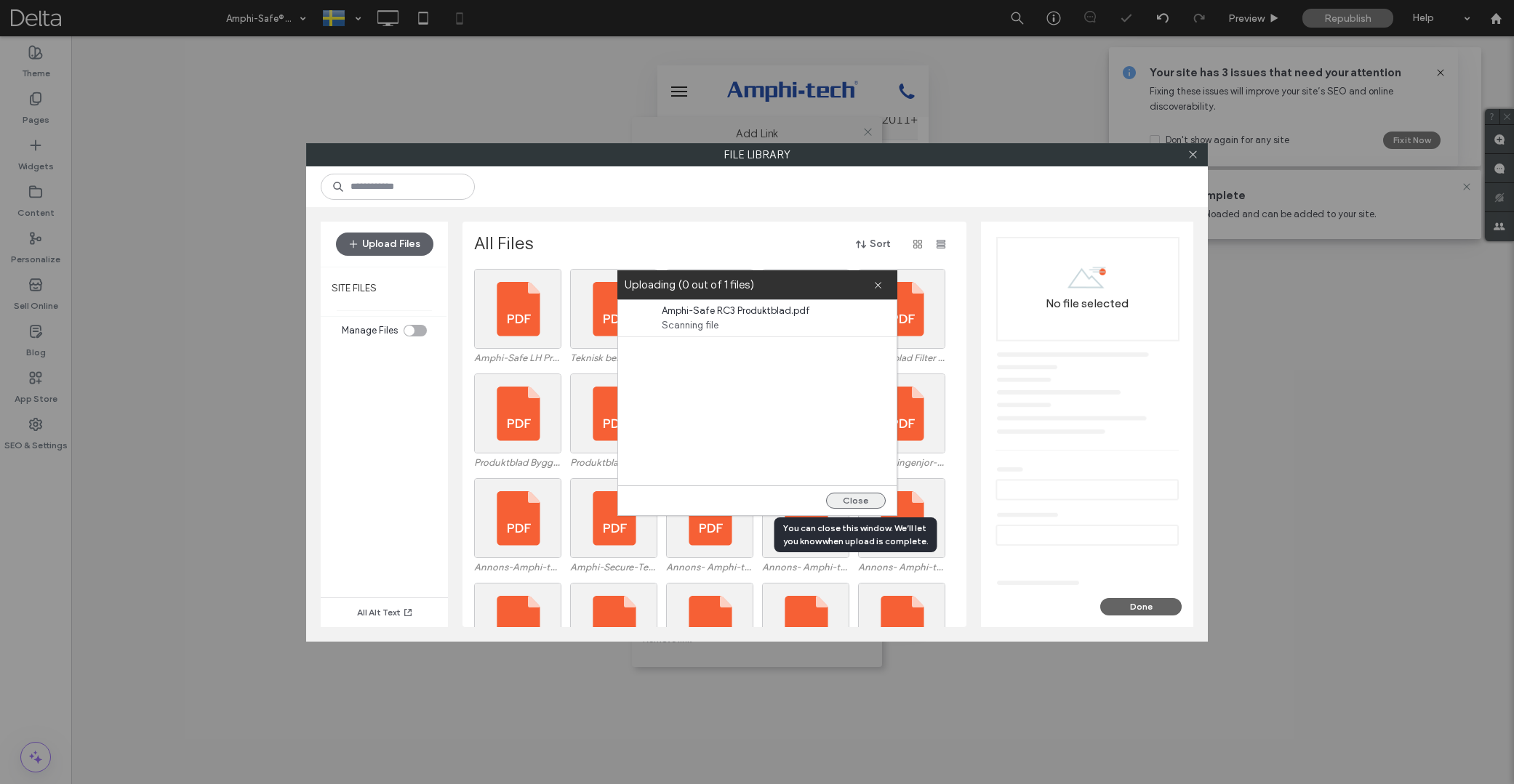
click at [866, 498] on button "Close" at bounding box center [856, 501] width 60 height 16
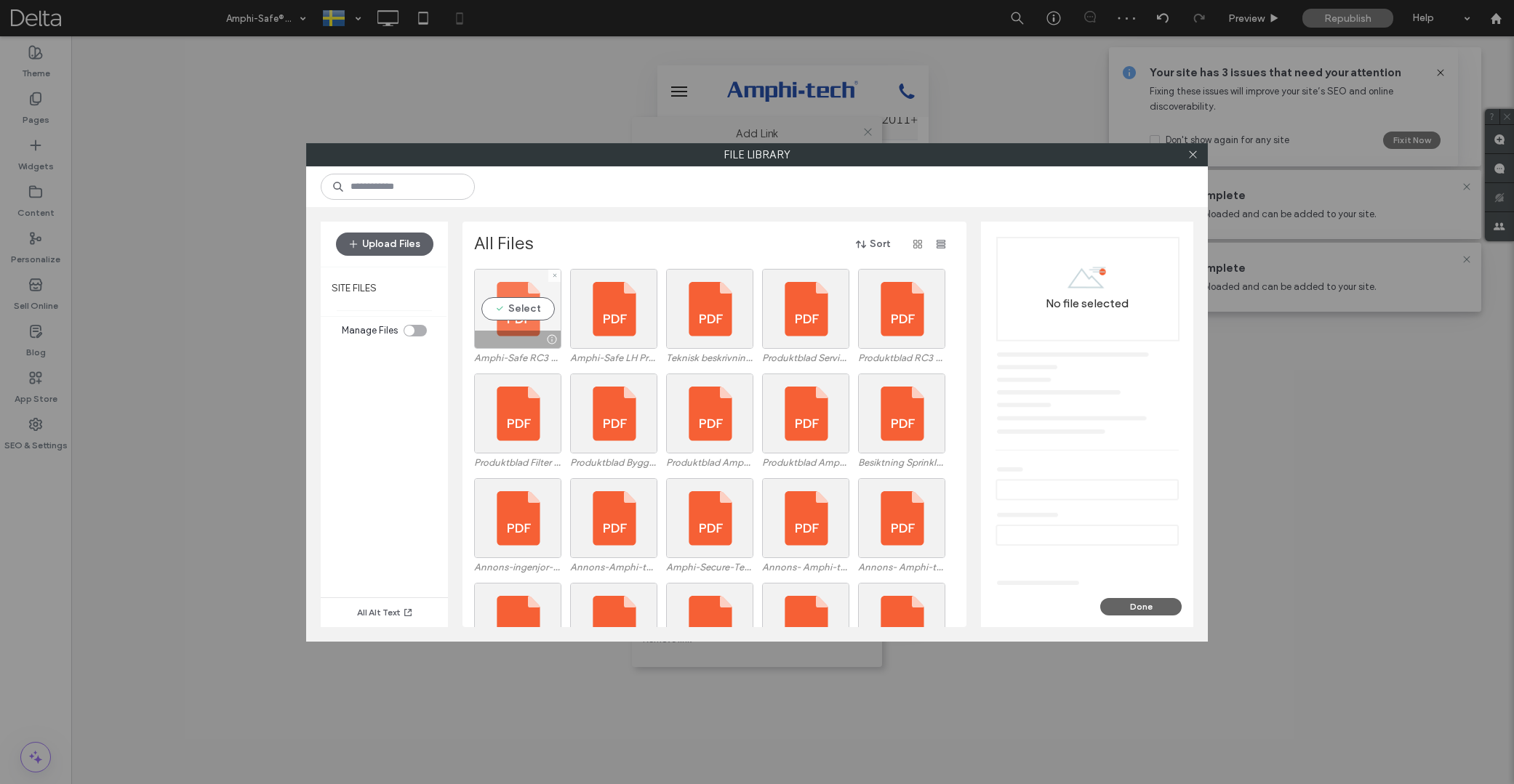
click at [521, 312] on div "Select" at bounding box center [517, 309] width 87 height 80
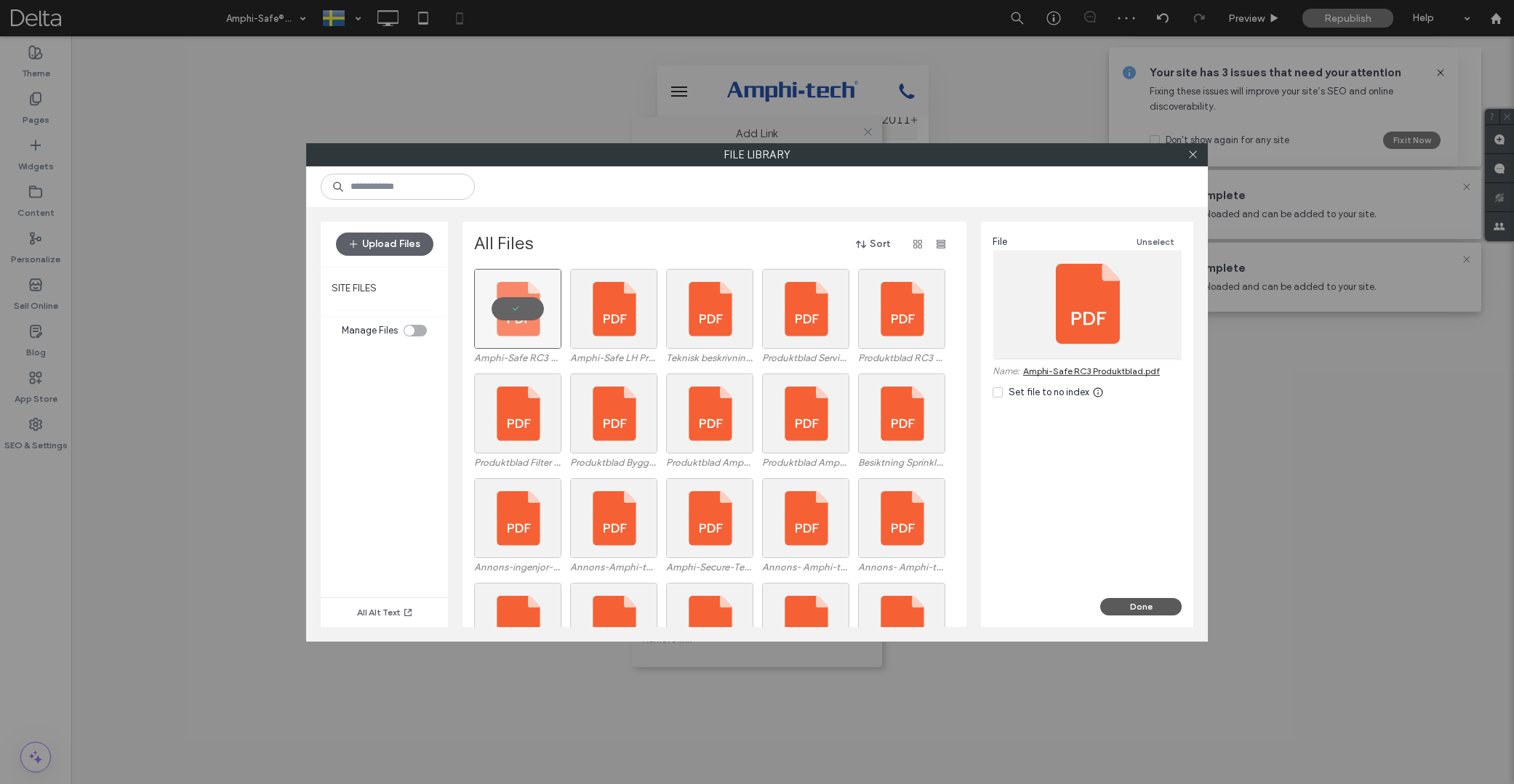
click at [1152, 605] on button "Done" at bounding box center [1141, 607] width 81 height 17
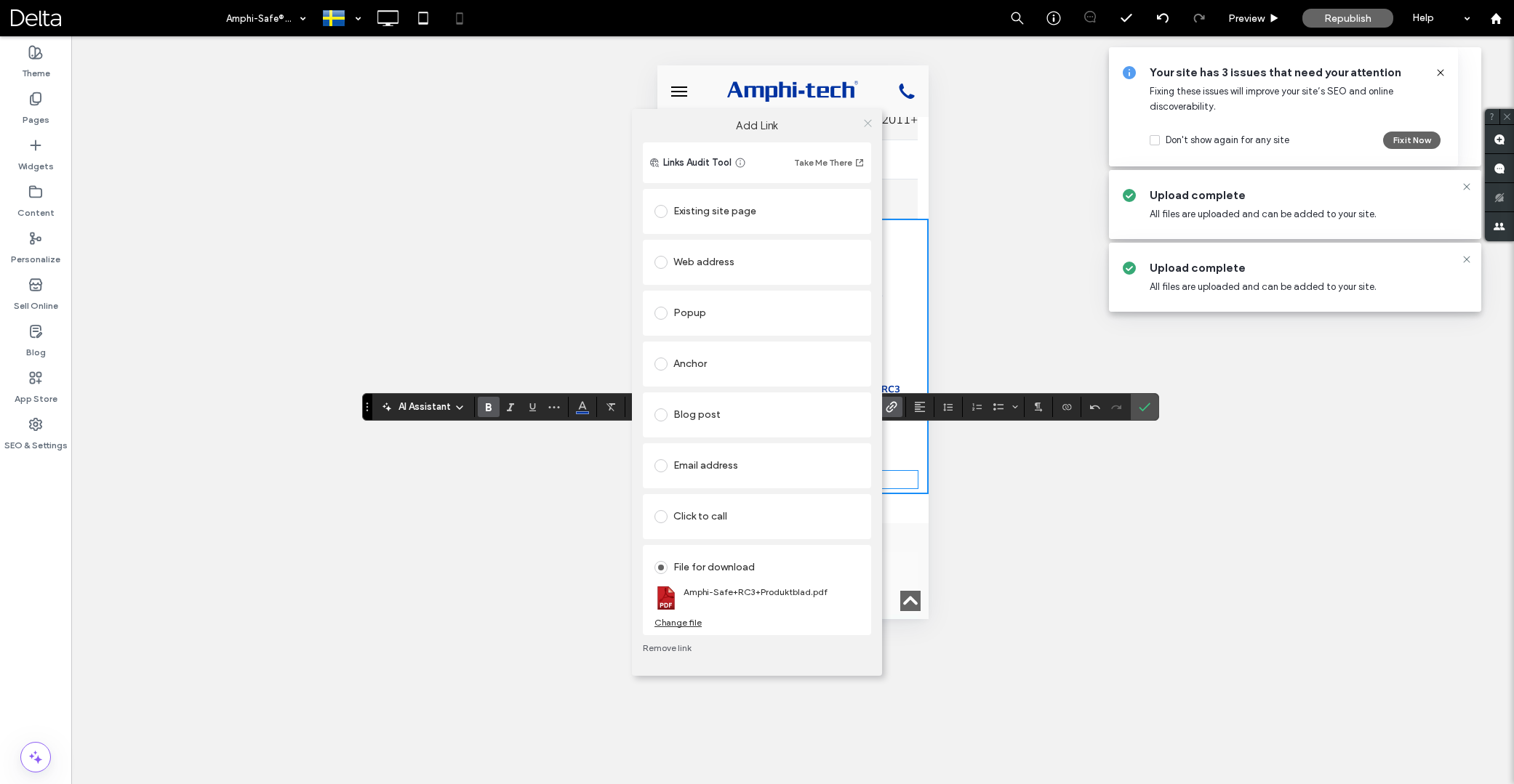
click at [870, 127] on icon at bounding box center [867, 123] width 11 height 11
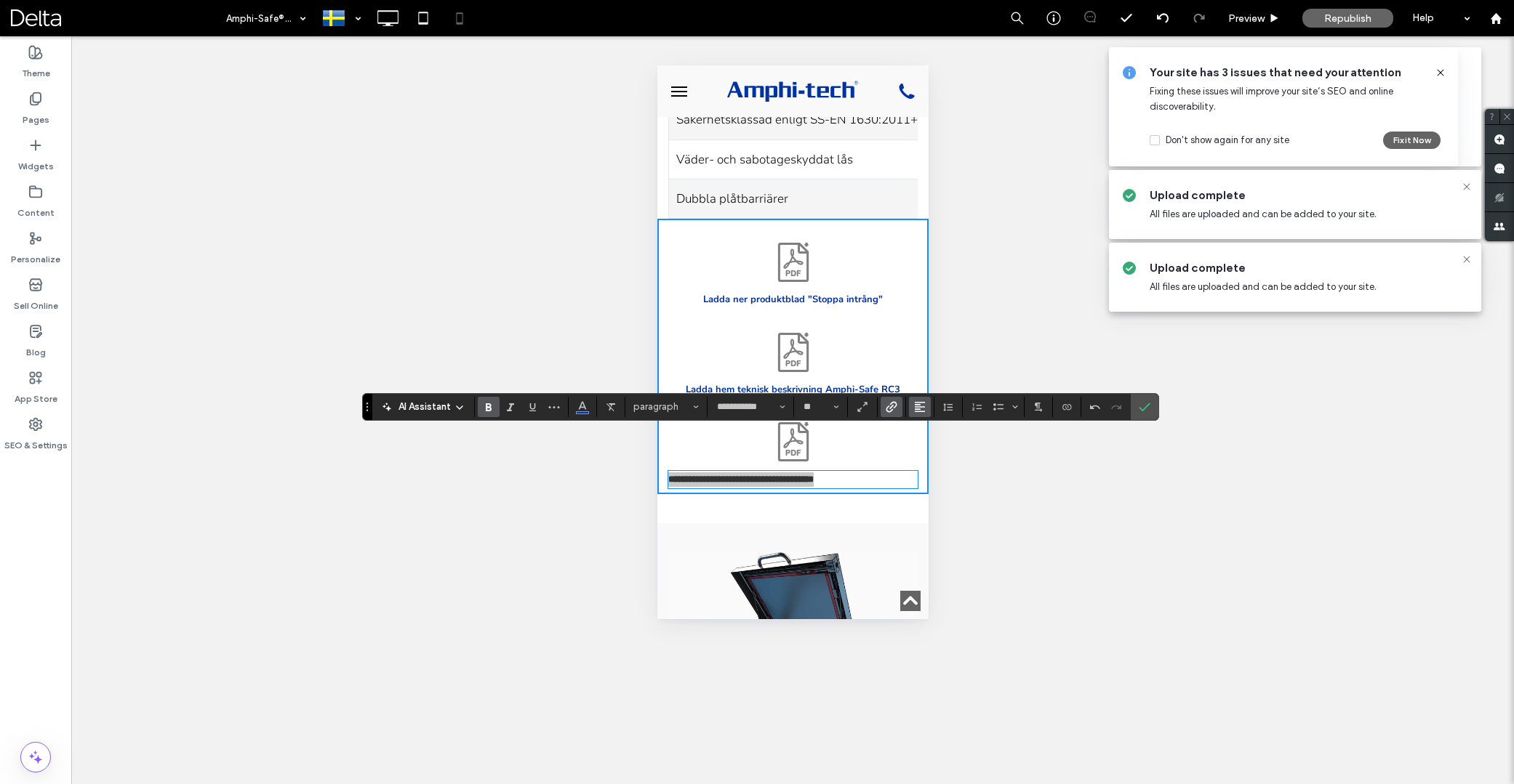
click at [920, 405] on icon "Alignment" at bounding box center [920, 407] width 12 height 12
click at [933, 447] on use "ui.textEditor.alignment.center" at bounding box center [931, 452] width 10 height 10
click at [787, 423] on icon at bounding box center [792, 442] width 31 height 39
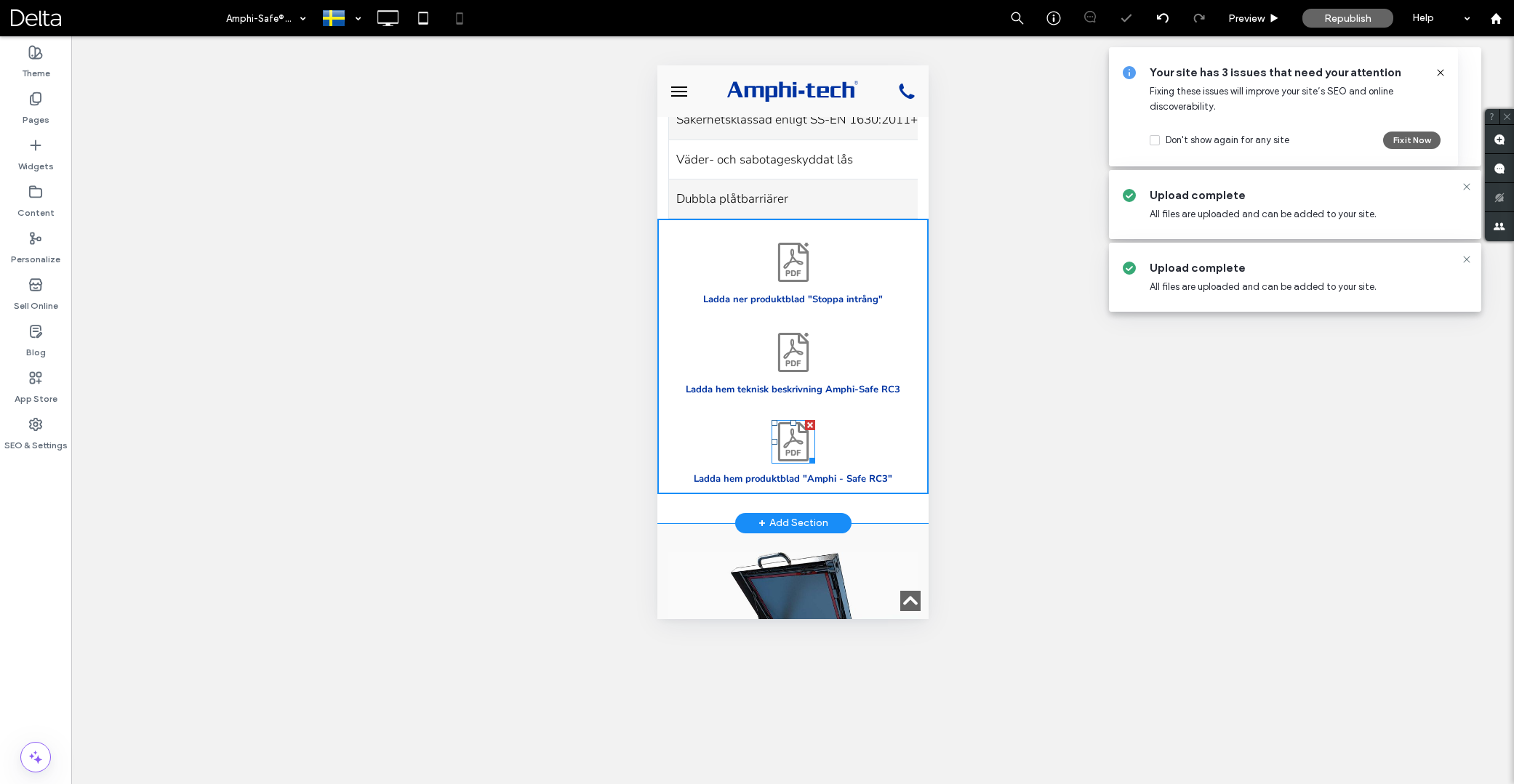
click at [793, 420] on icon at bounding box center [793, 442] width 44 height 44
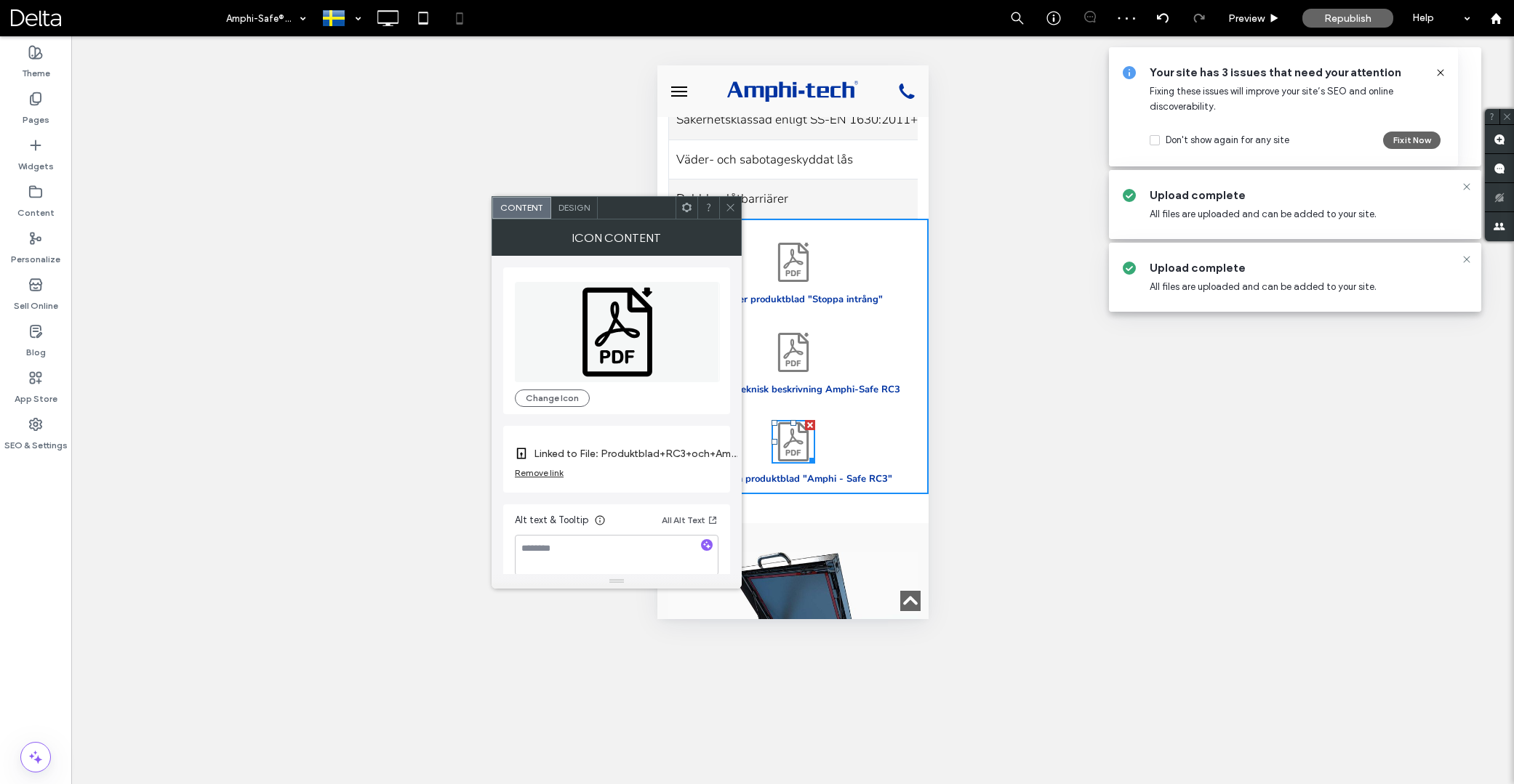
click at [556, 471] on div "Remove link" at bounding box center [539, 472] width 49 height 11
click at [643, 449] on label "Link Icon" at bounding box center [611, 454] width 193 height 27
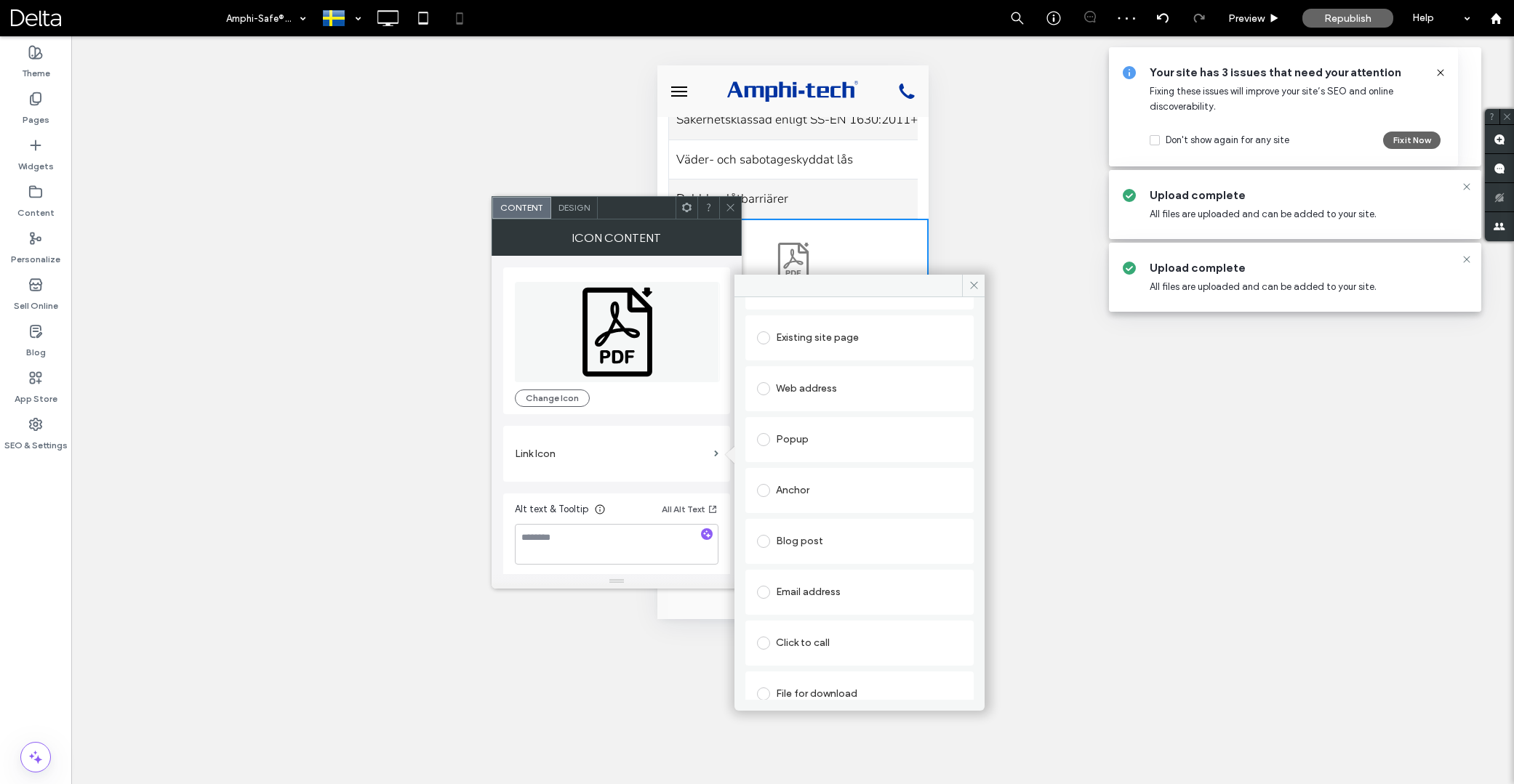
click at [820, 673] on div "File for download" at bounding box center [859, 694] width 228 height 45
click at [820, 677] on div "File for download" at bounding box center [859, 689] width 205 height 23
click at [819, 685] on figure "File" at bounding box center [859, 676] width 205 height 17
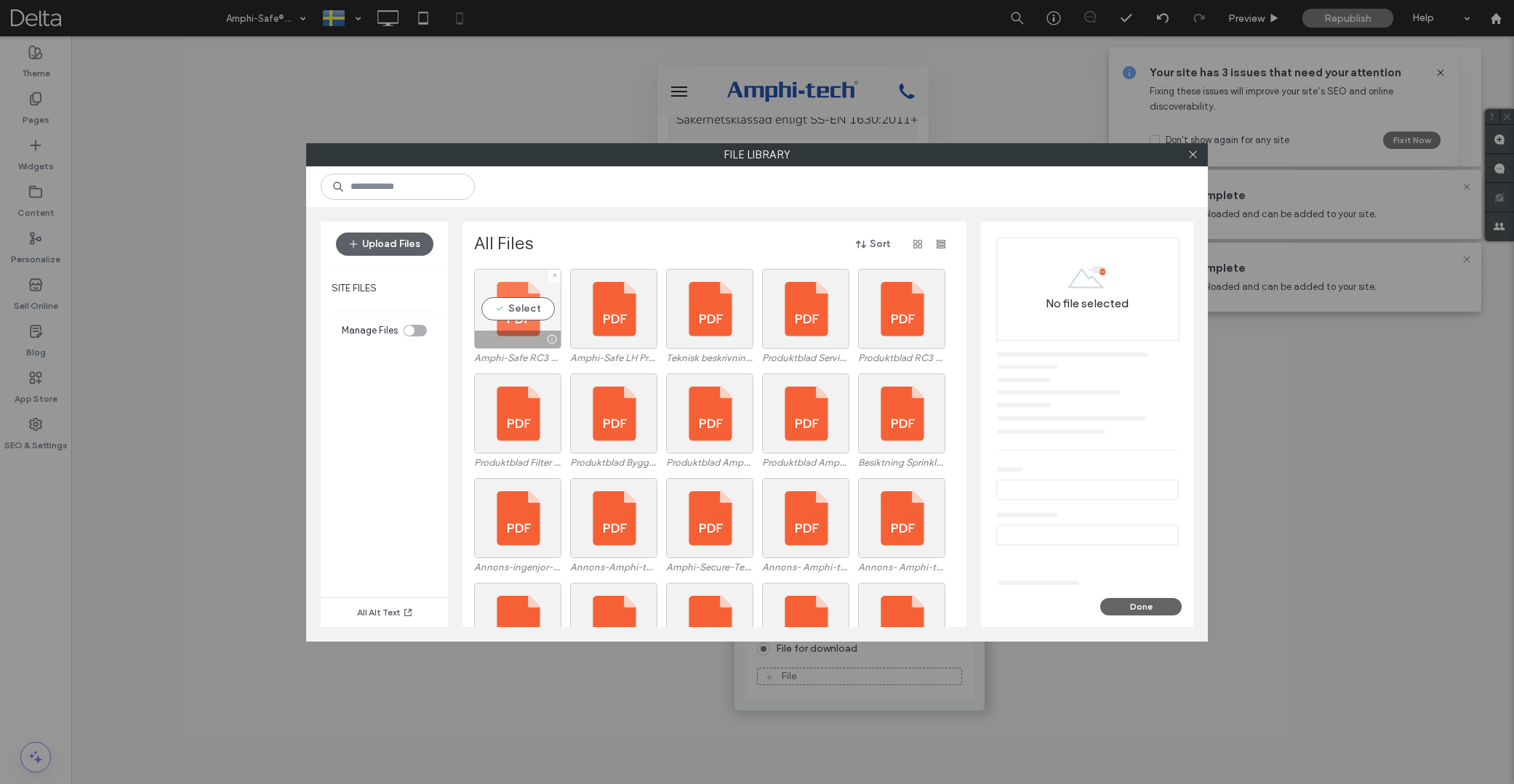
click at [527, 314] on div "Select" at bounding box center [517, 309] width 87 height 80
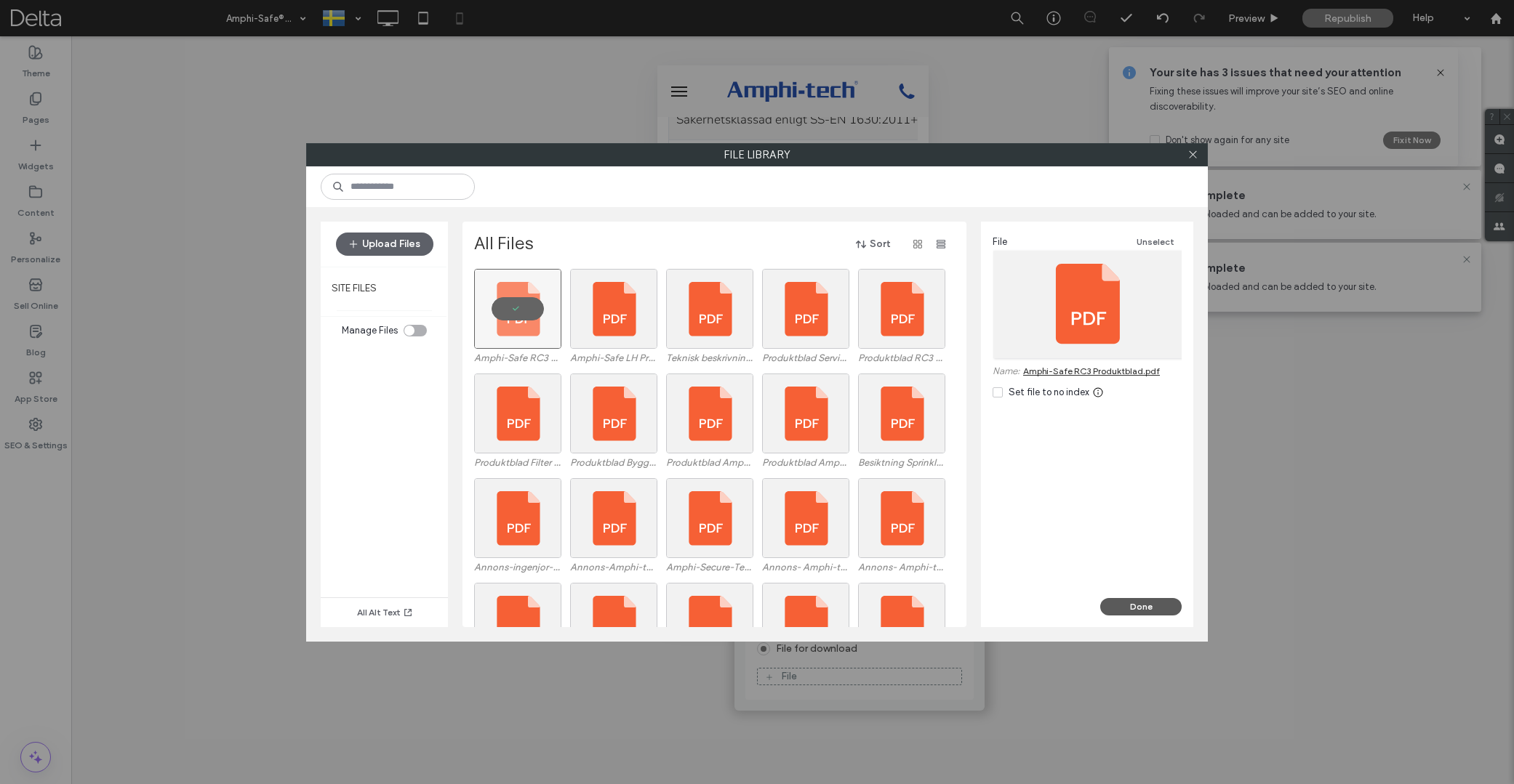
click at [1144, 604] on button "Done" at bounding box center [1141, 607] width 81 height 17
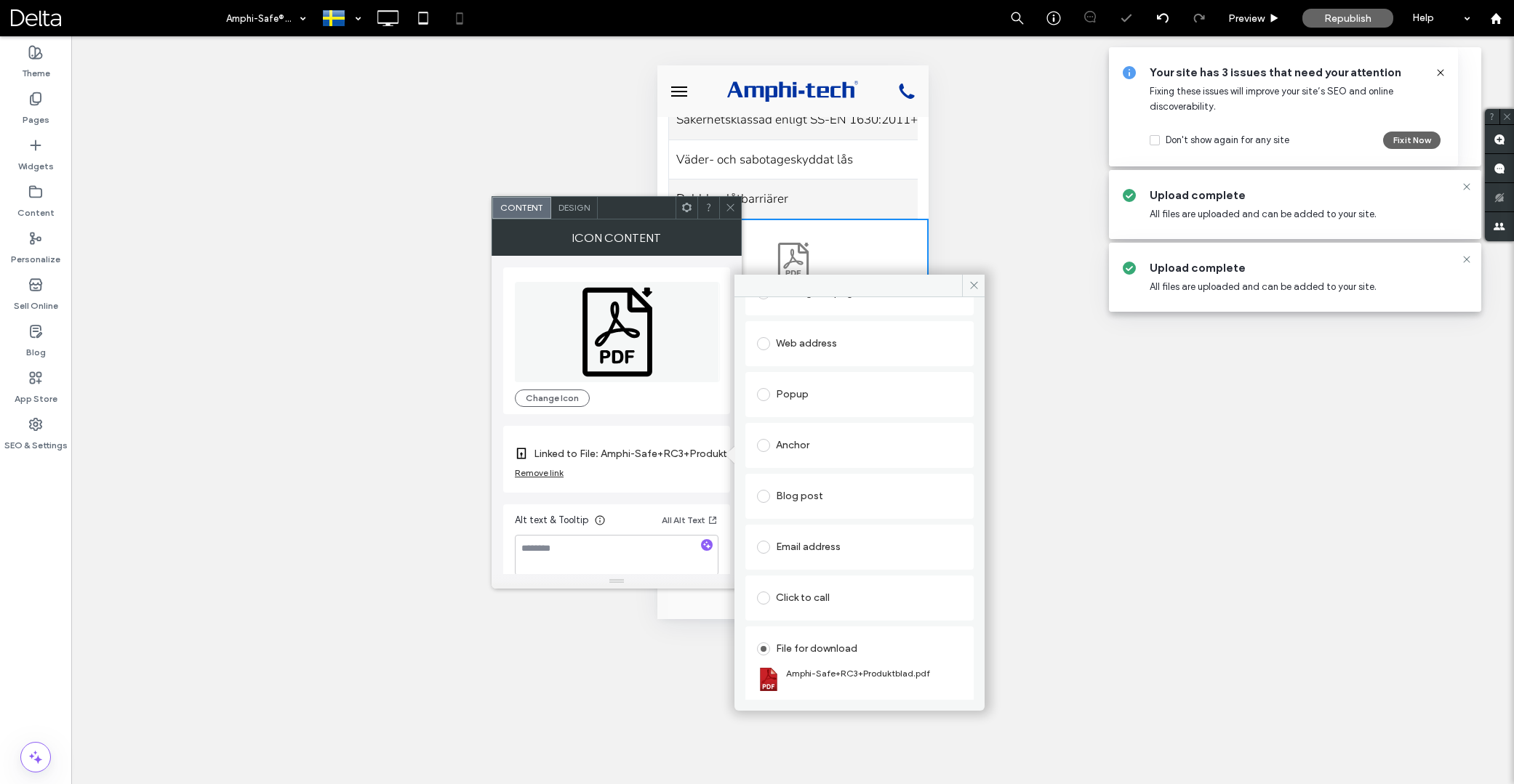
drag, startPoint x: 973, startPoint y: 285, endPoint x: 929, endPoint y: 275, distance: 45.1
click at [973, 285] on icon at bounding box center [973, 285] width 11 height 11
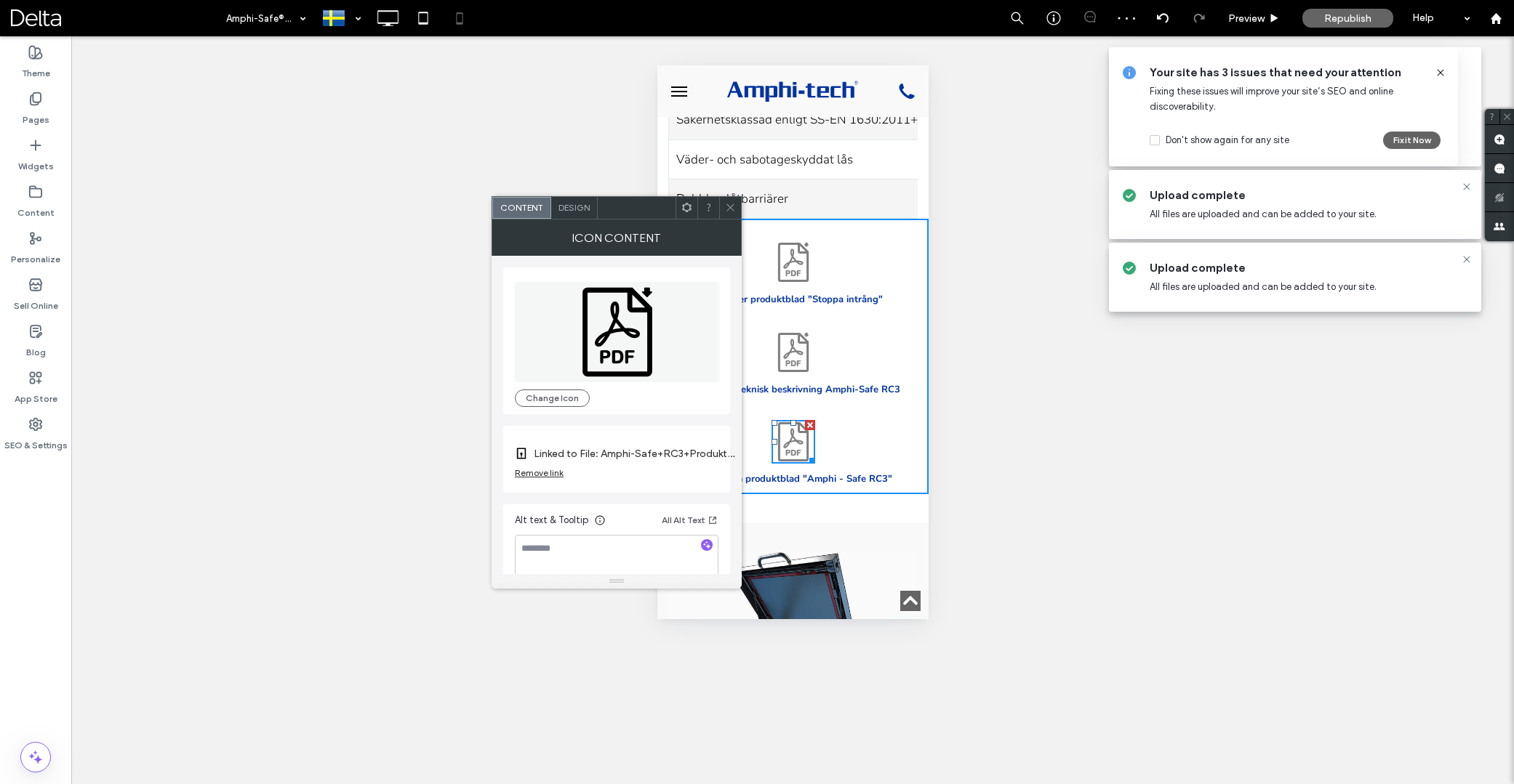
click at [735, 211] on icon at bounding box center [730, 207] width 11 height 11
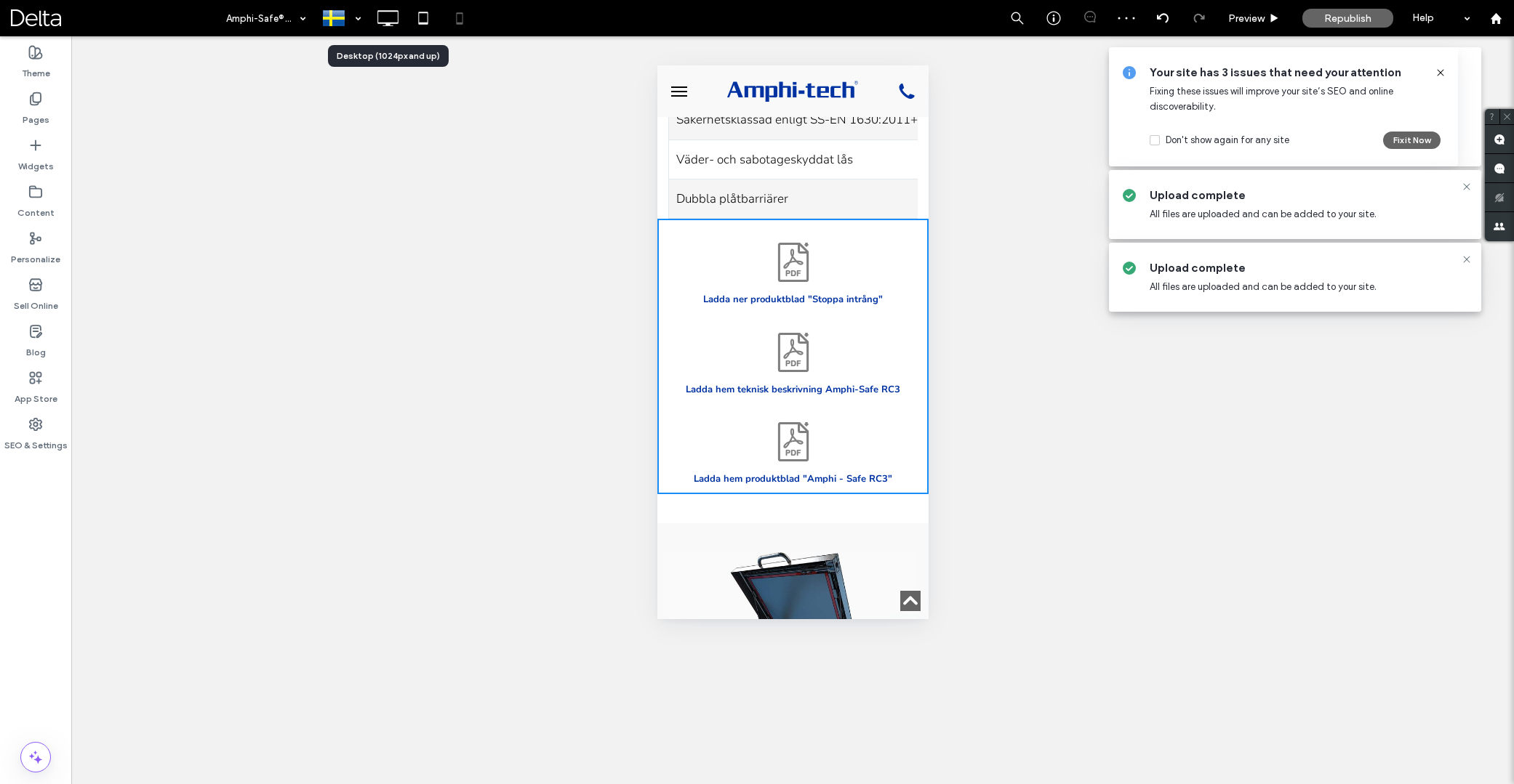
click at [388, 7] on icon at bounding box center [387, 17] width 29 height 29
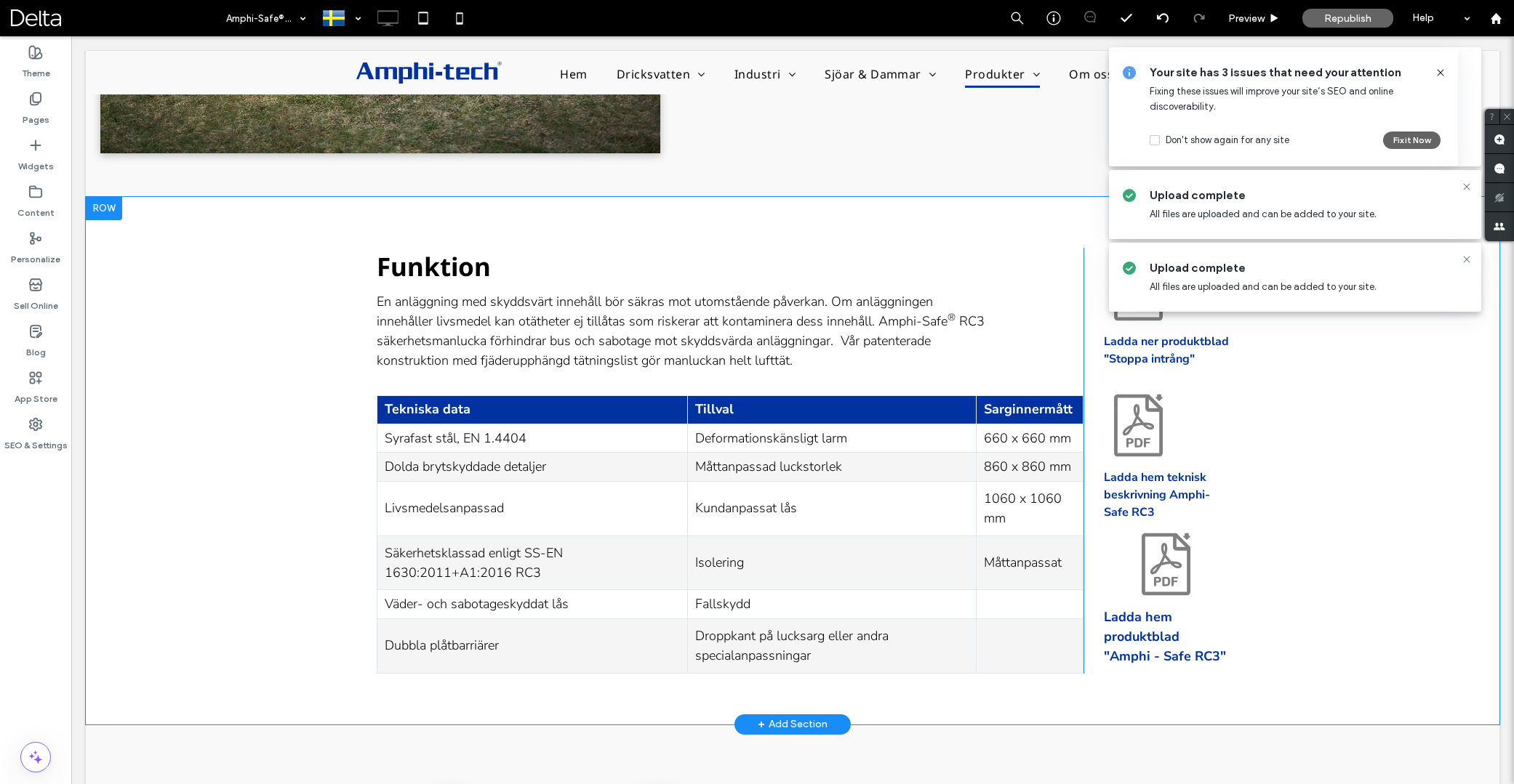
scroll to position [896, 0]
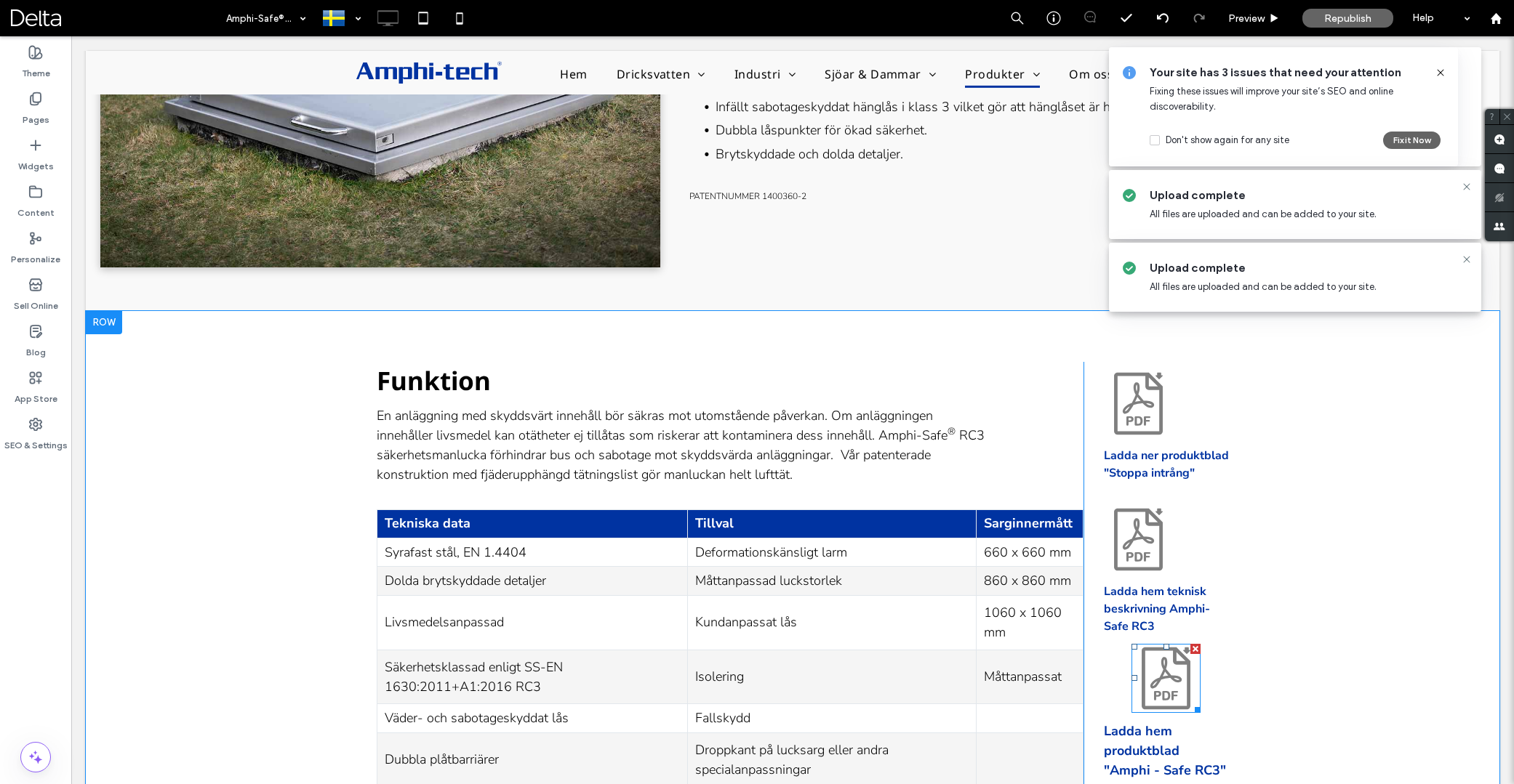
click at [1173, 659] on icon at bounding box center [1166, 678] width 69 height 69
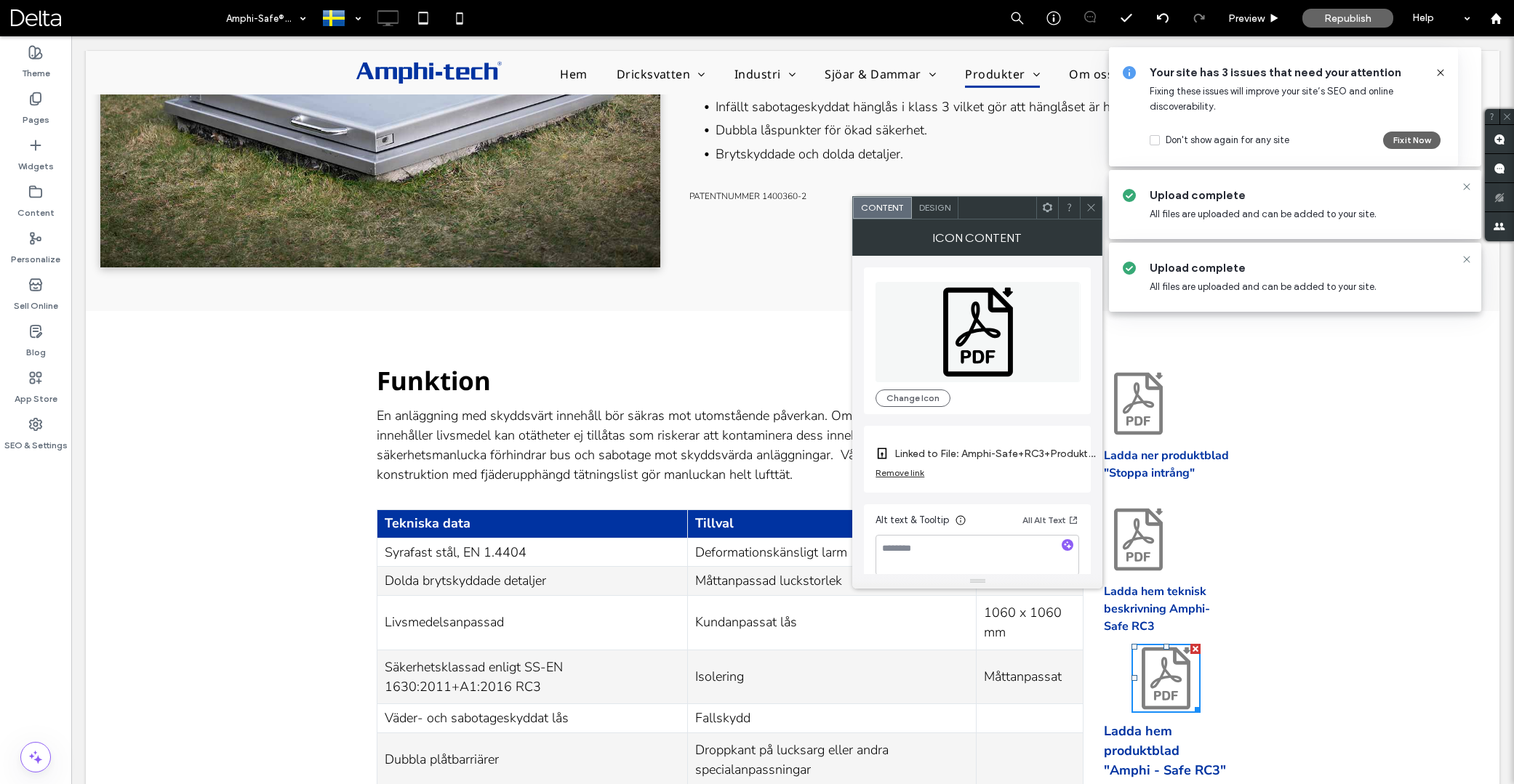
click at [1045, 211] on use at bounding box center [1047, 207] width 9 height 9
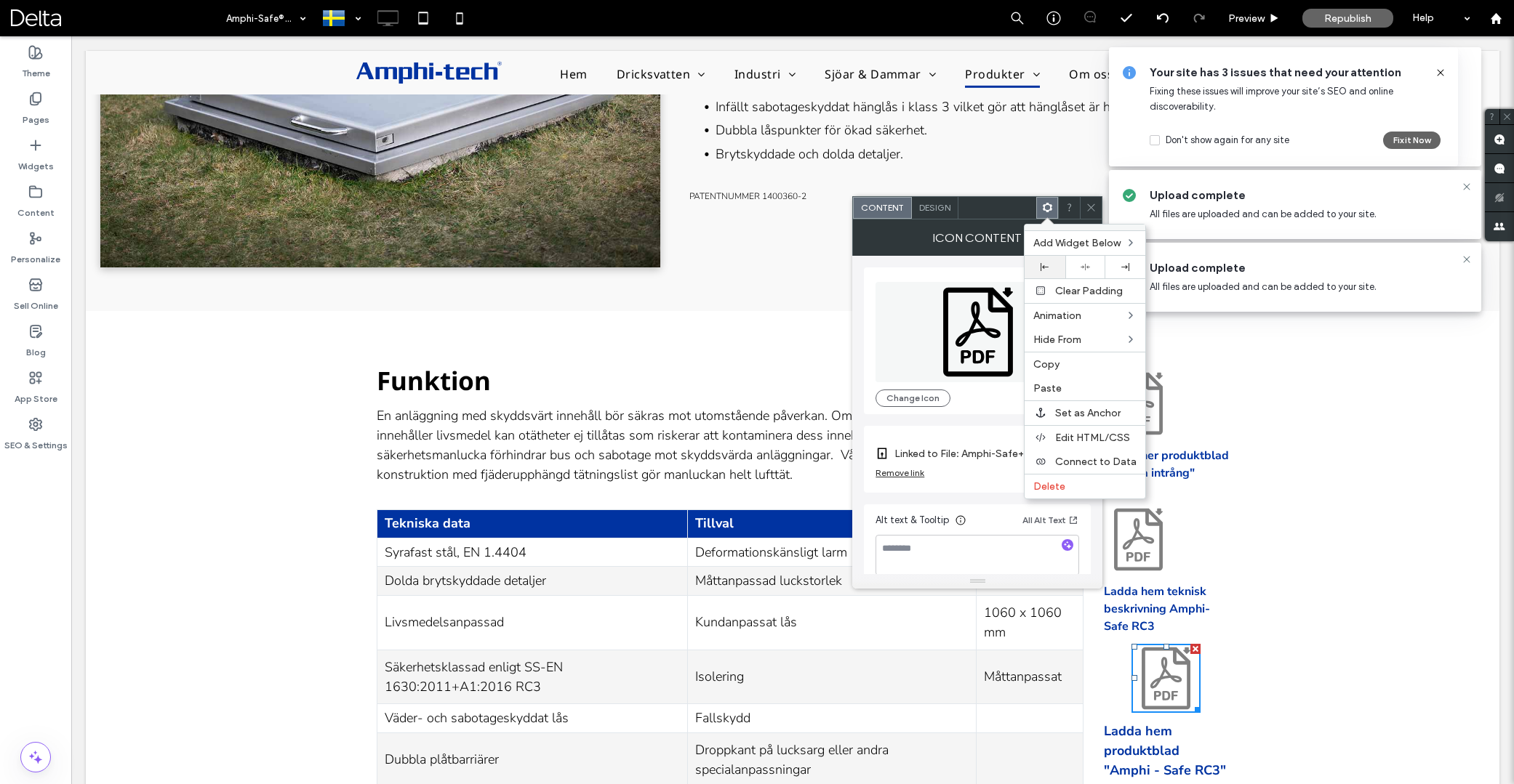
click at [1051, 268] on div at bounding box center [1045, 268] width 26 height 8
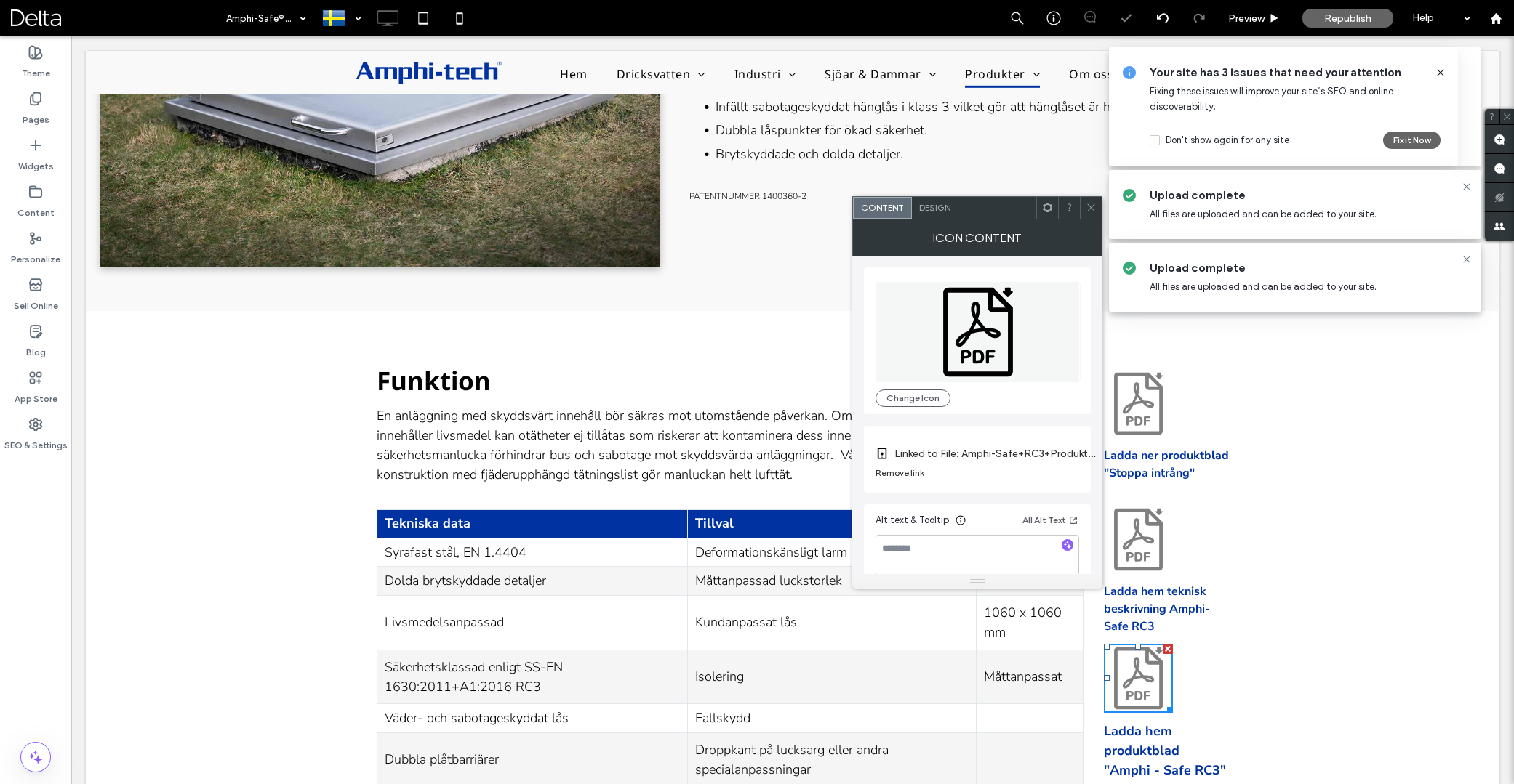
click at [955, 264] on div "Change Icon Linked to File: Amphi-Safe+RC3+Produktblad.pdf Remove link Alt text…" at bounding box center [978, 423] width 227 height 333
click at [944, 211] on span "Design" at bounding box center [935, 207] width 32 height 11
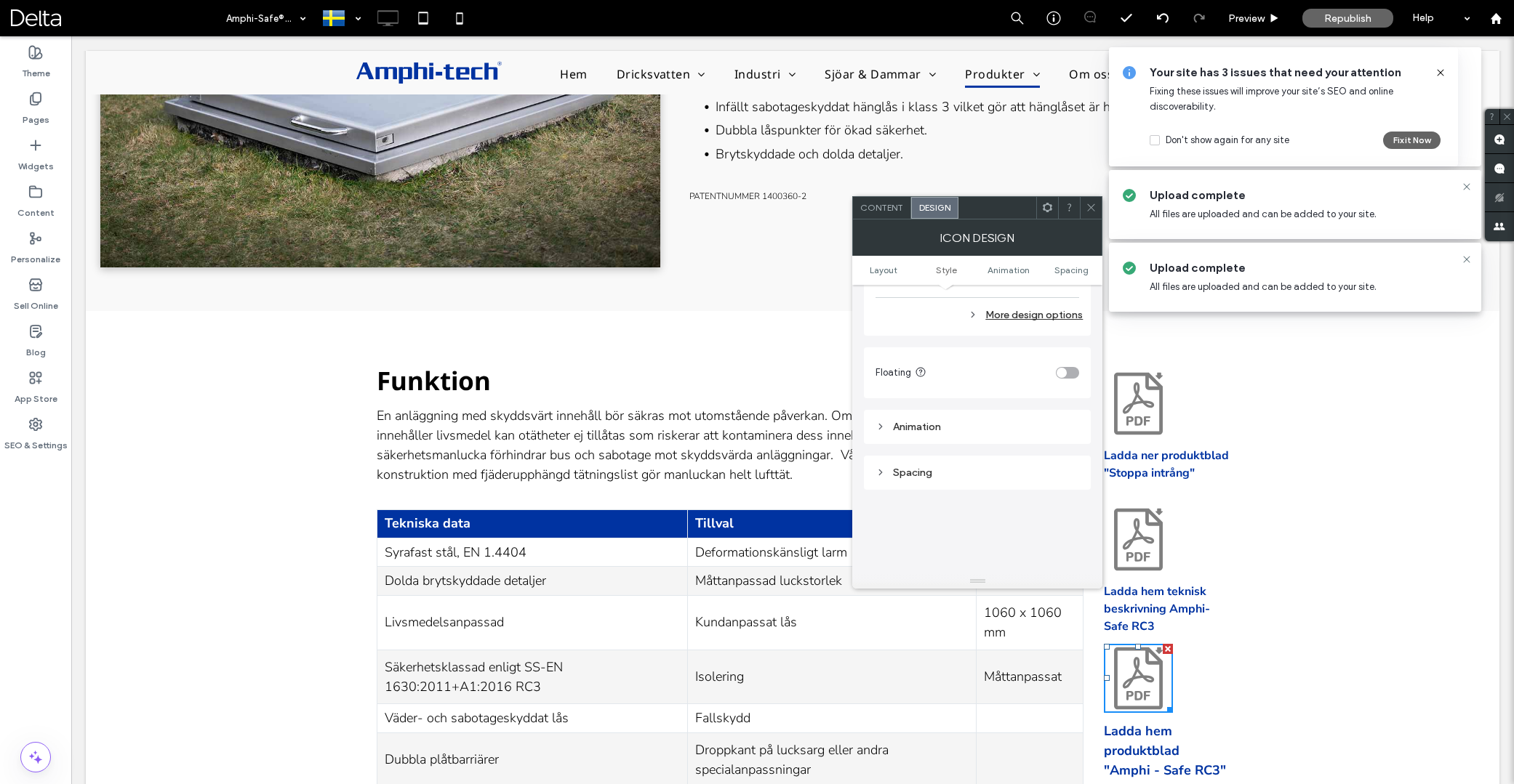
scroll to position [648, 0]
click at [914, 475] on div "Spacing" at bounding box center [978, 485] width 227 height 34
click at [918, 482] on div "Spacing" at bounding box center [978, 485] width 204 height 12
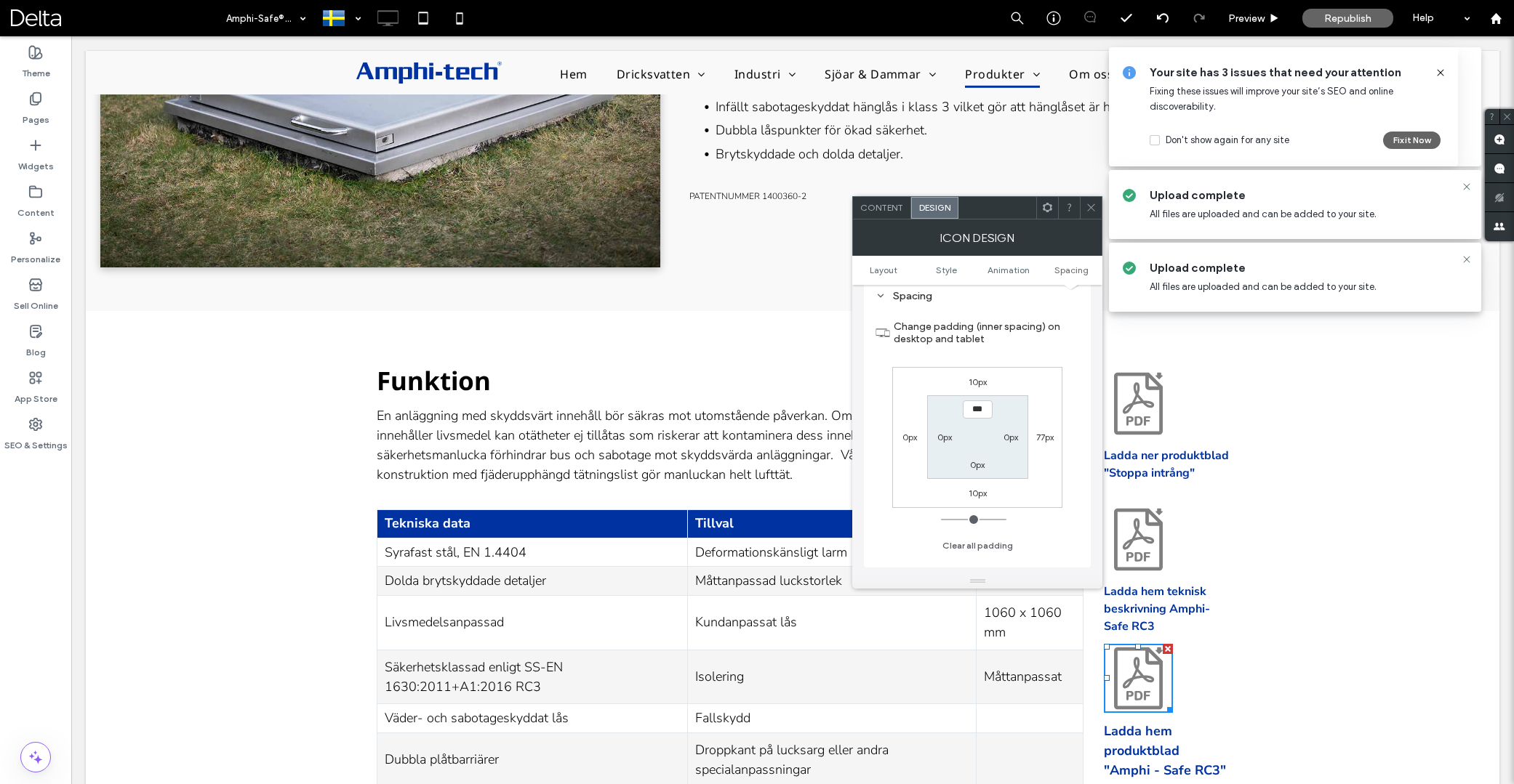
scroll to position [864, 0]
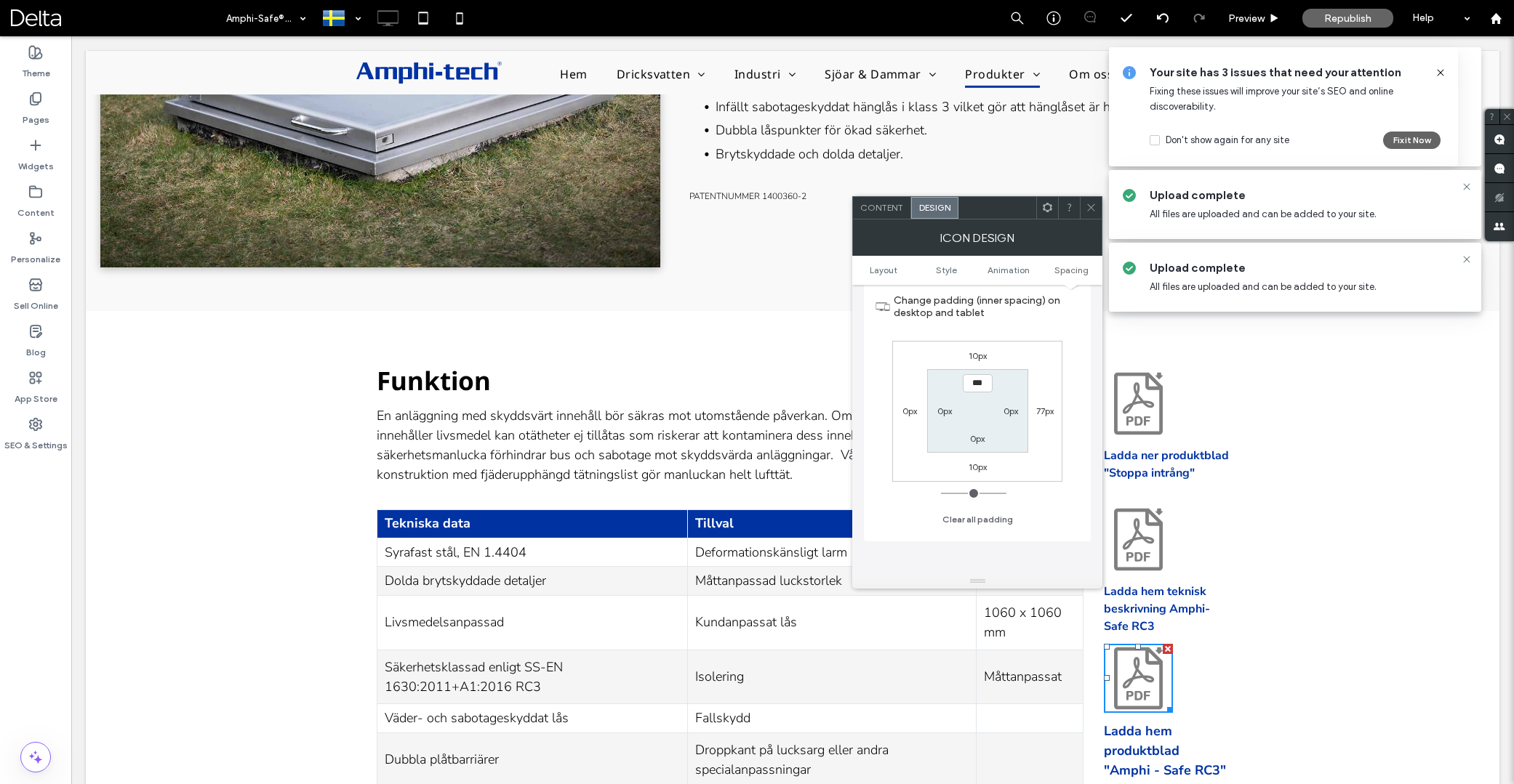
click at [973, 352] on label "10px" at bounding box center [978, 356] width 18 height 11
type input "**"
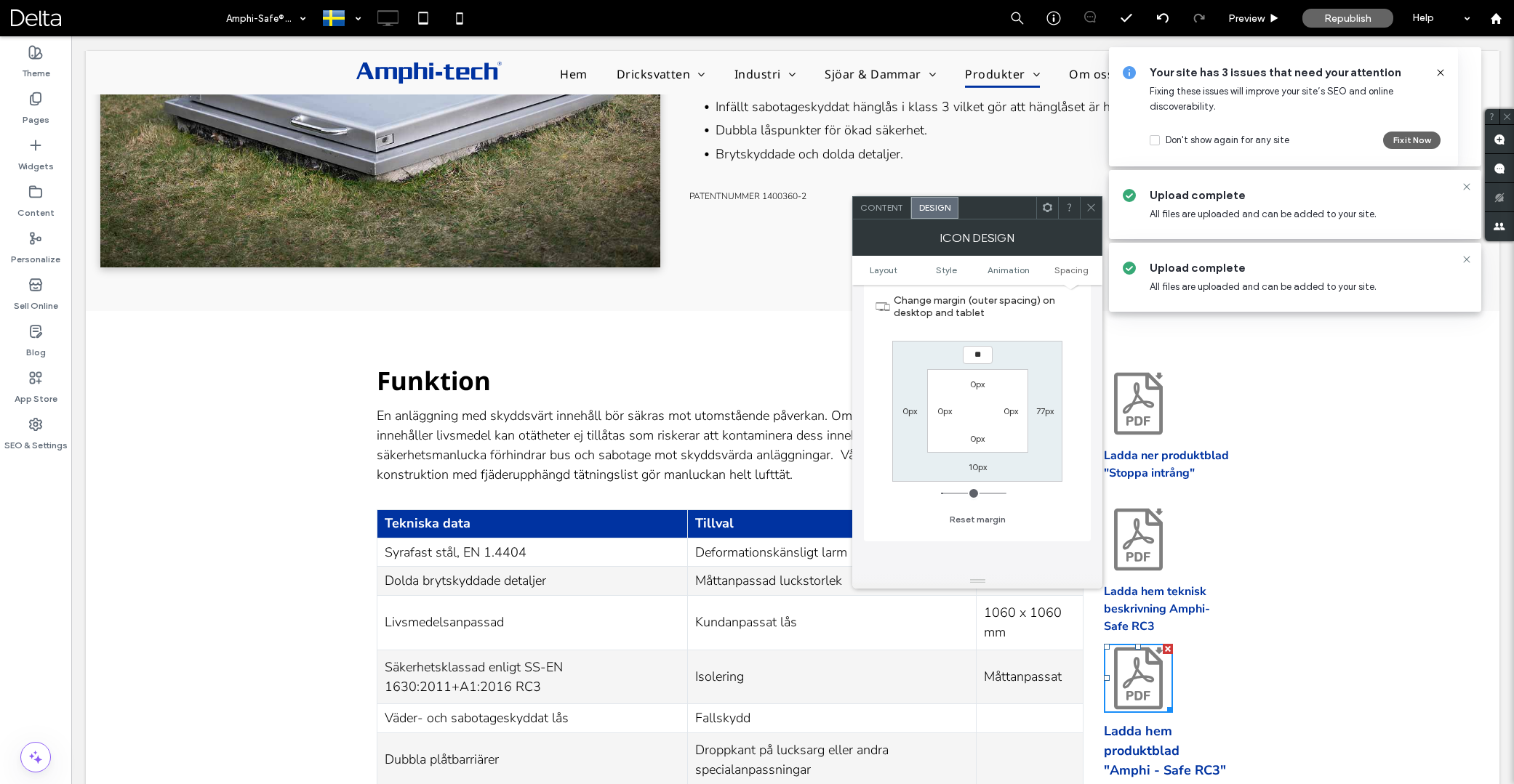
type input "**"
type input "****"
click at [1093, 209] on icon at bounding box center [1091, 207] width 11 height 11
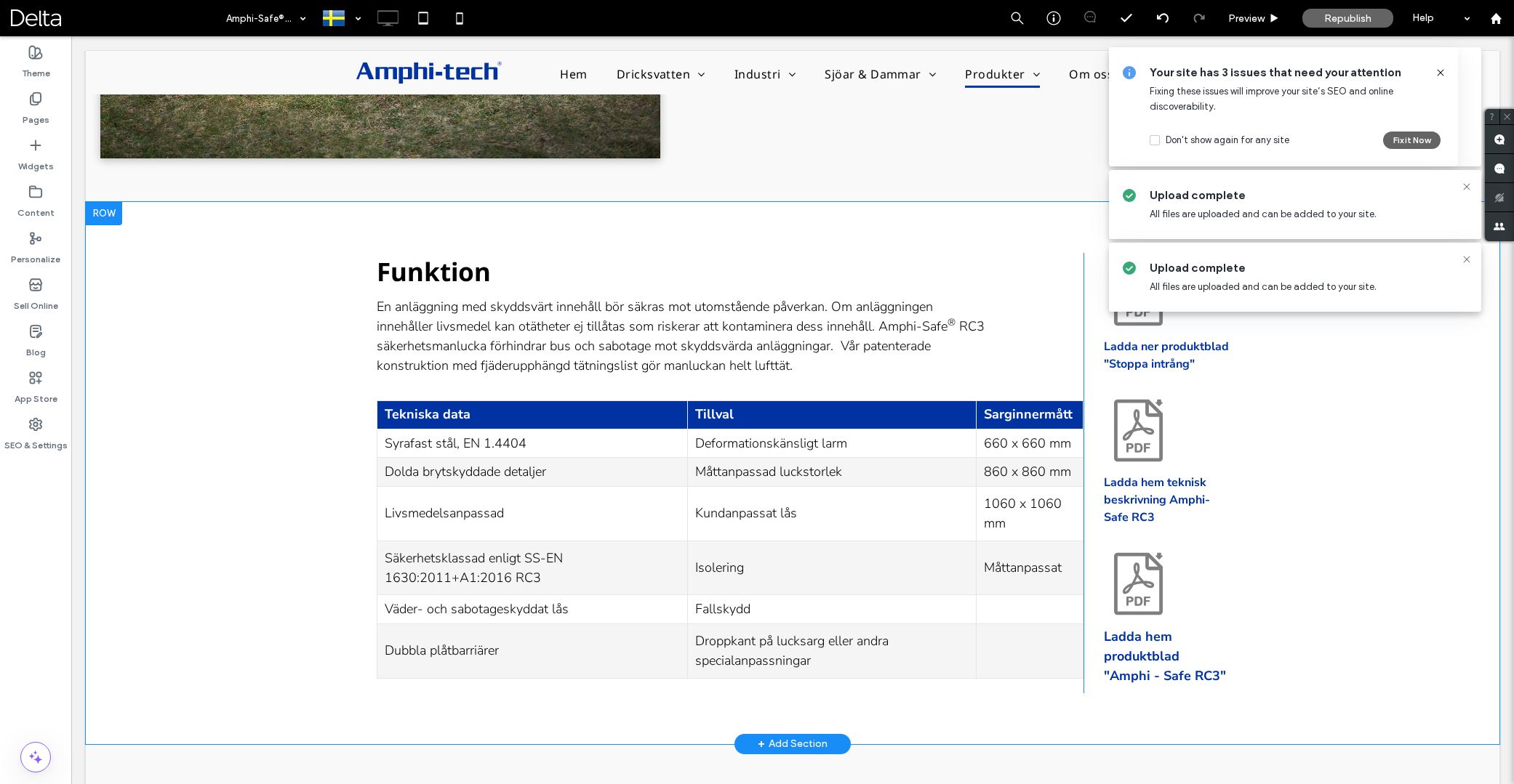
scroll to position [1004, 0]
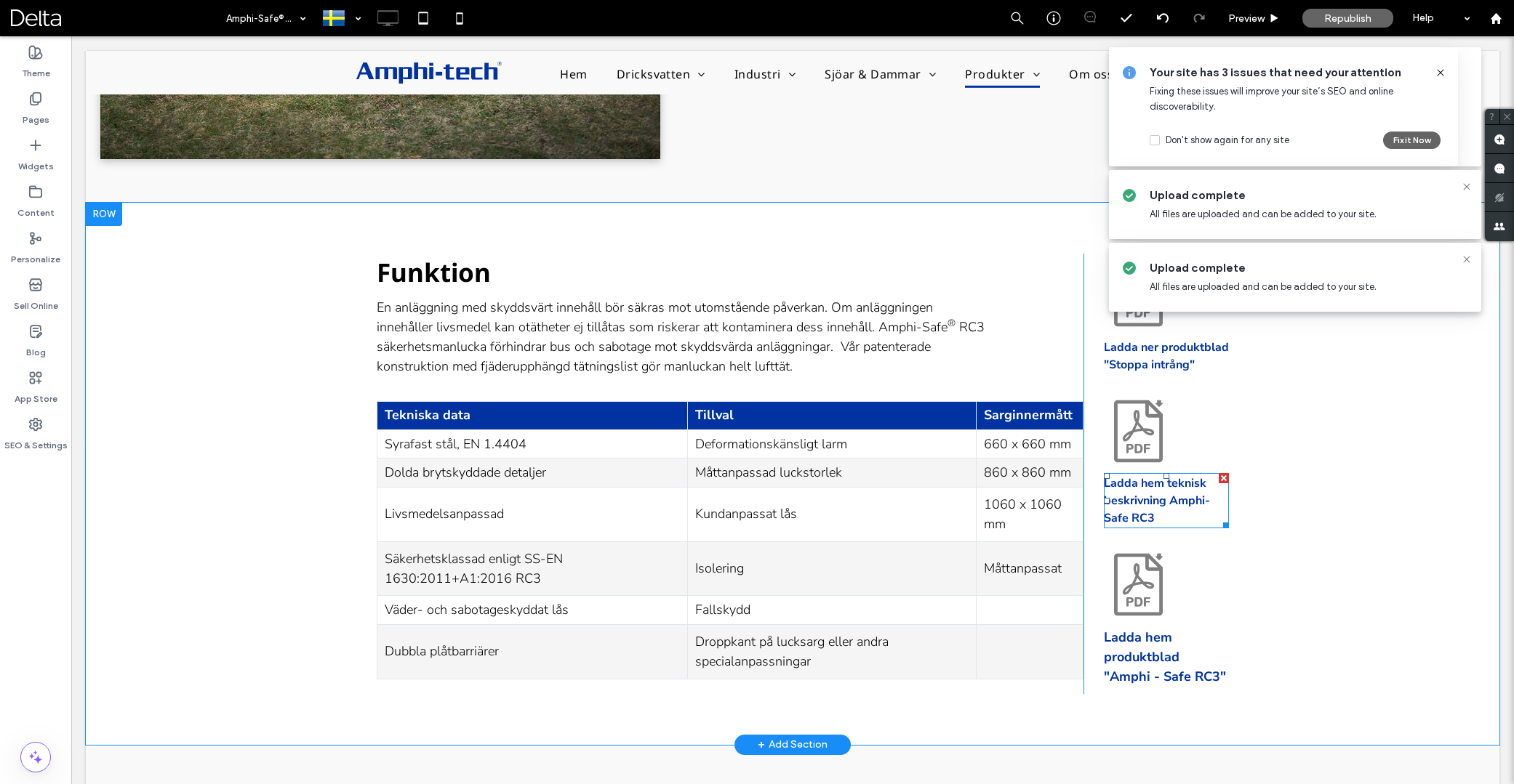
click at [1169, 496] on strong "Ladda hem teknisk beskrivning Amphi-Safe RC3" at bounding box center [1157, 501] width 106 height 51
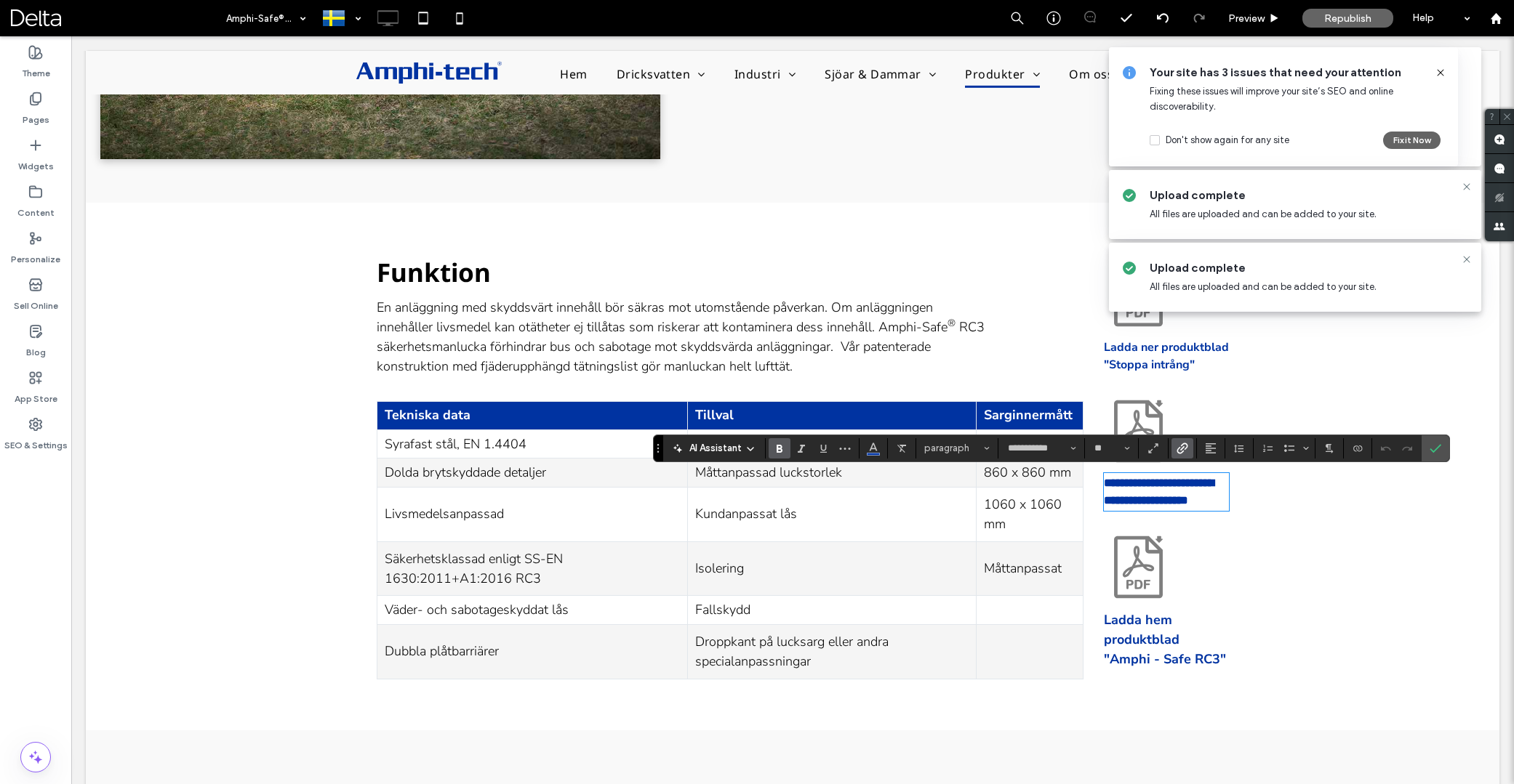
click at [1246, 542] on div "Funktion En anläggning med skyddsvärt innehåll bör säkras mot utomstående påver…" at bounding box center [793, 467] width 1414 height 528
click at [1154, 661] on strong "Ladda hem produktblad "Amphi - Safe RC3"" at bounding box center [1164, 640] width 122 height 56
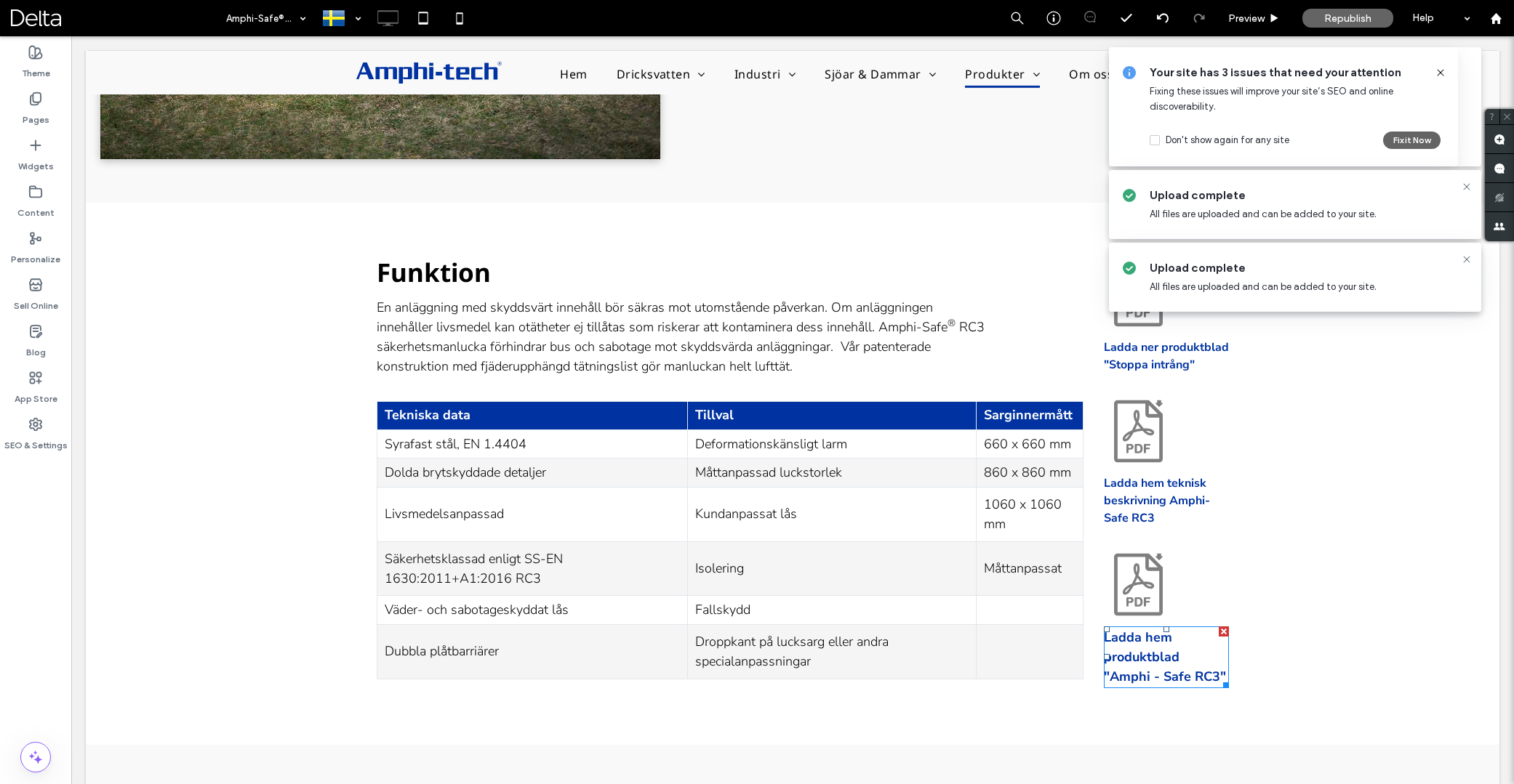
click at [1154, 661] on strong "Ladda hem produktblad "Amphi - Safe RC3"" at bounding box center [1164, 657] width 122 height 56
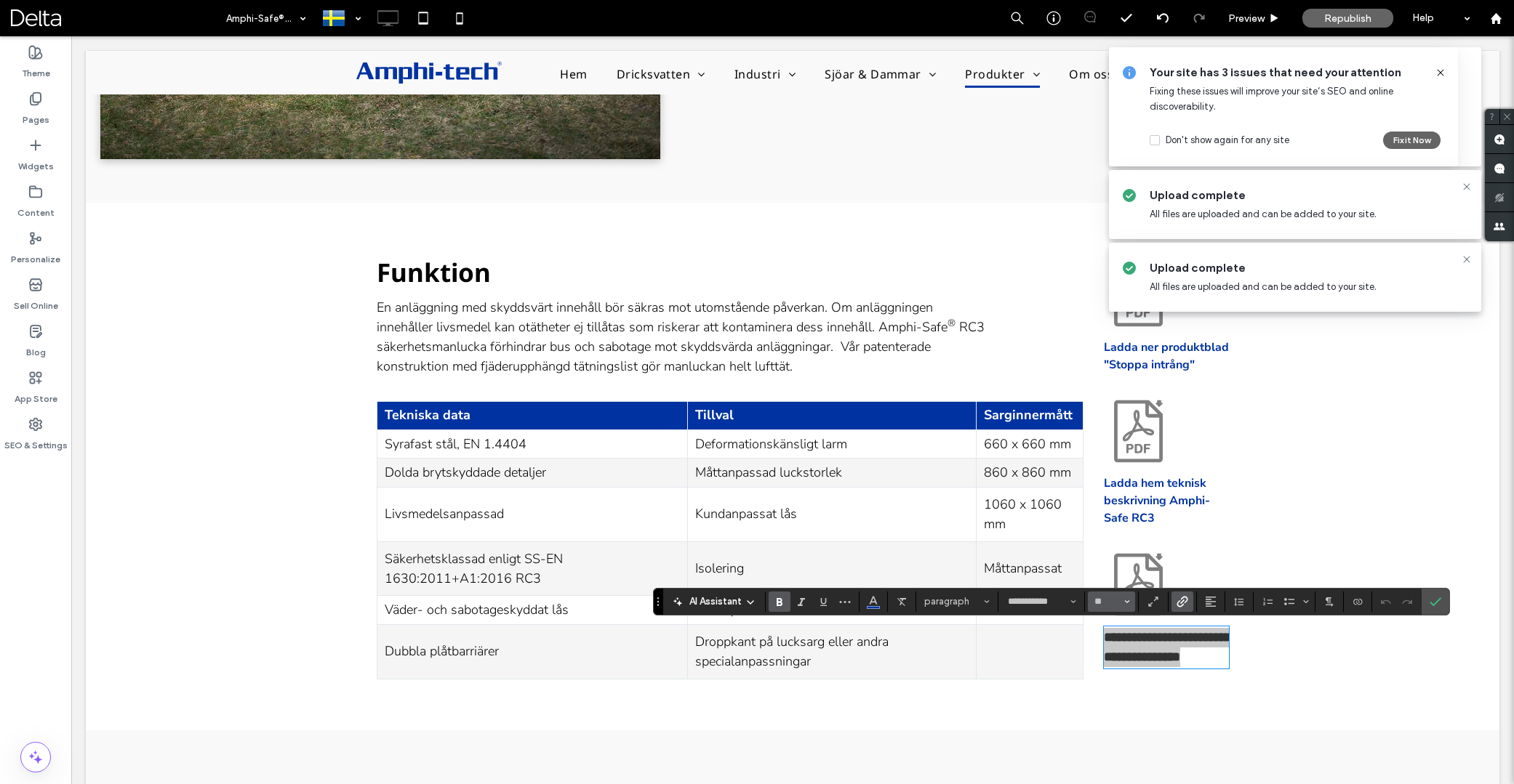
click at [1128, 607] on span "Size" at bounding box center [1127, 602] width 6 height 19
click at [1110, 544] on label "16" at bounding box center [1111, 552] width 46 height 21
type input "**"
click at [1432, 601] on icon "Confirm" at bounding box center [1435, 602] width 12 height 12
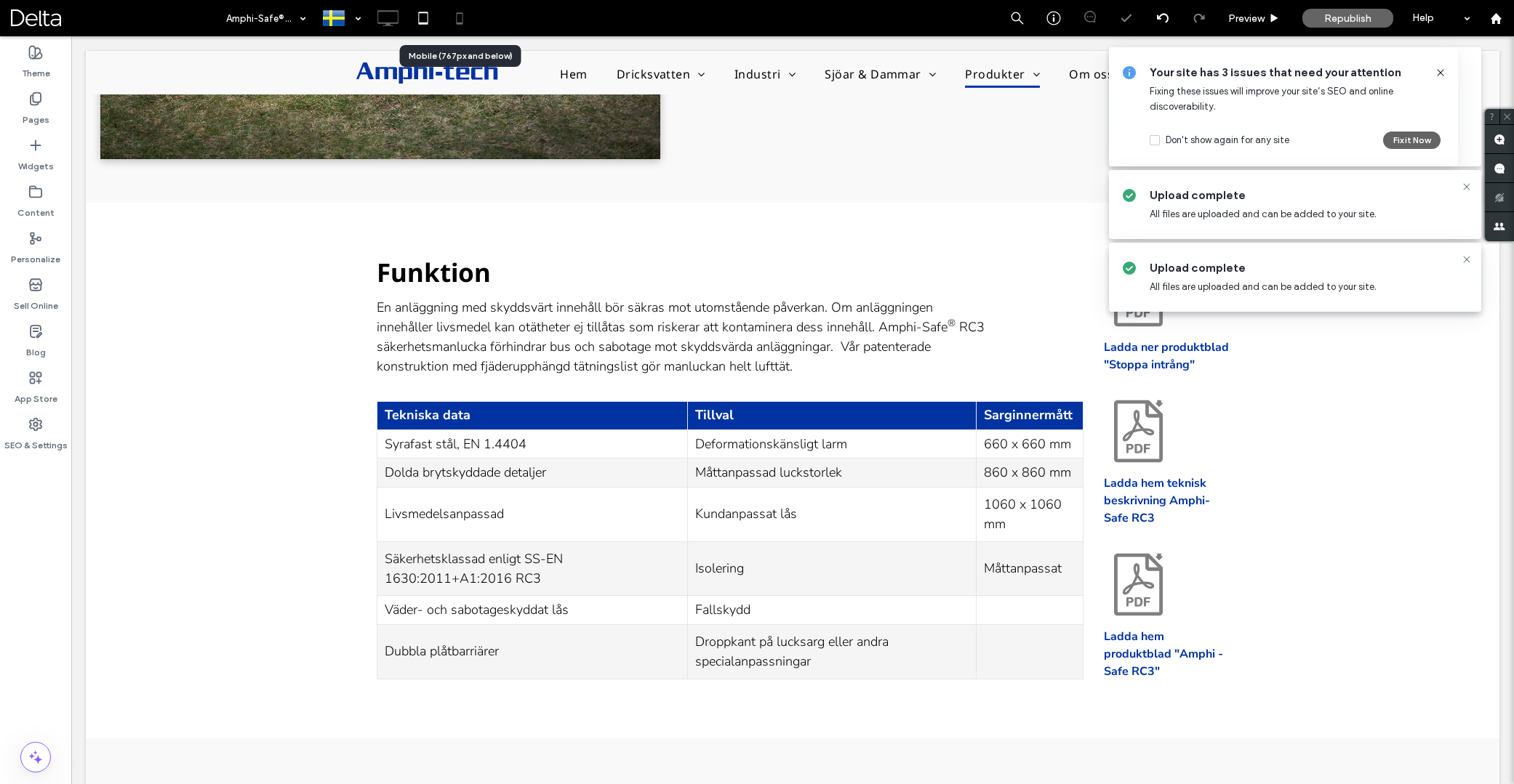
click at [444, 16] on div at bounding box center [459, 17] width 36 height 29
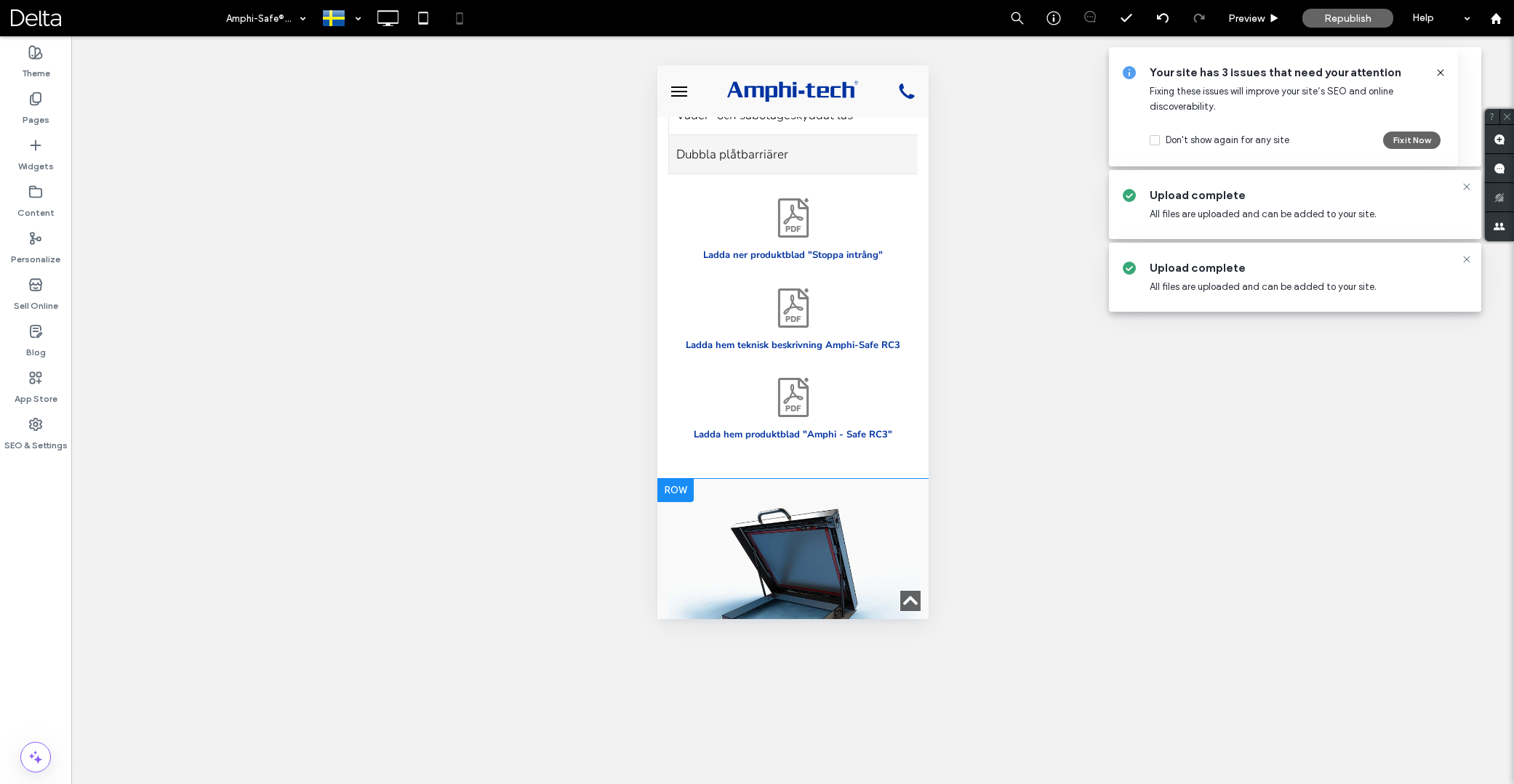
scroll to position [2003, 0]
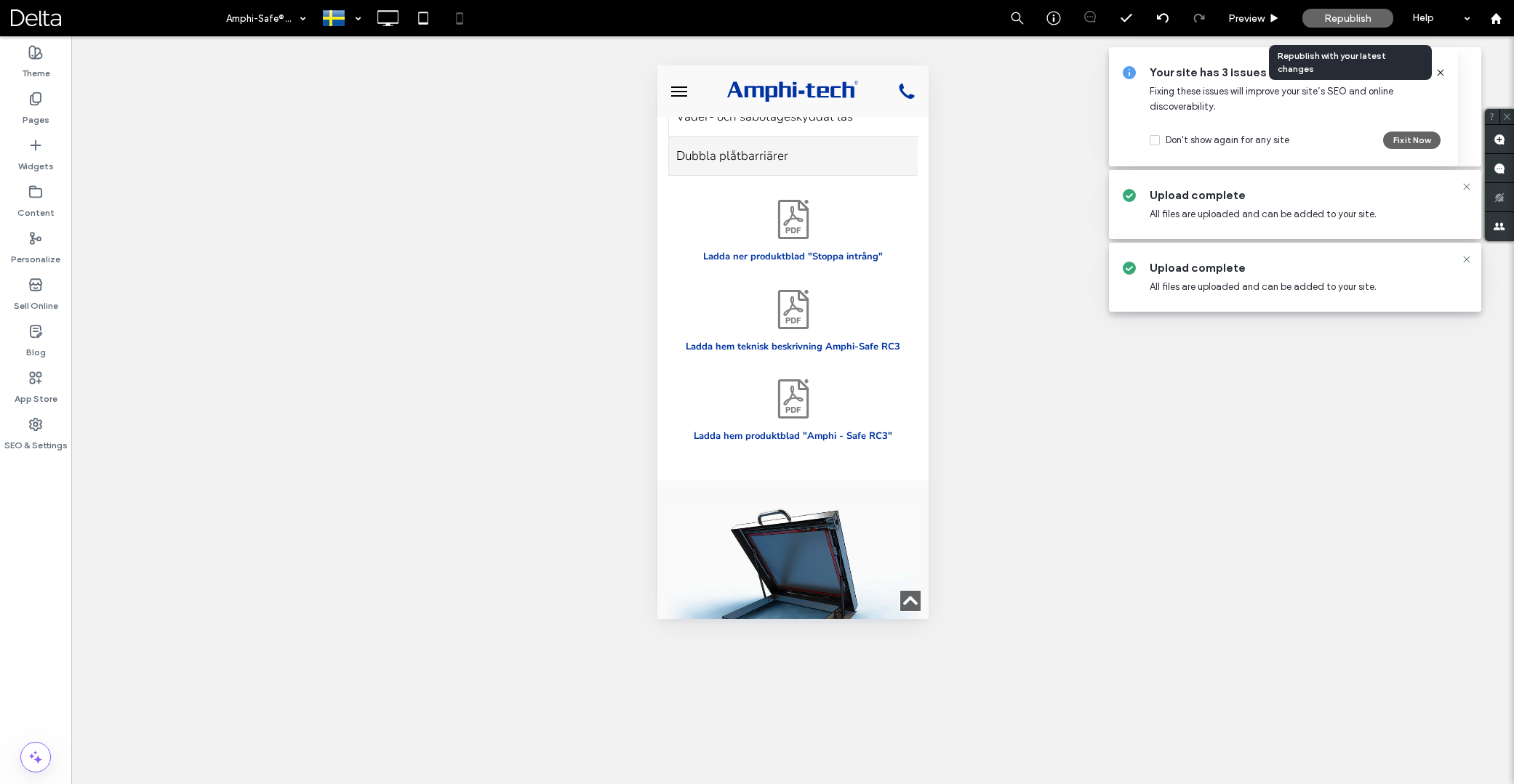
click at [1327, 22] on span "Republish" at bounding box center [1347, 18] width 47 height 12
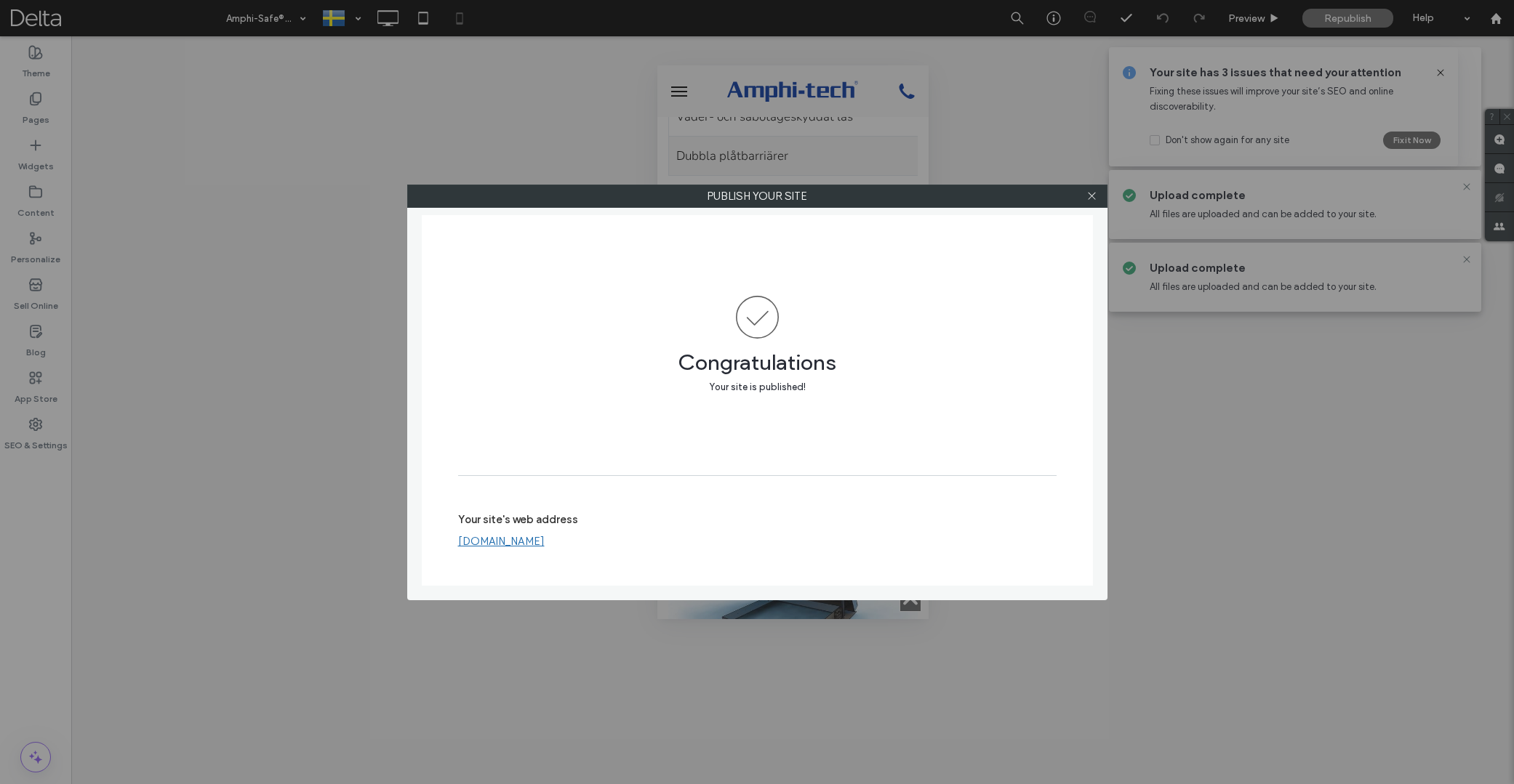
click at [1112, 190] on div "Publish your site Congratulations Your site is published! Your site's web addre…" at bounding box center [757, 392] width 1514 height 784
click at [1088, 194] on icon at bounding box center [1091, 196] width 11 height 11
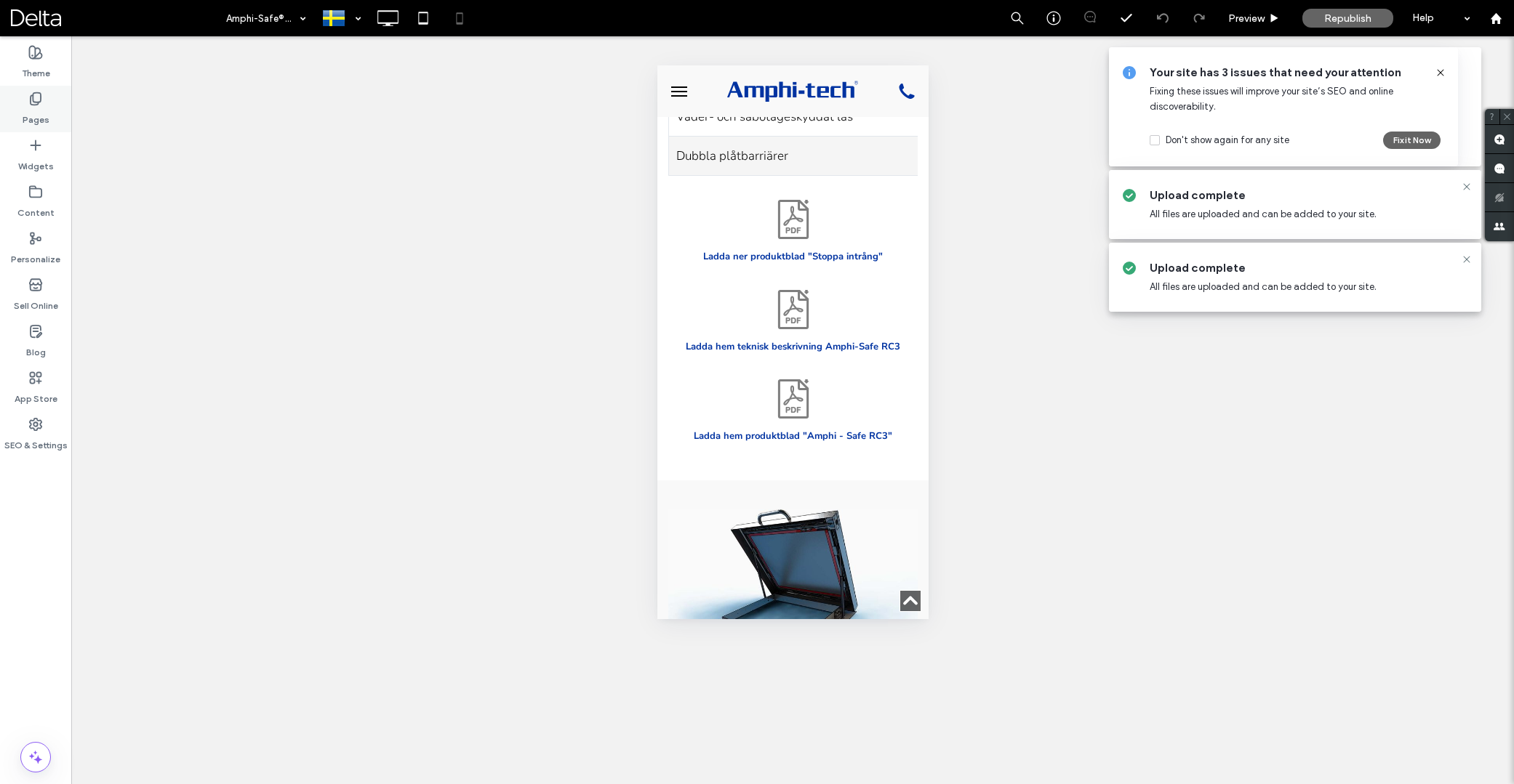
click at [51, 109] on div "Pages" at bounding box center [36, 109] width 71 height 46
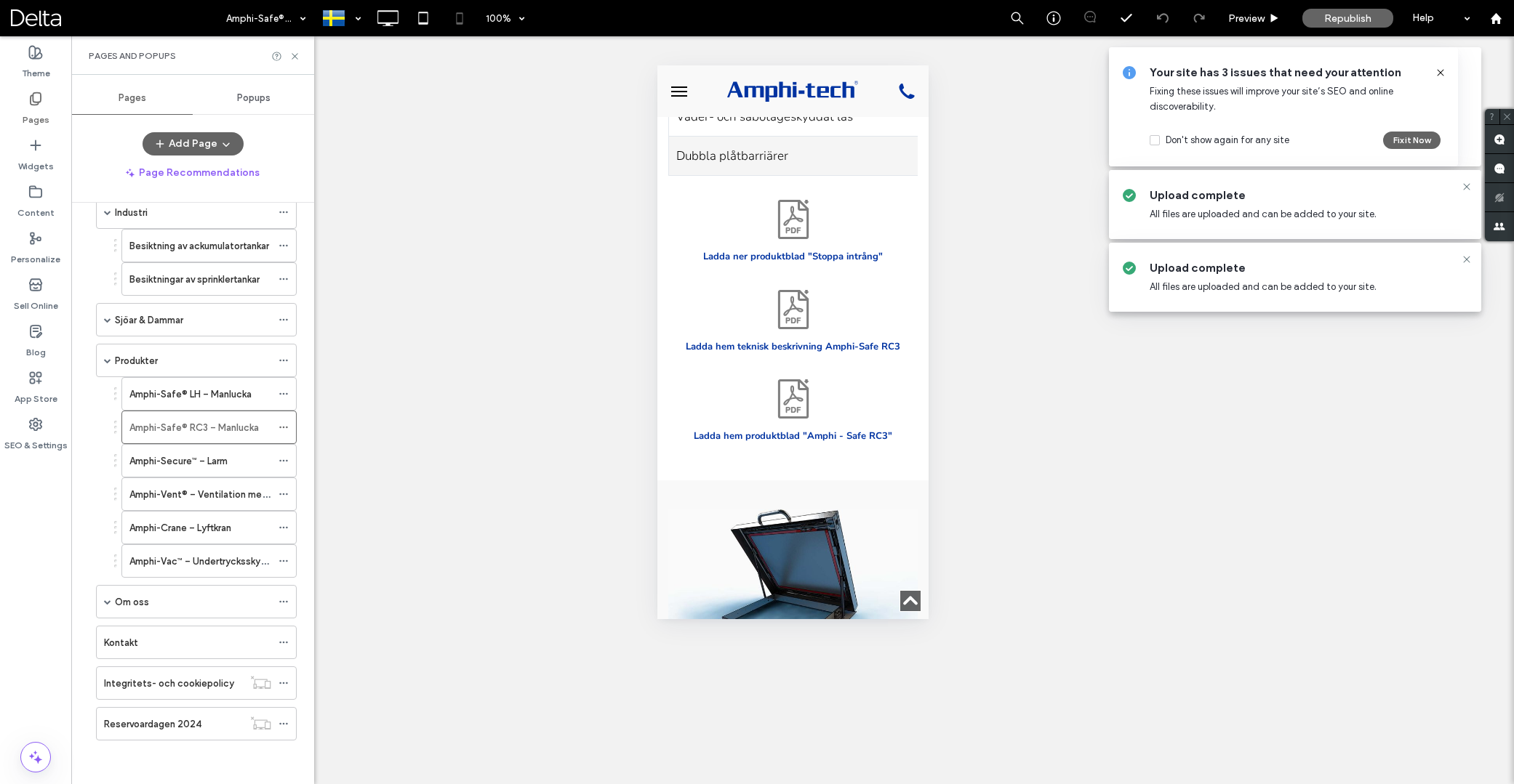
scroll to position [347, 0]
click at [223, 458] on label "Amphi-Secure™ – Larm" at bounding box center [178, 461] width 98 height 26
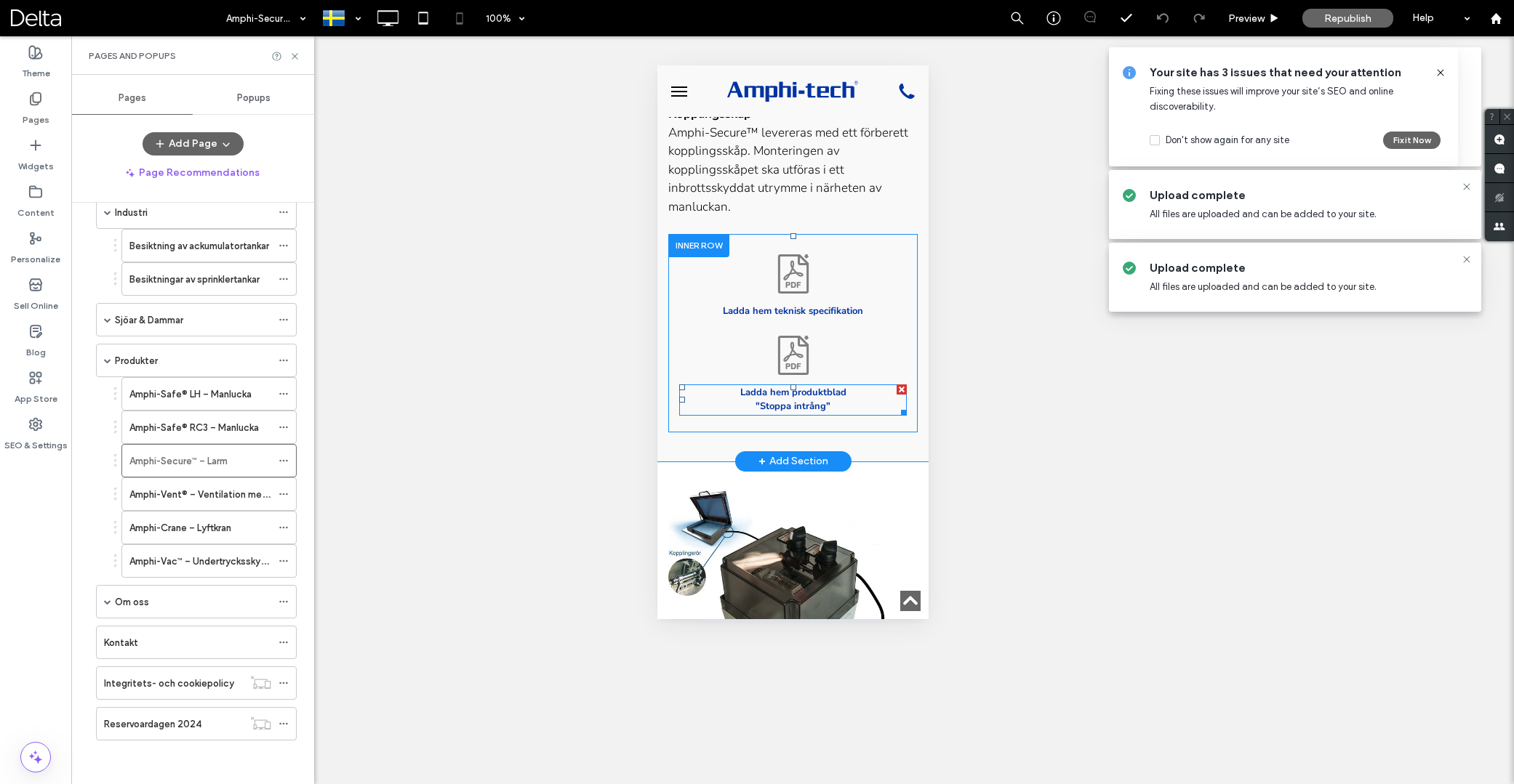
scroll to position [1138, 0]
click at [882, 233] on div "Ladda hem teknisk specifikation Click To Paste Ladda hem produktblad "Stoppa in…" at bounding box center [792, 332] width 250 height 198
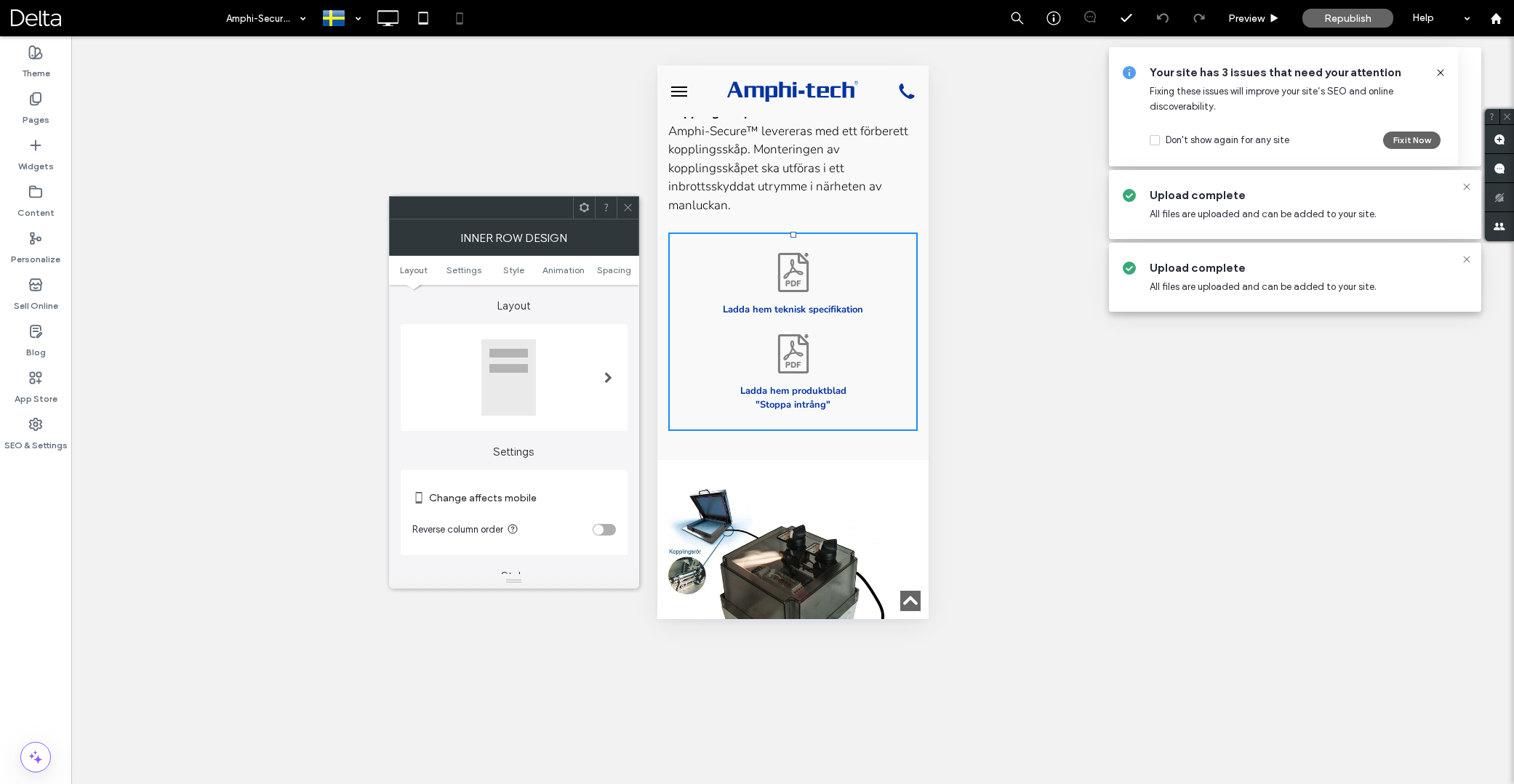
click at [575, 207] on div at bounding box center [584, 208] width 22 height 22
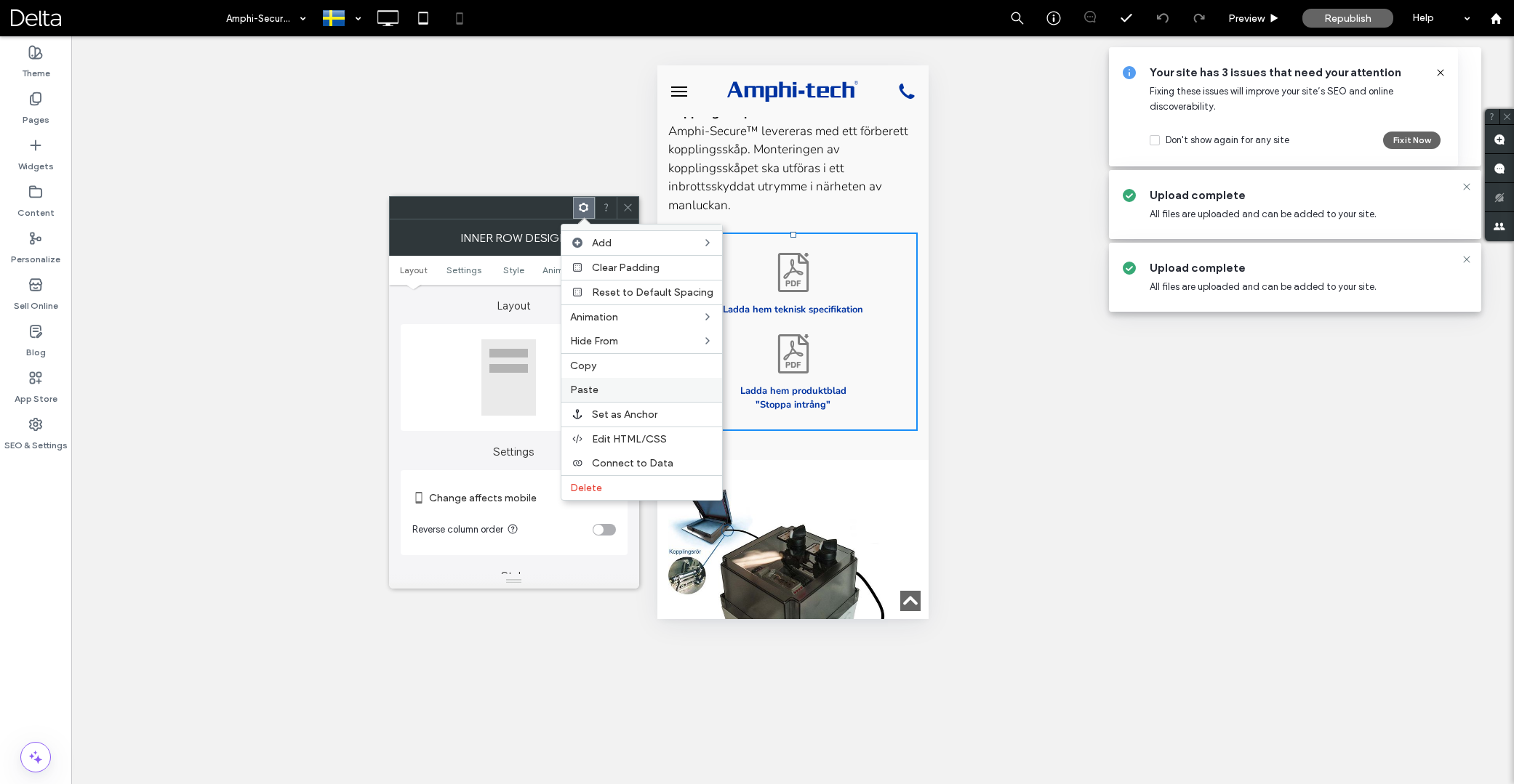
click at [599, 388] on label "Paste" at bounding box center [642, 390] width 143 height 12
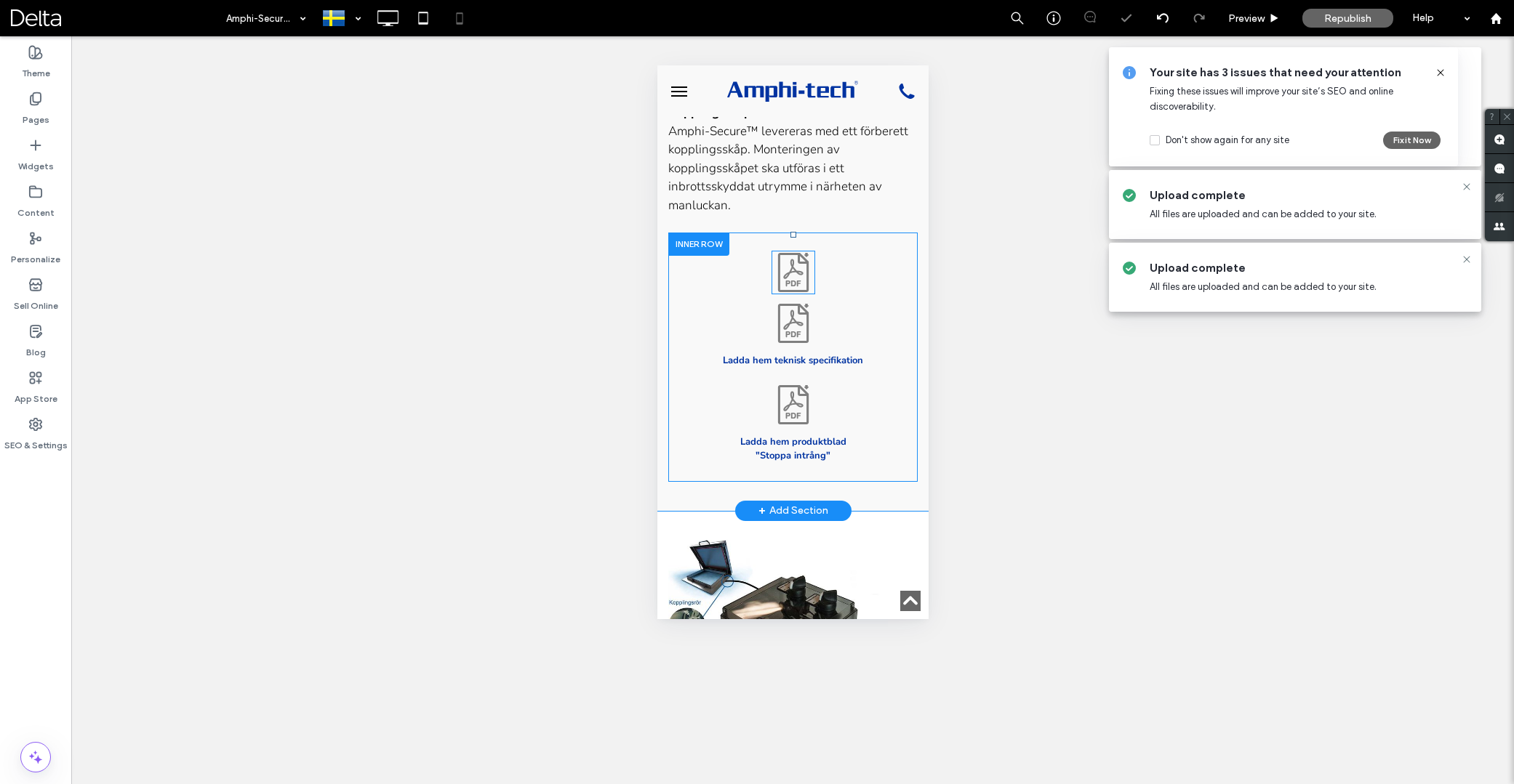
click at [798, 267] on icon at bounding box center [793, 273] width 44 height 44
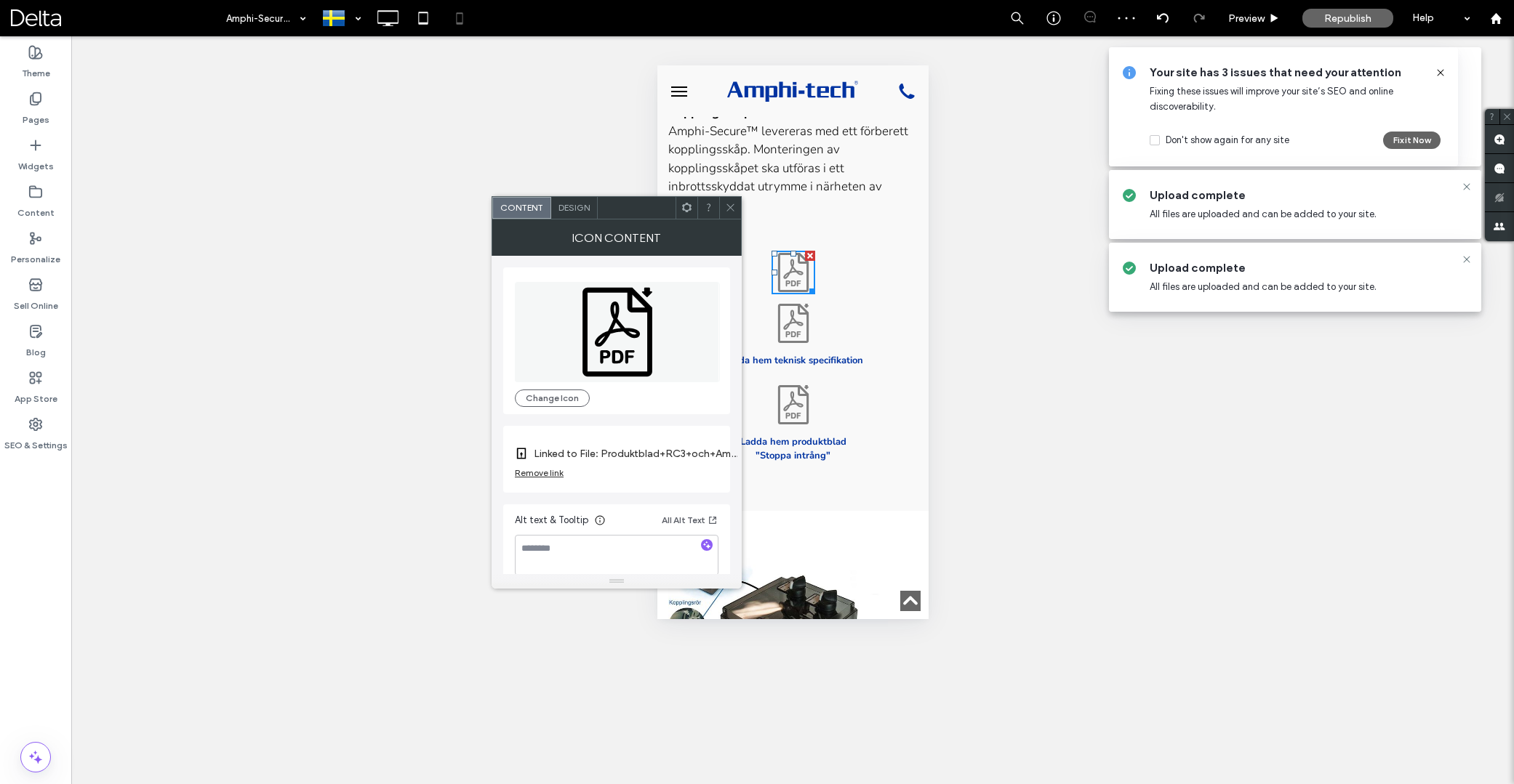
drag, startPoint x: 733, startPoint y: 209, endPoint x: 95, endPoint y: 153, distance: 640.5
click at [733, 209] on icon at bounding box center [730, 207] width 11 height 11
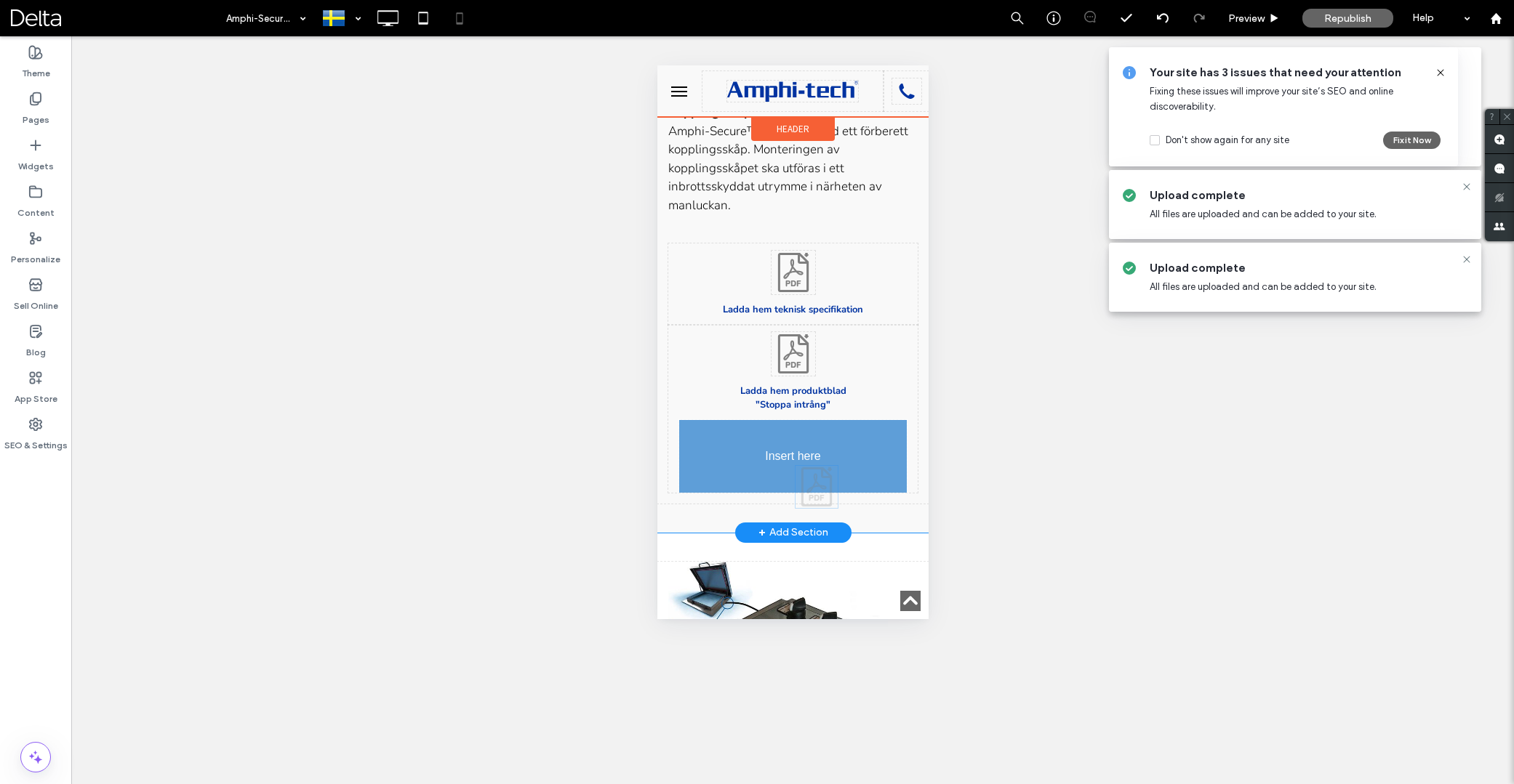
drag, startPoint x: 788, startPoint y: 258, endPoint x: 848, endPoint y: 469, distance: 219.4
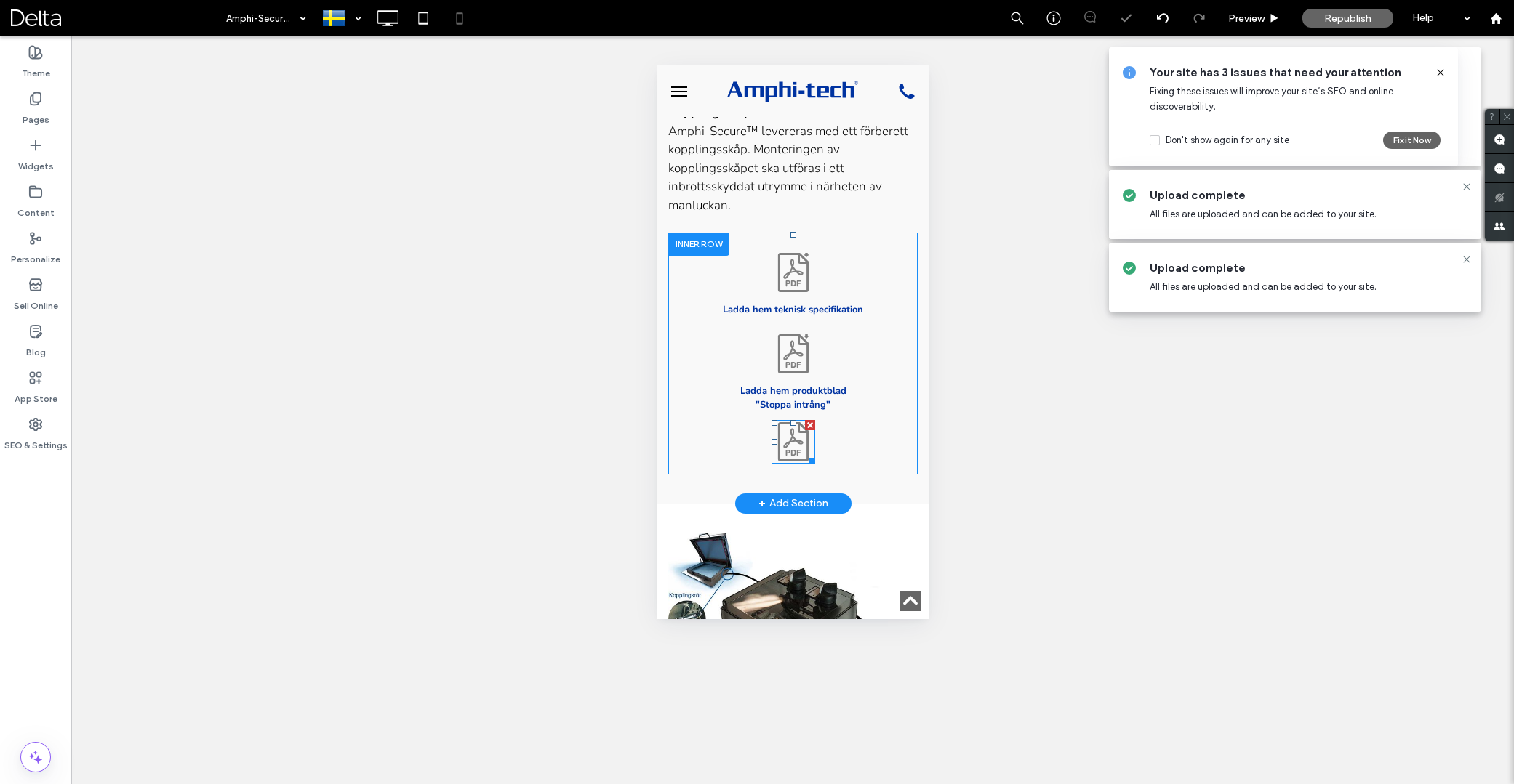
click at [798, 420] on icon at bounding box center [793, 442] width 44 height 44
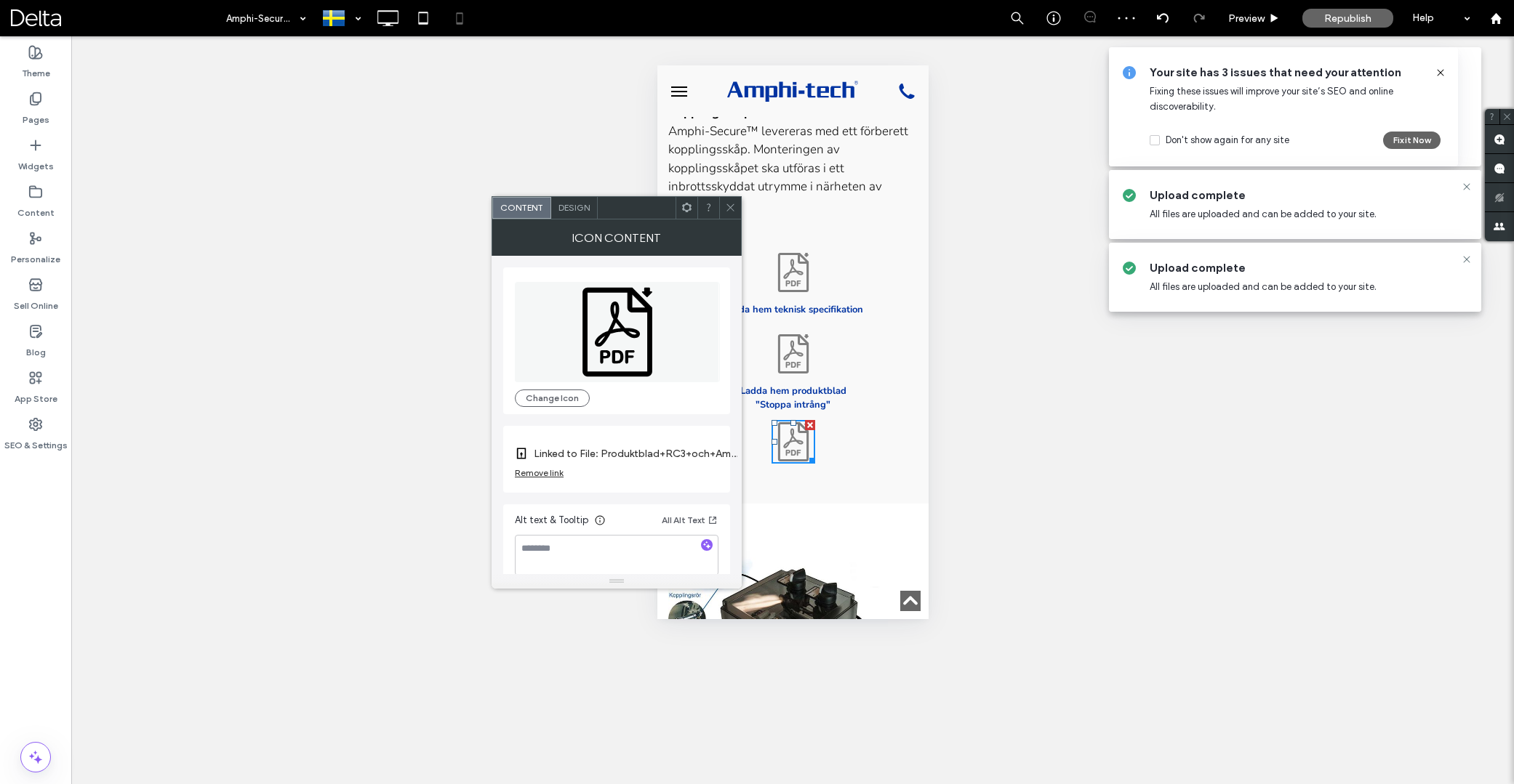
click at [583, 208] on span "Design" at bounding box center [575, 207] width 32 height 11
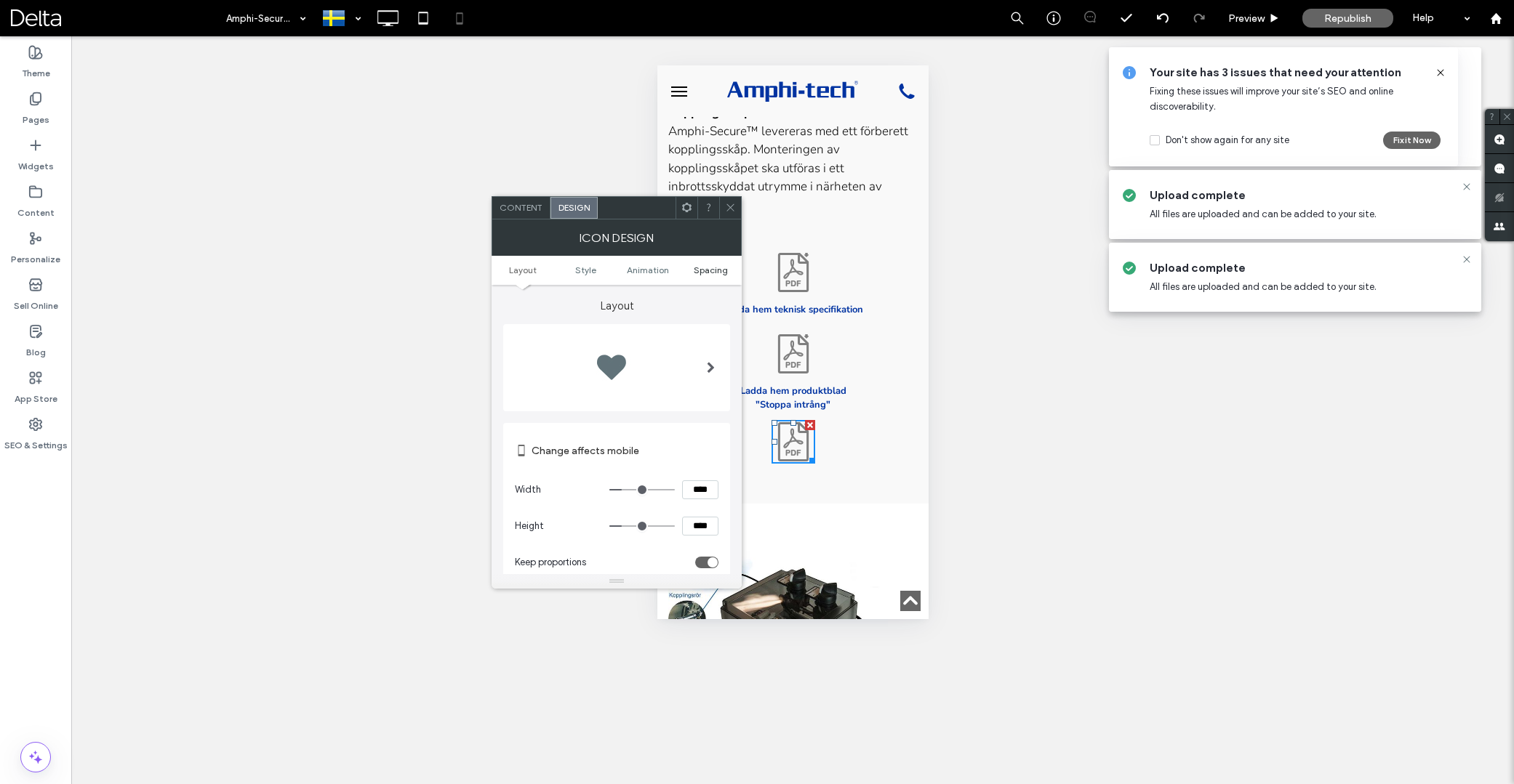
click at [709, 269] on span "Spacing" at bounding box center [711, 269] width 34 height 11
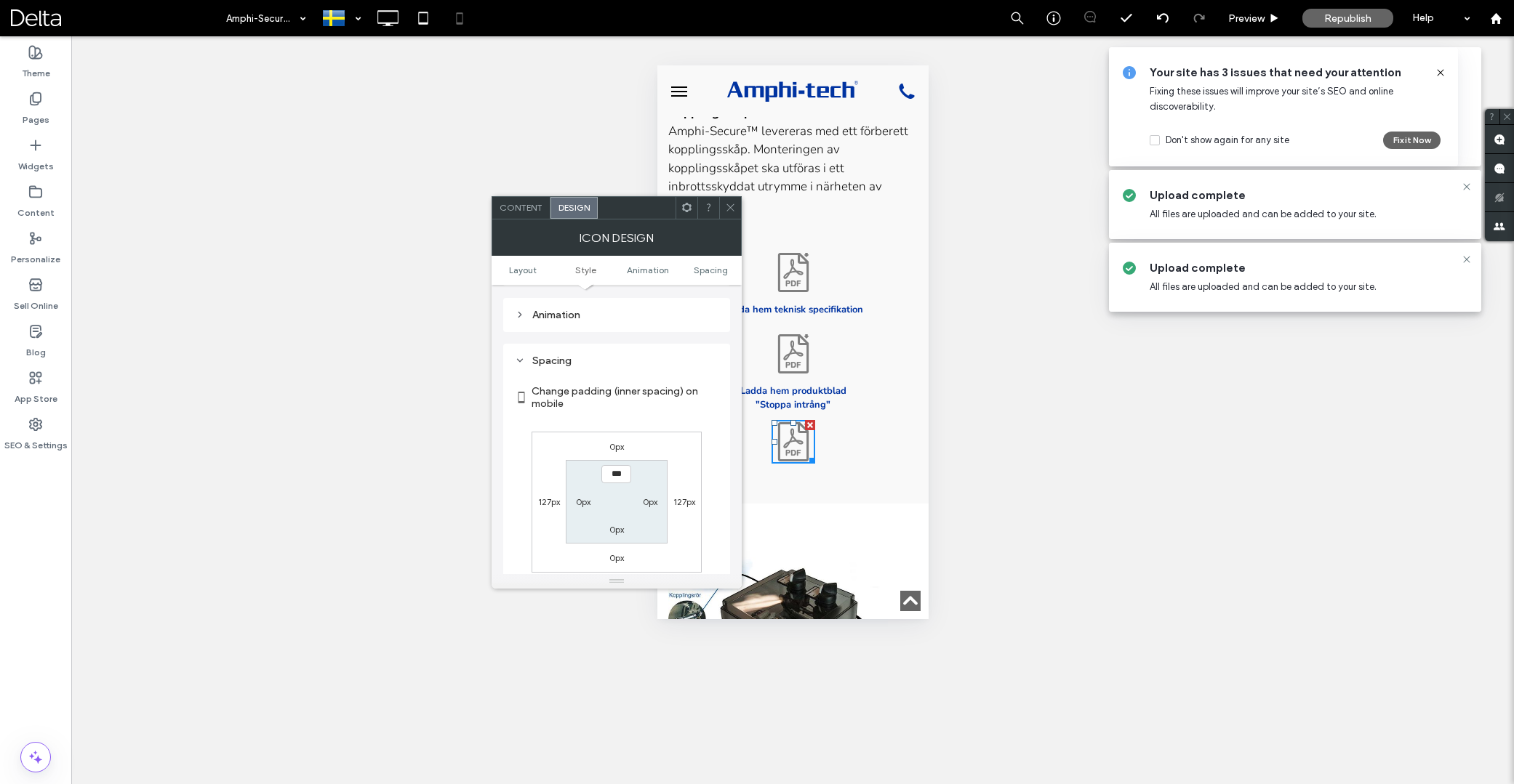
scroll to position [669, 0]
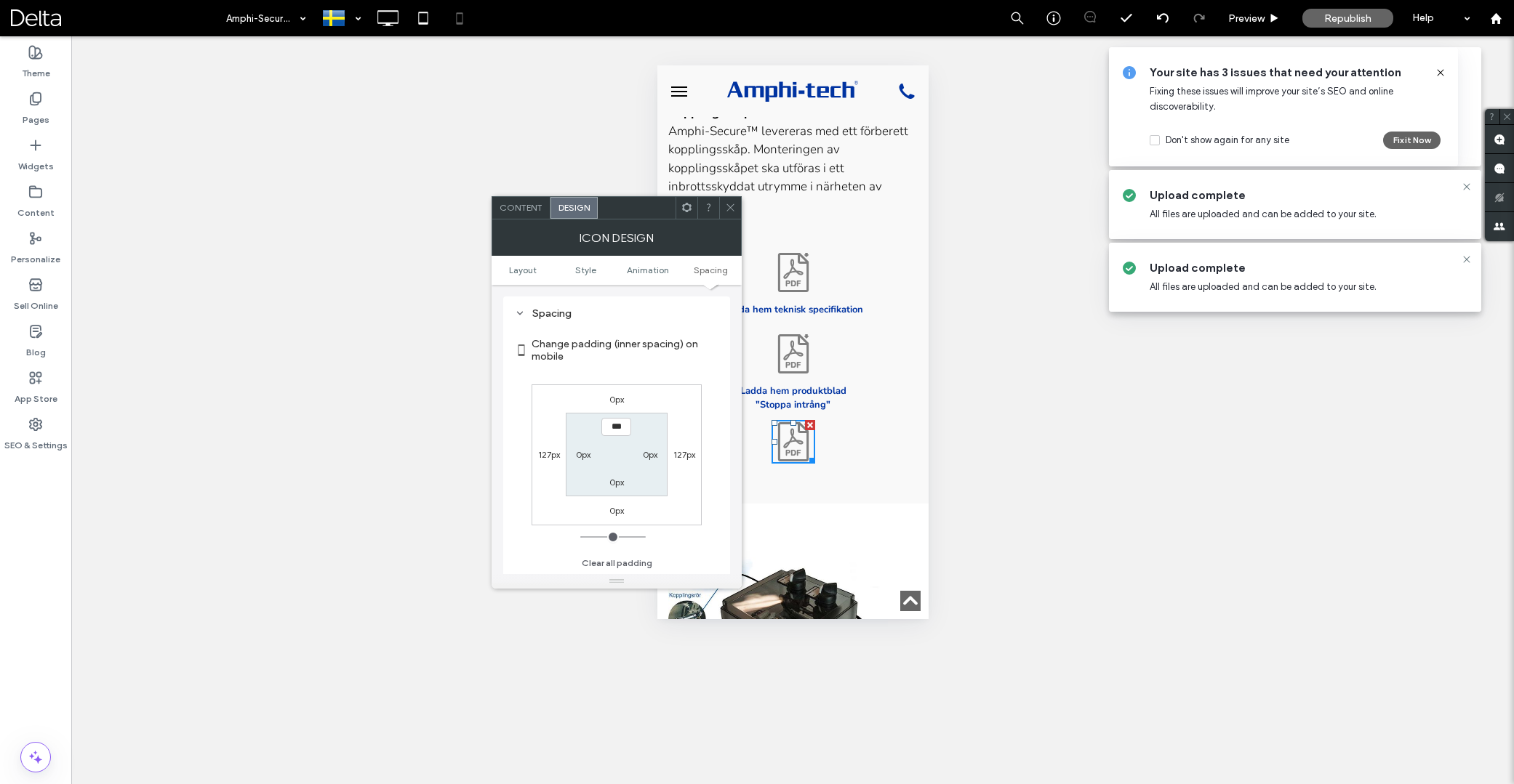
click at [605, 406] on div "0px 127px 0px 127px *** 0px 0px 0px" at bounding box center [616, 455] width 170 height 141
click at [617, 399] on label "0px" at bounding box center [617, 399] width 15 height 11
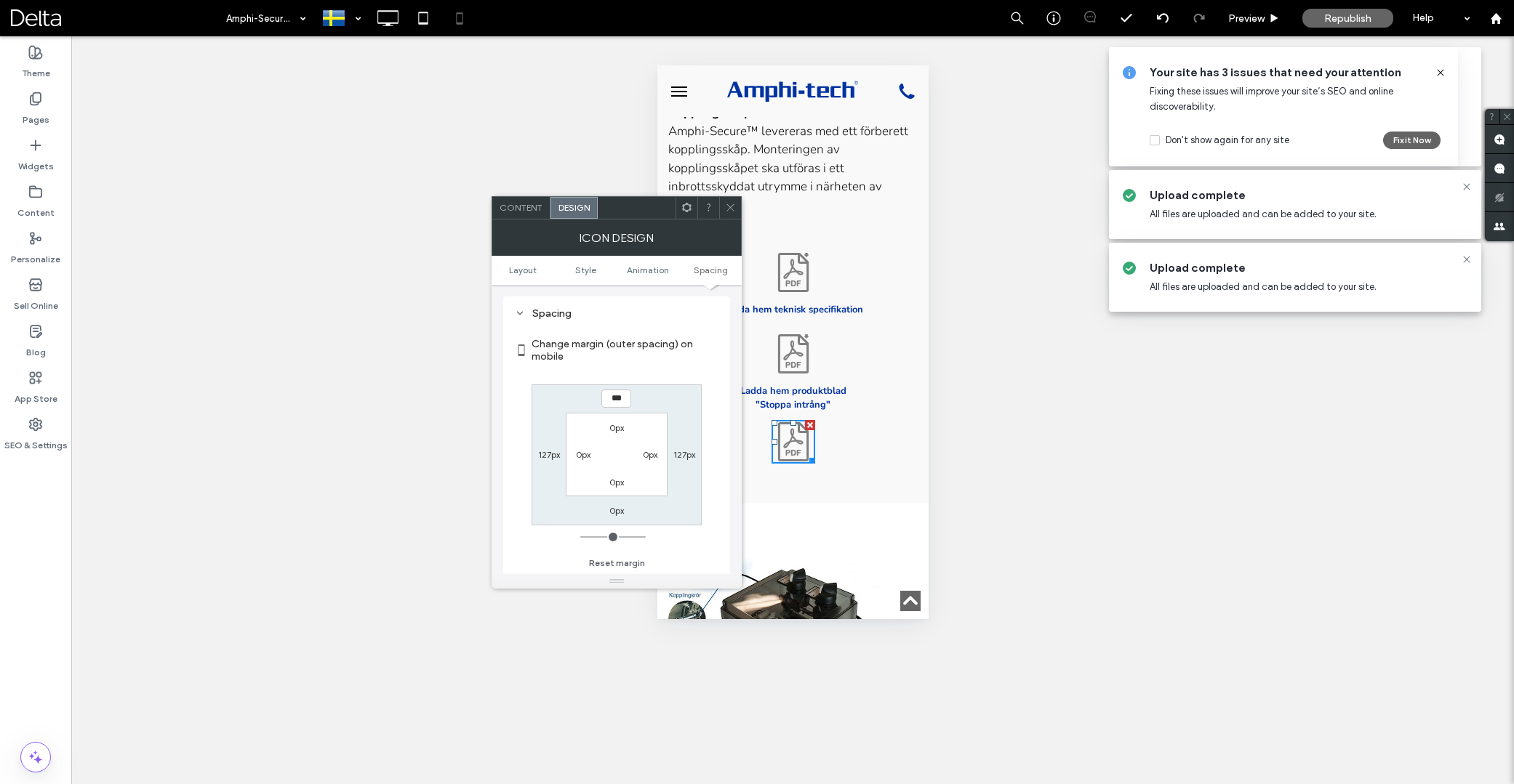
click at [617, 399] on input "***" at bounding box center [616, 399] width 30 height 18
type input "**"
type input "****"
drag, startPoint x: 727, startPoint y: 212, endPoint x: 735, endPoint y: 222, distance: 12.8
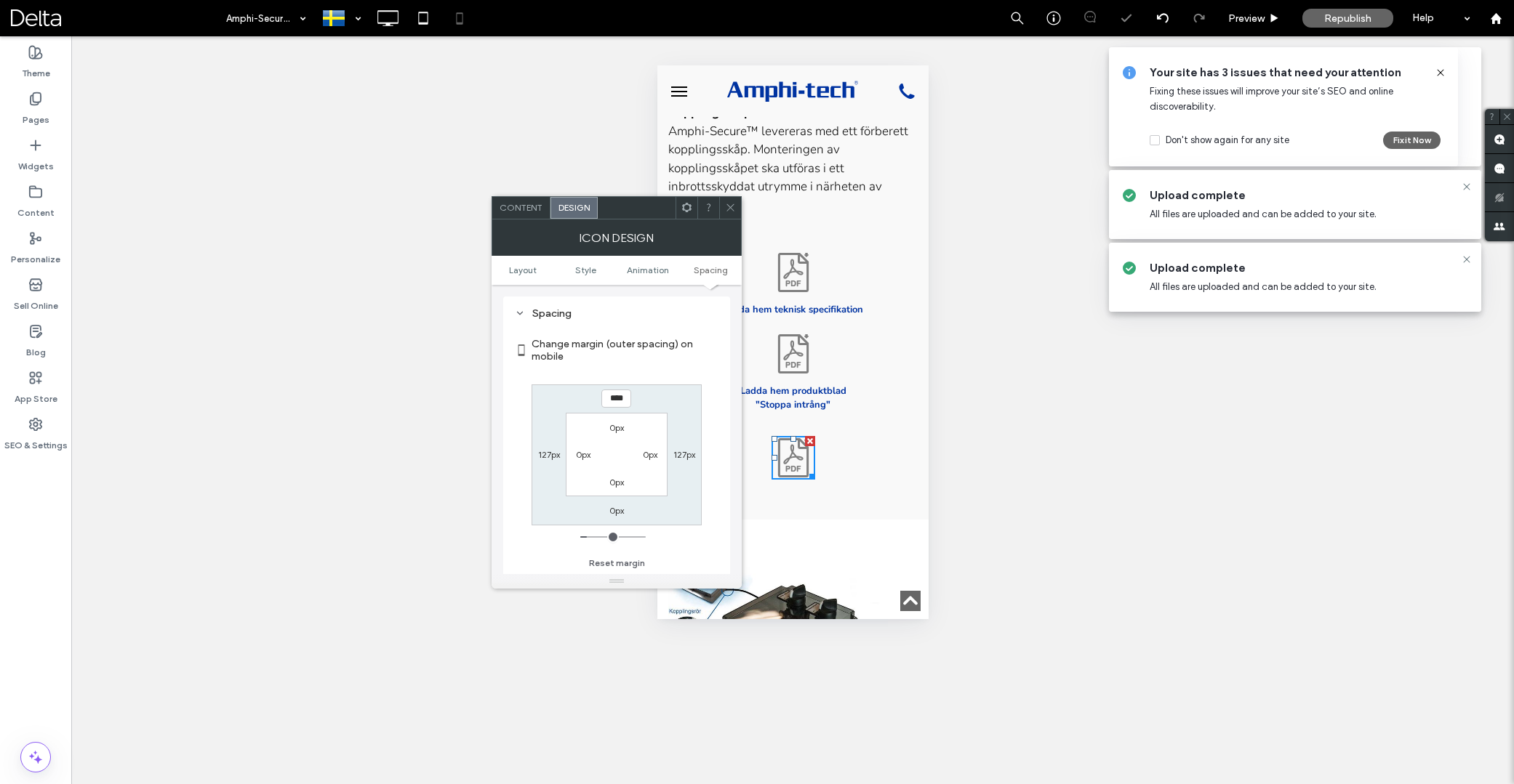
click at [729, 212] on icon at bounding box center [730, 207] width 11 height 11
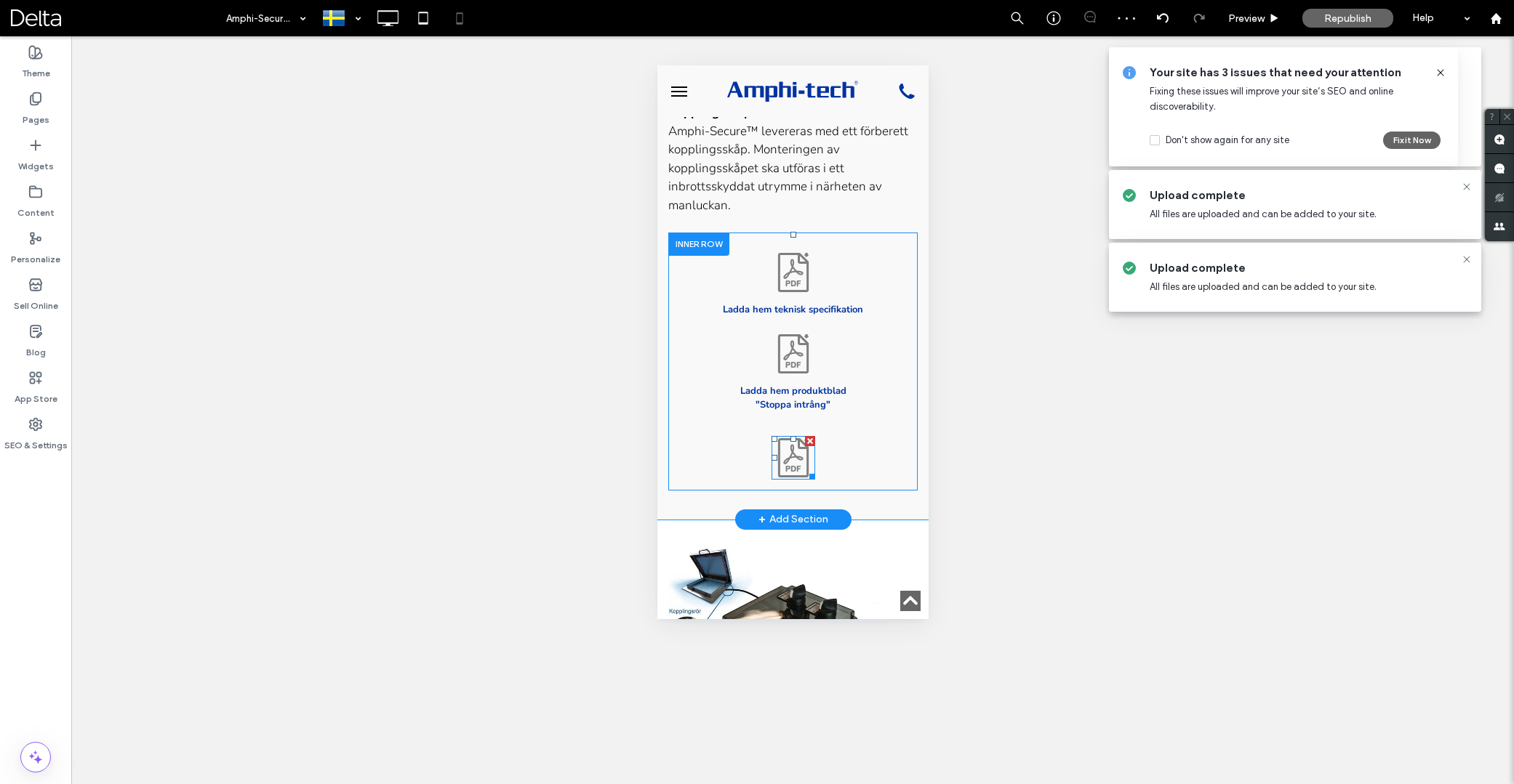
click at [789, 444] on icon at bounding box center [793, 454] width 20 height 20
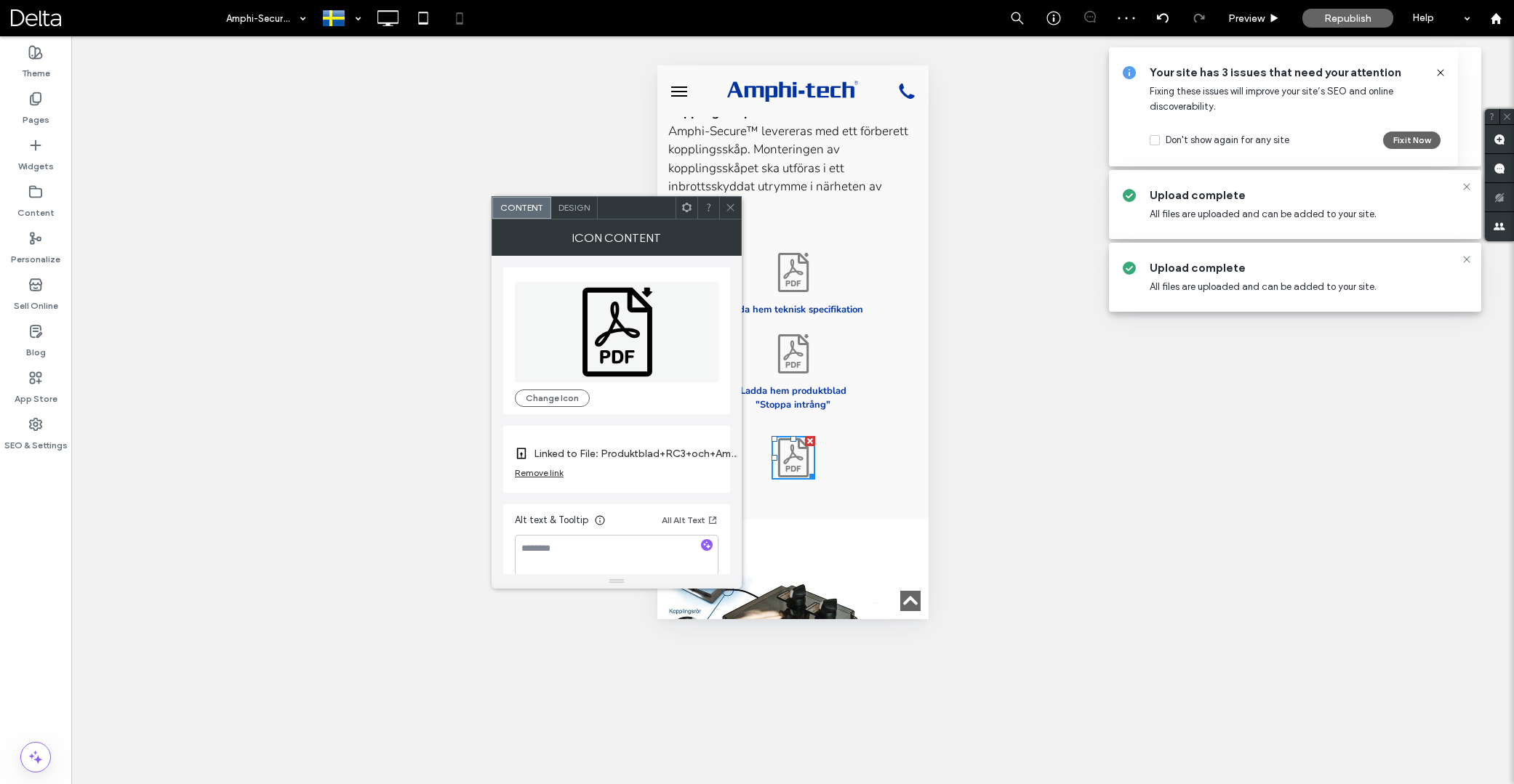
click at [556, 470] on div "Remove link" at bounding box center [539, 472] width 49 height 11
click at [652, 453] on label "Link Icon" at bounding box center [611, 454] width 193 height 27
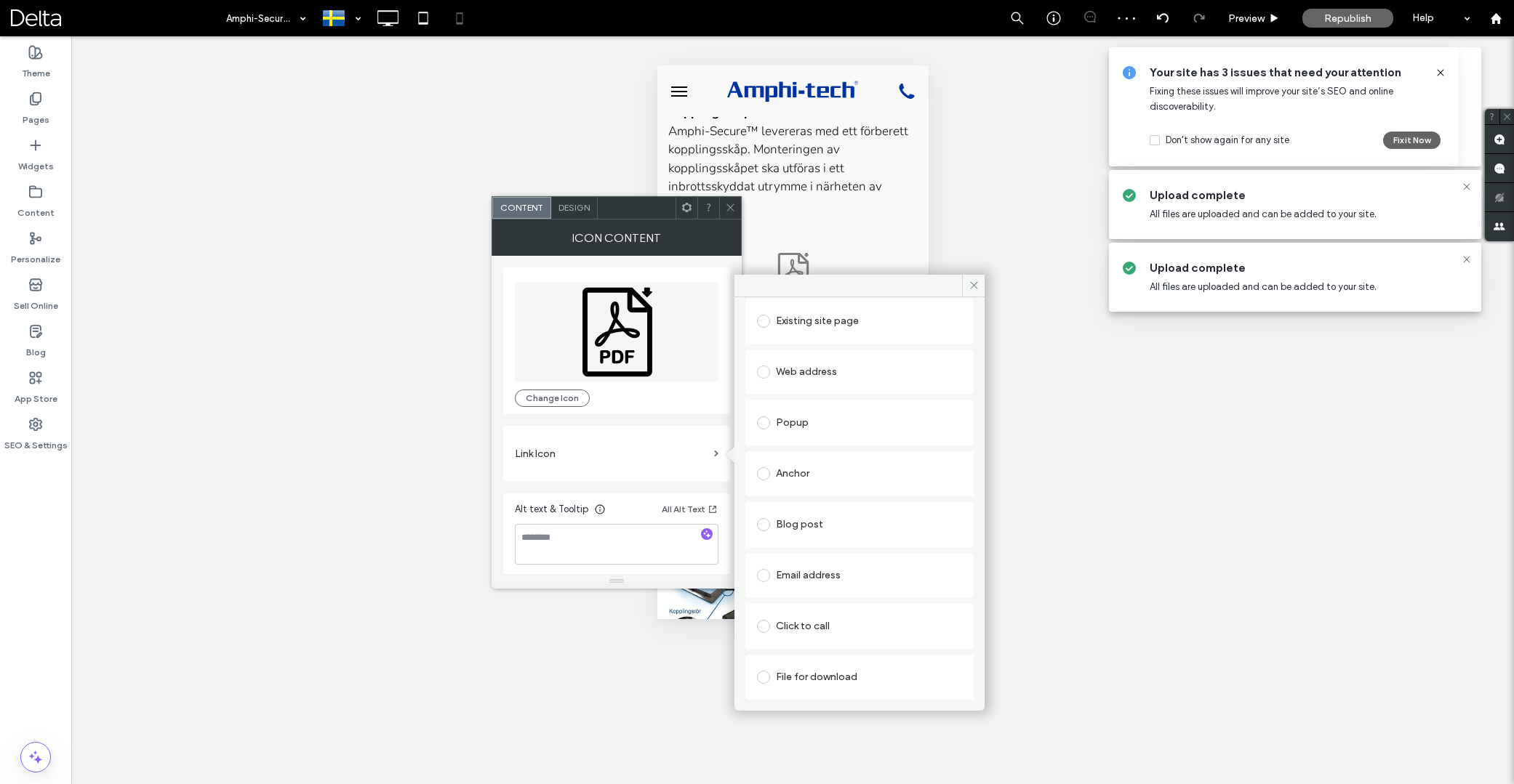
click at [812, 669] on div "File for download" at bounding box center [859, 677] width 205 height 23
click at [816, 675] on div "File" at bounding box center [860, 677] width 204 height 13
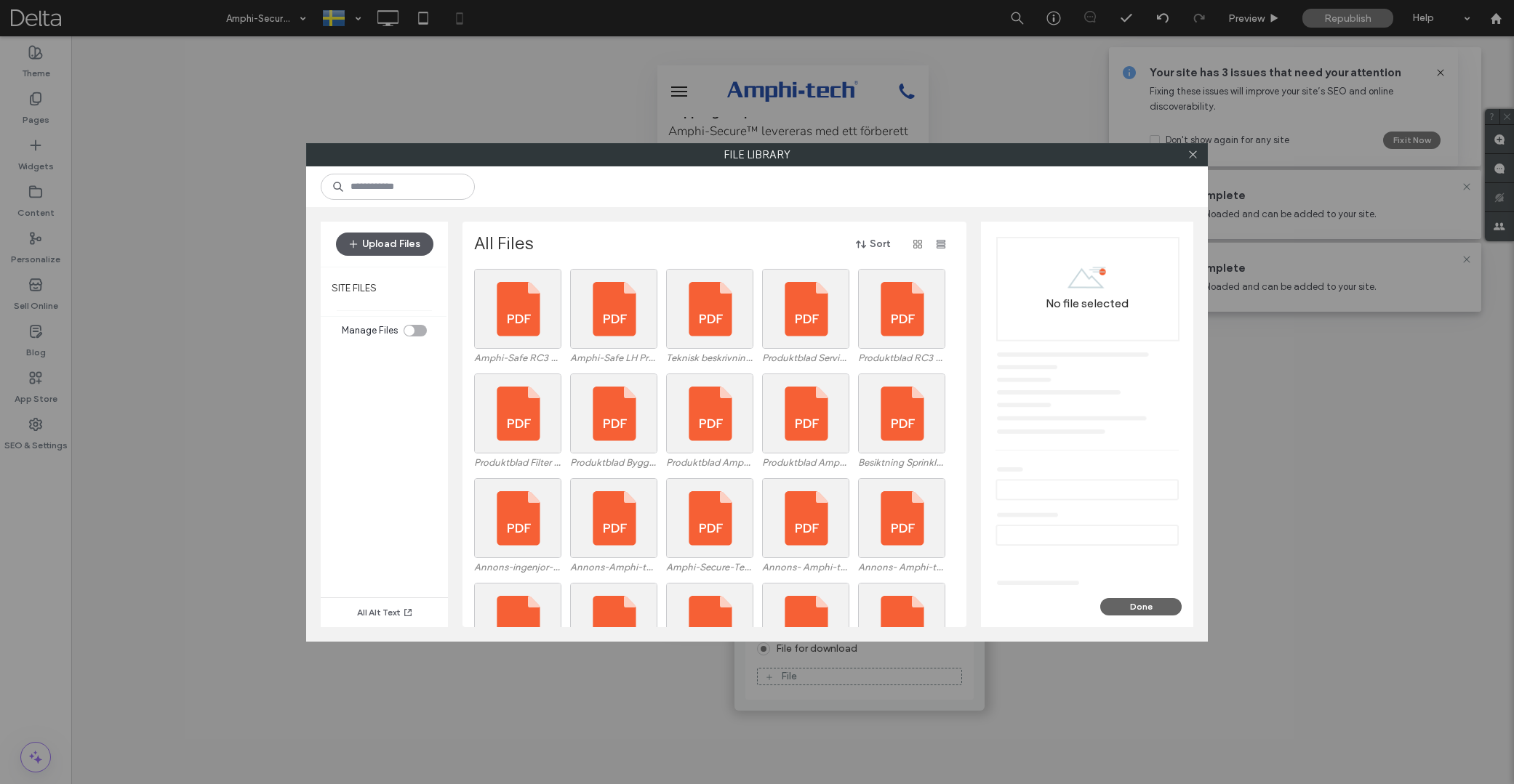
click at [400, 245] on button "Upload Files" at bounding box center [385, 244] width 98 height 23
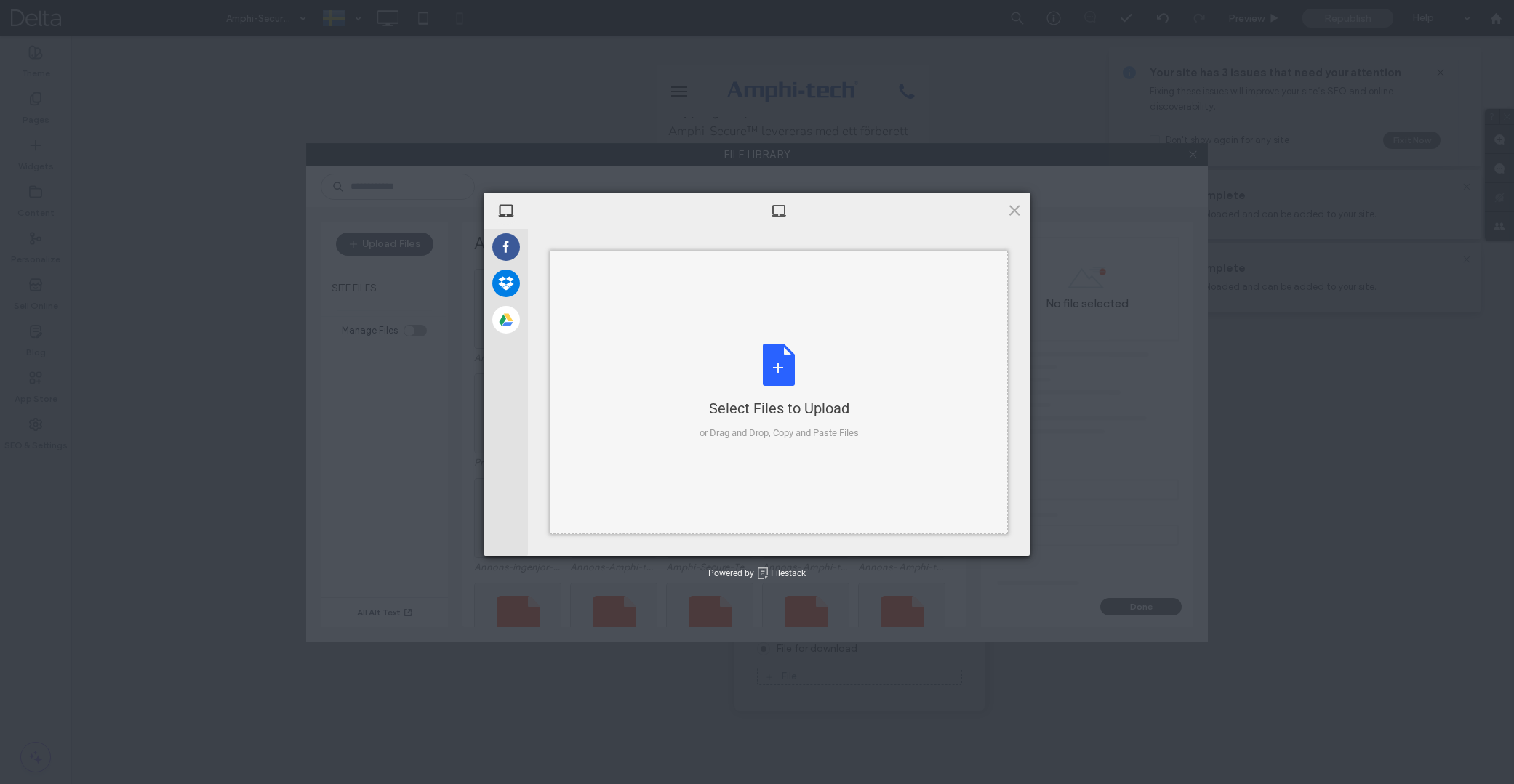
click at [730, 392] on div "Select Files to Upload or Drag and Drop, Copy and Paste Files" at bounding box center [779, 392] width 159 height 97
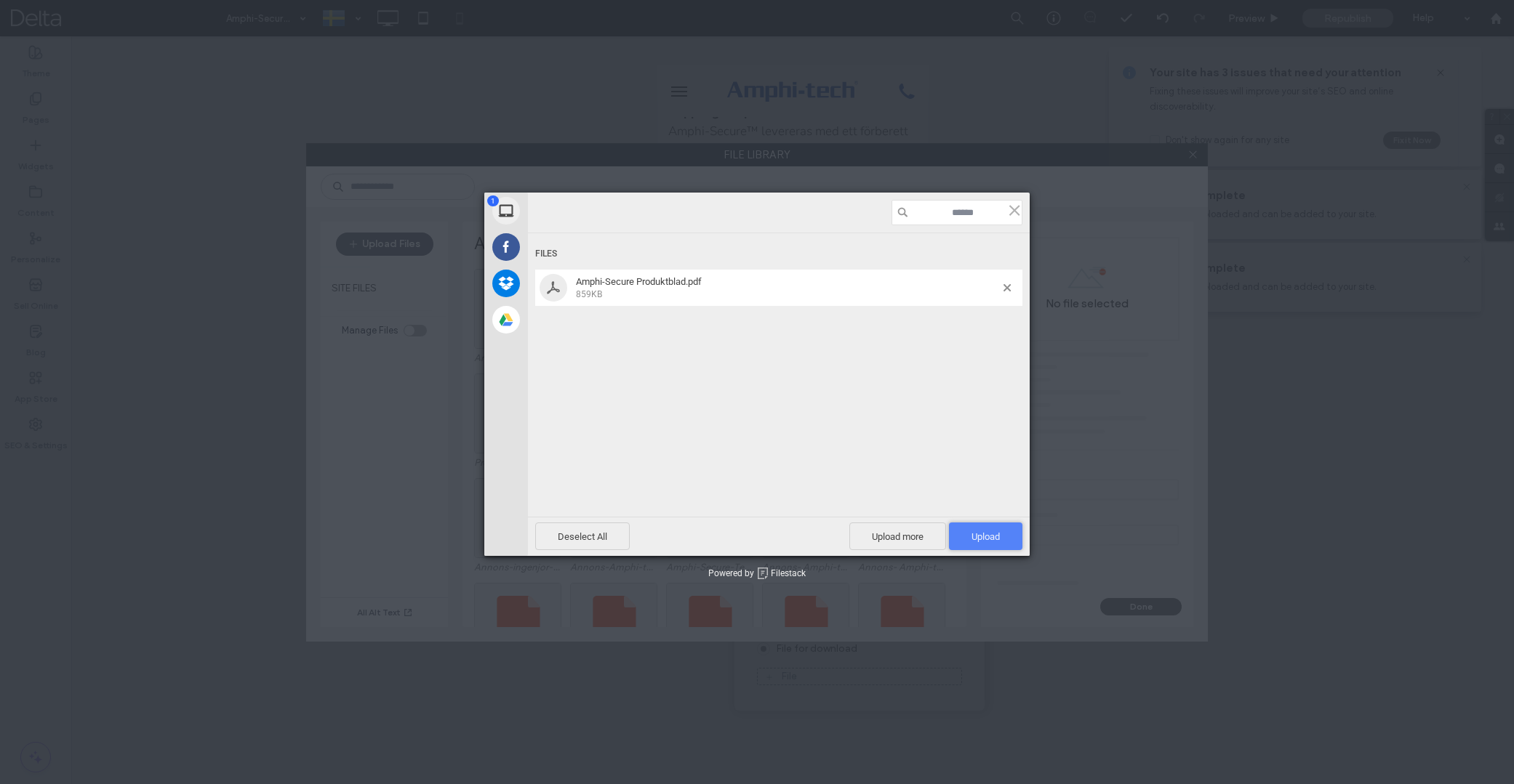
click at [992, 533] on span "Upload 1" at bounding box center [986, 536] width 28 height 11
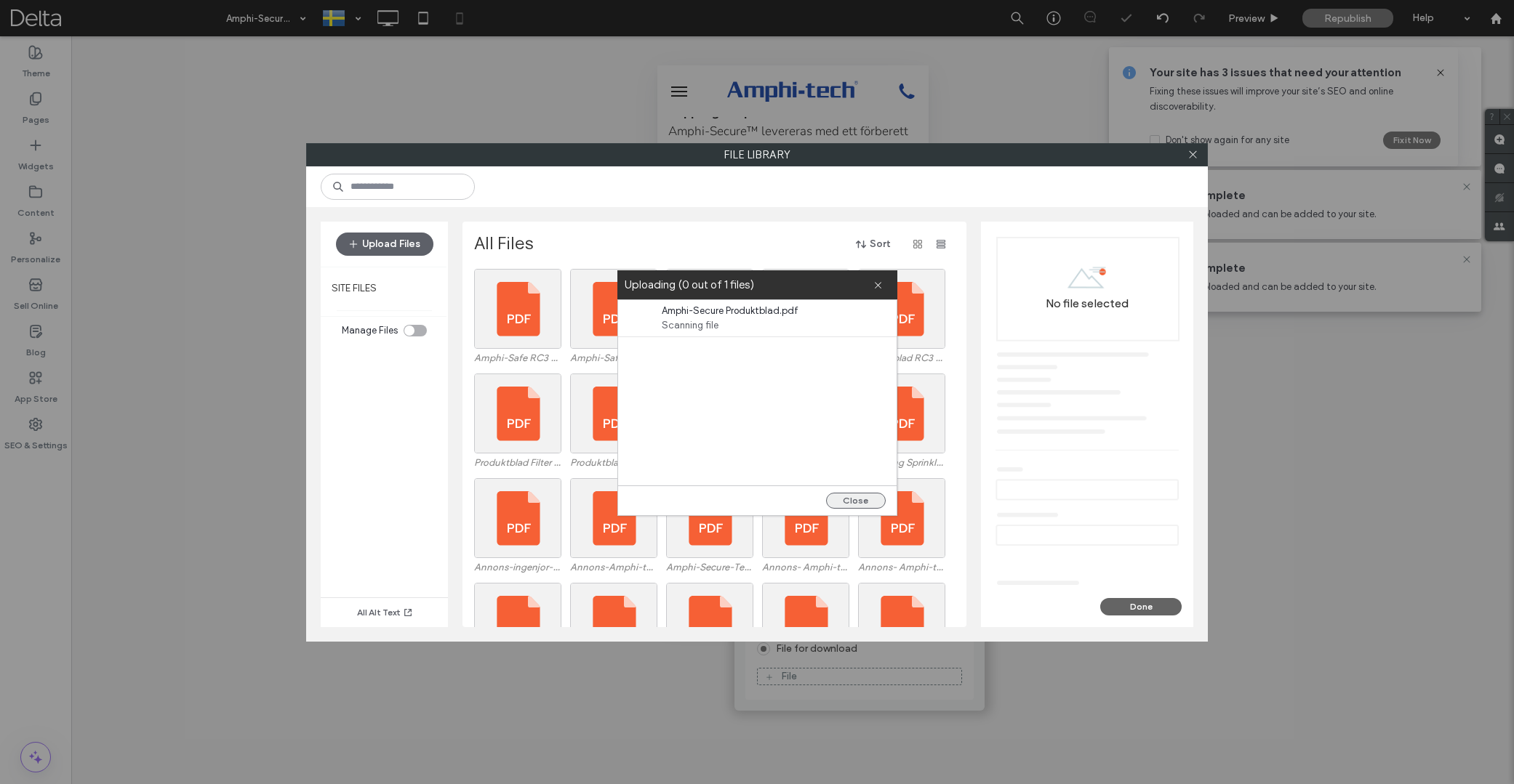
click at [857, 500] on button "Close" at bounding box center [856, 501] width 60 height 16
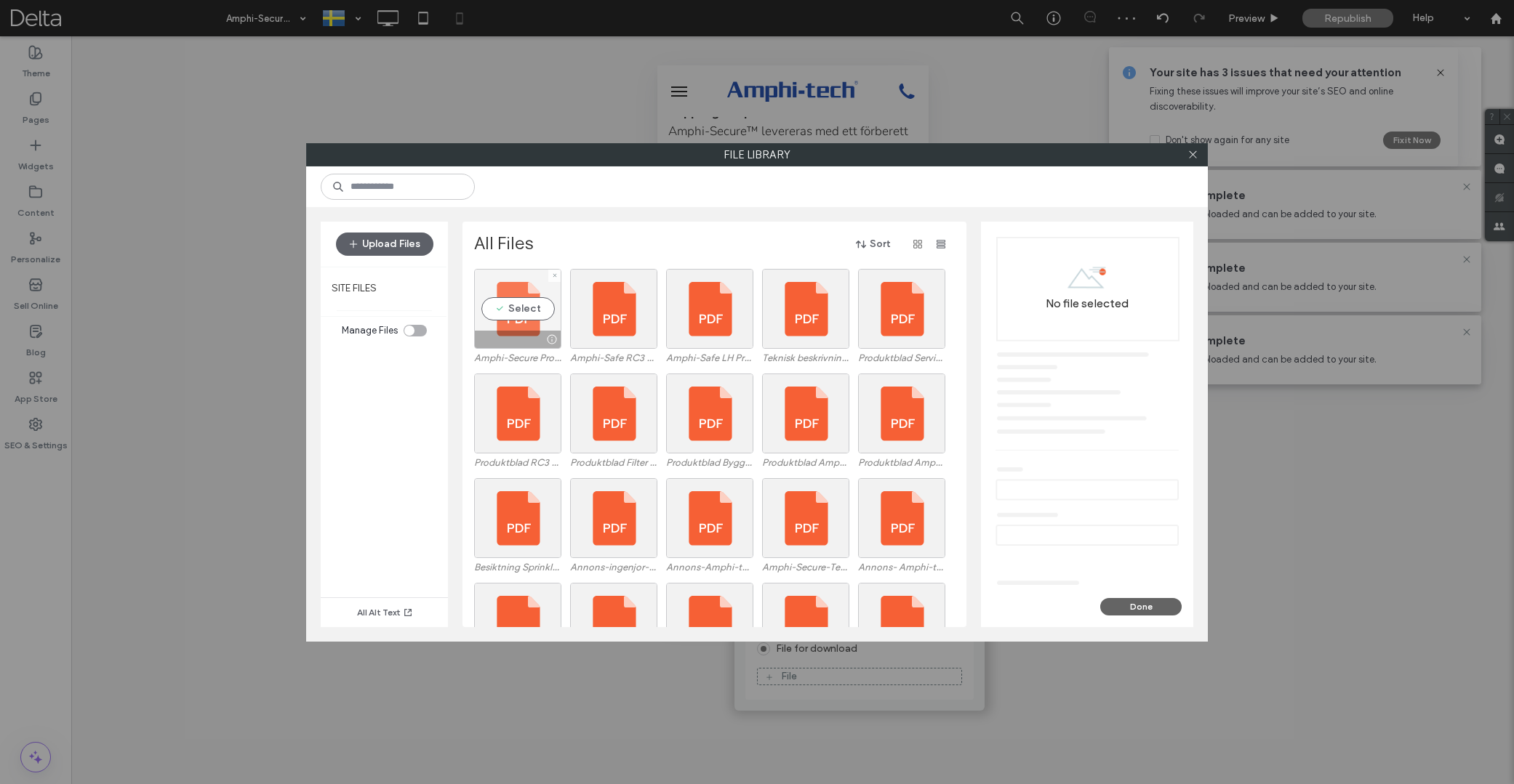
click at [515, 312] on div "Select" at bounding box center [517, 309] width 87 height 80
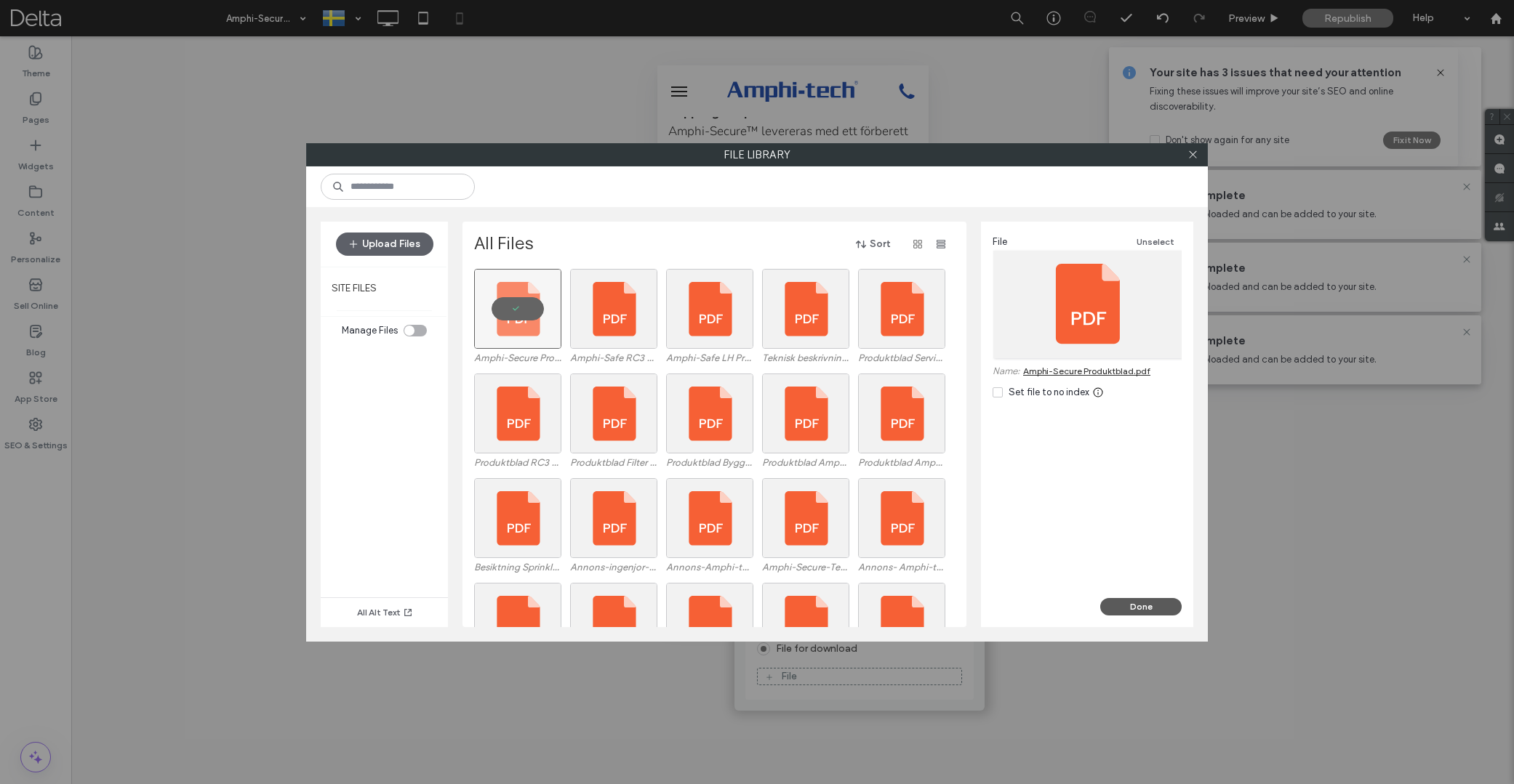
click at [1155, 609] on button "Done" at bounding box center [1141, 607] width 81 height 17
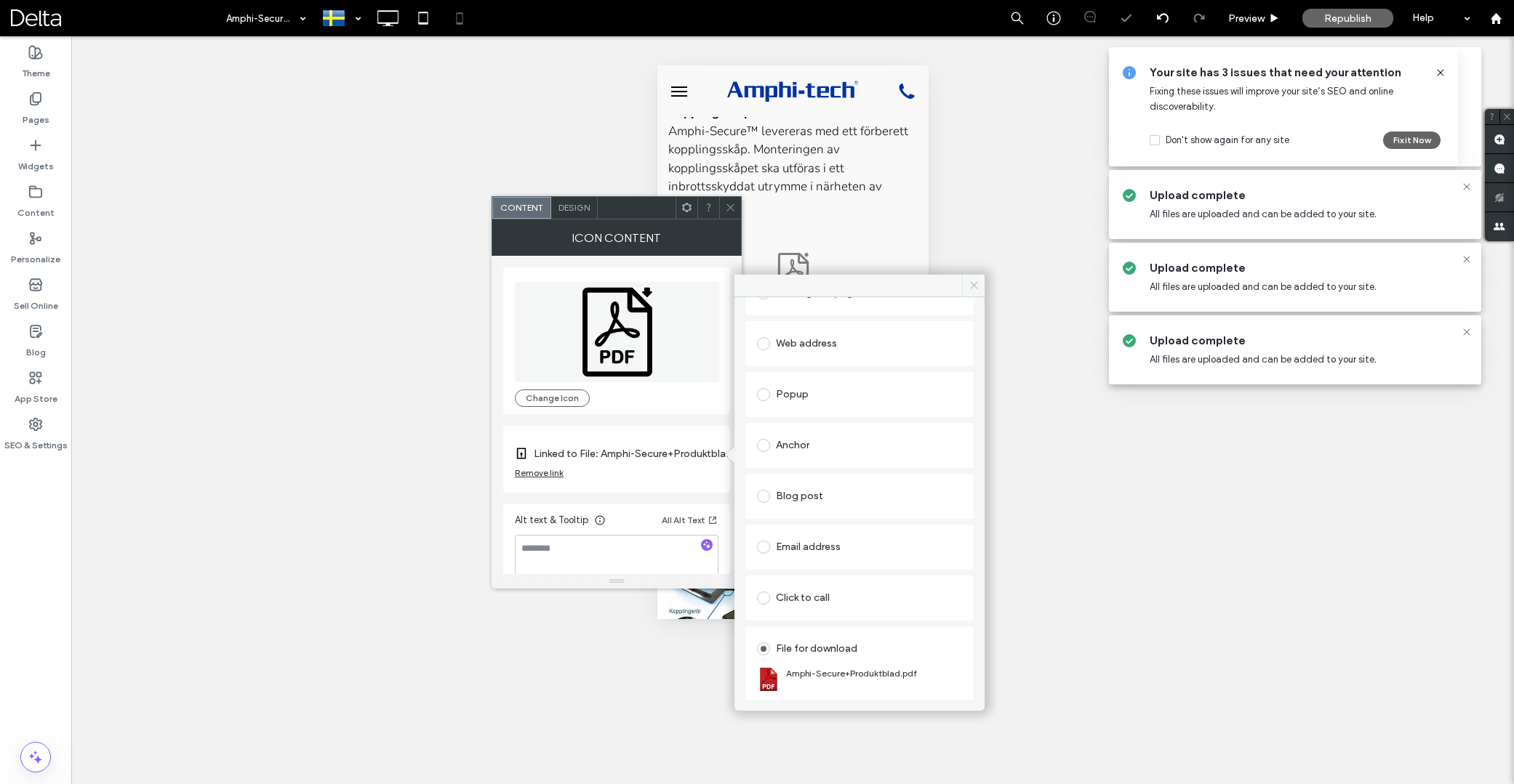
click at [975, 288] on icon at bounding box center [973, 285] width 11 height 11
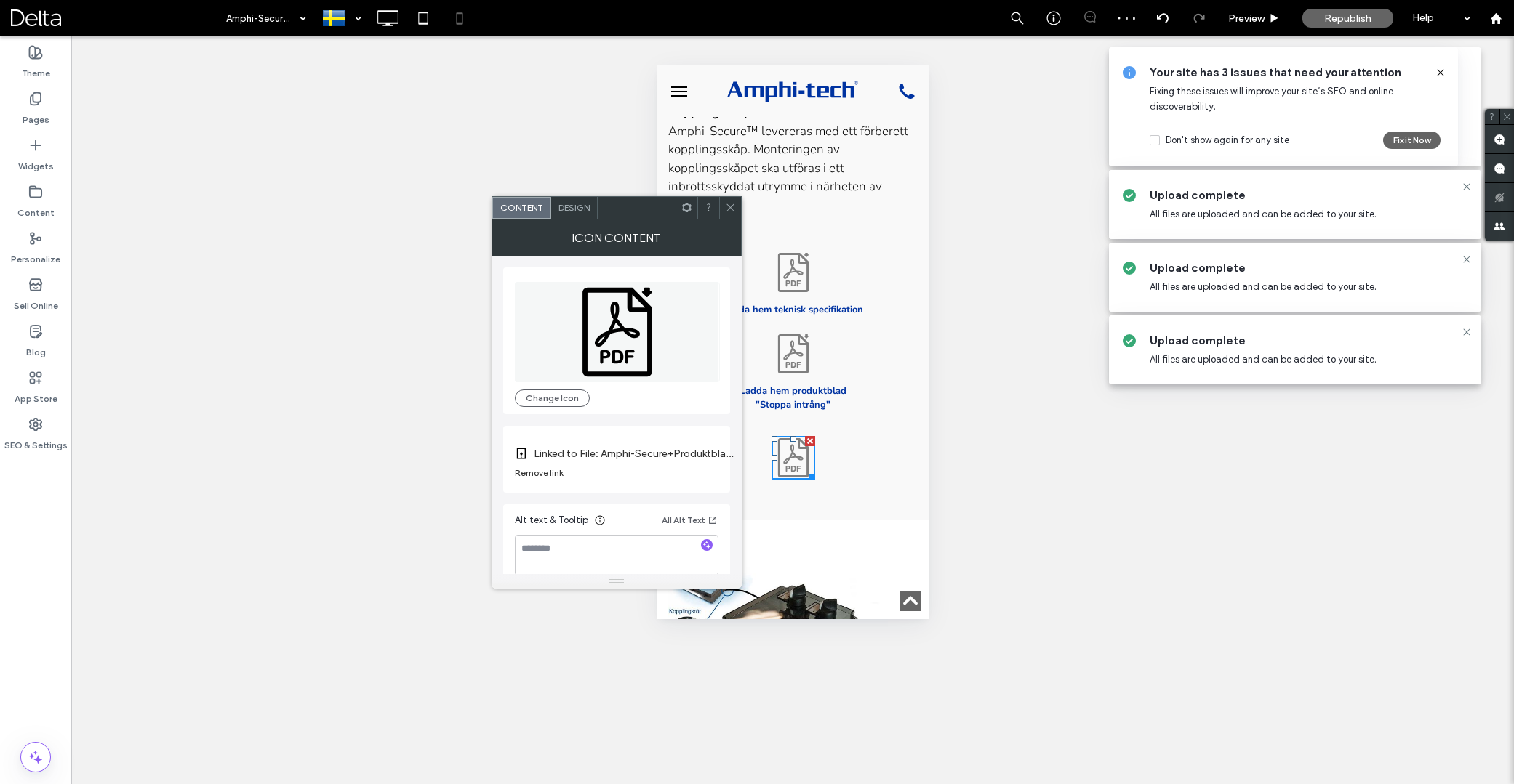
click at [727, 210] on icon at bounding box center [730, 207] width 11 height 11
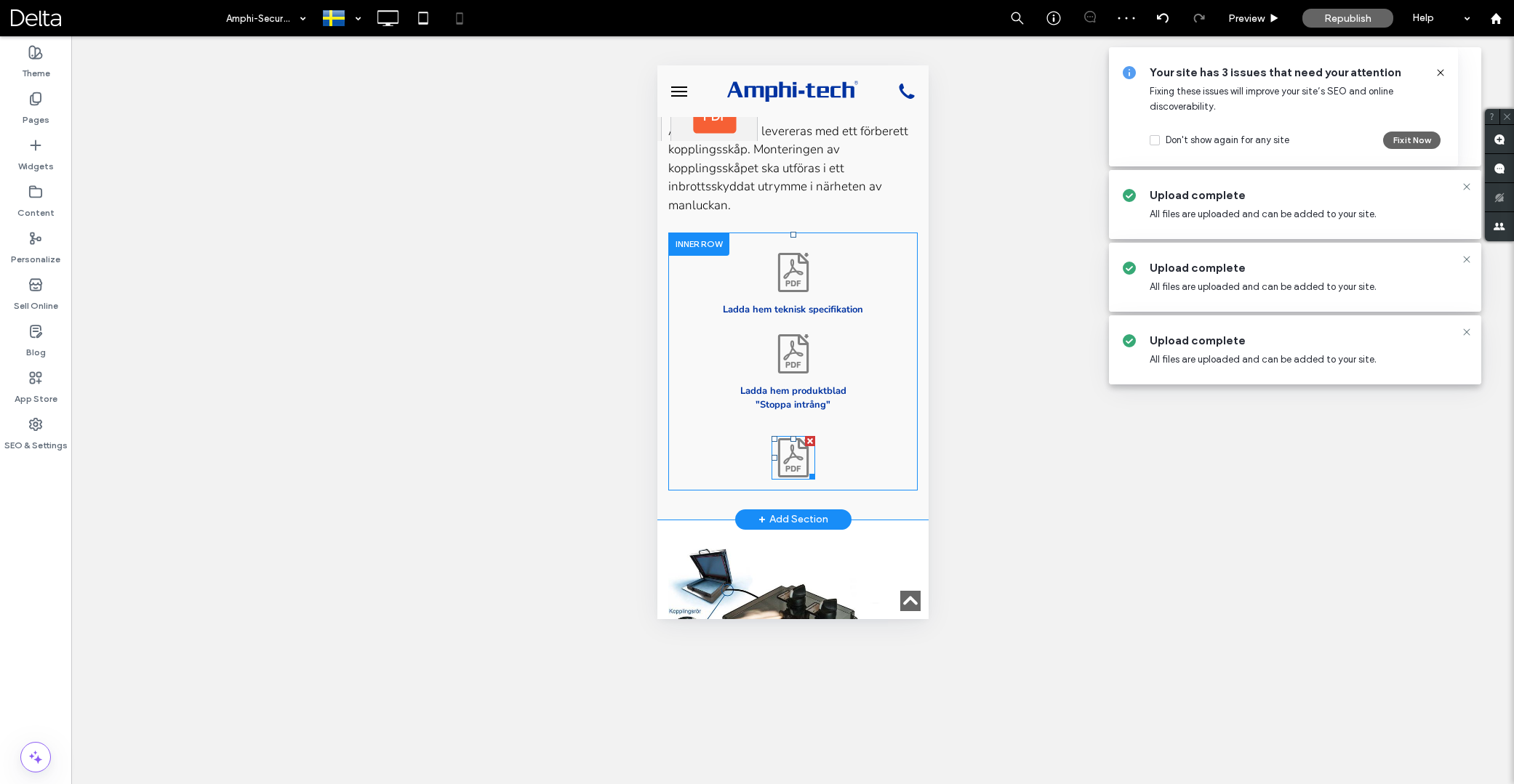
click at [808, 448] on icon at bounding box center [793, 457] width 44 height 44
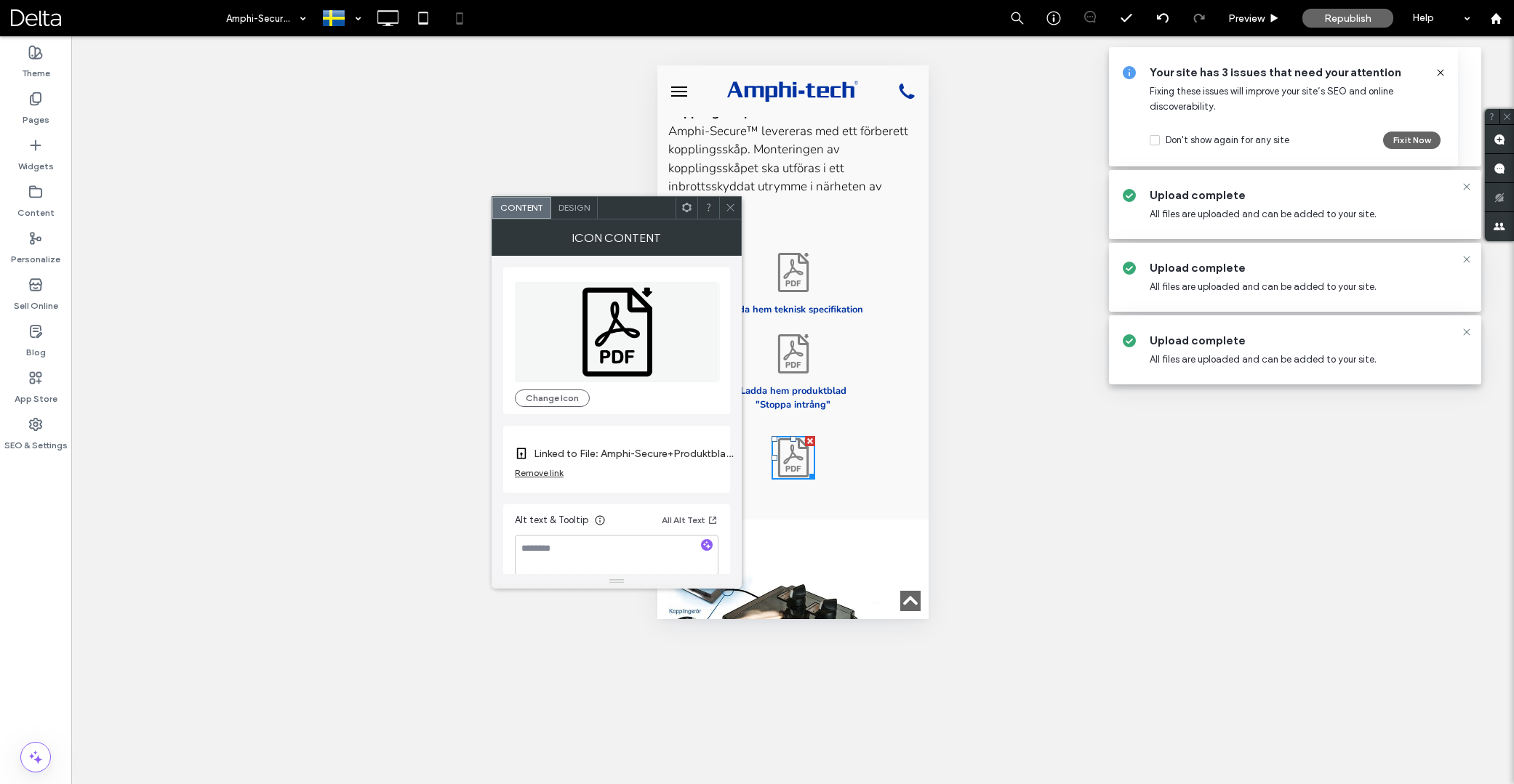
click at [689, 206] on use at bounding box center [687, 207] width 9 height 9
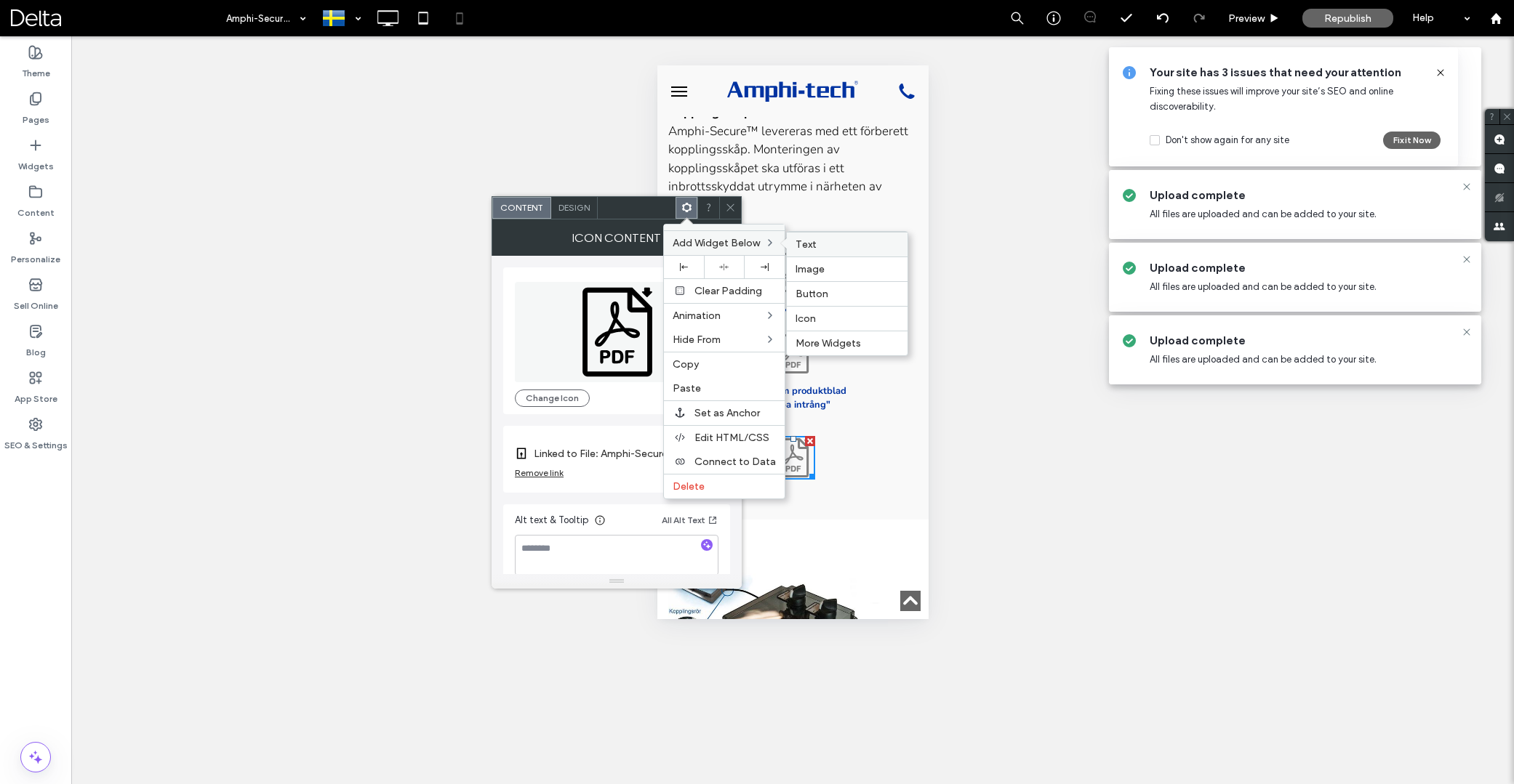
click at [832, 244] on label "Text" at bounding box center [847, 244] width 104 height 12
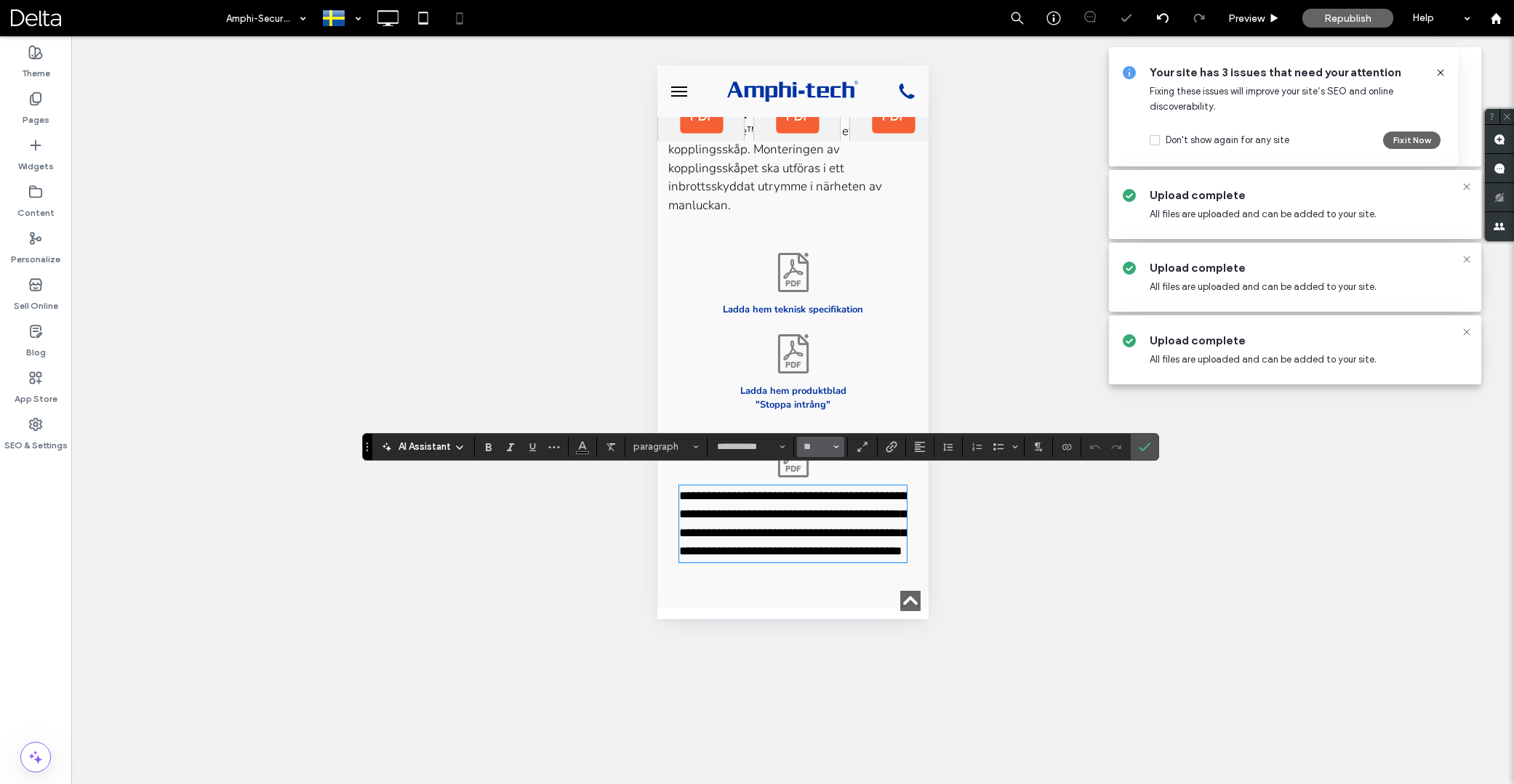
click at [837, 447] on icon "Size" at bounding box center [836, 447] width 6 height 6
type input "**"
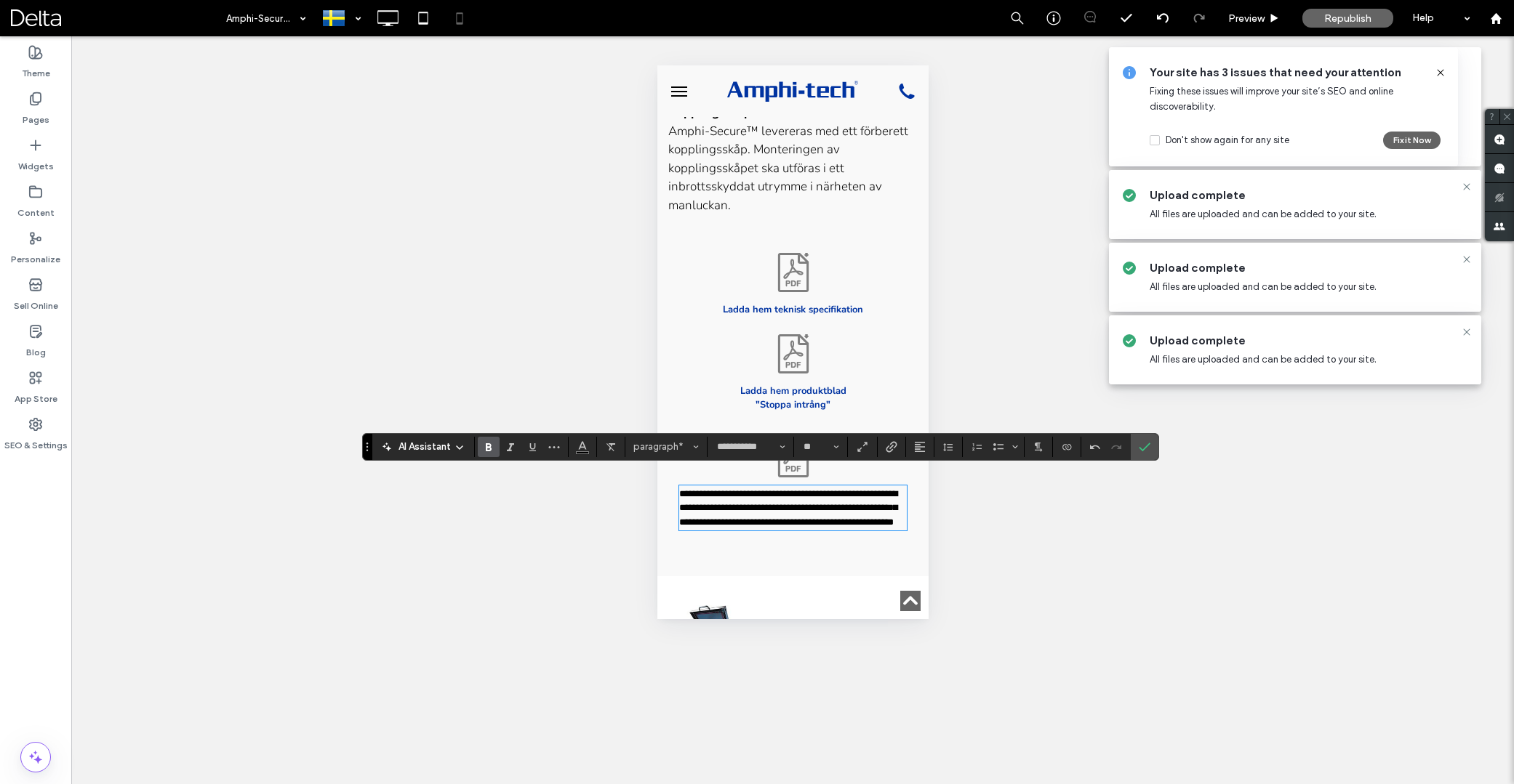
click at [494, 448] on label "Bold" at bounding box center [488, 447] width 22 height 21
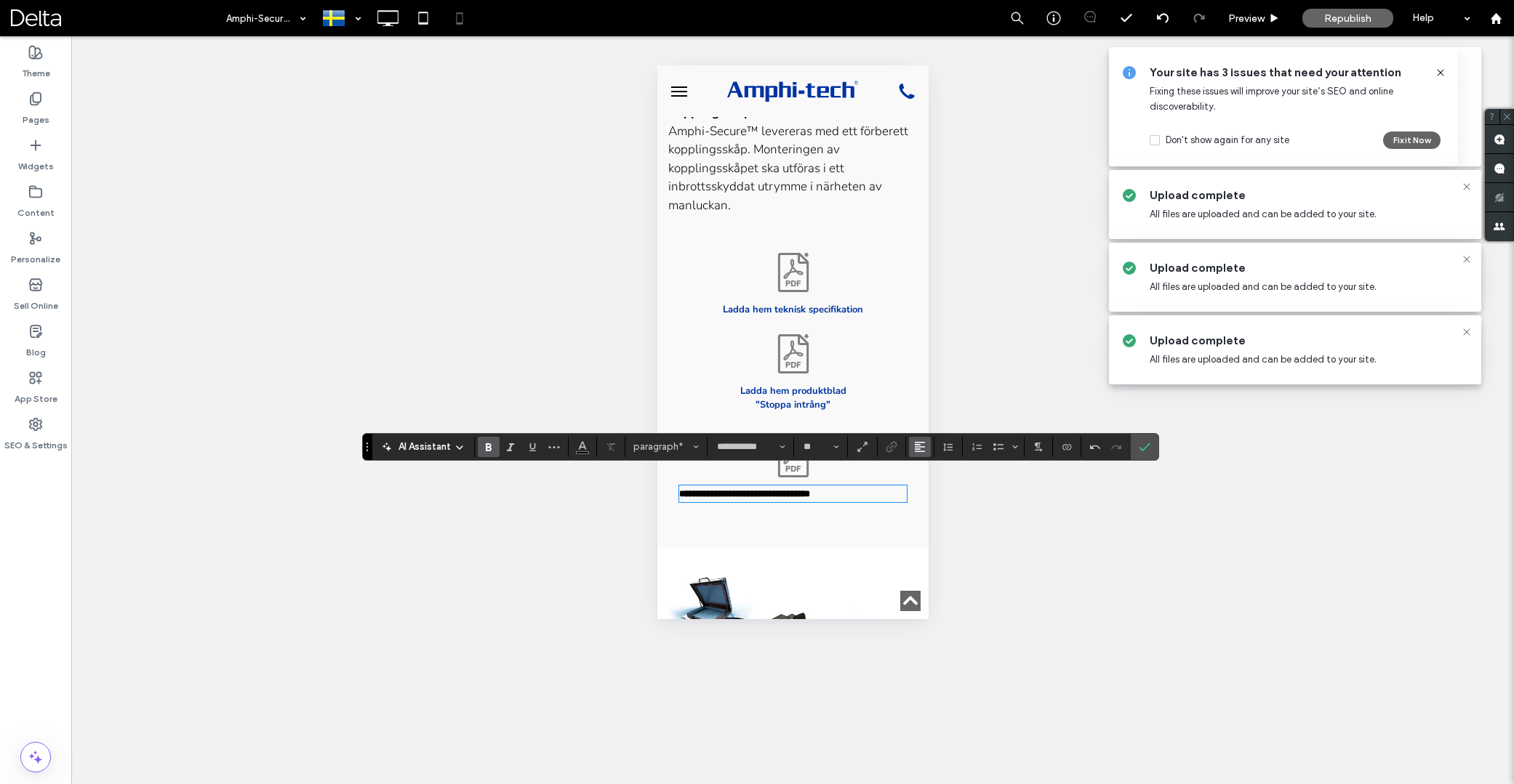
click at [919, 445] on use "Alignment" at bounding box center [920, 447] width 10 height 10
drag, startPoint x: 924, startPoint y: 491, endPoint x: 207, endPoint y: 421, distance: 720.4
click at [924, 491] on label "ui.textEditor.alignment.center" at bounding box center [934, 491] width 51 height 21
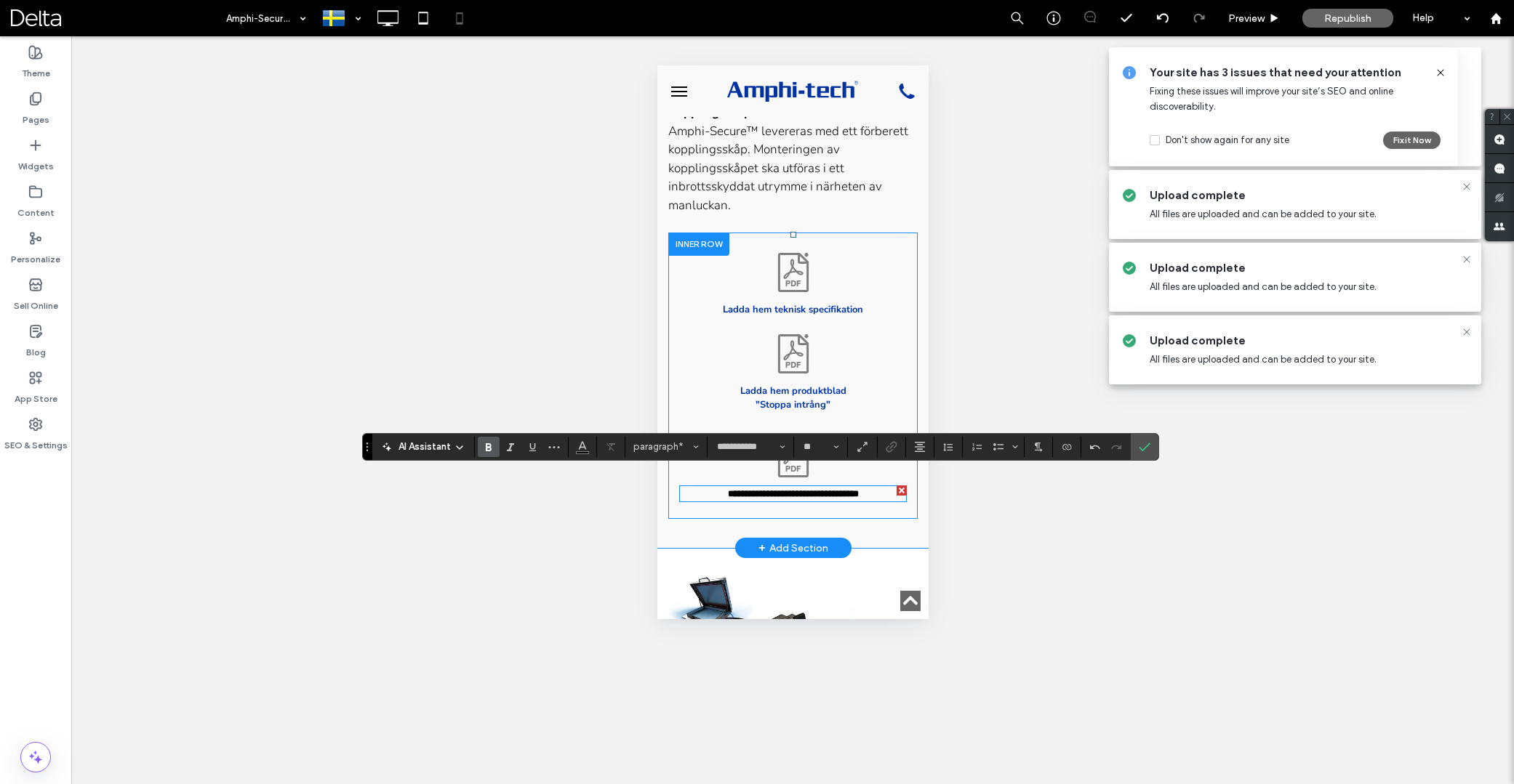
click at [849, 489] on strong "**********" at bounding box center [793, 493] width 131 height 9
click at [891, 451] on use "Link" at bounding box center [891, 446] width 11 height 11
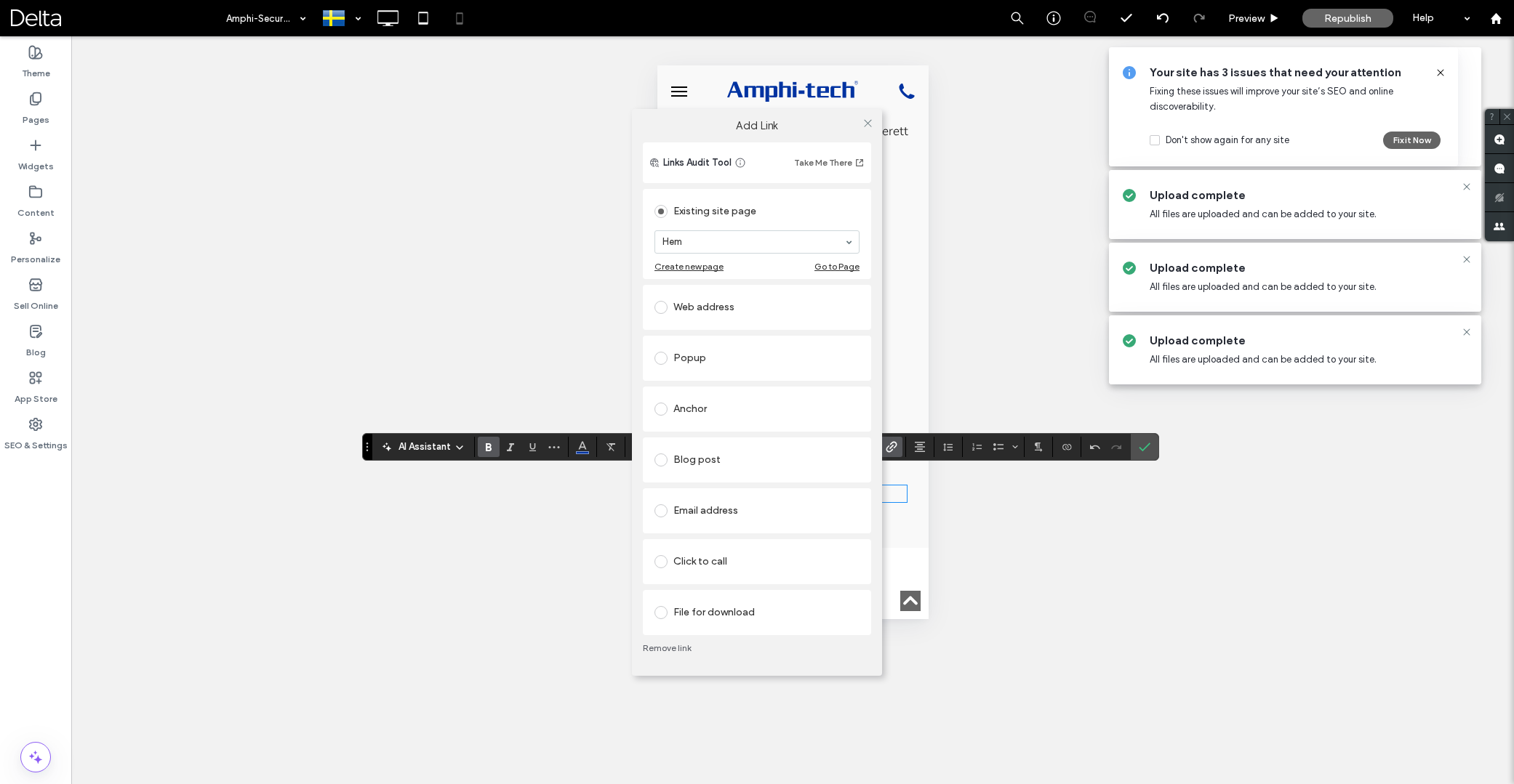
click at [743, 616] on div "File for download" at bounding box center [756, 612] width 205 height 23
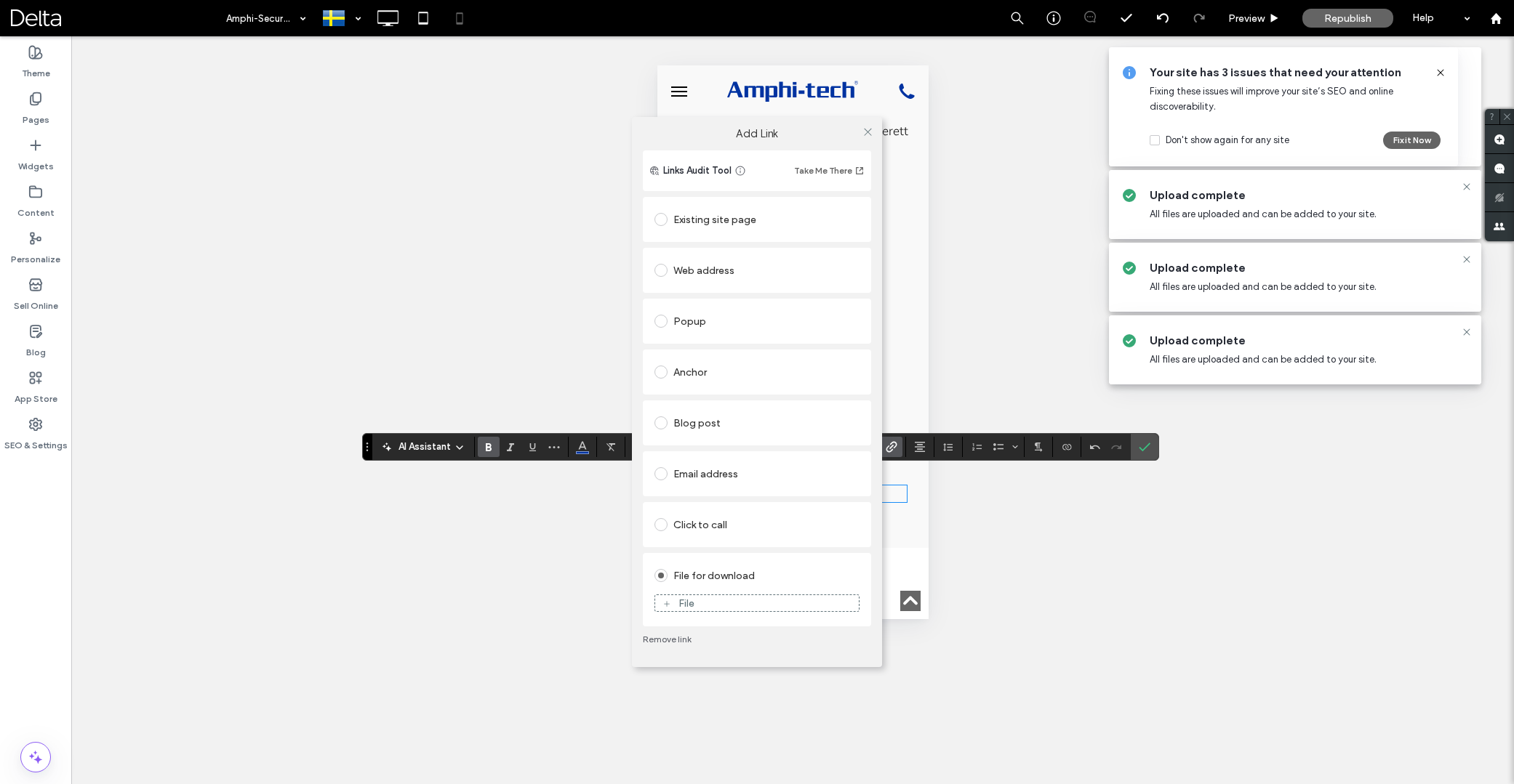
click at [750, 603] on div "File" at bounding box center [757, 603] width 204 height 13
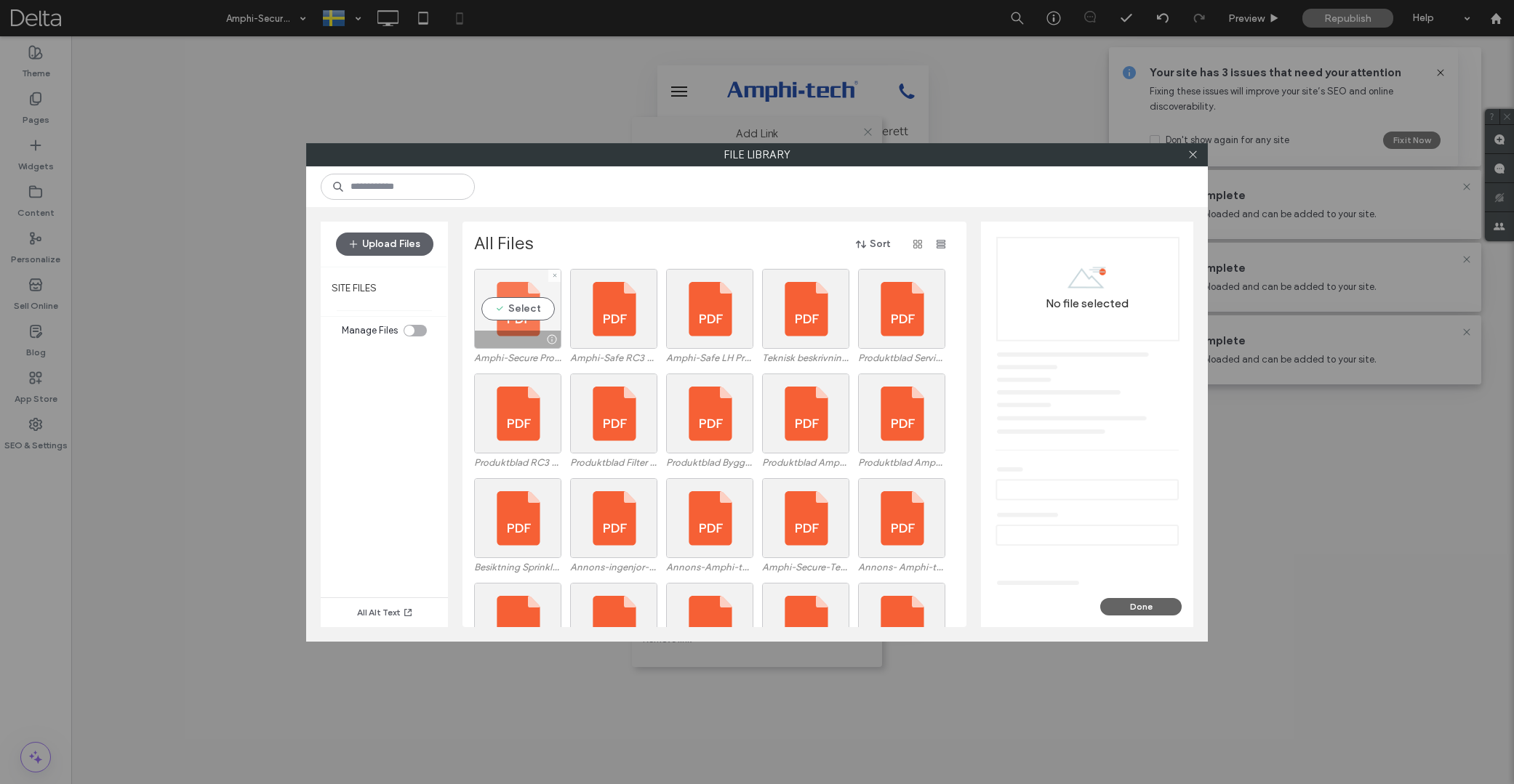
click at [522, 313] on div "Select" at bounding box center [517, 309] width 87 height 80
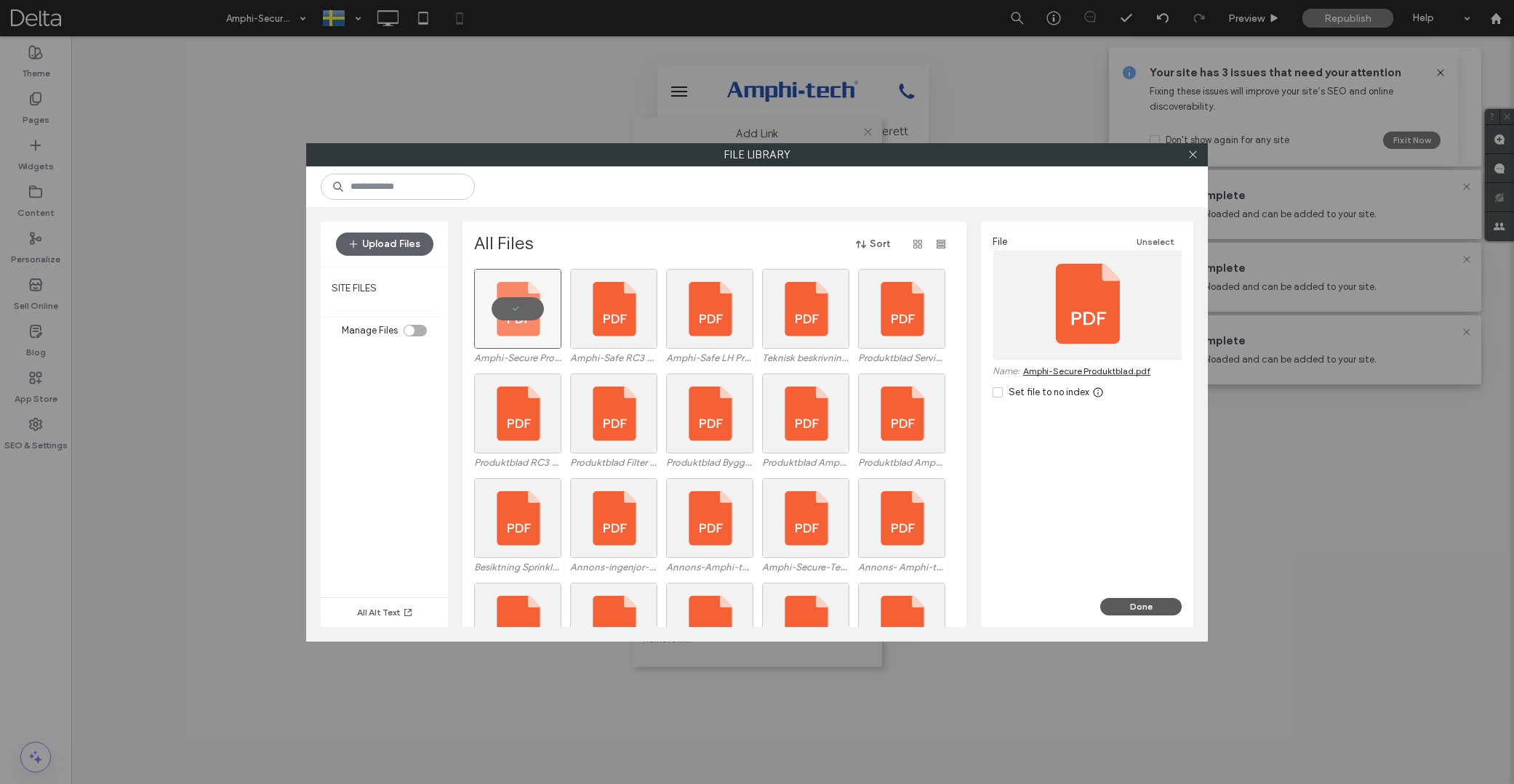
click at [1152, 596] on div "File Unselect Name: Amphi-Secure Produktblad.pdf Set file to no index" at bounding box center [1087, 410] width 212 height 376
click at [1152, 601] on button "Done" at bounding box center [1141, 607] width 81 height 17
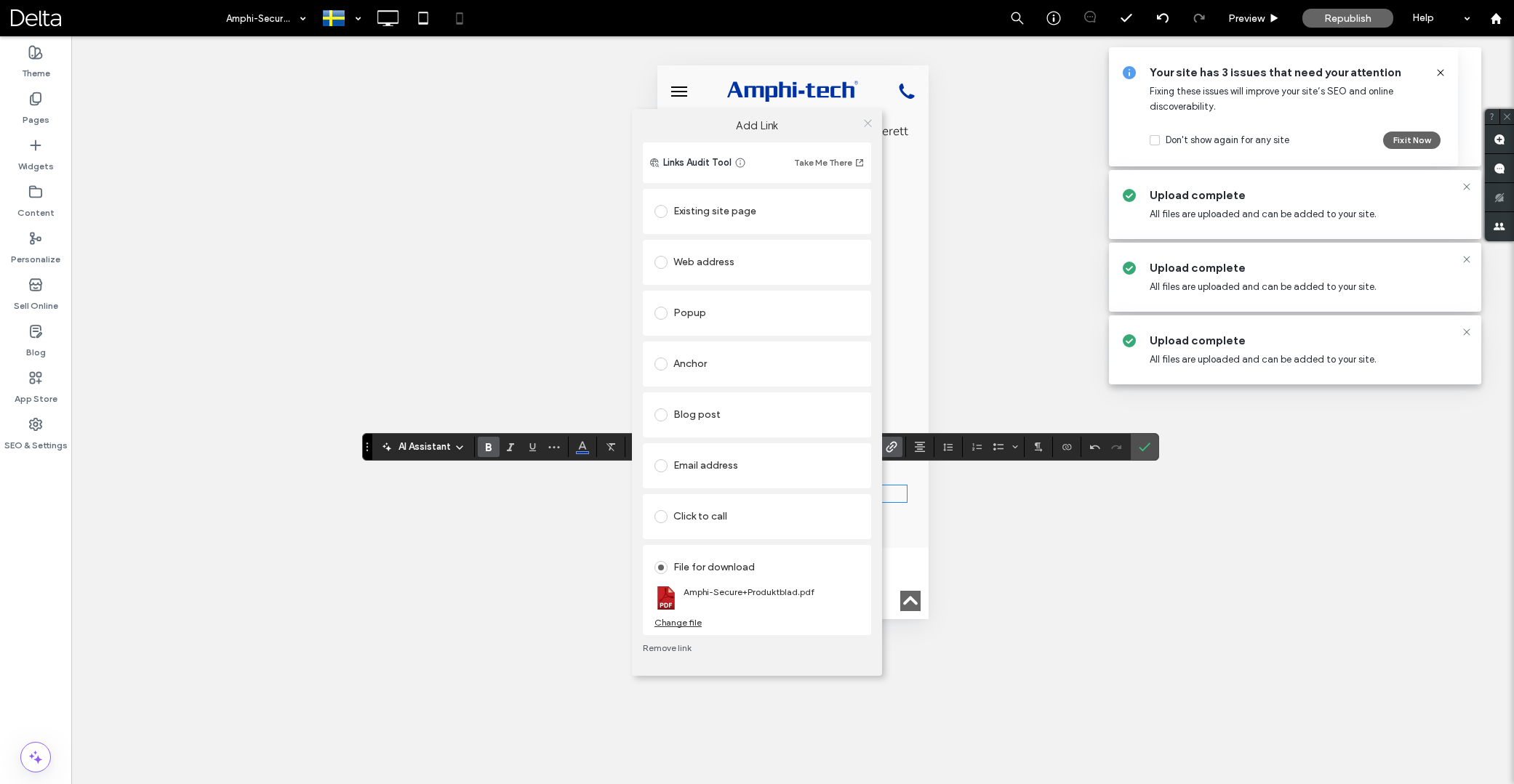
click at [866, 123] on icon at bounding box center [867, 123] width 11 height 11
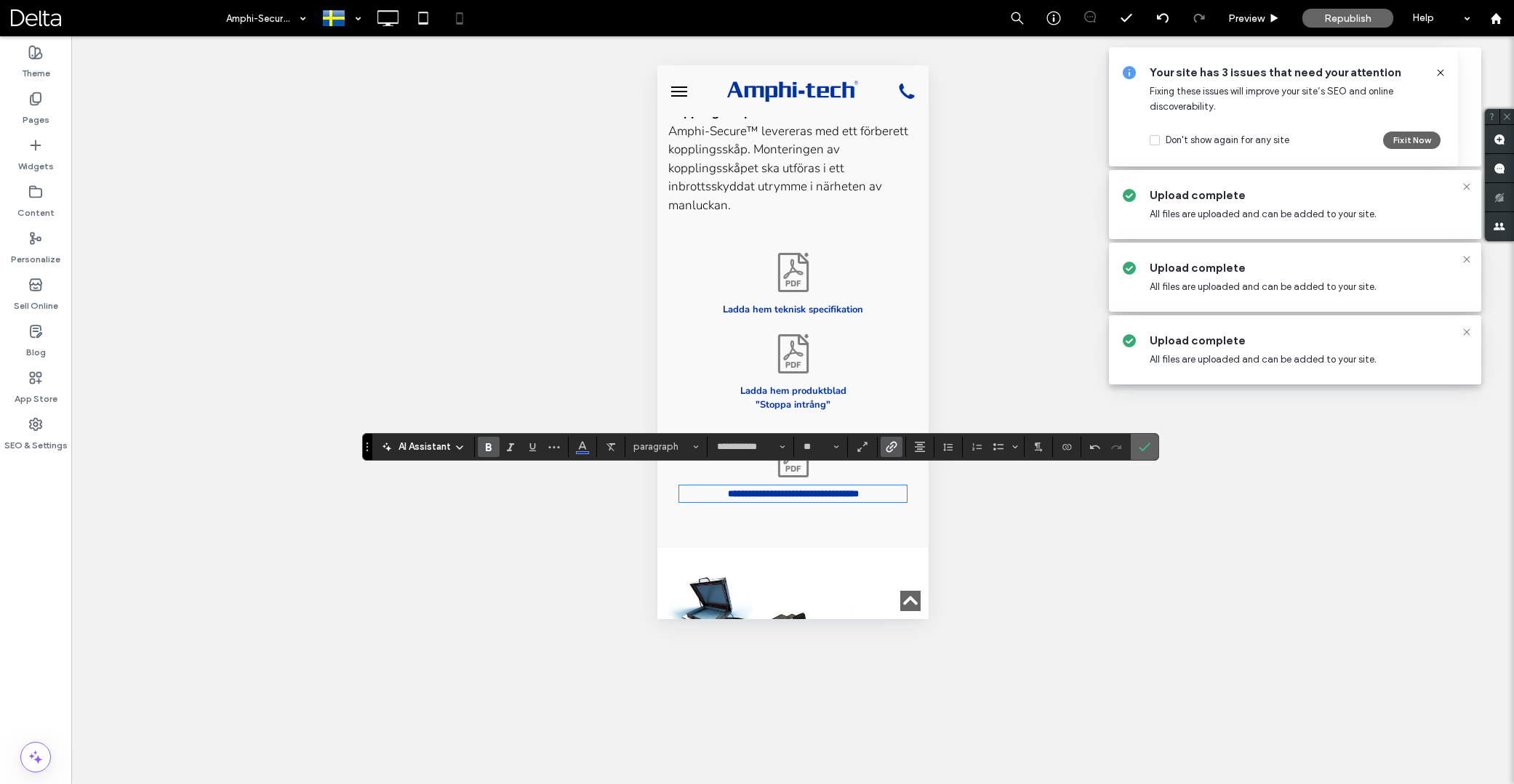
click at [1143, 446] on icon "Confirm" at bounding box center [1145, 447] width 12 height 12
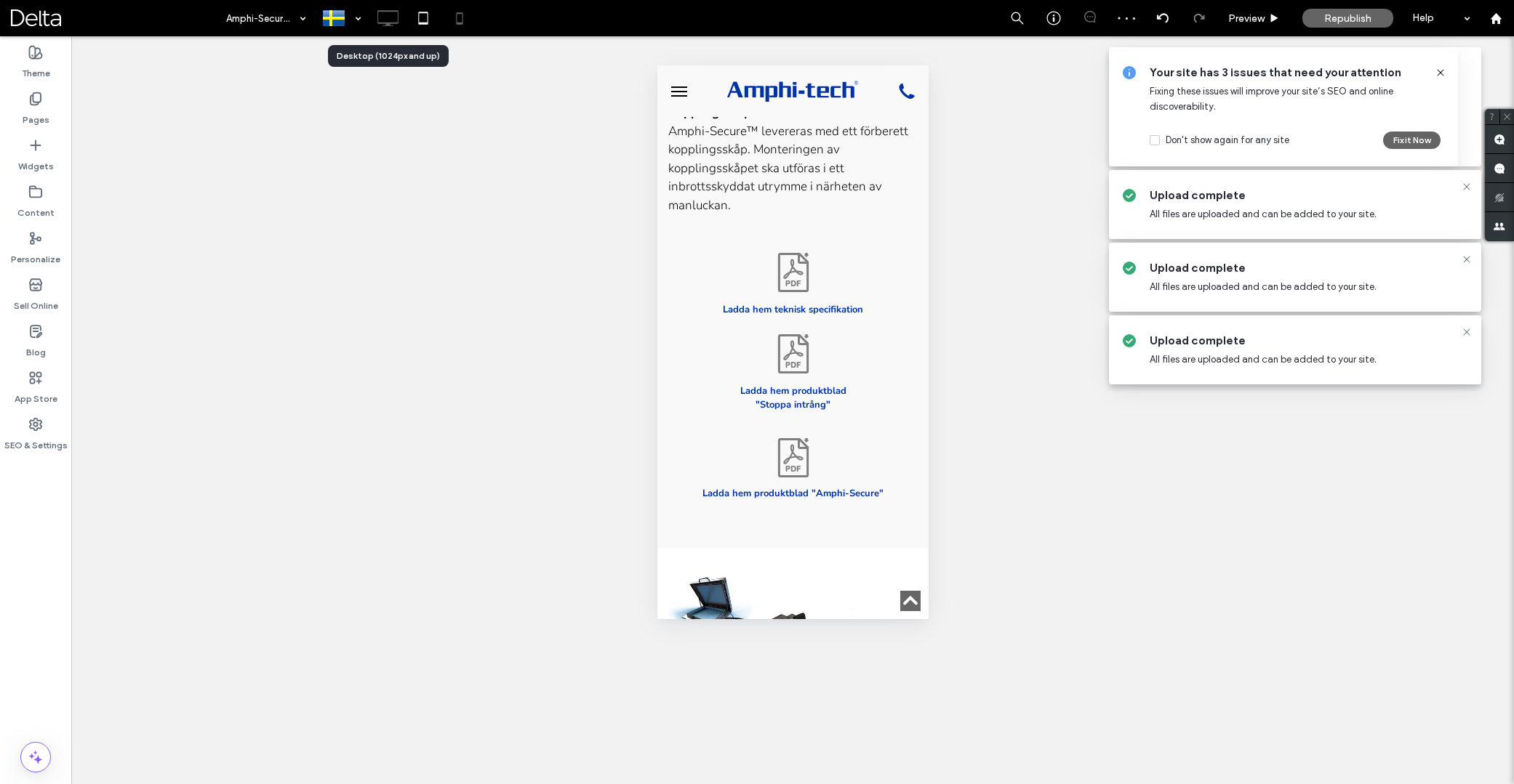
click at [383, 18] on icon at bounding box center [387, 17] width 29 height 29
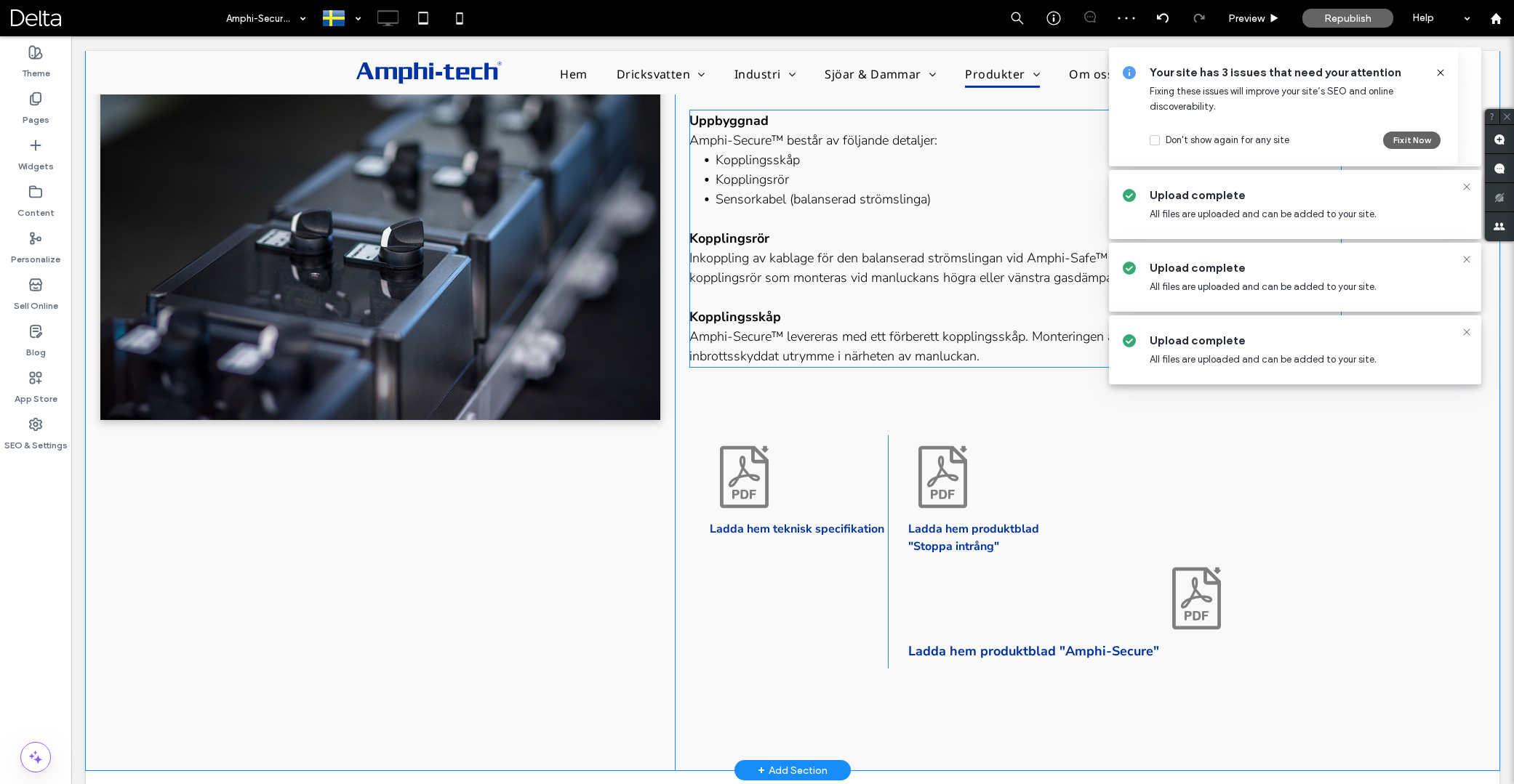
scroll to position [753, 0]
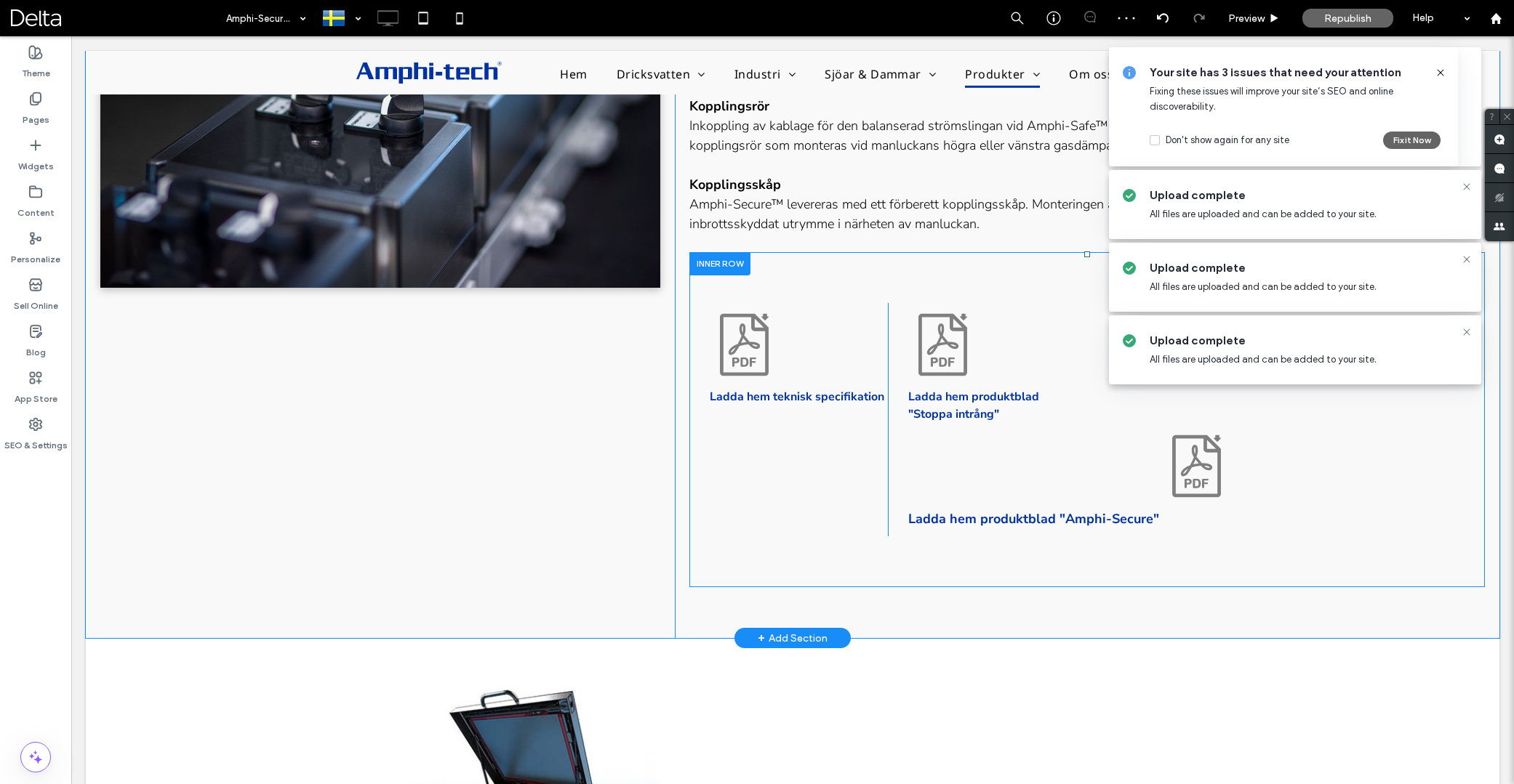
scroll to position [777, 0]
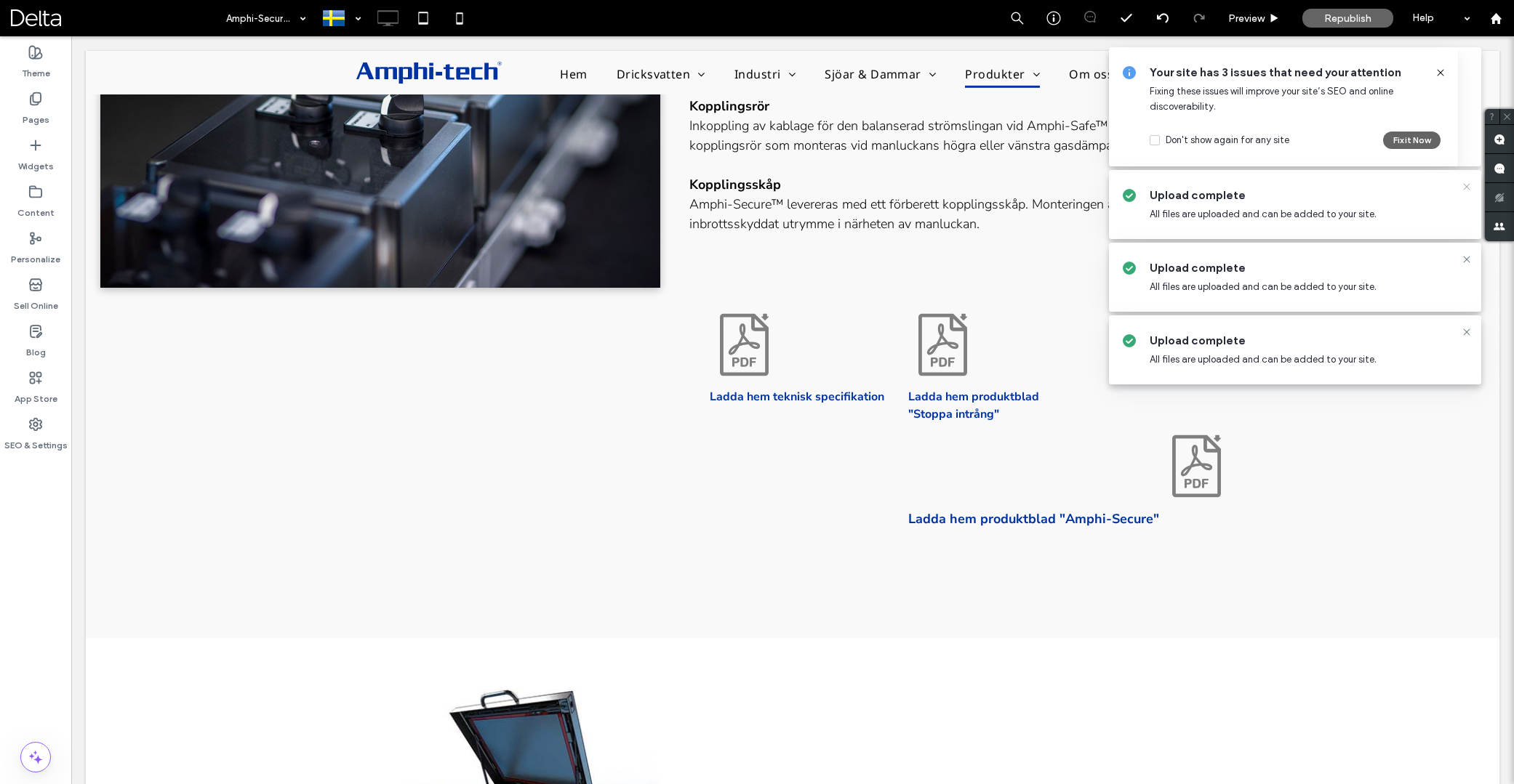
click at [1469, 183] on icon at bounding box center [1467, 186] width 12 height 12
drag, startPoint x: 1465, startPoint y: 186, endPoint x: 1454, endPoint y: 235, distance: 50.2
click at [1465, 187] on icon at bounding box center [1467, 186] width 12 height 12
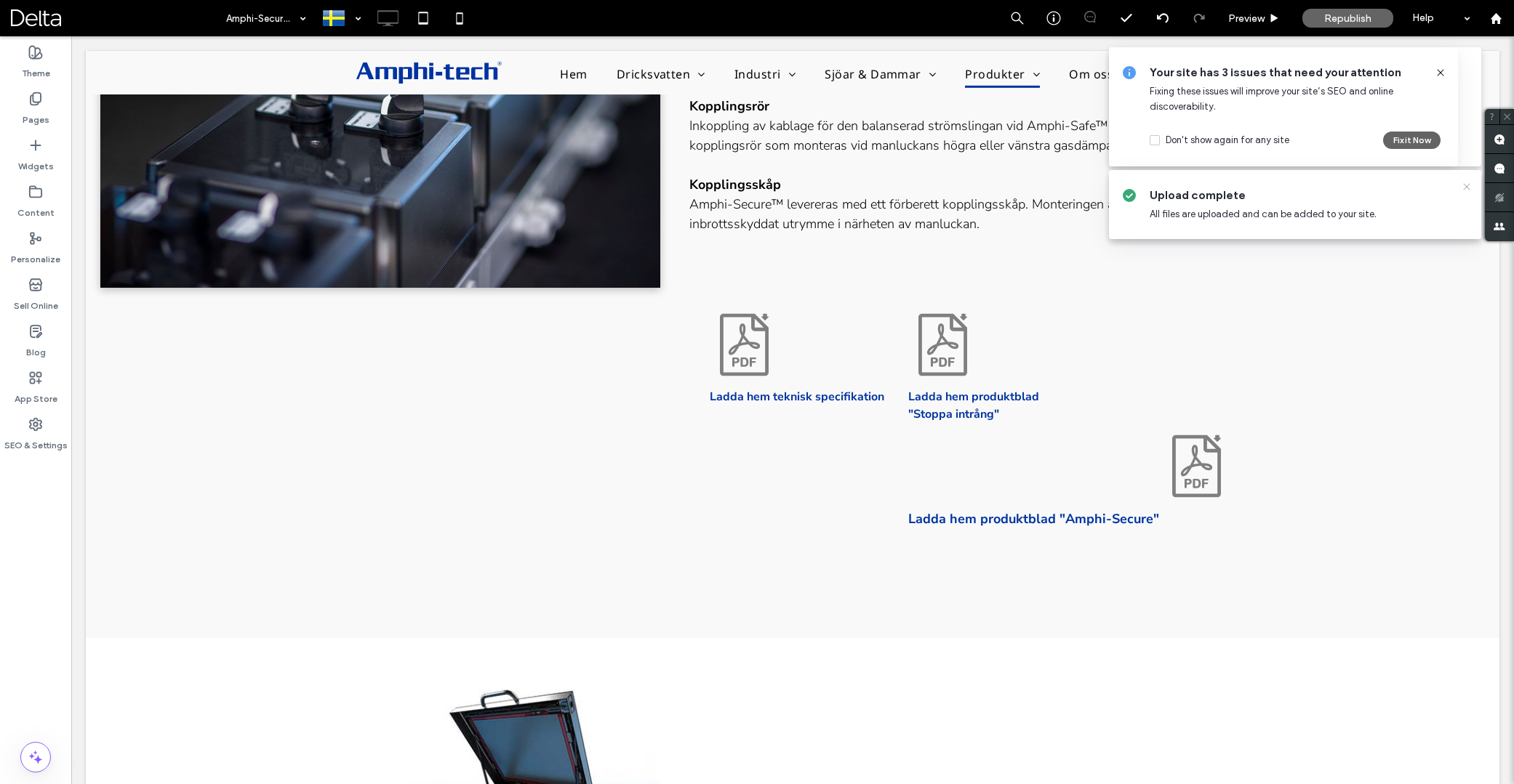
click at [1465, 189] on use at bounding box center [1467, 186] width 7 height 7
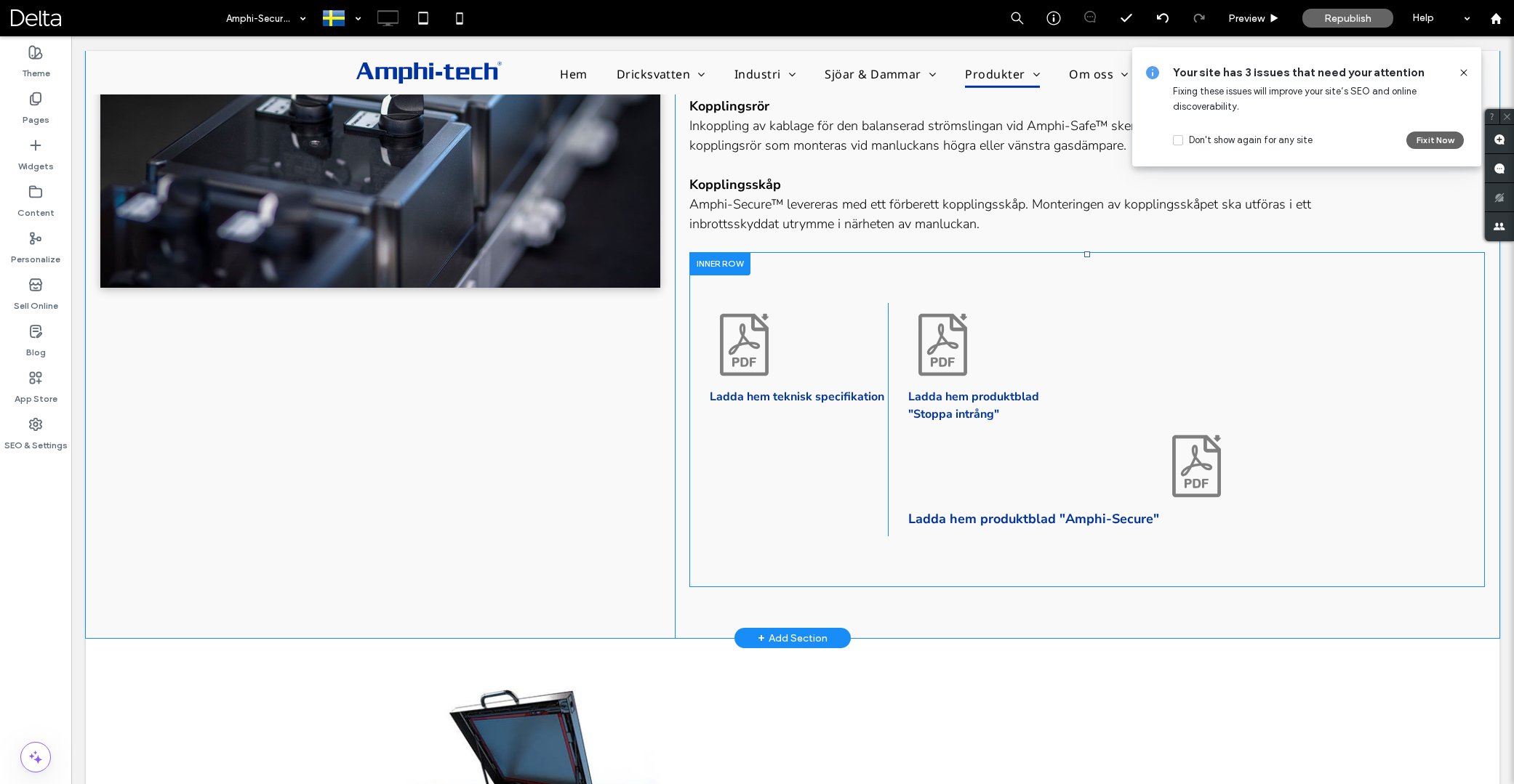
click at [1015, 493] on div "Ladda hem produktblad "Stoppa intrång" Ladda hem produktblad "Amphi-Secure" Cli…" at bounding box center [1186, 420] width 596 height 234
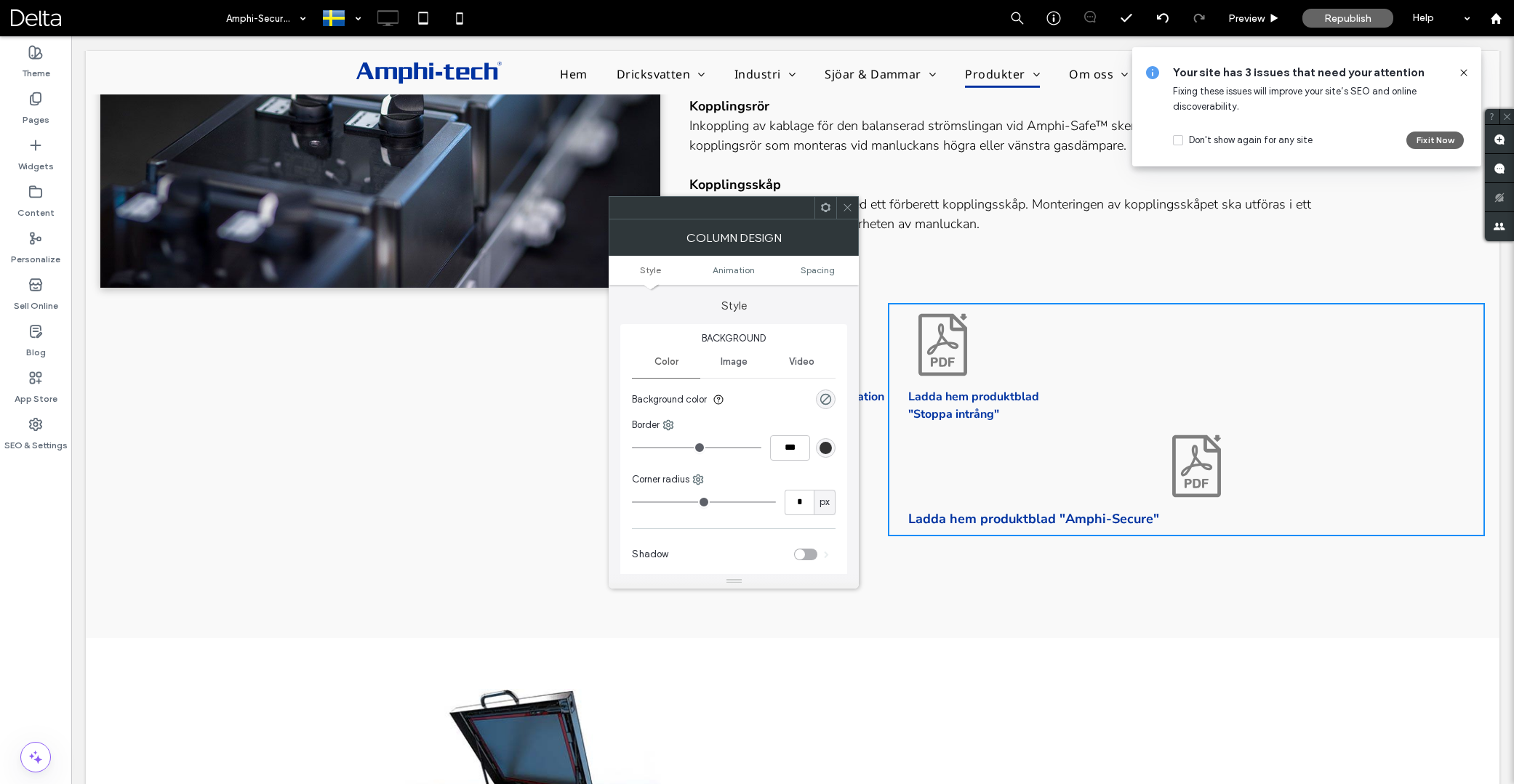
click at [1197, 480] on icon at bounding box center [1197, 483] width 8 height 9
click at [847, 204] on icon at bounding box center [847, 207] width 11 height 11
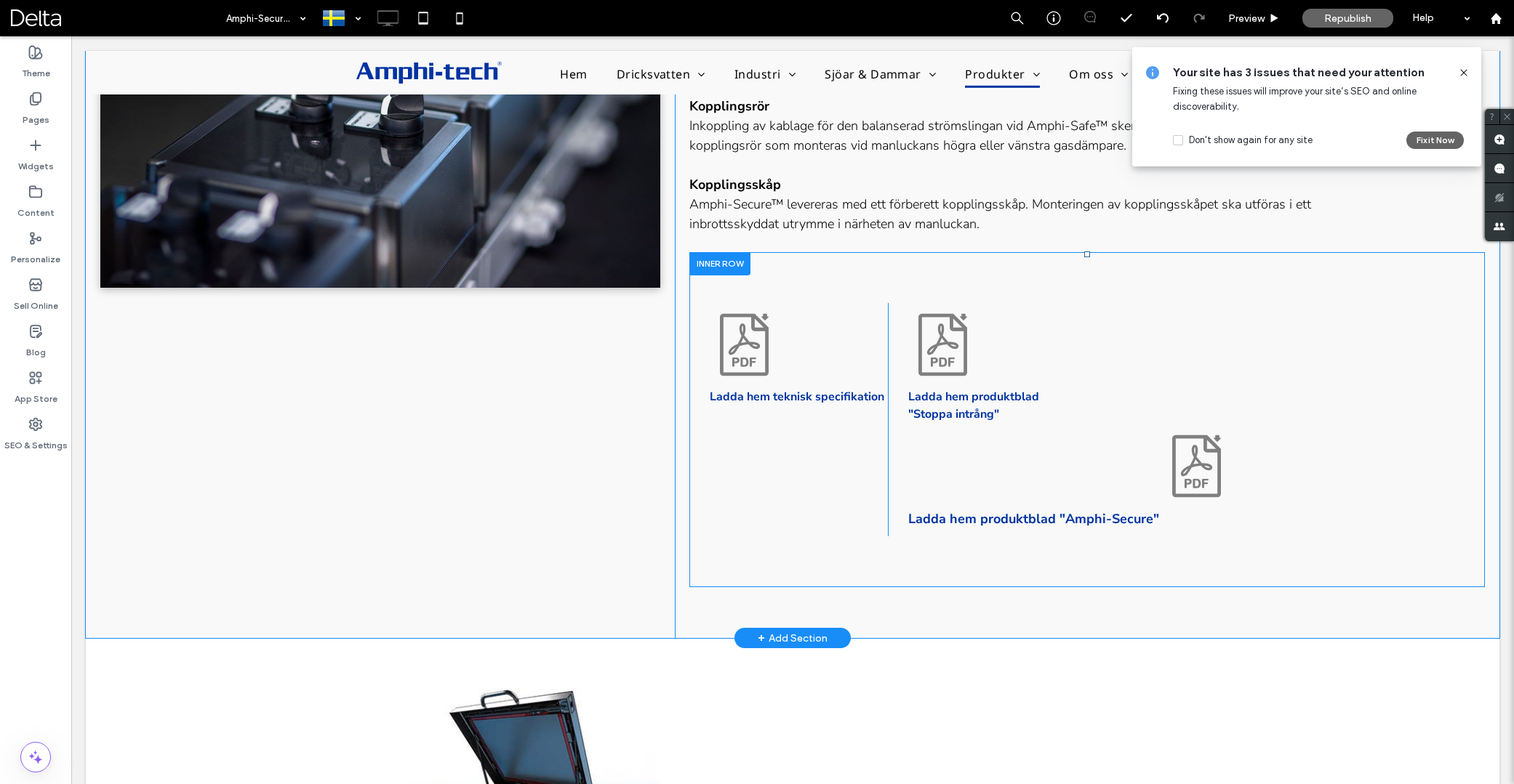
click at [895, 311] on div "Ladda hem produktblad "Stoppa intrång" Ladda hem produktblad "Amphi-Secure" Cli…" at bounding box center [1186, 420] width 596 height 234
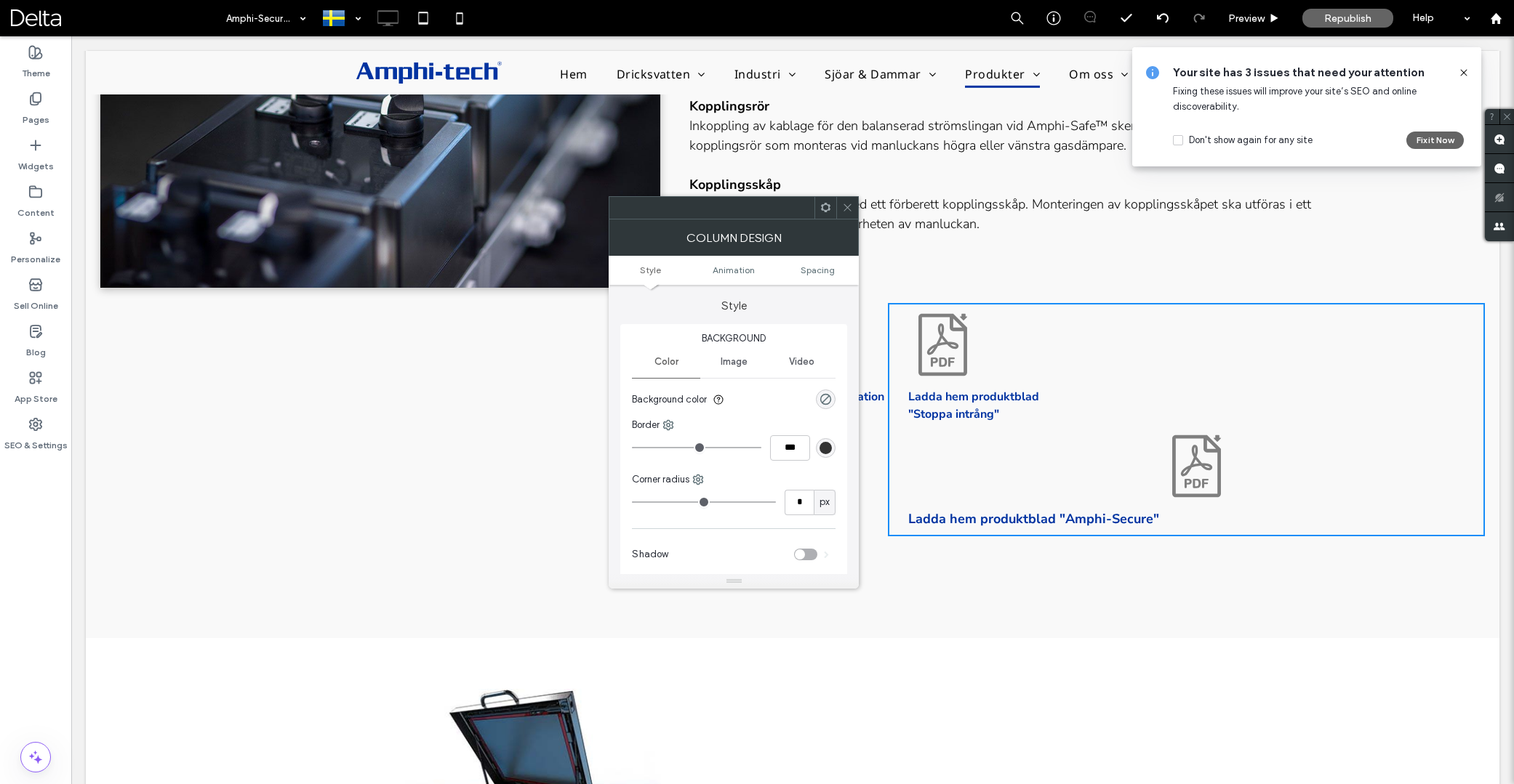
click at [830, 210] on use at bounding box center [825, 207] width 9 height 9
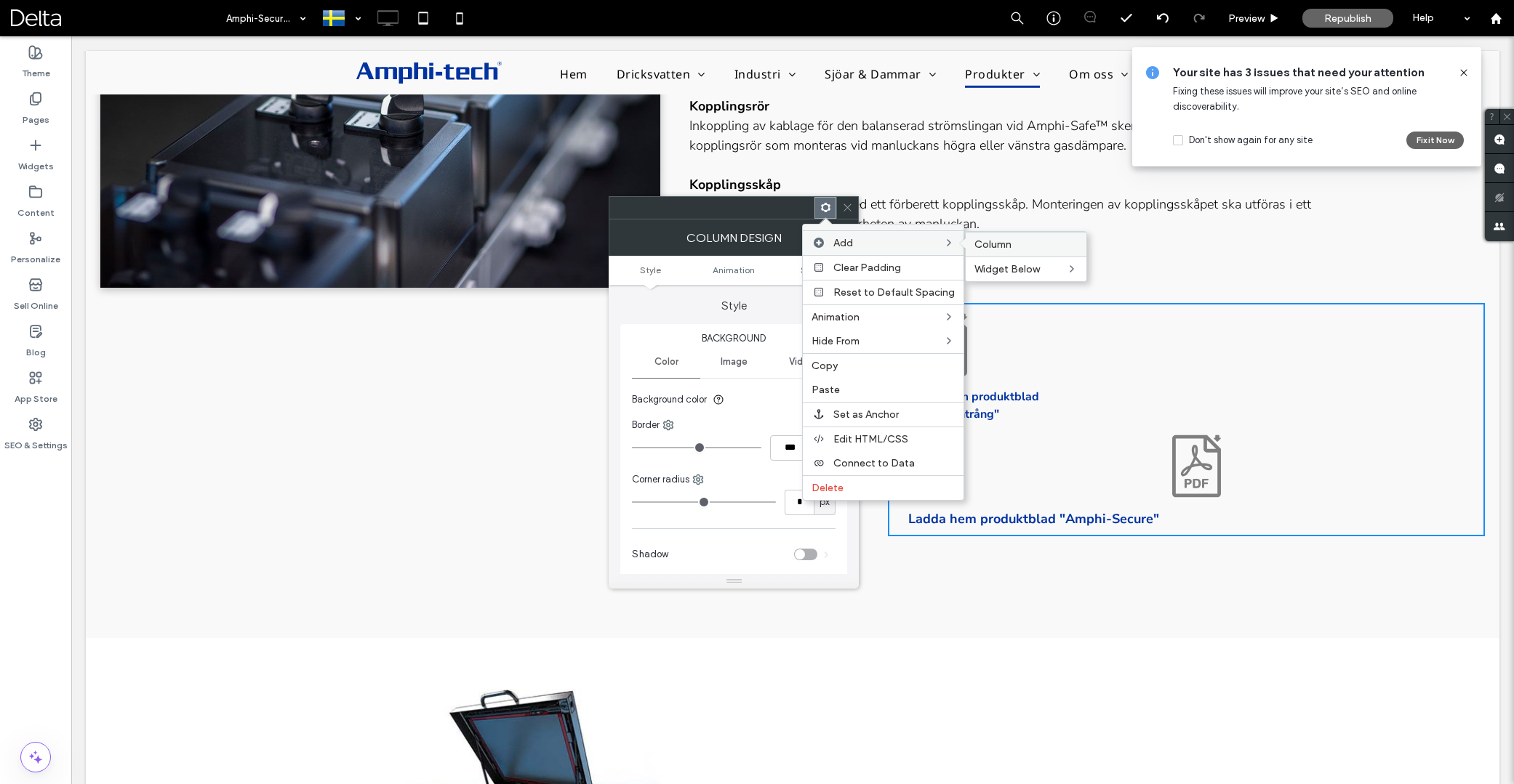
click at [1002, 241] on span "Column" at bounding box center [992, 244] width 37 height 12
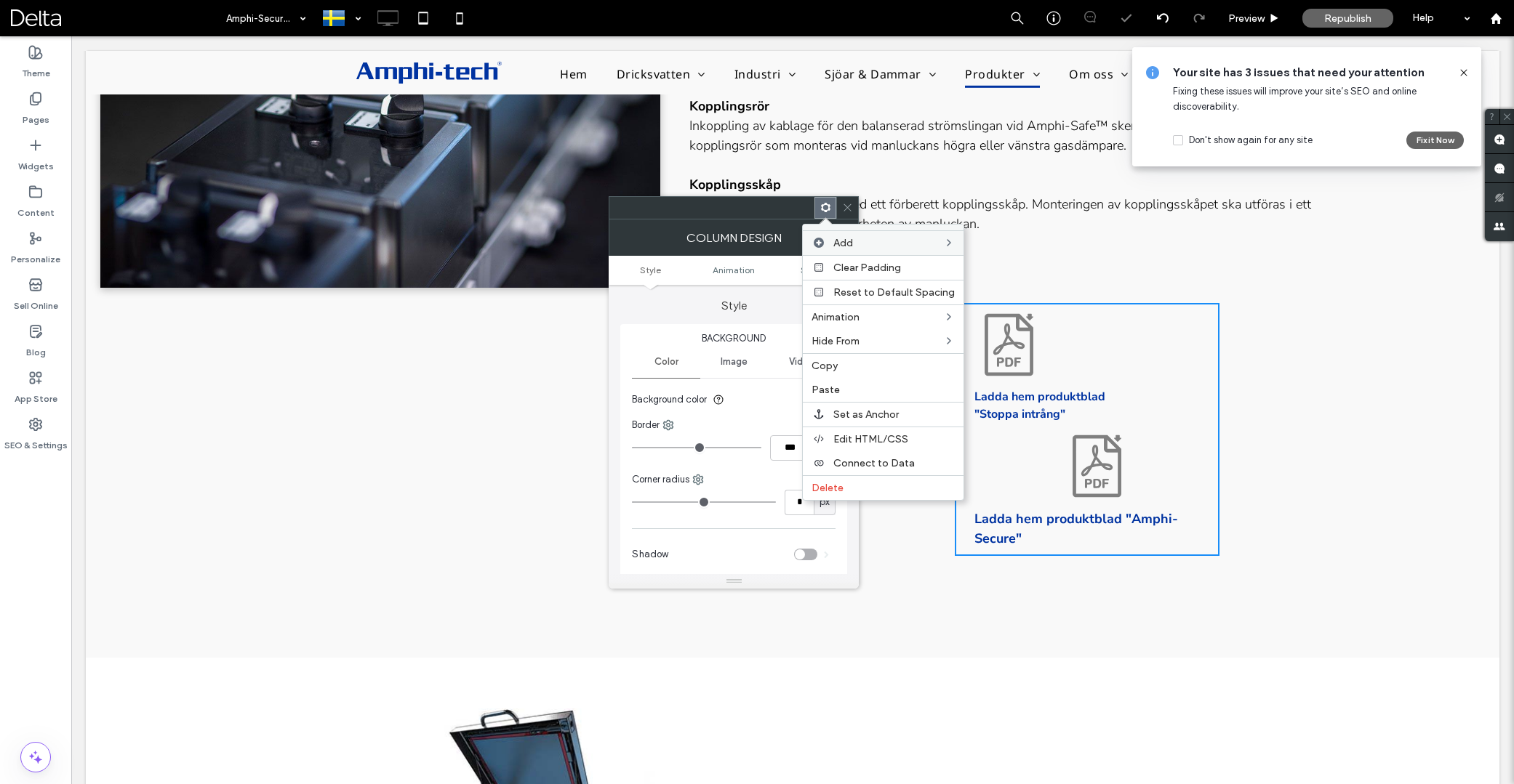
click at [1019, 289] on div "Ladda hem teknisk specifikation Click To Paste Ladda hem produktblad "Stoppa in…" at bounding box center [1088, 429] width 796 height 355
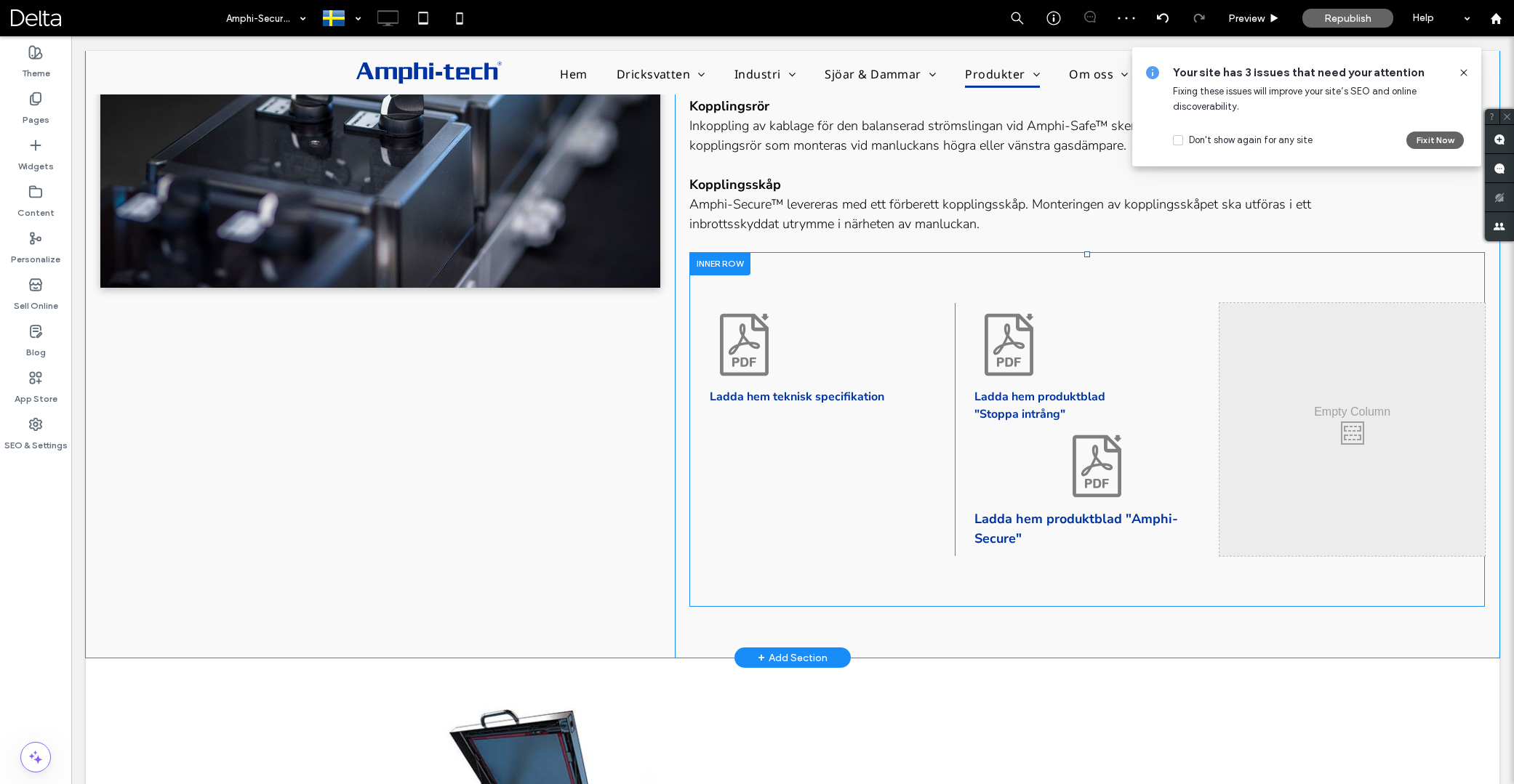
click at [850, 328] on div "Ladda hem teknisk specifikation Click To Paste" at bounding box center [823, 429] width 265 height 253
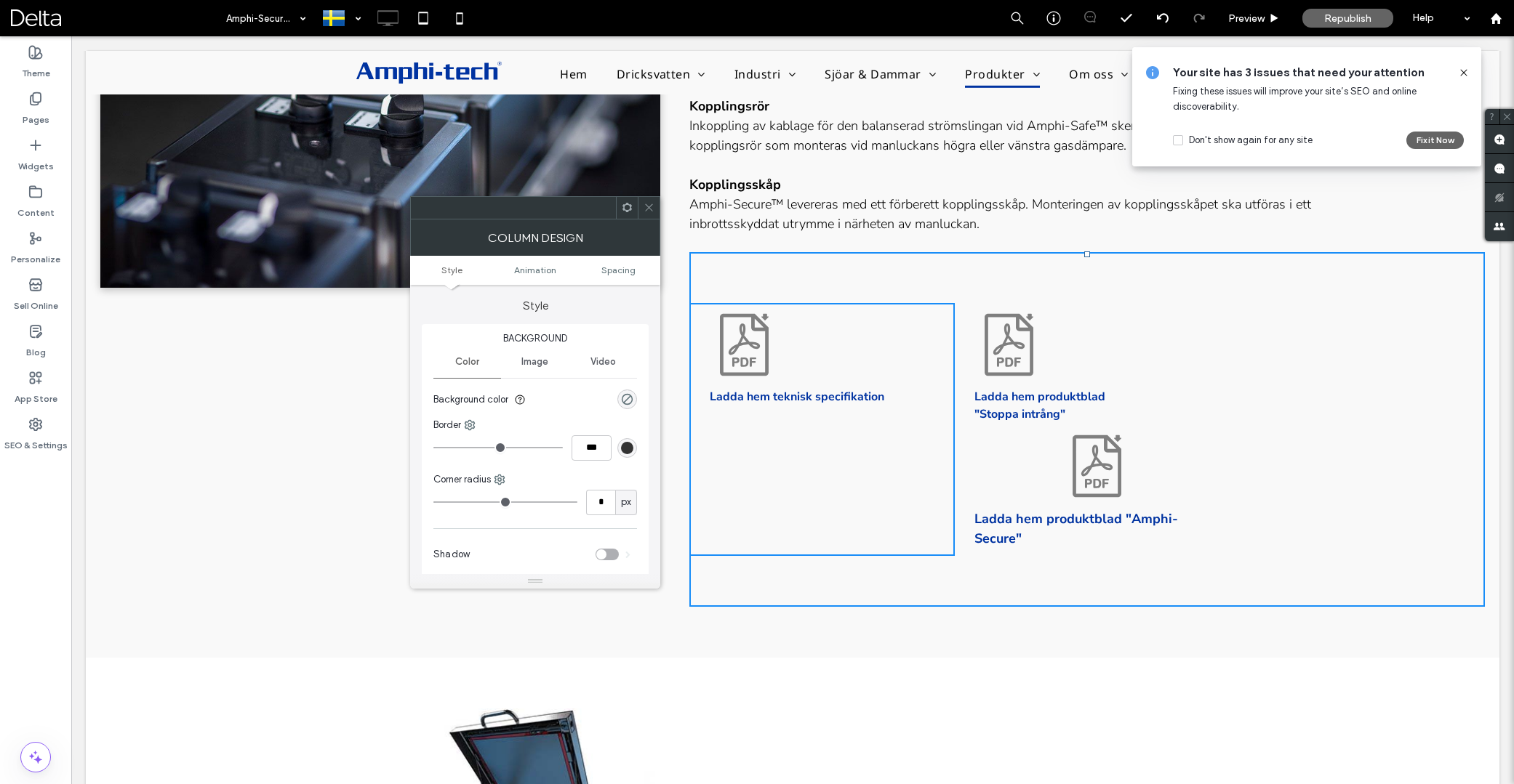
click at [1079, 500] on icon at bounding box center [1096, 466] width 69 height 69
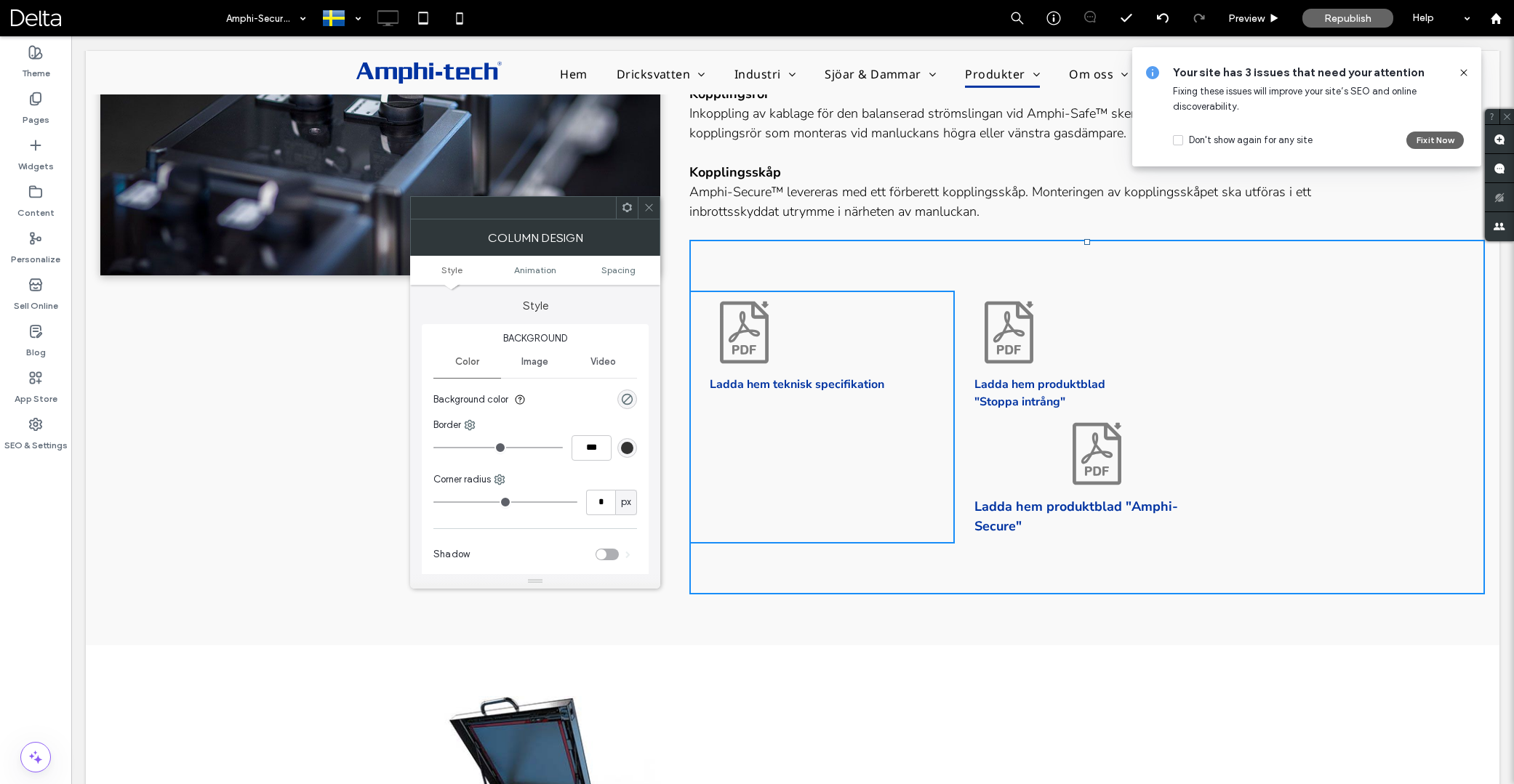
click at [1244, 388] on div "Click To Paste Click To Paste" at bounding box center [1352, 417] width 265 height 253
click at [1297, 408] on div "Click To Paste Click To Paste" at bounding box center [1352, 417] width 265 height 253
click at [1075, 398] on p "Ladda hem produktblad "Stoppa intrång"" at bounding box center [1097, 393] width 245 height 35
click at [978, 435] on div "Ladda hem produktblad "Stoppa intrång" Ladda hem produktblad "Amphi-Secure" Cli…" at bounding box center [1088, 417] width 265 height 253
drag, startPoint x: 648, startPoint y: 208, endPoint x: 655, endPoint y: 210, distance: 7.3
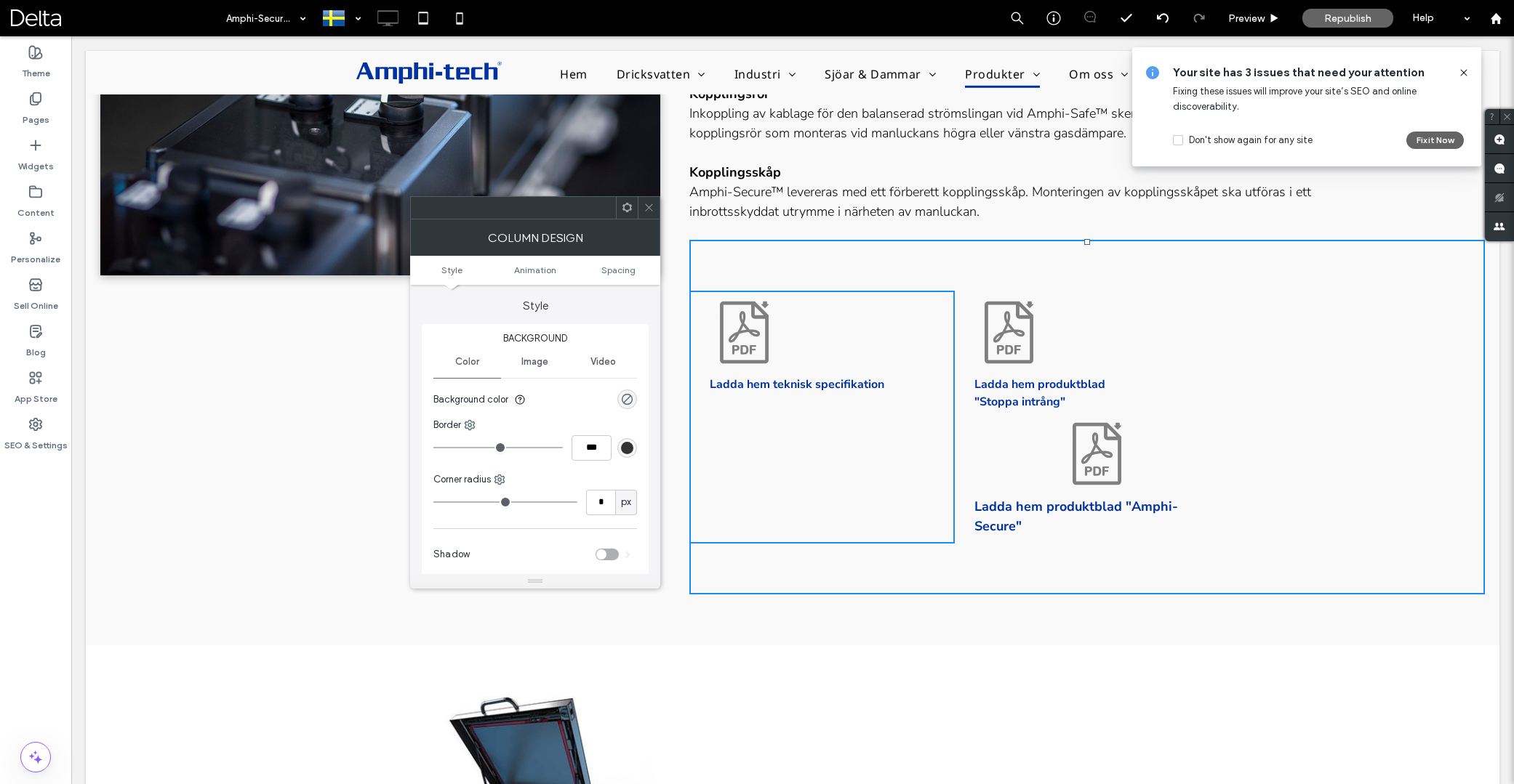
click at [648, 208] on icon at bounding box center [648, 207] width 11 height 11
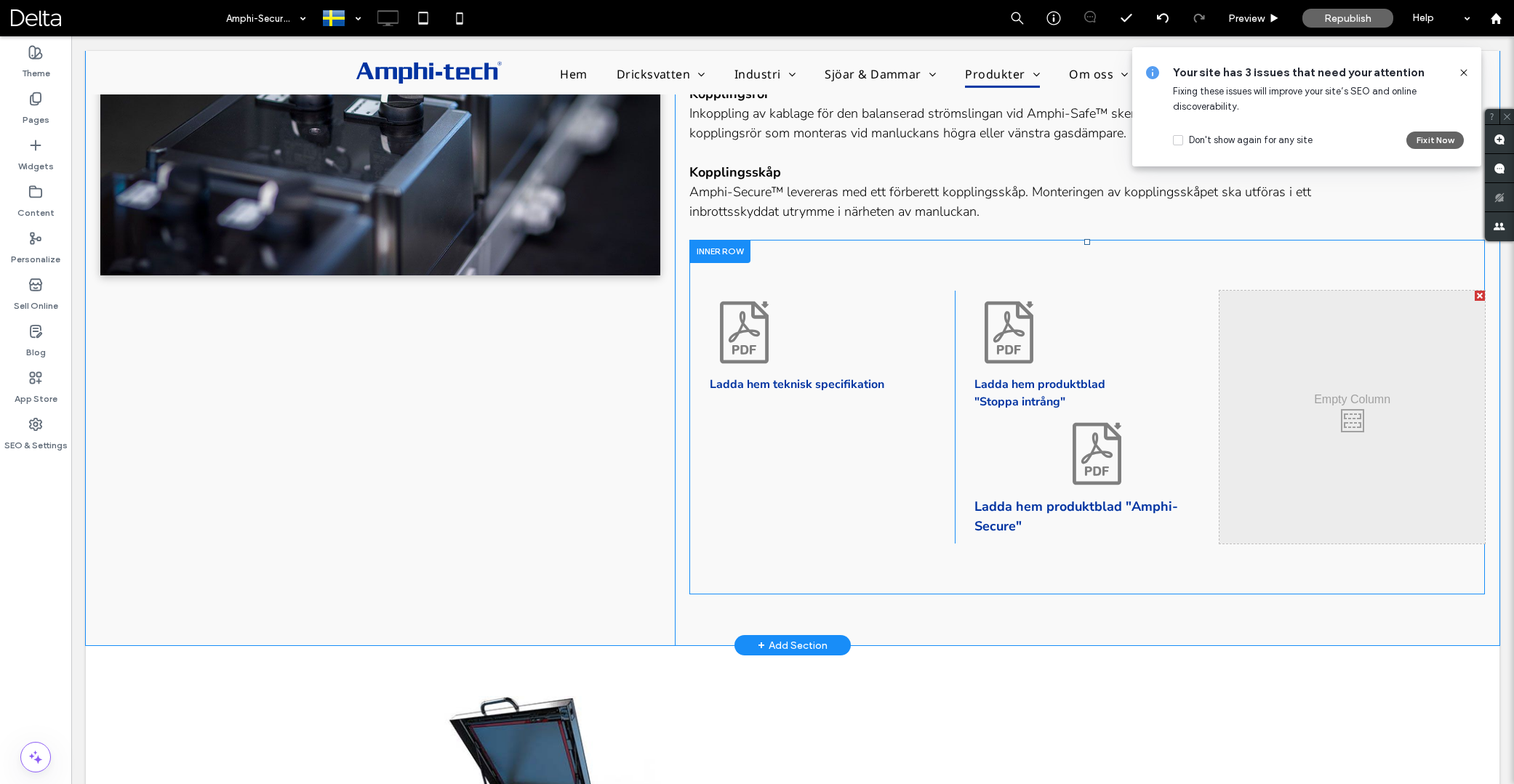
click at [1227, 360] on div "Click To Paste Click To Paste" at bounding box center [1352, 417] width 265 height 253
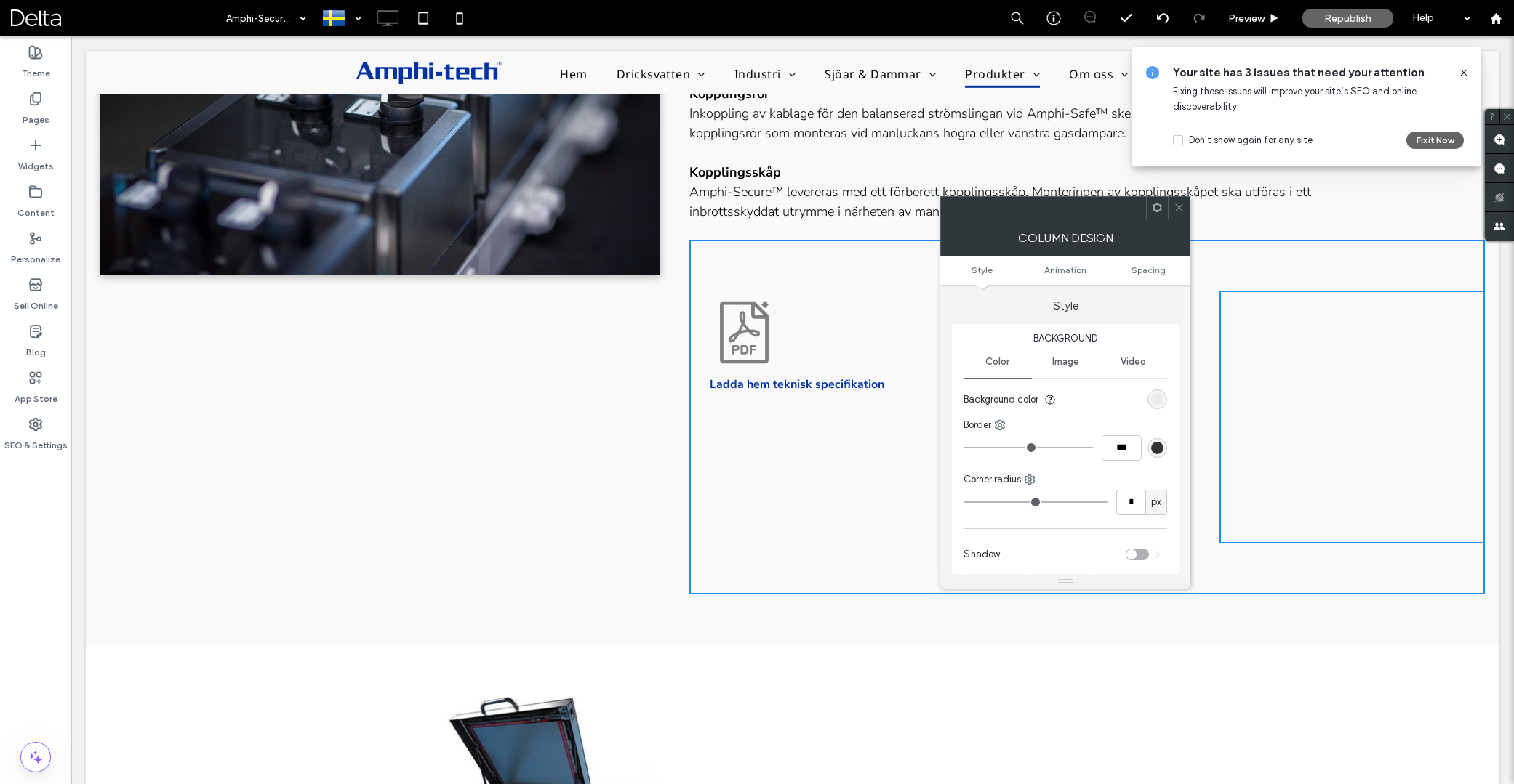
click at [1181, 208] on icon at bounding box center [1179, 207] width 11 height 11
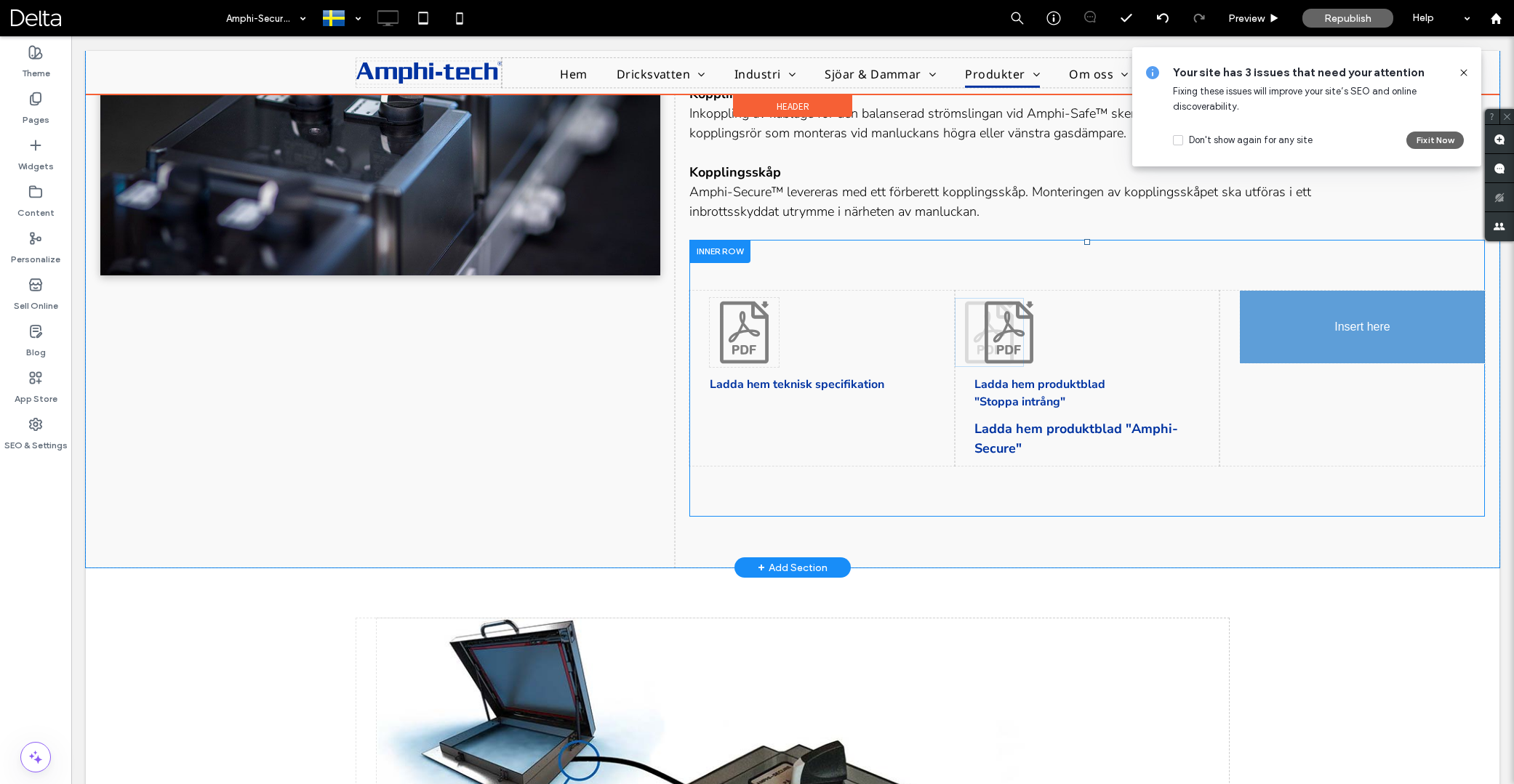
drag, startPoint x: 1104, startPoint y: 462, endPoint x: 1334, endPoint y: 380, distance: 244.2
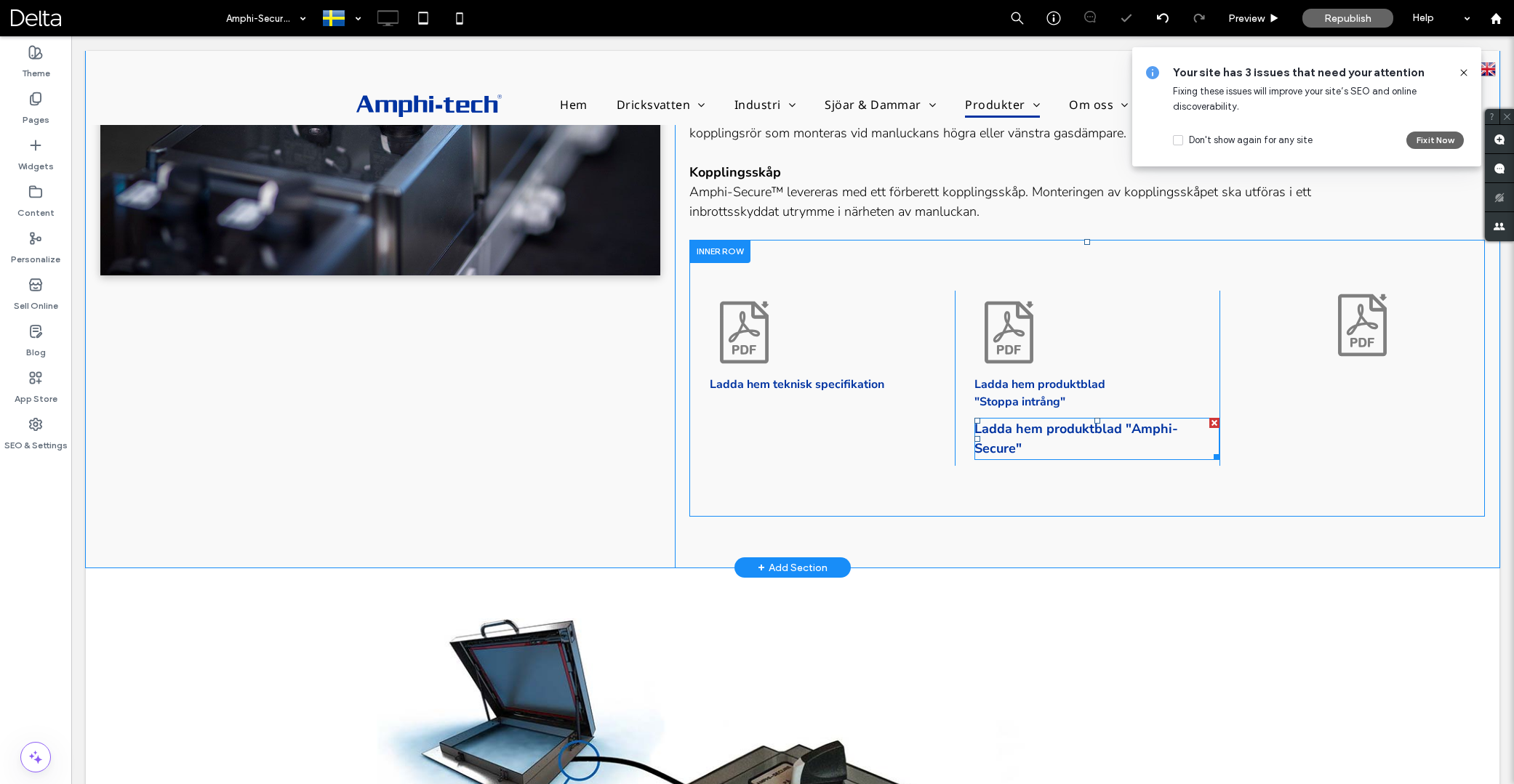
click at [1086, 438] on p "Ladda hem produktblad "Amphi-Secure"" at bounding box center [1097, 438] width 245 height 39
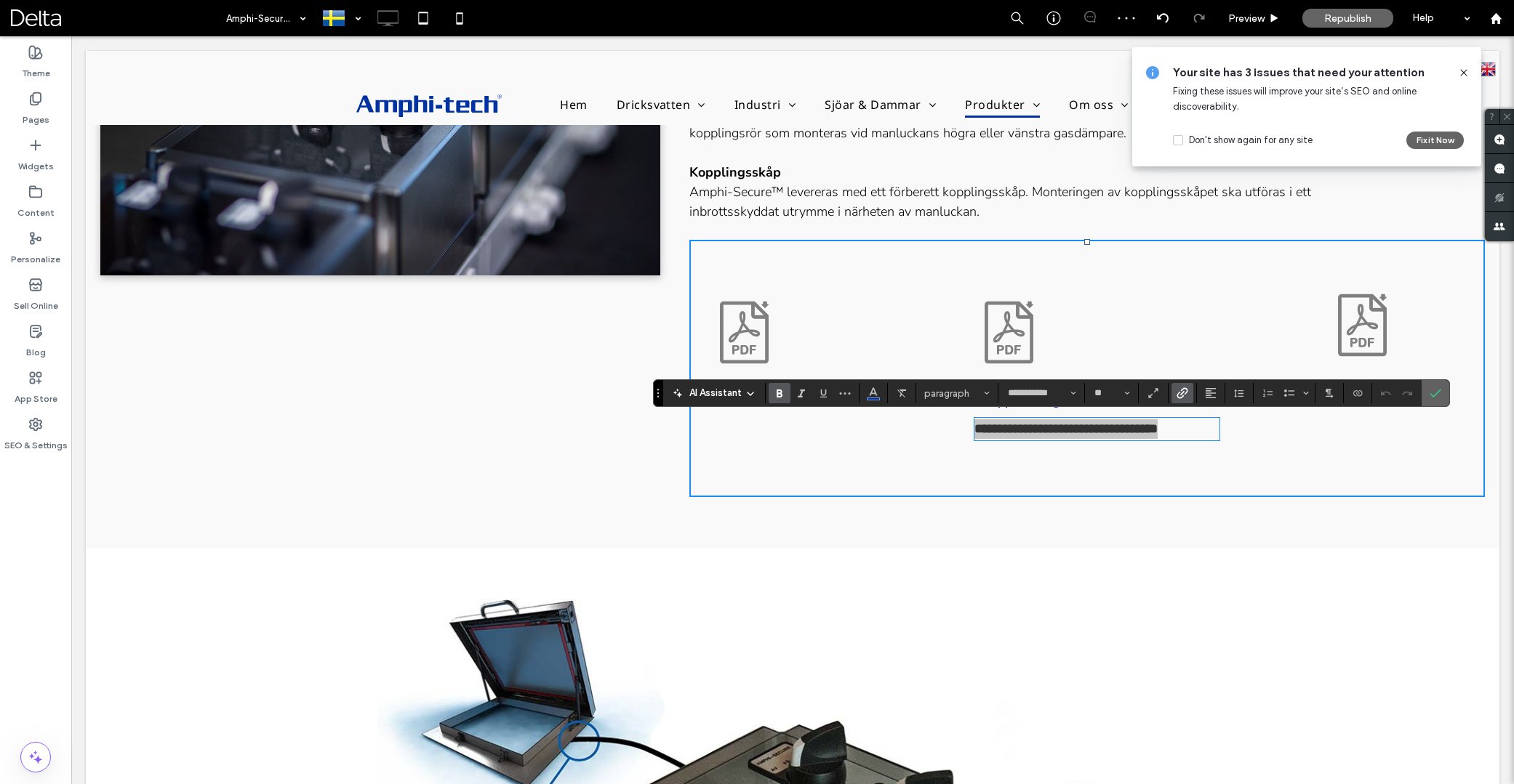
click at [1429, 397] on label "Confirm" at bounding box center [1435, 394] width 22 height 27
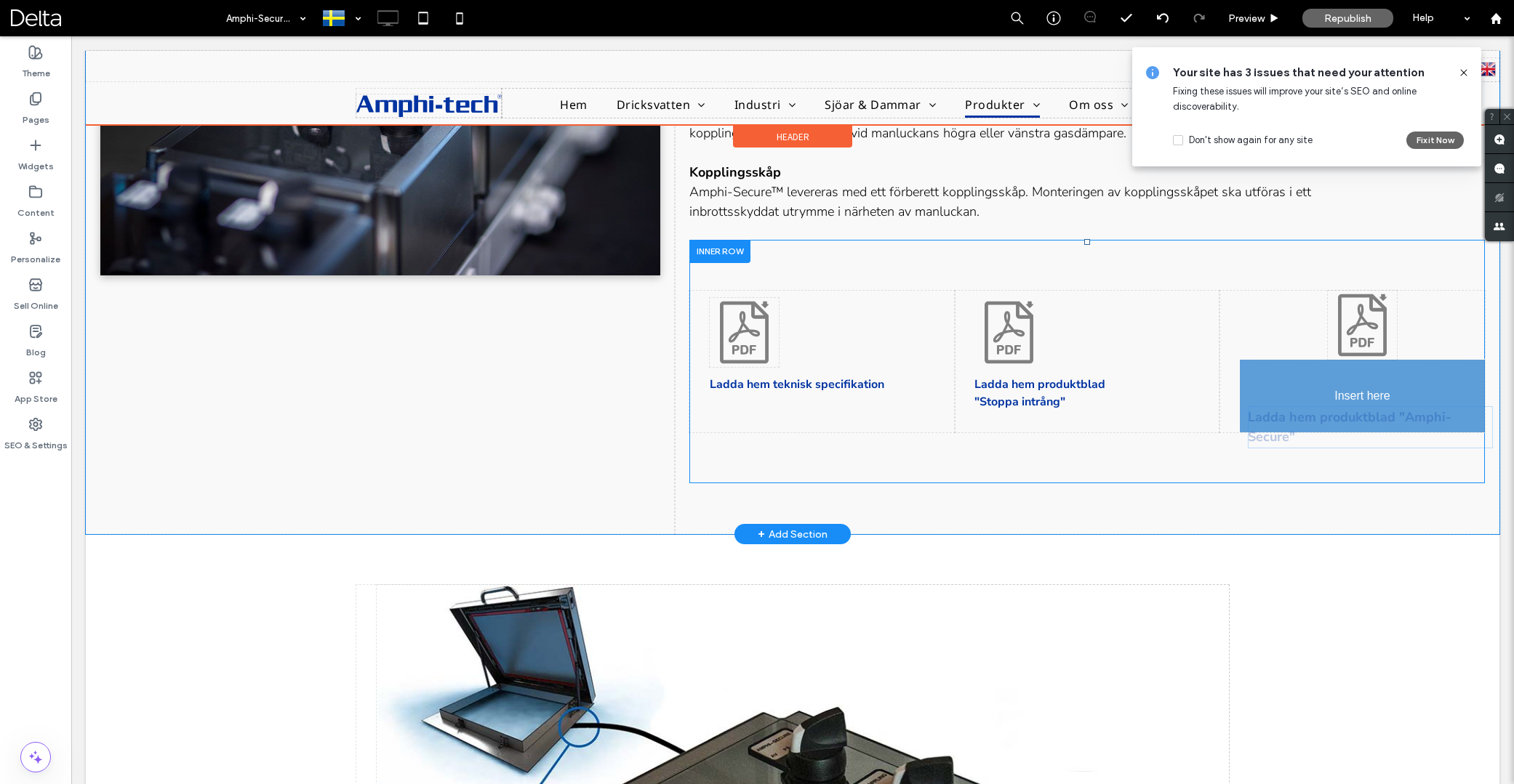
drag, startPoint x: 1186, startPoint y: 427, endPoint x: 1332, endPoint y: 412, distance: 146.8
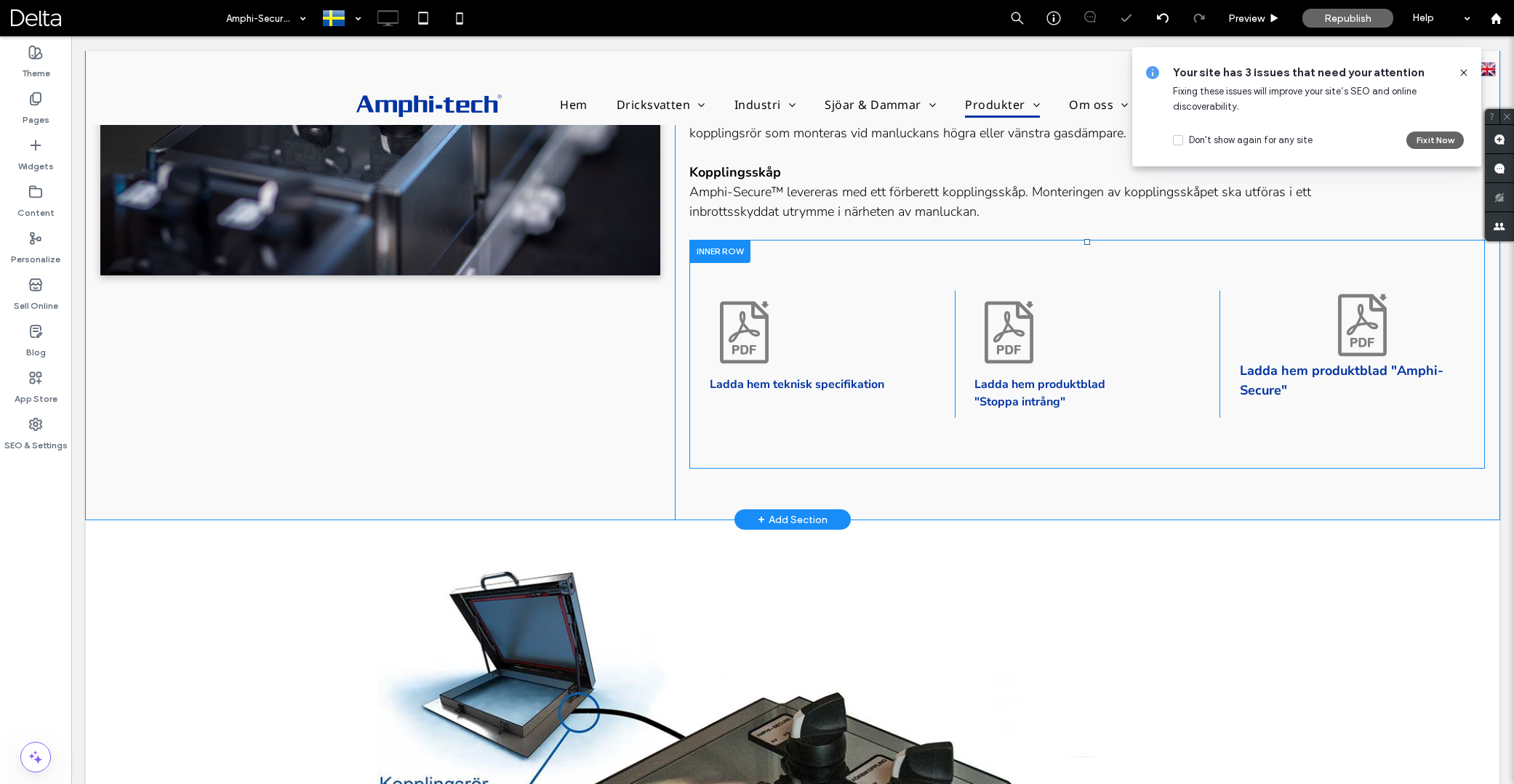
click at [890, 304] on div "Ladda hem teknisk specifikation Click To Paste" at bounding box center [823, 354] width 265 height 127
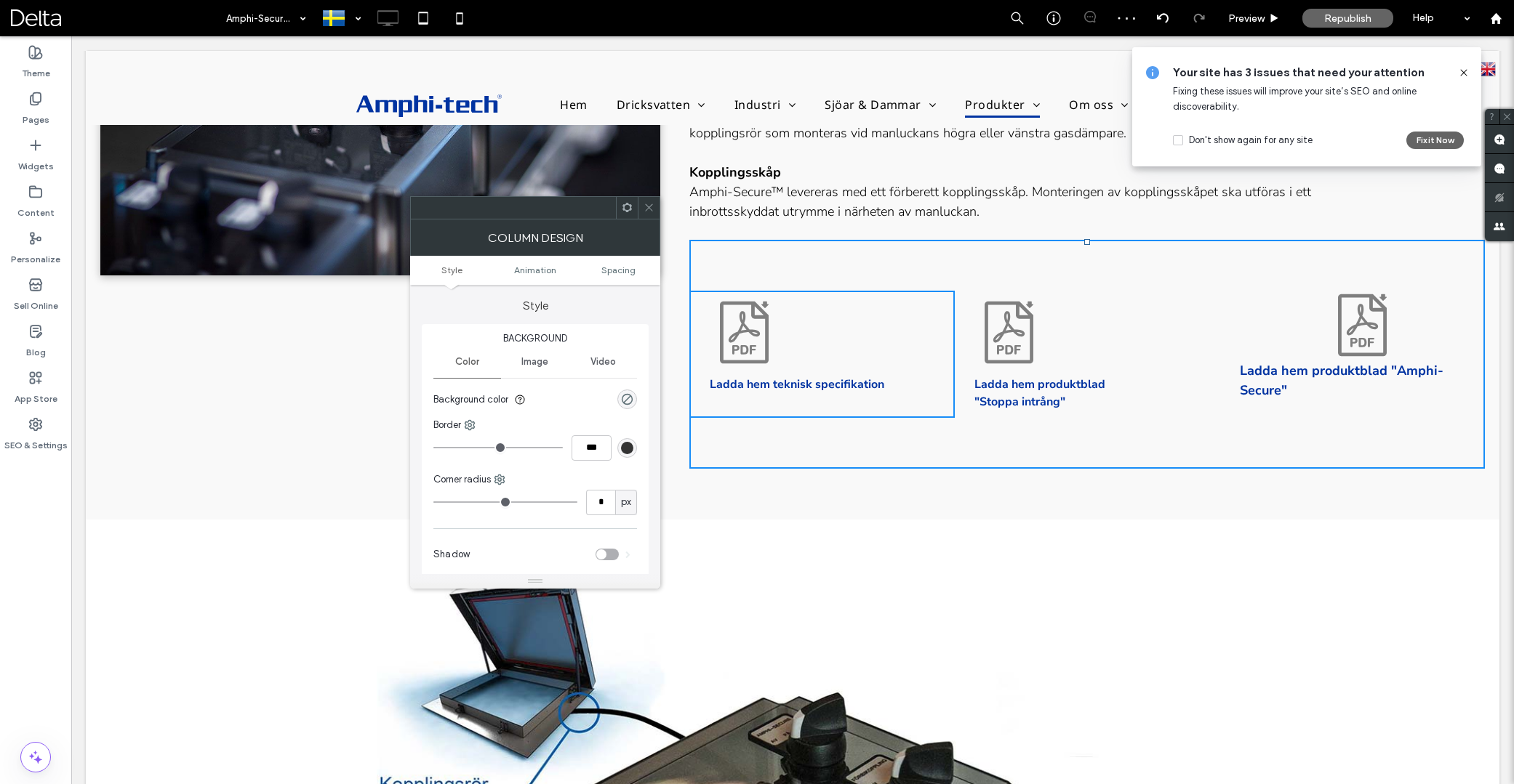
click at [1086, 307] on div "Ladda hem produktblad "Stoppa intrång" Click To Paste" at bounding box center [1088, 354] width 265 height 127
click at [1175, 308] on div "Ladda hem produktblad "Stoppa intrång" Click To Paste" at bounding box center [1088, 354] width 265 height 127
click at [1341, 322] on icon at bounding box center [1362, 325] width 49 height 62
click at [1359, 323] on icon at bounding box center [1362, 321] width 32 height 31
drag, startPoint x: 648, startPoint y: 206, endPoint x: 655, endPoint y: 210, distance: 8.1
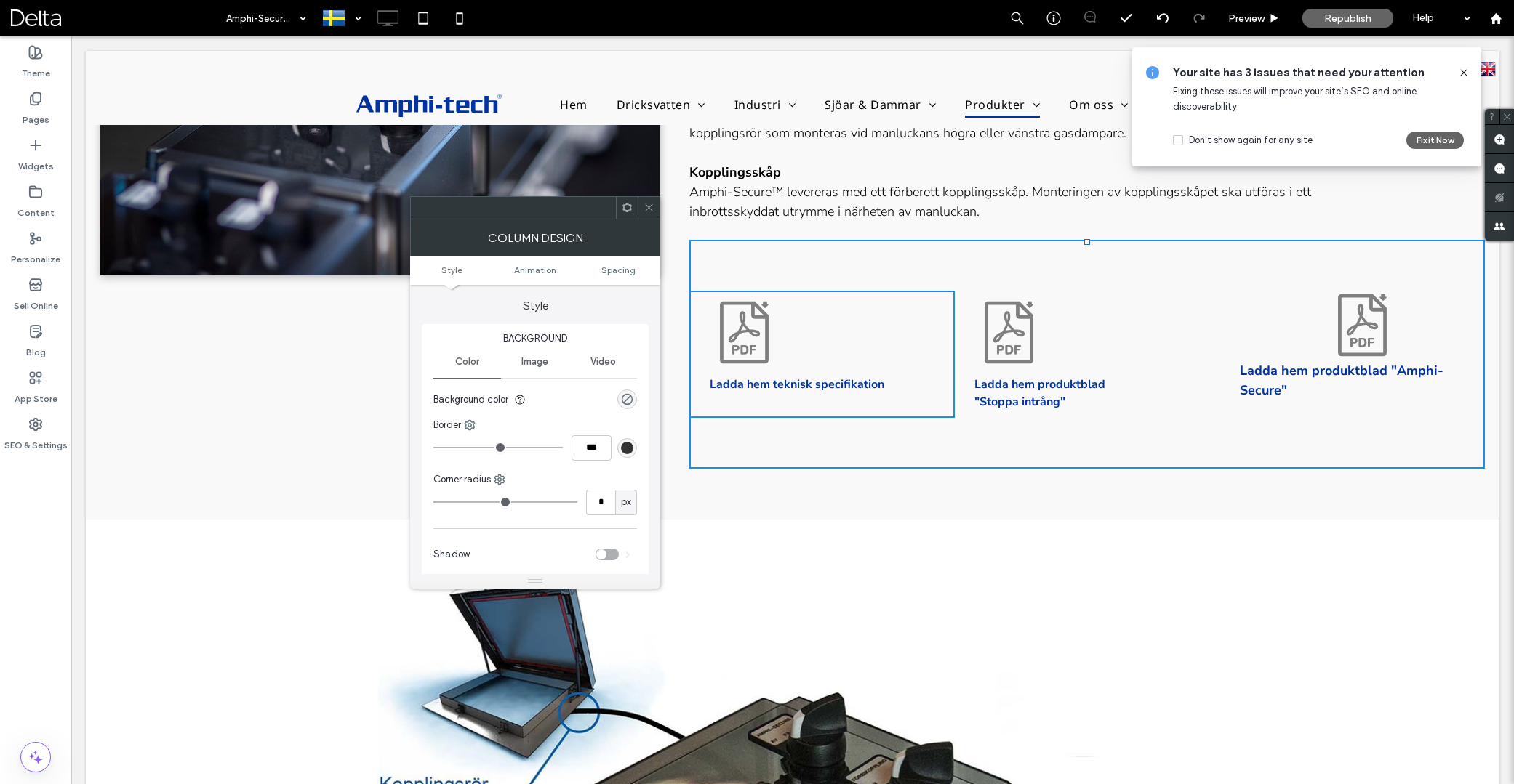
click at [649, 207] on icon at bounding box center [648, 207] width 11 height 11
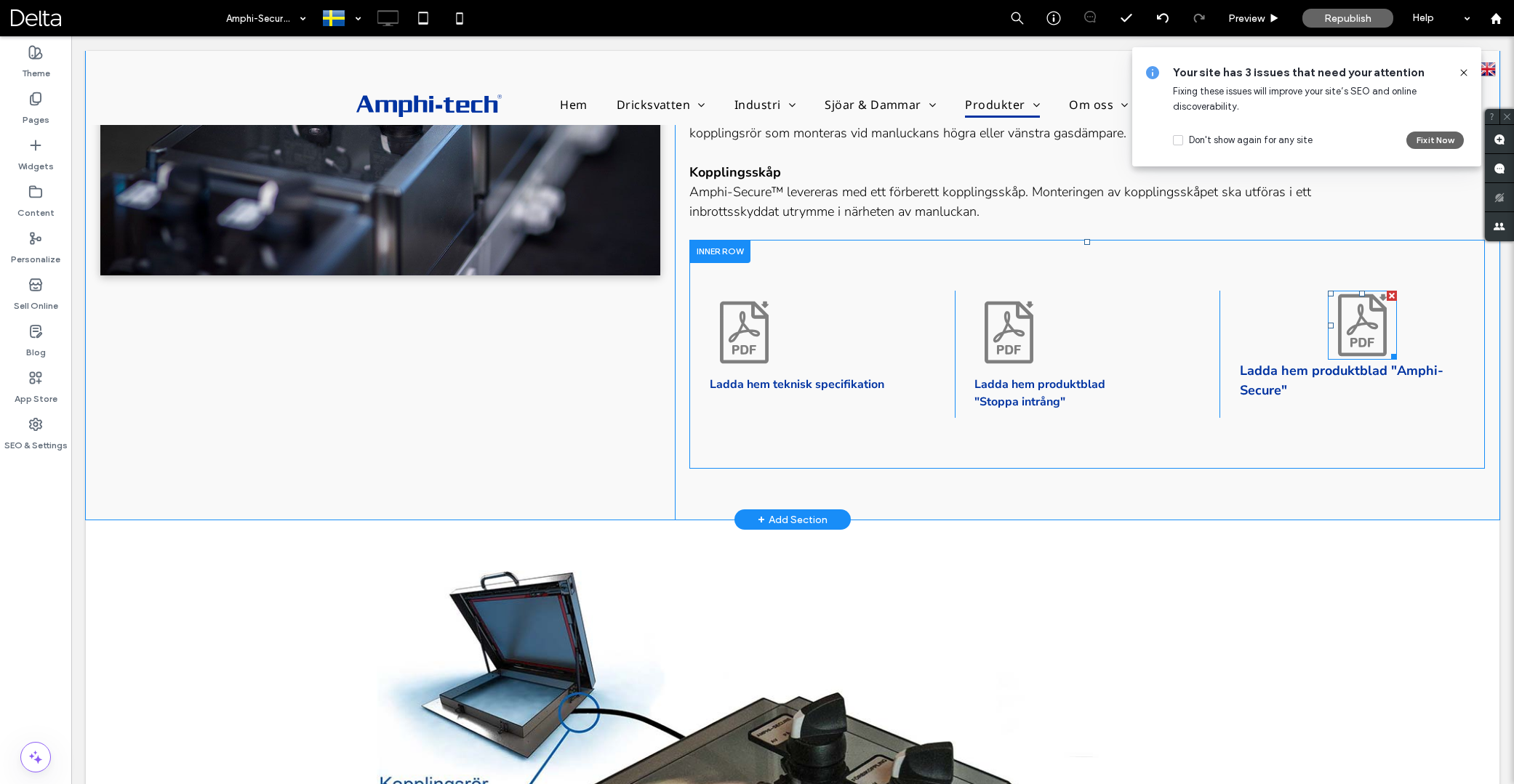
click at [1362, 334] on icon at bounding box center [1362, 325] width 69 height 69
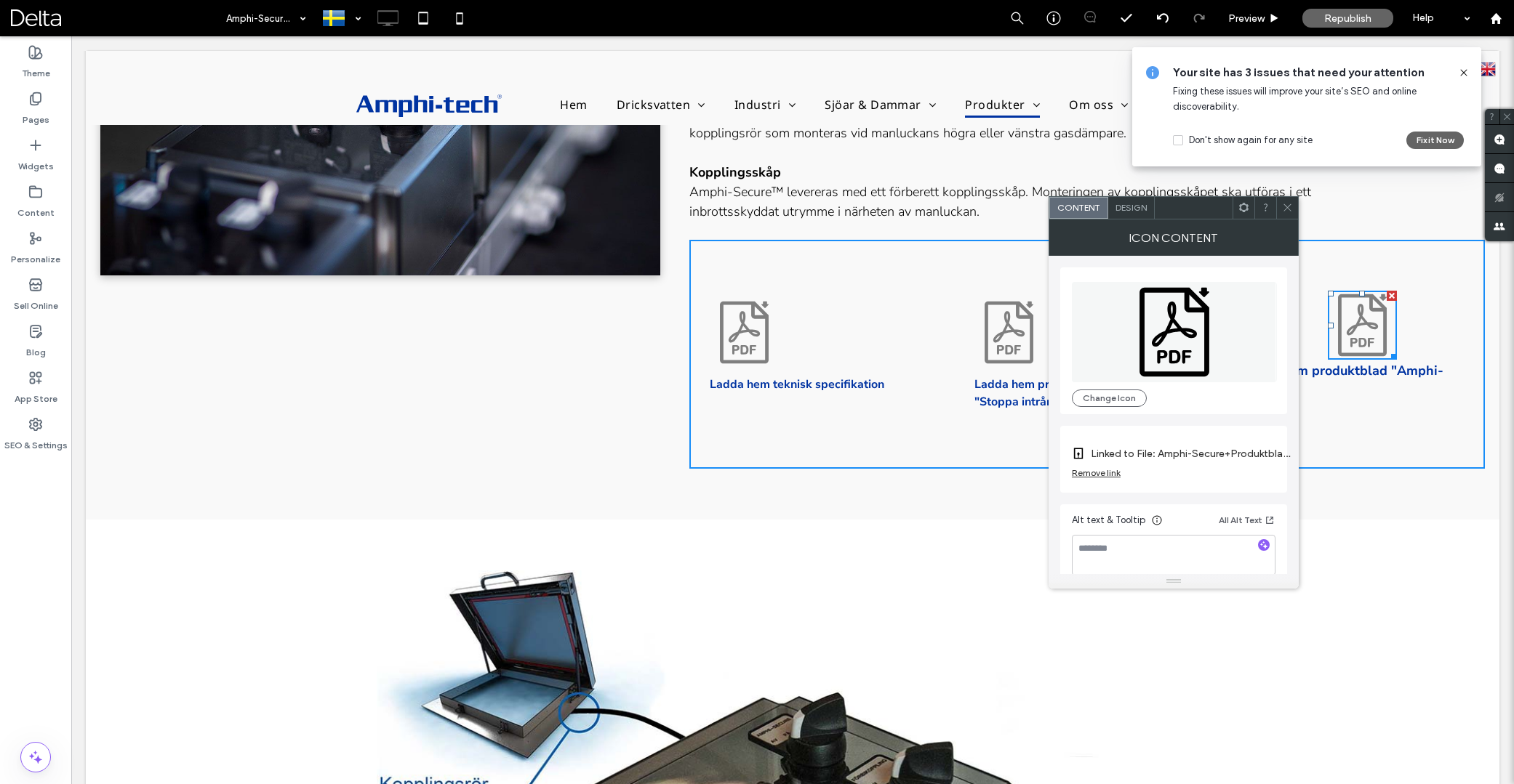
click at [1241, 213] on span at bounding box center [1244, 208] width 11 height 22
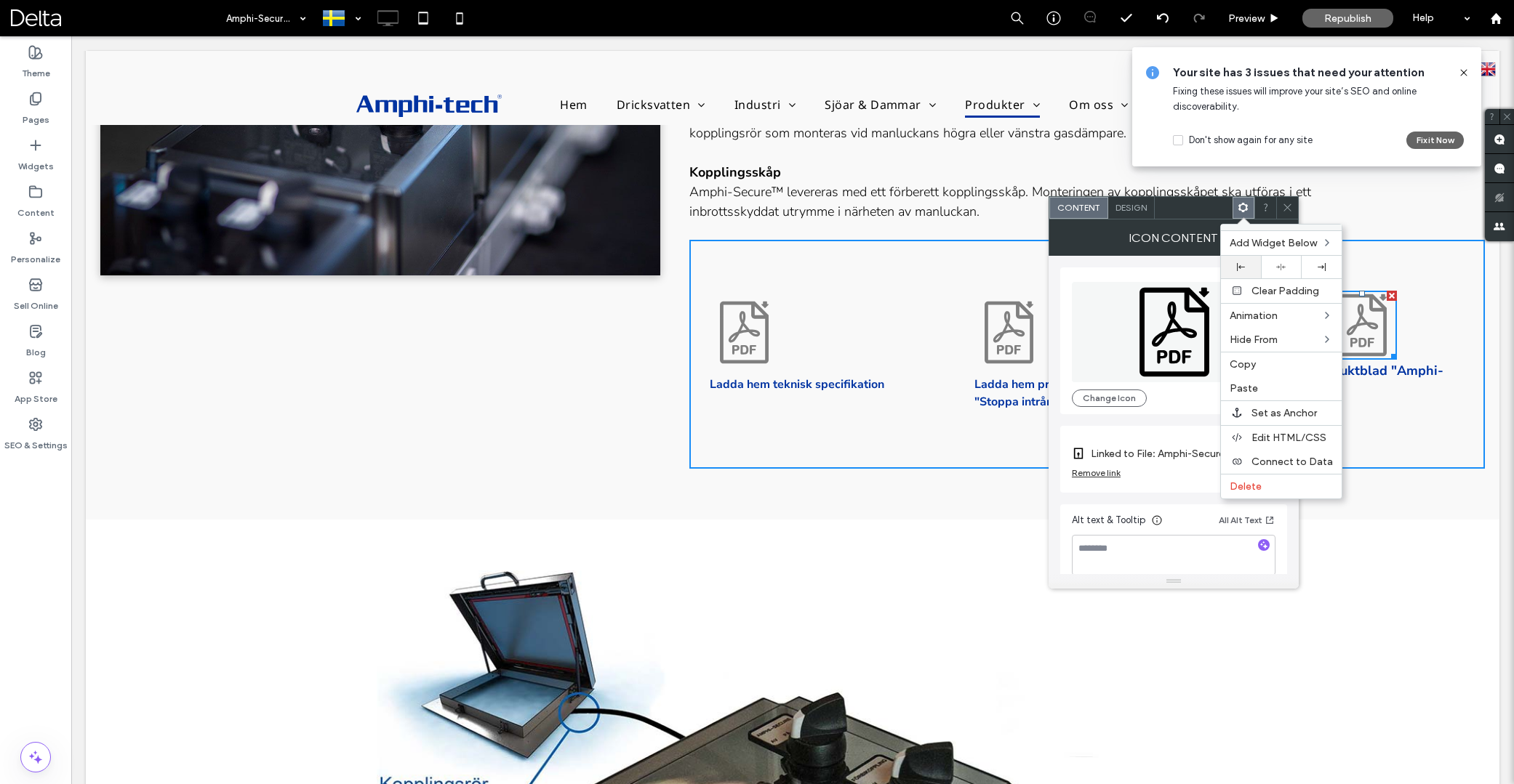
click at [1243, 259] on div at bounding box center [1241, 267] width 40 height 22
click at [1285, 211] on icon at bounding box center [1287, 207] width 11 height 11
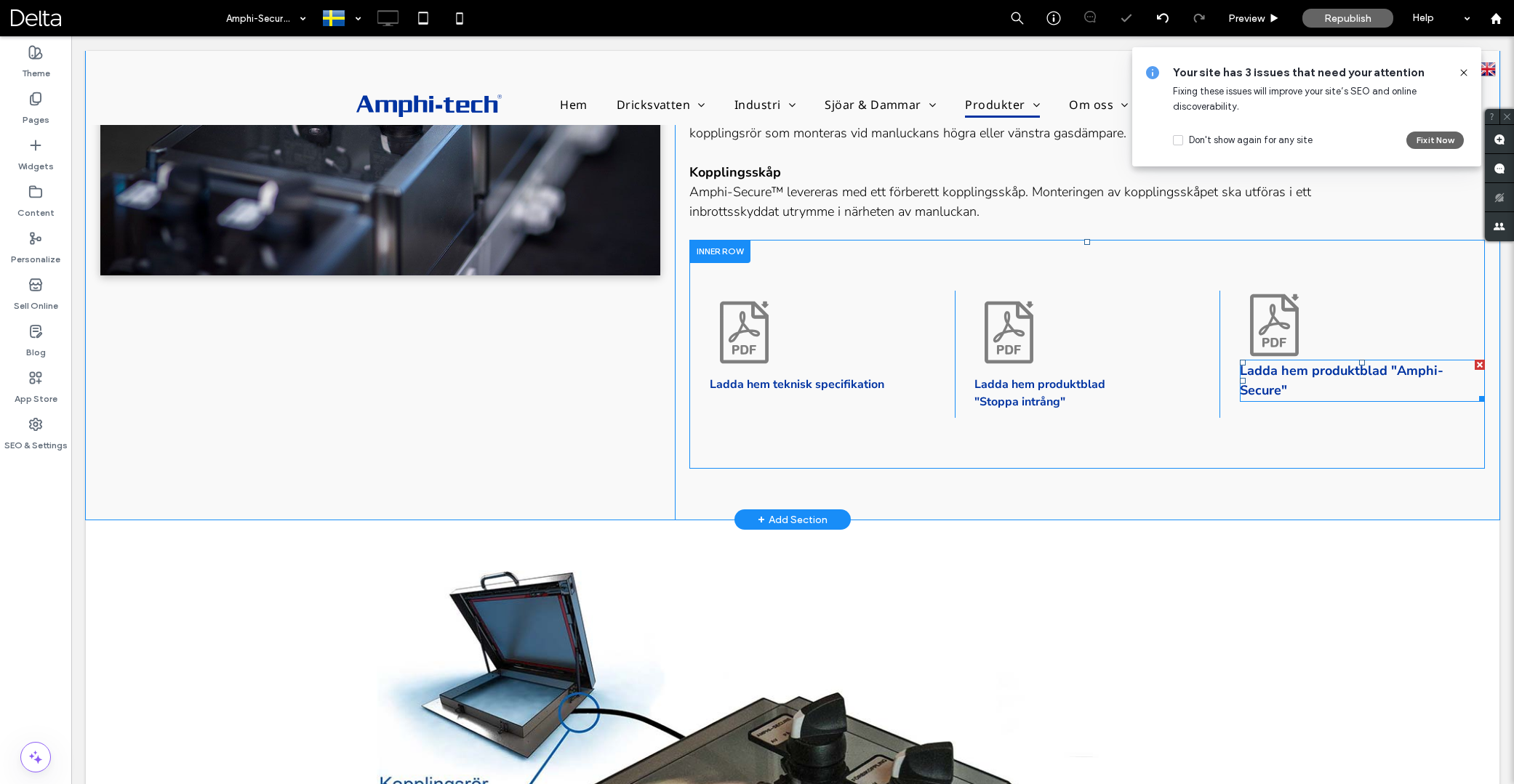
click at [1284, 386] on strong "Ladda hem produktblad "Amphi-Secure"" at bounding box center [1342, 380] width 204 height 37
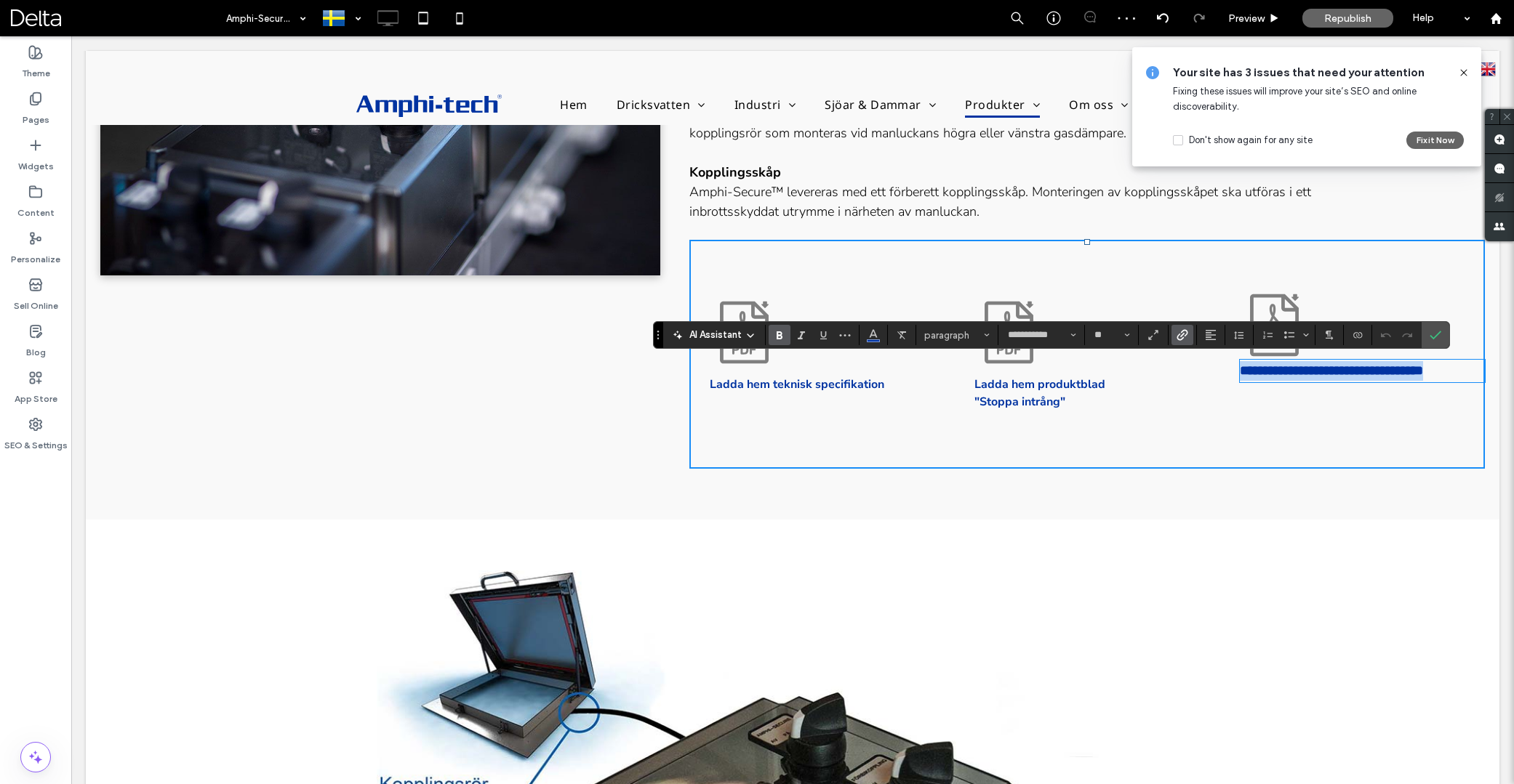
click at [1284, 377] on strong "**********" at bounding box center [1332, 370] width 183 height 13
click at [1126, 335] on use "Size" at bounding box center [1128, 336] width 5 height 3
click at [1116, 488] on label "16" at bounding box center [1111, 481] width 46 height 21
type input "**"
click at [1442, 335] on label "Confirm" at bounding box center [1435, 336] width 22 height 27
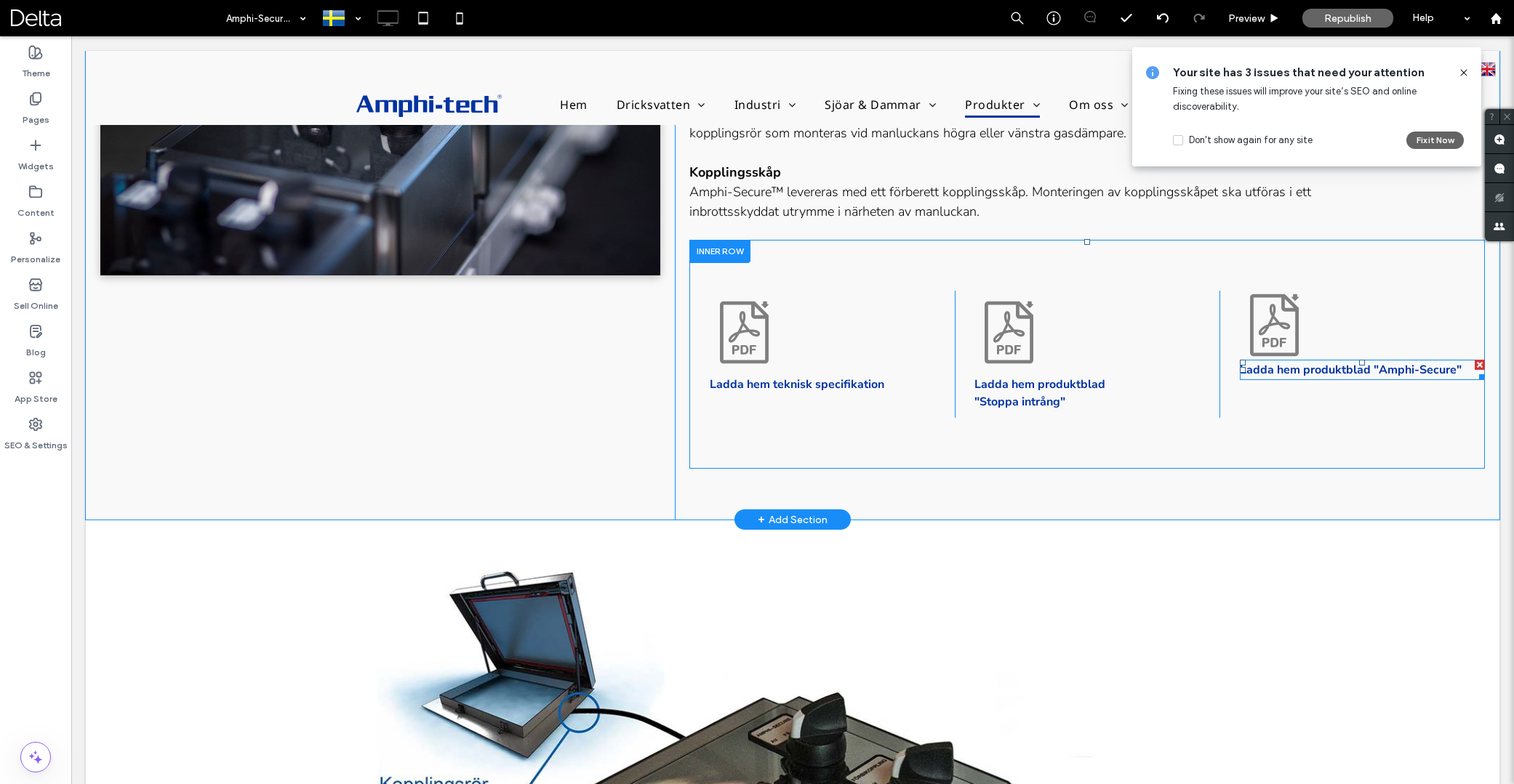
click at [1416, 365] on strong "Ladda hem produktblad "Amphi-Secure"" at bounding box center [1351, 370] width 222 height 16
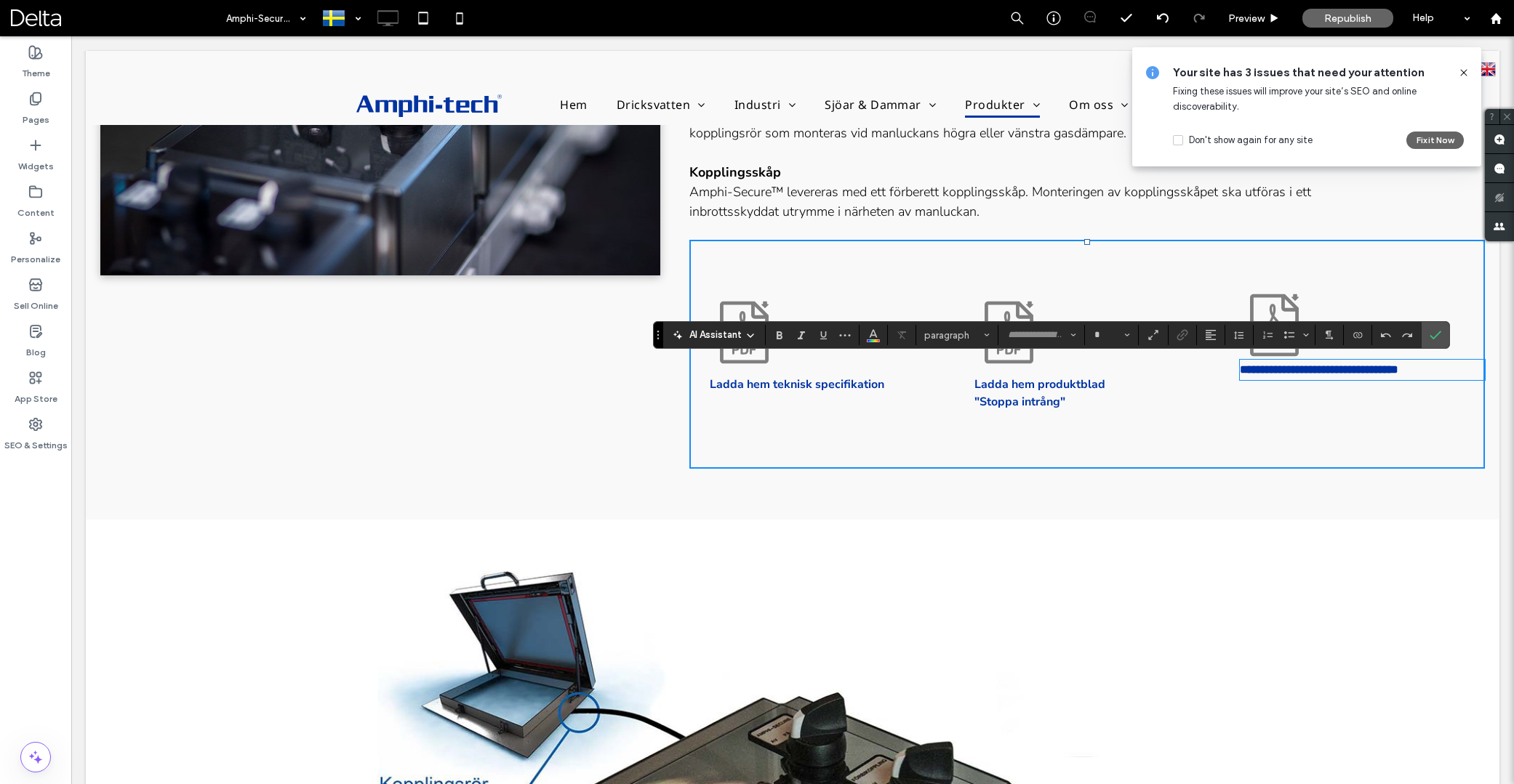
type input "**********"
type input "**"
drag, startPoint x: 1374, startPoint y: 369, endPoint x: 1385, endPoint y: 370, distance: 11.0
click at [1376, 370] on strong "**********" at bounding box center [1319, 369] width 158 height 11
click at [1434, 333] on icon "Confirm" at bounding box center [1435, 335] width 12 height 12
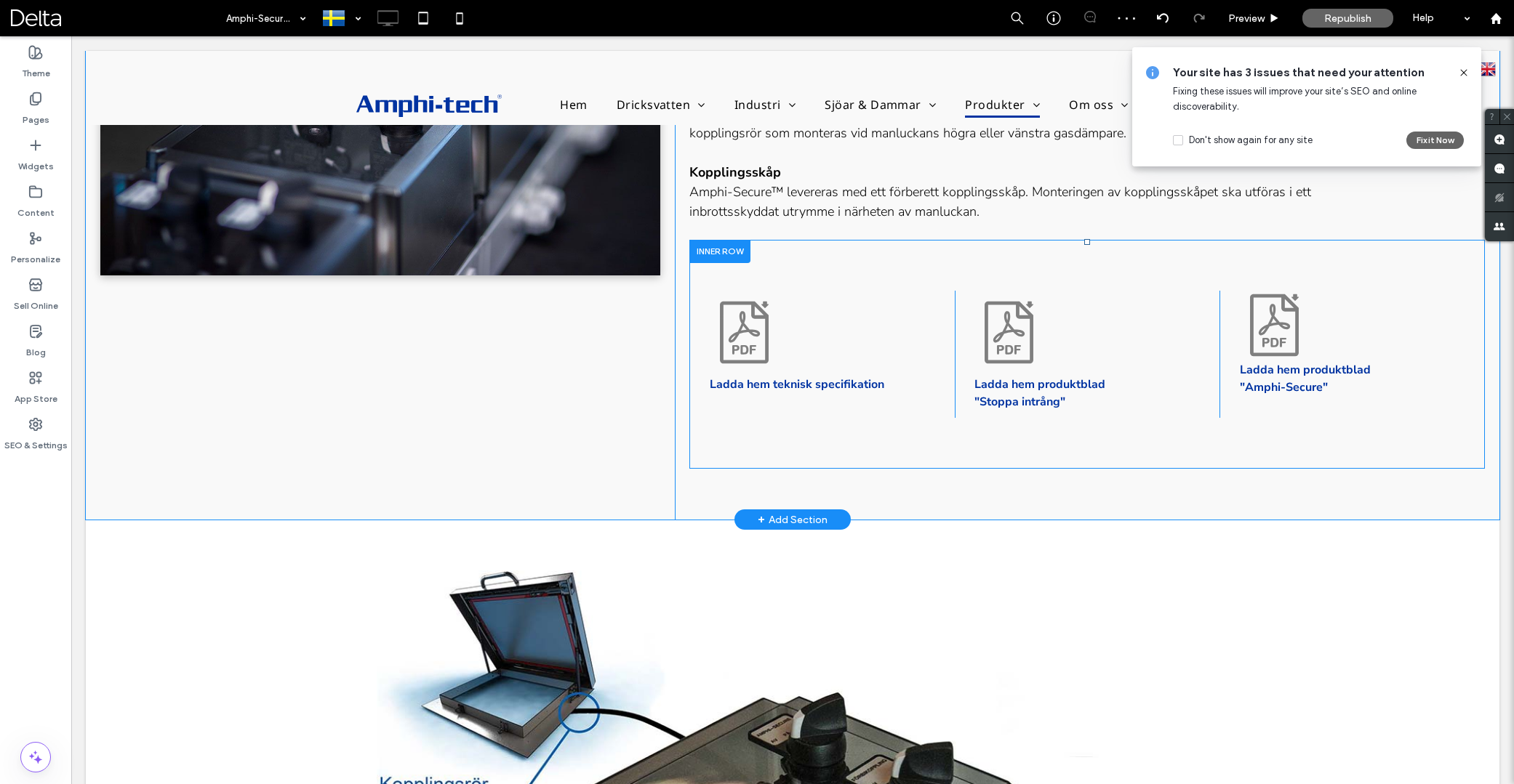
click at [792, 251] on div "Ladda hem teknisk specifikation Click To Paste Ladda hem produktblad "Stoppa in…" at bounding box center [1088, 354] width 796 height 229
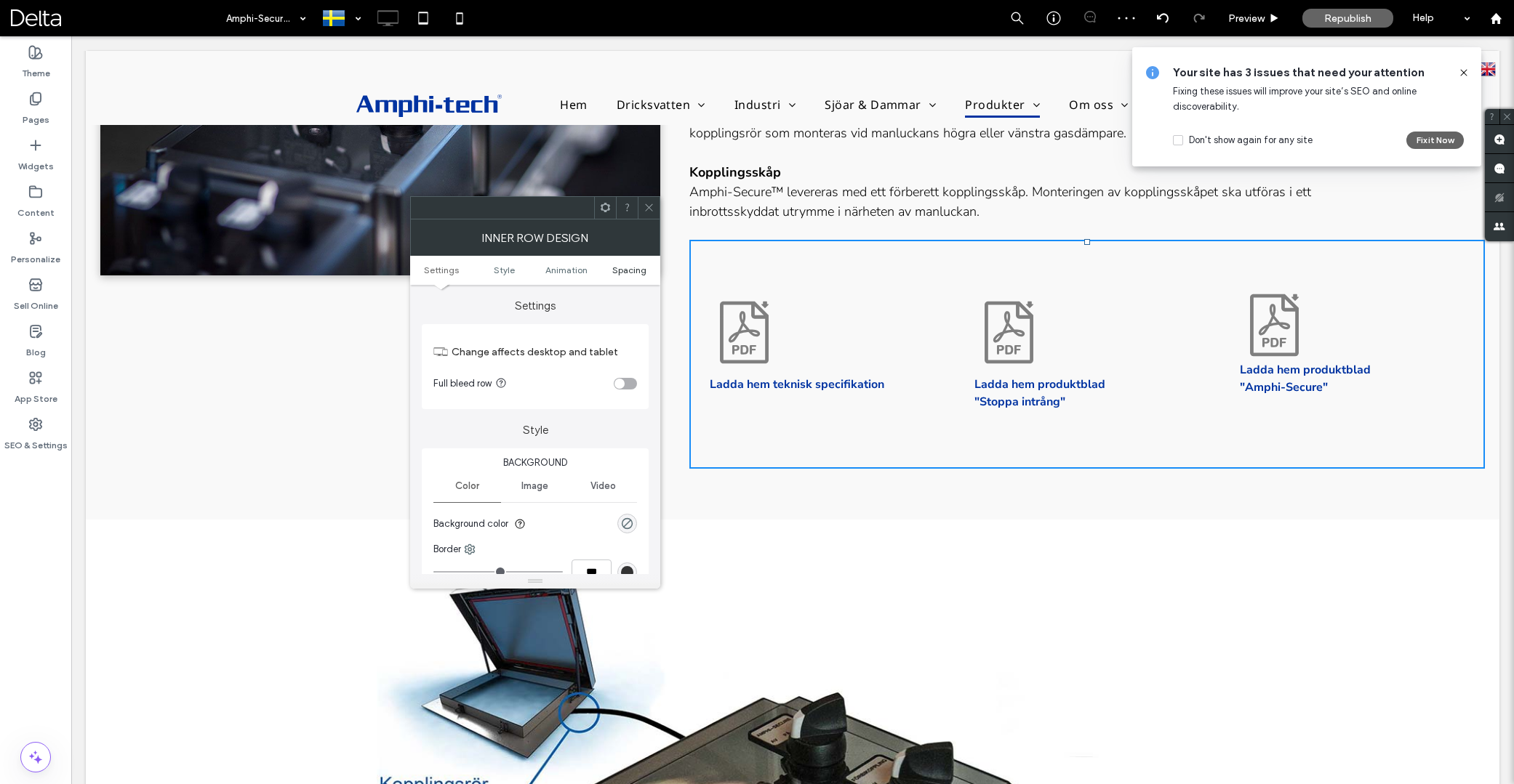
click at [618, 272] on span "Spacing" at bounding box center [629, 269] width 34 height 11
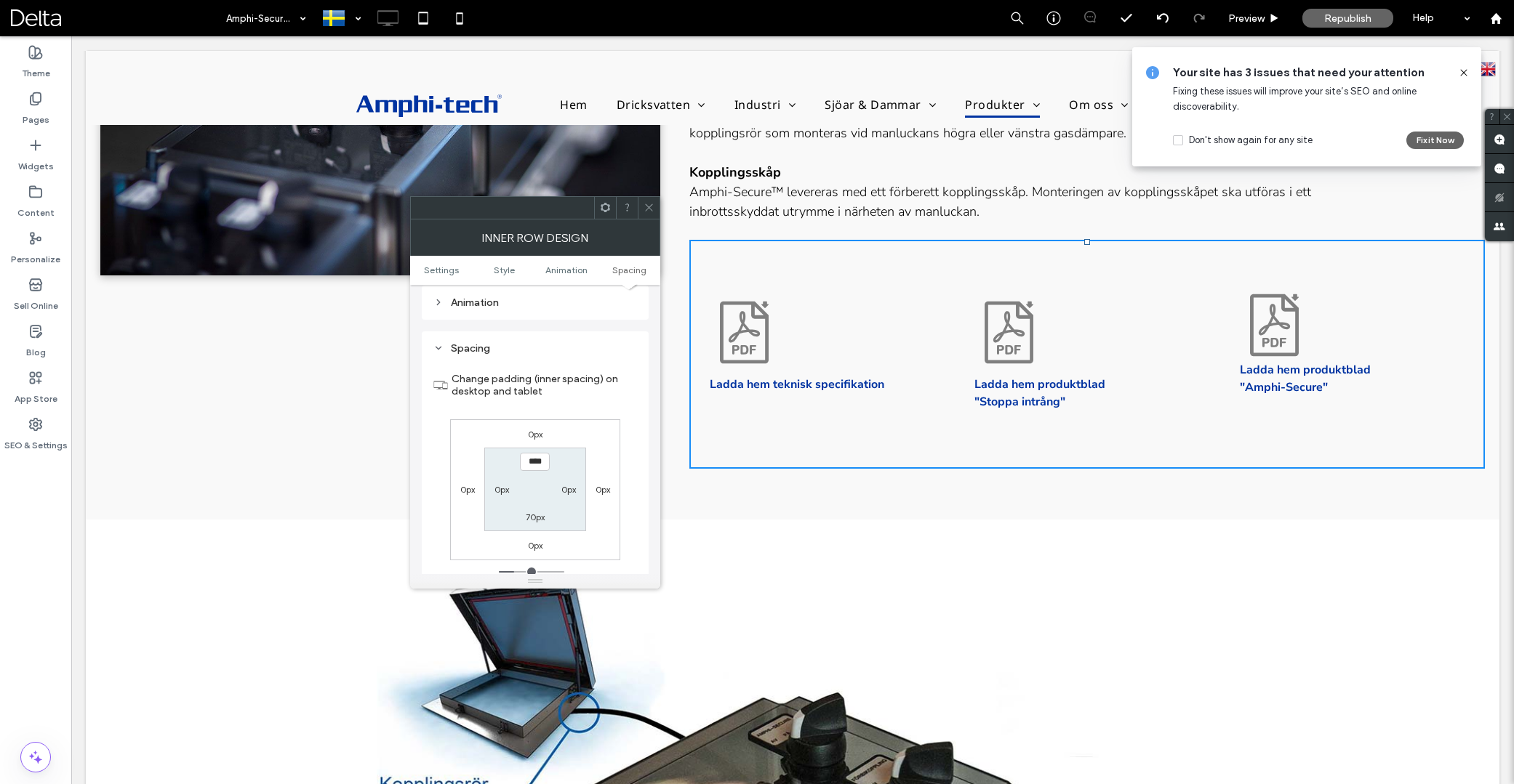
scroll to position [462, 0]
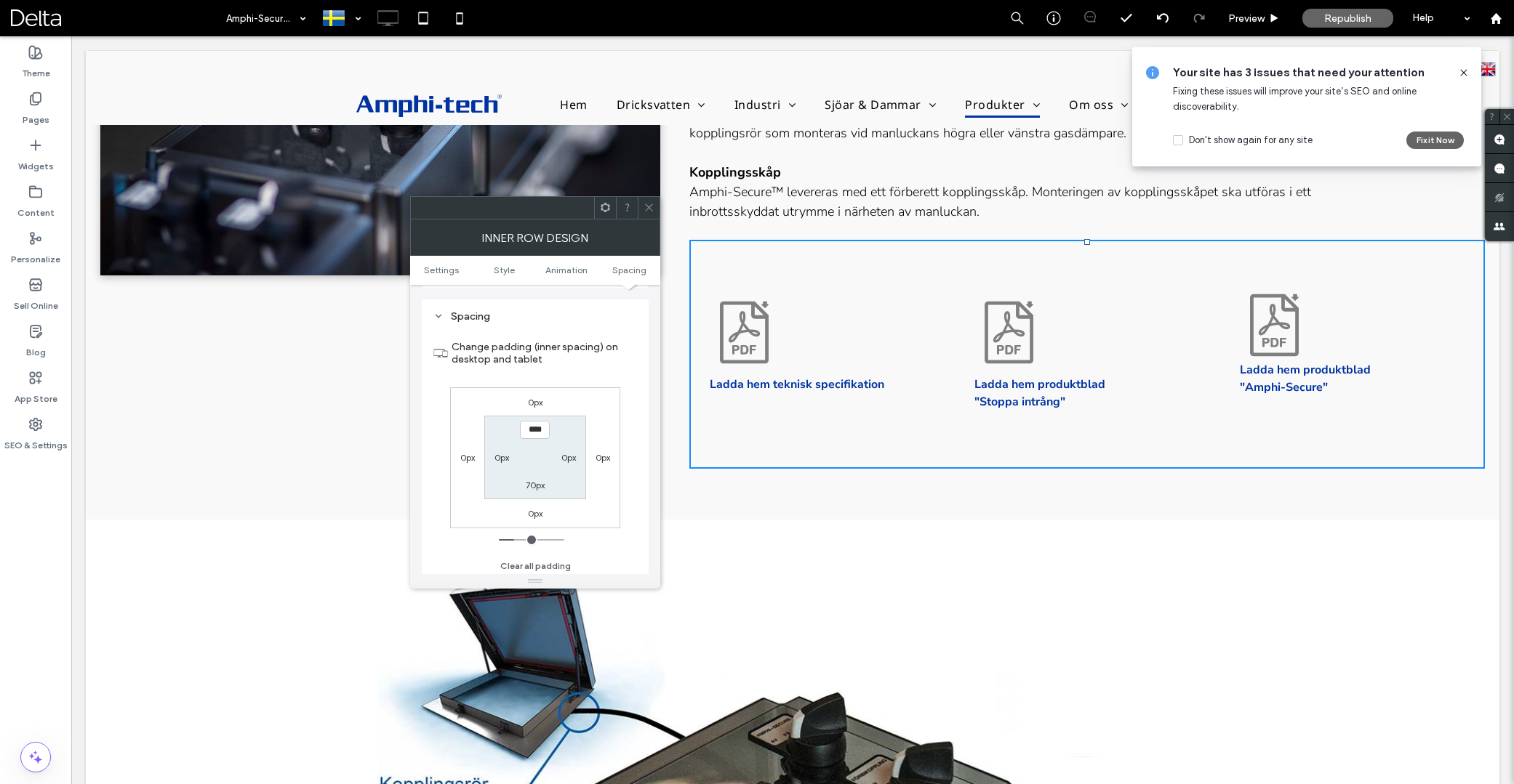
click at [538, 429] on input "****" at bounding box center [535, 430] width 30 height 18
click at [537, 429] on input "****" at bounding box center [535, 430] width 30 height 18
type input "****"
type input "**"
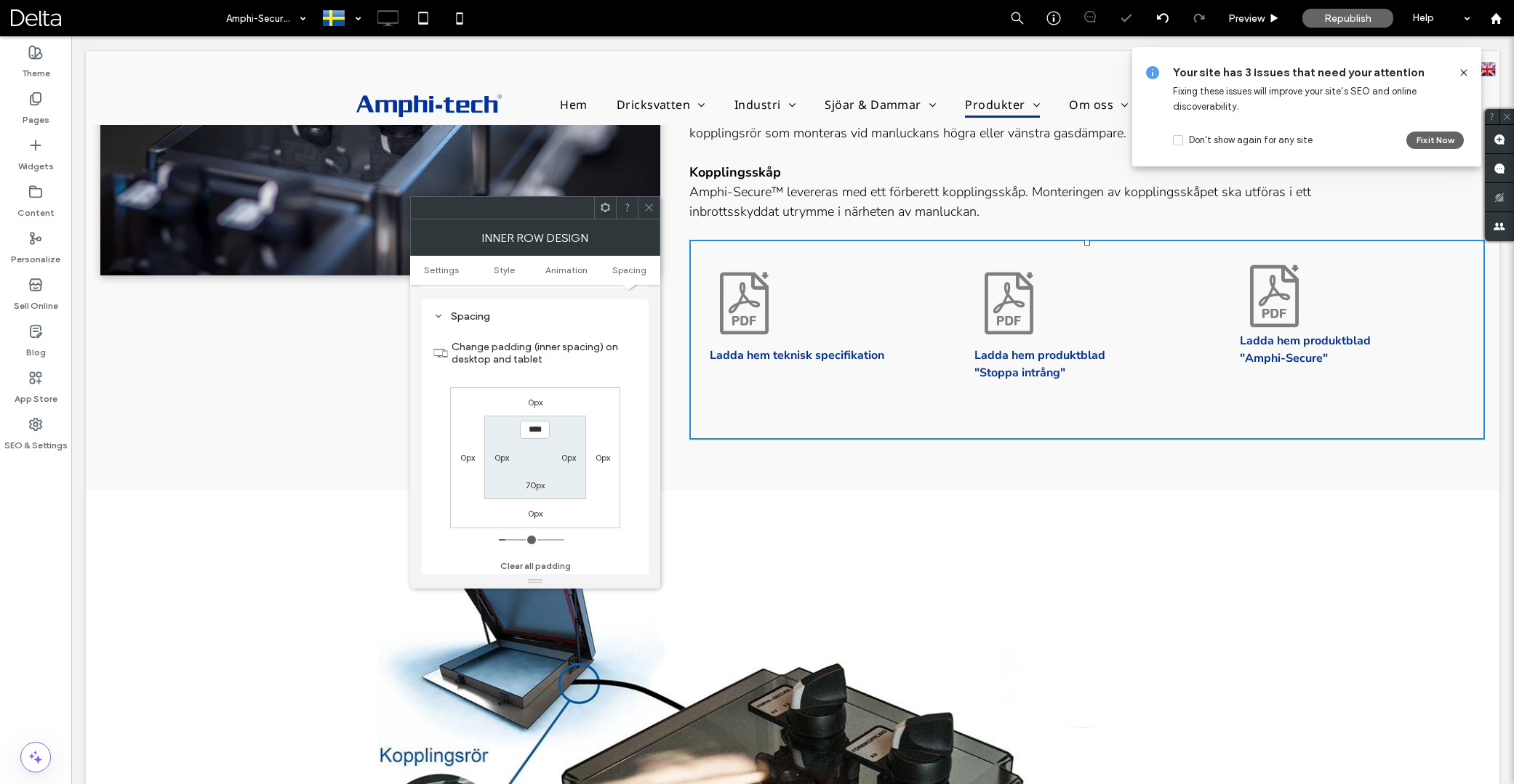
click at [648, 206] on use at bounding box center [648, 207] width 7 height 7
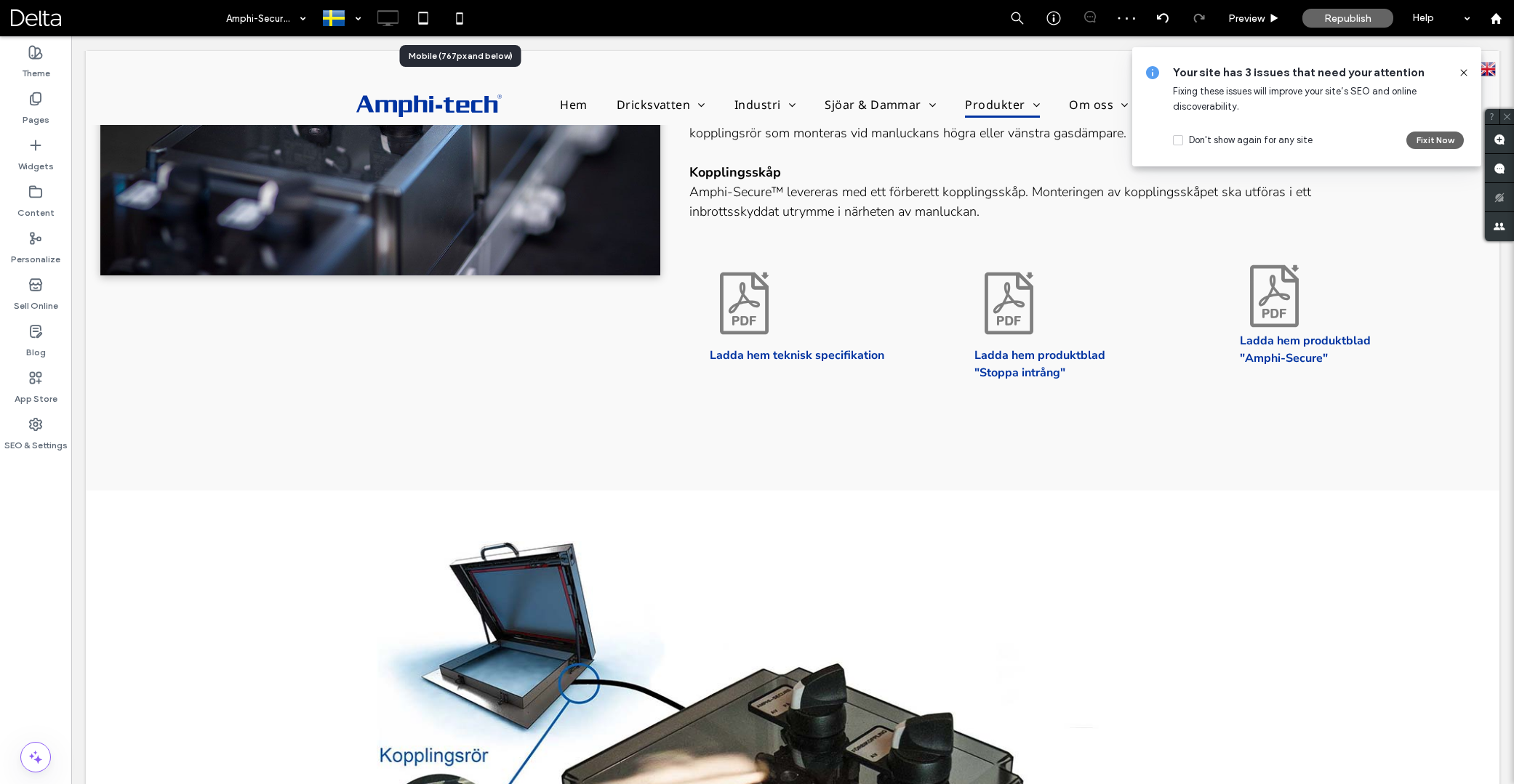
drag, startPoint x: 463, startPoint y: 17, endPoint x: 507, endPoint y: 56, distance: 58.8
click at [464, 17] on icon at bounding box center [459, 17] width 29 height 29
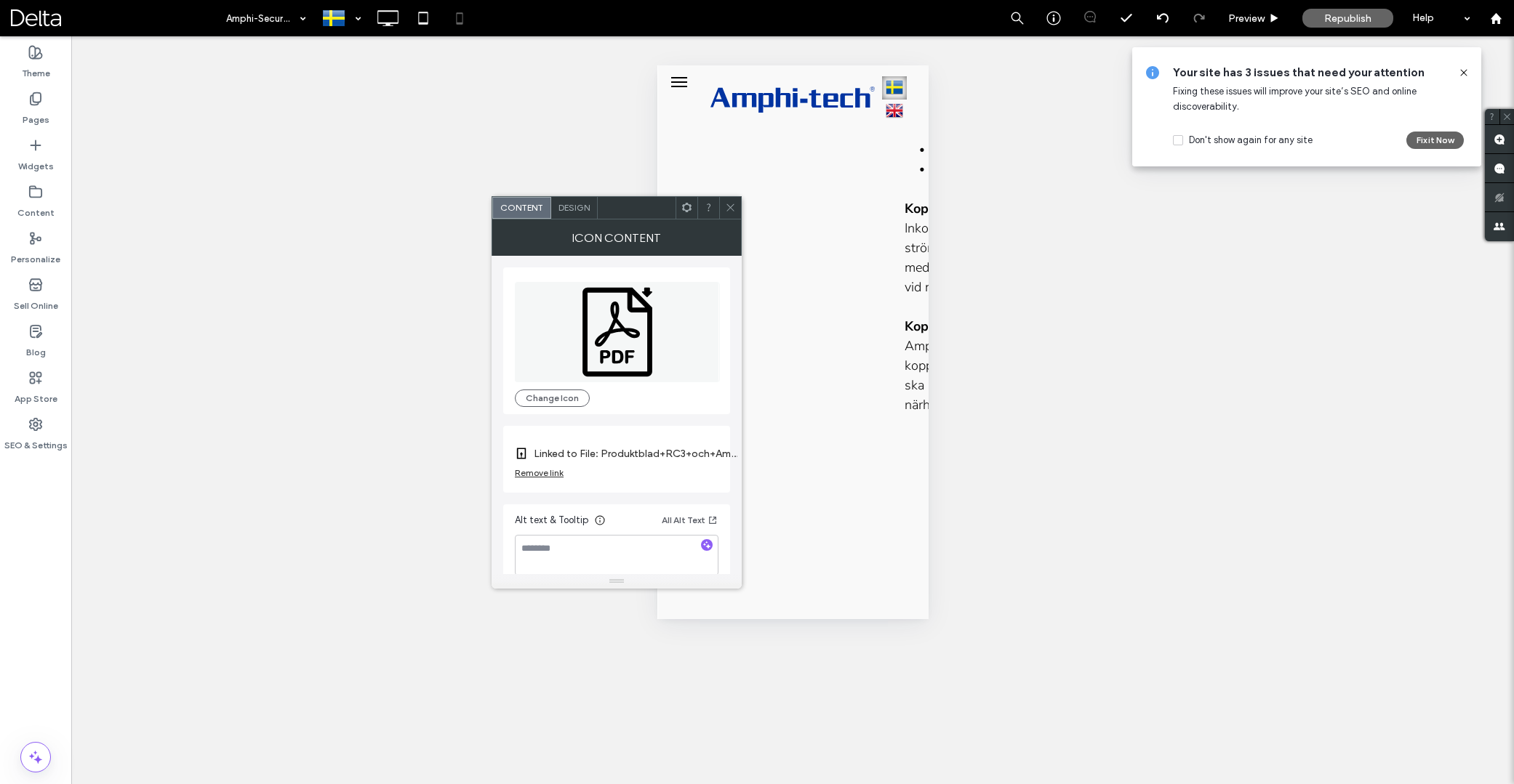
click at [690, 212] on icon at bounding box center [687, 207] width 11 height 11
click at [657, 211] on div at bounding box center [637, 208] width 78 height 22
click at [579, 210] on span "Design" at bounding box center [574, 207] width 32 height 11
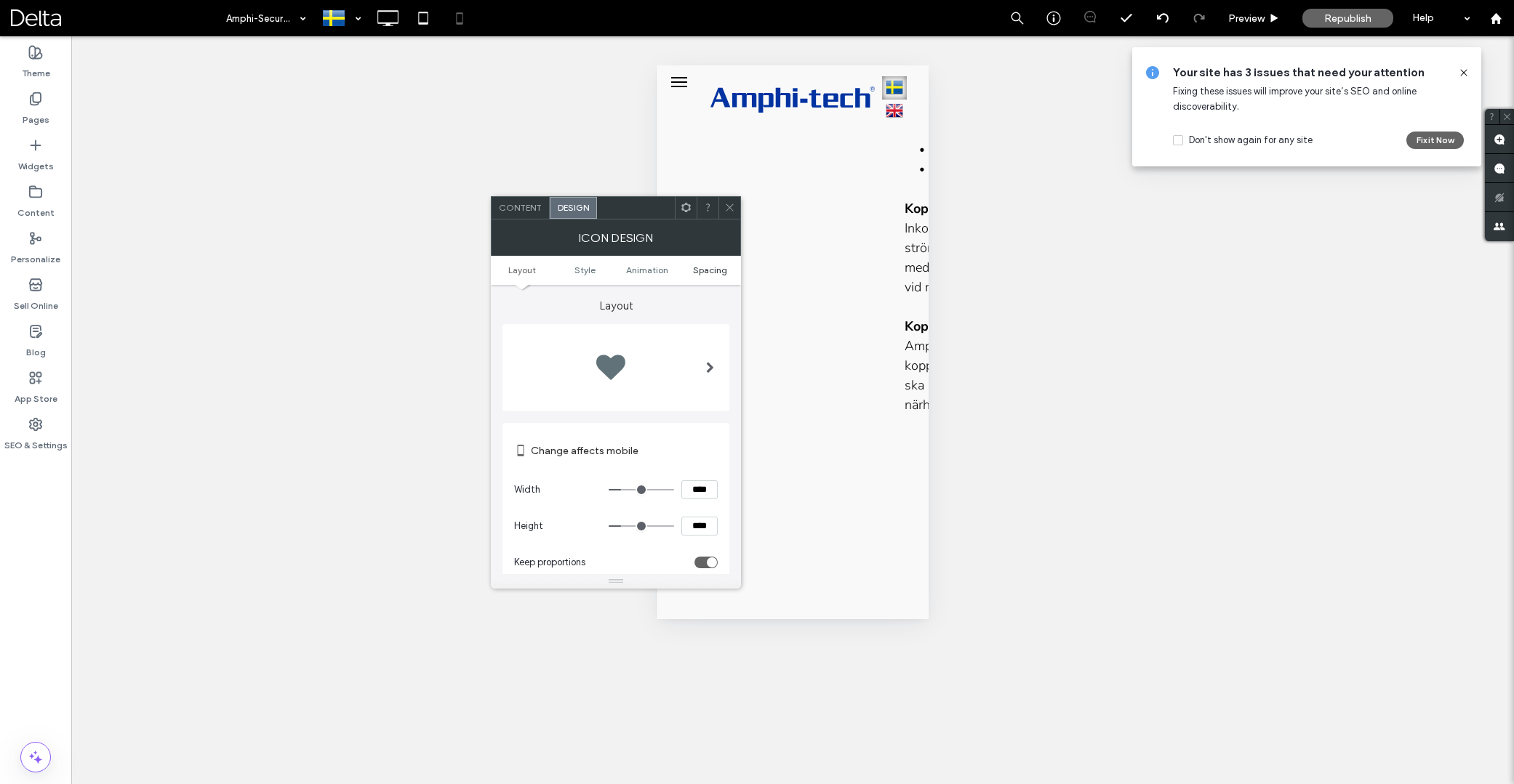
click at [705, 273] on span "Spacing" at bounding box center [710, 269] width 34 height 11
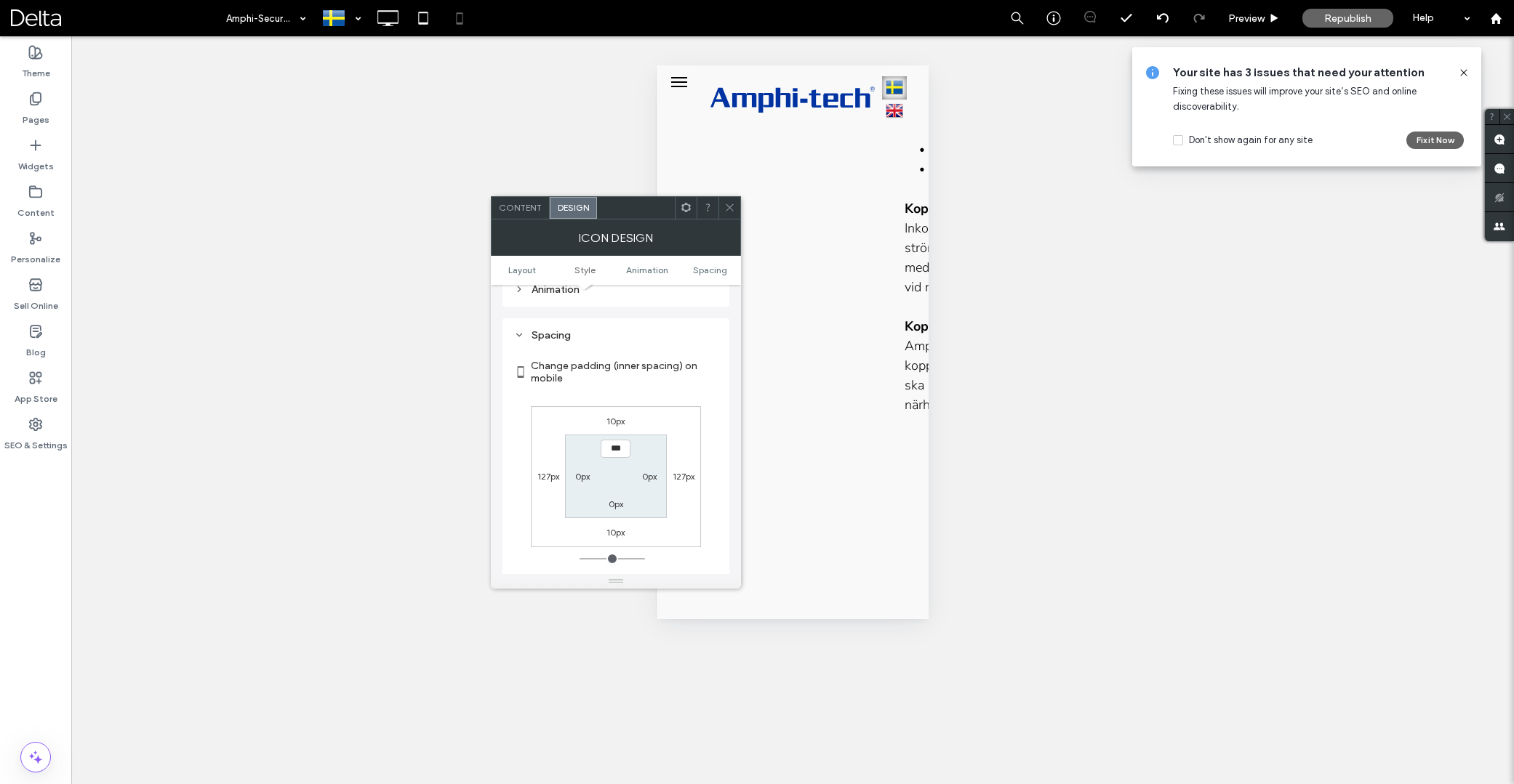
scroll to position [669, 0]
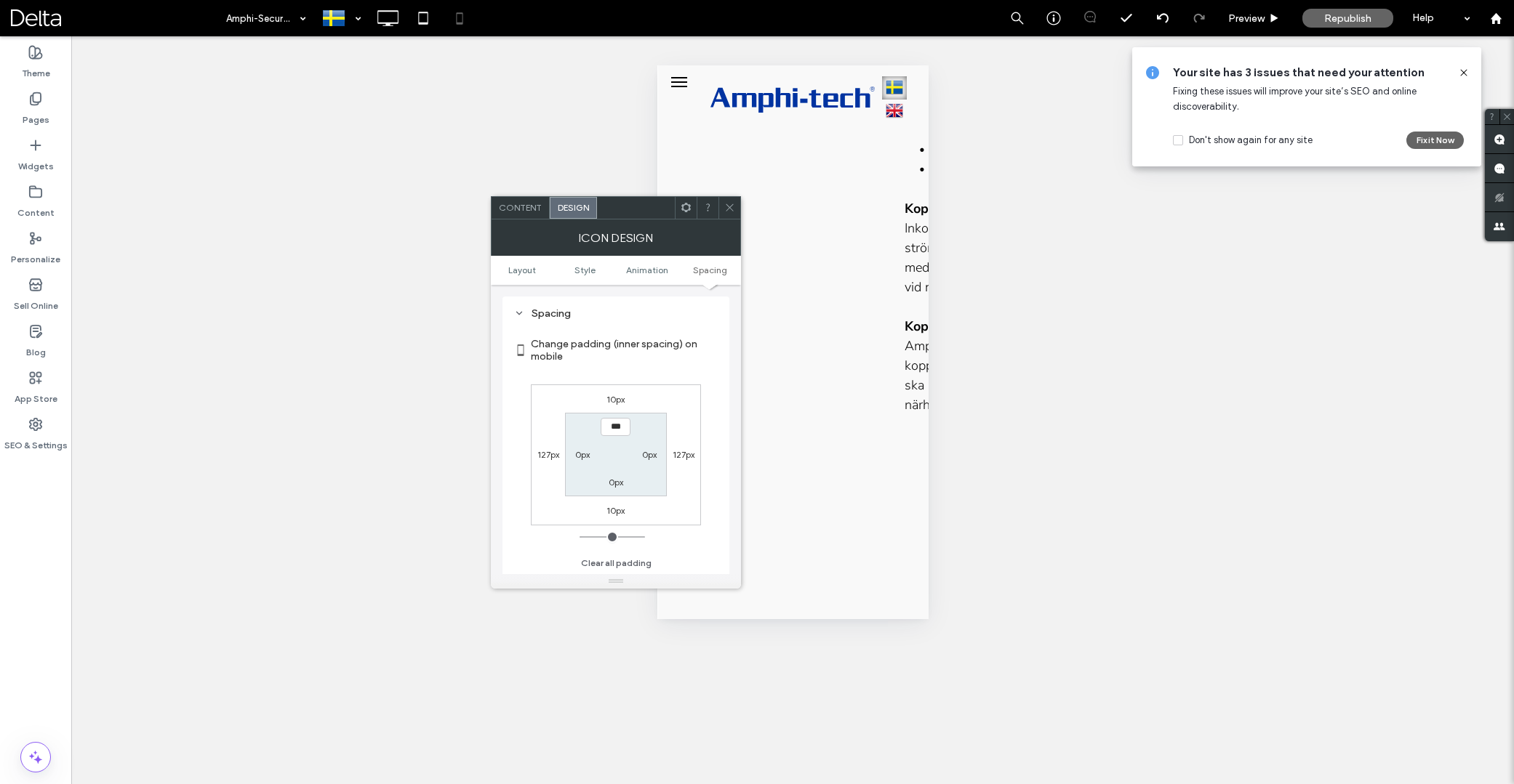
click at [616, 400] on label "10px" at bounding box center [616, 399] width 18 height 11
type input "**"
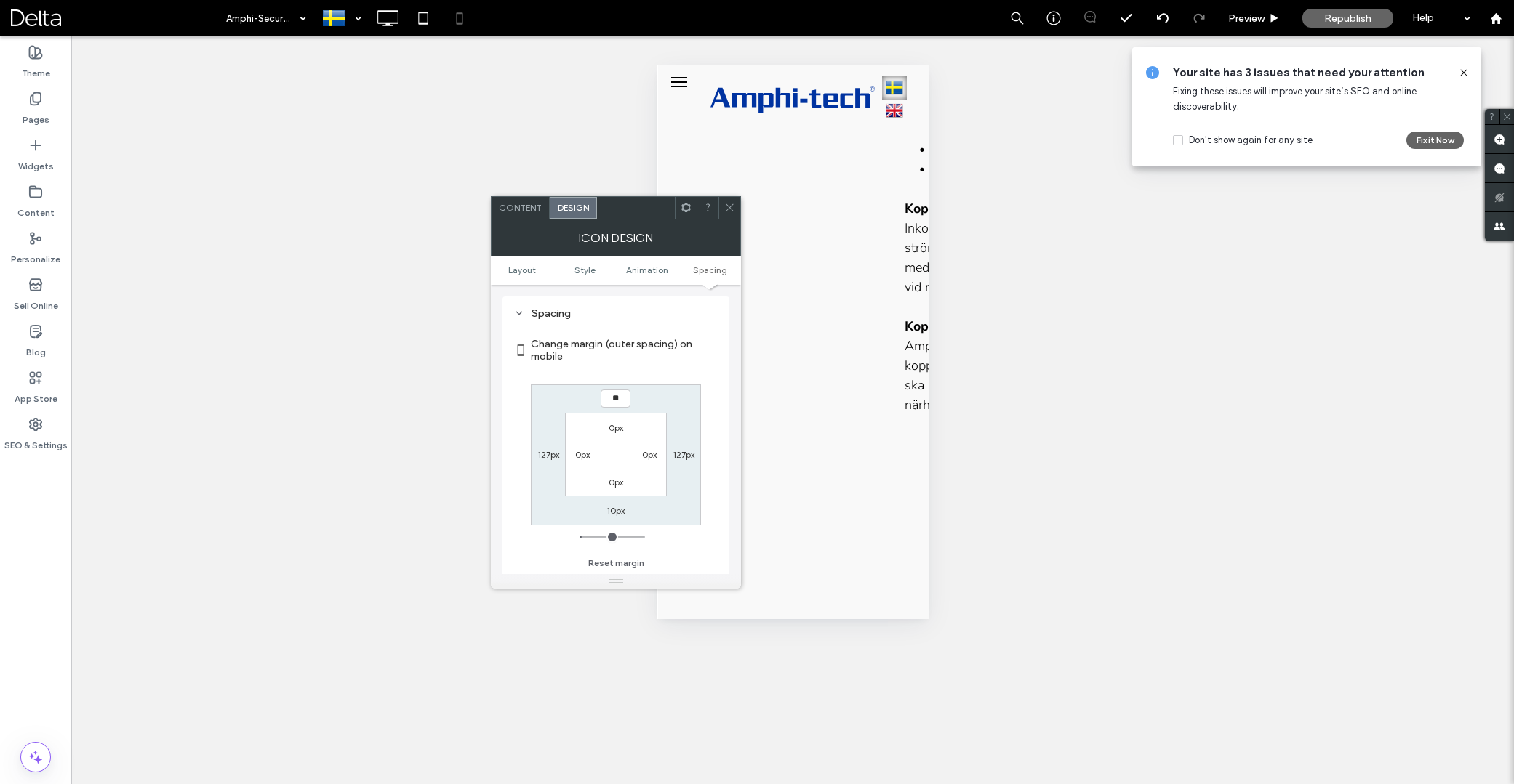
type input "**"
type input "****"
click at [729, 209] on icon at bounding box center [730, 207] width 11 height 11
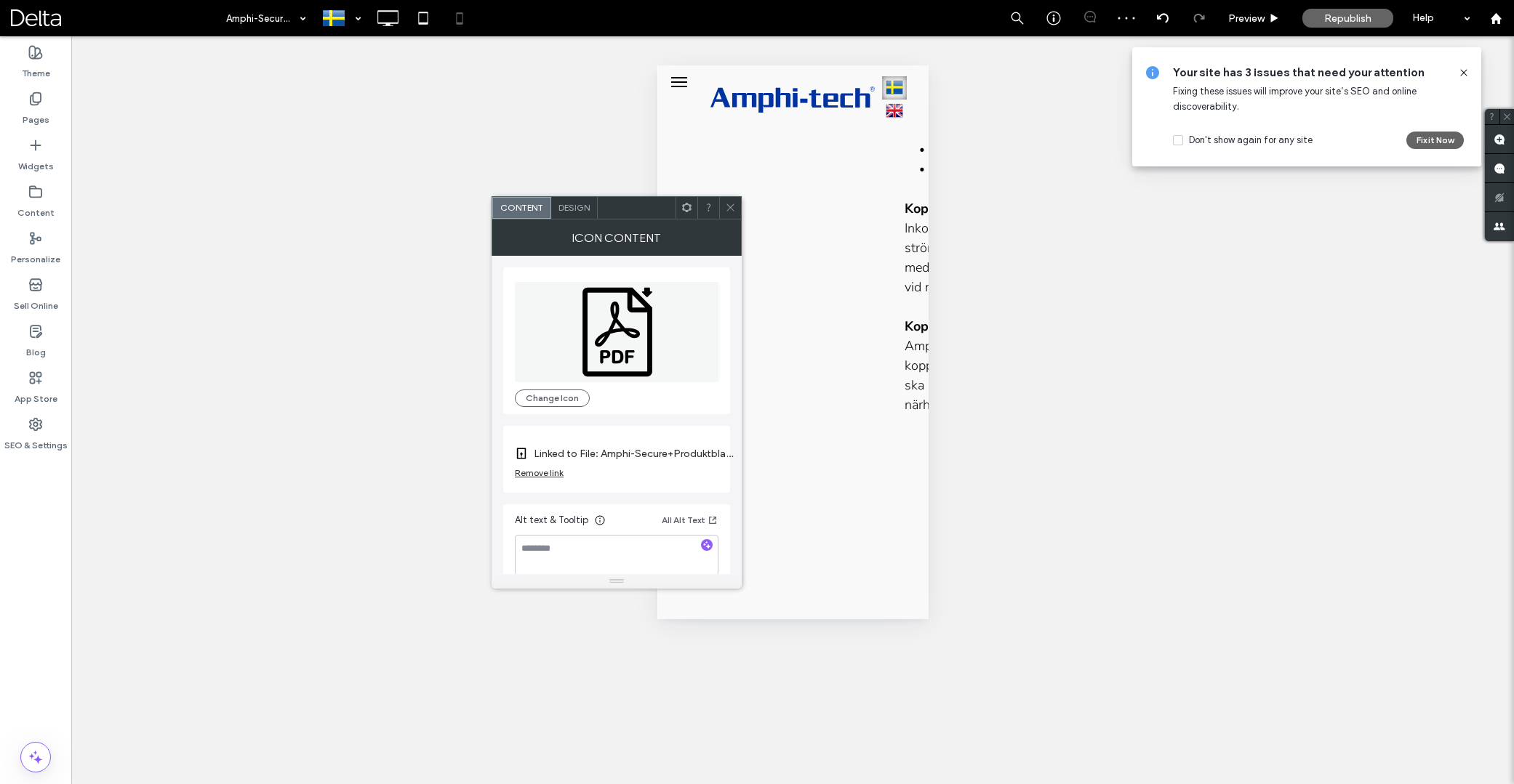
click at [971, 387] on div "Unhide? Yes Unhide? Yes Unhide? Yes Unhide? Yes Unhide? Yes Unhide? Yes Unhide?…" at bounding box center [793, 410] width 1443 height 748
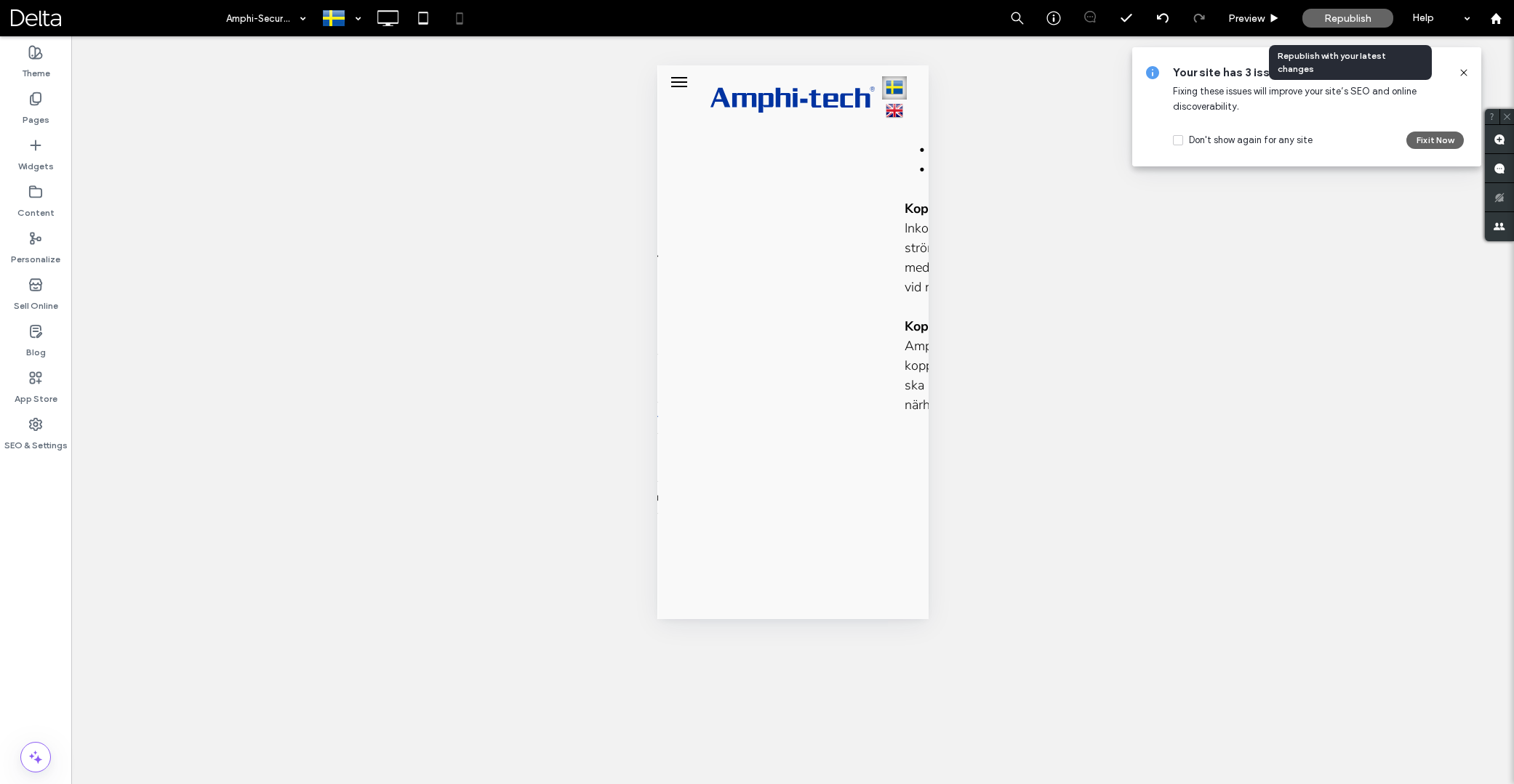
click at [1356, 21] on span "Republish" at bounding box center [1347, 18] width 47 height 12
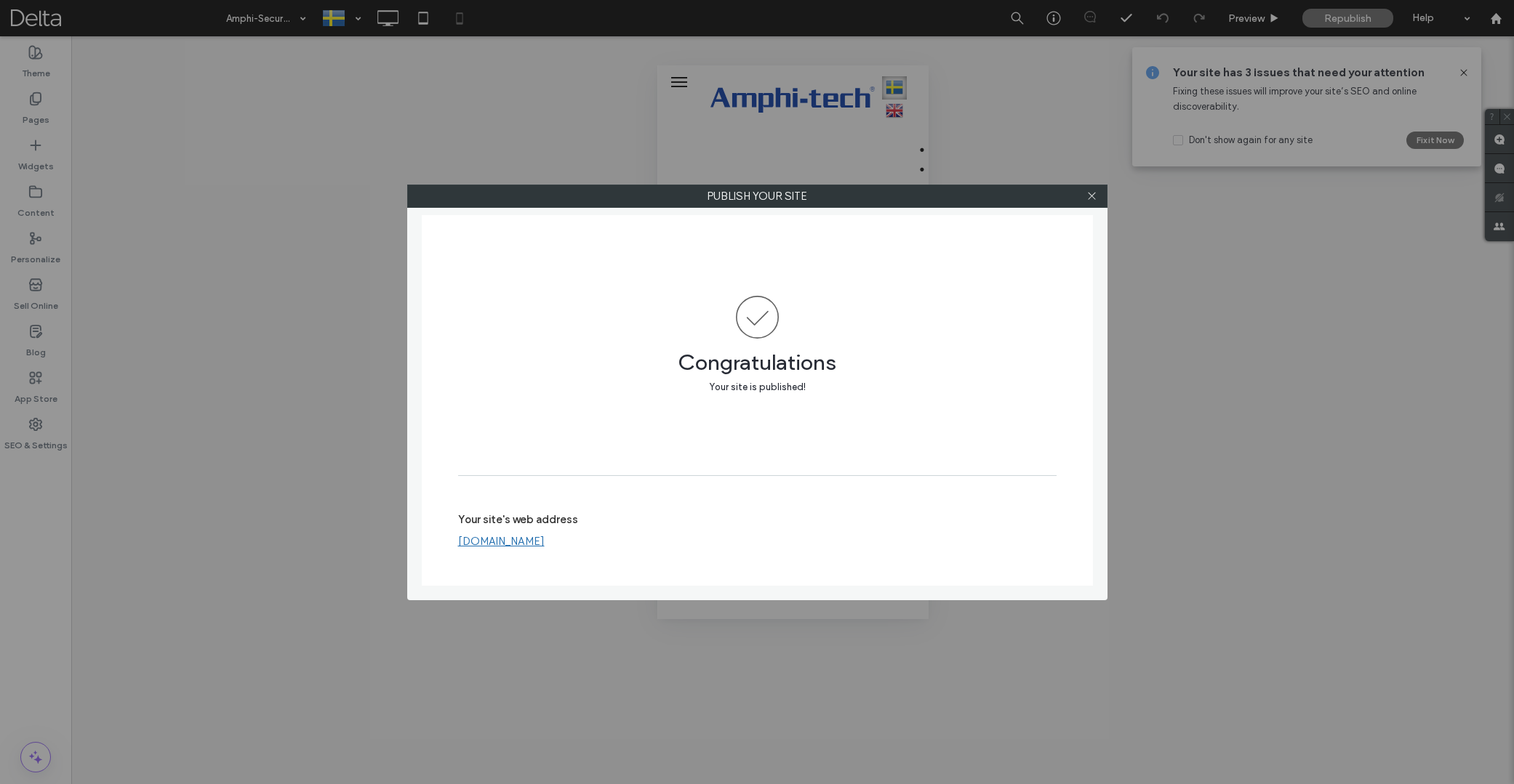
drag, startPoint x: 210, startPoint y: 228, endPoint x: 279, endPoint y: 228, distance: 69.0
click at [210, 228] on div "Publish your site Congratulations Your site is published! Your site's web addre…" at bounding box center [757, 392] width 1514 height 784
drag, startPoint x: 1092, startPoint y: 195, endPoint x: 577, endPoint y: 164, distance: 515.9
click at [1086, 196] on icon at bounding box center [1091, 196] width 11 height 11
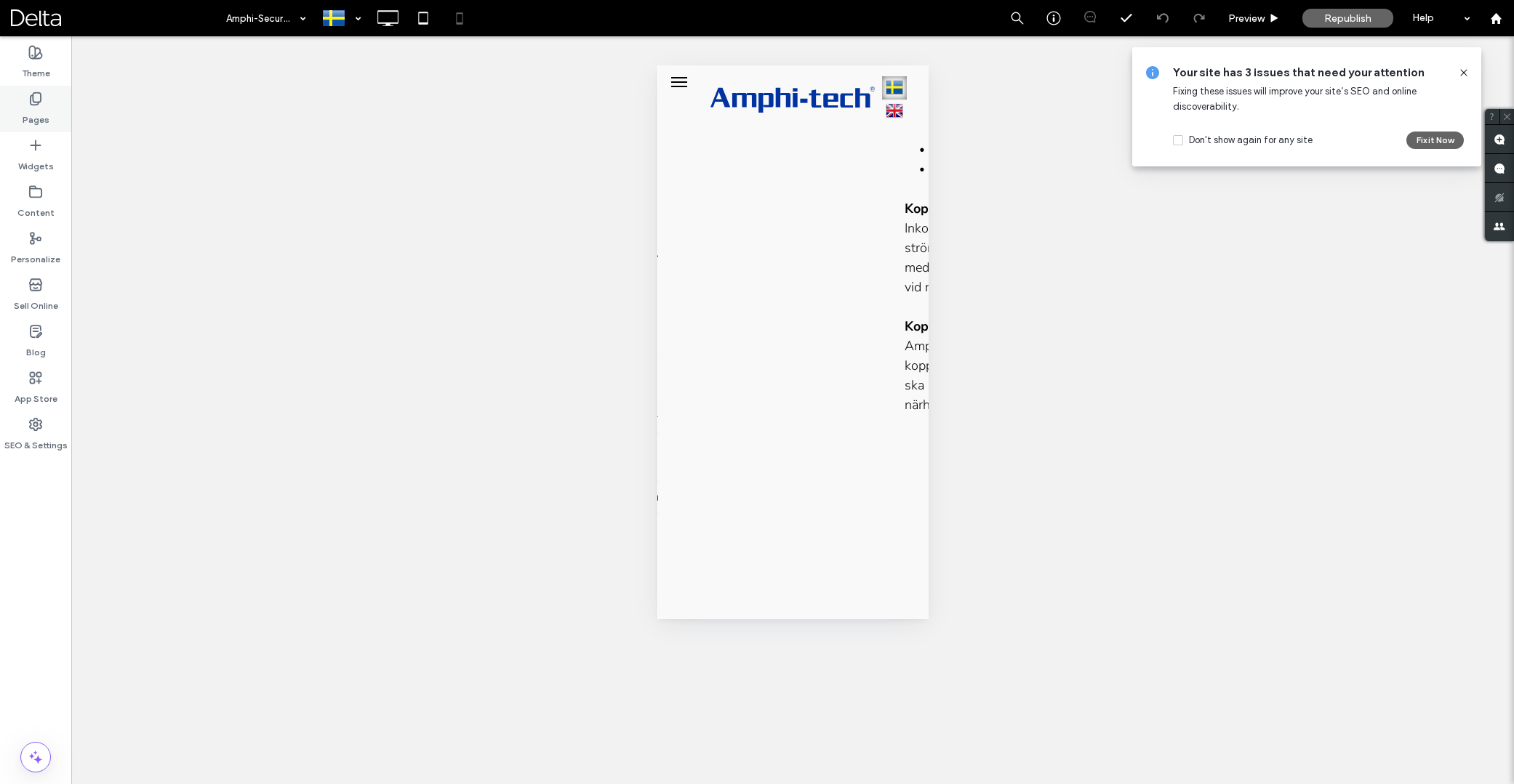
click at [42, 104] on icon at bounding box center [36, 99] width 15 height 15
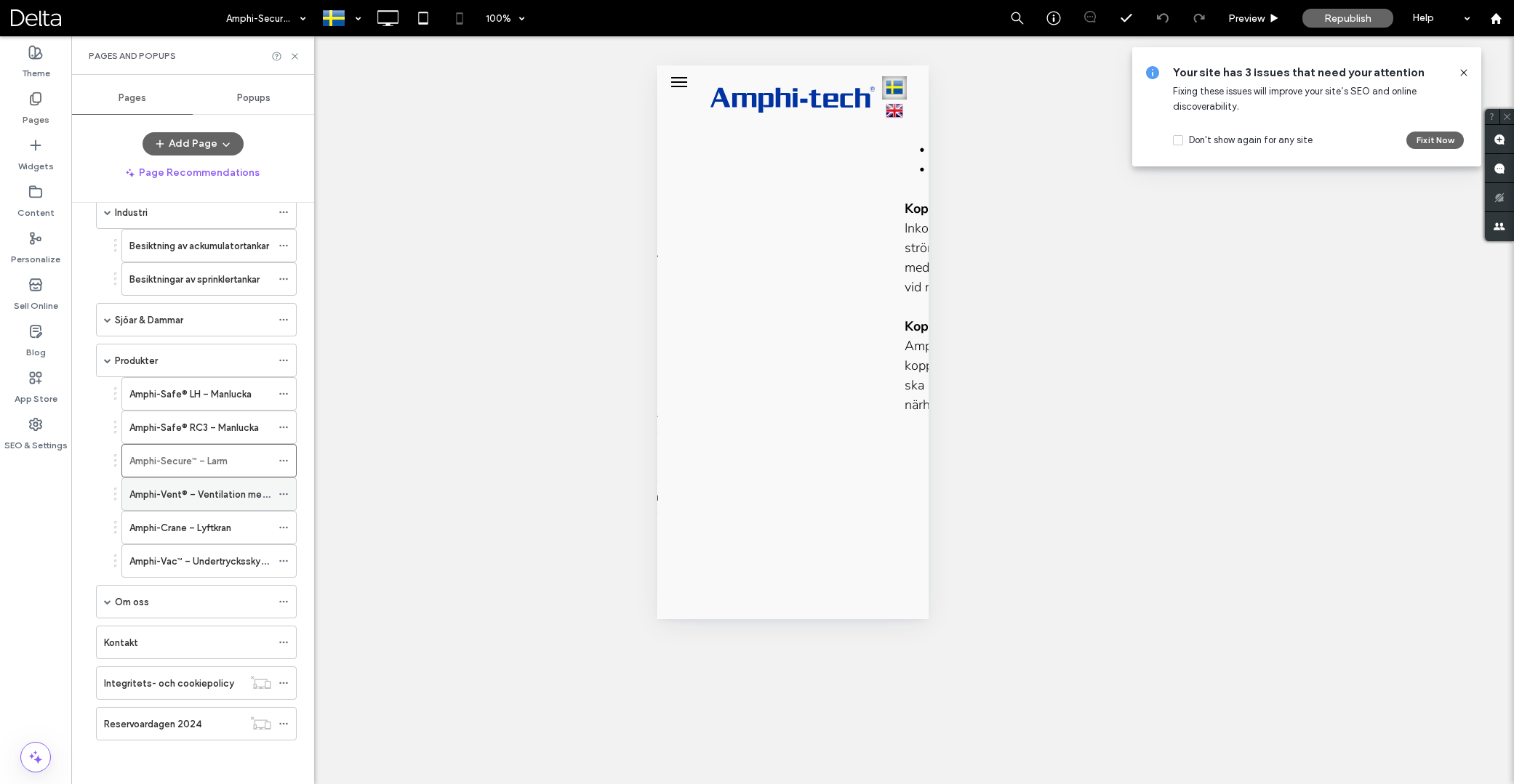
scroll to position [347, 0]
click at [210, 392] on label "Amphi-Safe® LH – Manlucka" at bounding box center [190, 394] width 122 height 26
click at [385, 21] on icon at bounding box center [387, 17] width 29 height 29
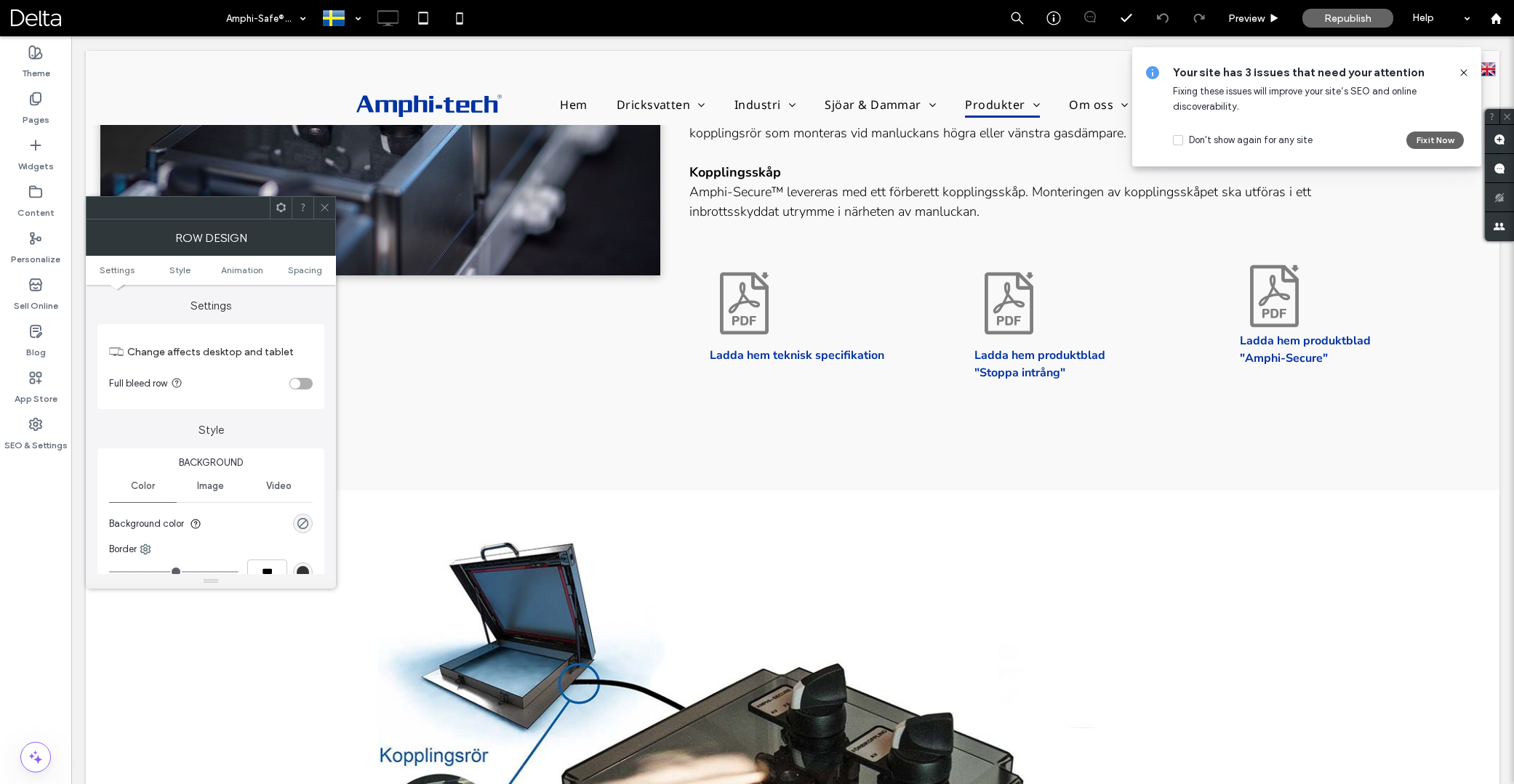
drag, startPoint x: 323, startPoint y: 207, endPoint x: 330, endPoint y: 209, distance: 7.3
click at [326, 207] on icon at bounding box center [324, 207] width 11 height 11
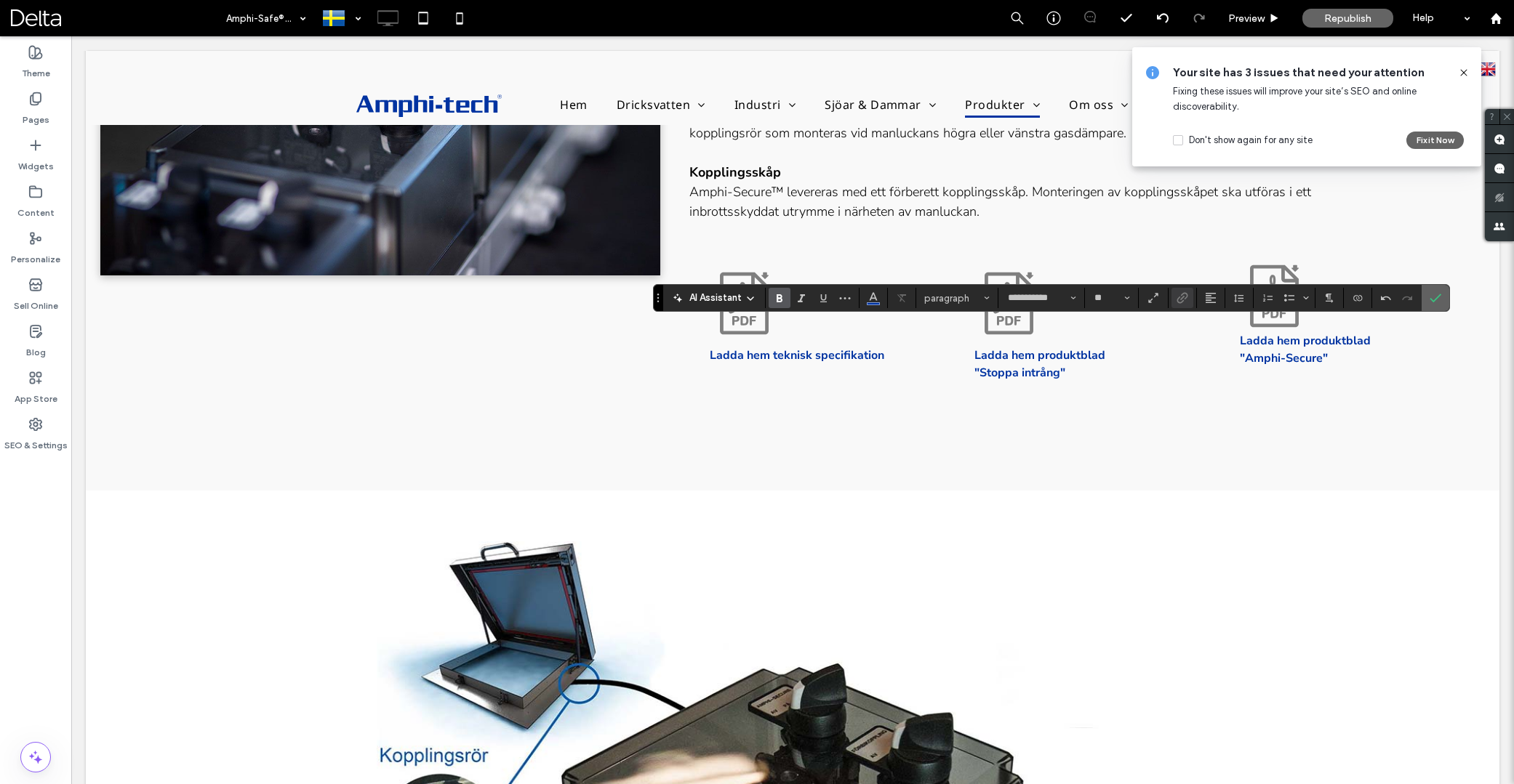
click at [1430, 299] on use "Confirm" at bounding box center [1435, 298] width 12 height 9
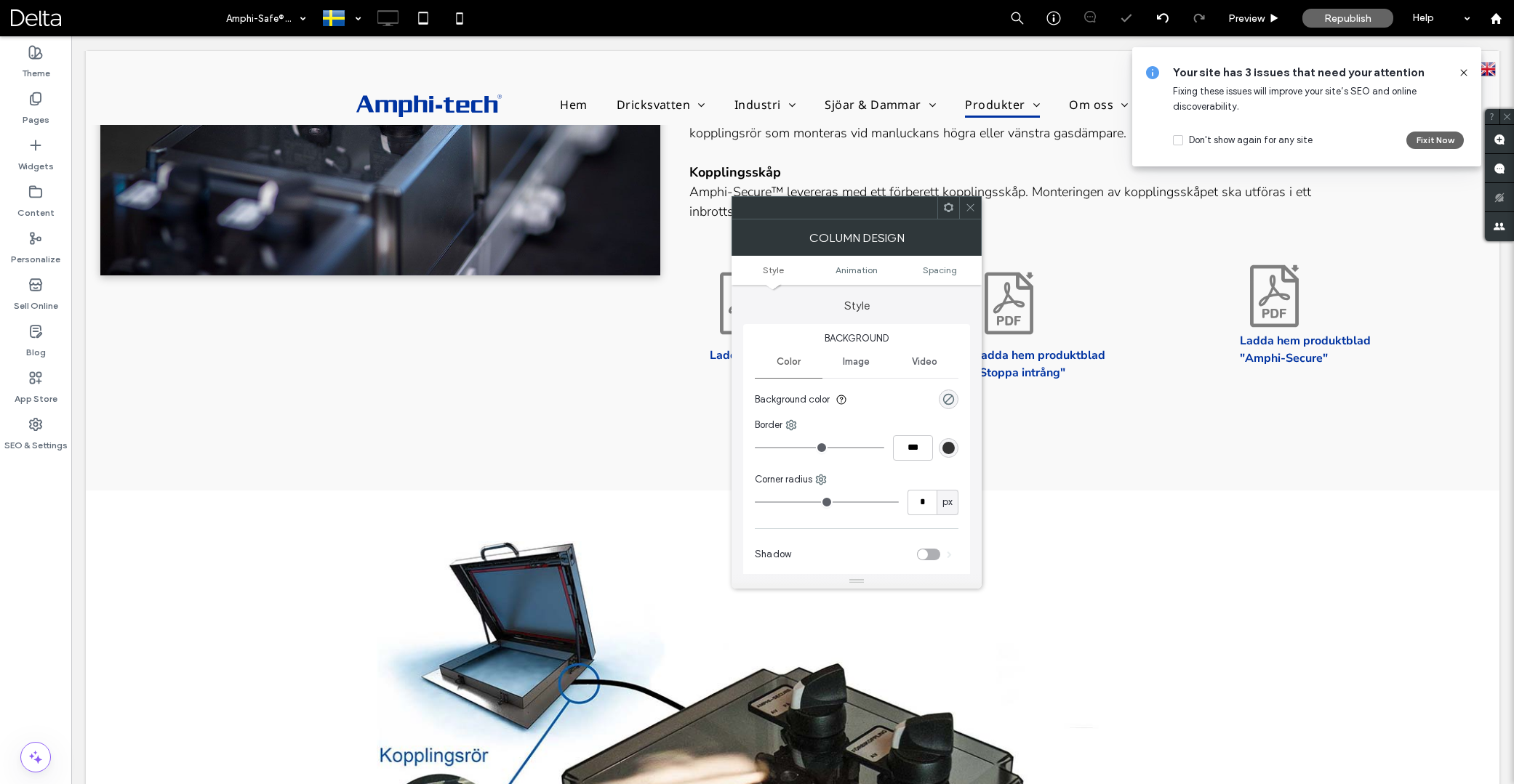
click at [947, 210] on use at bounding box center [949, 207] width 9 height 9
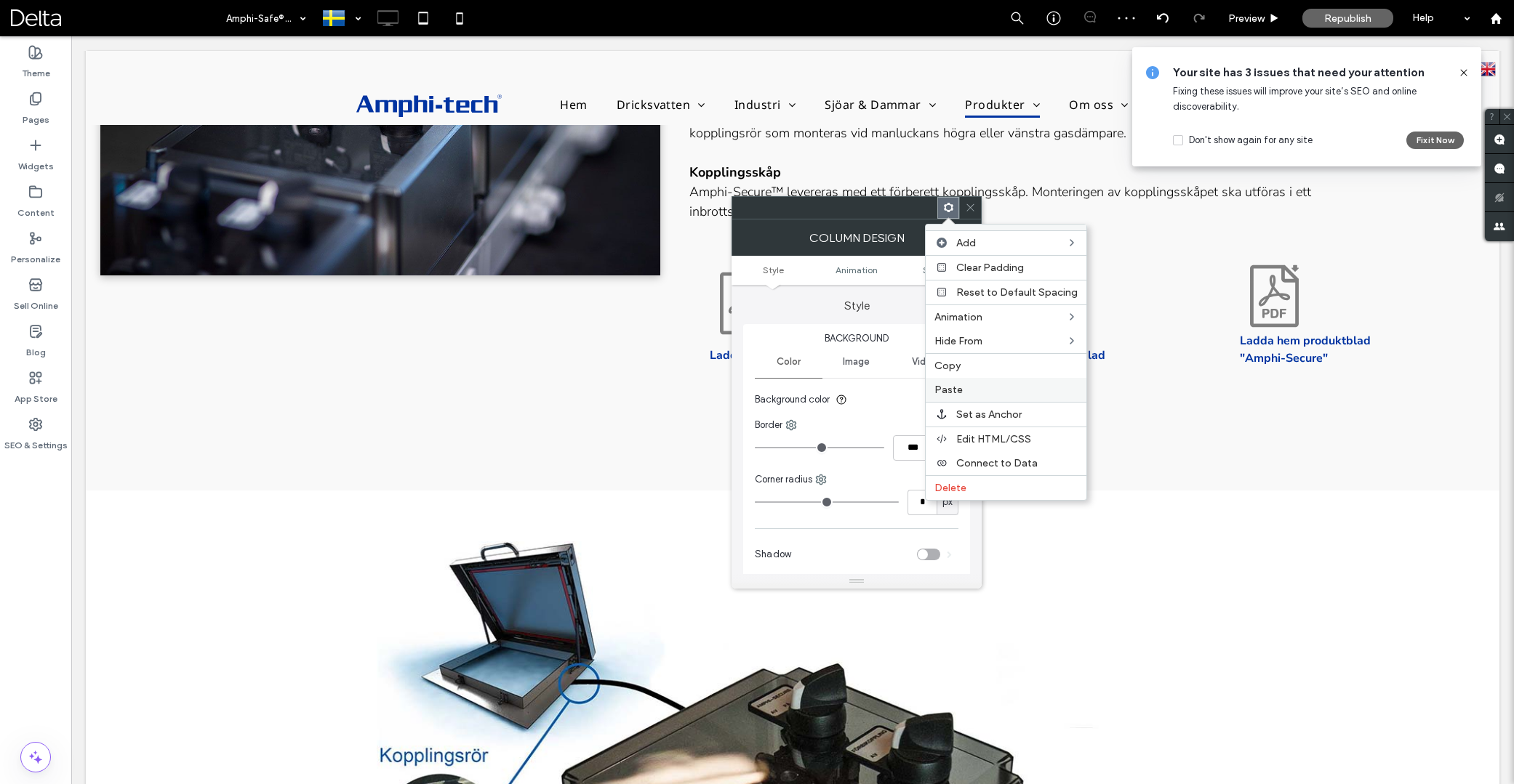
click at [968, 388] on label "Paste" at bounding box center [1006, 390] width 143 height 12
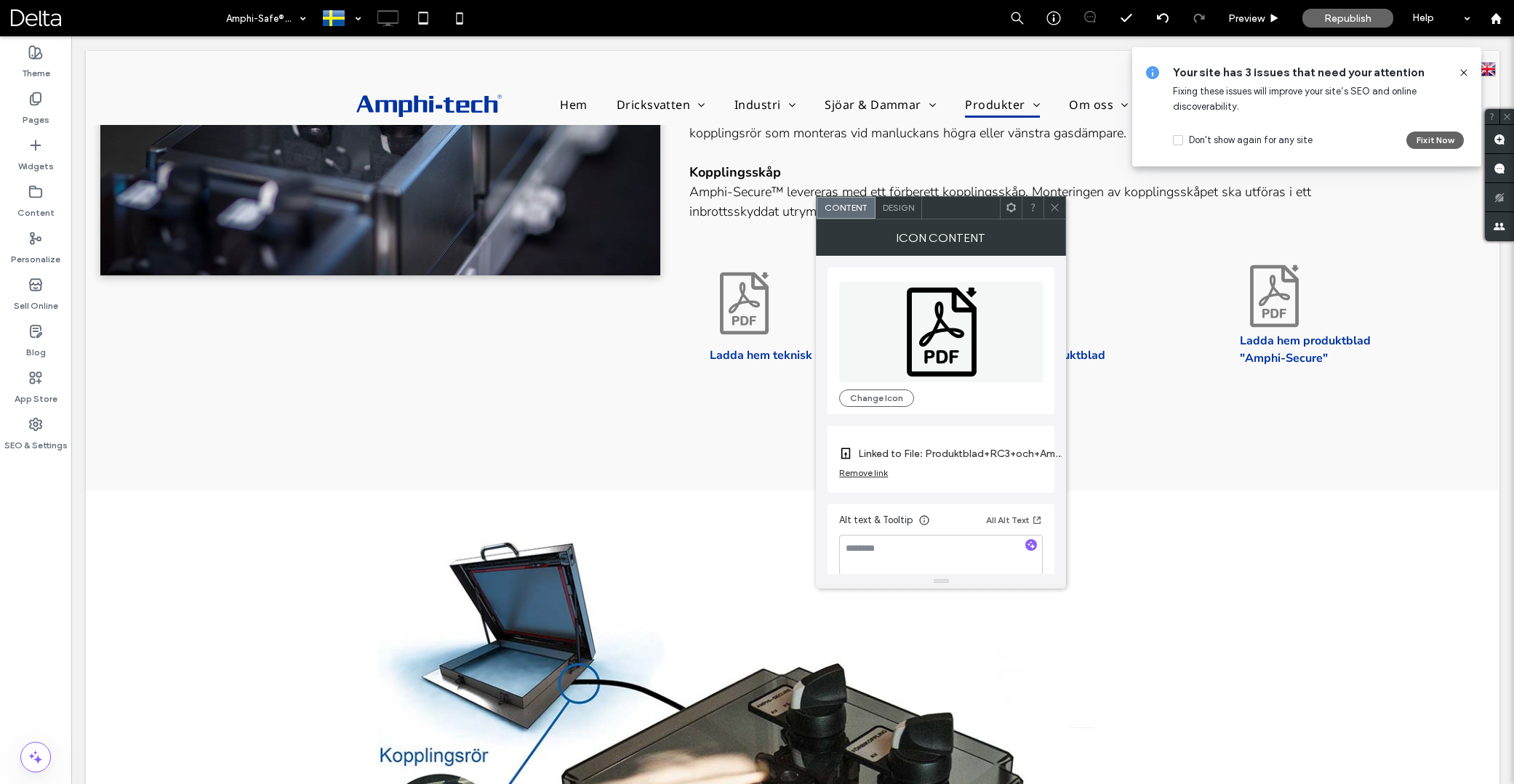
click at [905, 204] on span "Design" at bounding box center [899, 207] width 32 height 11
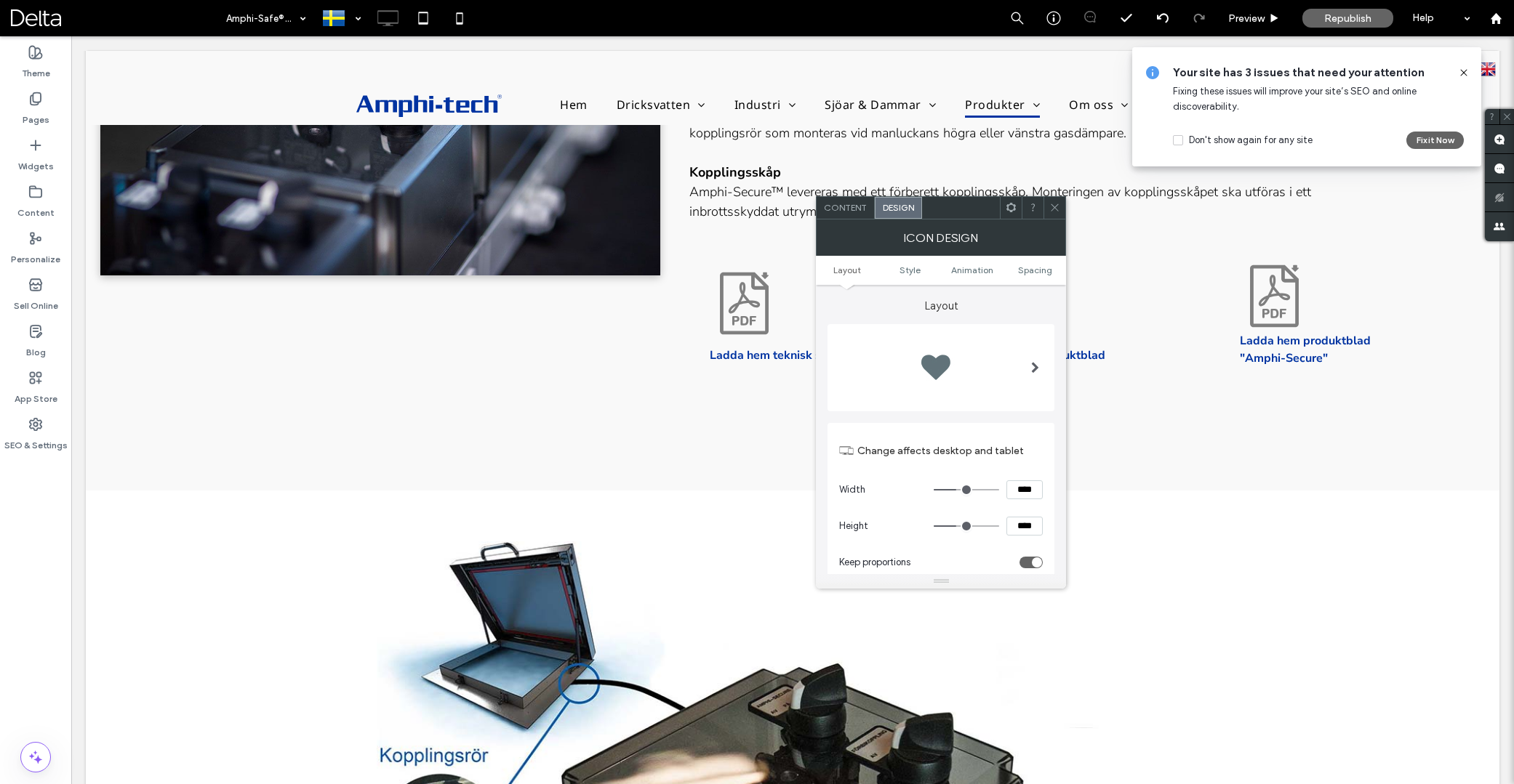
drag, startPoint x: 1034, startPoint y: 269, endPoint x: 1004, endPoint y: 308, distance: 49.2
click at [1034, 269] on span "Spacing" at bounding box center [1035, 269] width 34 height 11
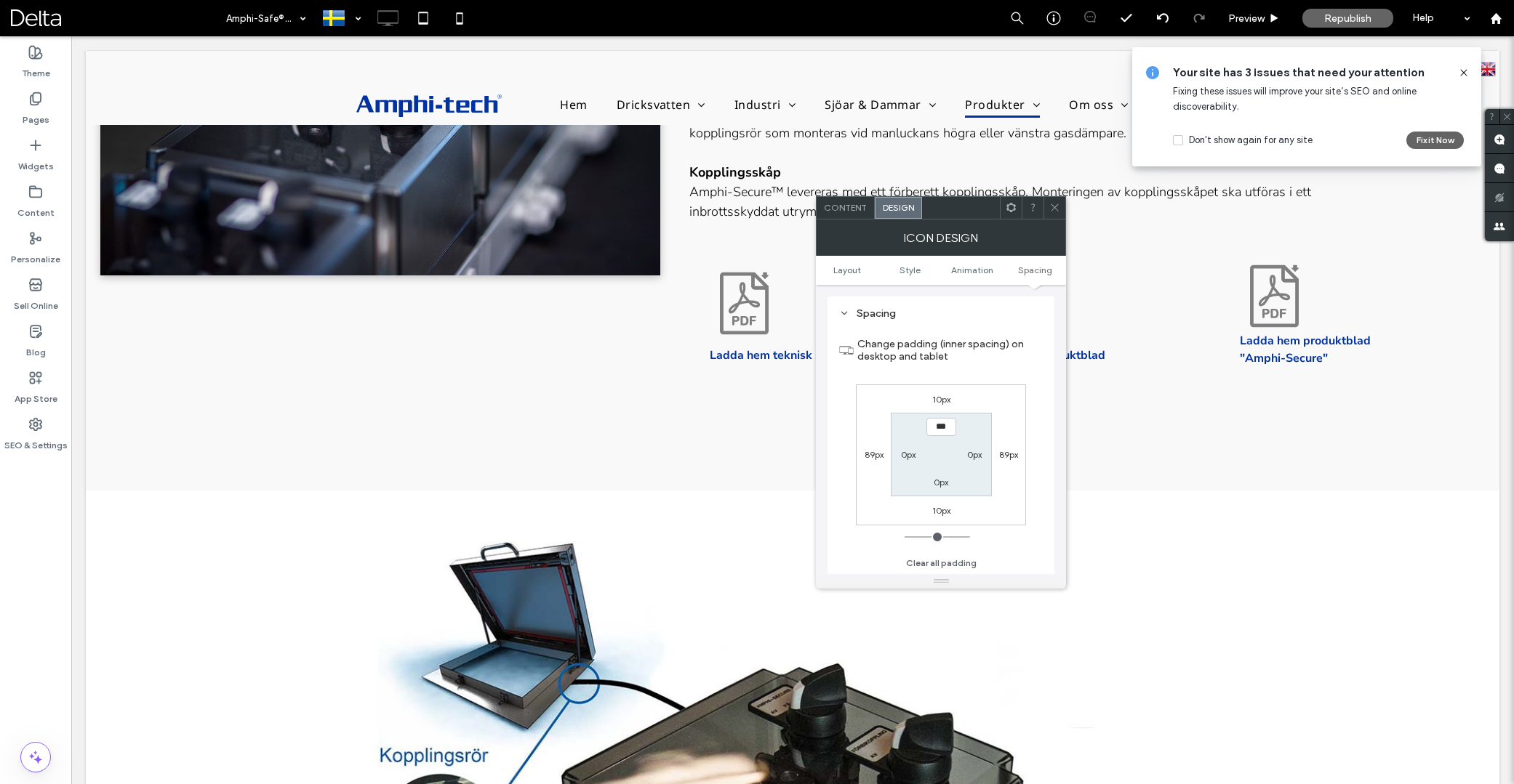
click at [939, 396] on label "10px" at bounding box center [941, 399] width 18 height 11
type input "**"
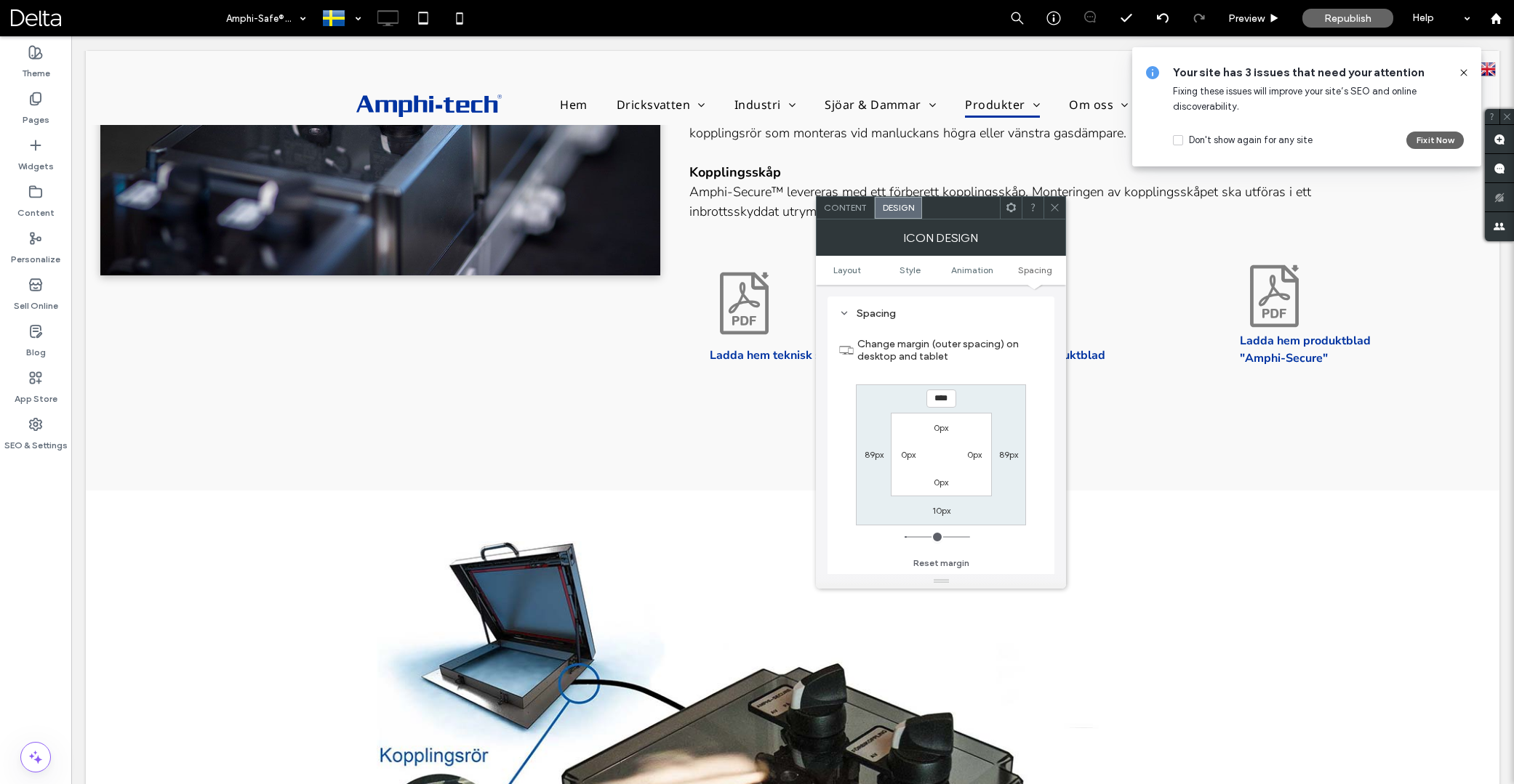
click at [939, 396] on input "****" at bounding box center [941, 399] width 30 height 18
type input "**"
type input "****"
click at [1015, 211] on use at bounding box center [1011, 207] width 9 height 9
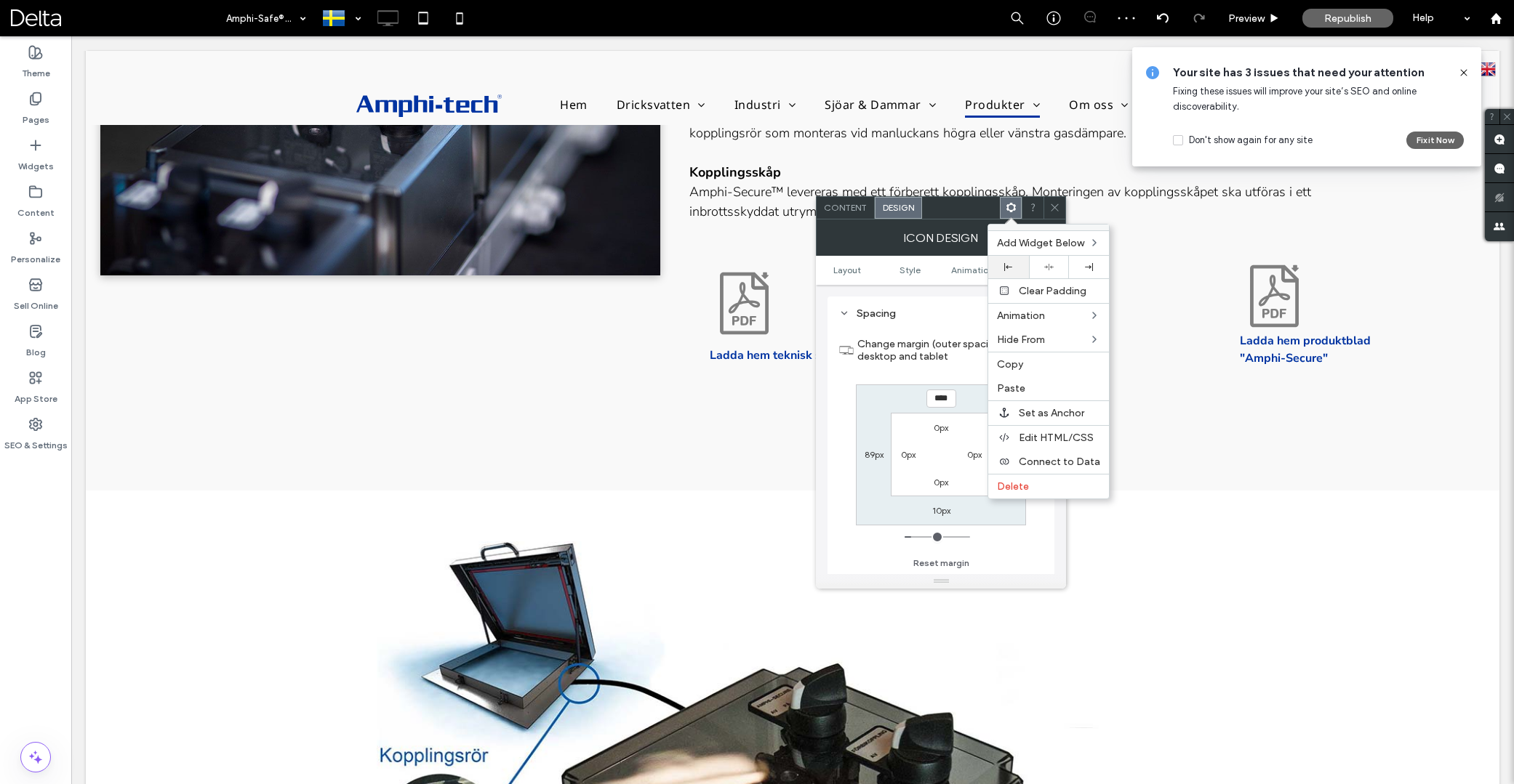
click at [1013, 264] on div at bounding box center [1008, 268] width 26 height 8
click at [1056, 211] on icon at bounding box center [1055, 207] width 11 height 11
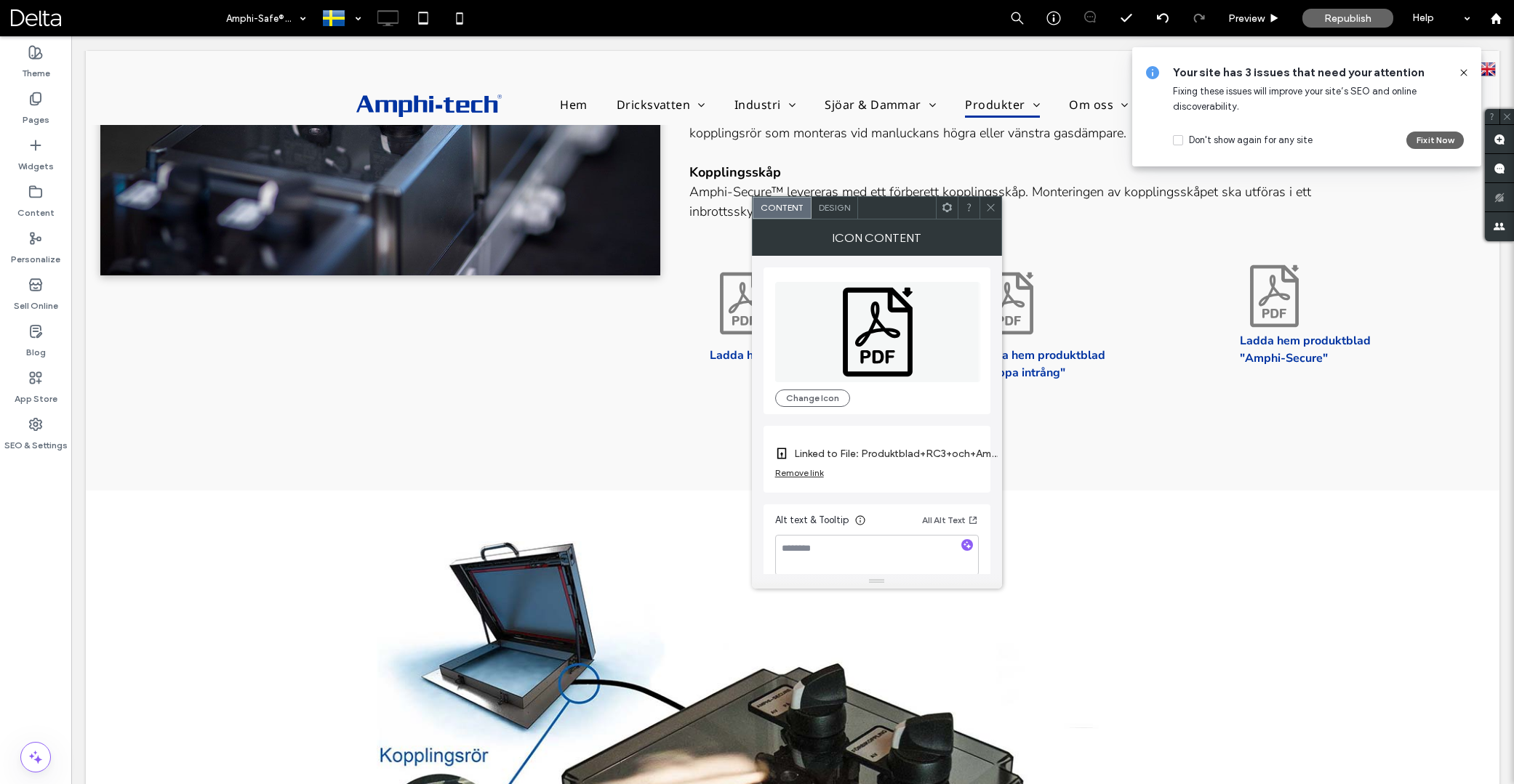
click at [945, 211] on use at bounding box center [947, 207] width 9 height 9
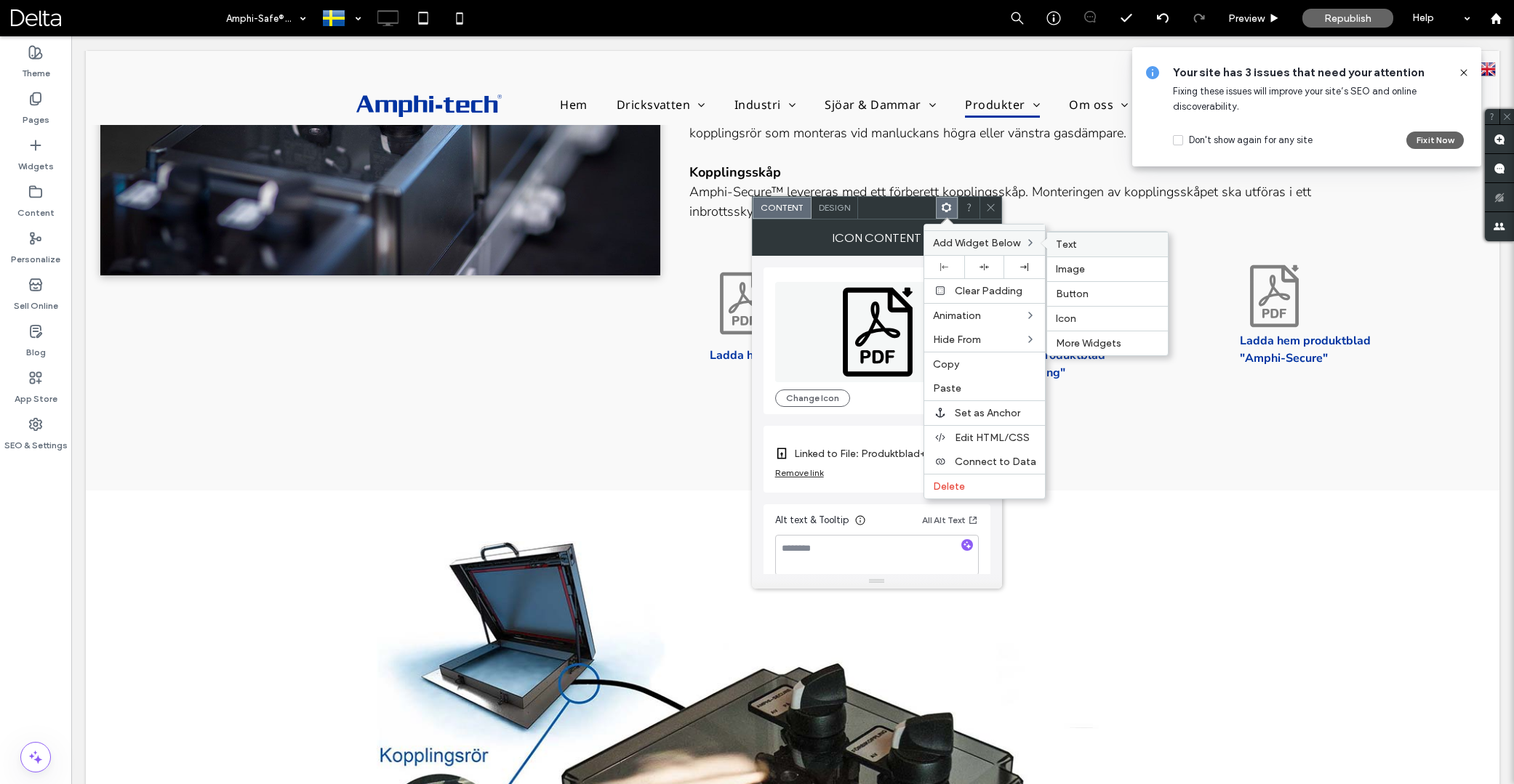
click at [1062, 245] on span "Text" at bounding box center [1066, 244] width 21 height 12
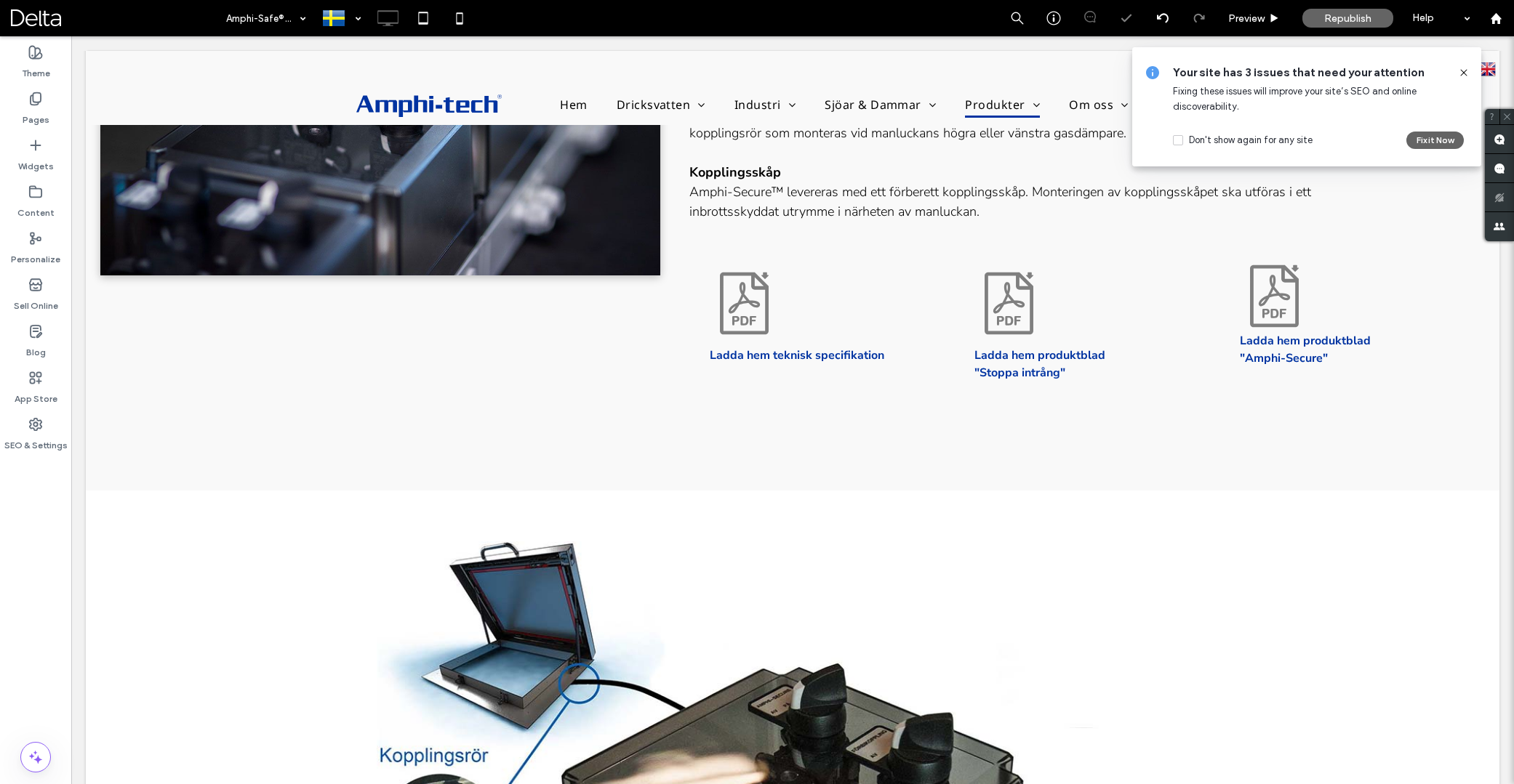
type input "**********"
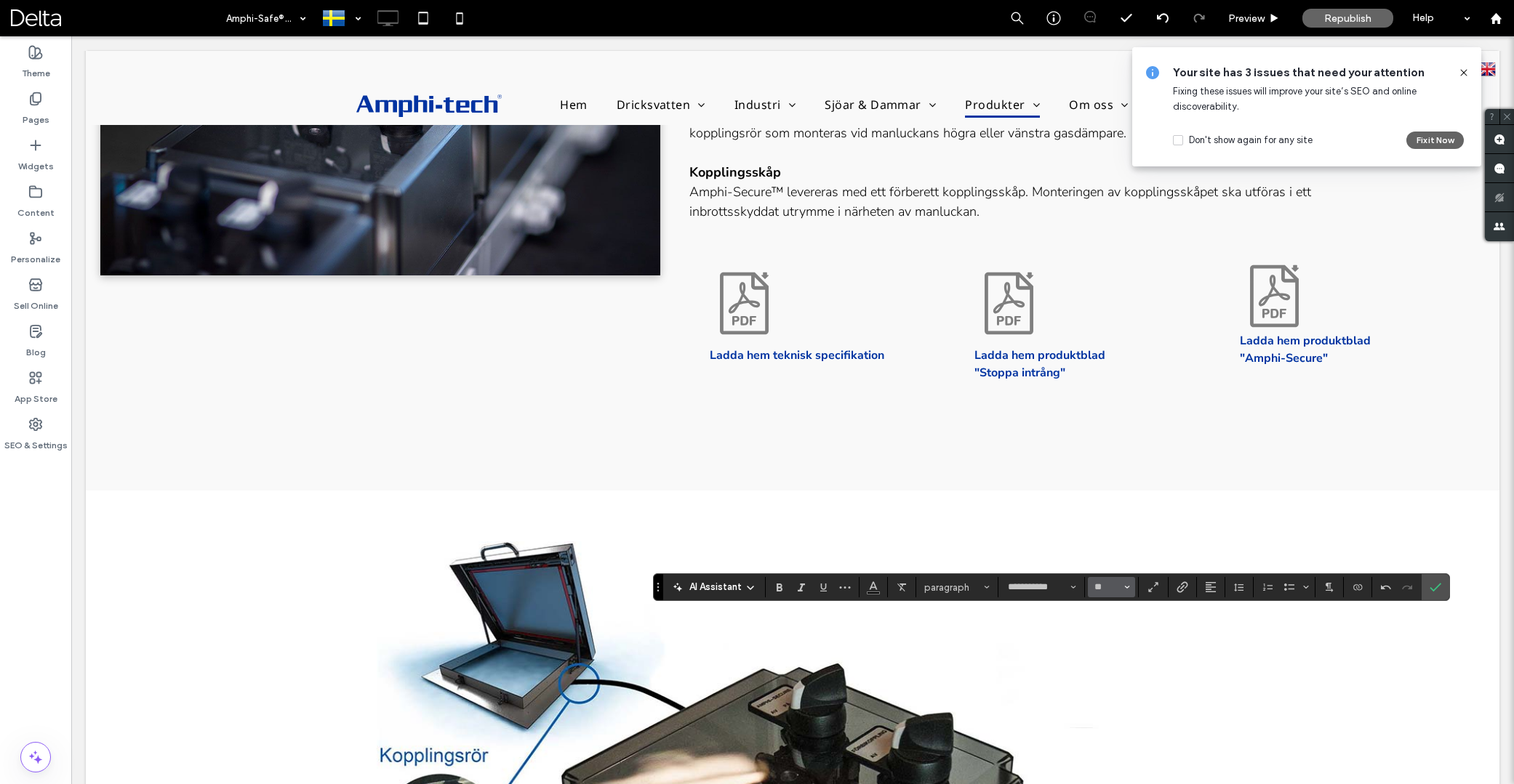
click at [1133, 588] on button "**" at bounding box center [1111, 587] width 47 height 21
click at [1113, 536] on label "16" at bounding box center [1111, 538] width 46 height 21
type input "**"
drag, startPoint x: 784, startPoint y: 588, endPoint x: 840, endPoint y: 599, distance: 57.1
click at [784, 588] on icon "Bold" at bounding box center [779, 588] width 12 height 12
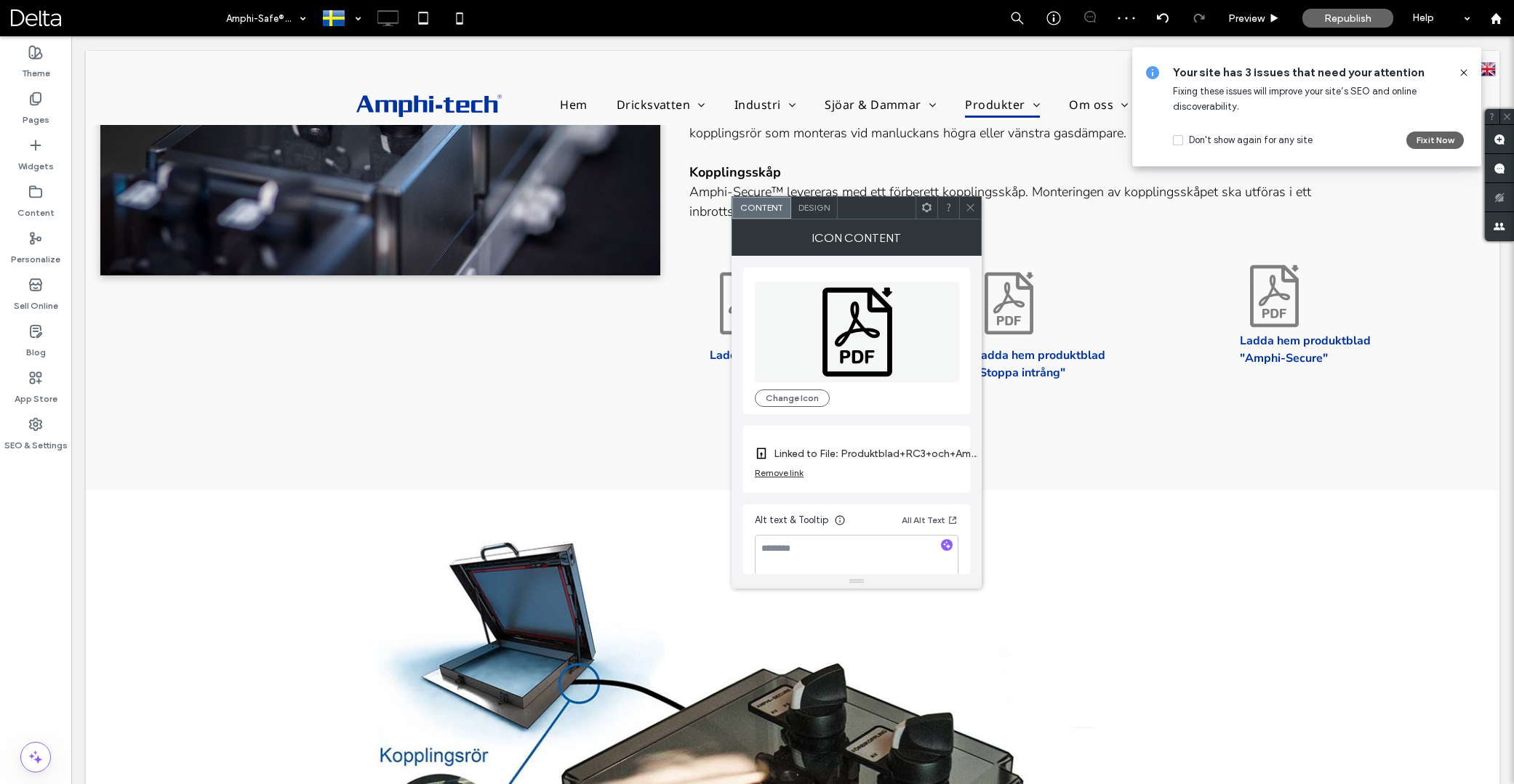
click at [783, 472] on div "Remove link" at bounding box center [779, 472] width 49 height 11
click at [824, 454] on label "Link Icon" at bounding box center [851, 454] width 193 height 27
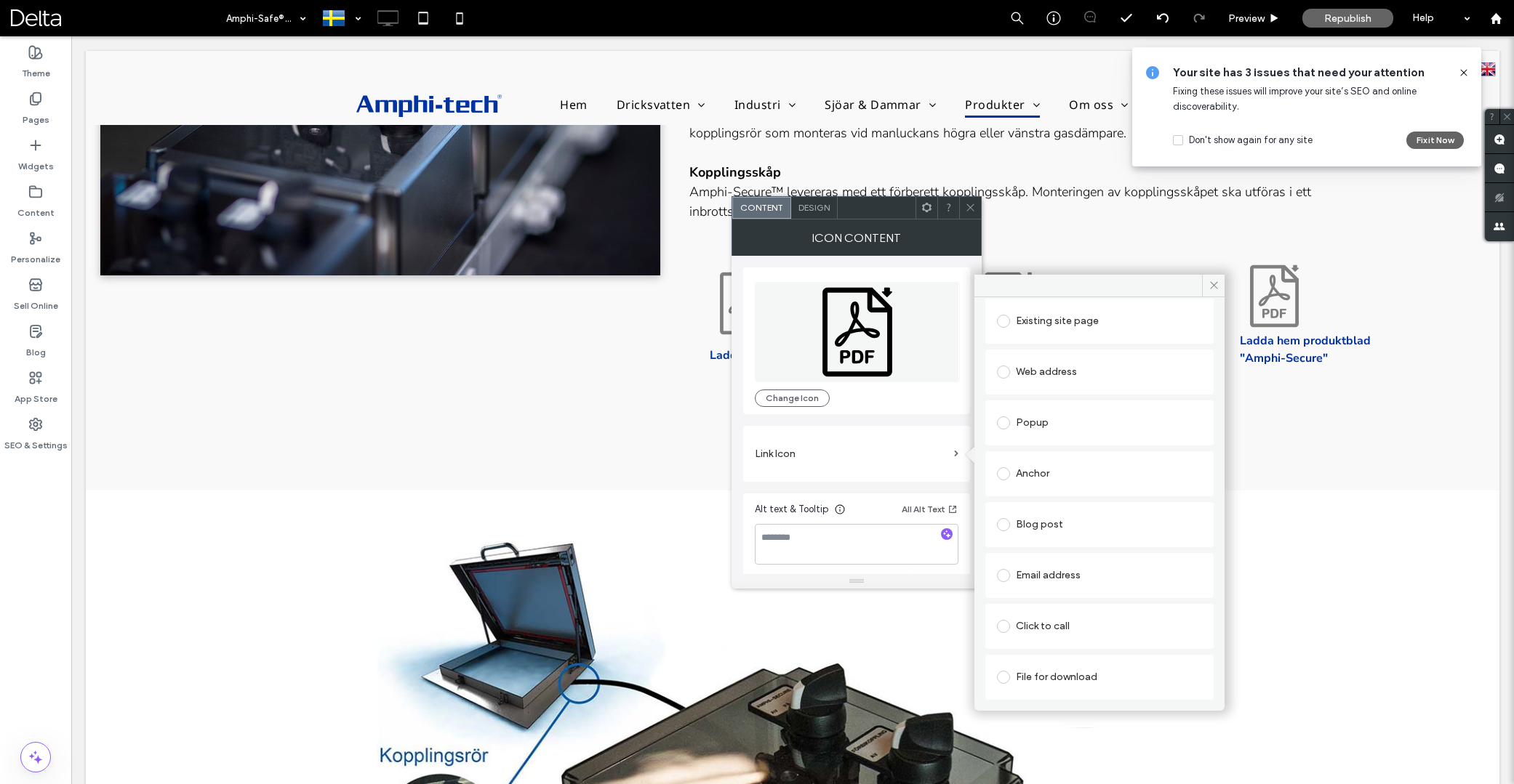
scroll to position [74, 0]
click at [1046, 673] on div "File for download" at bounding box center [1099, 677] width 205 height 23
click at [1056, 678] on div "File" at bounding box center [1099, 677] width 204 height 13
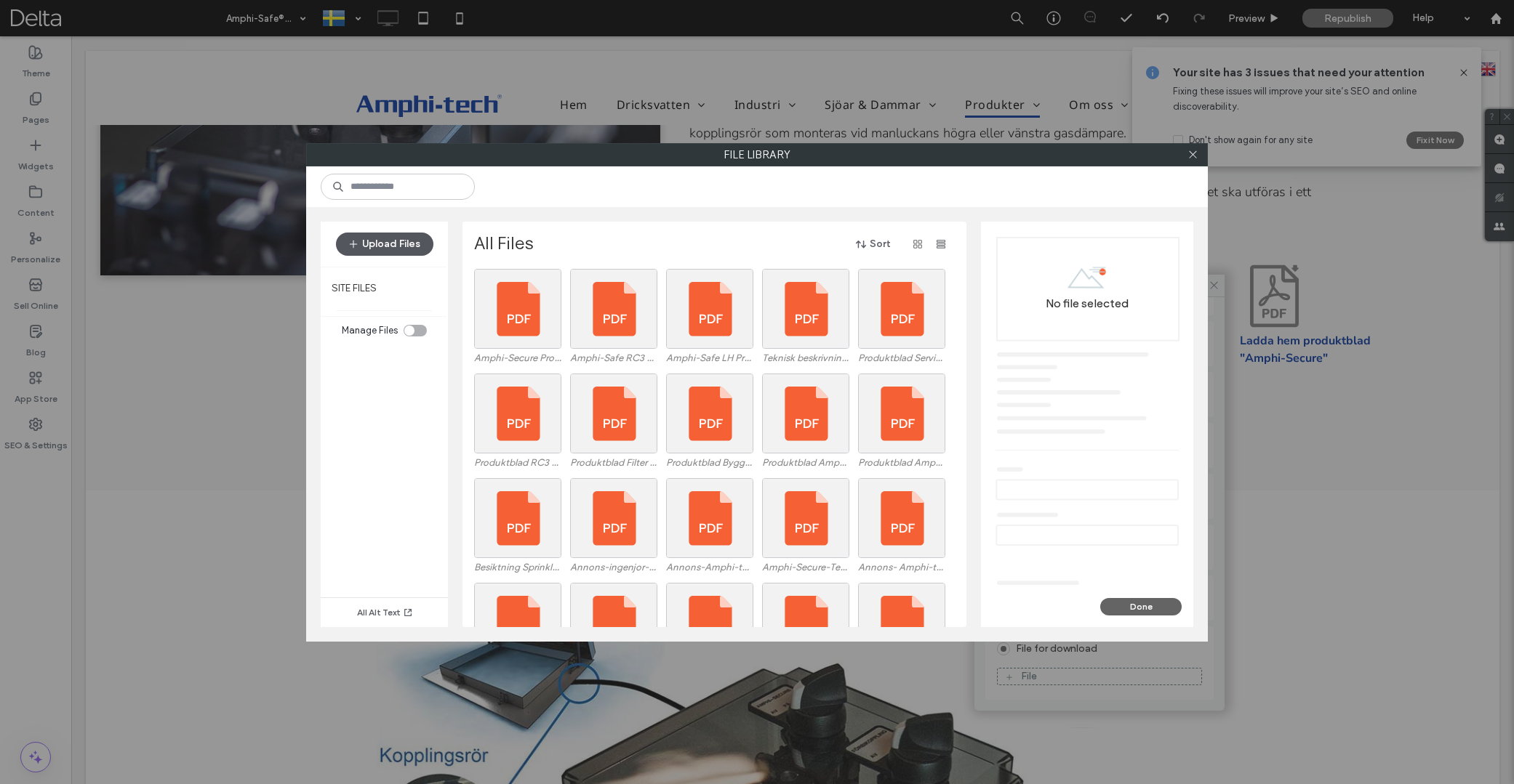
click at [381, 238] on button "Upload Files" at bounding box center [385, 244] width 98 height 23
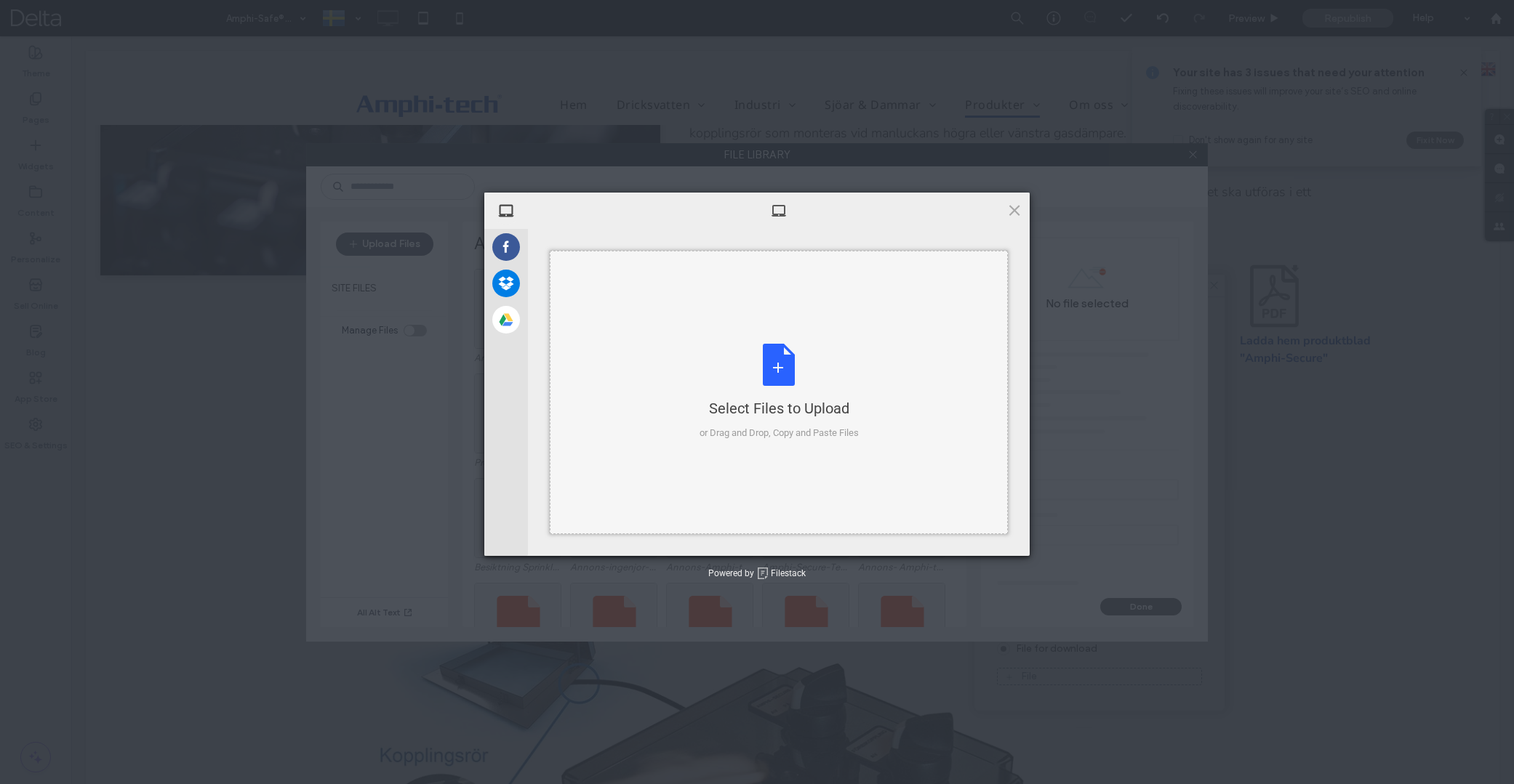
click at [761, 380] on div "Select Files to Upload or Drag and Drop, Copy and Paste Files" at bounding box center [779, 392] width 159 height 97
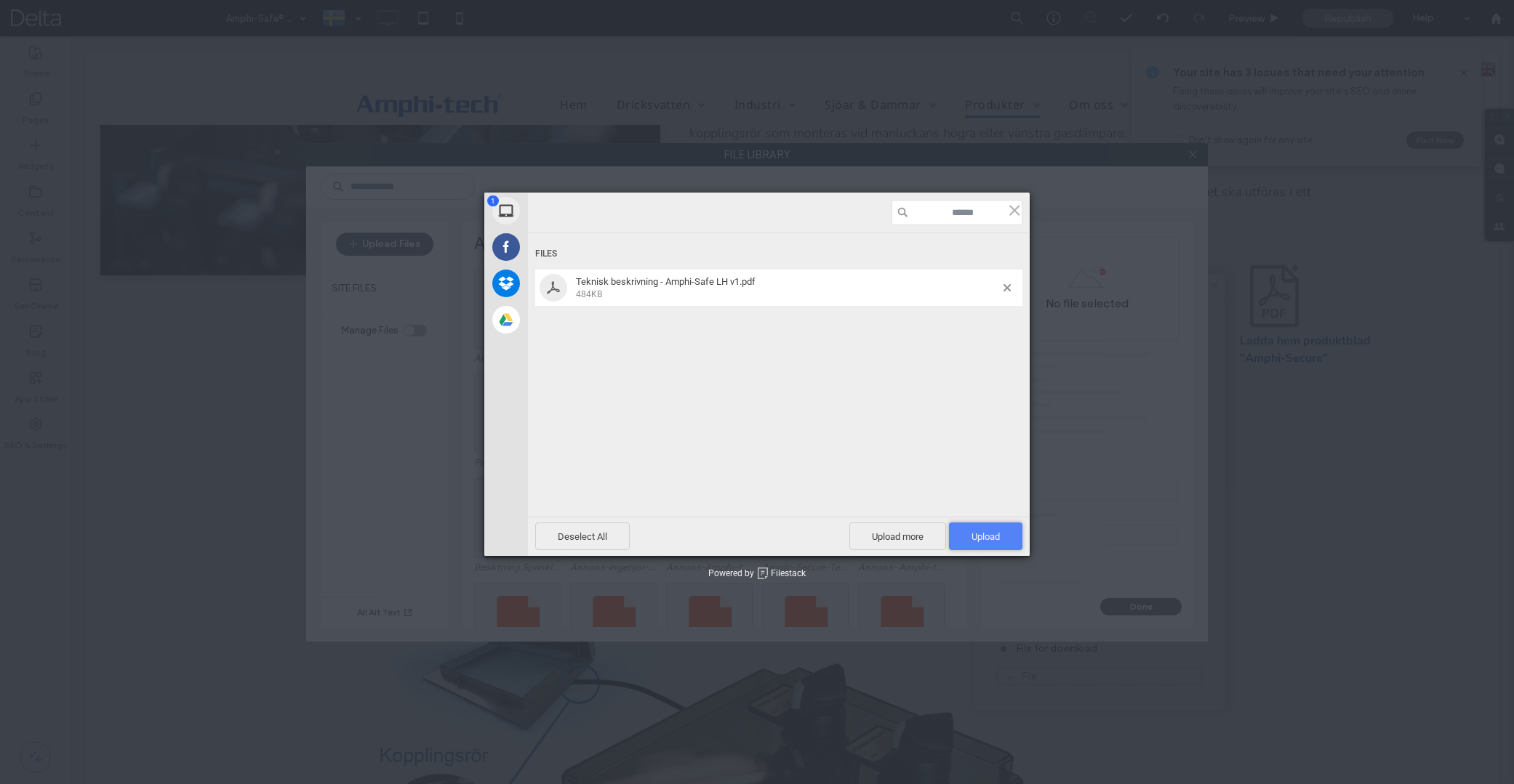
click at [988, 537] on span "Upload 1" at bounding box center [986, 536] width 28 height 11
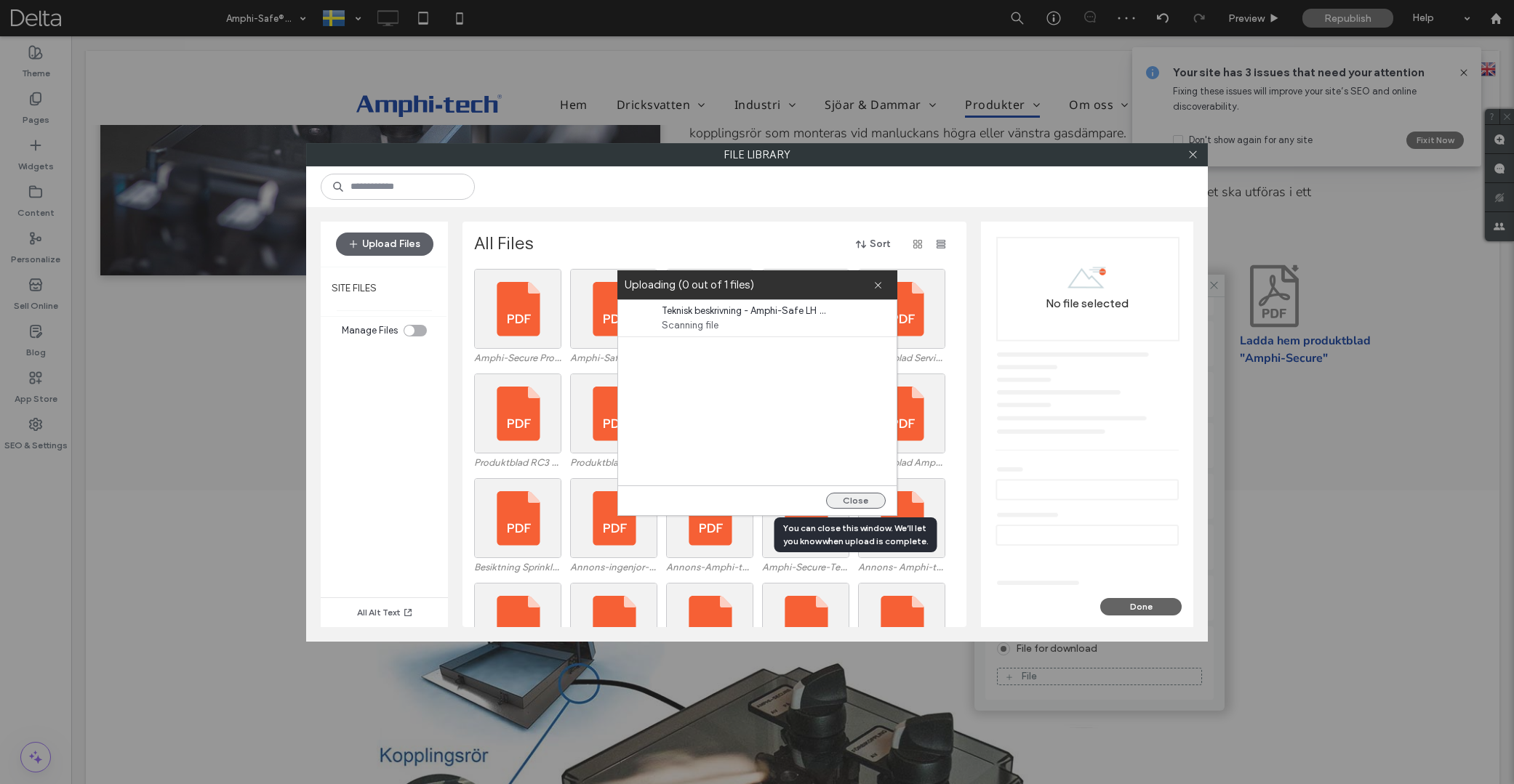
click at [856, 500] on button "Close" at bounding box center [856, 501] width 60 height 16
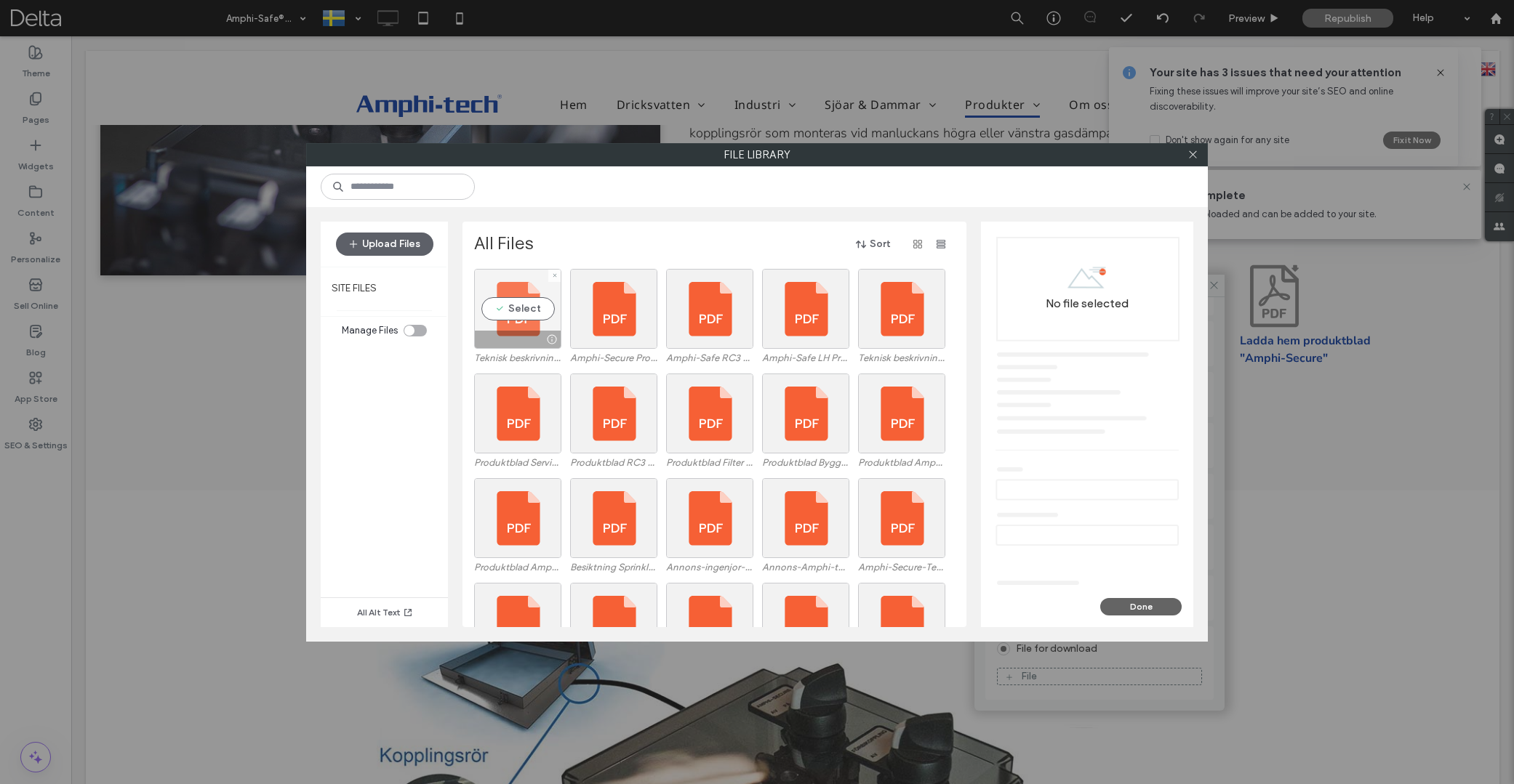
click at [519, 311] on div "Select" at bounding box center [517, 309] width 87 height 80
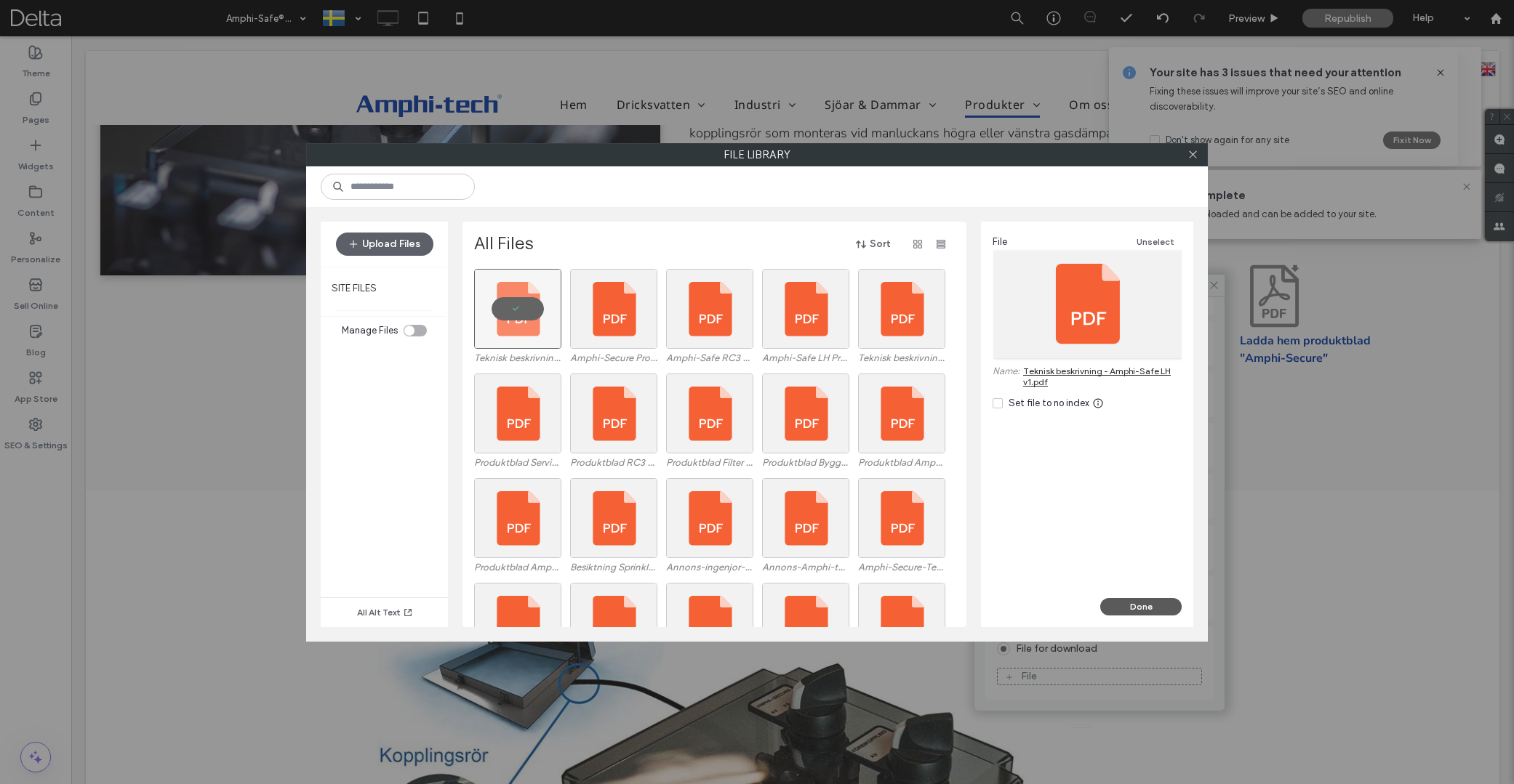
click at [1139, 606] on button "Done" at bounding box center [1141, 607] width 81 height 17
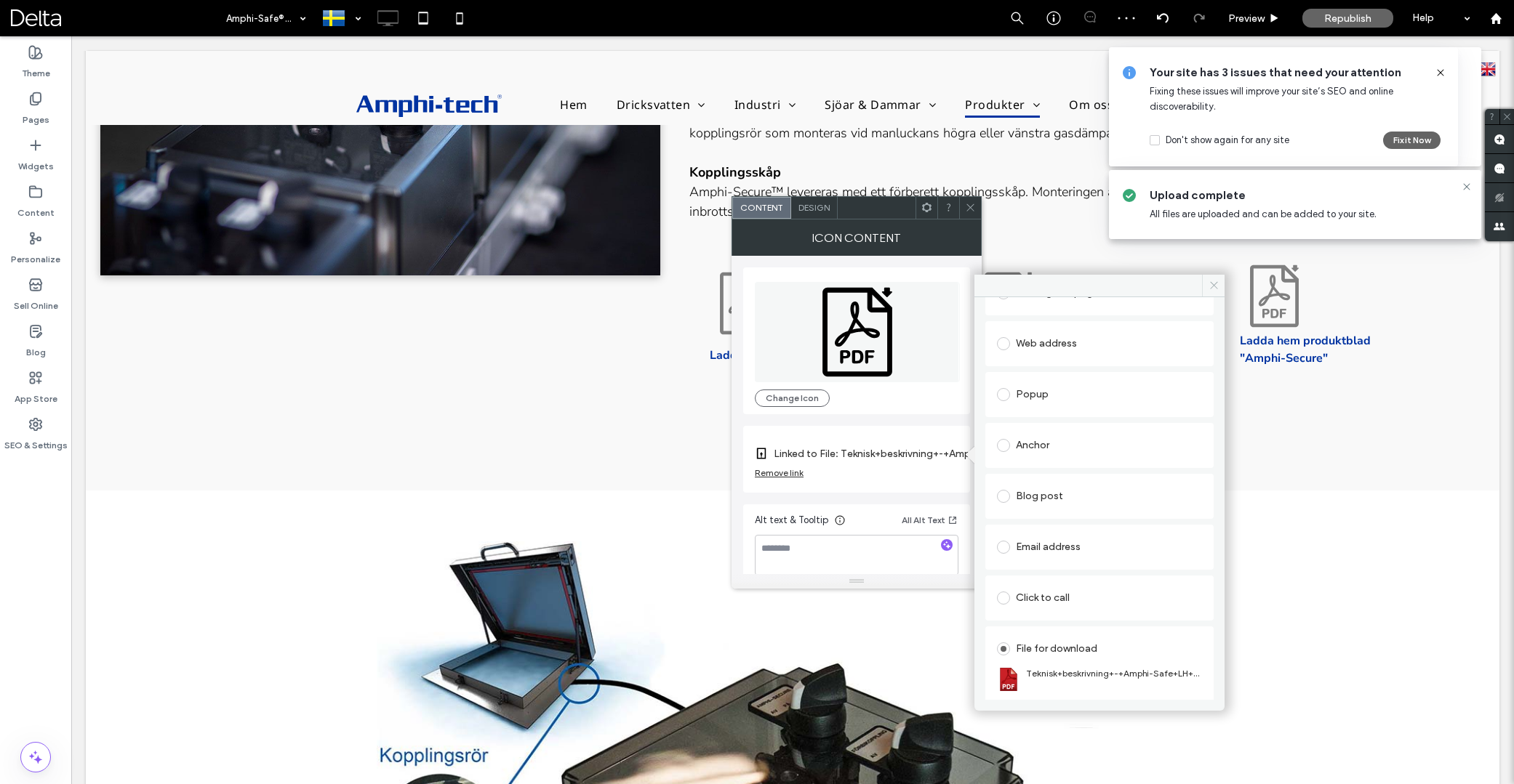
click at [1211, 286] on icon at bounding box center [1214, 285] width 11 height 11
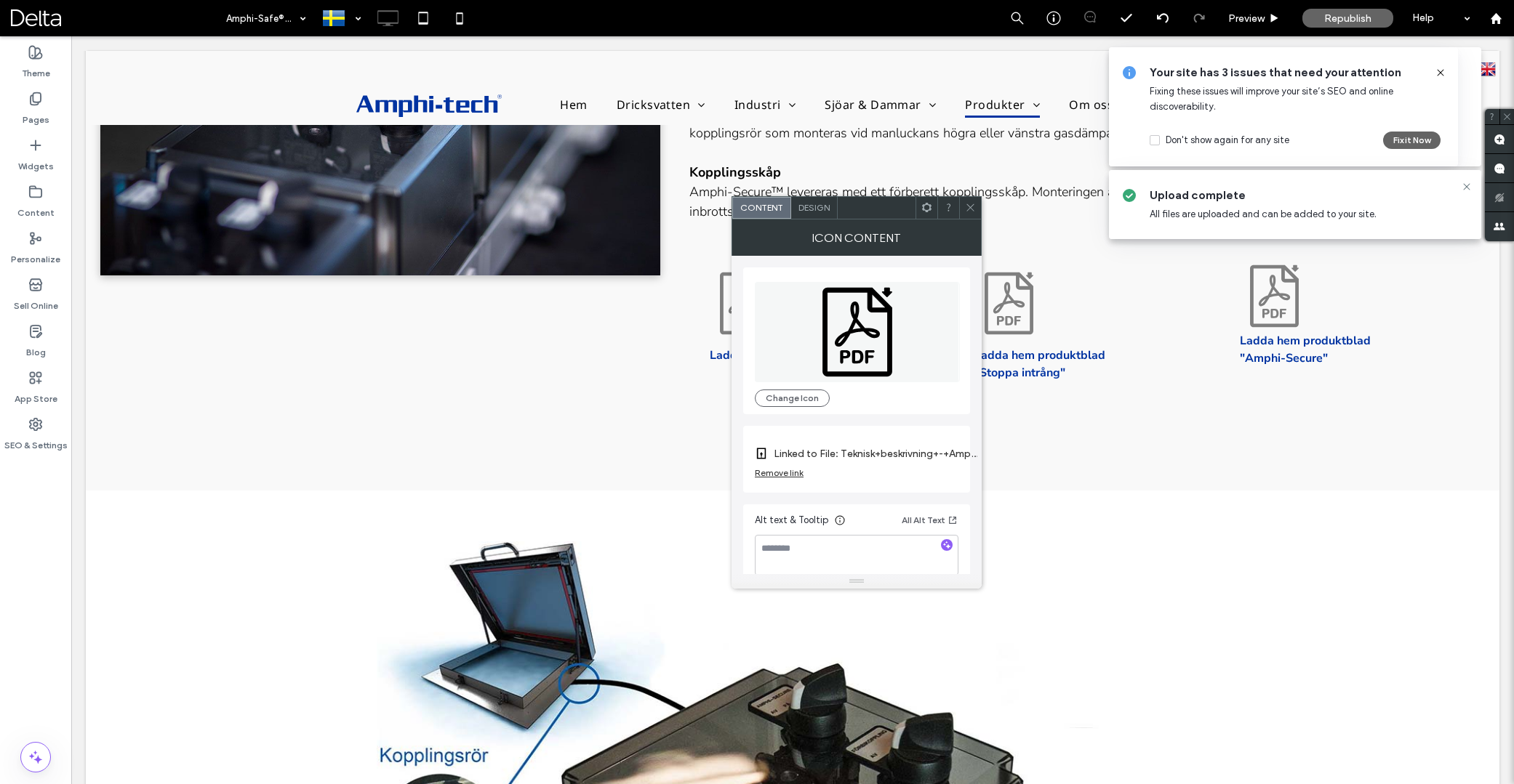
drag, startPoint x: 971, startPoint y: 205, endPoint x: 978, endPoint y: 222, distance: 18.4
click at [971, 205] on icon at bounding box center [970, 207] width 11 height 11
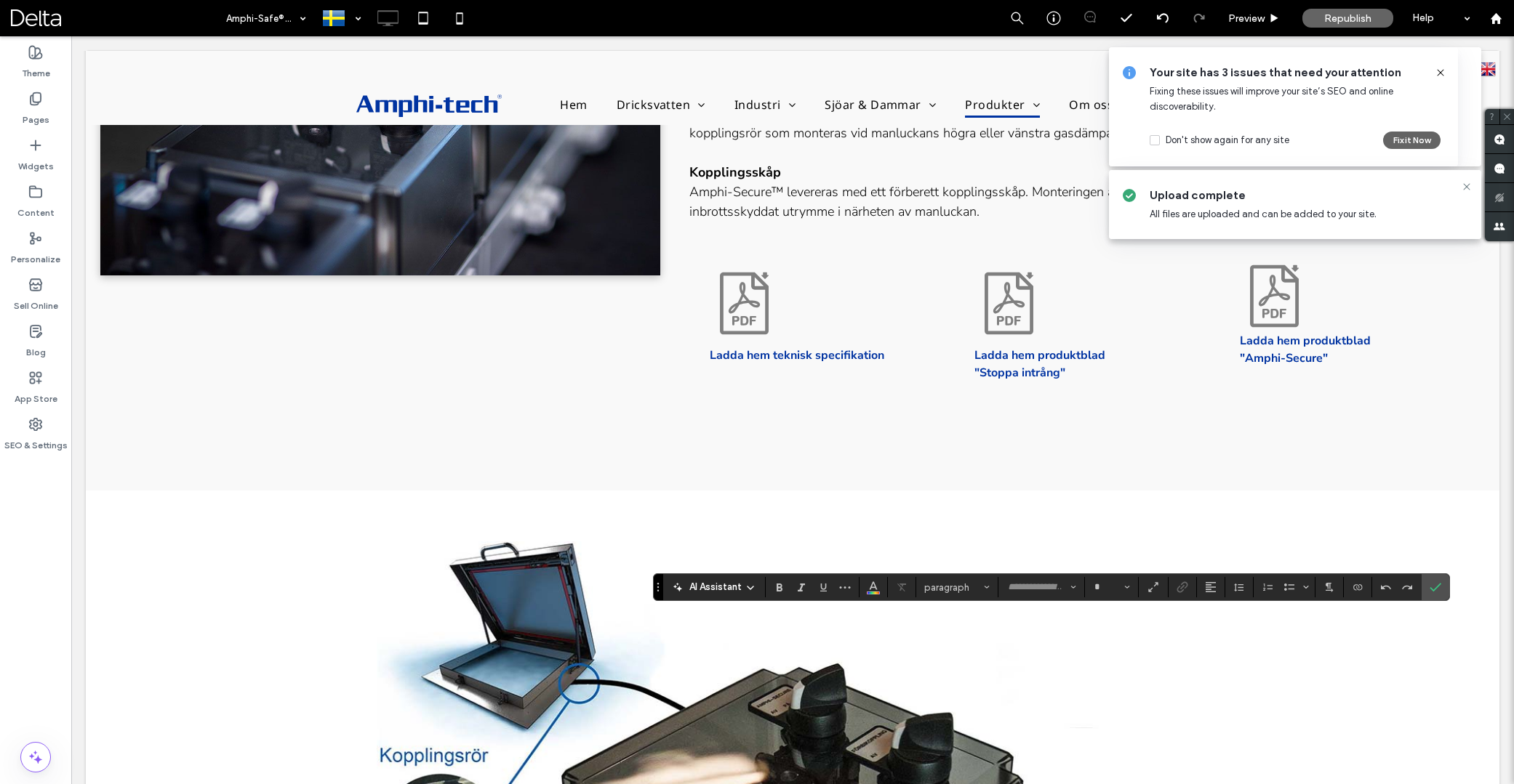
type input "**********"
type input "**"
click at [1184, 584] on icon "Link" at bounding box center [1182, 588] width 12 height 12
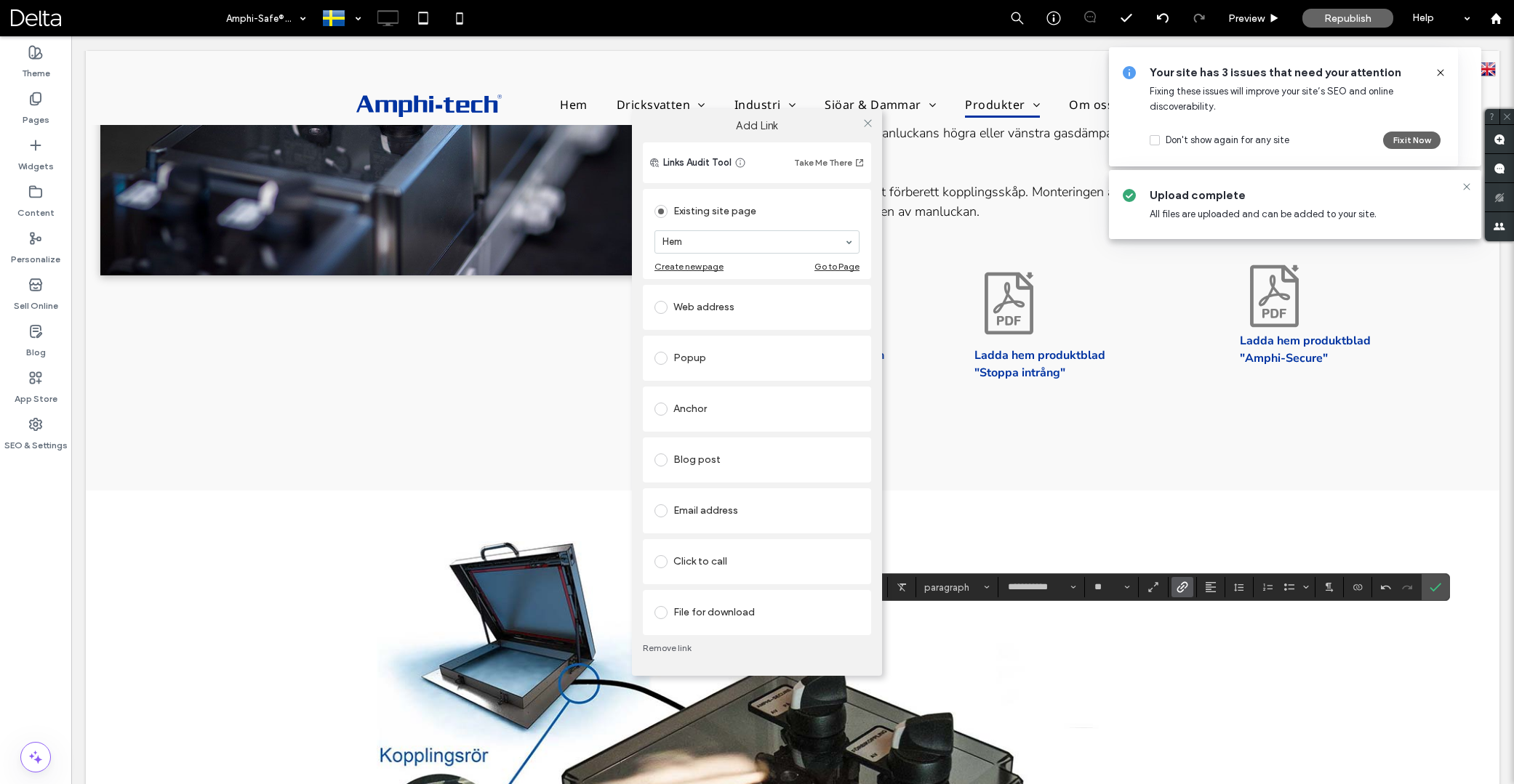
click at [721, 610] on div "File for download" at bounding box center [756, 612] width 205 height 23
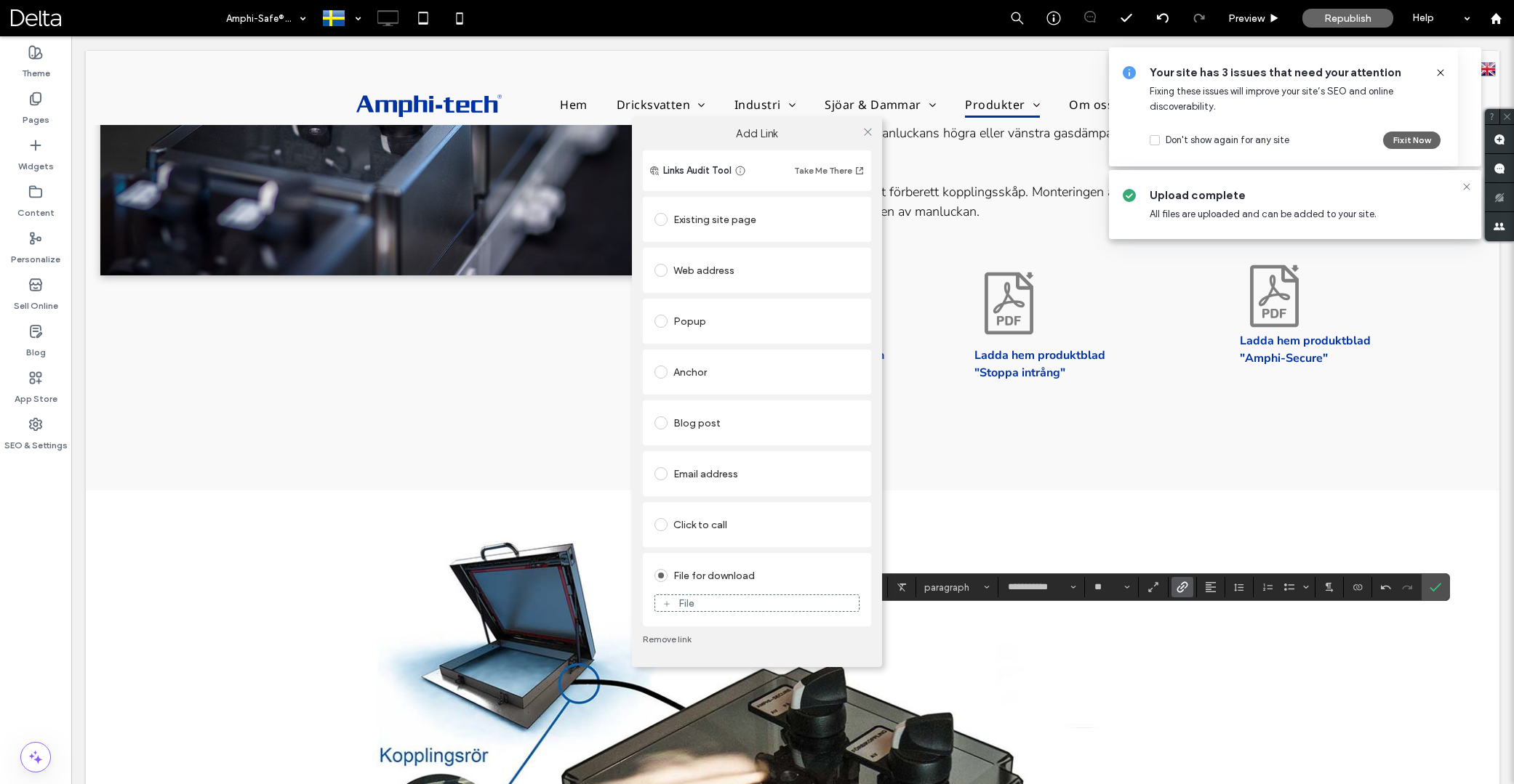
click at [723, 607] on div "File" at bounding box center [757, 603] width 204 height 13
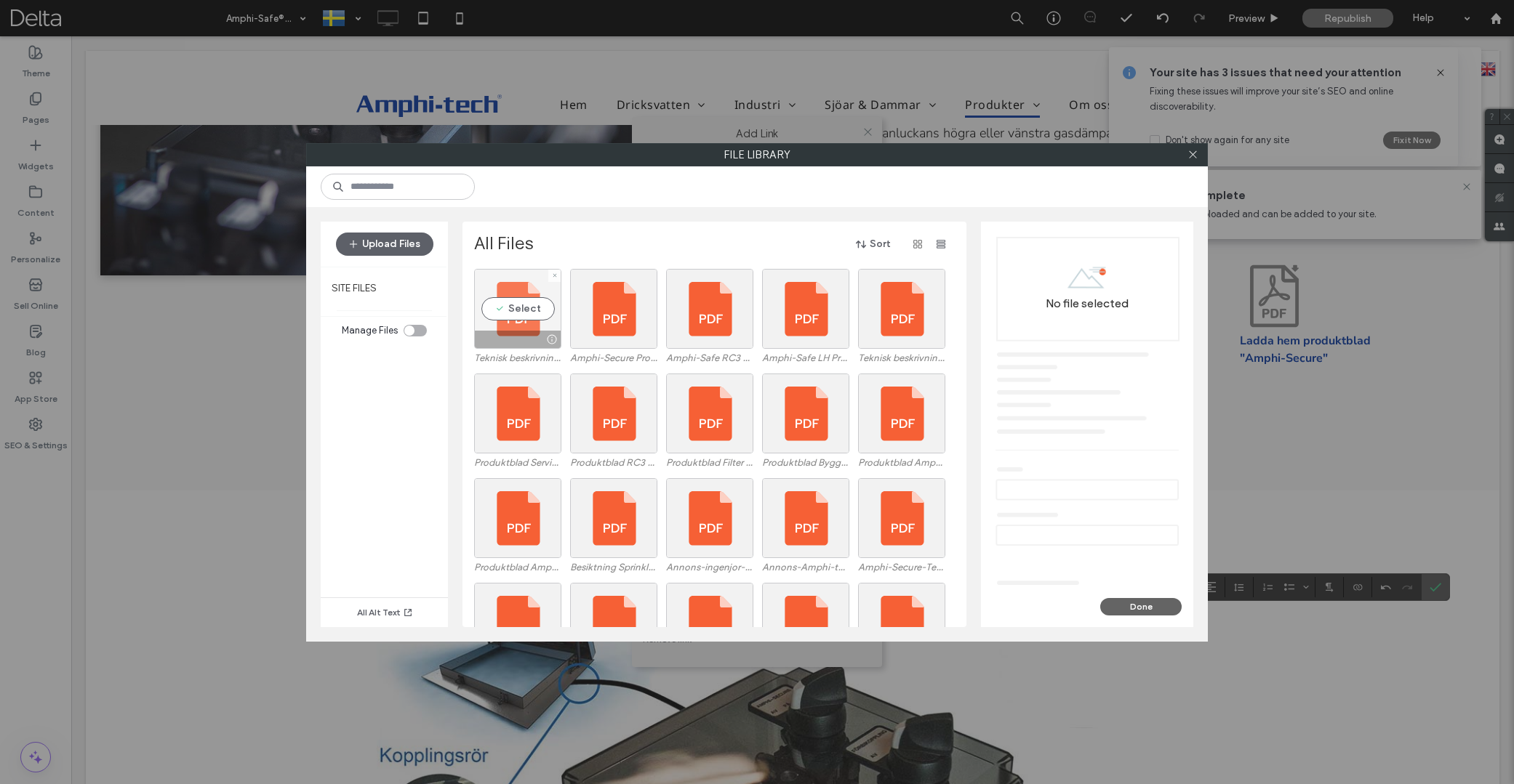
click at [518, 305] on div "Select" at bounding box center [517, 309] width 87 height 80
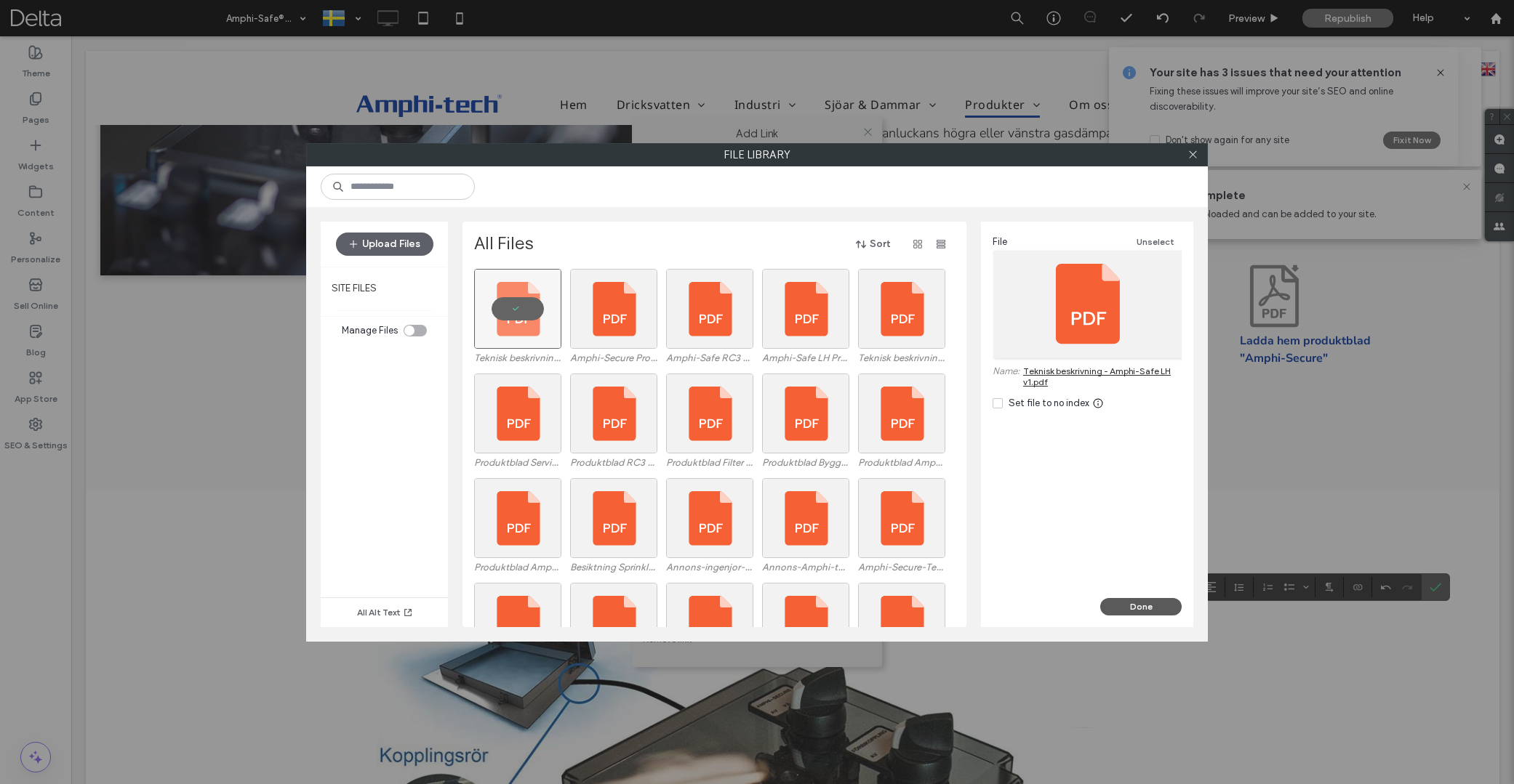
click at [1148, 608] on button "Done" at bounding box center [1141, 607] width 81 height 17
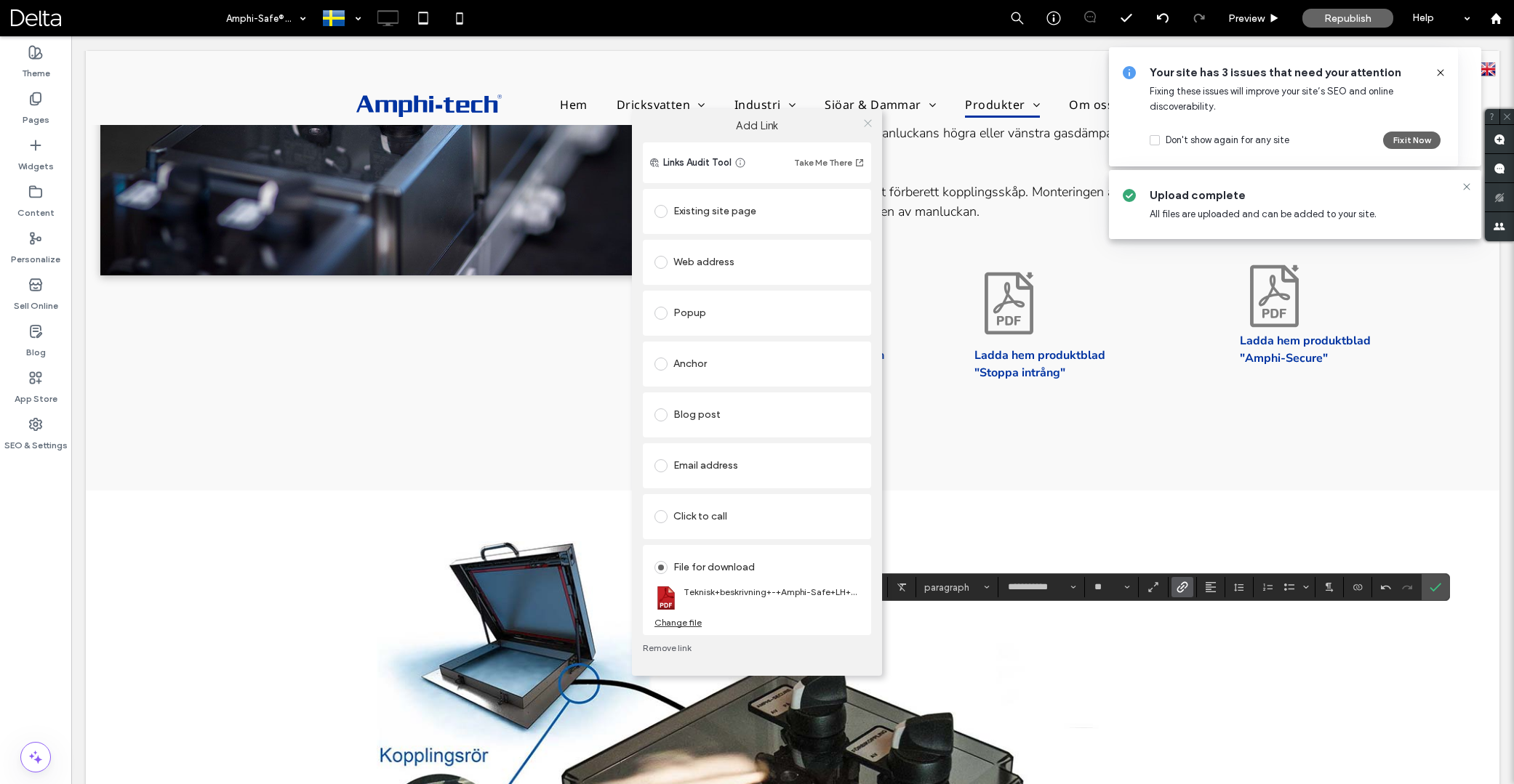
click at [870, 125] on icon at bounding box center [867, 123] width 11 height 11
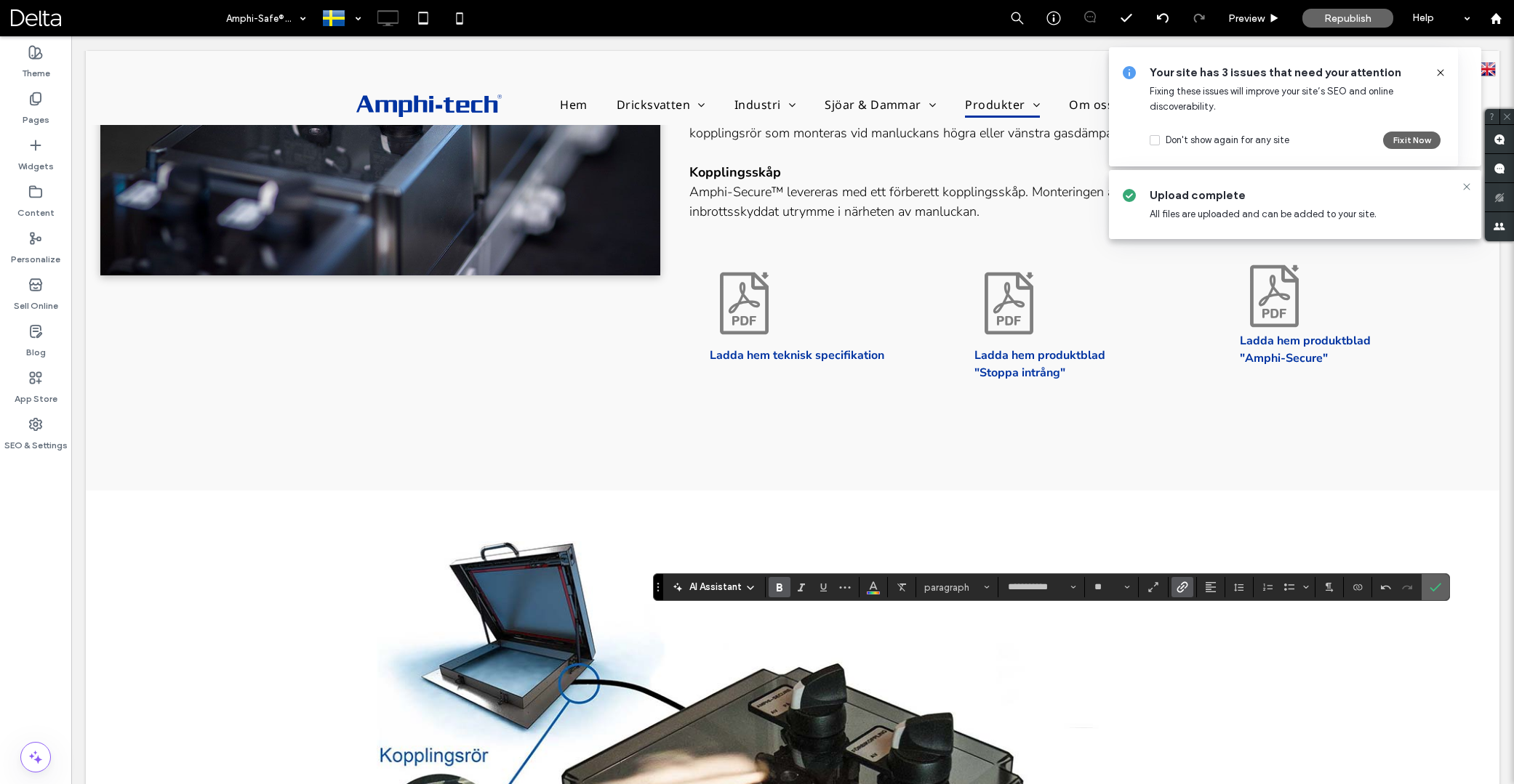
click at [1438, 588] on icon "Confirm" at bounding box center [1435, 588] width 12 height 12
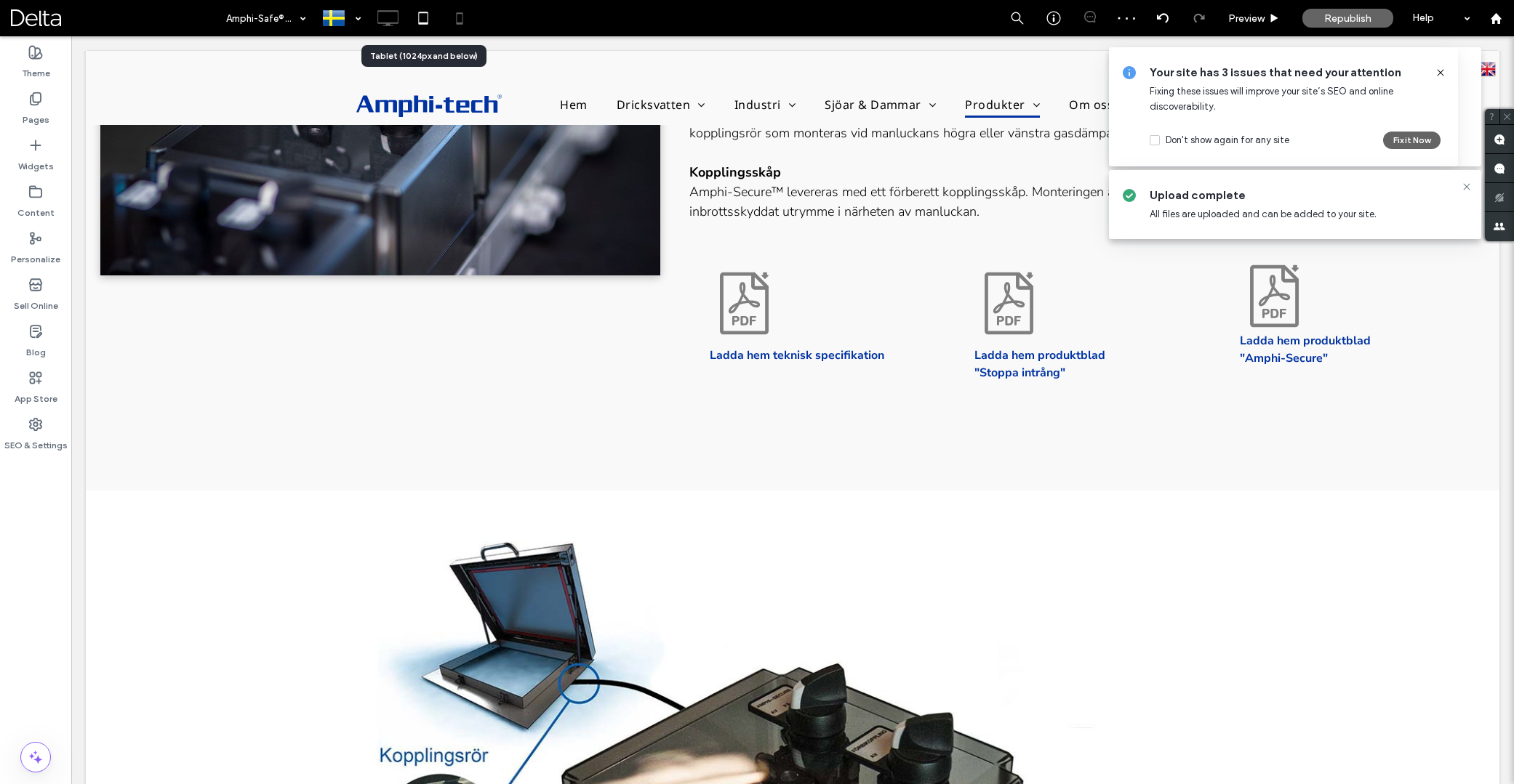
drag, startPoint x: 429, startPoint y: 24, endPoint x: 463, endPoint y: 22, distance: 34.1
click at [430, 24] on icon at bounding box center [423, 17] width 29 height 29
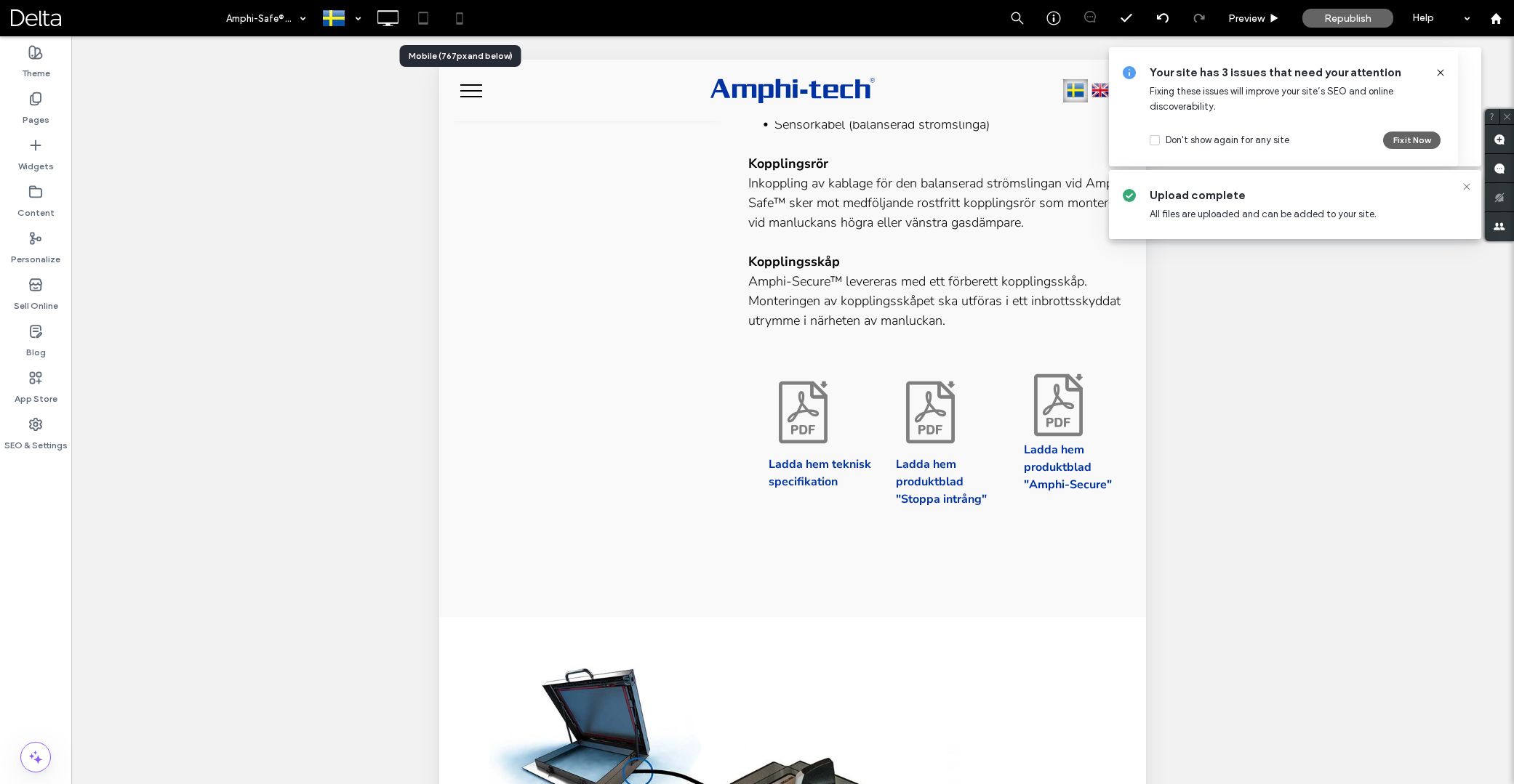
click at [461, 17] on icon at bounding box center [459, 17] width 29 height 29
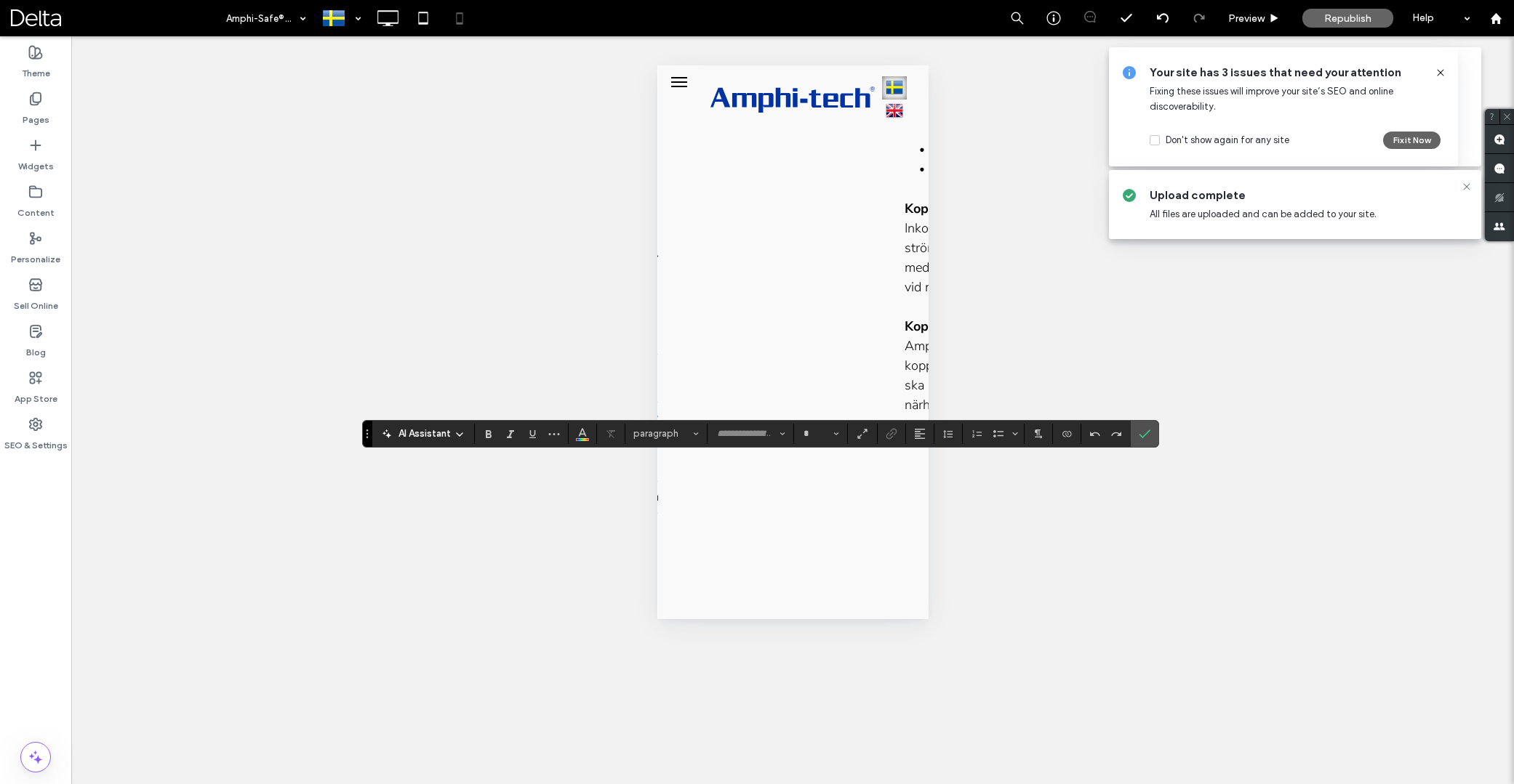
type input "**********"
type input "**"
click at [921, 431] on icon "Alignment" at bounding box center [920, 434] width 12 height 12
click at [925, 474] on icon "ui.textEditor.alignment.center" at bounding box center [931, 478] width 12 height 12
click at [915, 434] on use "Alignment" at bounding box center [920, 434] width 10 height 10
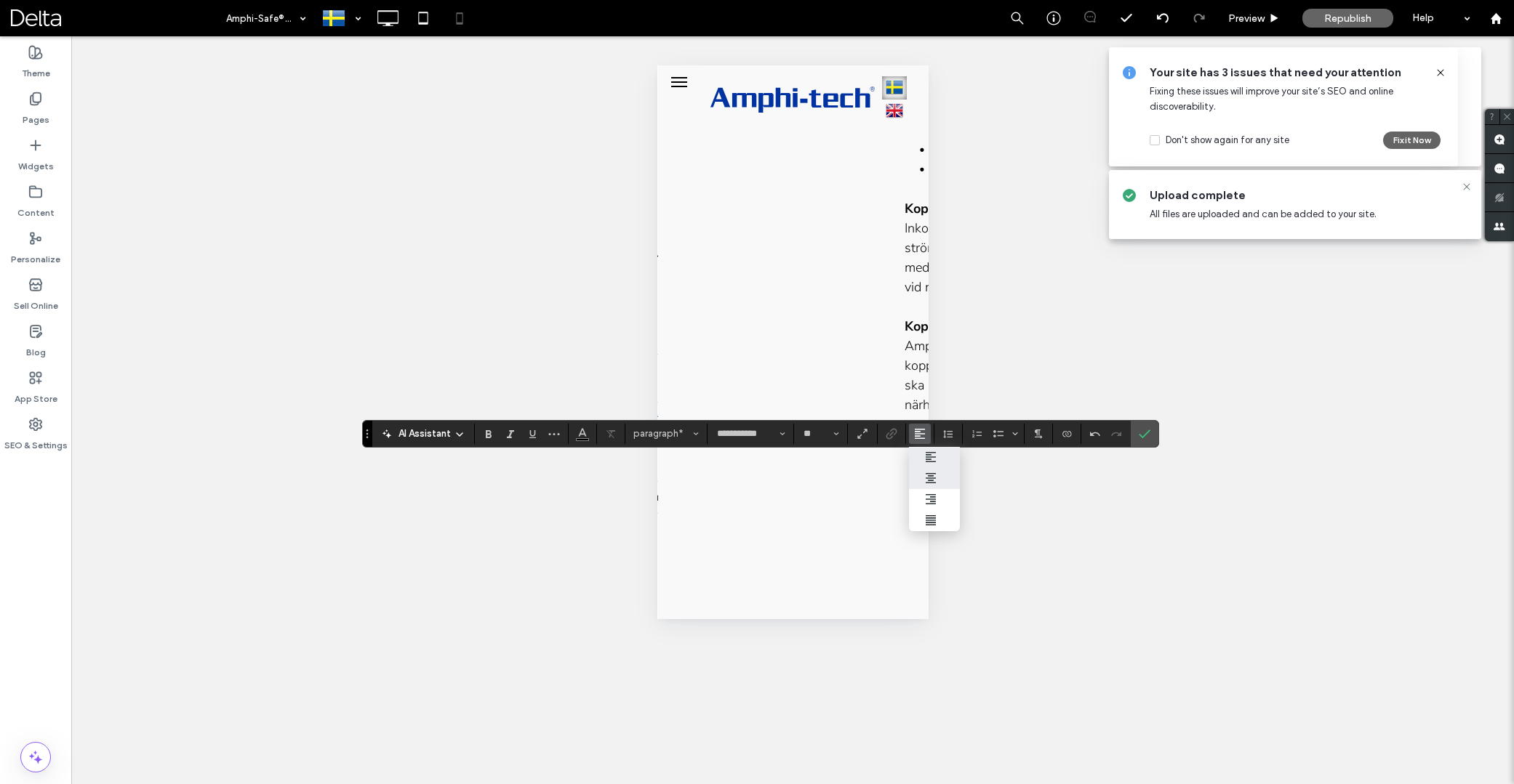
click at [924, 471] on label "ui.textEditor.alignment.center" at bounding box center [934, 478] width 51 height 21
click at [1139, 429] on icon "Confirm" at bounding box center [1145, 434] width 12 height 12
click at [1144, 434] on icon "Confirm" at bounding box center [1145, 434] width 12 height 12
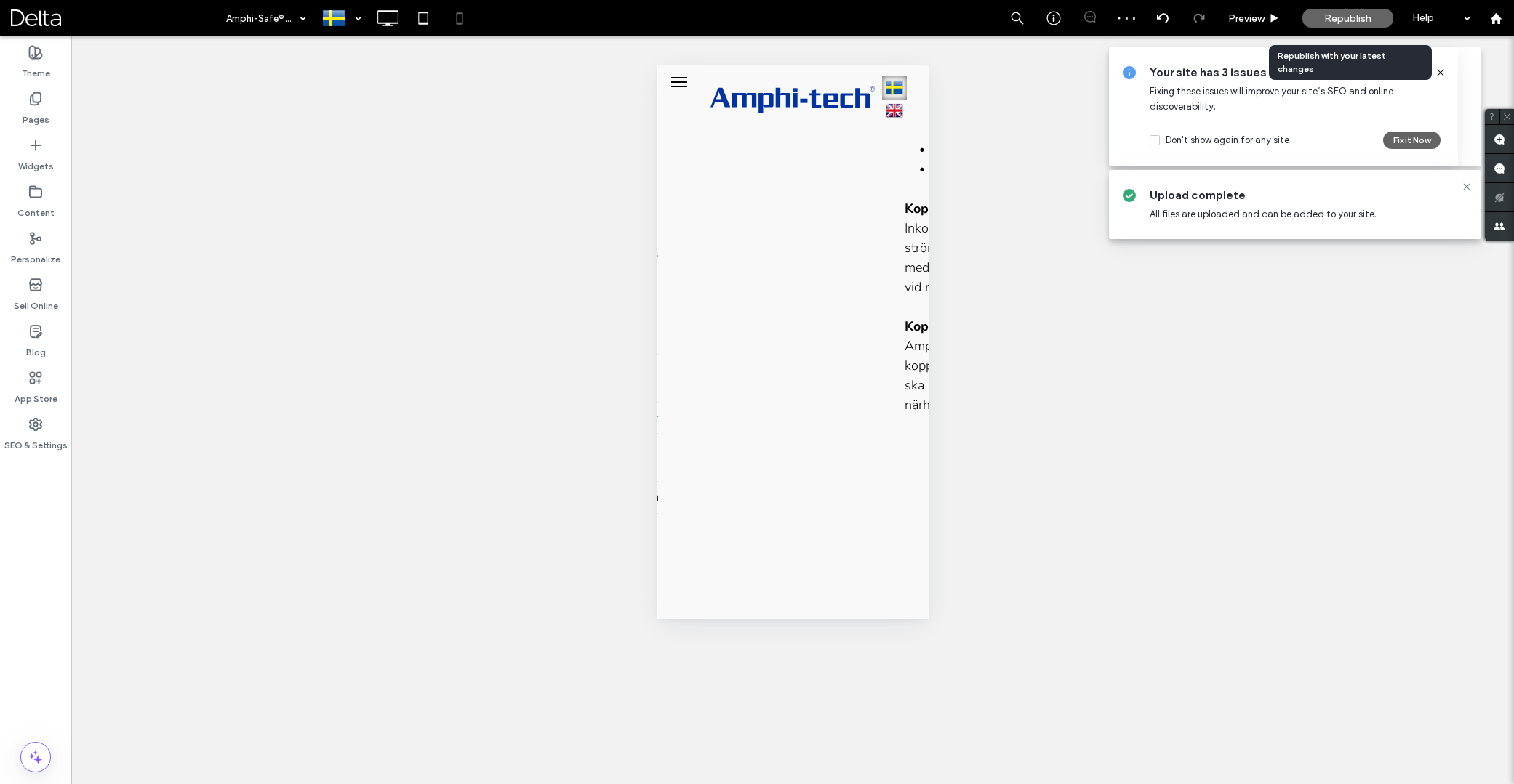
click at [1359, 22] on span "Republish" at bounding box center [1347, 18] width 47 height 12
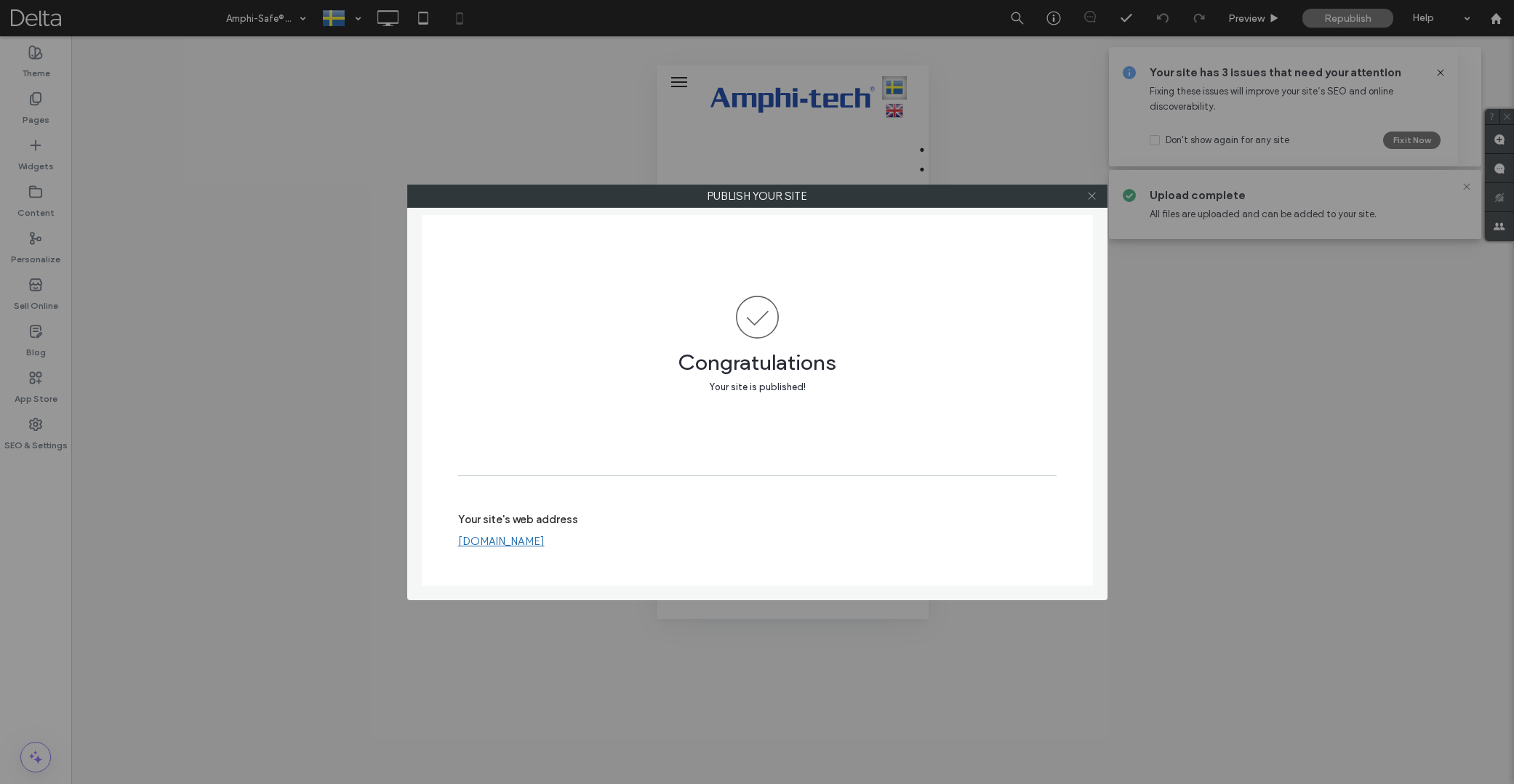
click at [1094, 192] on icon at bounding box center [1091, 196] width 11 height 11
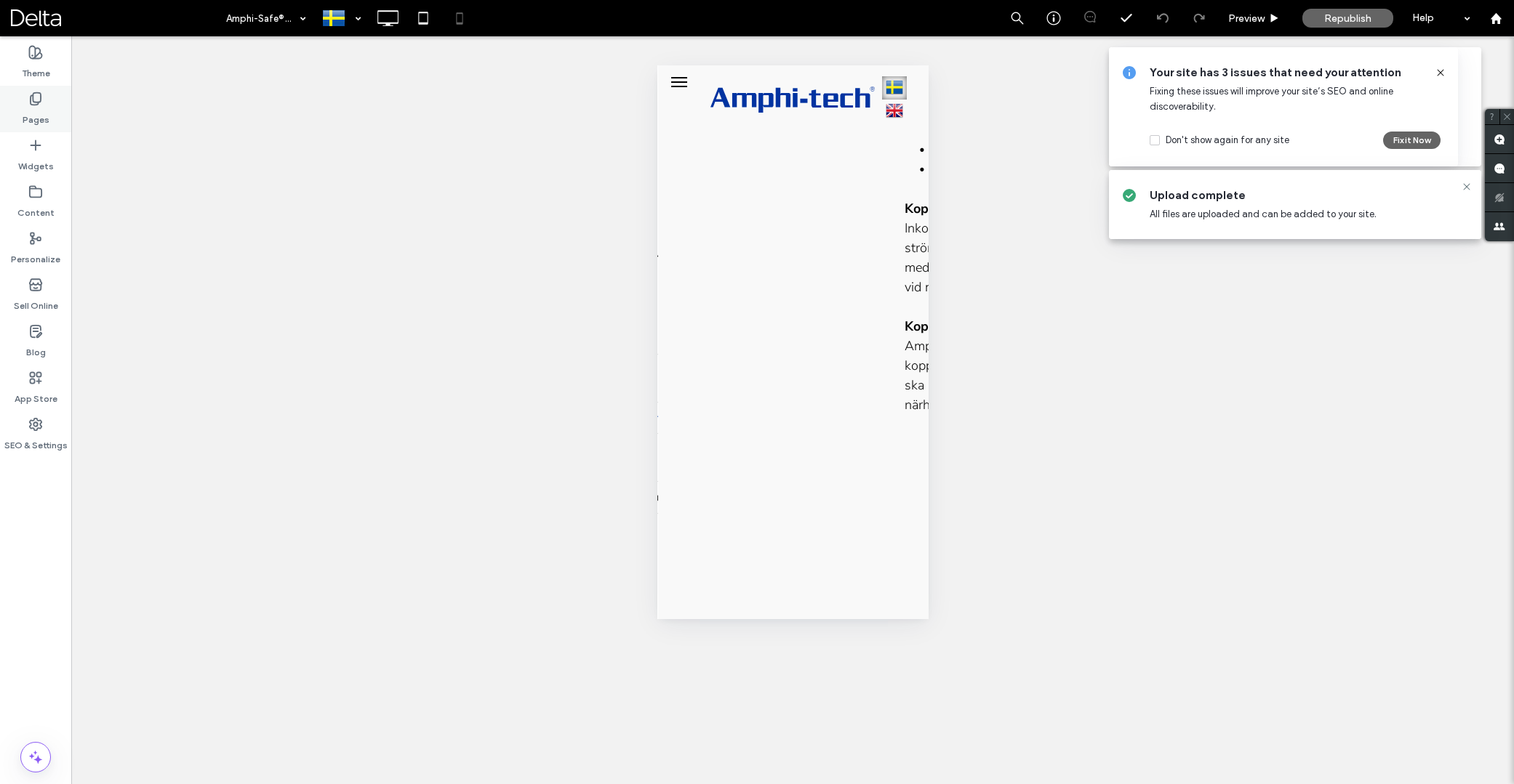
click at [52, 113] on div "Pages" at bounding box center [36, 109] width 71 height 46
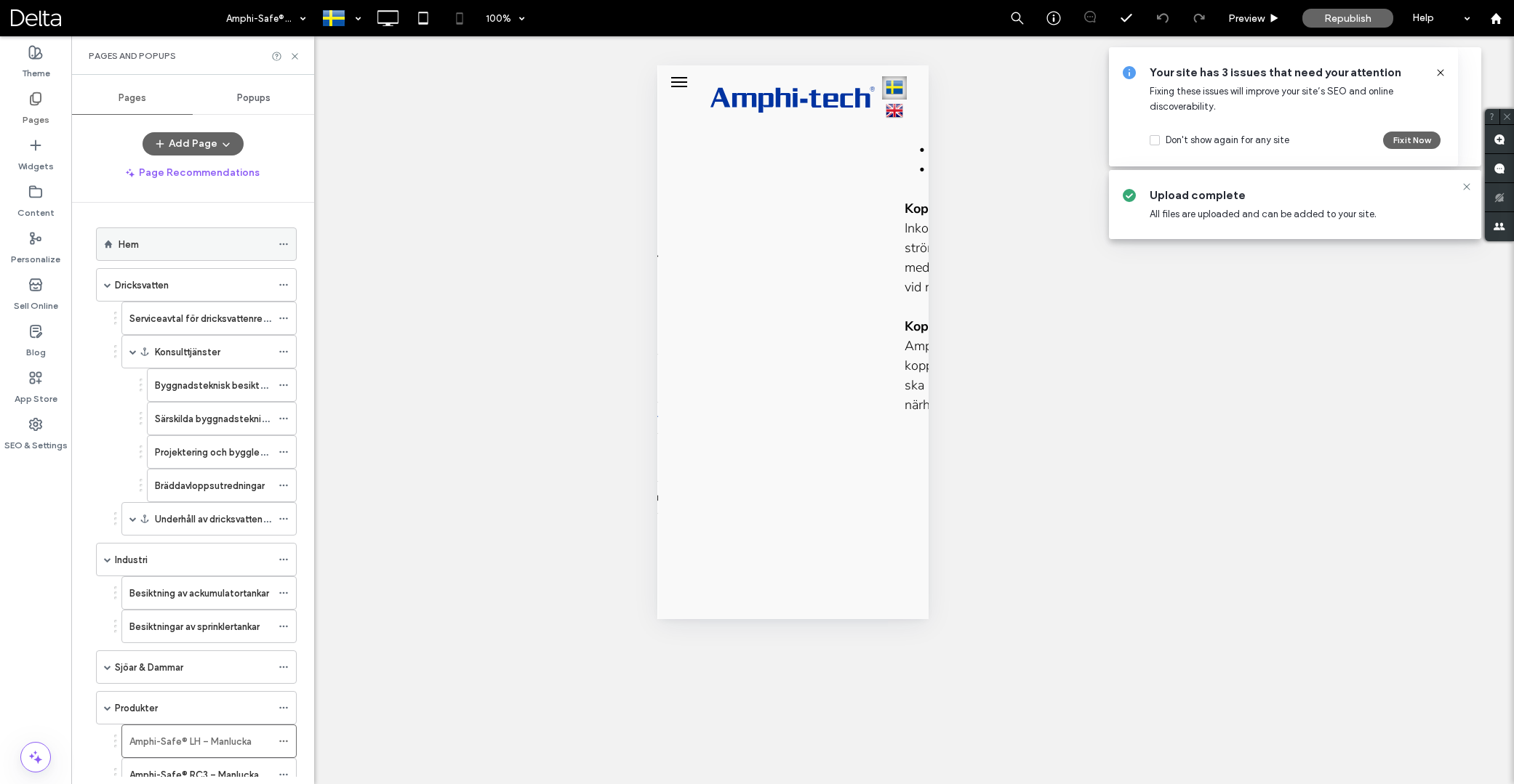
click at [137, 244] on label "Hem" at bounding box center [129, 244] width 21 height 26
click at [386, 22] on icon at bounding box center [387, 17] width 29 height 29
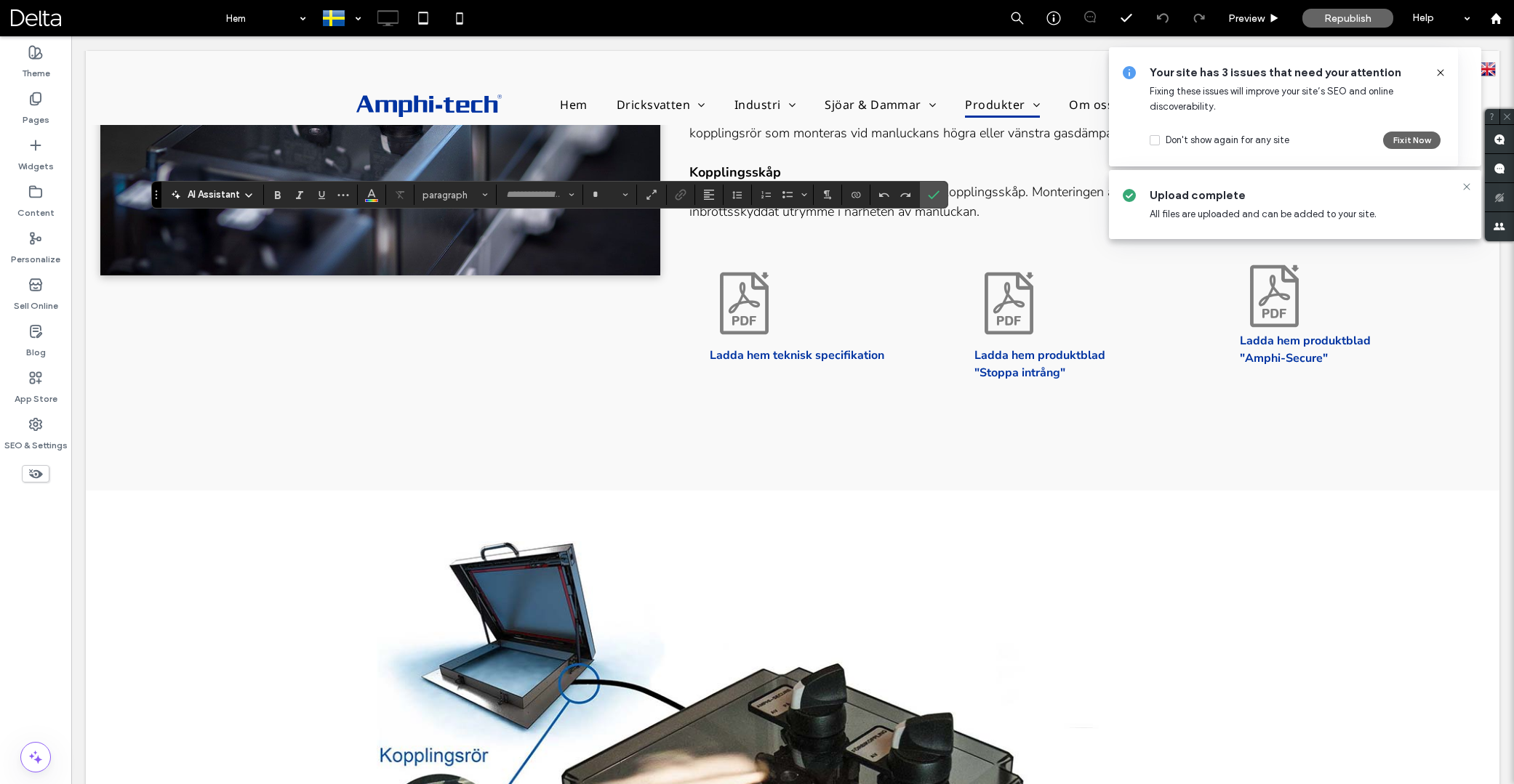
type input "*********"
type input "**"
click at [735, 195] on icon "Line Height" at bounding box center [737, 195] width 12 height 12
click at [749, 237] on div "Single" at bounding box center [760, 239] width 36 height 11
click at [933, 196] on icon "Confirm" at bounding box center [934, 195] width 12 height 12
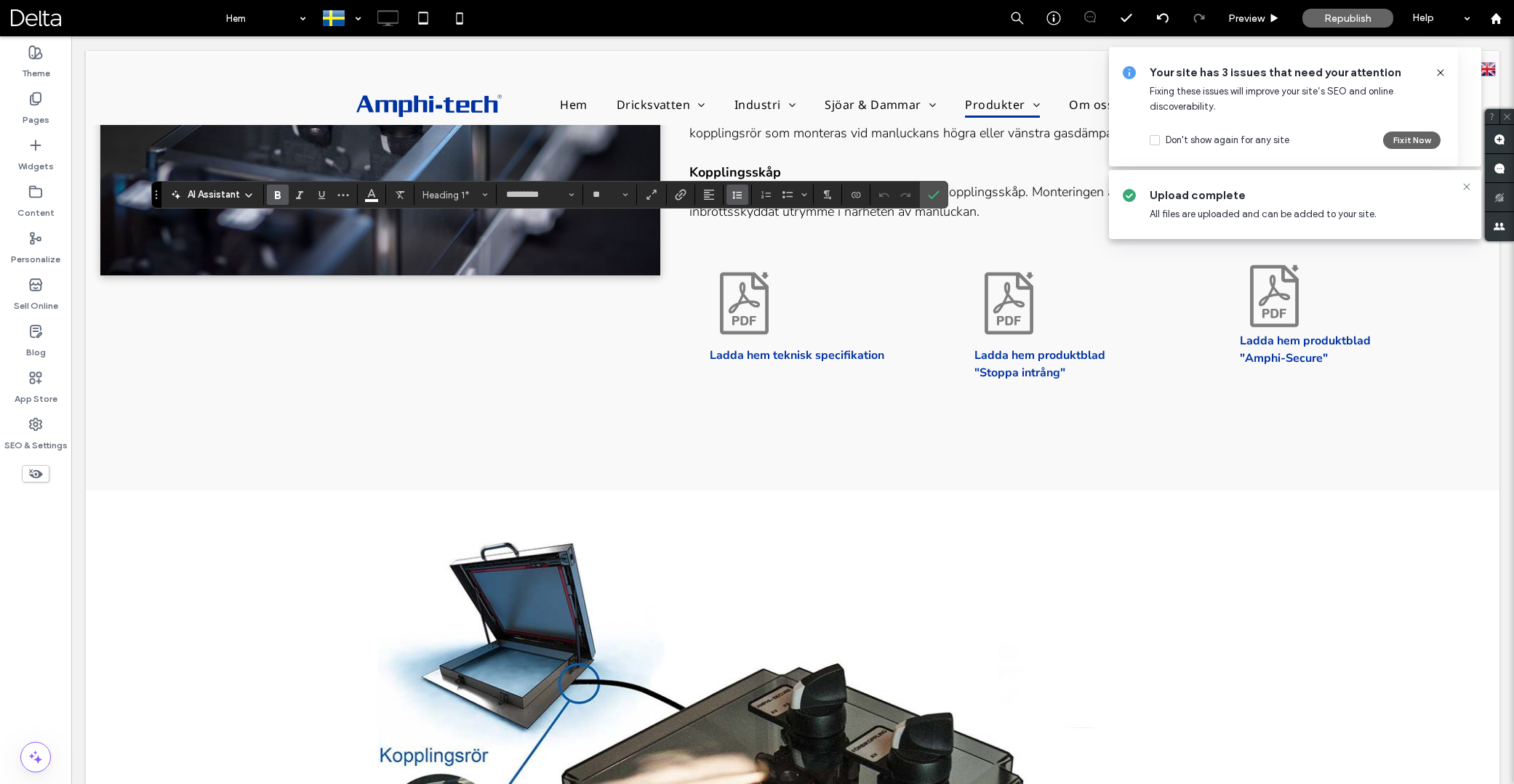
click at [740, 198] on use "Line Height" at bounding box center [736, 196] width 9 height 8
type input "***"
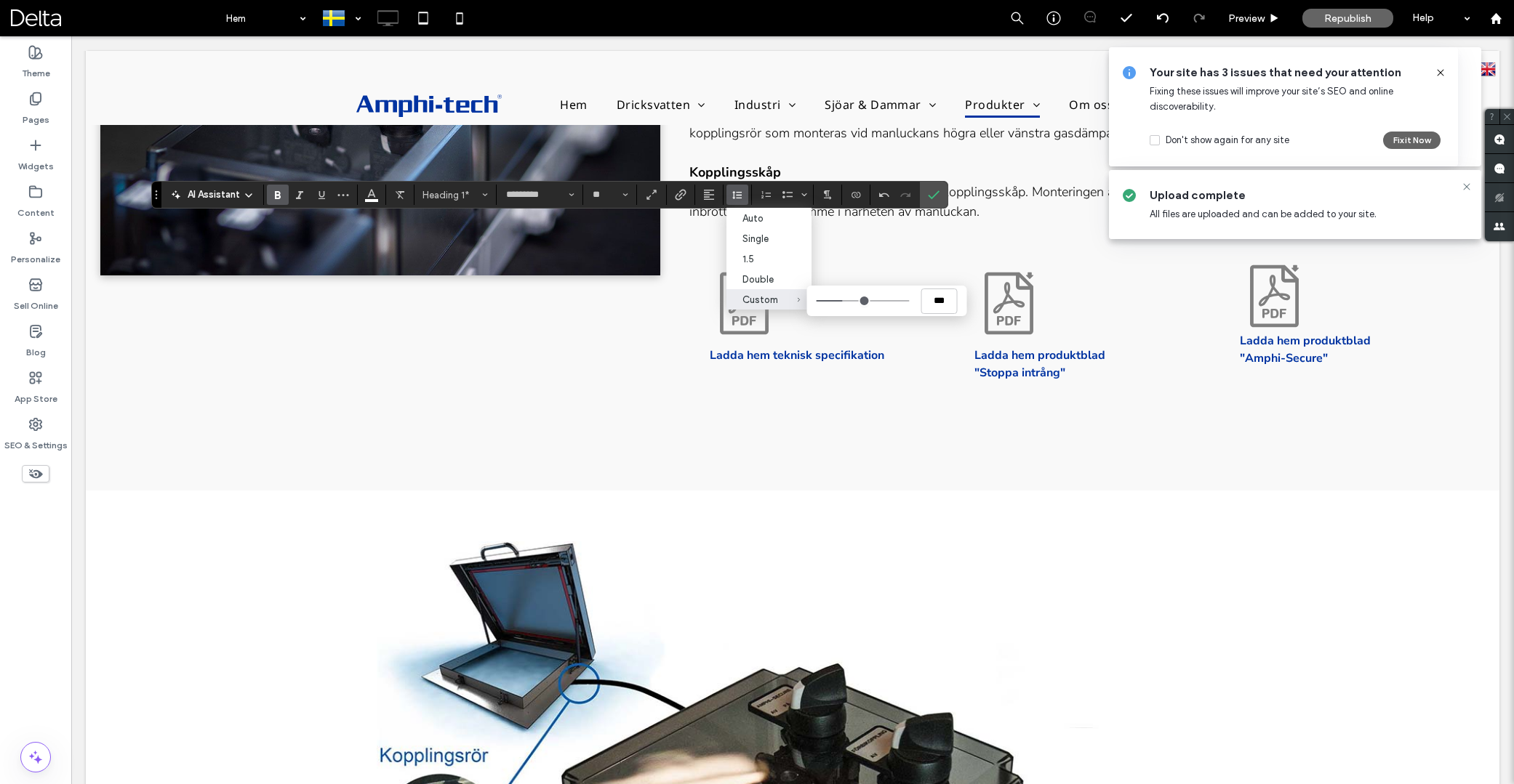
type input "***"
click at [843, 300] on input "Custom ***" at bounding box center [862, 301] width 93 height 2
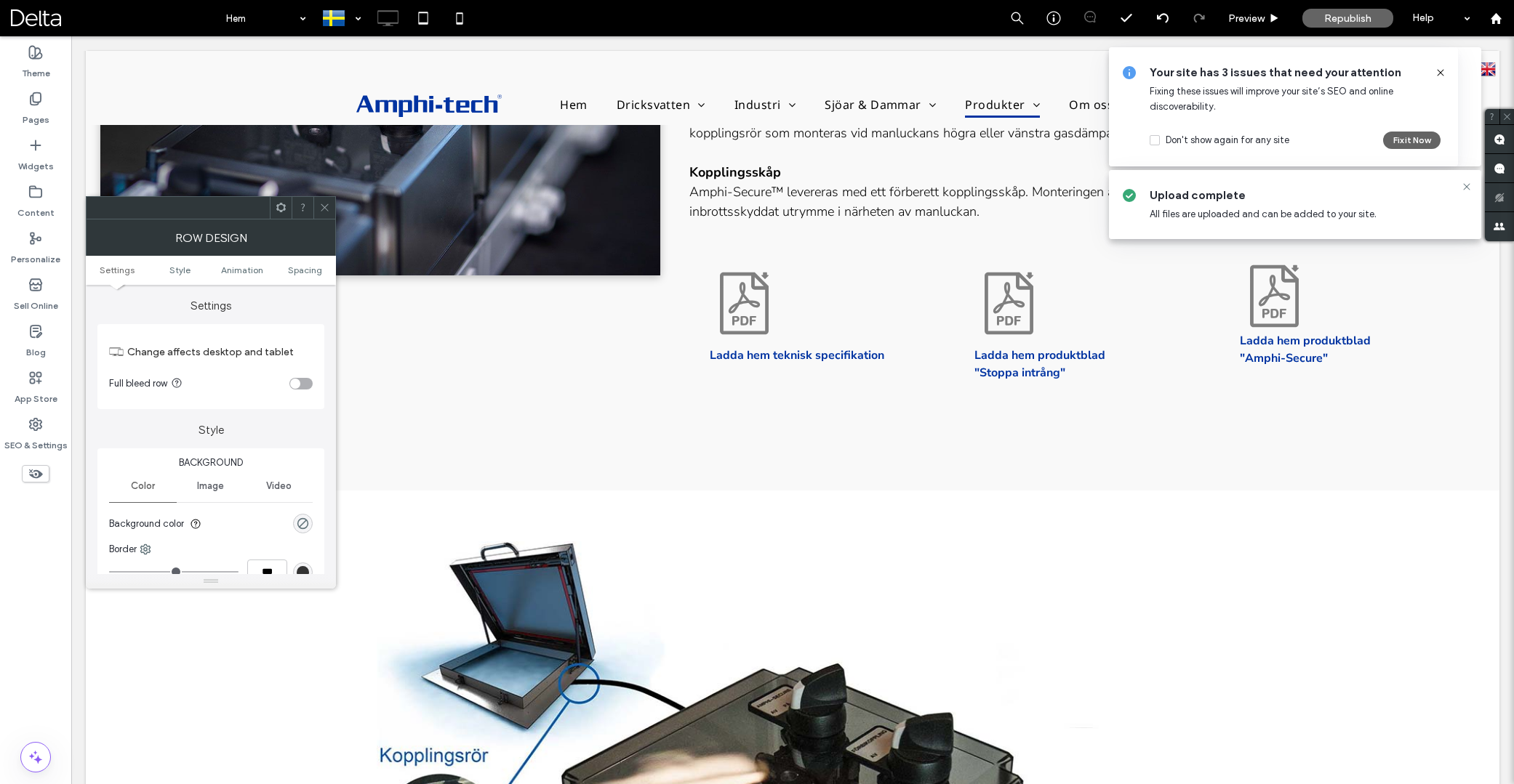
click at [1439, 65] on span at bounding box center [1441, 72] width 12 height 16
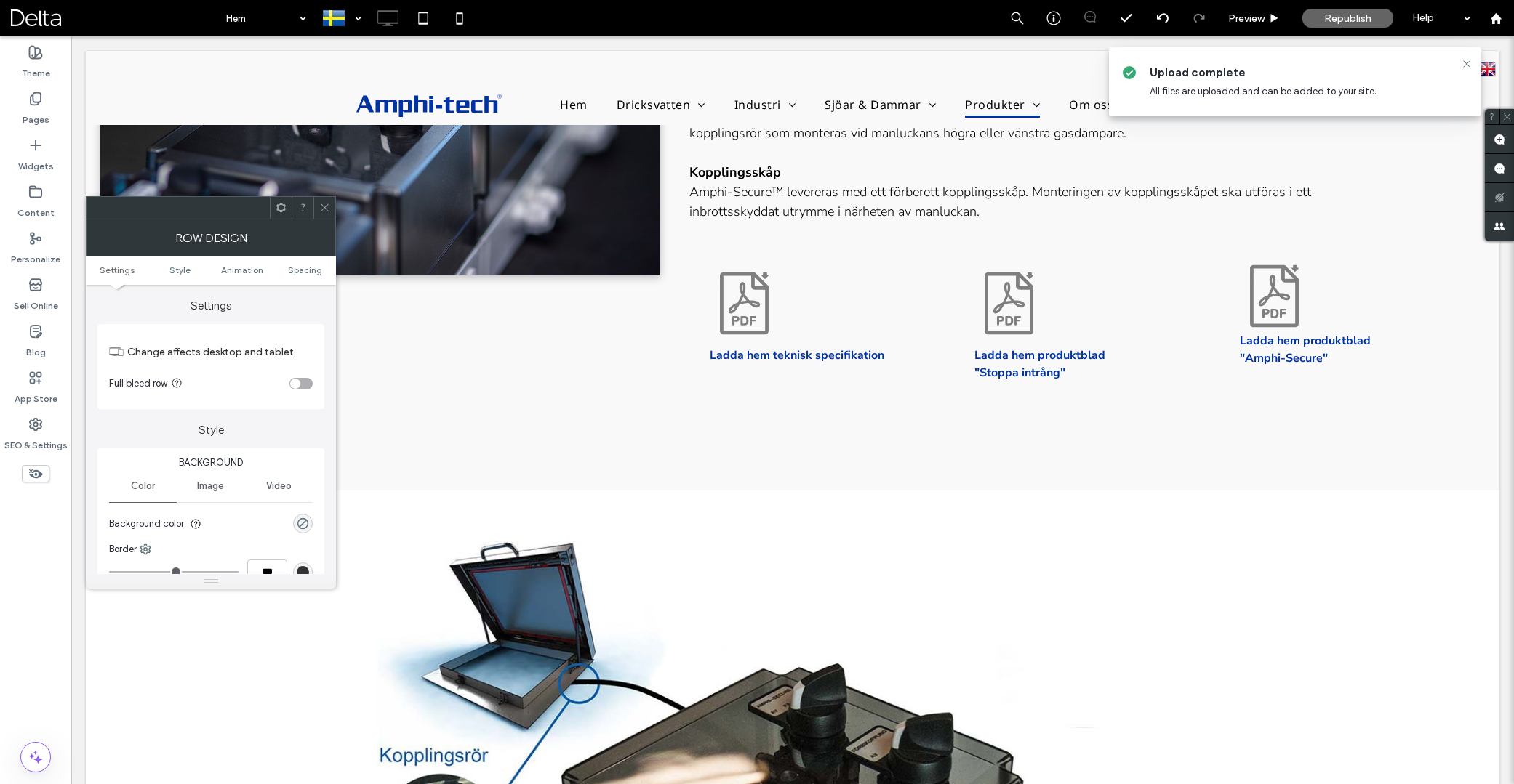
click at [324, 205] on icon at bounding box center [324, 207] width 11 height 11
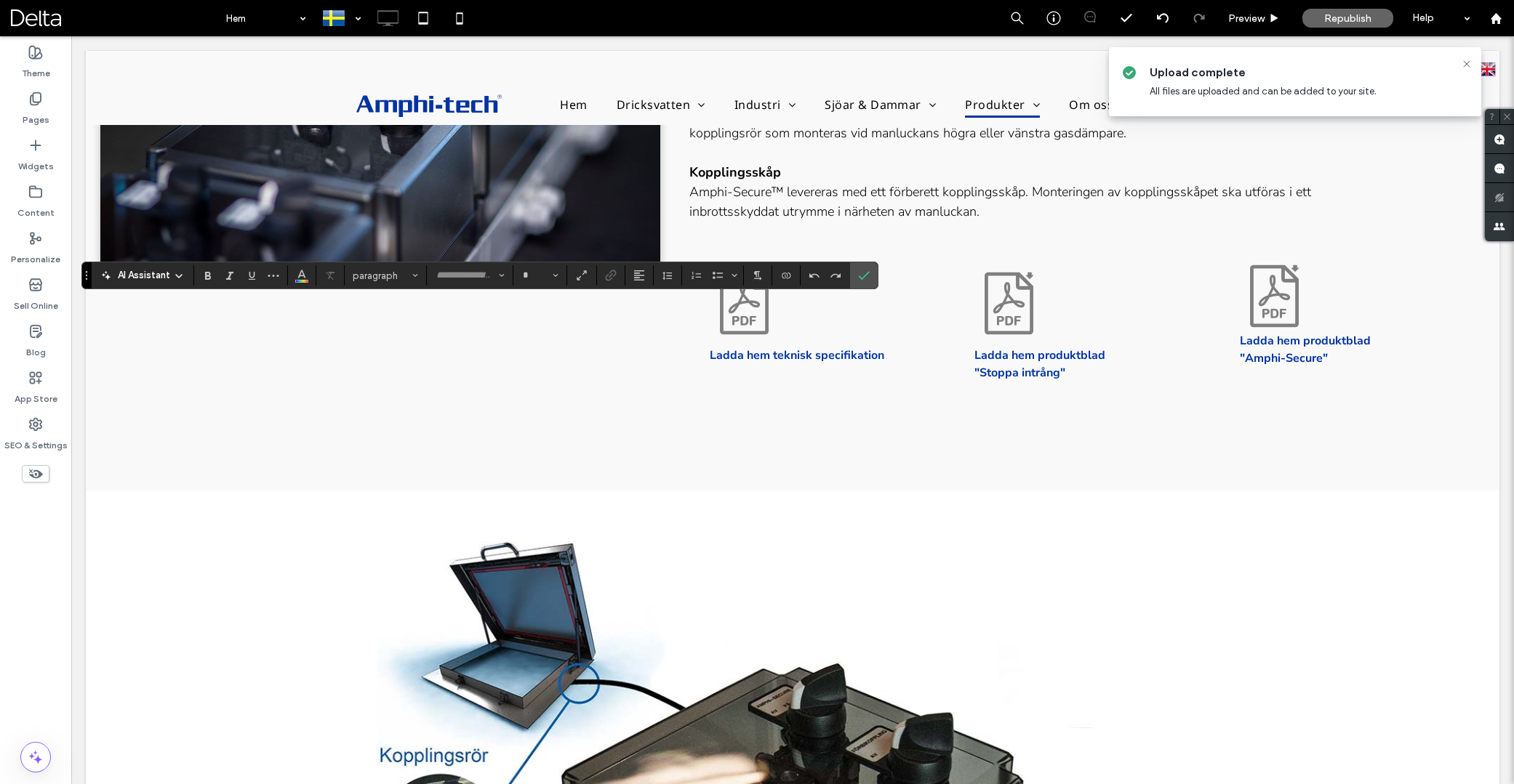
type input "*********"
type input "**"
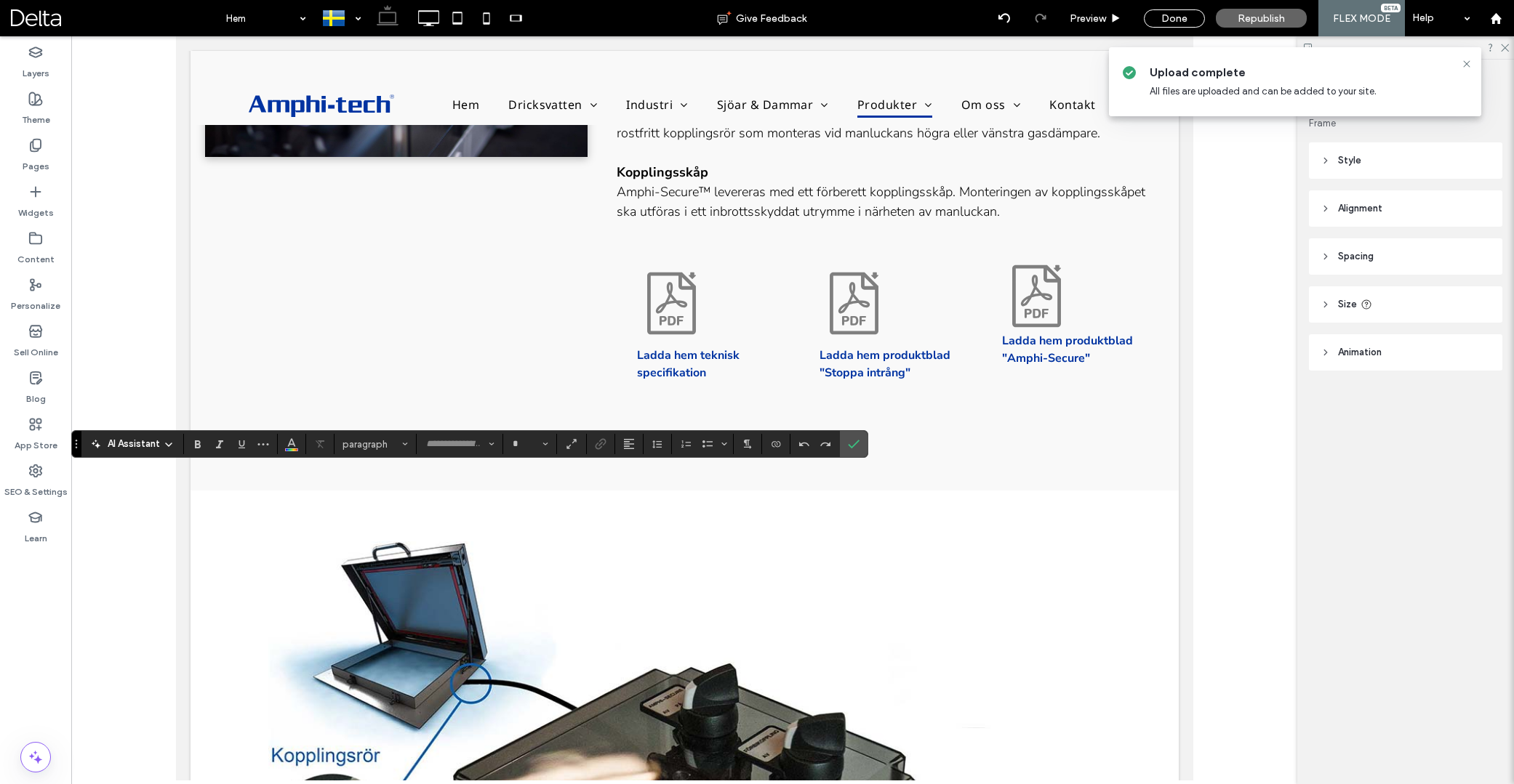
type input "**********"
type input "**"
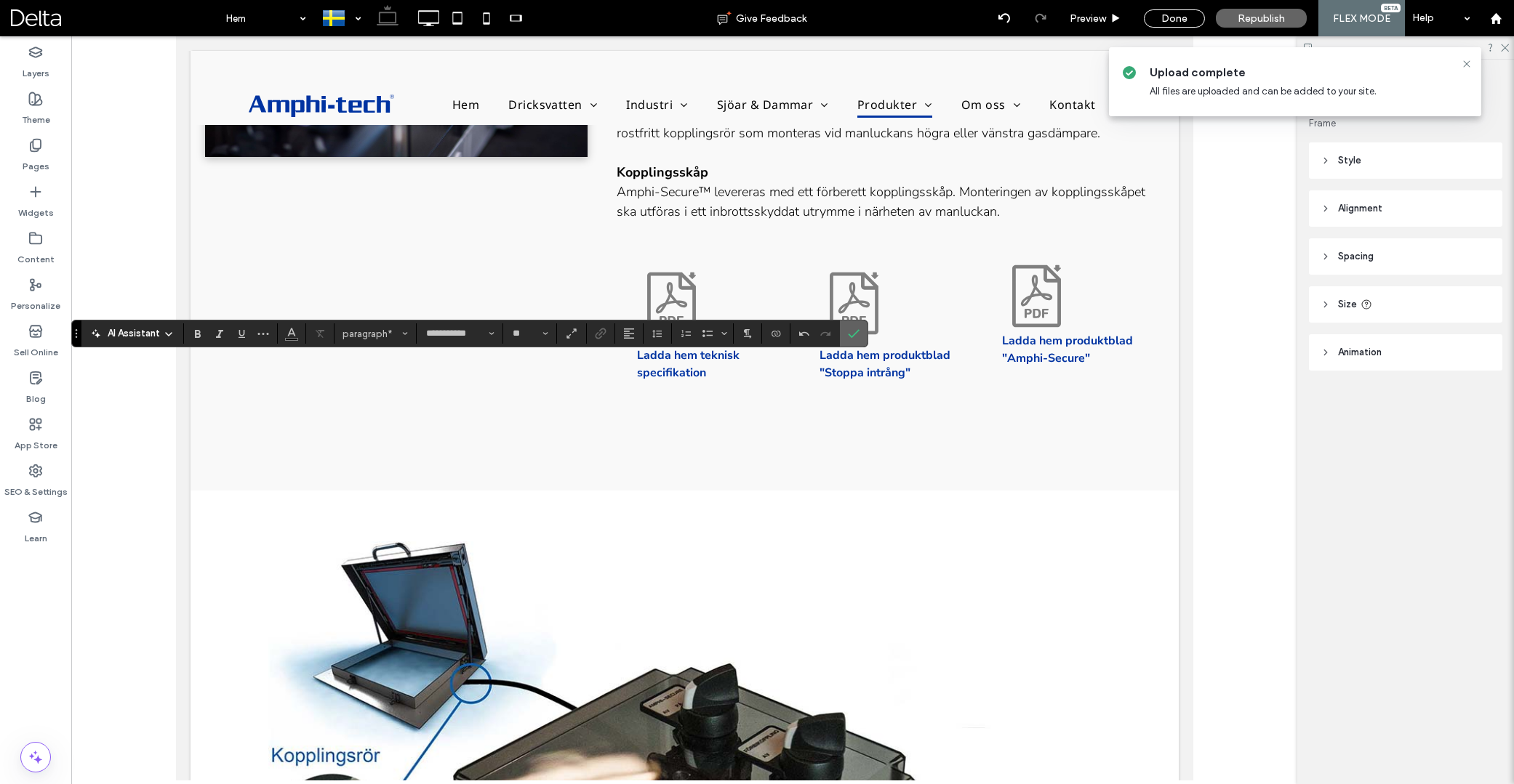
click at [867, 340] on section at bounding box center [853, 334] width 27 height 27
click at [862, 342] on label "Confirm" at bounding box center [854, 334] width 22 height 27
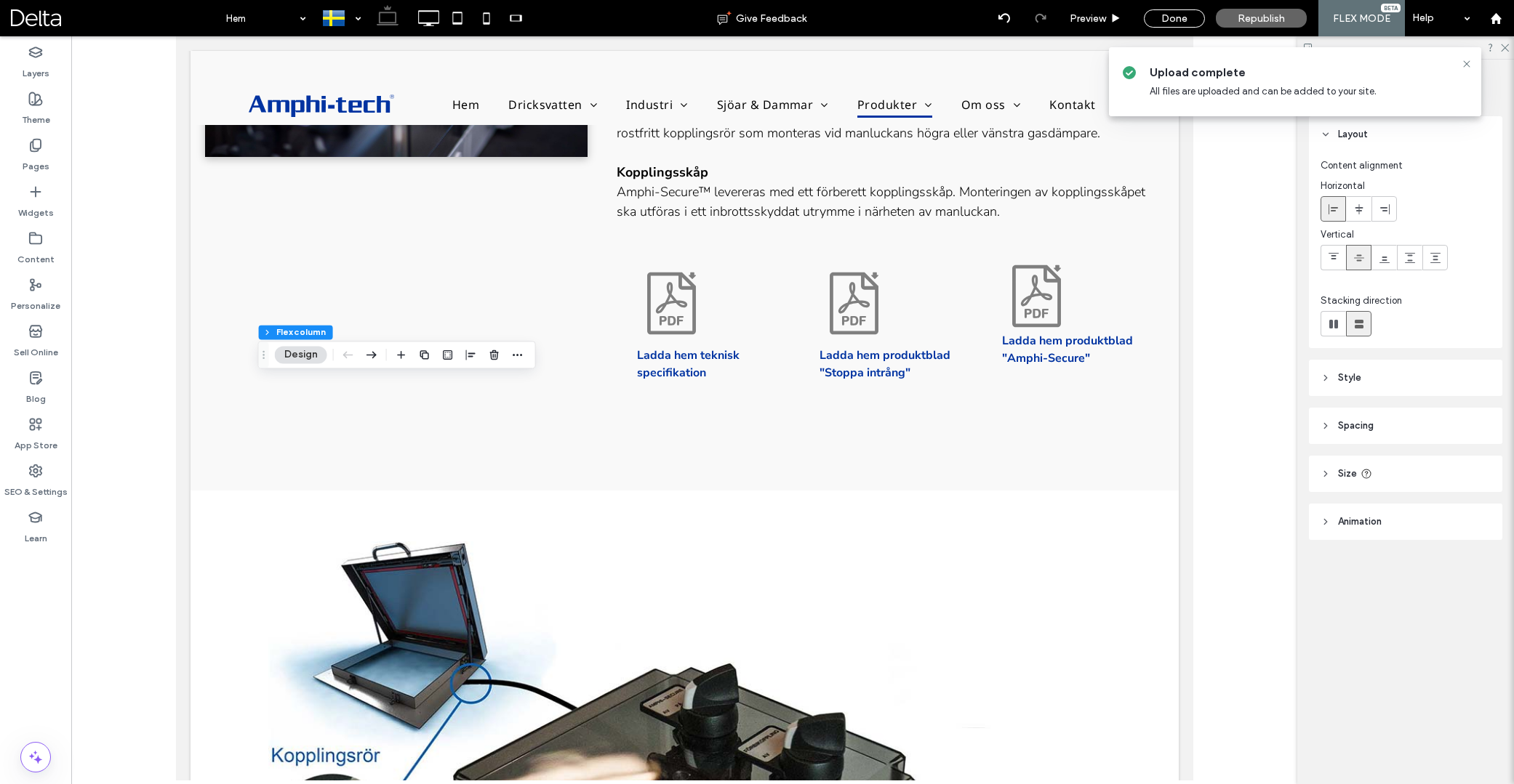
drag, startPoint x: 1465, startPoint y: 65, endPoint x: 1449, endPoint y: 70, distance: 16.8
click at [1465, 65] on icon at bounding box center [1467, 64] width 12 height 12
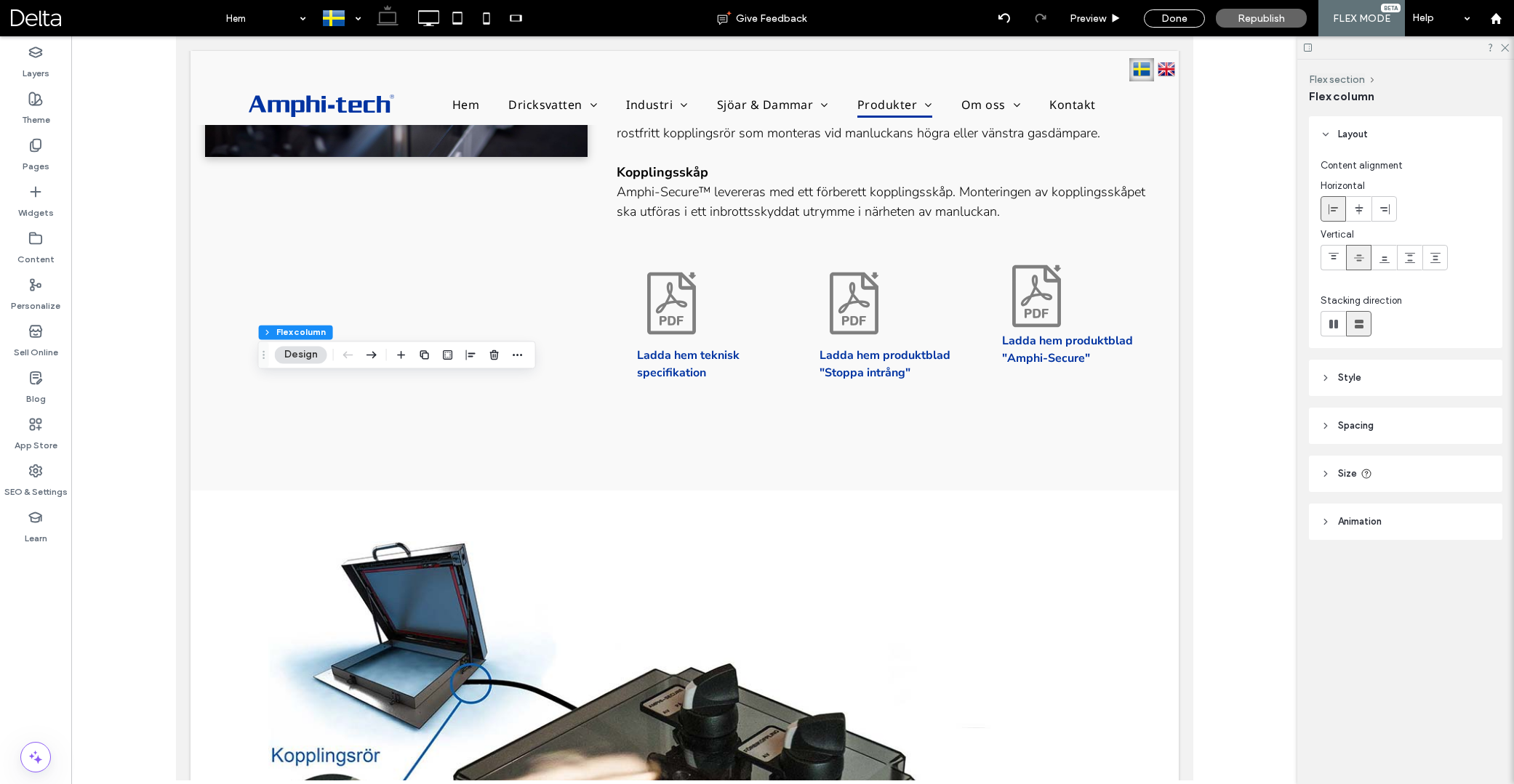
click at [1329, 423] on icon at bounding box center [1326, 426] width 10 height 10
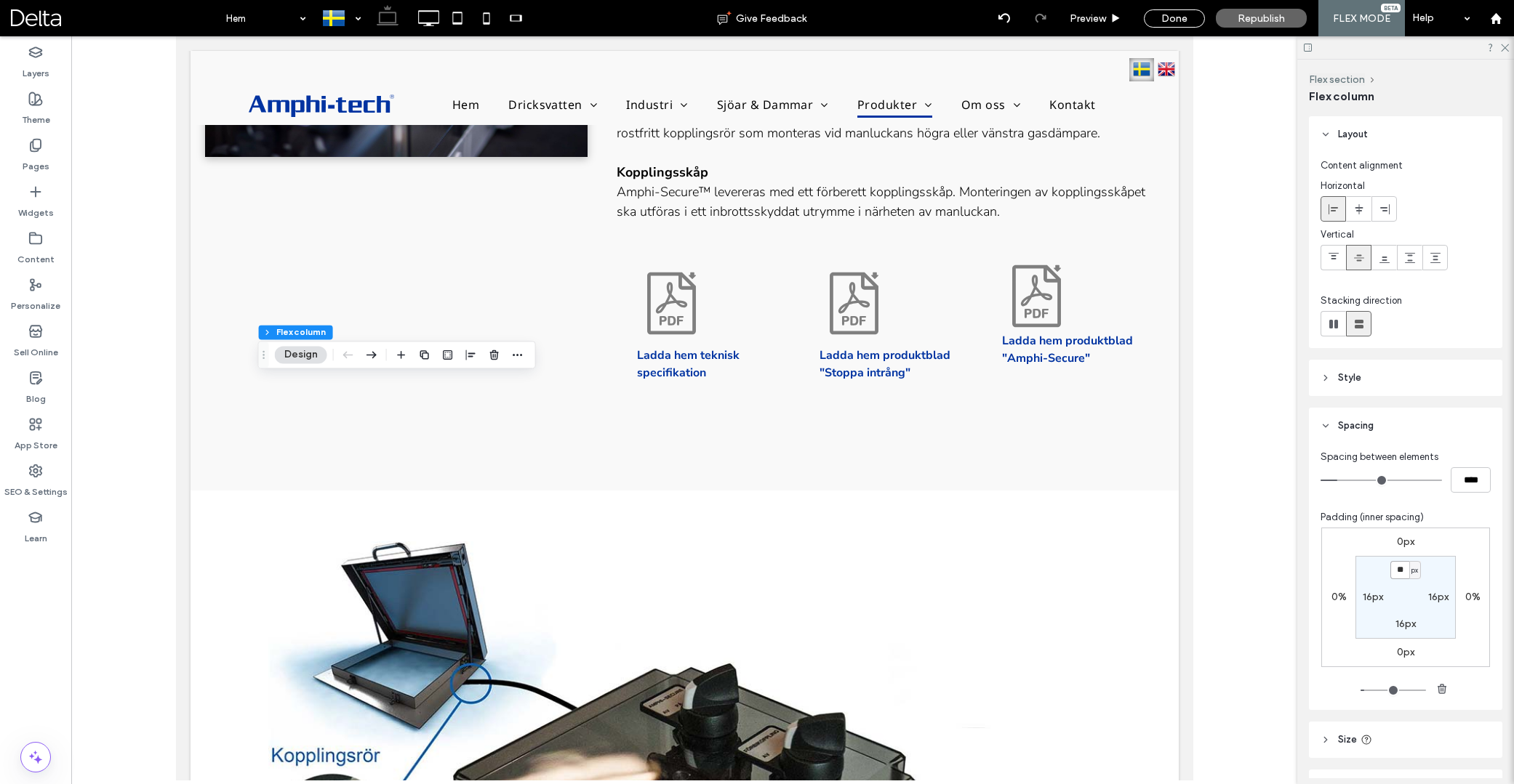
click at [1403, 571] on input "**" at bounding box center [1400, 570] width 19 height 18
click at [1405, 603] on section "** px 16px 16px 16px" at bounding box center [1405, 598] width 100 height 83
click at [1402, 573] on input "**" at bounding box center [1400, 570] width 19 height 18
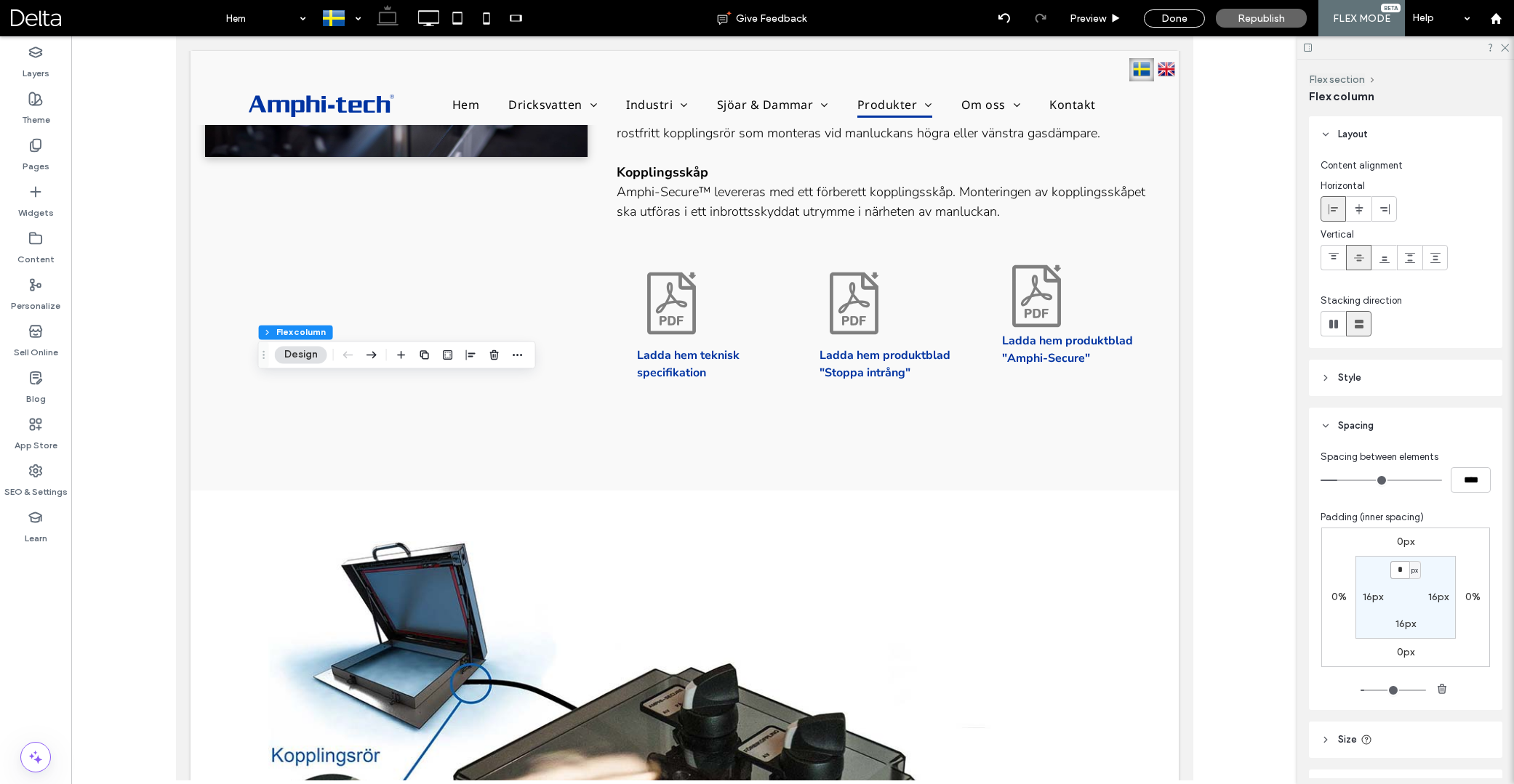
type input "**"
click at [1402, 573] on label "30px" at bounding box center [1405, 570] width 22 height 12
type input "**"
click at [1402, 573] on input "**" at bounding box center [1400, 570] width 19 height 18
type input "*"
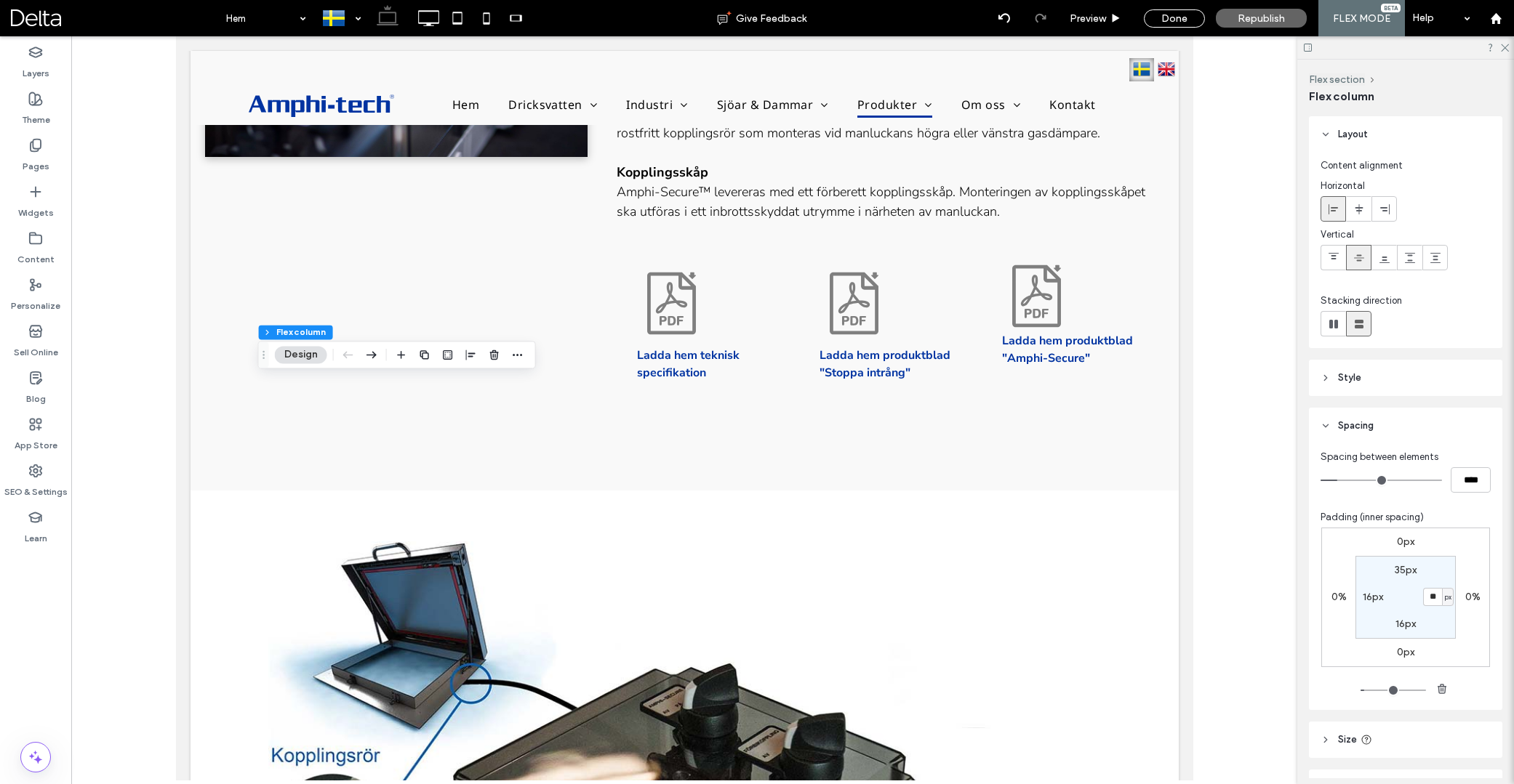
type input "**"
click at [30, 56] on icon at bounding box center [36, 52] width 15 height 15
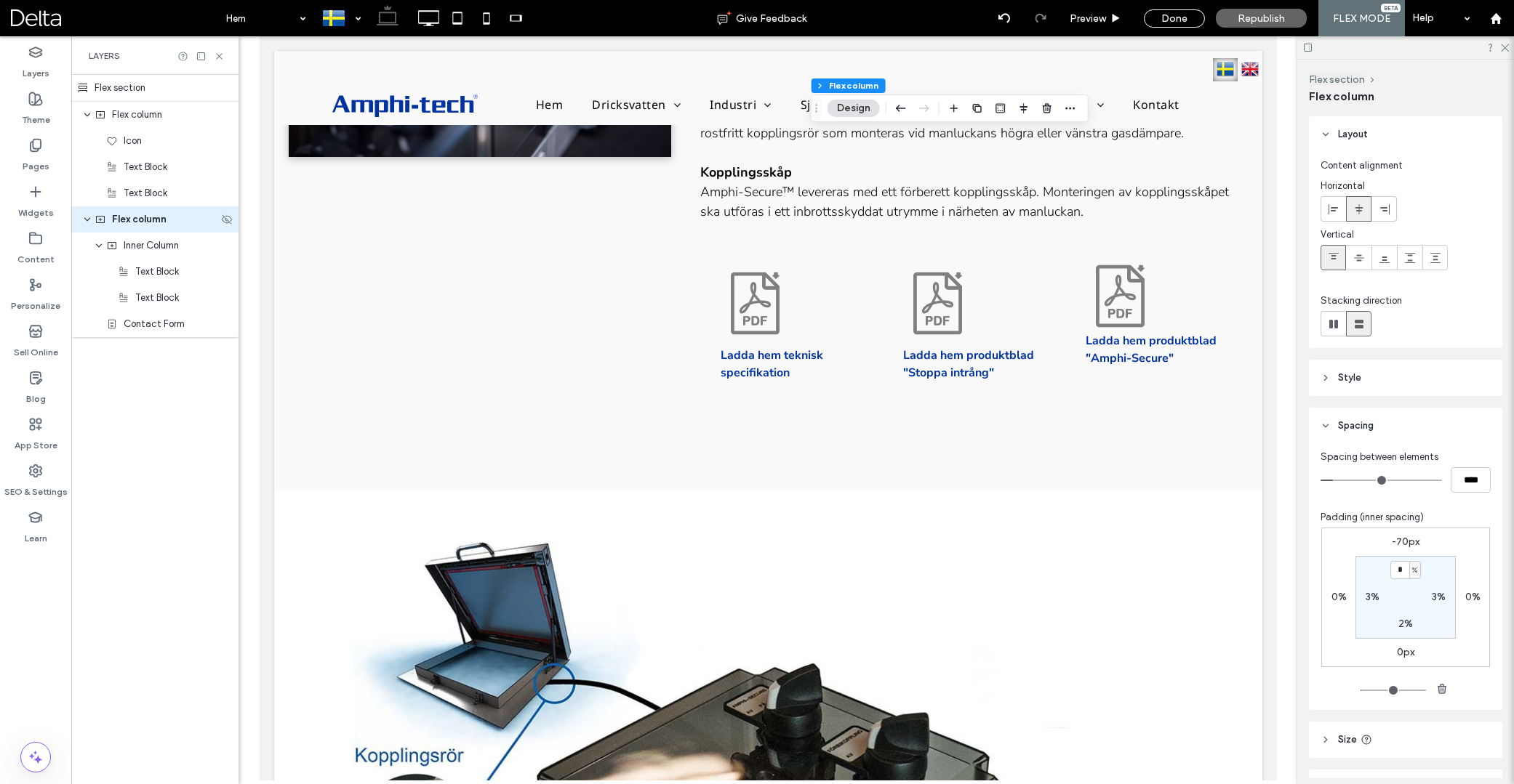
click at [139, 222] on span "Flex column" at bounding box center [139, 220] width 55 height 15
click at [145, 250] on span "Inner Column" at bounding box center [151, 246] width 56 height 15
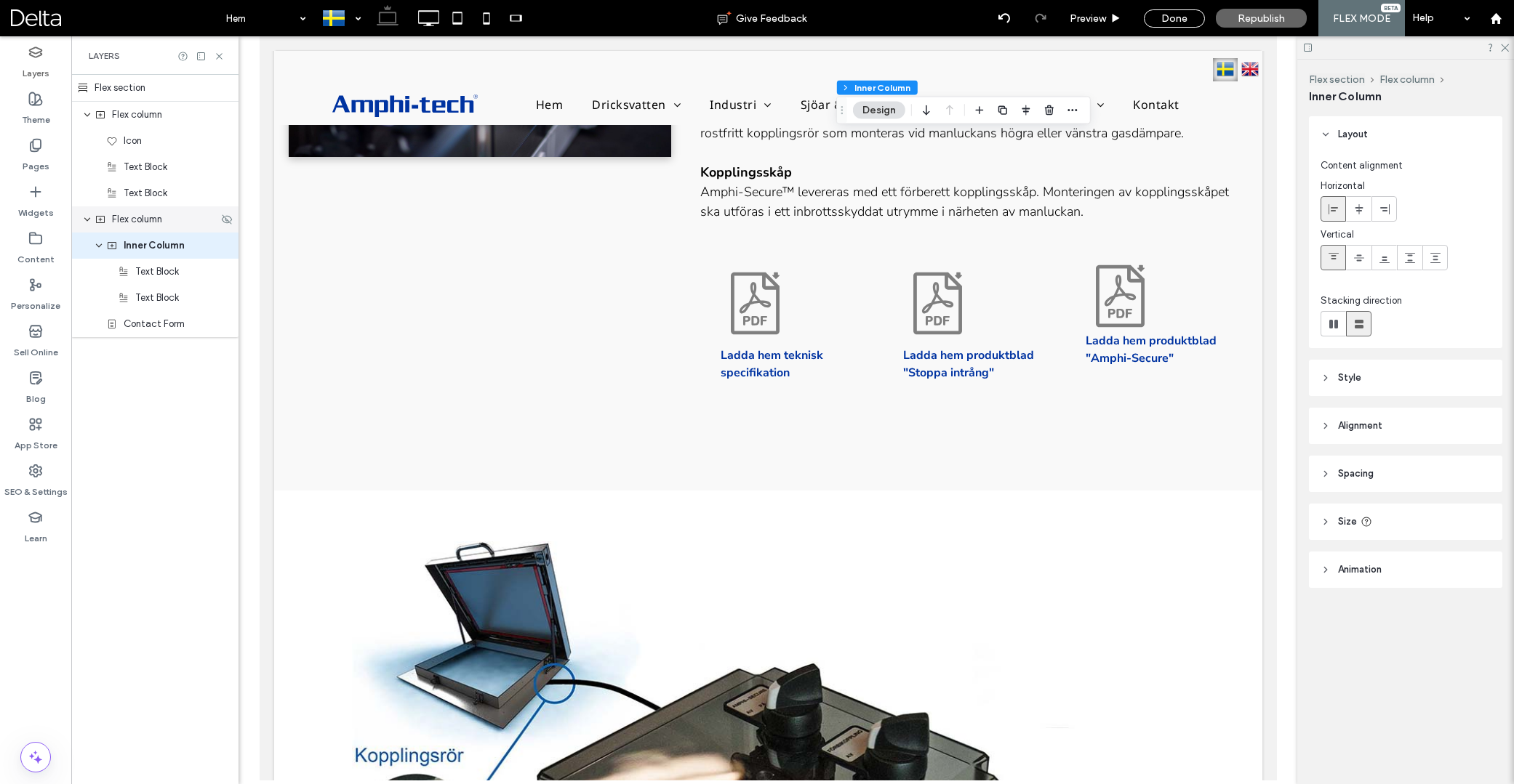
click at [143, 217] on span "Flex column" at bounding box center [137, 220] width 51 height 15
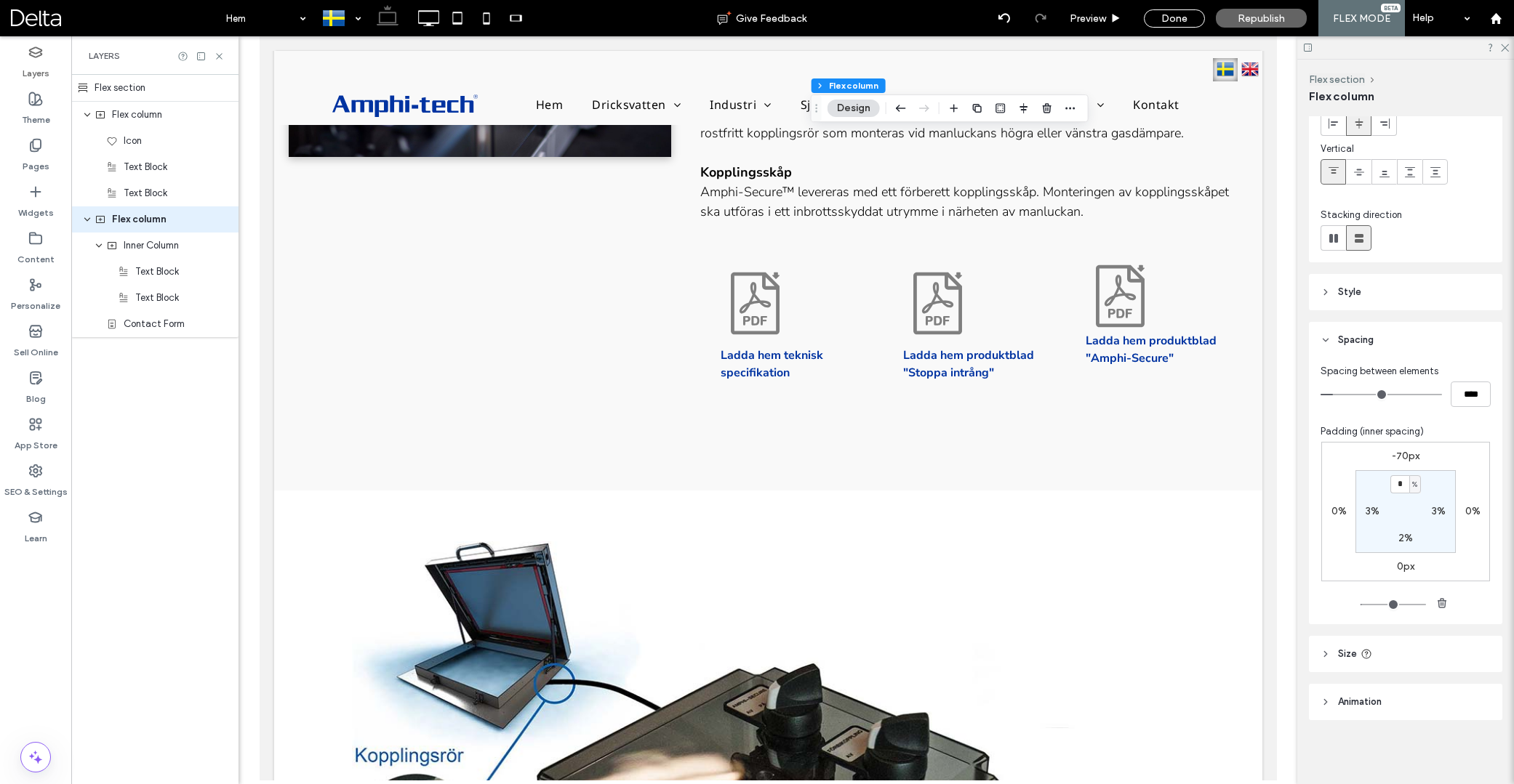
scroll to position [86, 0]
click at [1336, 641] on header "Size" at bounding box center [1405, 654] width 193 height 36
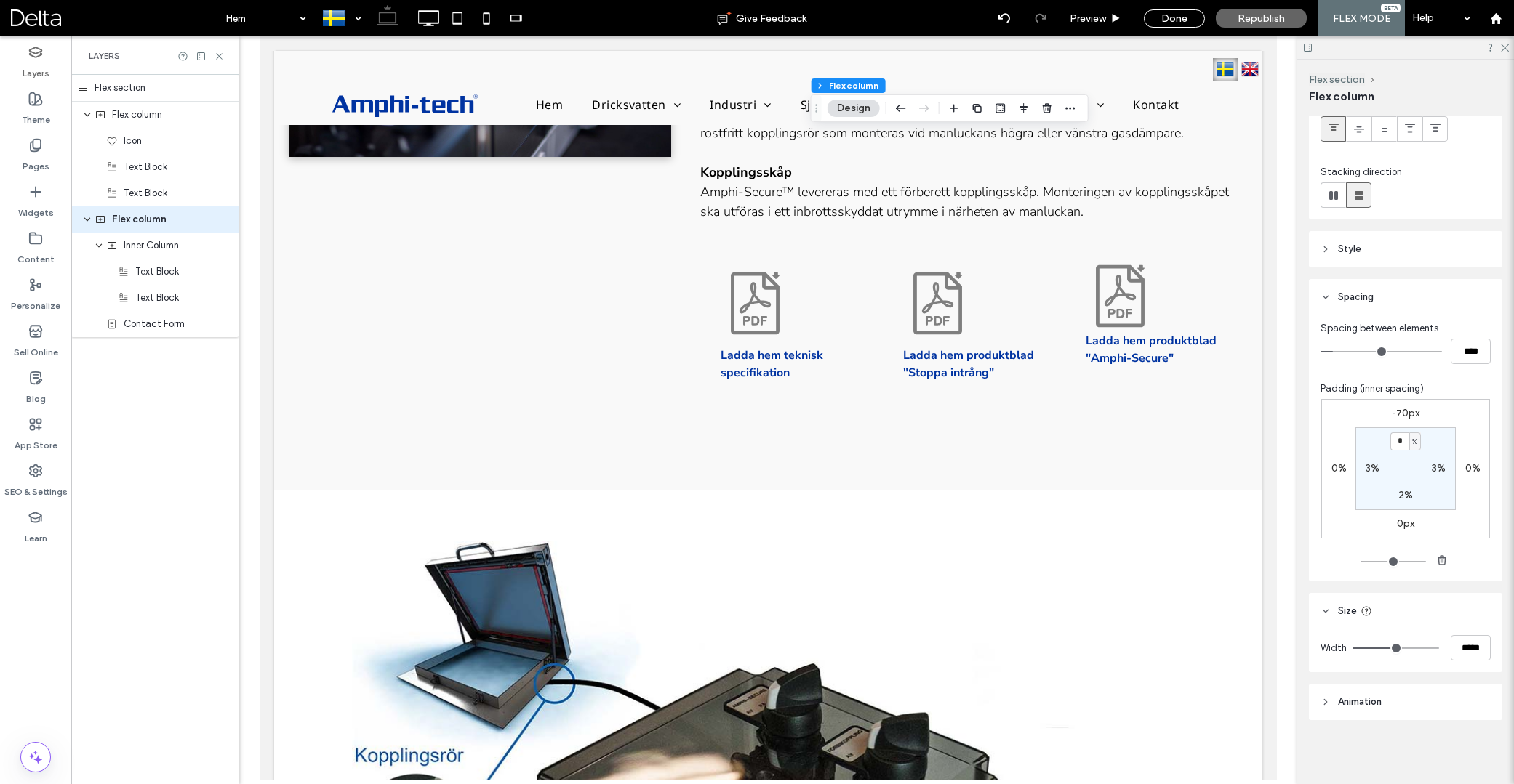
scroll to position [128, 0]
click at [154, 321] on span "Contact Form" at bounding box center [154, 324] width 61 height 15
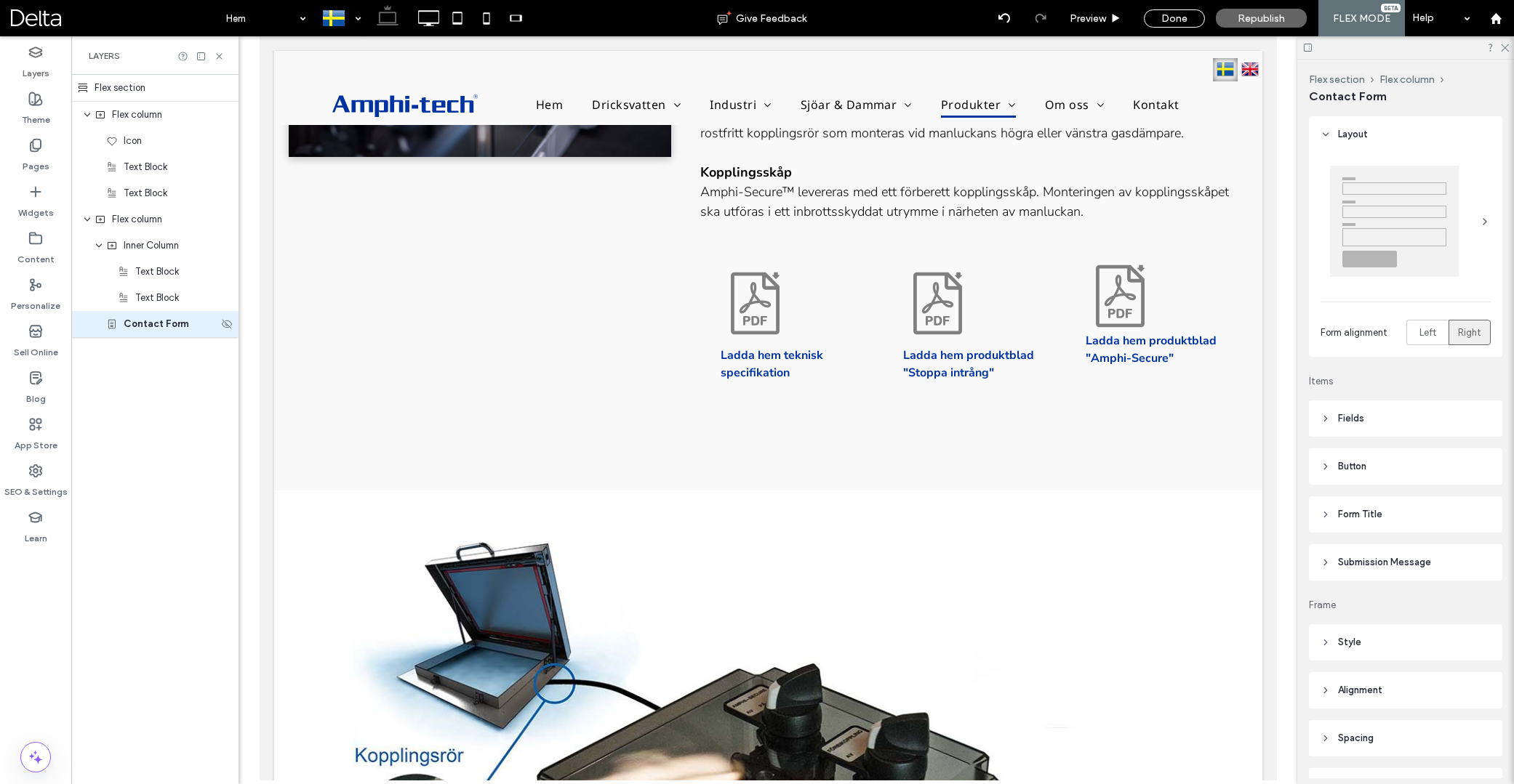
type input "*"
type input "***"
type input "*"
type input "***"
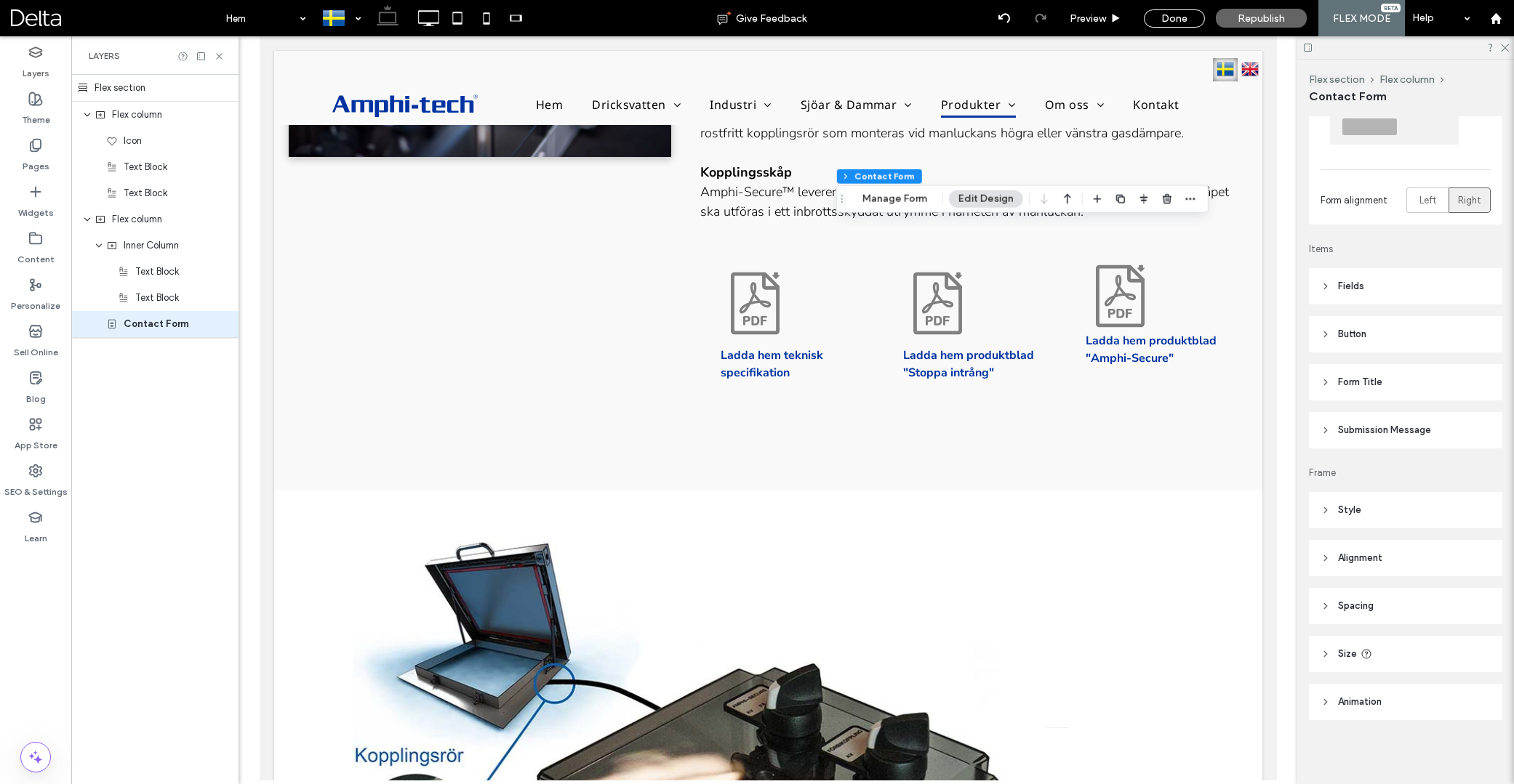
scroll to position [133, 0]
click at [1358, 612] on span "Spacing" at bounding box center [1356, 607] width 36 height 15
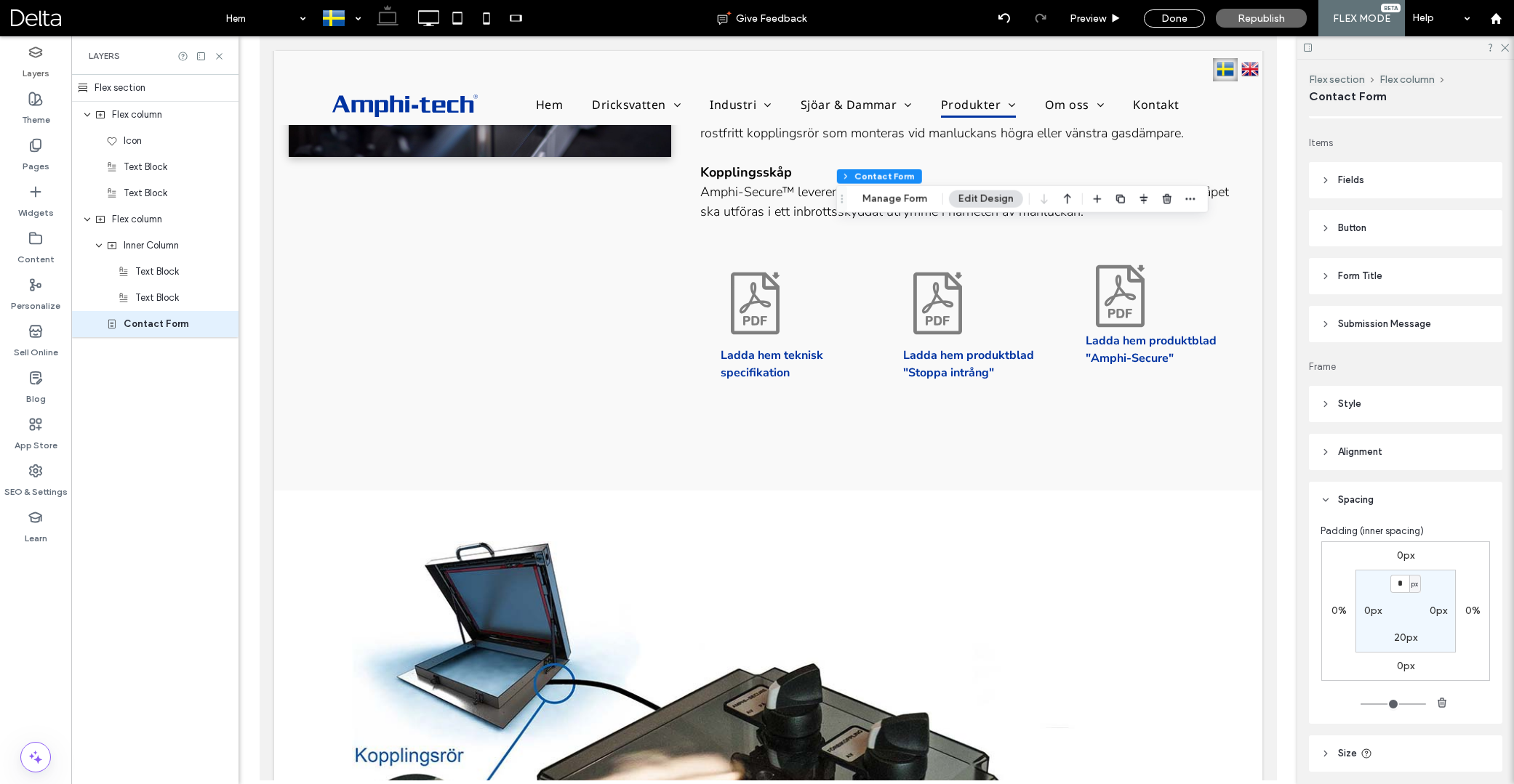
scroll to position [240, 0]
click at [136, 251] on span "Inner Column" at bounding box center [151, 246] width 56 height 15
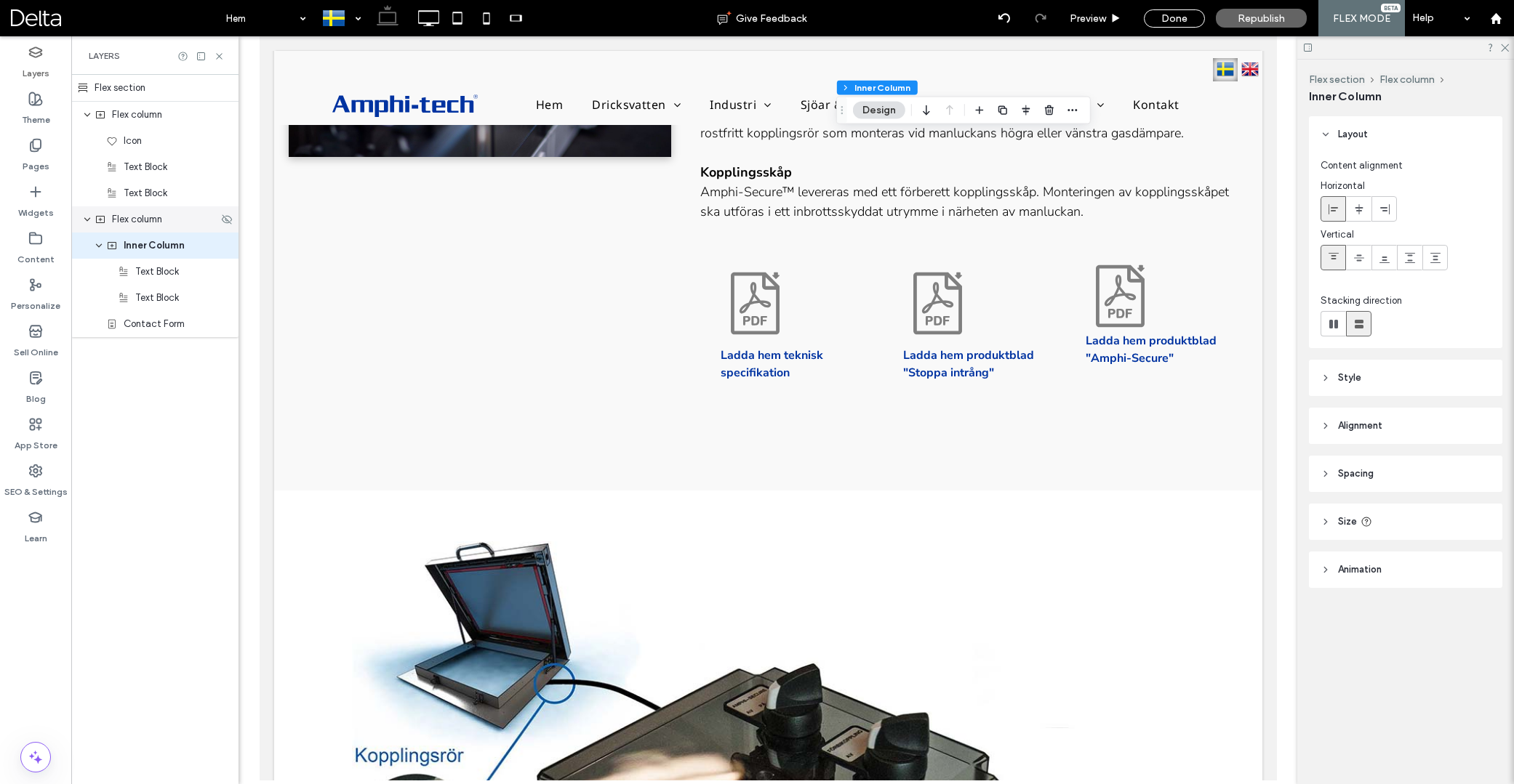
click at [139, 223] on span "Flex column" at bounding box center [137, 220] width 51 height 15
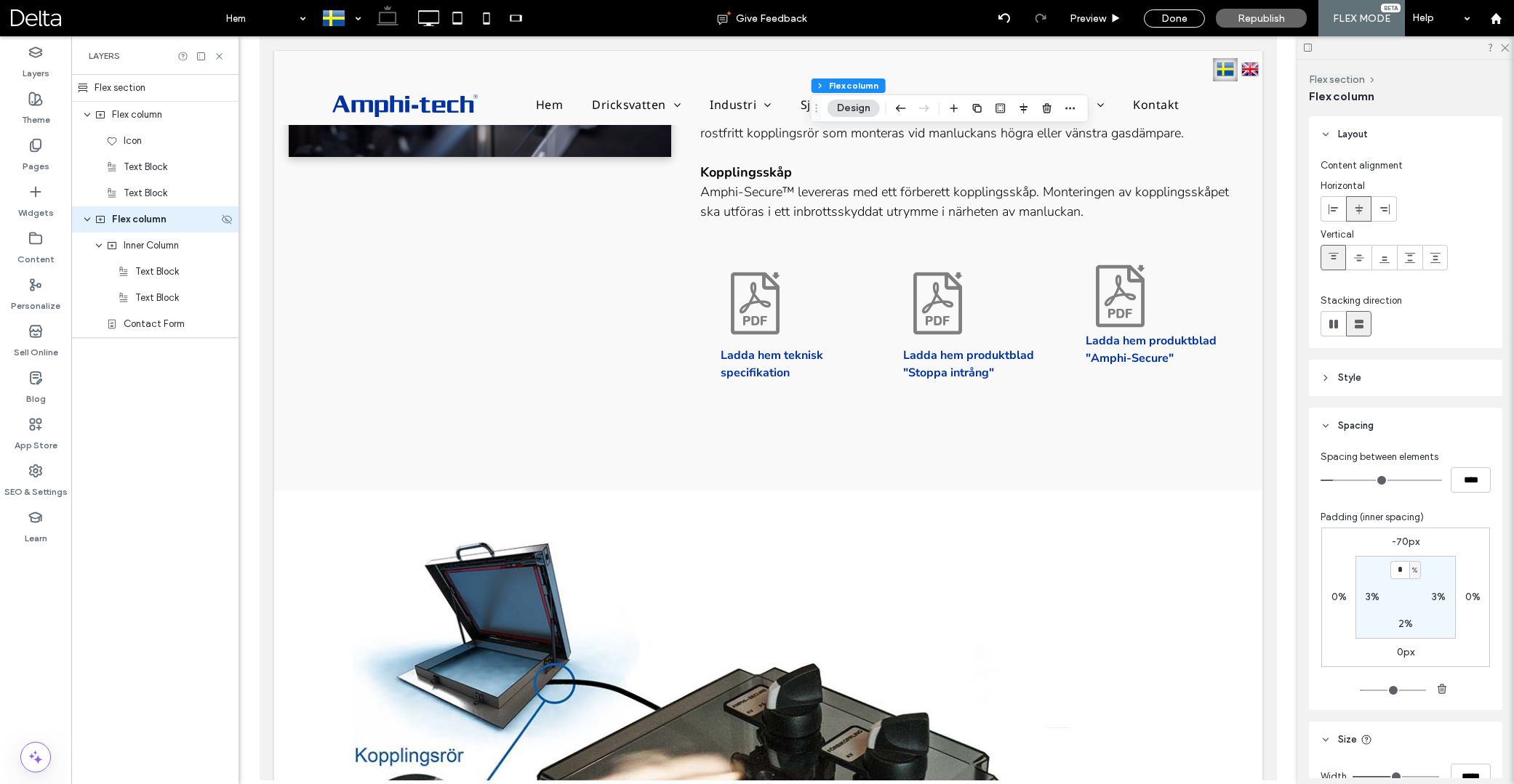
click at [139, 223] on span "Flex column" at bounding box center [139, 220] width 55 height 15
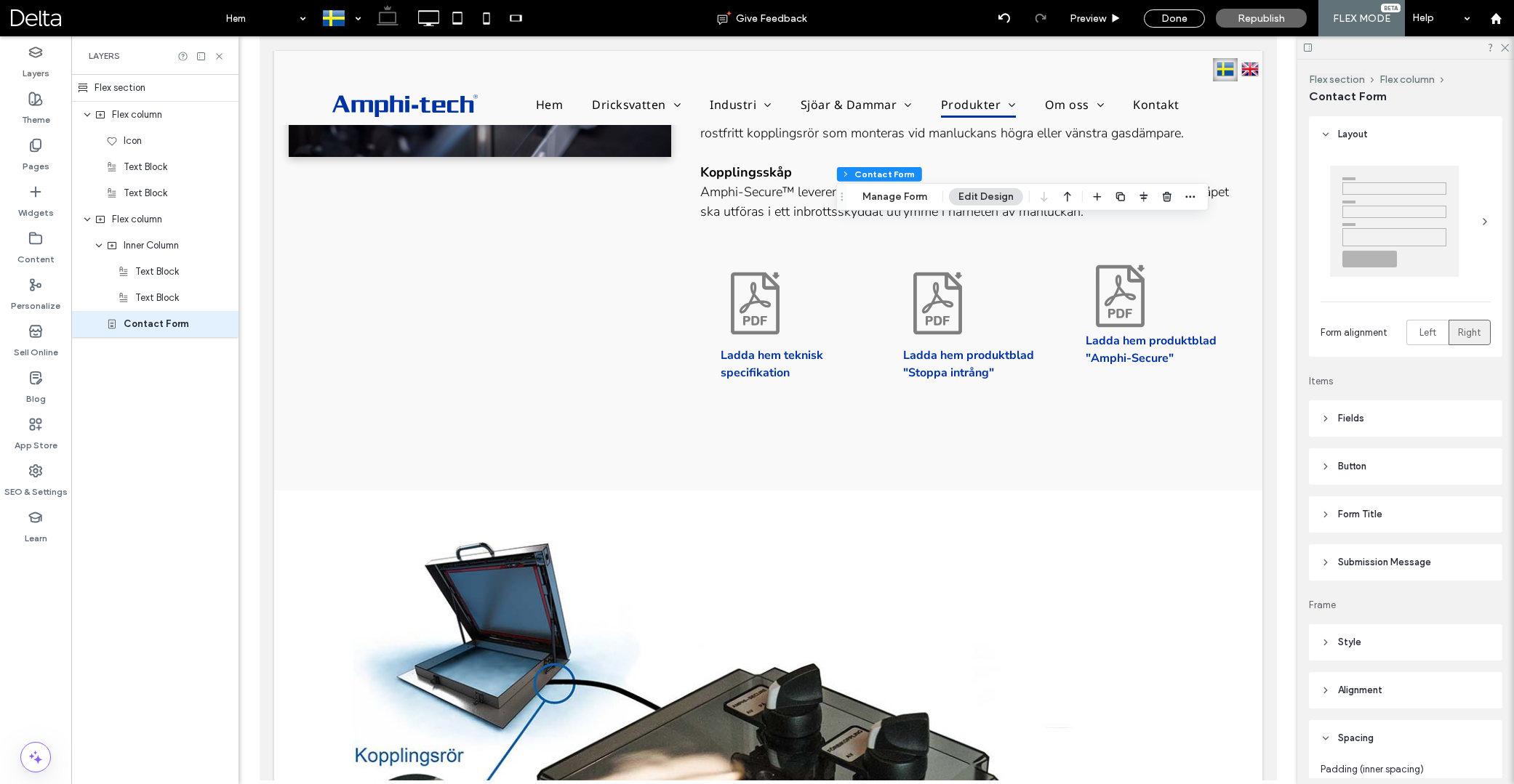
type input "*"
type input "***"
type input "*"
type input "***"
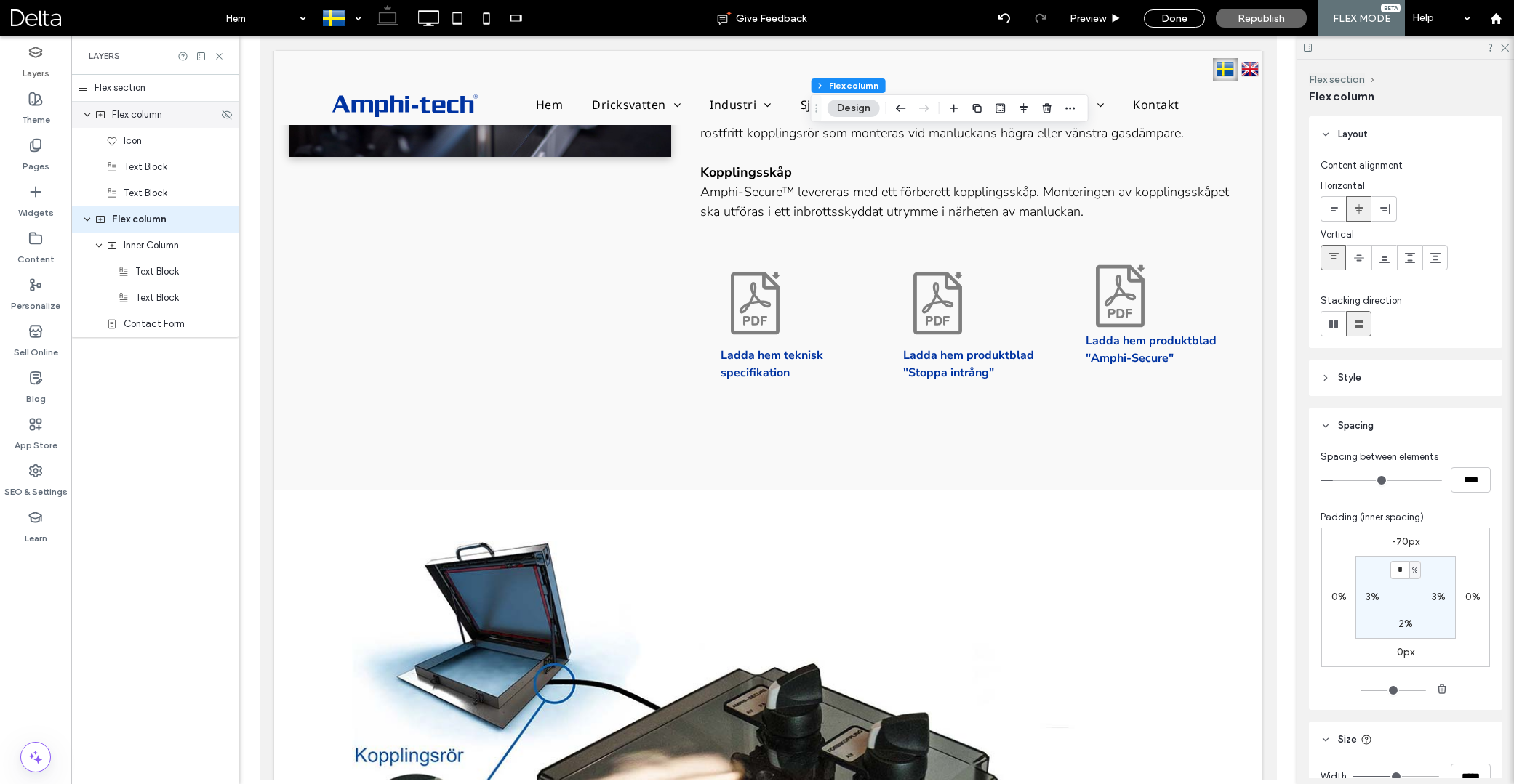
click at [121, 115] on span "Flex column" at bounding box center [137, 115] width 51 height 15
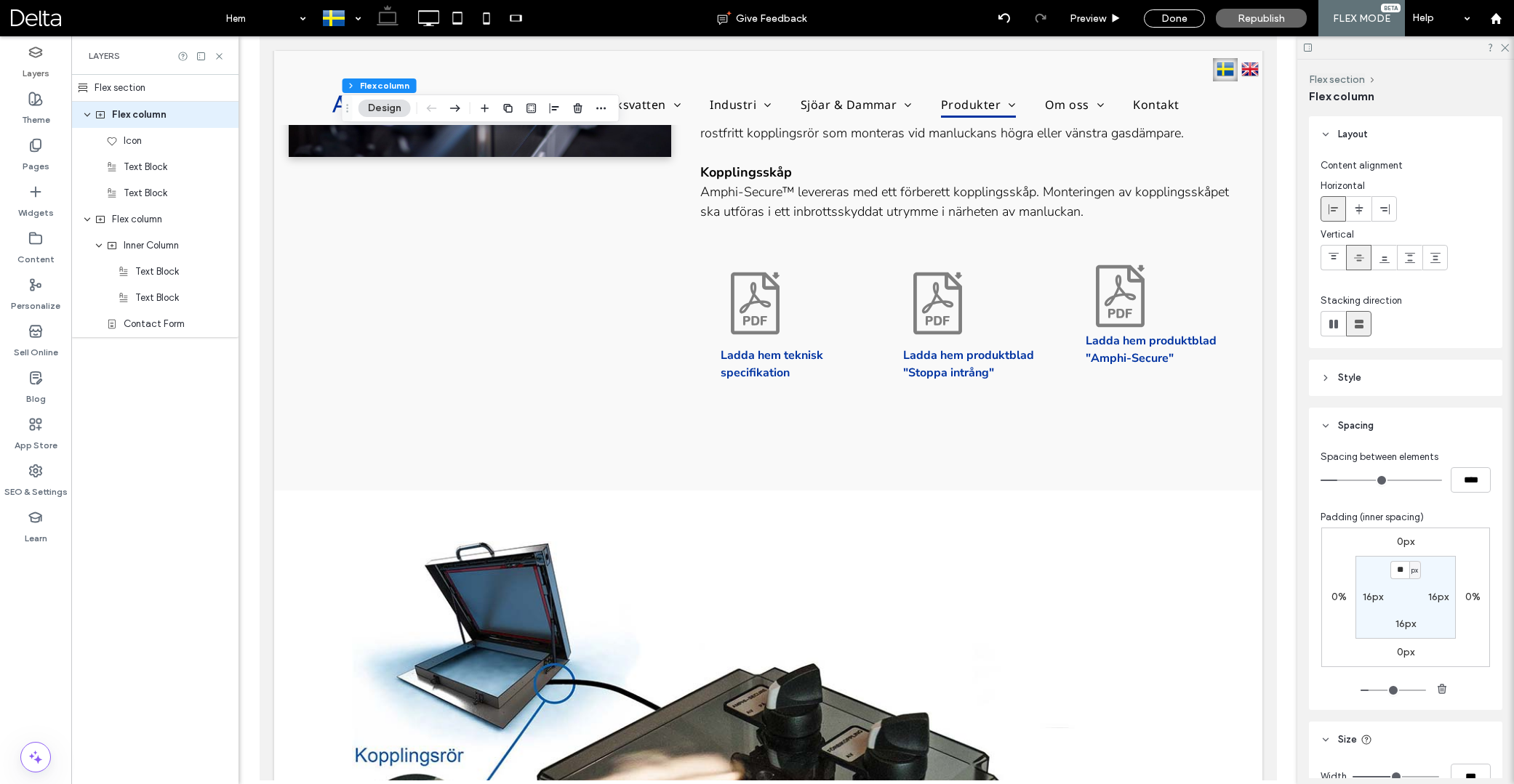
click at [128, 88] on div "Flex section" at bounding box center [155, 88] width 167 height 27
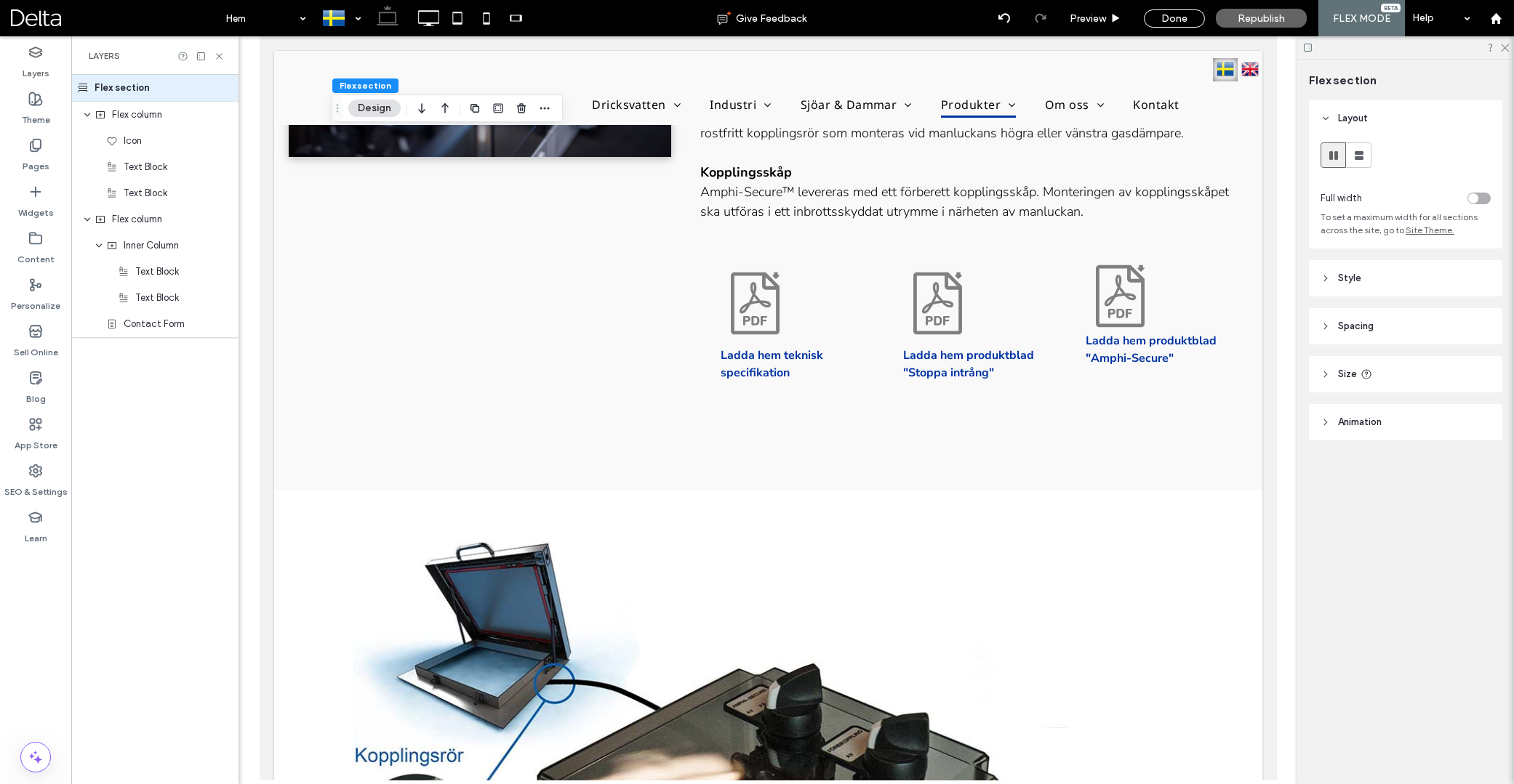
click at [1358, 283] on span "Style" at bounding box center [1350, 278] width 23 height 15
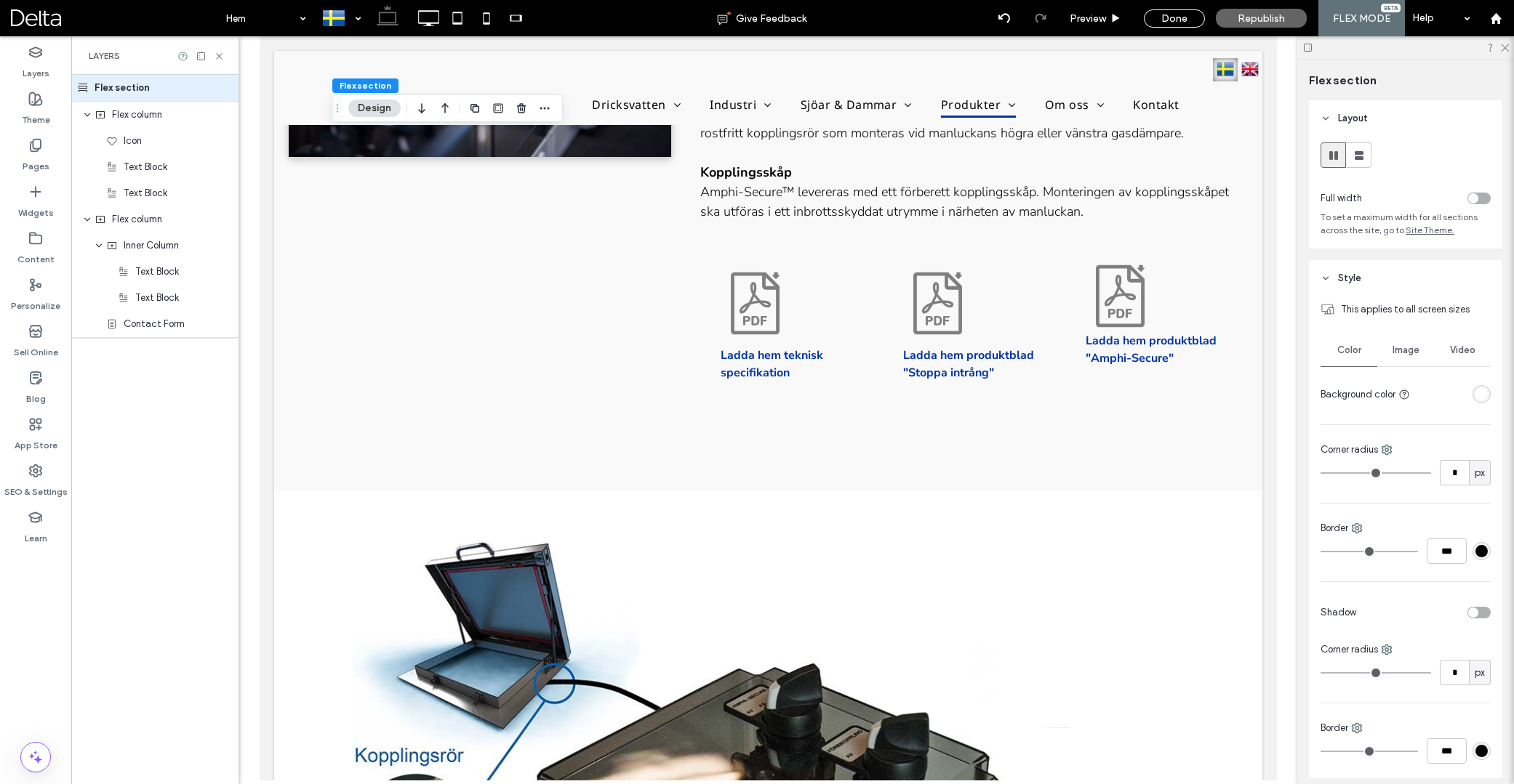
click at [1357, 283] on span "Style" at bounding box center [1350, 278] width 23 height 15
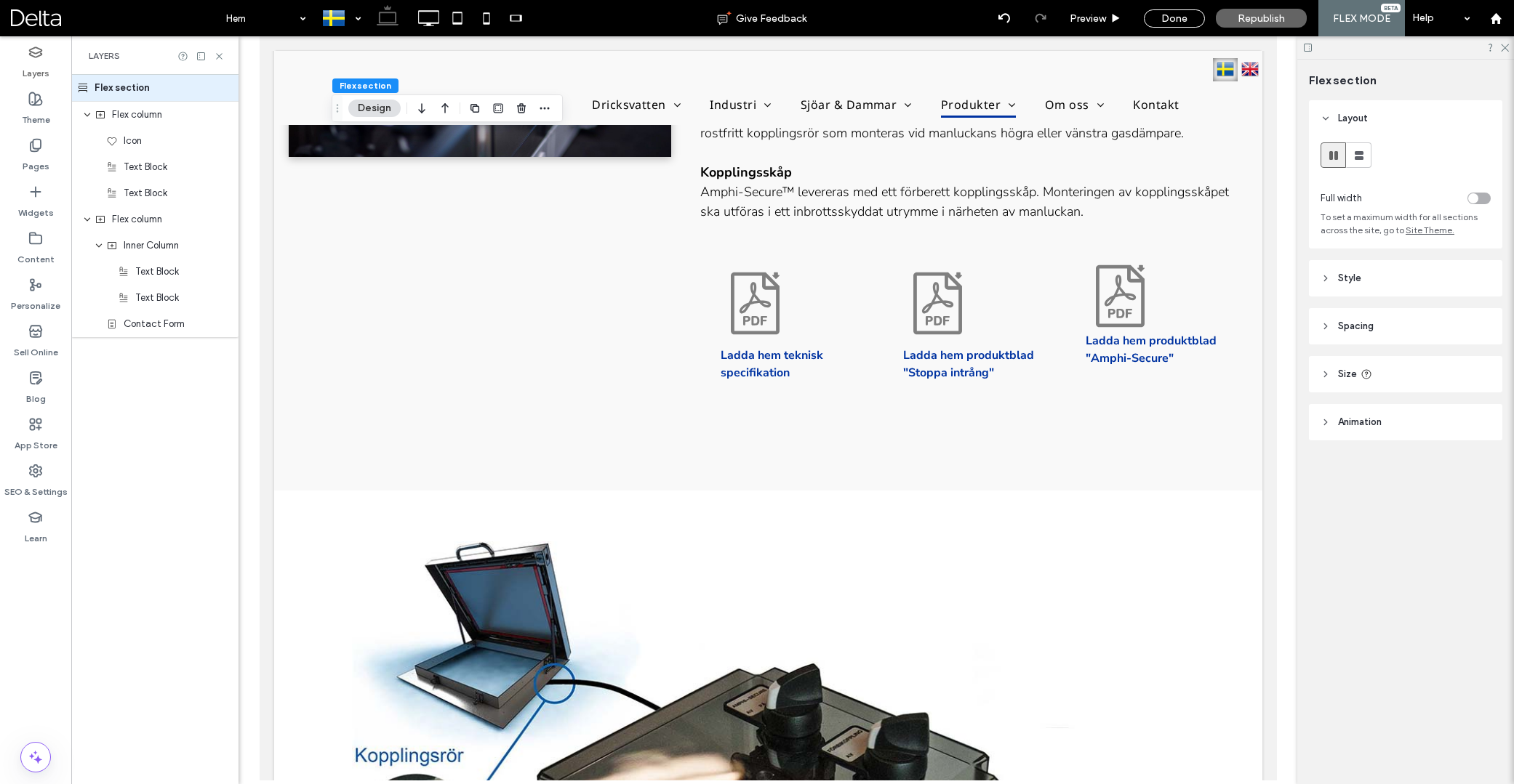
click at [1356, 317] on header "Spacing" at bounding box center [1405, 327] width 193 height 36
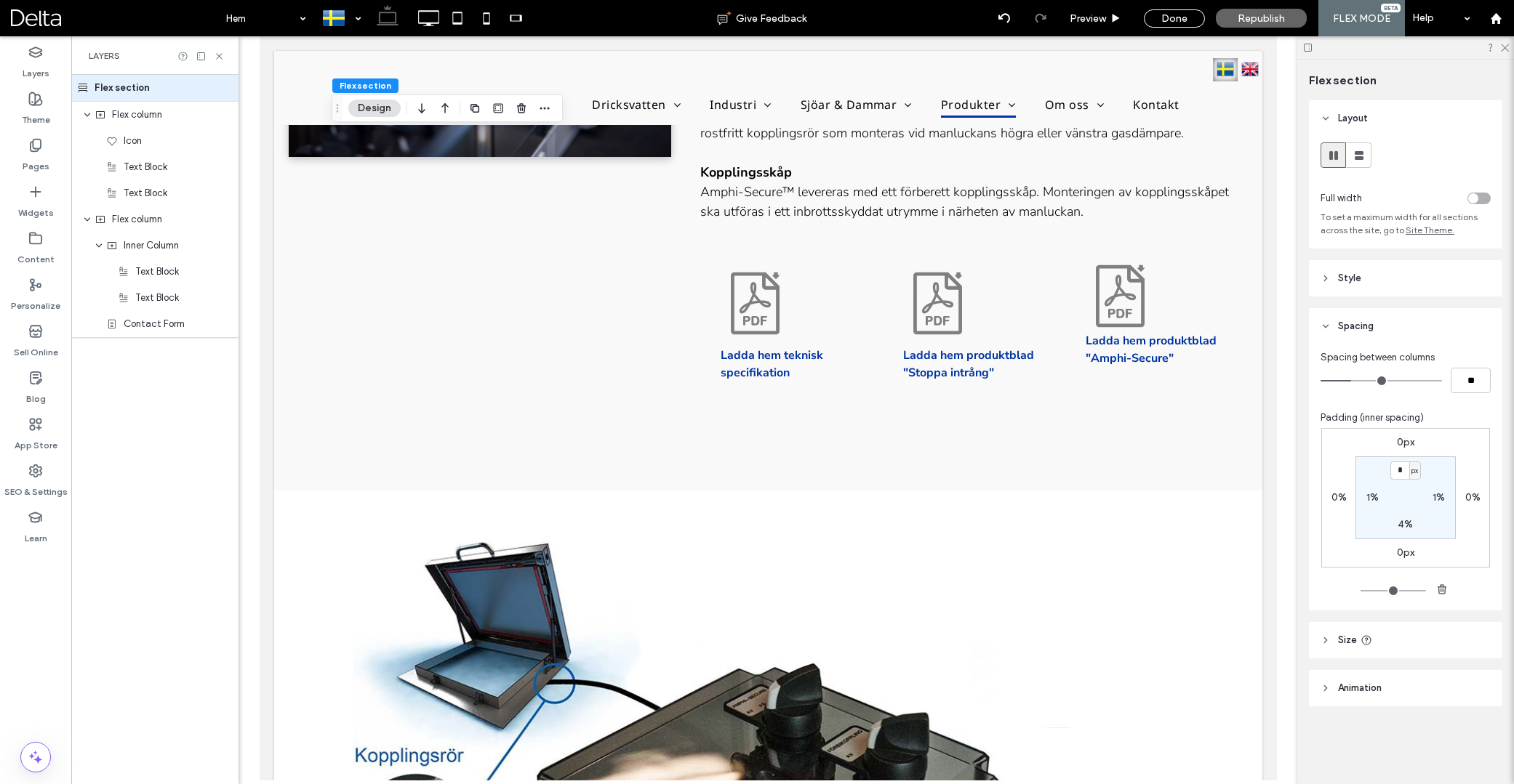
click at [1356, 318] on header "Spacing" at bounding box center [1405, 327] width 193 height 36
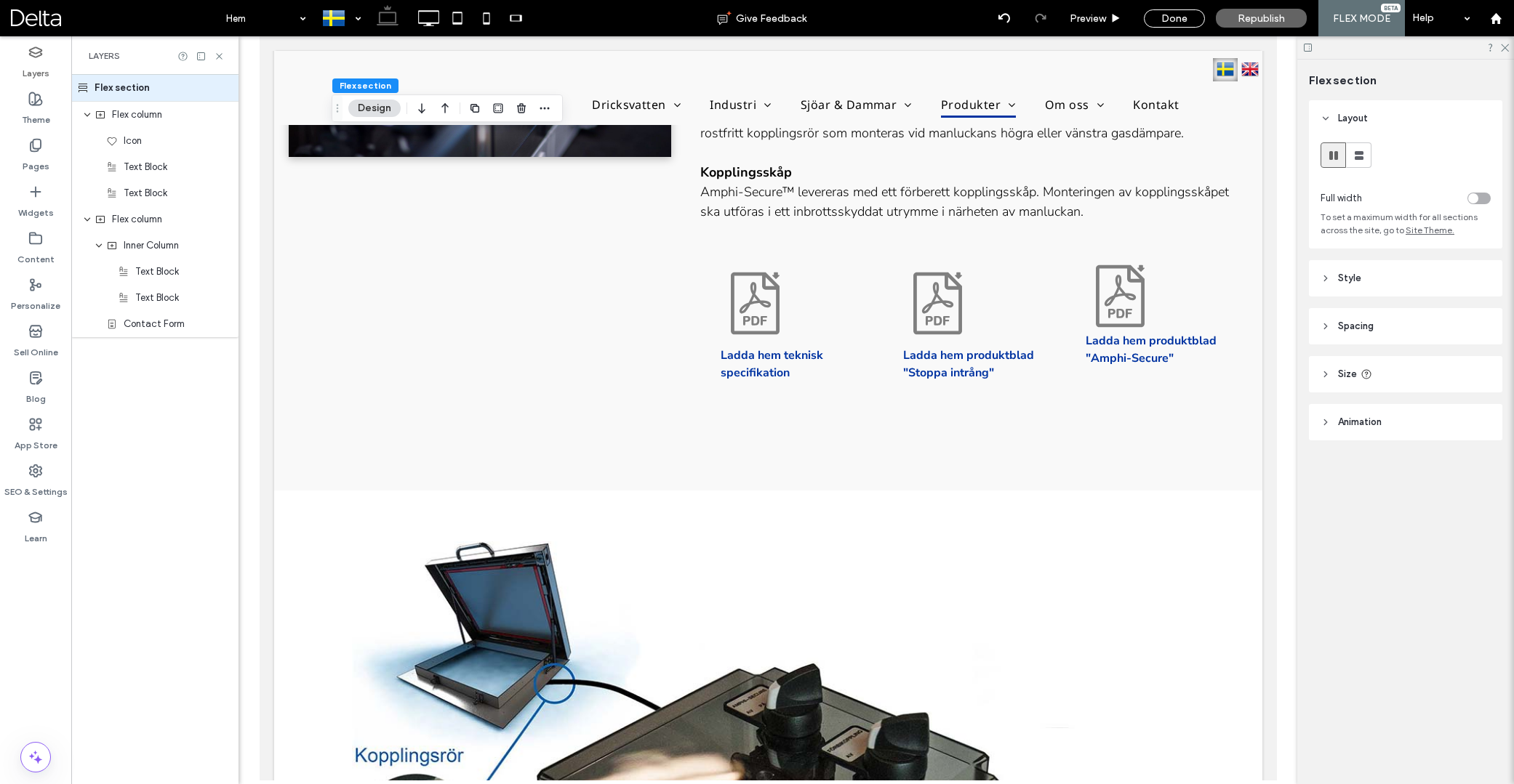
click at [1347, 370] on span "Size" at bounding box center [1347, 375] width 19 height 15
type input "***"
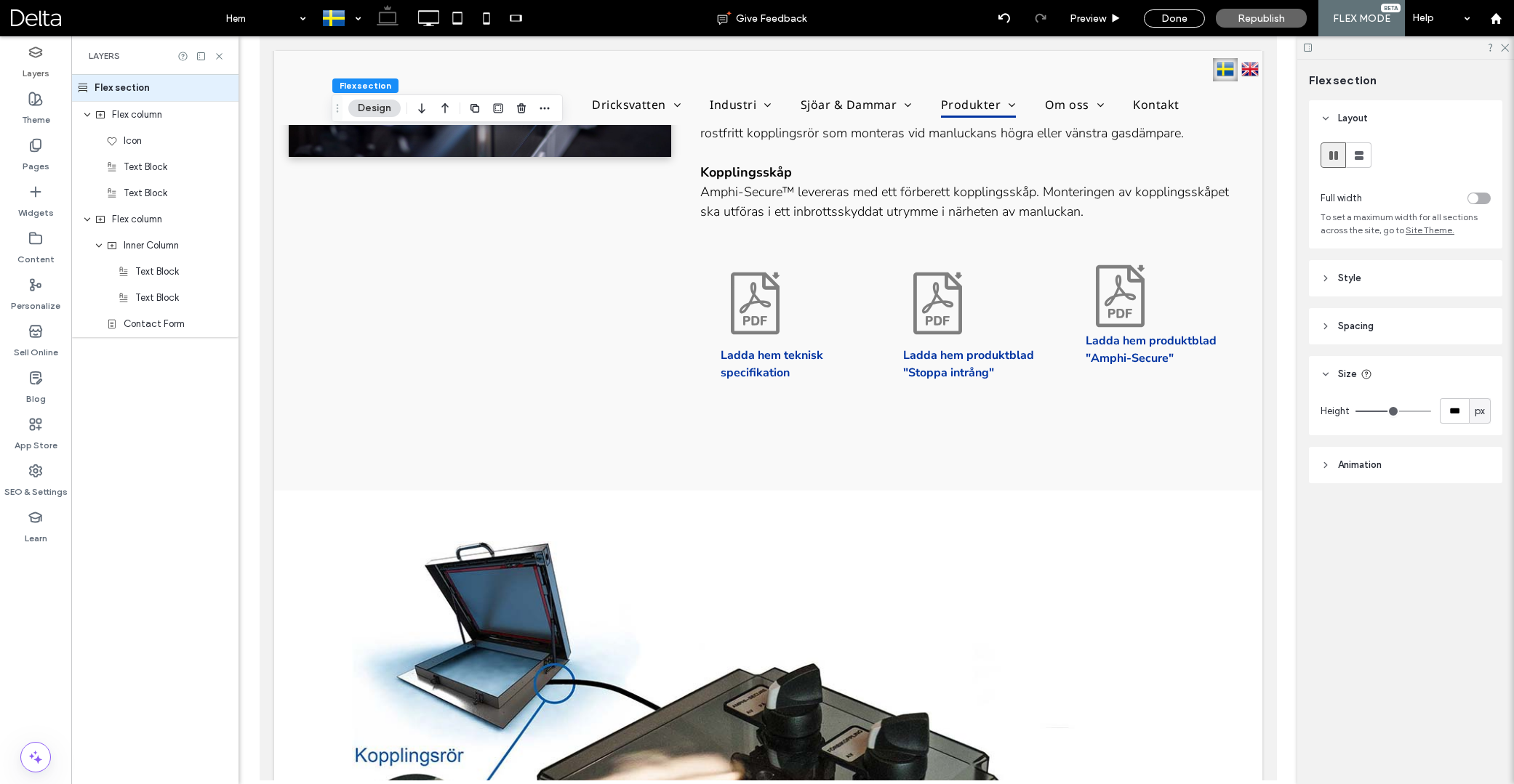
type input "***"
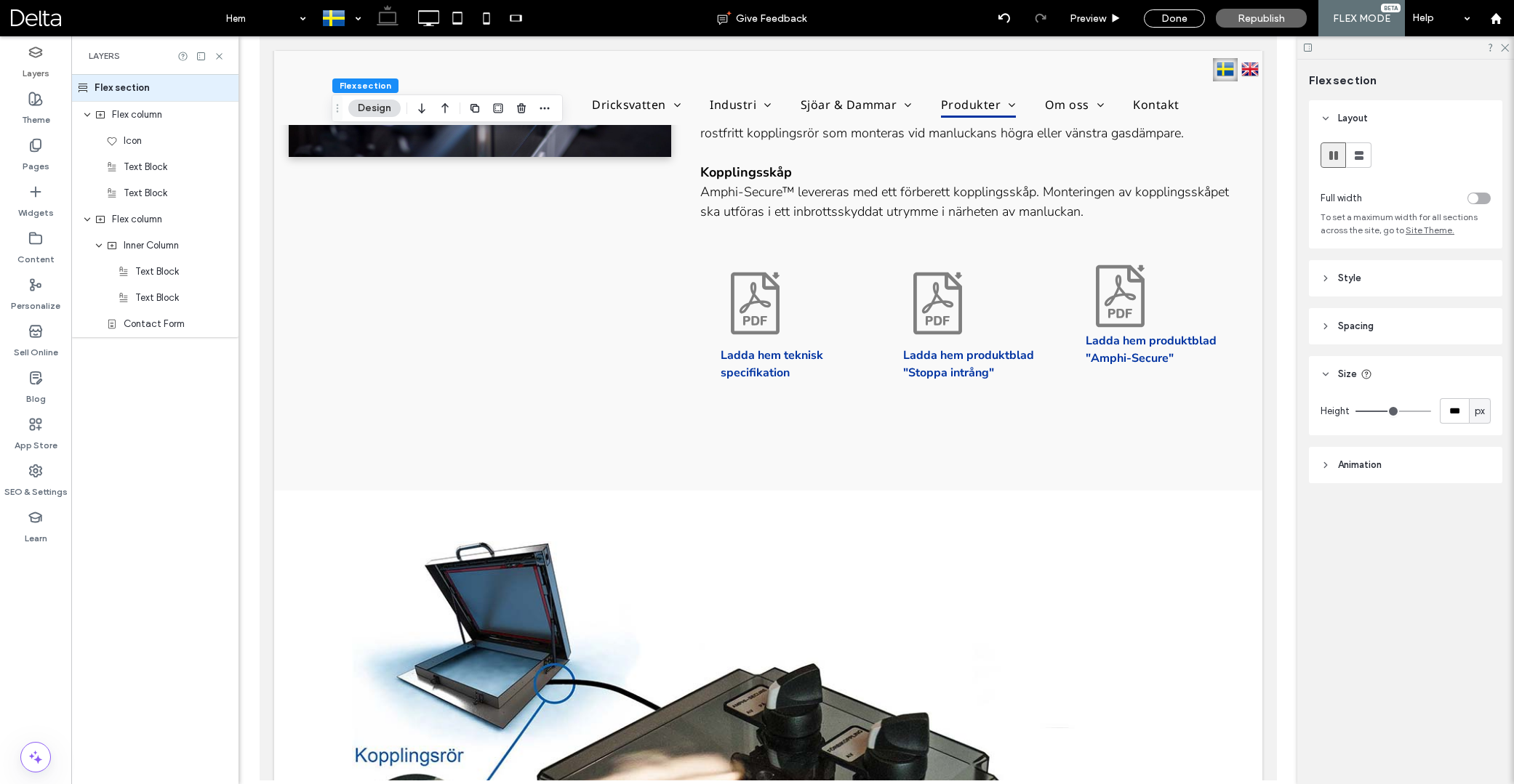
type input "***"
type input "**"
type input "*"
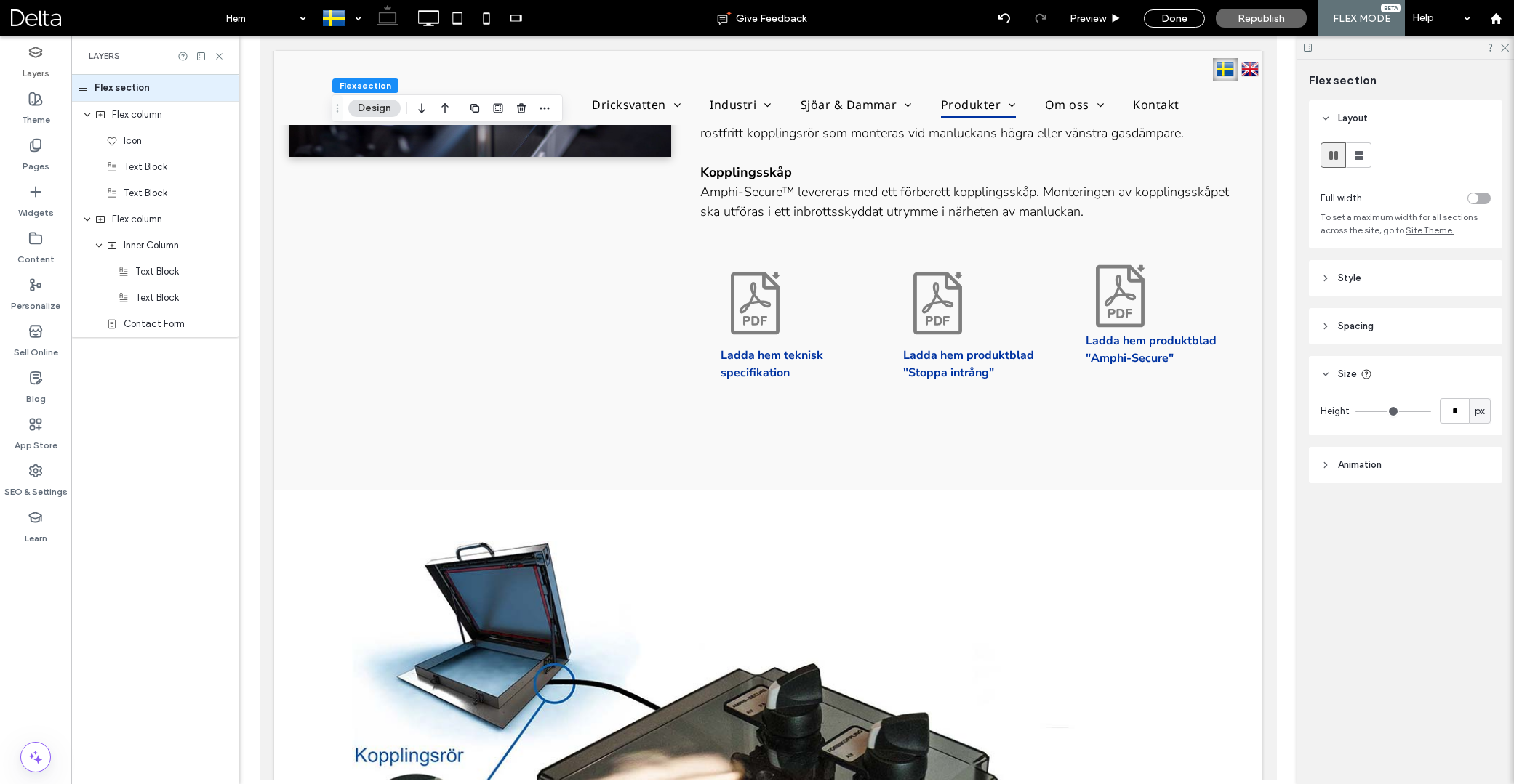
drag, startPoint x: 1376, startPoint y: 409, endPoint x: 1327, endPoint y: 409, distance: 49.0
type input "*"
click at [1327, 409] on div "Height * px" at bounding box center [1405, 411] width 170 height 26
click at [1460, 413] on input "*" at bounding box center [1454, 411] width 29 height 26
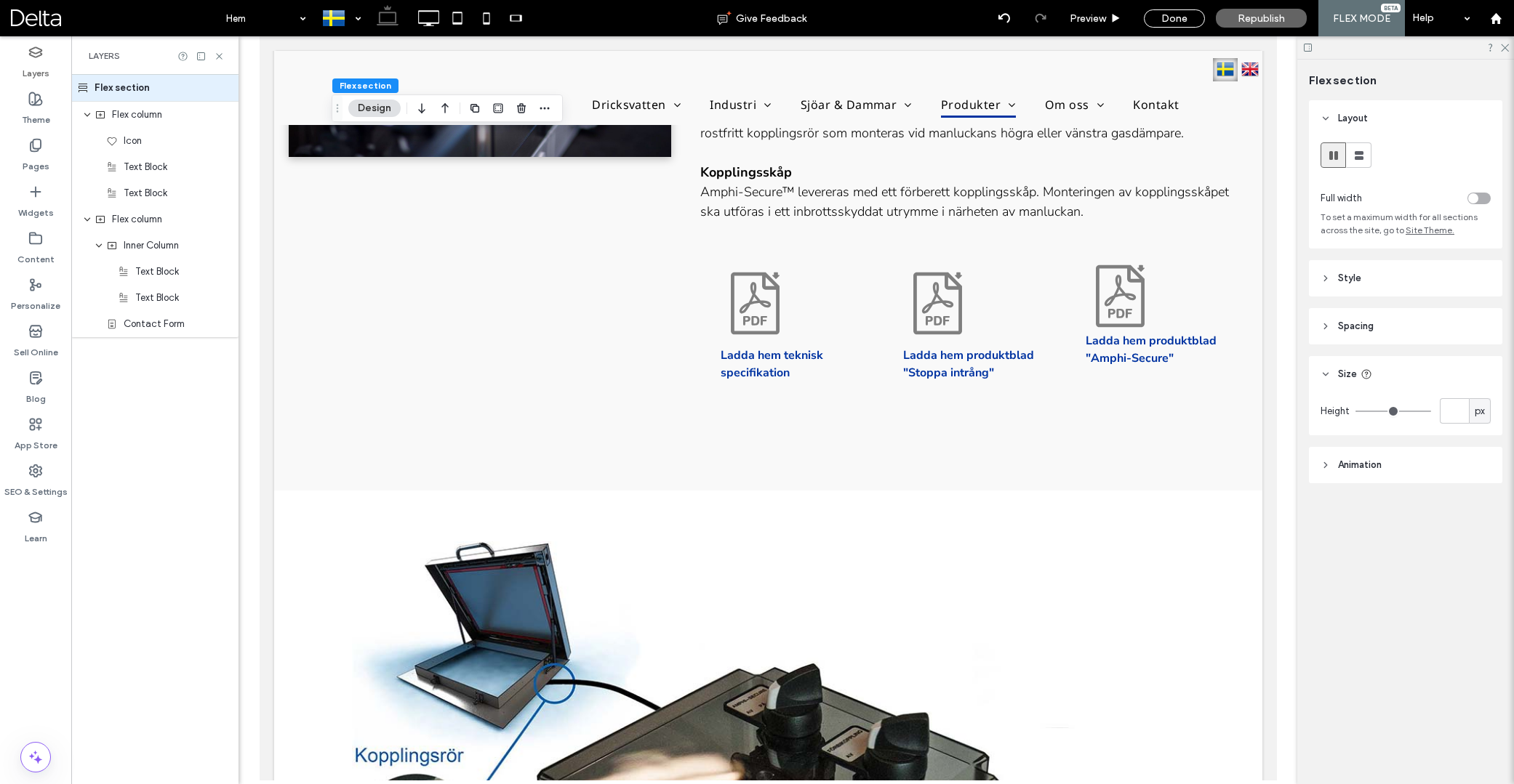
click at [1477, 414] on span "px" at bounding box center [1480, 412] width 10 height 15
click at [1477, 538] on span "A" at bounding box center [1479, 539] width 6 height 15
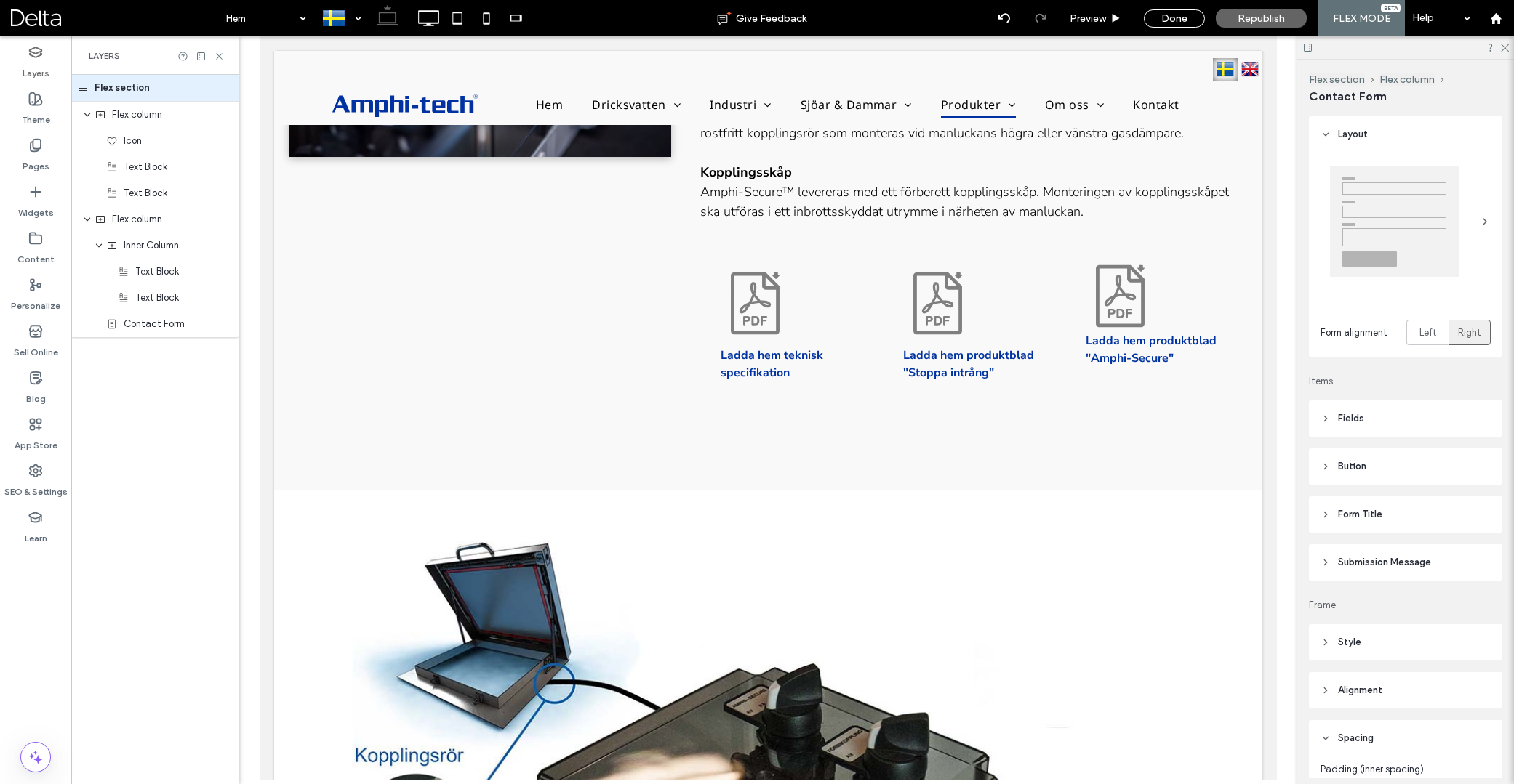
type input "*"
type input "***"
type input "*"
type input "***"
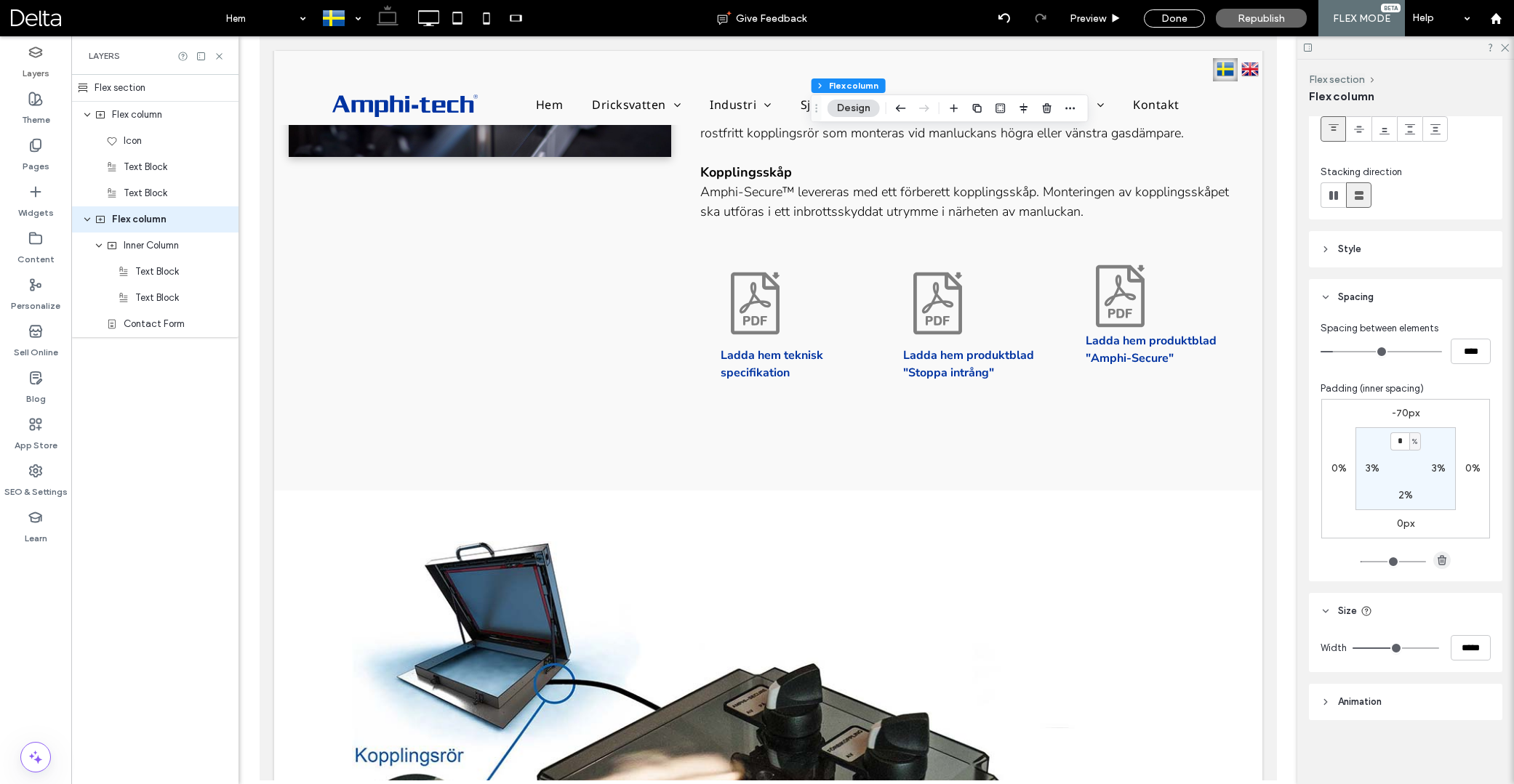
scroll to position [128, 0]
click at [1261, 17] on span "Republish" at bounding box center [1261, 18] width 47 height 12
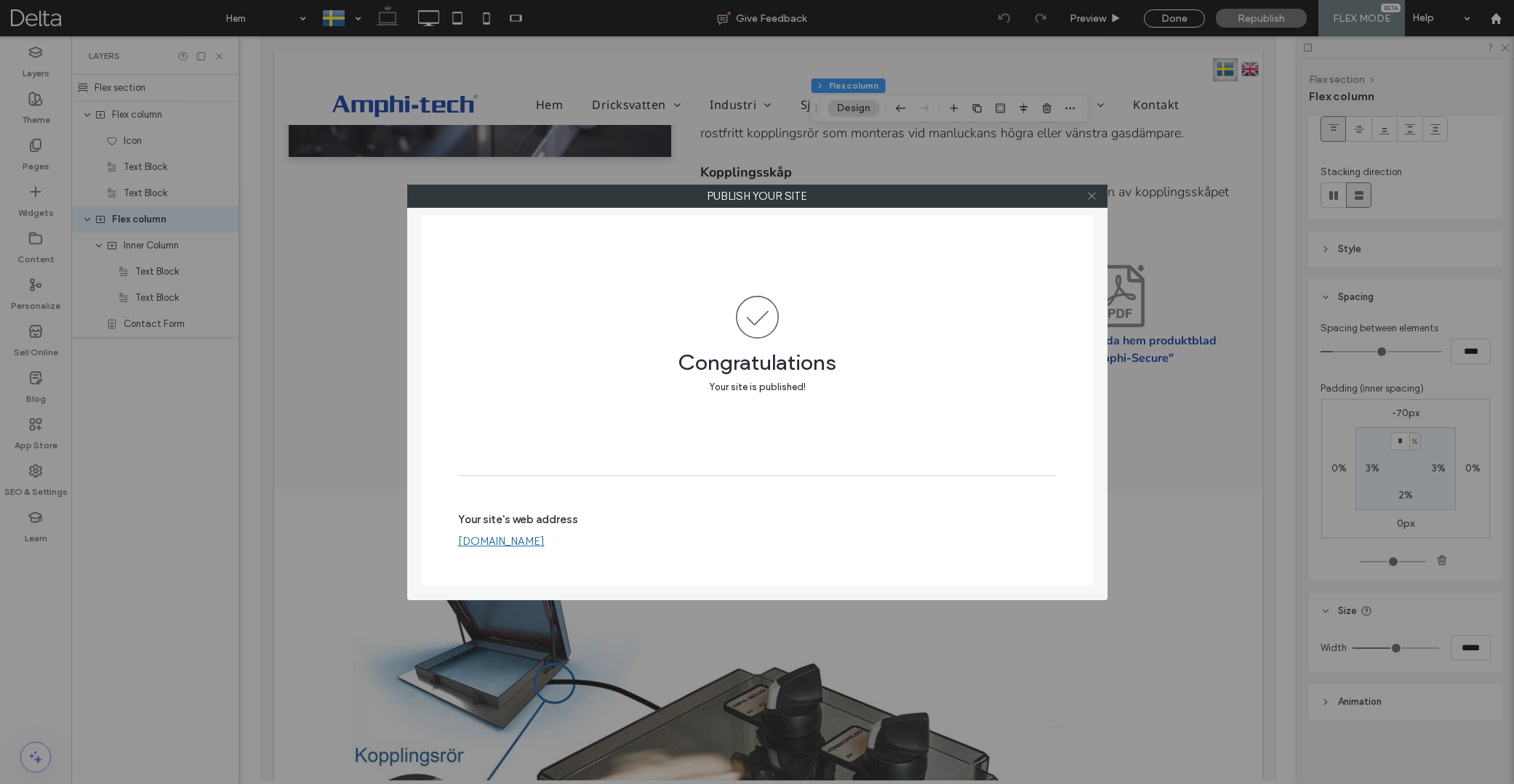
click at [1090, 195] on use at bounding box center [1091, 196] width 7 height 7
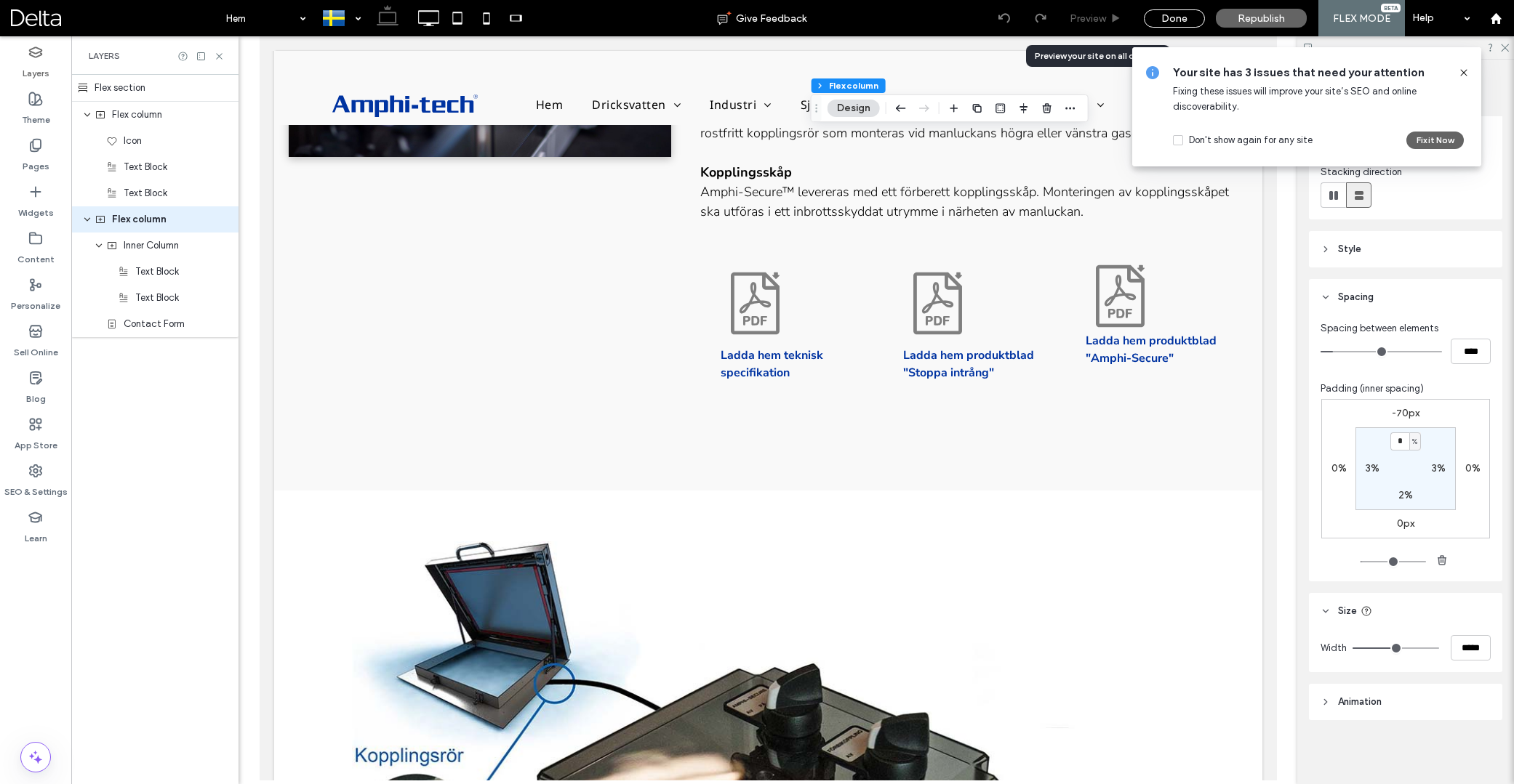
click at [1109, 18] on div "Preview" at bounding box center [1095, 18] width 74 height 12
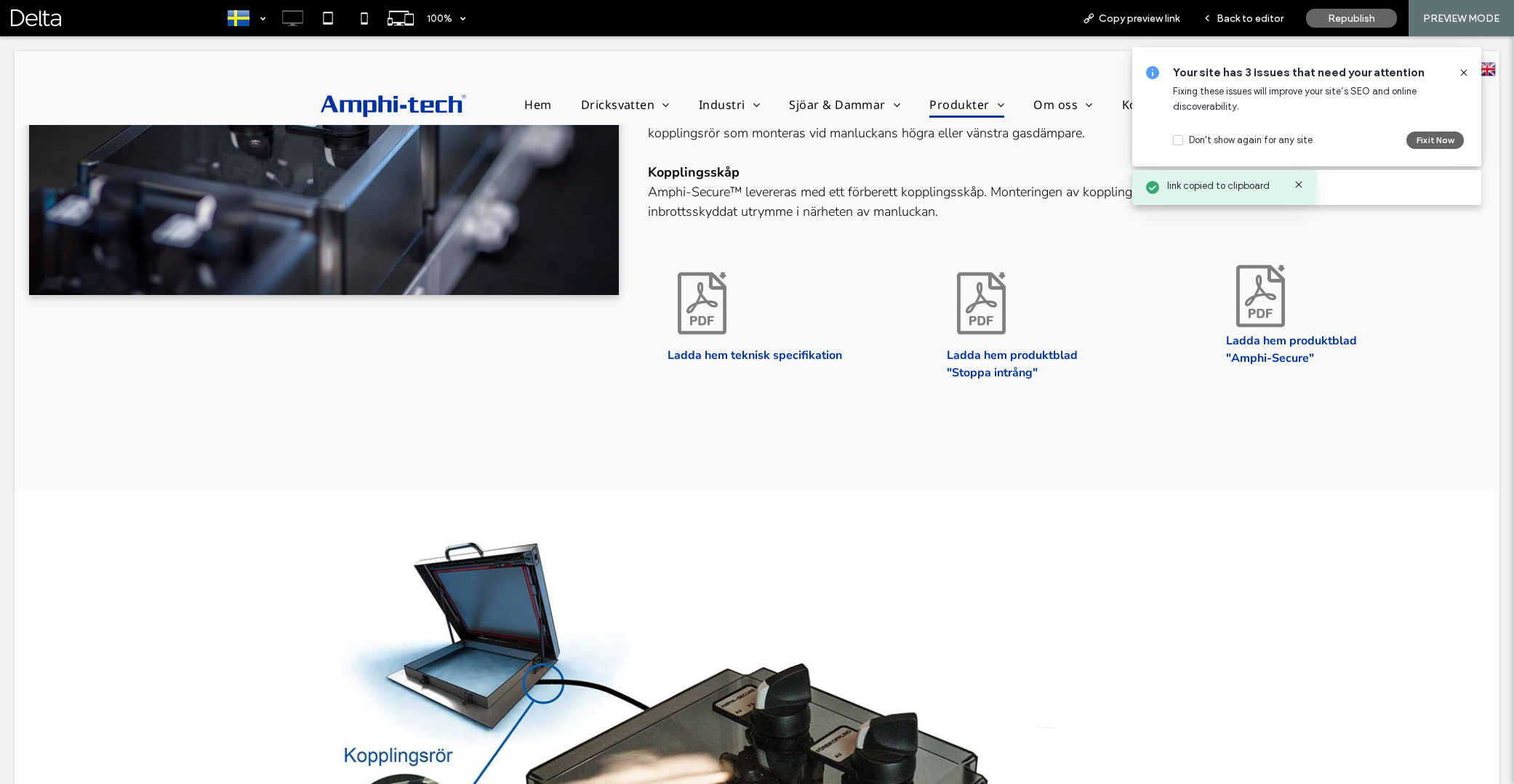
click at [1458, 72] on div at bounding box center [1458, 72] width 23 height 16
click at [1461, 72] on div "Your site has 3 issues that need your attention Fixing these issues will improv…" at bounding box center [1307, 126] width 357 height 165
click at [1464, 71] on div "Your site has 3 issues that need your attention Fixing these issues will improv…" at bounding box center [1307, 126] width 357 height 165
click at [1463, 73] on div "Your site has 3 issues that need your attention Fixing these issues will improv…" at bounding box center [1307, 126] width 357 height 165
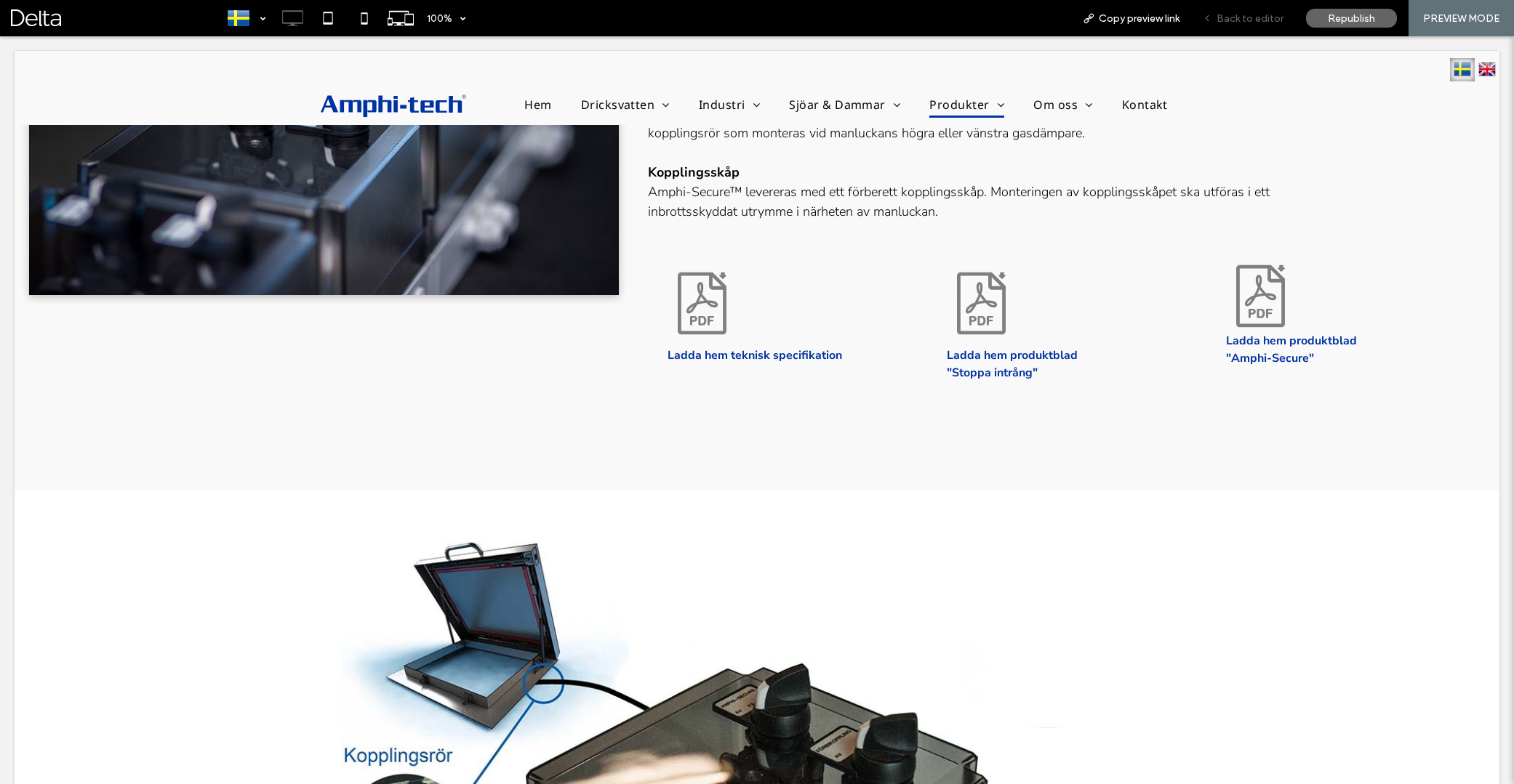
click at [1256, 25] on div "Back to editor" at bounding box center [1243, 18] width 104 height 36
click at [1262, 22] on span "Back to editor" at bounding box center [1250, 18] width 67 height 12
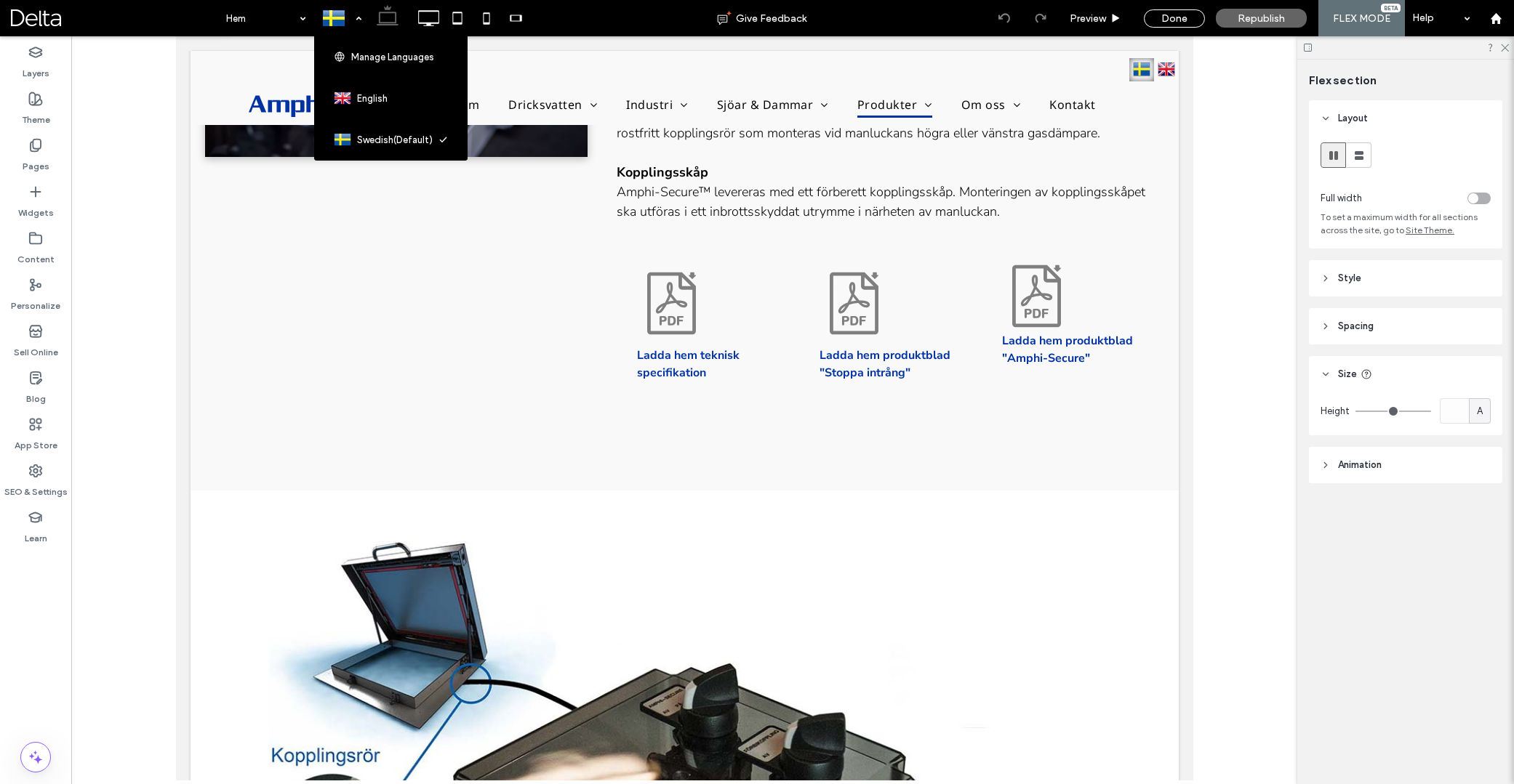
click at [325, 17] on div at bounding box center [342, 18] width 53 height 35
click at [329, 20] on div at bounding box center [342, 18] width 53 height 35
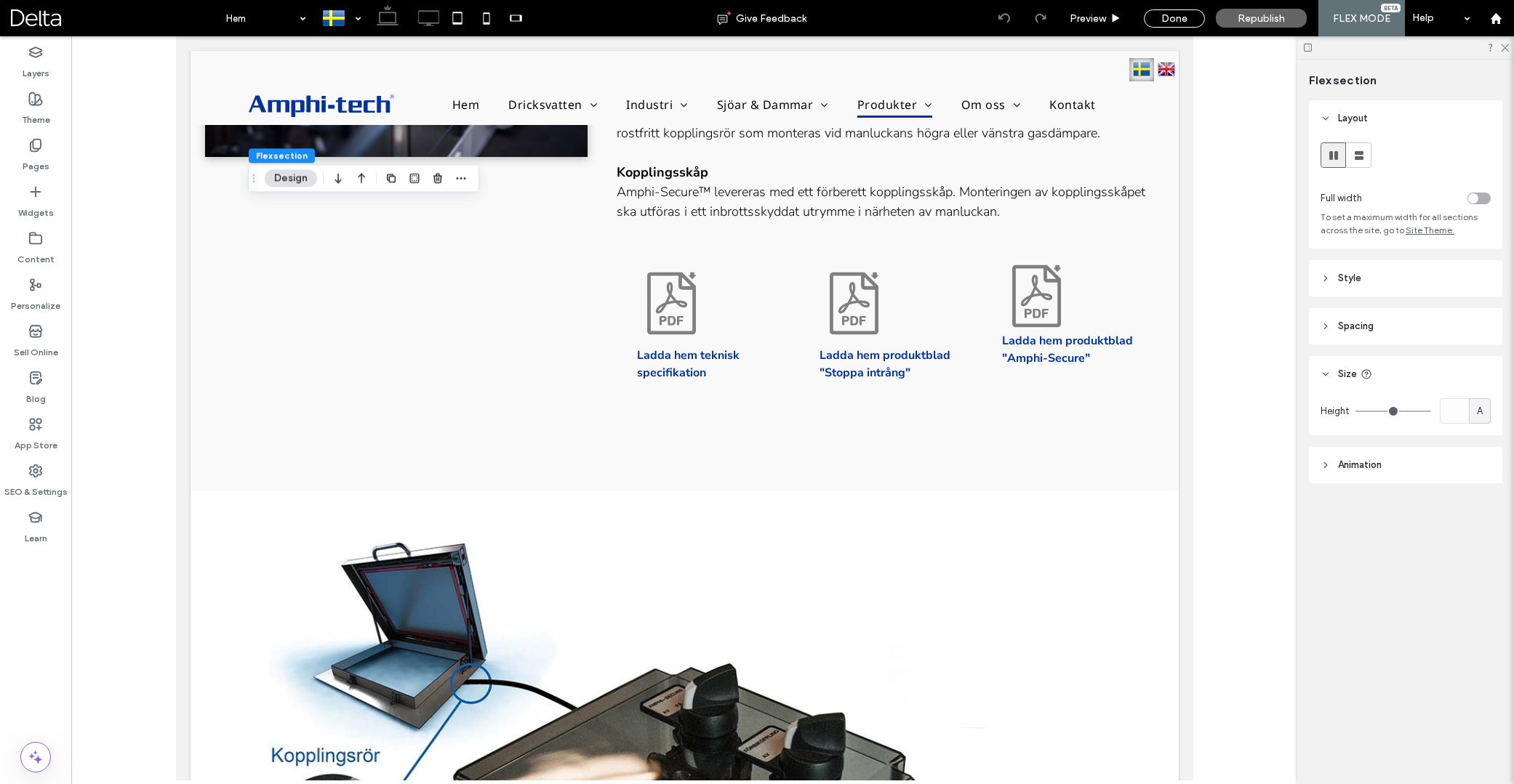
click at [429, 22] on use at bounding box center [428, 17] width 21 height 16
type input "***"
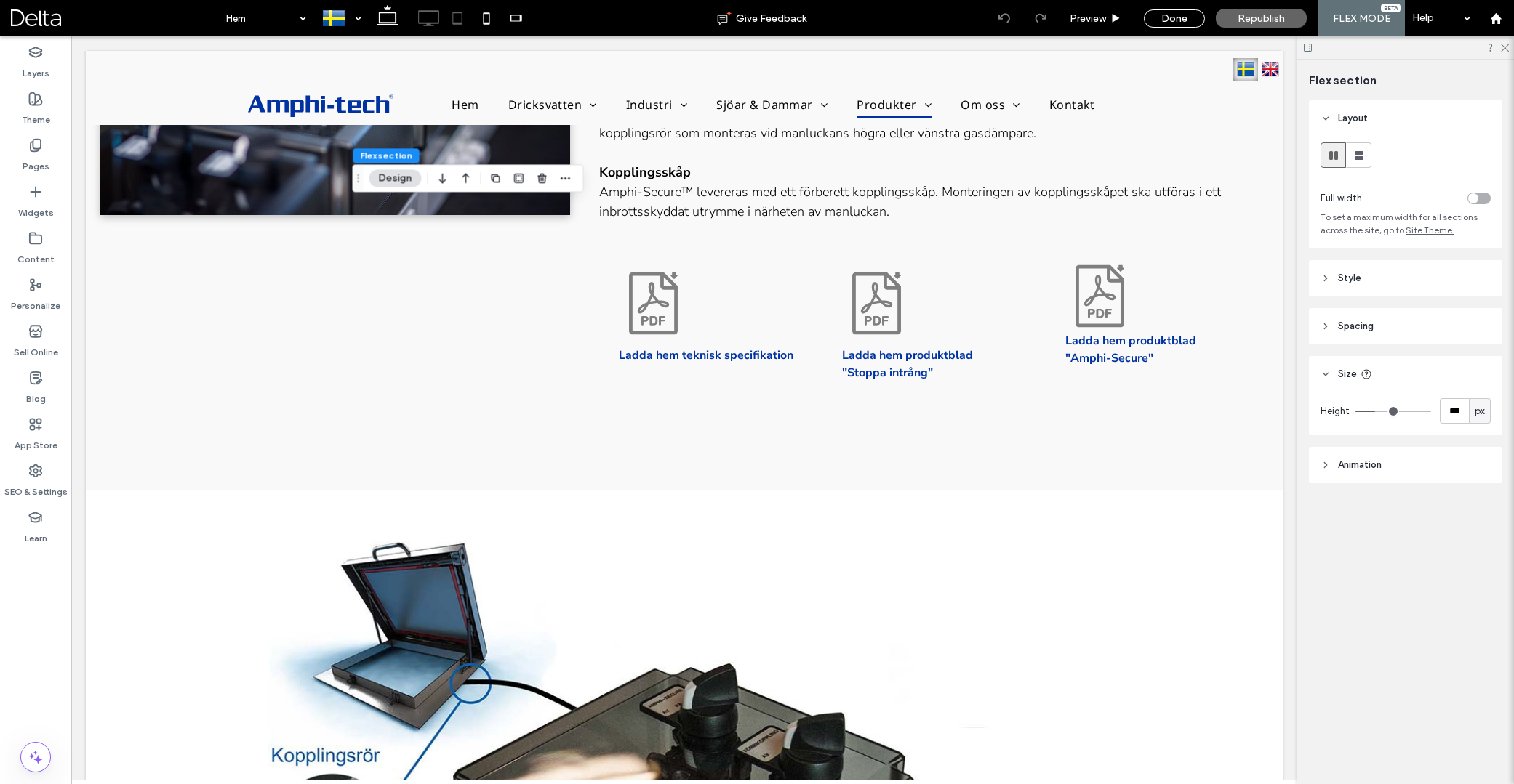
click at [453, 22] on use at bounding box center [457, 17] width 9 height 12
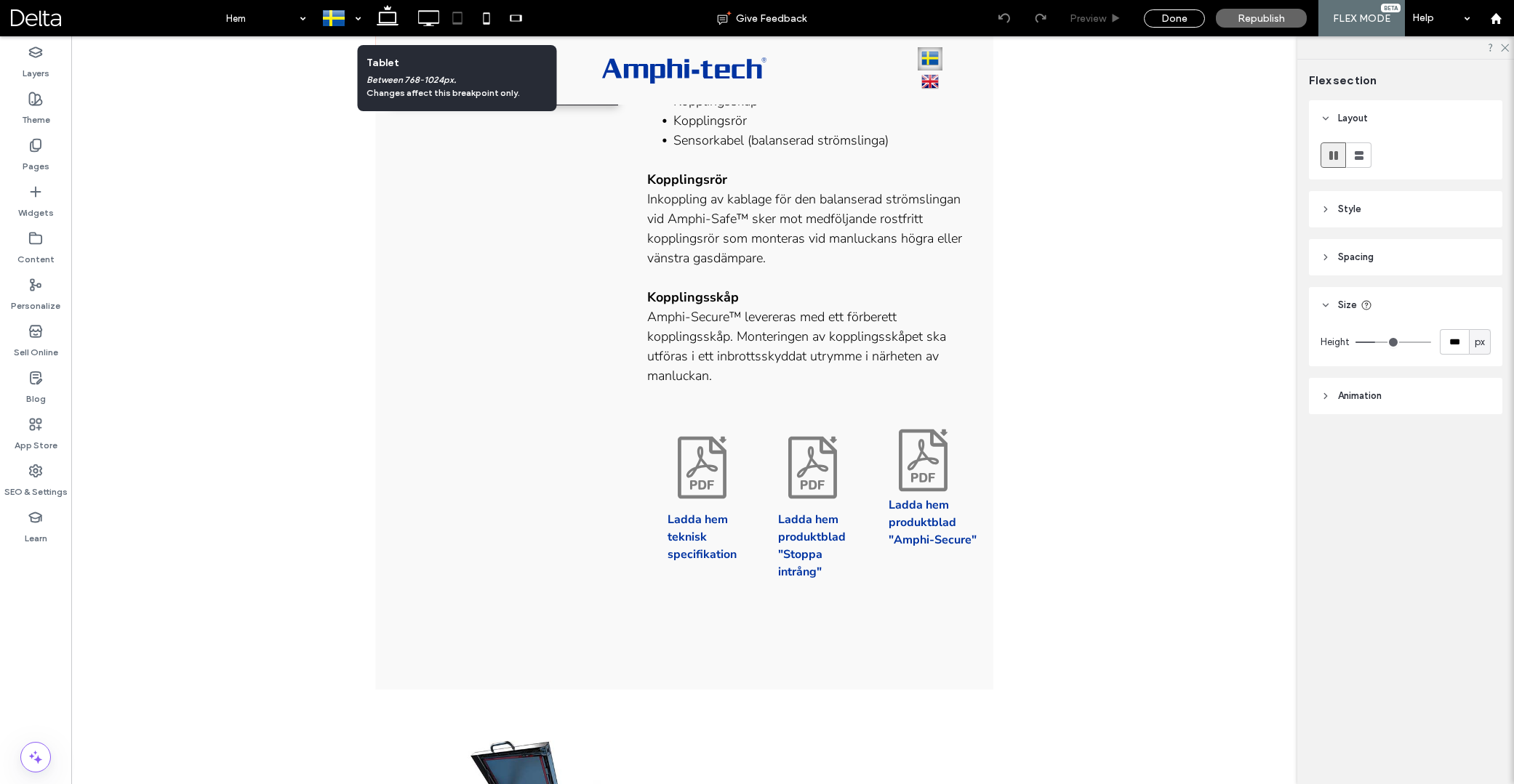
type input "*"
type input "**"
type input "*"
type input "***"
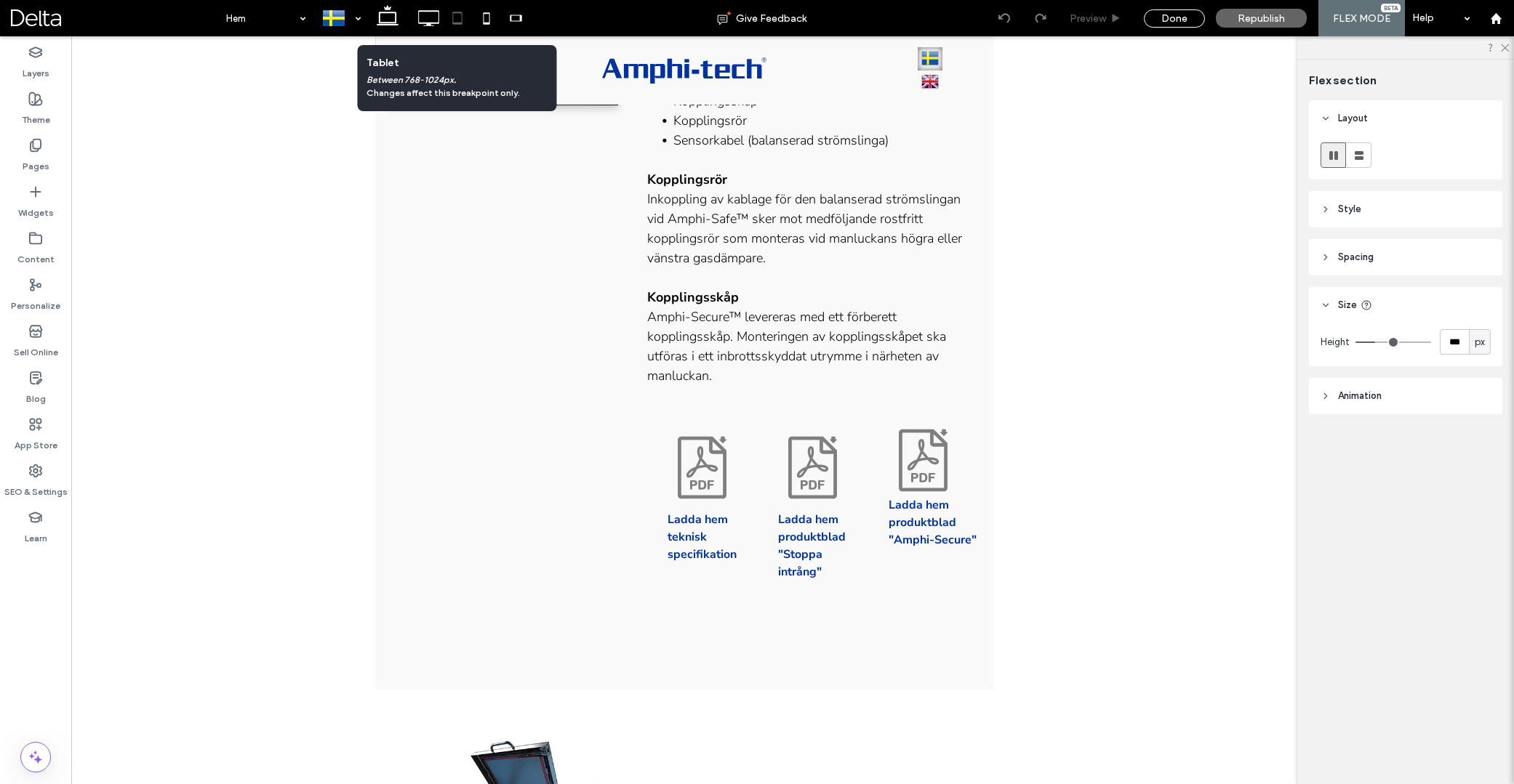
type input "***"
click at [1099, 16] on span "Preview" at bounding box center [1088, 18] width 36 height 12
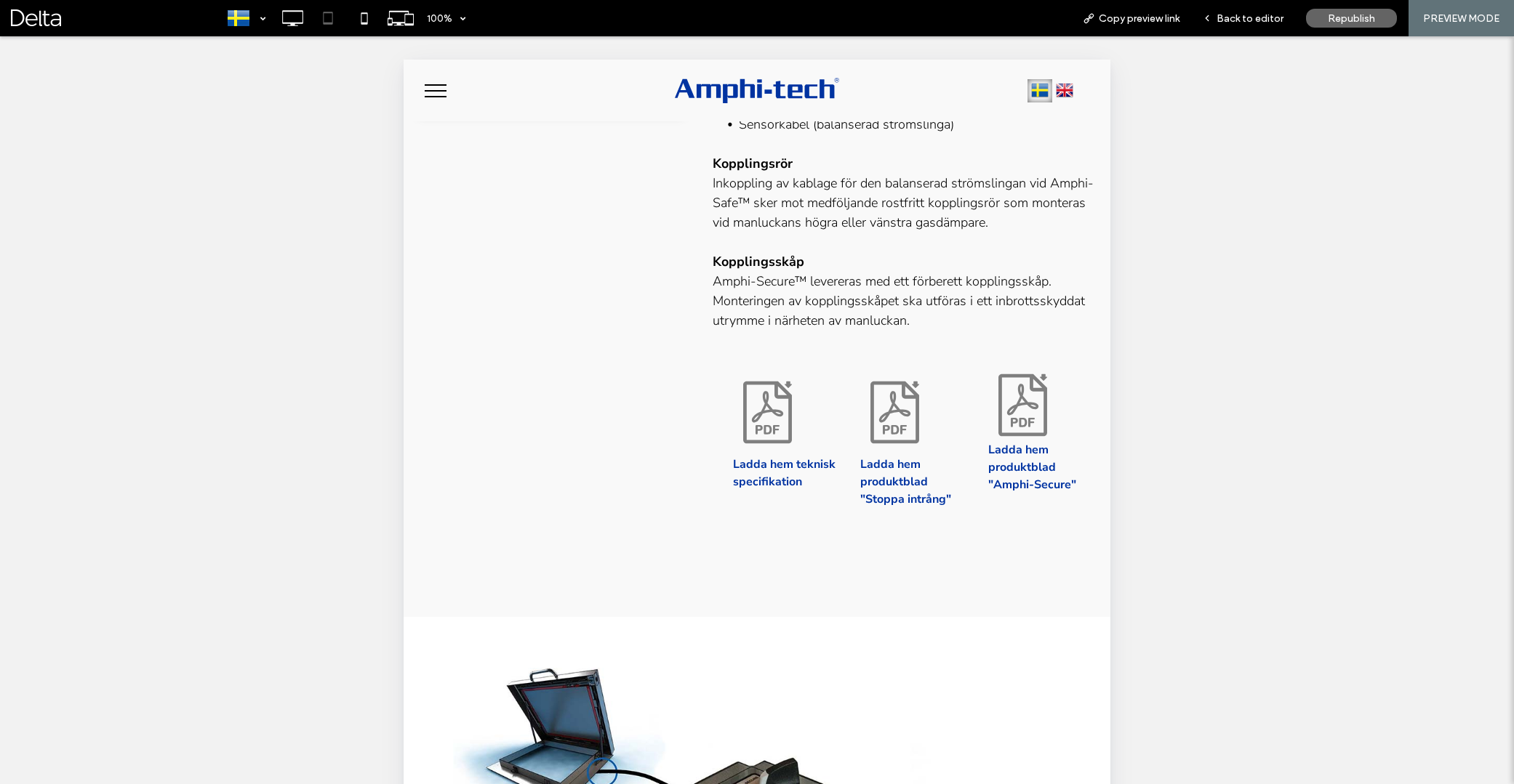
click at [484, 21] on div "100% Copy preview link Back to editor Republish PREVIEW MODE" at bounding box center [866, 18] width 1296 height 36
click at [366, 22] on icon at bounding box center [364, 17] width 29 height 29
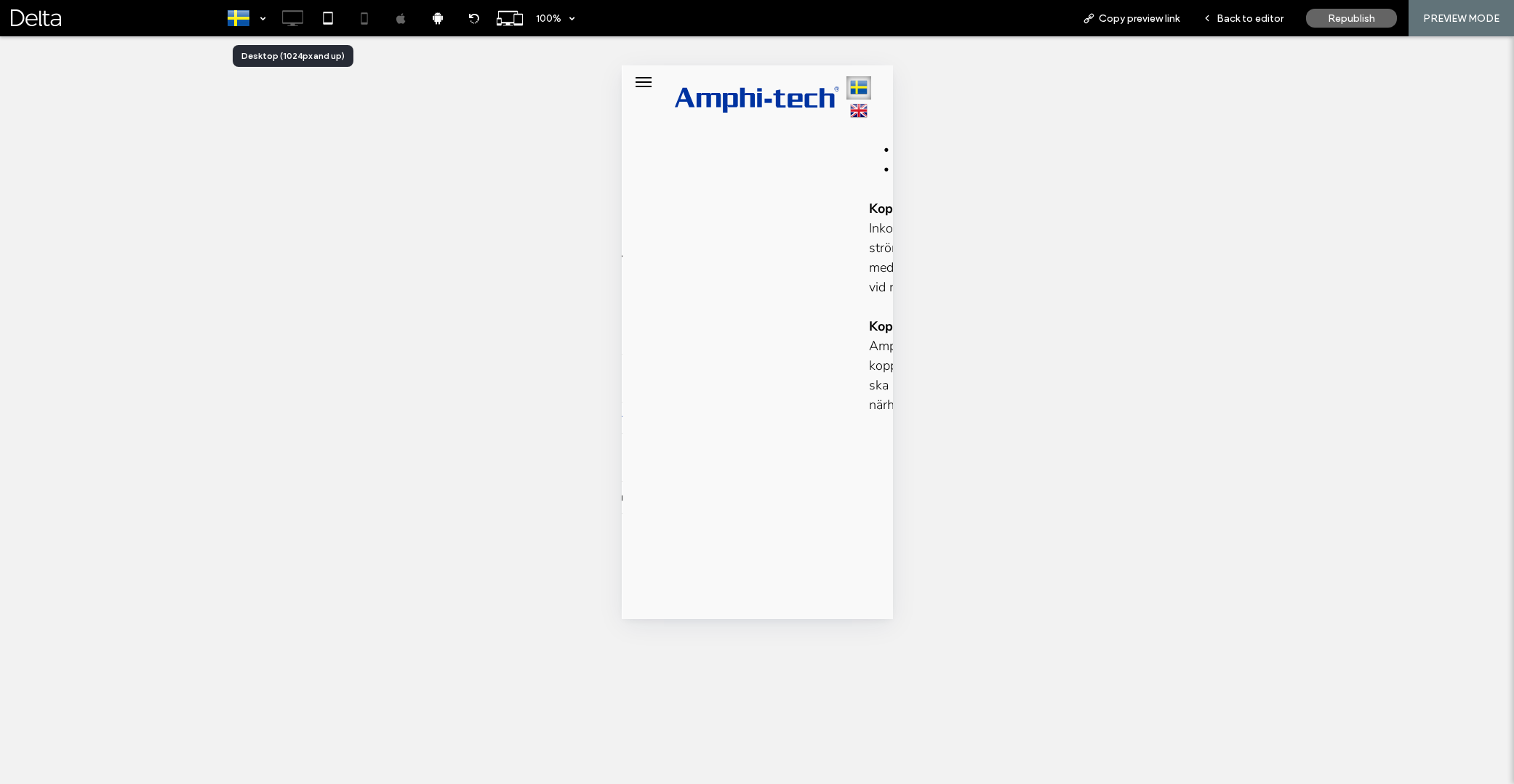
click at [298, 16] on icon at bounding box center [292, 17] width 29 height 29
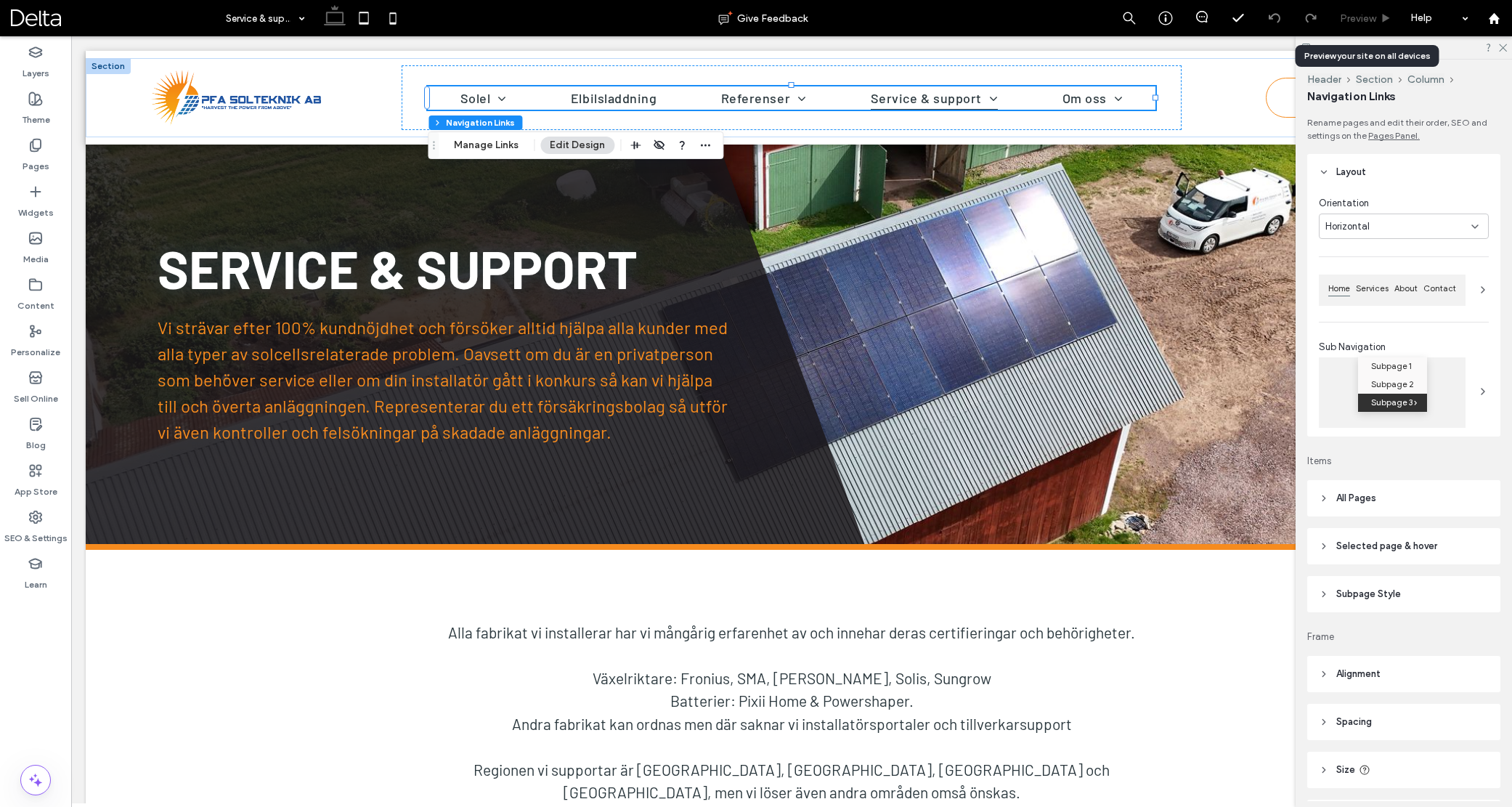
click at [1344, 27] on div "Preview" at bounding box center [1365, 18] width 74 height 36
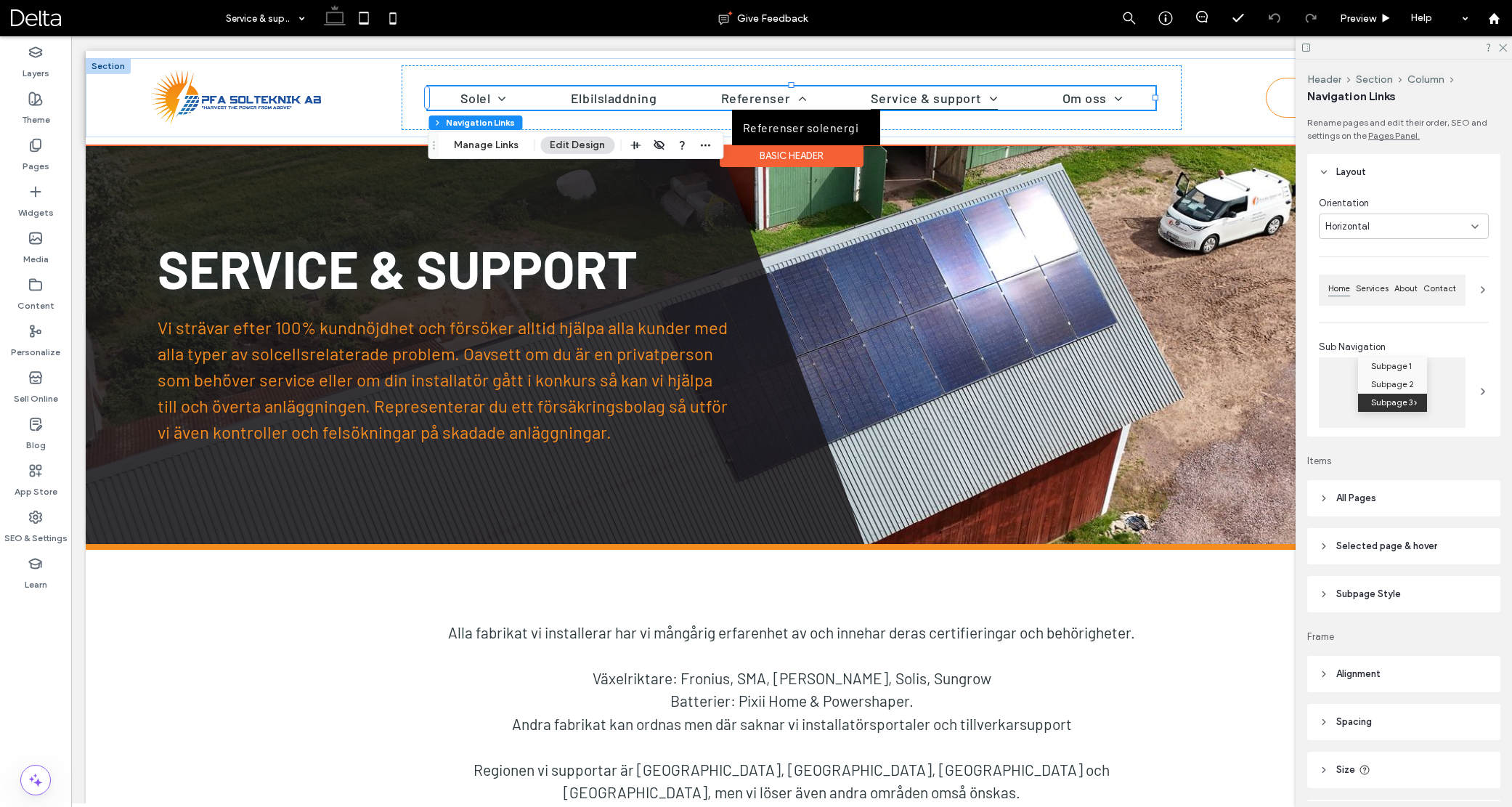
click at [768, 127] on span "Referenser solenergi" at bounding box center [801, 128] width 116 height 14
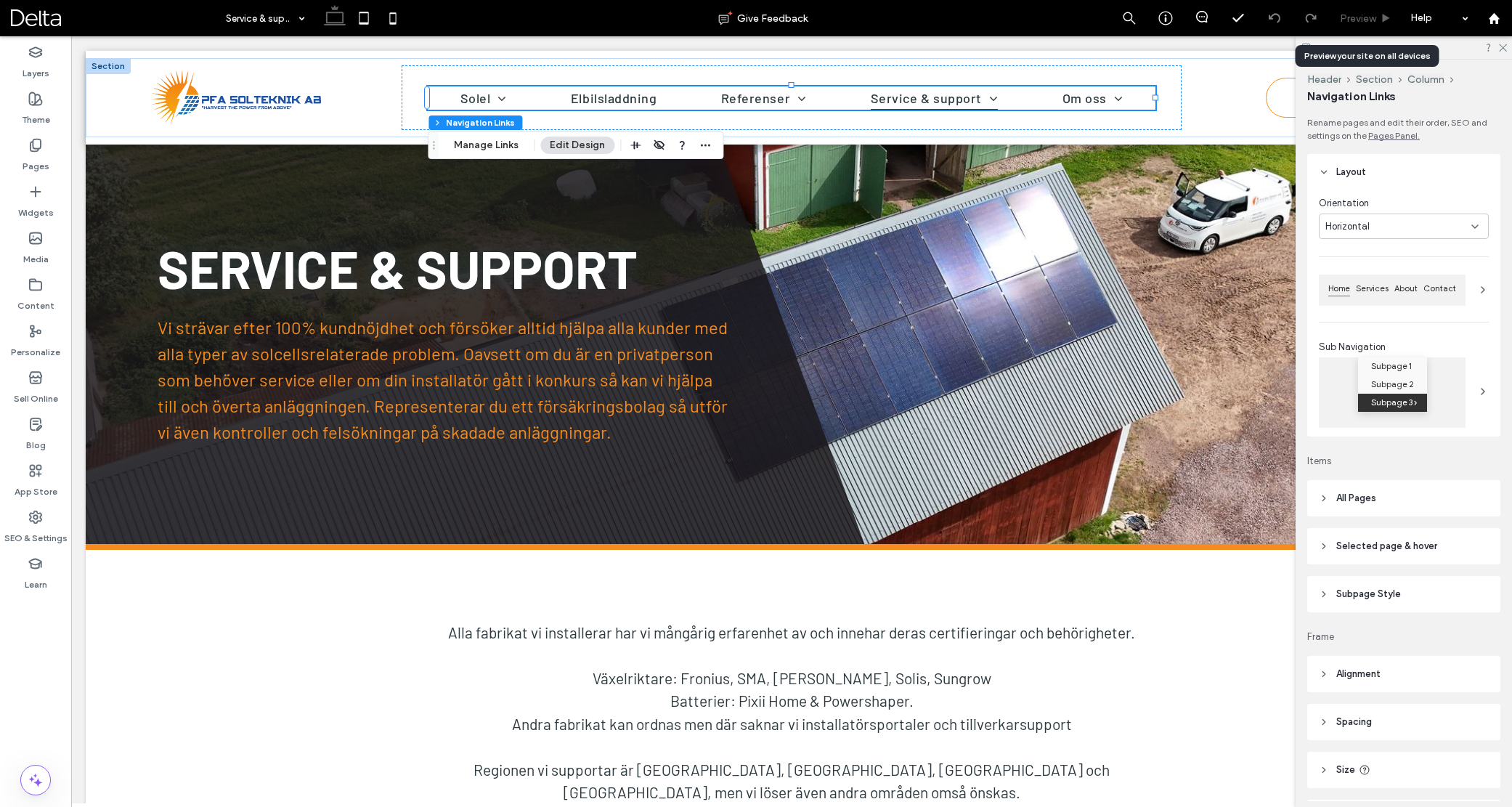
click at [1359, 21] on span "Preview" at bounding box center [1358, 18] width 36 height 12
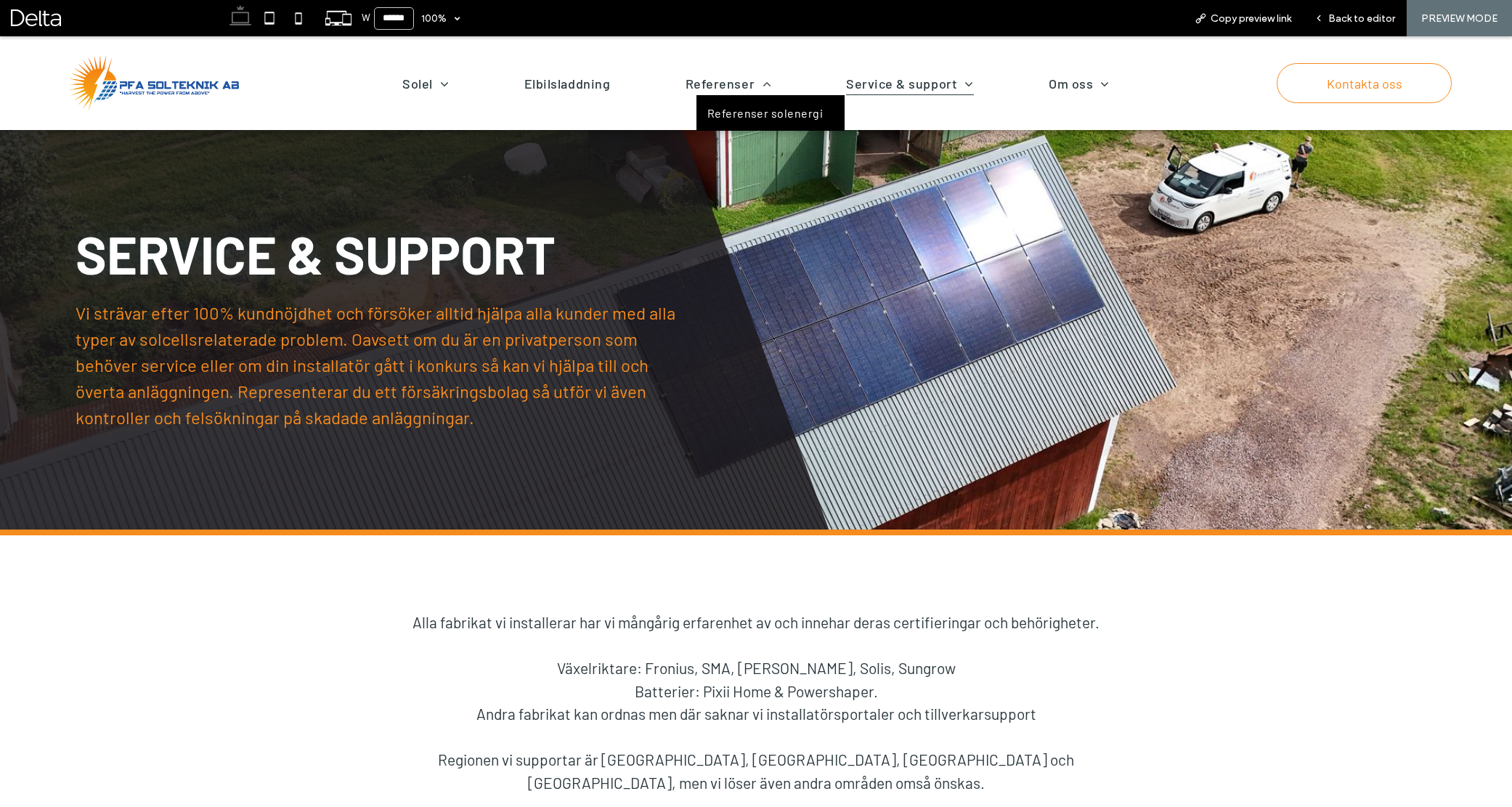
click at [726, 111] on span "Referenser solenergi" at bounding box center [765, 113] width 116 height 14
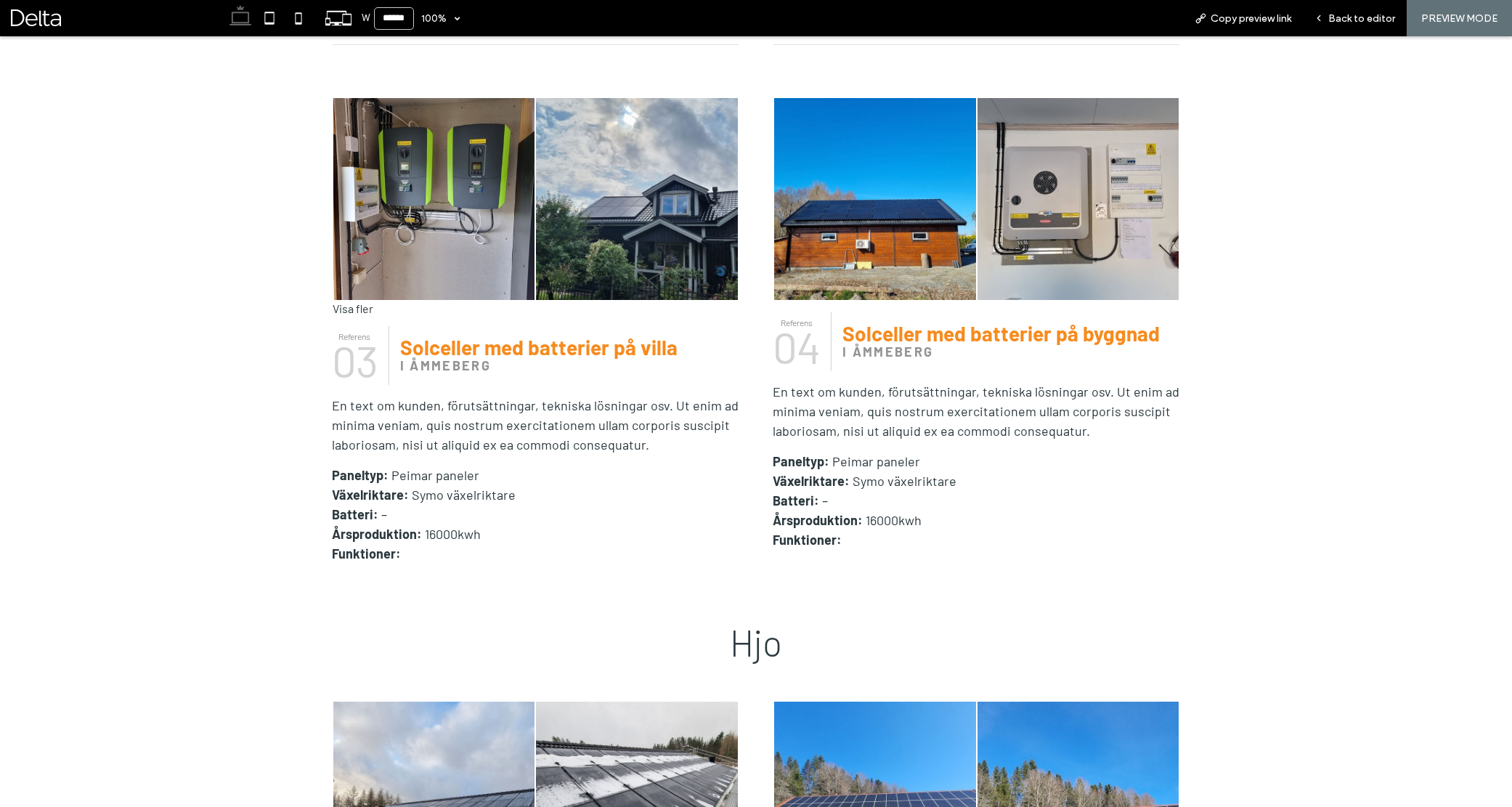
scroll to position [1293, 0]
